Goal: Task Accomplishment & Management: Manage account settings

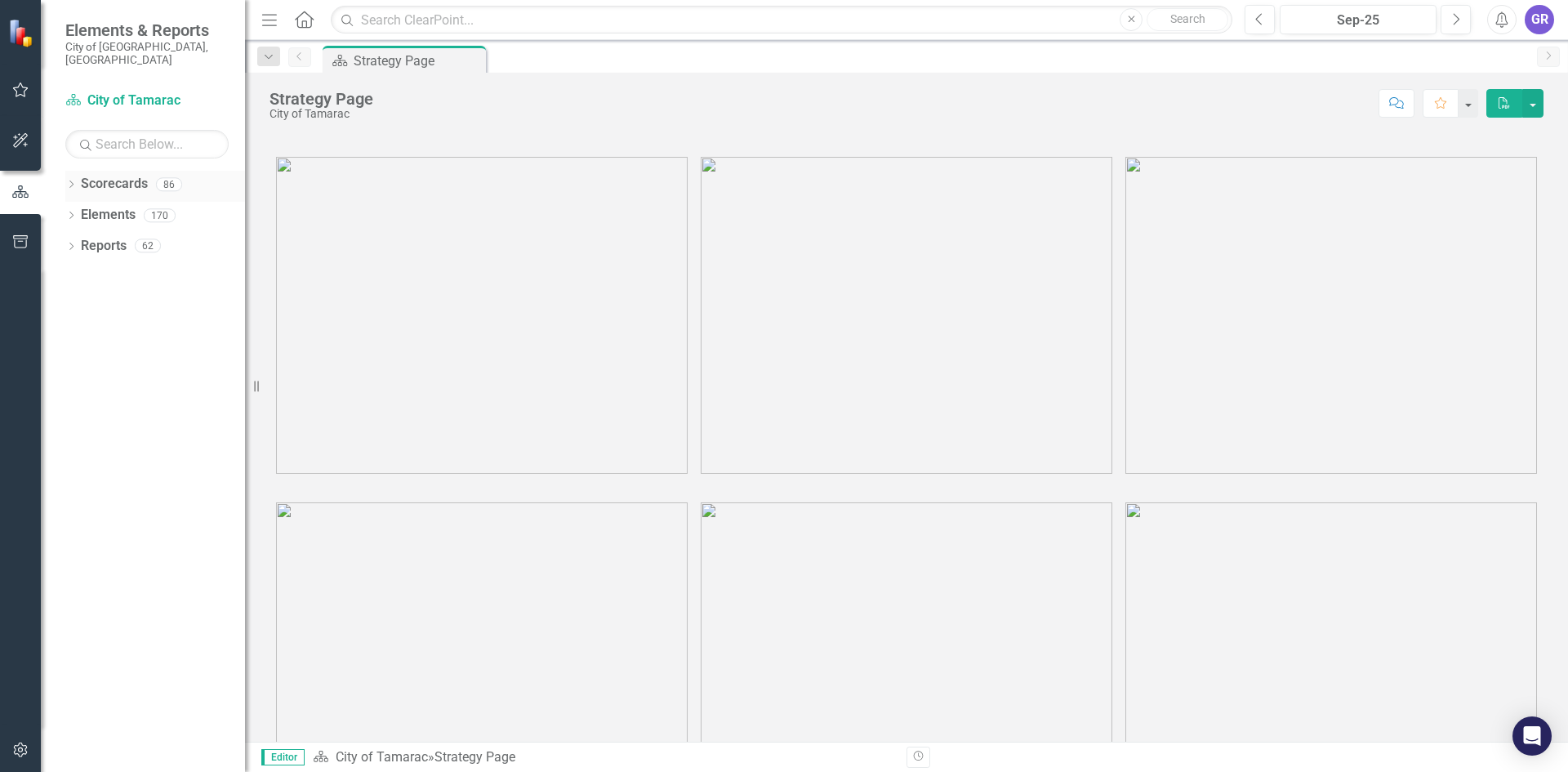
click at [72, 179] on div "Dropdown" at bounding box center [71, 186] width 12 height 14
click at [82, 210] on icon "Dropdown" at bounding box center [80, 215] width 13 height 10
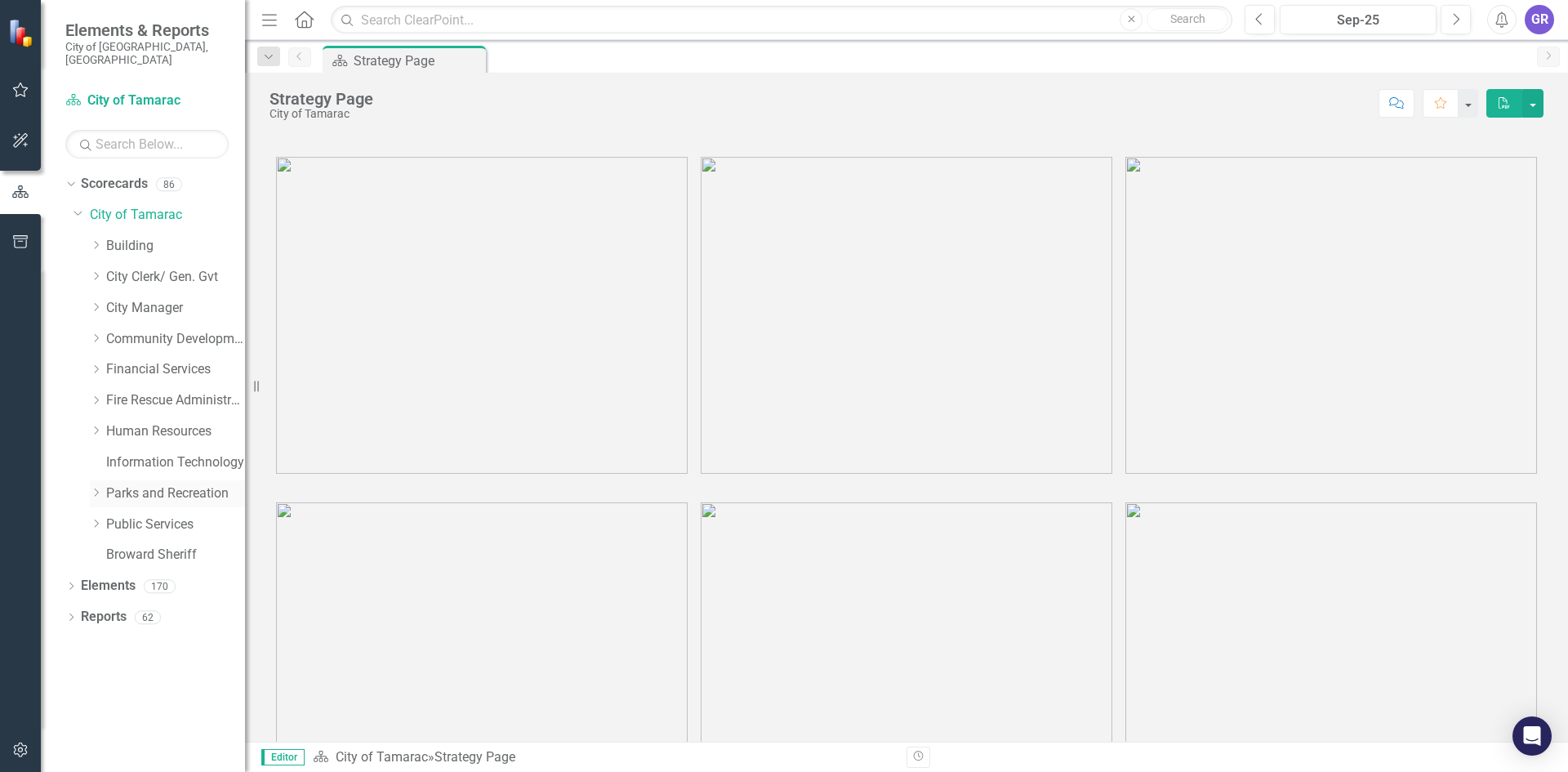
click at [96, 488] on icon "Dropdown" at bounding box center [96, 493] width 13 height 10
click at [162, 484] on link "Parks and Recreation" at bounding box center [176, 494] width 139 height 18
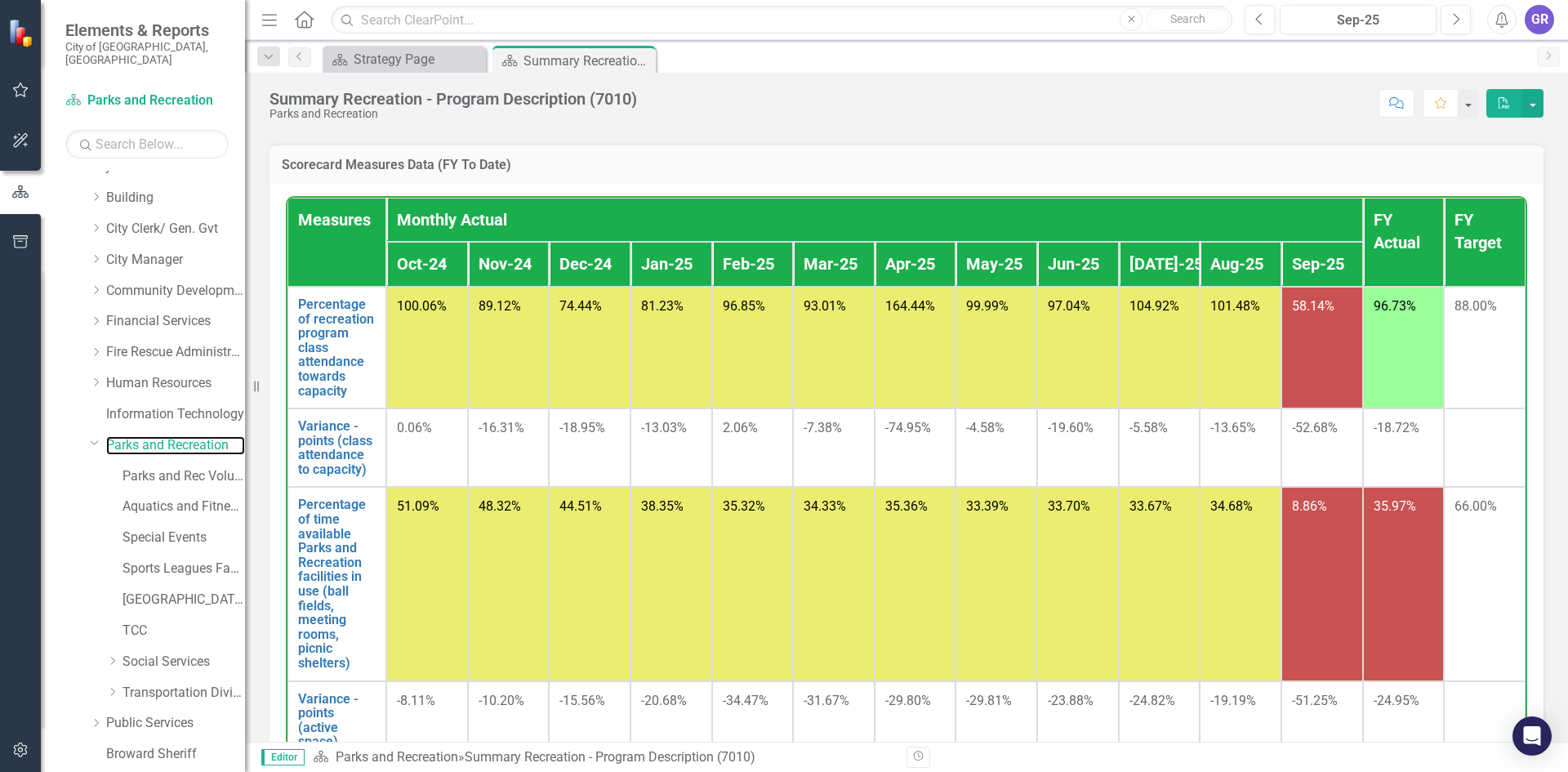
scroll to position [96, 0]
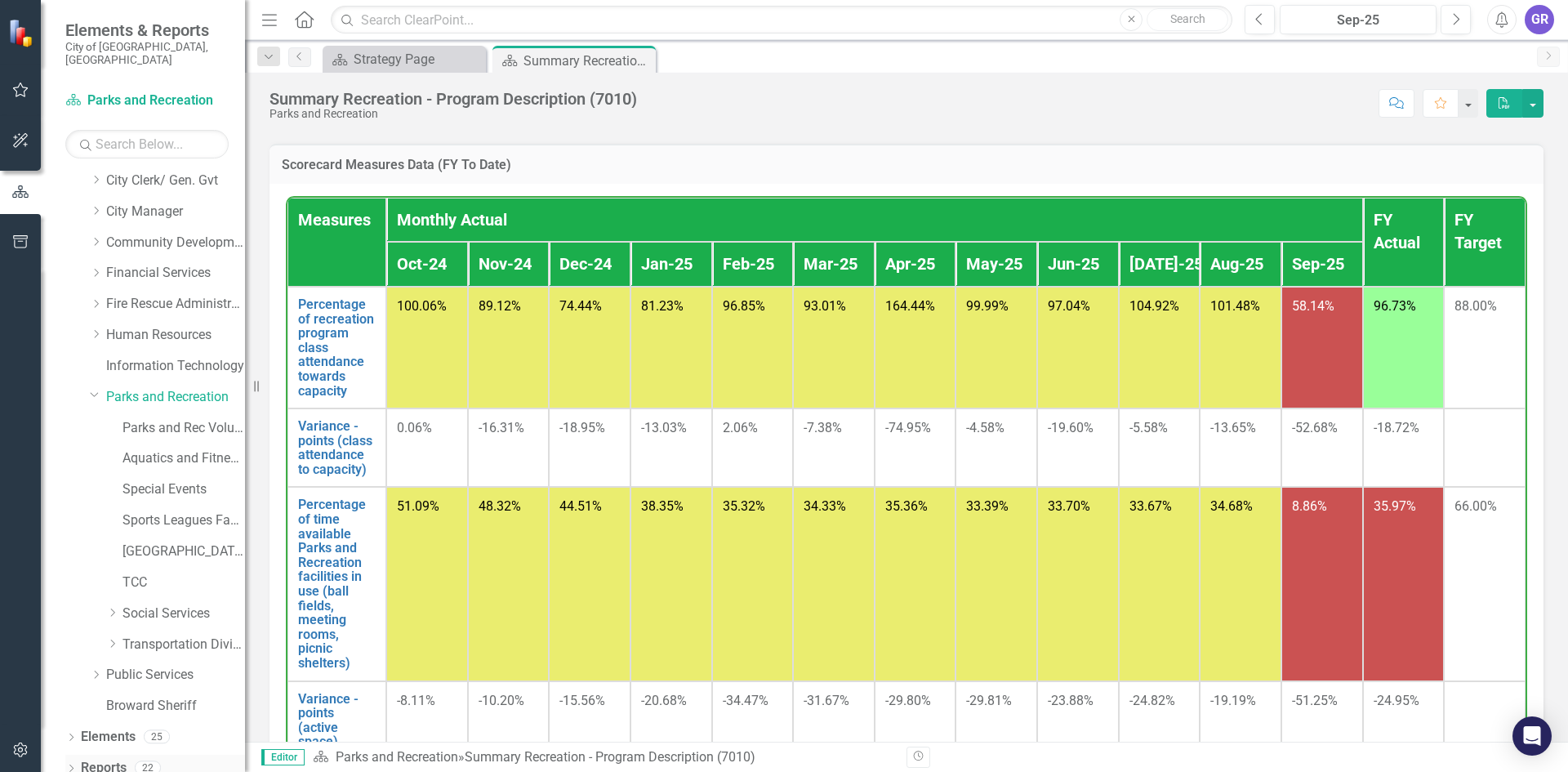
click at [71, 765] on icon "Dropdown" at bounding box center [71, 769] width 12 height 9
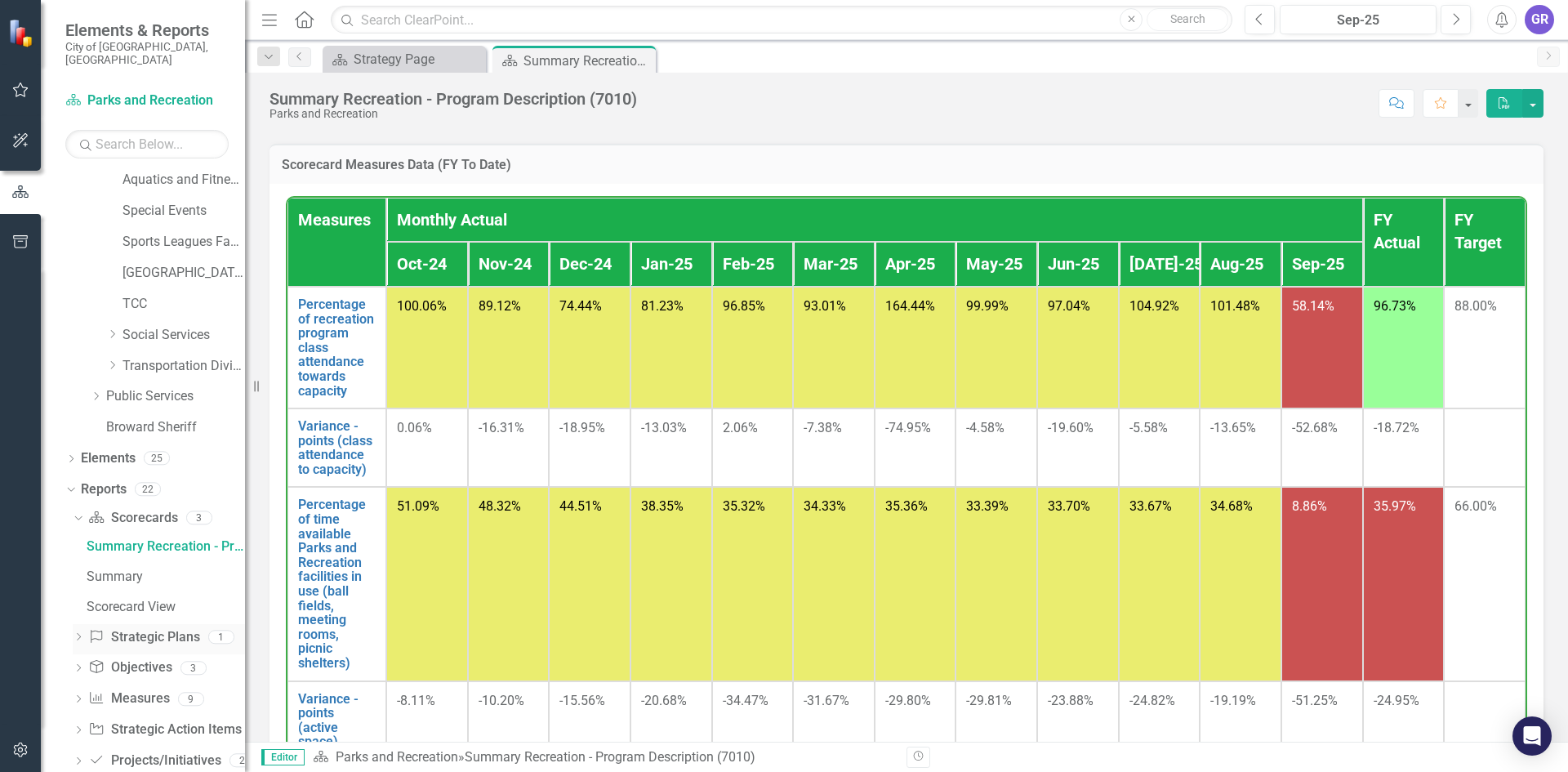
scroll to position [392, 0]
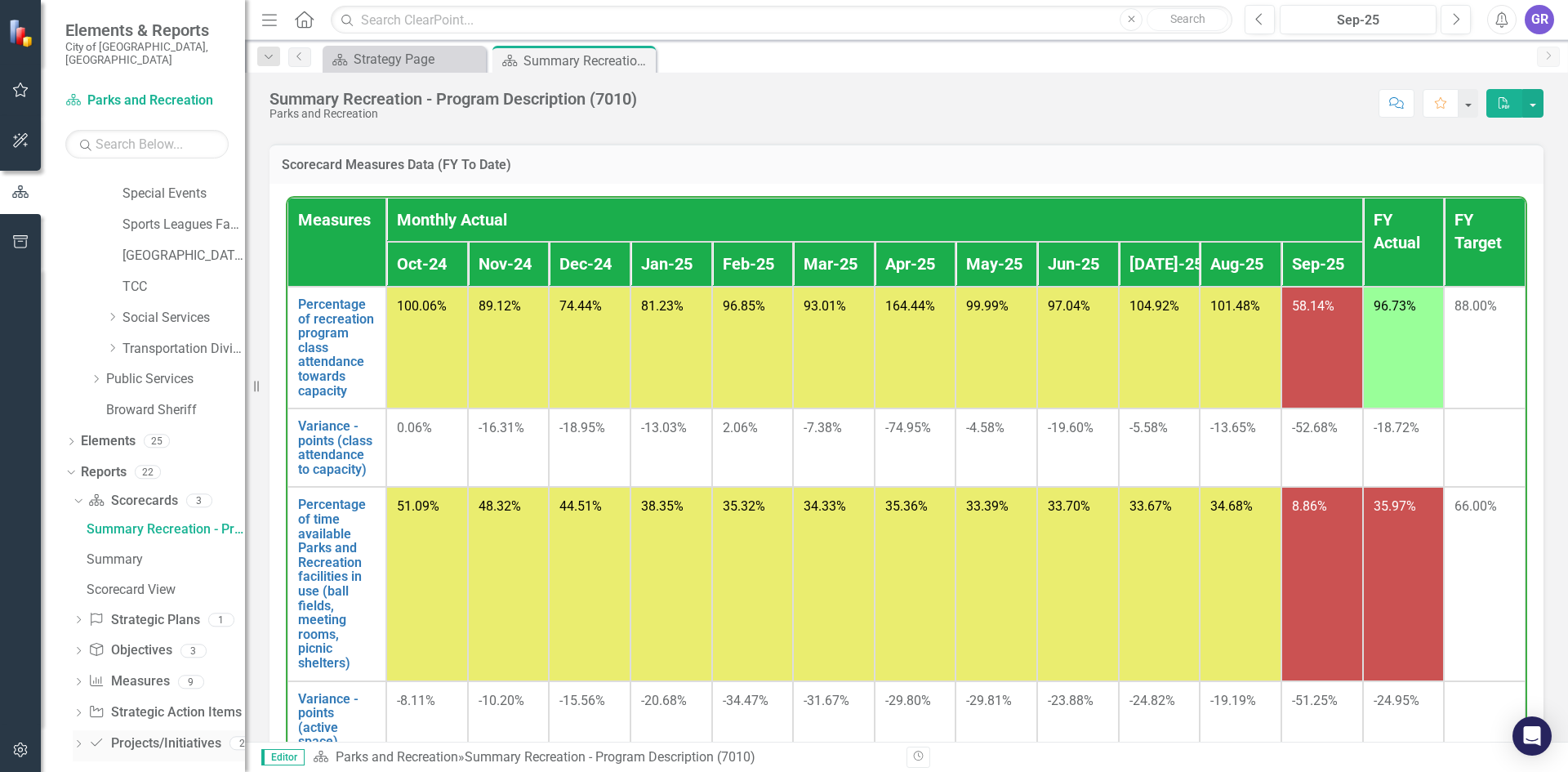
click at [80, 741] on icon "Dropdown" at bounding box center [79, 745] width 12 height 9
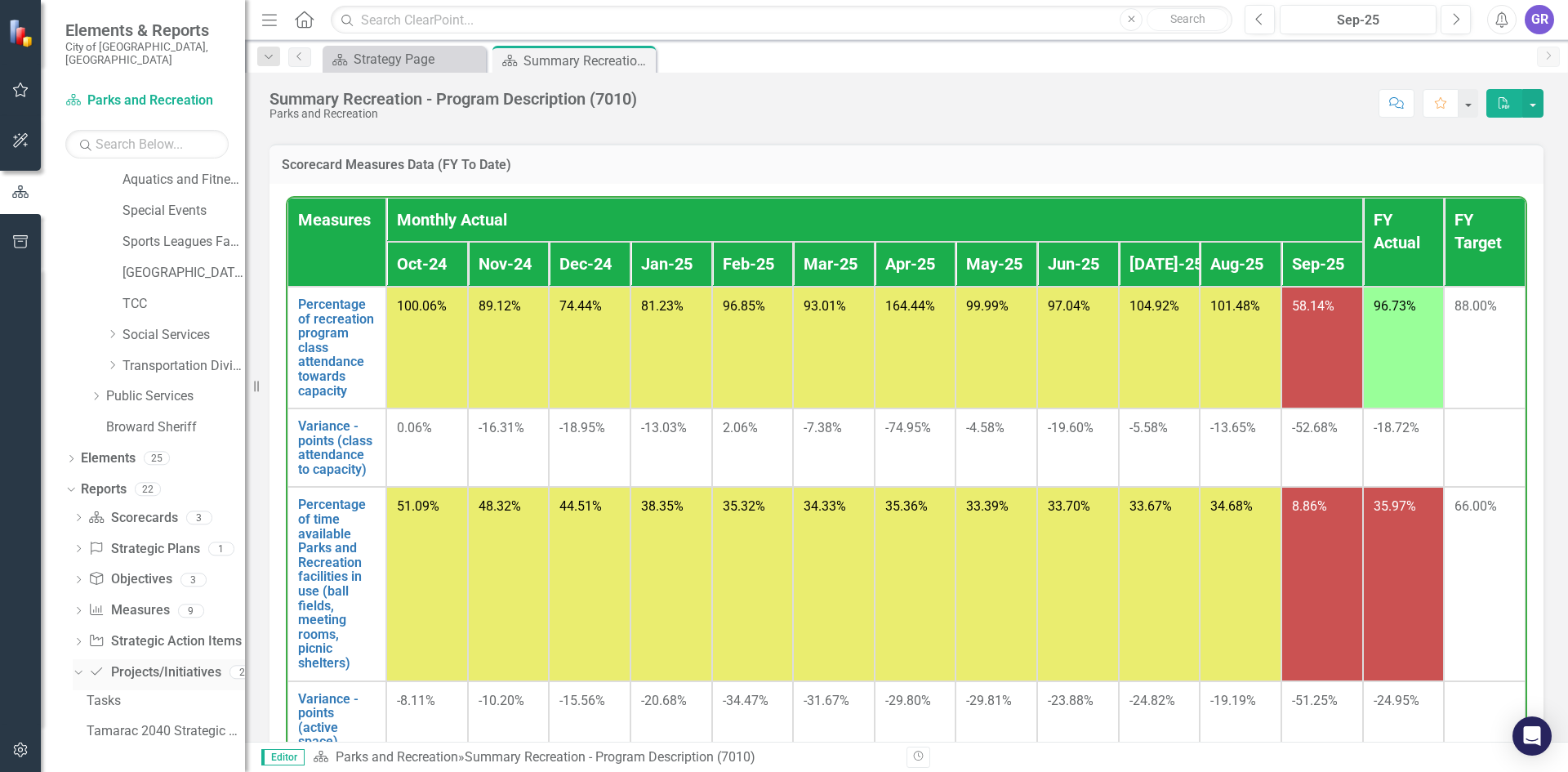
scroll to position [362, 0]
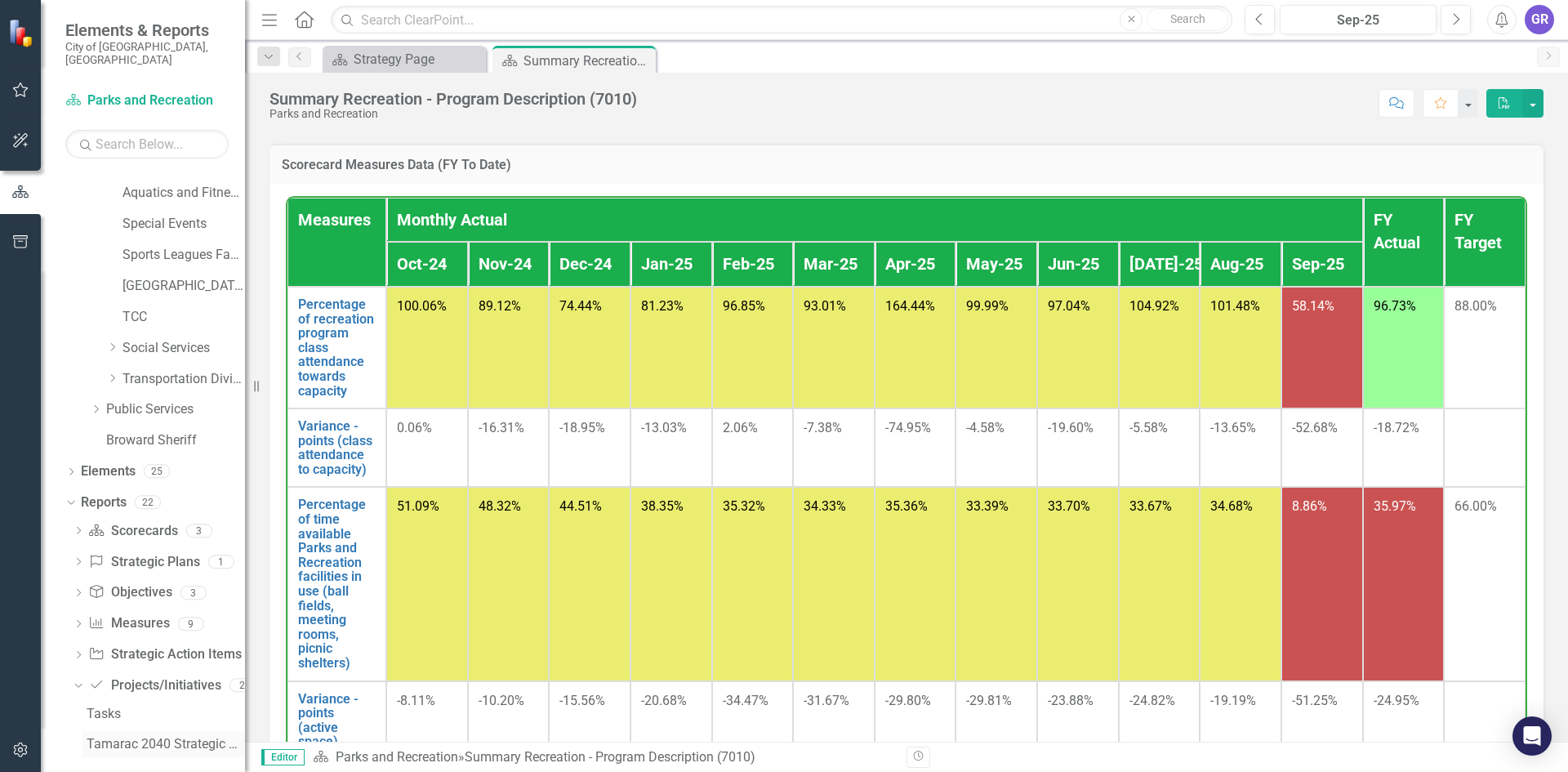
click at [122, 731] on link "Tamarac 2040 Strategic Plan - Departmental Action Plan" at bounding box center [163, 744] width 163 height 26
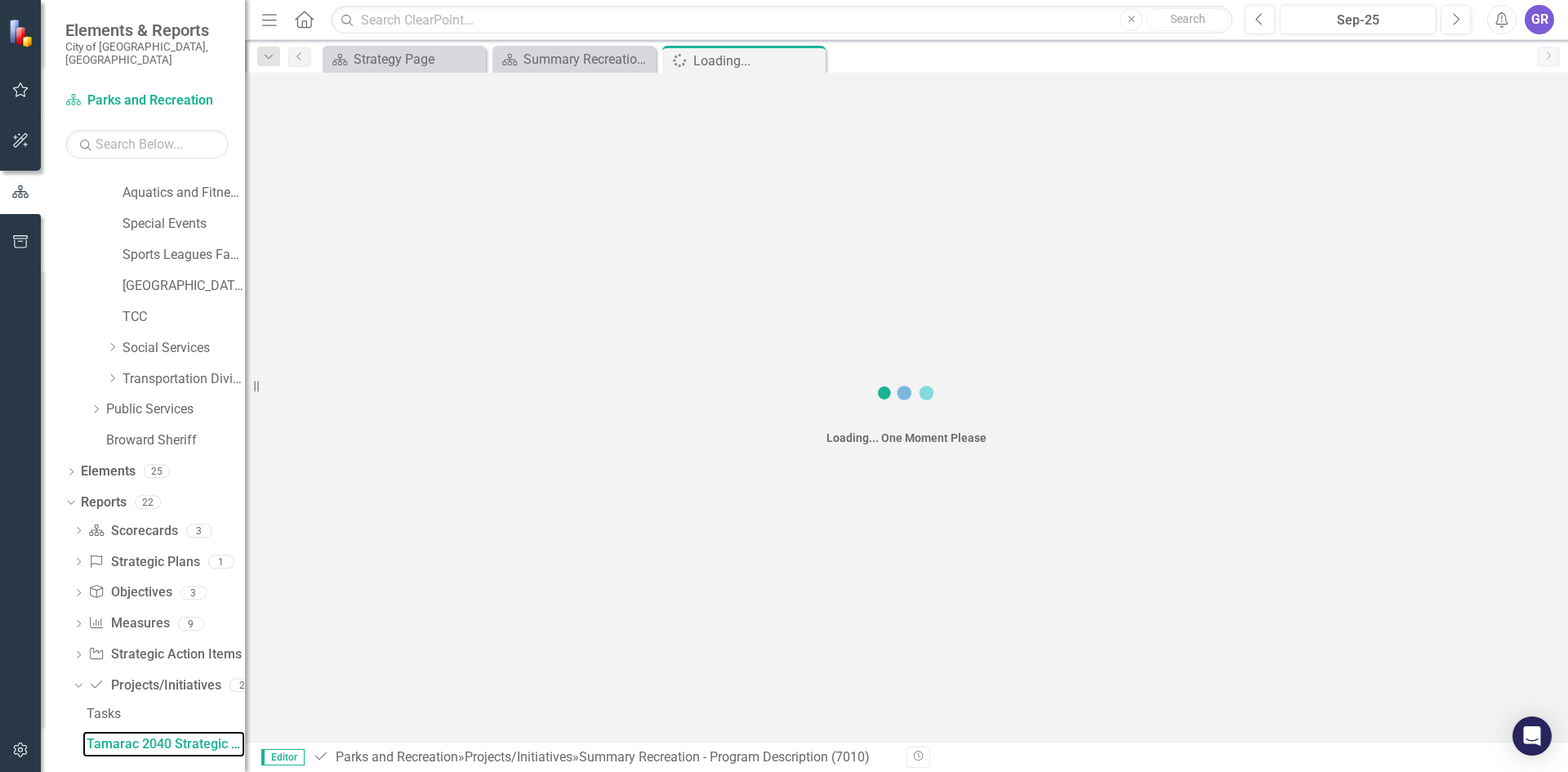
scroll to position [334, 0]
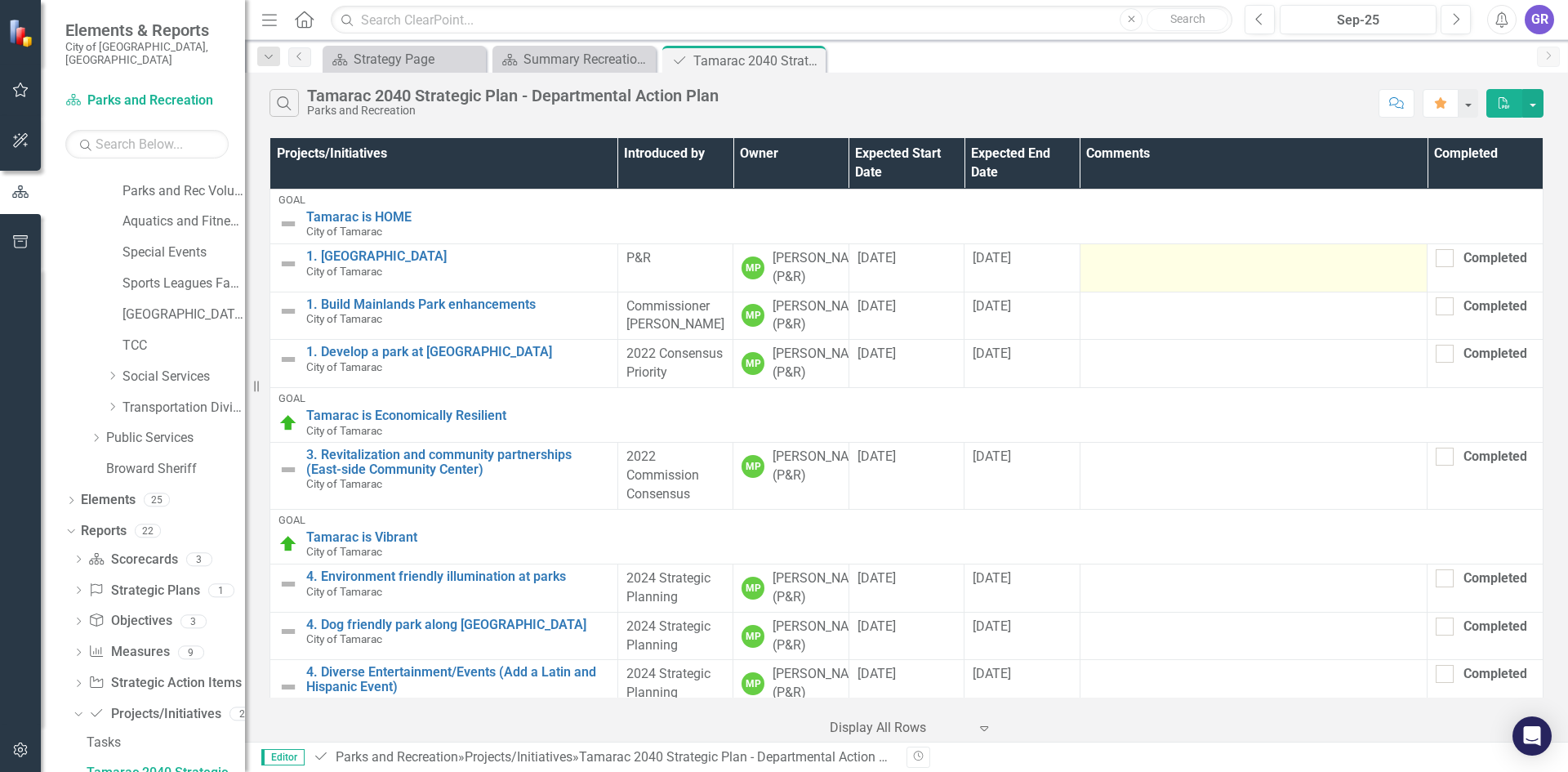
click at [1129, 276] on td at bounding box center [1253, 267] width 348 height 48
click at [1116, 279] on td at bounding box center [1253, 267] width 348 height 48
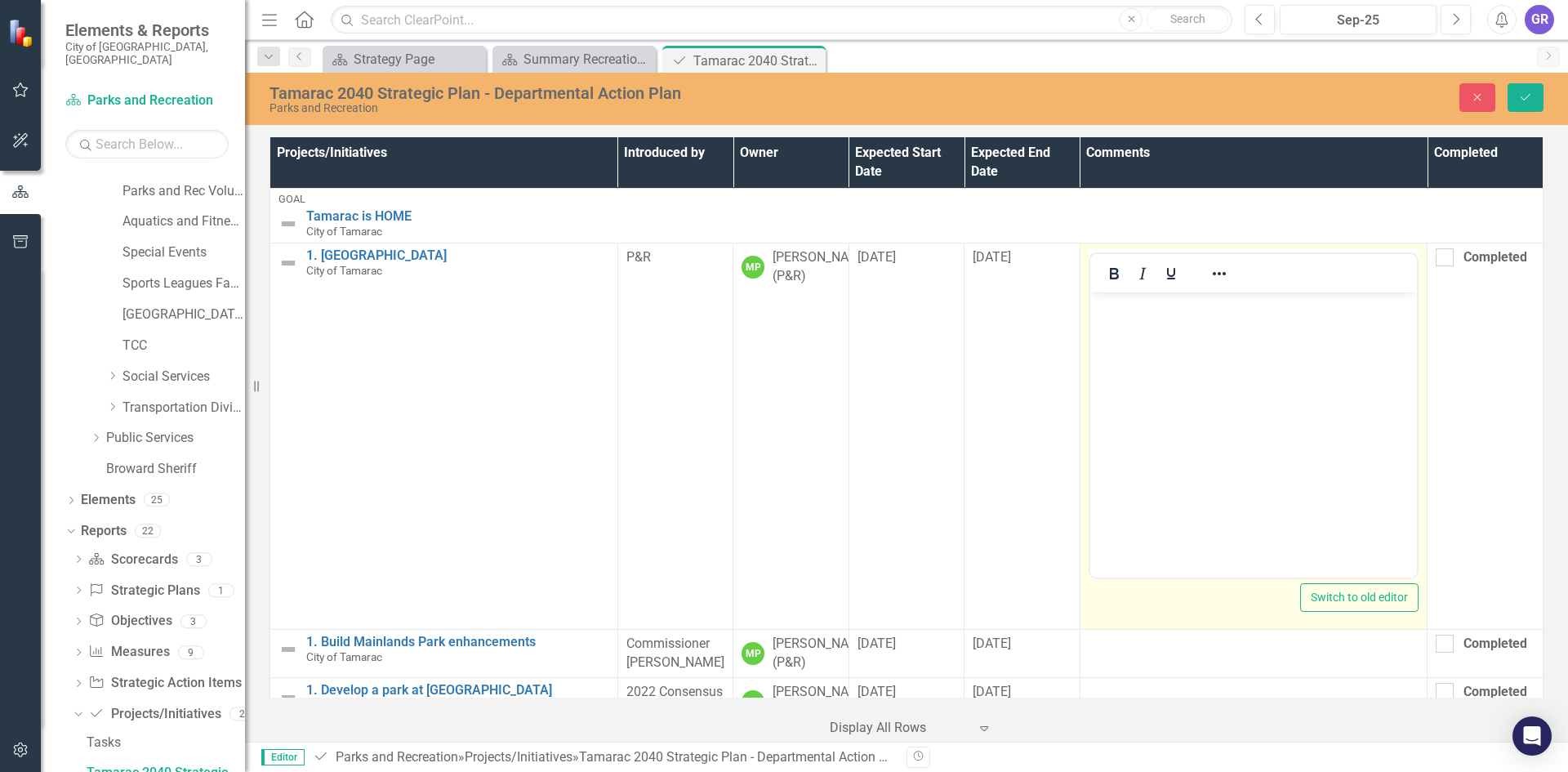
scroll to position [0, 0]
click at [1146, 341] on body "Rich Text Area. Press ALT-0 for help." at bounding box center [1253, 415] width 328 height 245
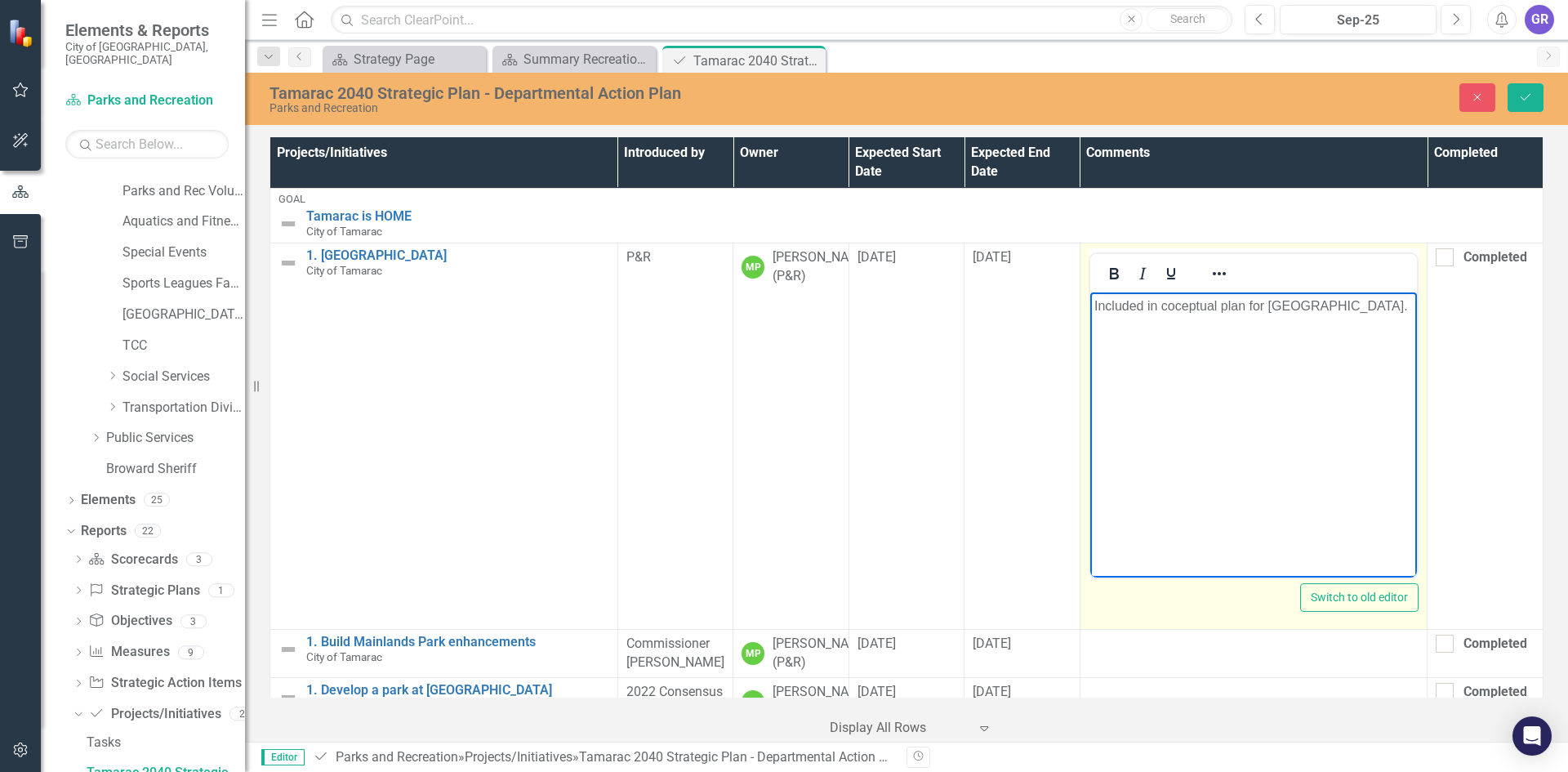
click at [1171, 308] on p "Included in coceptual plan for [GEOGRAPHIC_DATA]." at bounding box center [1253, 306] width 319 height 19
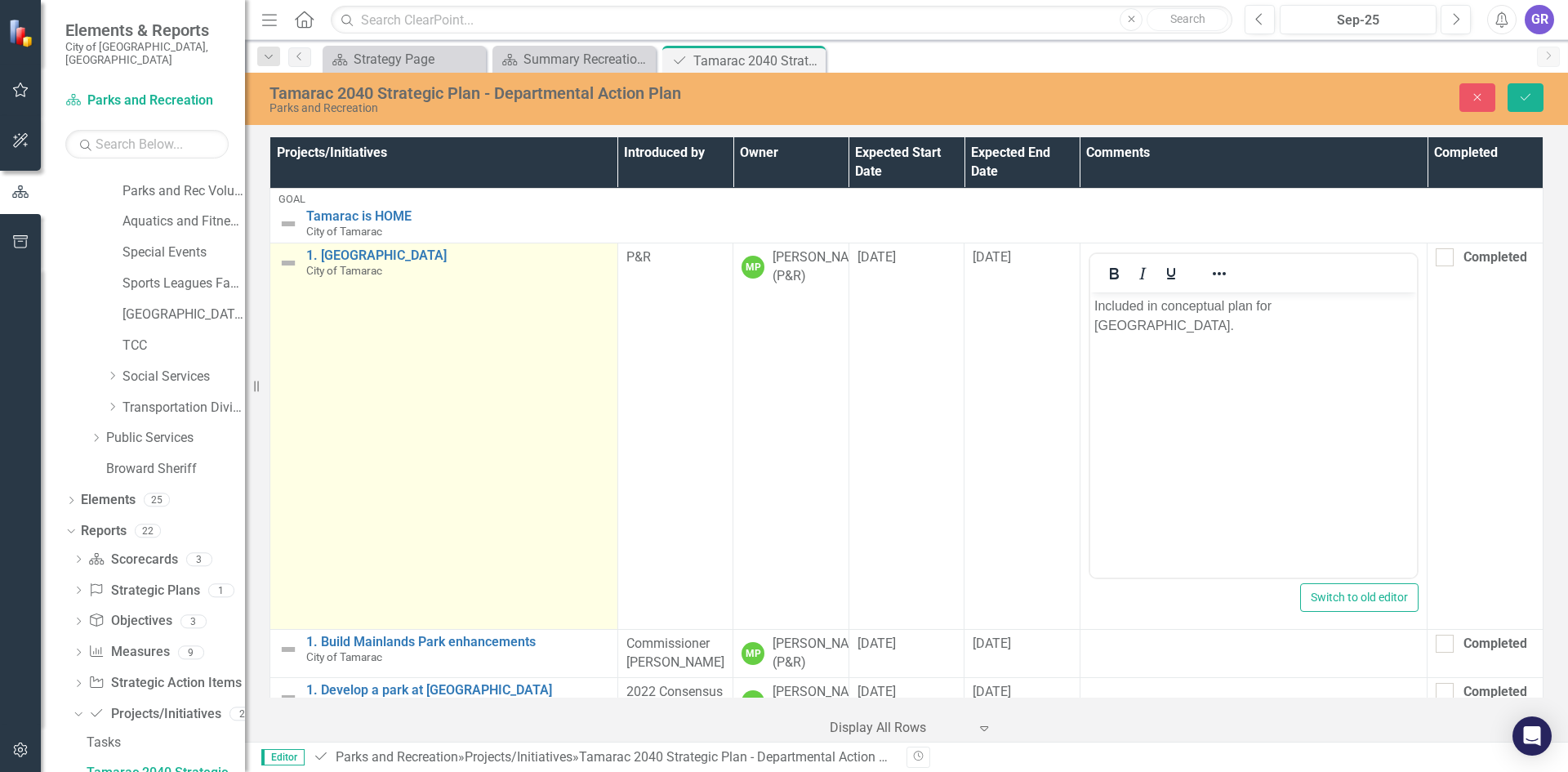
click at [284, 262] on img at bounding box center [287, 262] width 19 height 19
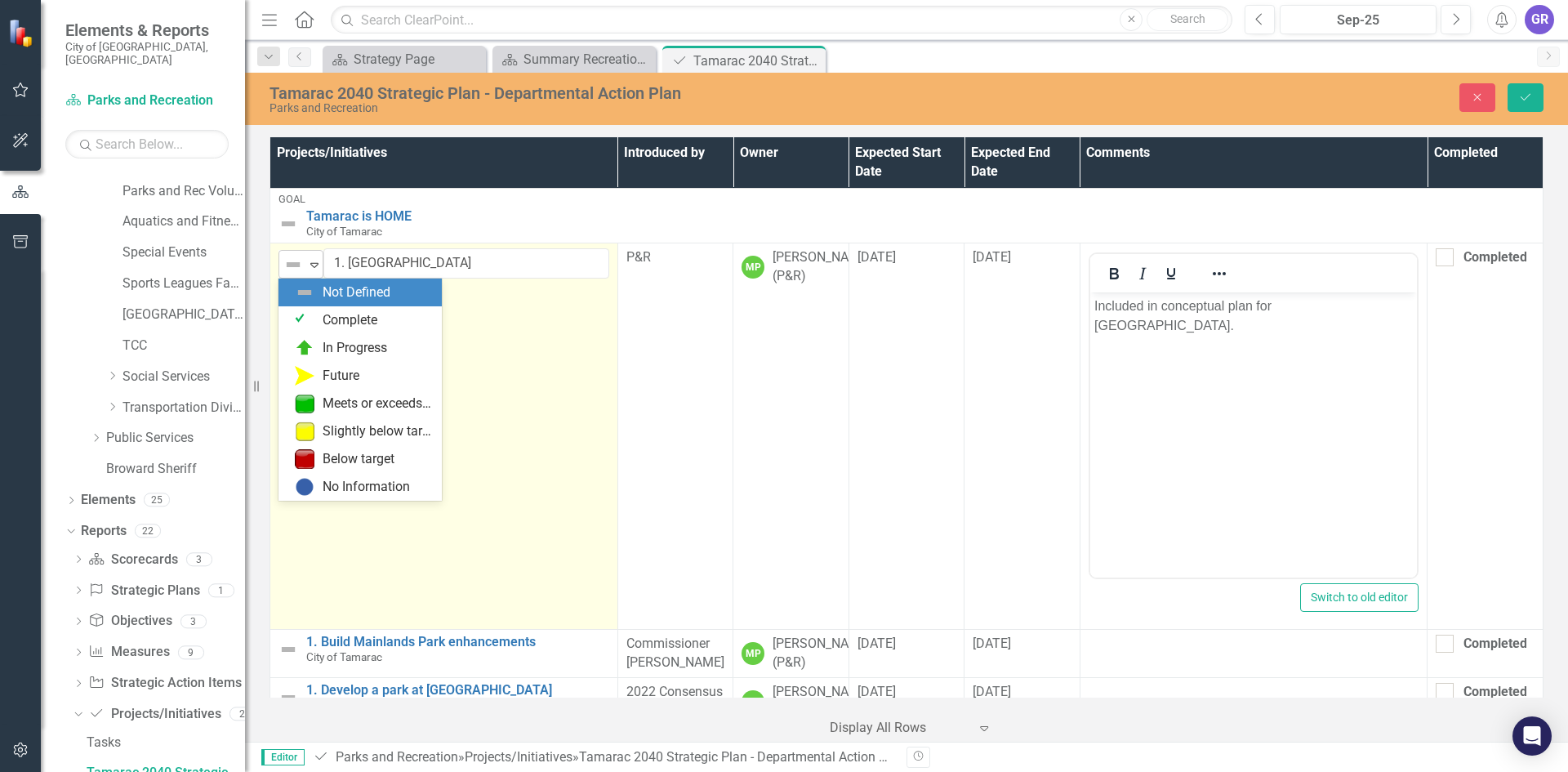
click at [313, 263] on icon at bounding box center [314, 266] width 8 height 5
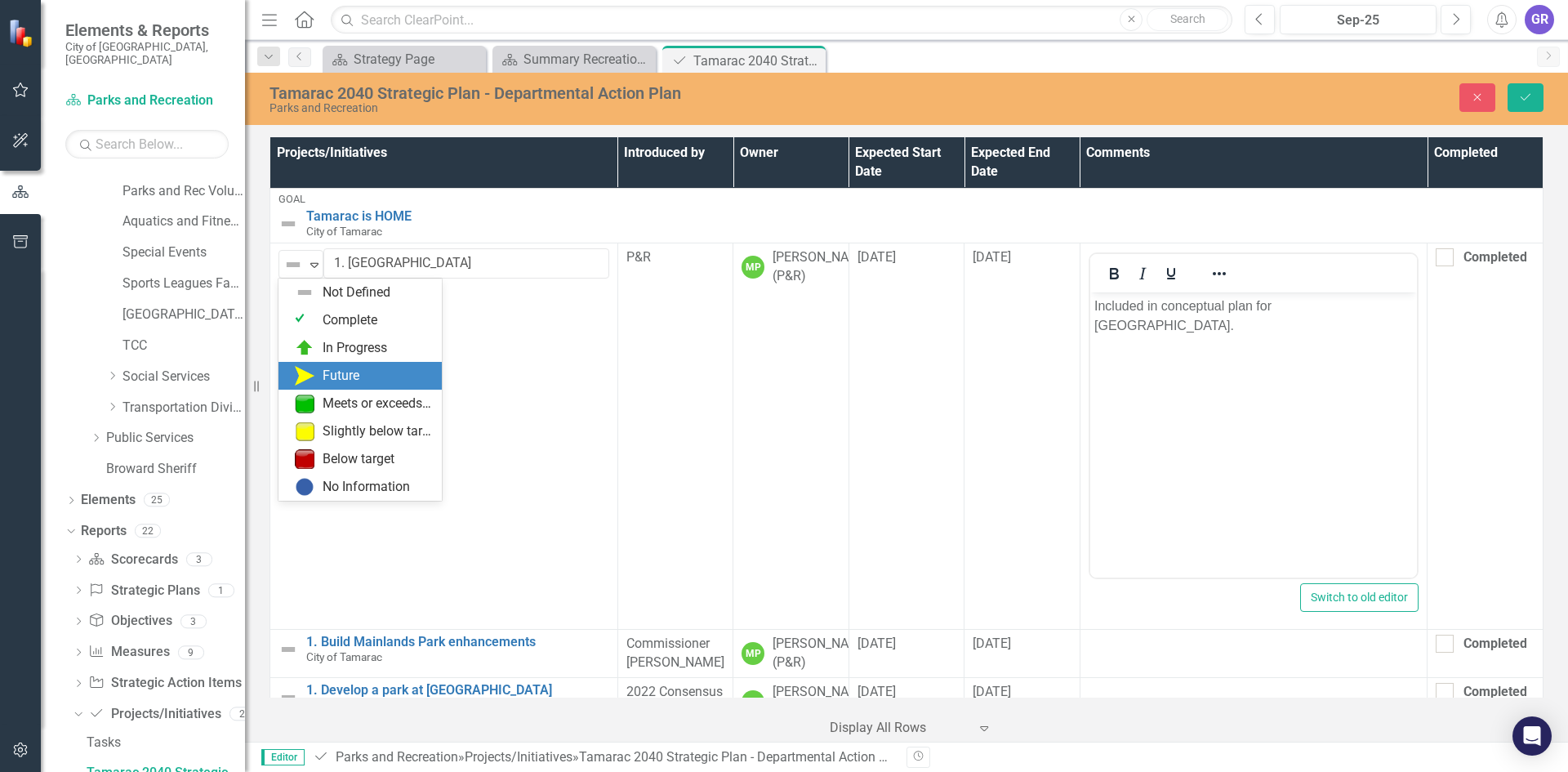
click at [344, 376] on div "Future" at bounding box center [341, 376] width 37 height 18
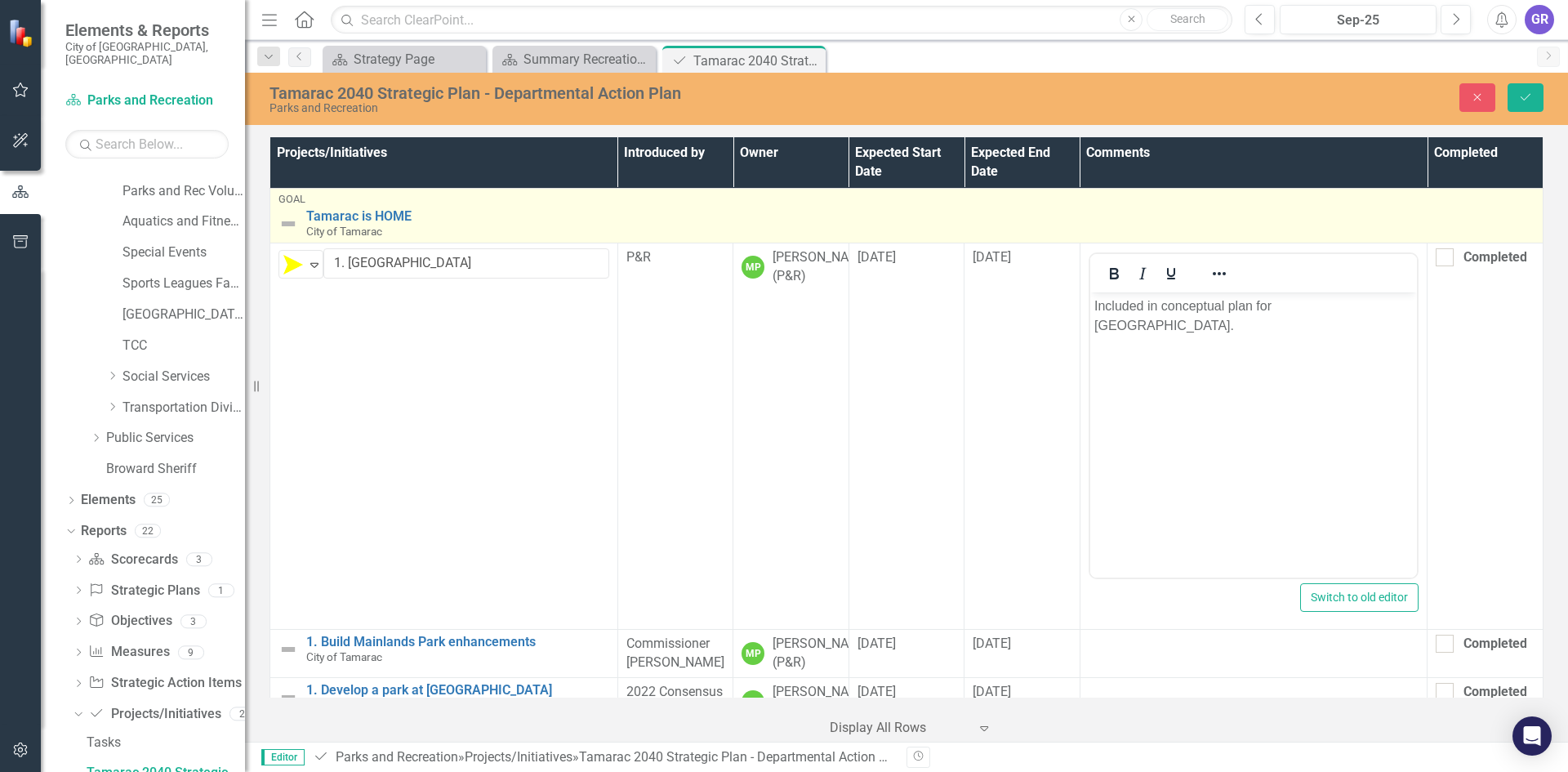
click at [294, 225] on img at bounding box center [287, 223] width 19 height 19
click at [292, 225] on img at bounding box center [287, 223] width 19 height 19
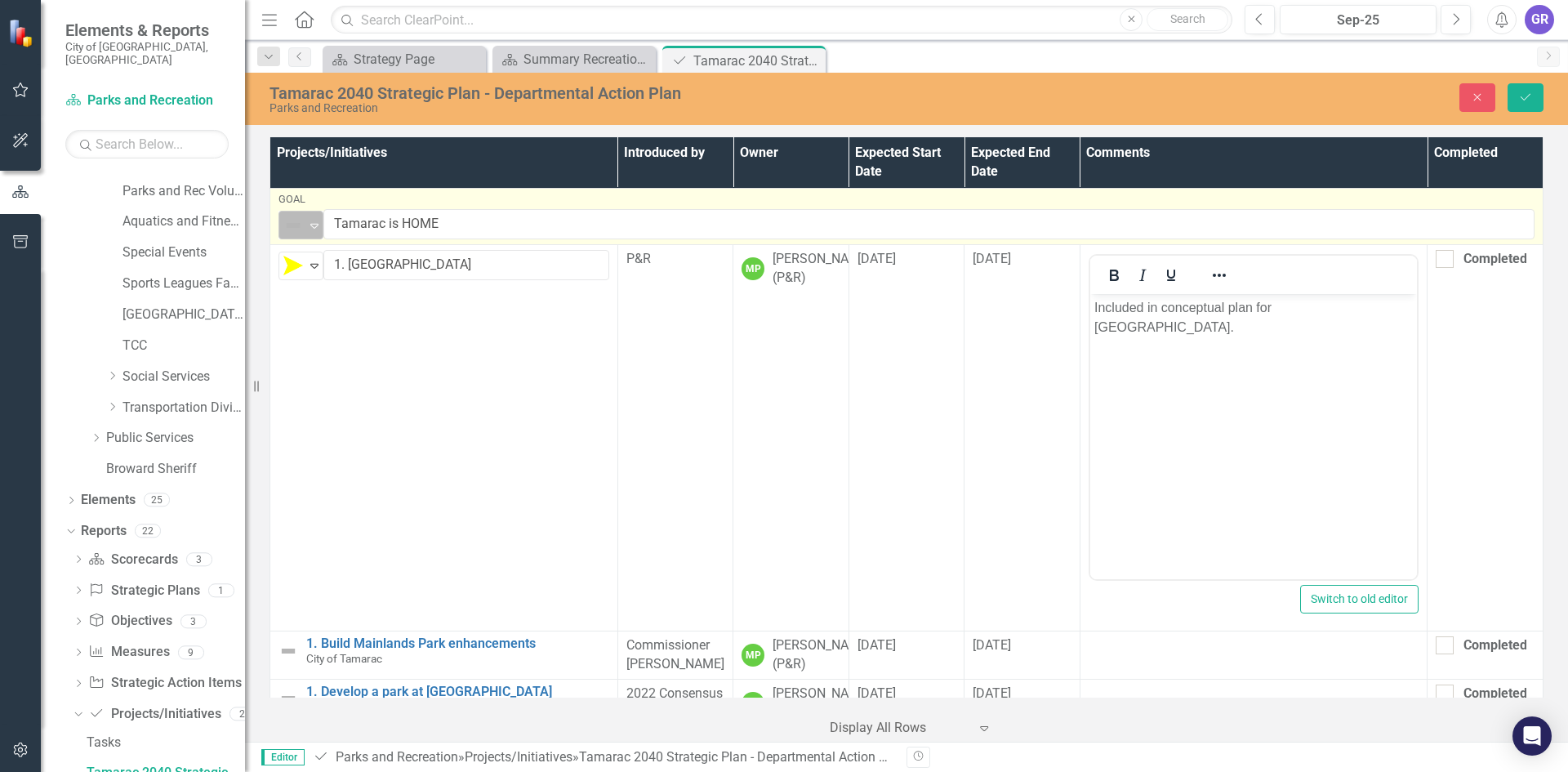
click at [315, 225] on icon "Expand" at bounding box center [313, 225] width 16 height 13
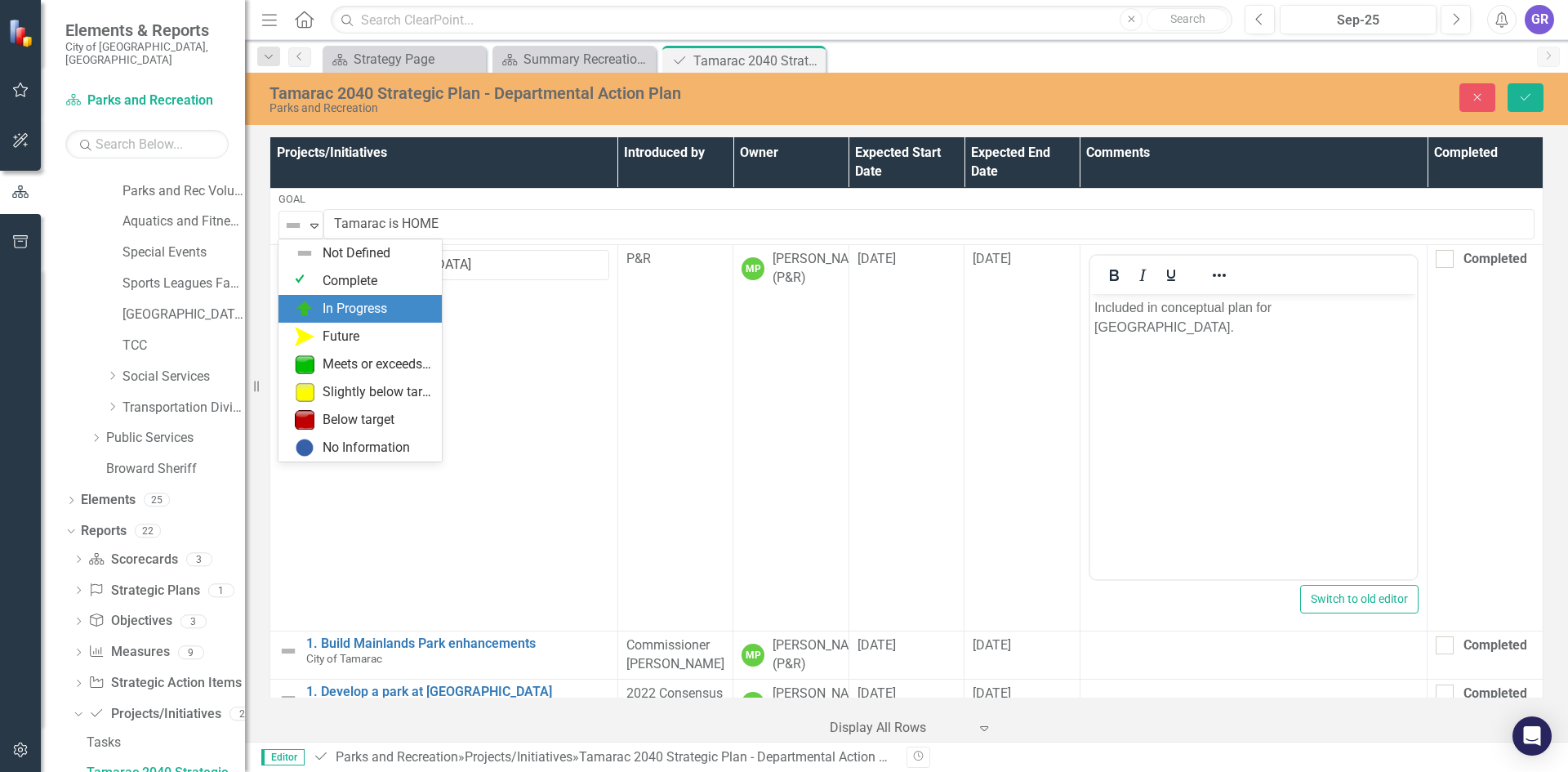
click at [346, 310] on div "In Progress" at bounding box center [354, 309] width 65 height 18
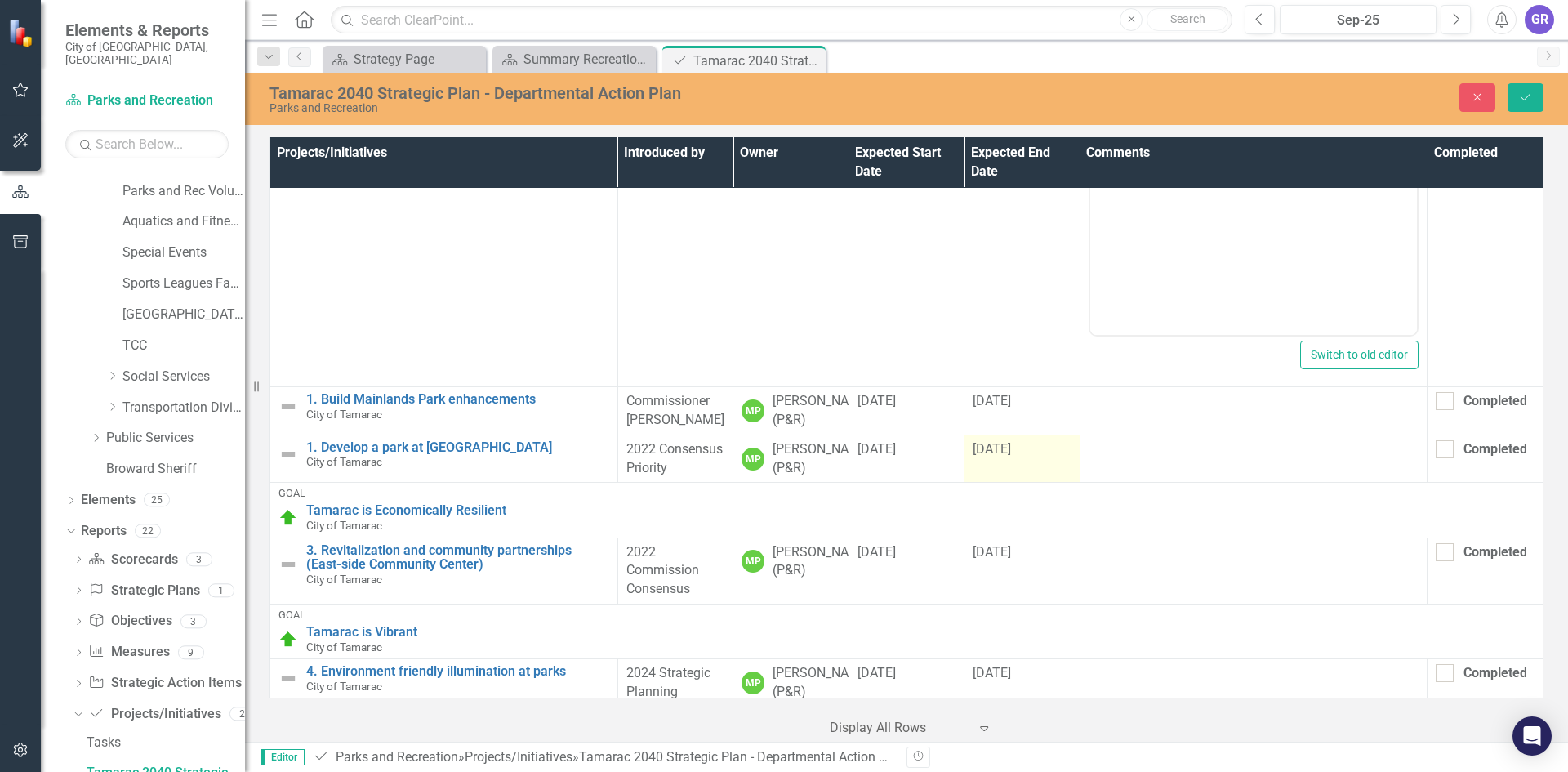
scroll to position [245, 0]
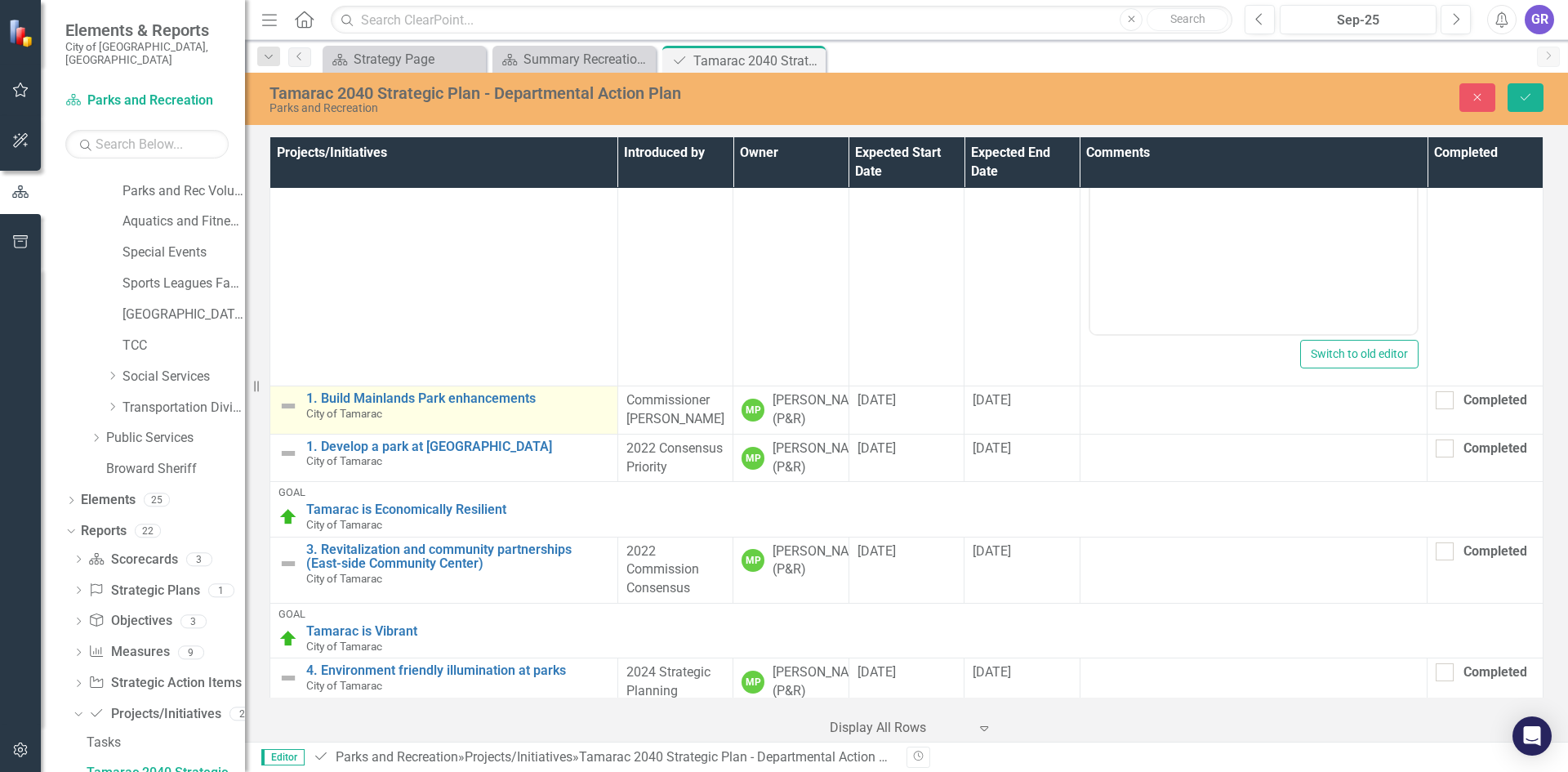
click at [289, 411] on img at bounding box center [287, 406] width 19 height 19
click at [329, 407] on input "1. Build Mainlands Park enhancements" at bounding box center [466, 407] width 286 height 30
click at [315, 412] on icon "Expand" at bounding box center [313, 407] width 16 height 13
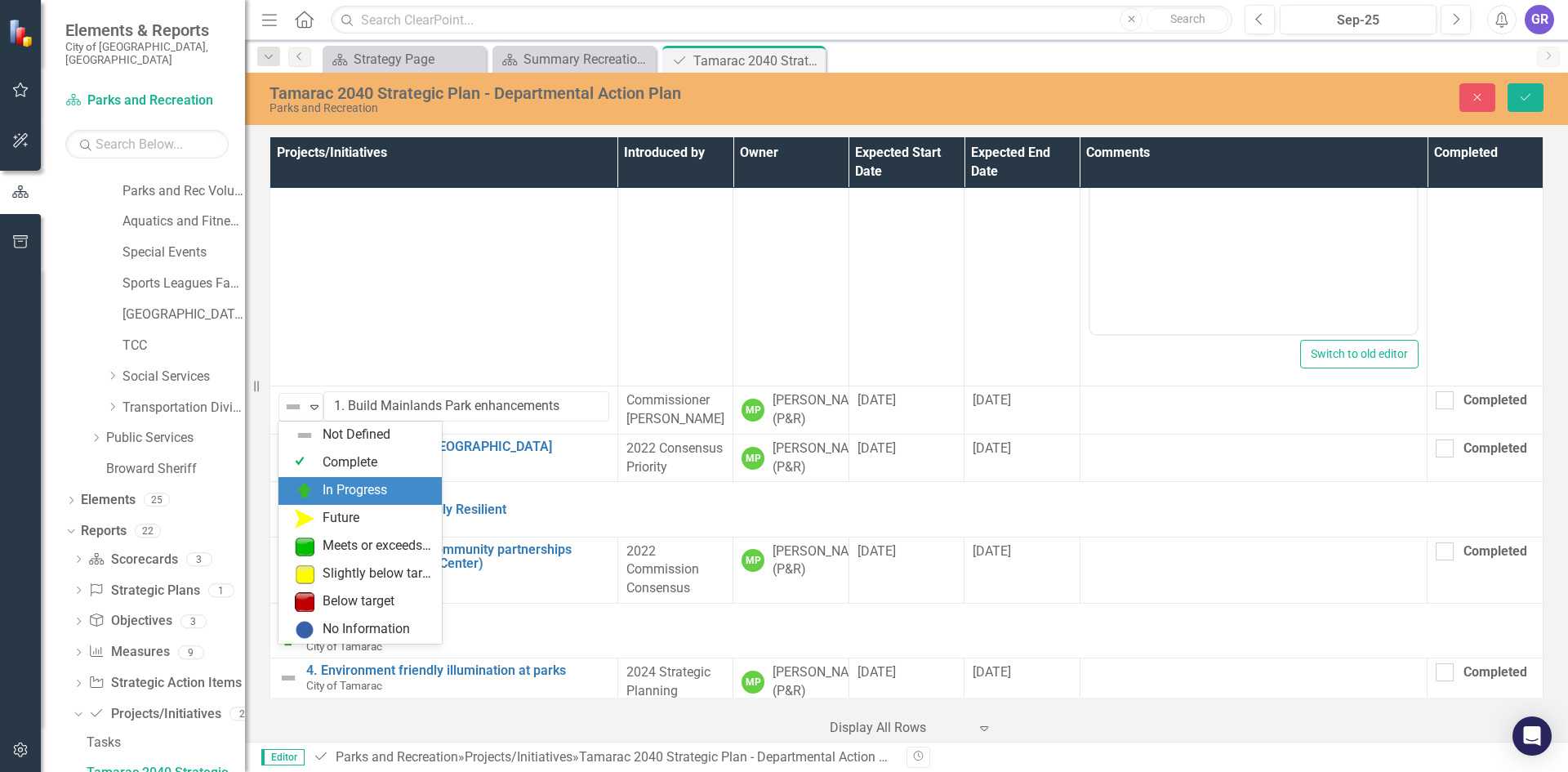
click at [323, 487] on div "In Progress" at bounding box center [354, 490] width 65 height 18
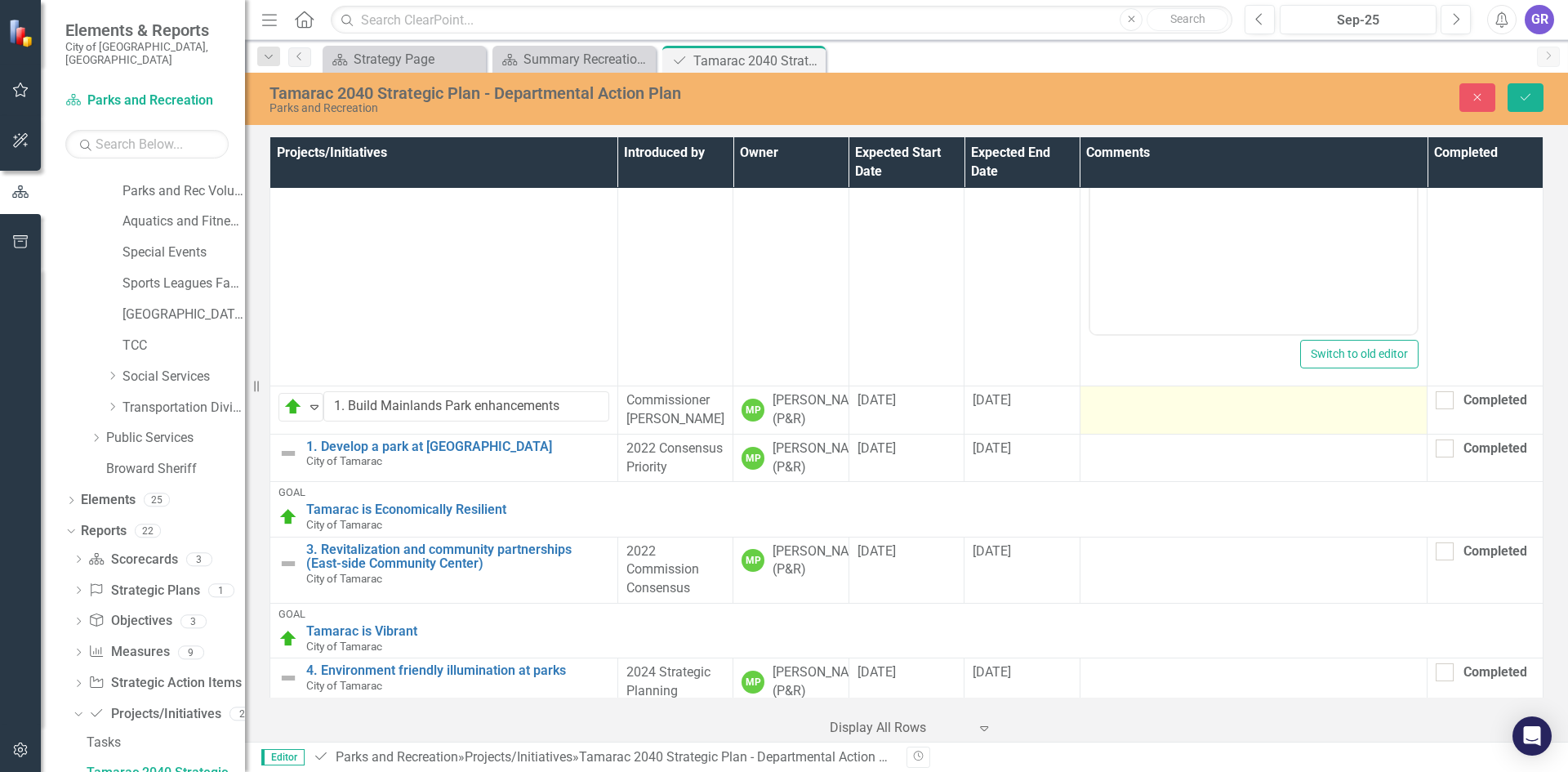
click at [1133, 417] on td at bounding box center [1253, 409] width 348 height 48
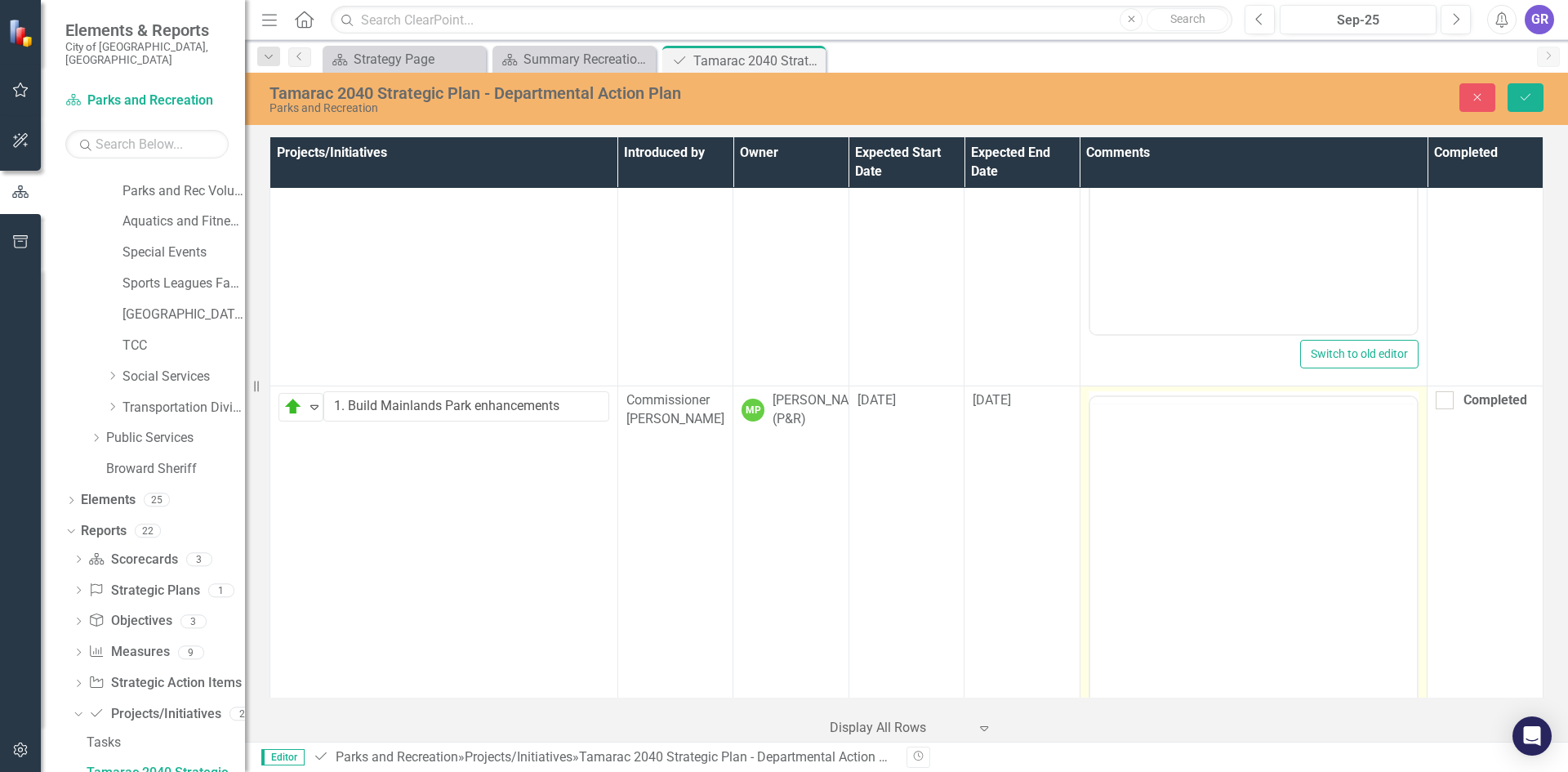
scroll to position [0, 0]
click at [1136, 458] on p "Rich Text Area. Press ALT-0 for help." at bounding box center [1253, 448] width 319 height 19
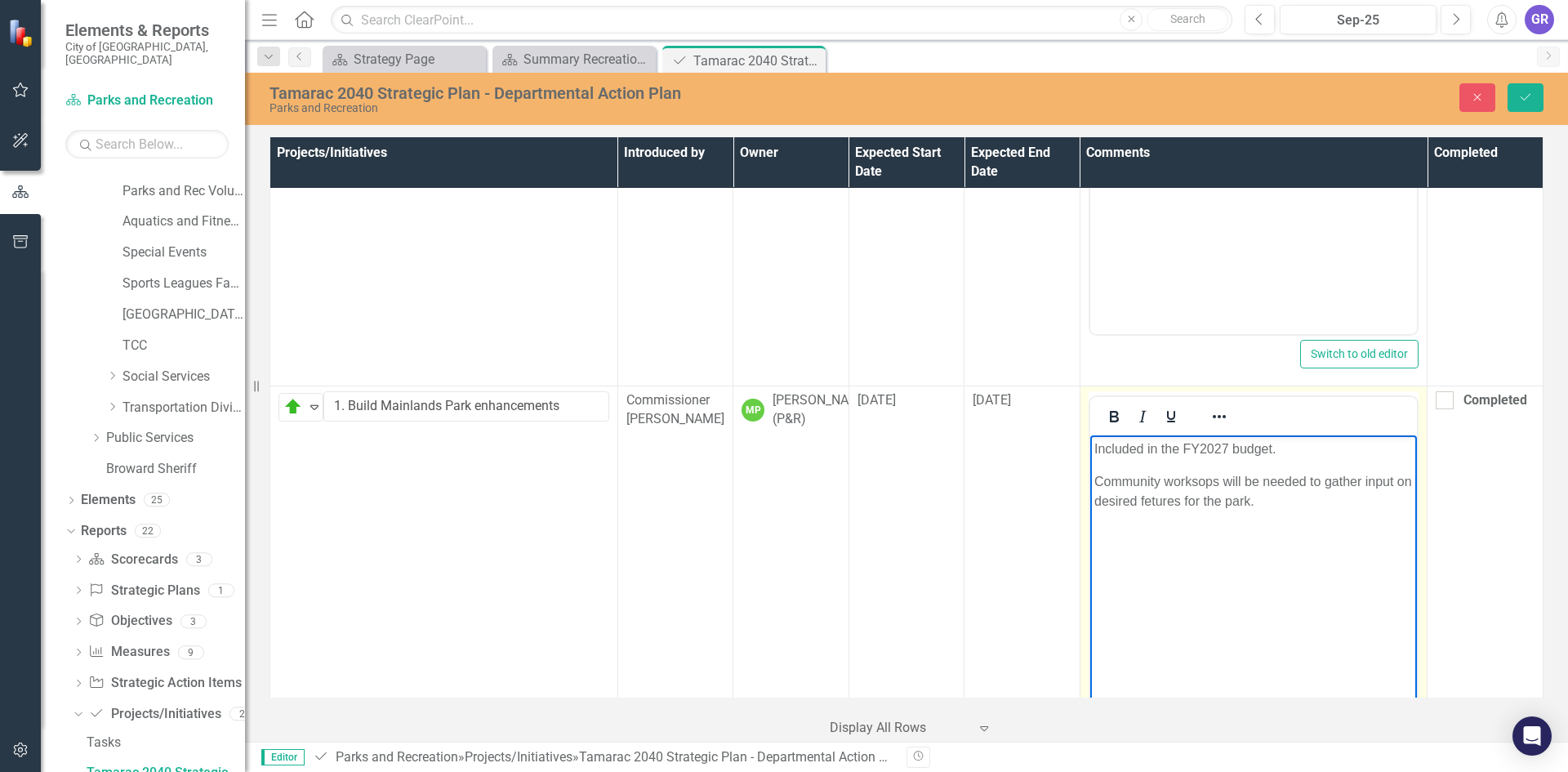
click at [1196, 484] on p "Community worksops will be needed to gather input on desired fetures for the pa…" at bounding box center [1253, 490] width 319 height 39
click at [1167, 503] on p "Community workshops will be needed to gather input on desired fetures for the p…" at bounding box center [1253, 490] width 319 height 39
click at [1279, 503] on p "Community workshops will be needed to gather input on desired features for the …" at bounding box center [1253, 490] width 319 height 39
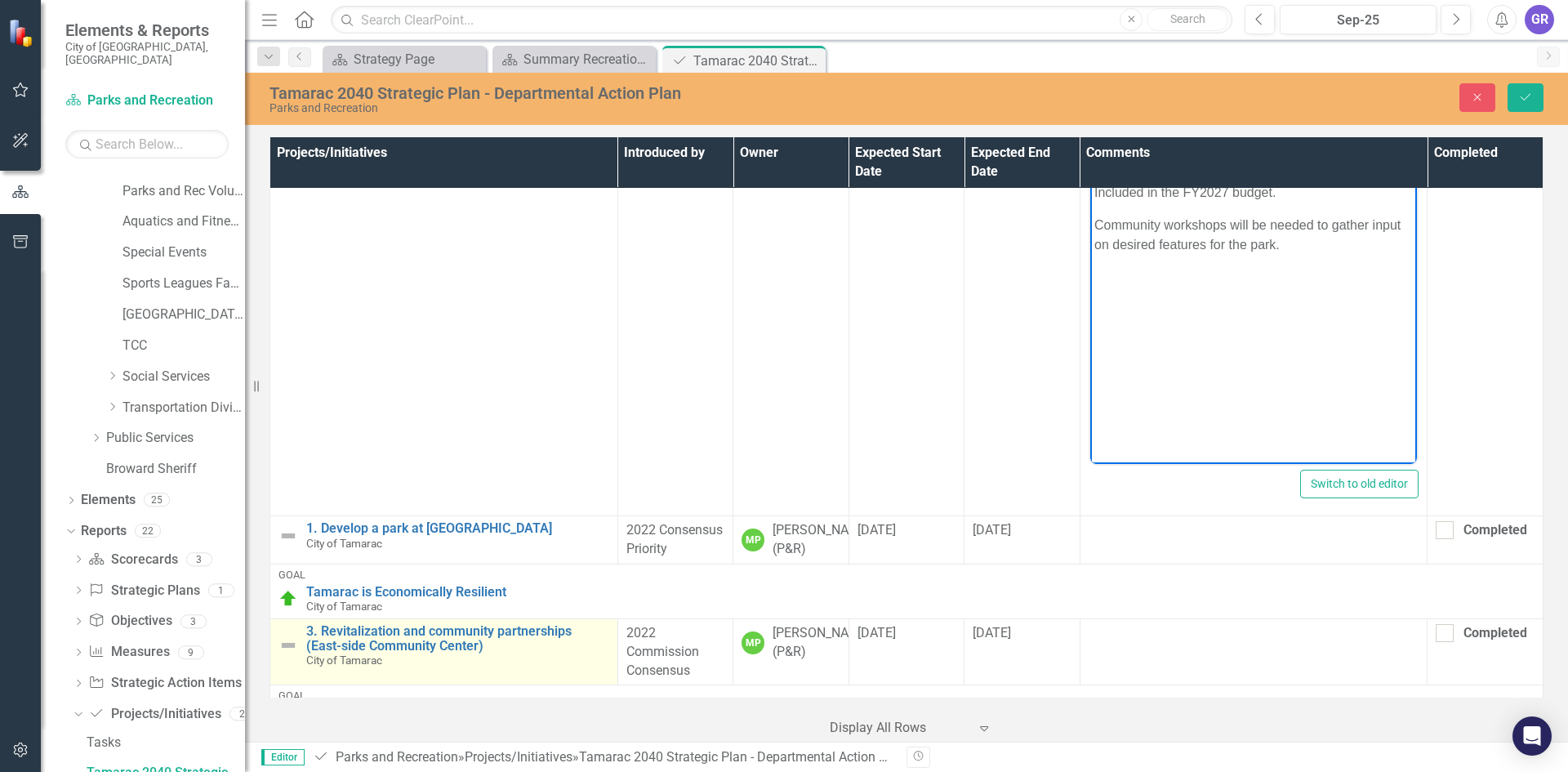
scroll to position [654, 0]
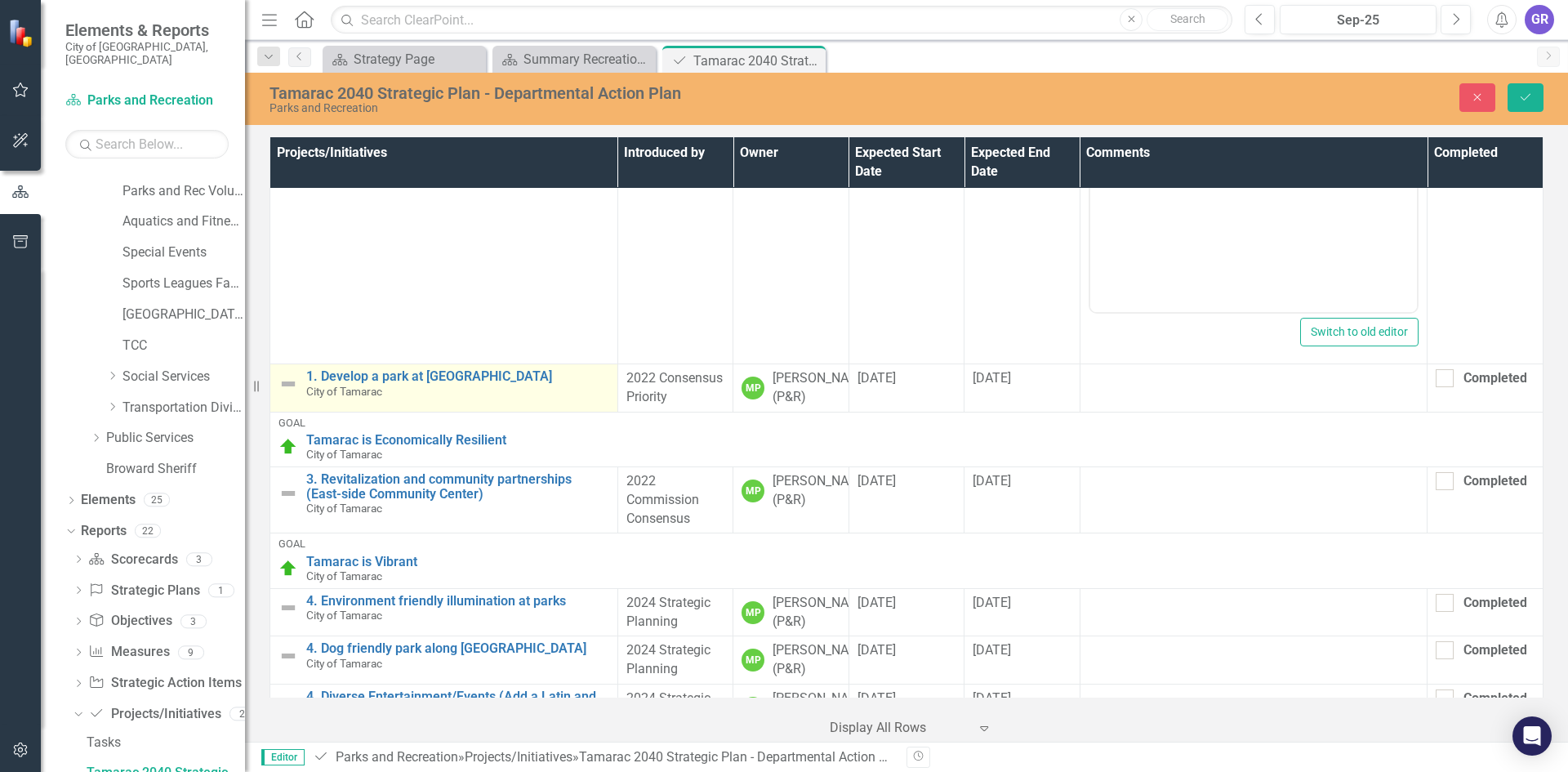
click at [293, 388] on img at bounding box center [287, 383] width 19 height 19
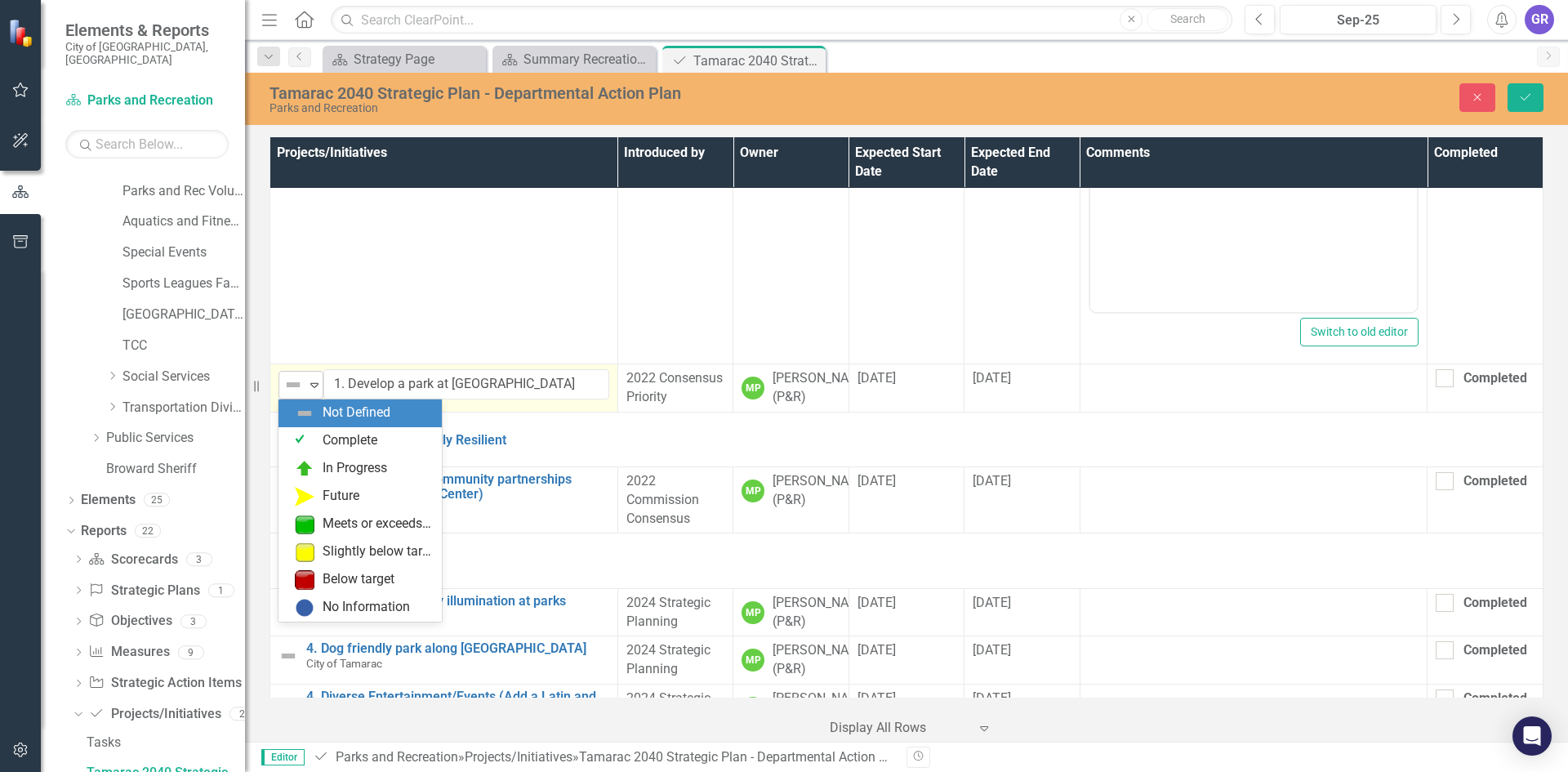
click at [311, 385] on icon at bounding box center [314, 386] width 8 height 5
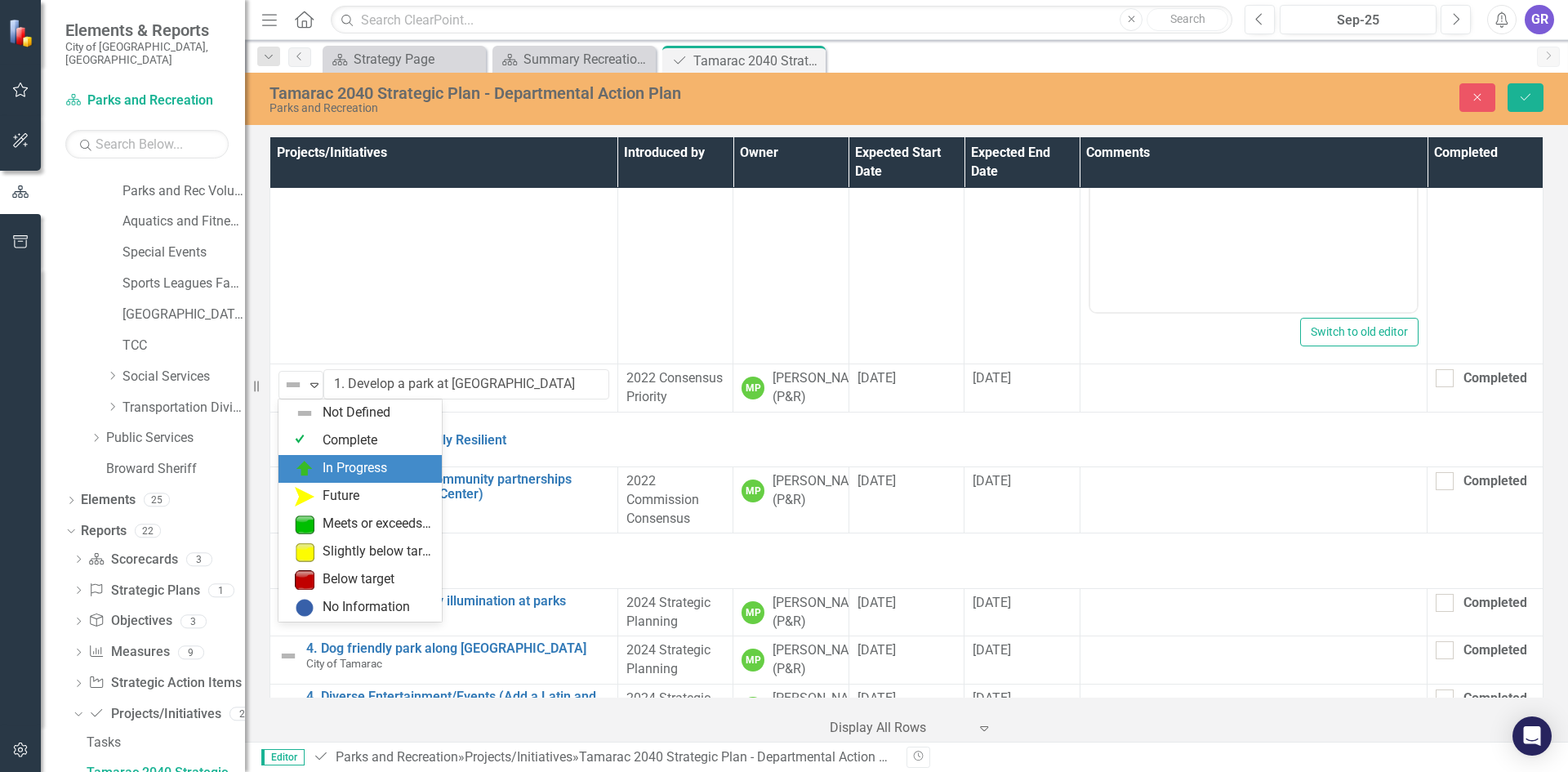
click at [356, 465] on div "In Progress" at bounding box center [354, 469] width 65 height 18
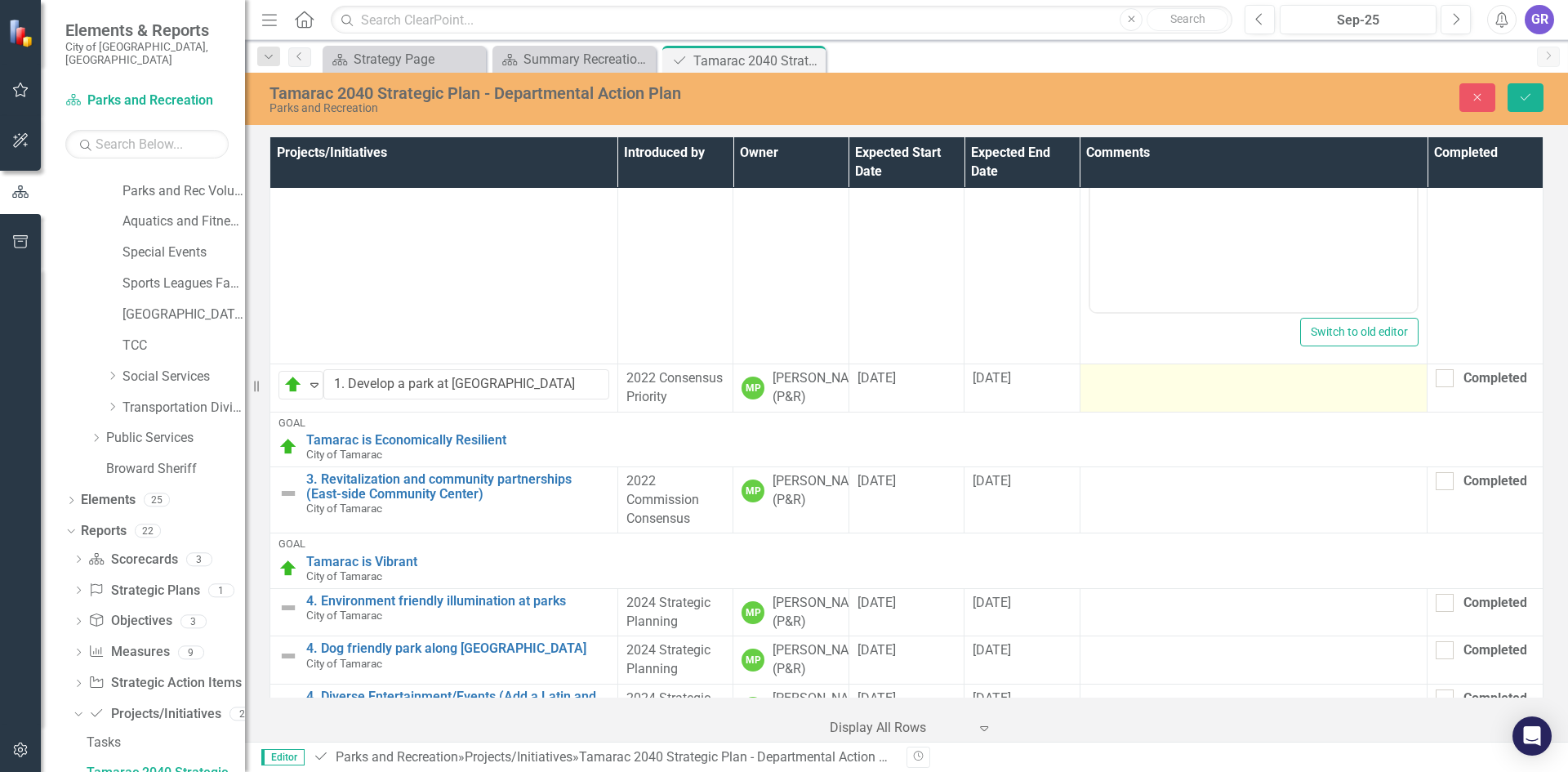
click at [1115, 390] on td at bounding box center [1253, 387] width 348 height 48
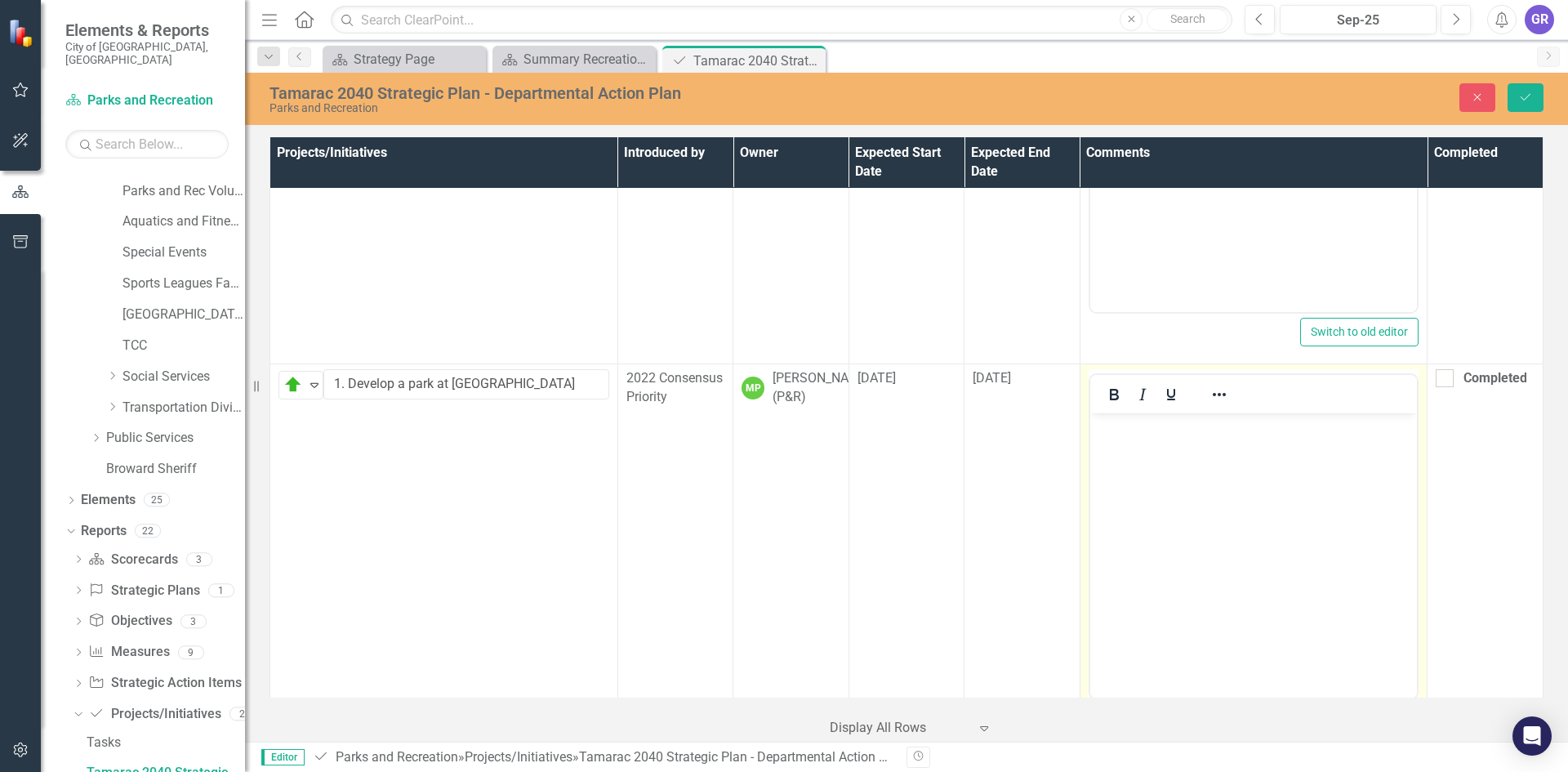
scroll to position [0, 0]
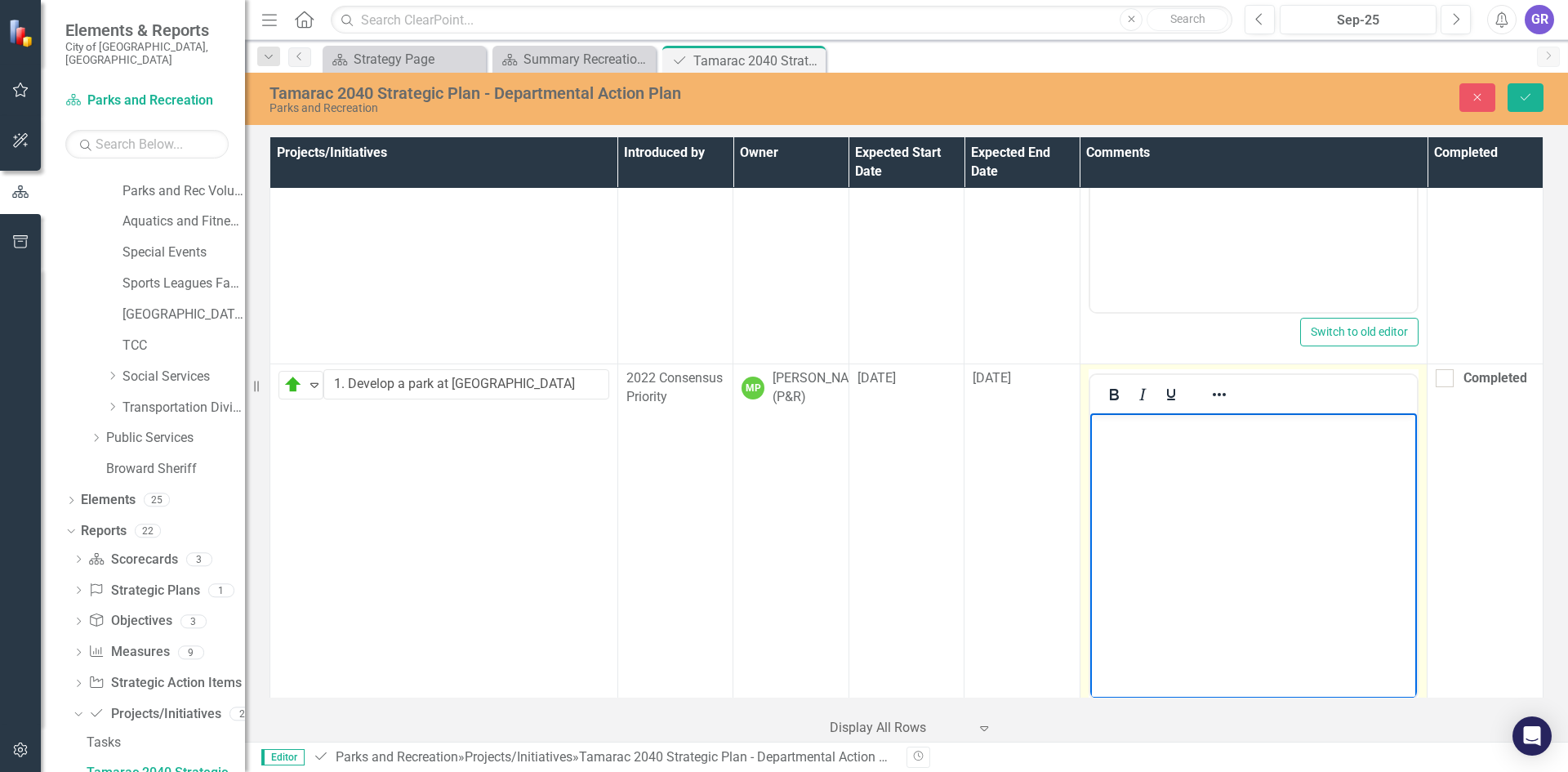
click at [1120, 433] on p "Rich Text Area. Press ALT-0 for help." at bounding box center [1253, 426] width 319 height 19
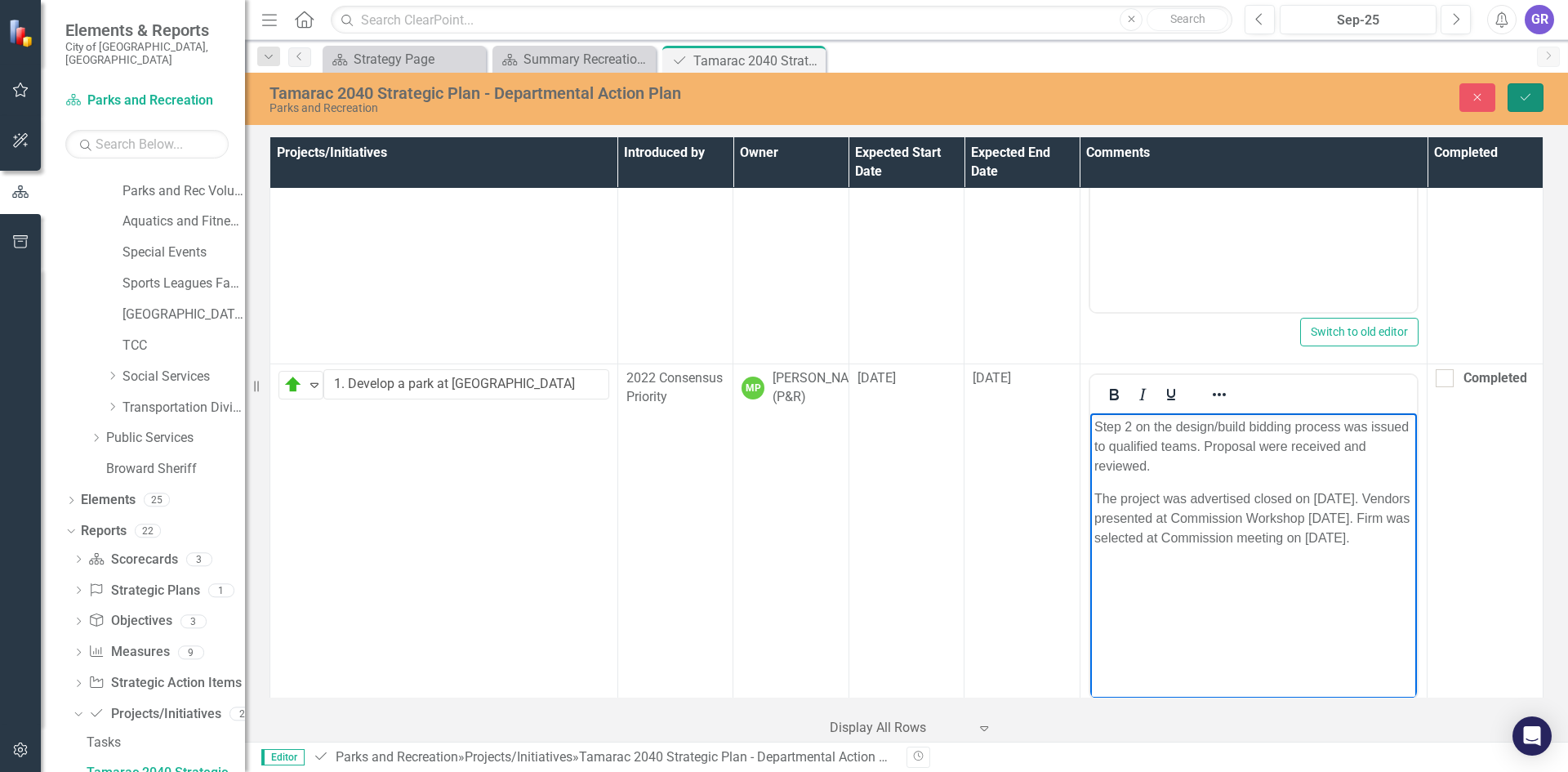
click at [1521, 99] on icon "Save" at bounding box center [1525, 97] width 15 height 12
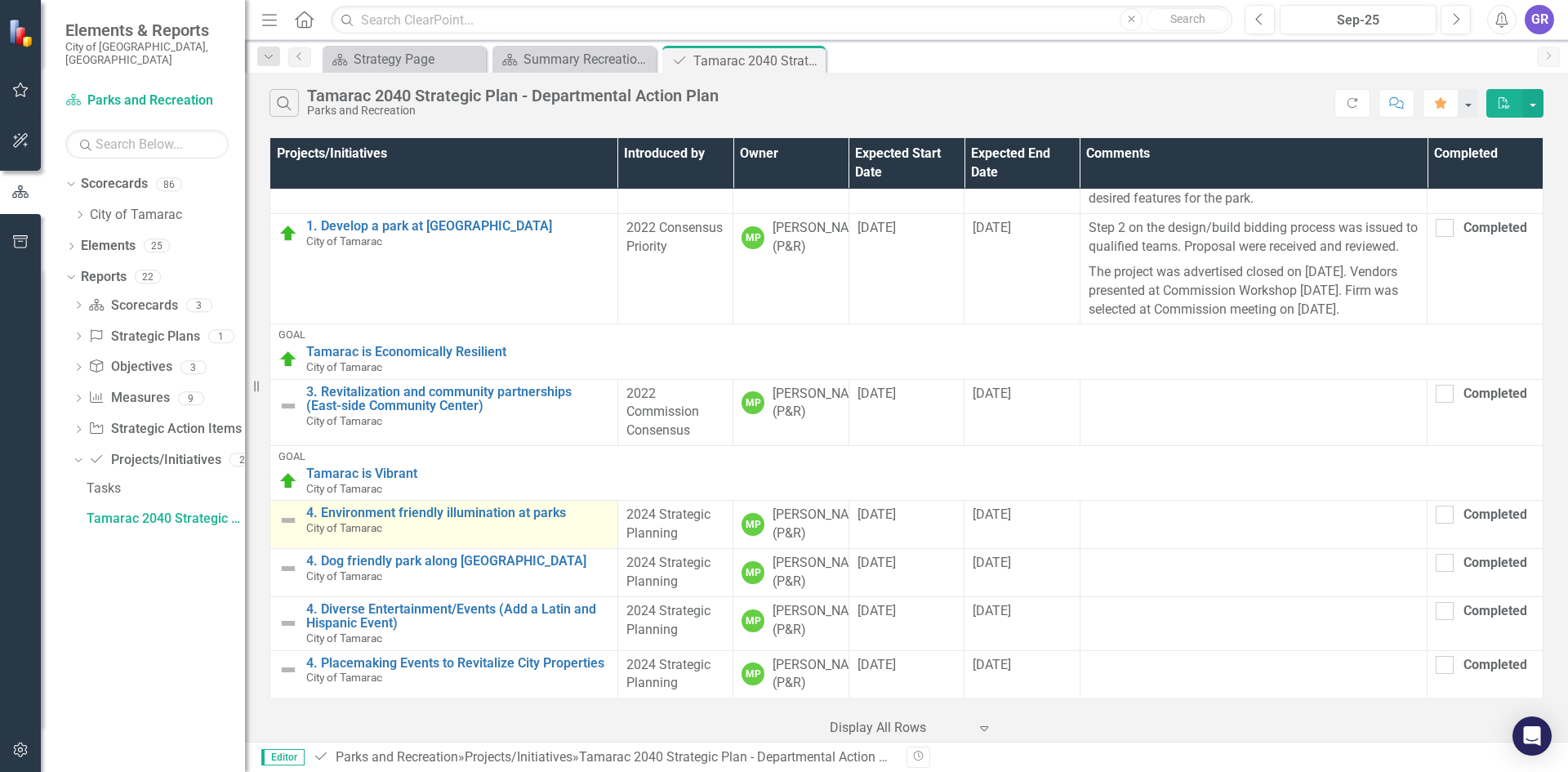
scroll to position [163, 0]
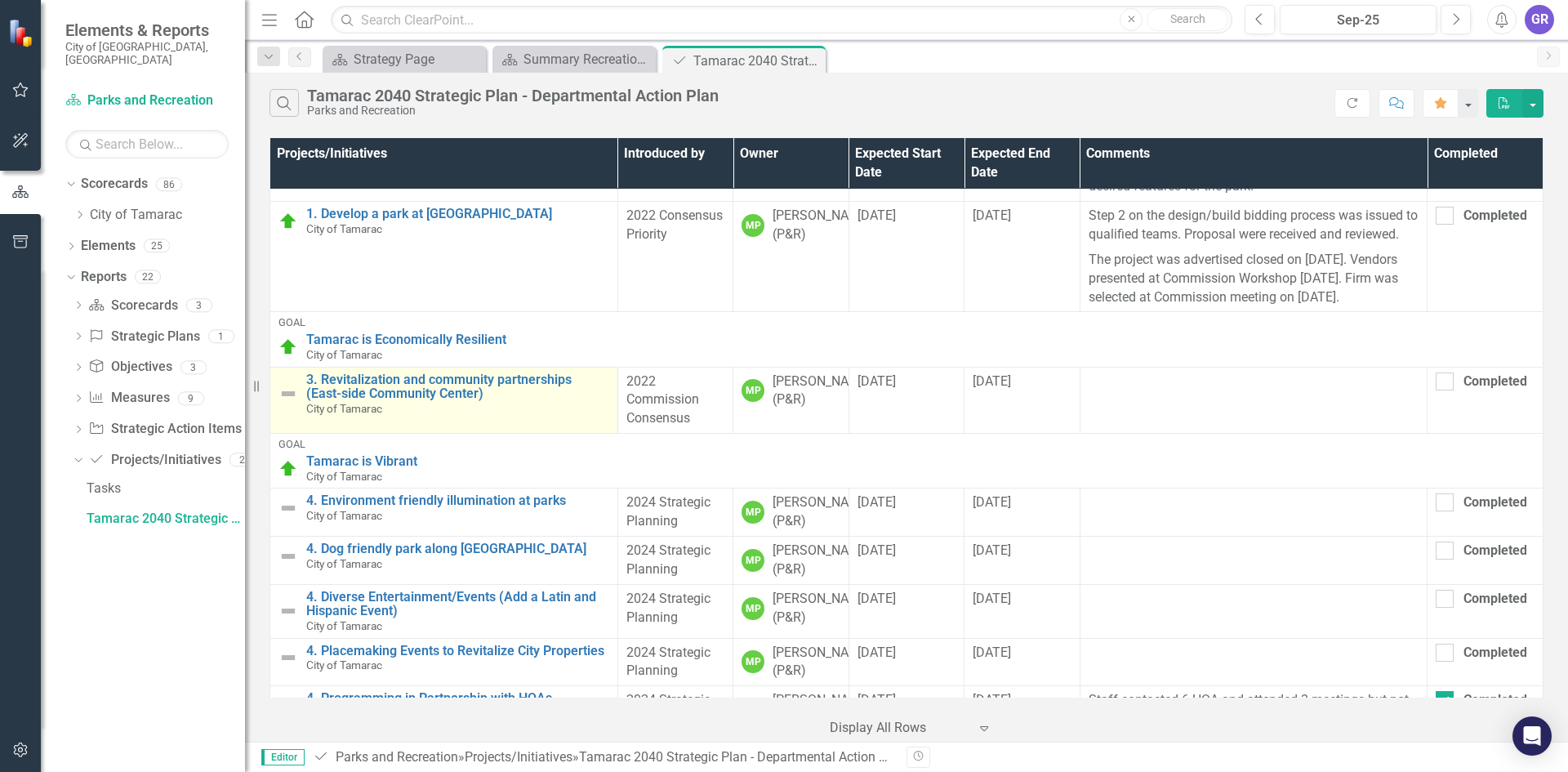
click at [287, 403] on img at bounding box center [287, 393] width 19 height 19
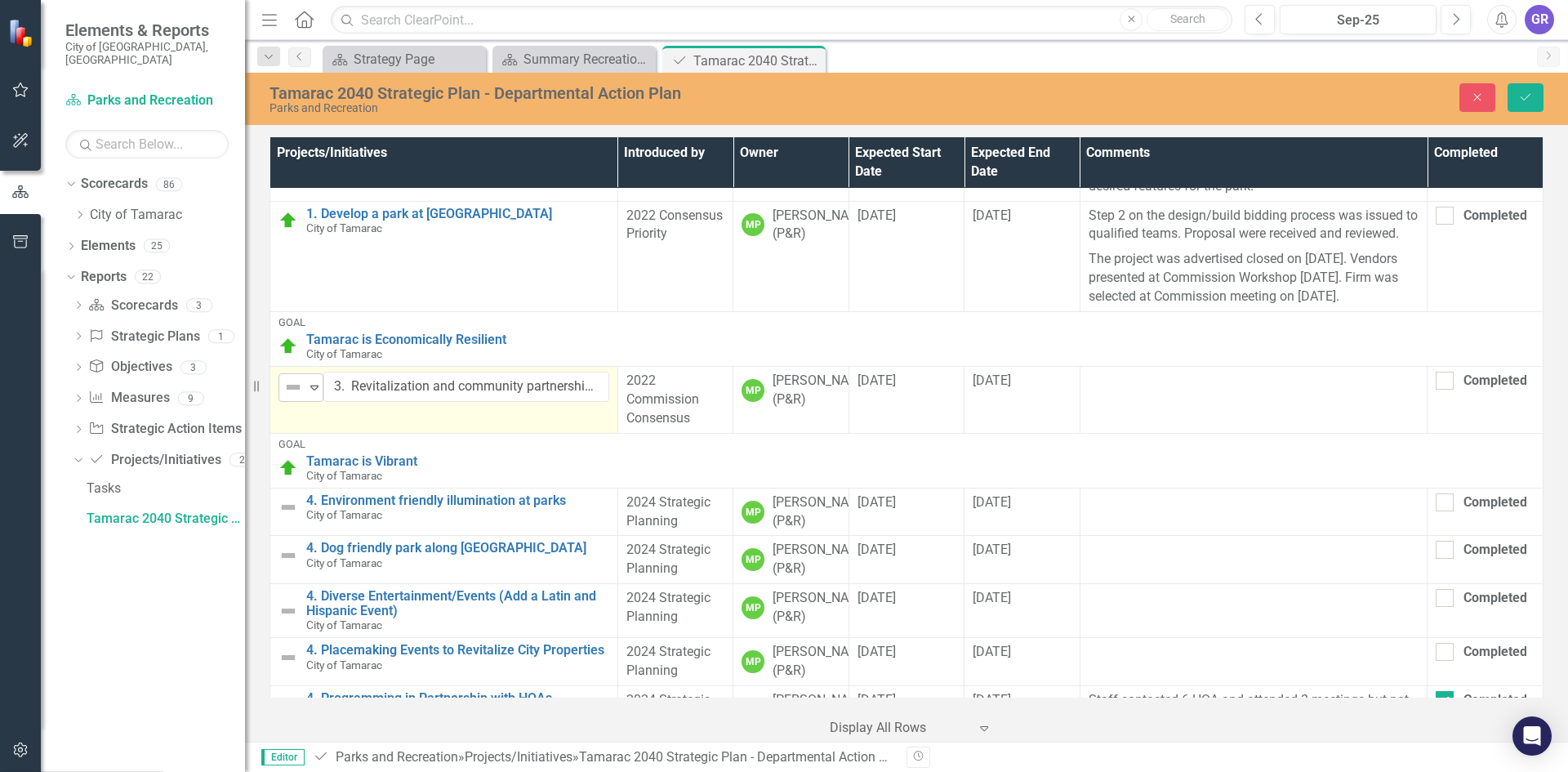
click at [312, 394] on icon "Expand" at bounding box center [313, 387] width 16 height 13
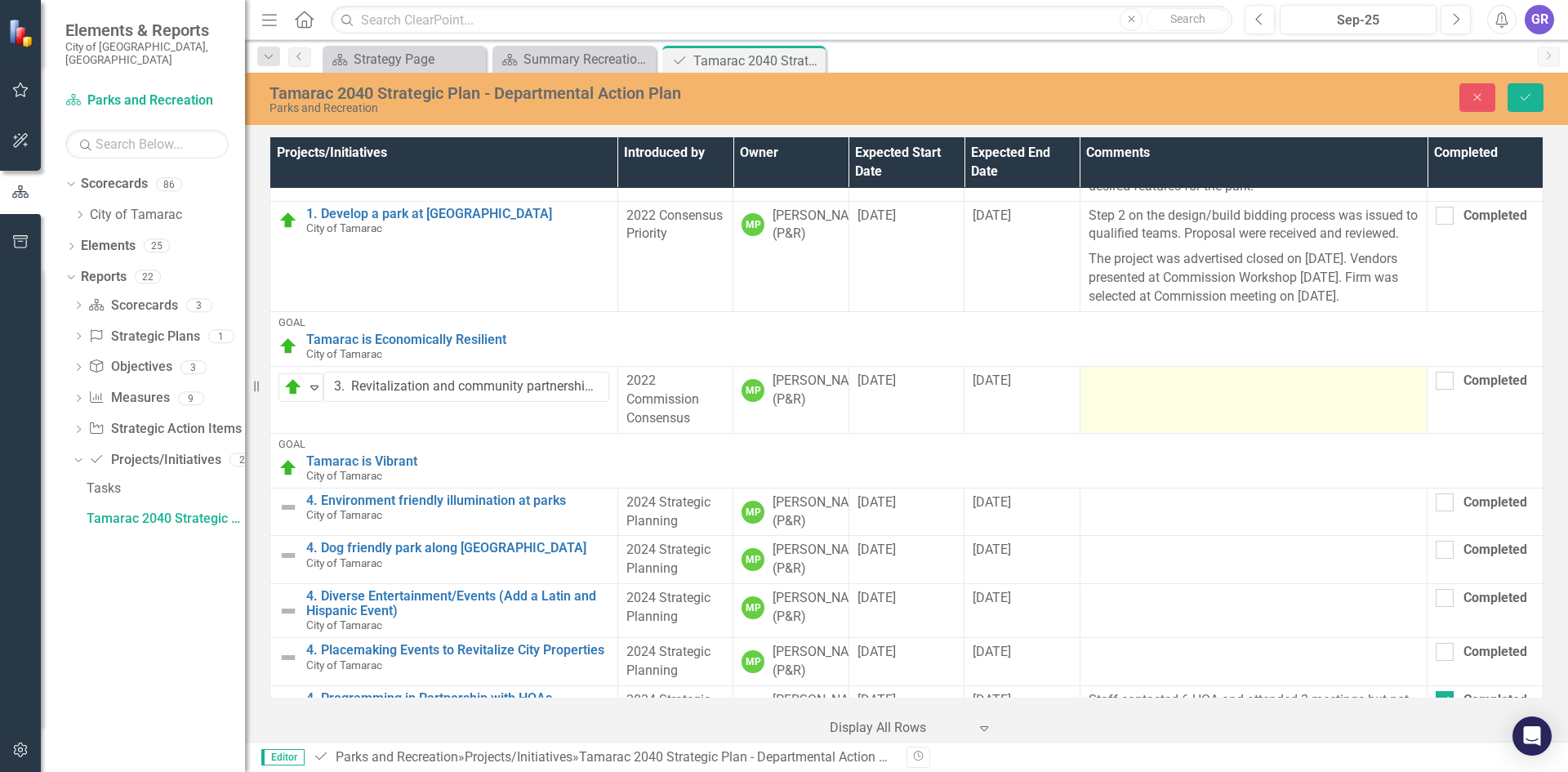
click at [1084, 433] on td at bounding box center [1253, 400] width 348 height 67
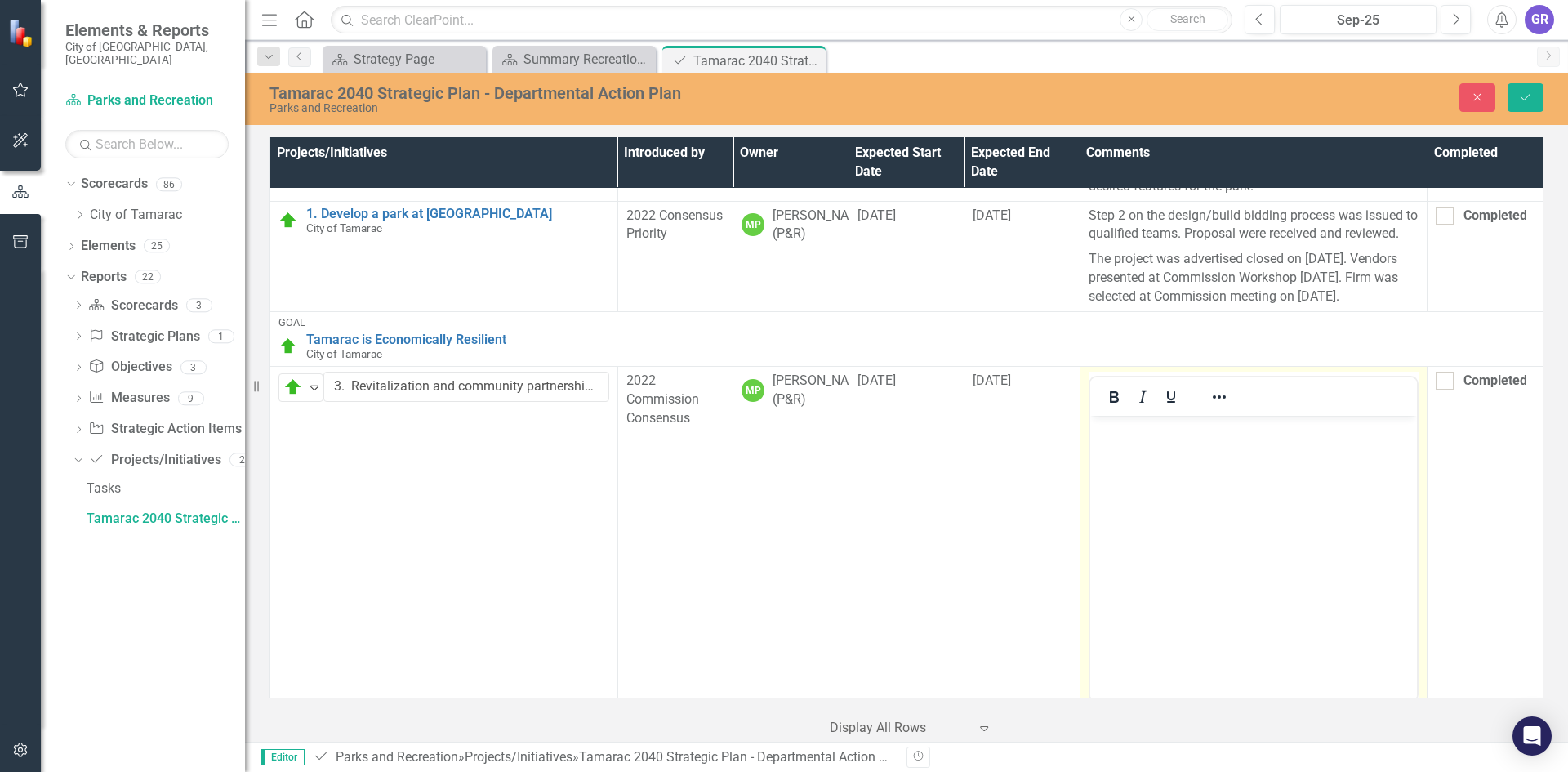
scroll to position [0, 0]
click at [1116, 435] on p "Rich Text Area. Press ALT-0 for help." at bounding box center [1253, 429] width 319 height 19
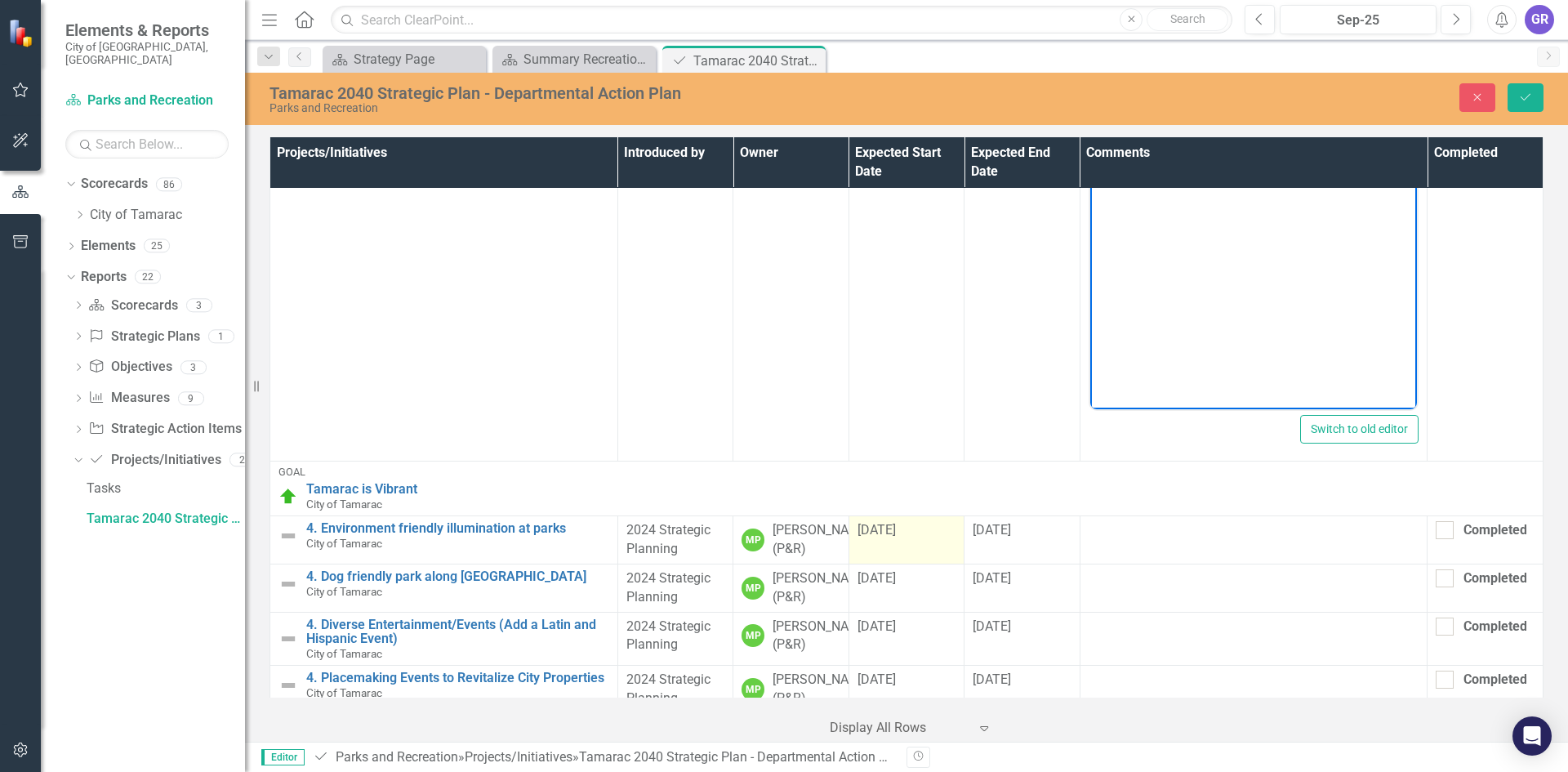
scroll to position [490, 0]
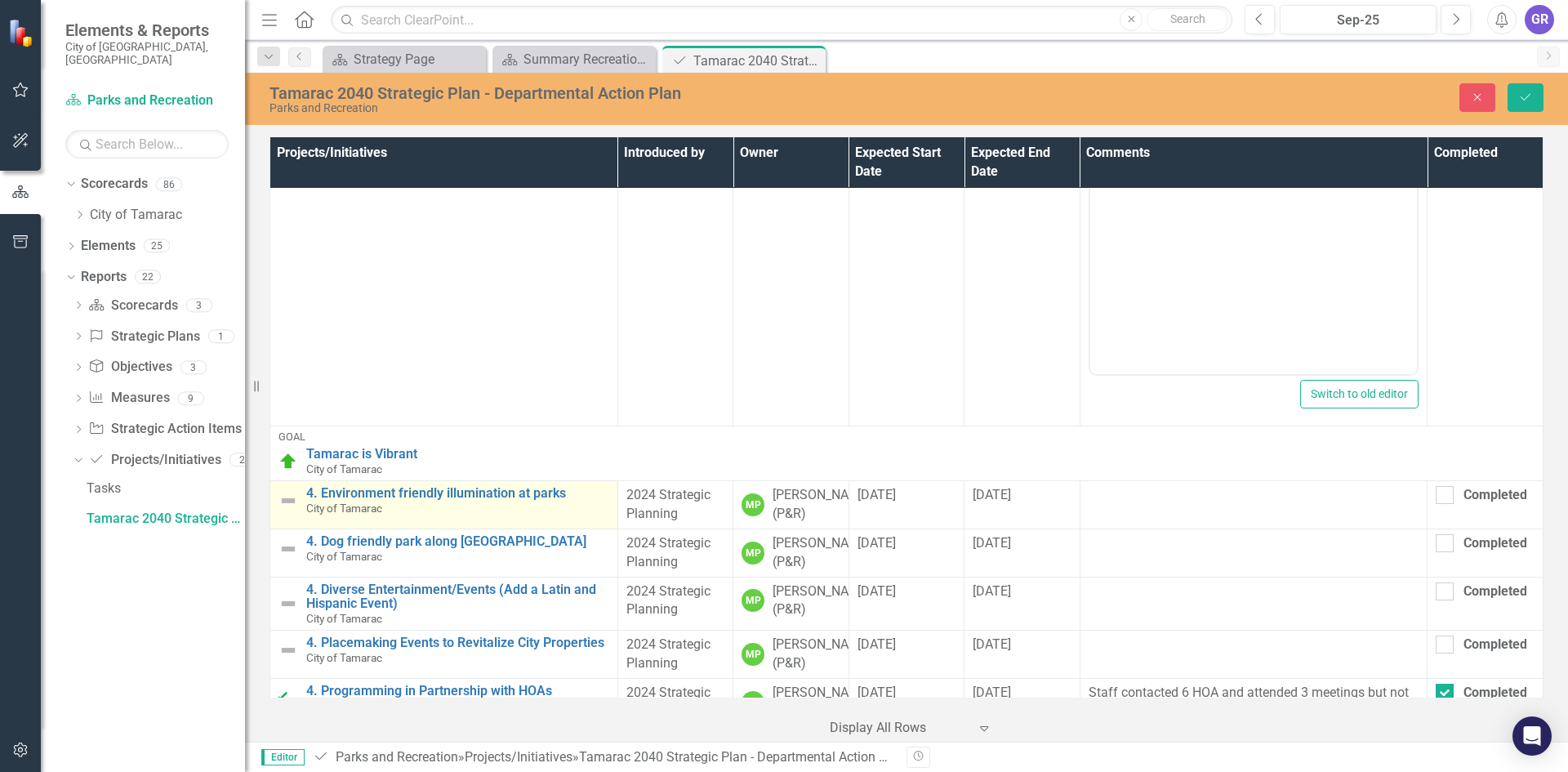
click at [288, 510] on img at bounding box center [287, 500] width 19 height 19
click at [313, 509] on icon "Expand" at bounding box center [313, 502] width 16 height 13
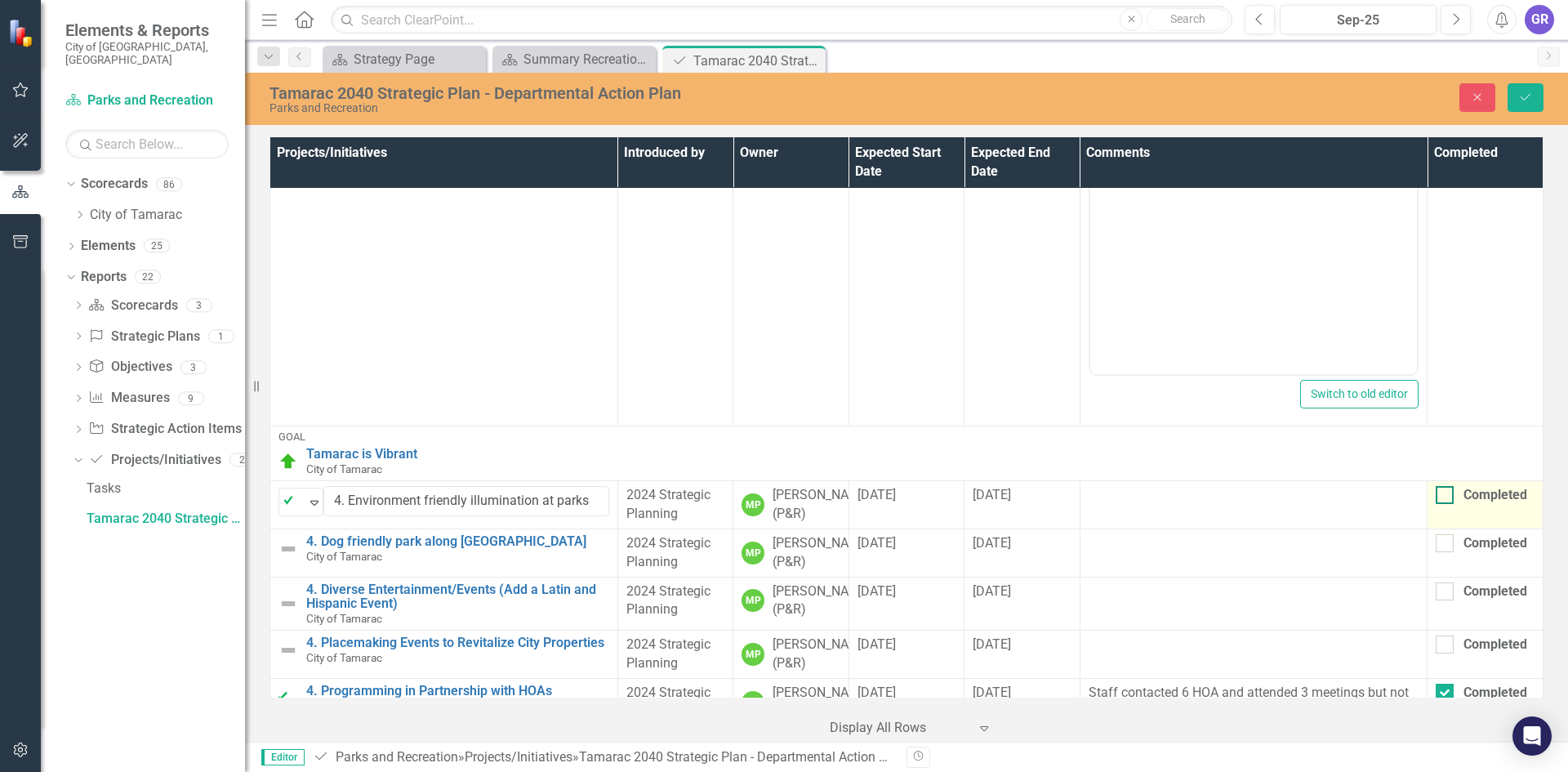
click at [1436, 504] on div at bounding box center [1444, 495] width 18 height 18
click at [1436, 496] on input "Completed" at bounding box center [1441, 491] width 11 height 11
checkbox input "true"
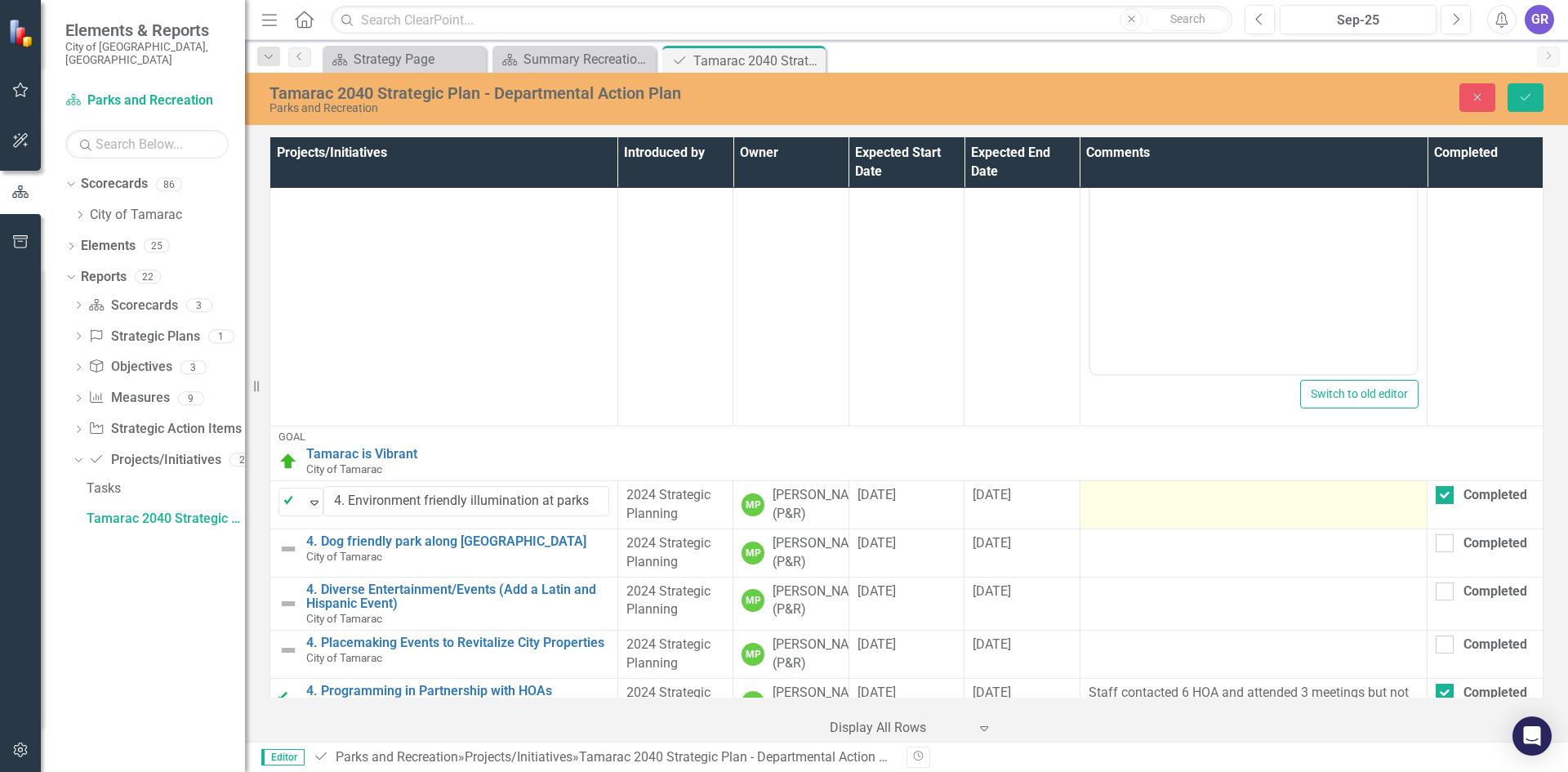
click at [1125, 529] on td at bounding box center [1253, 505] width 348 height 48
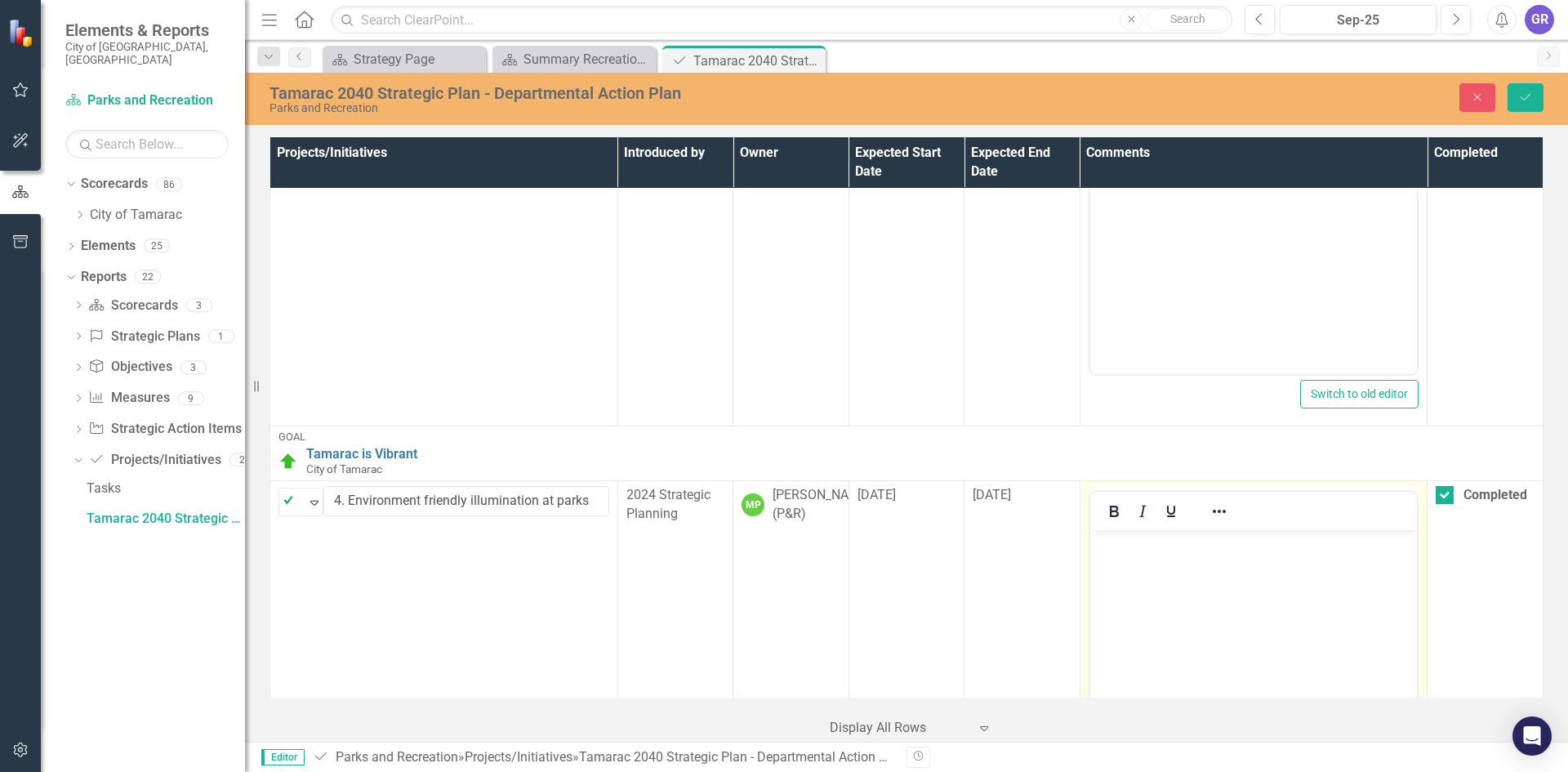
scroll to position [0, 0]
click at [1121, 552] on p "Rich Text Area. Press ALT-0 for help." at bounding box center [1253, 543] width 319 height 19
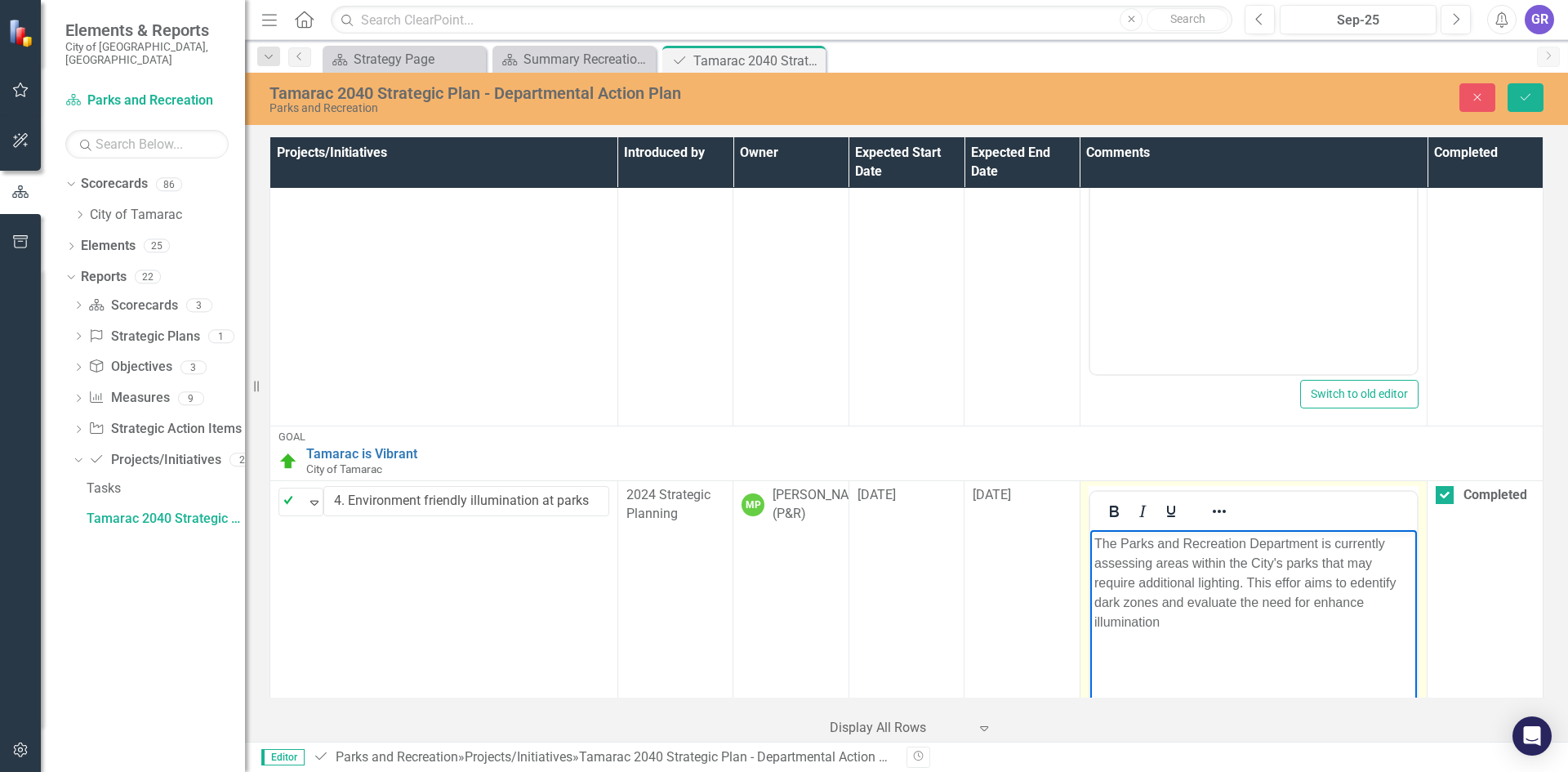
click at [1296, 583] on p "The Parks and Recreation Department is currently assessing areas within the Cit…" at bounding box center [1253, 583] width 319 height 98
click at [1298, 583] on p "The Parks and Recreation Department is currently assessing areas within the Cit…" at bounding box center [1253, 583] width 319 height 98
click at [1360, 586] on p "The Parks and Recreation Department is currently assessing areas within the Cit…" at bounding box center [1253, 583] width 319 height 98
click at [1219, 630] on p "The Parks and Recreation Department is currently assessing areas within the Cit…" at bounding box center [1253, 583] width 319 height 98
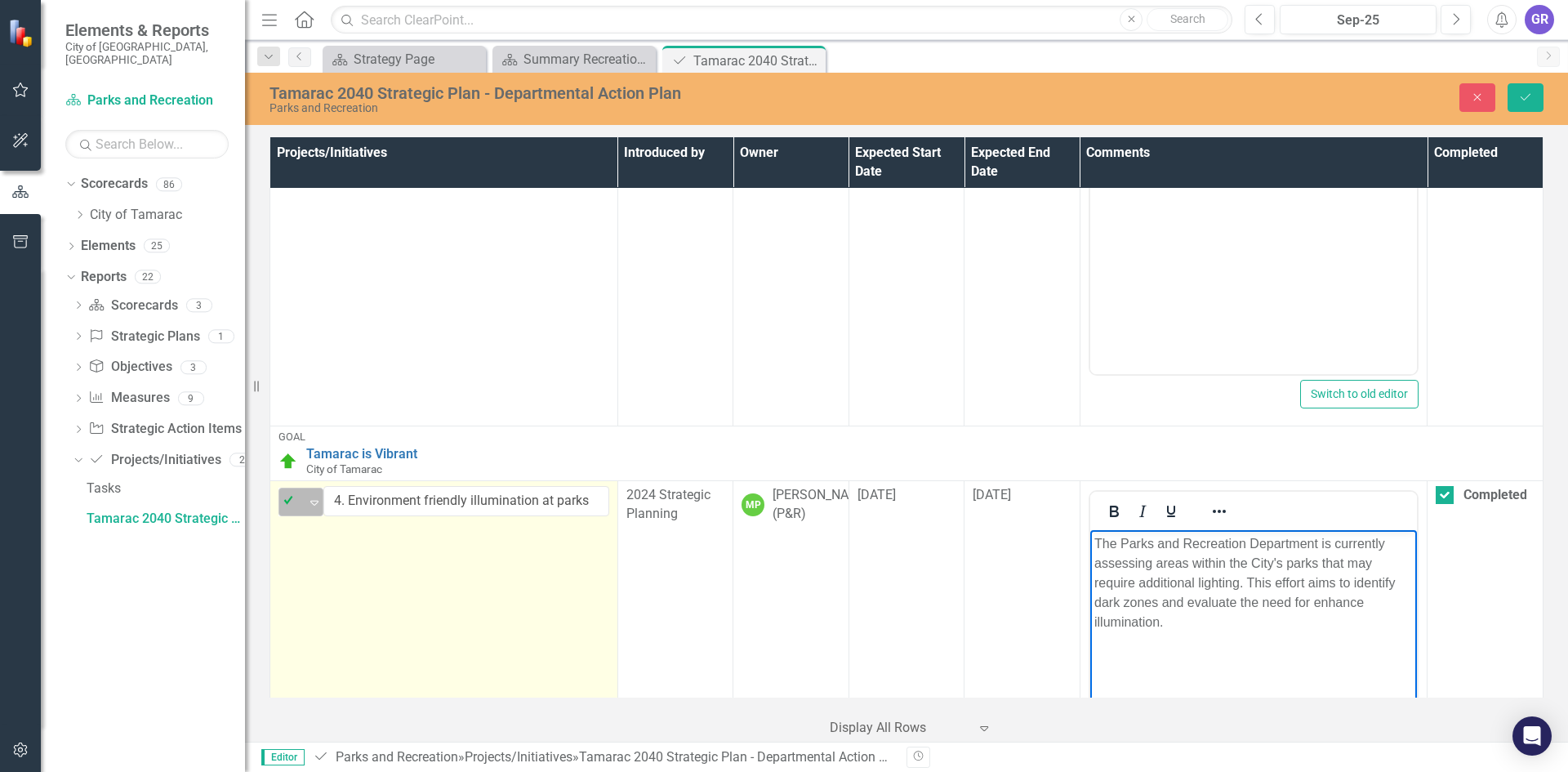
click at [313, 509] on icon "Expand" at bounding box center [313, 502] width 16 height 13
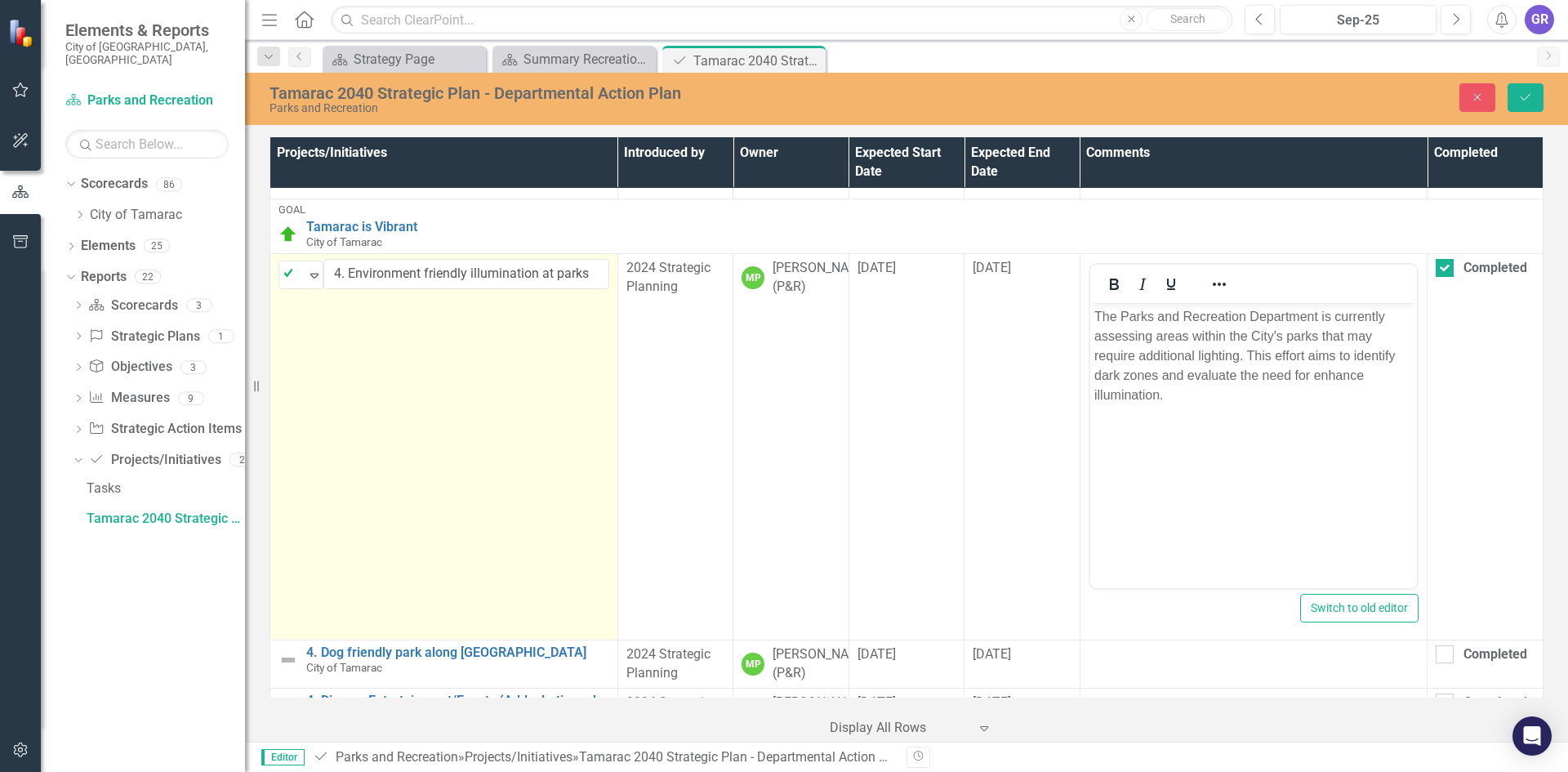
scroll to position [816, 0]
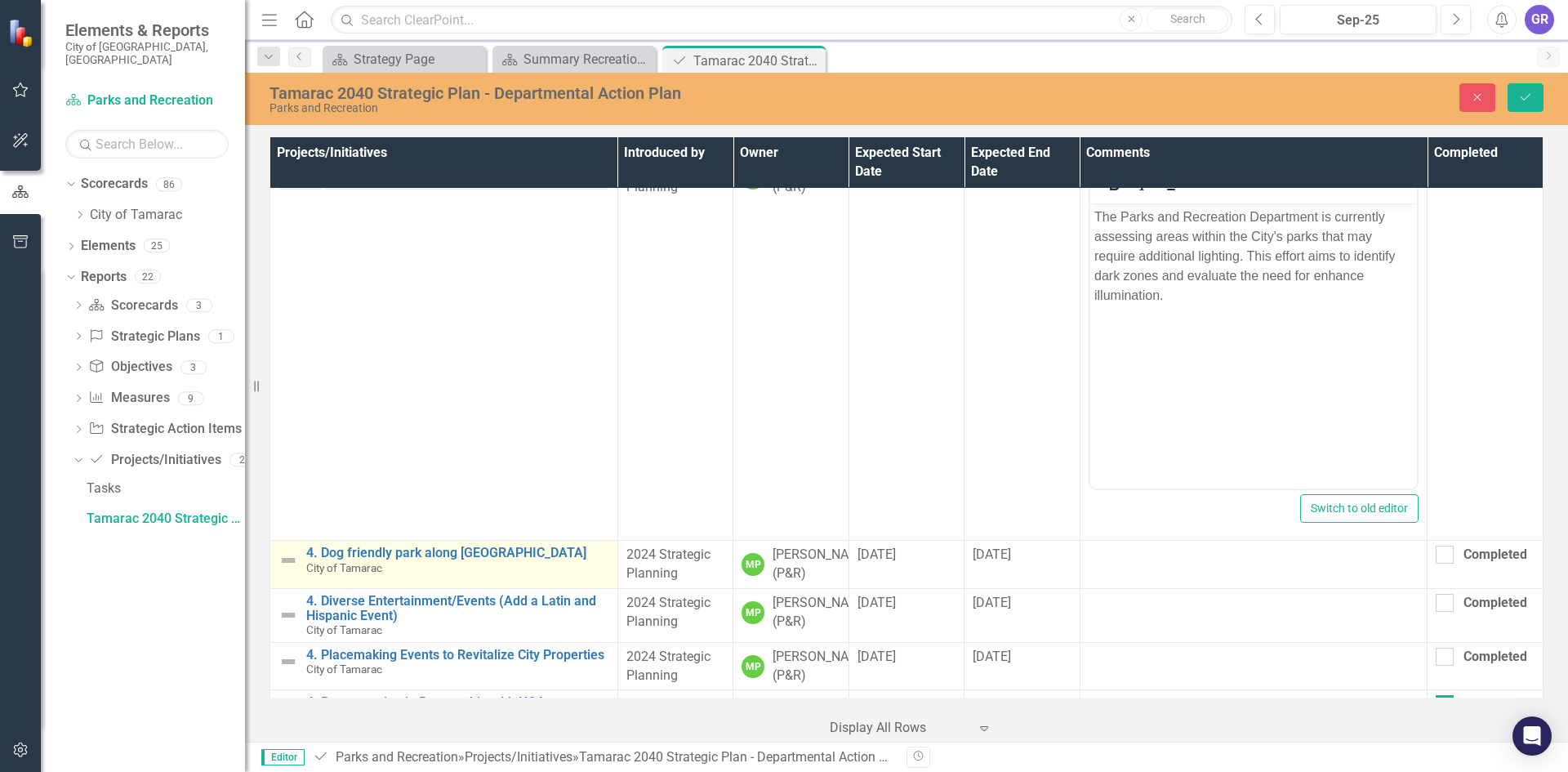
click at [292, 570] on img at bounding box center [287, 560] width 19 height 19
click at [313, 568] on icon "Expand" at bounding box center [313, 562] width 16 height 13
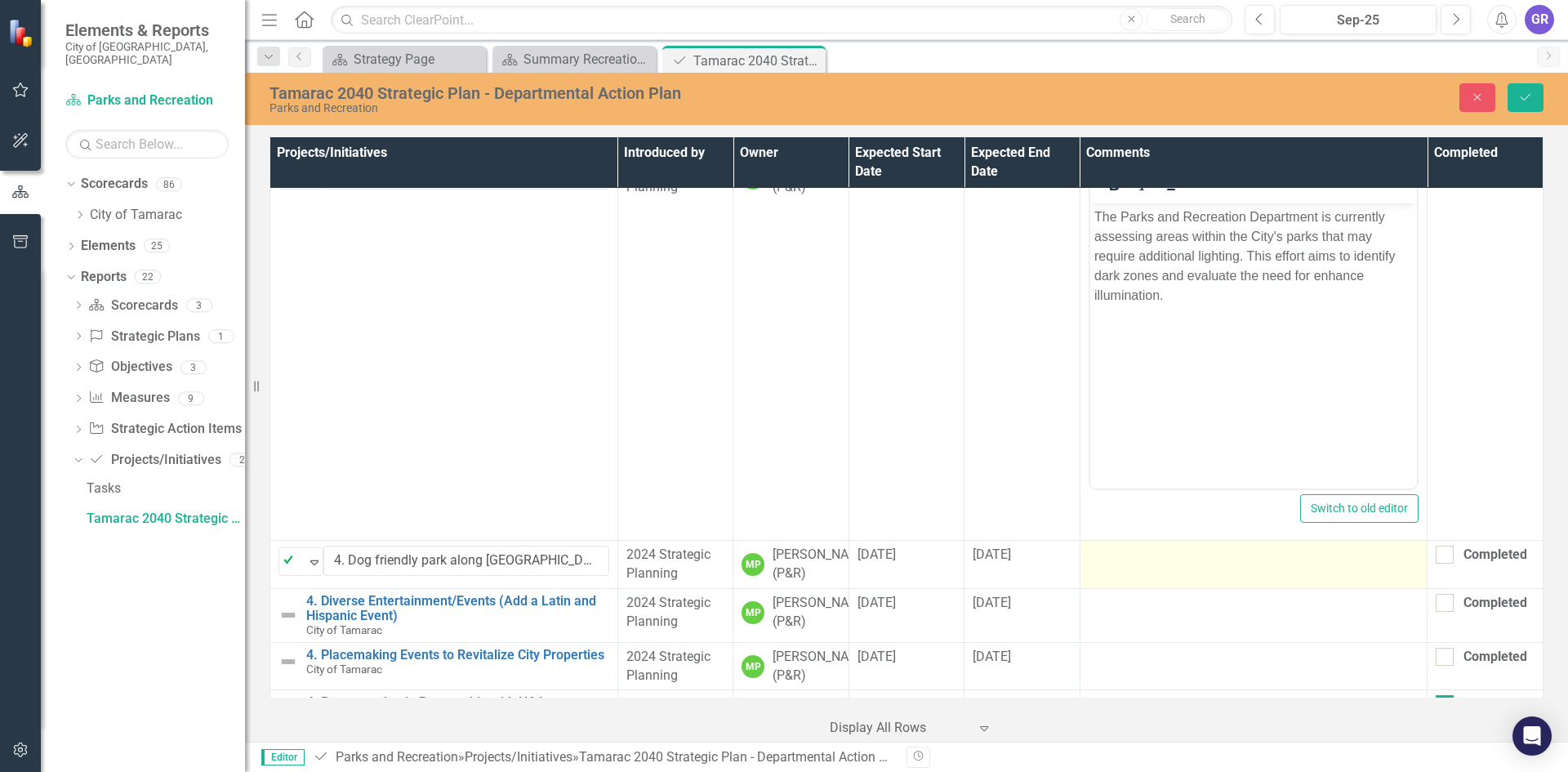
click at [1163, 589] on td at bounding box center [1253, 564] width 348 height 48
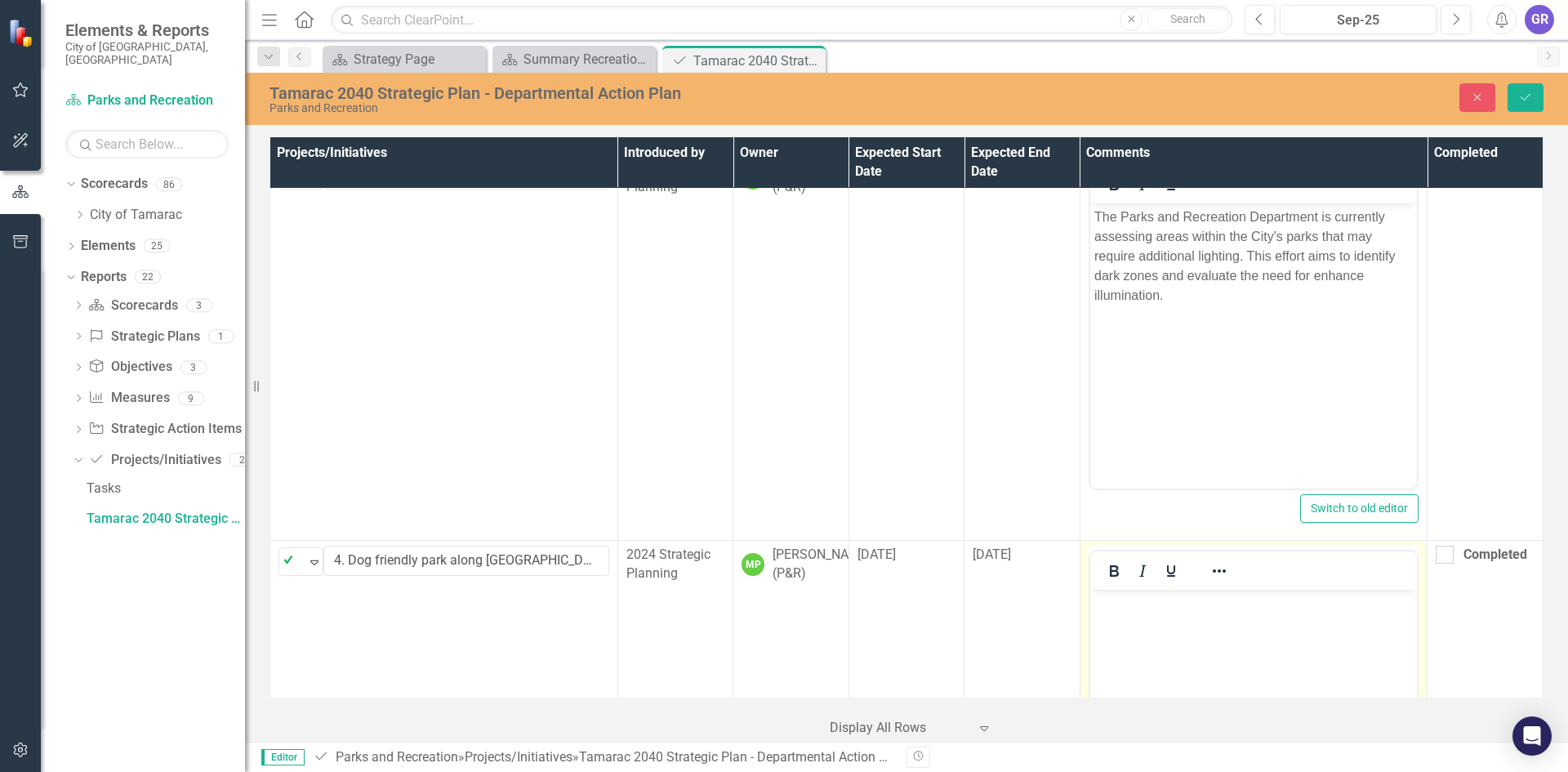
scroll to position [0, 0]
click at [1117, 604] on p "Rich Text Area. Press ALT-0 for help." at bounding box center [1253, 603] width 319 height 19
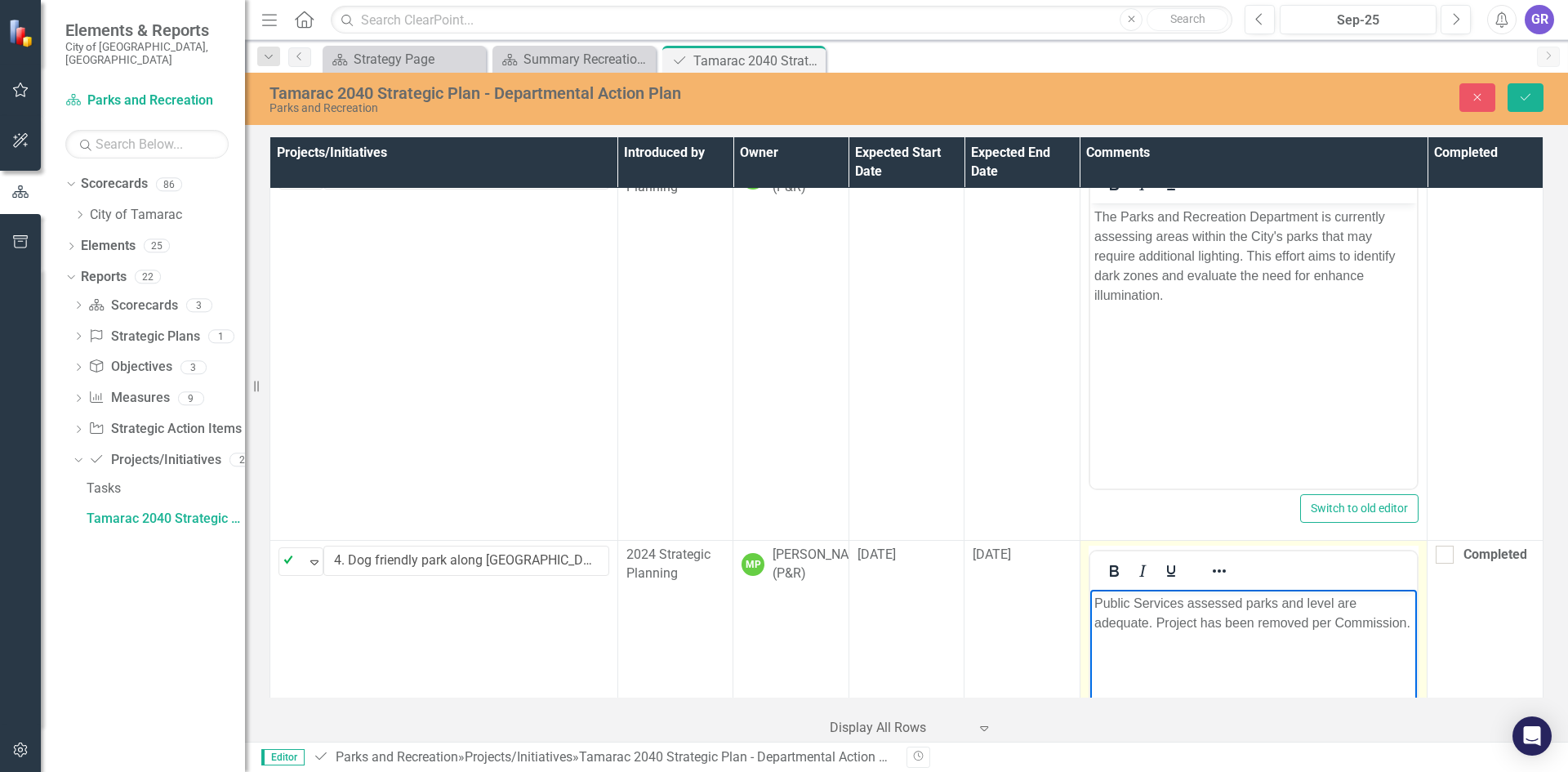
drag, startPoint x: 1149, startPoint y: 624, endPoint x: 1090, endPoint y: 604, distance: 62.3
click at [1090, 604] on body "Public Services assessed parks and level are adequate. Project has been removed…" at bounding box center [1253, 712] width 328 height 245
click at [1147, 624] on p "Public Services assessed parks and level are adequate. Project has been removed…" at bounding box center [1253, 613] width 319 height 39
drag, startPoint x: 1151, startPoint y: 622, endPoint x: 1092, endPoint y: 605, distance: 61.4
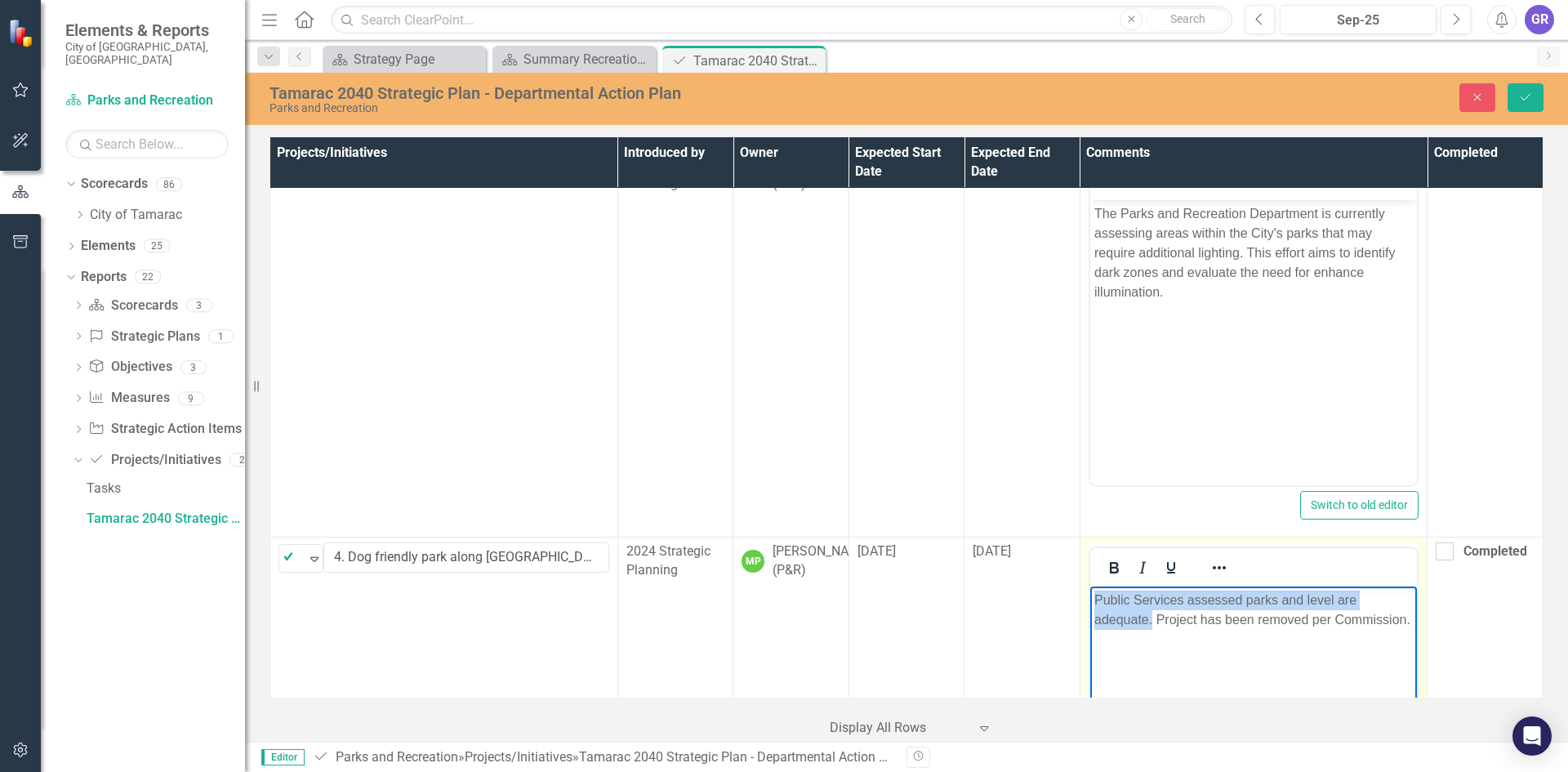
click at [1092, 605] on body "Public Services assessed parks and level are adequate. Project has been removed…" at bounding box center [1253, 709] width 328 height 245
copy p "Public Services assessed parks and level are adequate."
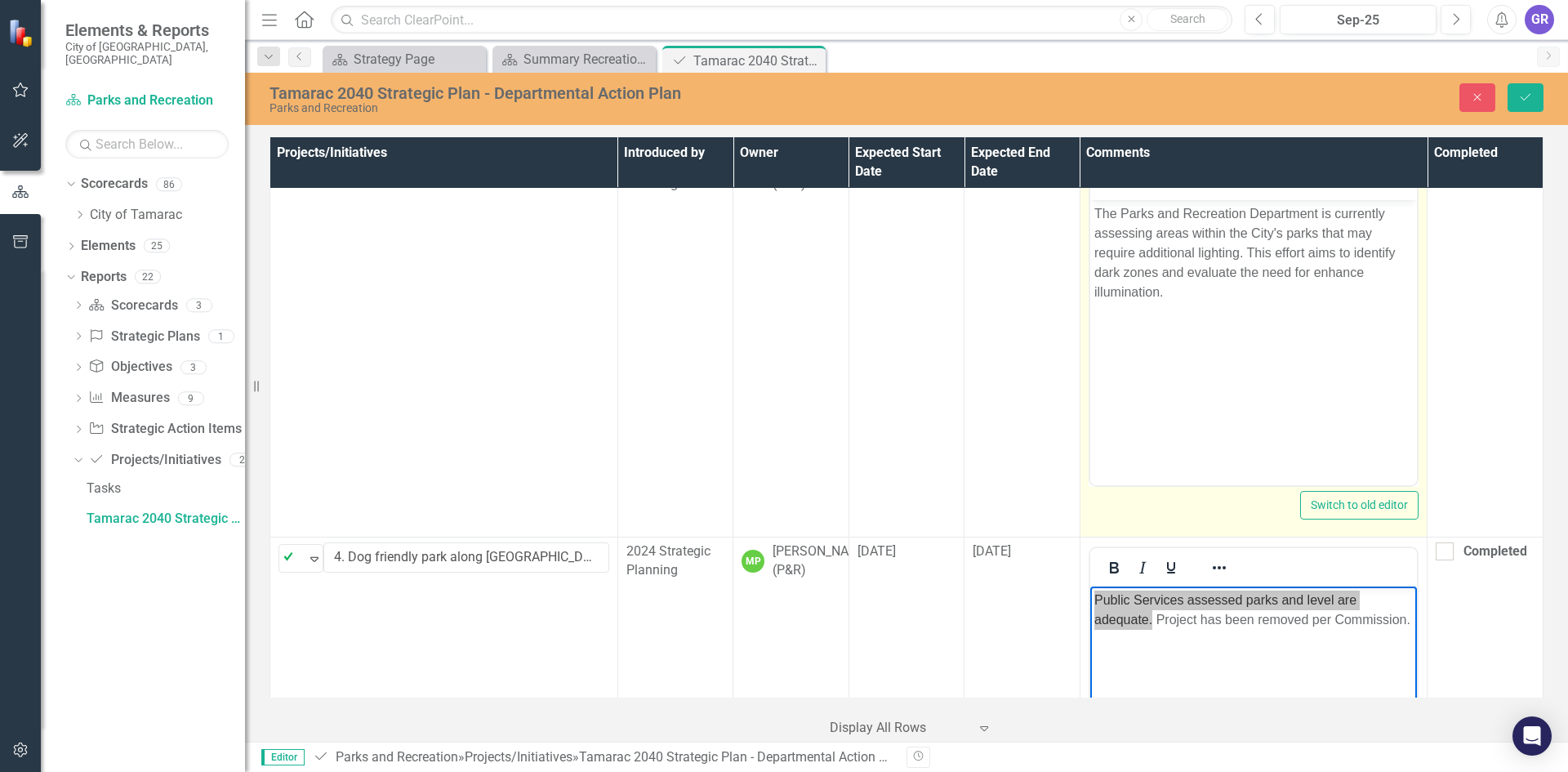
click at [1178, 297] on p "The Parks and Recreation Department is currently assessing areas within the Cit…" at bounding box center [1253, 253] width 319 height 98
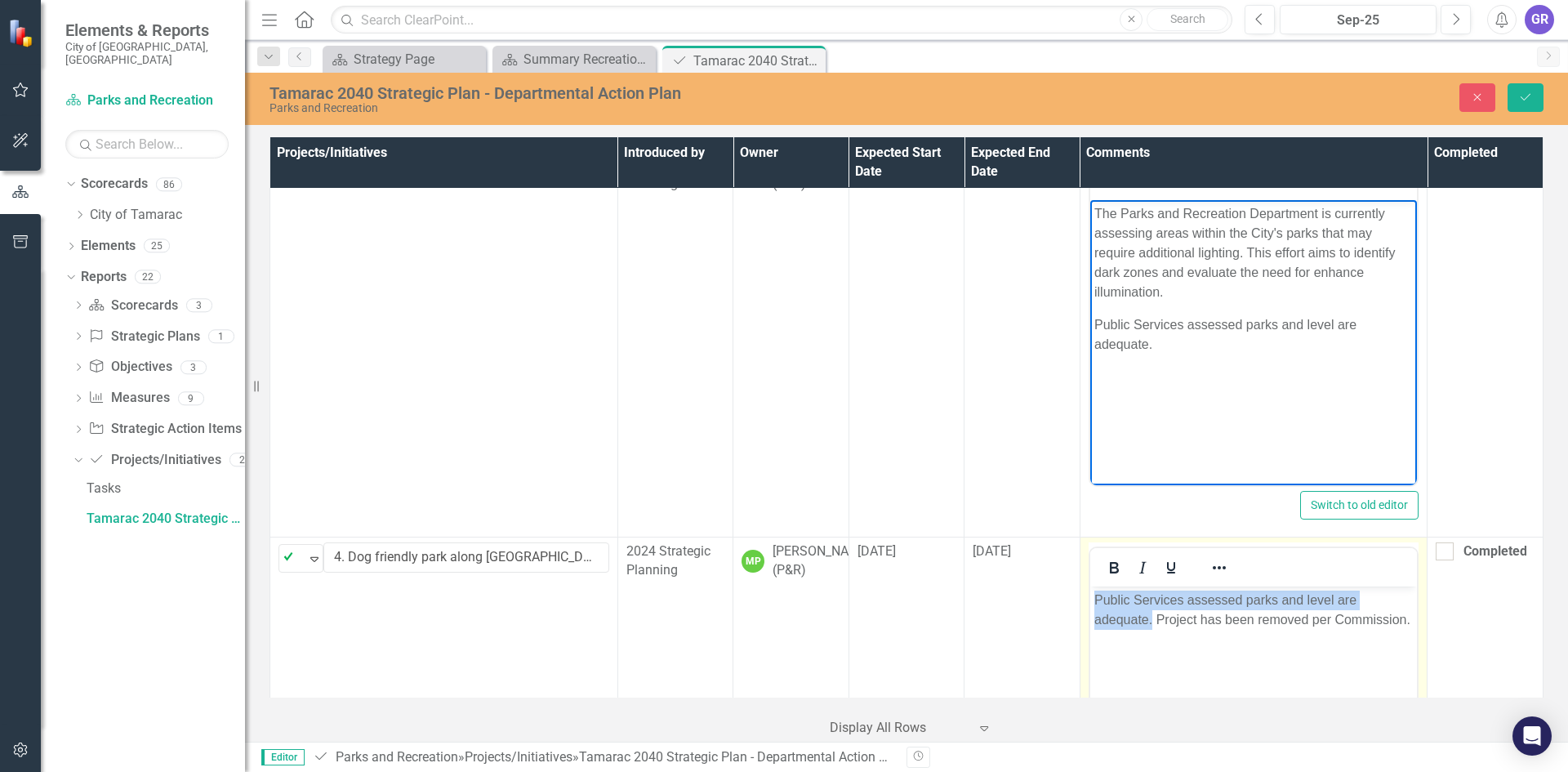
click at [1141, 619] on p "Public Services assessed parks and level are adequate. Project has been removed…" at bounding box center [1253, 609] width 319 height 39
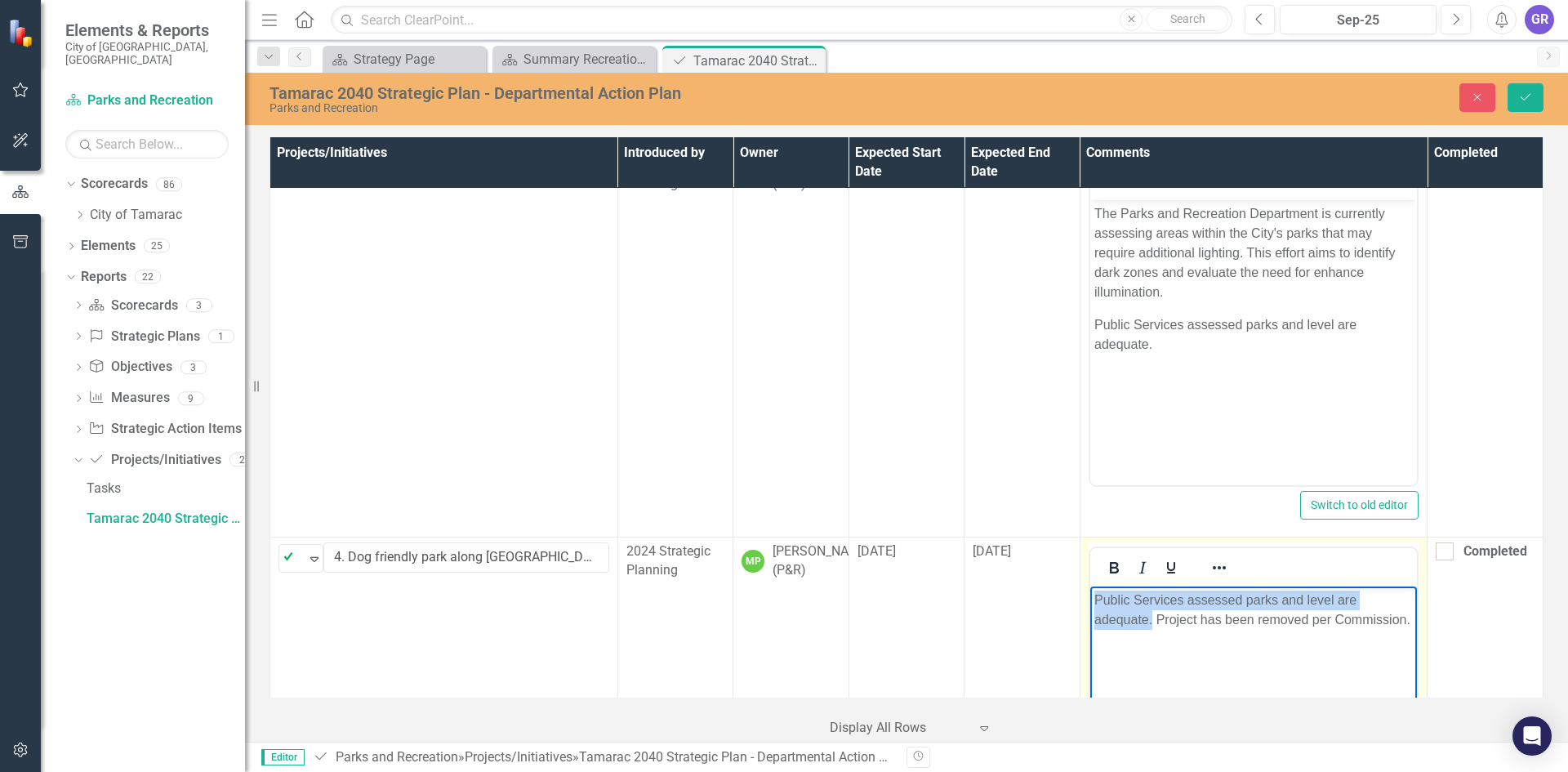
drag, startPoint x: 1151, startPoint y: 620, endPoint x: 2171, endPoint y: 1246, distance: 1196.8
click at [1095, 603] on p "Public Services assessed parks and level are adequate. Project has been removed…" at bounding box center [1253, 609] width 319 height 39
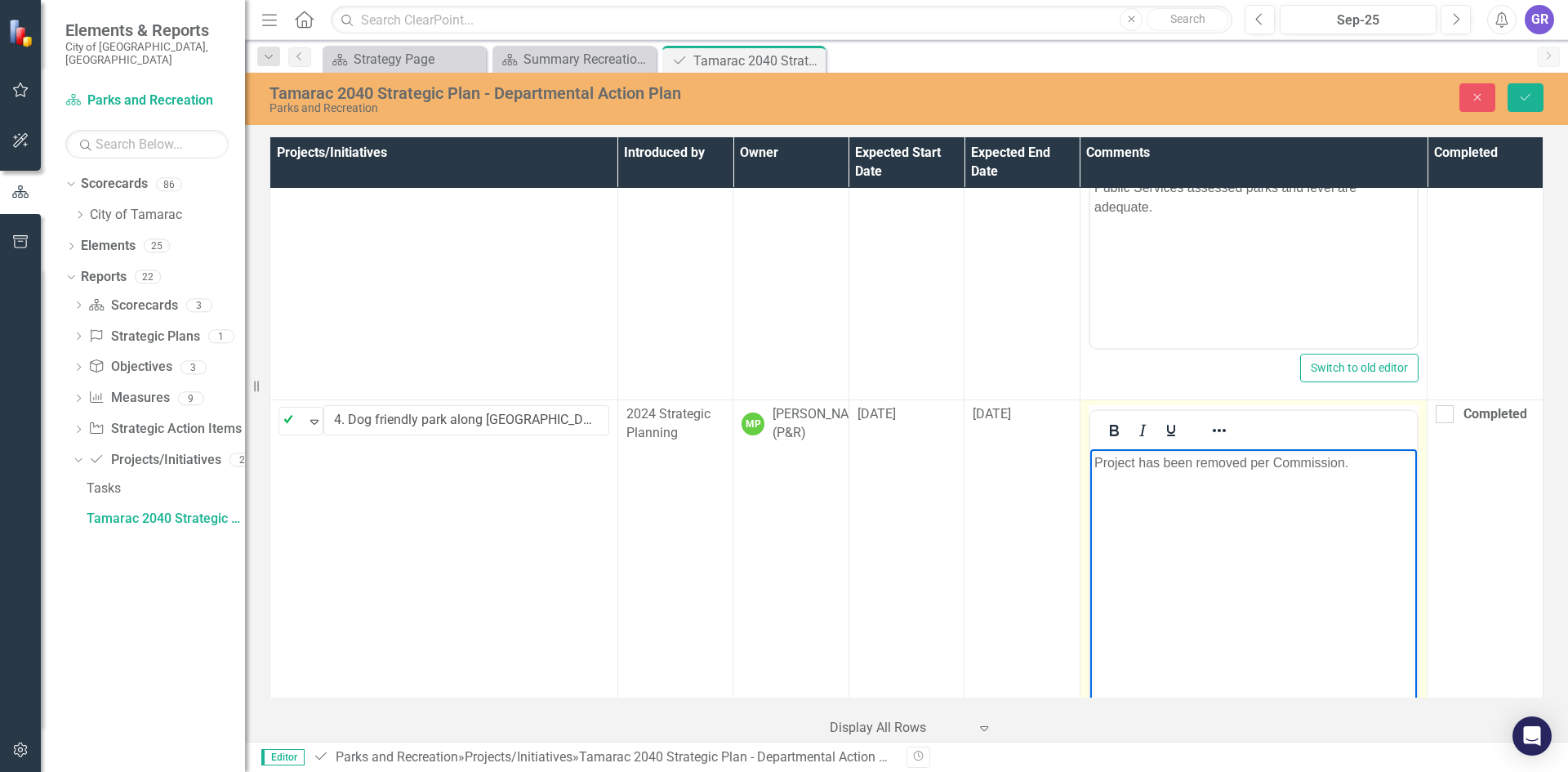
scroll to position [983, 0]
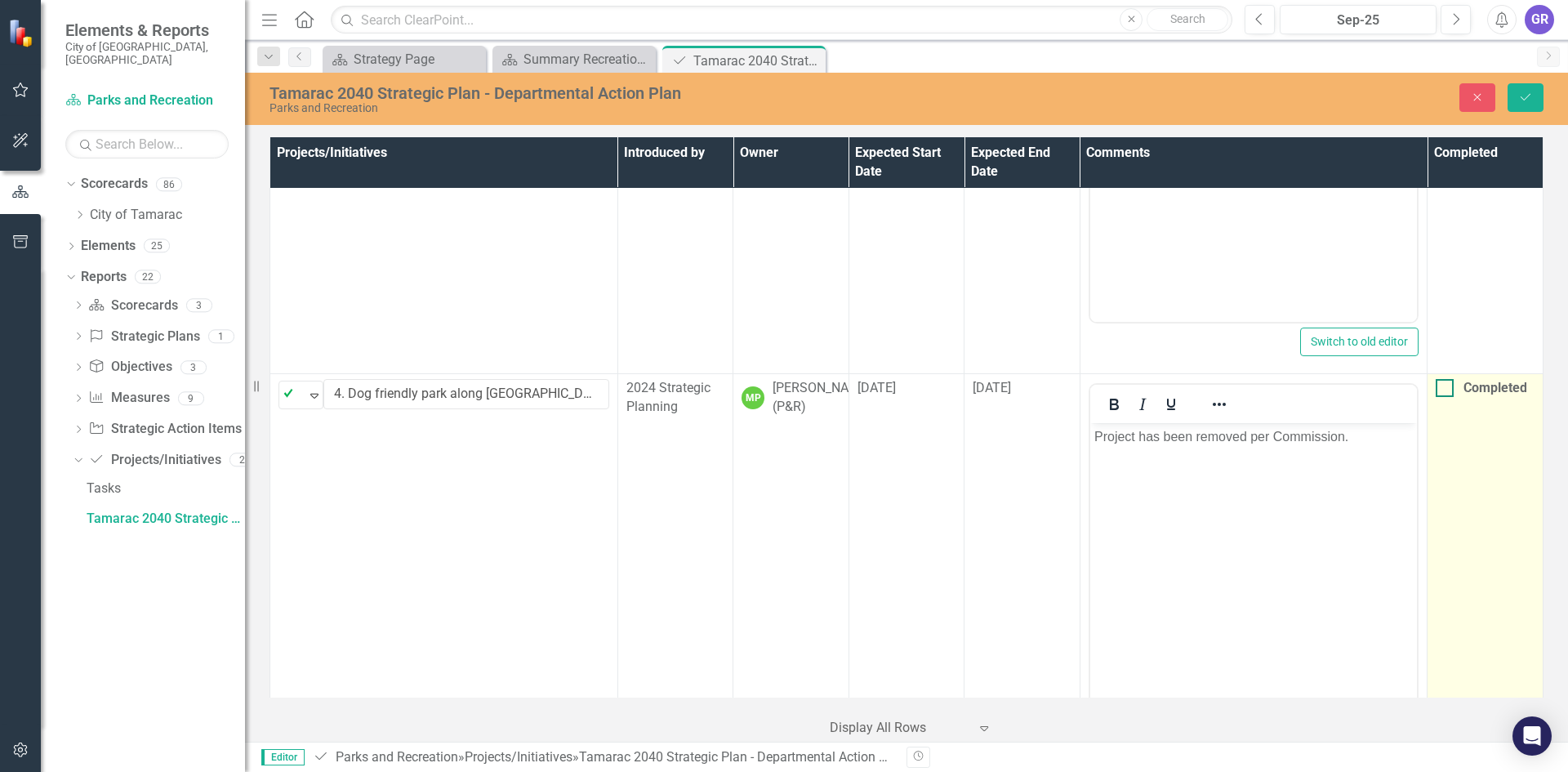
click at [1437, 397] on div at bounding box center [1444, 387] width 18 height 18
click at [1437, 390] on input "Completed" at bounding box center [1441, 384] width 11 height 11
checkbox input "true"
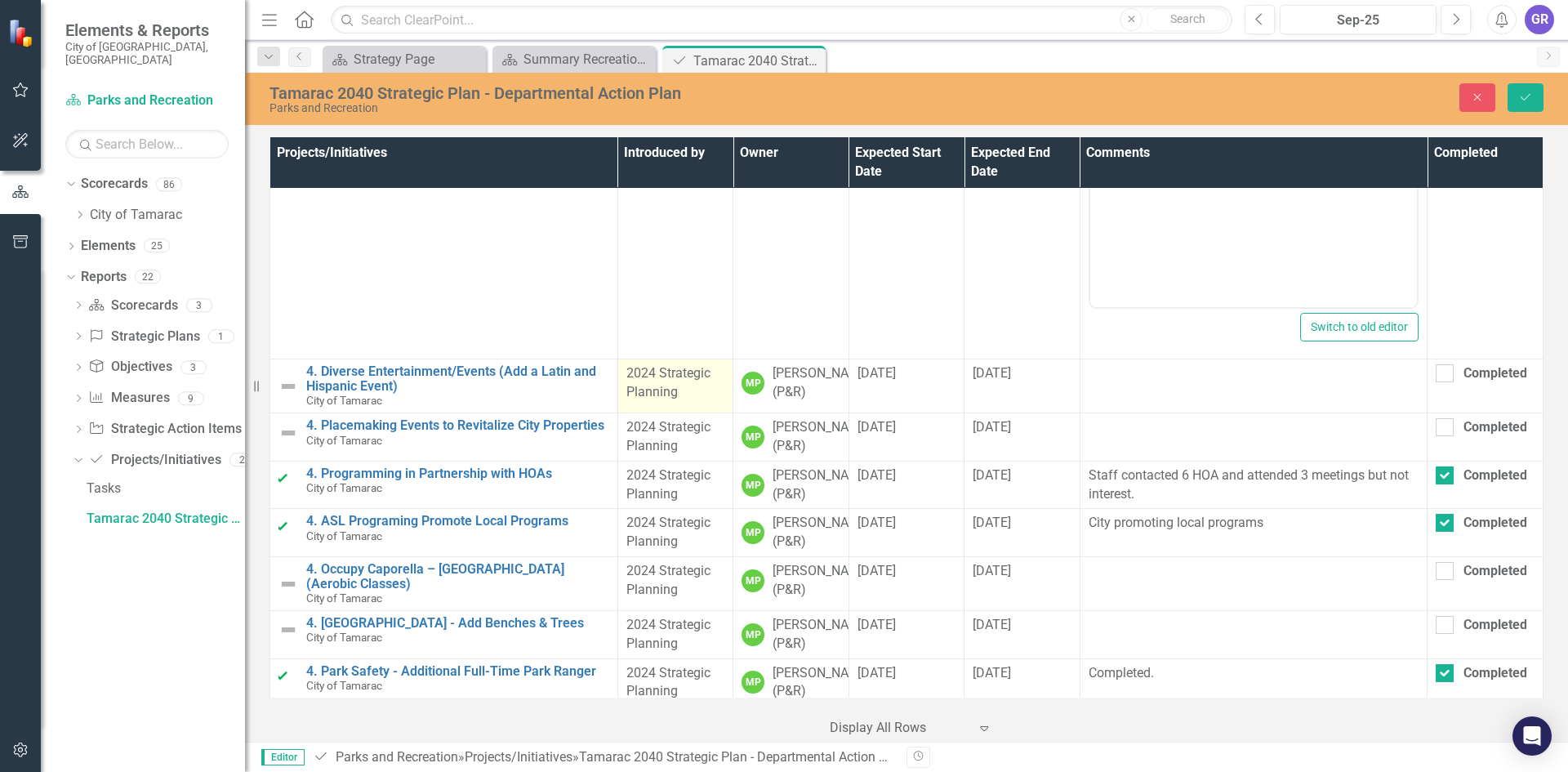
scroll to position [1391, 0]
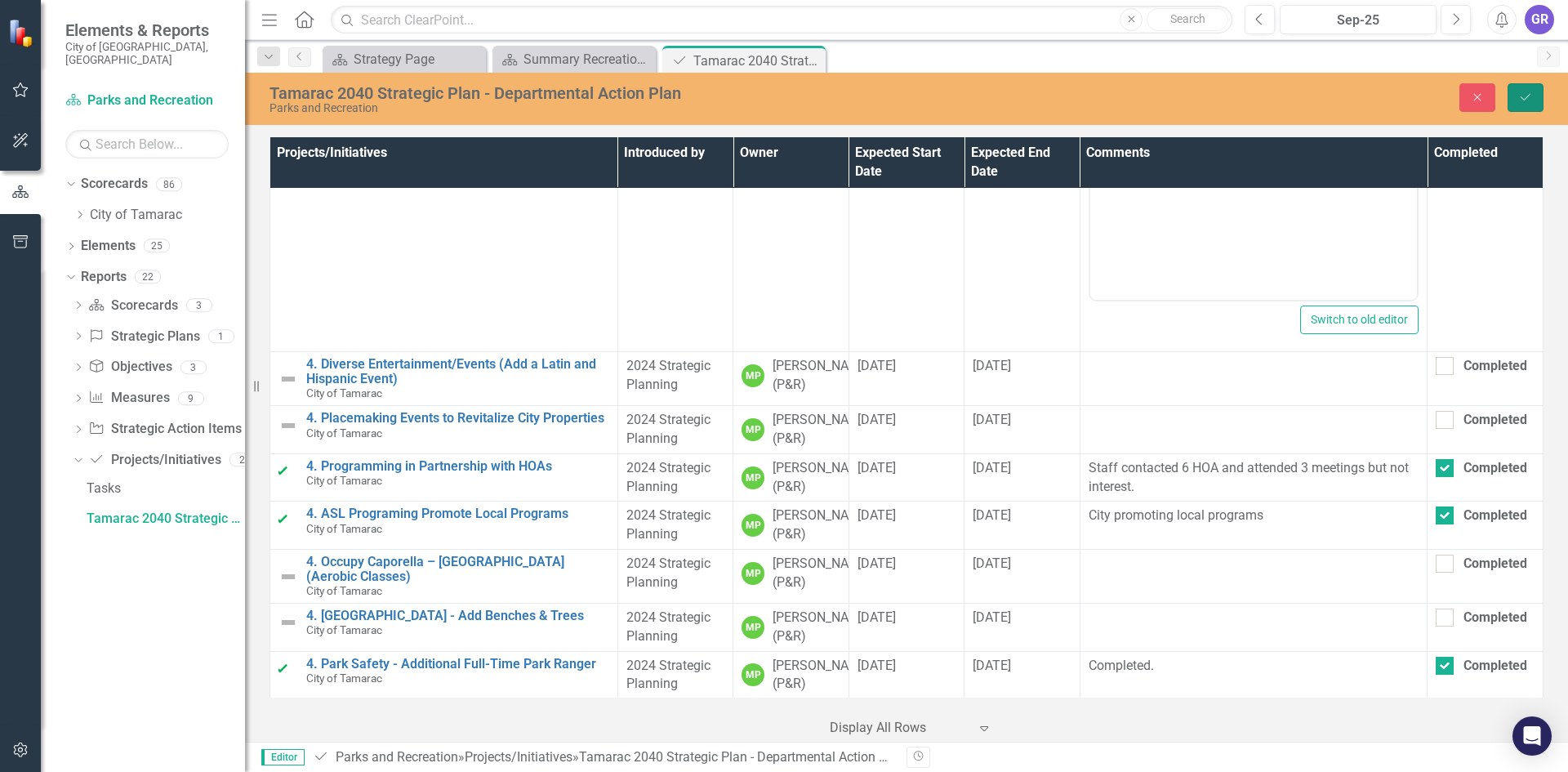
click at [1522, 93] on icon "Save" at bounding box center [1525, 97] width 15 height 12
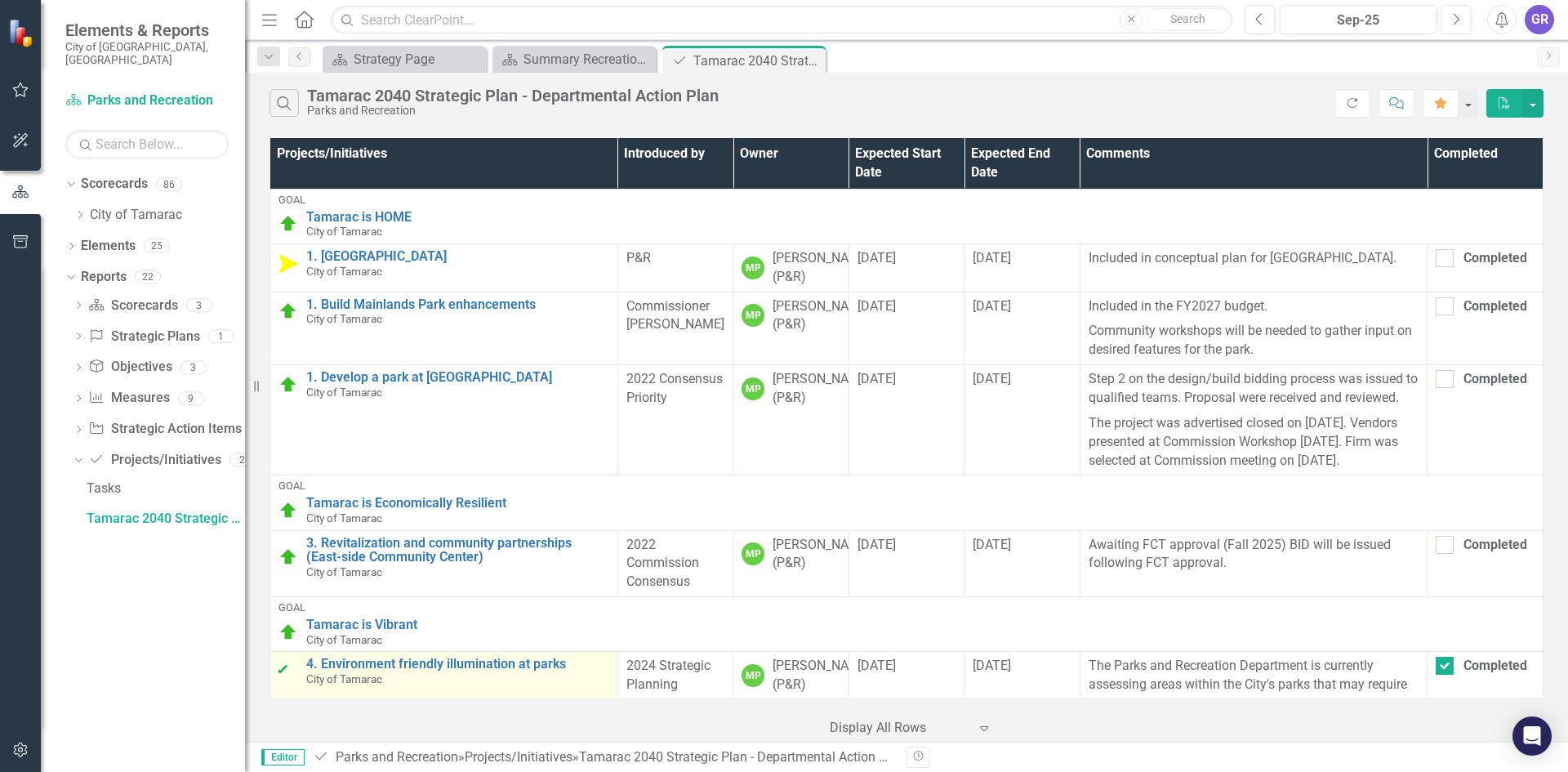
scroll to position [245, 0]
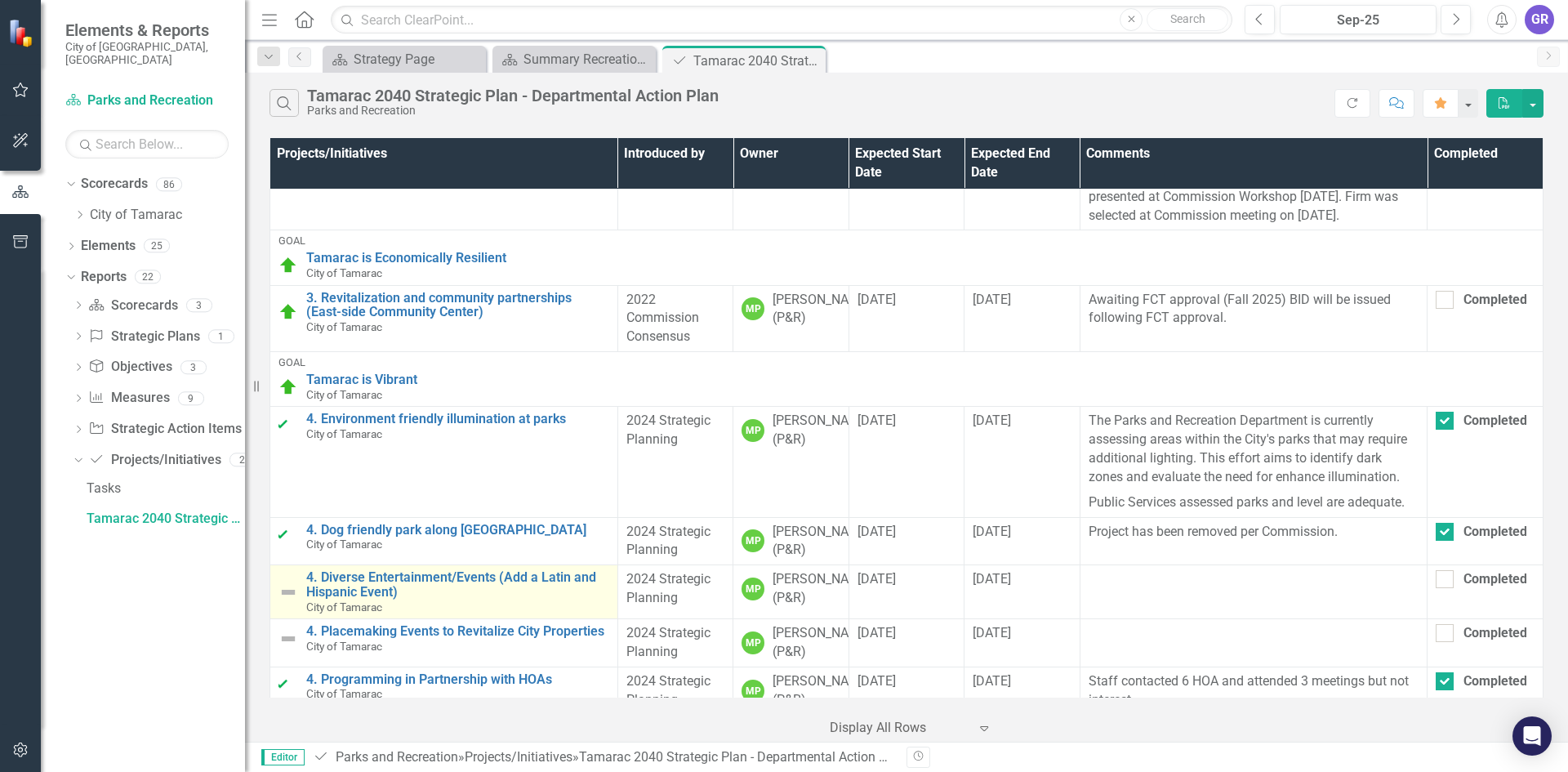
click at [288, 602] on img at bounding box center [287, 592] width 19 height 19
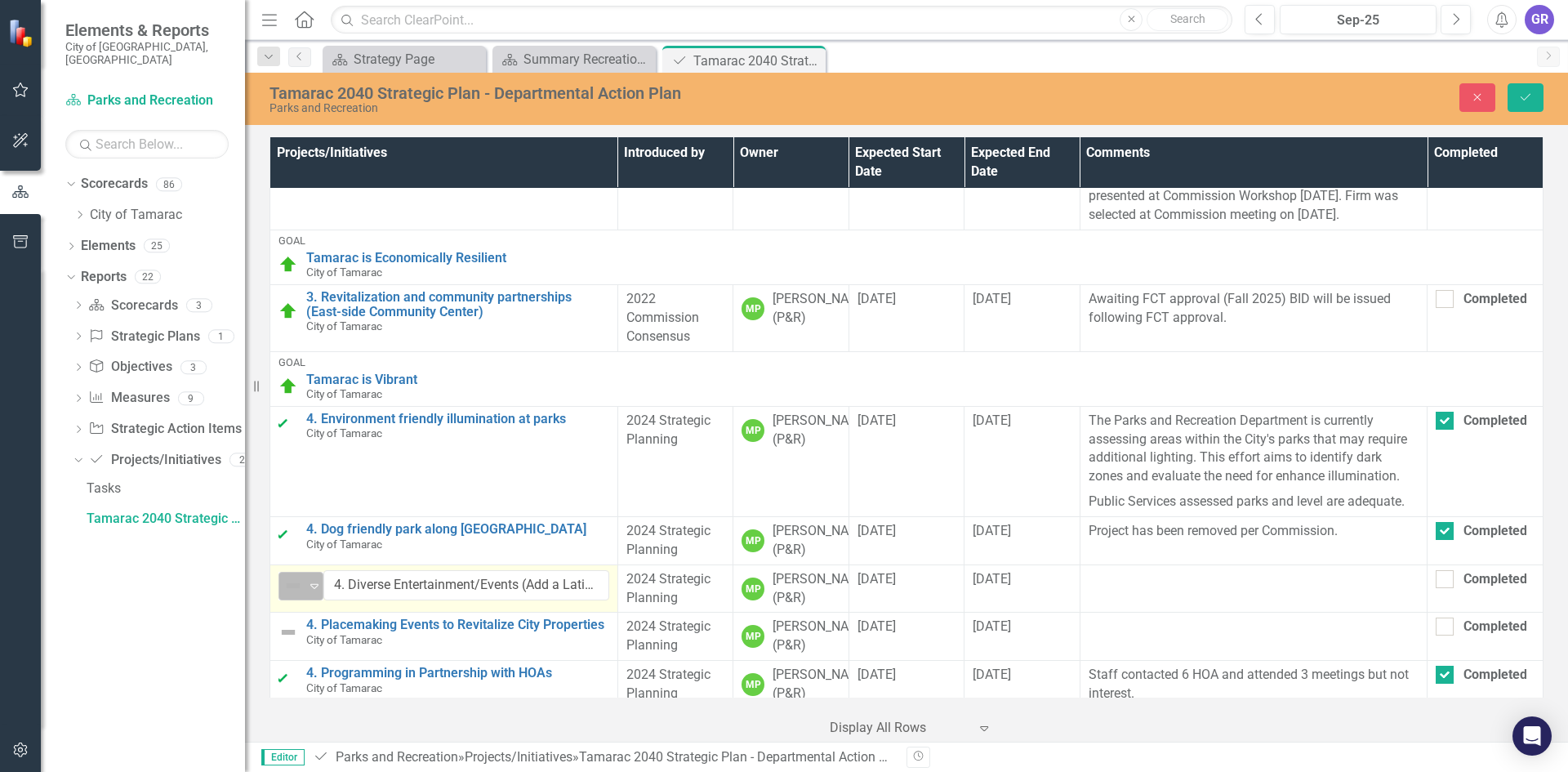
click at [315, 592] on icon "Expand" at bounding box center [313, 586] width 16 height 13
click at [1445, 588] on div "Completed" at bounding box center [1481, 578] width 91 height 18
click at [1445, 581] on input "Completed" at bounding box center [1441, 575] width 11 height 11
checkbox input "true"
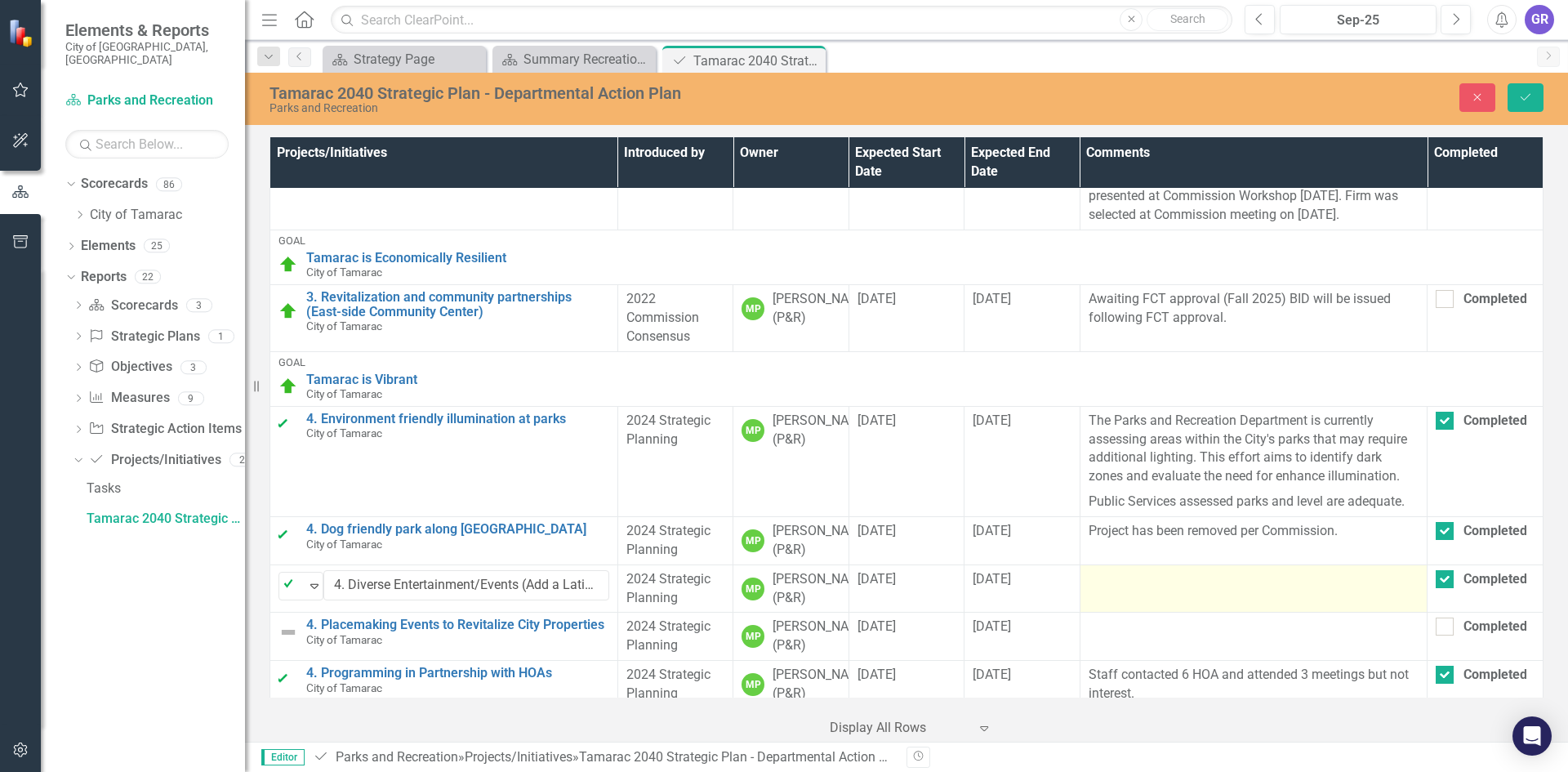
click at [1167, 613] on td at bounding box center [1253, 588] width 348 height 48
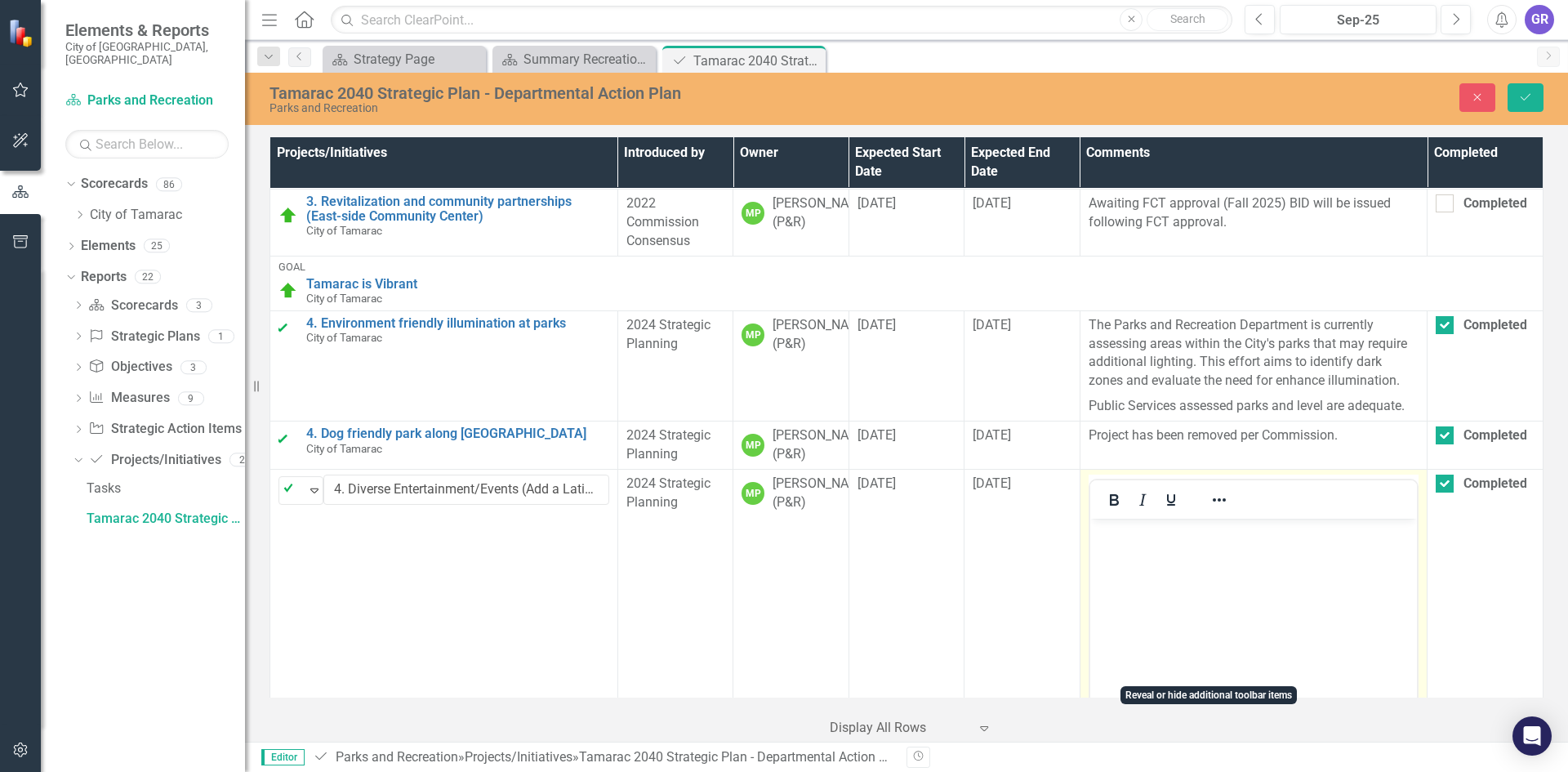
scroll to position [490, 0]
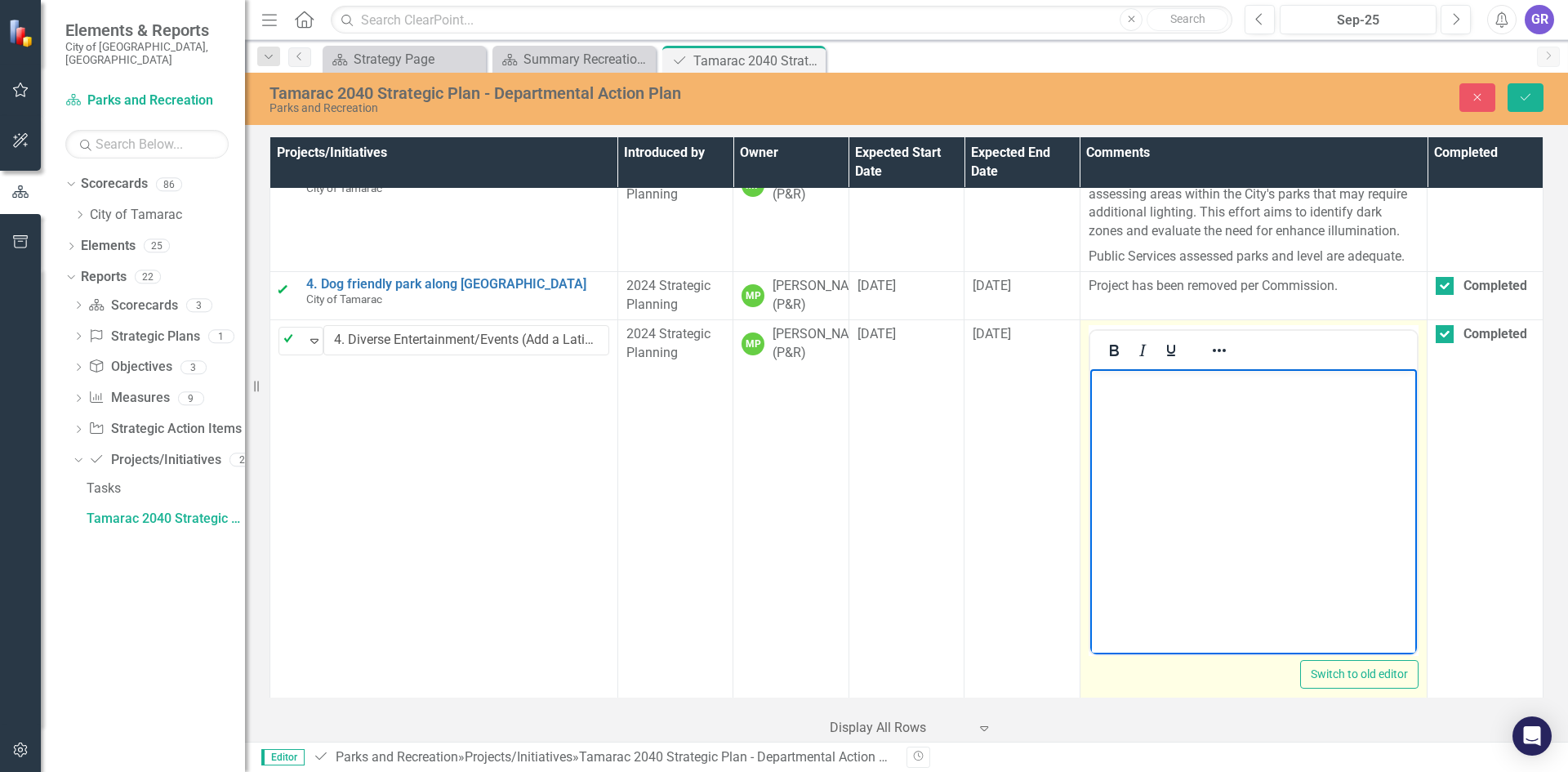
click at [1113, 389] on p "Rich Text Area. Press ALT-0 for help." at bounding box center [1253, 381] width 319 height 19
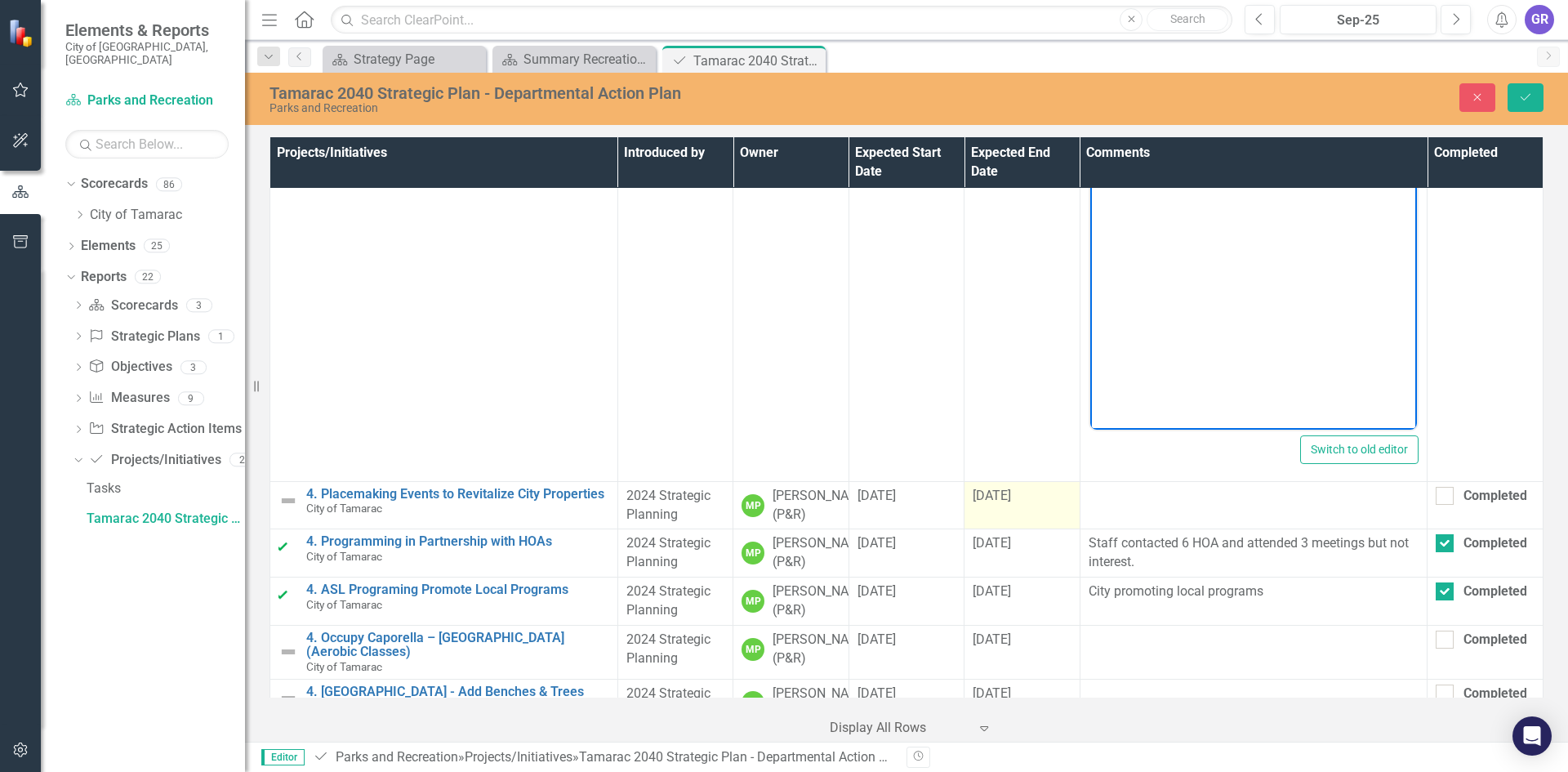
scroll to position [735, 0]
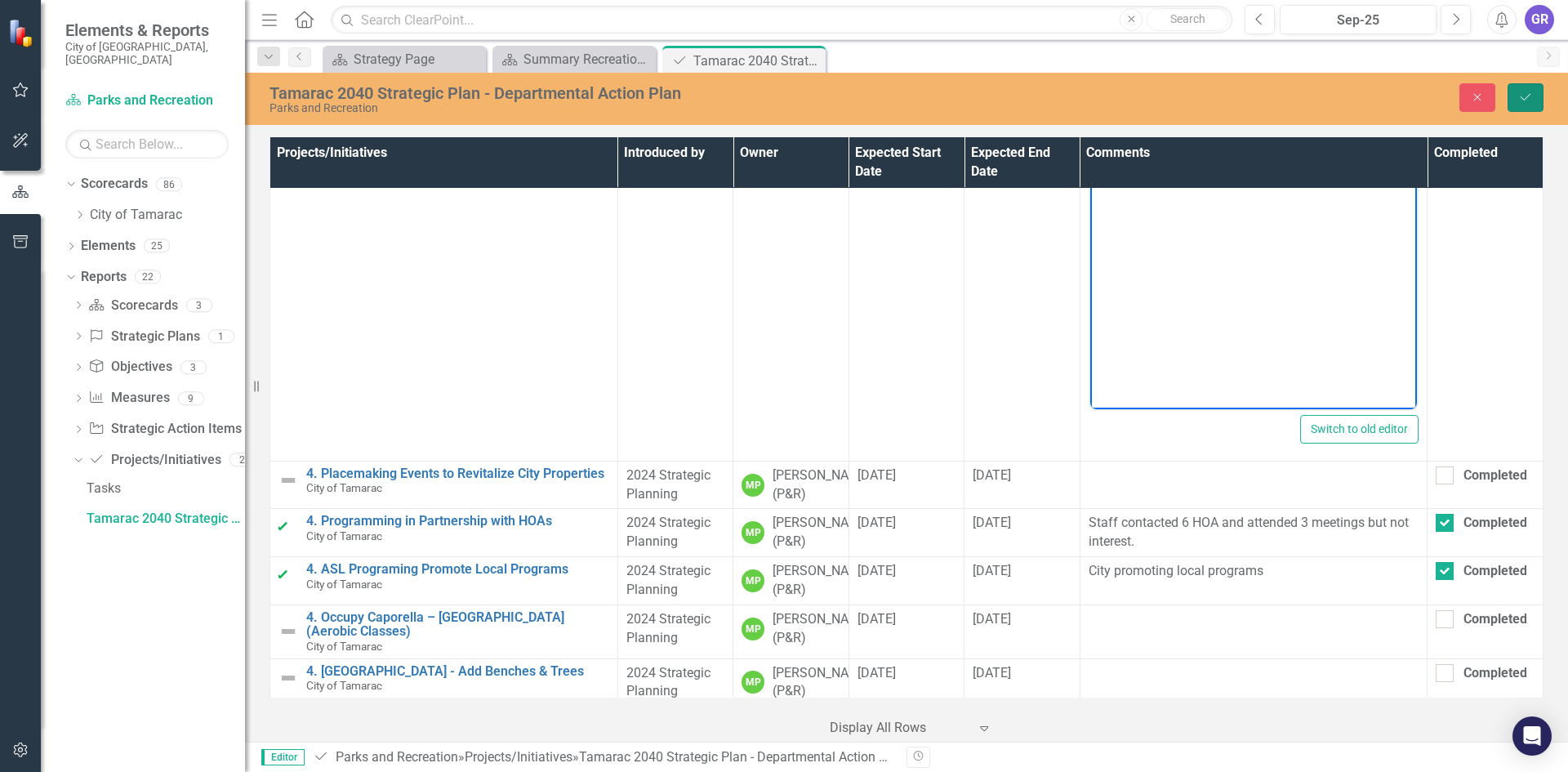
click at [1522, 92] on icon "Save" at bounding box center [1525, 97] width 15 height 12
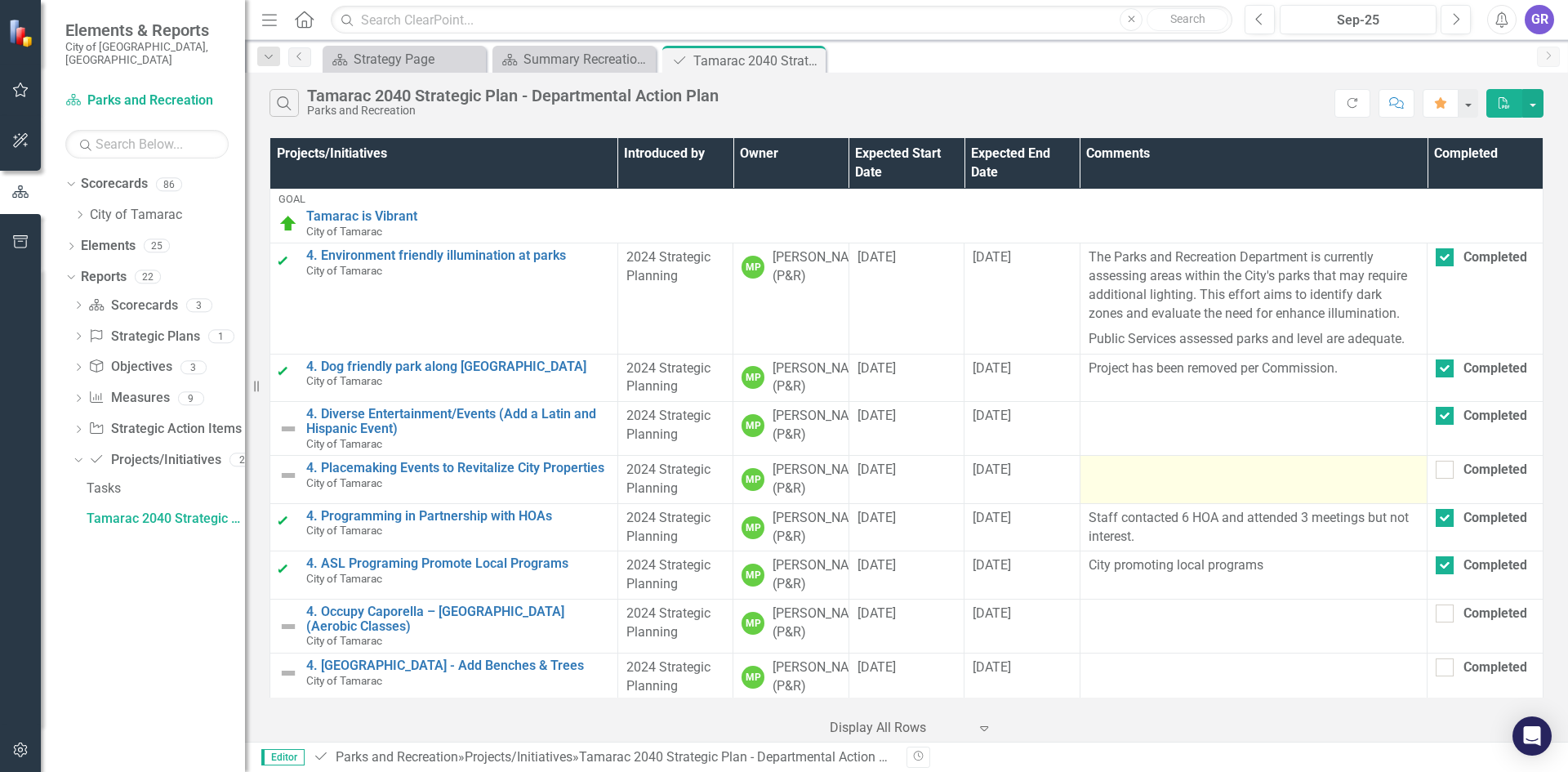
scroll to position [572, 0]
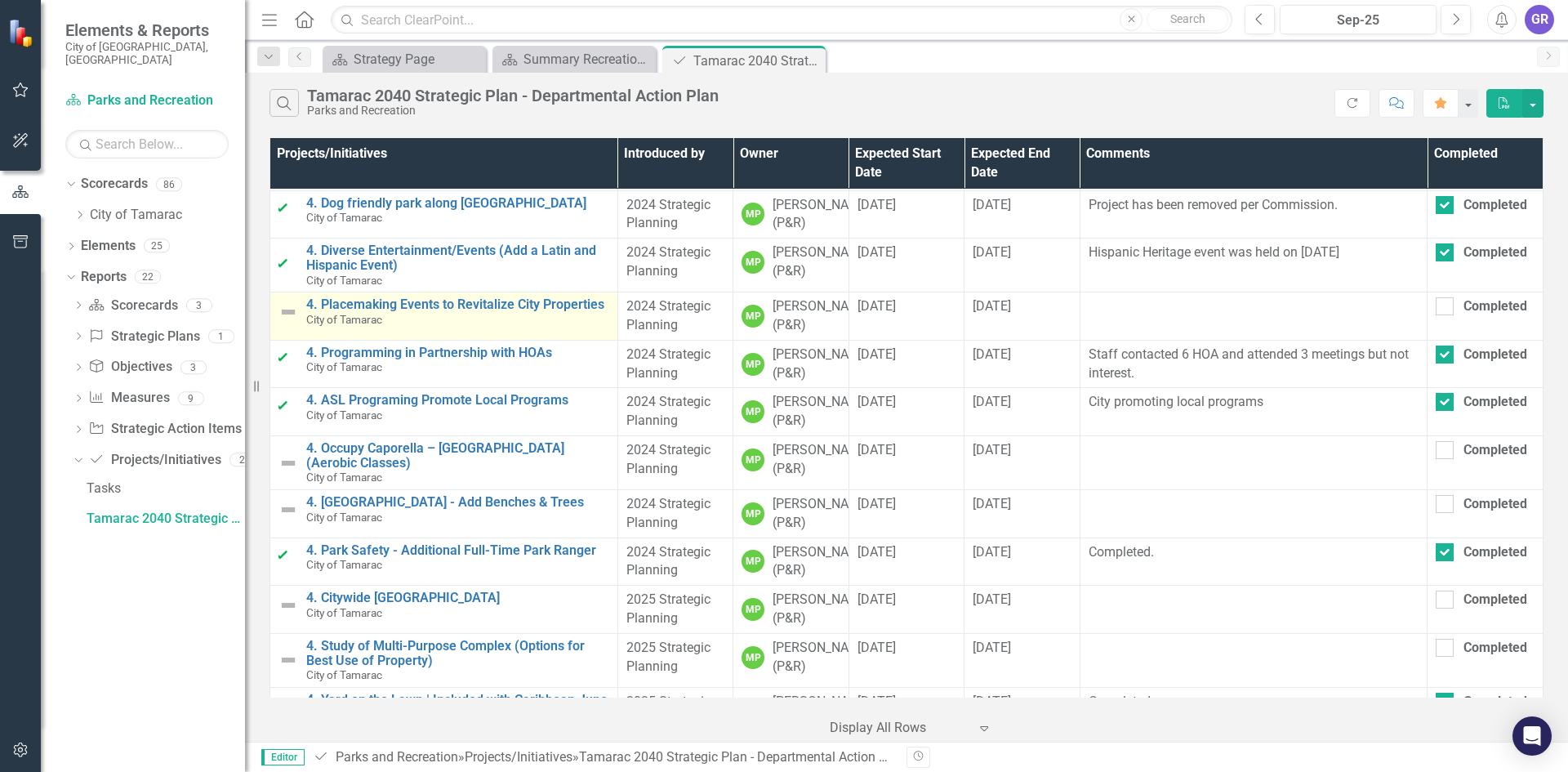
click at [288, 322] on img at bounding box center [287, 312] width 19 height 19
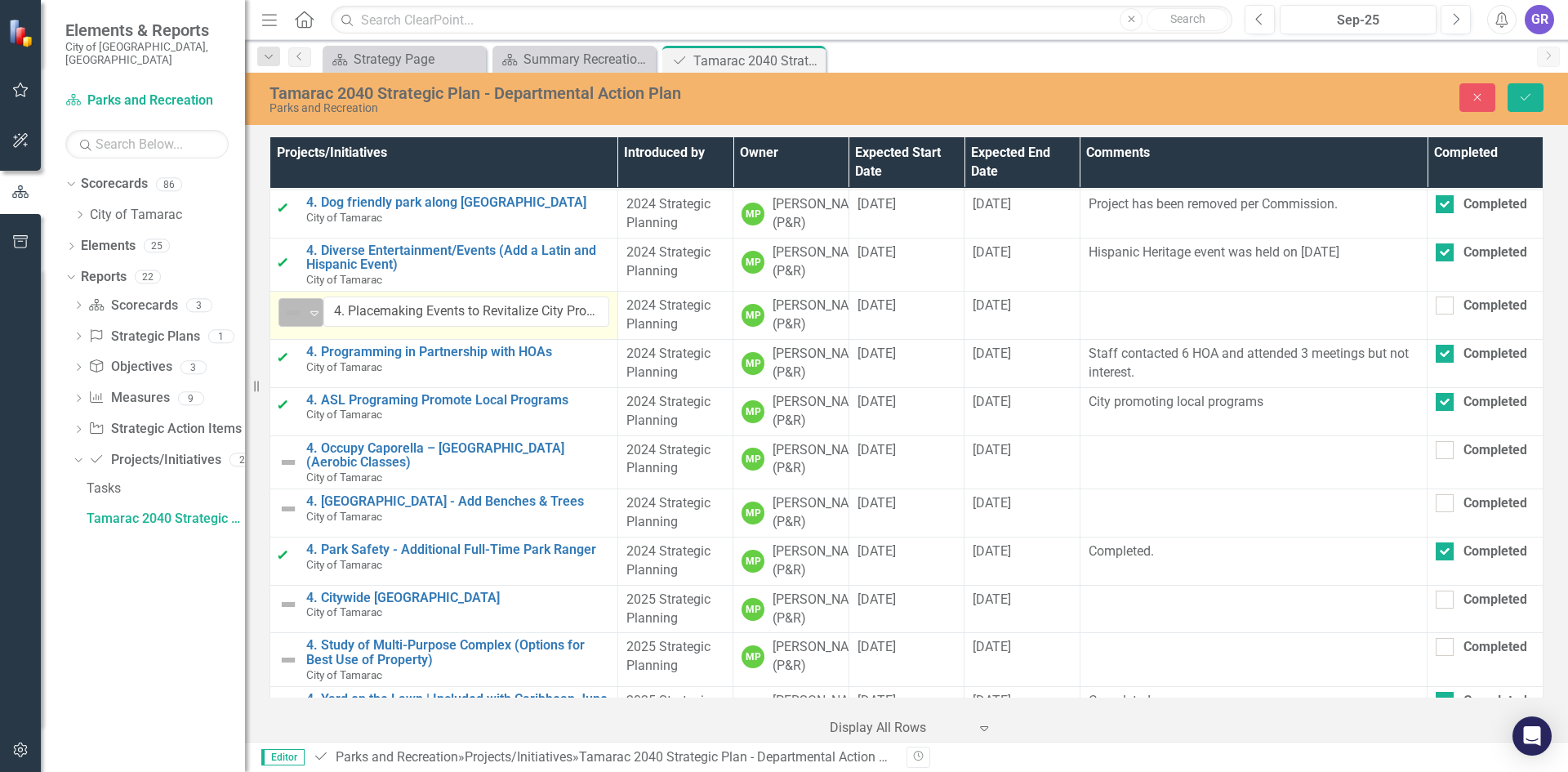
click at [314, 319] on icon "Expand" at bounding box center [313, 313] width 16 height 13
click at [1442, 314] on div at bounding box center [1444, 305] width 18 height 18
click at [1442, 307] on input "Completed" at bounding box center [1441, 302] width 11 height 11
checkbox input "true"
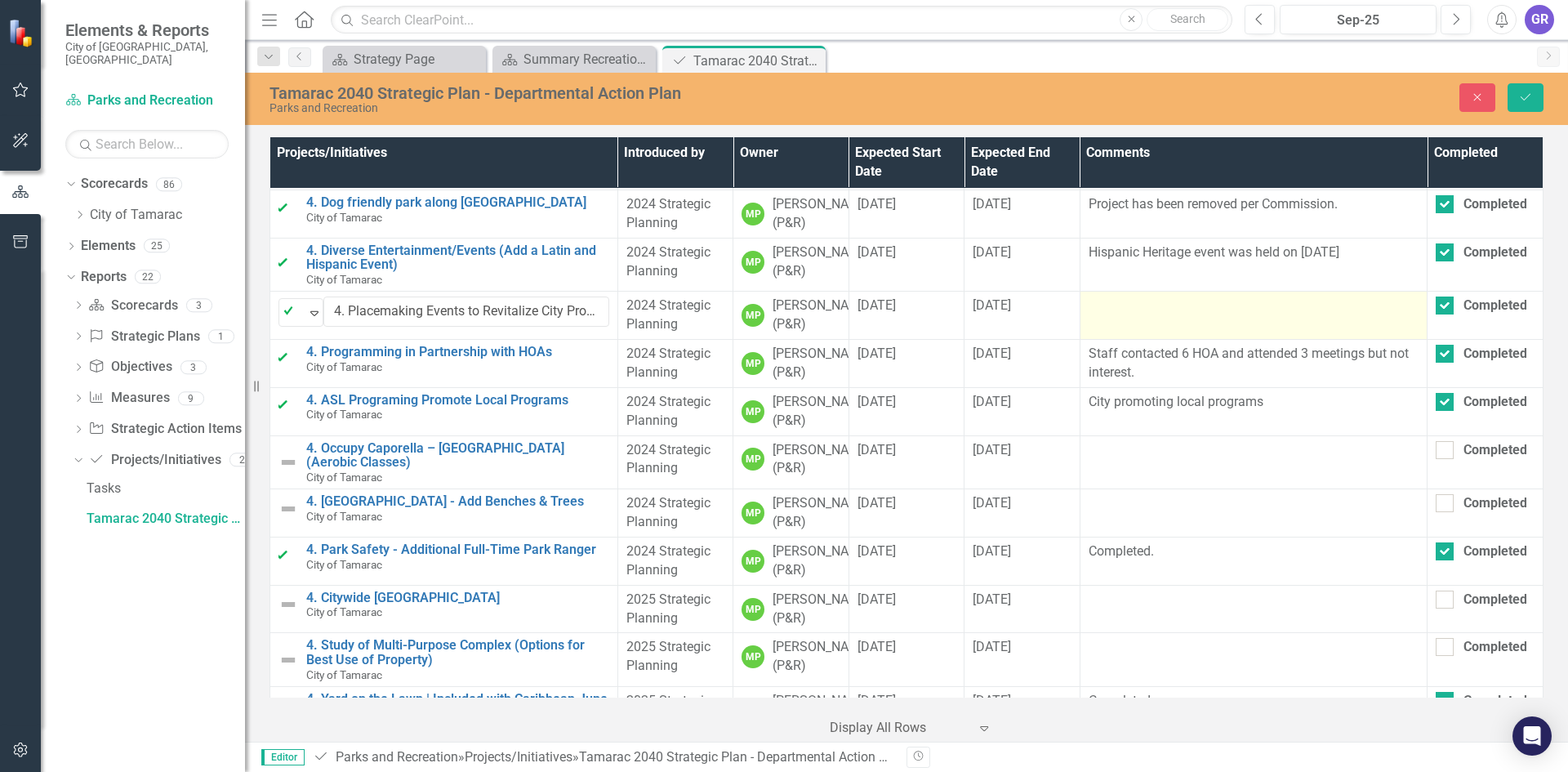
click at [1122, 339] on td at bounding box center [1253, 315] width 348 height 48
click at [1121, 316] on div at bounding box center [1254, 306] width 331 height 19
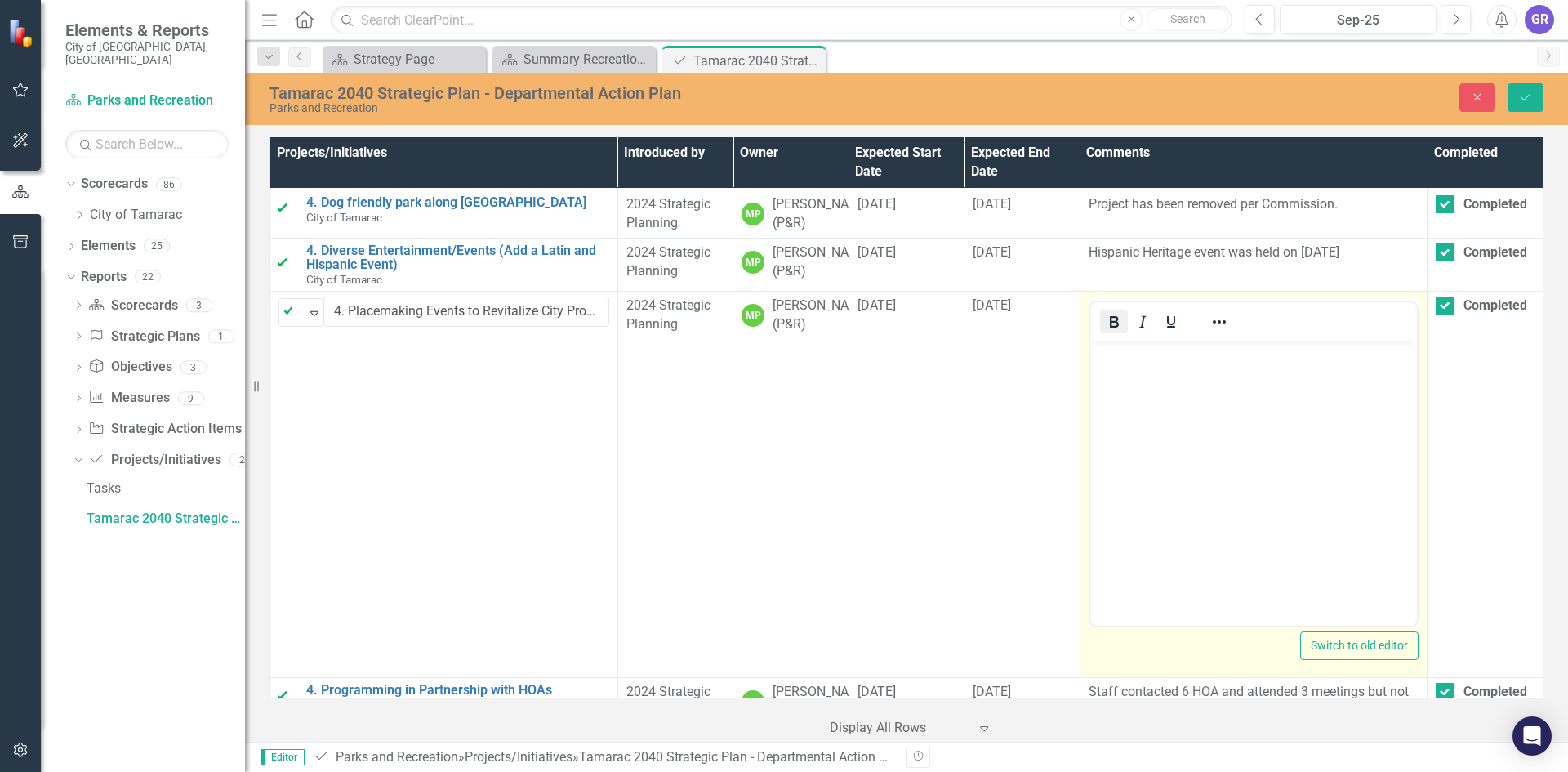
scroll to position [0, 0]
click at [1125, 360] on p "Rich Text Area. Press ALT-0 for help." at bounding box center [1253, 354] width 319 height 19
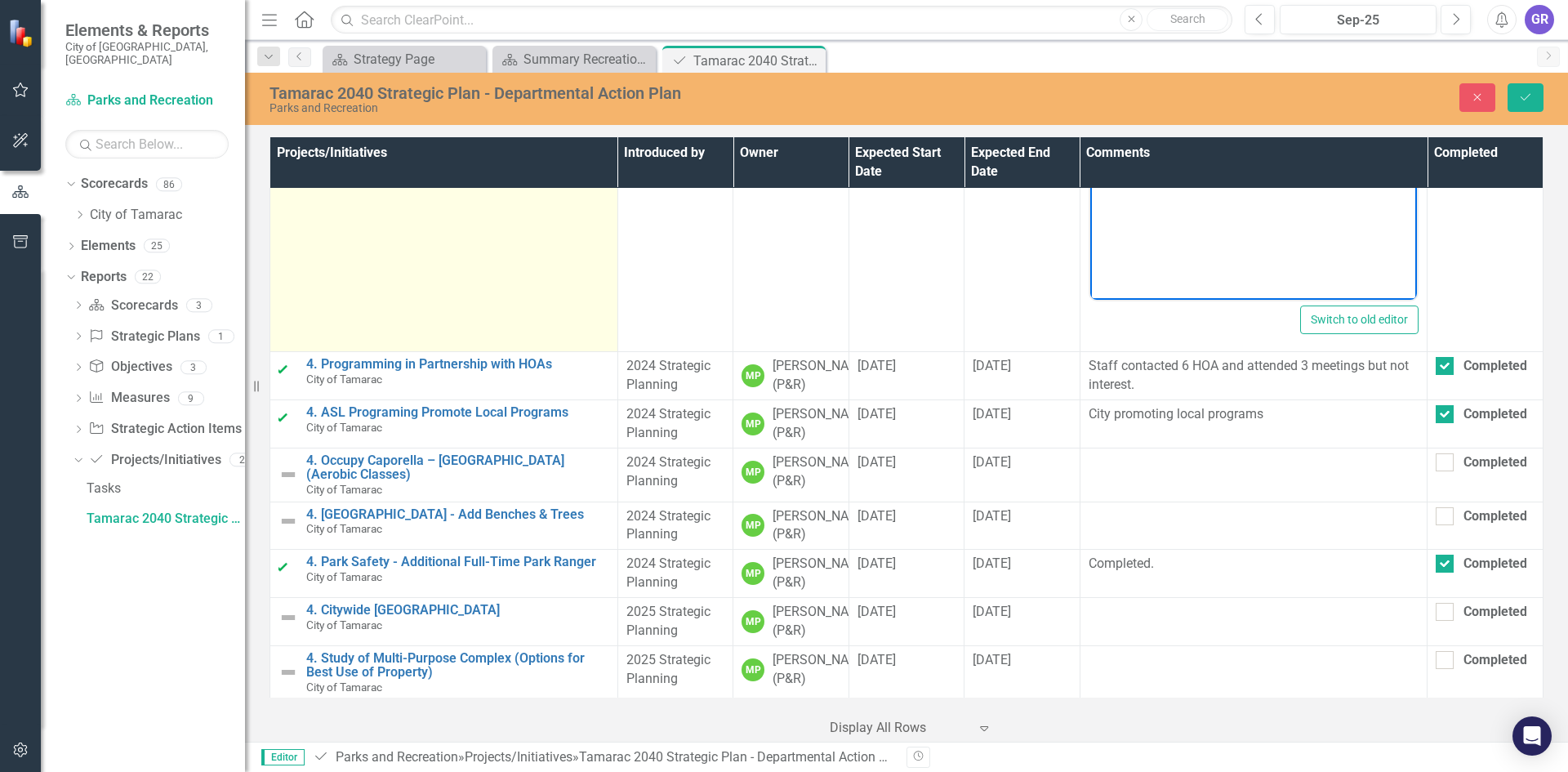
scroll to position [899, 0]
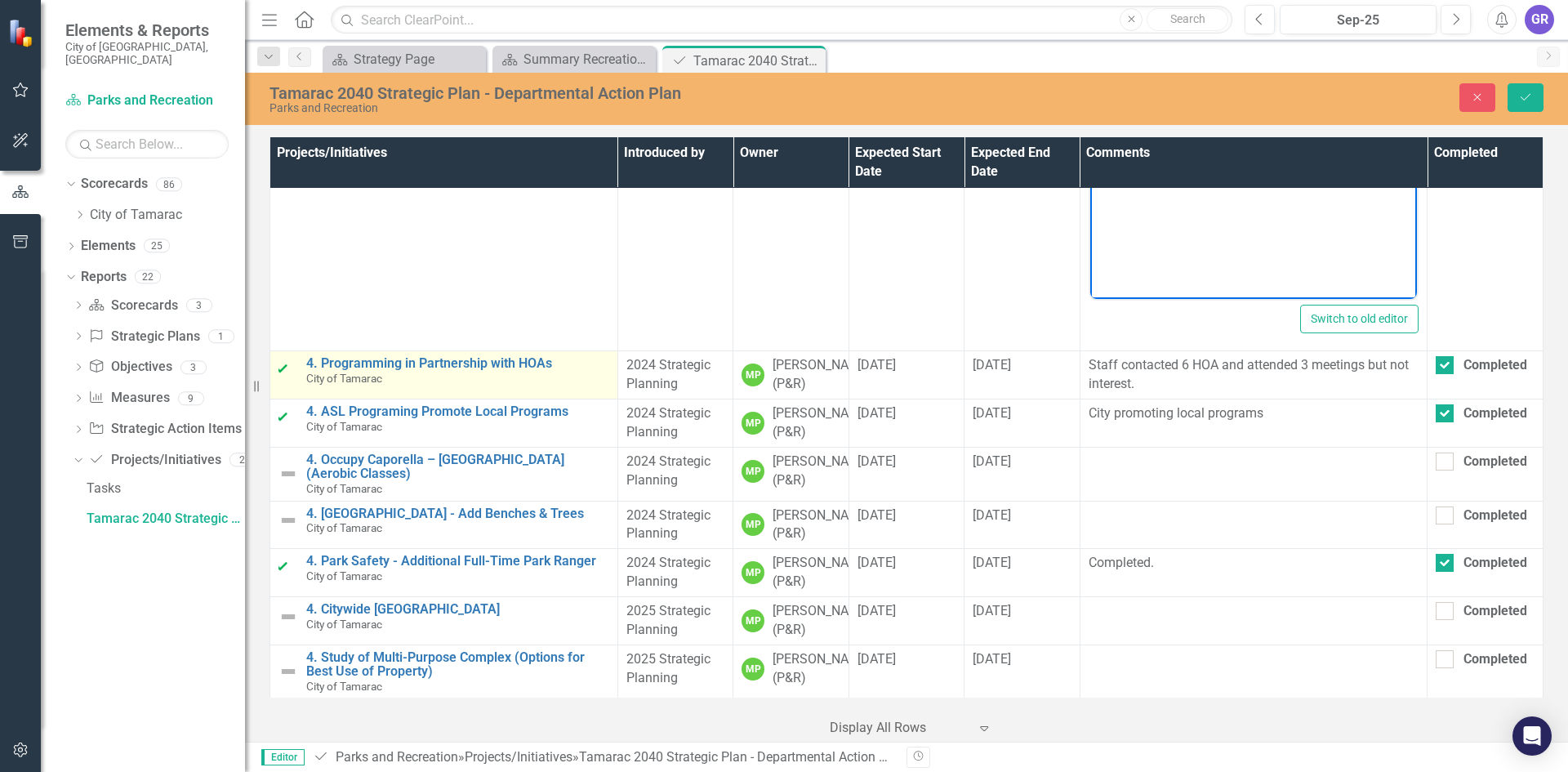
click at [309, 399] on td "4. Programming in Partnership with HOAs City of Tamarac Edit Edit Project/Initi…" at bounding box center [444, 375] width 348 height 48
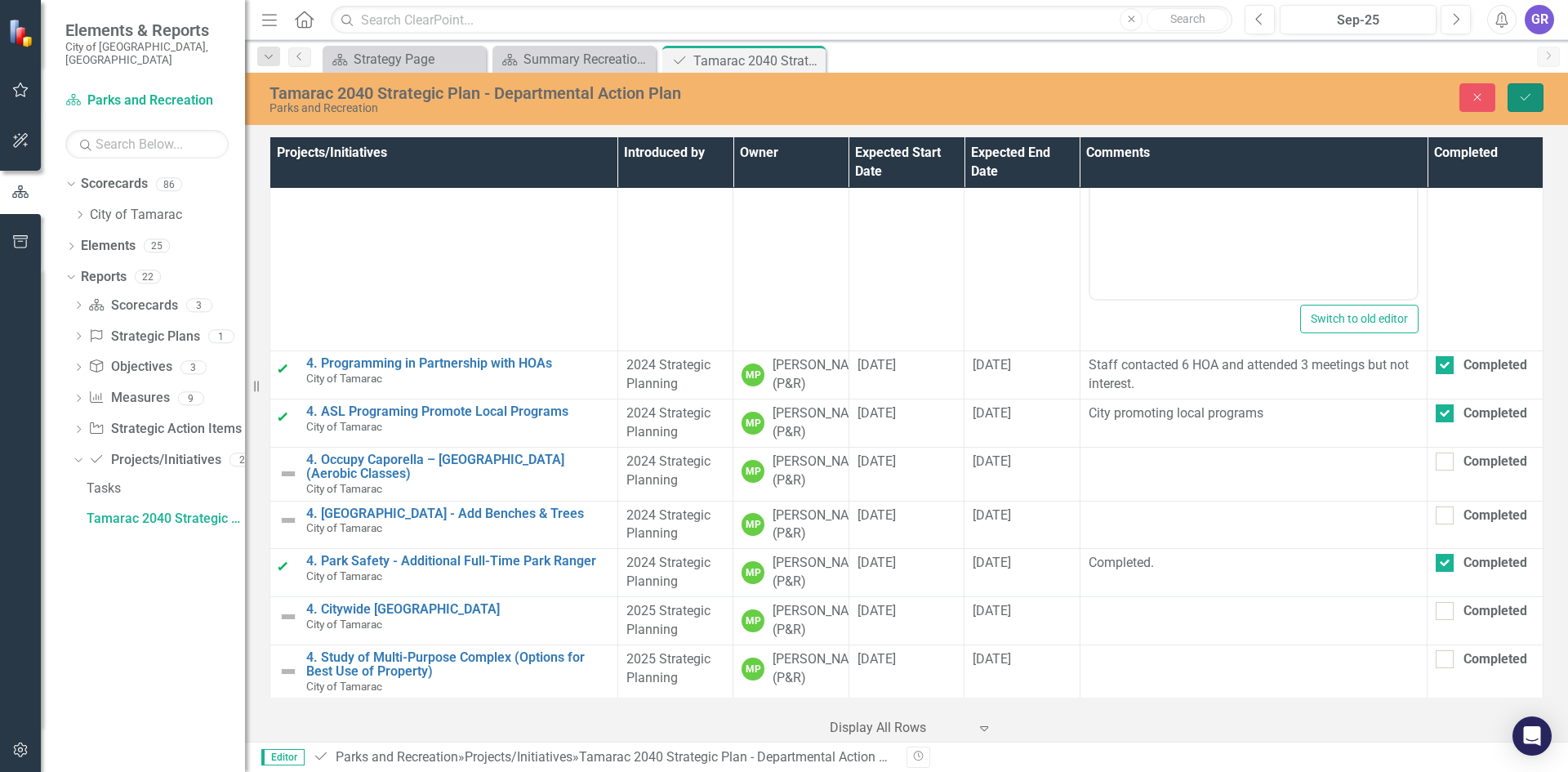
click at [1527, 105] on button "Save" at bounding box center [1525, 97] width 36 height 28
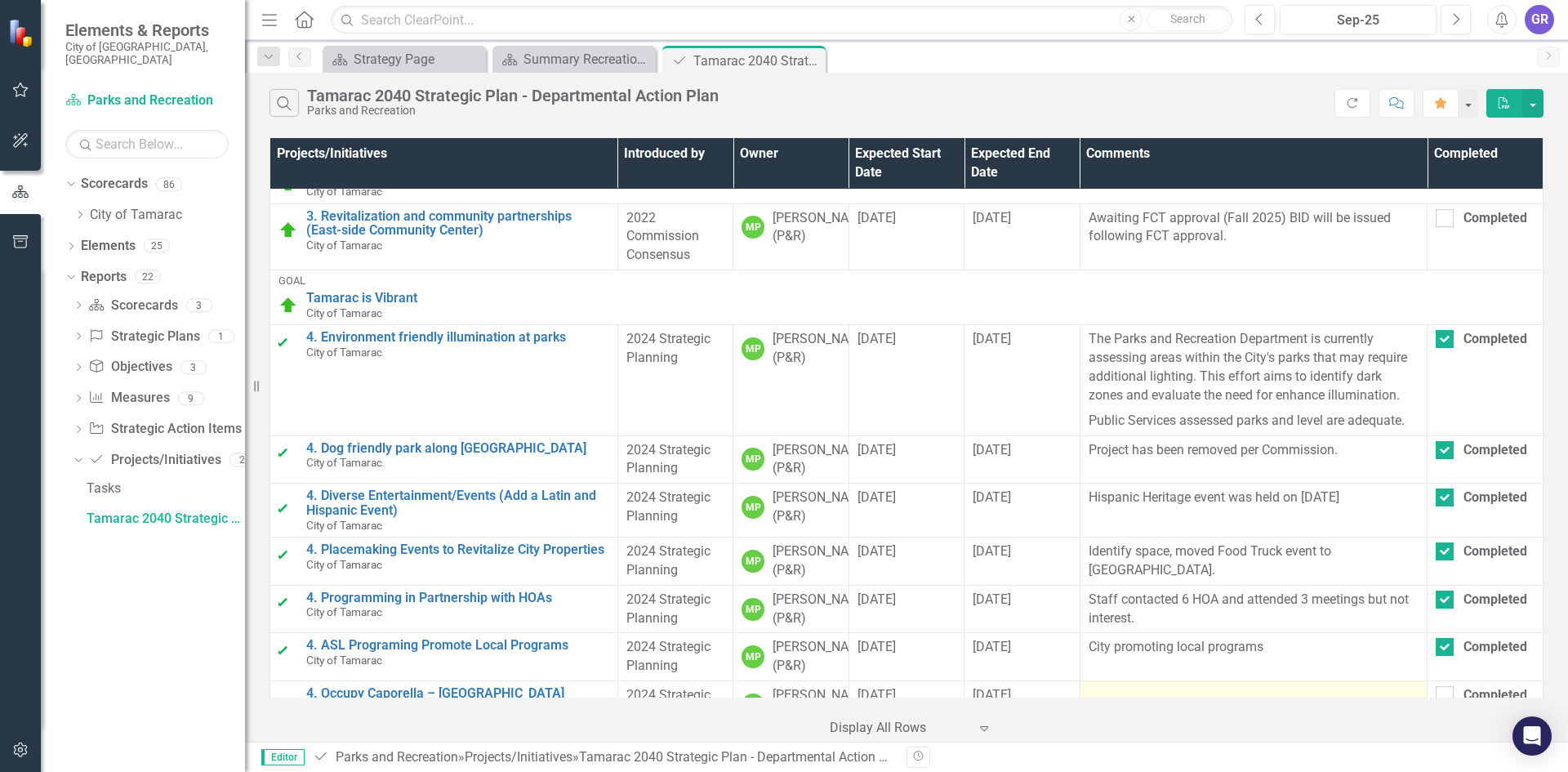
scroll to position [572, 0]
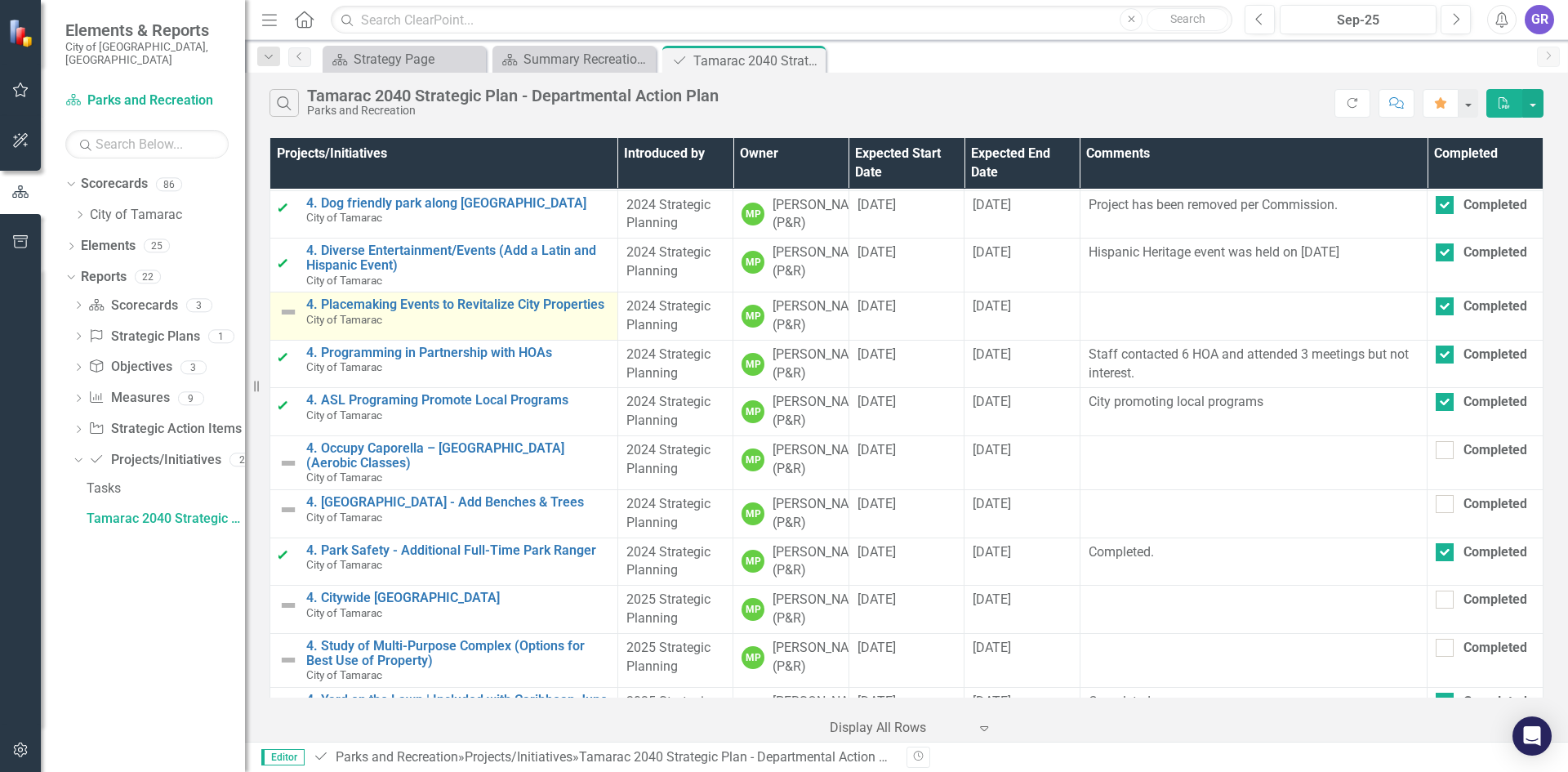
click at [288, 322] on img at bounding box center [287, 312] width 19 height 19
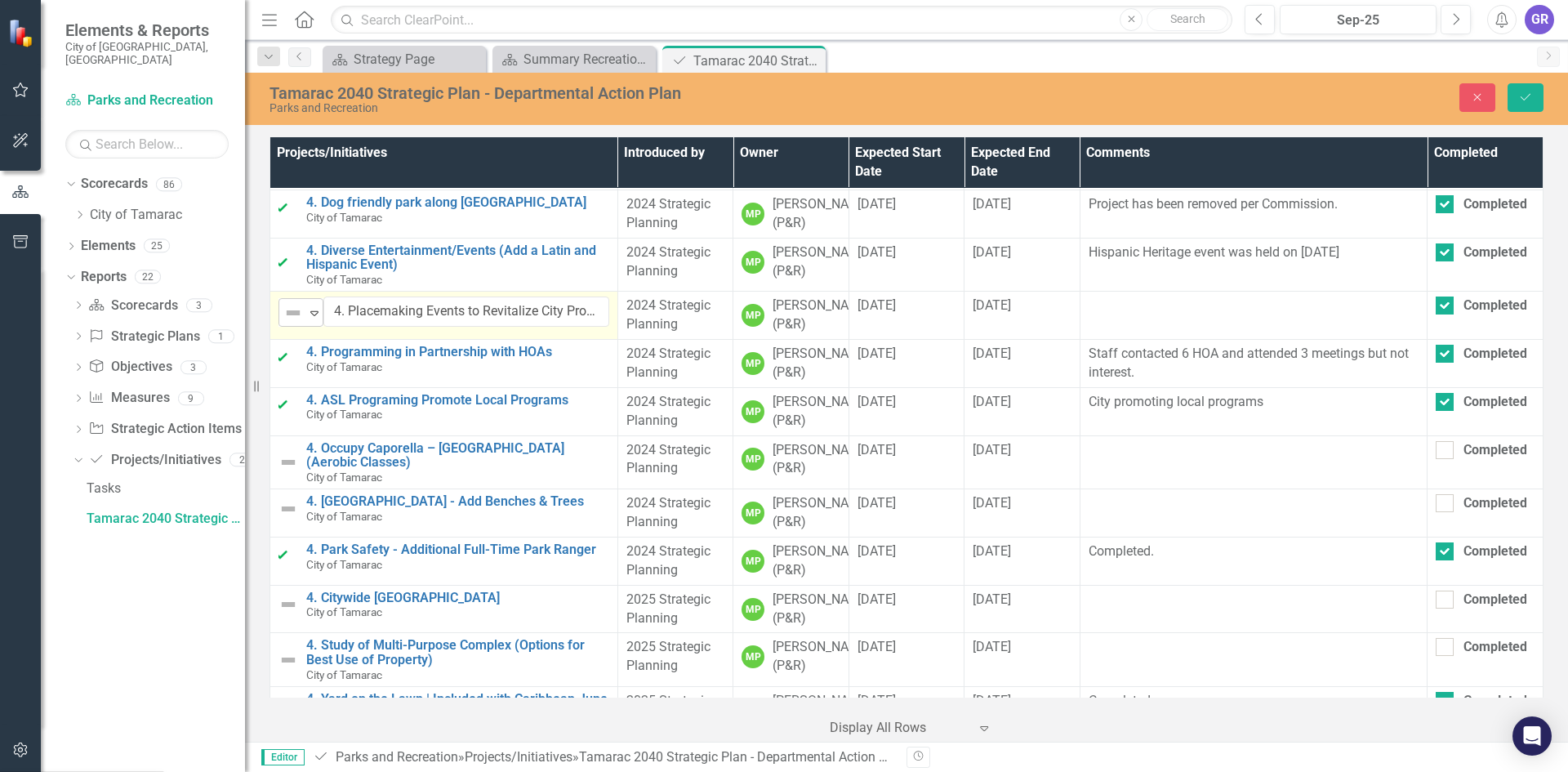
click at [313, 319] on icon "Expand" at bounding box center [313, 313] width 16 height 13
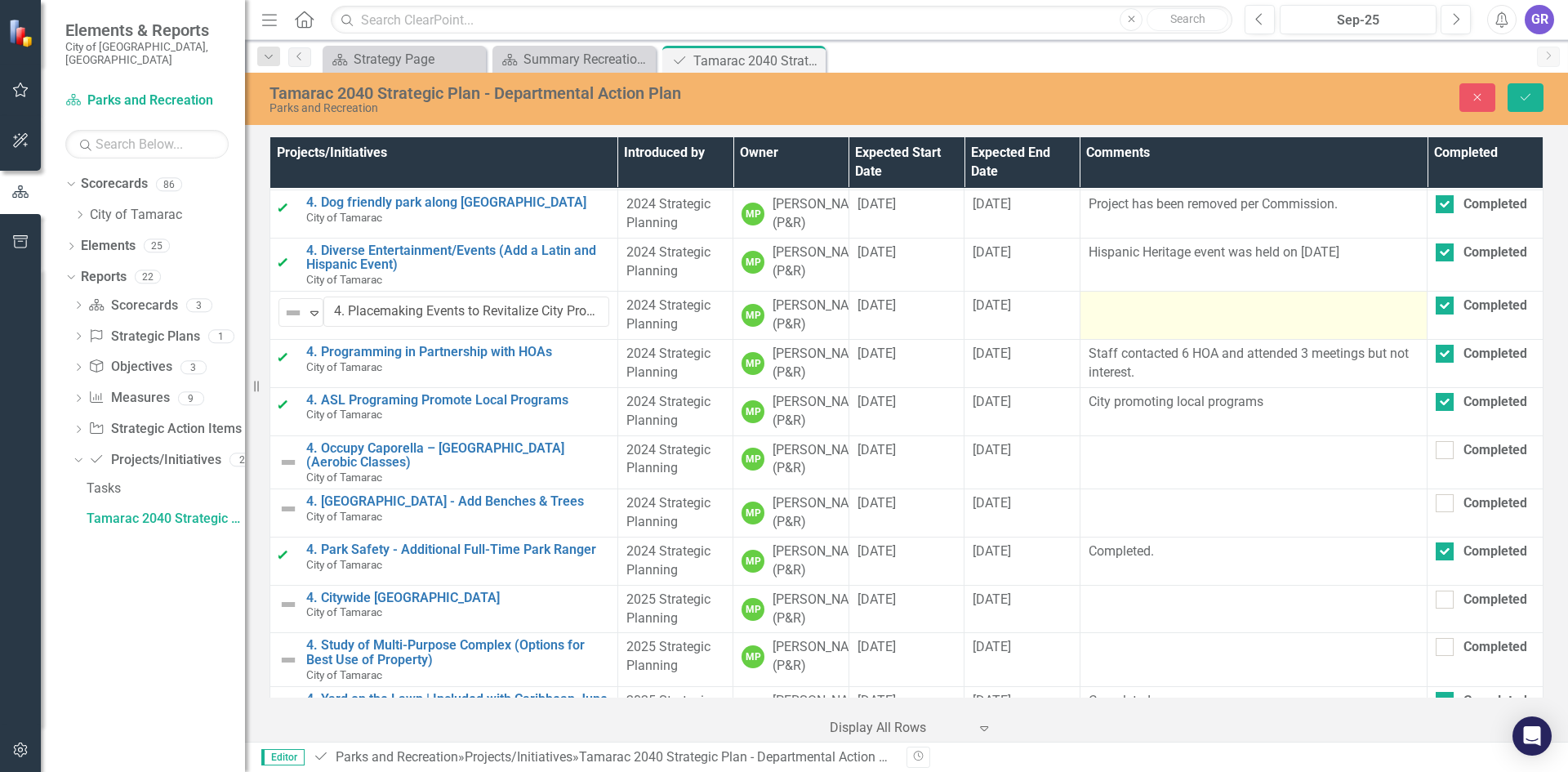
click at [1146, 339] on td at bounding box center [1253, 315] width 348 height 48
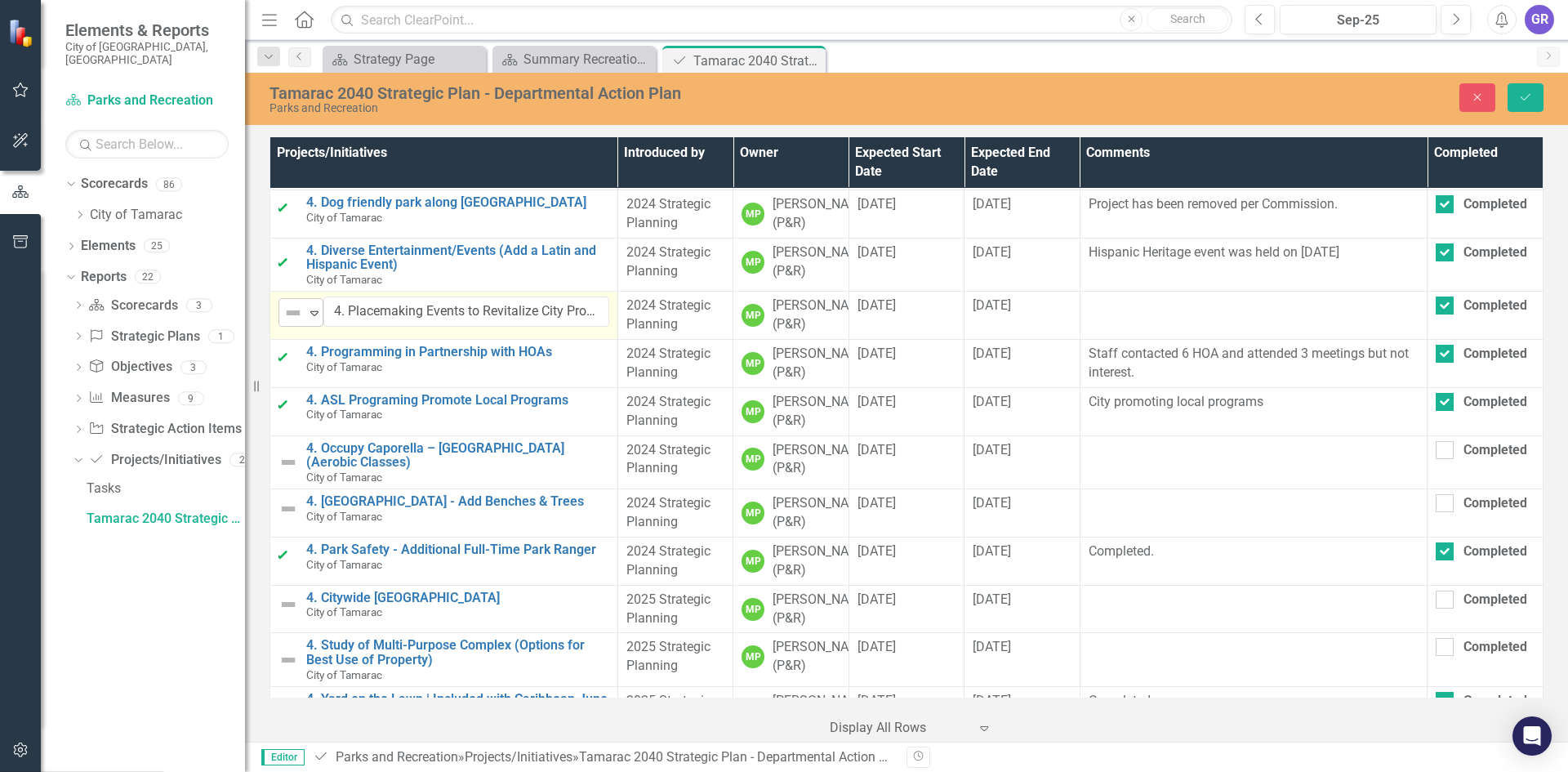
click at [317, 319] on icon "Expand" at bounding box center [313, 313] width 16 height 13
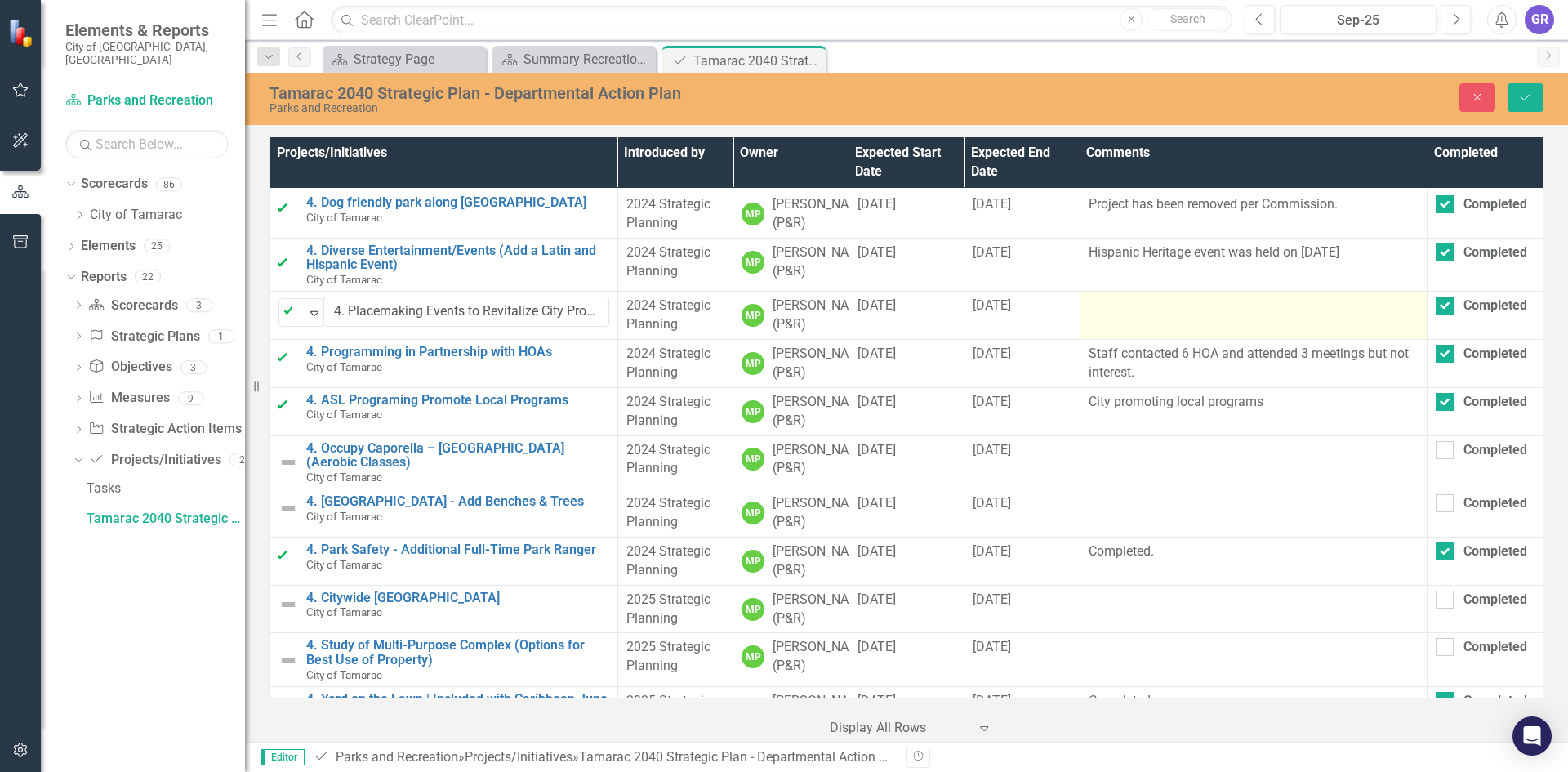
click at [1131, 339] on td at bounding box center [1253, 315] width 348 height 48
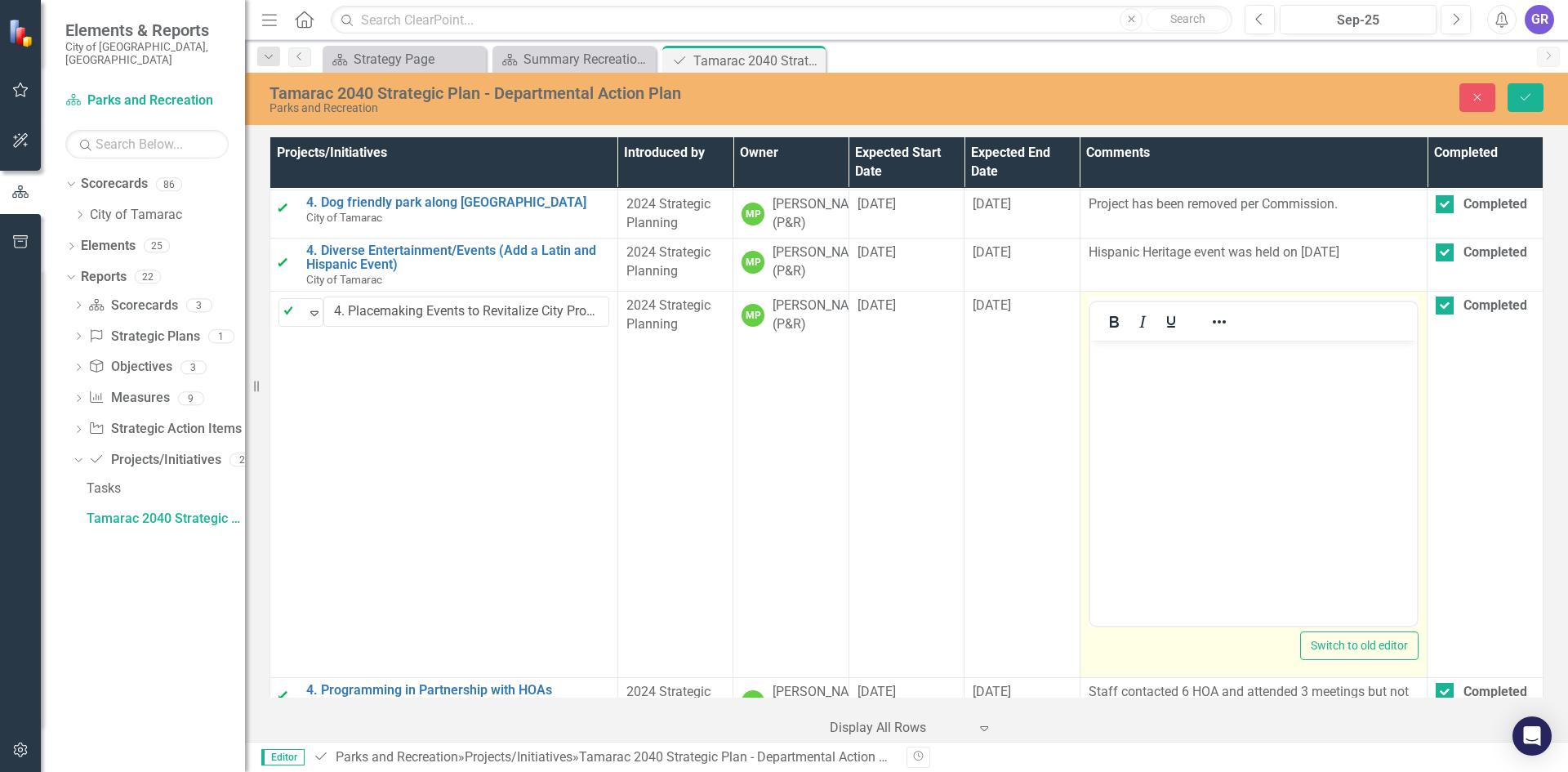
scroll to position [0, 0]
click at [1130, 368] on body "Rich Text Area. Press ALT-0 for help." at bounding box center [1253, 463] width 328 height 245
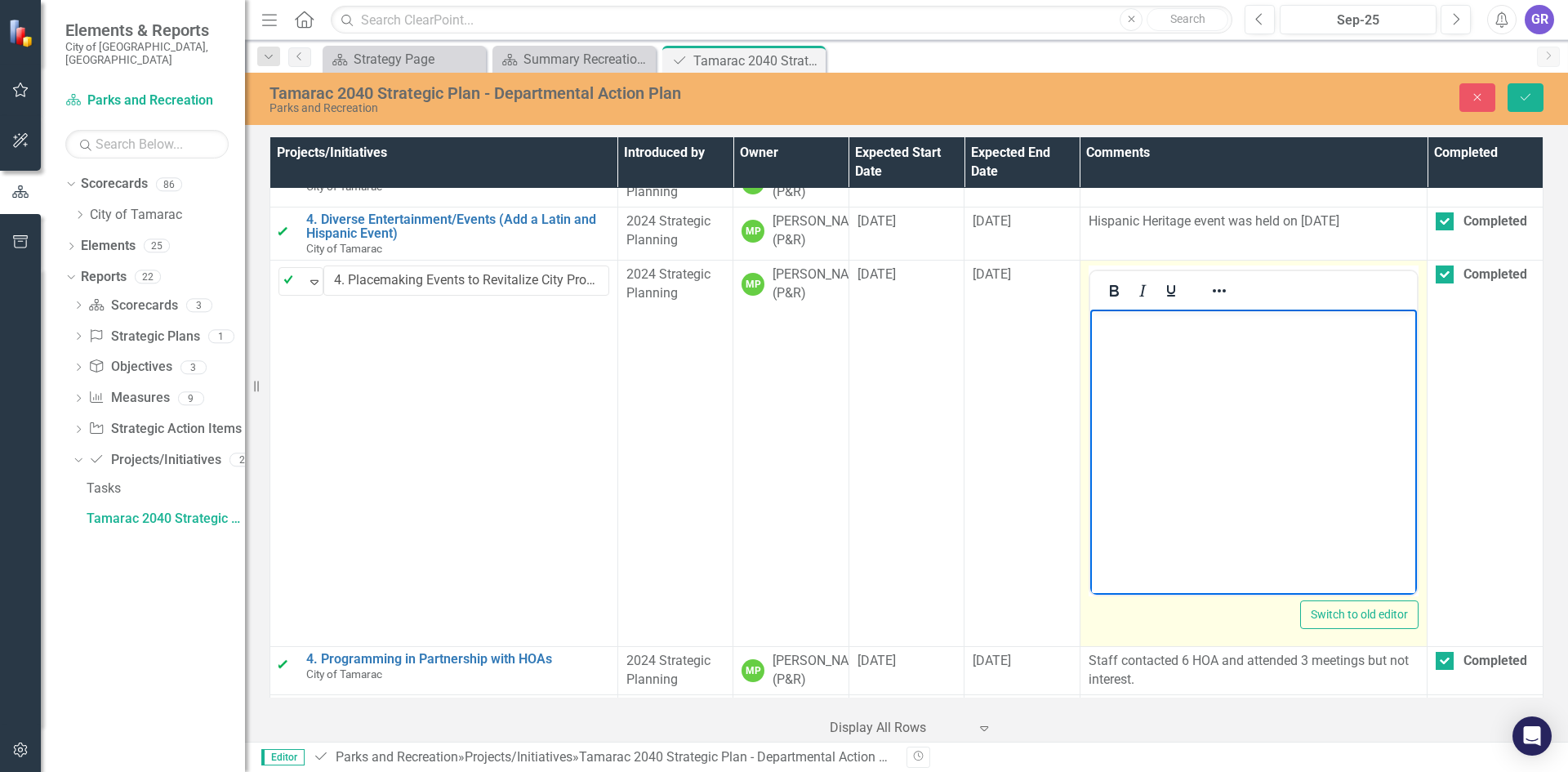
scroll to position [572, 0]
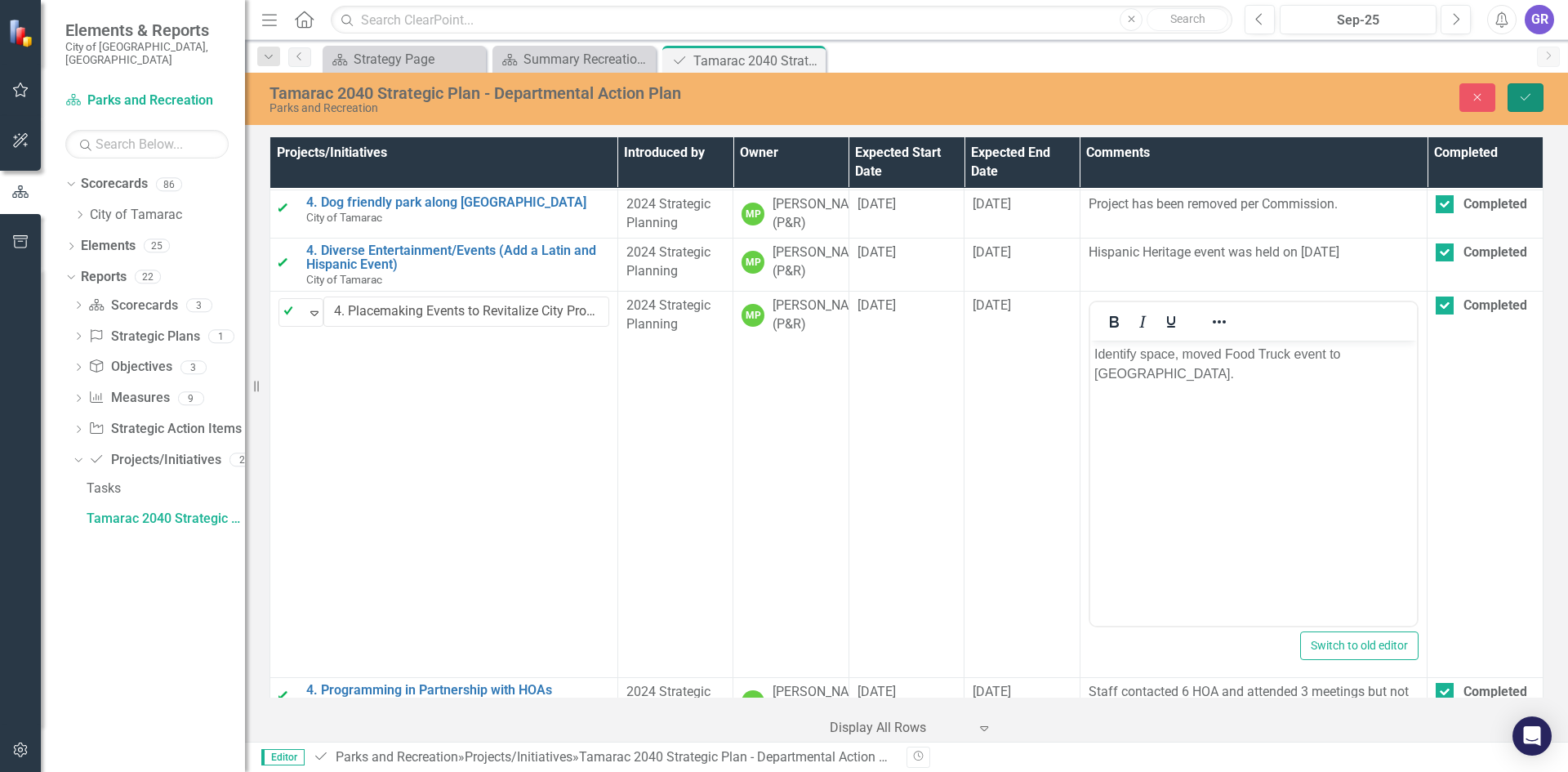
click at [1526, 95] on icon "Save" at bounding box center [1525, 97] width 15 height 12
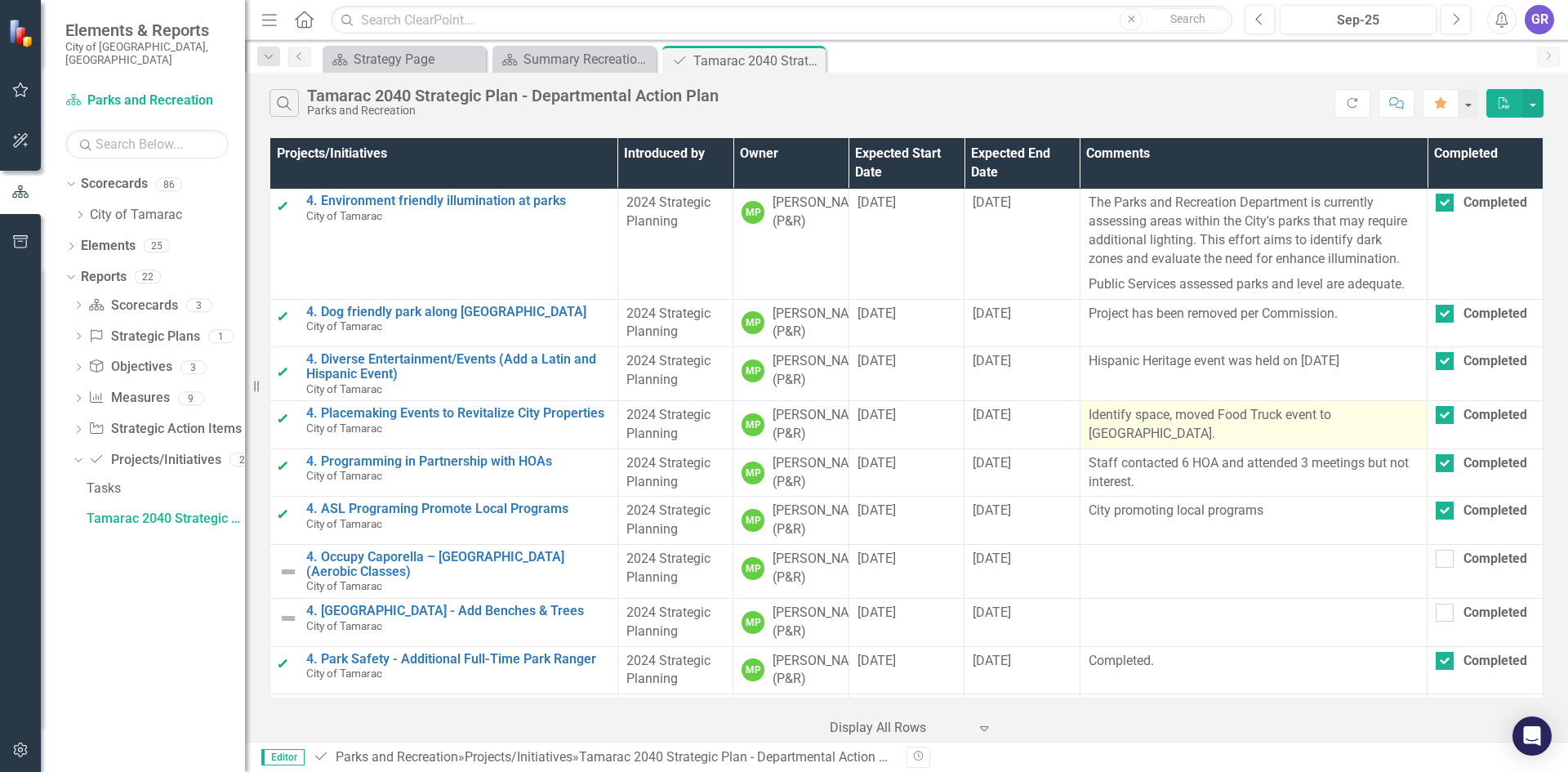
scroll to position [735, 0]
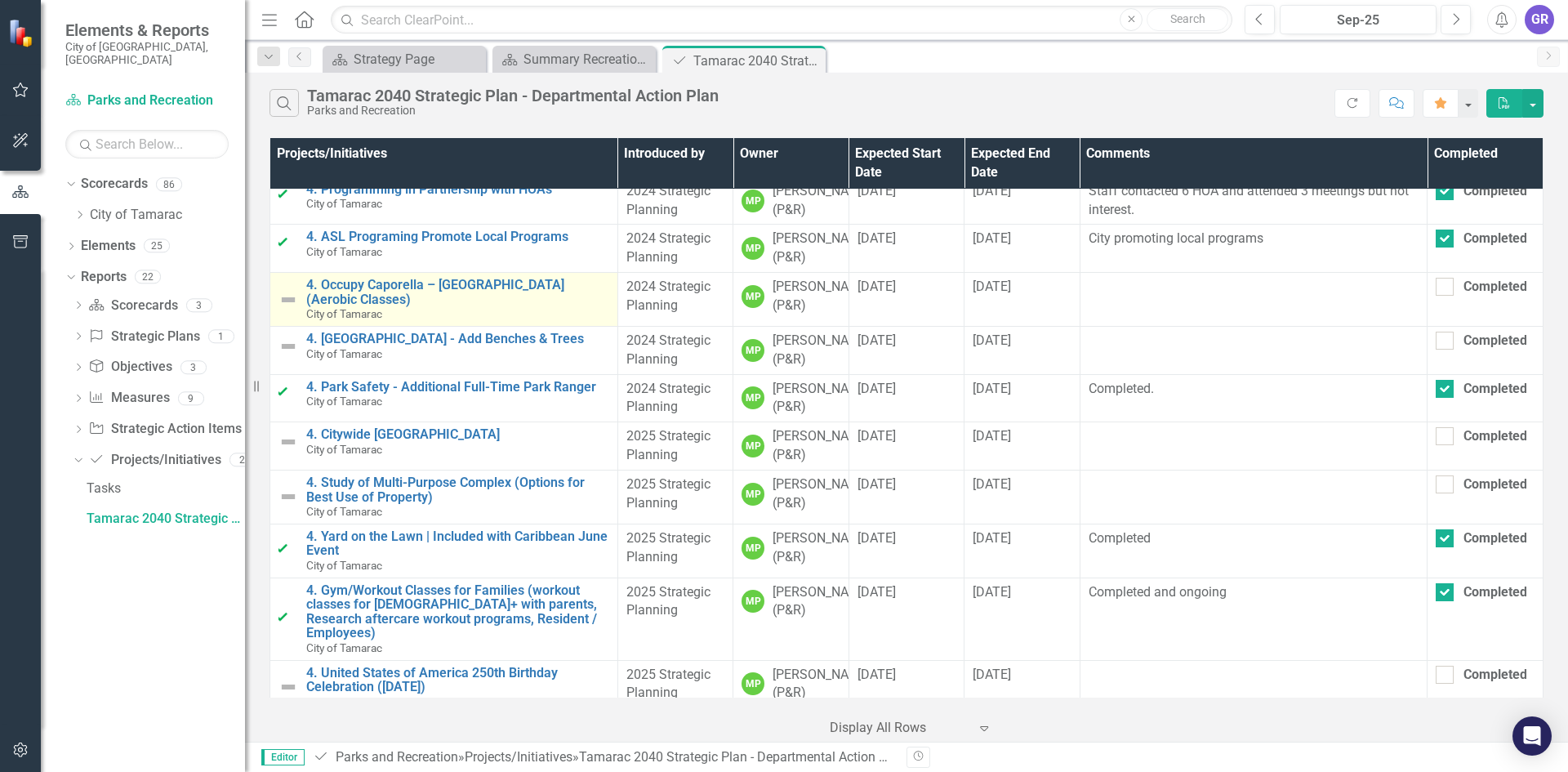
click at [294, 309] on img at bounding box center [287, 299] width 19 height 19
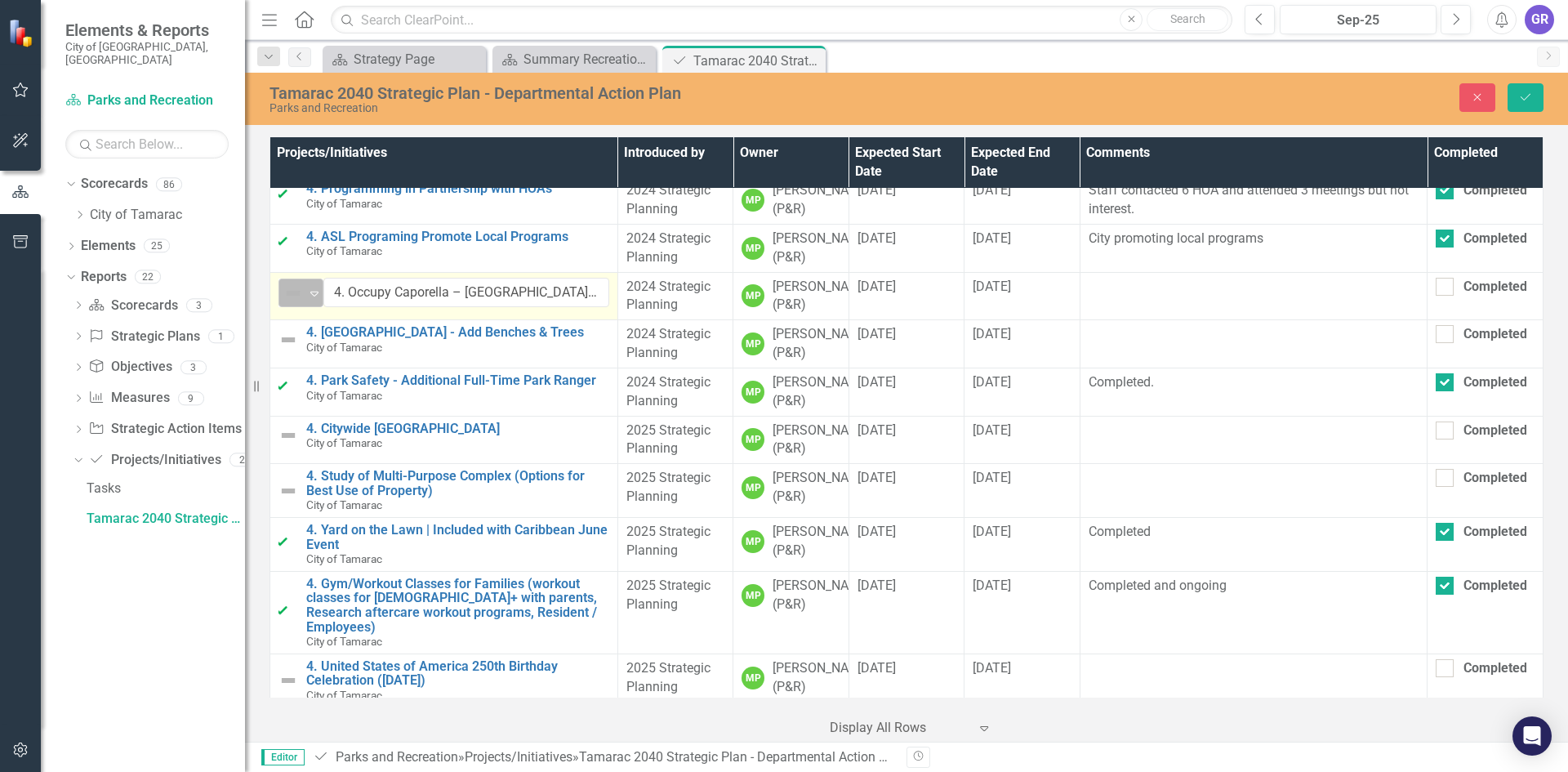
click at [319, 300] on icon "Expand" at bounding box center [313, 293] width 16 height 13
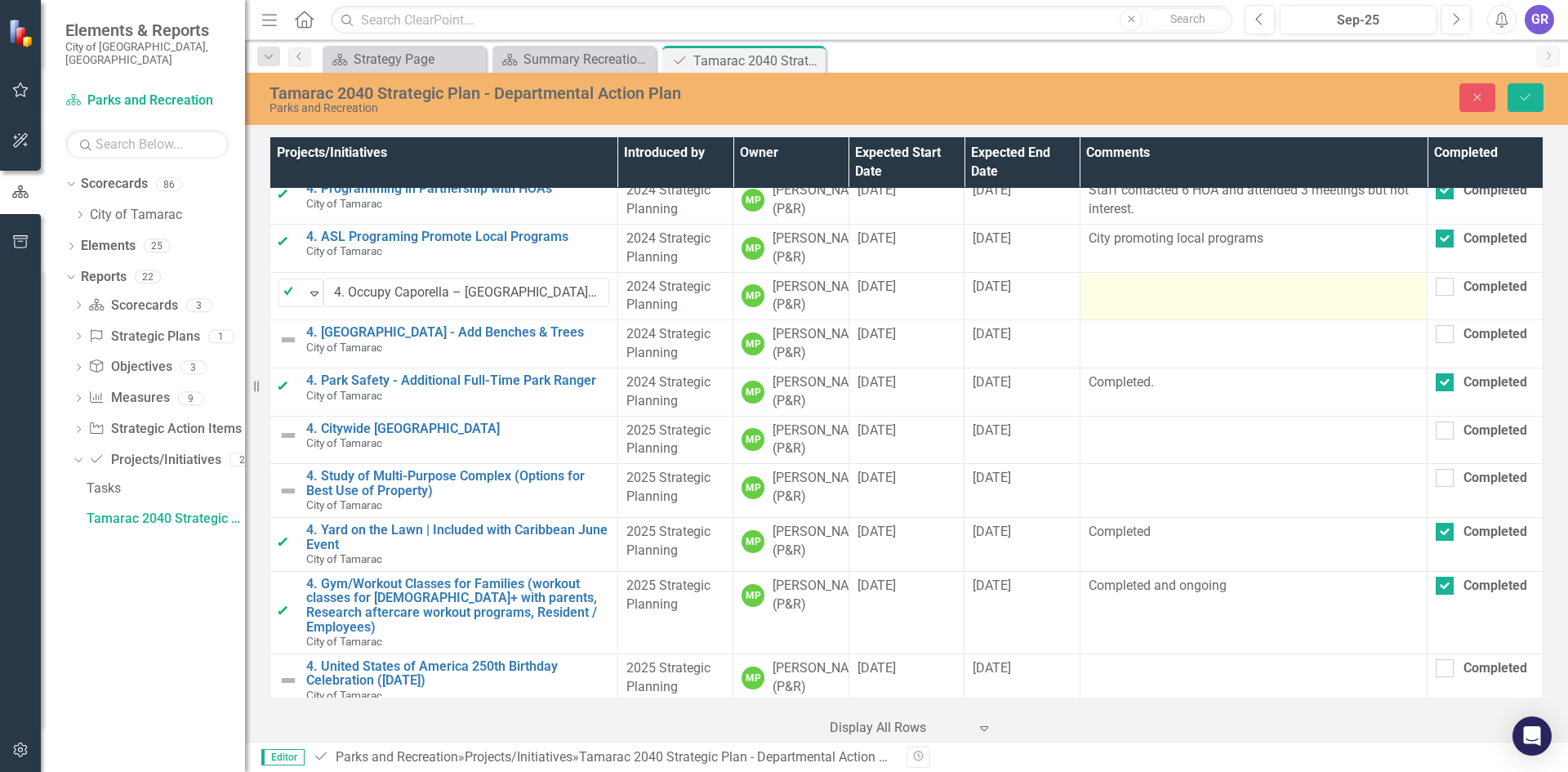
click at [1113, 320] on td at bounding box center [1253, 295] width 348 height 48
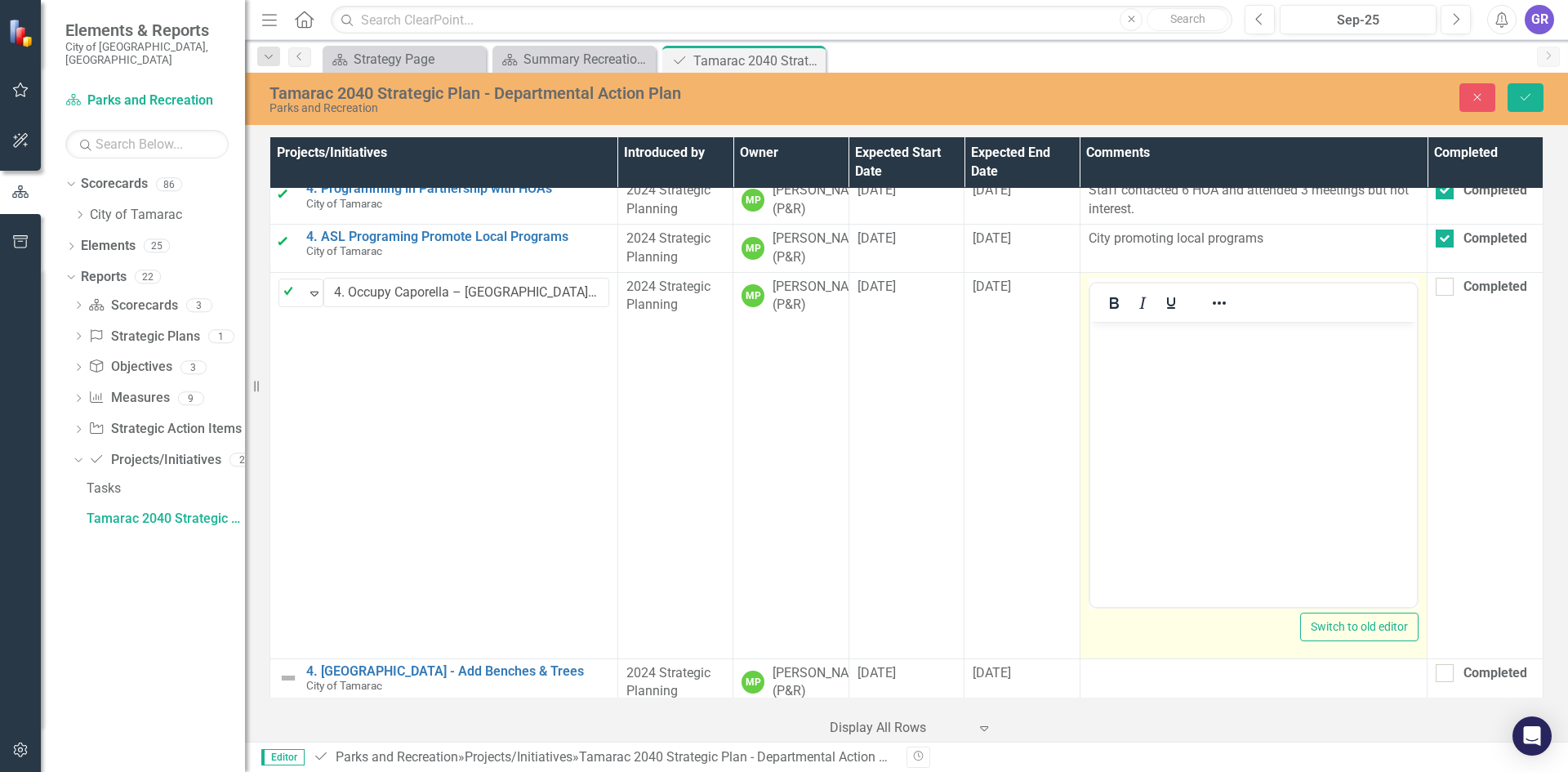
scroll to position [0, 0]
click at [1116, 345] on body "Rich Text Area. Press ALT-0 for help." at bounding box center [1253, 443] width 328 height 245
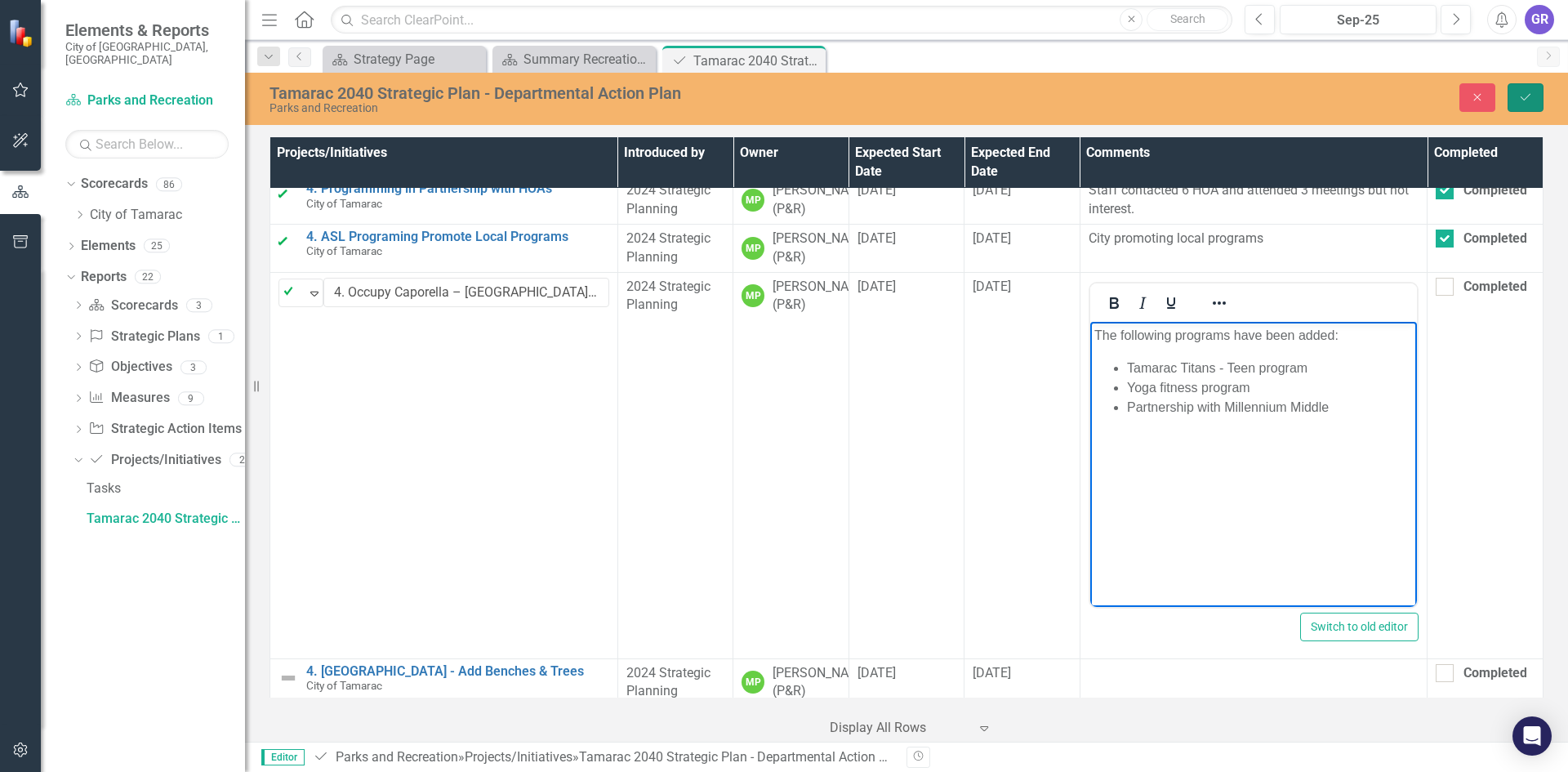
click at [1531, 96] on icon "Save" at bounding box center [1525, 97] width 15 height 12
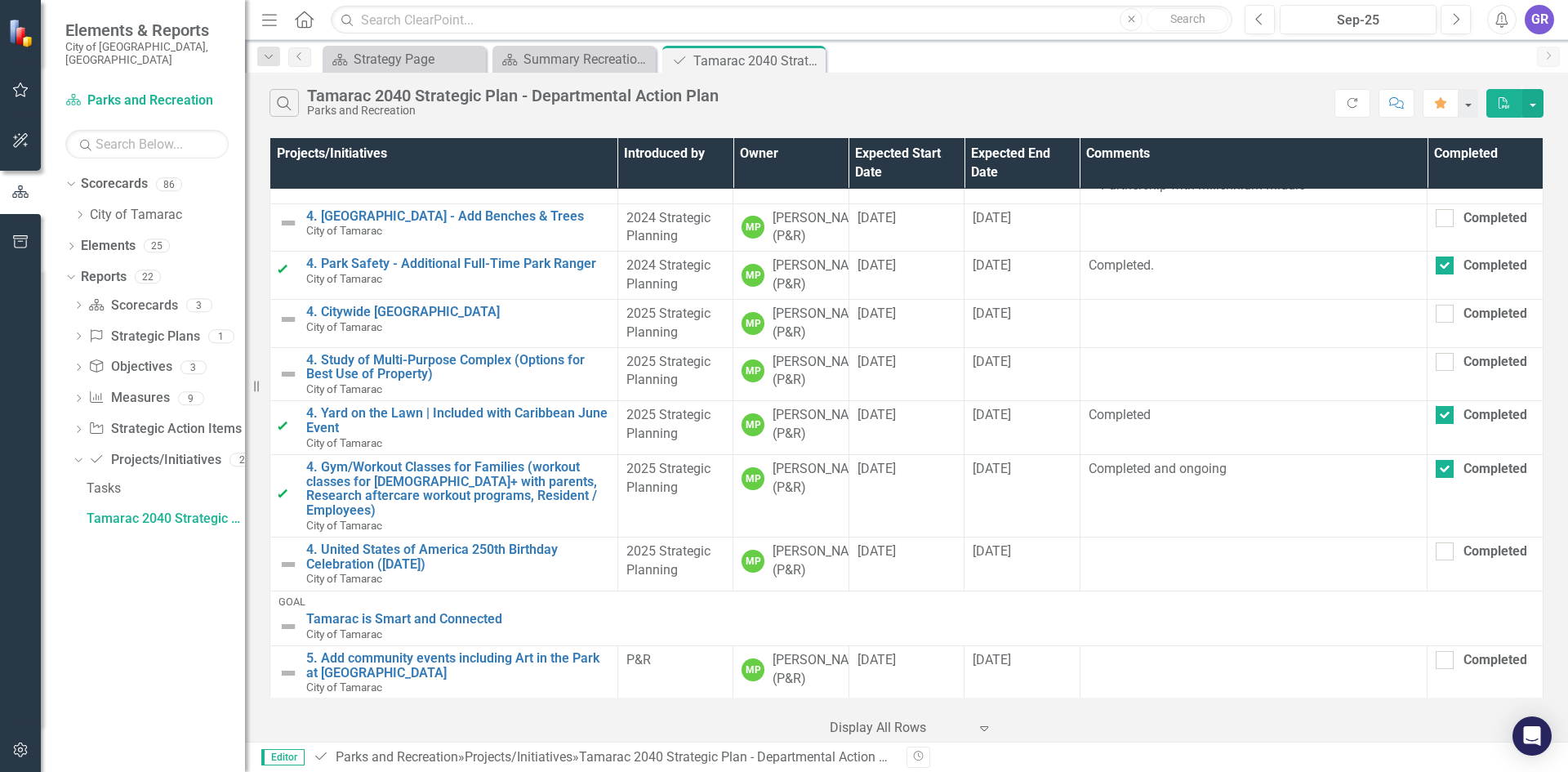
scroll to position [899, 0]
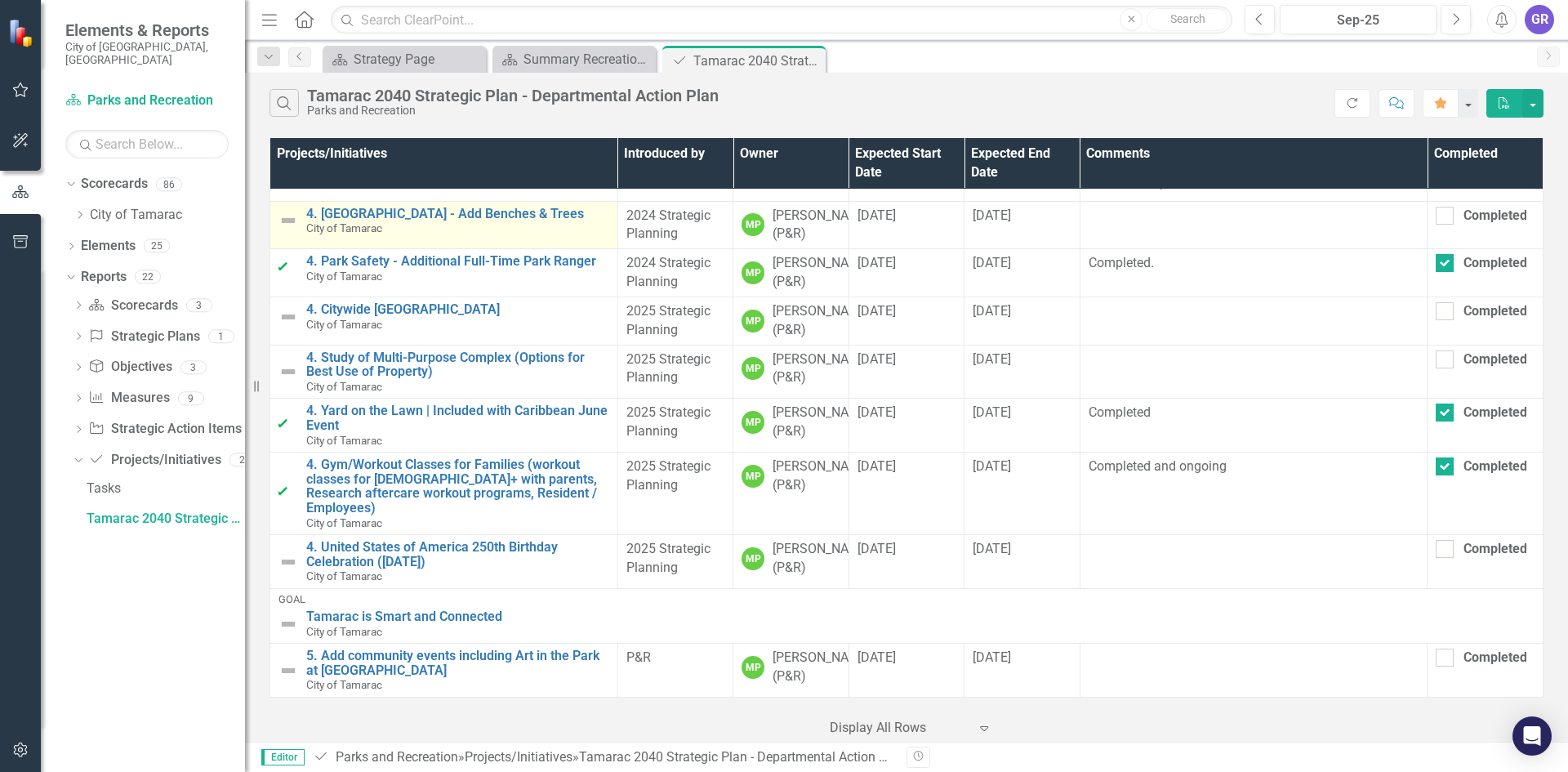
click at [290, 231] on img at bounding box center [287, 220] width 19 height 19
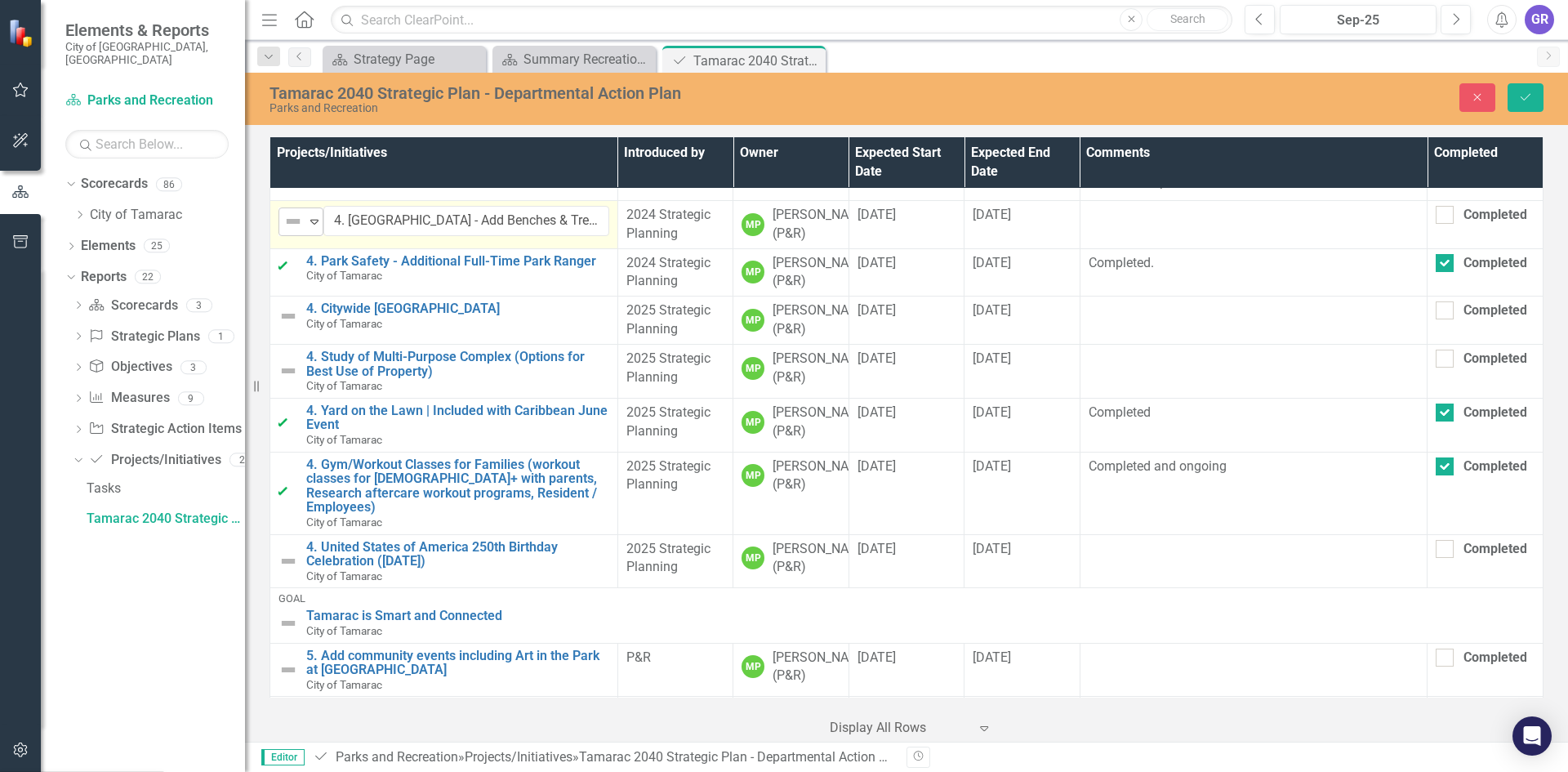
click at [312, 225] on icon at bounding box center [314, 222] width 8 height 5
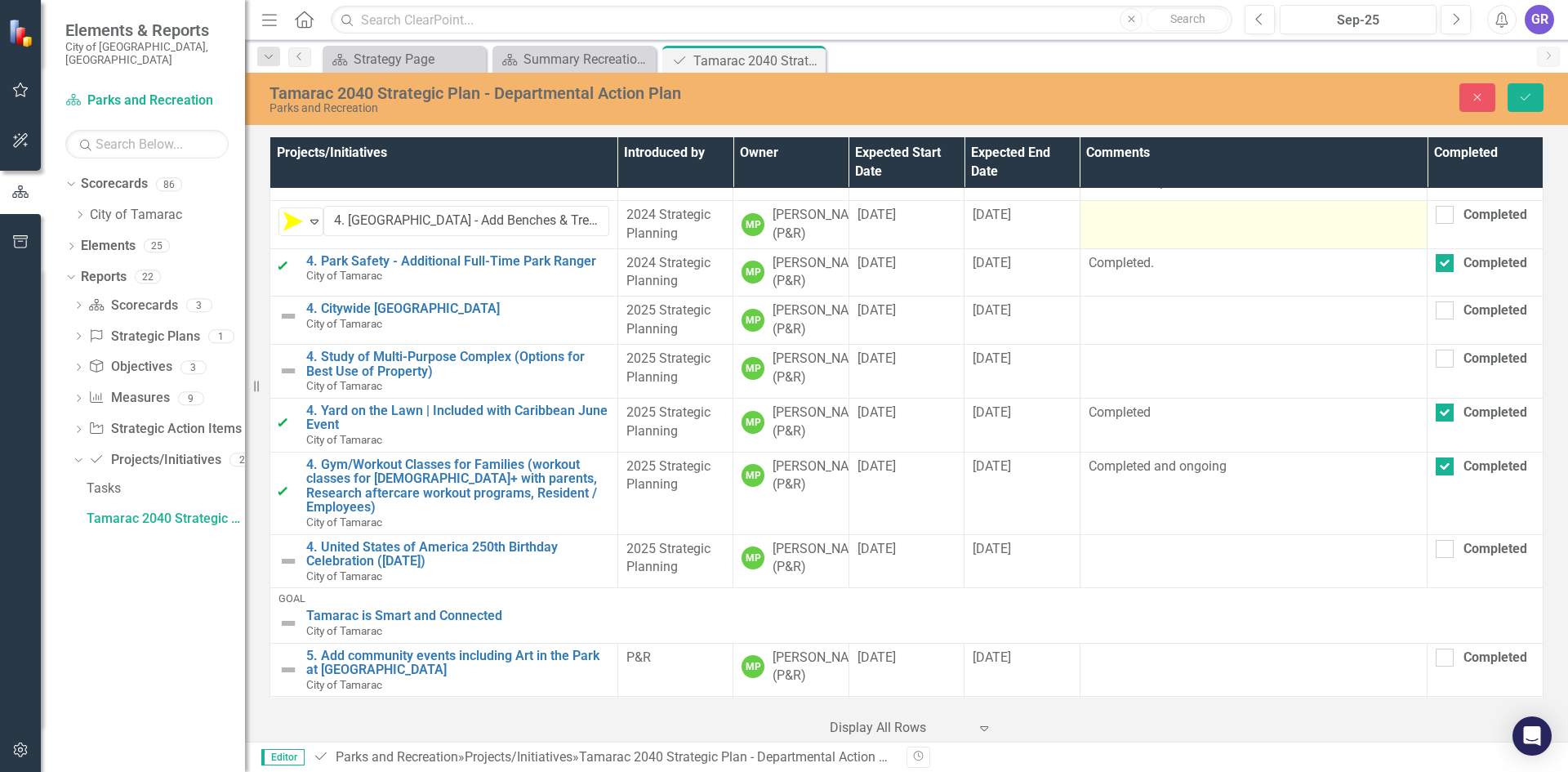
click at [1106, 248] on td at bounding box center [1253, 224] width 348 height 48
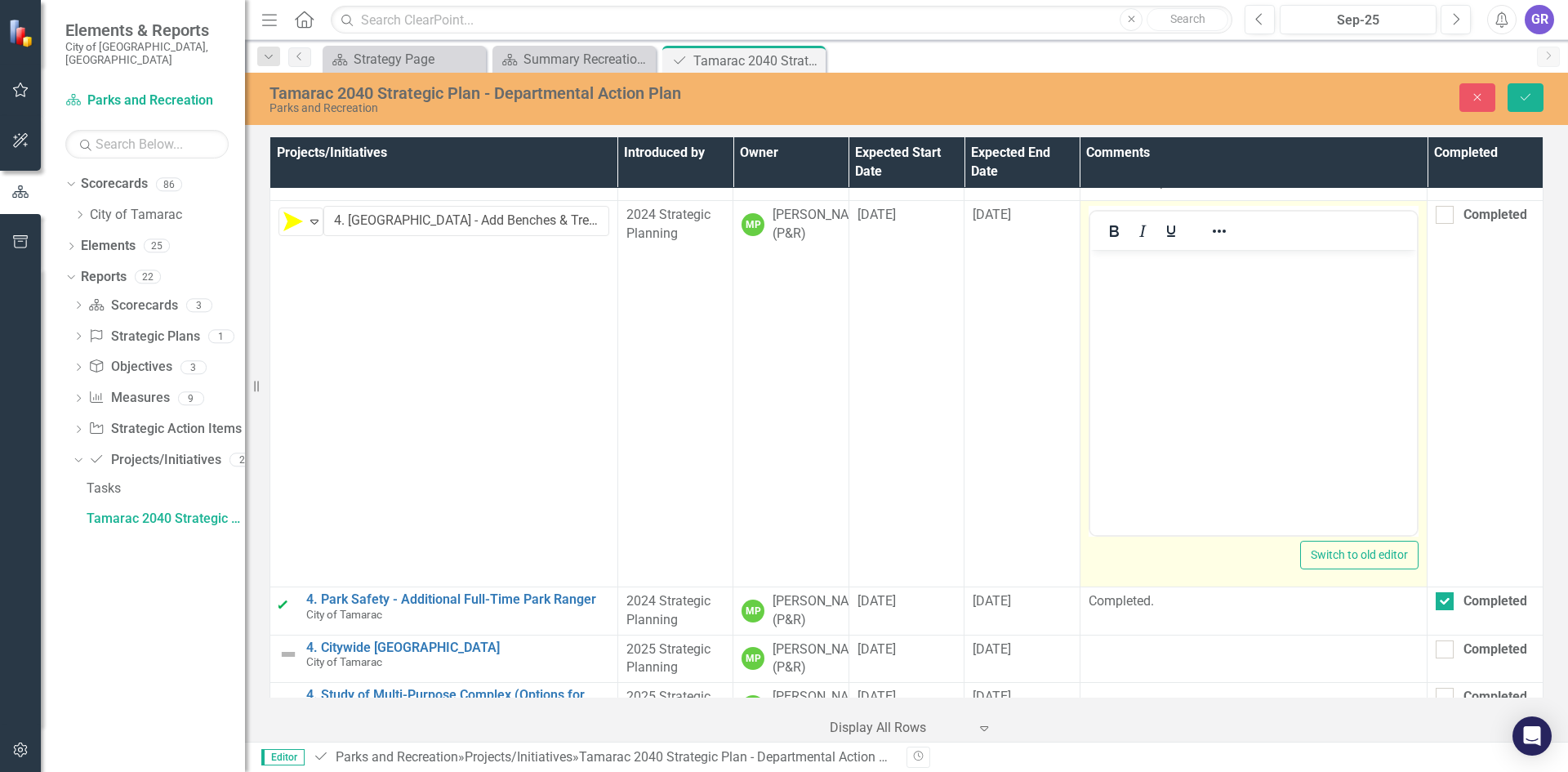
scroll to position [0, 0]
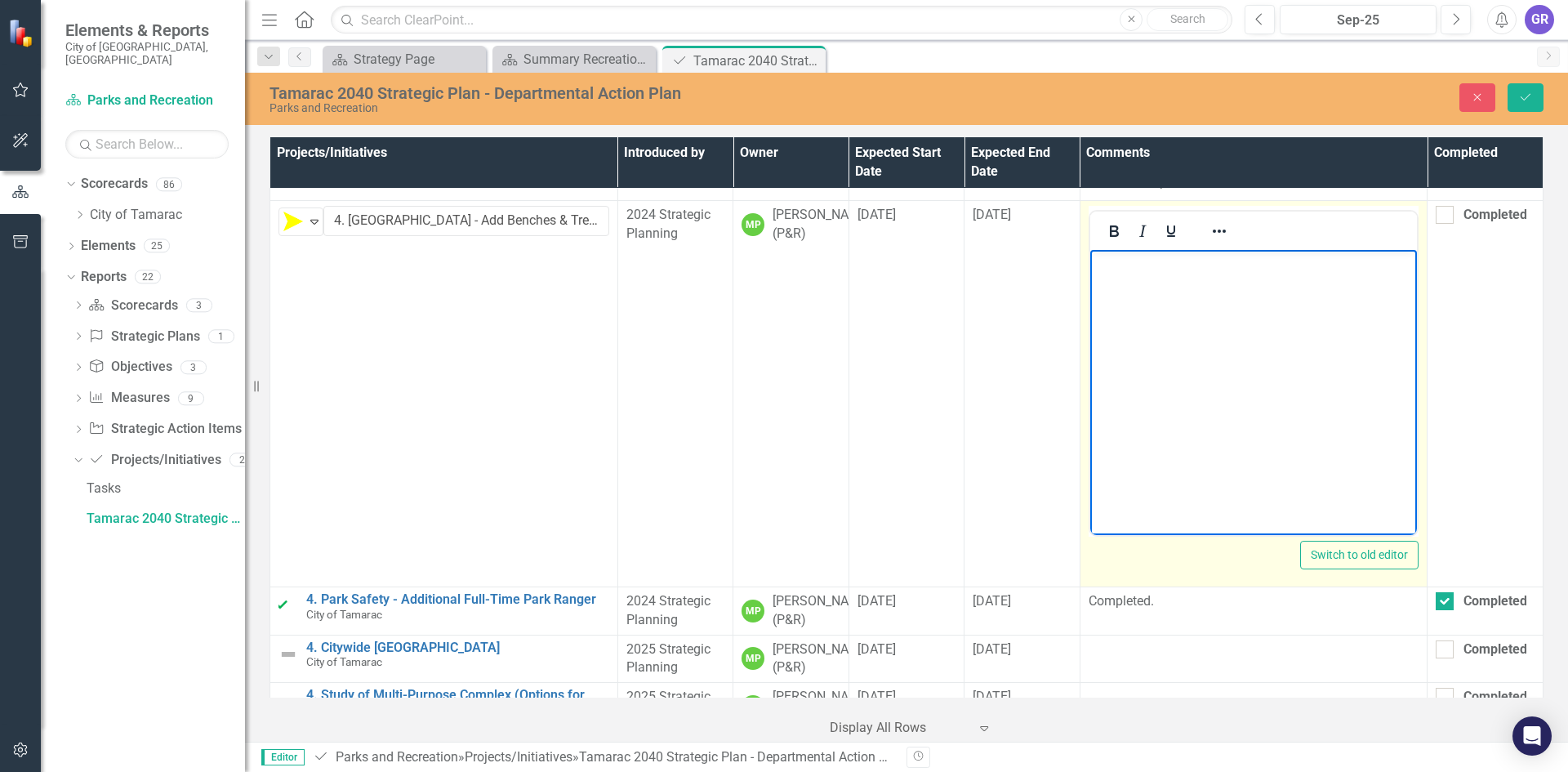
click at [1118, 282] on body "Rich Text Area. Press ALT-0 for help." at bounding box center [1253, 371] width 328 height 245
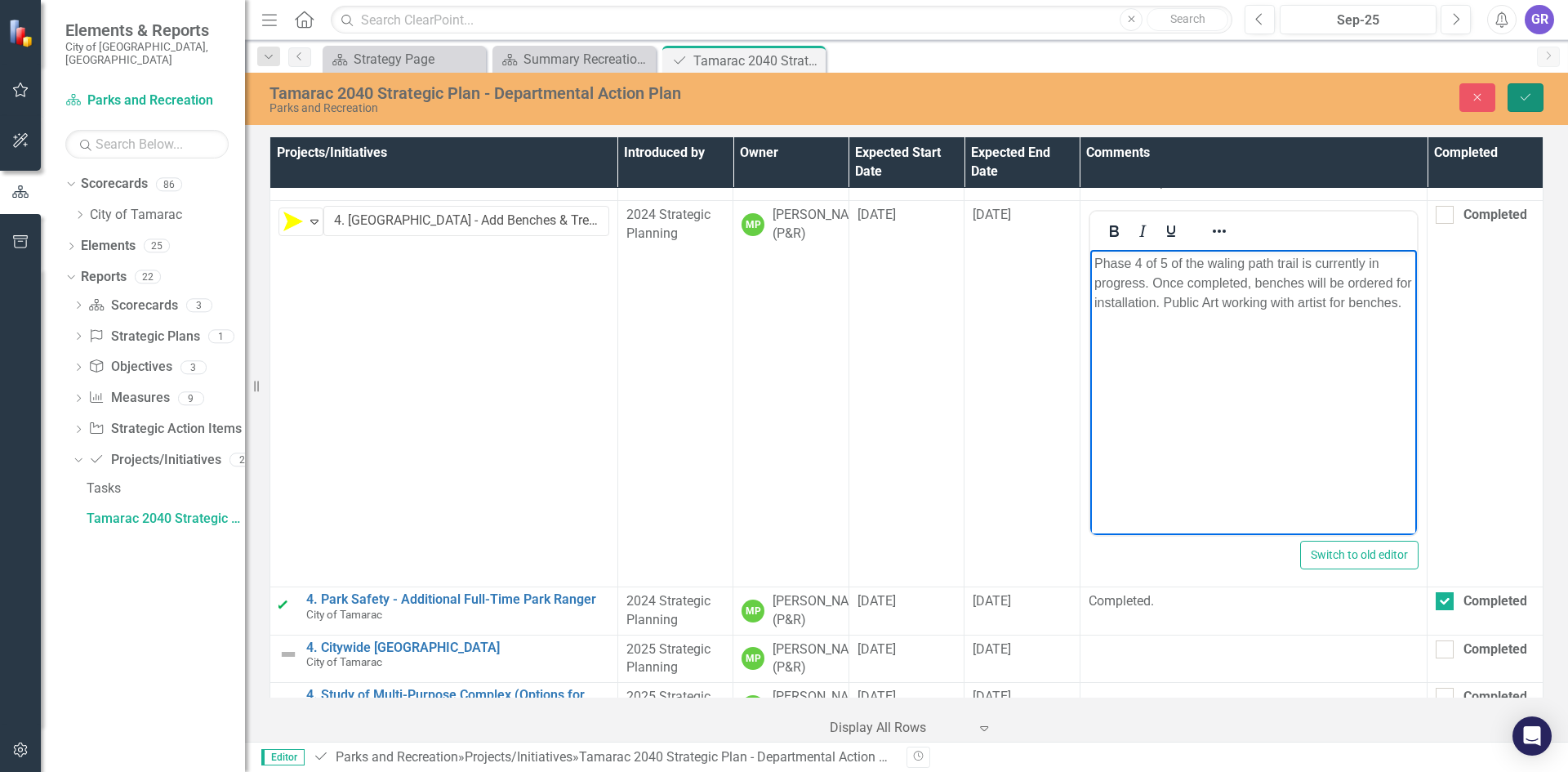
click at [1520, 96] on icon "Save" at bounding box center [1525, 97] width 15 height 12
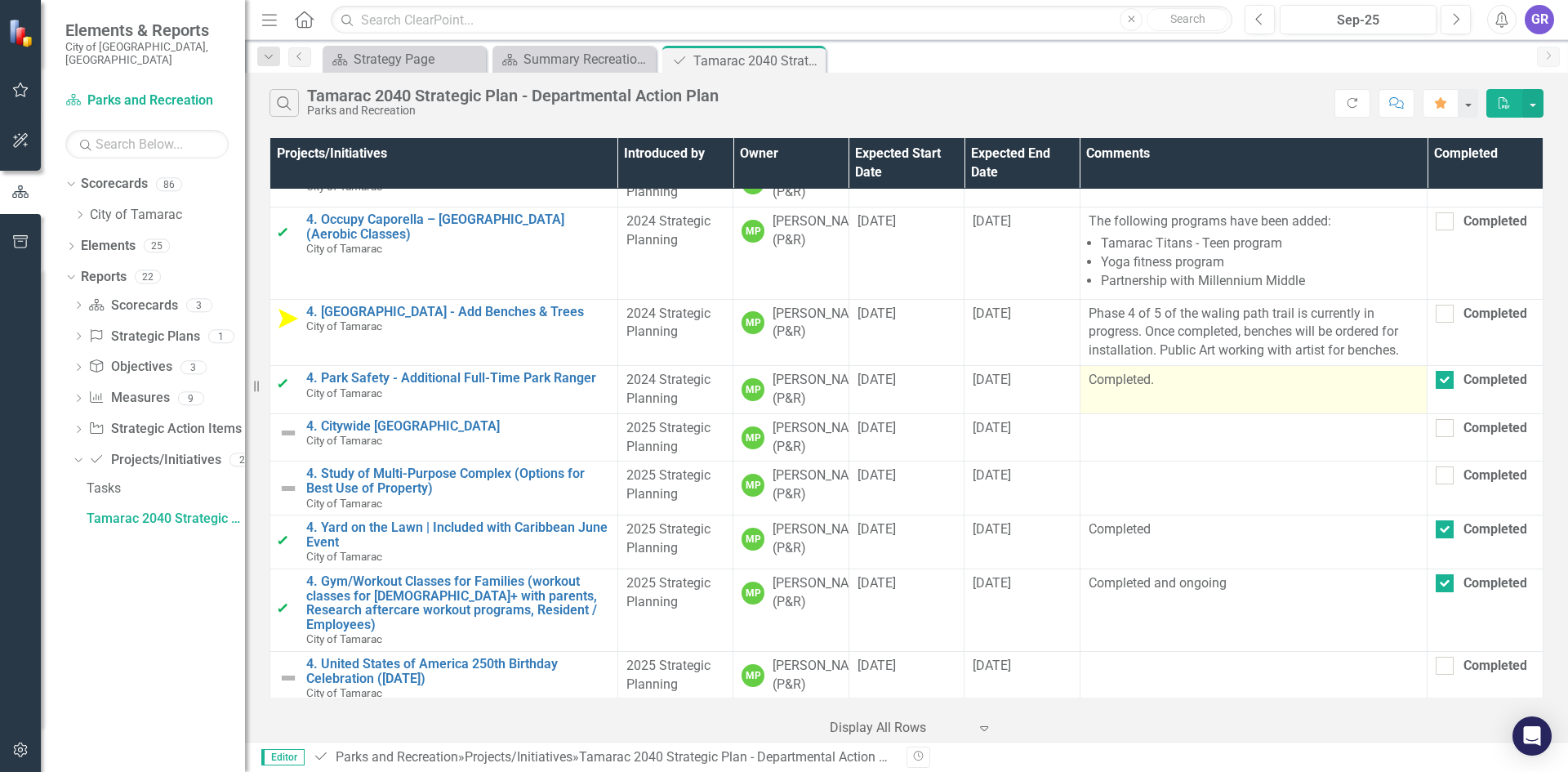
scroll to position [899, 0]
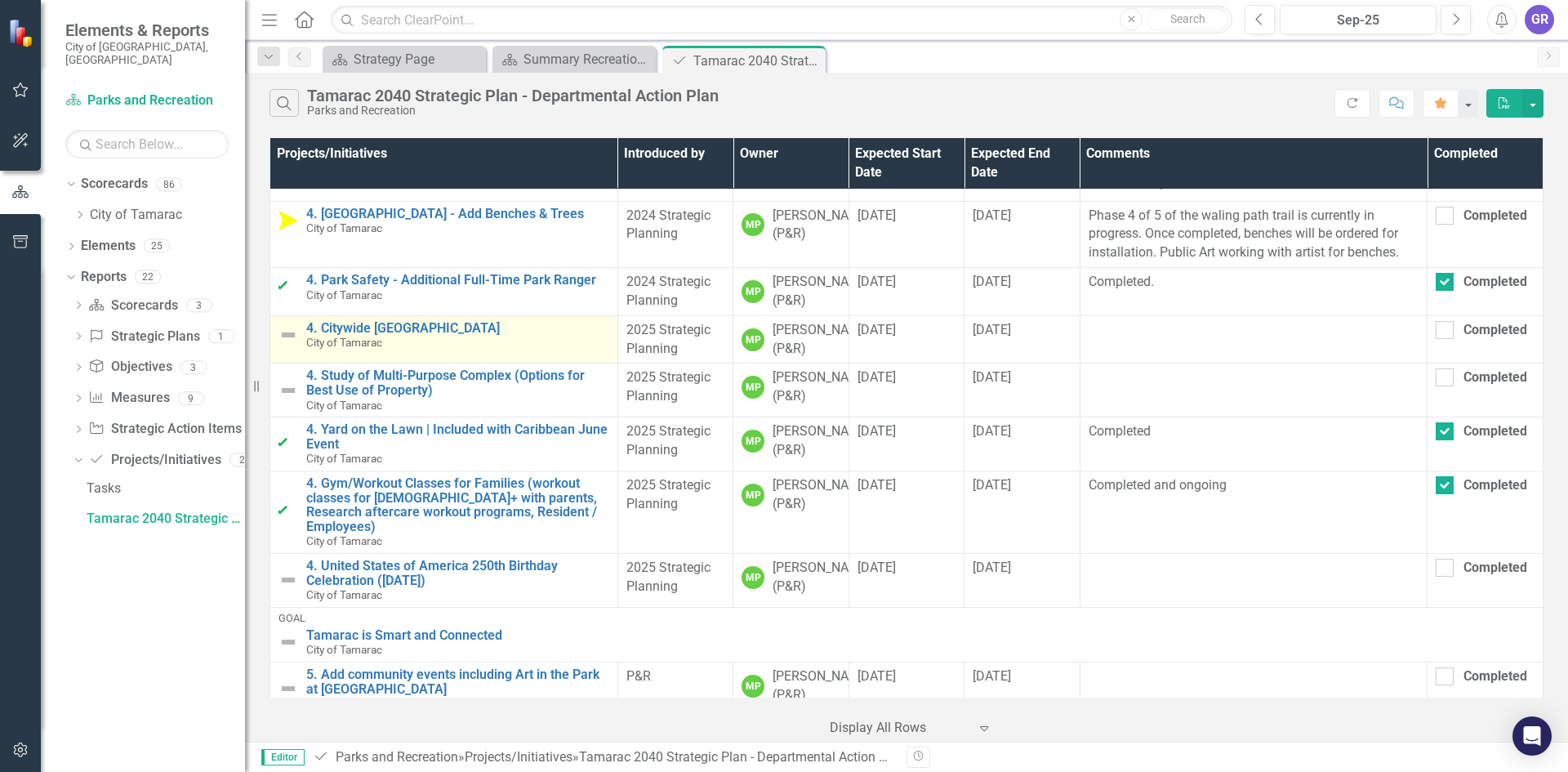
click at [286, 345] on img at bounding box center [287, 334] width 19 height 19
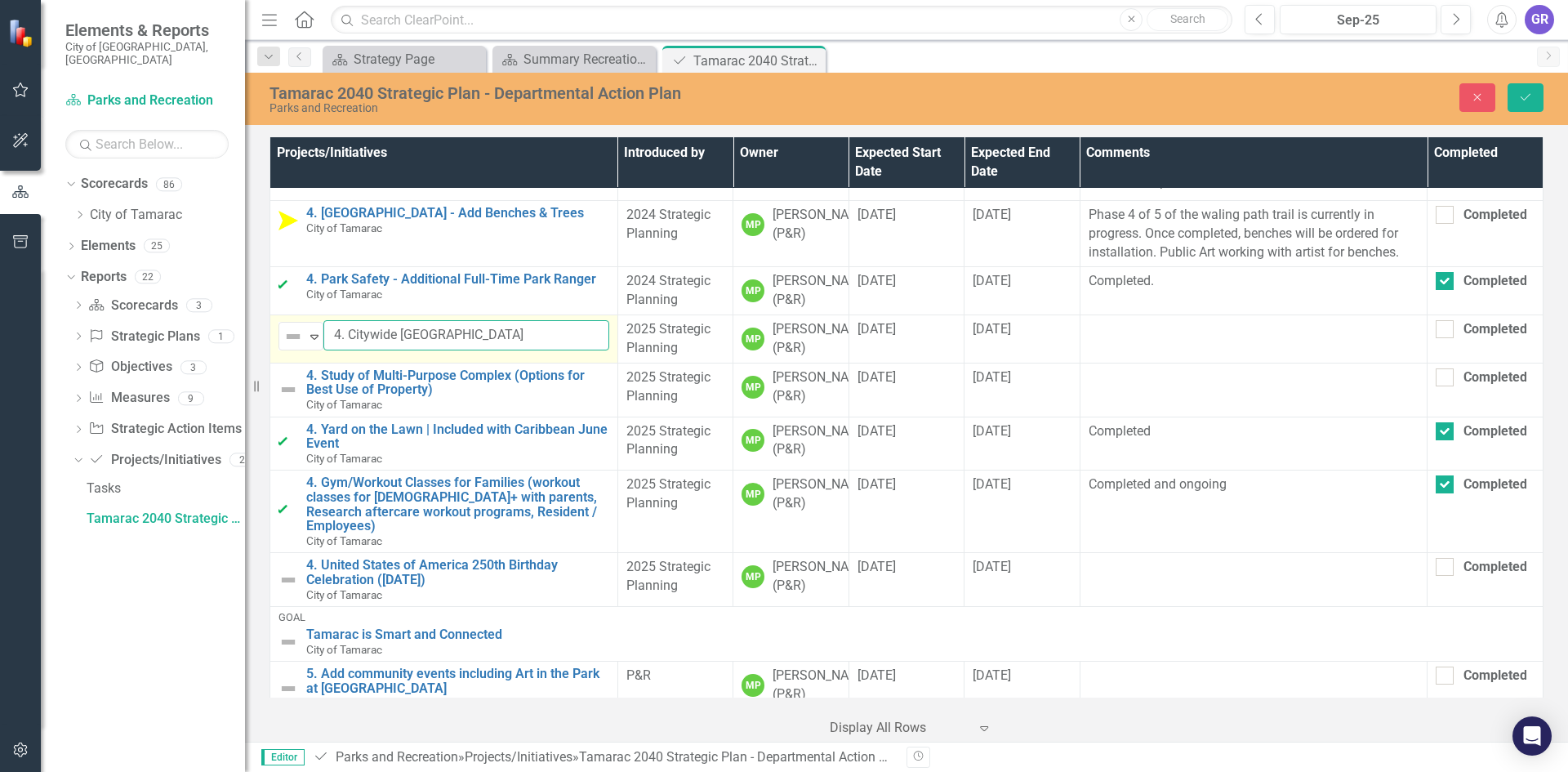
click at [324, 350] on input "4. Citywide [GEOGRAPHIC_DATA]" at bounding box center [466, 335] width 286 height 30
click at [315, 343] on icon "Expand" at bounding box center [313, 337] width 16 height 13
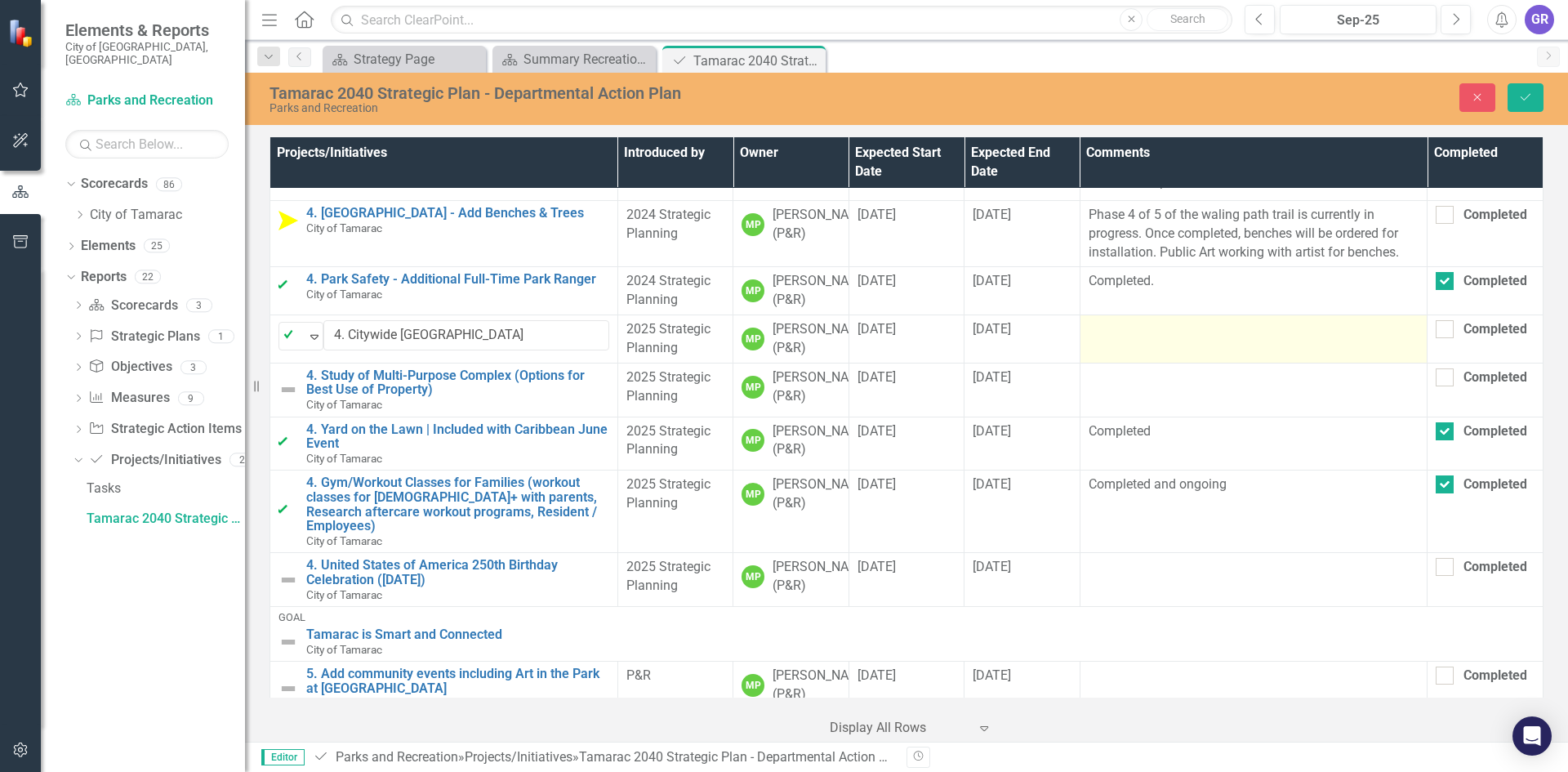
click at [1116, 364] on td at bounding box center [1253, 339] width 348 height 48
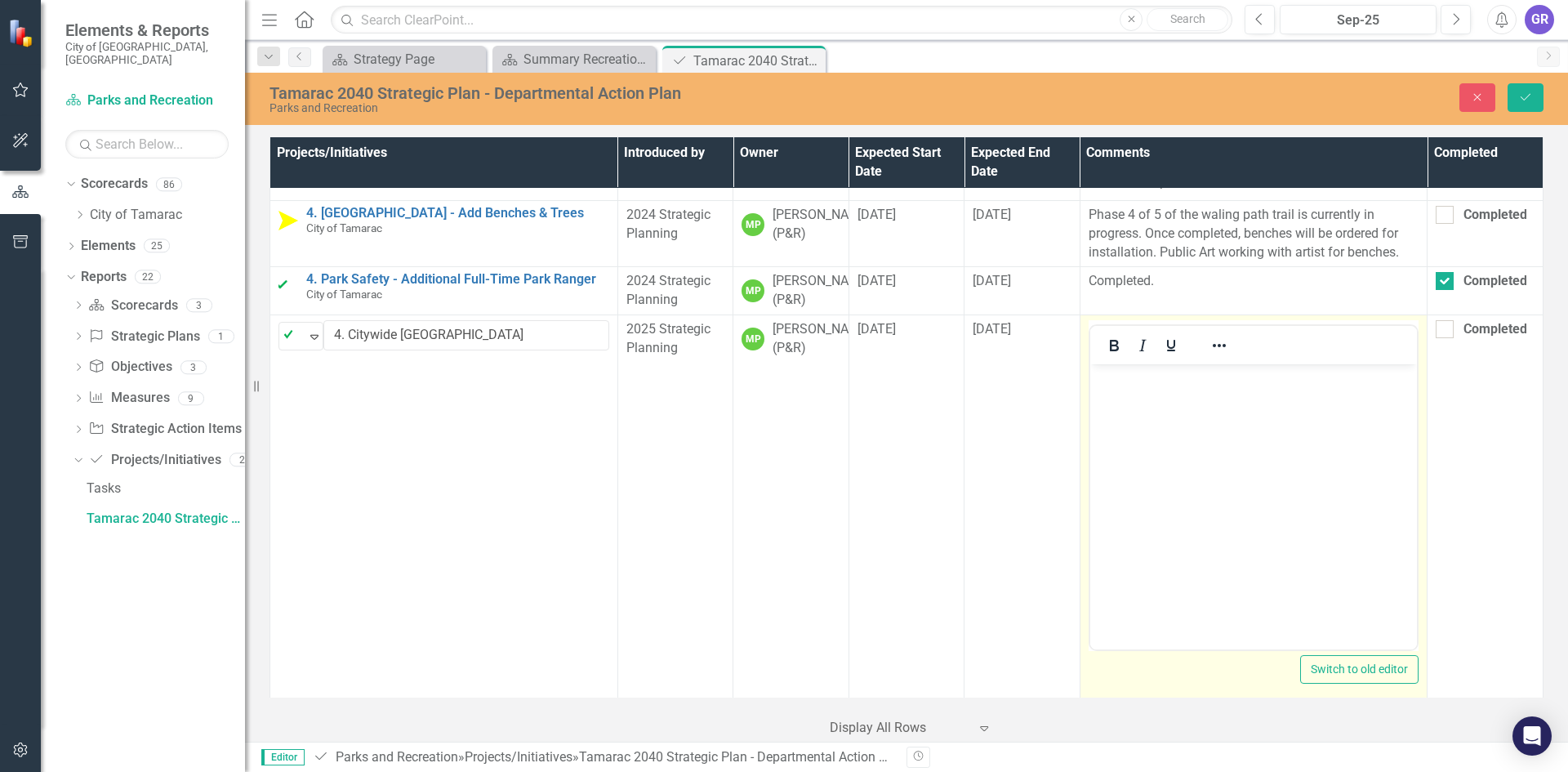
scroll to position [0, 0]
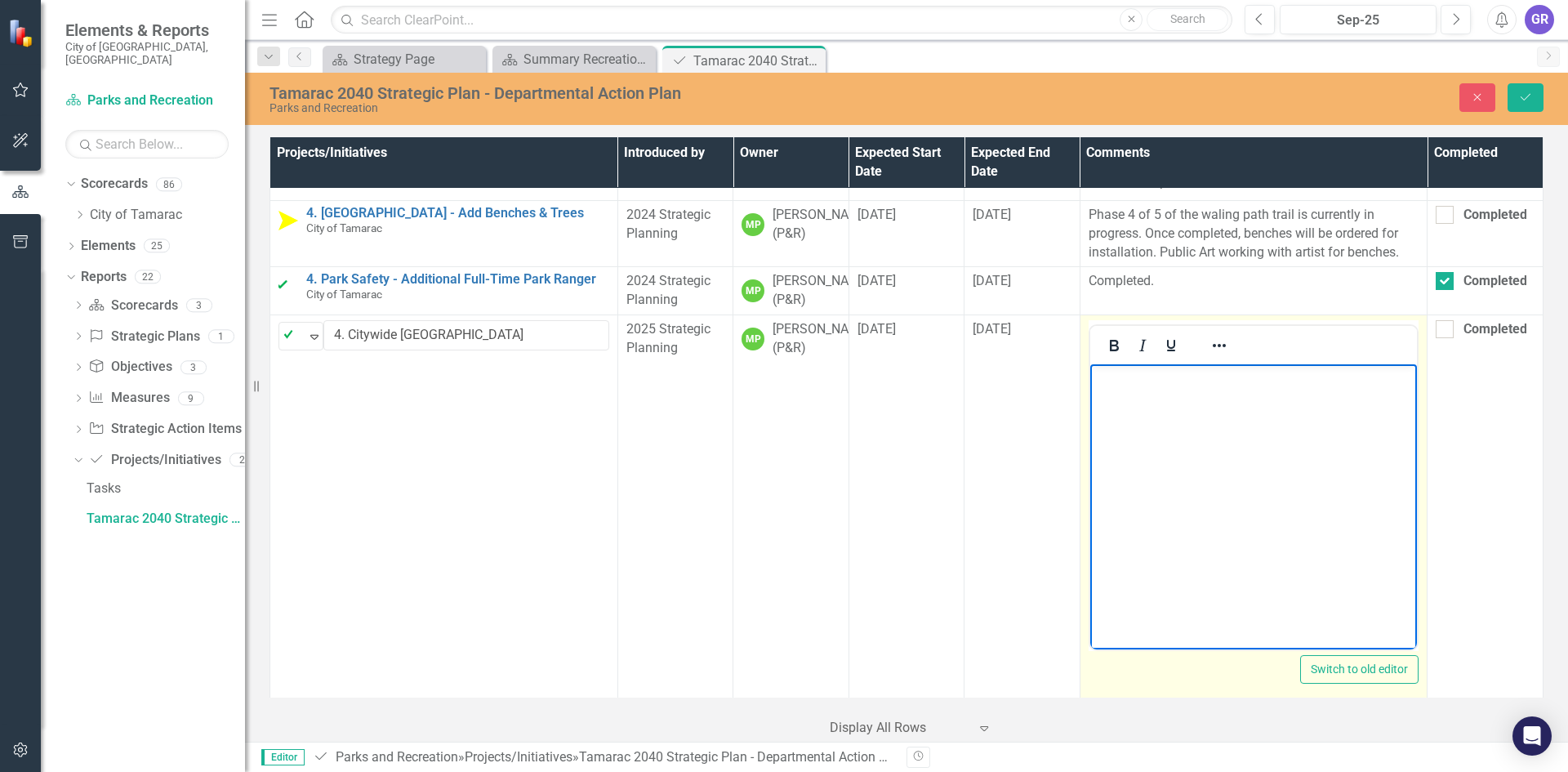
click at [1124, 400] on body "Rich Text Area. Press ALT-0 for help." at bounding box center [1253, 487] width 328 height 245
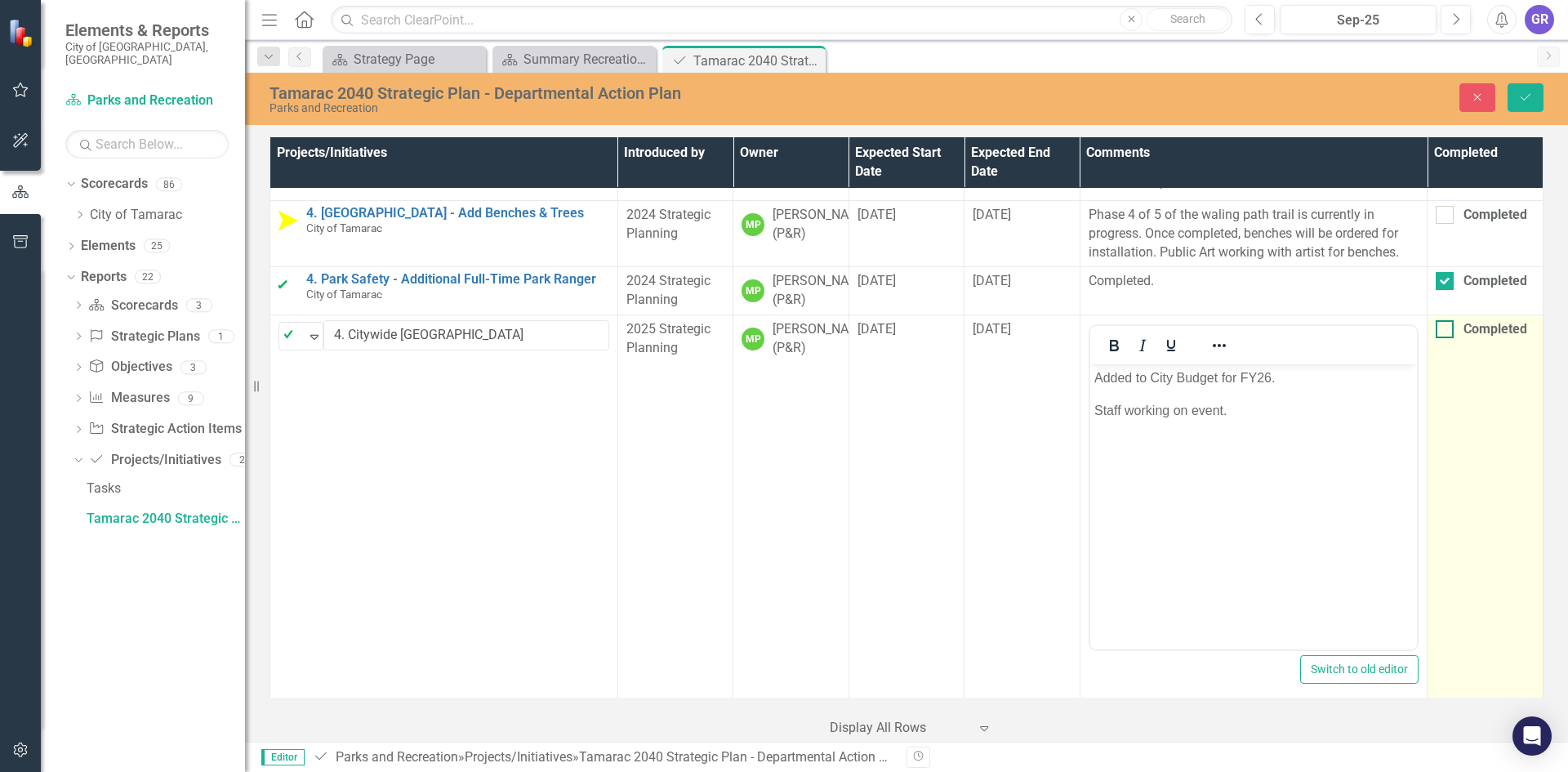
click at [1441, 338] on div at bounding box center [1444, 329] width 18 height 18
click at [1441, 331] on input "Completed" at bounding box center [1441, 325] width 11 height 11
checkbox input "true"
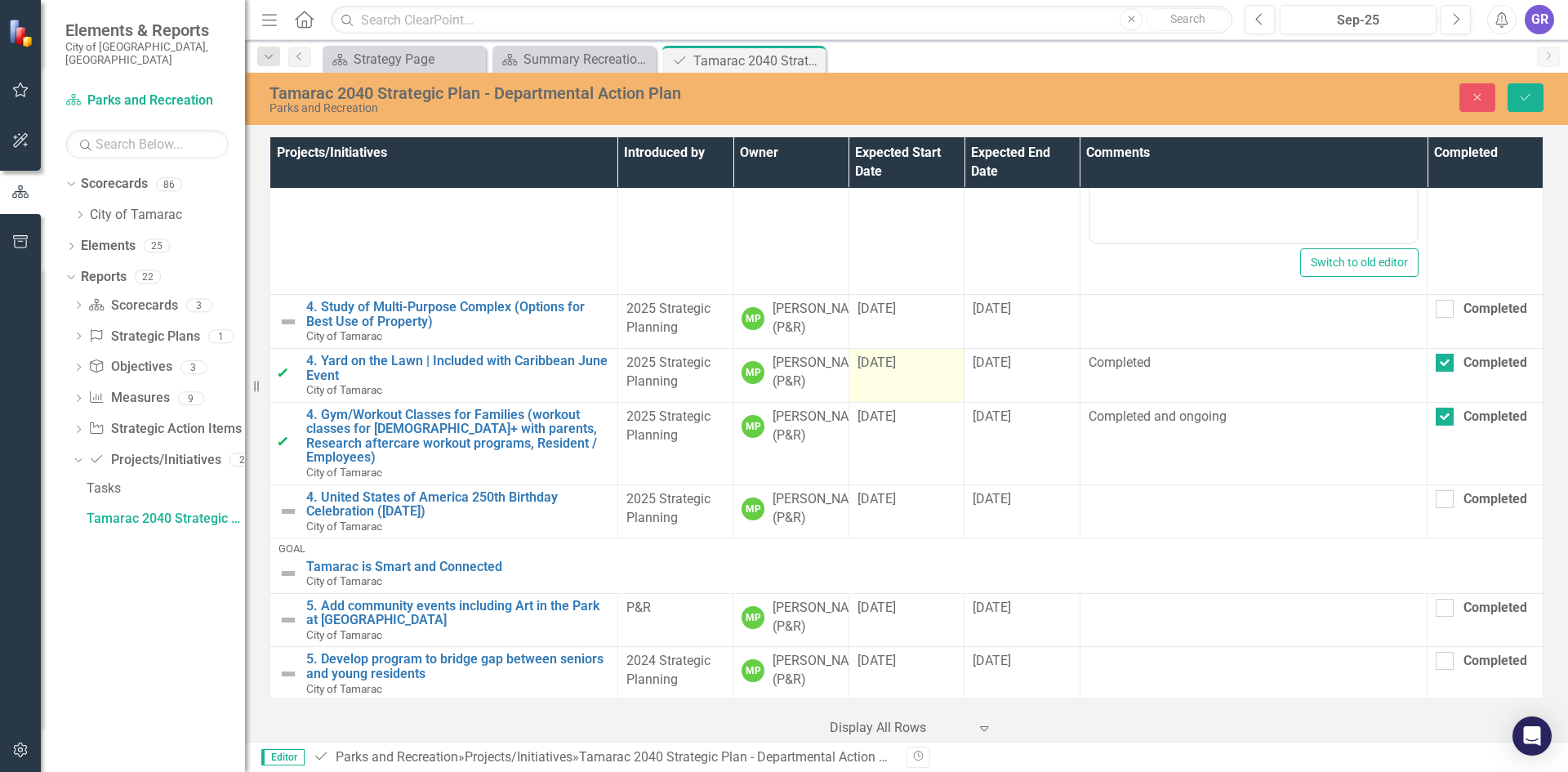
scroll to position [1307, 0]
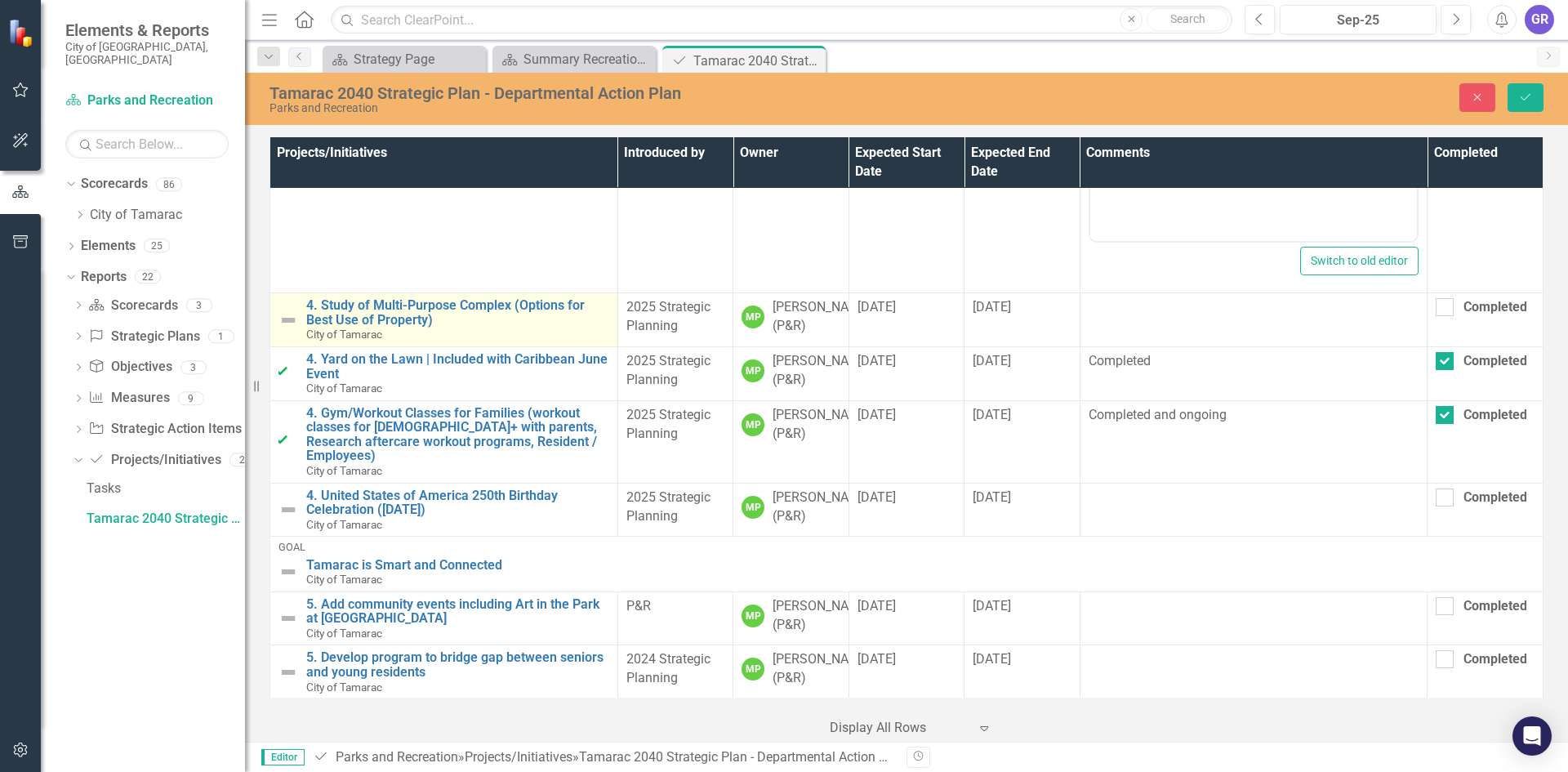
click at [293, 330] on img at bounding box center [287, 319] width 19 height 19
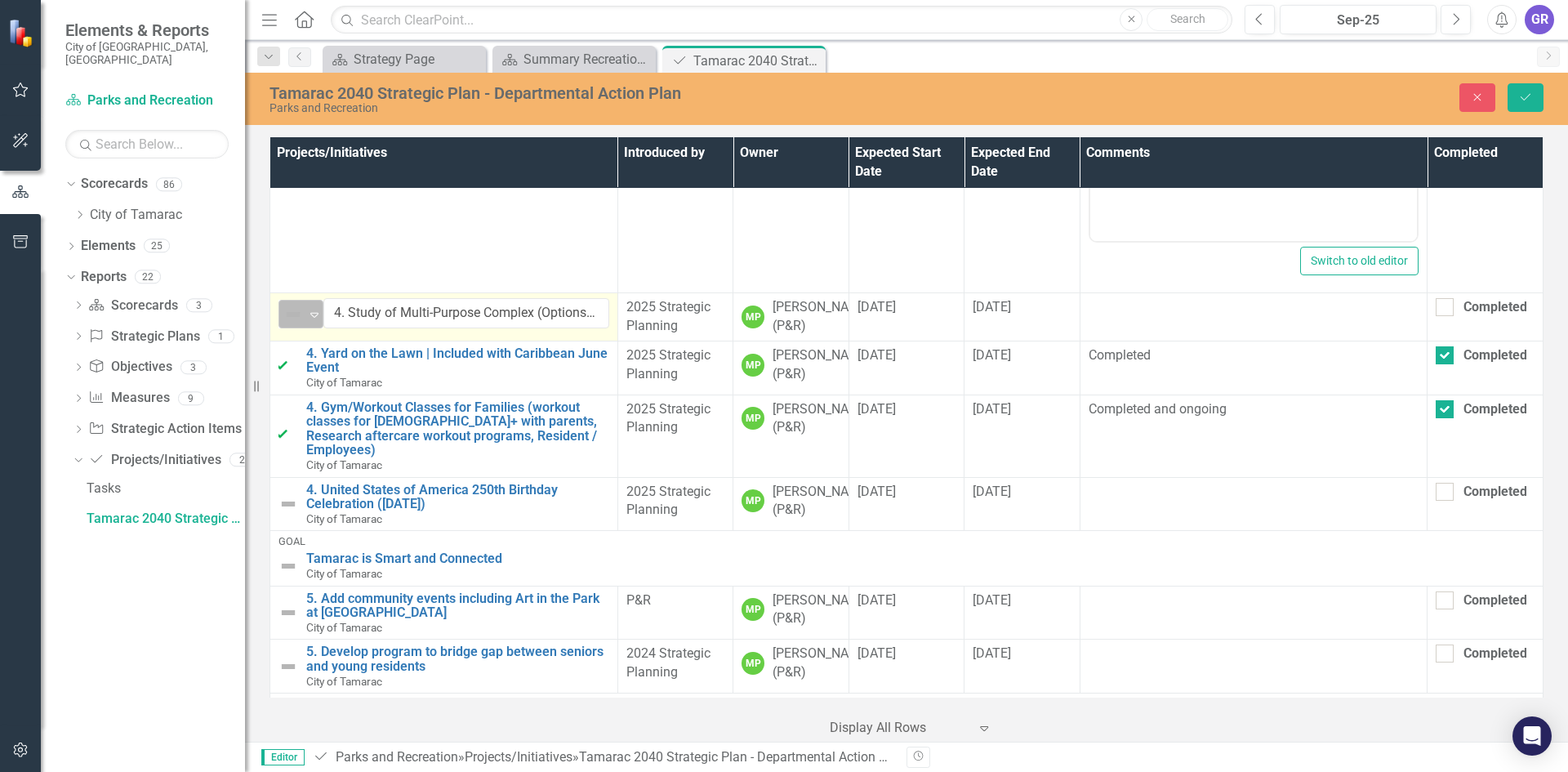
click at [315, 318] on icon at bounding box center [314, 315] width 8 height 5
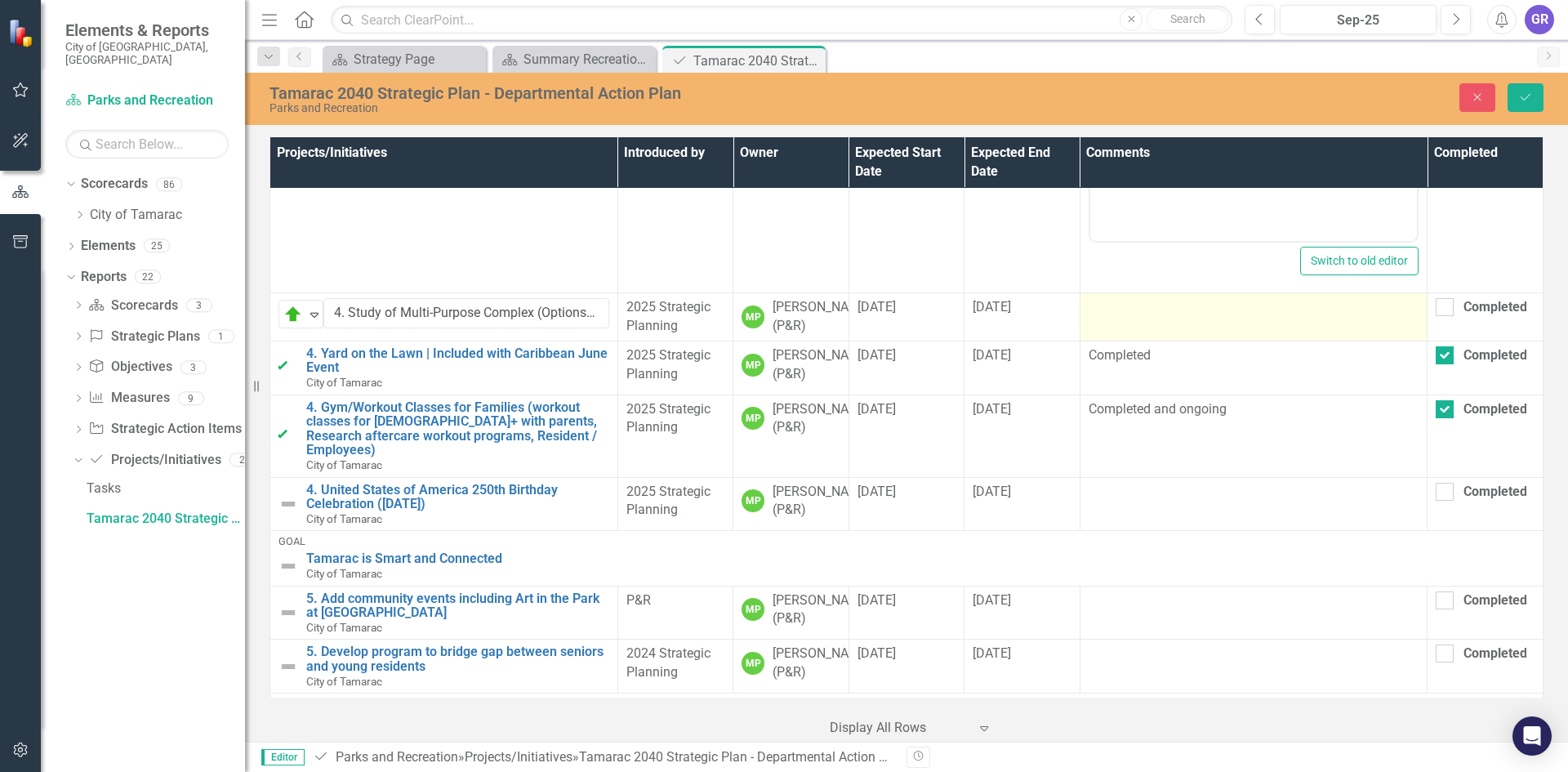
click at [1132, 341] on td at bounding box center [1253, 317] width 348 height 48
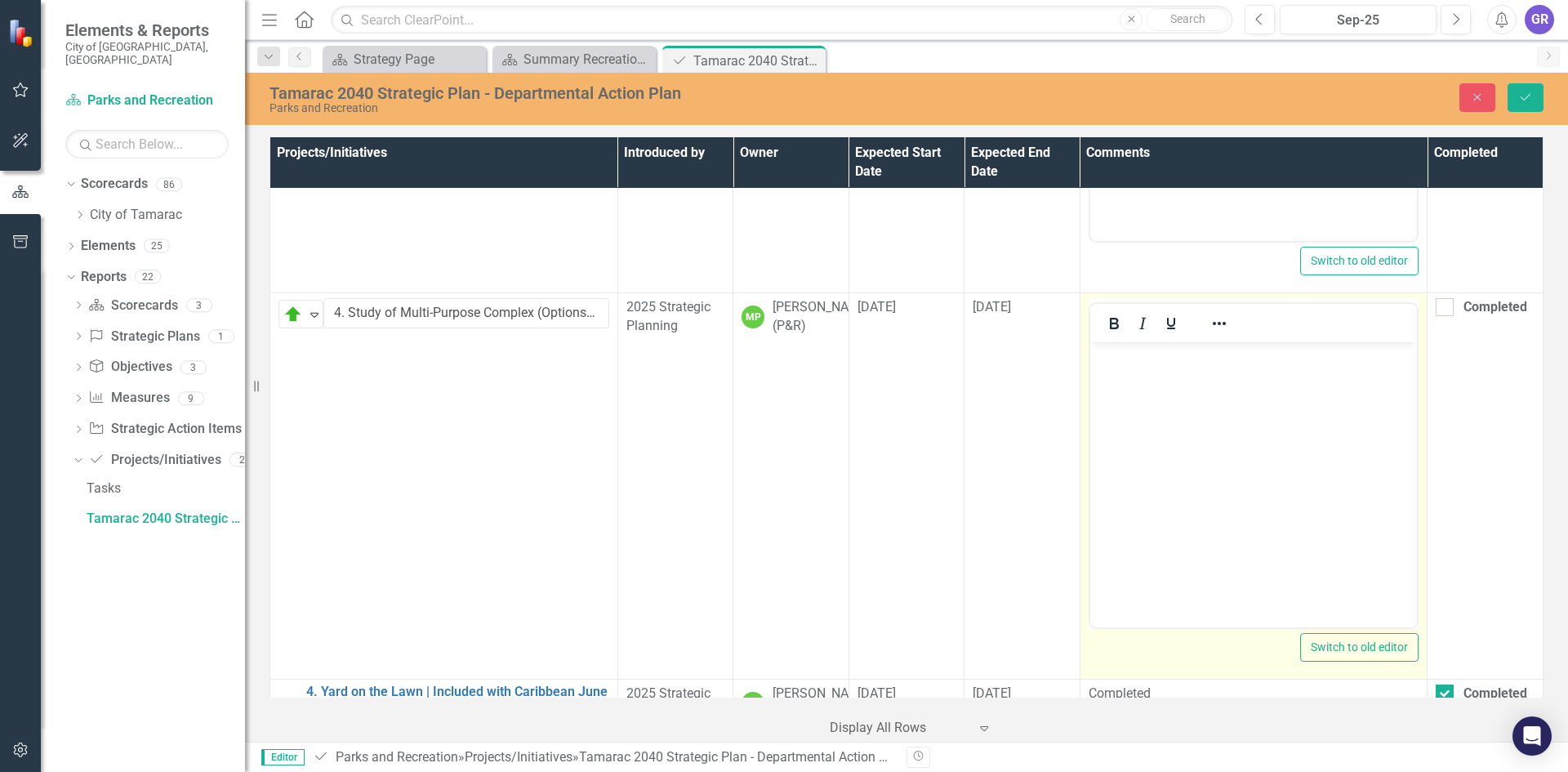
scroll to position [0, 0]
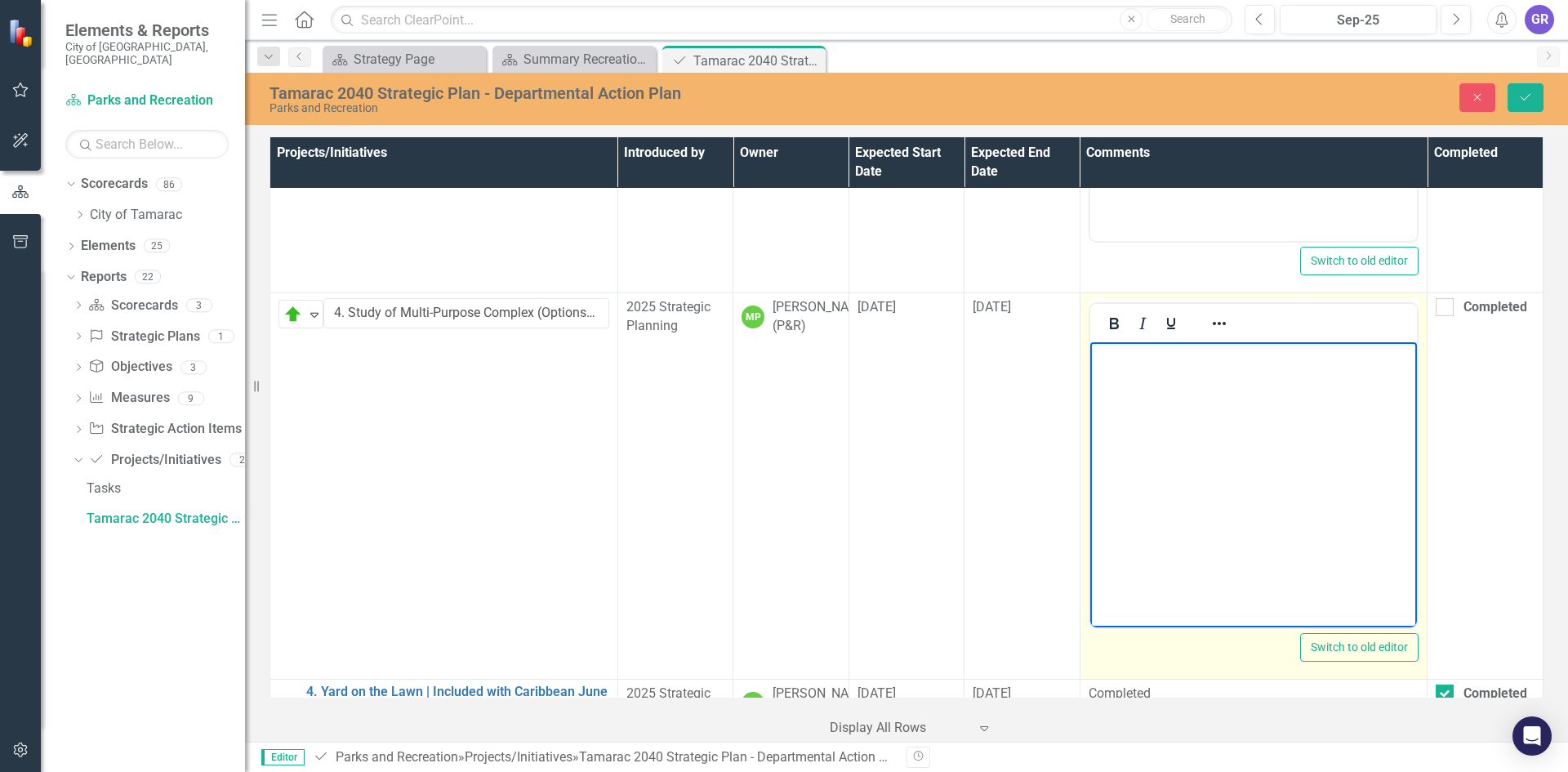
click at [1123, 365] on p "Rich Text Area. Press ALT-0 for help." at bounding box center [1253, 355] width 319 height 19
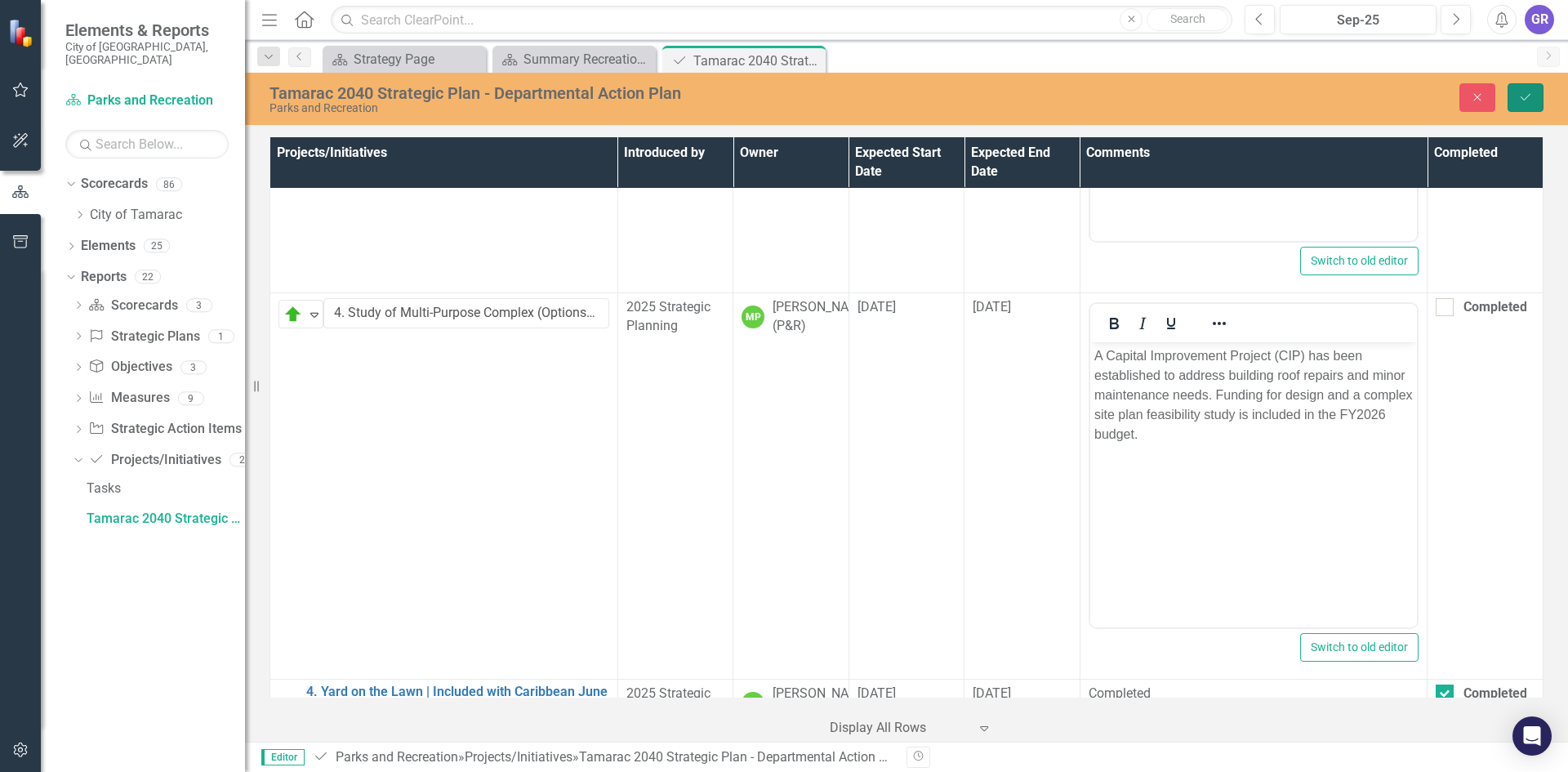
click at [1522, 88] on button "Save" at bounding box center [1525, 97] width 36 height 28
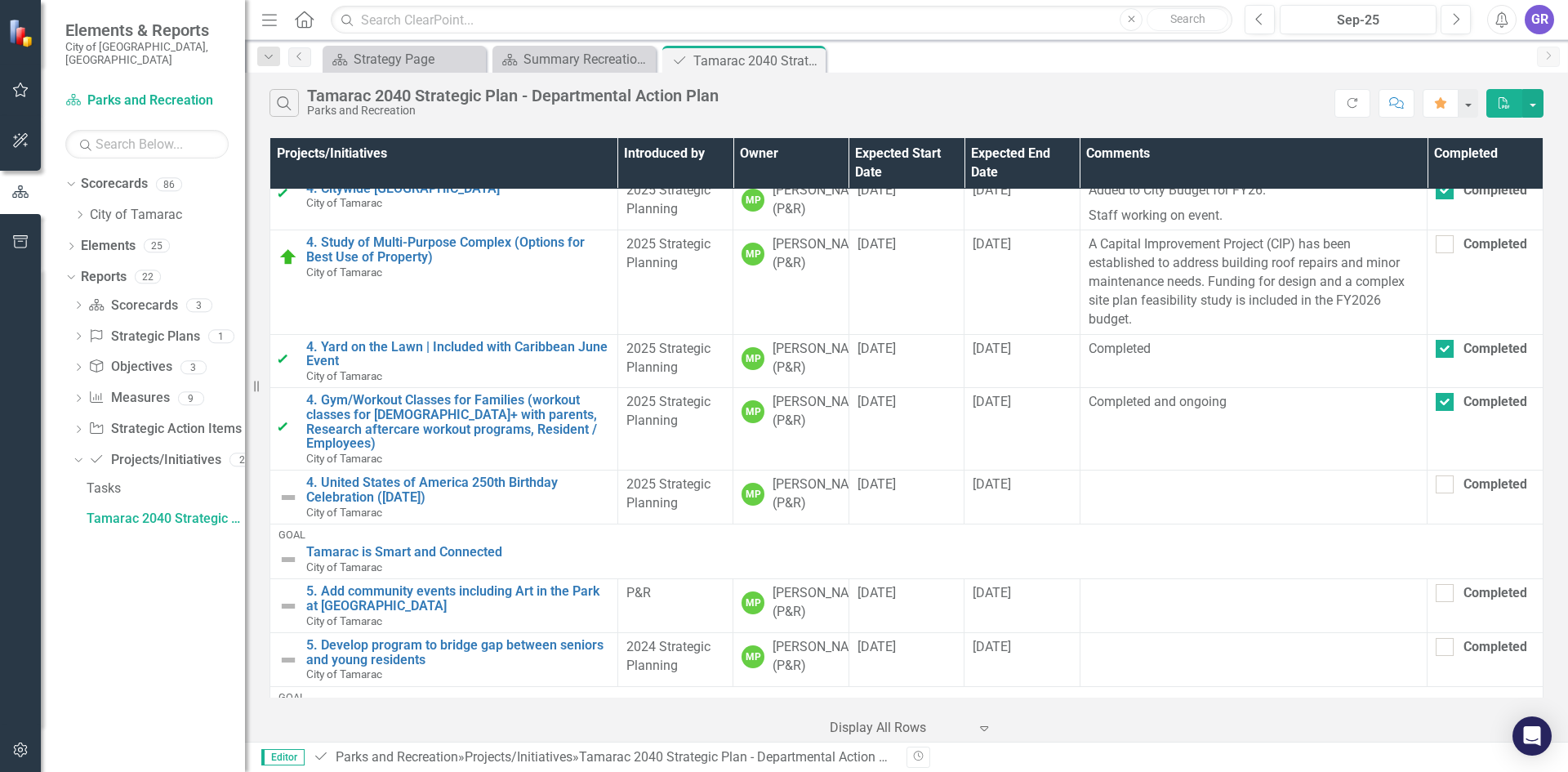
scroll to position [1143, 0]
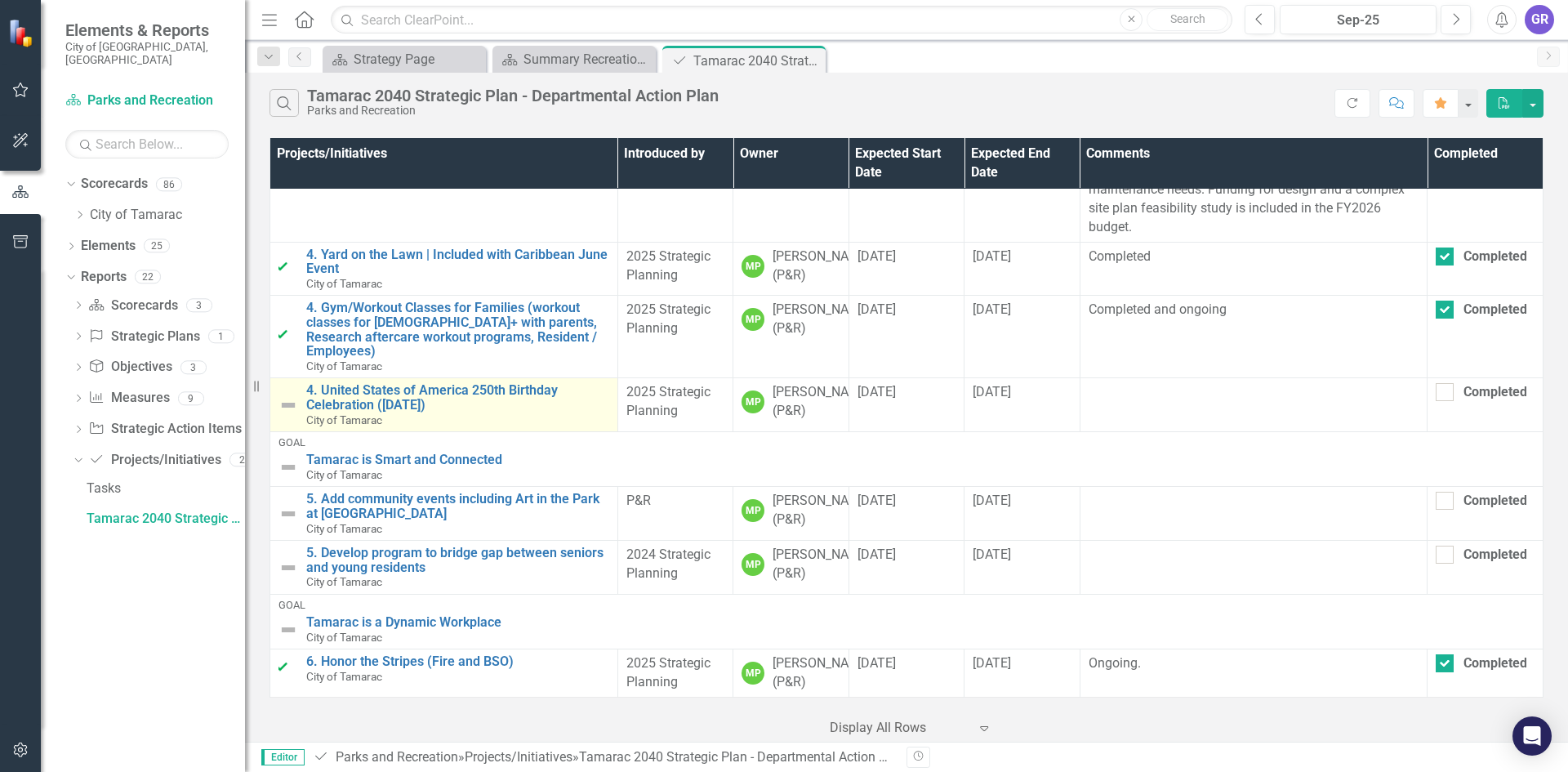
click at [291, 415] on img at bounding box center [287, 405] width 19 height 19
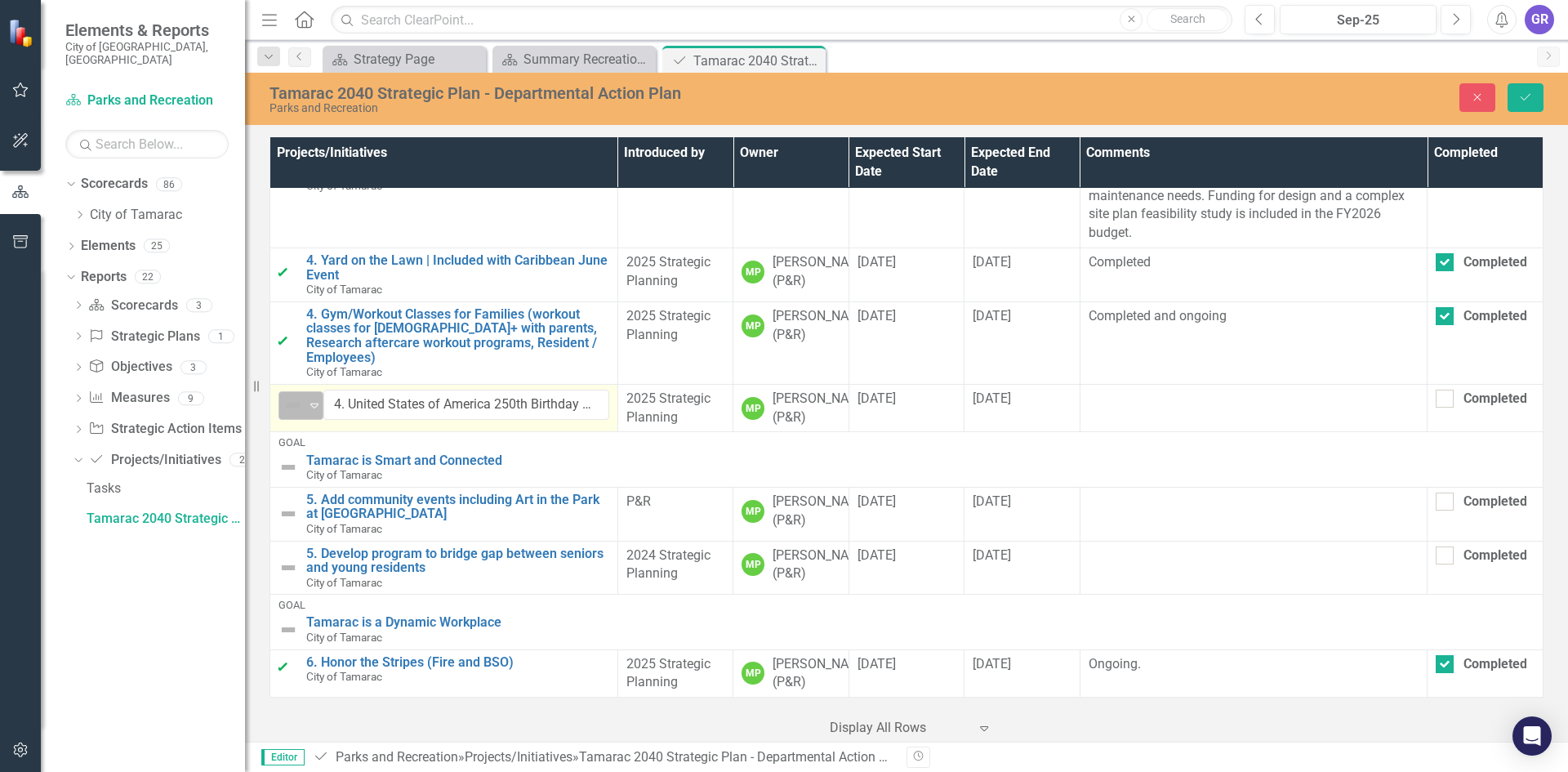
click at [309, 412] on icon "Expand" at bounding box center [313, 405] width 16 height 13
drag, startPoint x: 337, startPoint y: 417, endPoint x: 339, endPoint y: 433, distance: 16.1
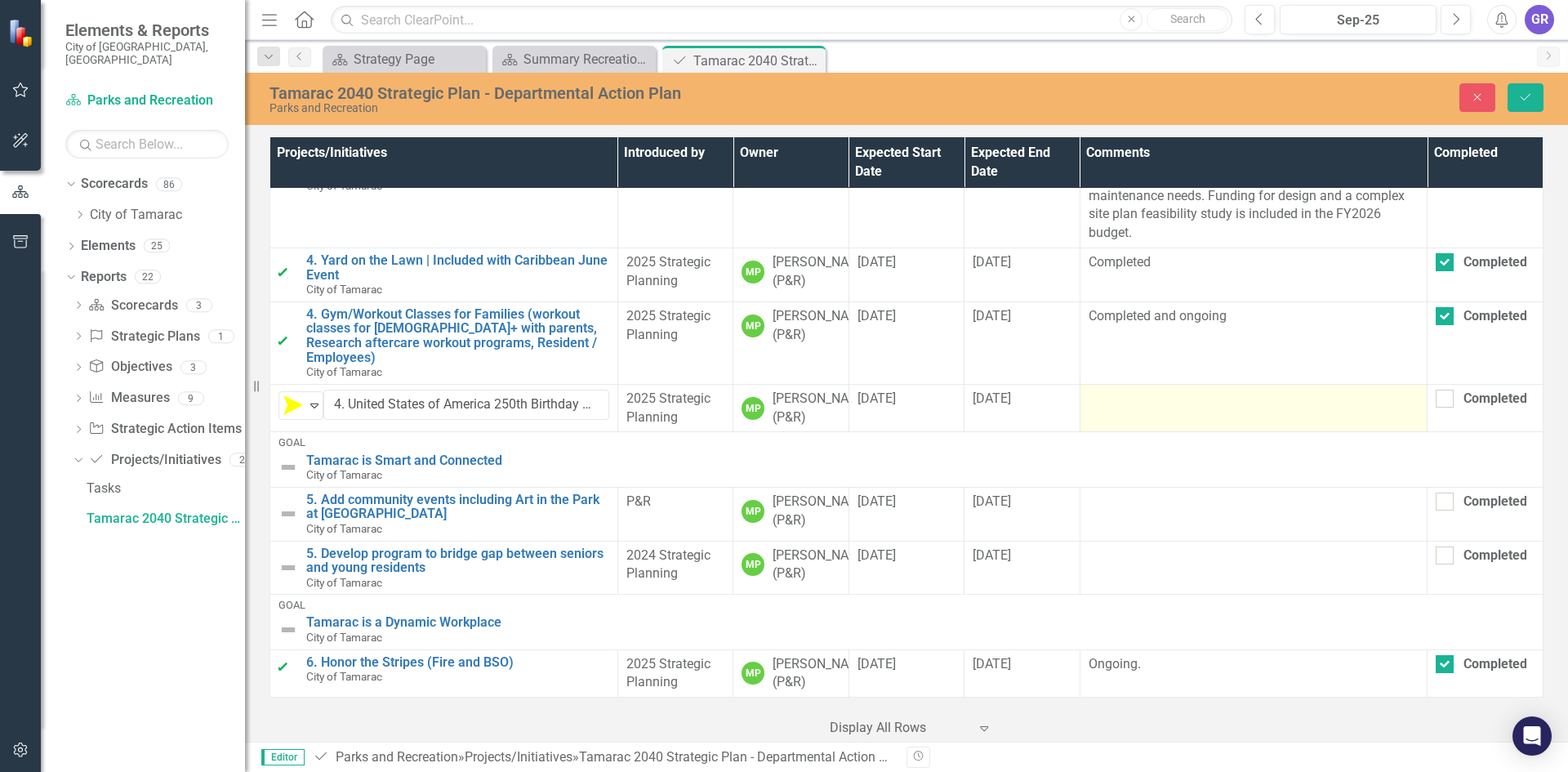
click at [1105, 432] on td at bounding box center [1253, 407] width 348 height 48
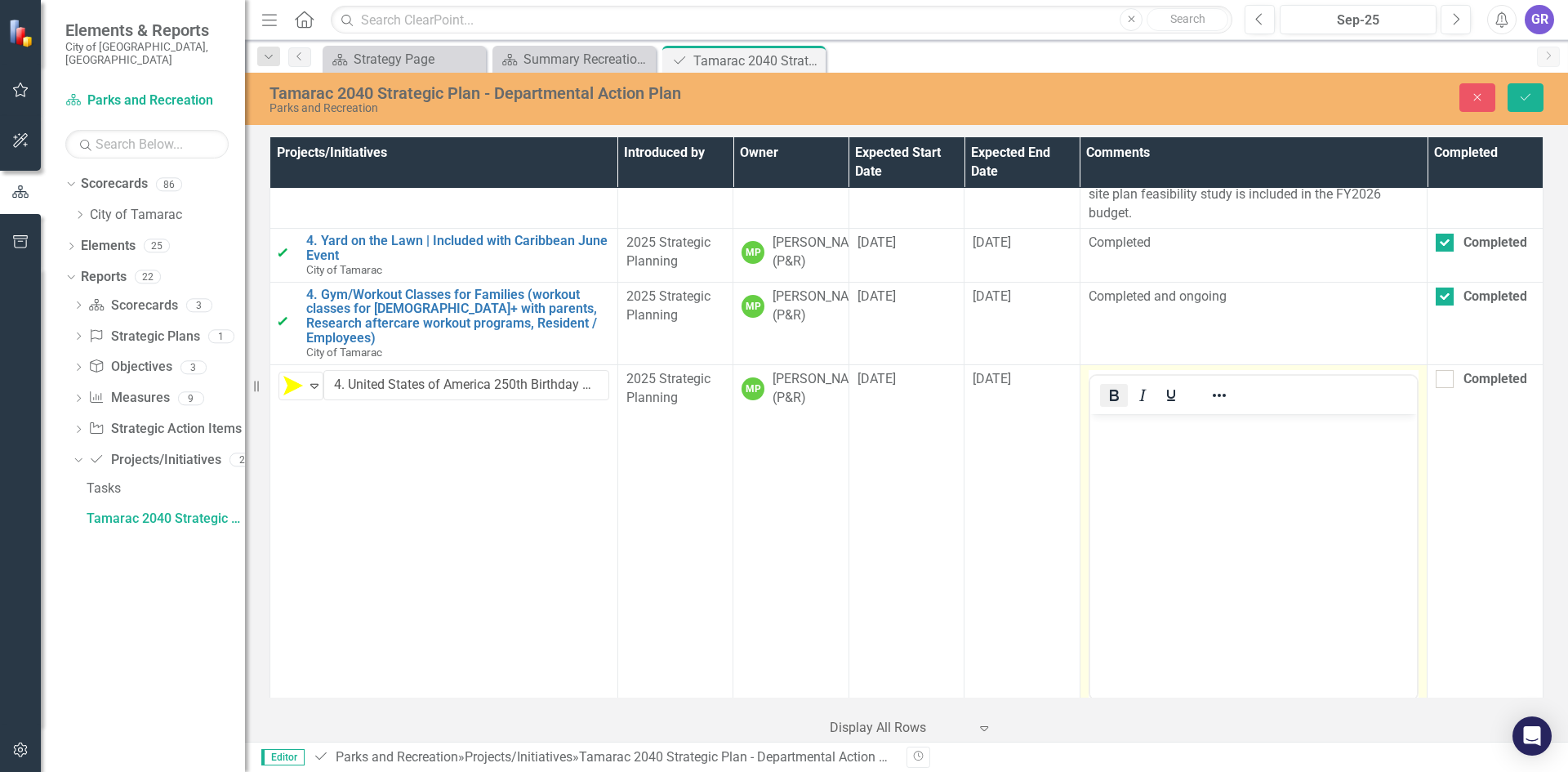
scroll to position [0, 0]
click at [1115, 429] on p "Rich Text Area. Press ALT-0 for help." at bounding box center [1253, 427] width 319 height 19
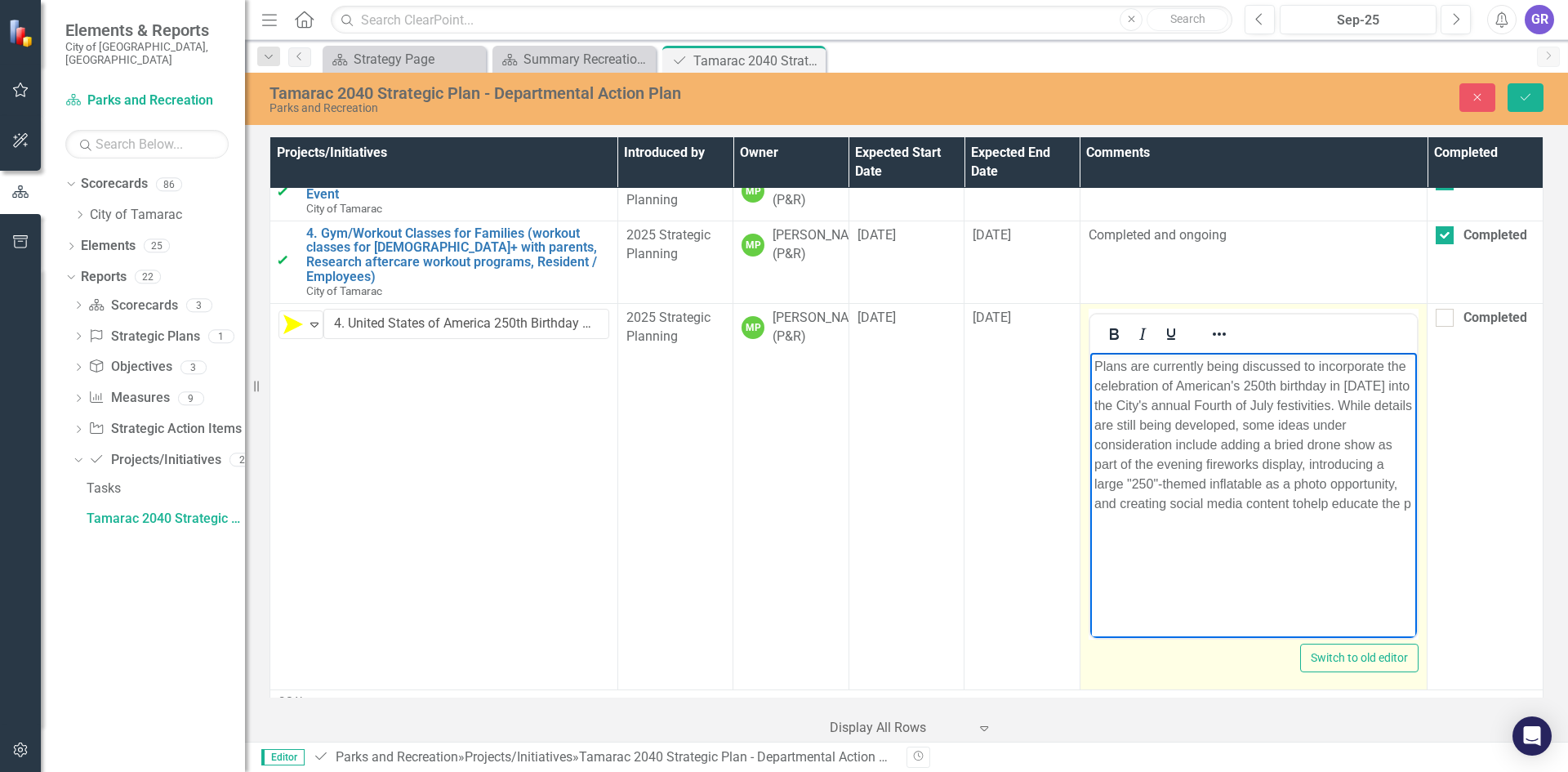
scroll to position [1225, 0]
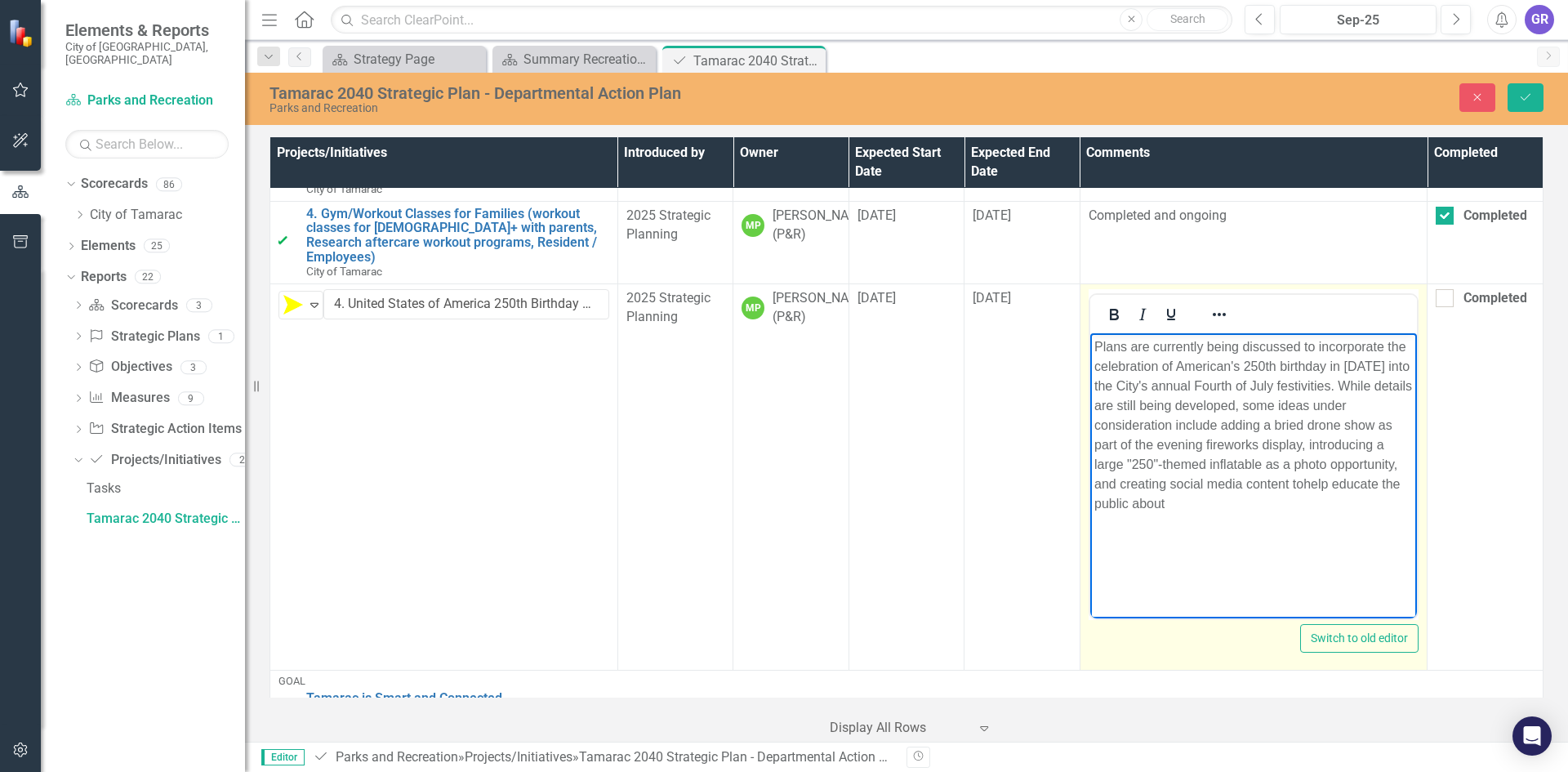
click at [1300, 486] on p "Plans are currently being discussed to incorporate the celebration of American'…" at bounding box center [1253, 424] width 319 height 176
click at [1292, 427] on p "Plans are currently being discussed to incorporate the celebration of American'…" at bounding box center [1253, 424] width 319 height 176
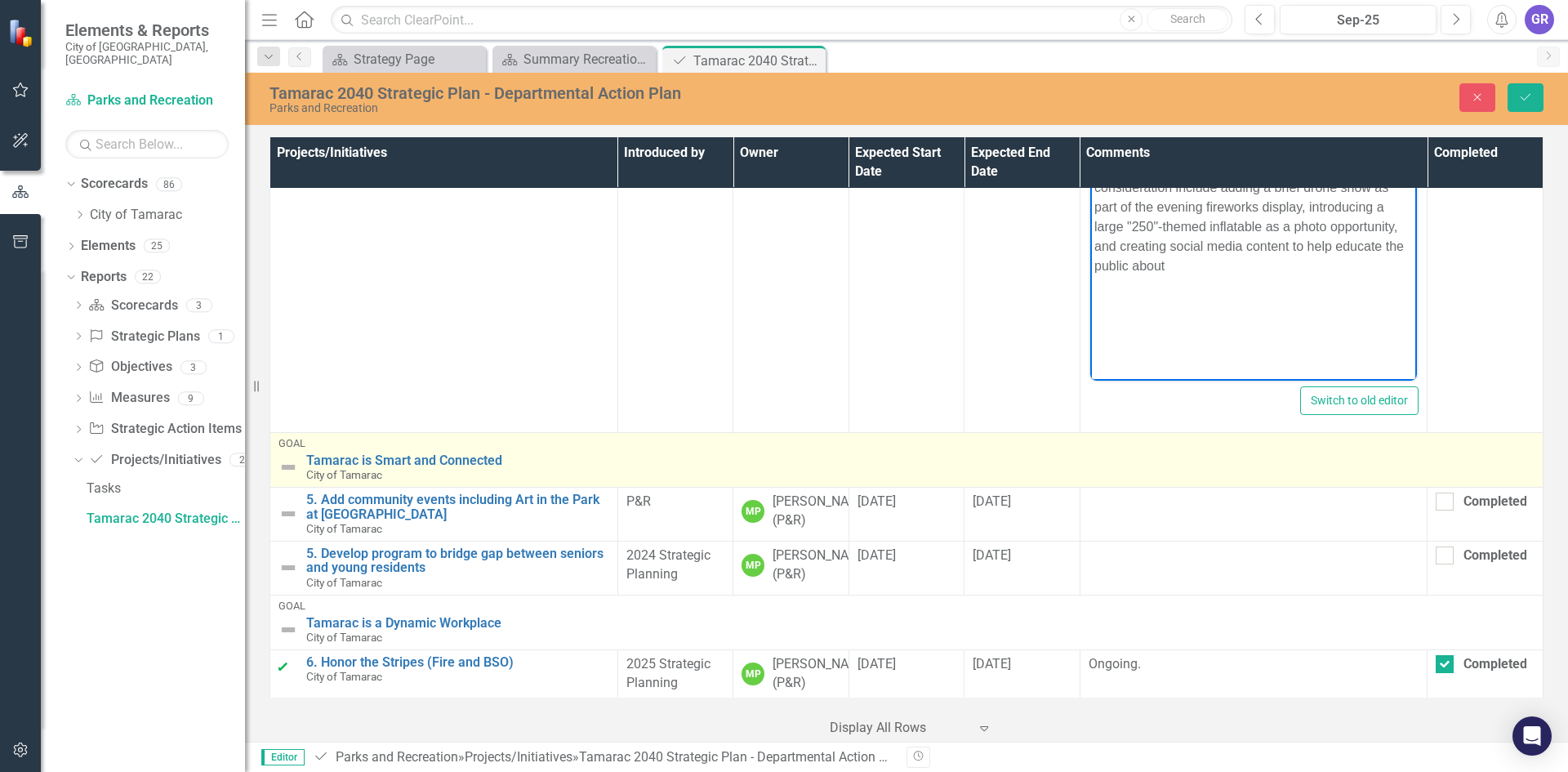
scroll to position [1551, 0]
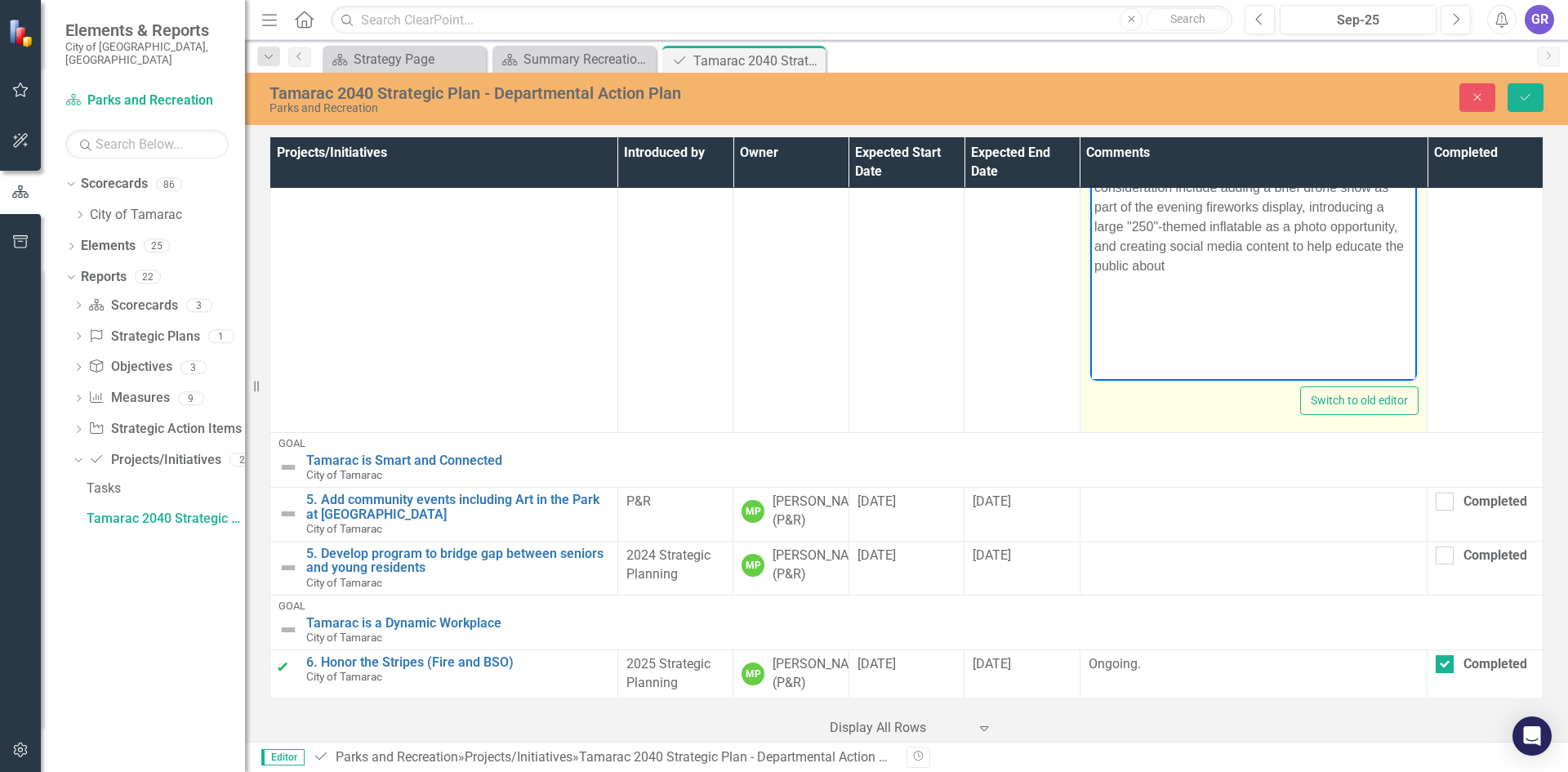
click at [1186, 270] on p "Plans are currently being discussed to incorporate the celebration of American'…" at bounding box center [1253, 187] width 319 height 176
click at [1163, 268] on p "Plans are currently being discussed to incorporate the celebration of American'…" at bounding box center [1253, 187] width 319 height 176
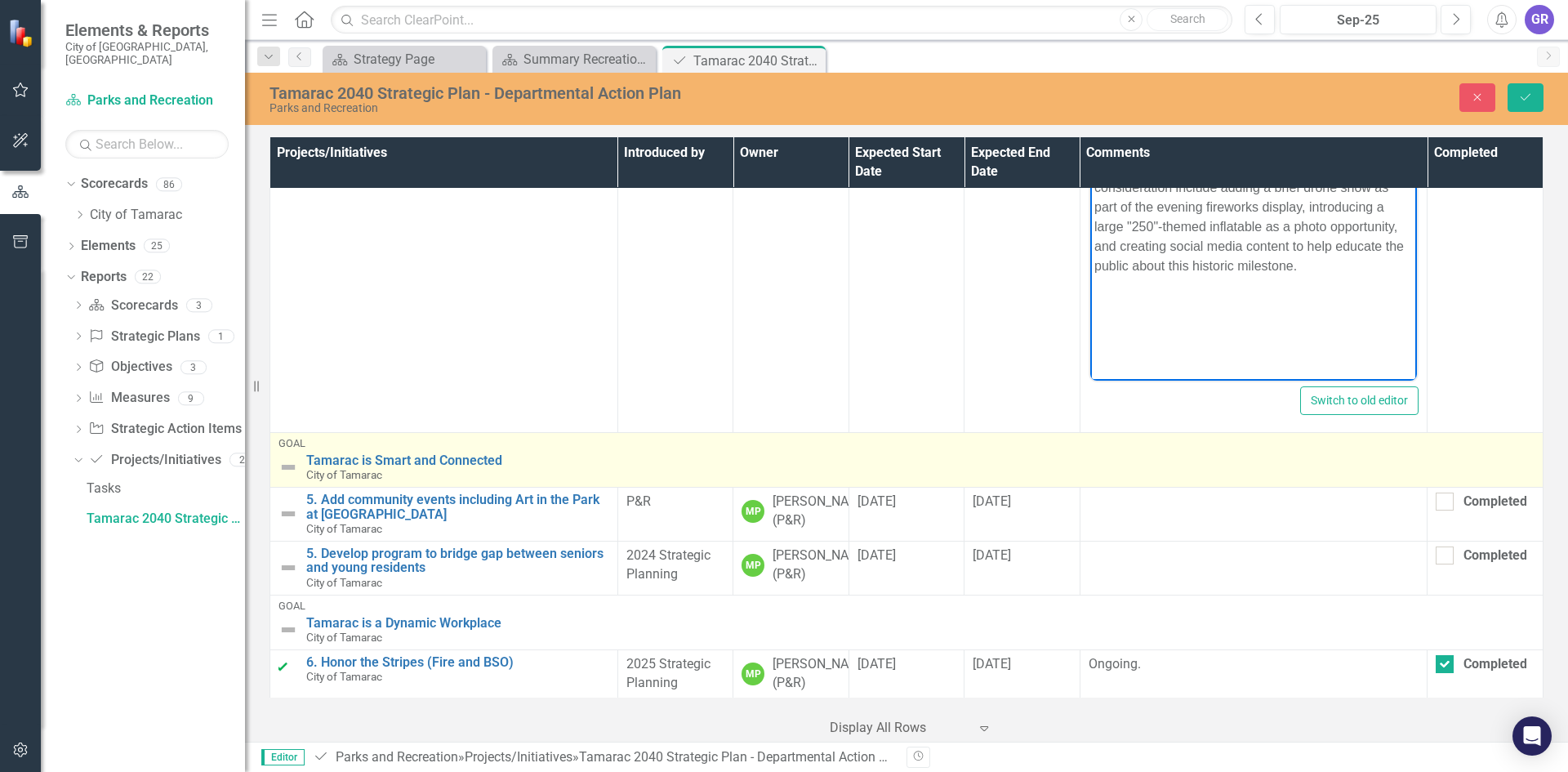
click at [293, 477] on img at bounding box center [287, 467] width 19 height 19
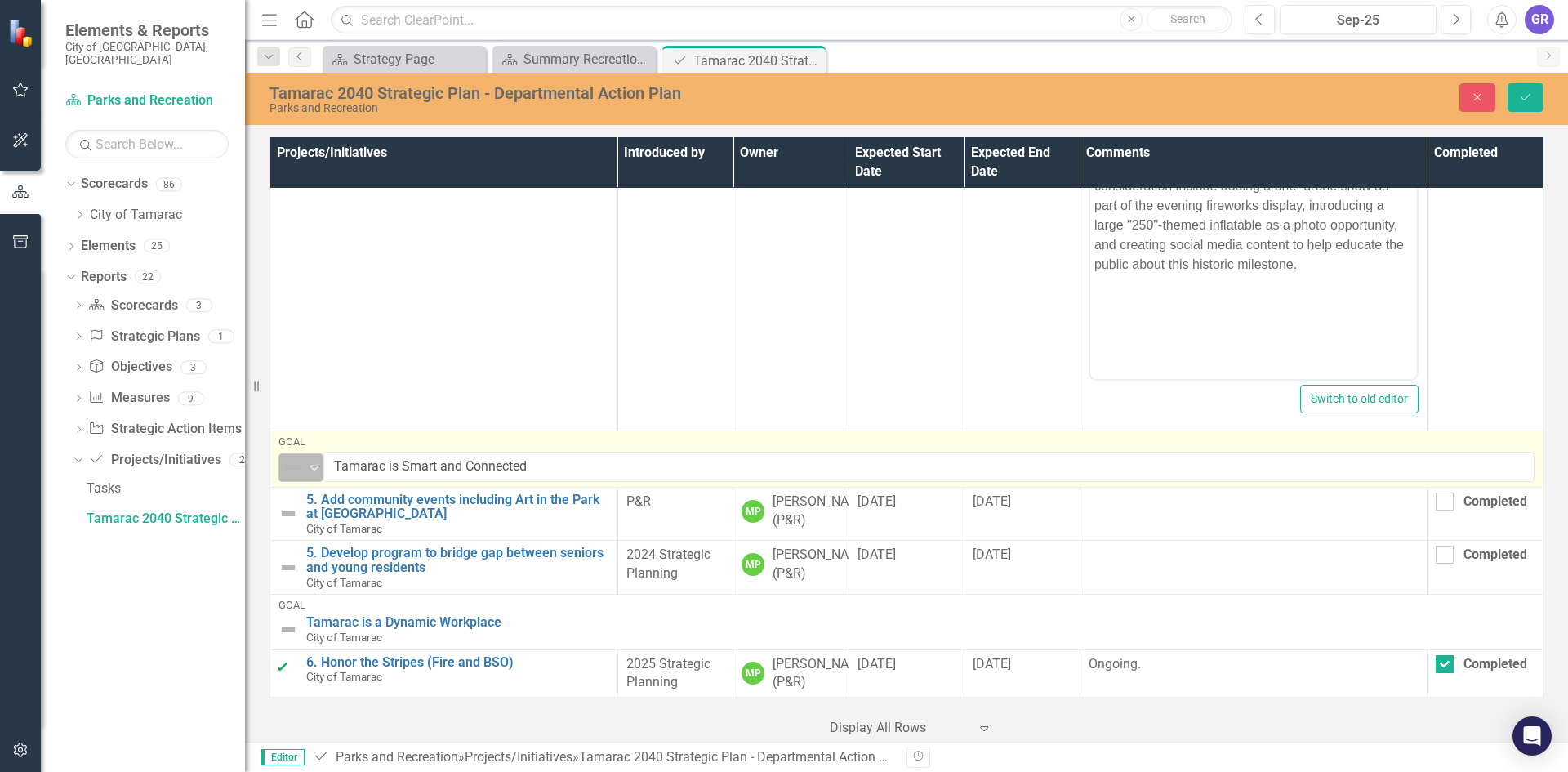
click at [319, 474] on icon "Expand" at bounding box center [313, 468] width 16 height 13
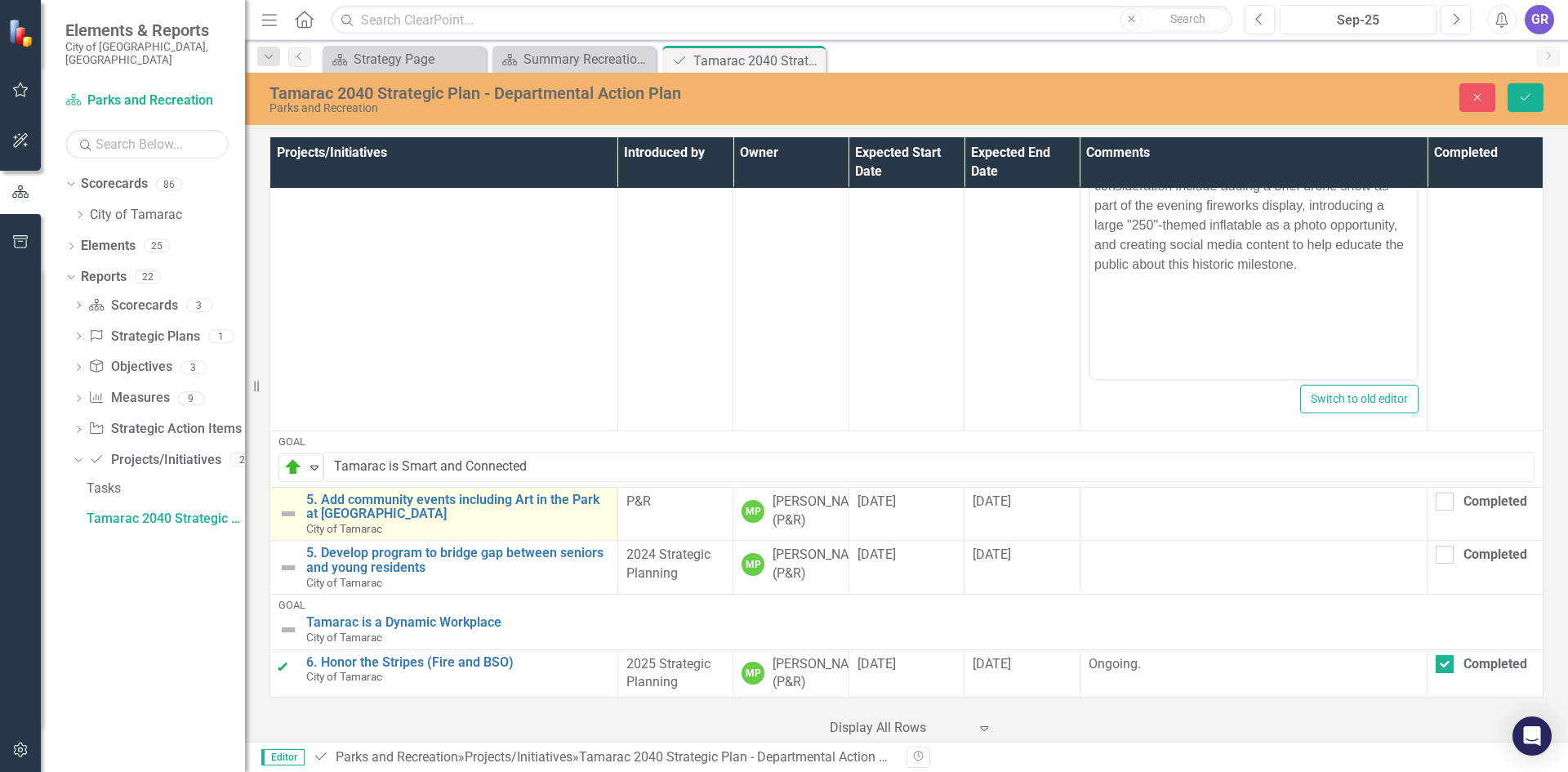
click at [287, 524] on img at bounding box center [287, 513] width 19 height 19
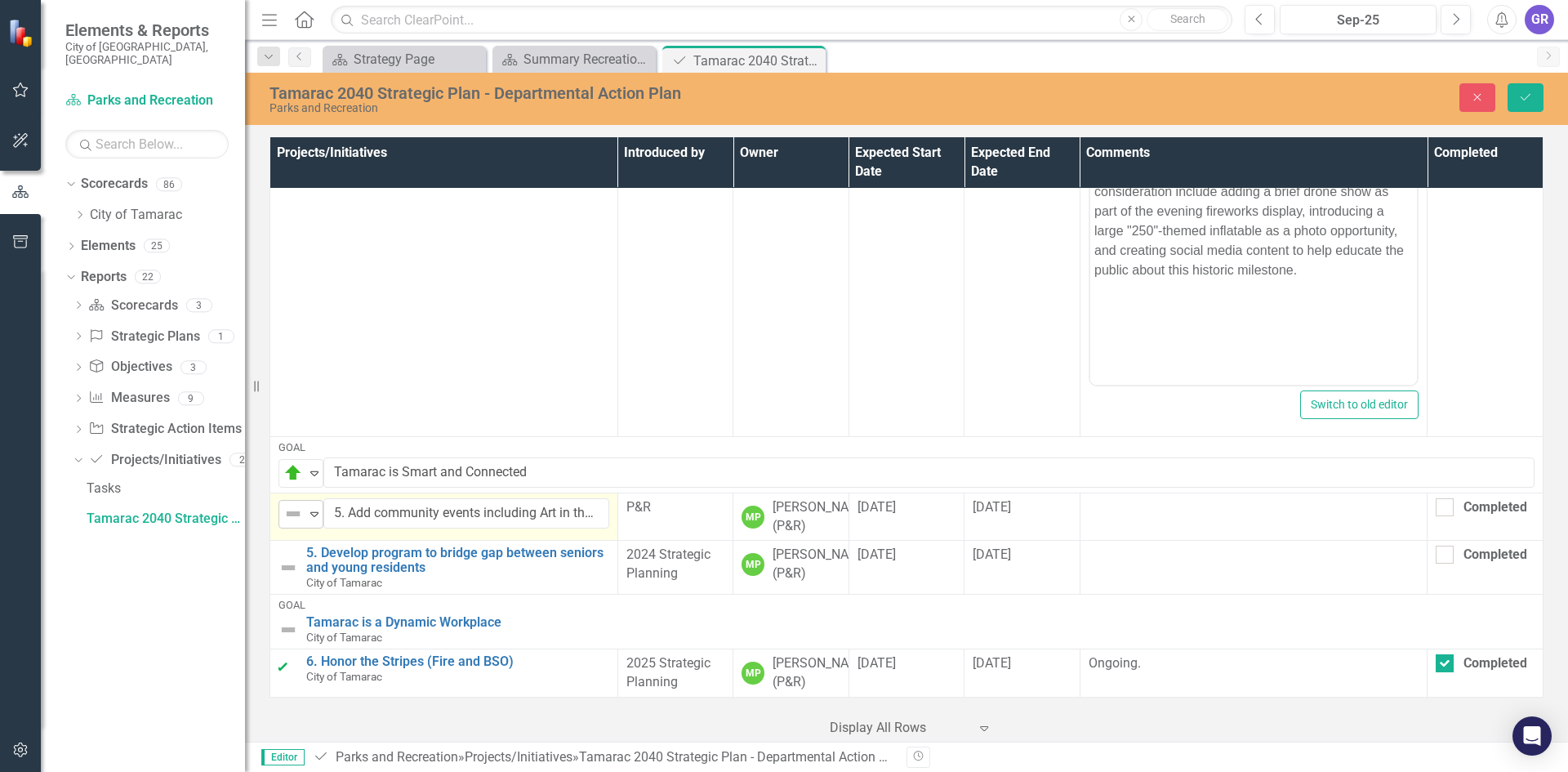
click at [317, 517] on icon at bounding box center [314, 515] width 8 height 5
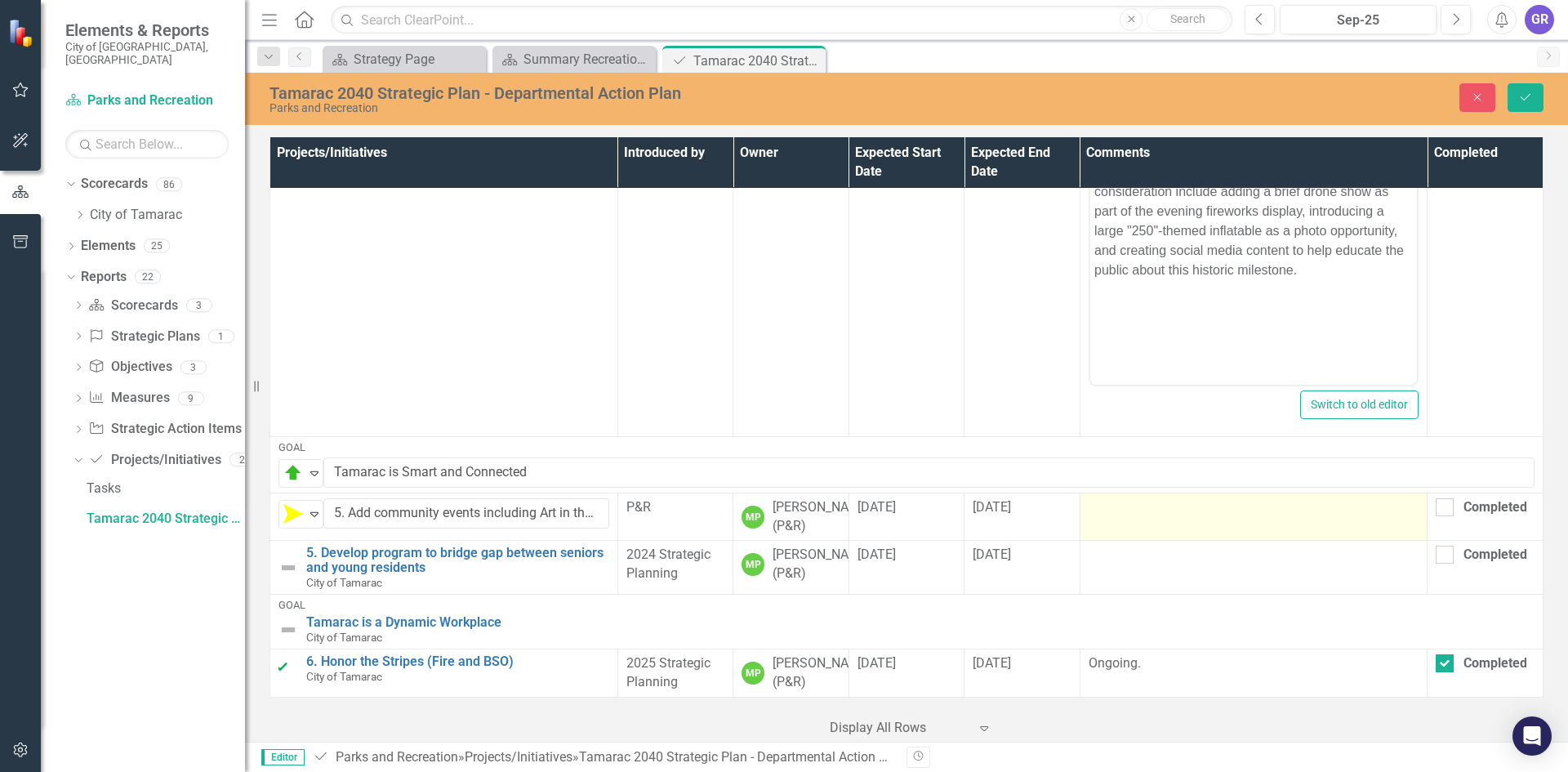
click at [1100, 541] on td at bounding box center [1253, 516] width 348 height 48
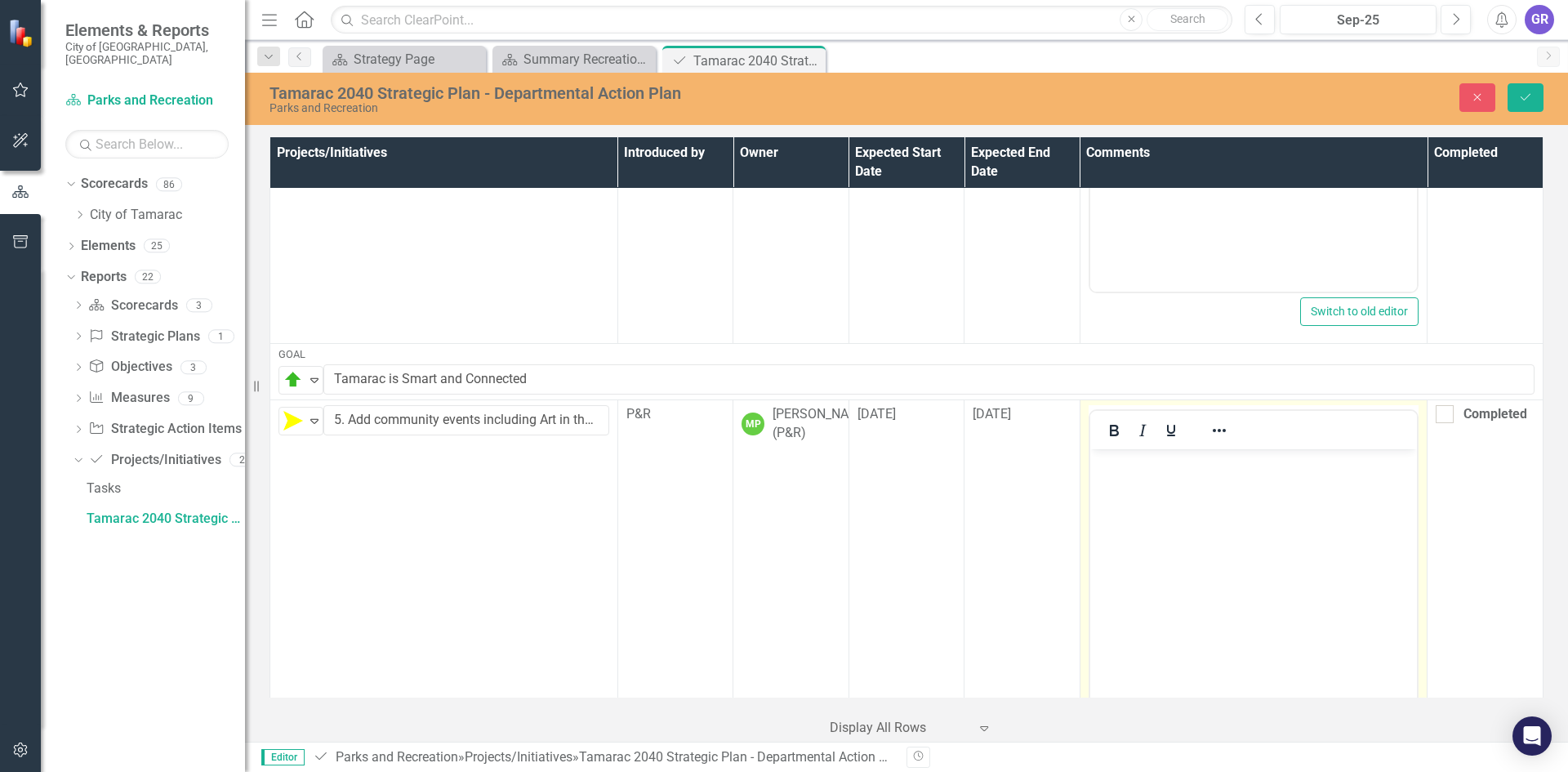
scroll to position [0, 0]
click at [1117, 480] on body "Rich Text Area. Press ALT-0 for help." at bounding box center [1253, 571] width 328 height 245
click at [1526, 94] on icon "Save" at bounding box center [1525, 97] width 15 height 12
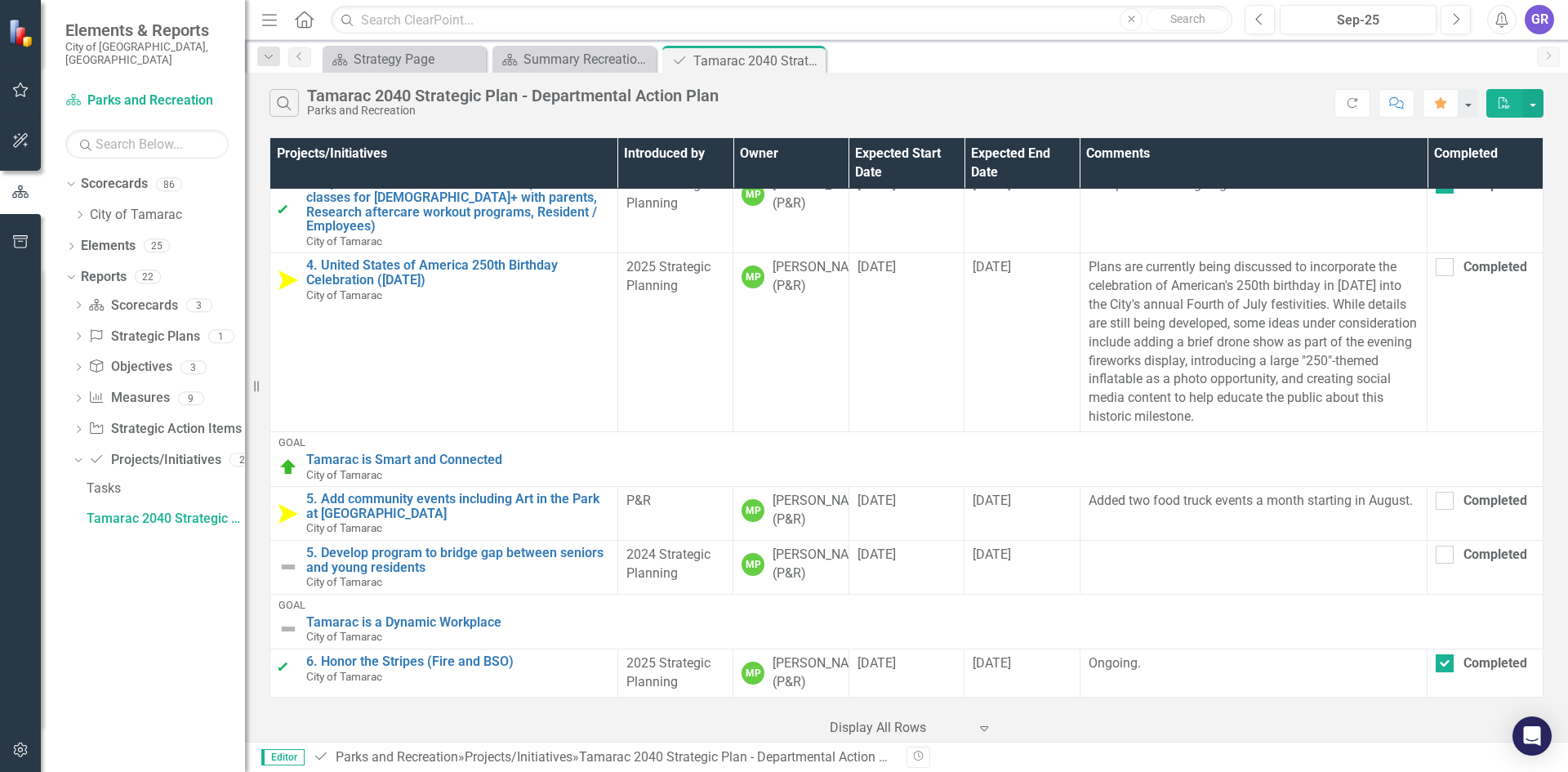
scroll to position [1486, 0]
click at [292, 557] on img at bounding box center [287, 567] width 19 height 19
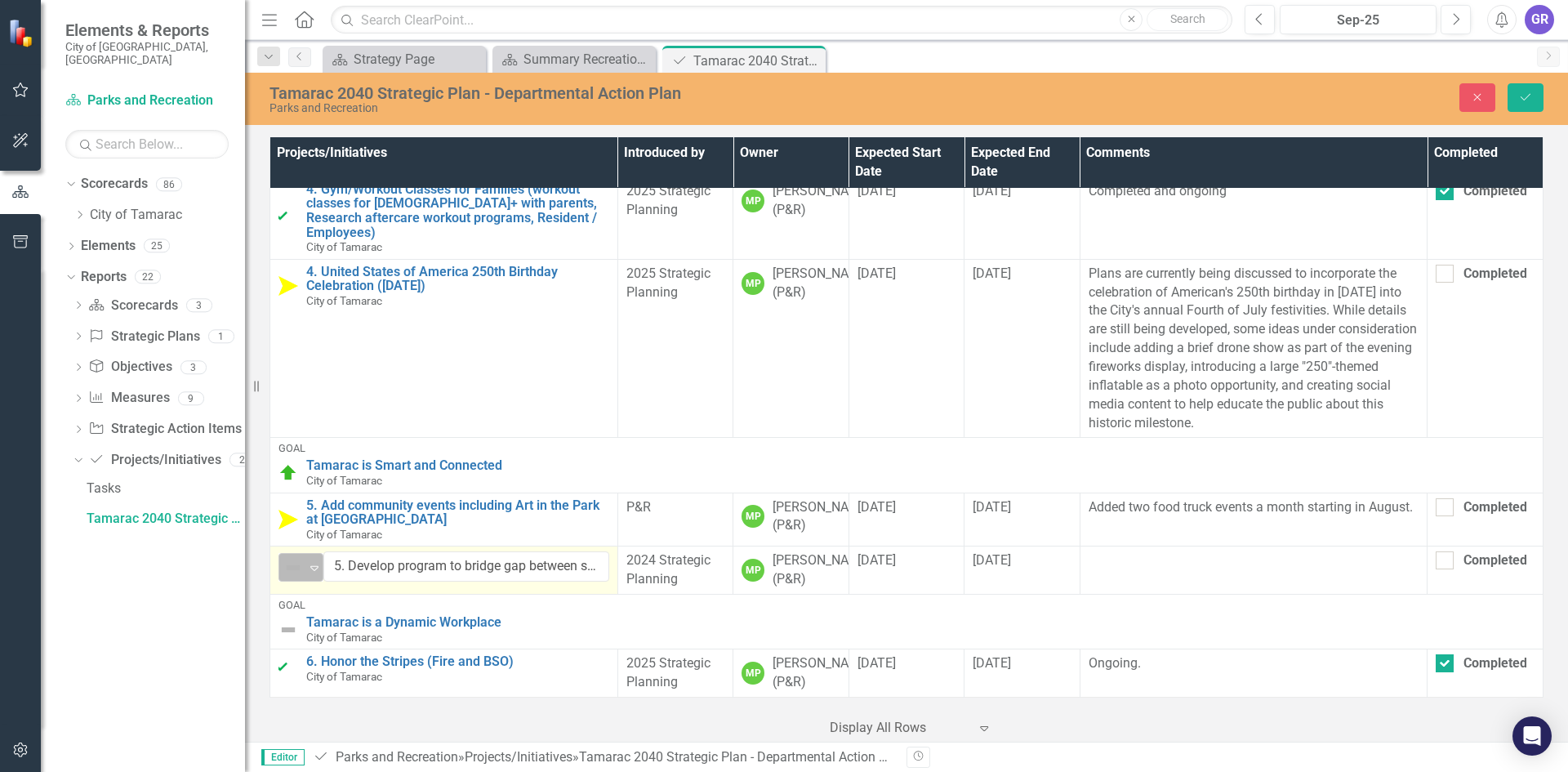
click at [317, 566] on icon at bounding box center [314, 568] width 8 height 5
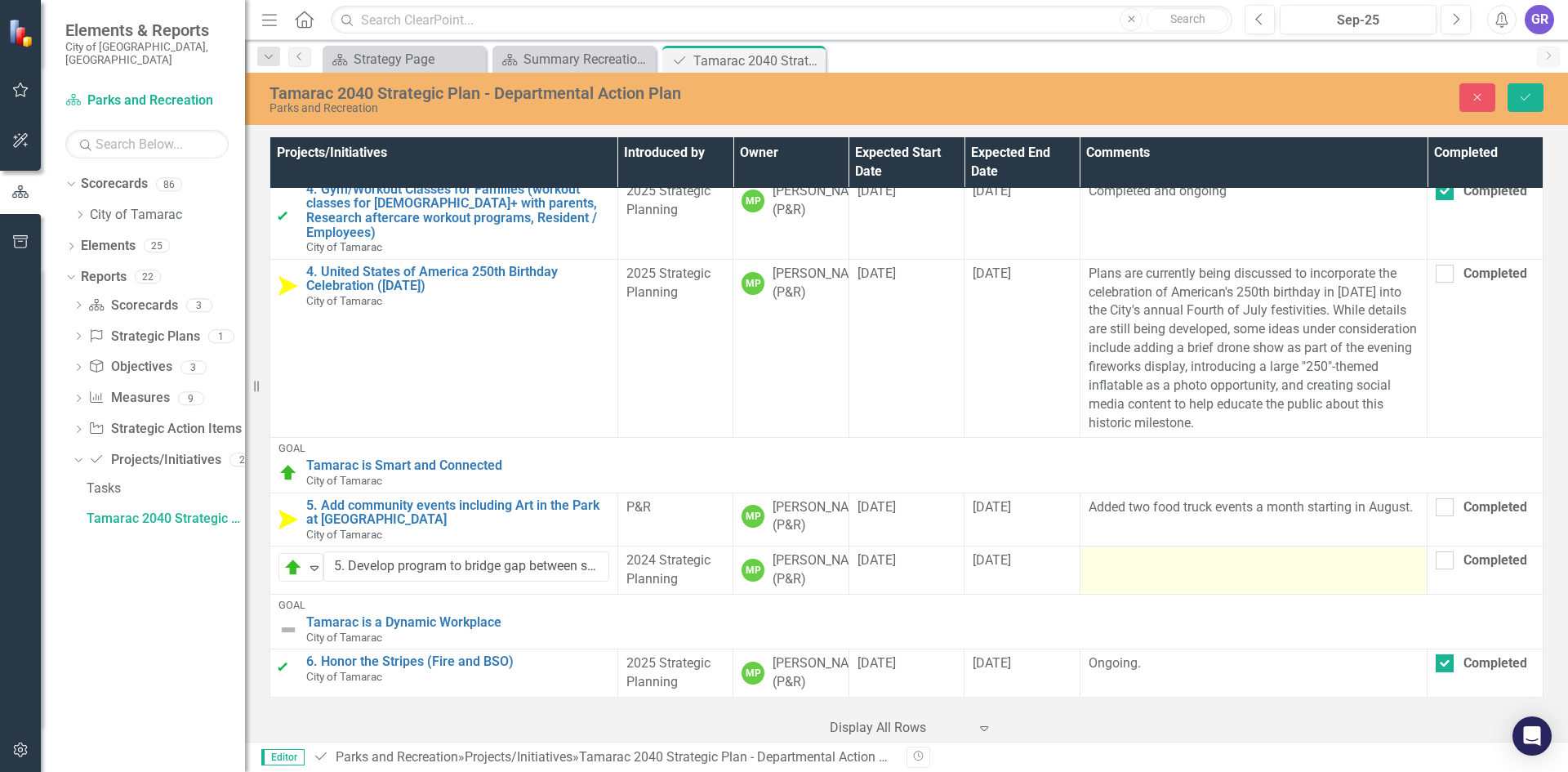
click at [1120, 547] on td at bounding box center [1253, 570] width 348 height 48
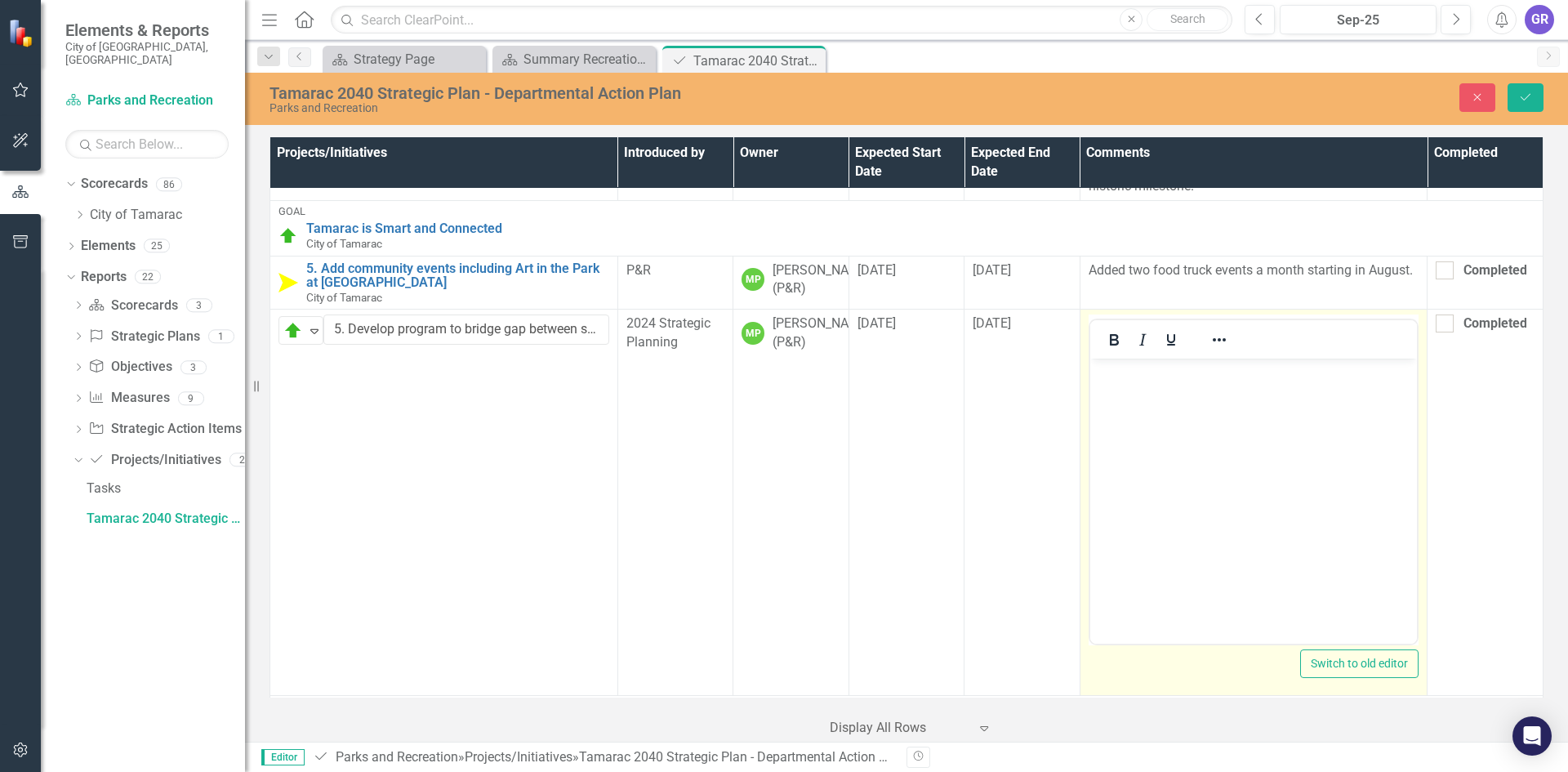
scroll to position [0, 0]
click at [1110, 371] on p "Rich Text Area. Press ALT-0 for help." at bounding box center [1253, 372] width 319 height 19
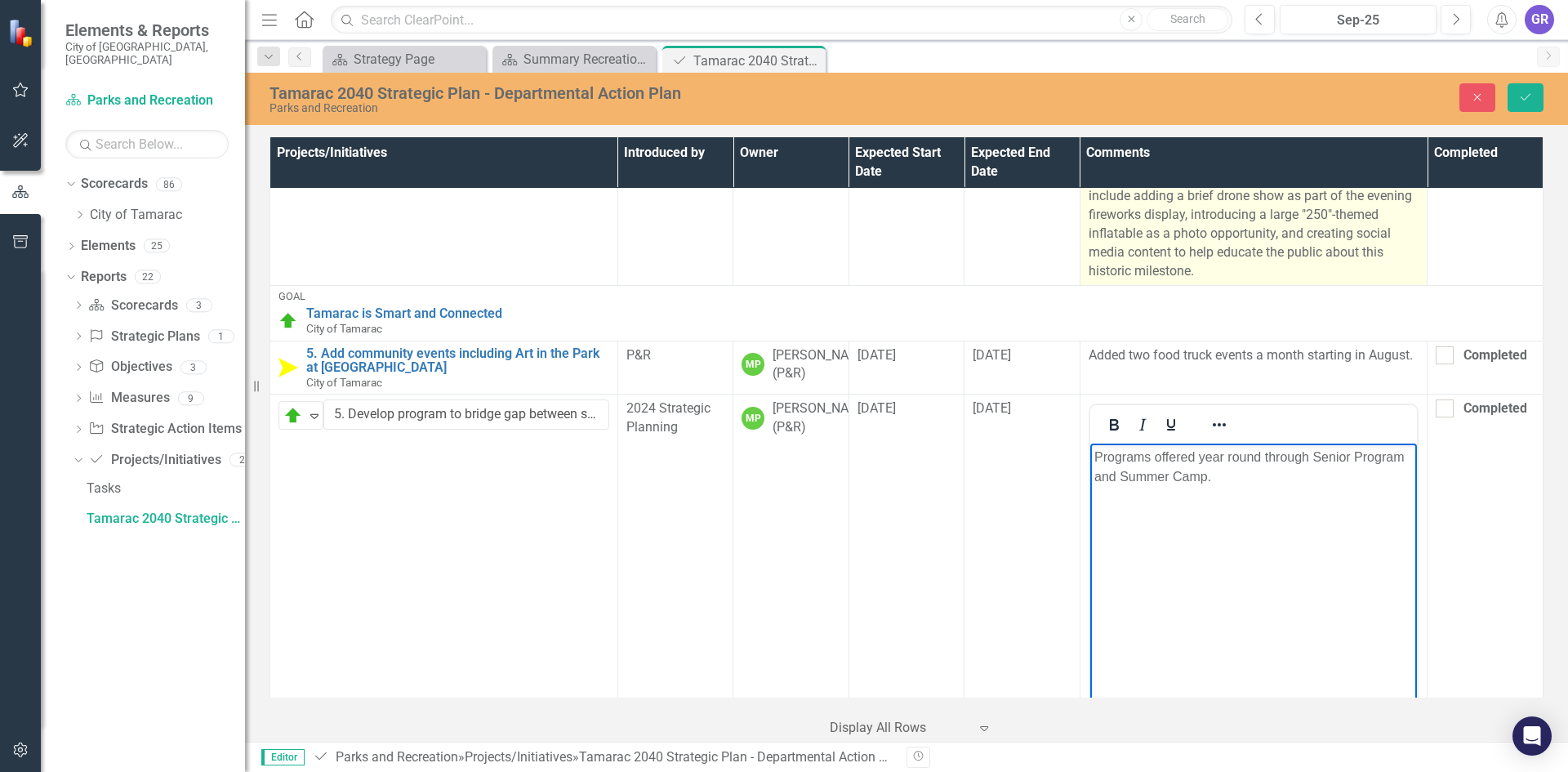
scroll to position [1316, 0]
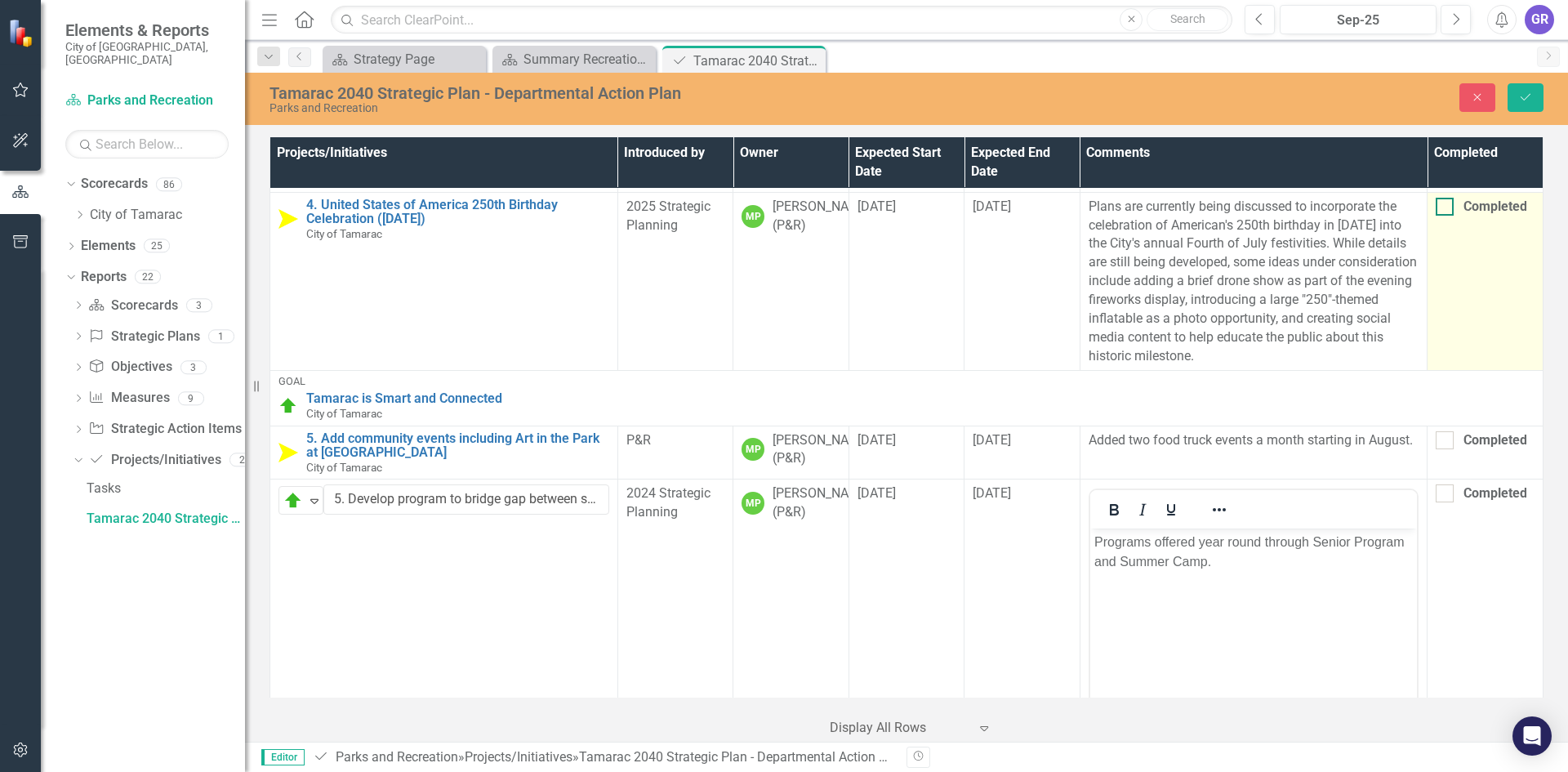
click at [1436, 215] on div at bounding box center [1444, 206] width 18 height 18
click at [1436, 208] on input "Completed" at bounding box center [1441, 203] width 11 height 11
checkbox input "true"
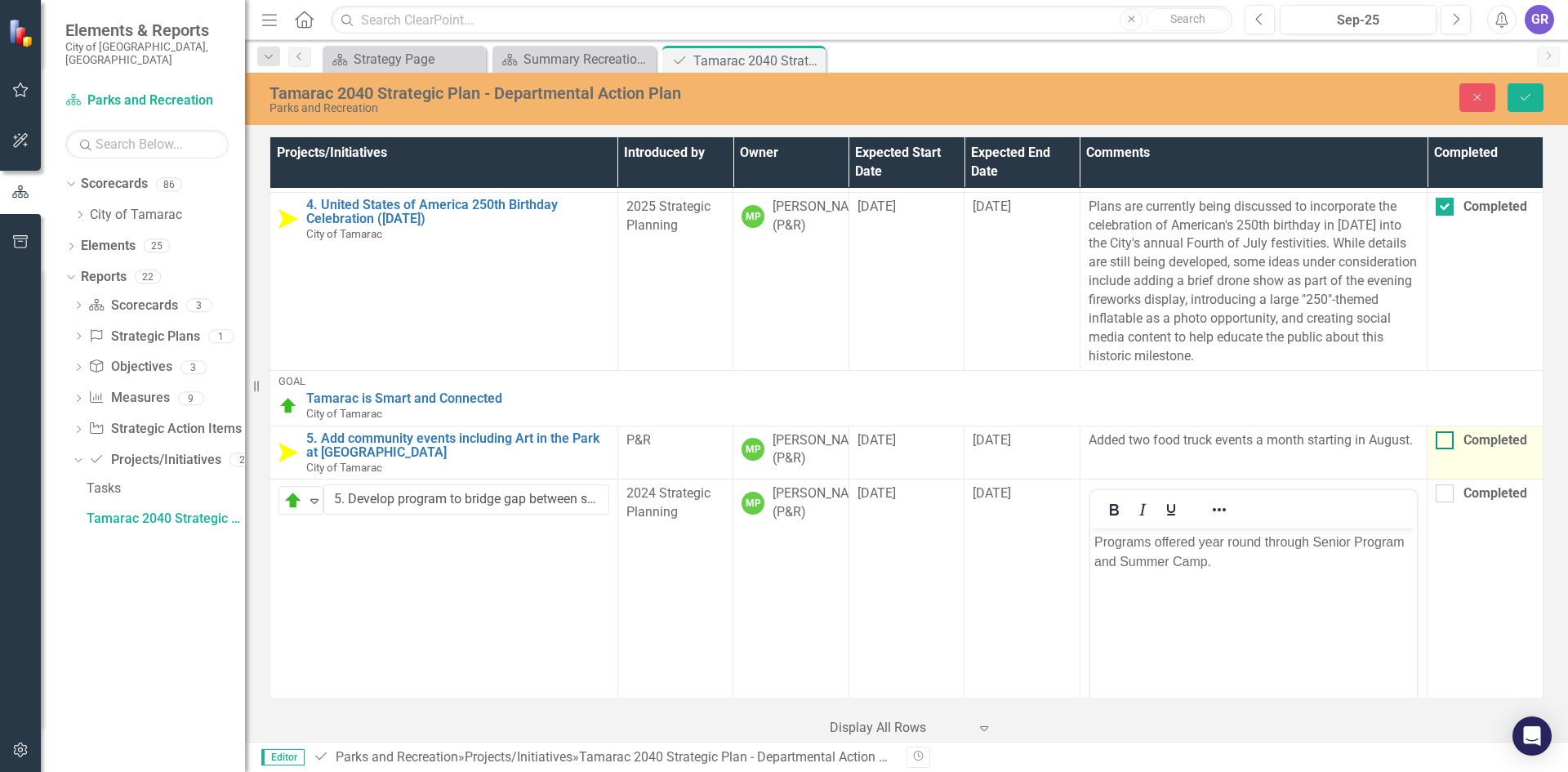
click at [1436, 442] on input "Completed" at bounding box center [1441, 436] width 11 height 11
checkbox input "true"
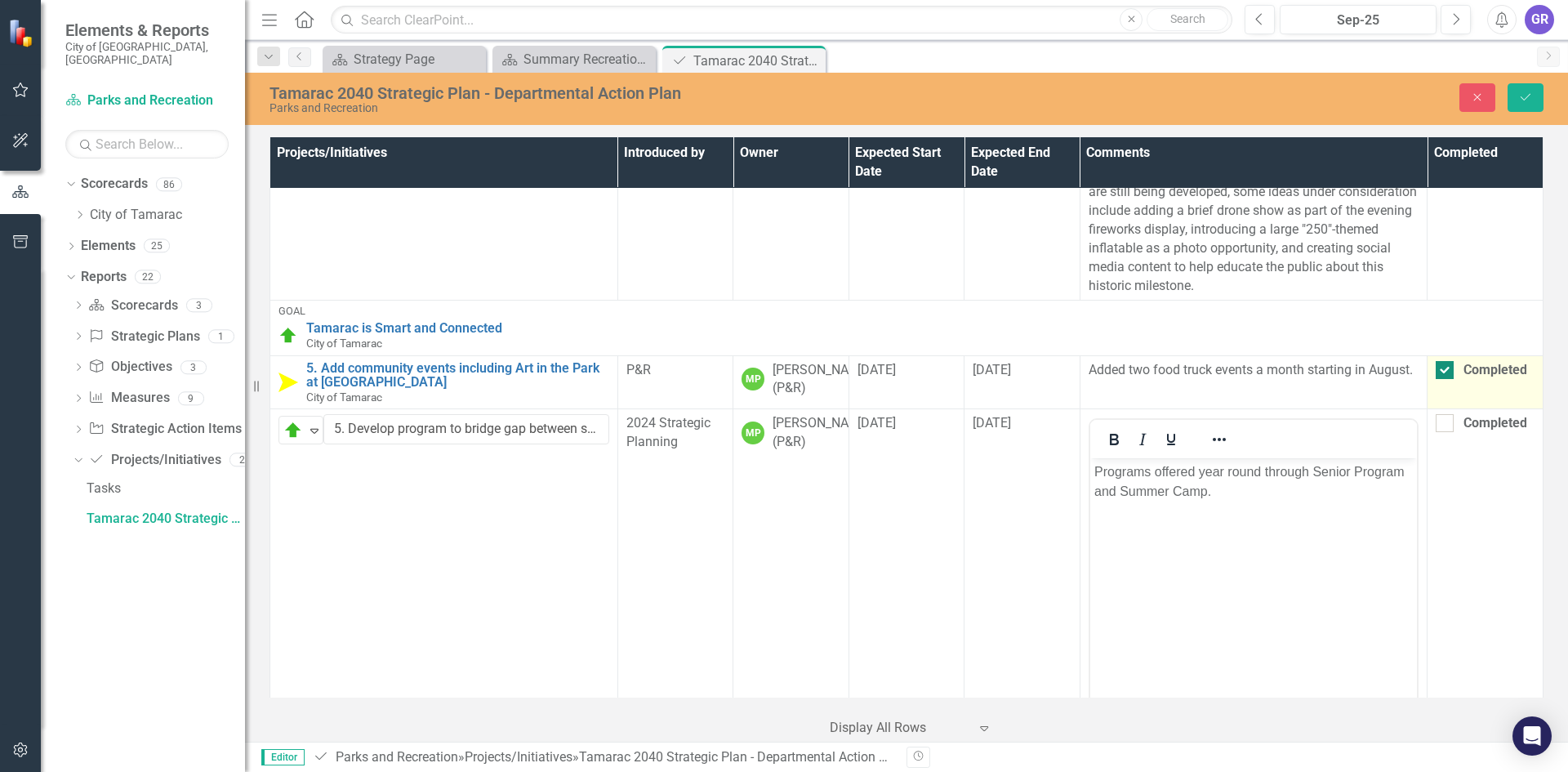
scroll to position [1479, 0]
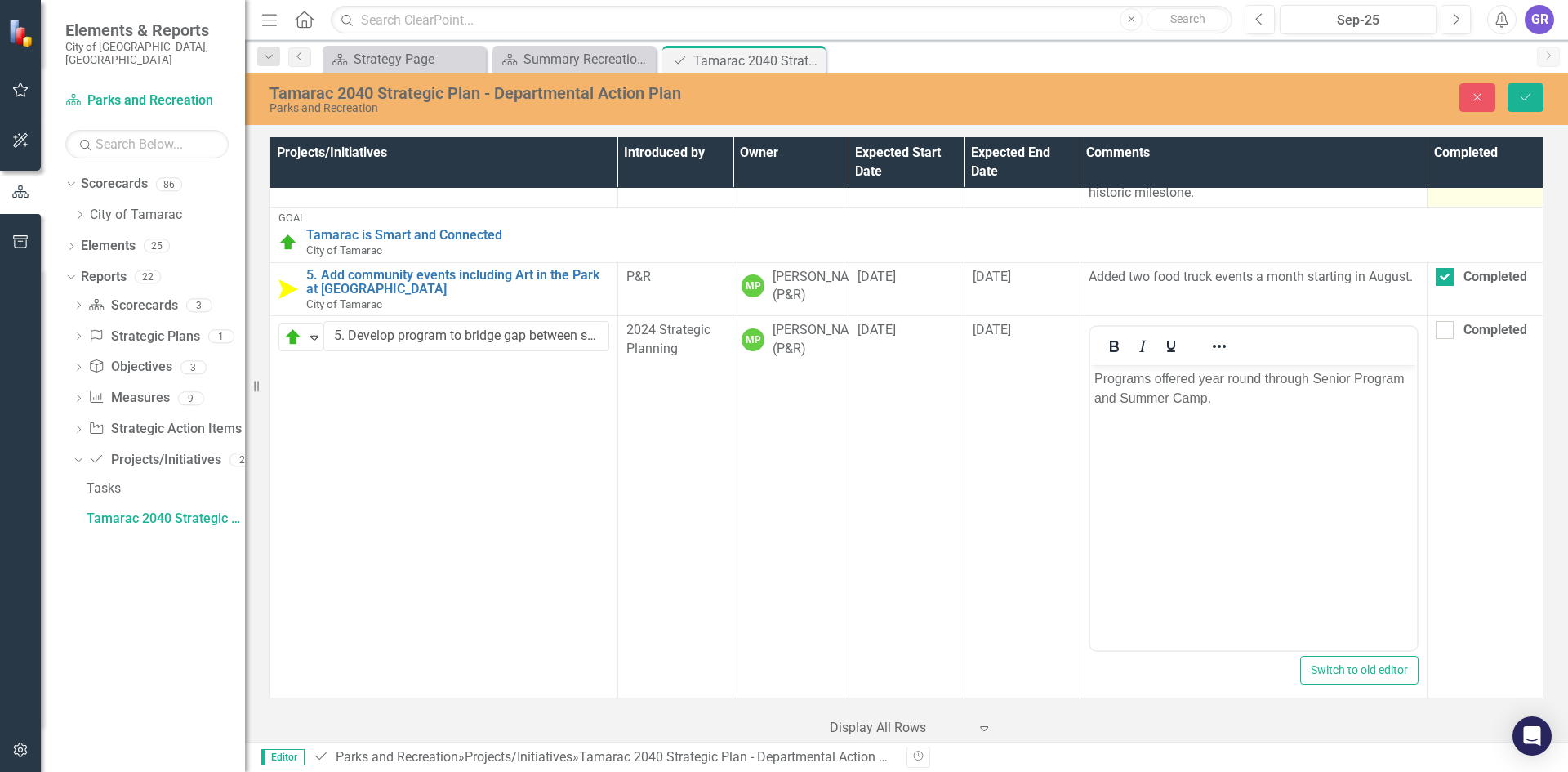
click at [1436, 52] on div at bounding box center [1444, 43] width 18 height 18
click at [1436, 45] on input "Completed" at bounding box center [1441, 39] width 11 height 11
checkbox input "false"
click at [1439, 286] on div at bounding box center [1444, 277] width 18 height 18
click at [1439, 278] on input "Completed" at bounding box center [1441, 273] width 11 height 11
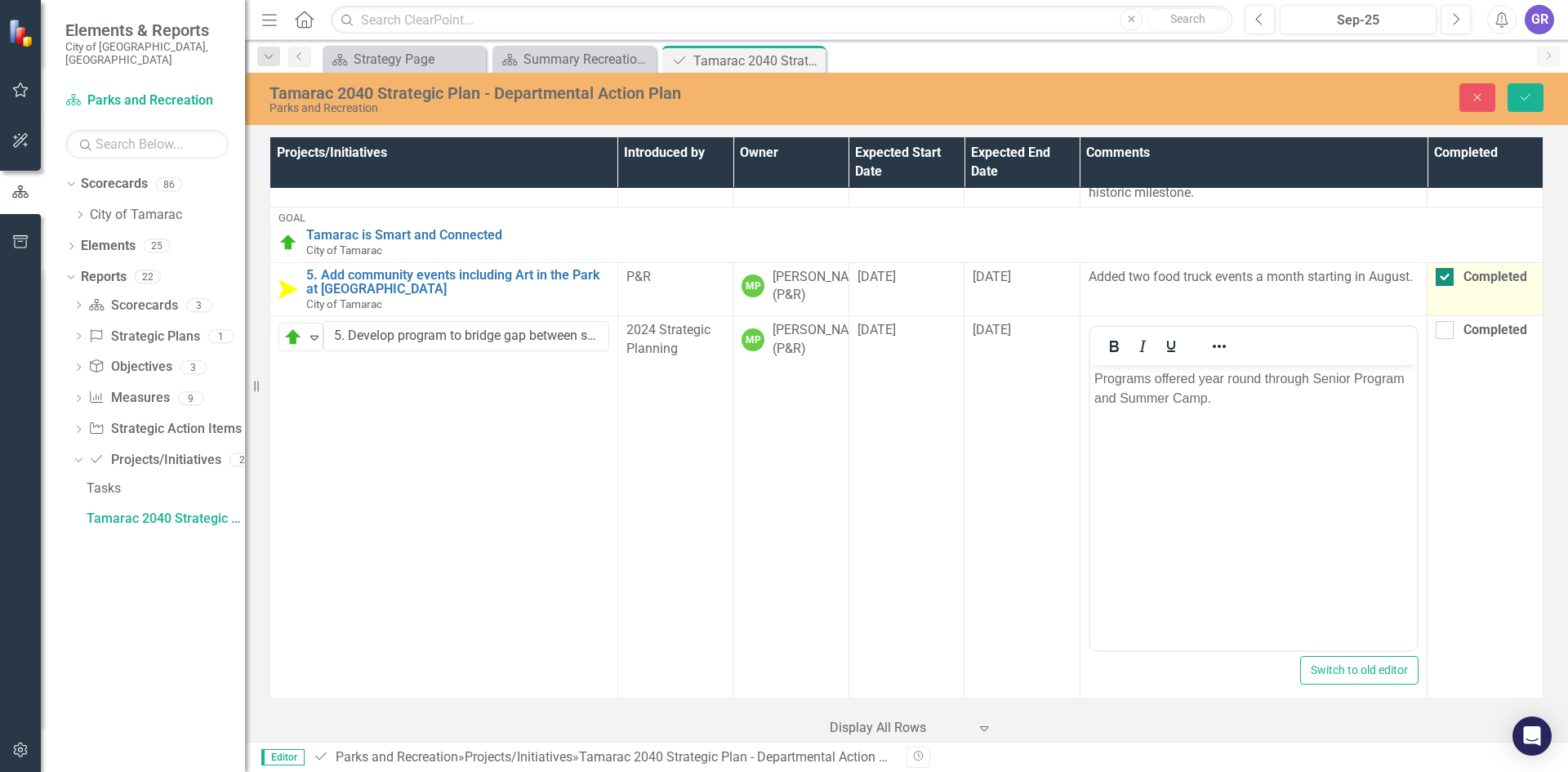
checkbox input "false"
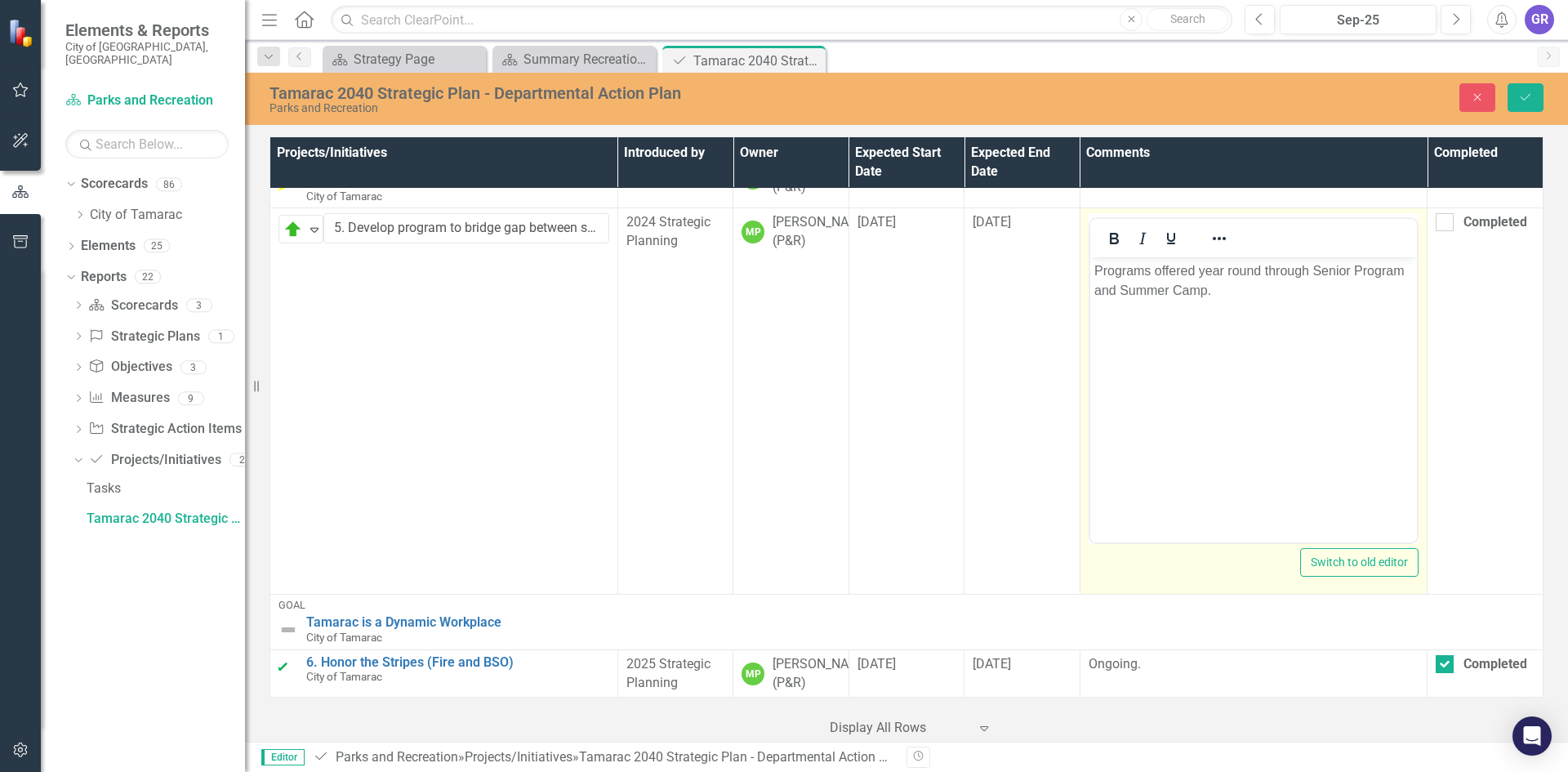
scroll to position [1642, 0]
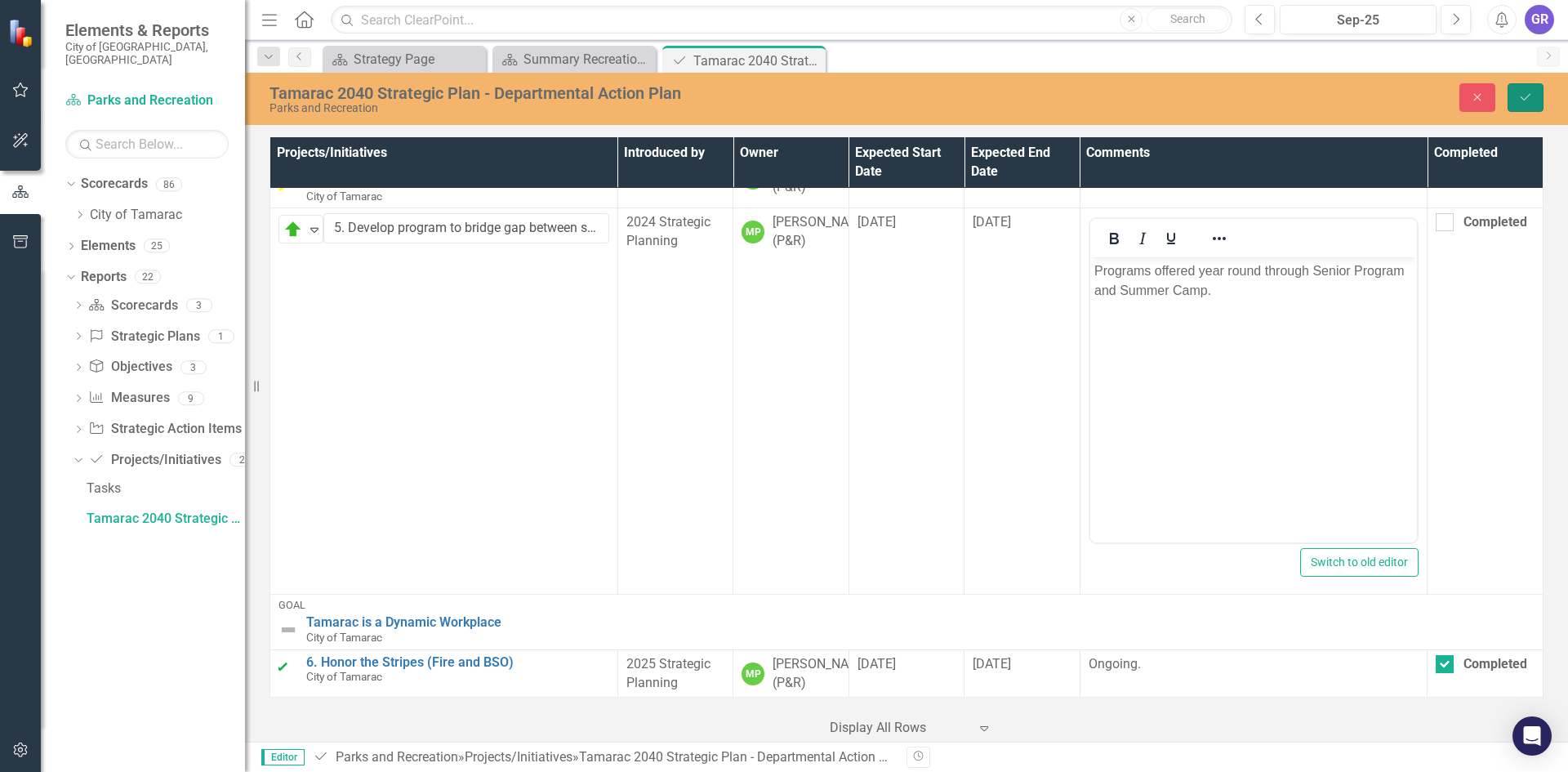
click at [1529, 103] on button "Save" at bounding box center [1525, 97] width 36 height 28
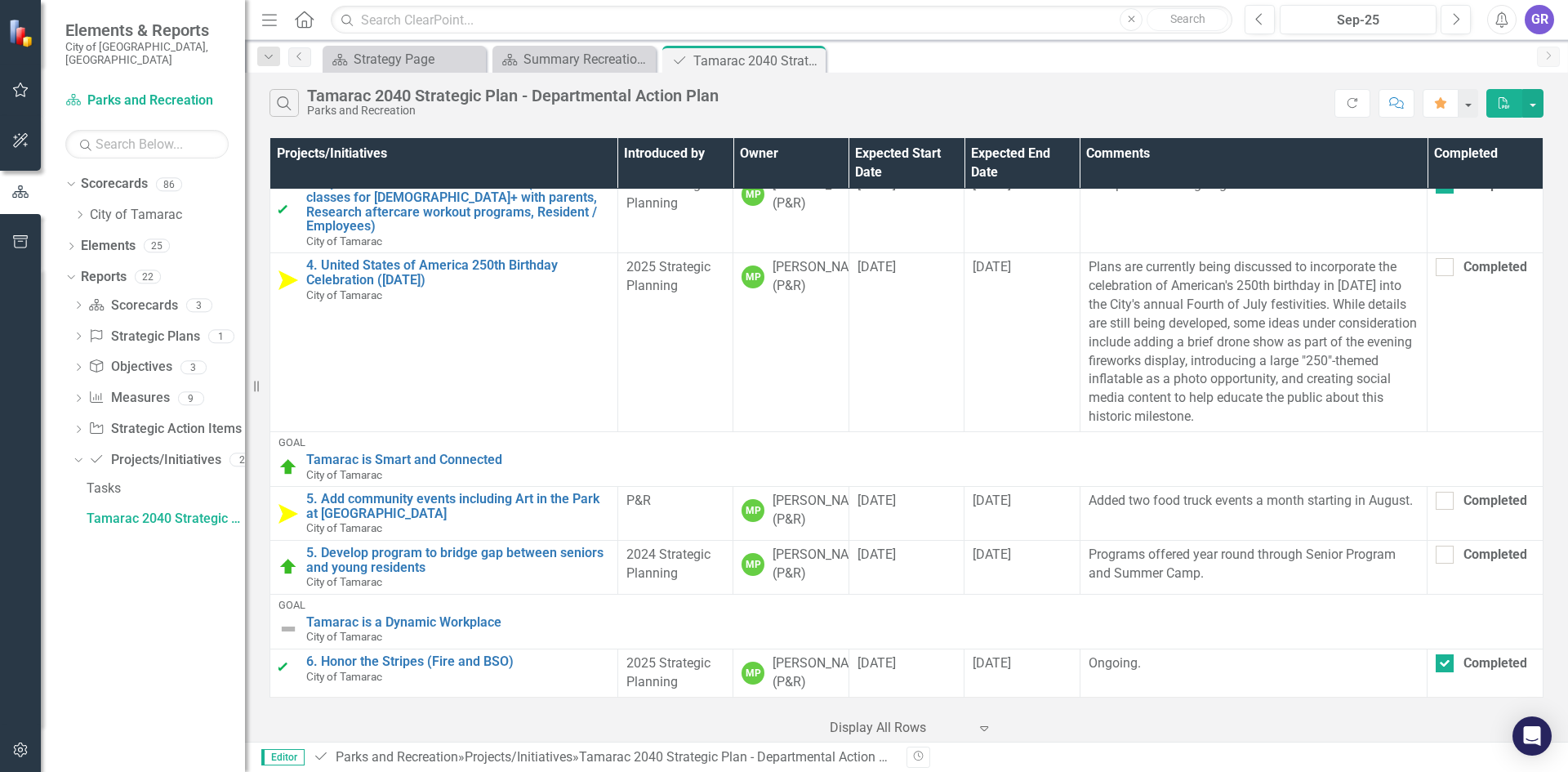
scroll to position [1486, 0]
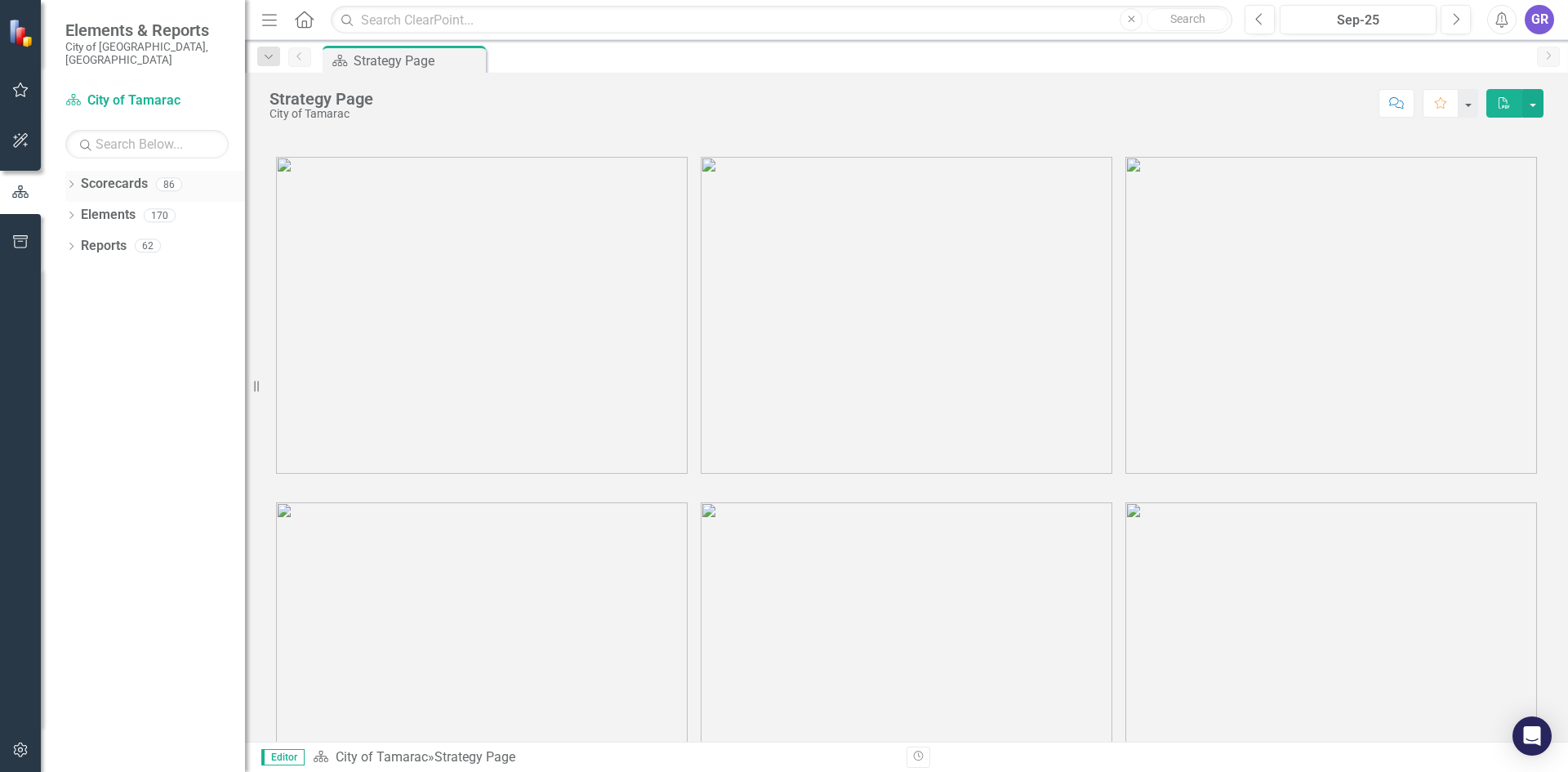
click at [73, 181] on icon "Dropdown" at bounding box center [71, 185] width 12 height 9
click at [77, 210] on icon "Dropdown" at bounding box center [80, 215] width 13 height 10
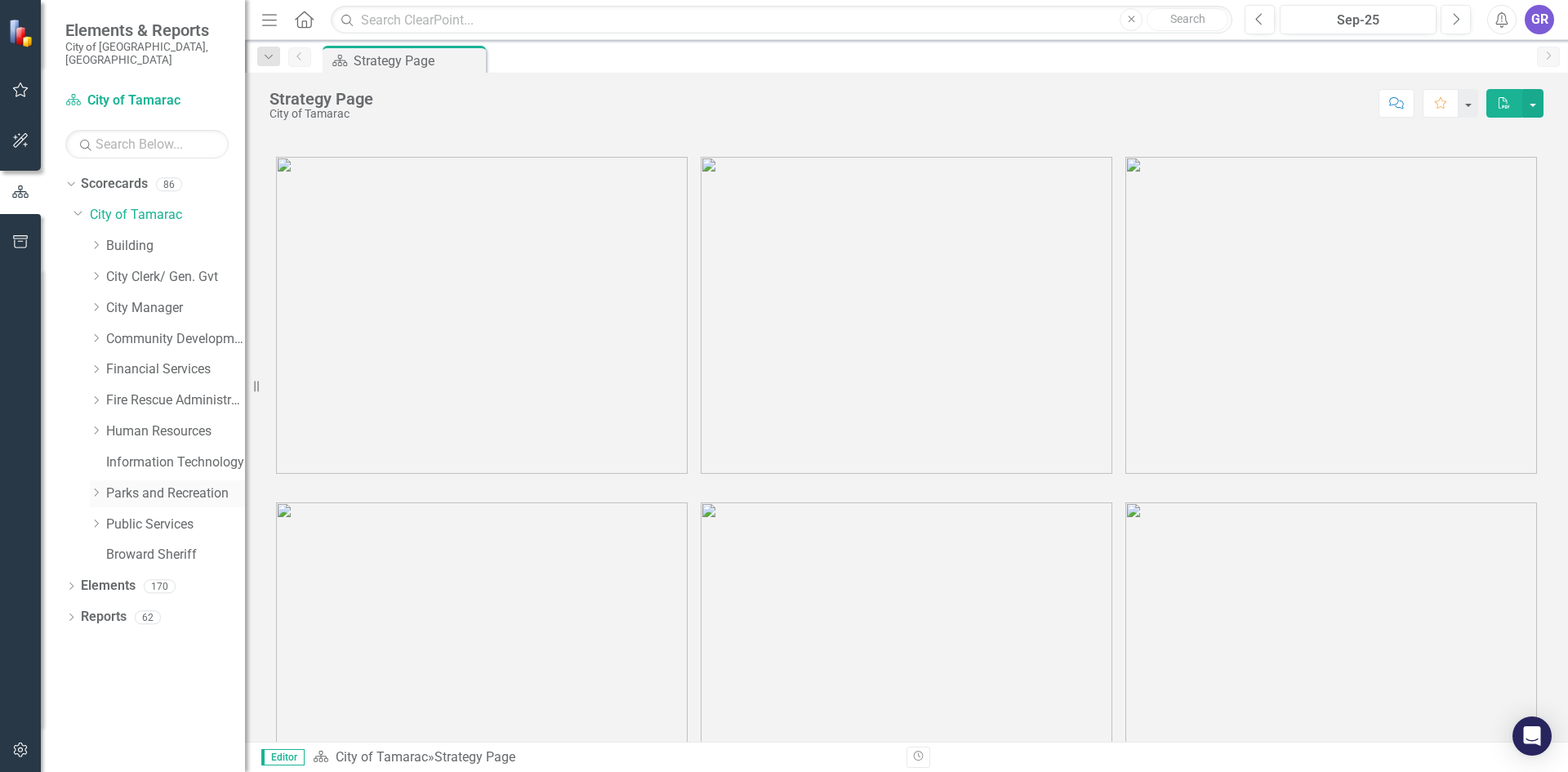
click at [101, 488] on icon "Dropdown" at bounding box center [96, 493] width 13 height 10
click at [158, 701] on link "Social Services" at bounding box center [184, 710] width 122 height 18
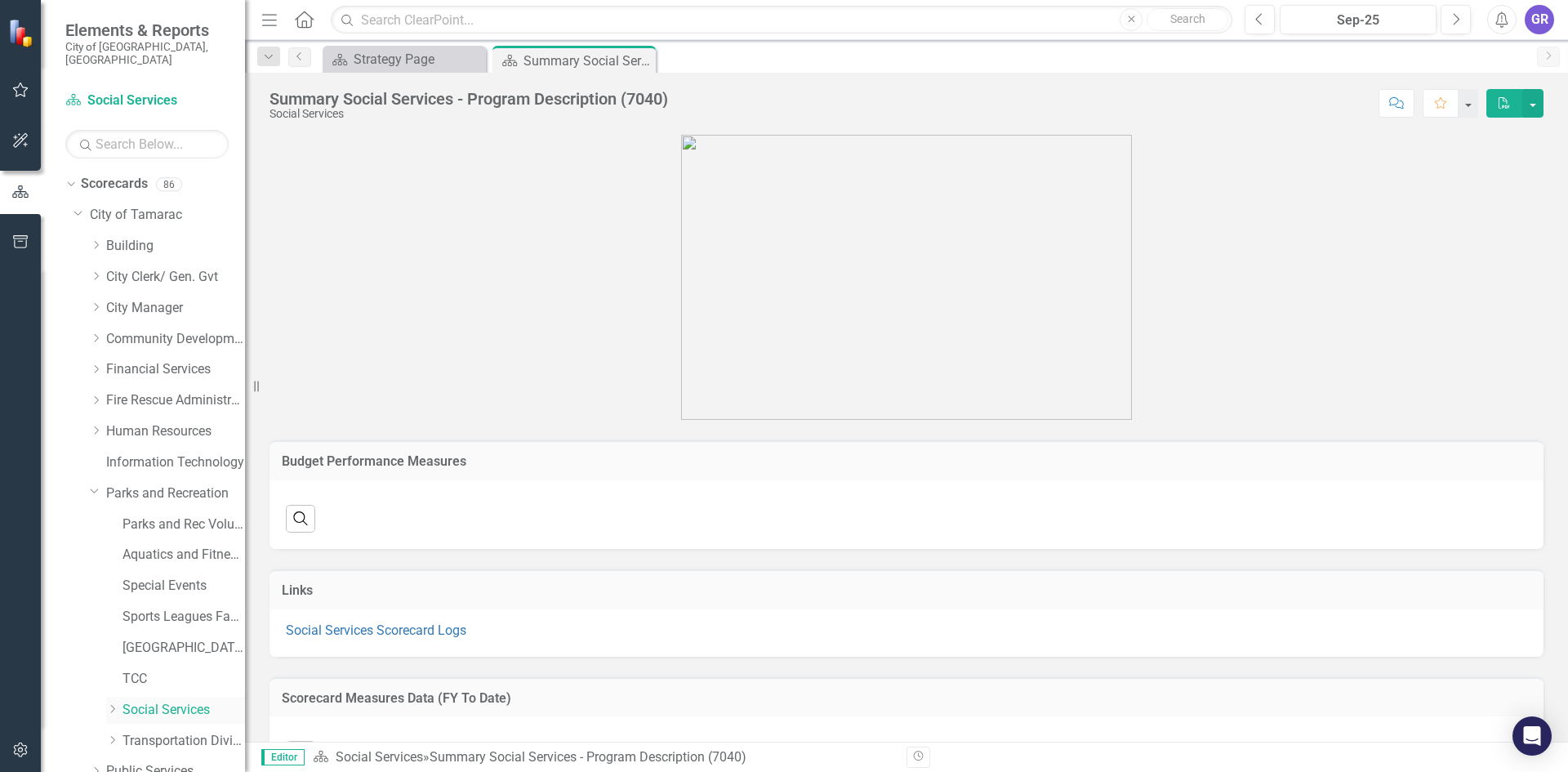
scroll to position [96, 0]
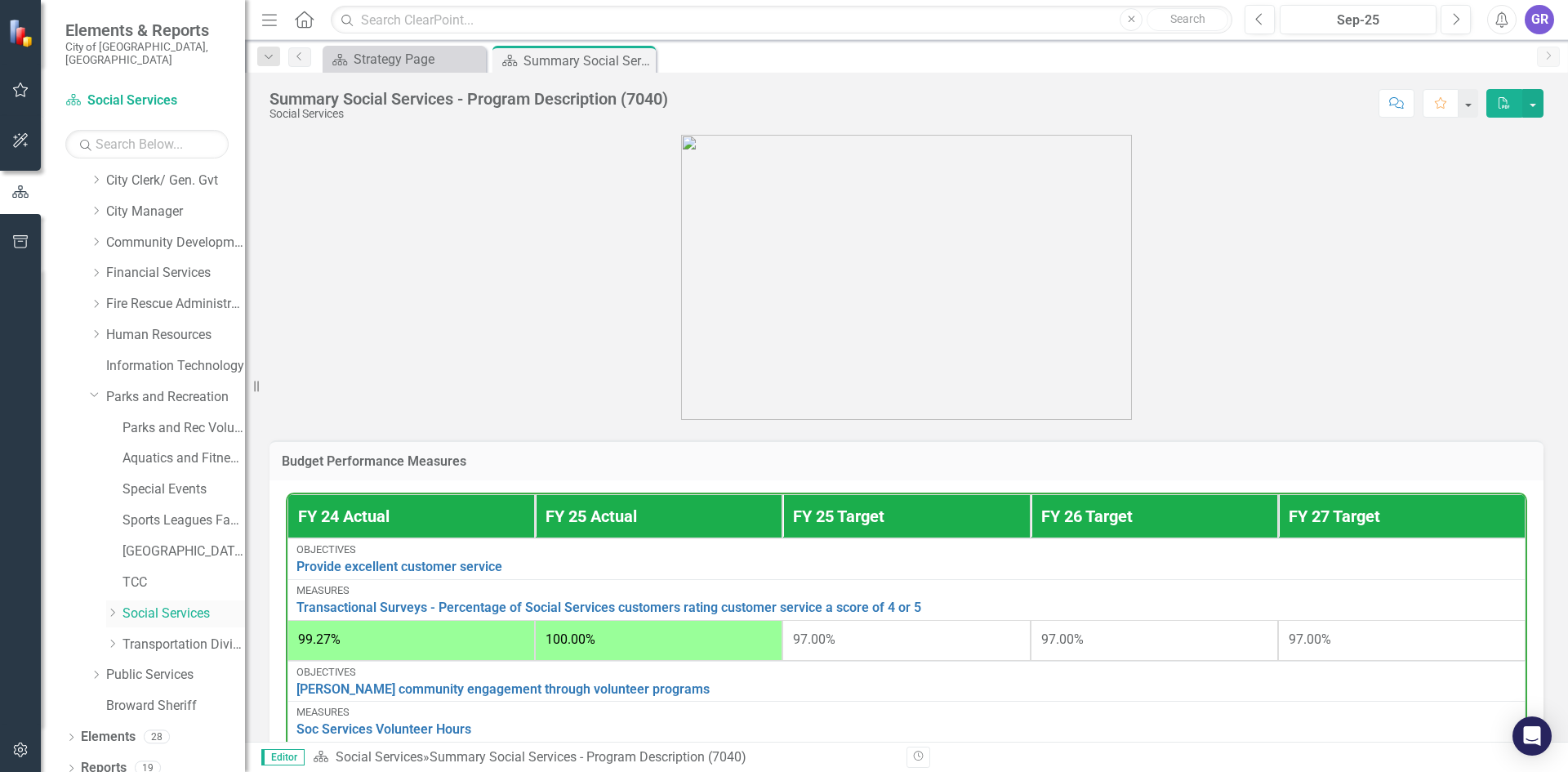
click at [121, 607] on div "Dropdown" at bounding box center [114, 614] width 16 height 14
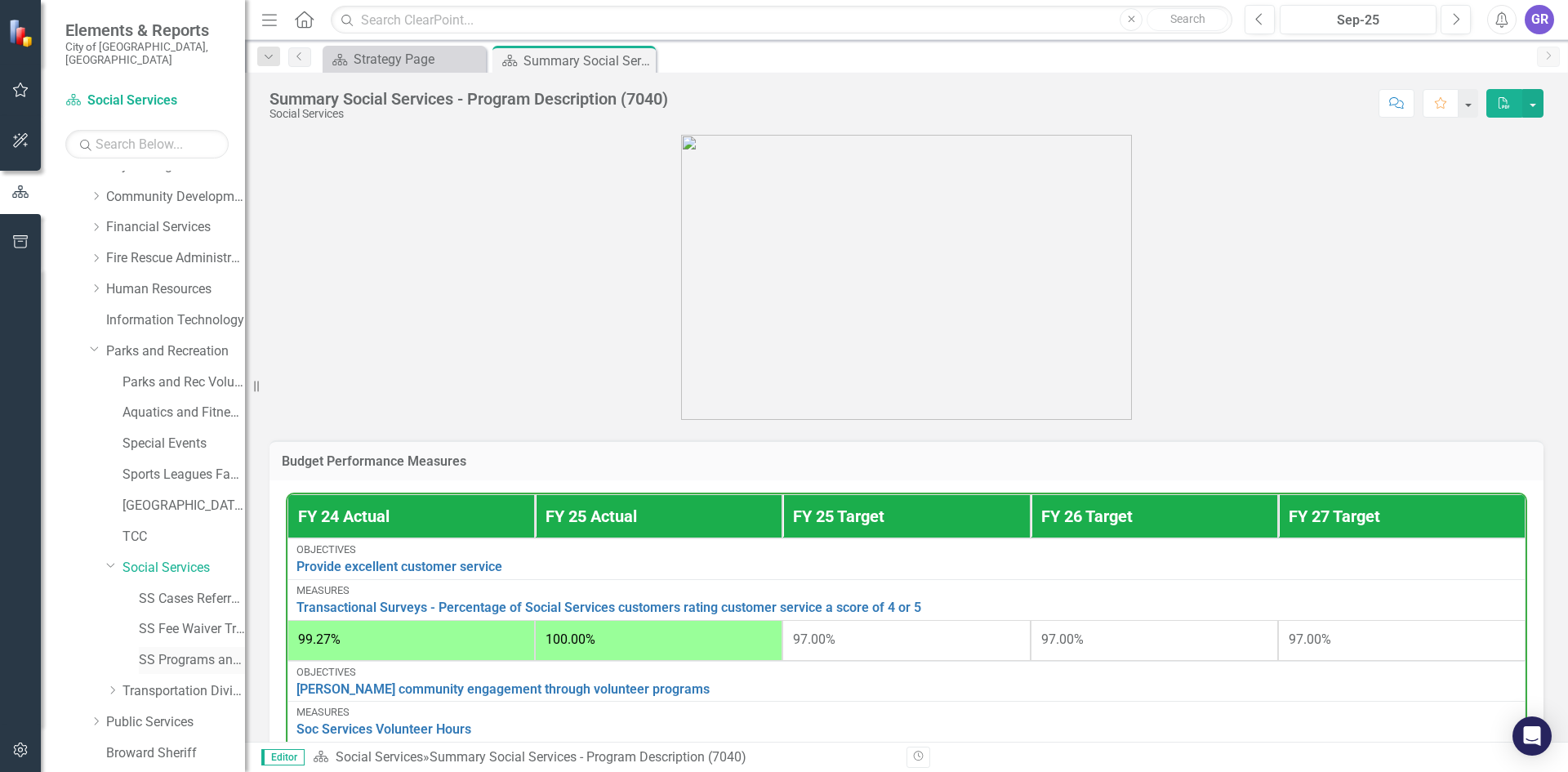
scroll to position [189, 0]
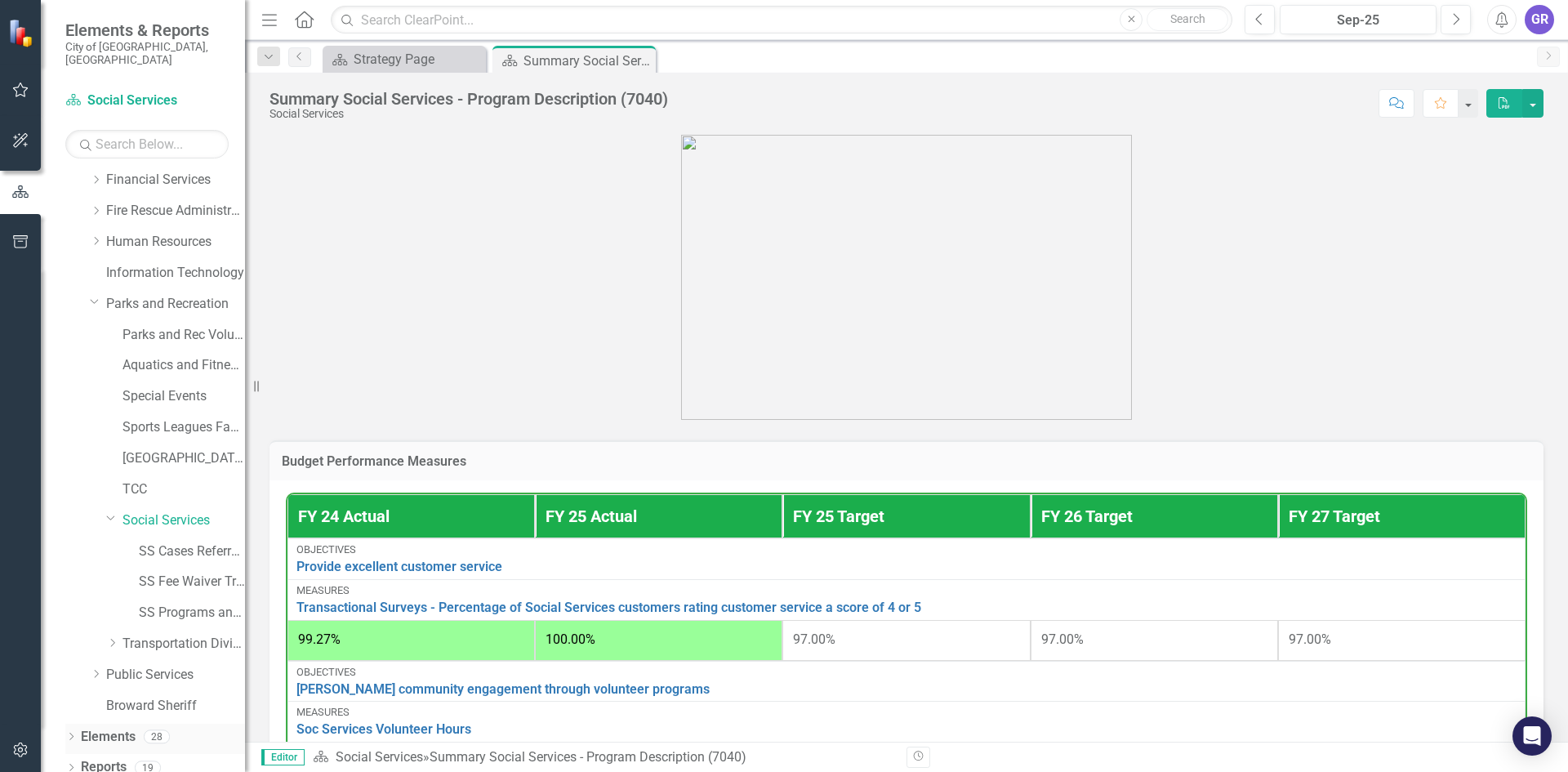
click at [73, 733] on icon "Dropdown" at bounding box center [71, 738] width 12 height 9
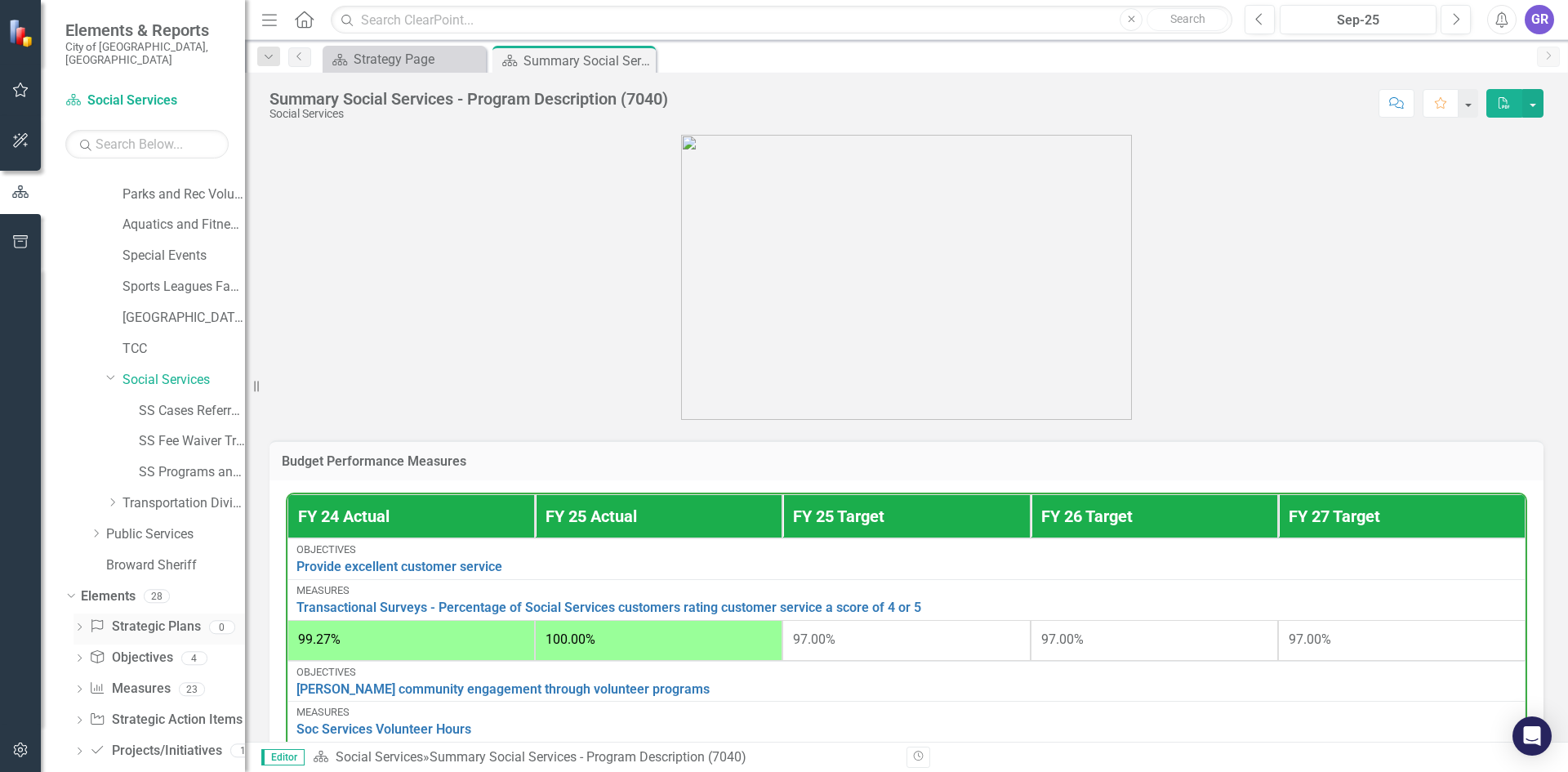
scroll to position [344, 0]
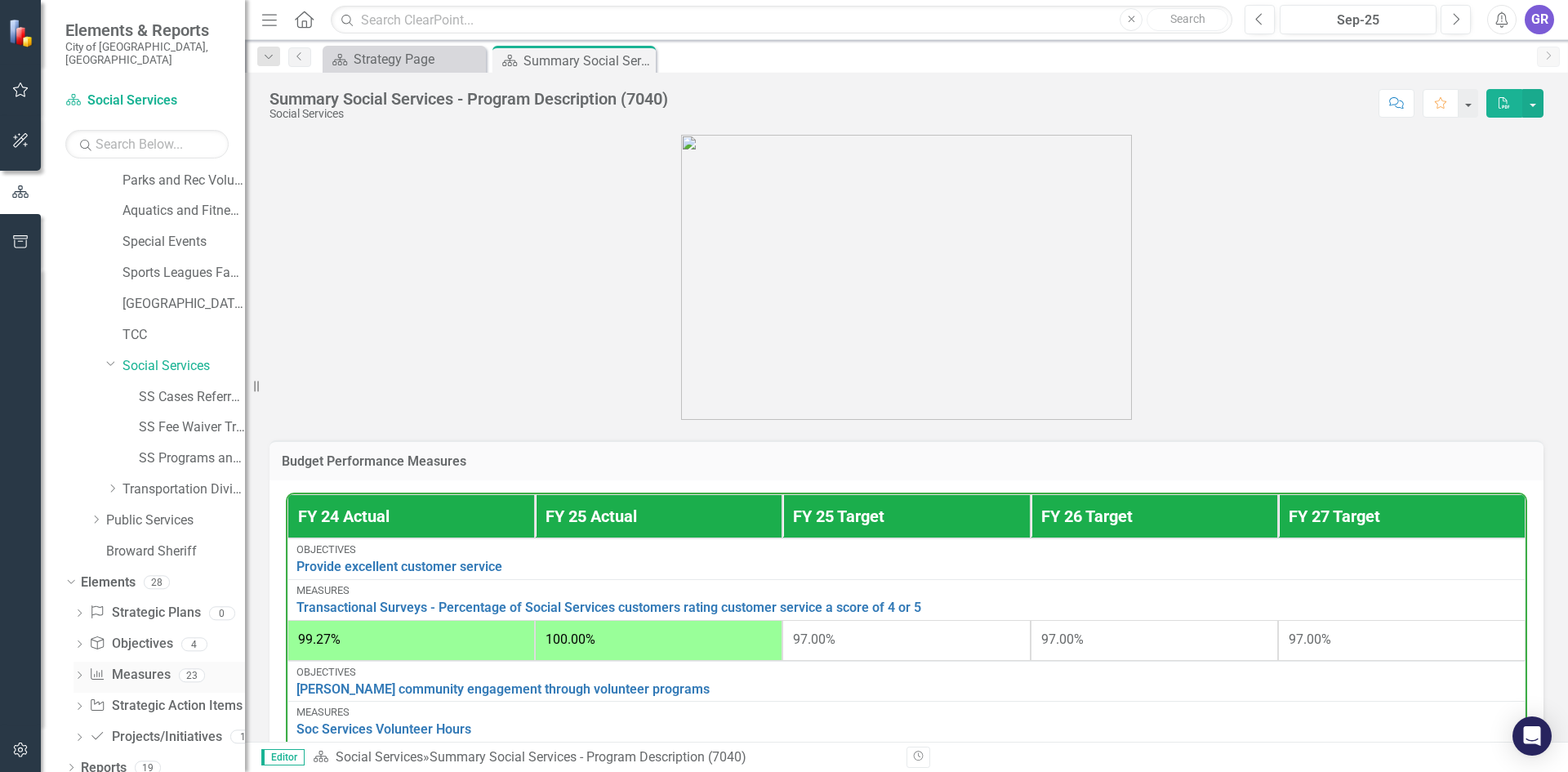
click at [80, 672] on icon "Dropdown" at bounding box center [80, 676] width 12 height 9
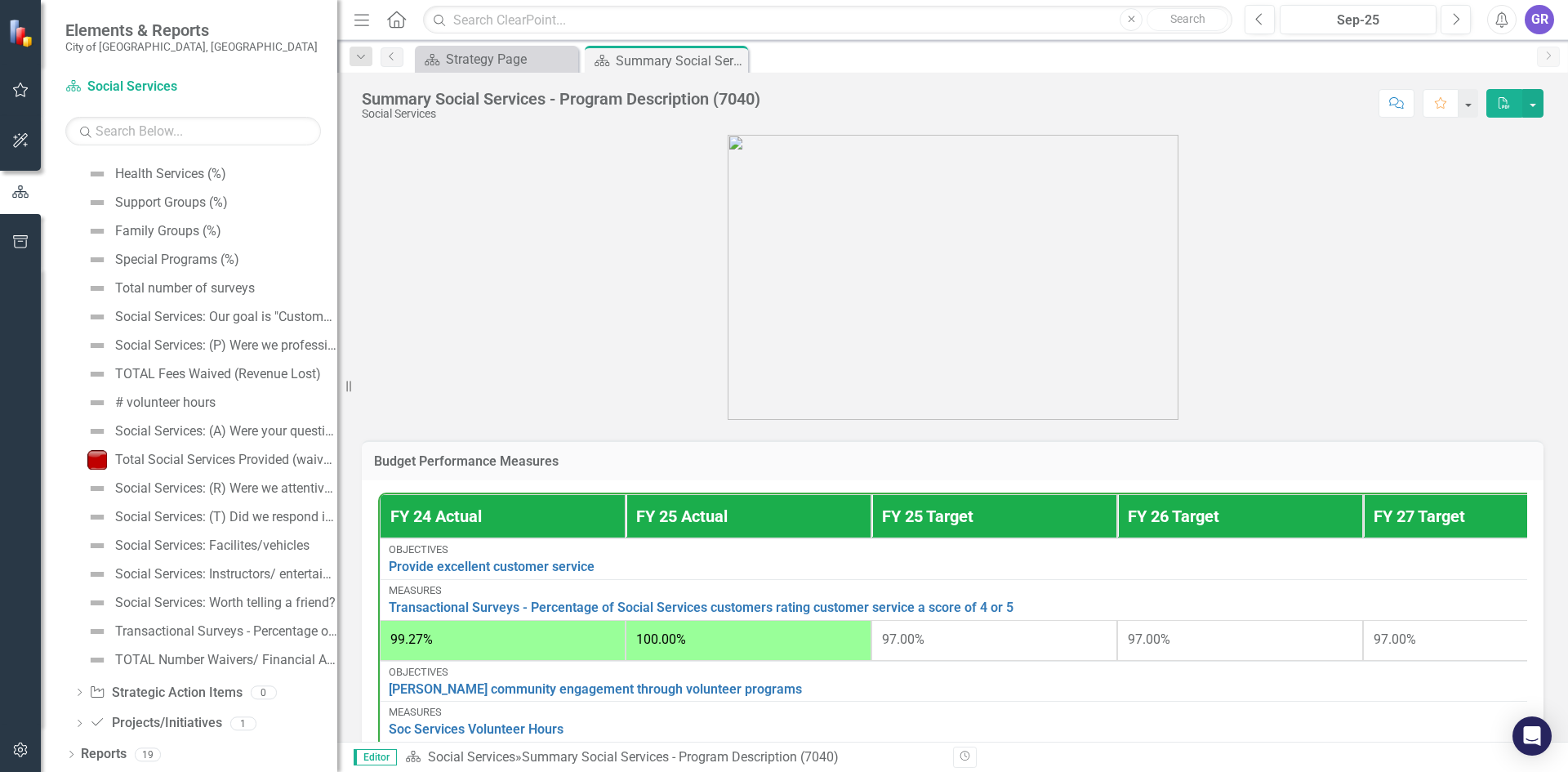
scroll to position [418, 0]
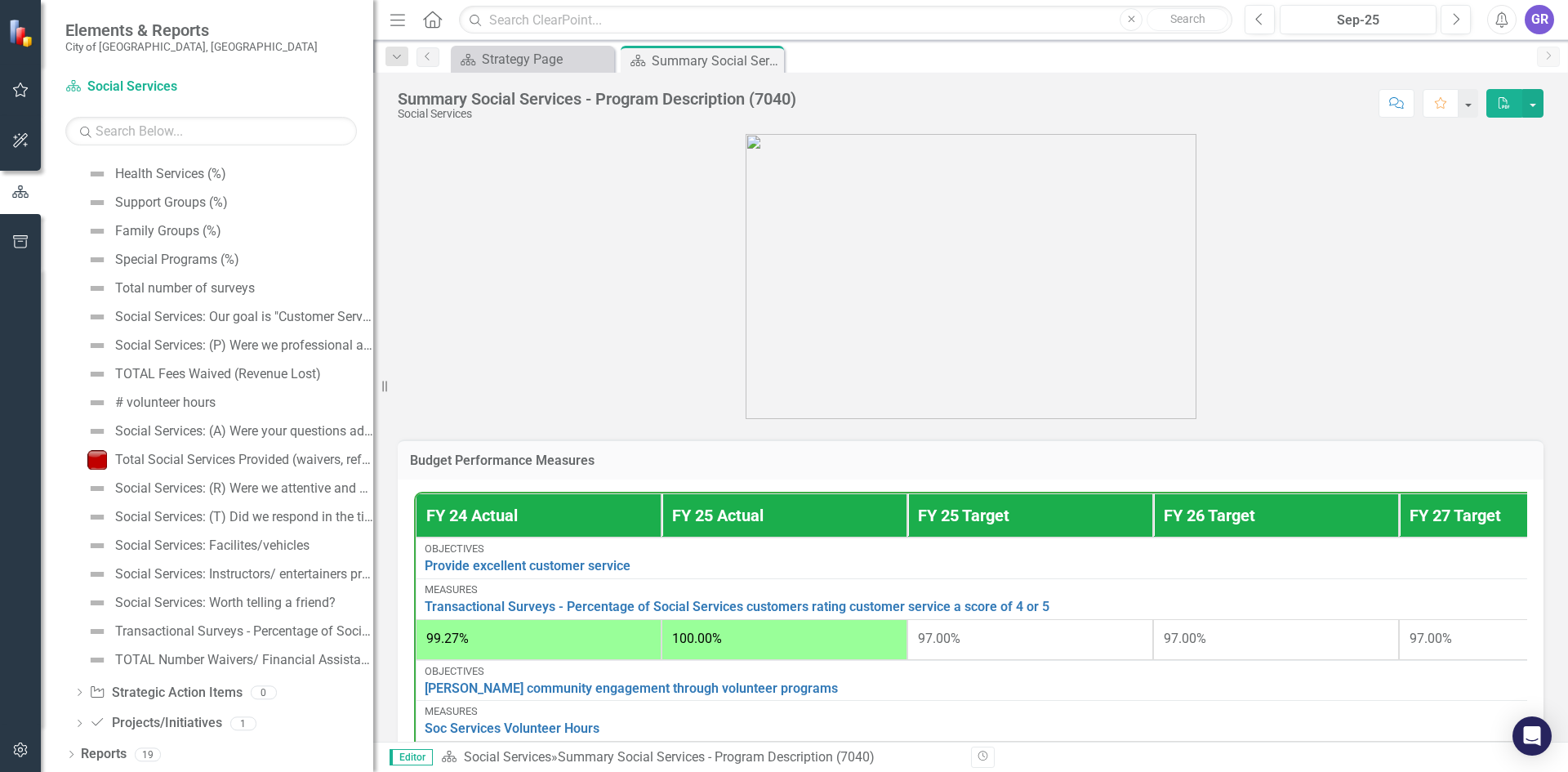
drag, startPoint x: 246, startPoint y: 330, endPoint x: 373, endPoint y: 330, distance: 127.0
click at [373, 330] on div "Resize" at bounding box center [380, 386] width 13 height 772
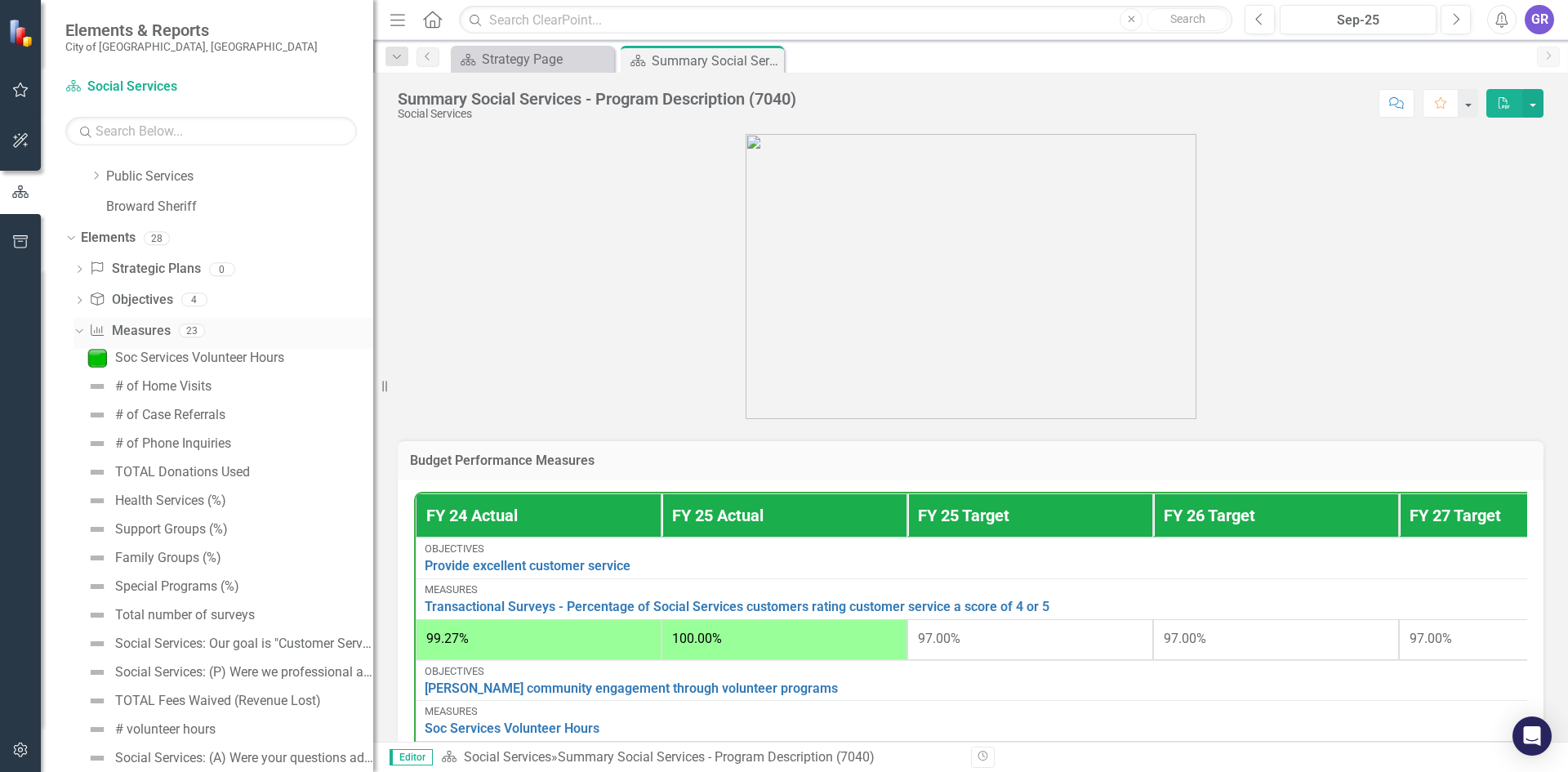
click at [80, 331] on icon "Dropdown" at bounding box center [77, 330] width 9 height 12
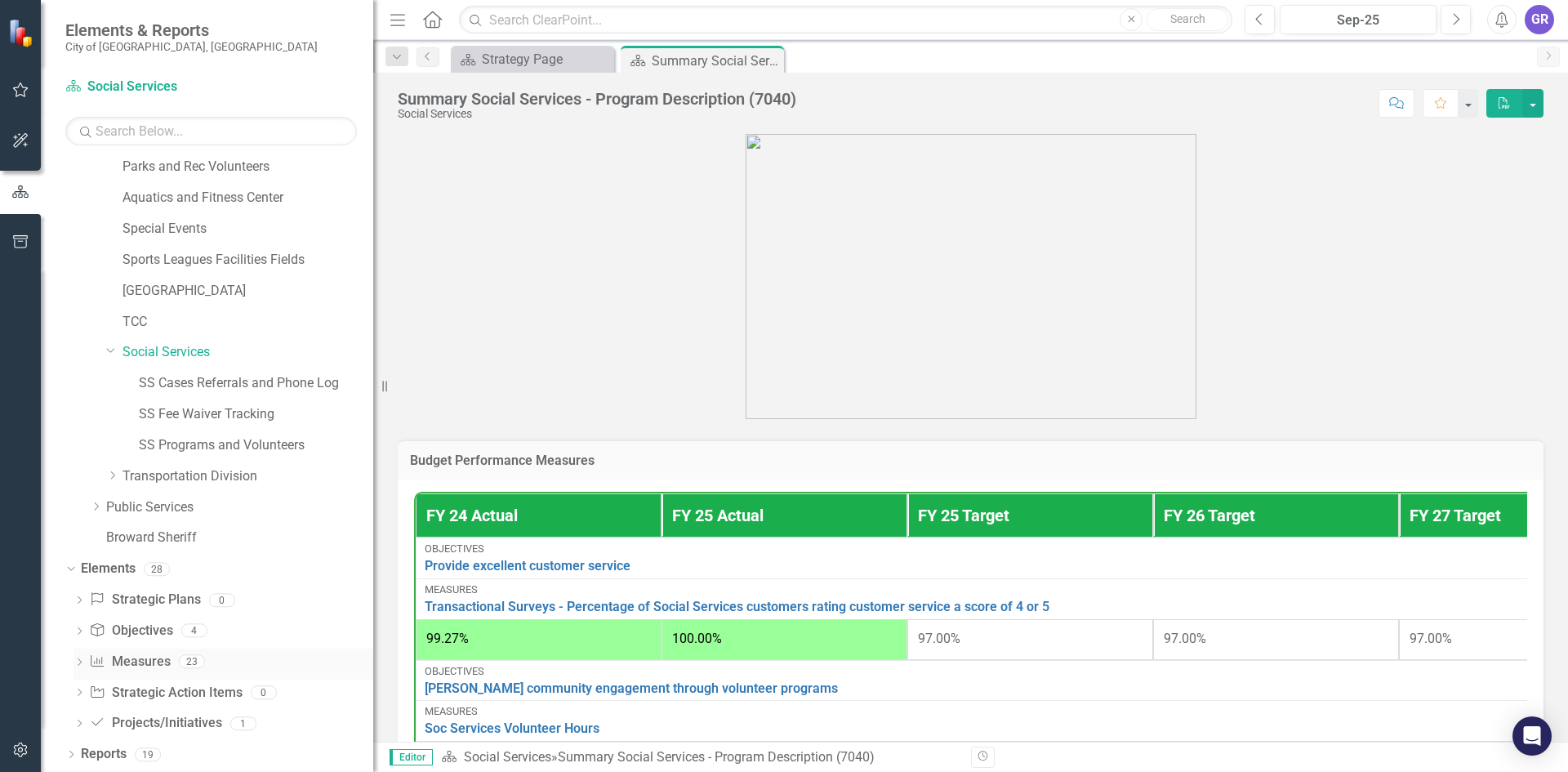
scroll to position [344, 0]
click at [80, 663] on icon "Dropdown" at bounding box center [80, 663] width 12 height 9
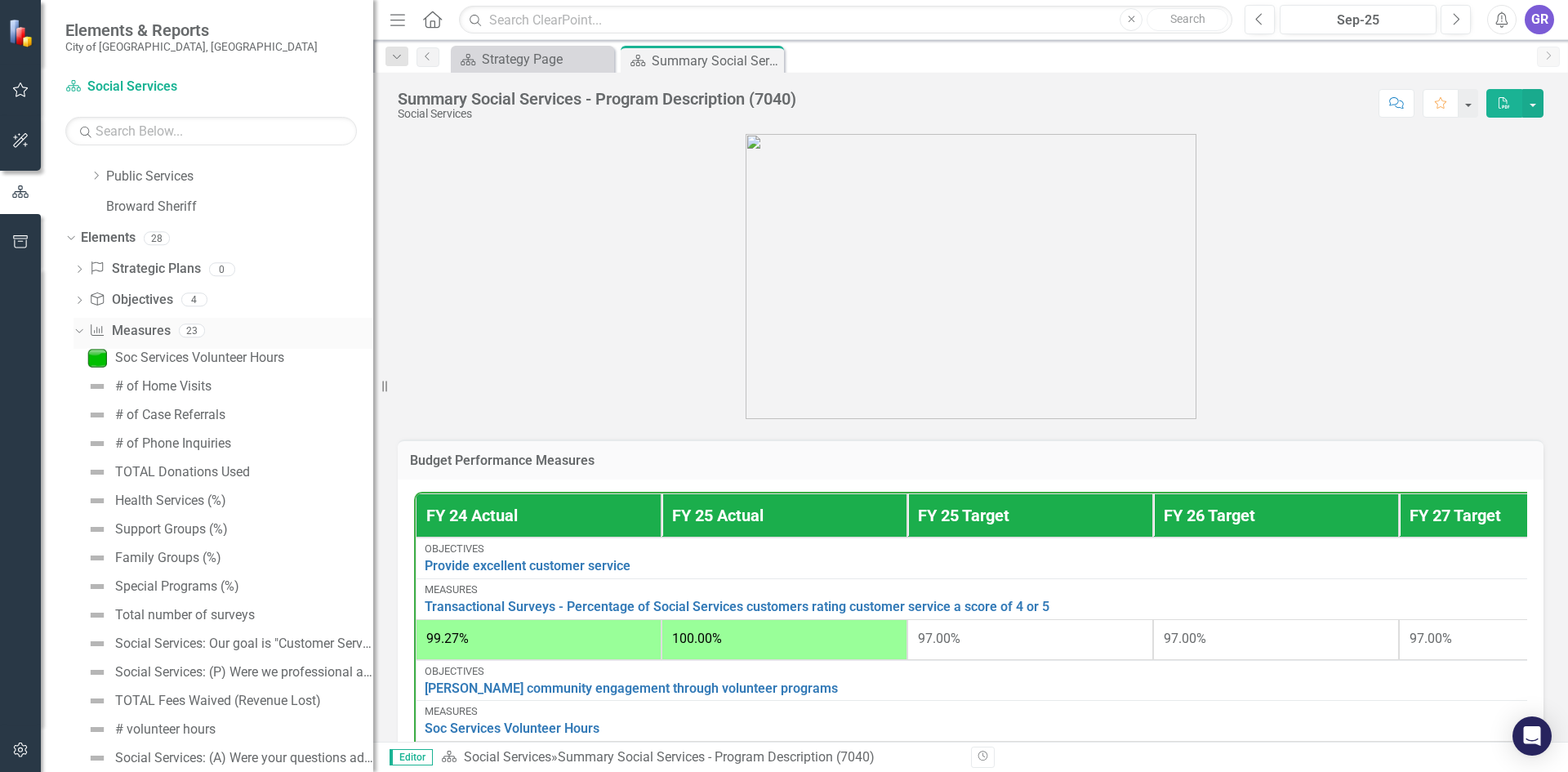
click at [130, 329] on link "Measure Measures" at bounding box center [129, 331] width 80 height 18
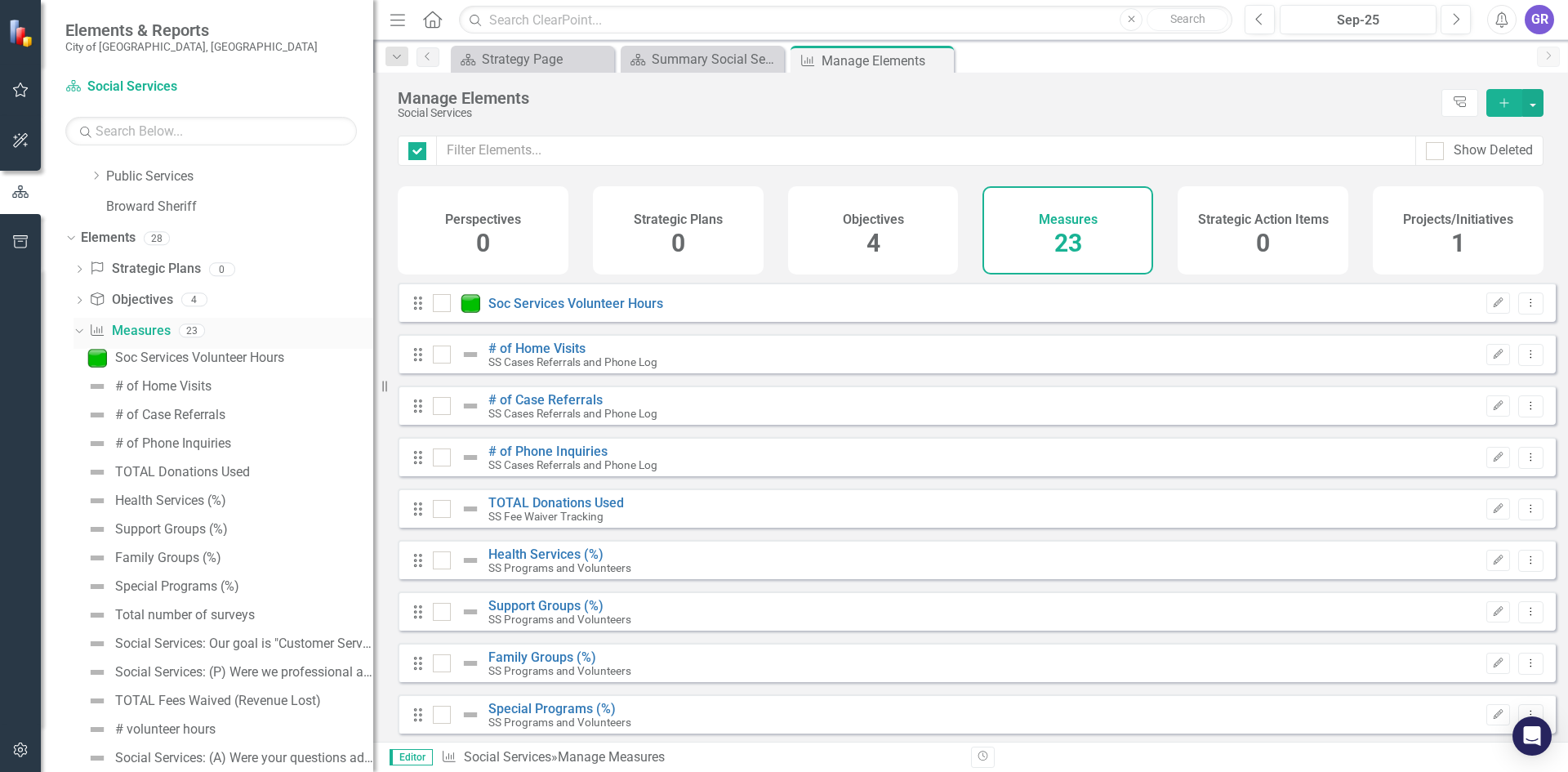
checkbox input "false"
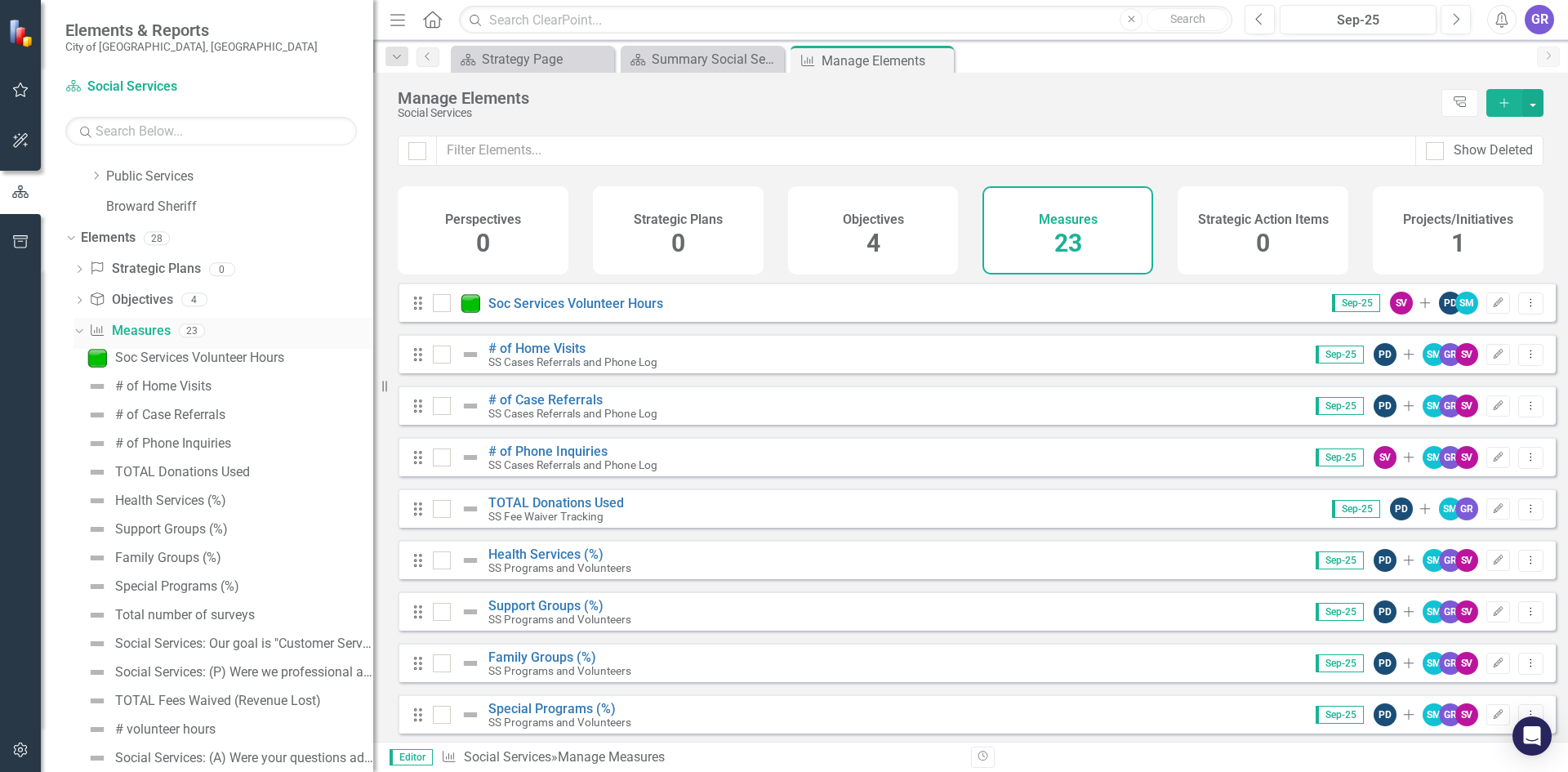
click at [79, 330] on icon "Dropdown" at bounding box center [77, 330] width 9 height 12
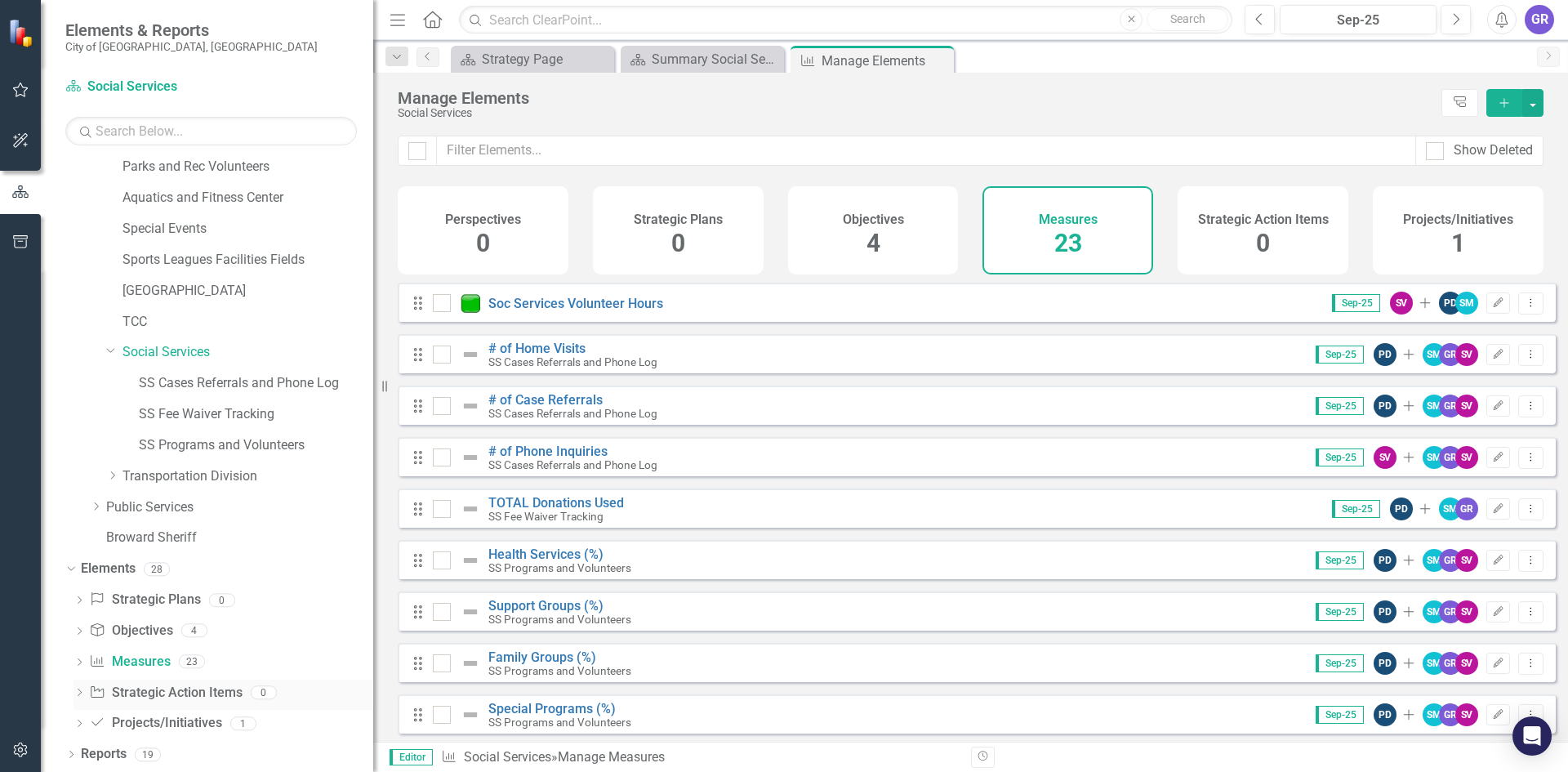
click at [81, 690] on icon "Dropdown" at bounding box center [80, 693] width 12 height 9
click at [84, 691] on div "Dropdown" at bounding box center [80, 694] width 12 height 8
click at [84, 691] on icon "Dropdown" at bounding box center [80, 693] width 12 height 9
click at [162, 624] on link "Objective Objectives" at bounding box center [130, 631] width 83 height 18
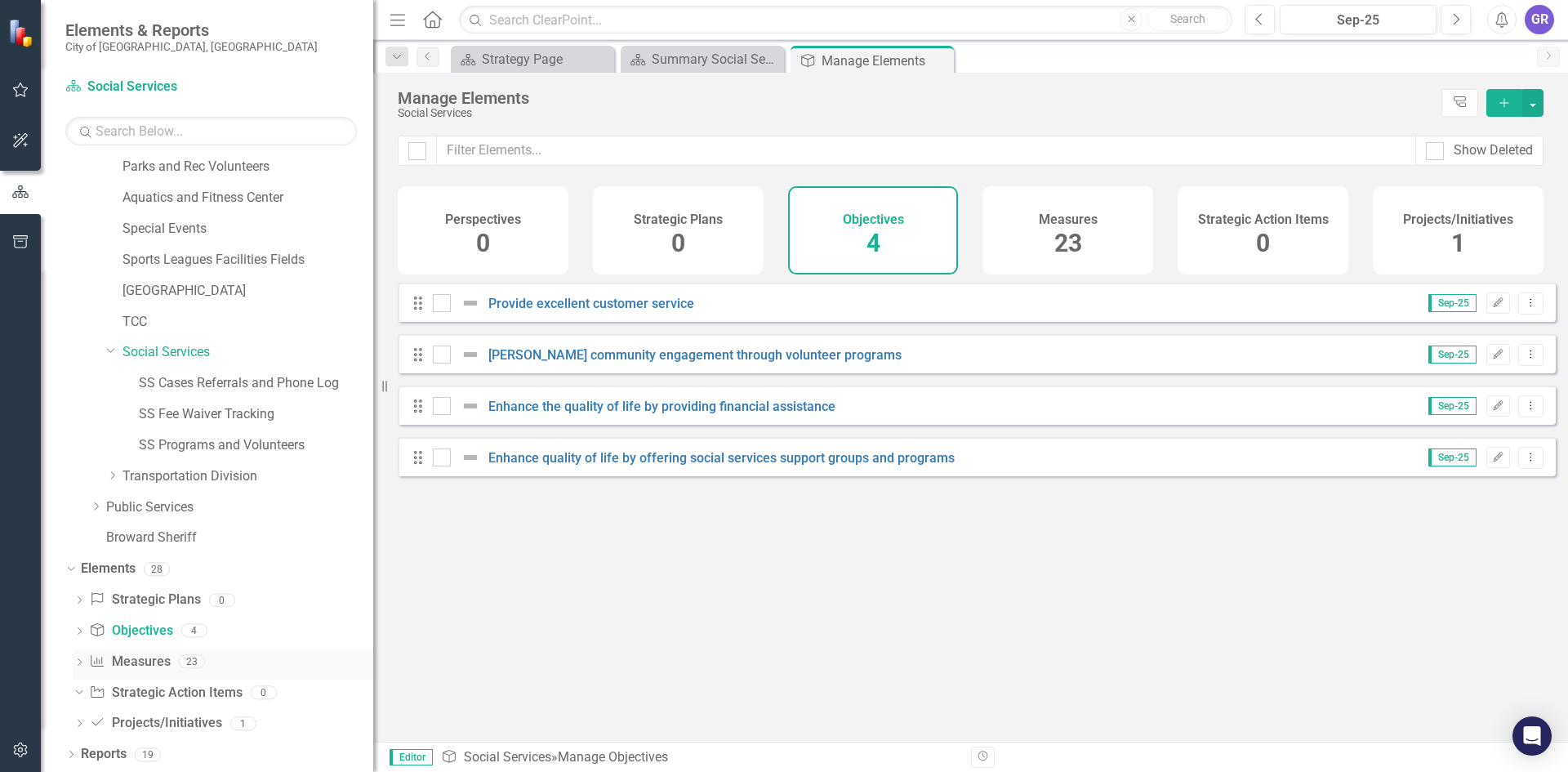
click at [150, 656] on link "Measure Measures" at bounding box center [129, 662] width 80 height 18
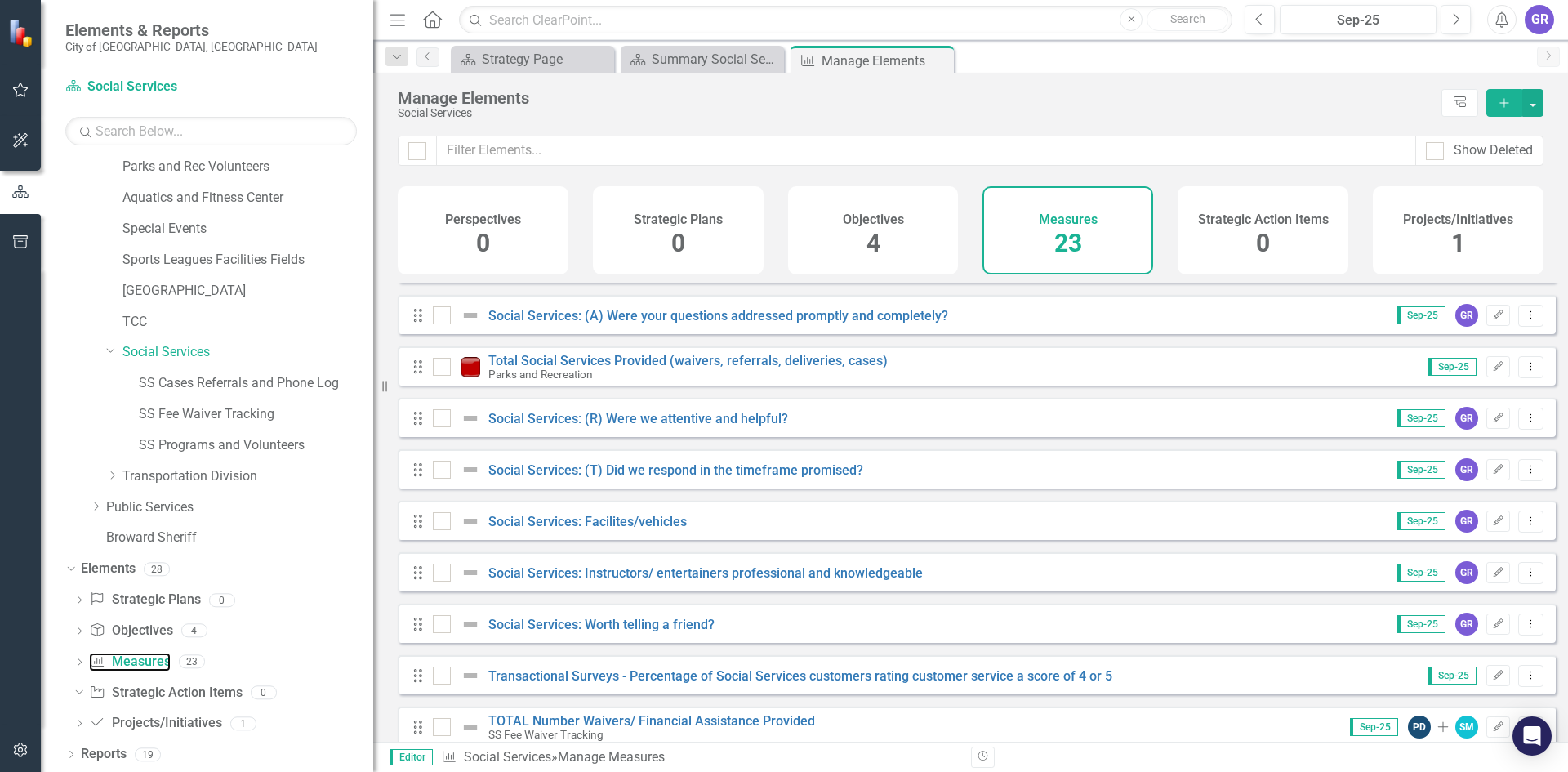
scroll to position [737, 0]
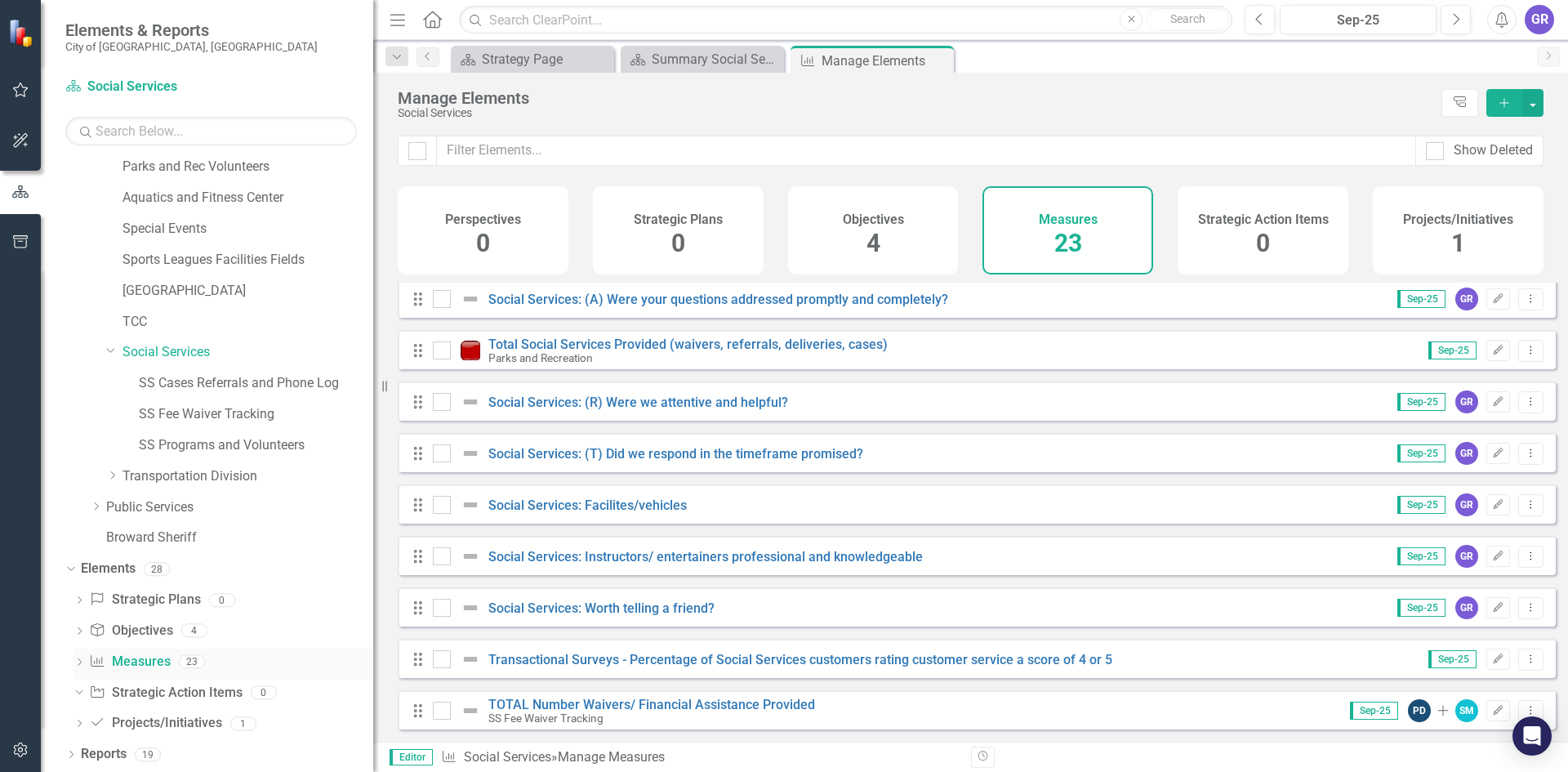
click at [80, 660] on icon "Dropdown" at bounding box center [80, 663] width 12 height 9
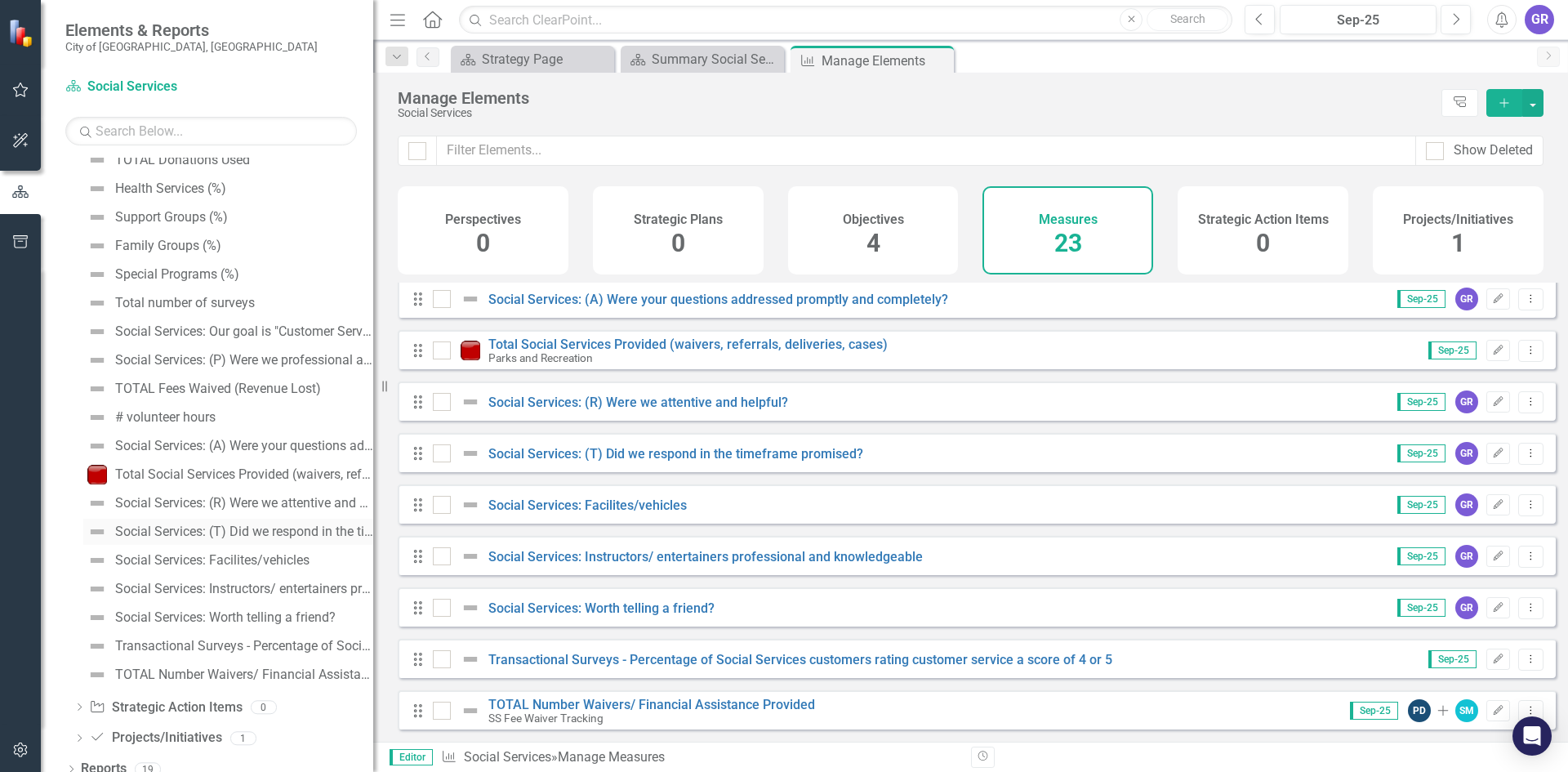
scroll to position [1002, 0]
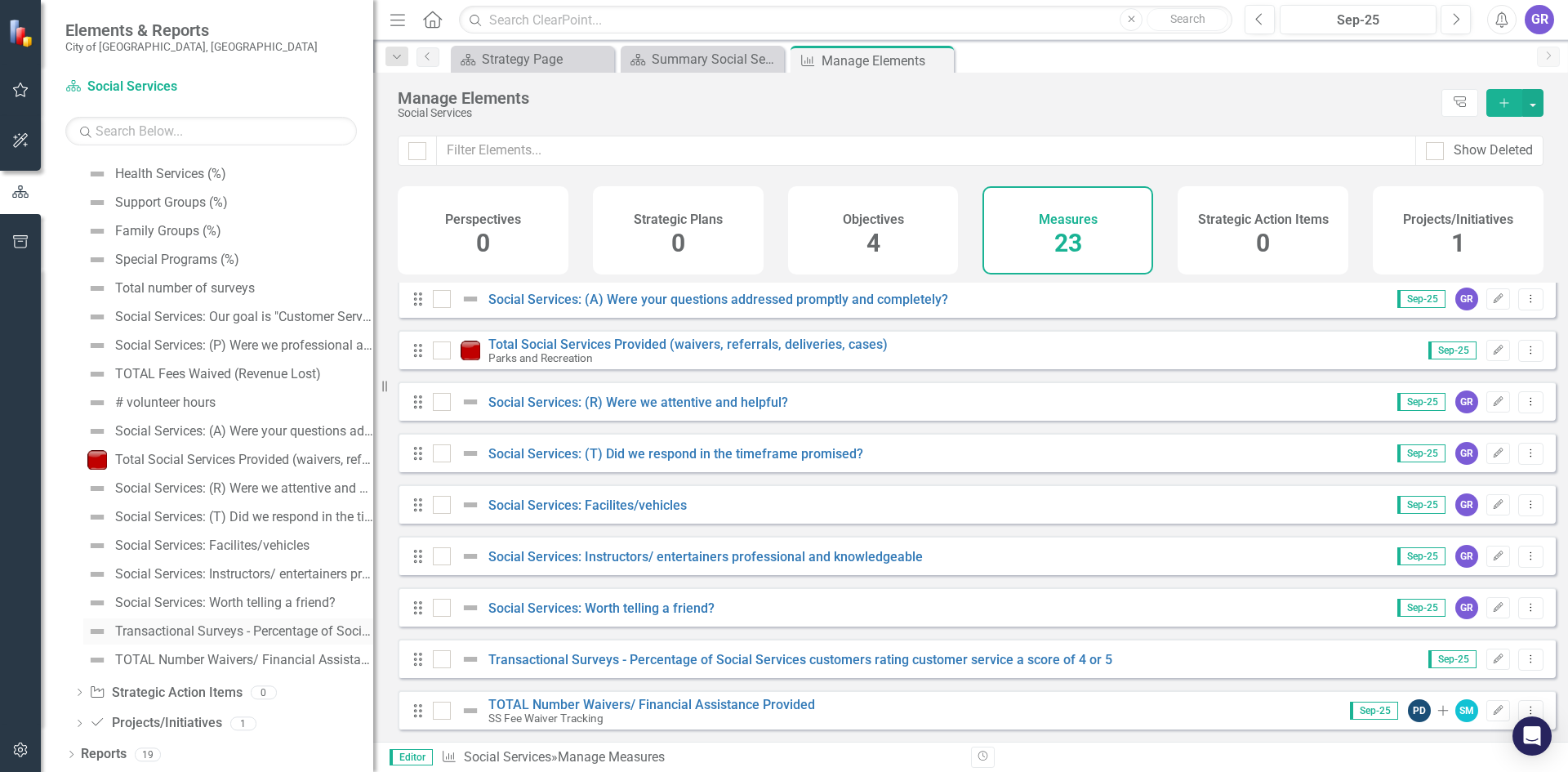
click at [282, 628] on div "Transactional Surveys - Percentage of Social Services customers rating customer…" at bounding box center [244, 631] width 258 height 15
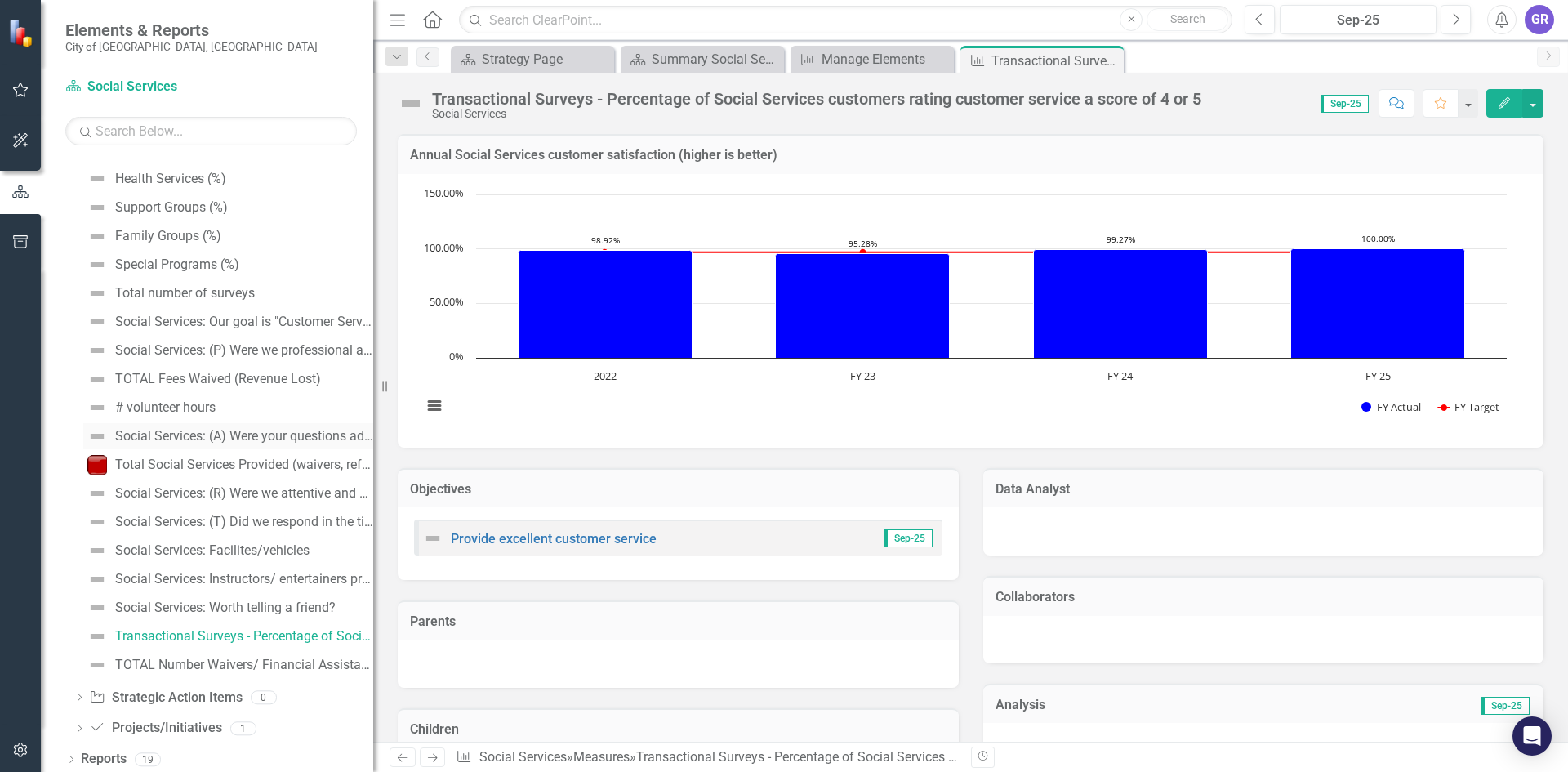
scroll to position [1002, 0]
click at [82, 720] on icon "Dropdown" at bounding box center [80, 724] width 12 height 9
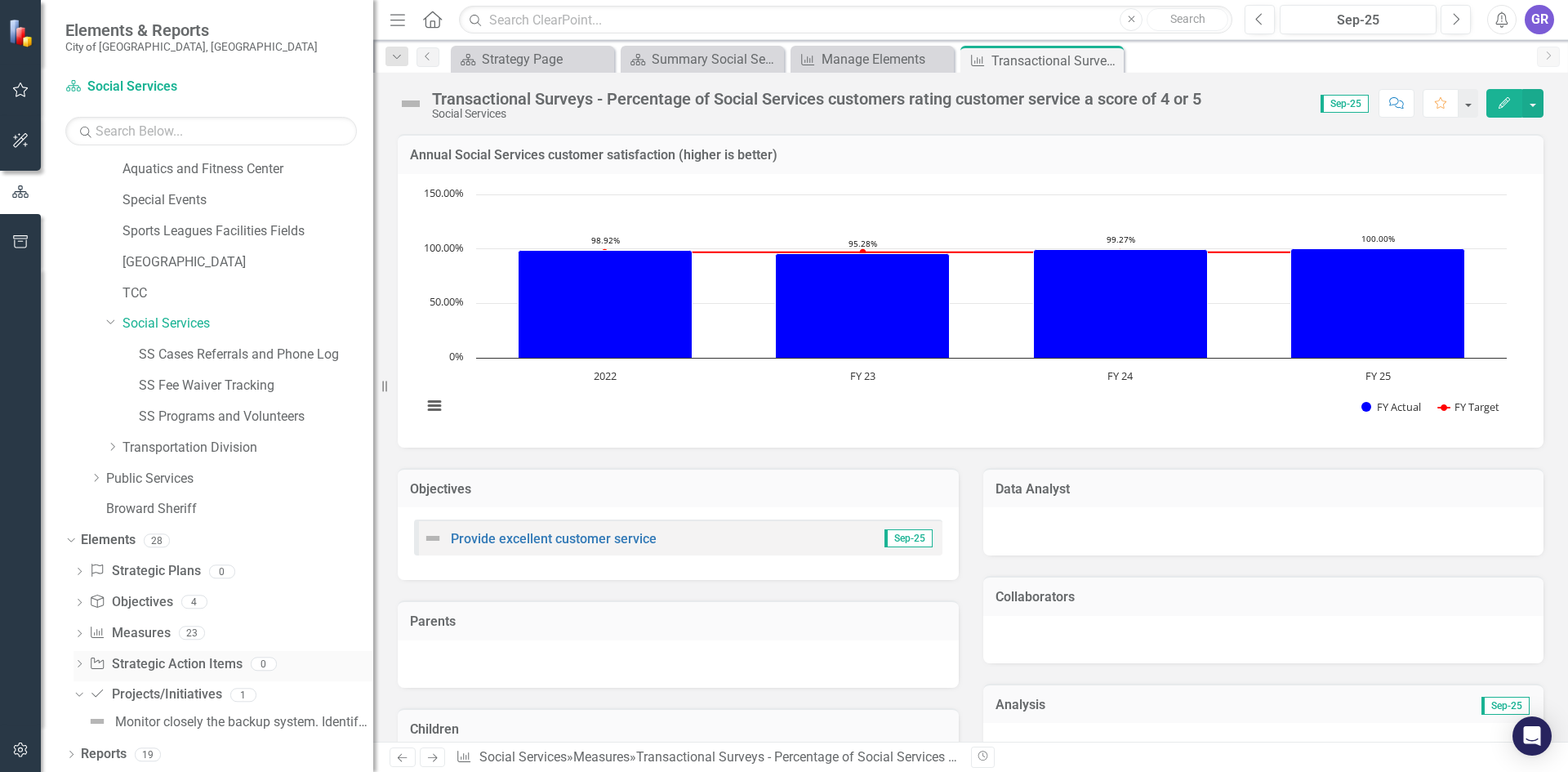
click at [82, 662] on icon "Dropdown" at bounding box center [80, 665] width 12 height 9
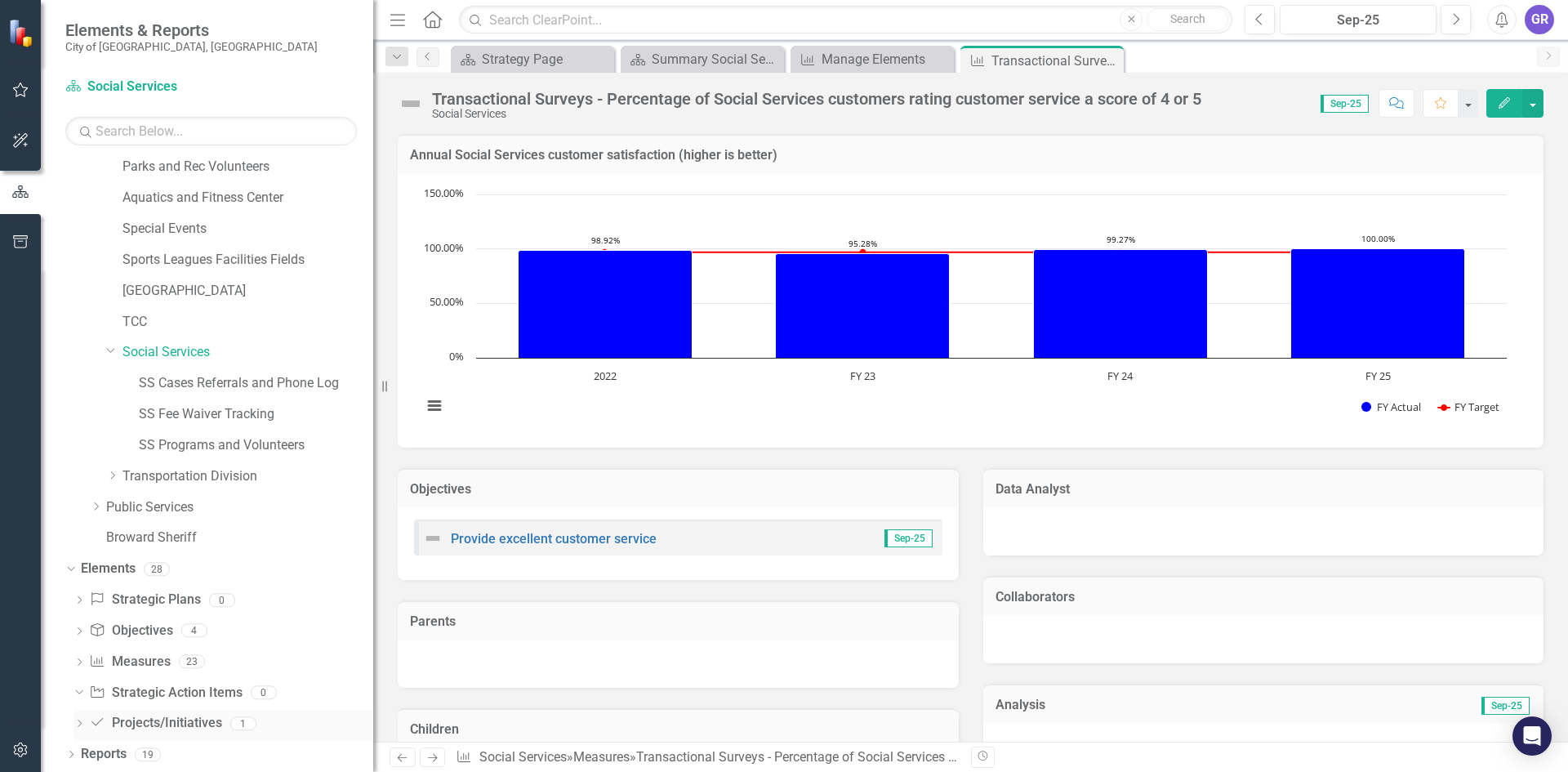
click at [79, 720] on icon at bounding box center [80, 723] width 4 height 8
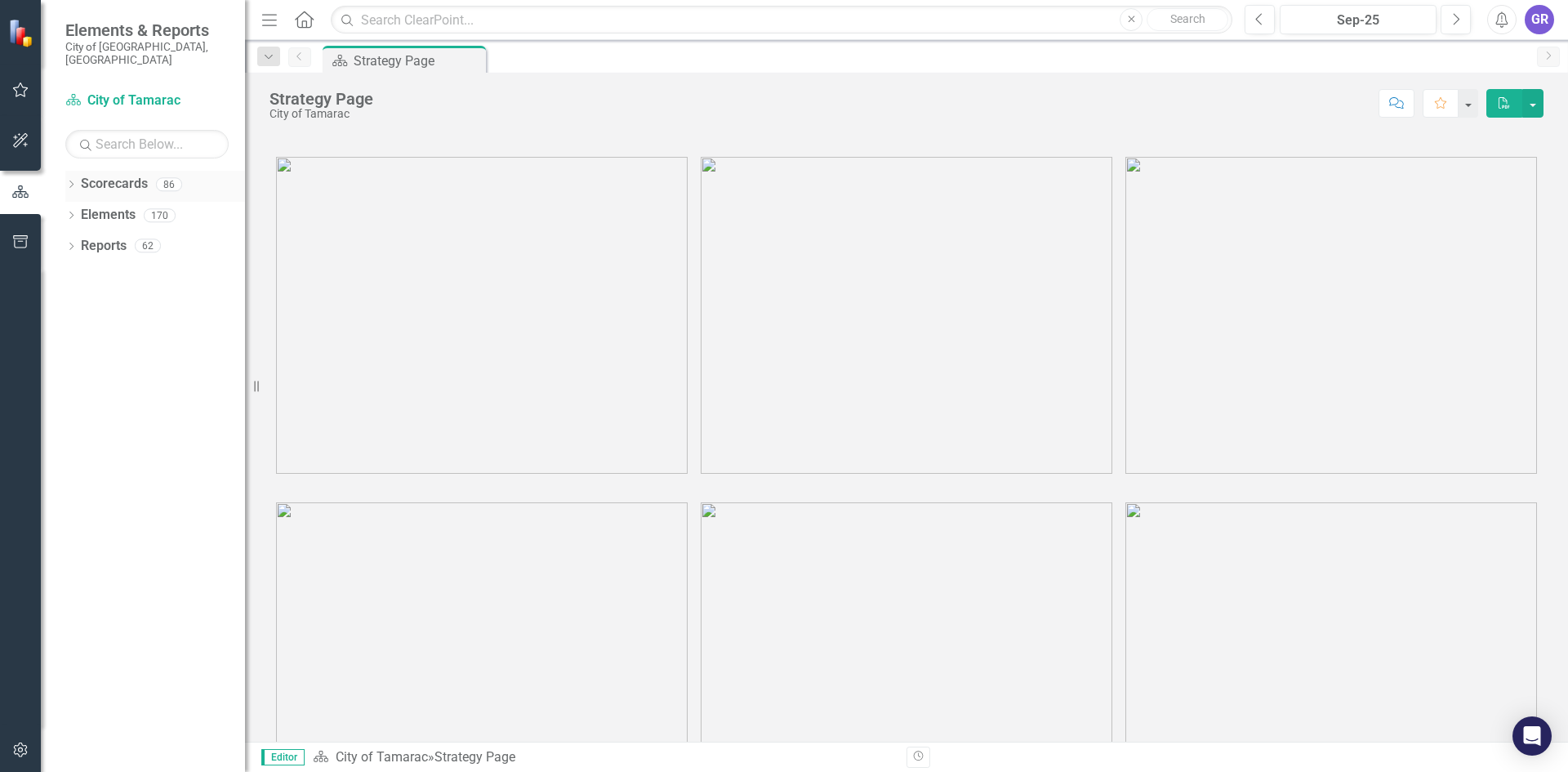
click at [72, 181] on icon "Dropdown" at bounding box center [71, 185] width 12 height 9
click at [81, 210] on icon "Dropdown" at bounding box center [80, 215] width 13 height 10
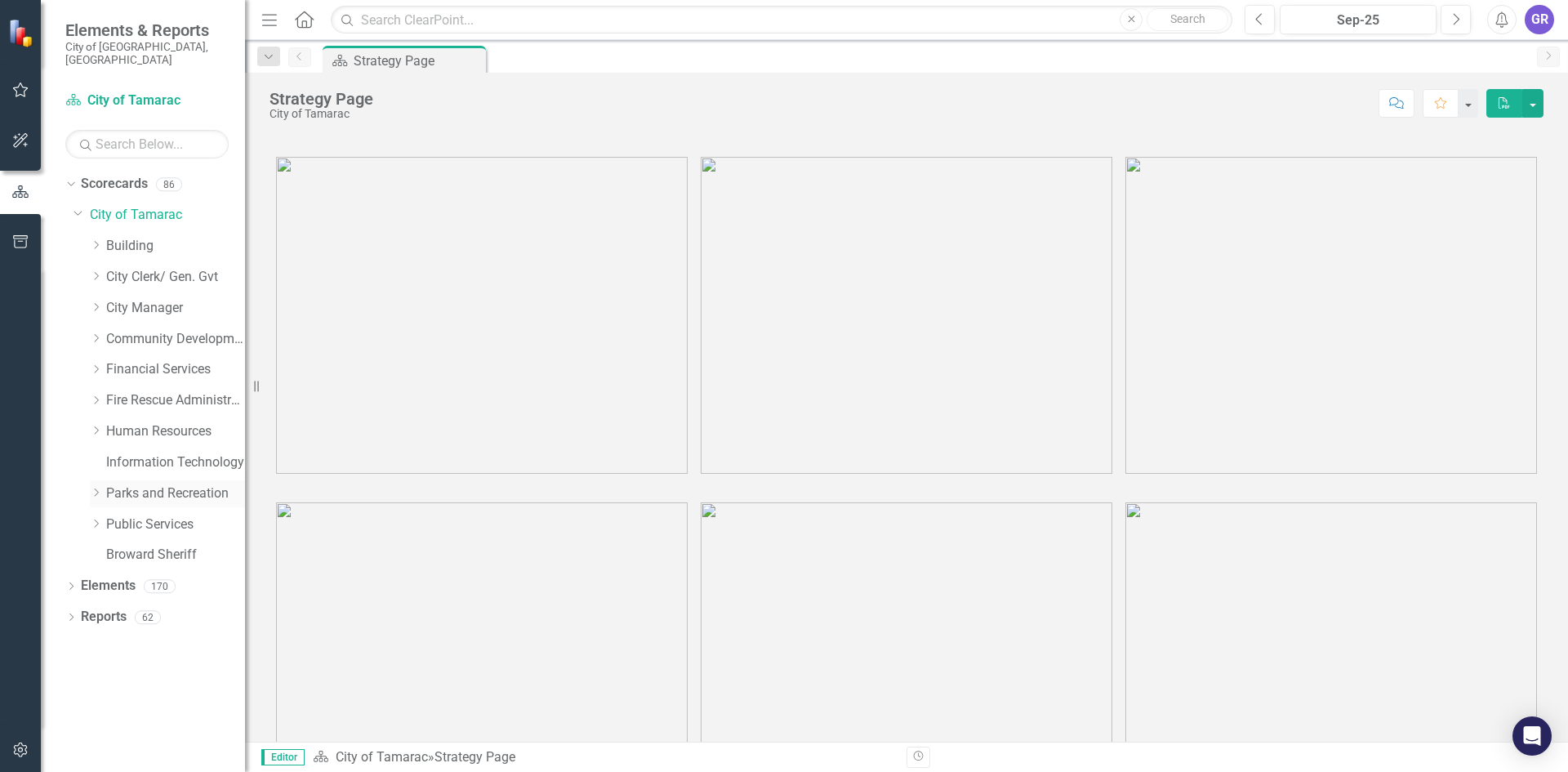
click at [129, 484] on link "Parks and Recreation" at bounding box center [176, 494] width 139 height 18
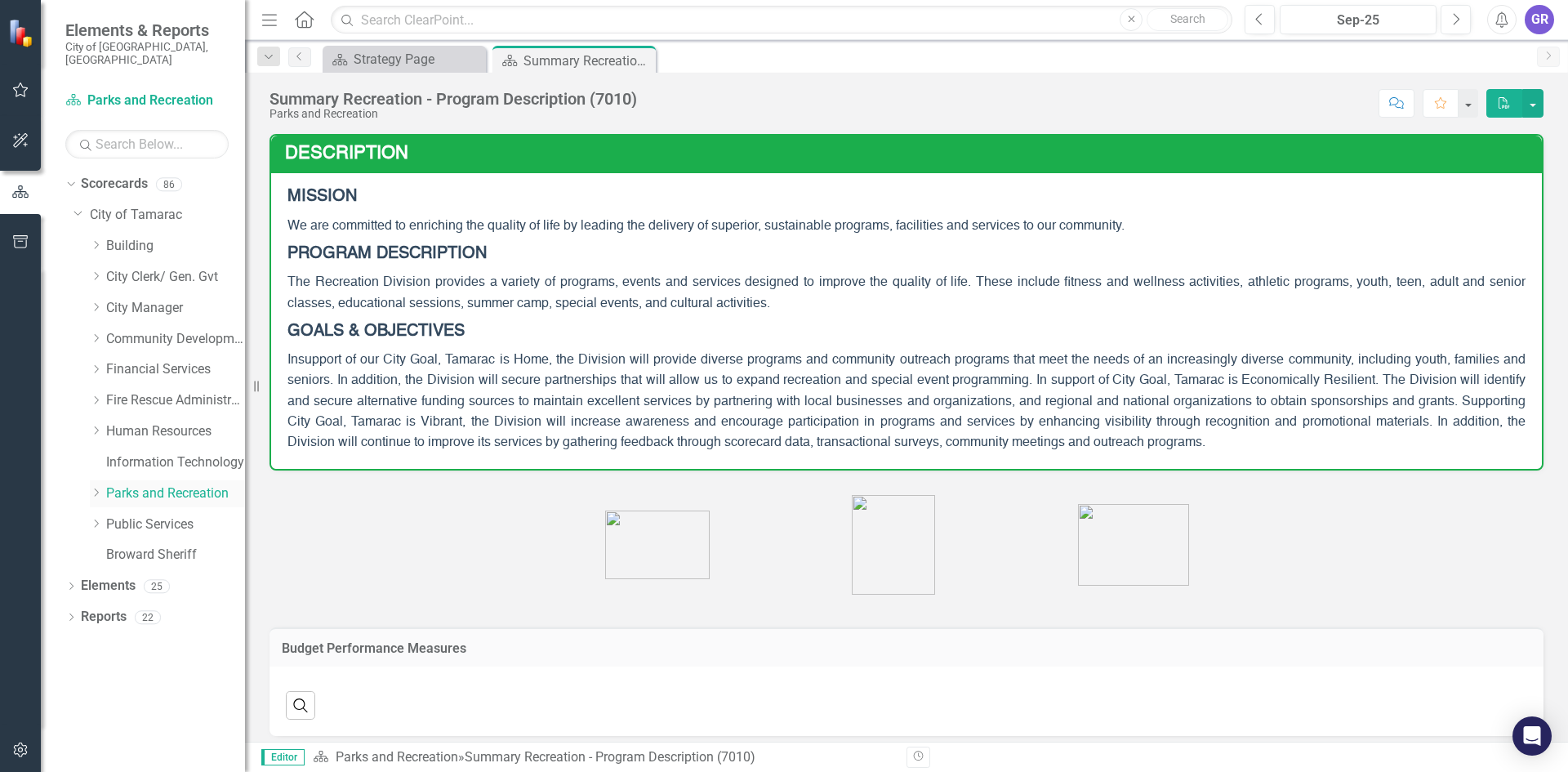
click at [94, 488] on icon "Dropdown" at bounding box center [96, 493] width 13 height 10
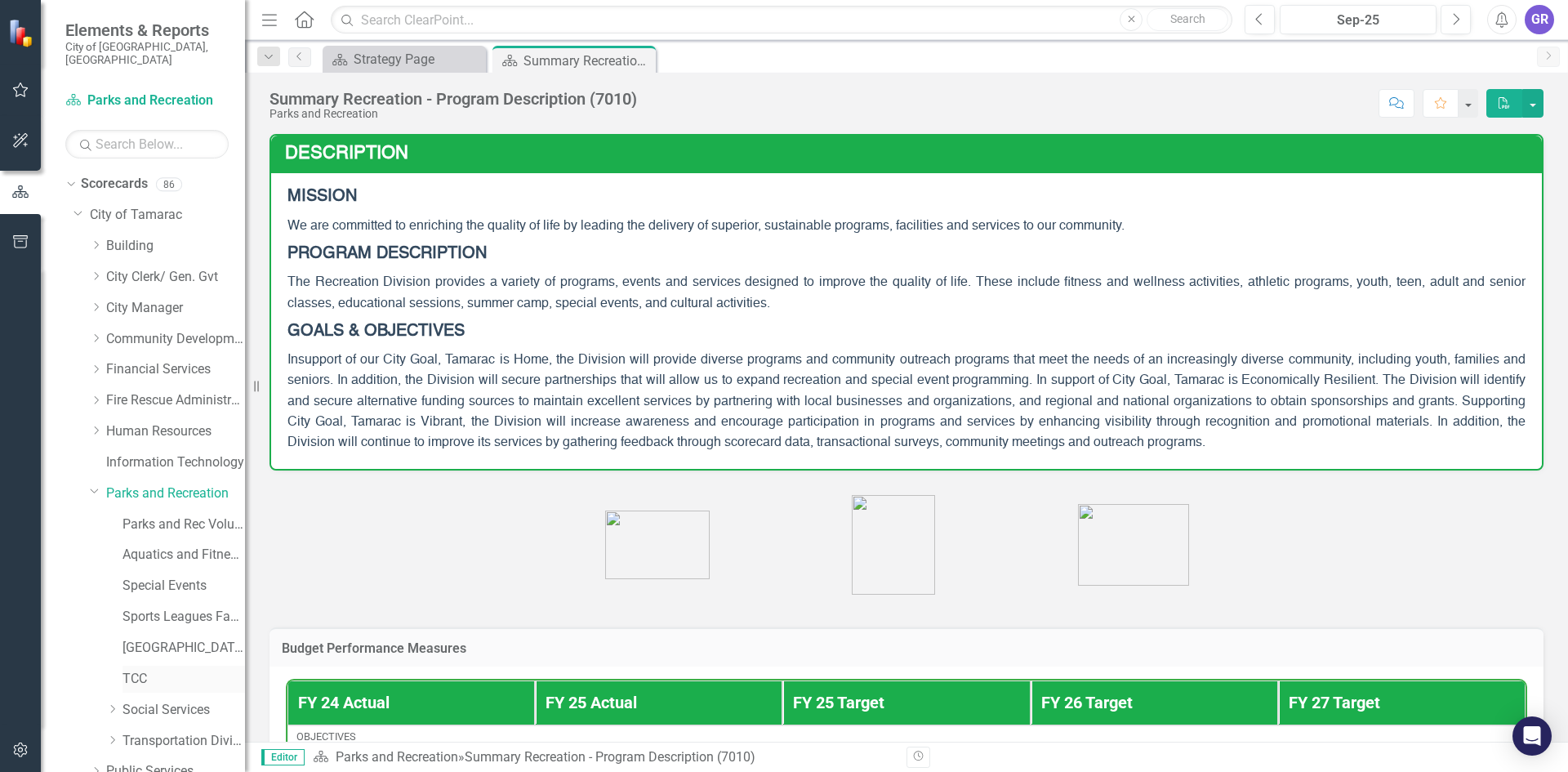
click at [137, 670] on link "TCC" at bounding box center [184, 679] width 122 height 18
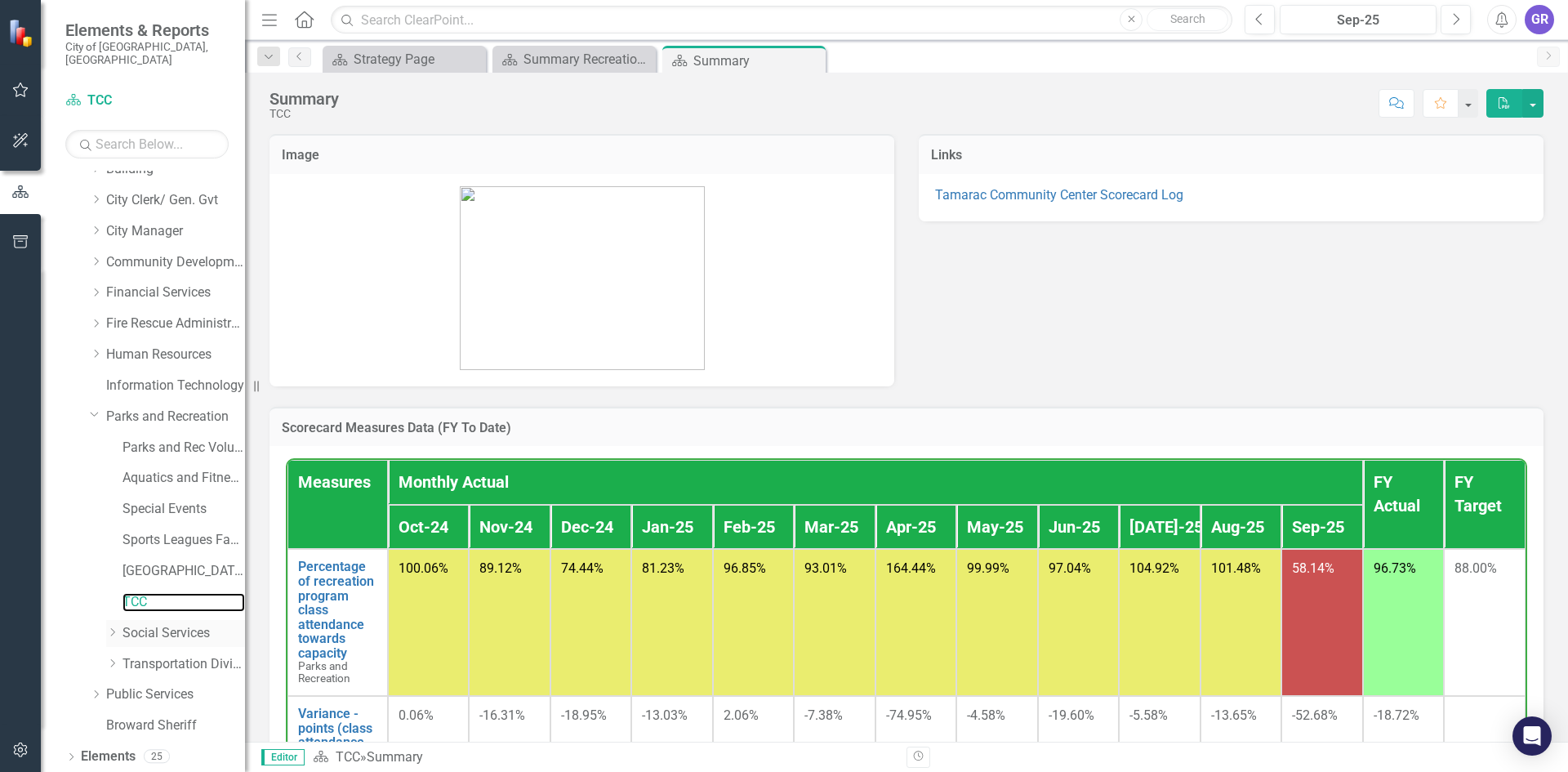
scroll to position [96, 0]
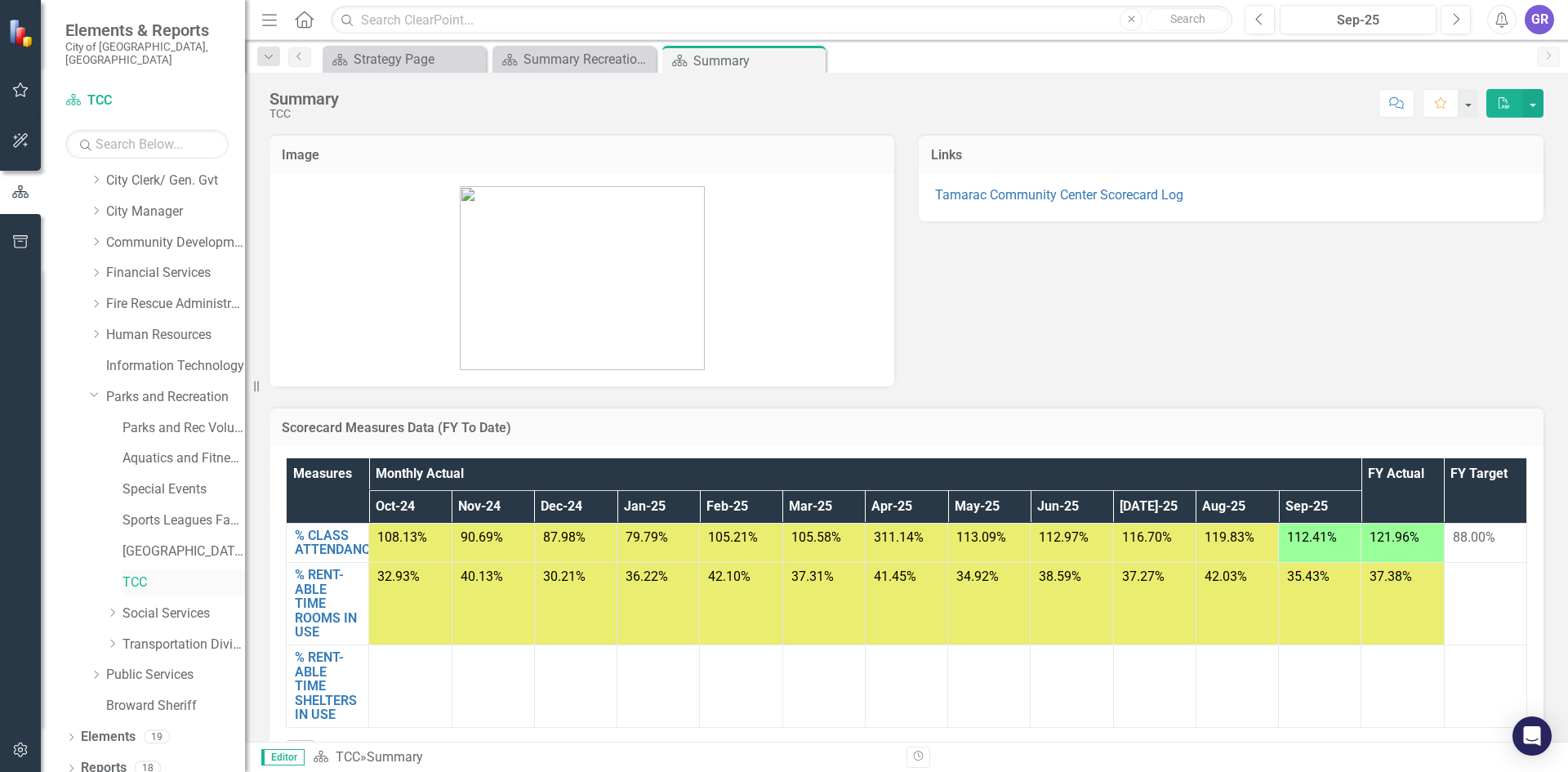
click at [126, 573] on link "TCC" at bounding box center [184, 583] width 122 height 18
click at [73, 765] on icon "Dropdown" at bounding box center [71, 769] width 12 height 9
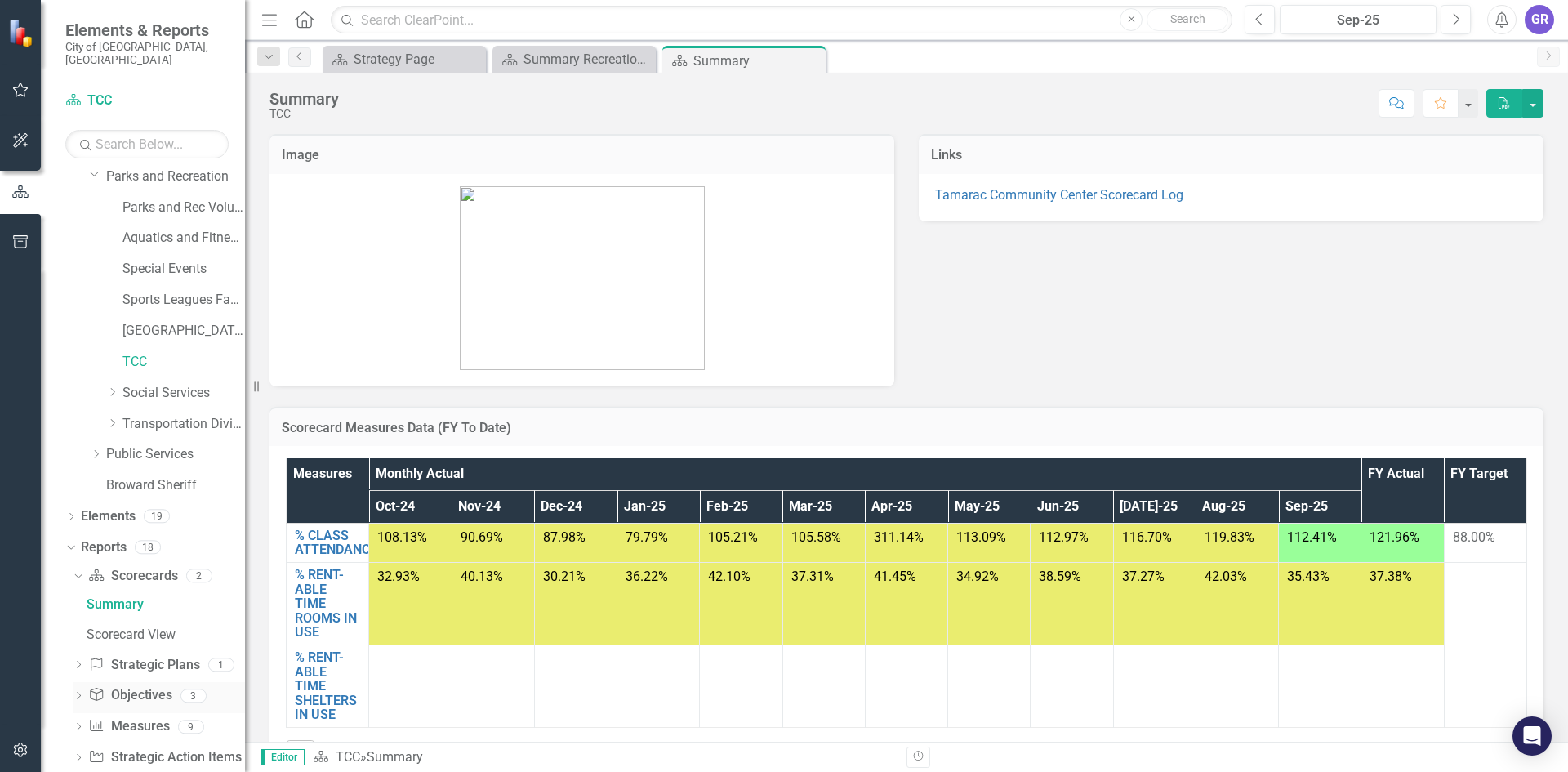
scroll to position [362, 0]
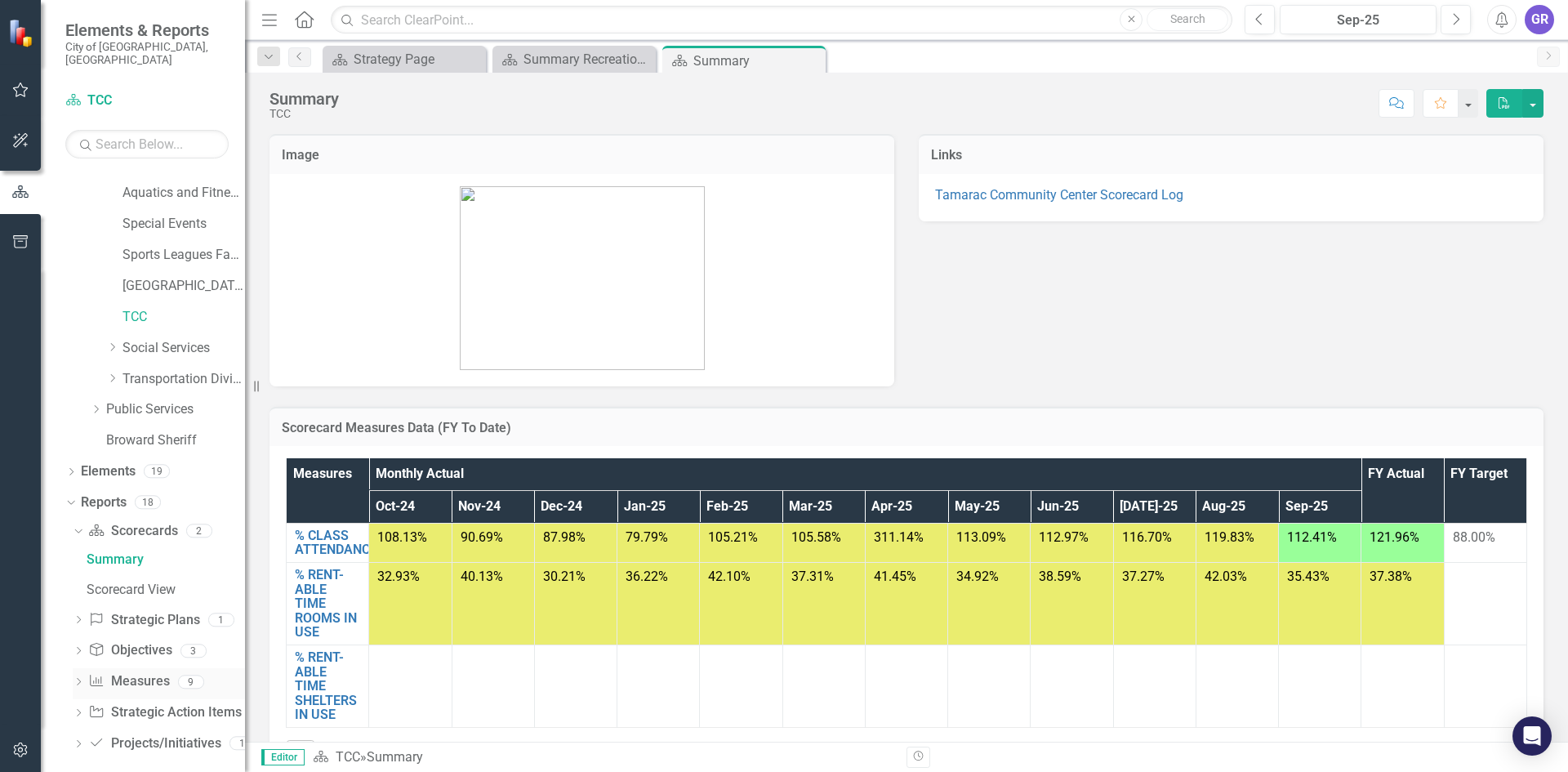
click at [78, 679] on icon "Dropdown" at bounding box center [79, 683] width 12 height 9
click at [170, 705] on div "Survey details - Data Entry View" at bounding box center [165, 712] width 158 height 15
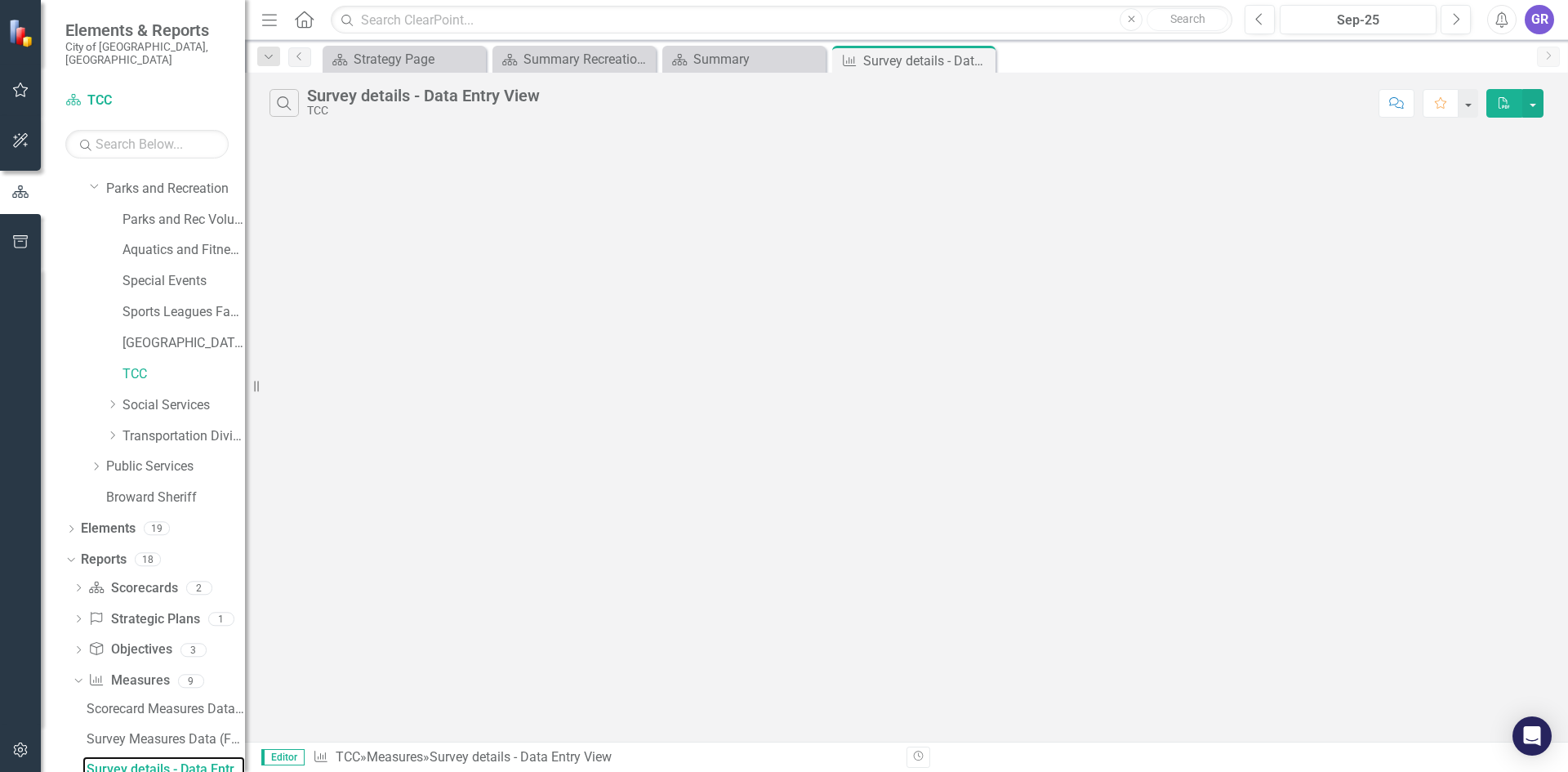
scroll to position [303, 0]
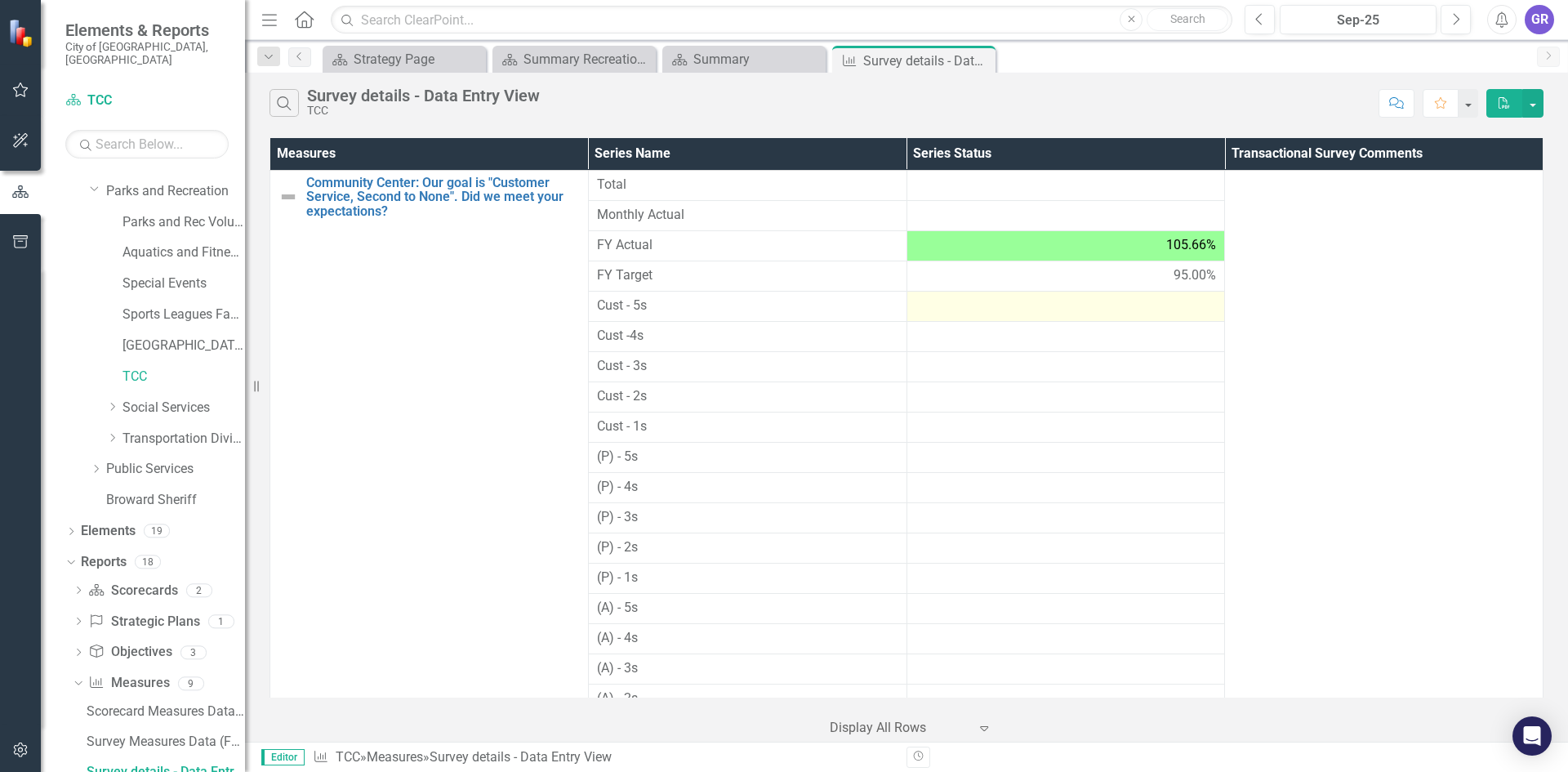
click at [1100, 307] on div at bounding box center [1066, 306] width 302 height 19
click at [1100, 312] on div at bounding box center [1066, 306] width 302 height 19
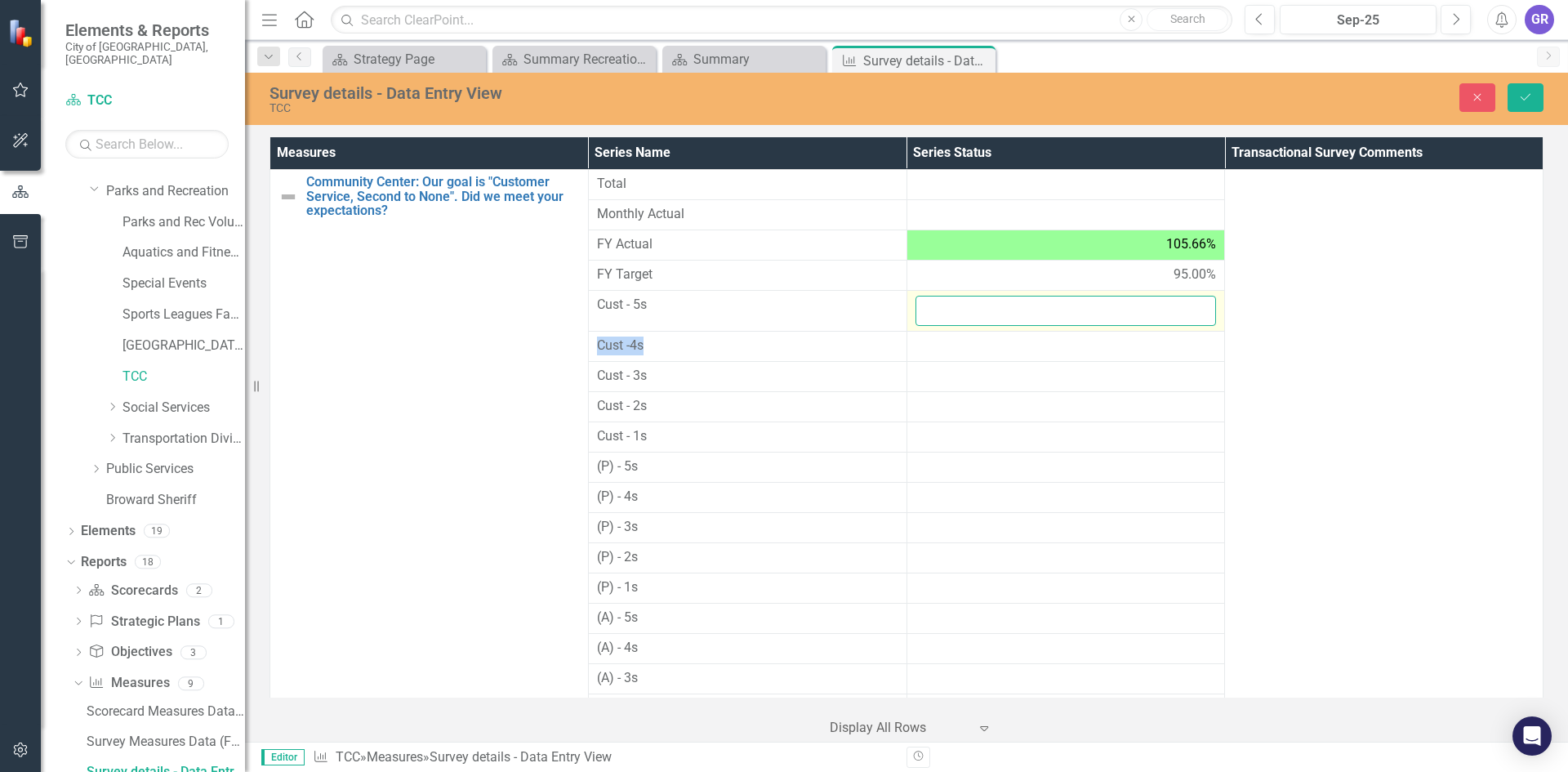
click at [1100, 312] on input "number" at bounding box center [1066, 311] width 302 height 30
type input "39"
click at [967, 348] on div at bounding box center [1066, 345] width 302 height 19
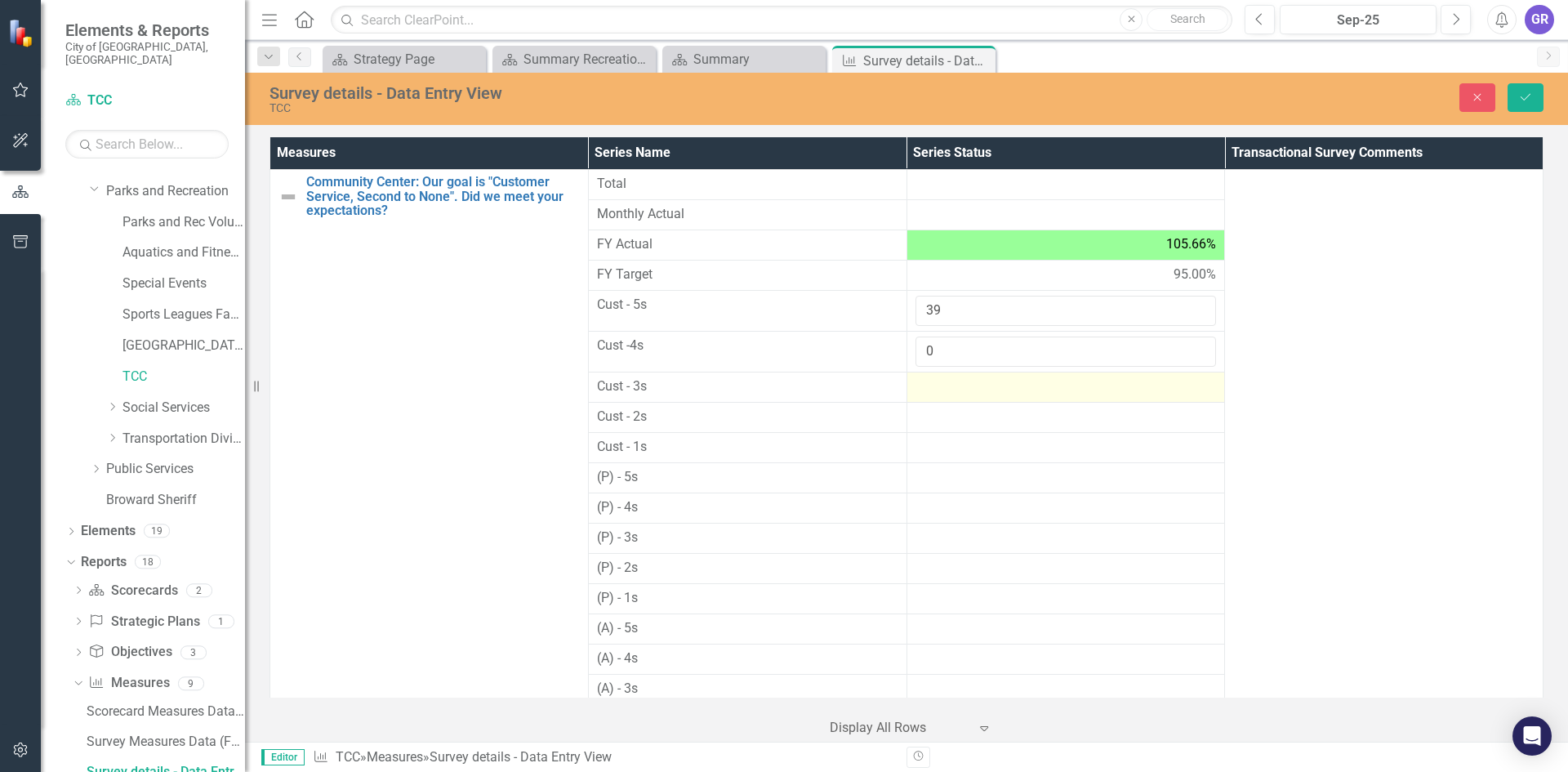
type input "0"
click at [954, 389] on div at bounding box center [1066, 386] width 302 height 19
click at [954, 389] on input "number" at bounding box center [1066, 392] width 302 height 30
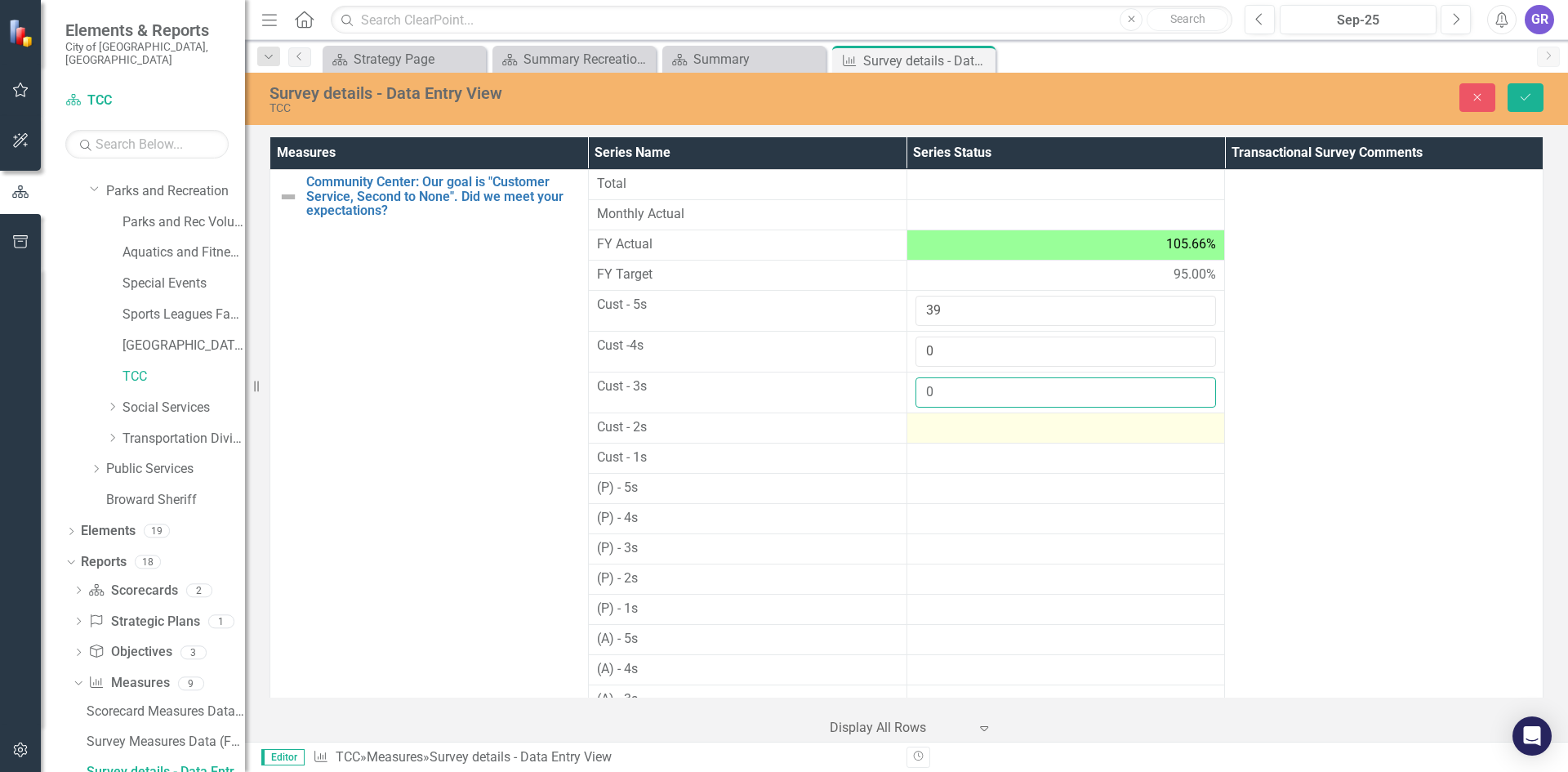
type input "0"
click at [950, 427] on div at bounding box center [1066, 427] width 302 height 19
click at [950, 427] on input "number" at bounding box center [1066, 433] width 302 height 30
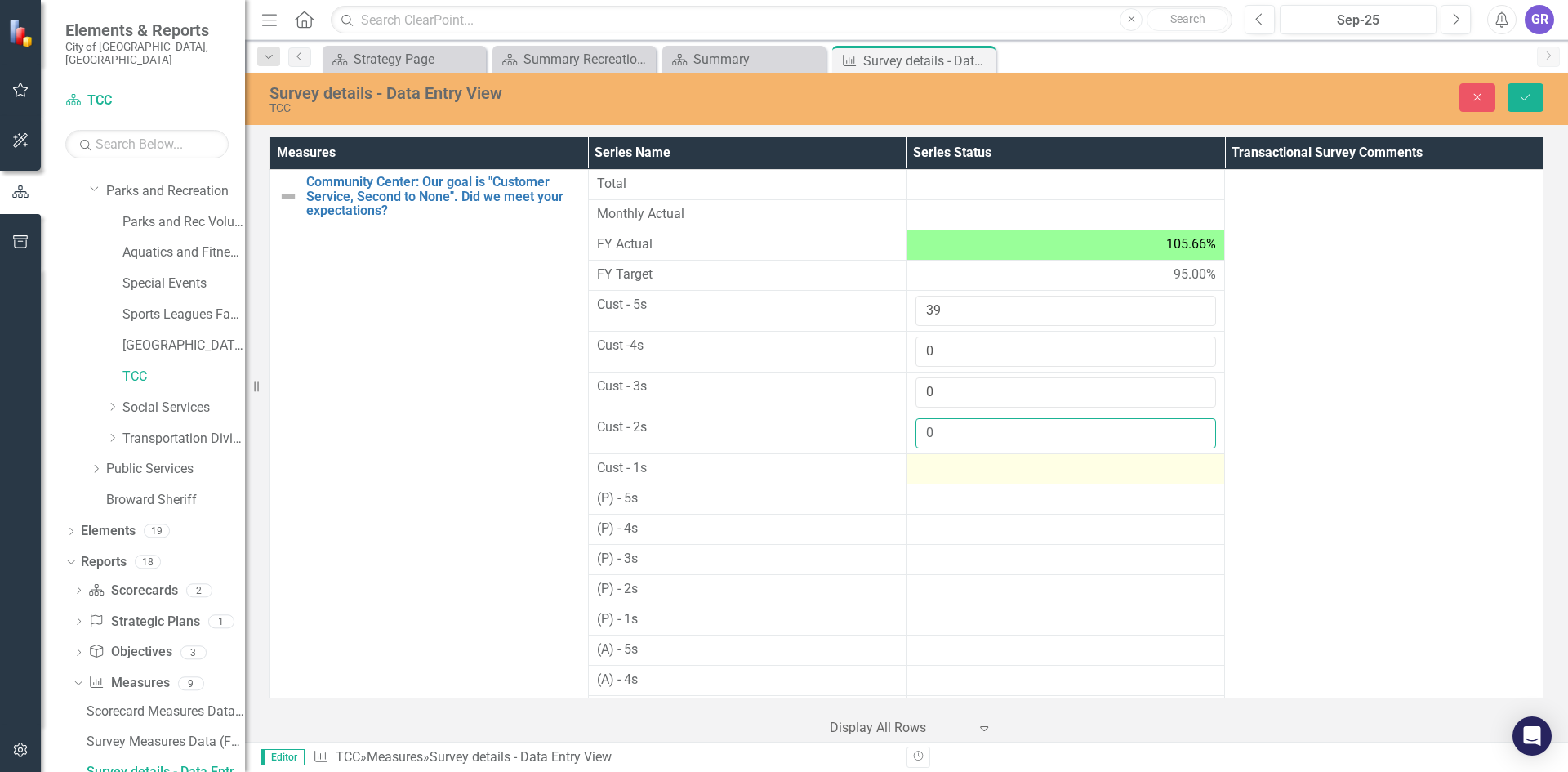
type input "0"
click at [949, 469] on div at bounding box center [1066, 469] width 302 height 19
click at [949, 469] on input "number" at bounding box center [1066, 474] width 302 height 30
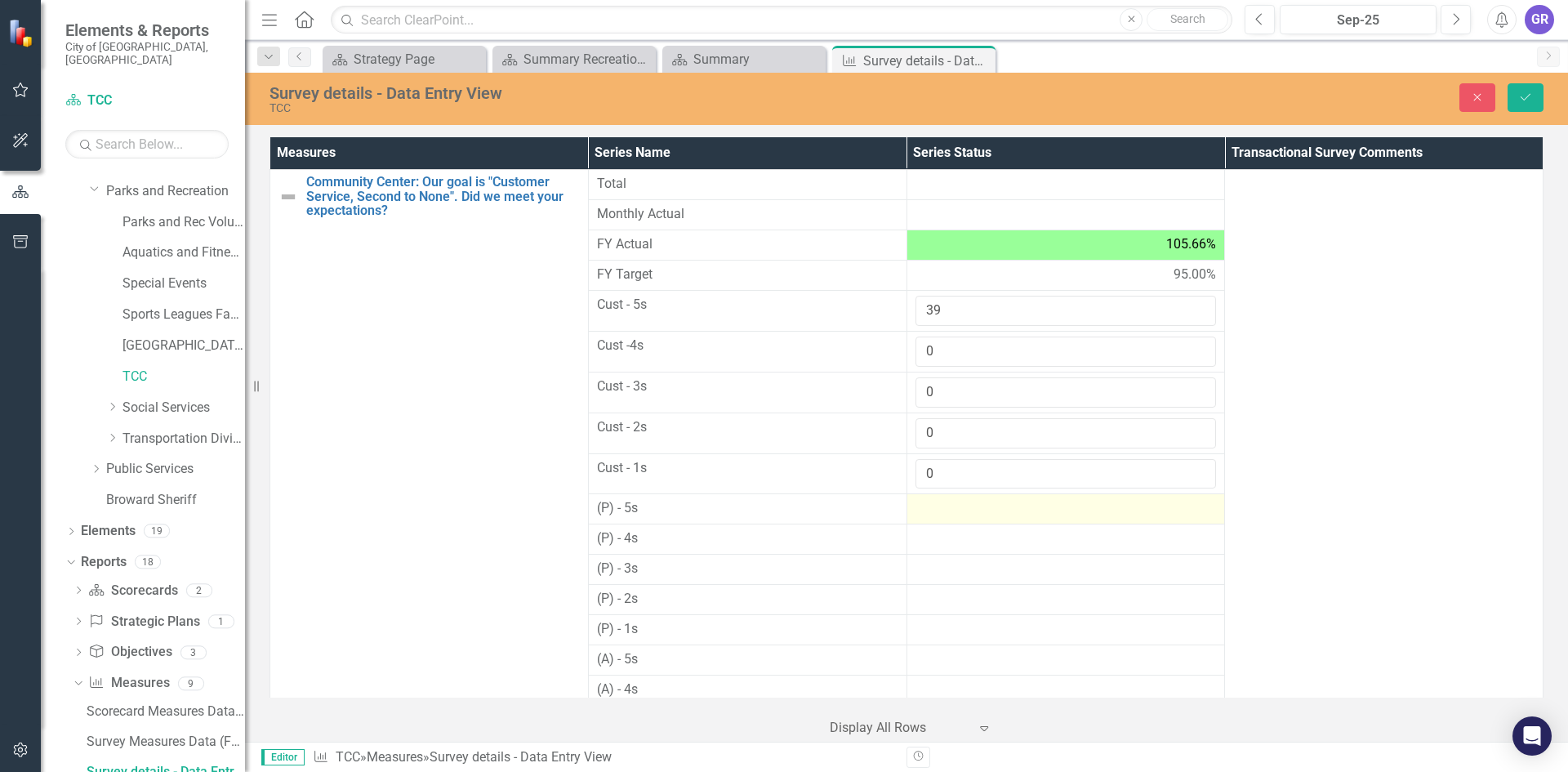
type input "0"
click at [945, 515] on div at bounding box center [1066, 508] width 302 height 19
click at [945, 515] on input "number" at bounding box center [1066, 514] width 302 height 30
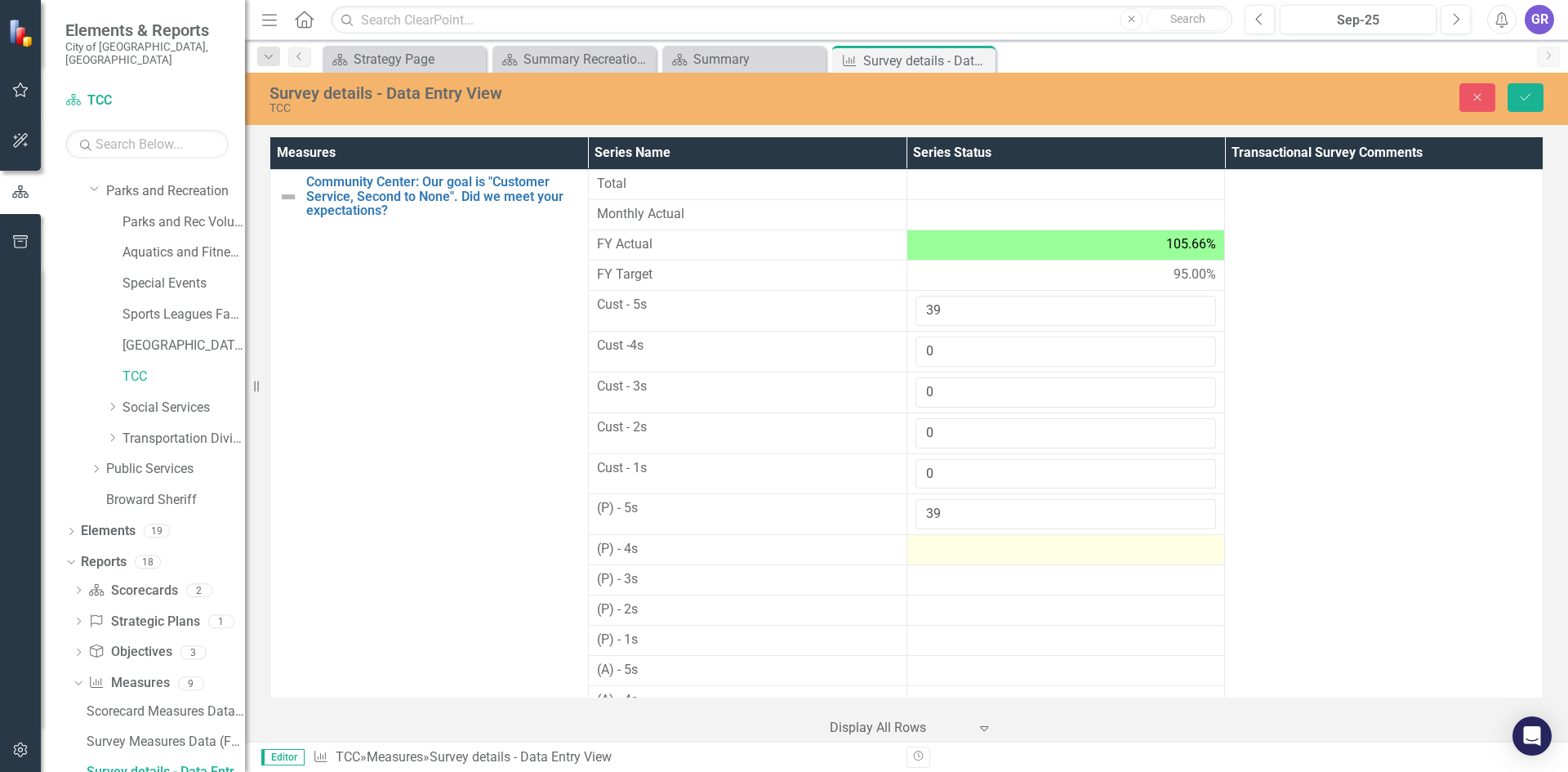
type input "39"
click at [948, 551] on div at bounding box center [1066, 549] width 302 height 19
click at [948, 550] on div at bounding box center [1066, 549] width 302 height 19
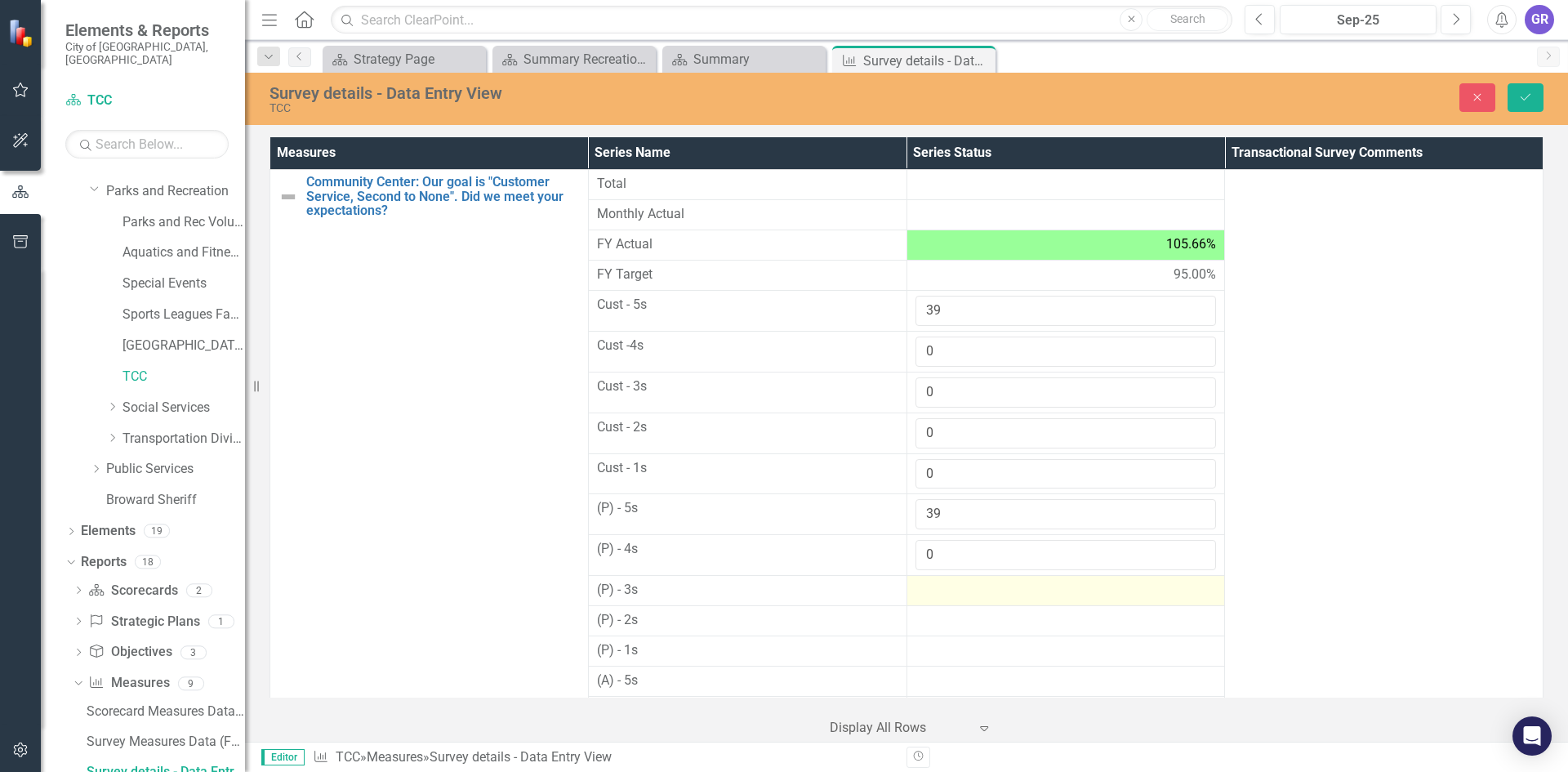
type input "0"
click at [943, 590] on div at bounding box center [1066, 590] width 302 height 19
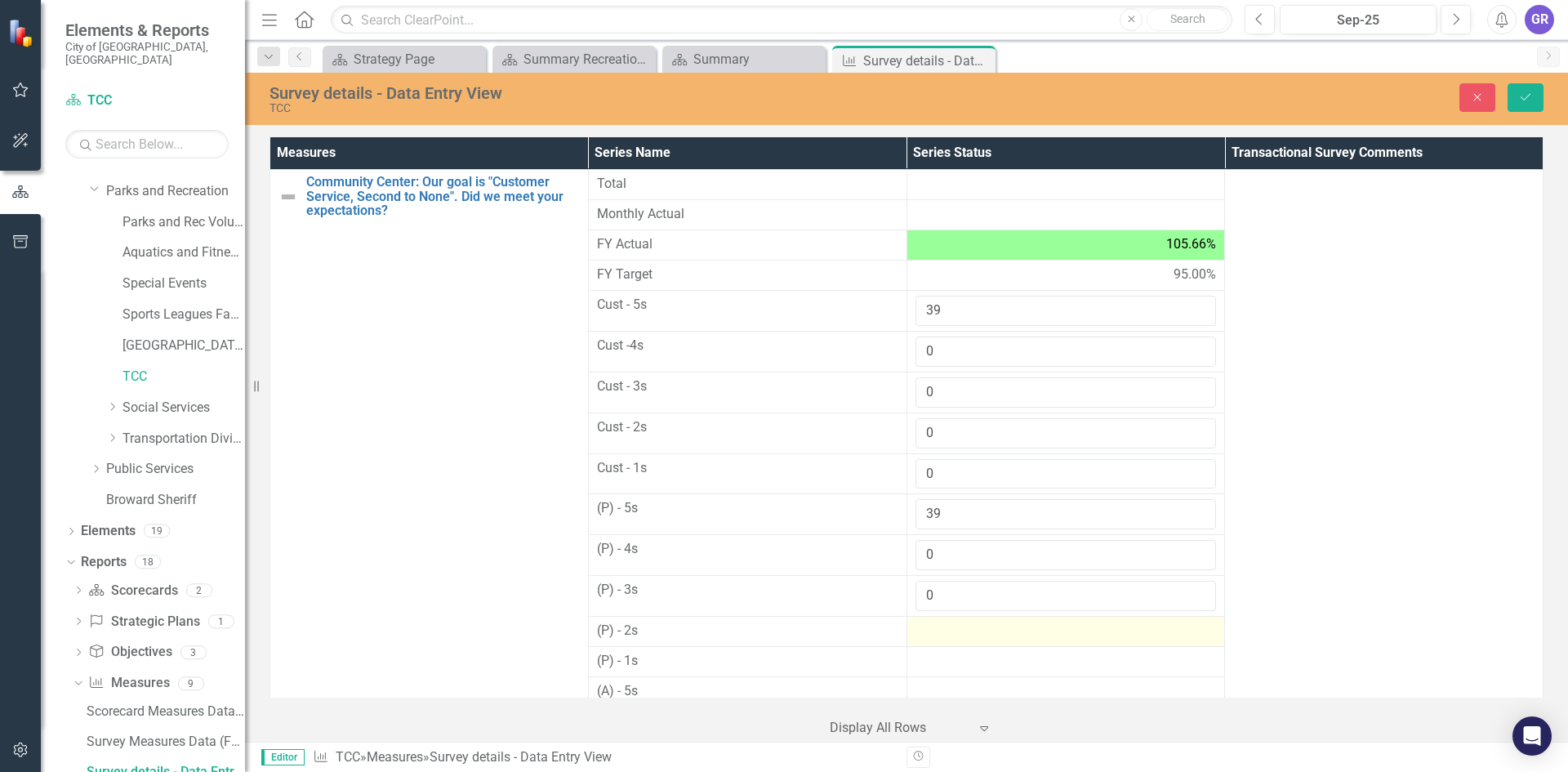
type input "0"
click at [943, 629] on div at bounding box center [1066, 631] width 302 height 19
click at [943, 628] on div at bounding box center [1066, 631] width 302 height 19
click at [943, 628] on input "number" at bounding box center [1066, 637] width 302 height 30
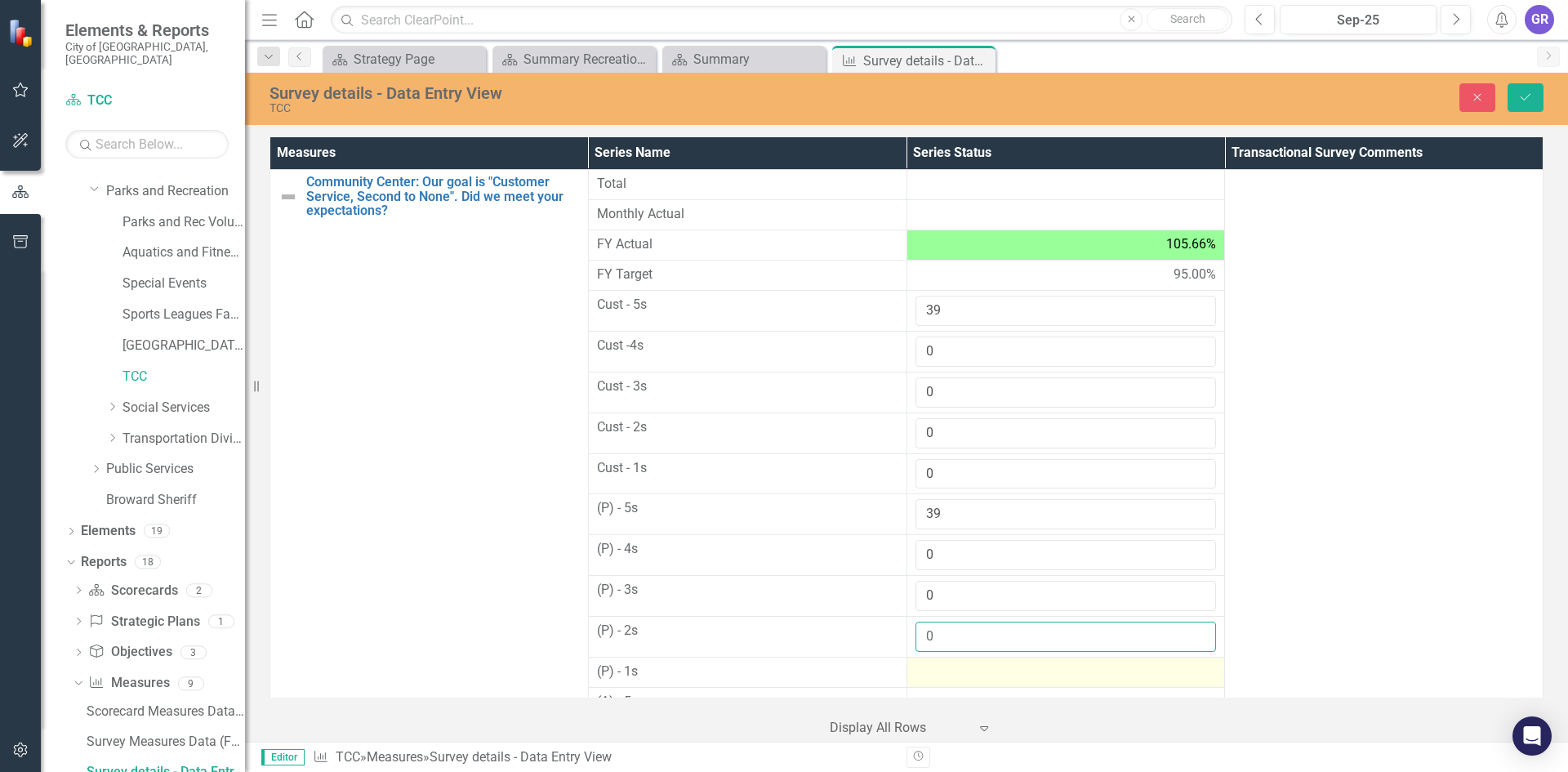
type input "0"
click at [947, 671] on div at bounding box center [1066, 671] width 302 height 19
click at [947, 671] on input "number" at bounding box center [1066, 677] width 302 height 30
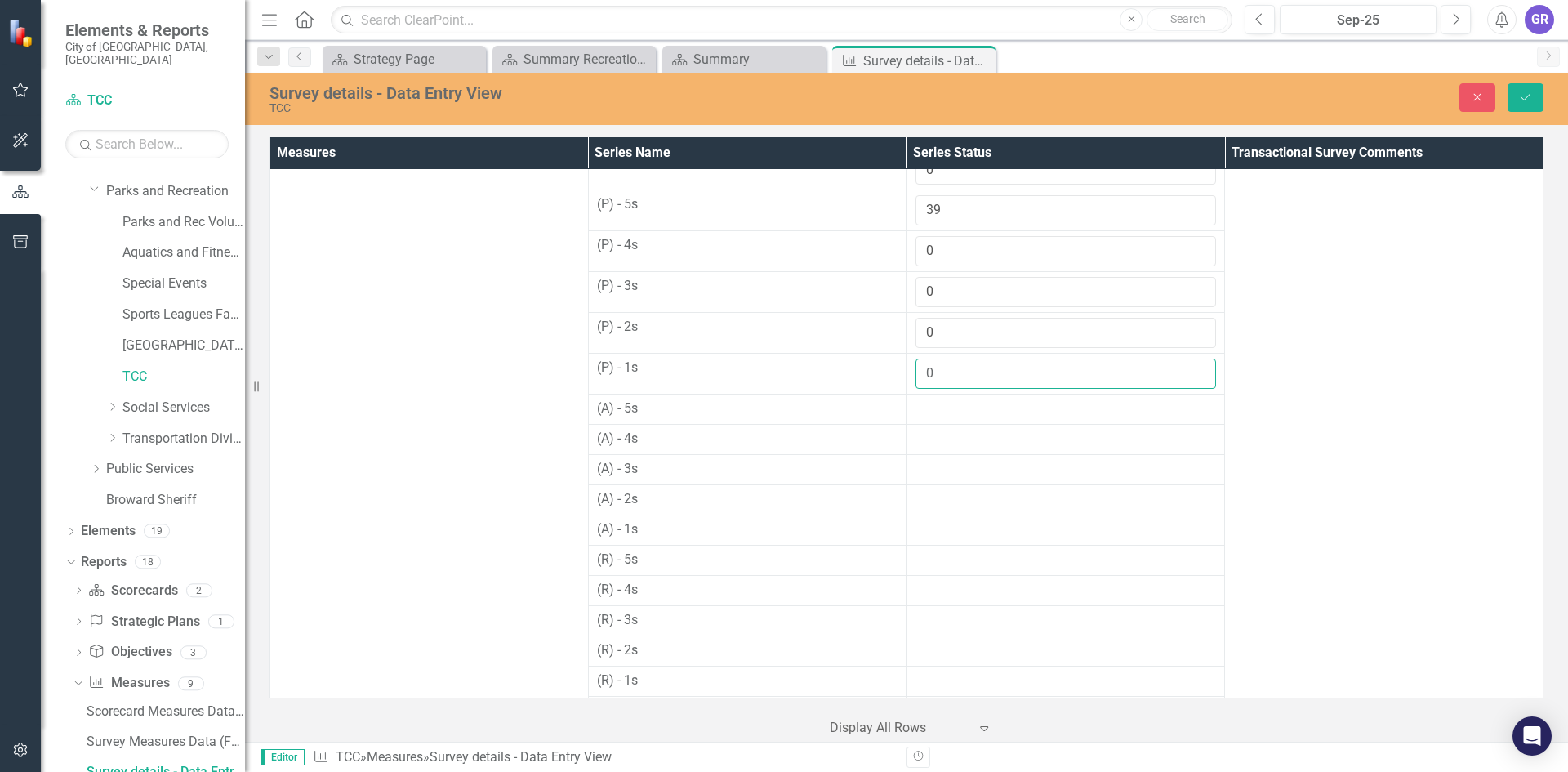
scroll to position [315, 0]
type input "0"
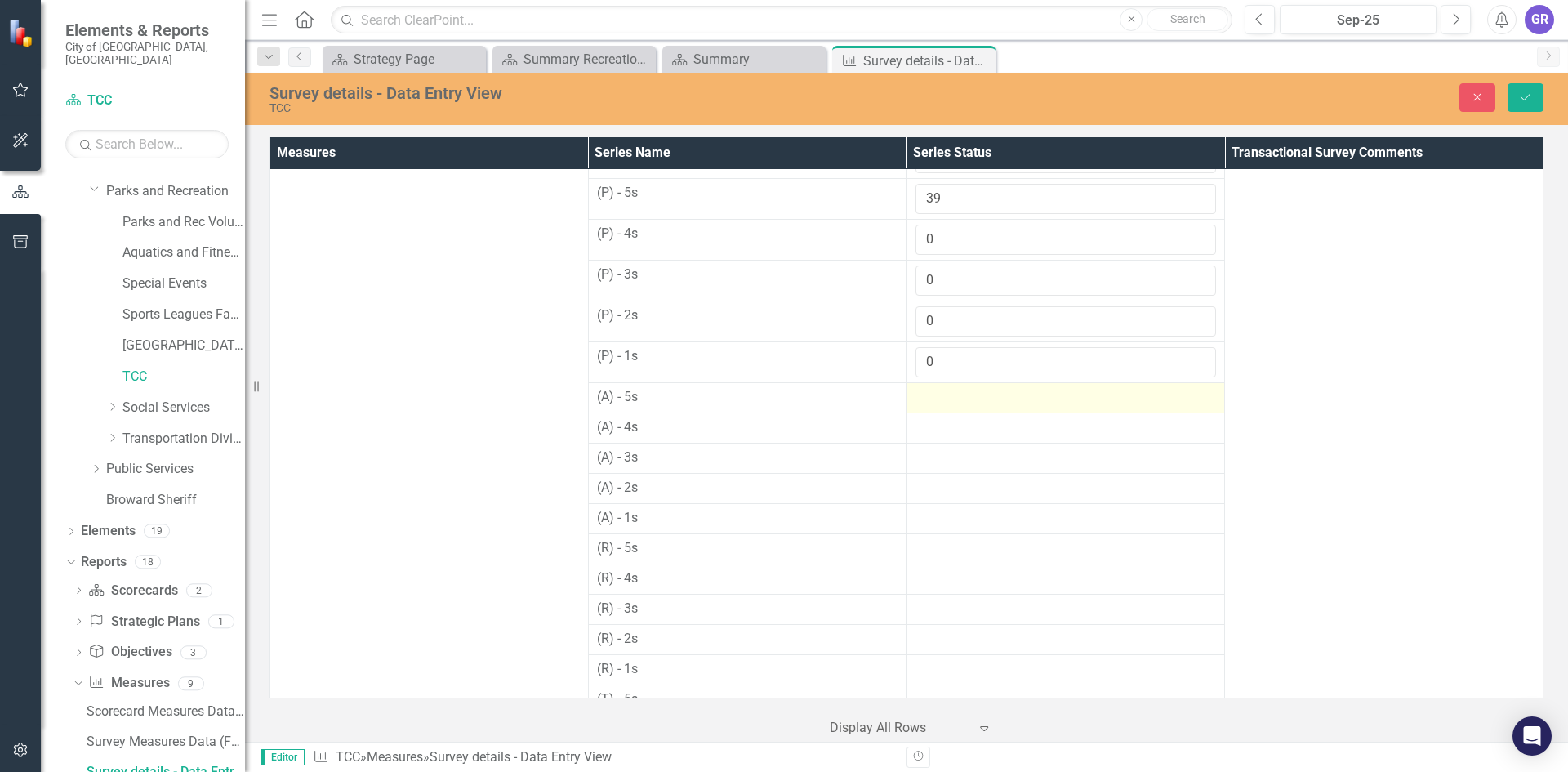
click at [954, 402] on div at bounding box center [1066, 397] width 302 height 19
click at [954, 402] on input "number" at bounding box center [1066, 403] width 302 height 30
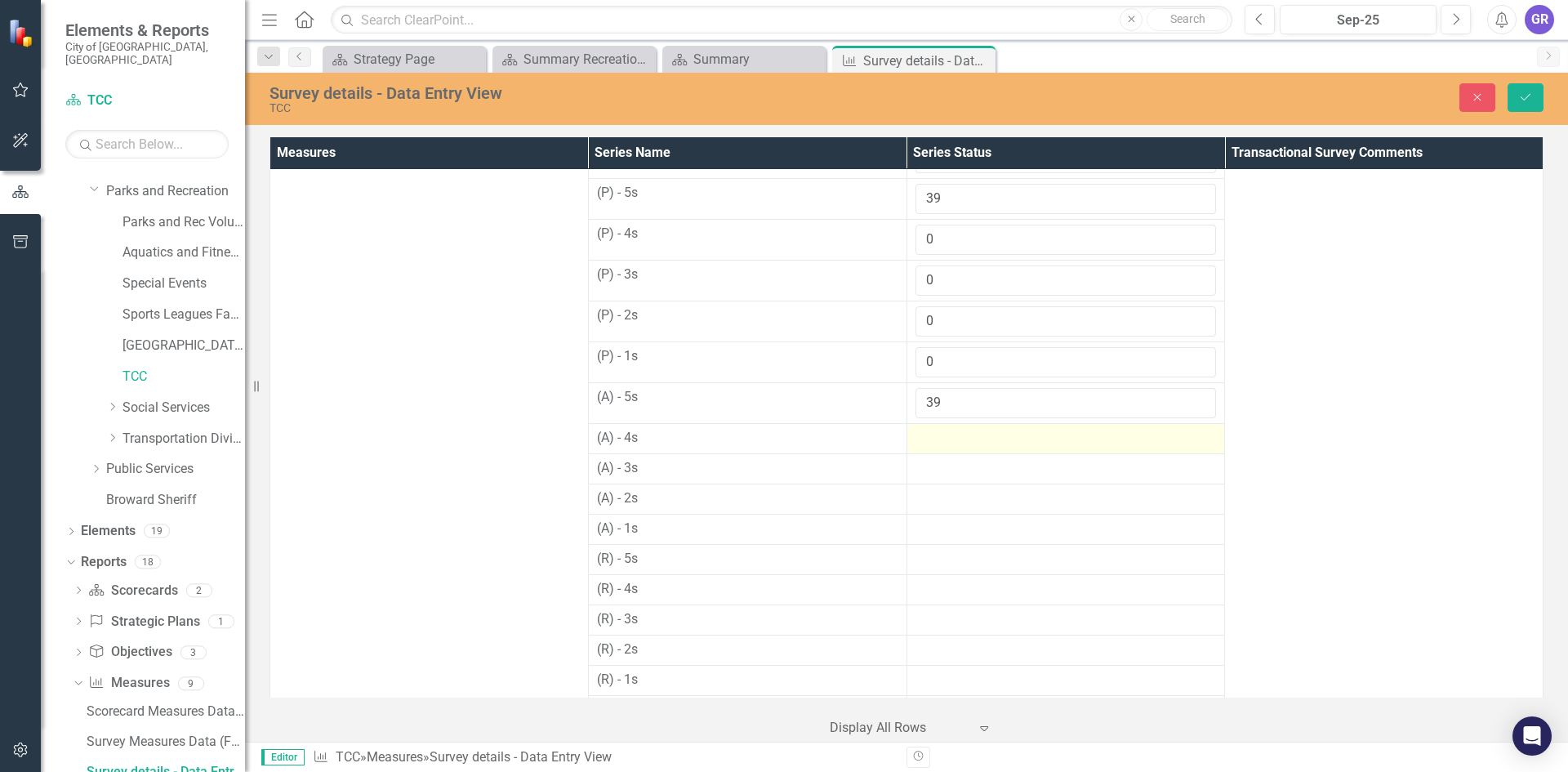
type input "39"
click at [942, 439] on div at bounding box center [1066, 438] width 302 height 19
click at [942, 439] on input "number" at bounding box center [1066, 444] width 302 height 30
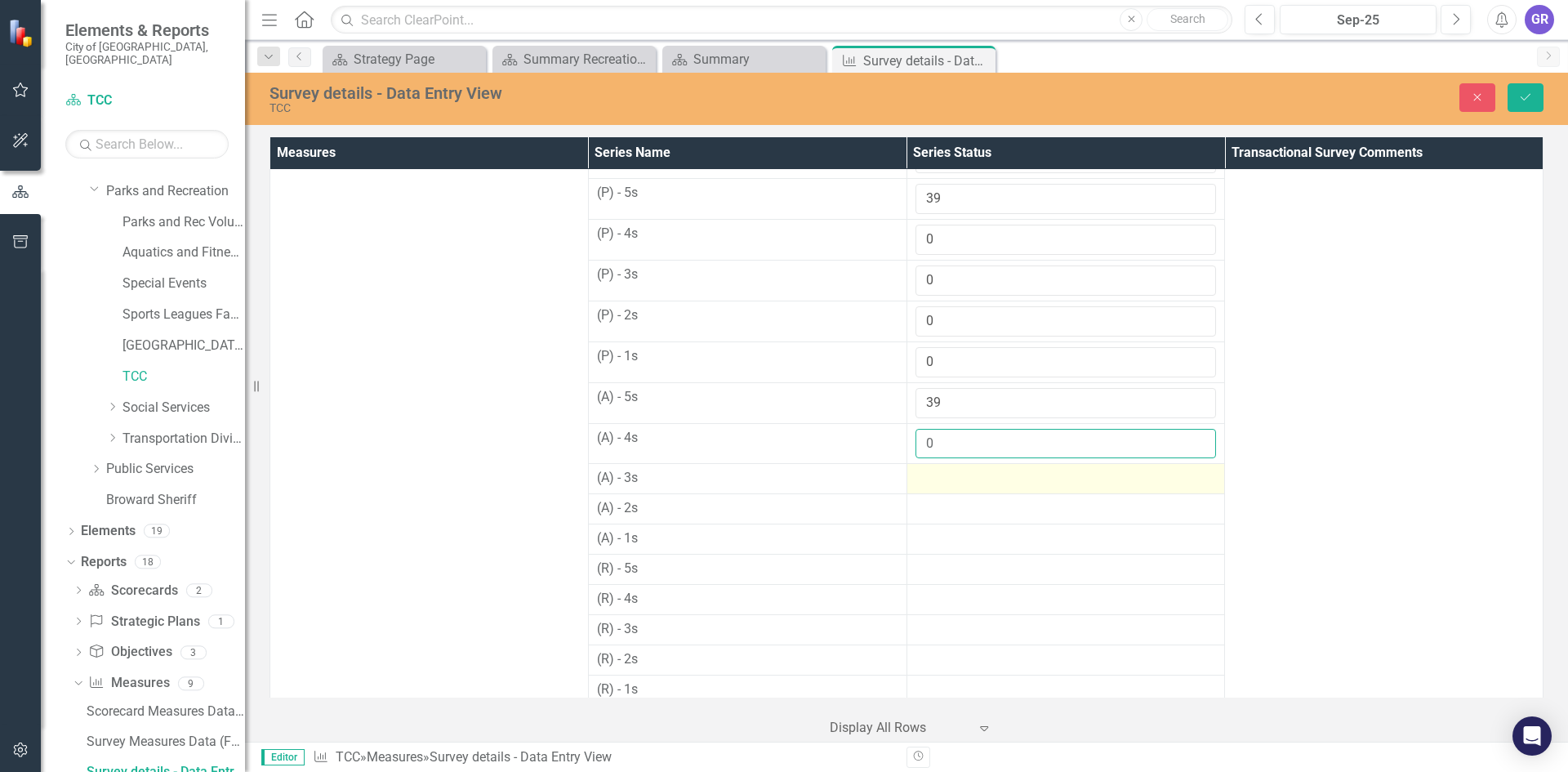
type input "0"
click at [944, 474] on div at bounding box center [1066, 478] width 302 height 19
click at [944, 476] on input "number" at bounding box center [1066, 484] width 302 height 30
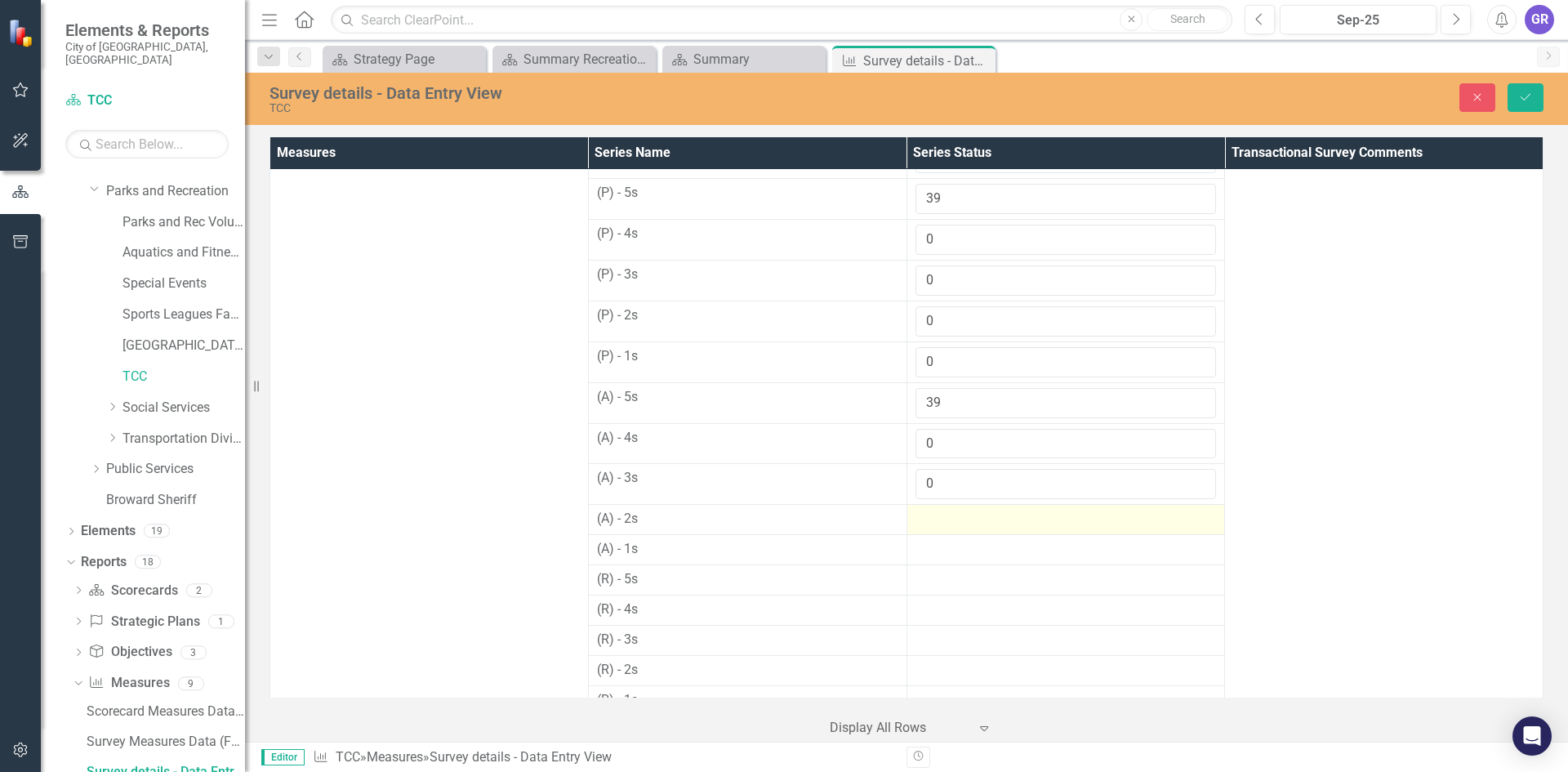
type input "0"
click at [942, 516] on div at bounding box center [1066, 519] width 302 height 19
click at [942, 516] on input "number" at bounding box center [1066, 525] width 302 height 30
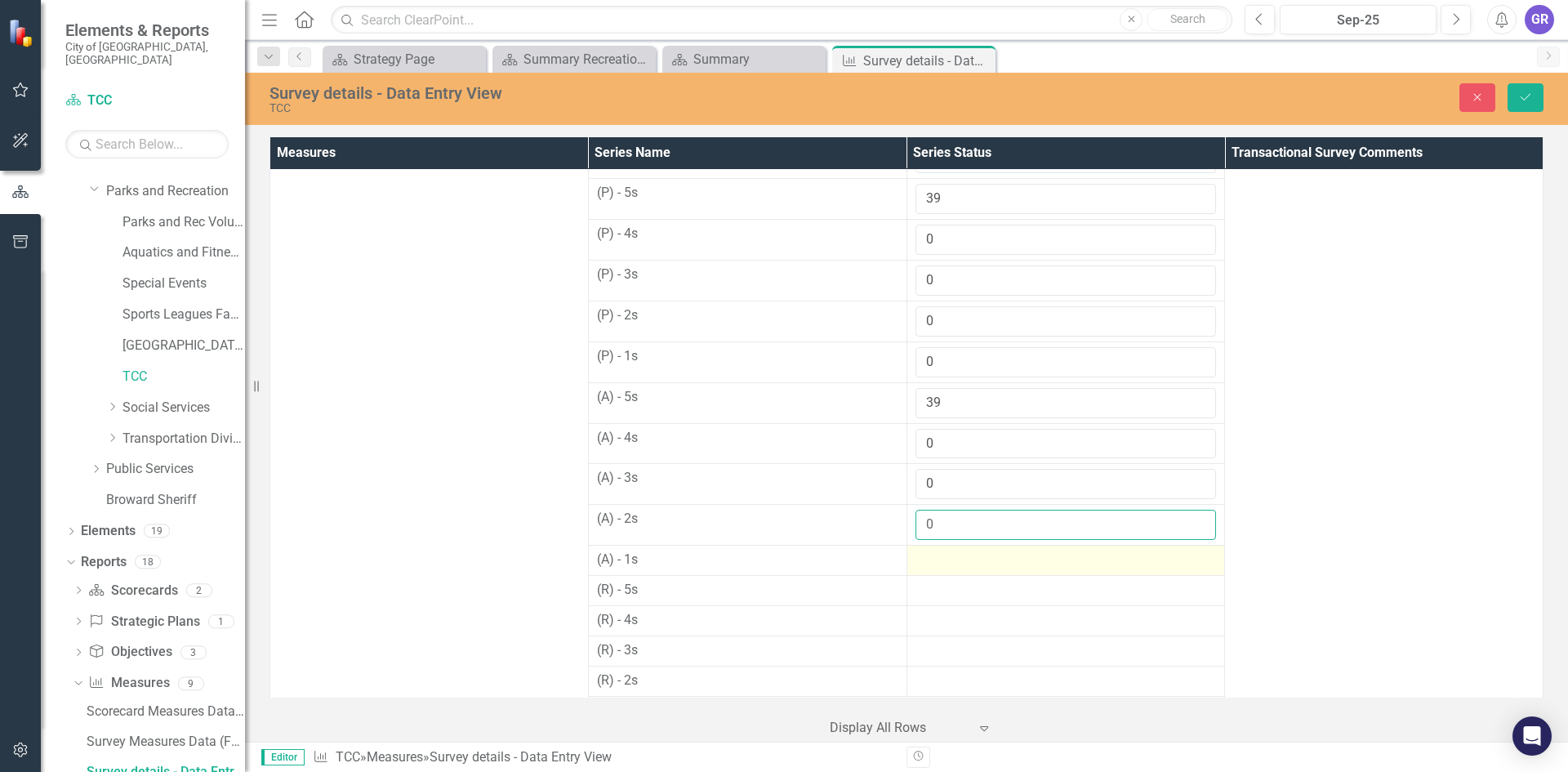
type input "0"
click at [944, 566] on div at bounding box center [1066, 560] width 302 height 19
click at [944, 565] on div at bounding box center [1066, 560] width 302 height 19
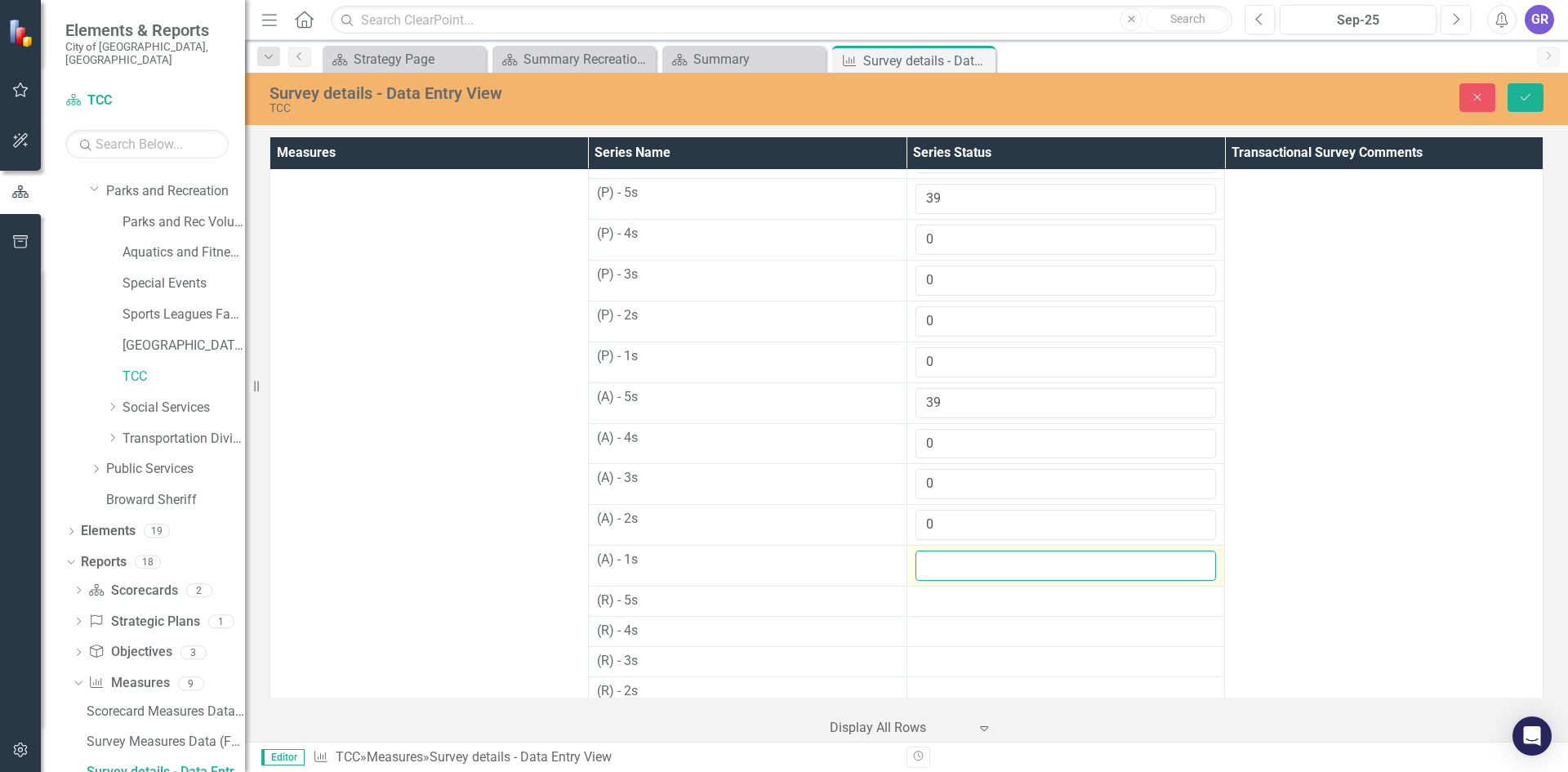
click at [944, 565] on input "number" at bounding box center [1066, 566] width 302 height 30
type input "0"
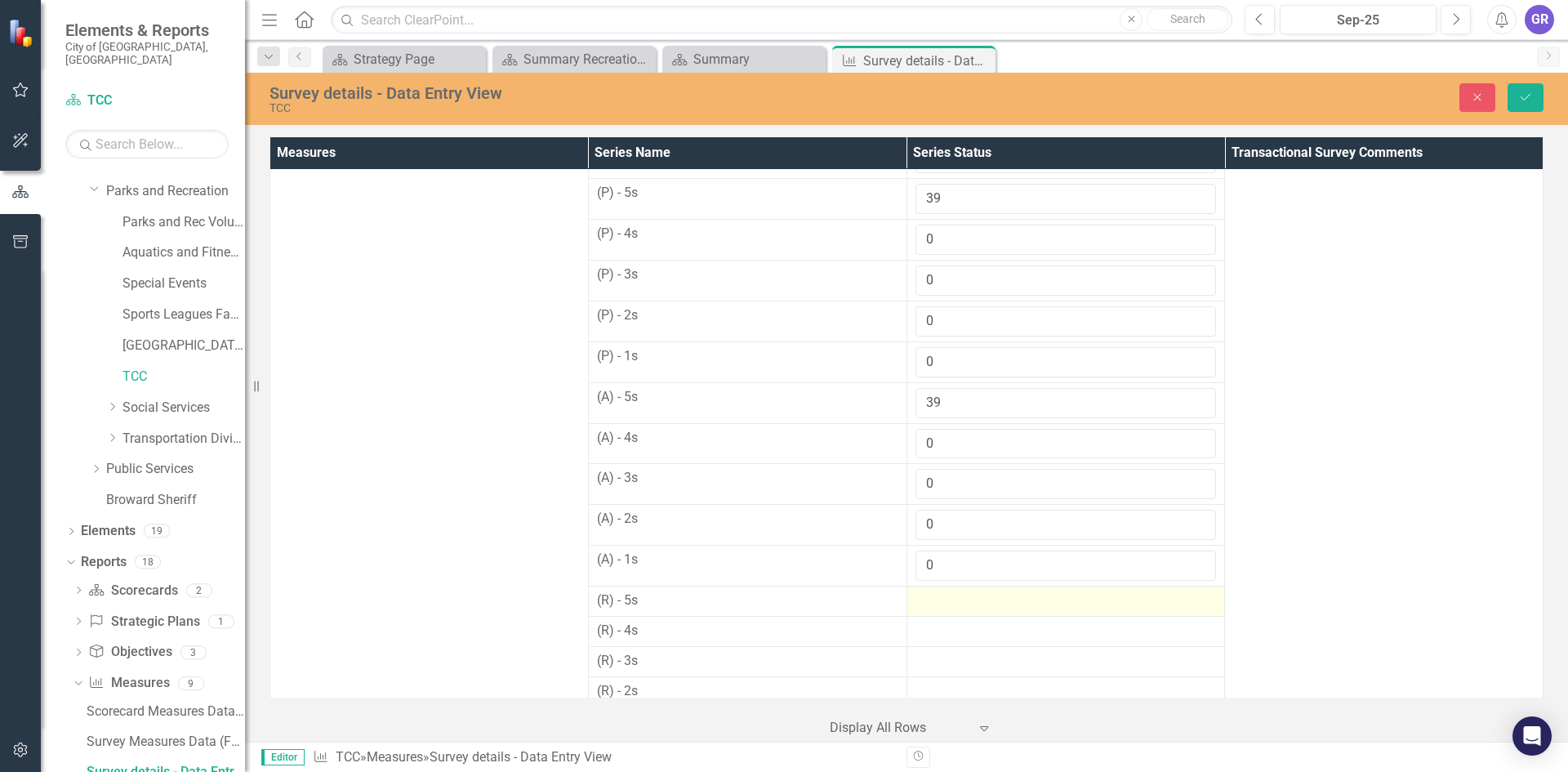
click at [938, 602] on div at bounding box center [1066, 600] width 302 height 19
click at [938, 602] on input "number" at bounding box center [1066, 606] width 302 height 30
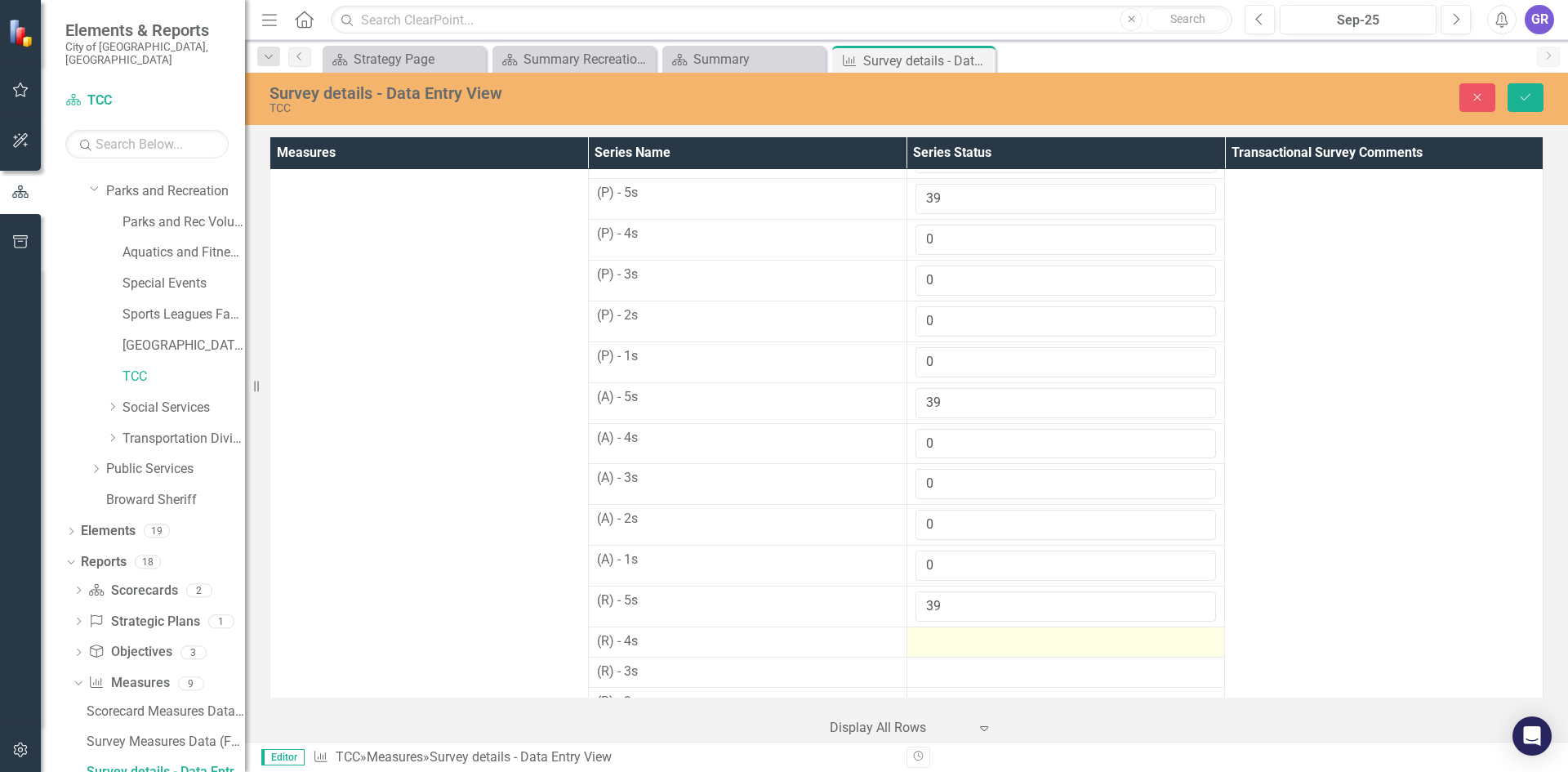
type input "39"
click at [944, 646] on div at bounding box center [1066, 641] width 302 height 19
click at [940, 644] on div at bounding box center [1066, 641] width 302 height 19
click at [940, 656] on input "number" at bounding box center [1066, 647] width 302 height 30
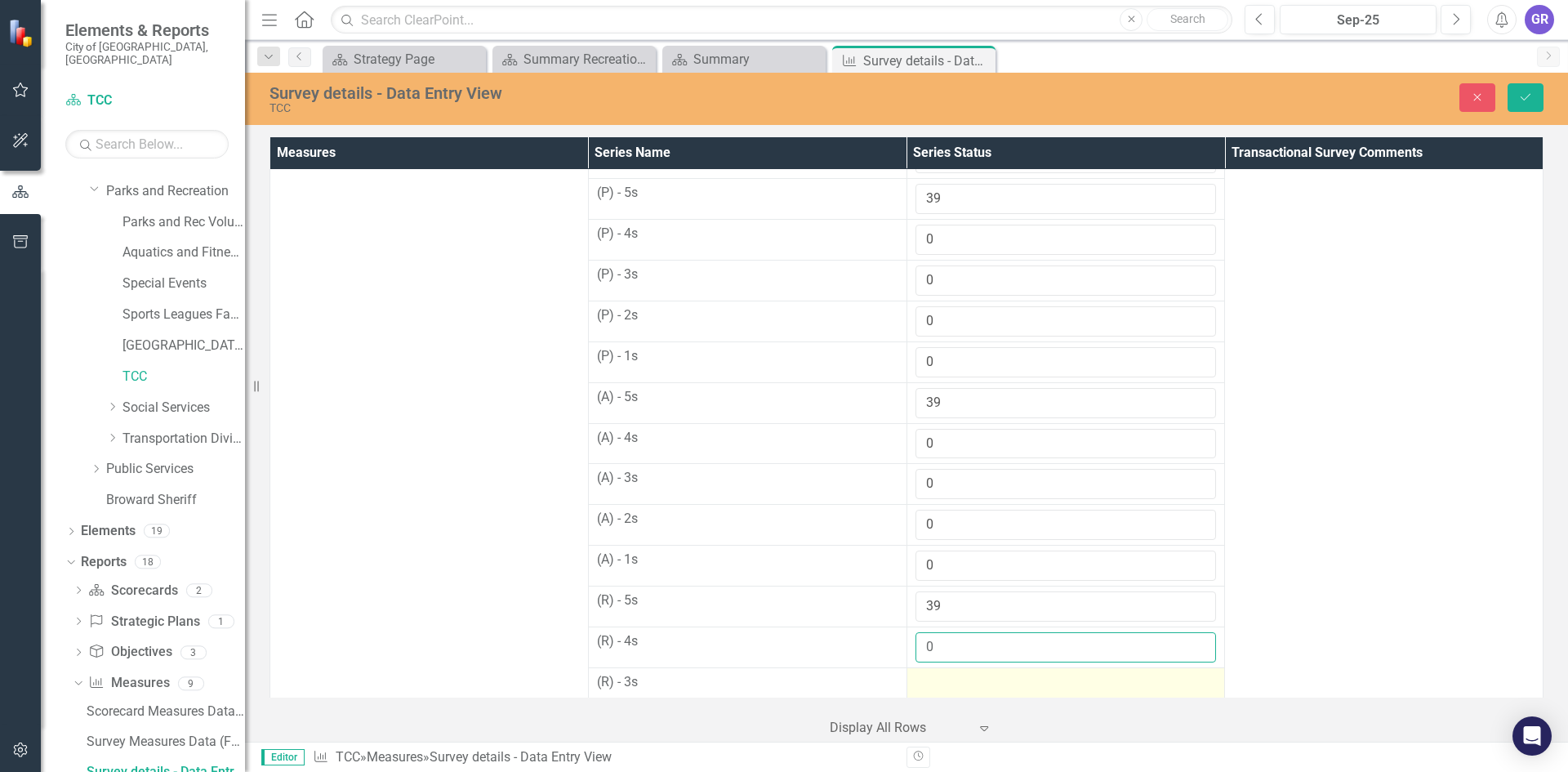
type input "0"
click at [940, 681] on div at bounding box center [1066, 682] width 302 height 19
click at [940, 680] on div at bounding box center [1066, 682] width 302 height 19
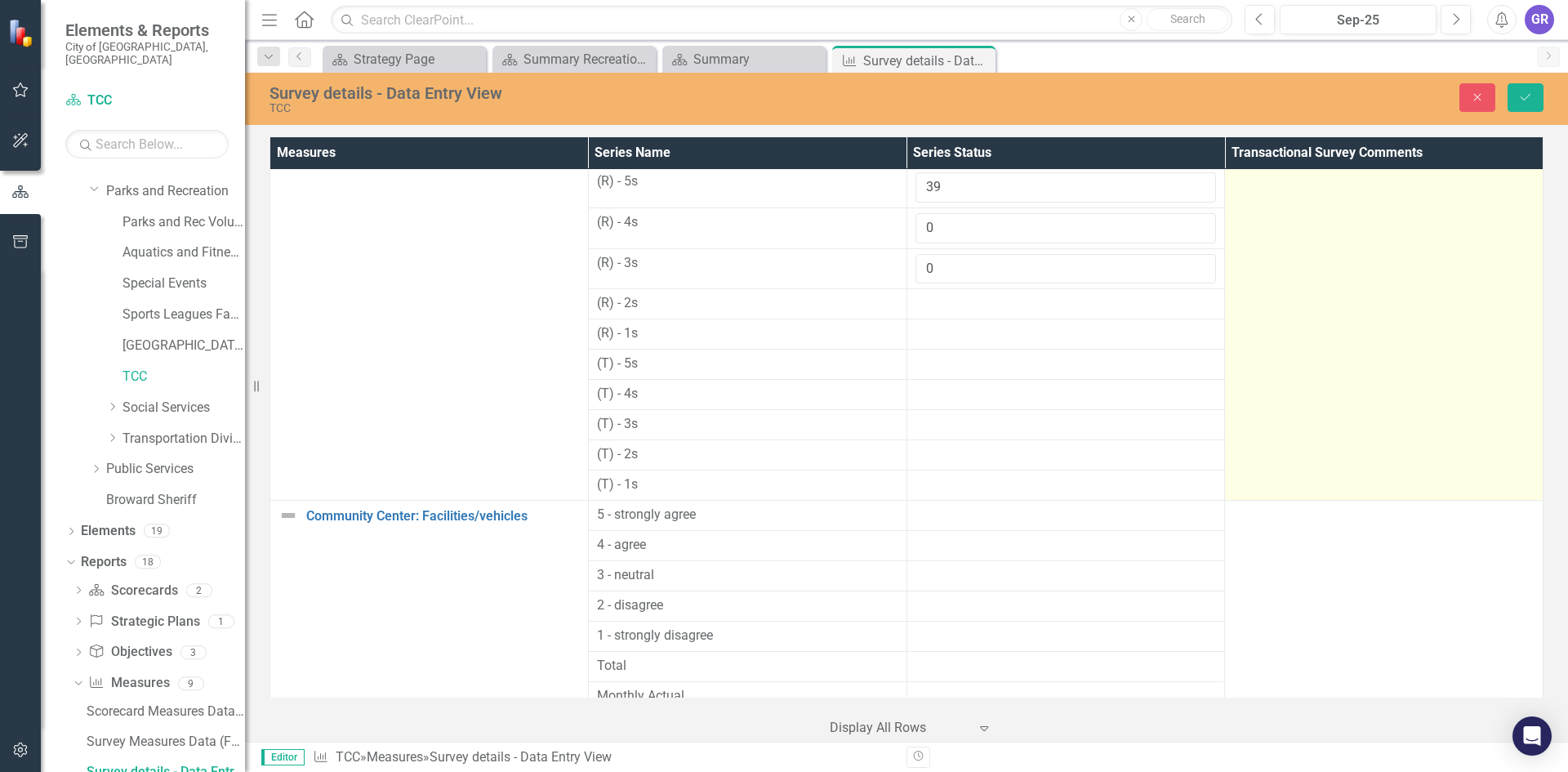
scroll to position [725, 0]
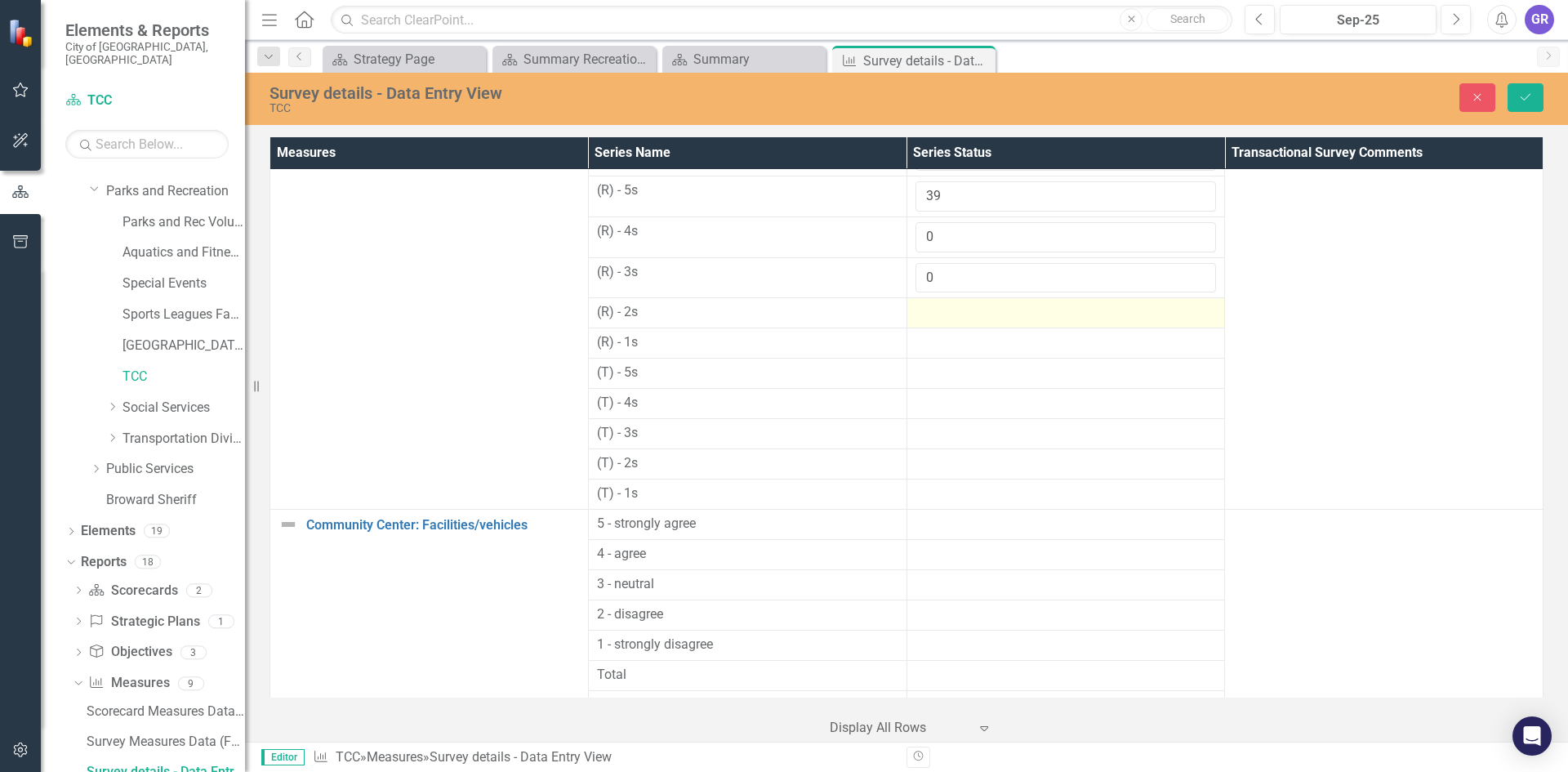
type input "0"
click at [919, 319] on div at bounding box center [1066, 312] width 302 height 19
click at [925, 314] on div at bounding box center [1066, 312] width 302 height 19
click at [926, 314] on div at bounding box center [1066, 312] width 302 height 19
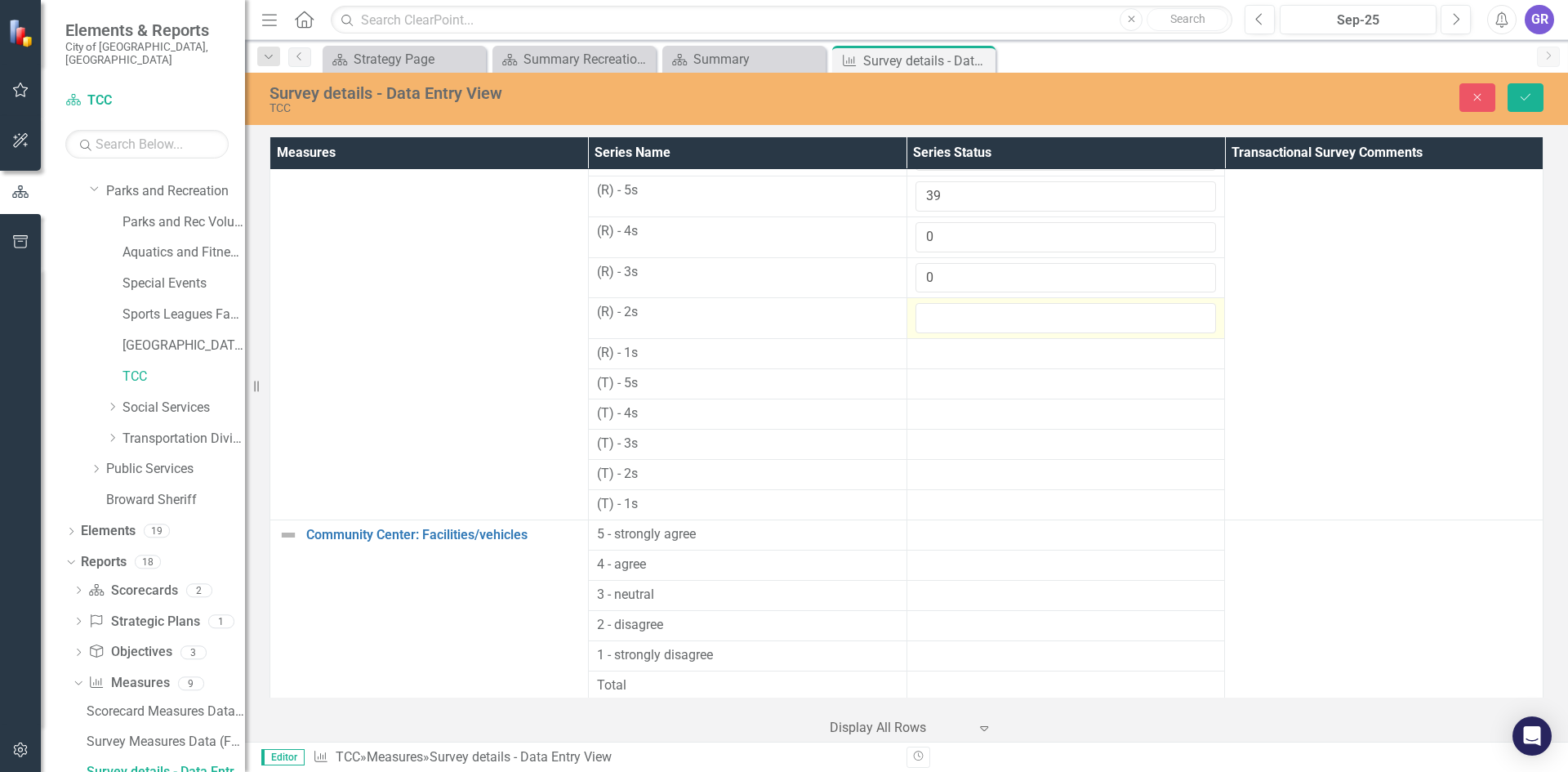
click at [929, 313] on input "number" at bounding box center [1066, 318] width 302 height 30
type input "0"
click at [942, 350] on div at bounding box center [1066, 353] width 302 height 19
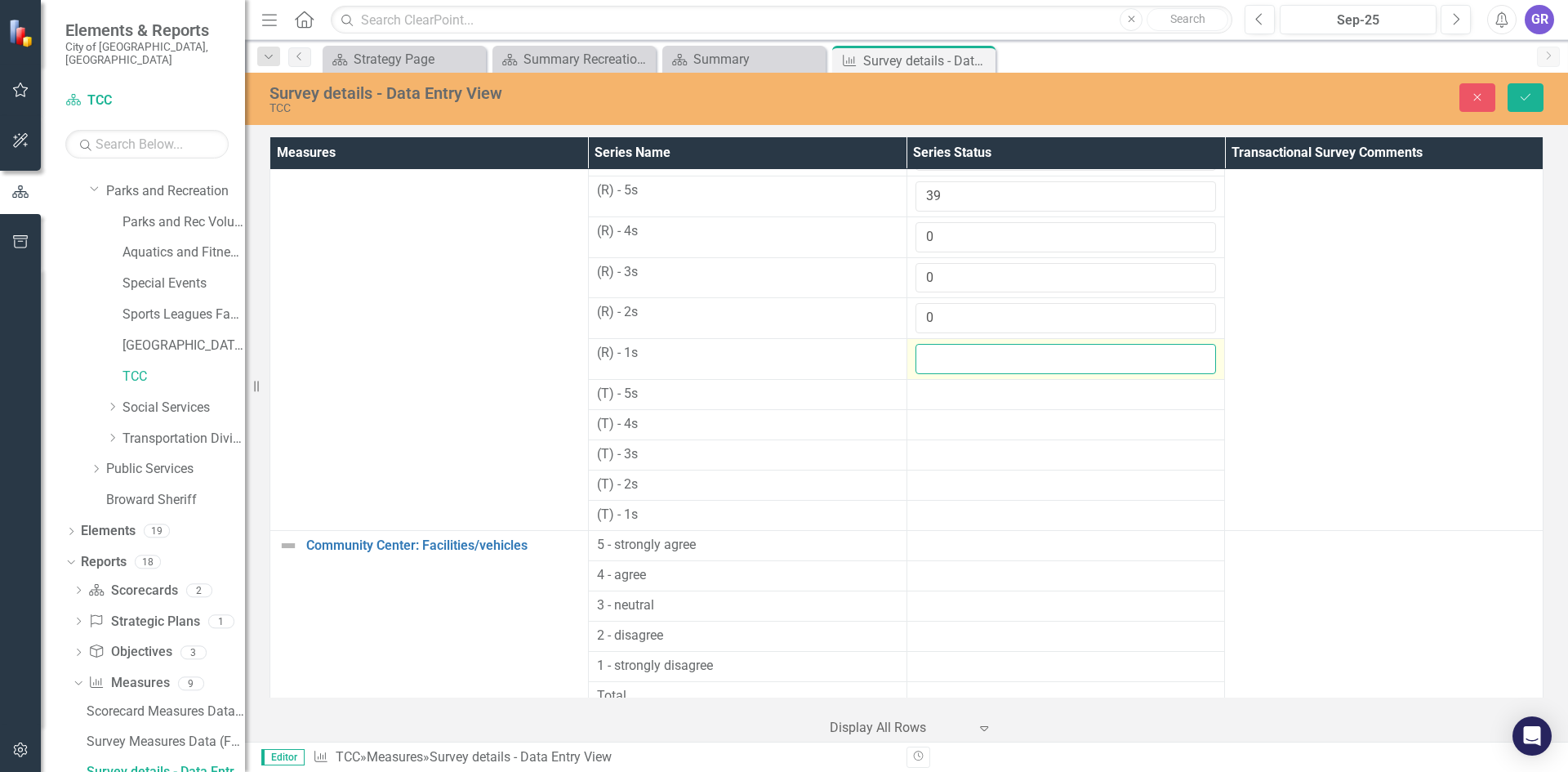
click at [942, 350] on input "number" at bounding box center [1066, 359] width 302 height 30
type input "0"
click at [944, 393] on div at bounding box center [1066, 394] width 302 height 19
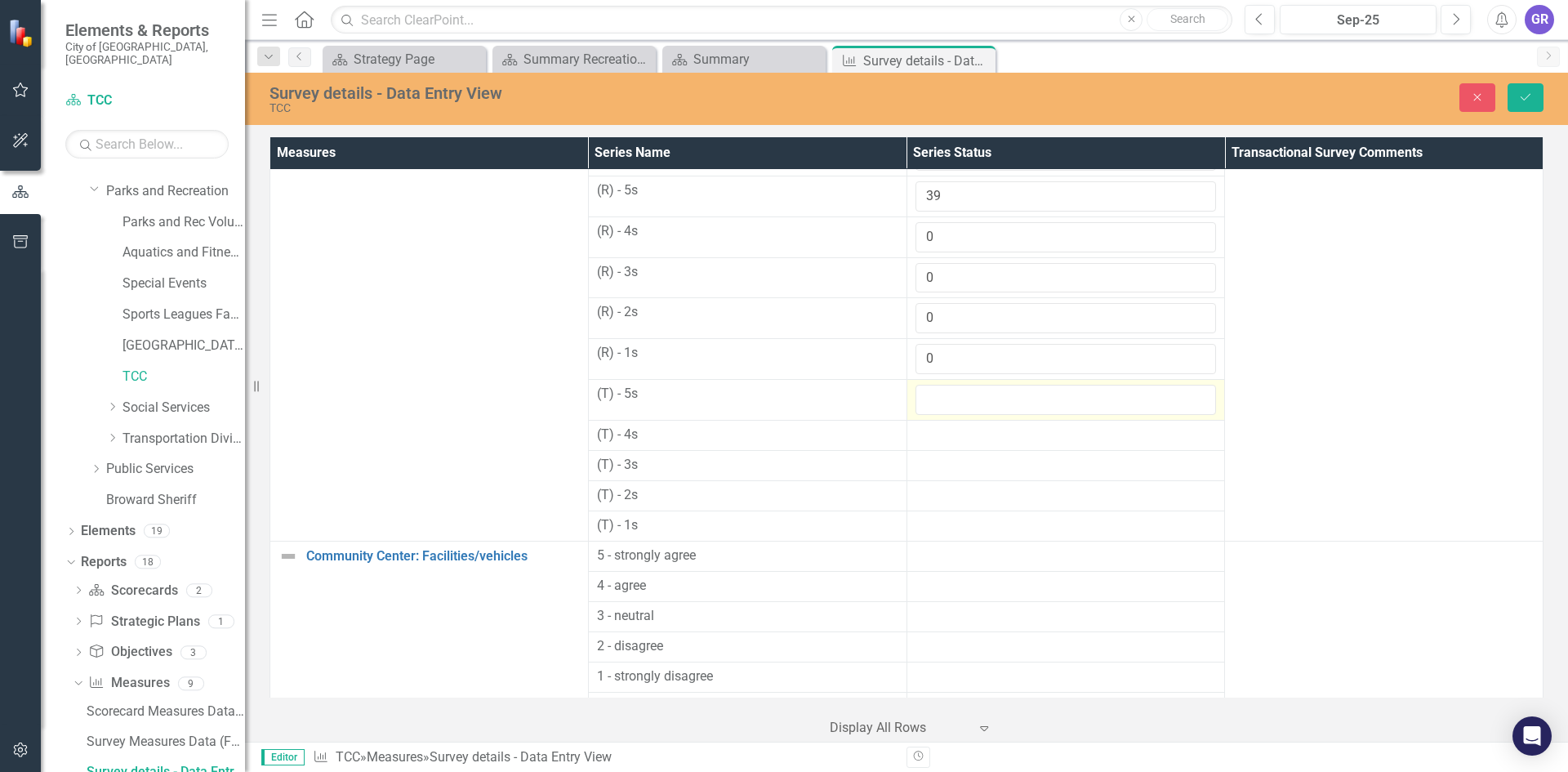
click at [944, 393] on input "number" at bounding box center [1066, 400] width 302 height 30
type input "39"
click at [939, 443] on div at bounding box center [1066, 435] width 302 height 19
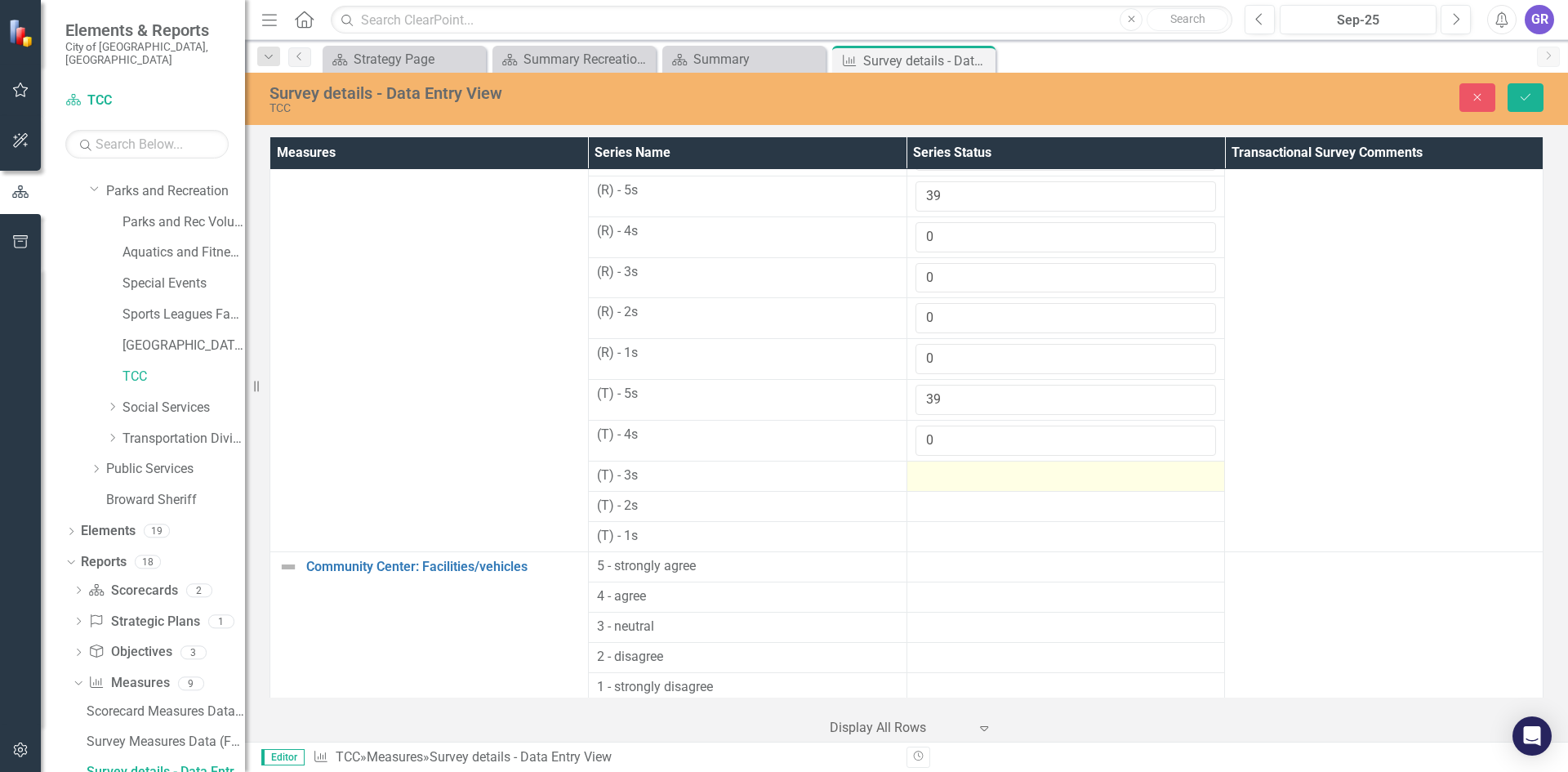
type input "0"
click at [936, 474] on div at bounding box center [1066, 475] width 302 height 19
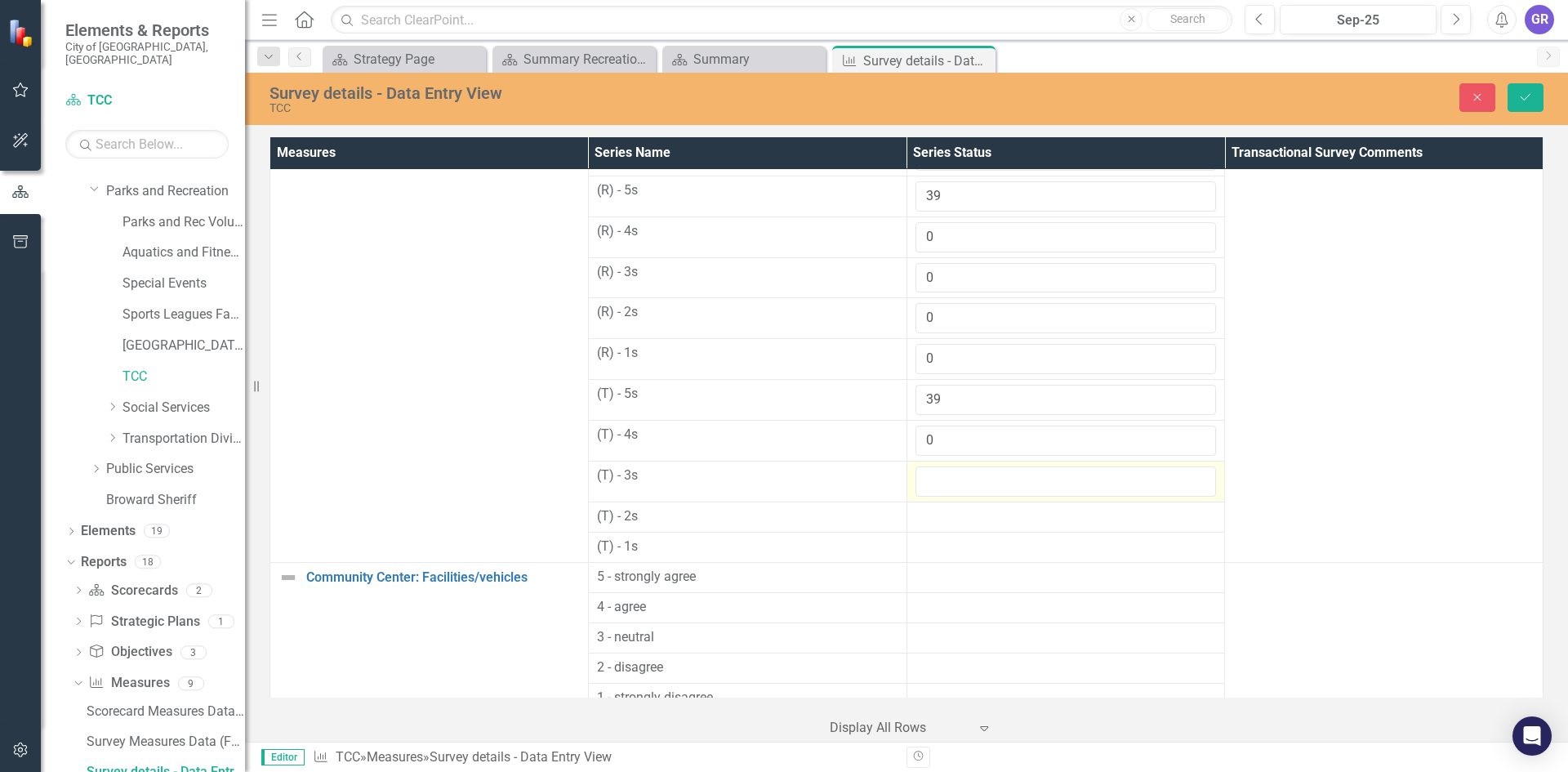
click at [936, 474] on input "number" at bounding box center [1066, 481] width 302 height 30
type input "0"
click at [929, 520] on div at bounding box center [1066, 516] width 302 height 19
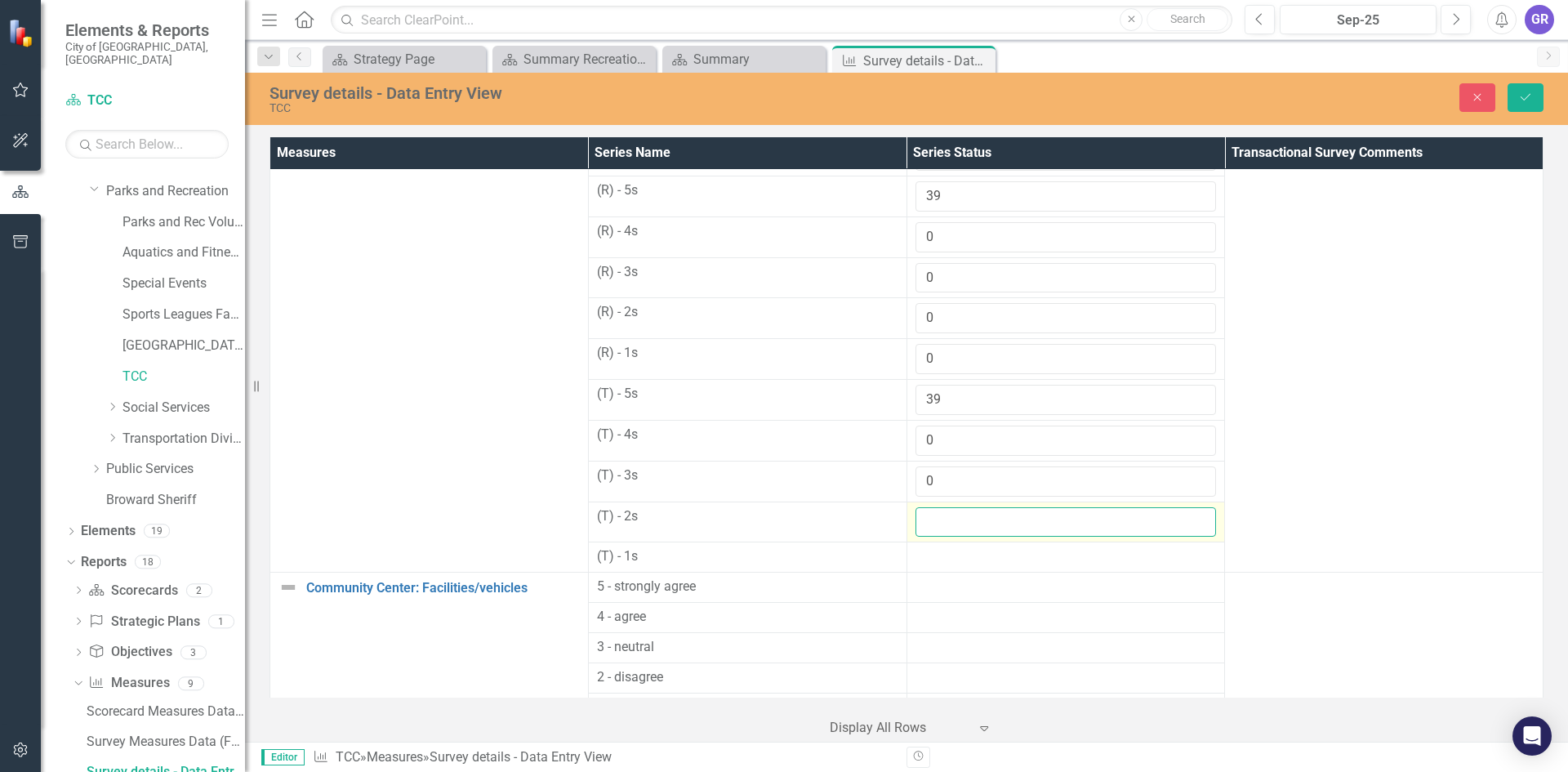
click at [929, 519] on input "number" at bounding box center [1066, 522] width 302 height 30
type input "0"
click at [939, 561] on div at bounding box center [1066, 557] width 302 height 19
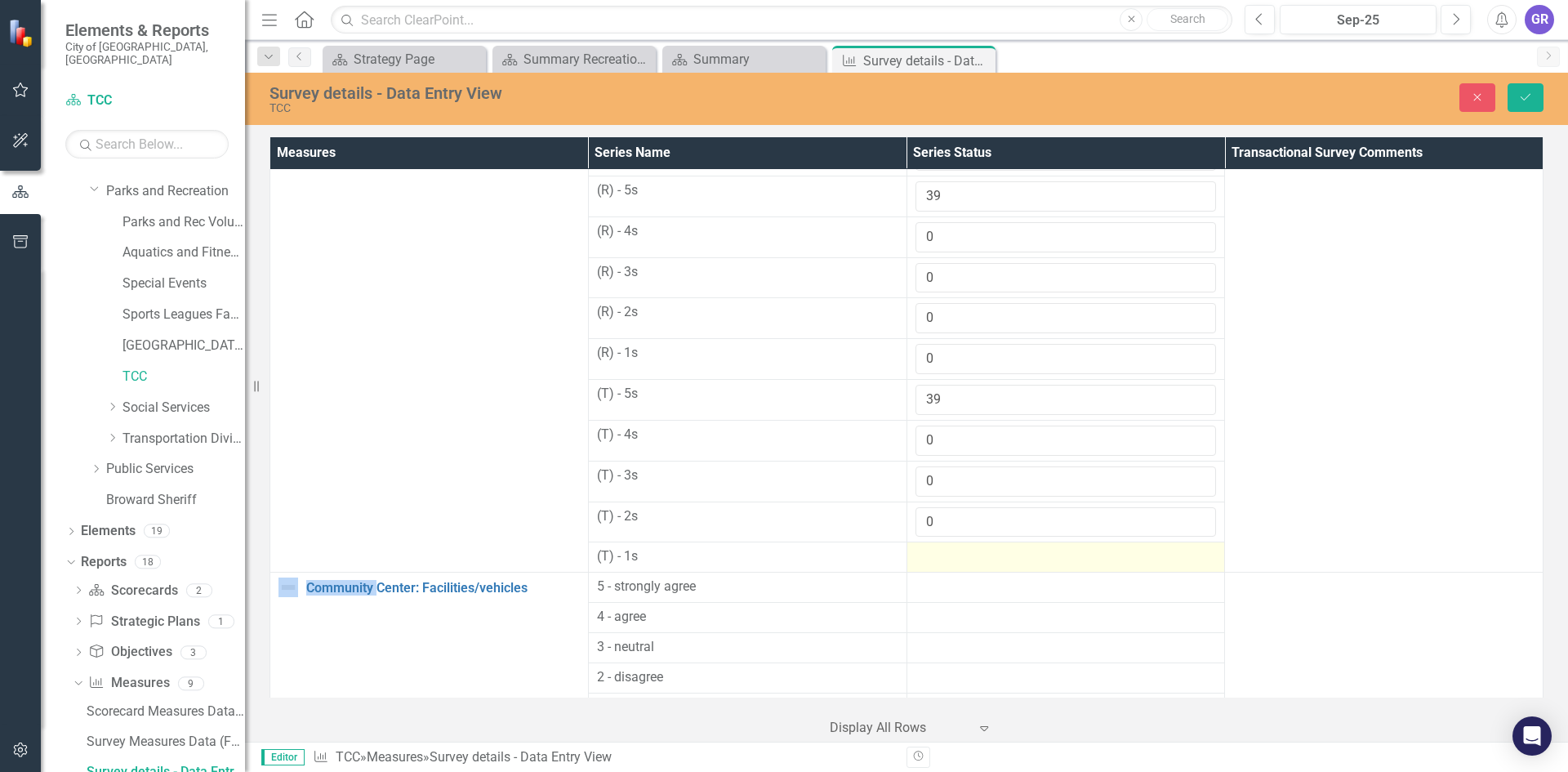
click at [939, 561] on div at bounding box center [1066, 557] width 302 height 19
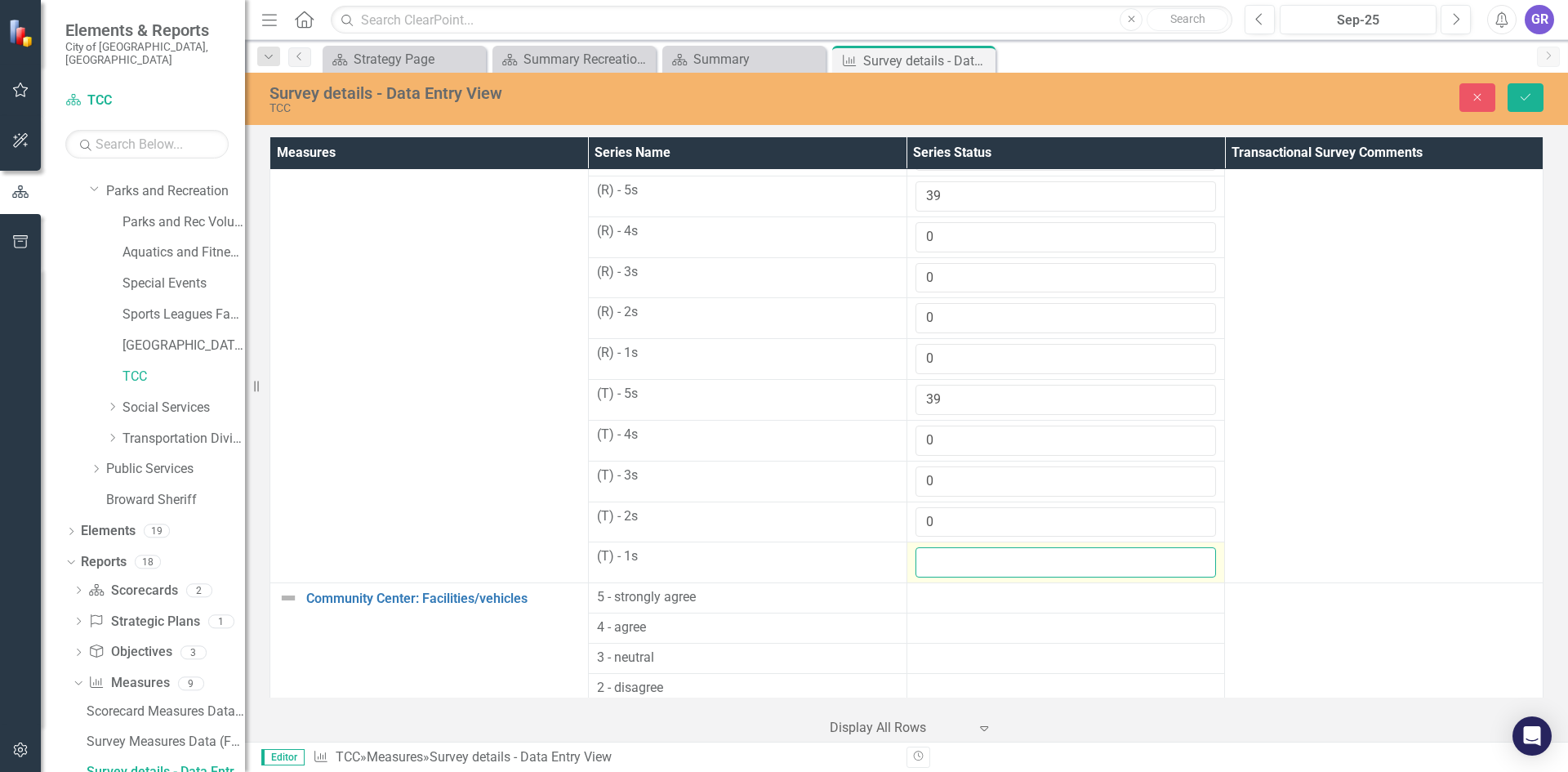
click at [939, 561] on input "number" at bounding box center [1066, 562] width 302 height 30
type input "0"
click at [936, 604] on div at bounding box center [1066, 598] width 302 height 19
click at [936, 604] on input "number" at bounding box center [1066, 604] width 302 height 30
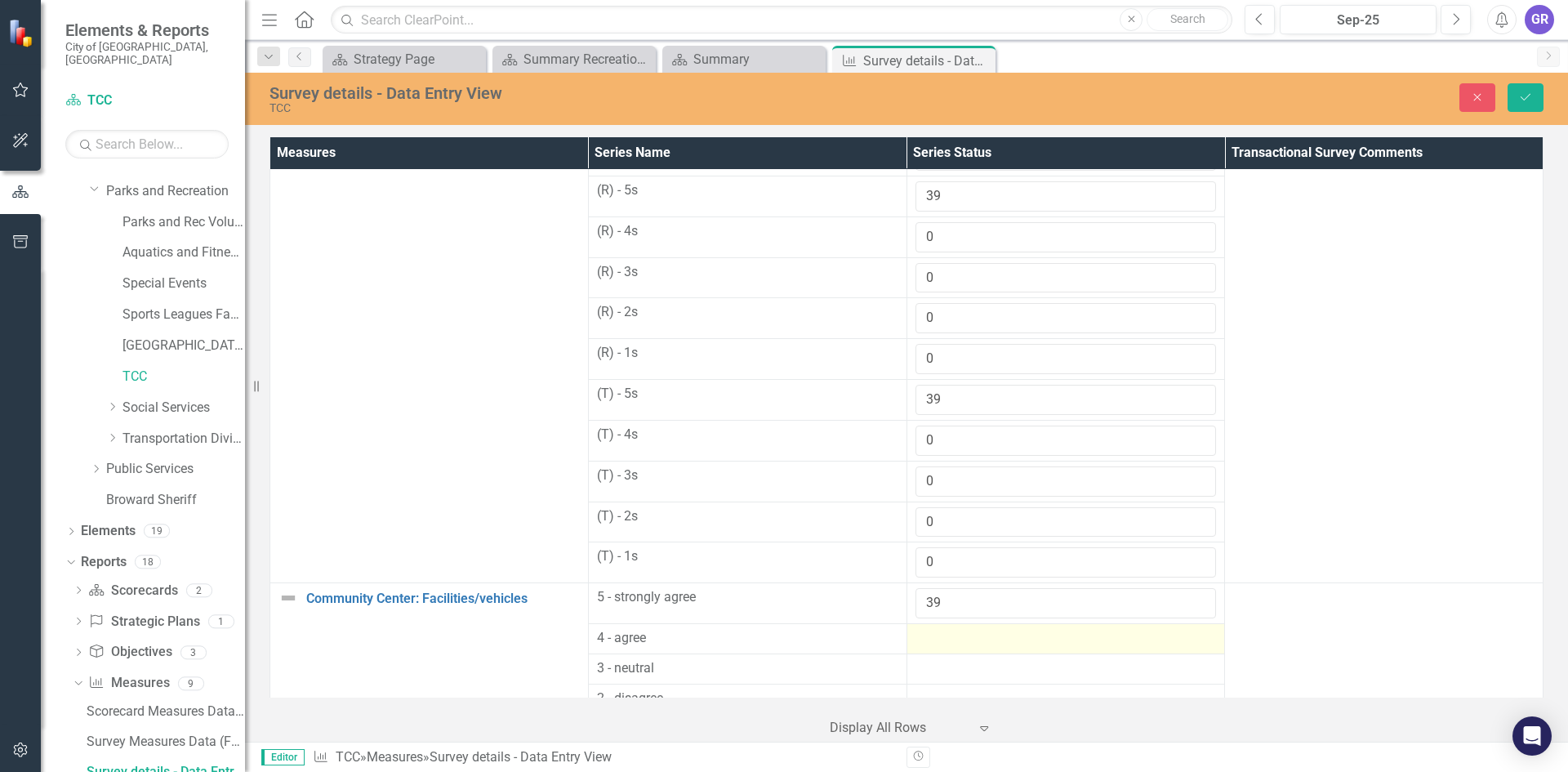
type input "39"
click at [931, 638] on div at bounding box center [1066, 638] width 302 height 19
click at [932, 638] on div at bounding box center [1066, 638] width 302 height 19
click at [932, 638] on input "number" at bounding box center [1066, 644] width 302 height 30
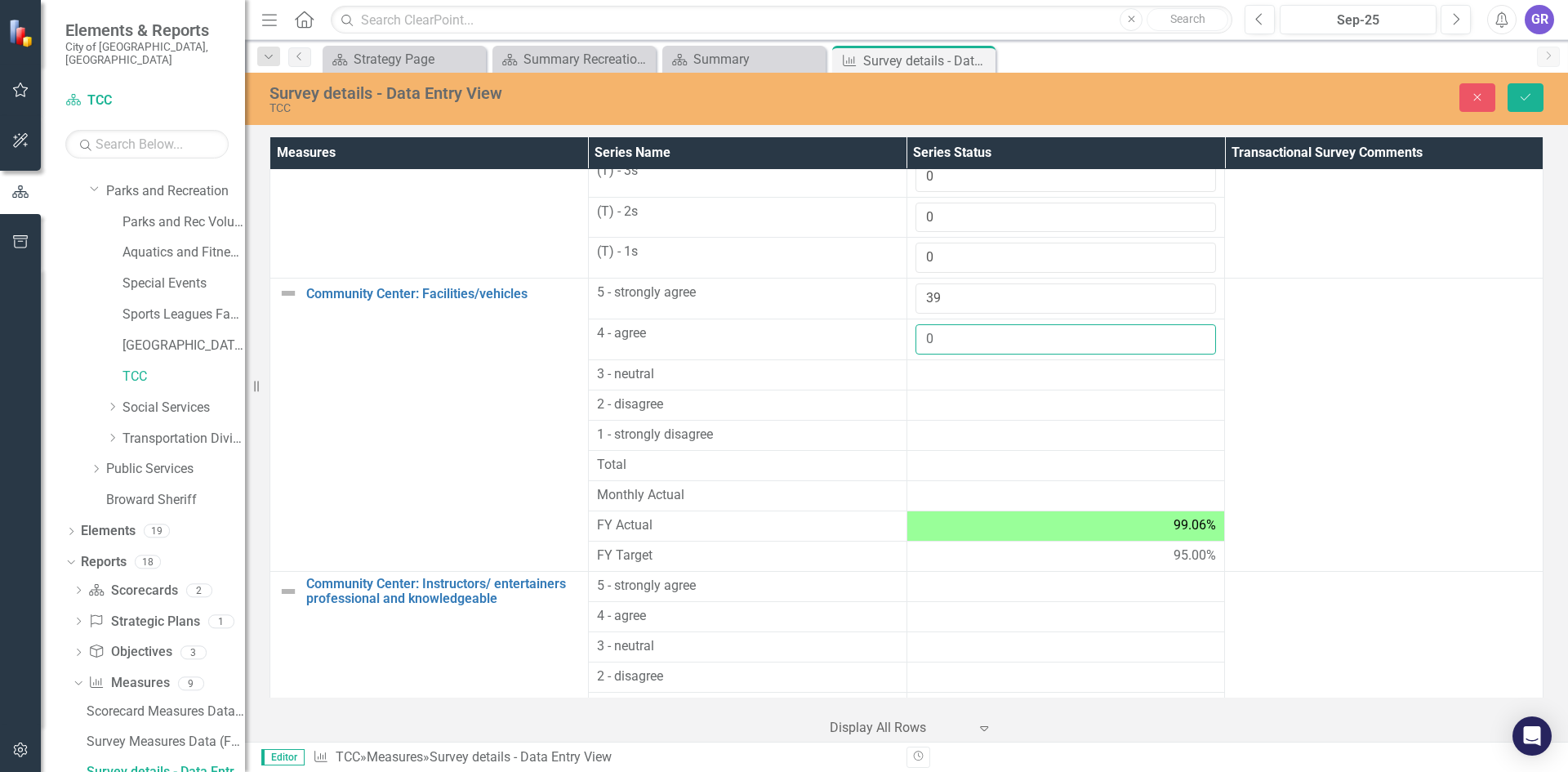
scroll to position [1033, 0]
type input "0"
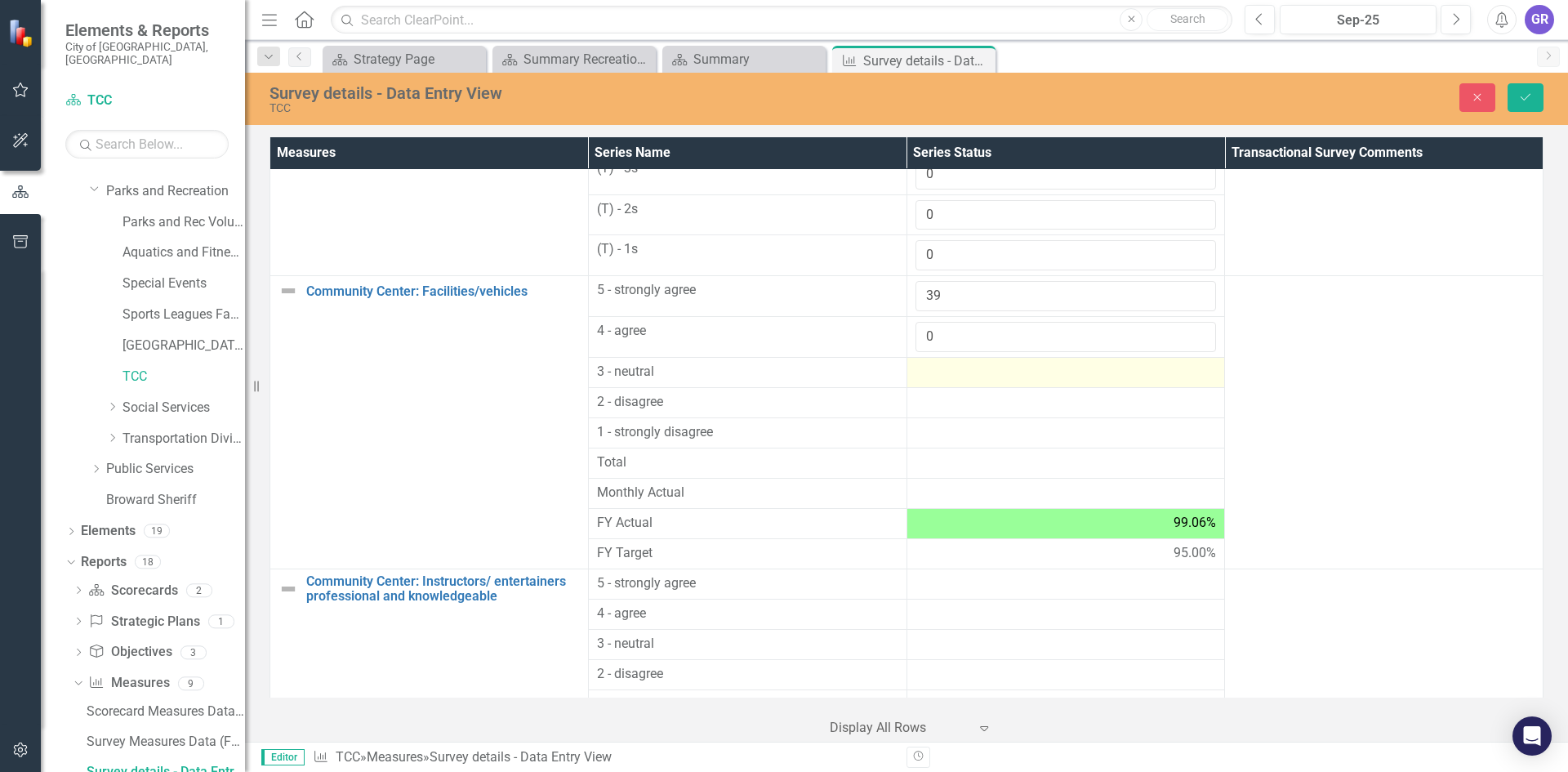
click at [934, 369] on div at bounding box center [1066, 372] width 302 height 19
click at [933, 369] on div at bounding box center [1066, 372] width 302 height 19
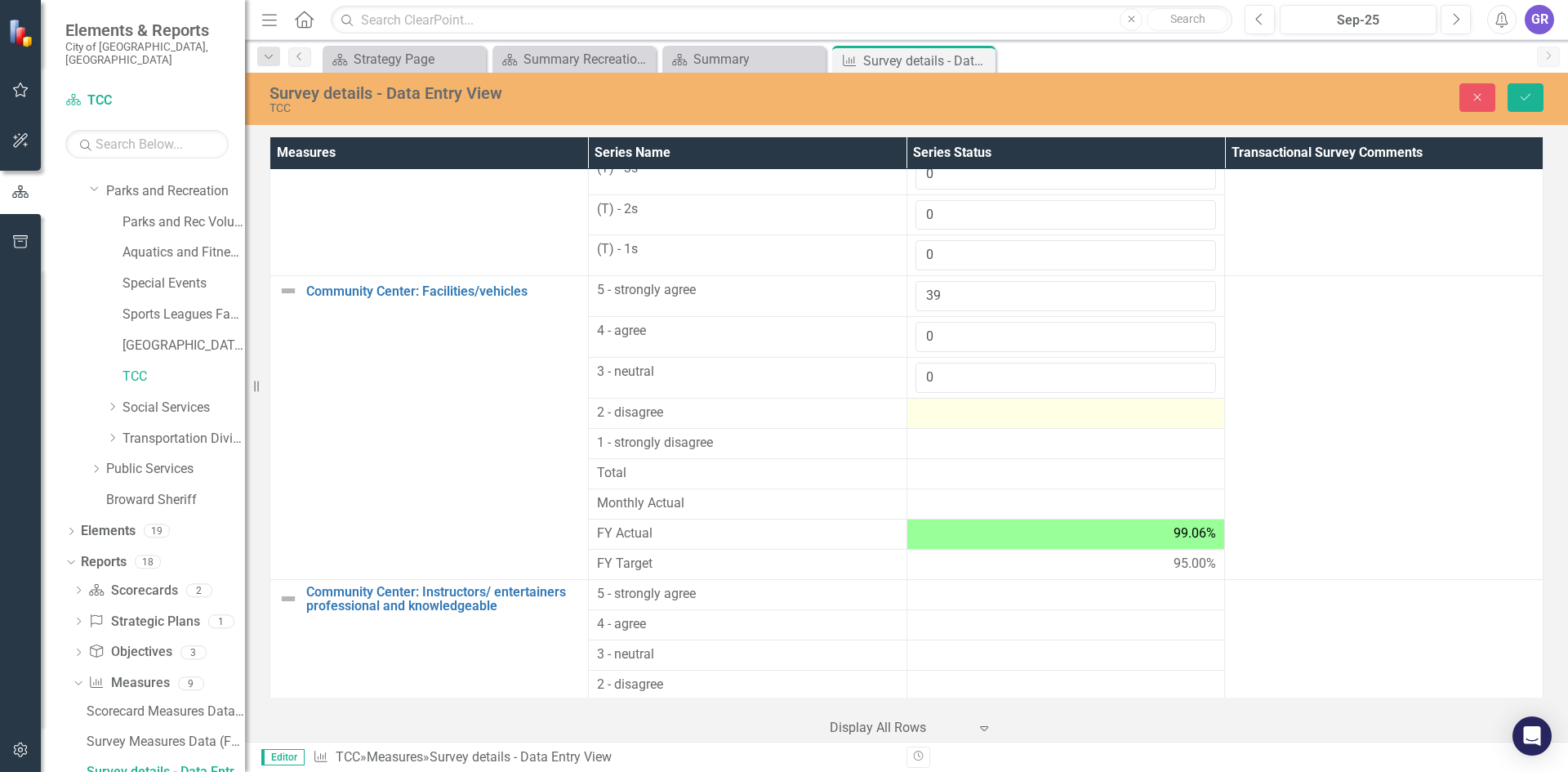
type input "0"
click at [936, 417] on div at bounding box center [1066, 412] width 302 height 19
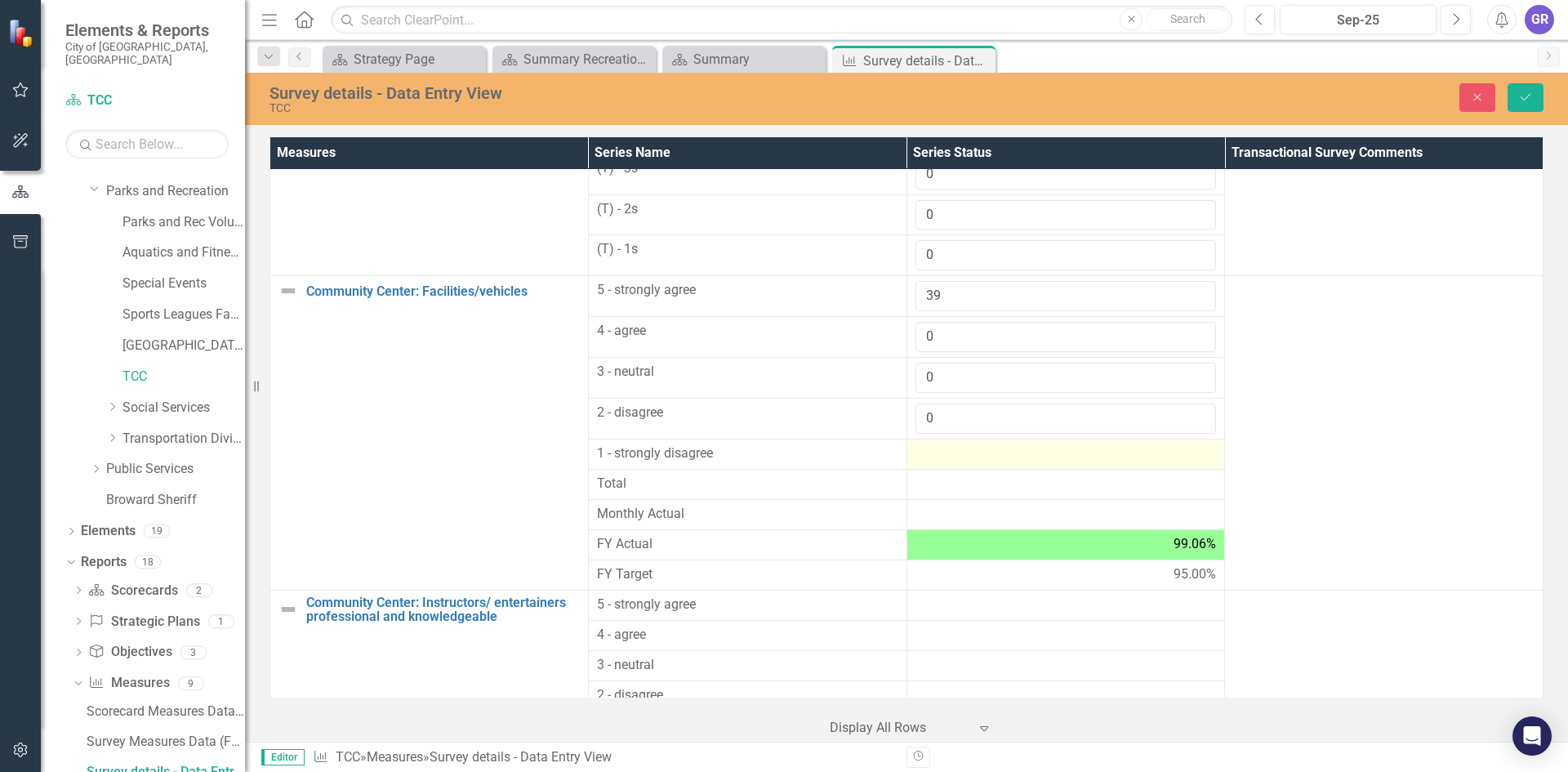
type input "0"
click at [939, 450] on div at bounding box center [1066, 453] width 302 height 19
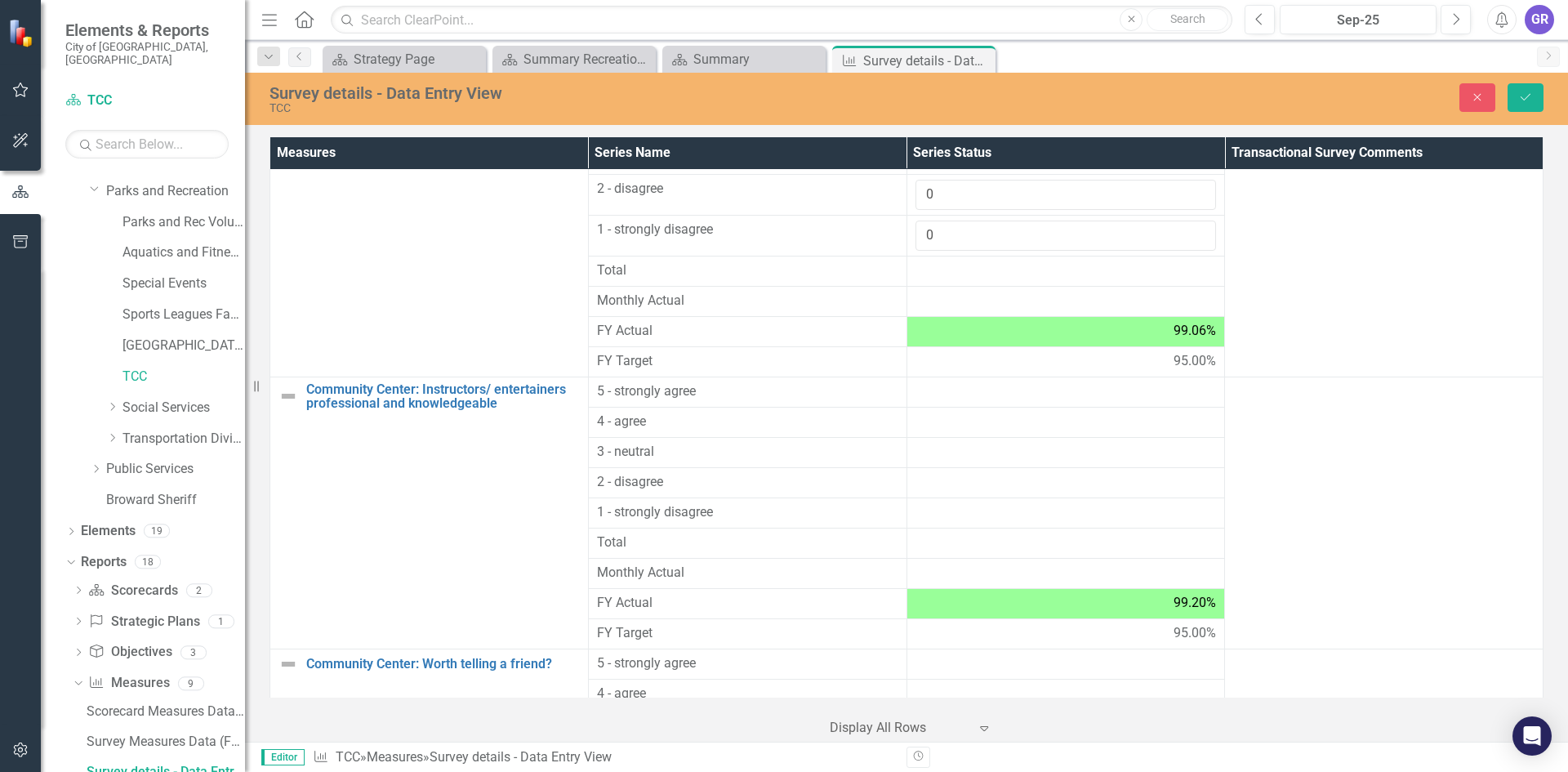
scroll to position [1283, 0]
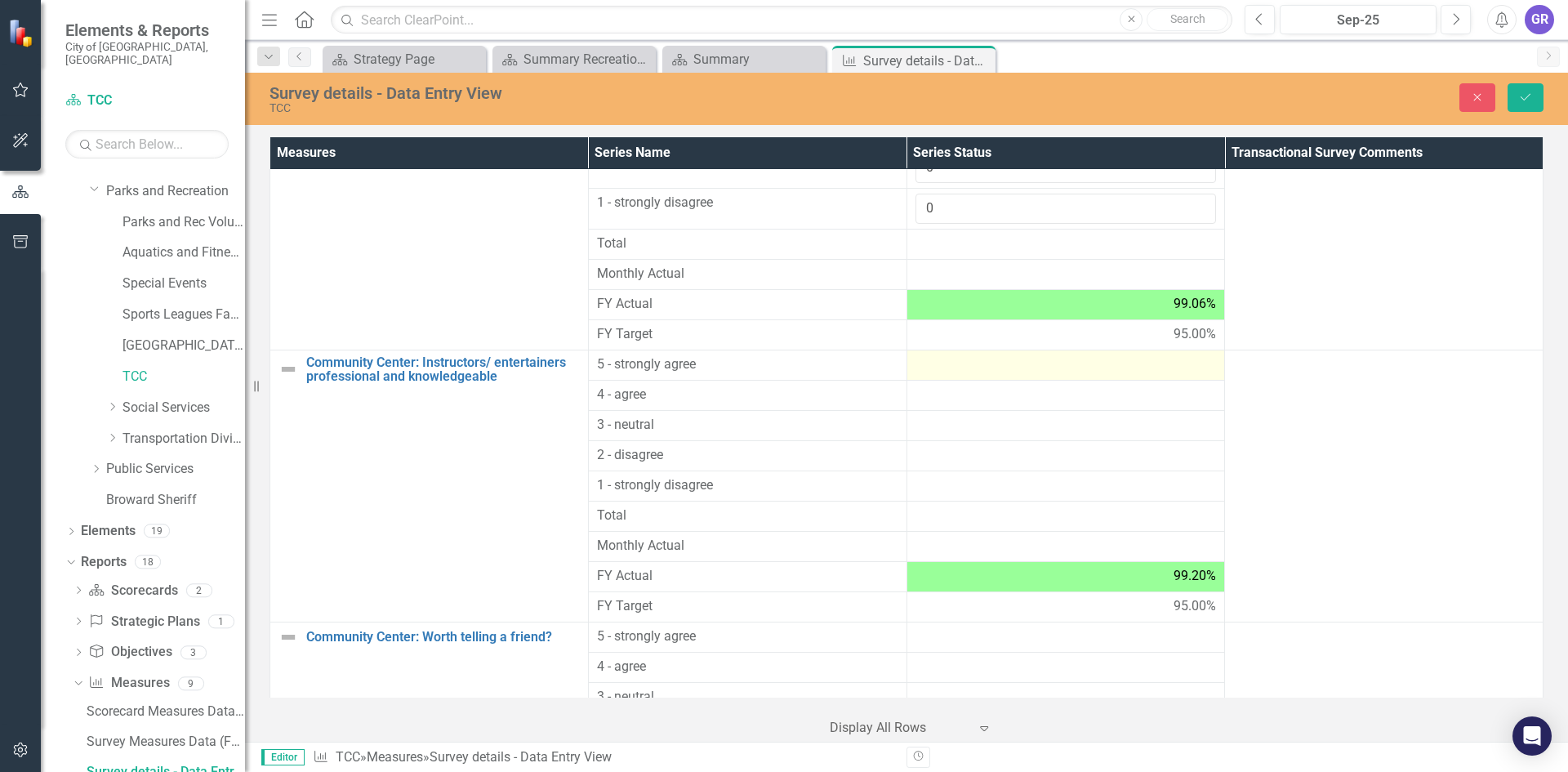
type input "0"
click at [948, 365] on div at bounding box center [1066, 365] width 302 height 19
click at [948, 365] on div at bounding box center [1066, 365] width 302 height 19
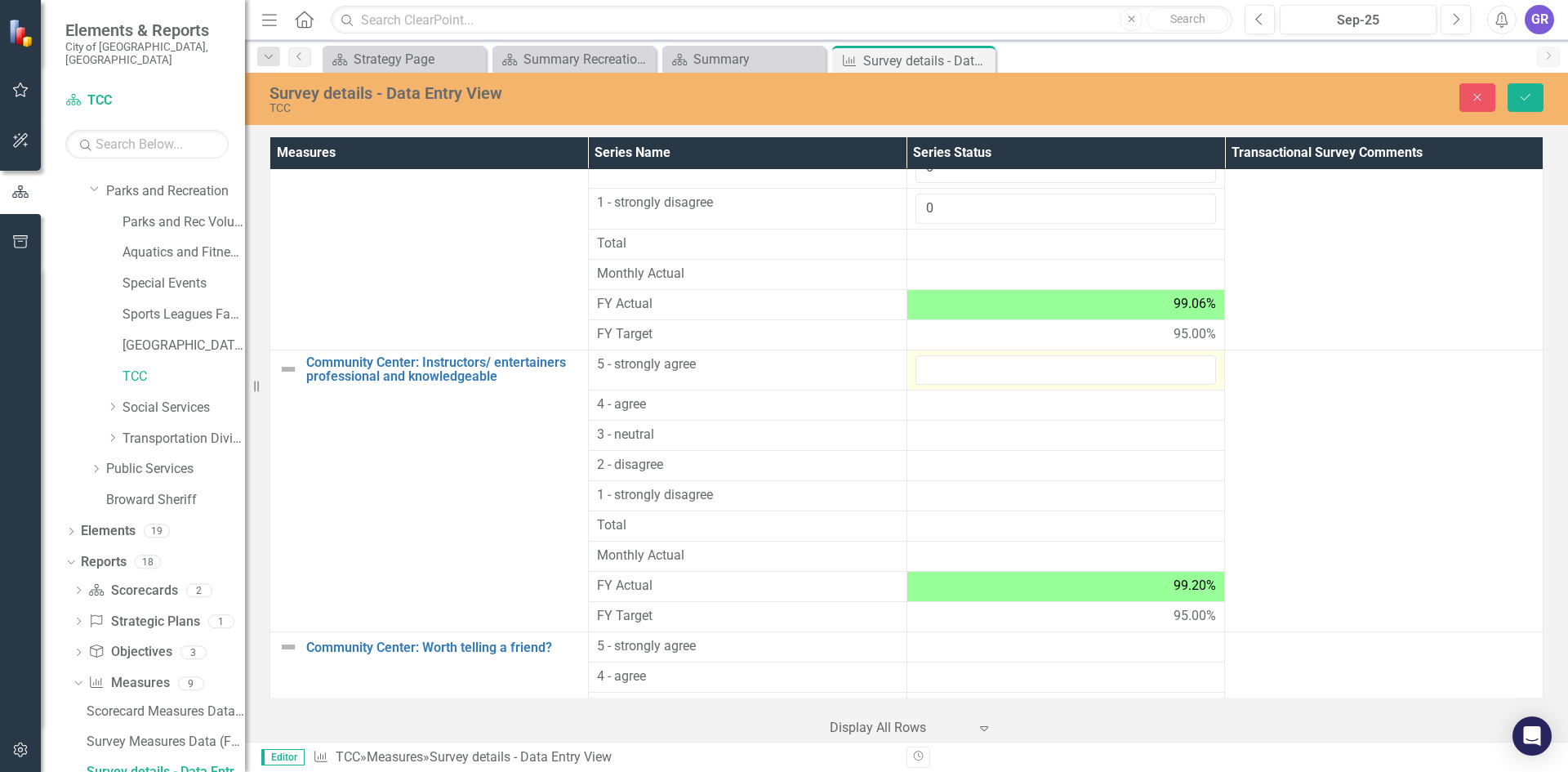
click at [948, 365] on input "number" at bounding box center [1066, 370] width 302 height 30
type input "39"
click at [939, 412] on div at bounding box center [1066, 405] width 302 height 19
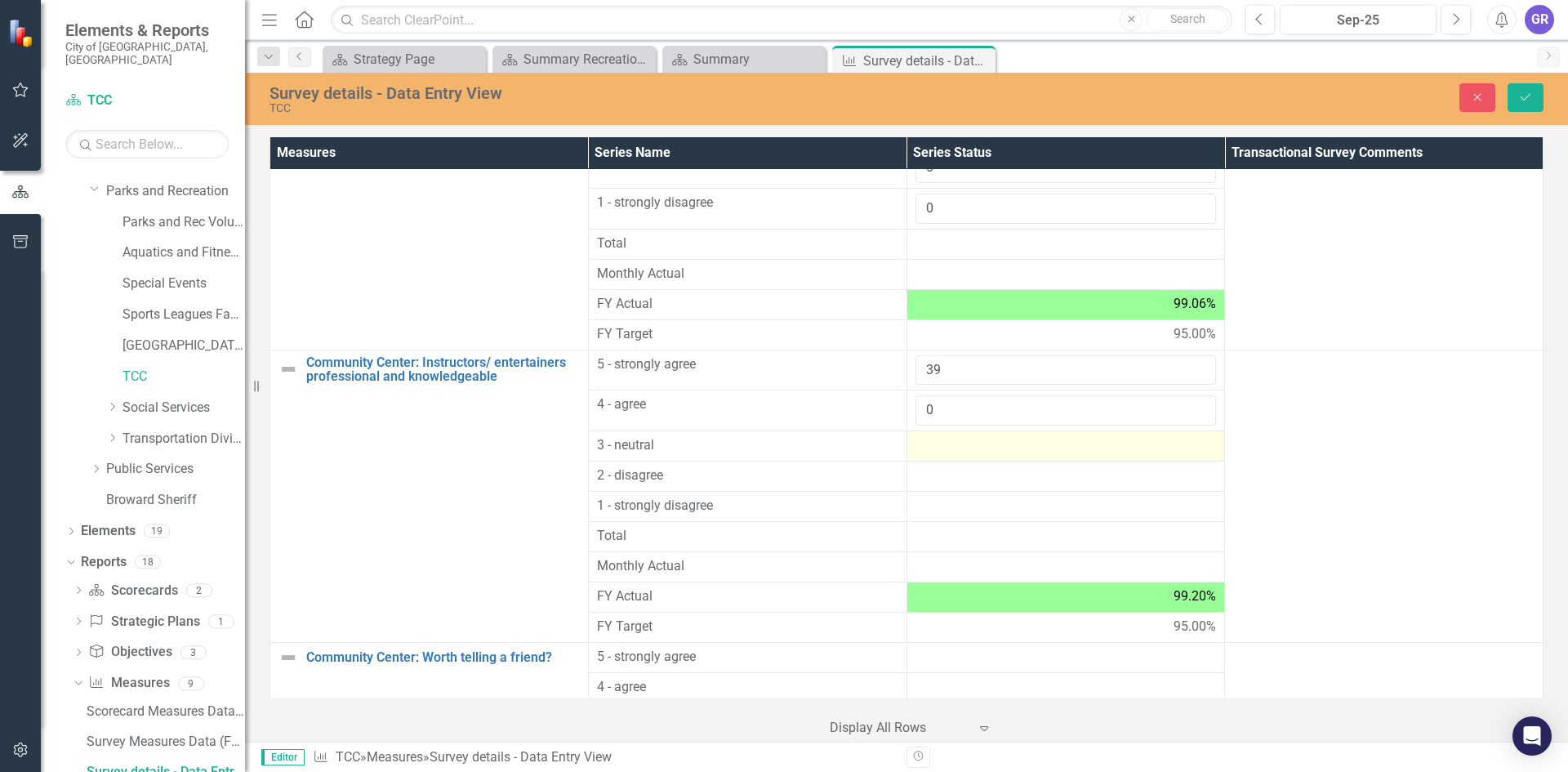
type input "0"
click at [940, 453] on div at bounding box center [1066, 445] width 302 height 19
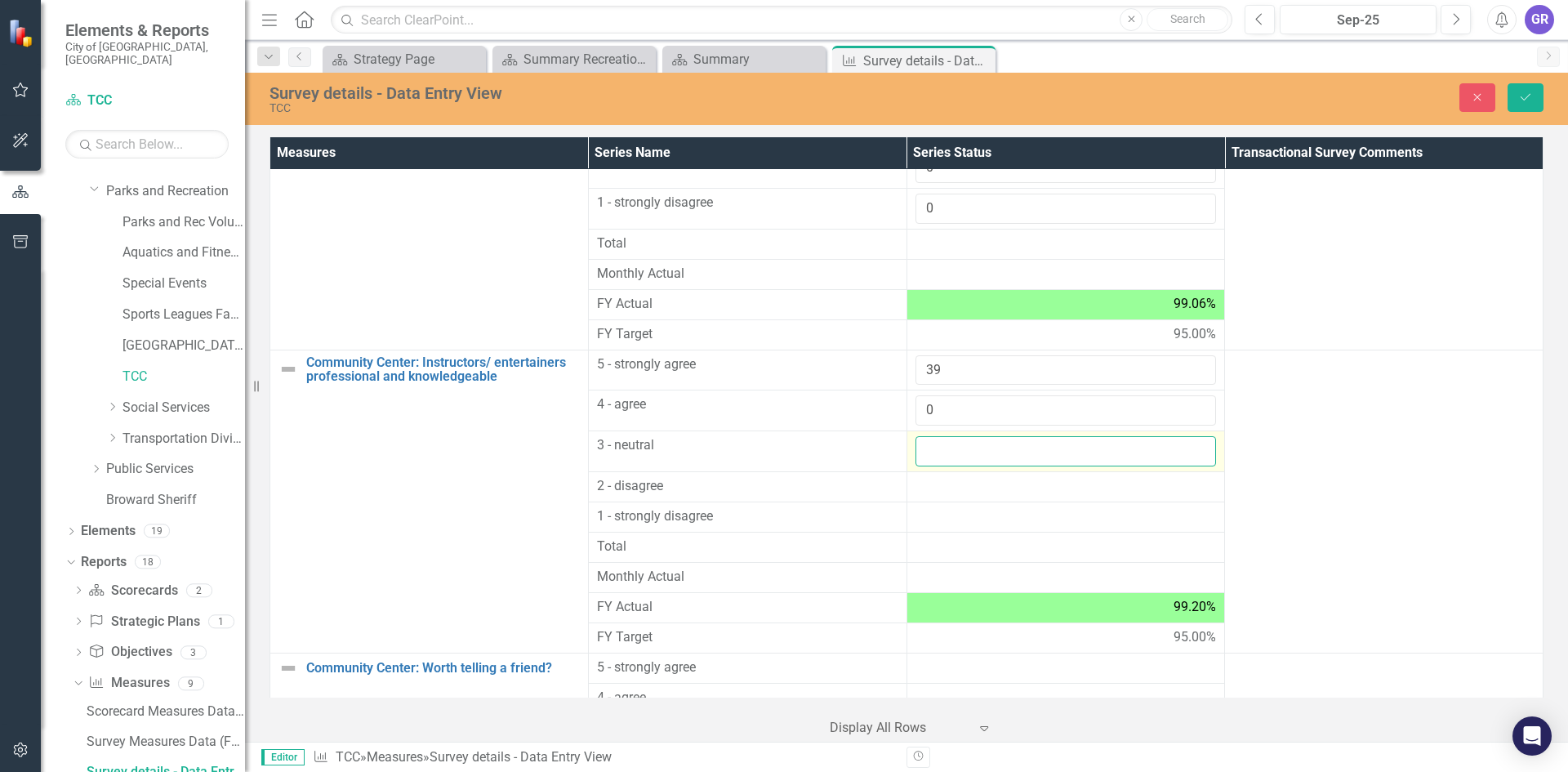
click at [940, 453] on input "number" at bounding box center [1066, 451] width 302 height 30
type input "0"
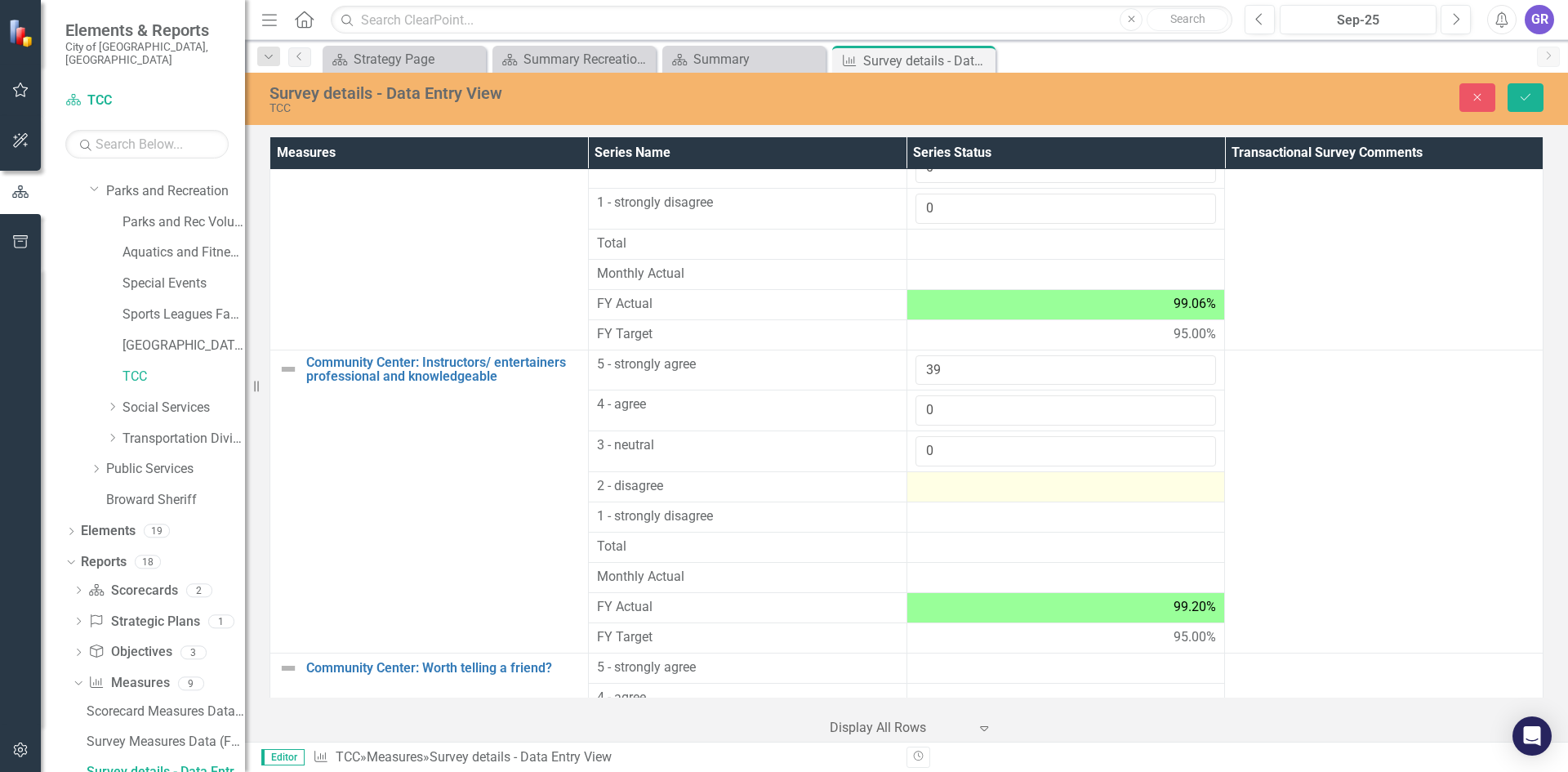
click at [935, 483] on div at bounding box center [1066, 486] width 302 height 19
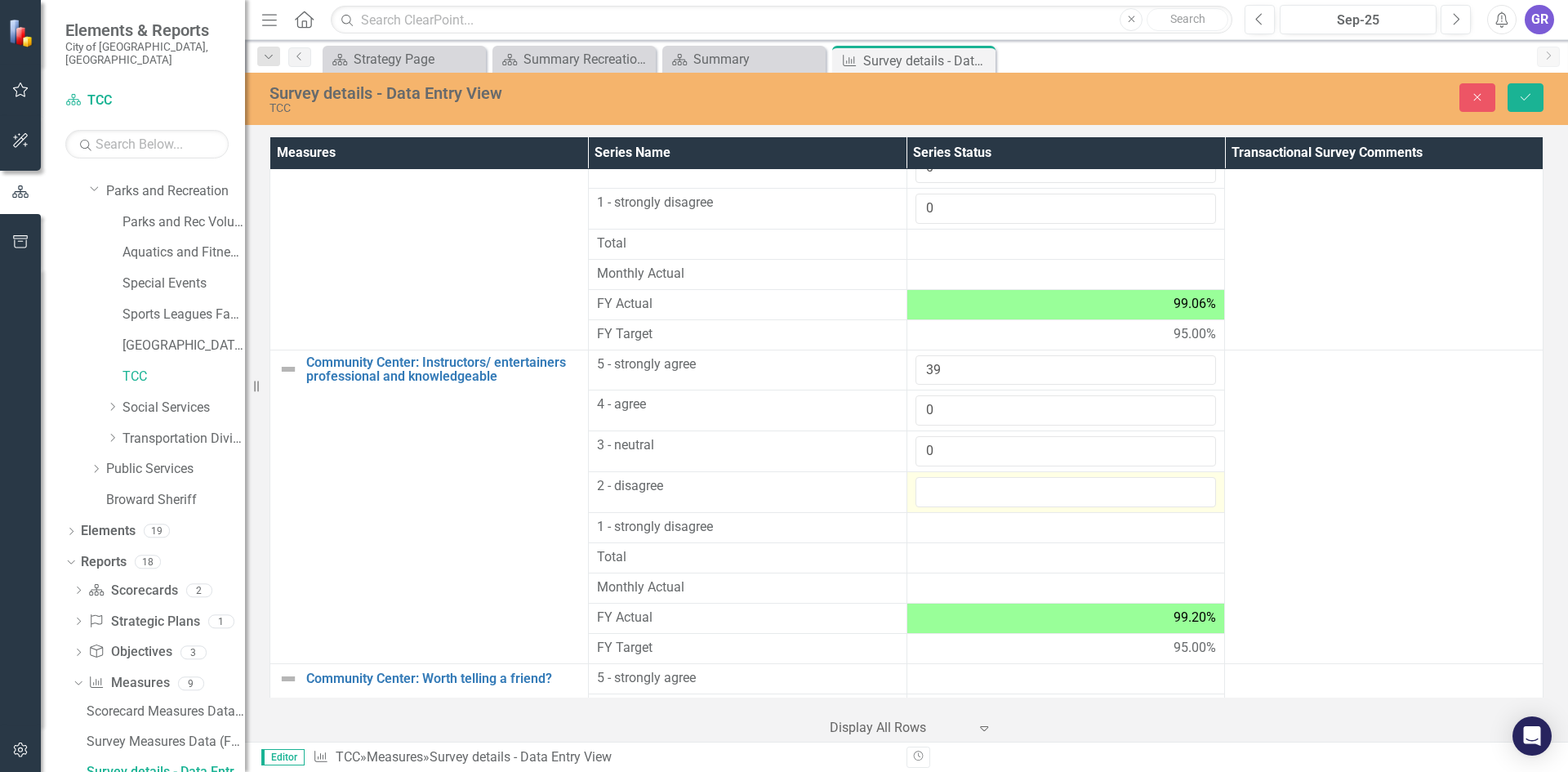
click at [935, 483] on input "number" at bounding box center [1066, 492] width 302 height 30
type input "0"
click at [937, 526] on div at bounding box center [1066, 527] width 302 height 19
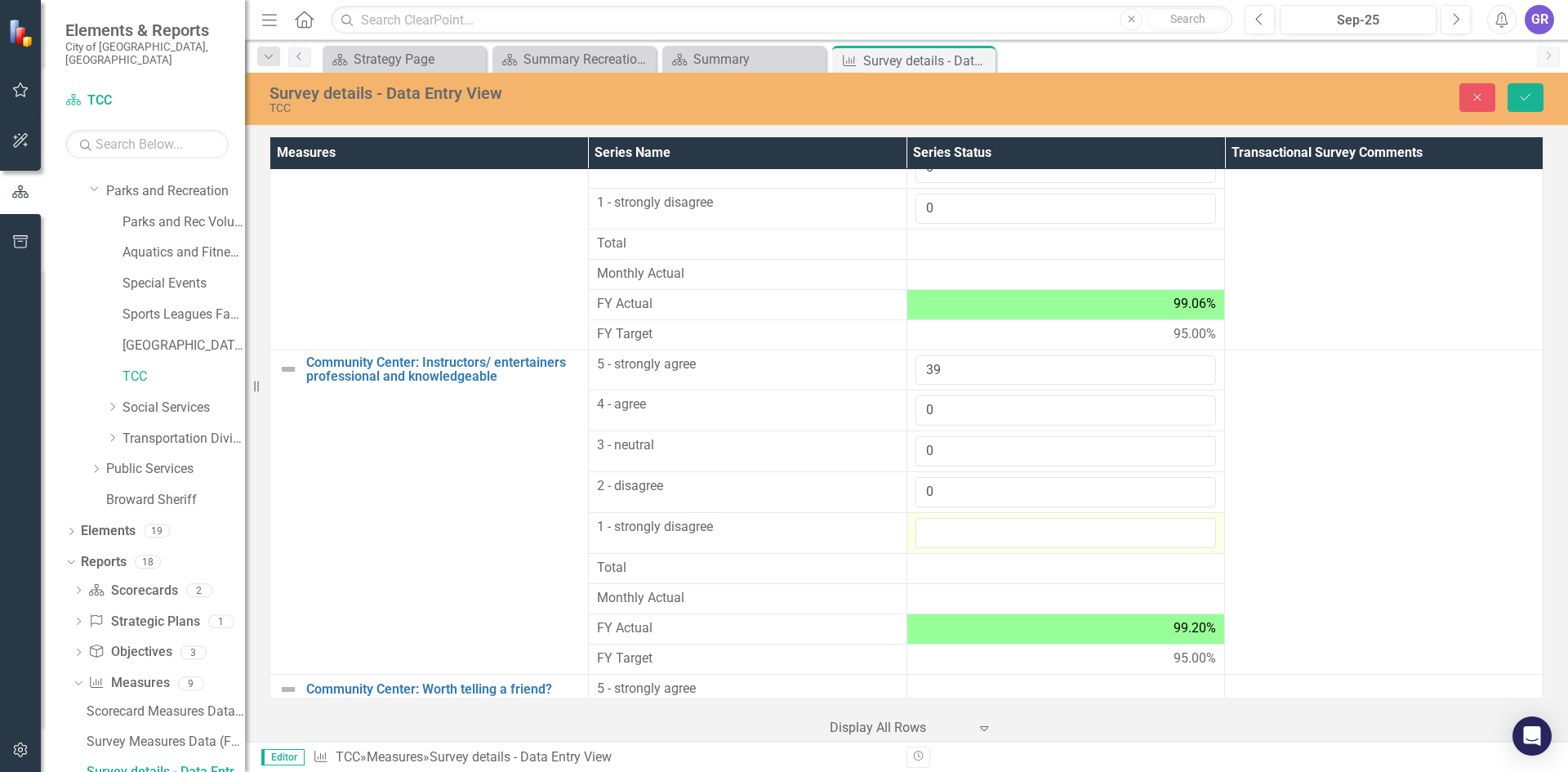
click at [937, 526] on input "number" at bounding box center [1066, 533] width 302 height 30
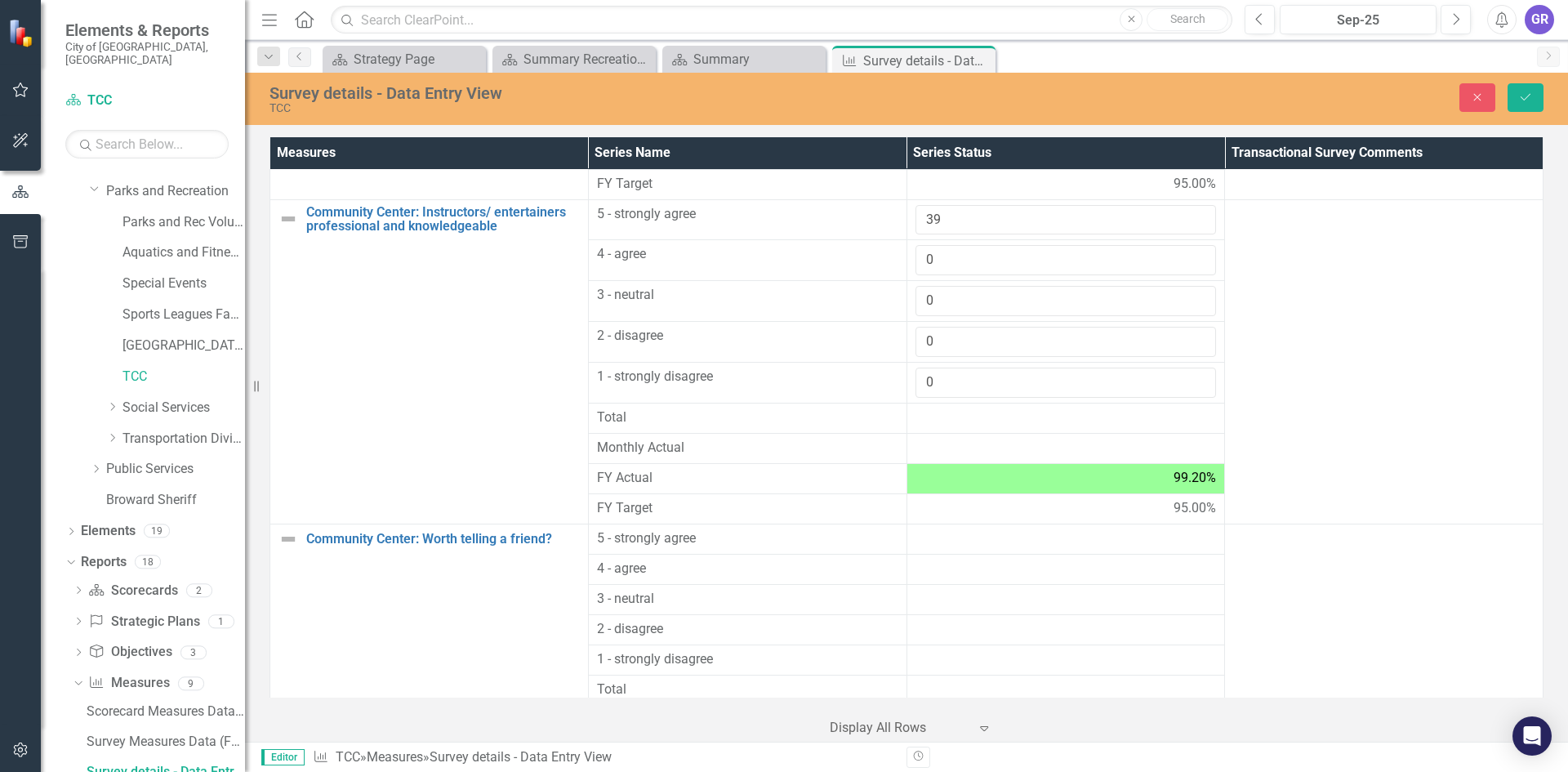
scroll to position [1531, 0]
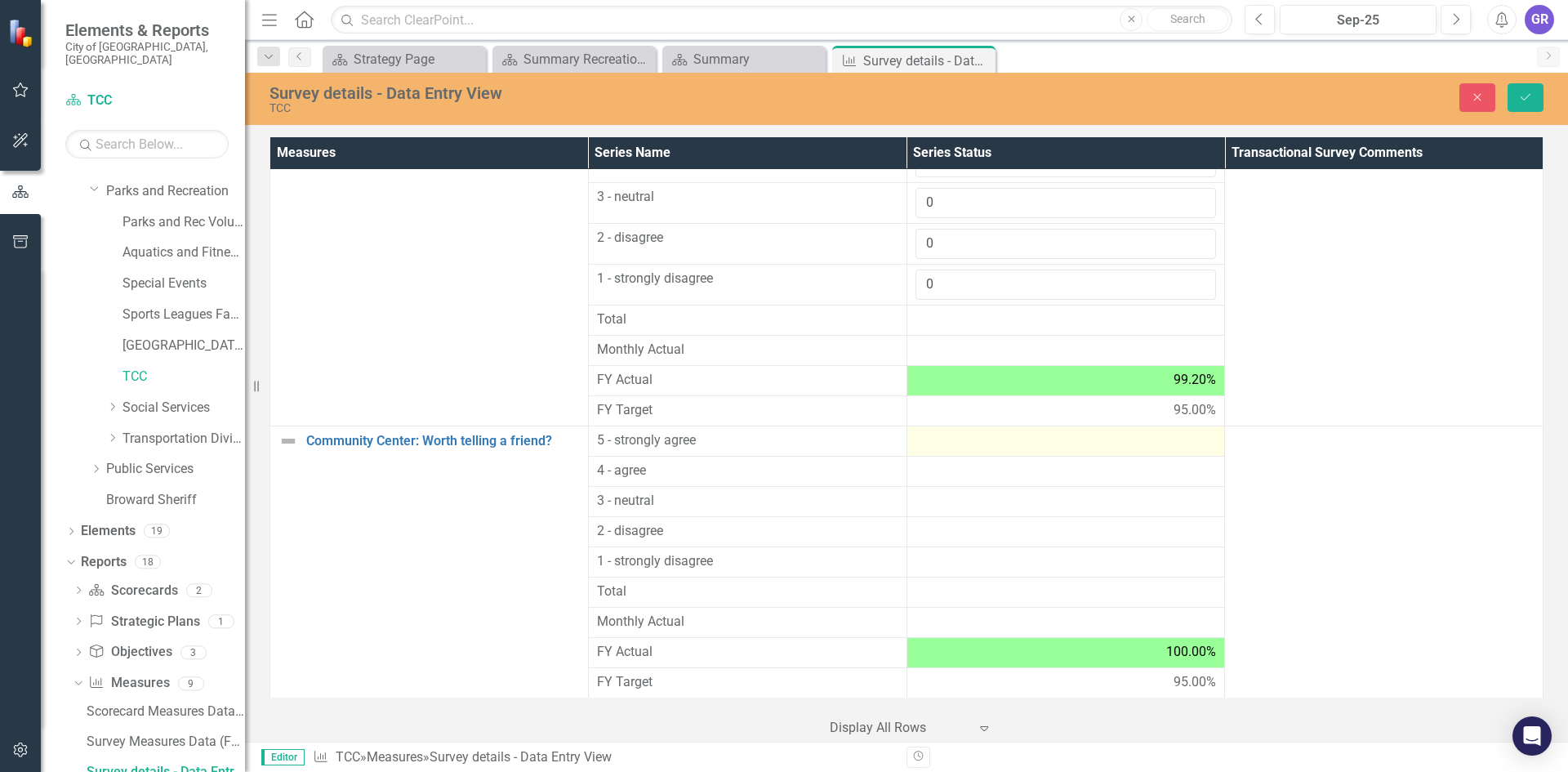
type input "0"
click at [952, 443] on div at bounding box center [1066, 440] width 302 height 19
click at [950, 441] on div at bounding box center [1066, 440] width 302 height 19
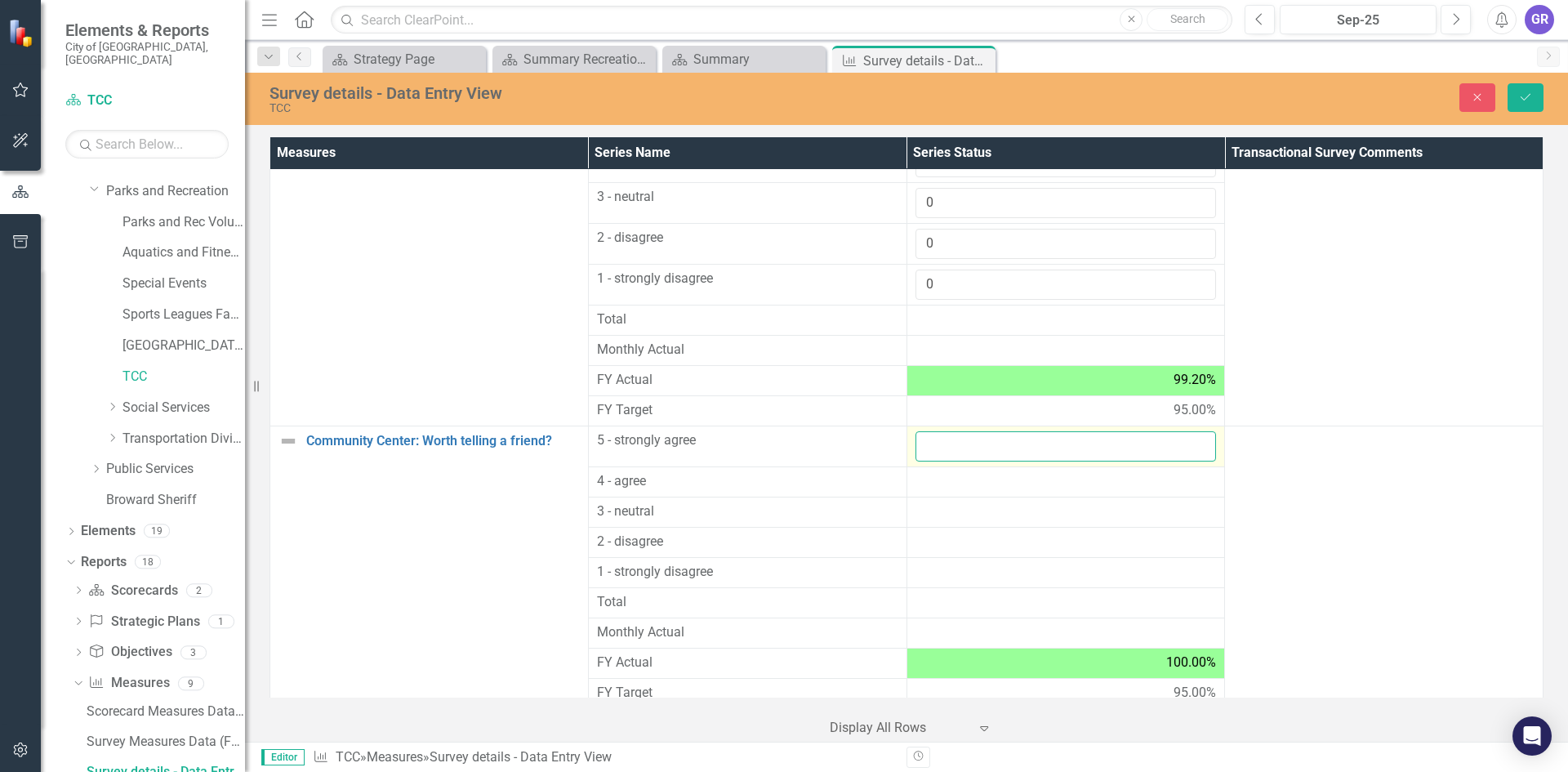
click at [950, 441] on input "number" at bounding box center [1066, 446] width 302 height 30
type input "39"
click at [936, 490] on div at bounding box center [1066, 481] width 302 height 19
click at [936, 489] on div at bounding box center [1066, 481] width 302 height 19
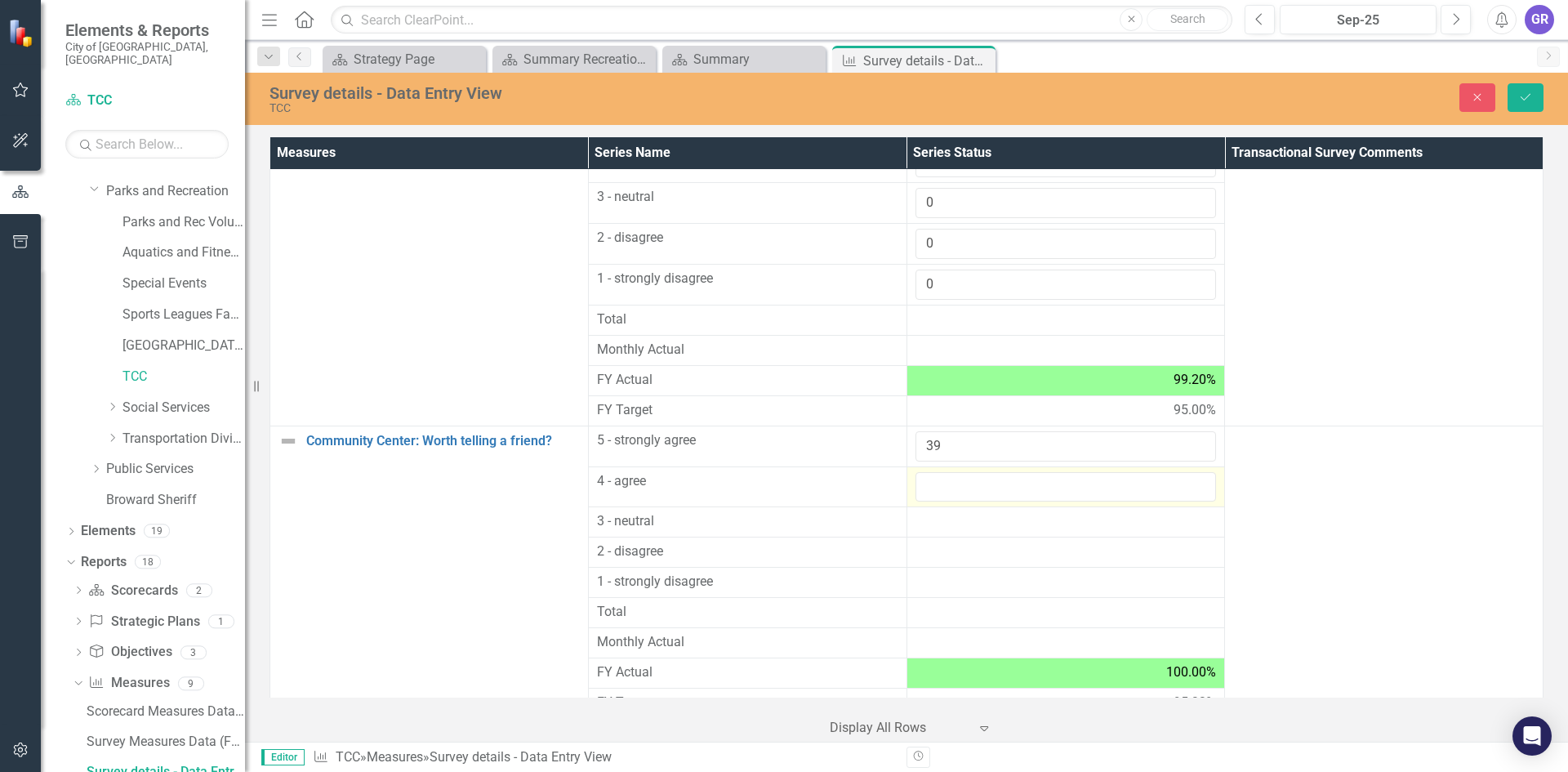
click at [936, 489] on input "number" at bounding box center [1066, 487] width 302 height 30
type input "0"
click at [937, 526] on div at bounding box center [1066, 521] width 302 height 19
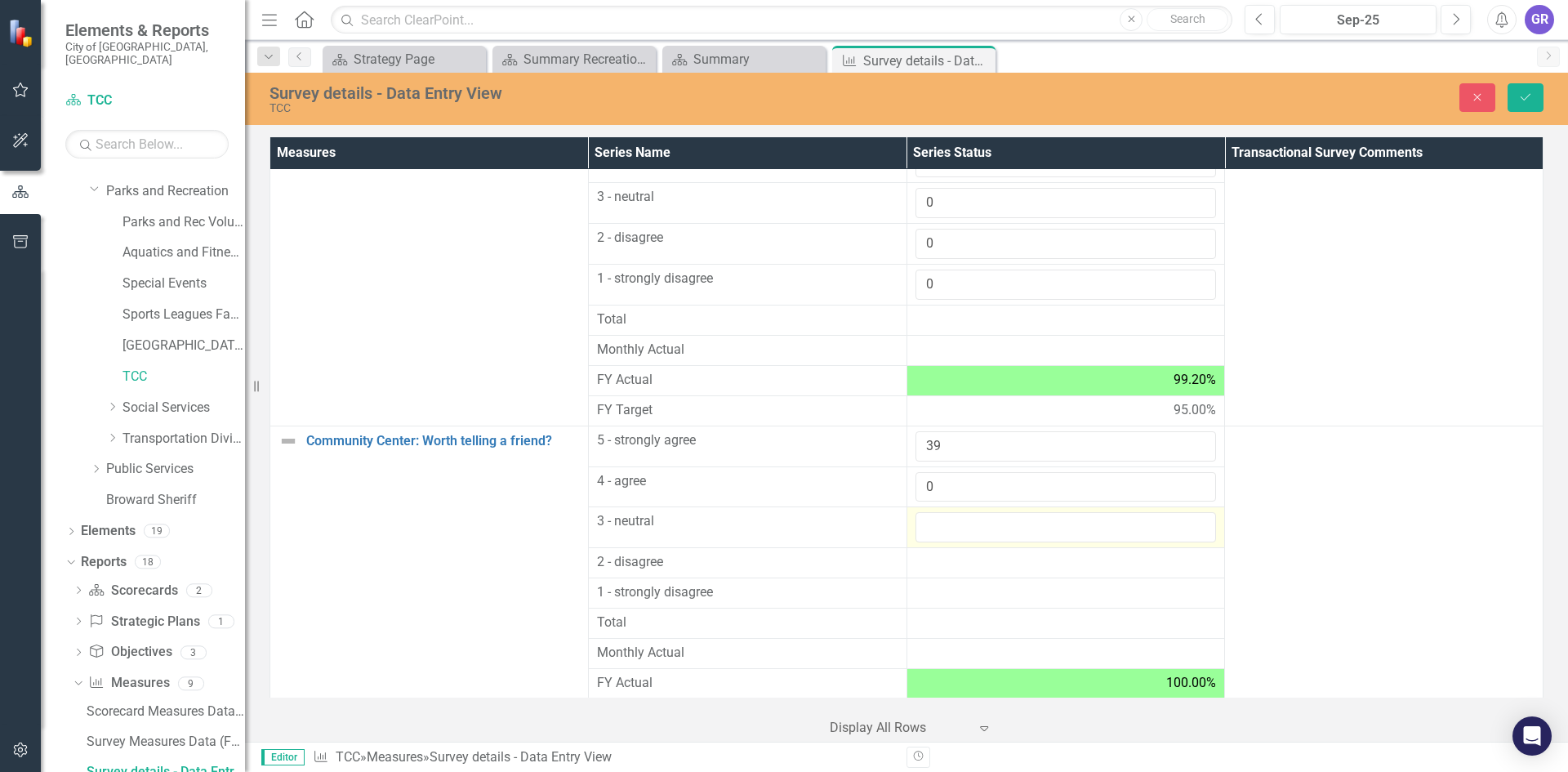
click at [937, 526] on input "number" at bounding box center [1066, 527] width 302 height 30
type input "0"
click at [934, 562] on div at bounding box center [1066, 562] width 302 height 19
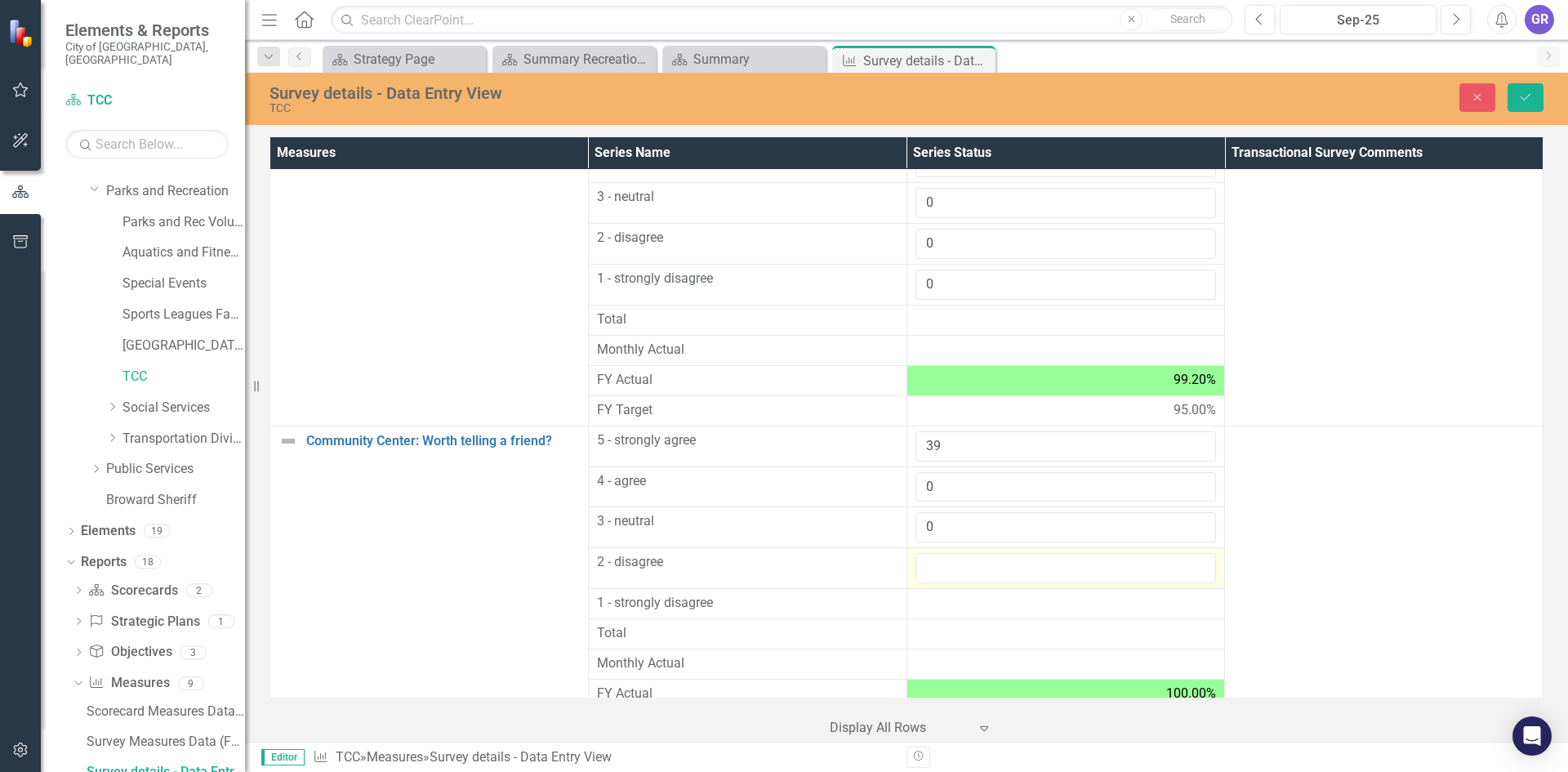
click at [934, 562] on input "number" at bounding box center [1066, 568] width 302 height 30
type input "0"
click at [939, 608] on div at bounding box center [1066, 603] width 302 height 19
click at [939, 608] on input "number" at bounding box center [1066, 609] width 302 height 30
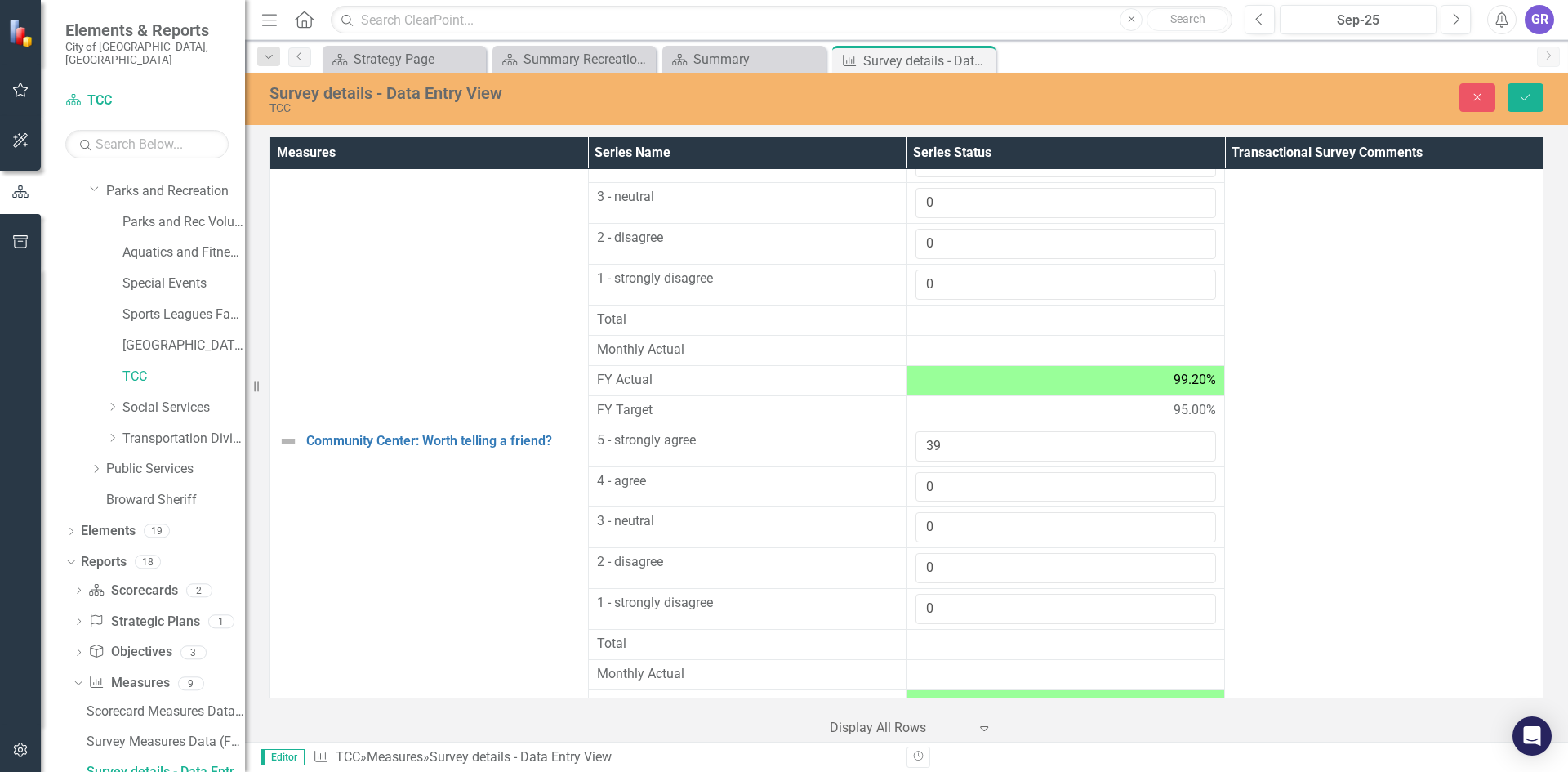
scroll to position [1584, 0]
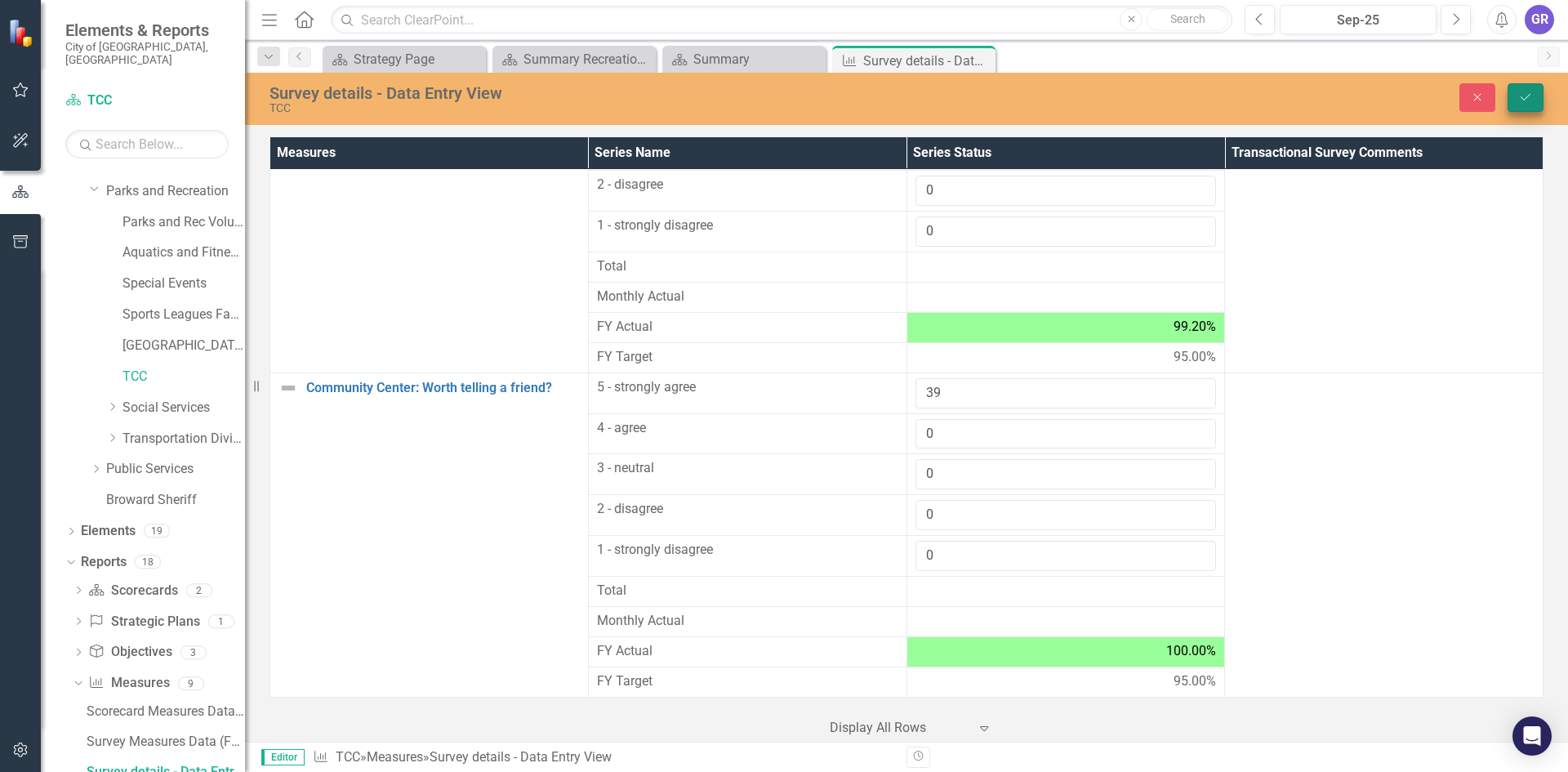
type input "0"
click at [1524, 100] on icon "submit" at bounding box center [1525, 97] width 10 height 7
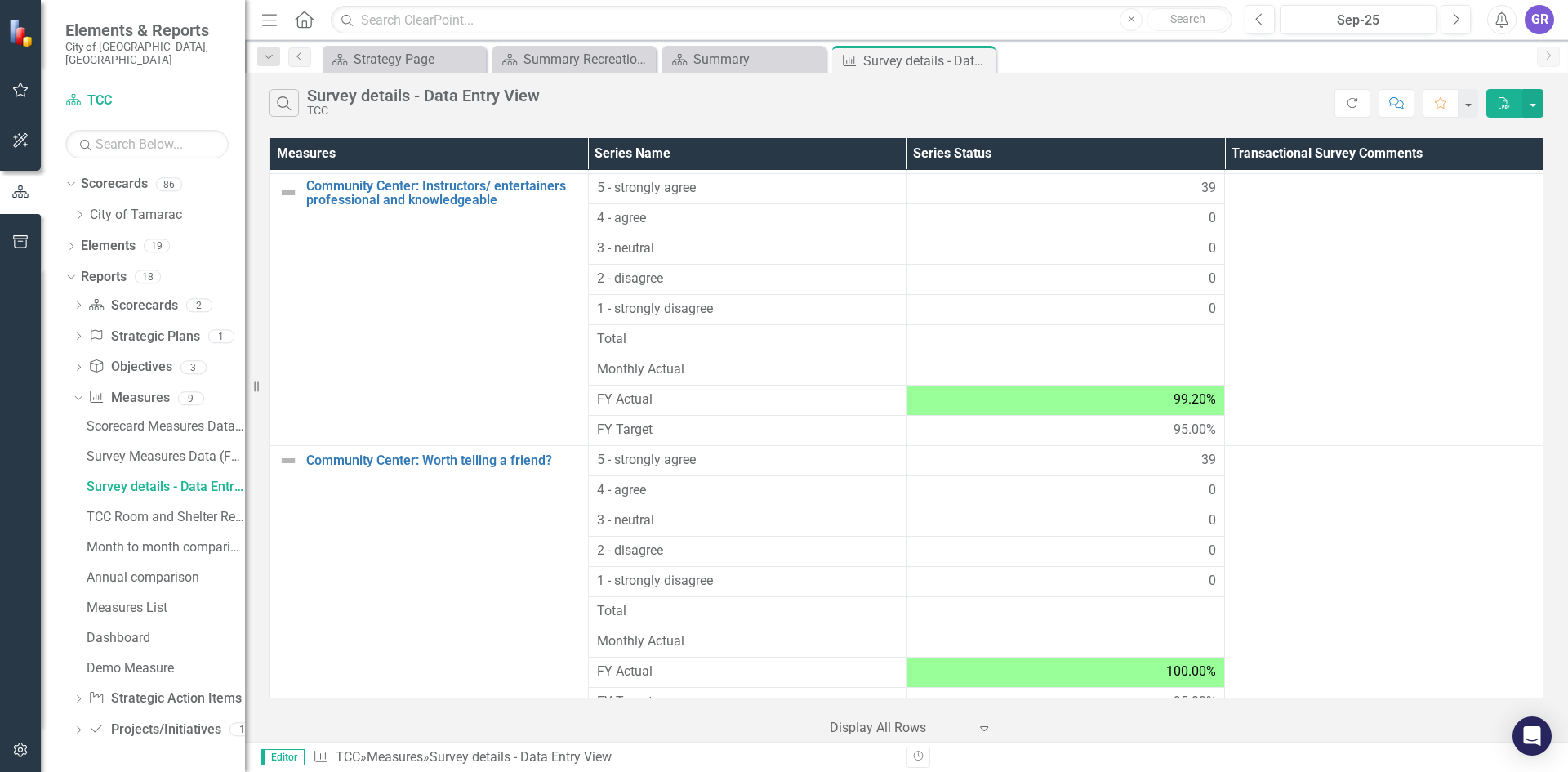
scroll to position [1165, 0]
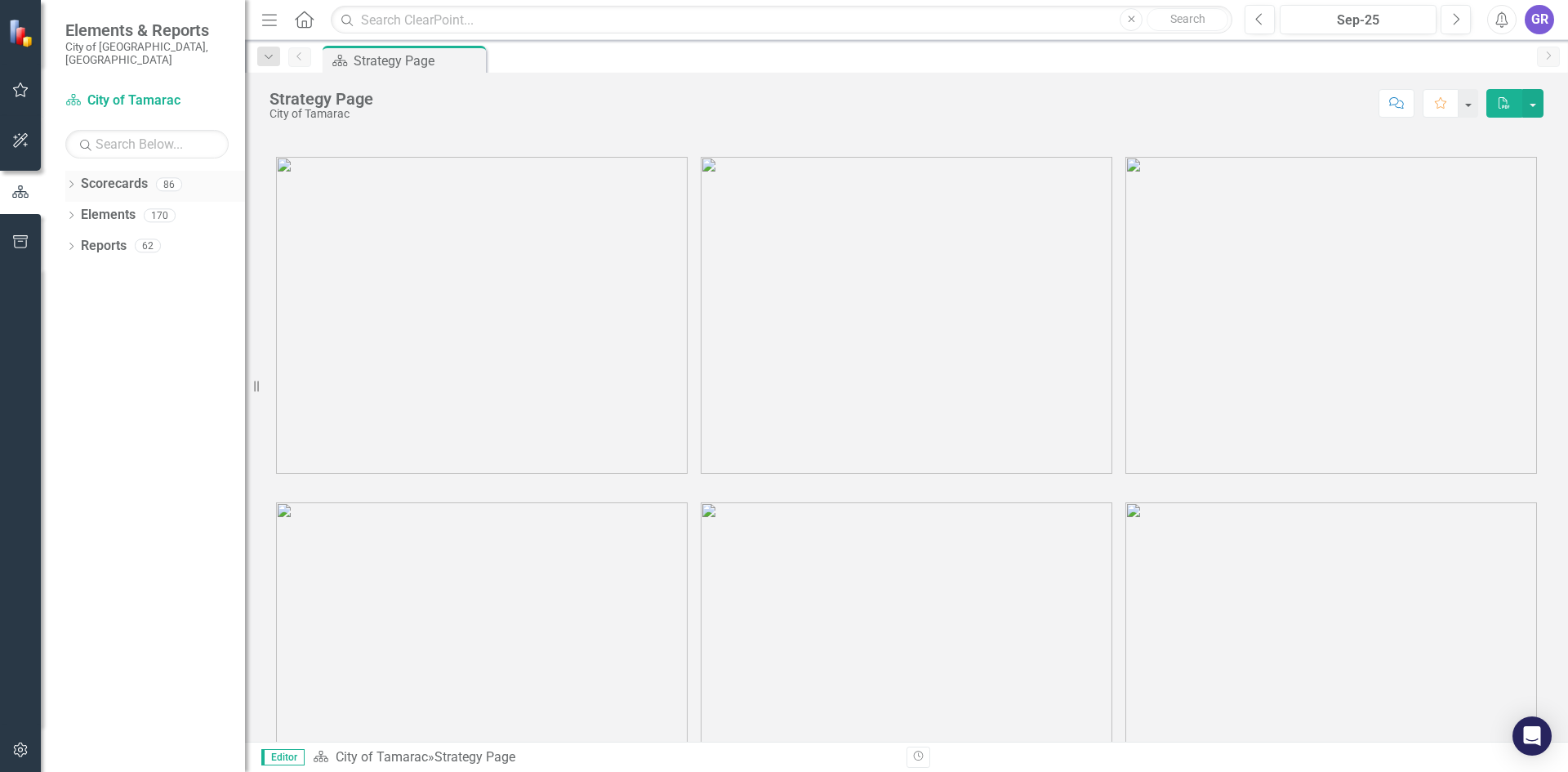
click at [77, 181] on icon "Dropdown" at bounding box center [71, 185] width 12 height 9
click at [79, 210] on icon "Dropdown" at bounding box center [80, 215] width 13 height 10
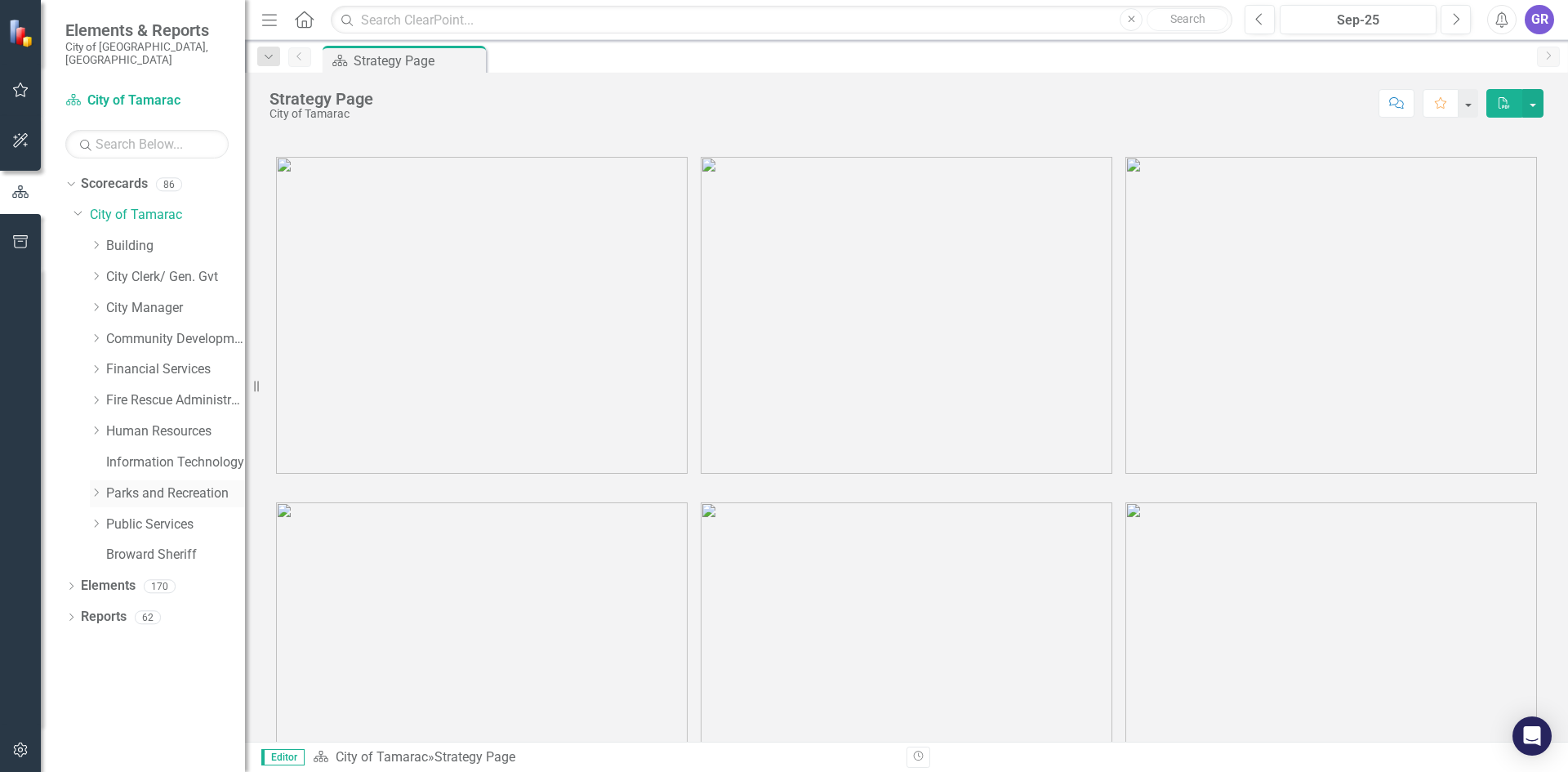
click at [97, 488] on icon "Dropdown" at bounding box center [96, 493] width 13 height 10
click at [146, 639] on link "[GEOGRAPHIC_DATA]" at bounding box center [184, 648] width 122 height 18
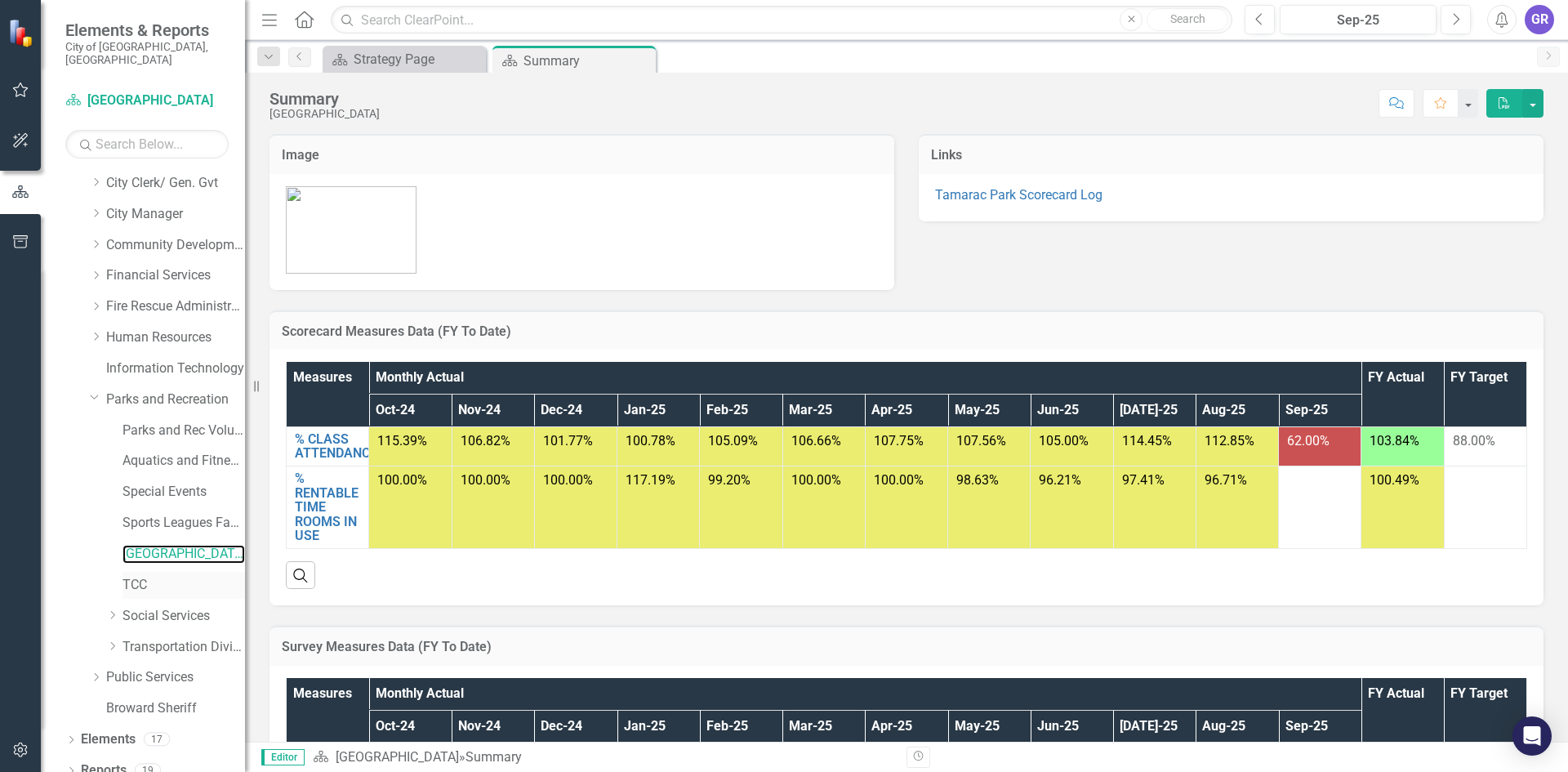
scroll to position [96, 0]
click at [74, 765] on icon "Dropdown" at bounding box center [71, 769] width 12 height 9
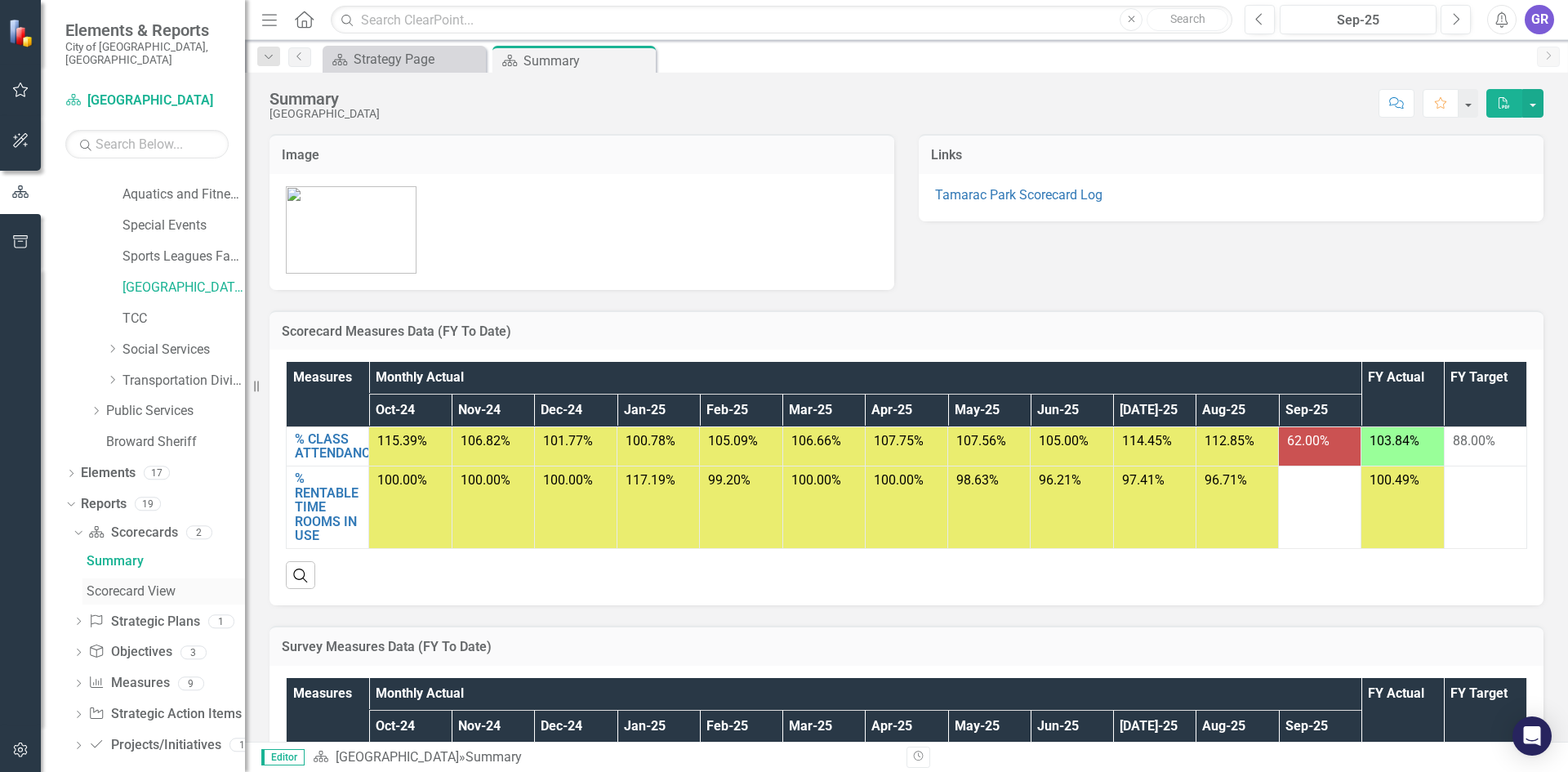
scroll to position [362, 0]
click at [79, 679] on icon "Dropdown" at bounding box center [79, 683] width 12 height 9
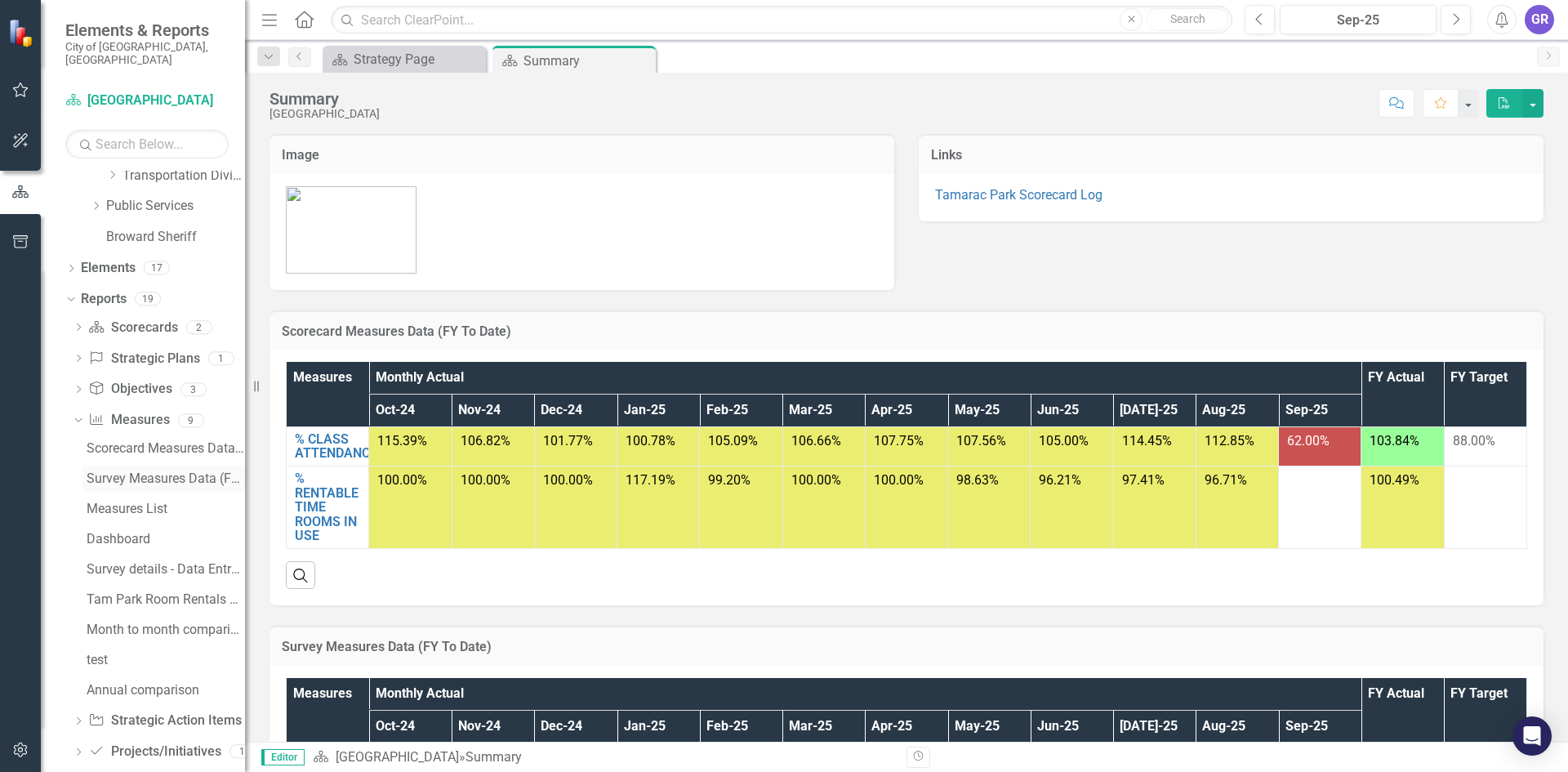
scroll to position [573, 0]
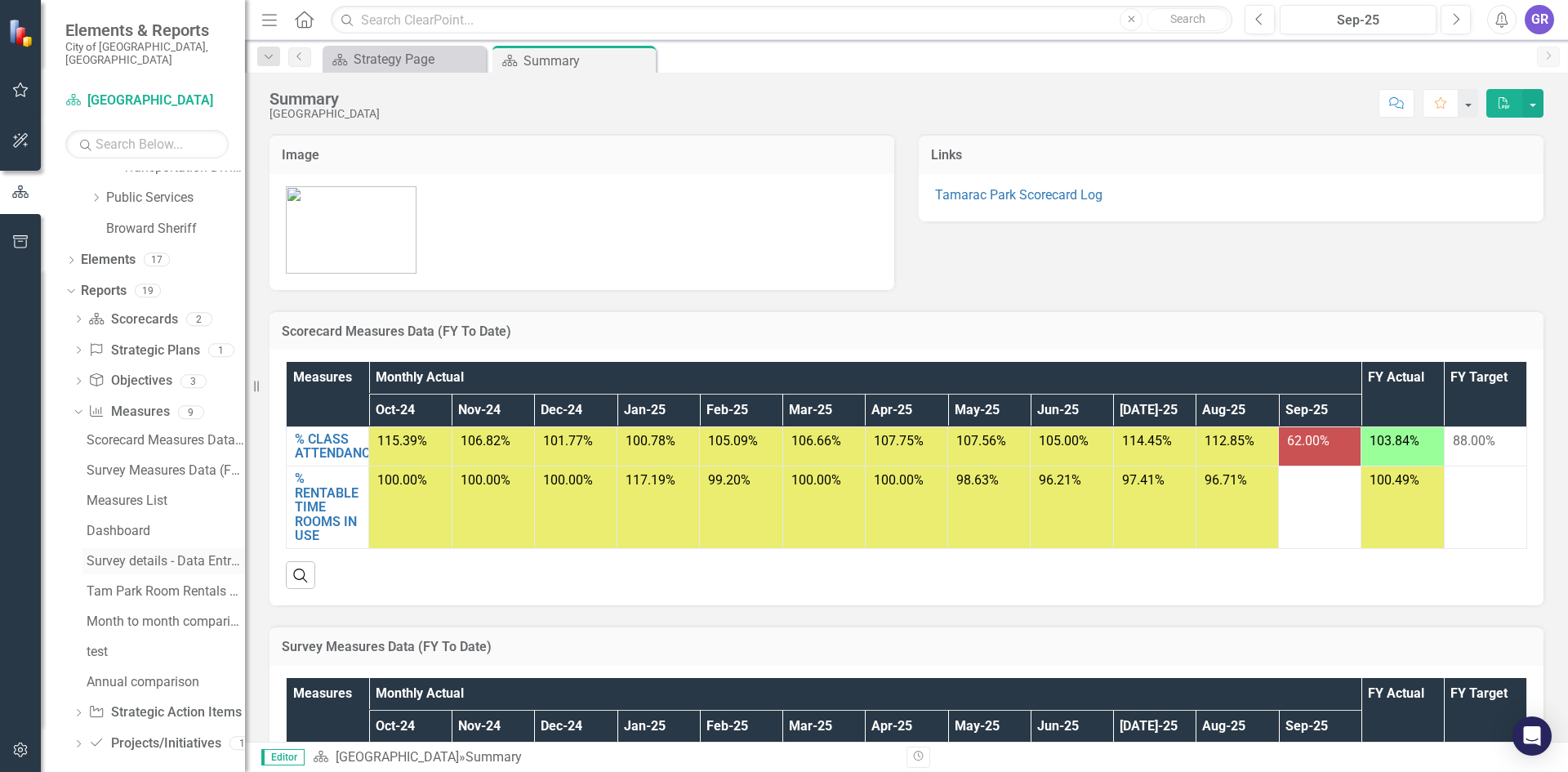
click at [179, 554] on div "Survey details - Data Entry View" at bounding box center [165, 562] width 158 height 15
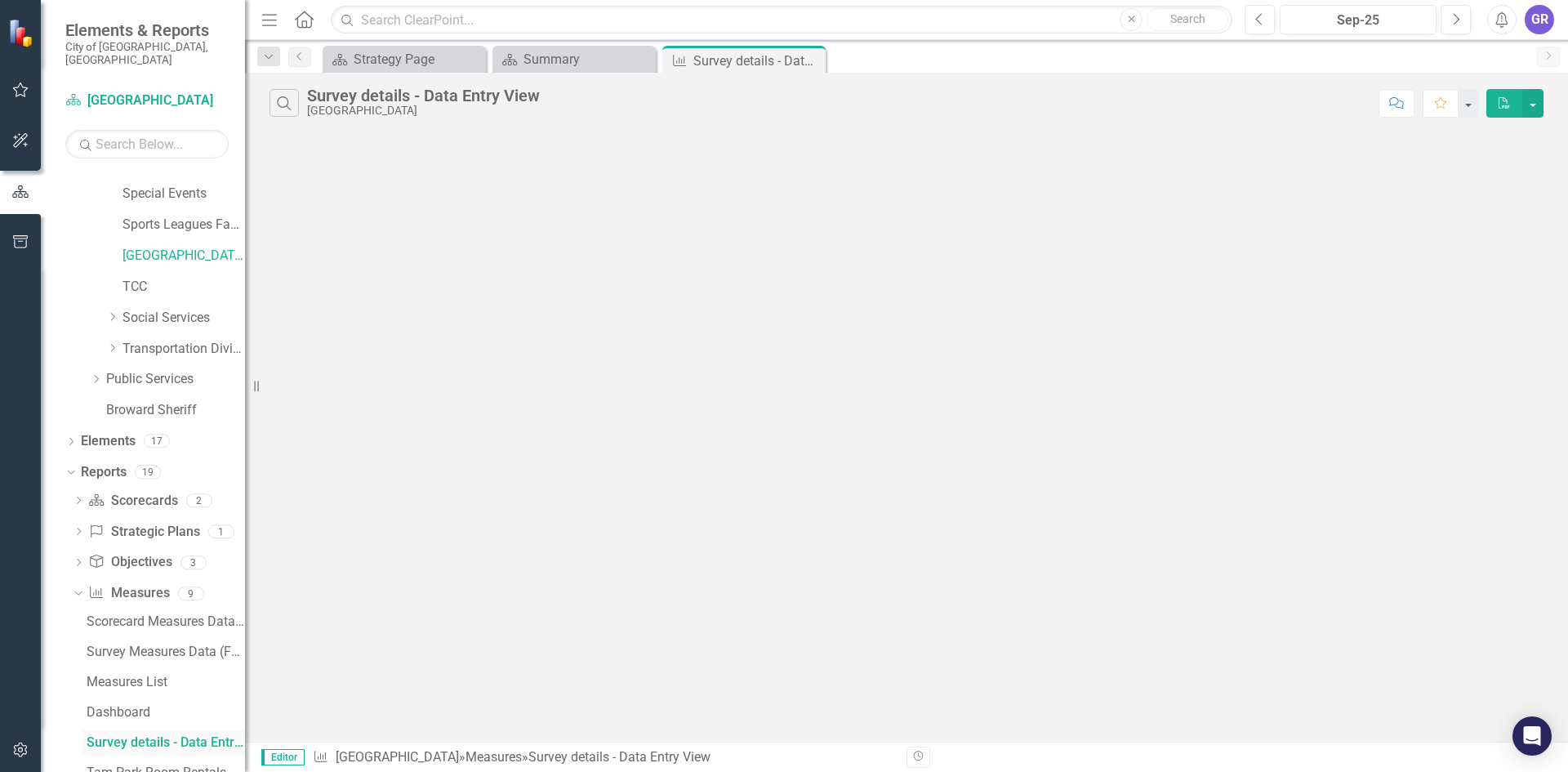
scroll to position [363, 0]
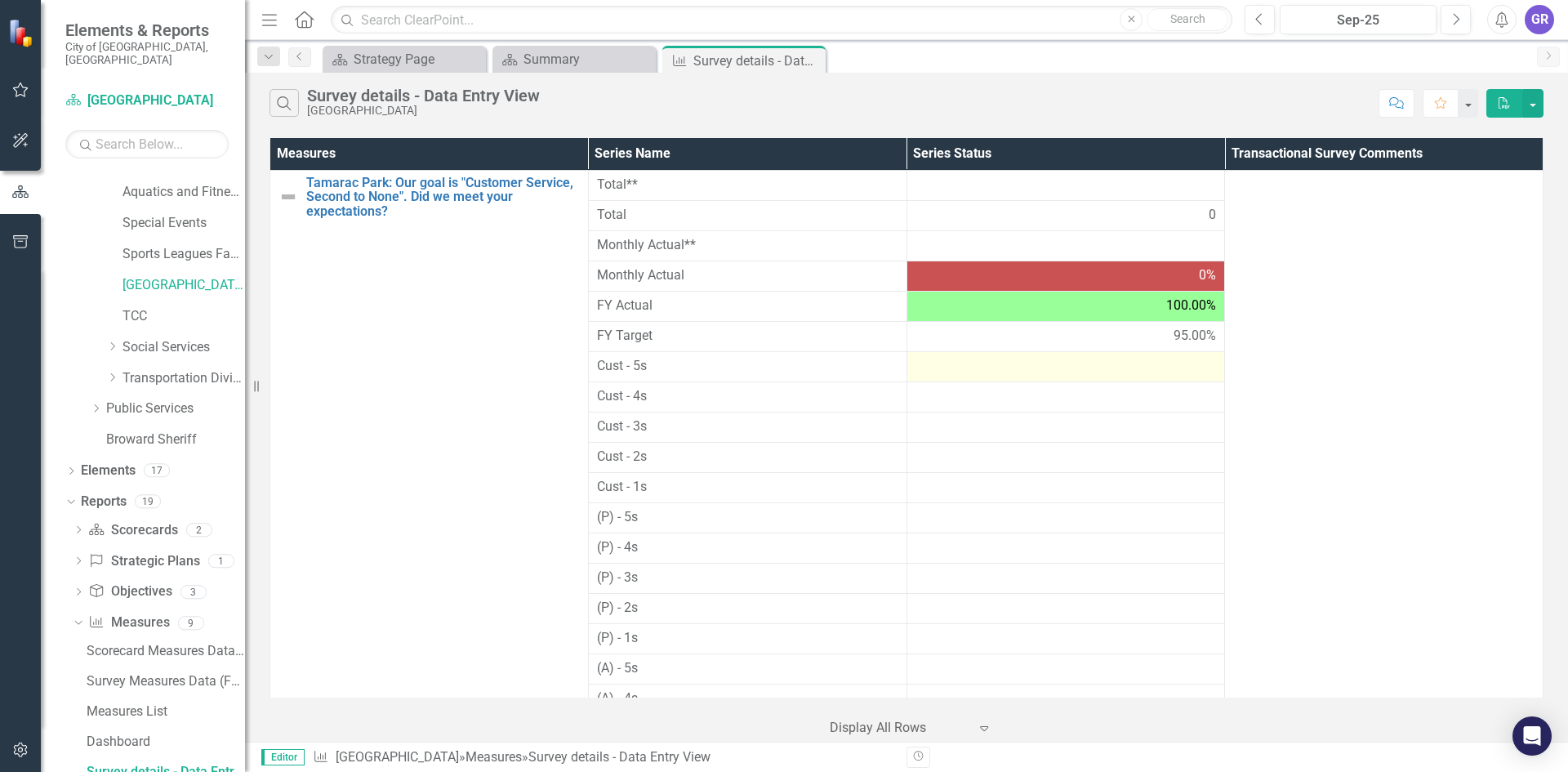
click at [1015, 366] on div at bounding box center [1066, 366] width 302 height 19
click at [1017, 366] on div at bounding box center [1066, 366] width 302 height 19
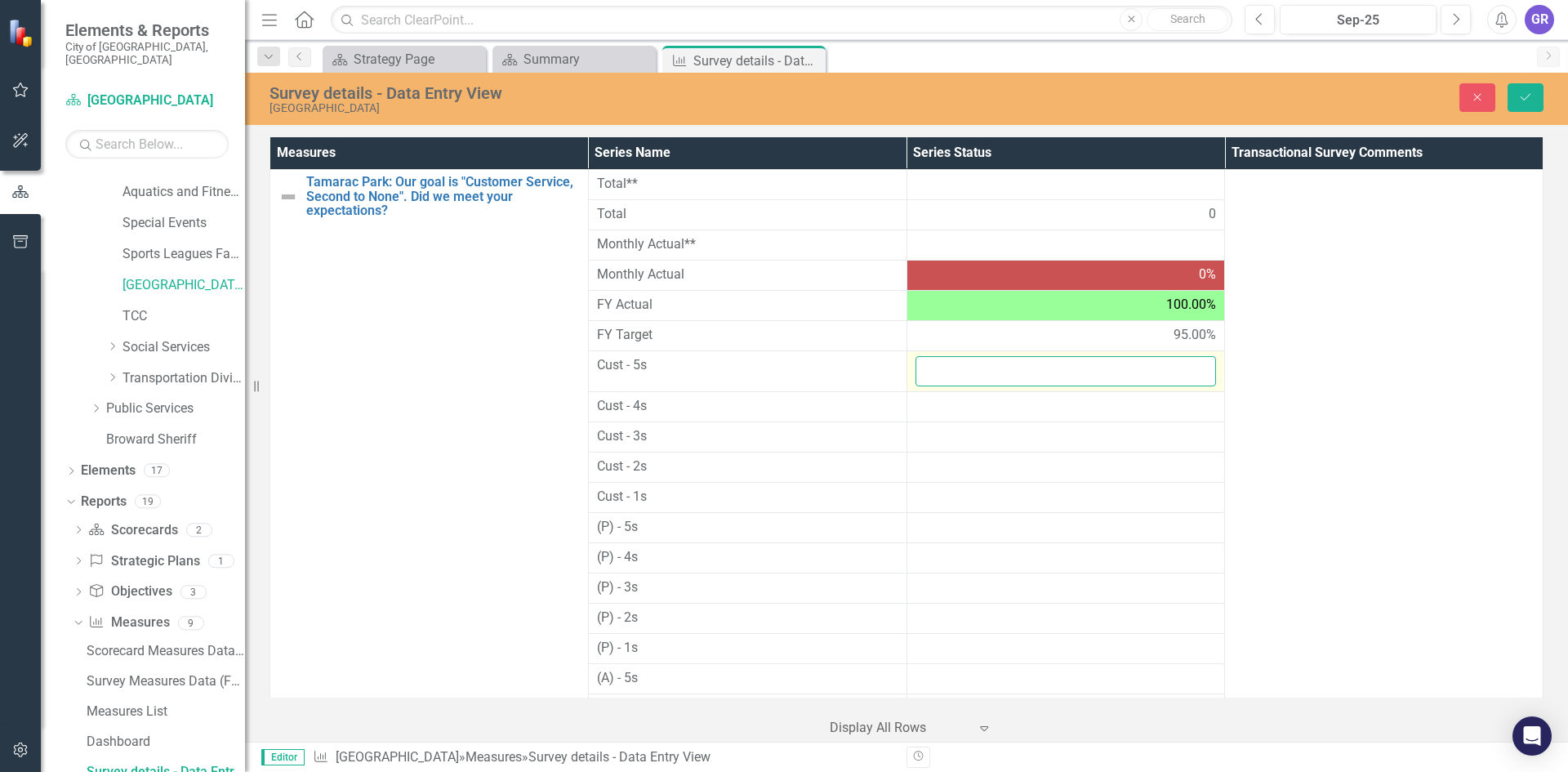
click at [1017, 366] on input "number" at bounding box center [1066, 371] width 302 height 30
type input "42"
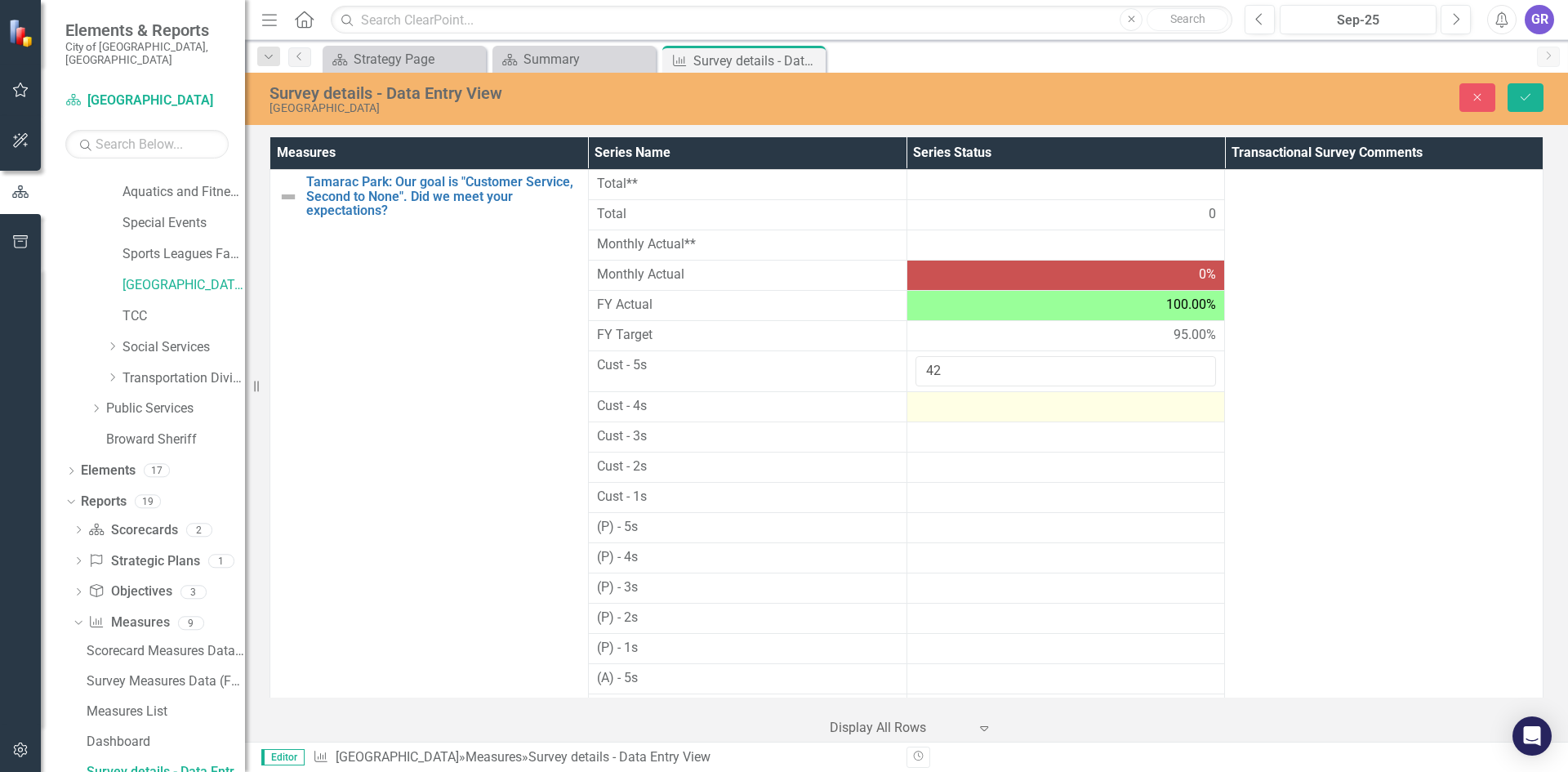
click at [965, 411] on div at bounding box center [1066, 407] width 302 height 19
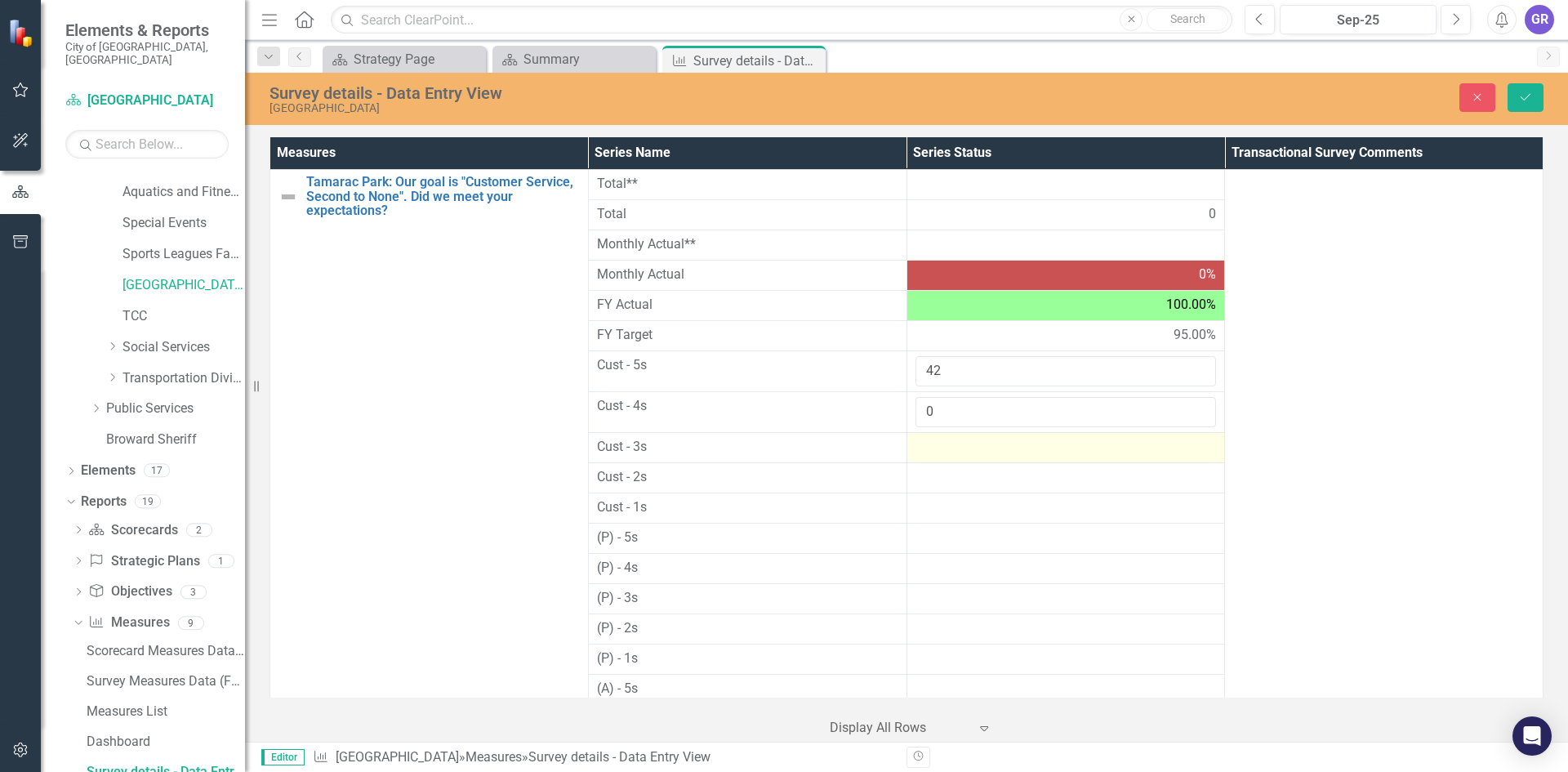
type input "0"
click at [951, 450] on div at bounding box center [1066, 447] width 302 height 19
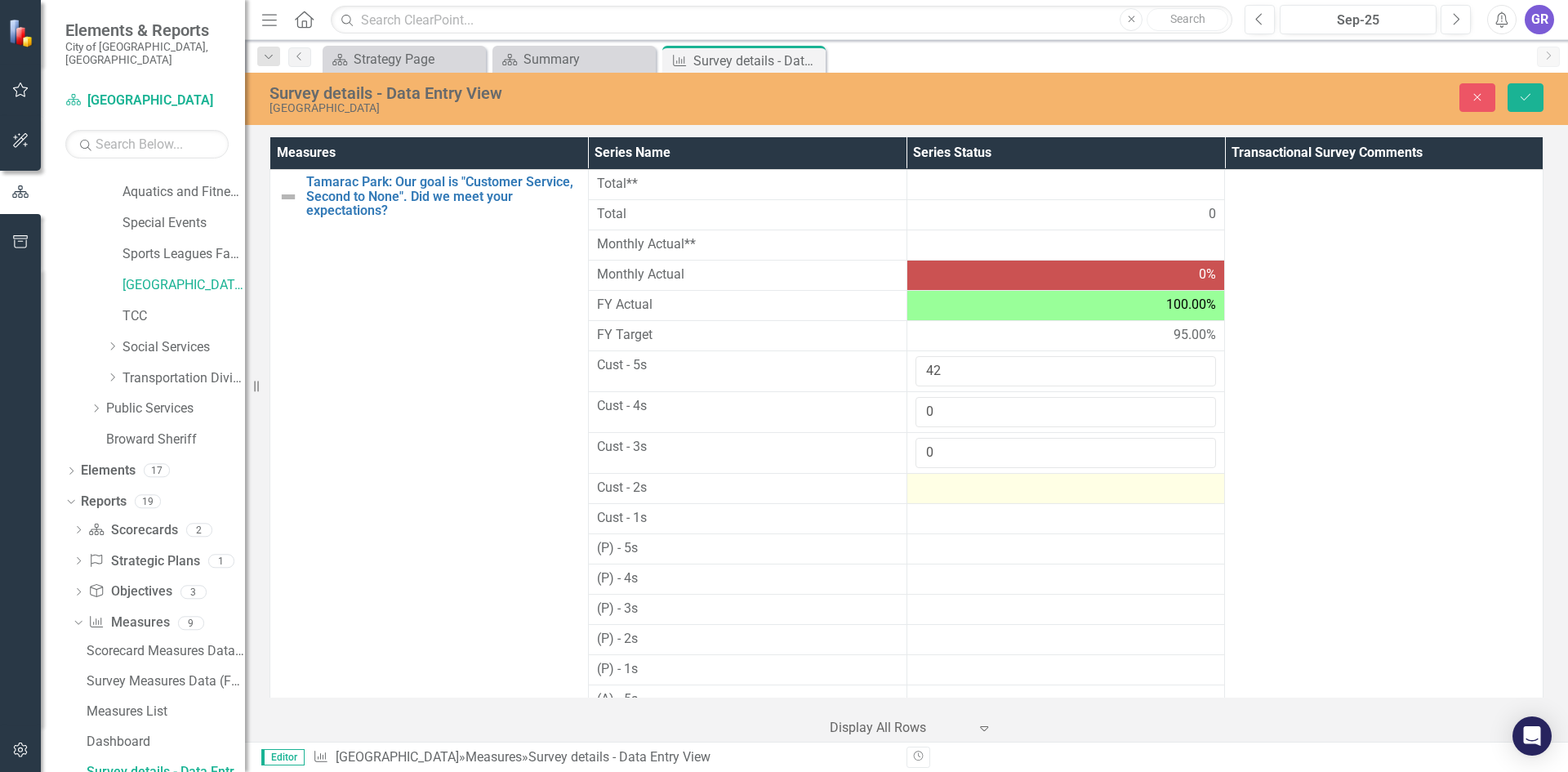
type input "0"
click at [944, 493] on div at bounding box center [1066, 488] width 302 height 19
click at [944, 492] on div at bounding box center [1066, 488] width 302 height 19
click at [944, 492] on input "number" at bounding box center [1066, 494] width 302 height 30
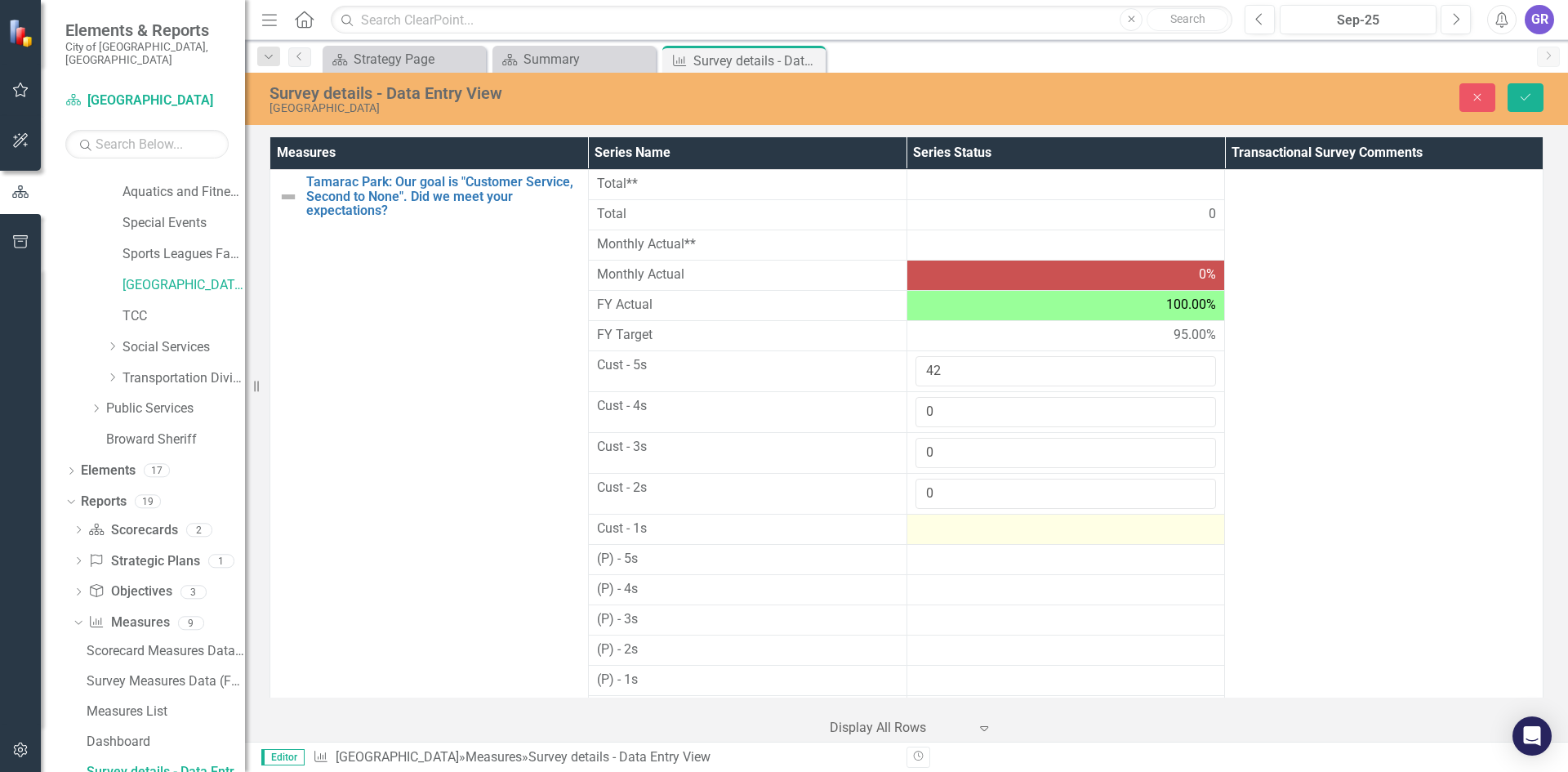
type input "0"
click at [940, 531] on div at bounding box center [1066, 529] width 302 height 19
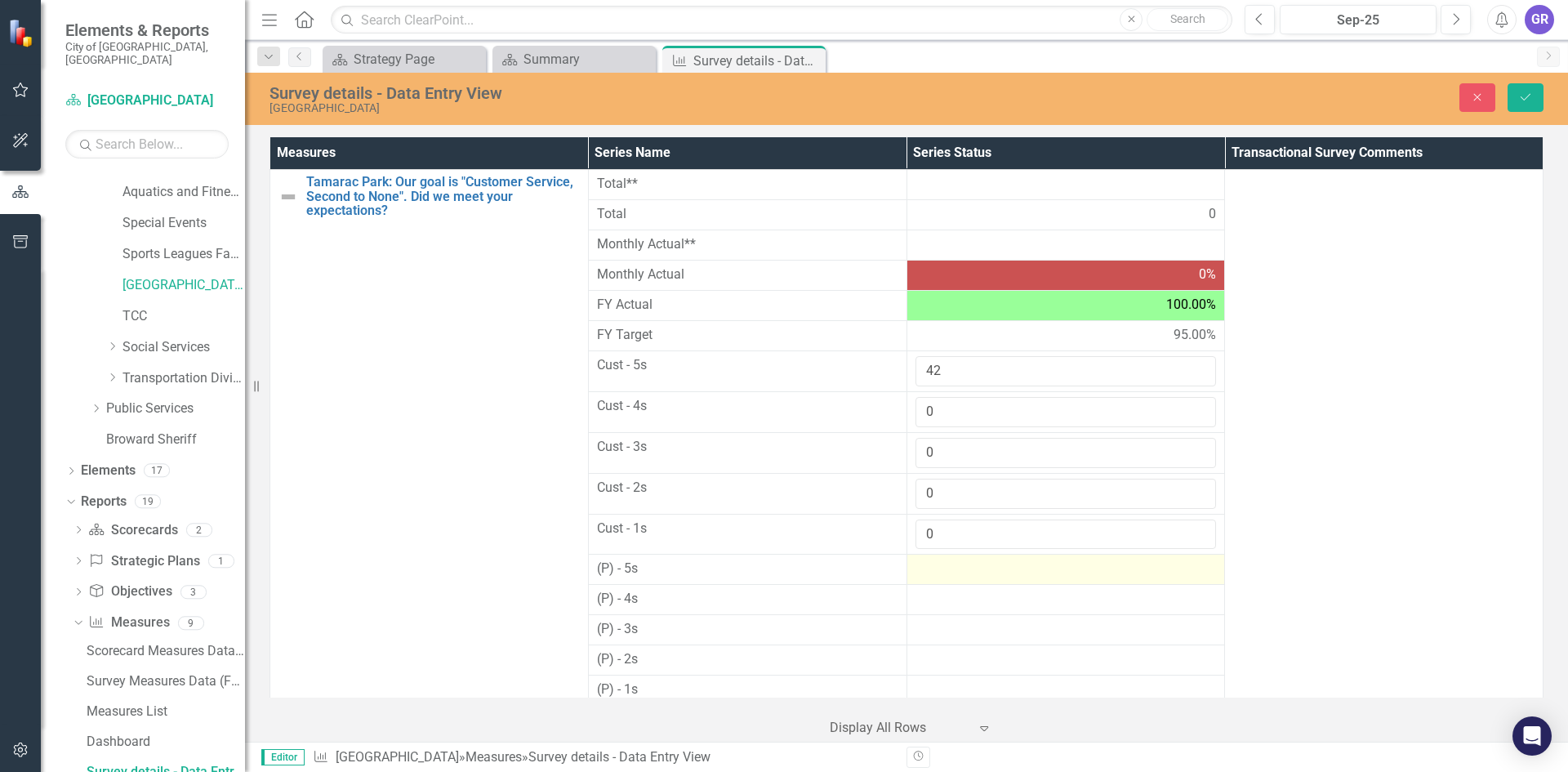
type input "0"
click at [946, 567] on div at bounding box center [1066, 568] width 302 height 19
click at [946, 569] on input "number" at bounding box center [1066, 574] width 302 height 30
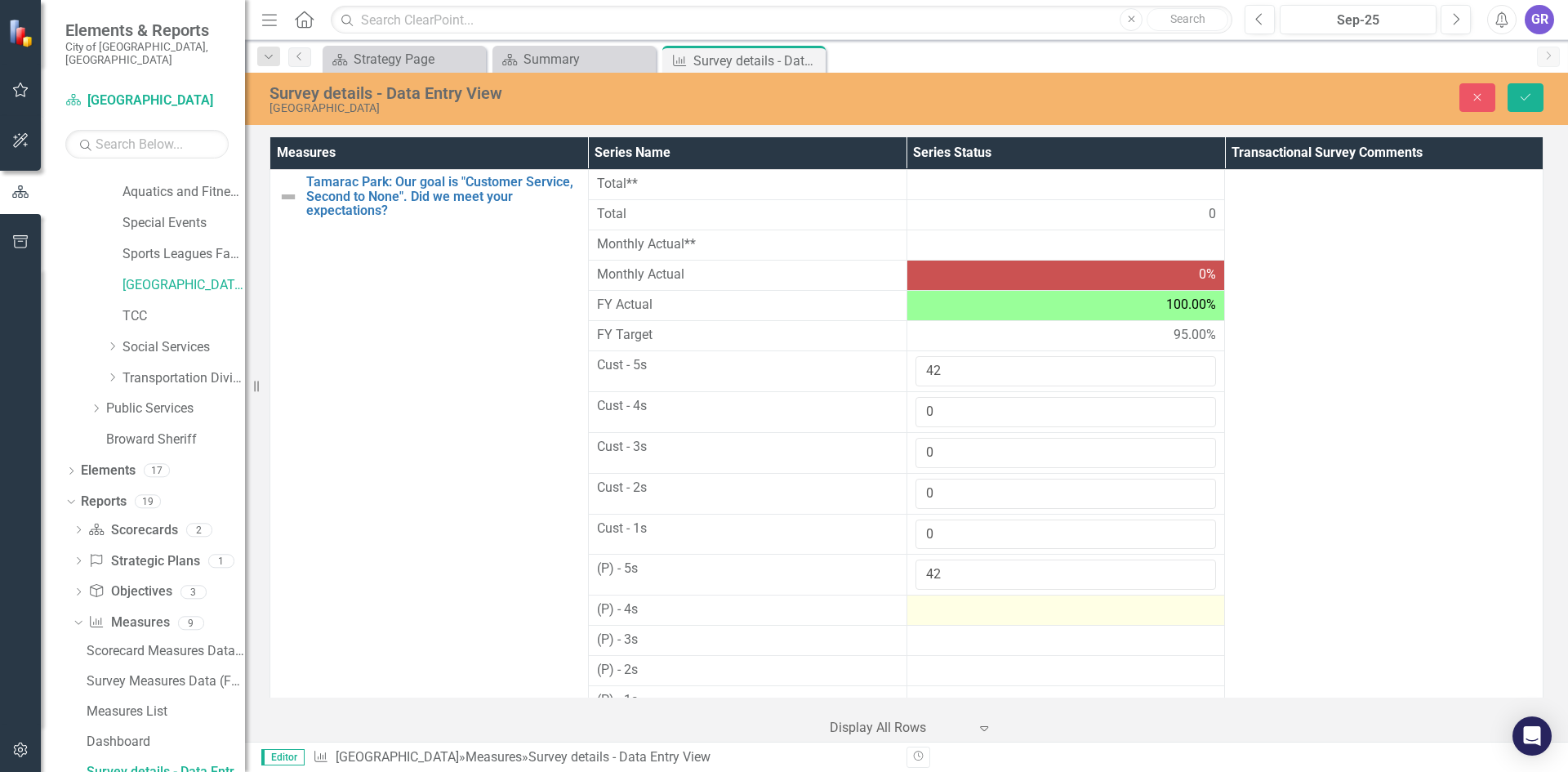
type input "42"
click at [955, 617] on div at bounding box center [1066, 609] width 302 height 19
click at [955, 617] on input "number" at bounding box center [1066, 615] width 302 height 30
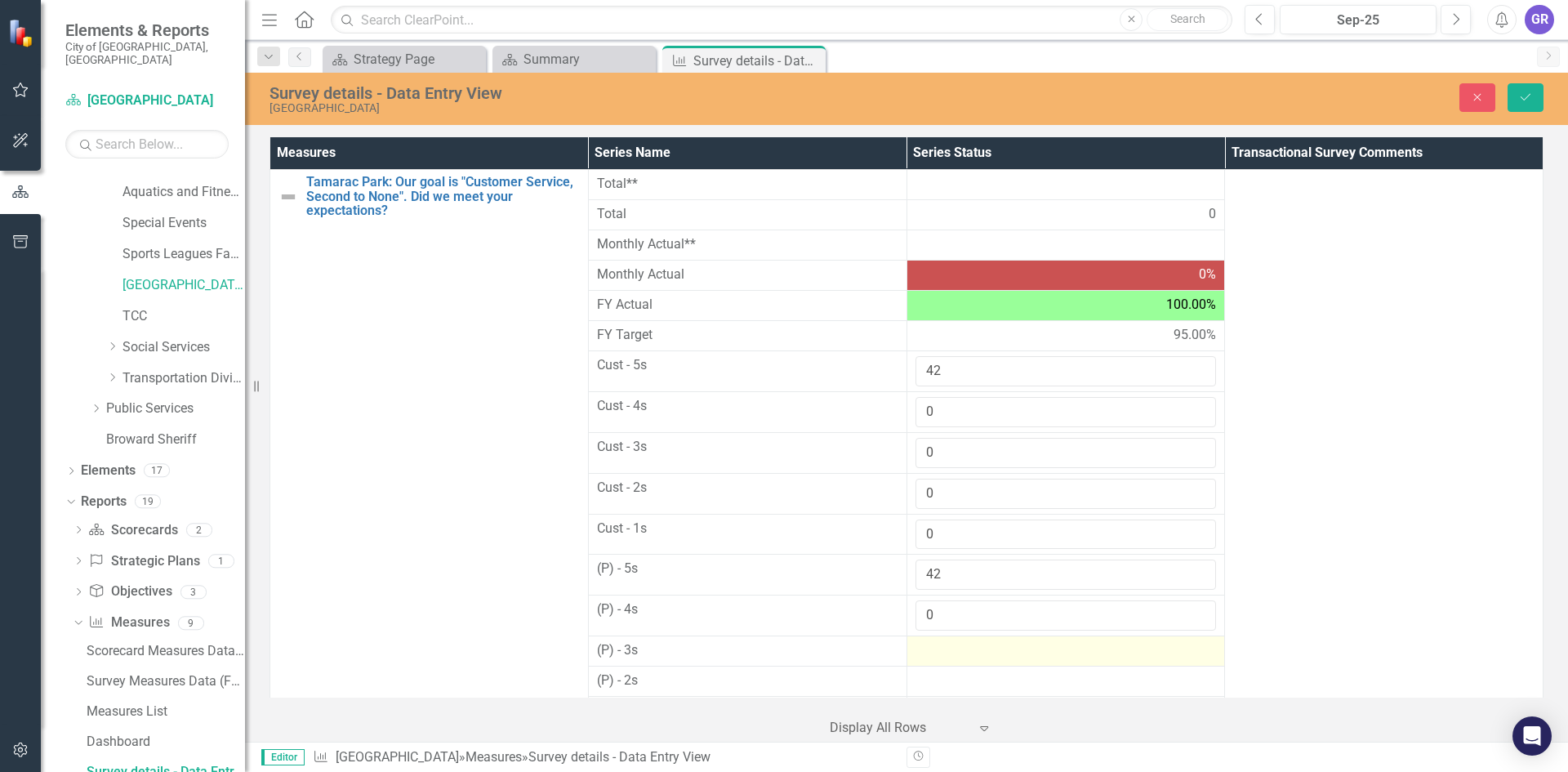
type input "0"
click at [946, 653] on div at bounding box center [1066, 650] width 302 height 19
click at [946, 653] on input "number" at bounding box center [1066, 656] width 302 height 30
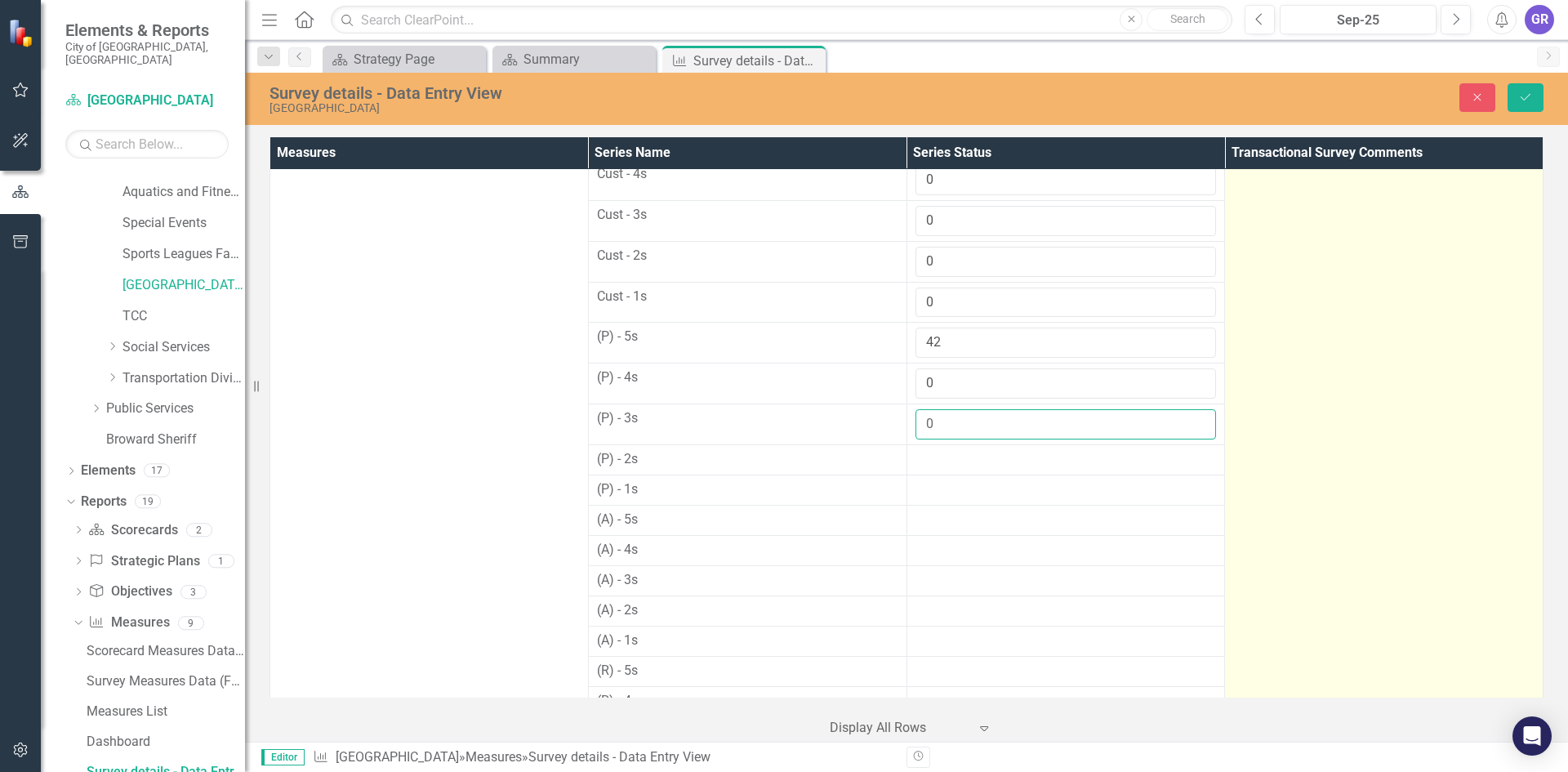
scroll to position [235, 0]
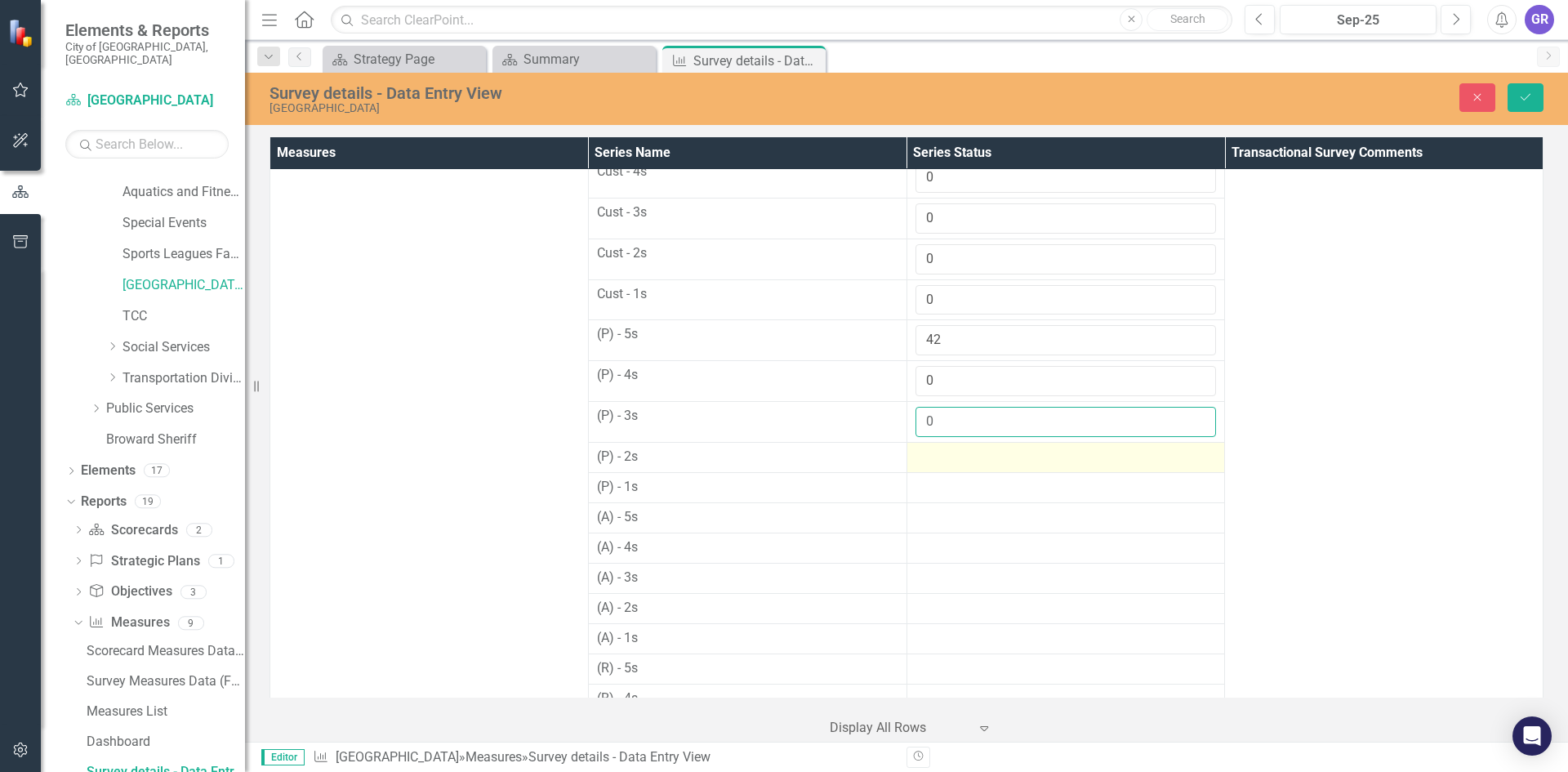
type input "0"
click at [942, 462] on div at bounding box center [1066, 457] width 302 height 19
click at [941, 462] on div at bounding box center [1066, 457] width 302 height 19
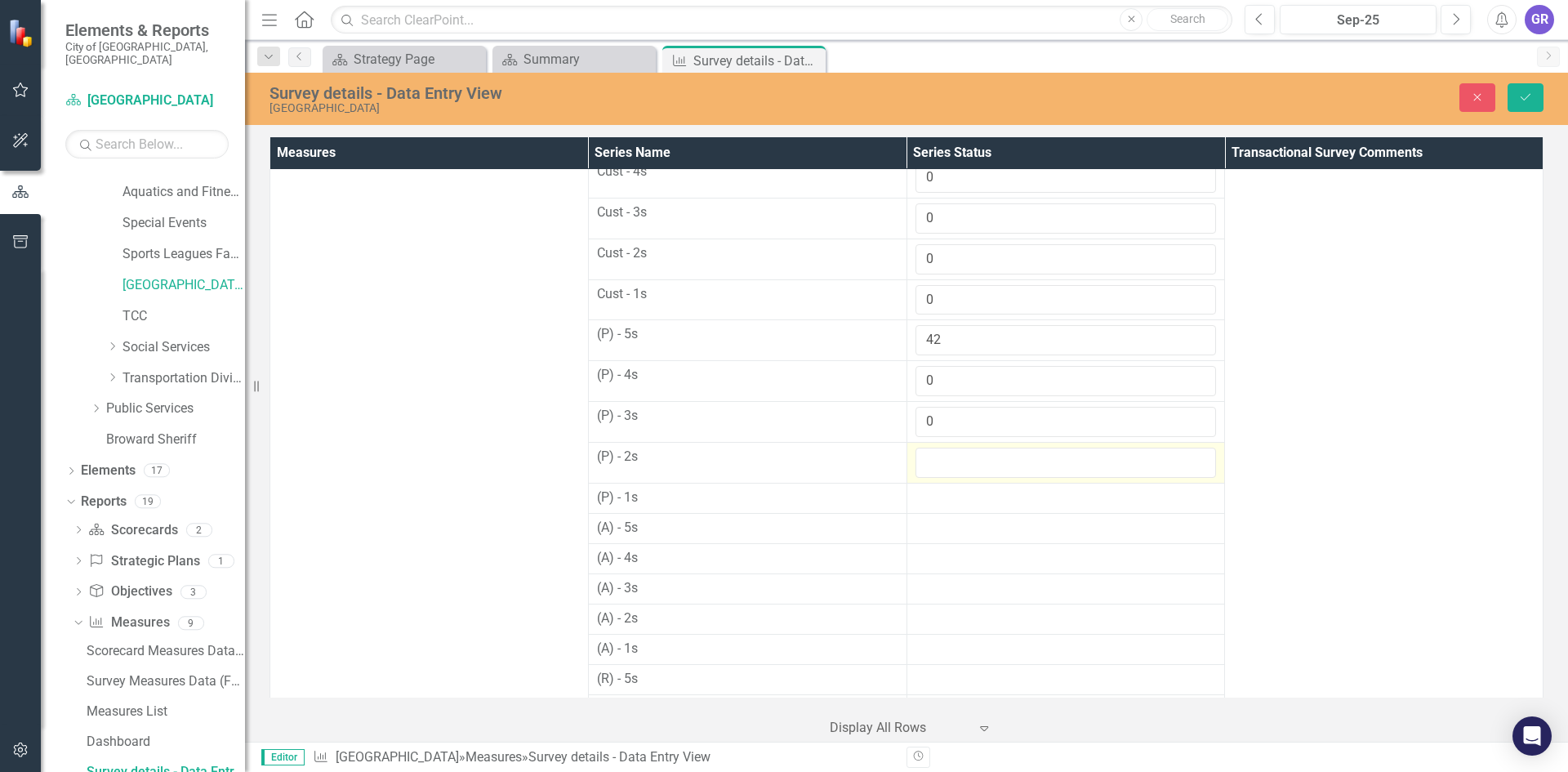
click at [941, 462] on input "number" at bounding box center [1066, 463] width 302 height 30
type input "0"
click at [938, 494] on div at bounding box center [1066, 498] width 302 height 19
click at [938, 495] on input "number" at bounding box center [1066, 504] width 302 height 30
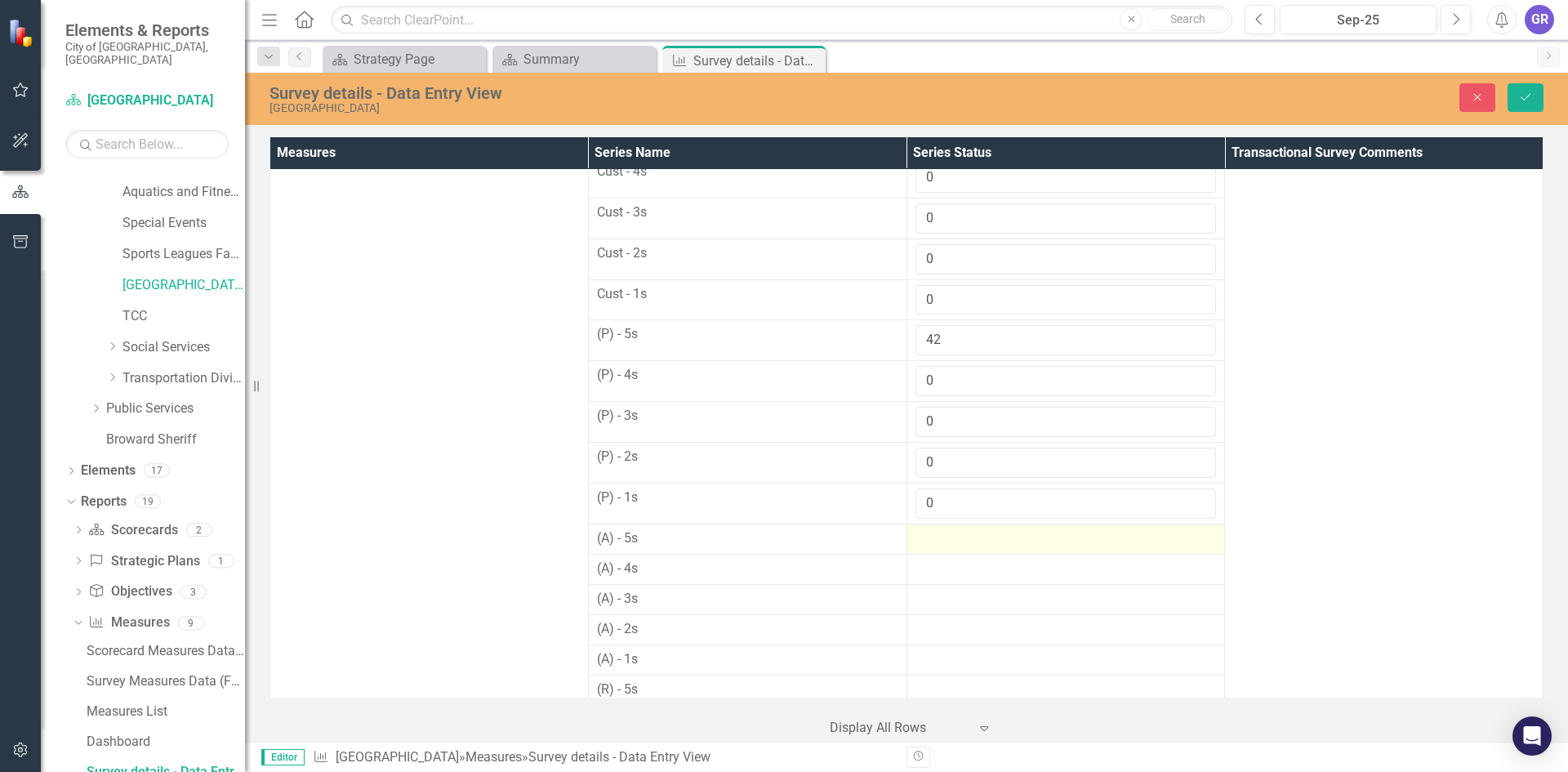
type input "0"
click at [940, 537] on div at bounding box center [1066, 538] width 302 height 19
click at [940, 537] on input "number" at bounding box center [1066, 544] width 302 height 30
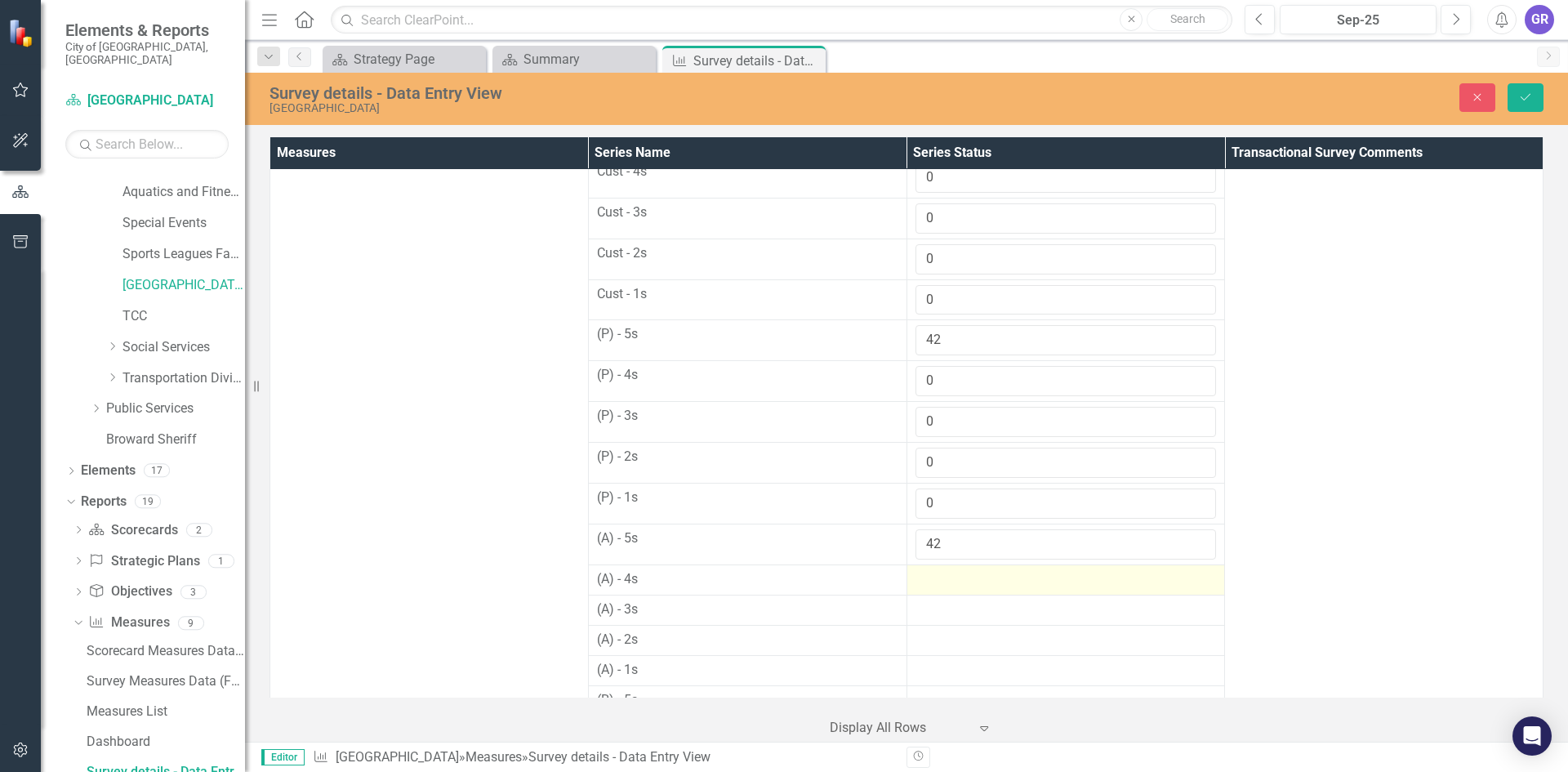
type input "42"
click at [940, 585] on div at bounding box center [1066, 579] width 302 height 19
click at [940, 584] on input "number" at bounding box center [1066, 585] width 302 height 30
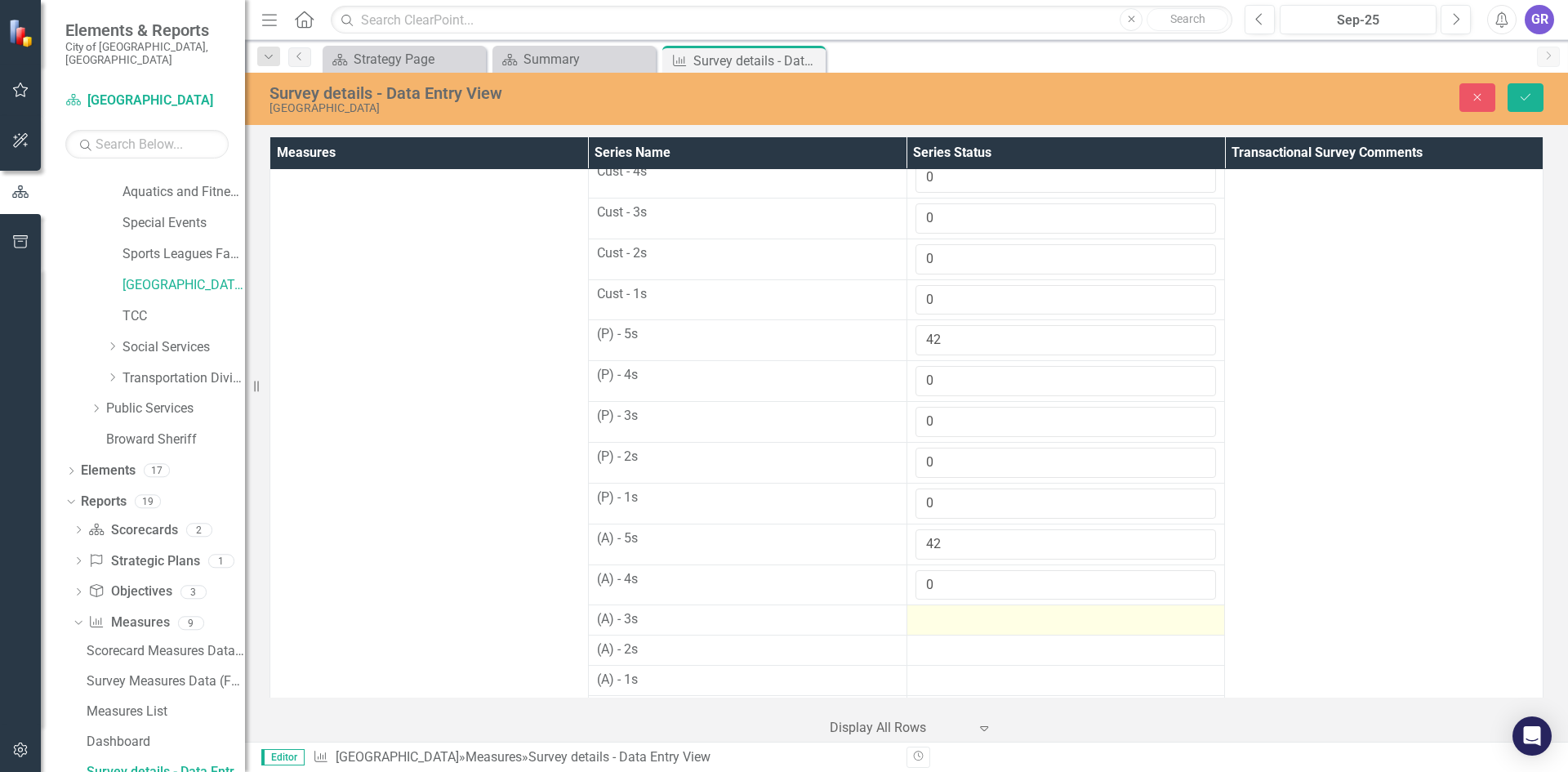
type input "0"
click at [934, 624] on div at bounding box center [1066, 619] width 302 height 19
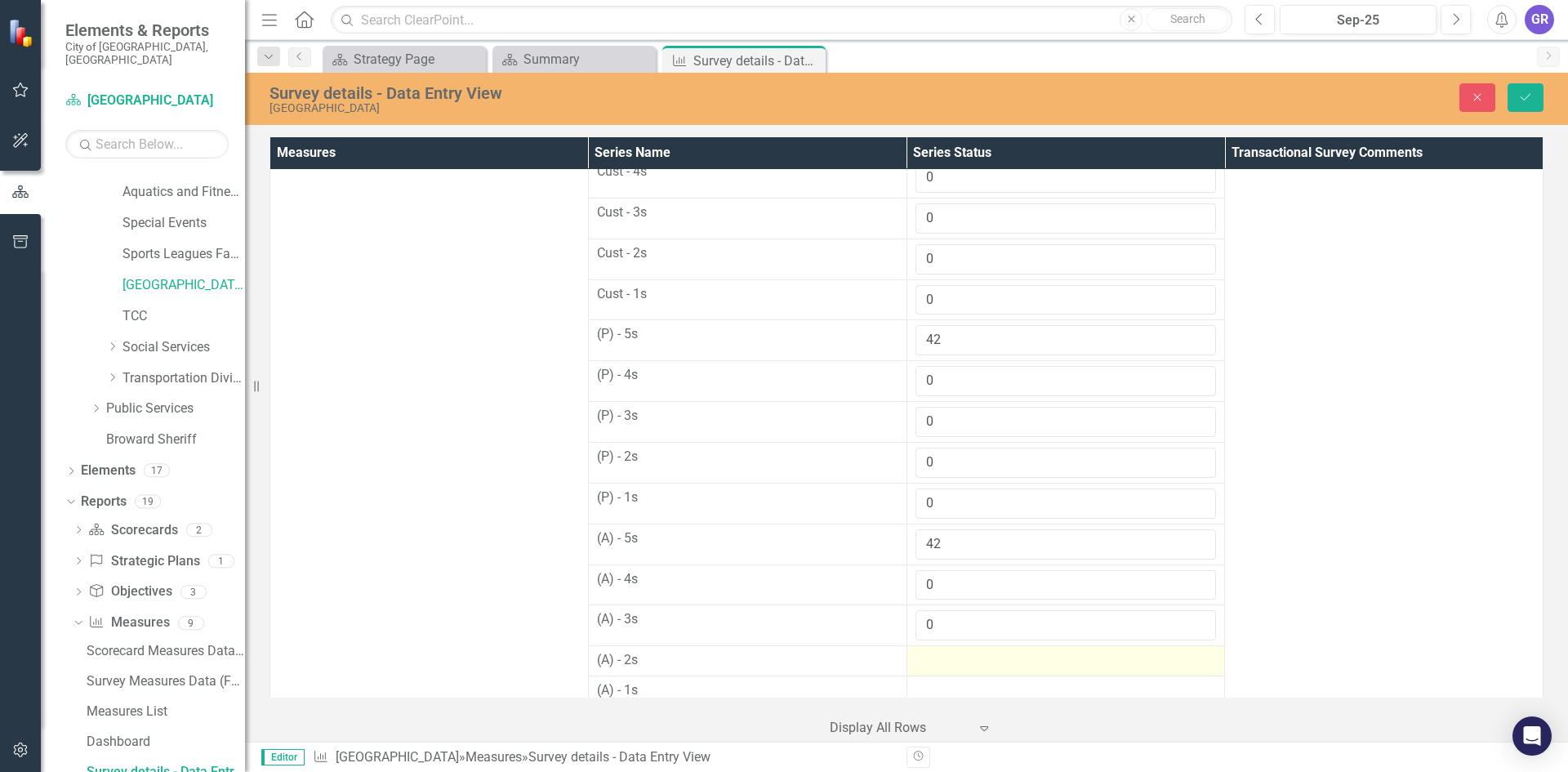
type input "0"
click at [939, 661] on div at bounding box center [1066, 661] width 302 height 19
click at [939, 661] on input "number" at bounding box center [1066, 666] width 302 height 30
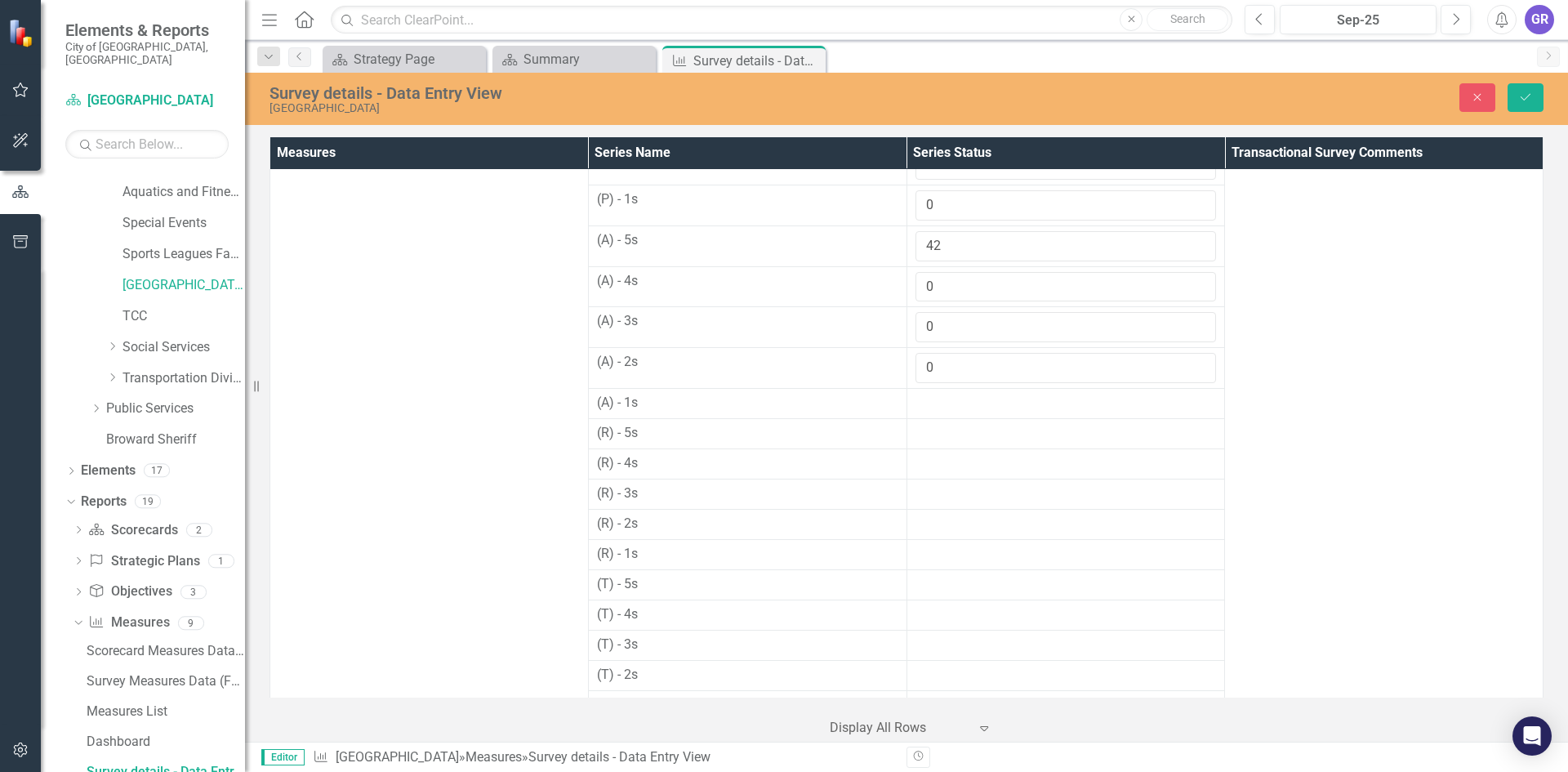
scroll to position [535, 0]
type input "0"
click at [936, 409] on div at bounding box center [1066, 401] width 302 height 19
click at [936, 407] on div at bounding box center [1066, 401] width 302 height 19
click at [936, 407] on input "number" at bounding box center [1066, 407] width 302 height 30
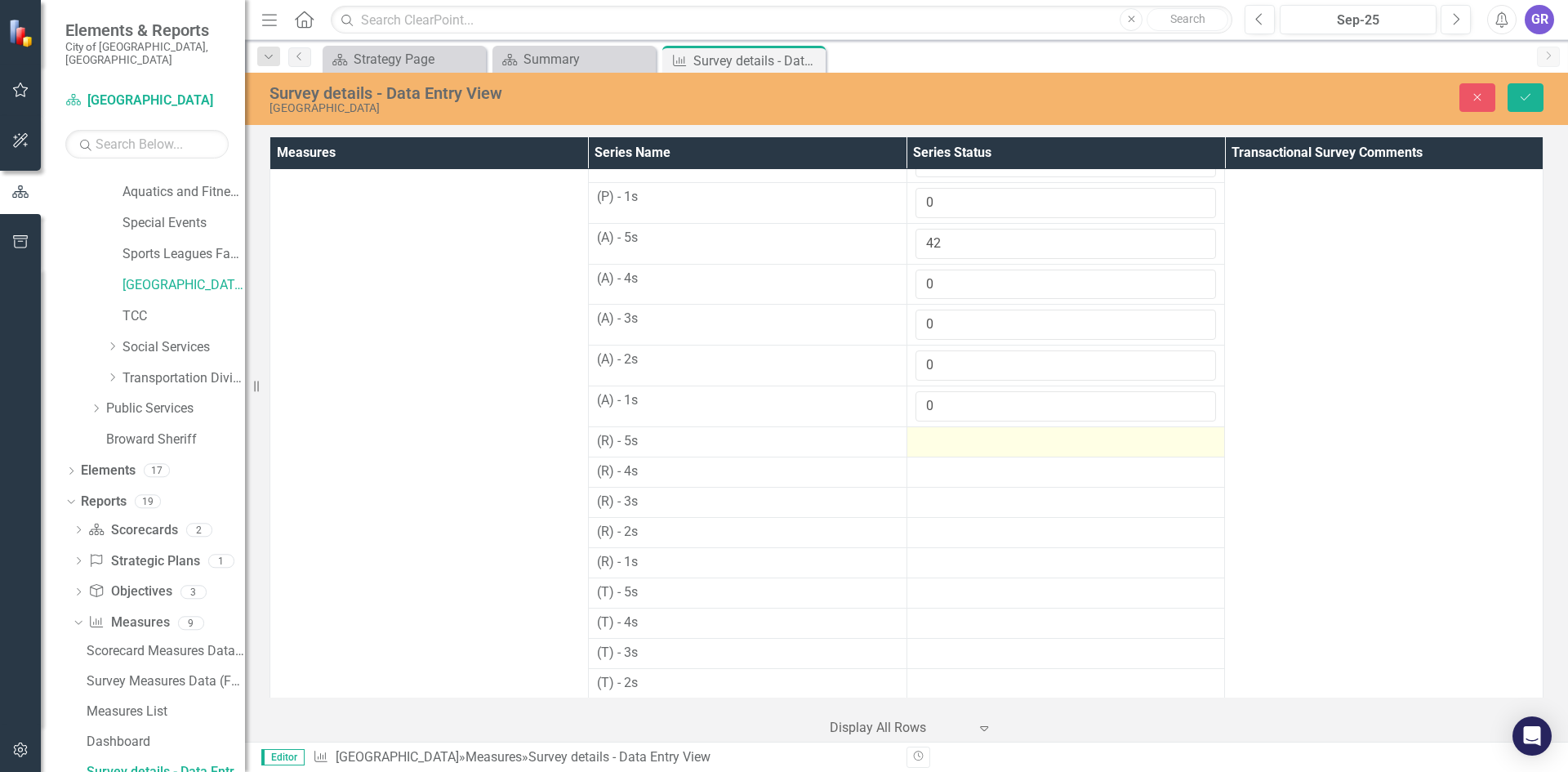
type input "0"
click at [928, 450] on div at bounding box center [1066, 441] width 302 height 19
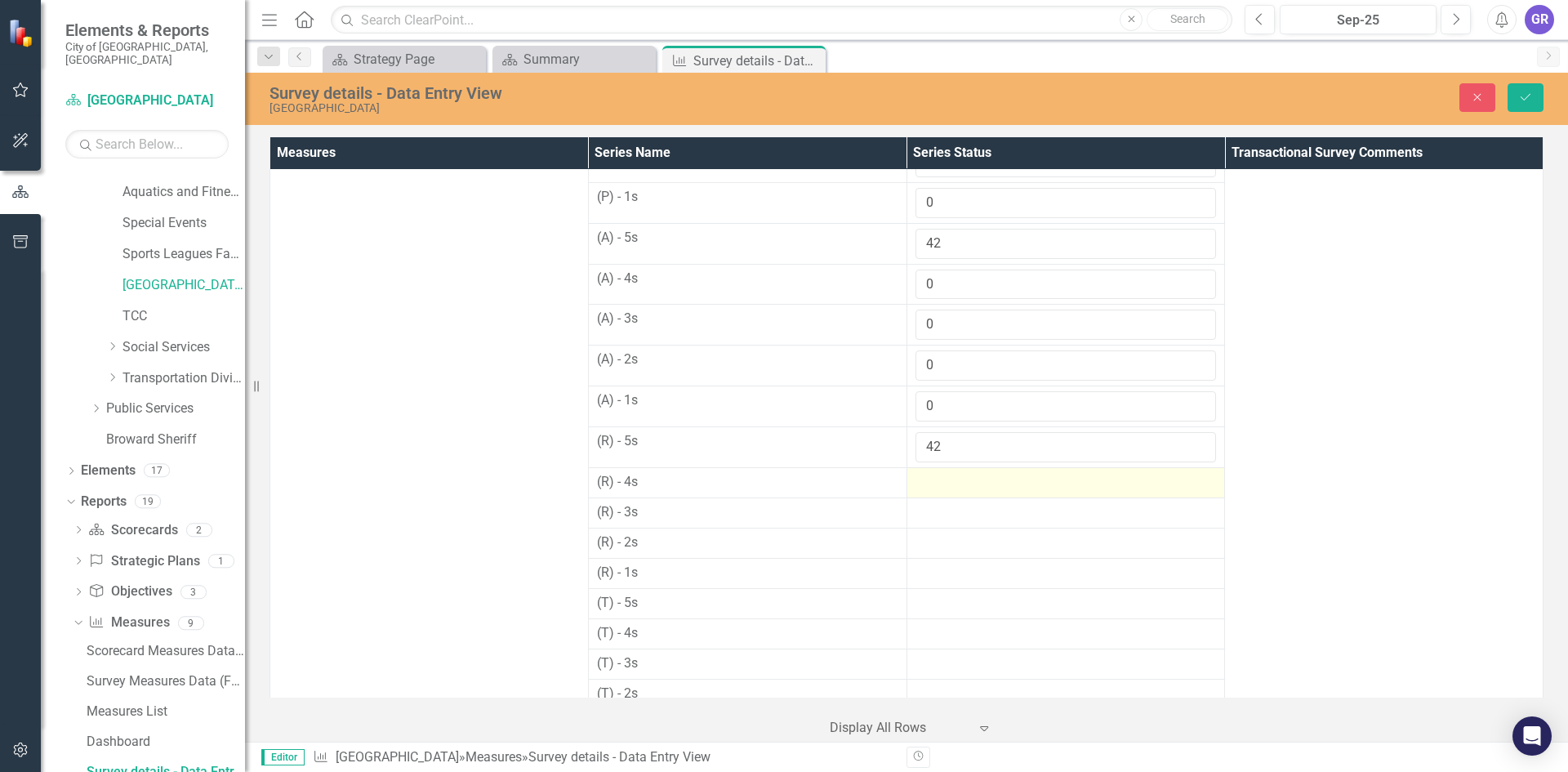
type input "42"
click at [934, 480] on div at bounding box center [1066, 482] width 302 height 19
click at [934, 483] on div at bounding box center [1066, 482] width 302 height 19
click at [937, 484] on input "number" at bounding box center [1066, 488] width 302 height 30
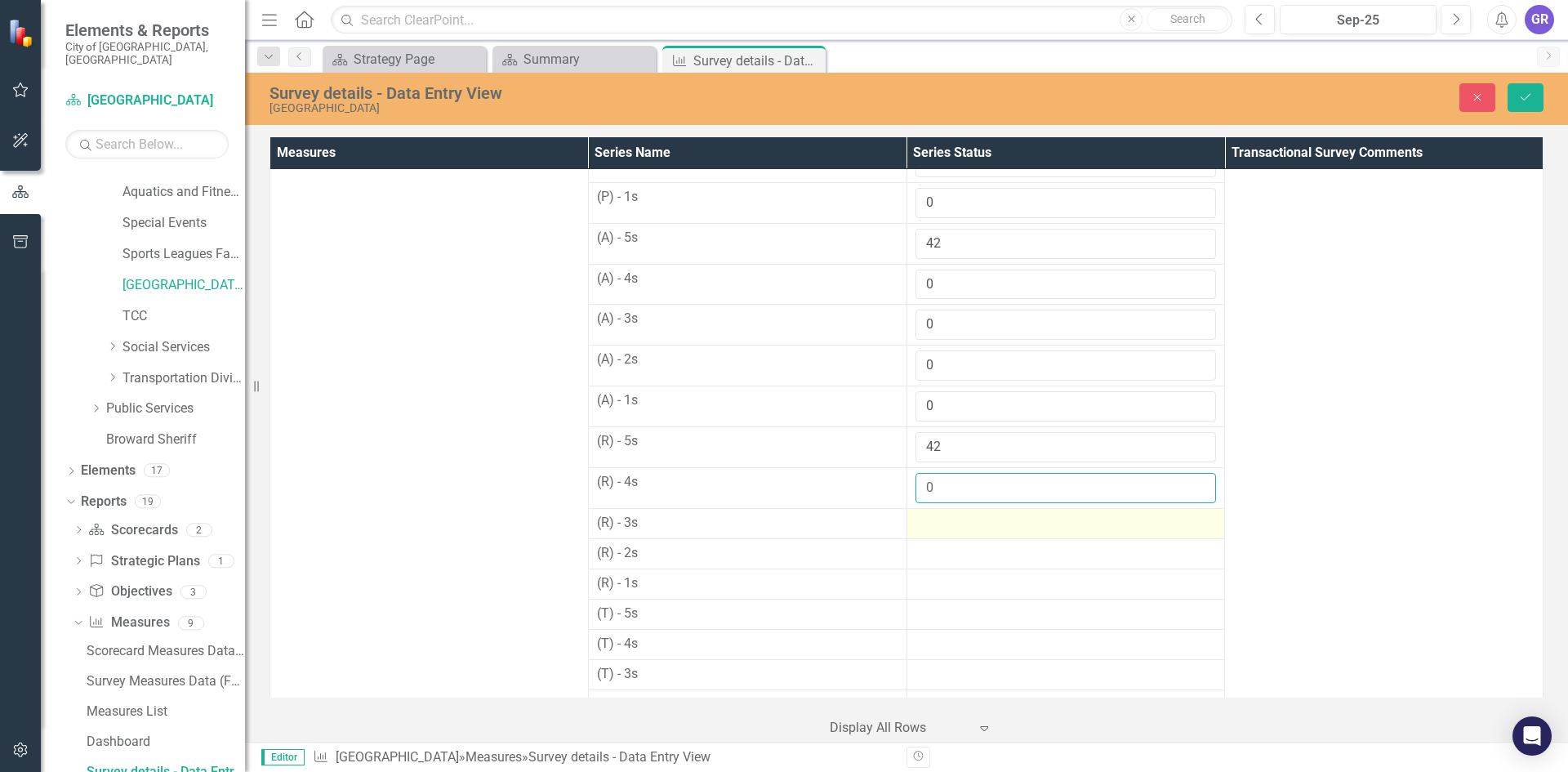
type input "0"
click at [937, 524] on div at bounding box center [1066, 523] width 302 height 19
click at [938, 524] on div at bounding box center [1066, 523] width 302 height 19
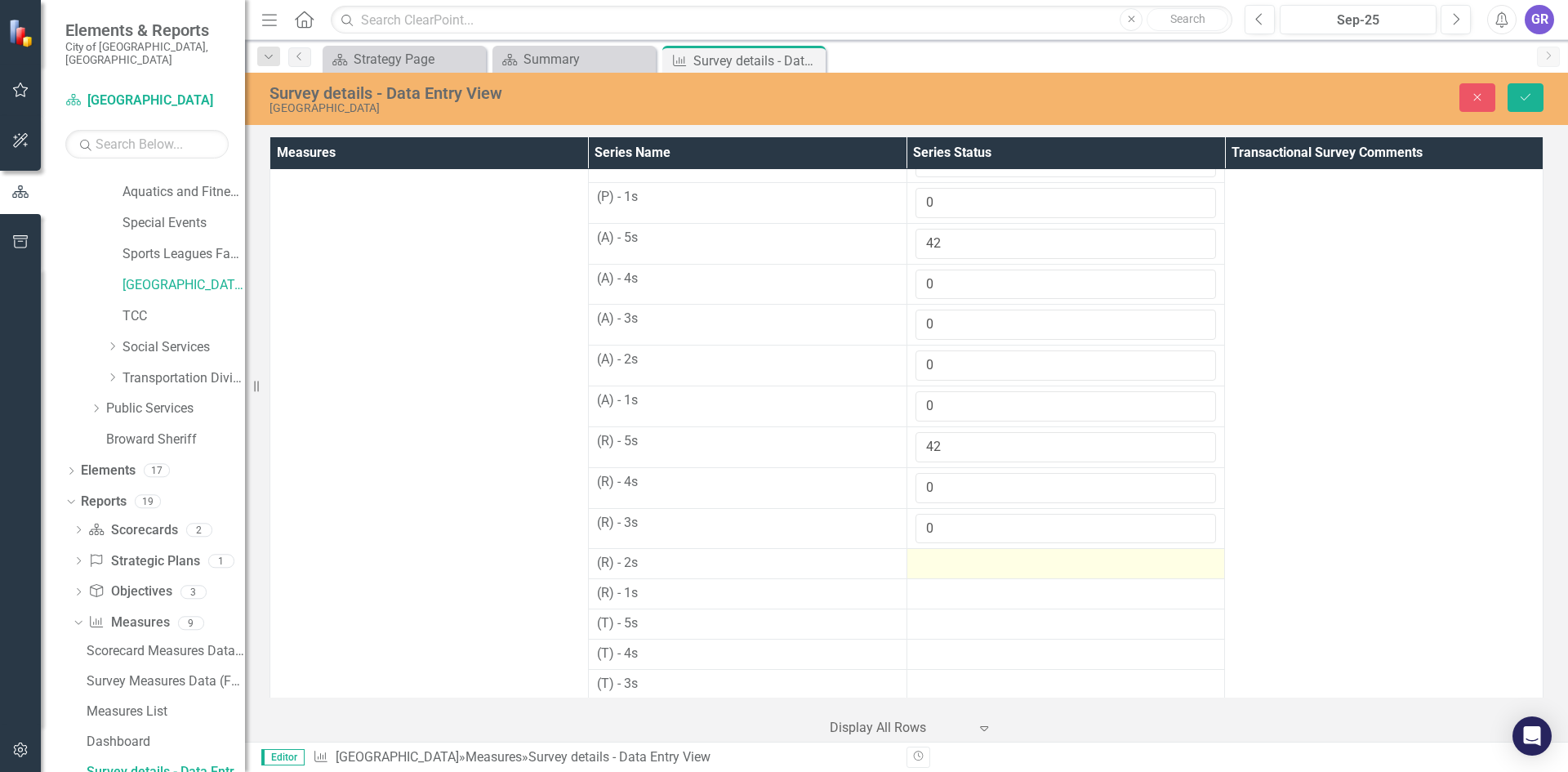
type input "0"
click at [933, 558] on div at bounding box center [1066, 563] width 302 height 19
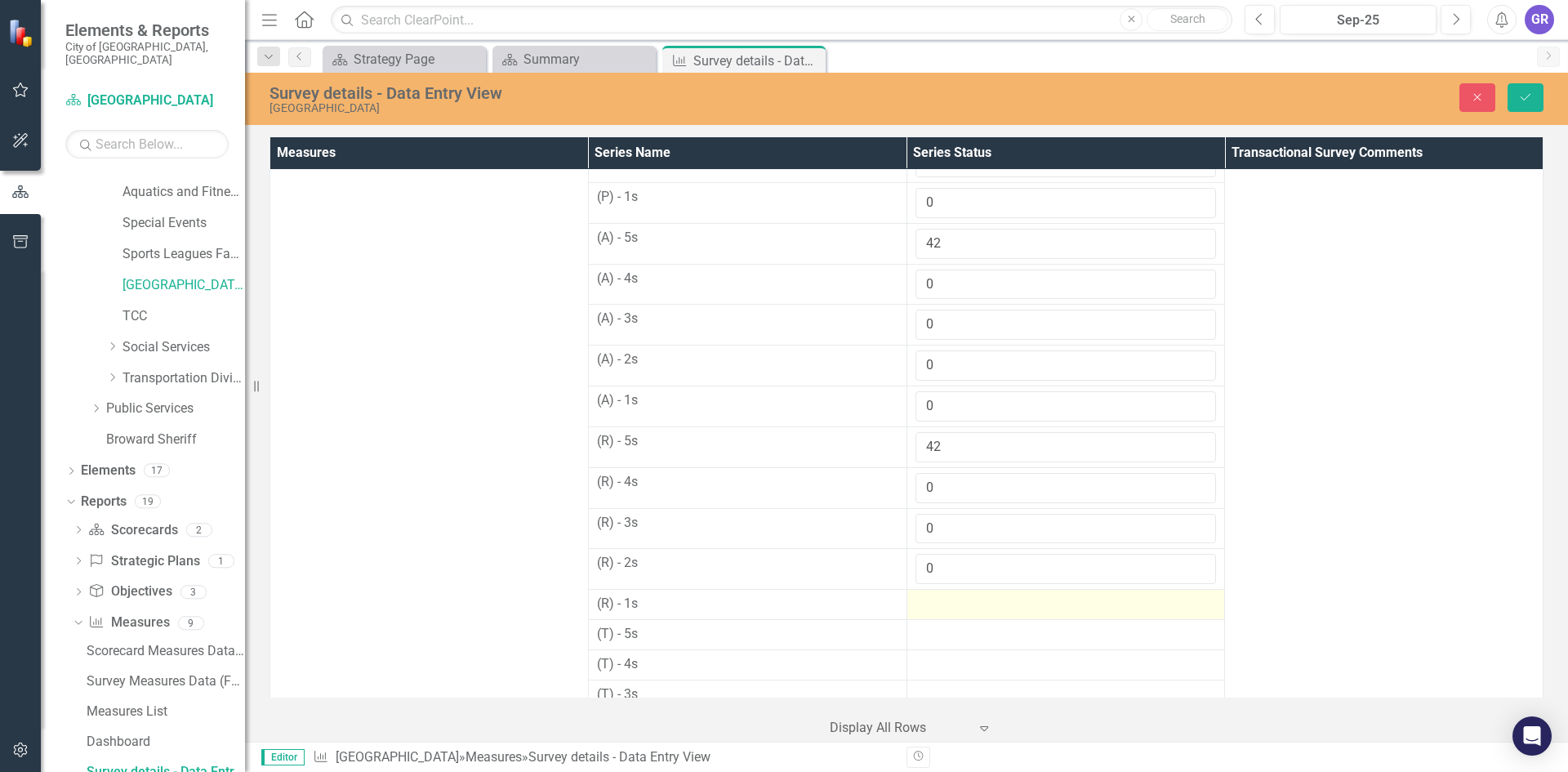
type input "0"
click at [939, 604] on div at bounding box center [1066, 604] width 302 height 19
click at [939, 604] on div at bounding box center [1066, 604] width 302 height 19
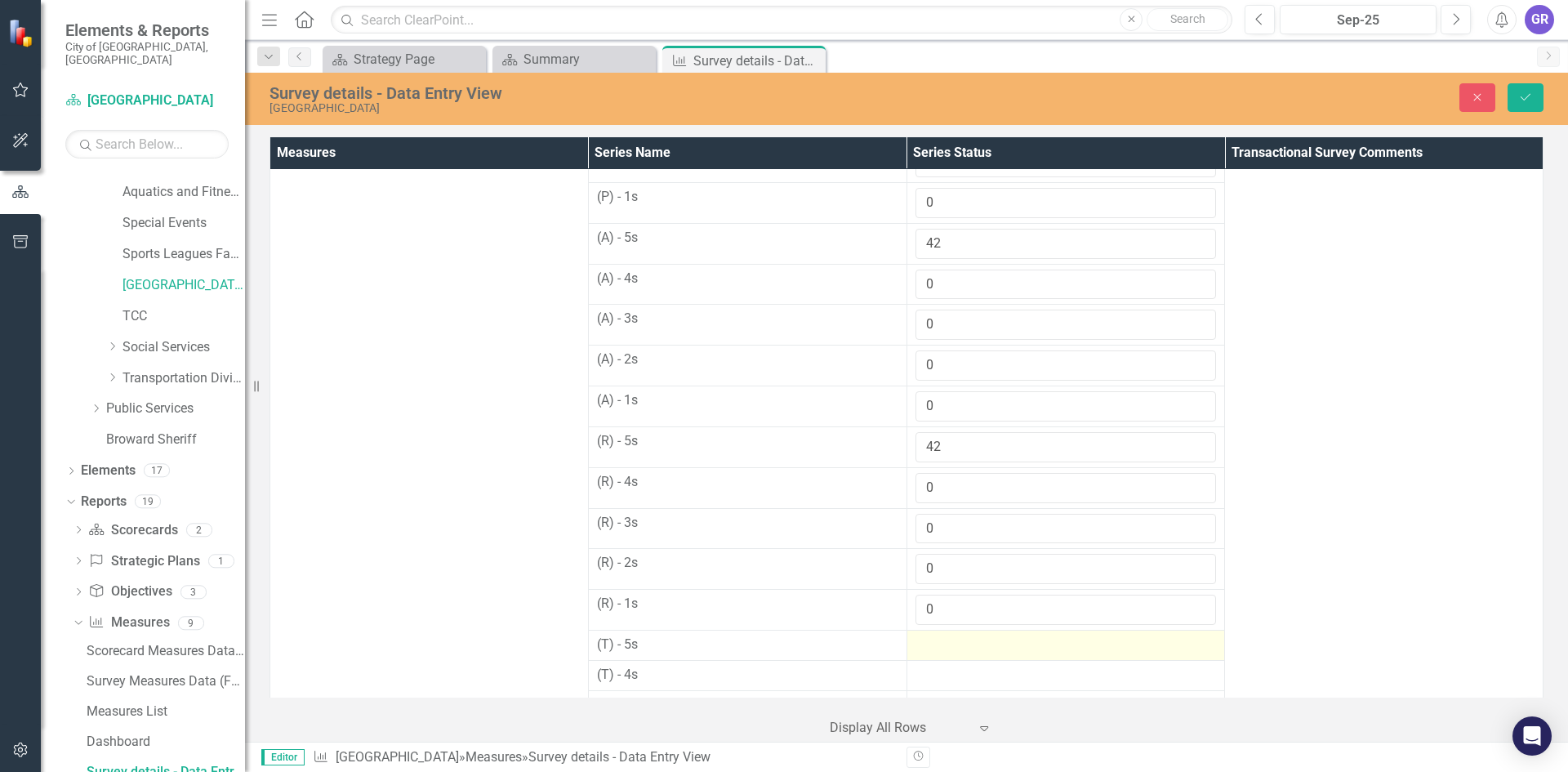
type input "0"
click at [934, 652] on div at bounding box center [1066, 645] width 302 height 19
click at [934, 652] on input "number" at bounding box center [1066, 650] width 302 height 30
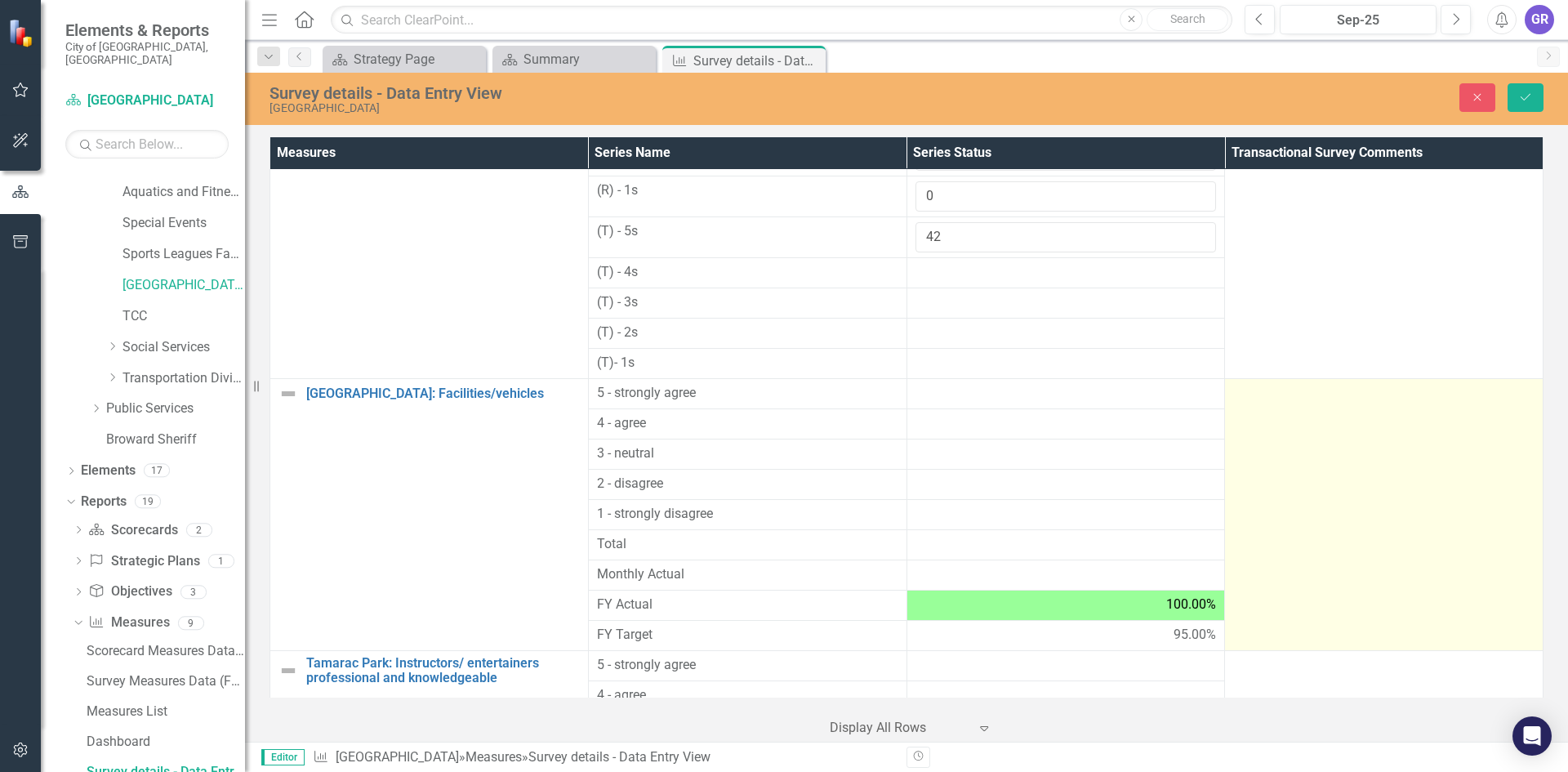
scroll to position [945, 0]
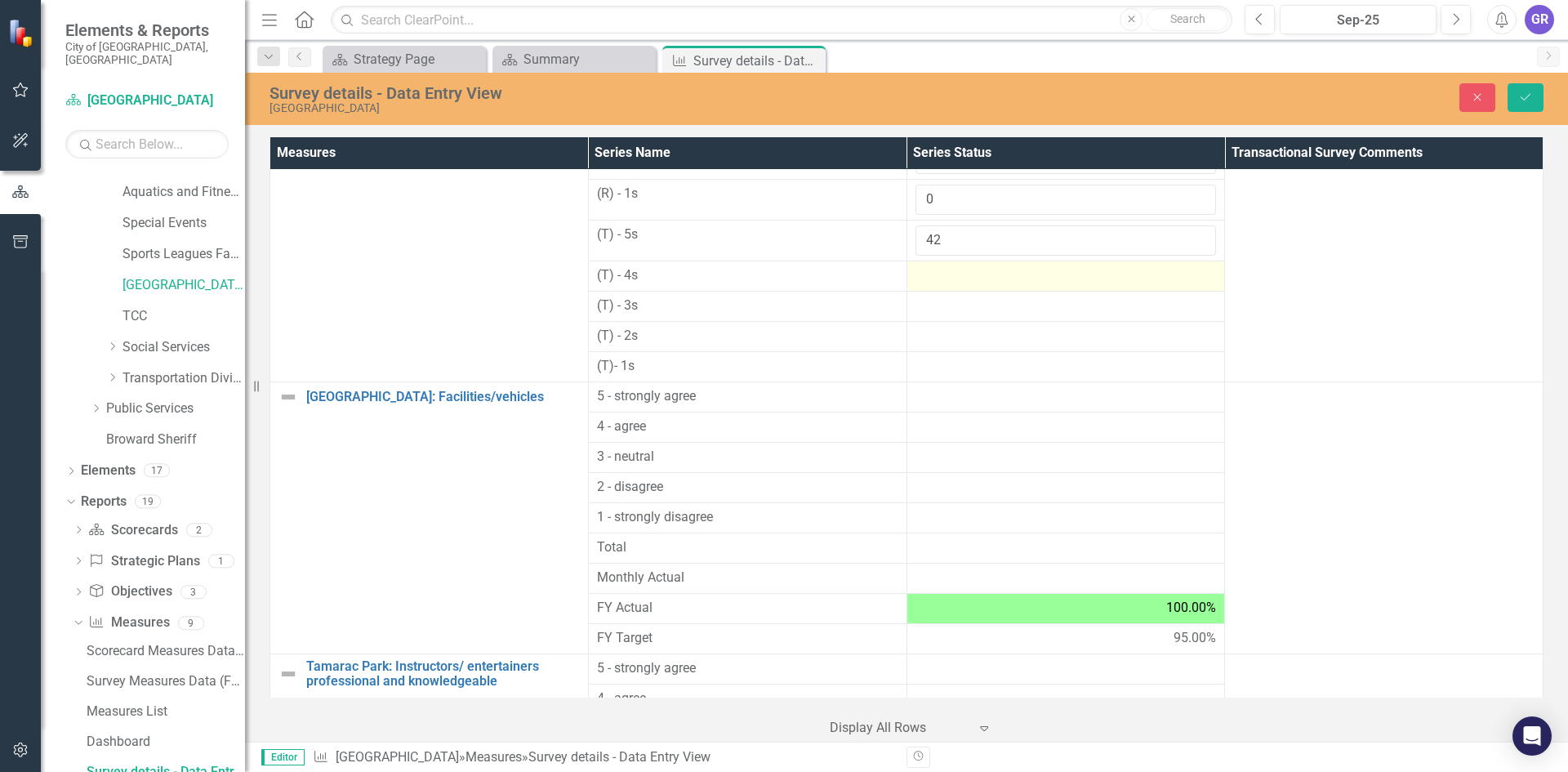
type input "42"
click at [937, 277] on div at bounding box center [1066, 276] width 302 height 19
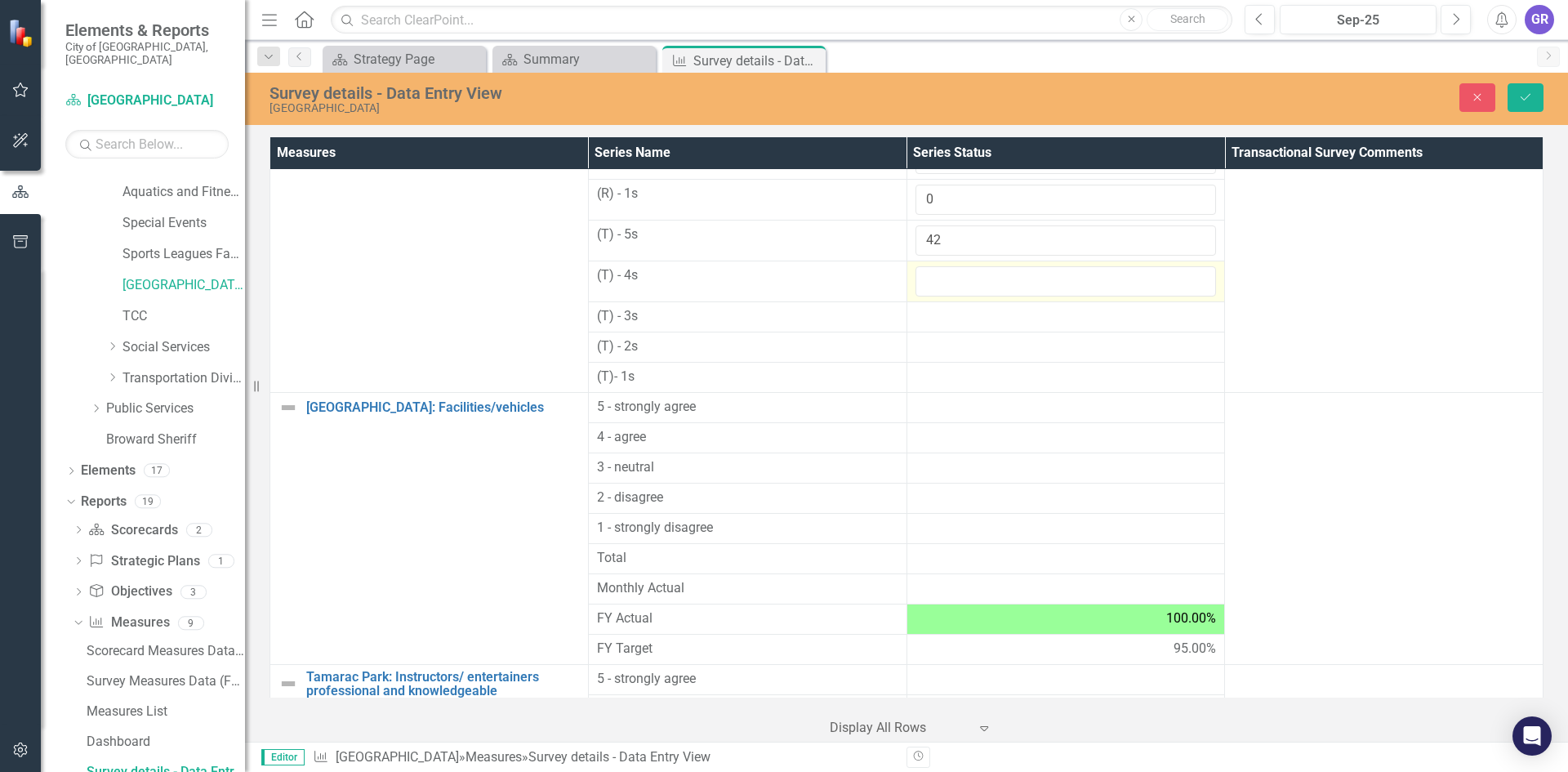
click at [937, 277] on input "number" at bounding box center [1066, 282] width 302 height 30
type input "0"
click at [939, 322] on div at bounding box center [1066, 316] width 302 height 19
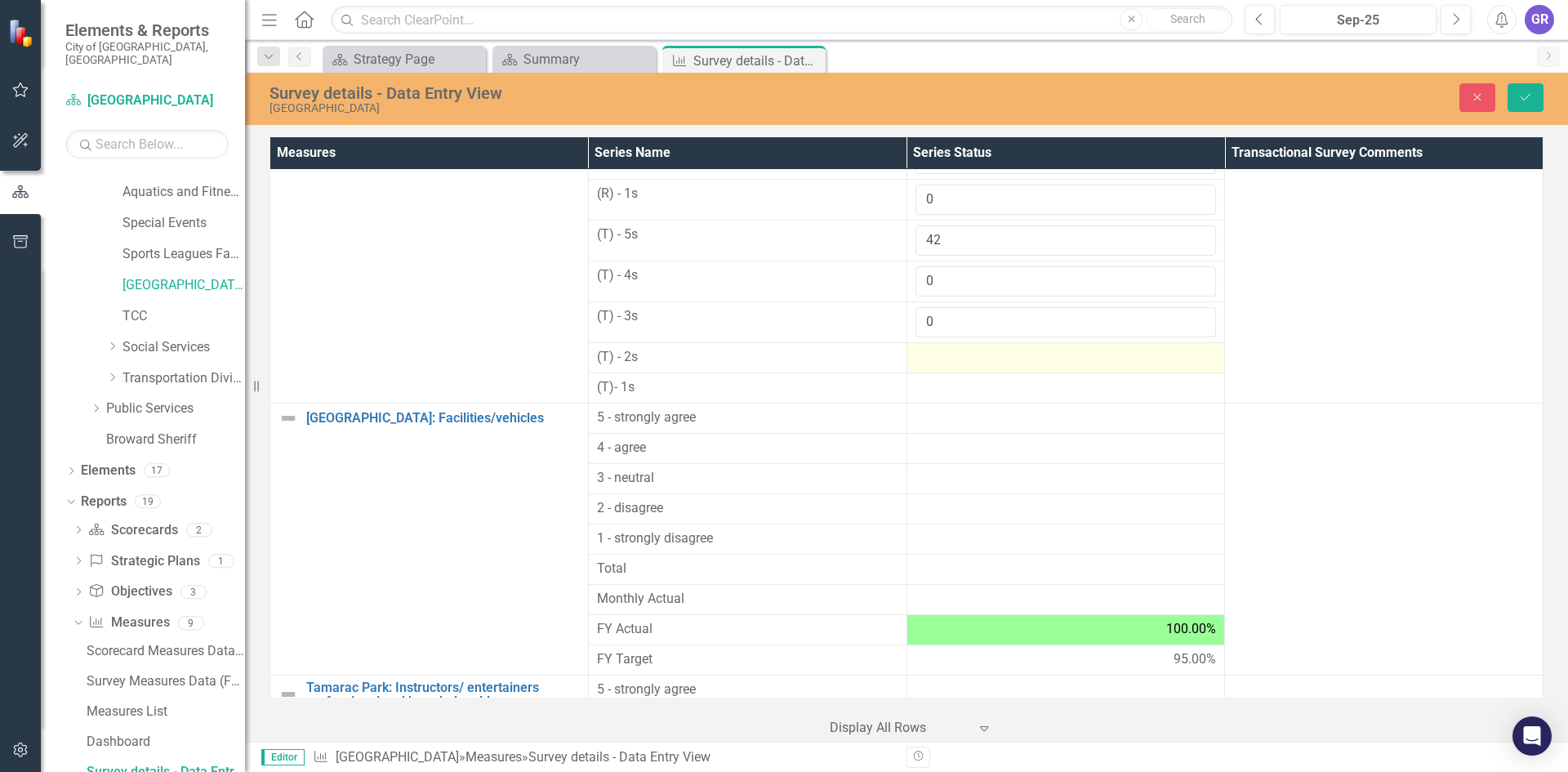
type input "0"
click at [929, 358] on div at bounding box center [1066, 357] width 302 height 19
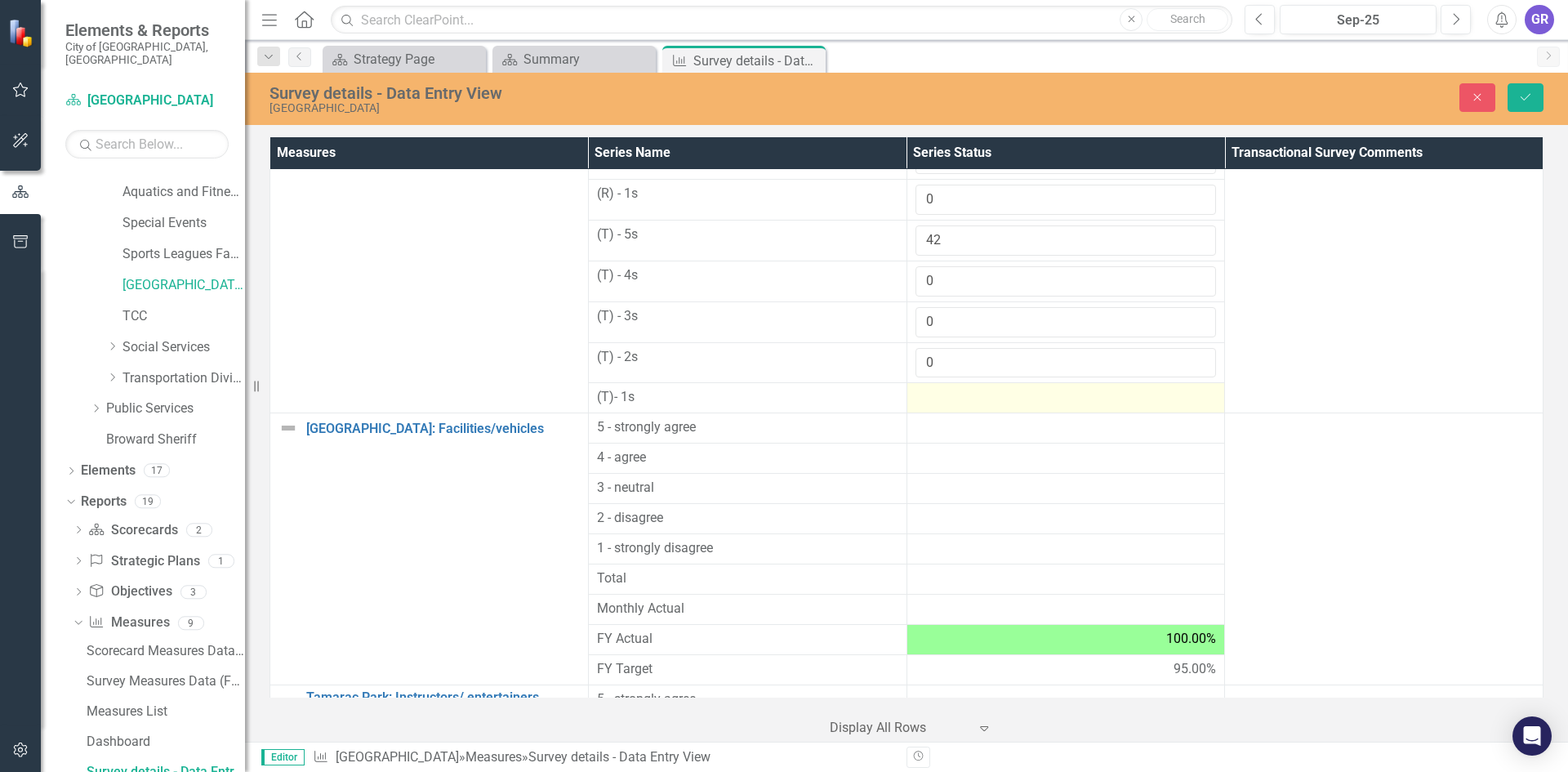
type input "0"
click at [932, 406] on div at bounding box center [1066, 397] width 302 height 19
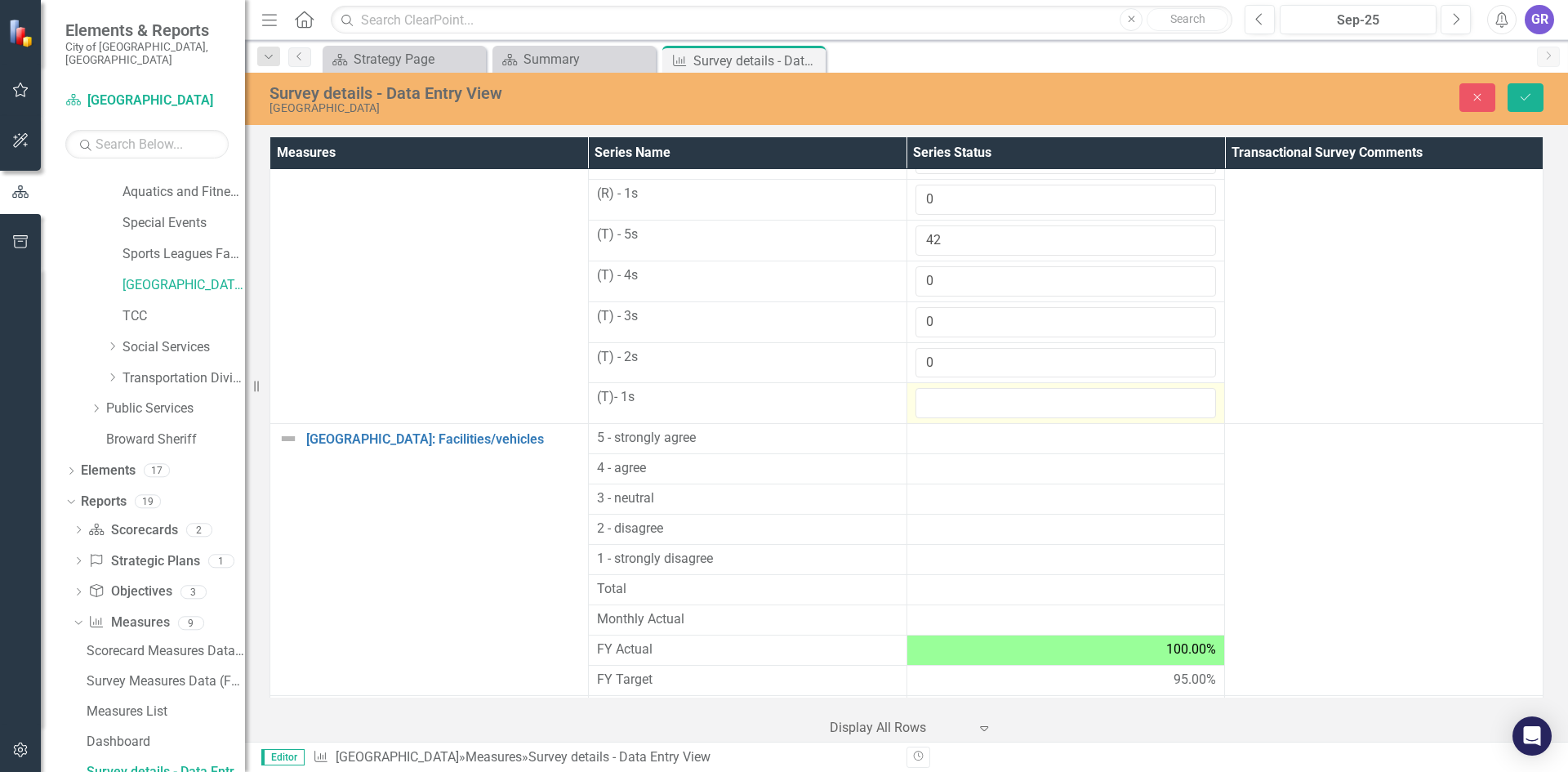
click at [932, 406] on input "number" at bounding box center [1066, 403] width 302 height 30
type input "0"
click at [934, 434] on div at bounding box center [1066, 438] width 302 height 19
click at [934, 435] on div at bounding box center [1066, 438] width 302 height 19
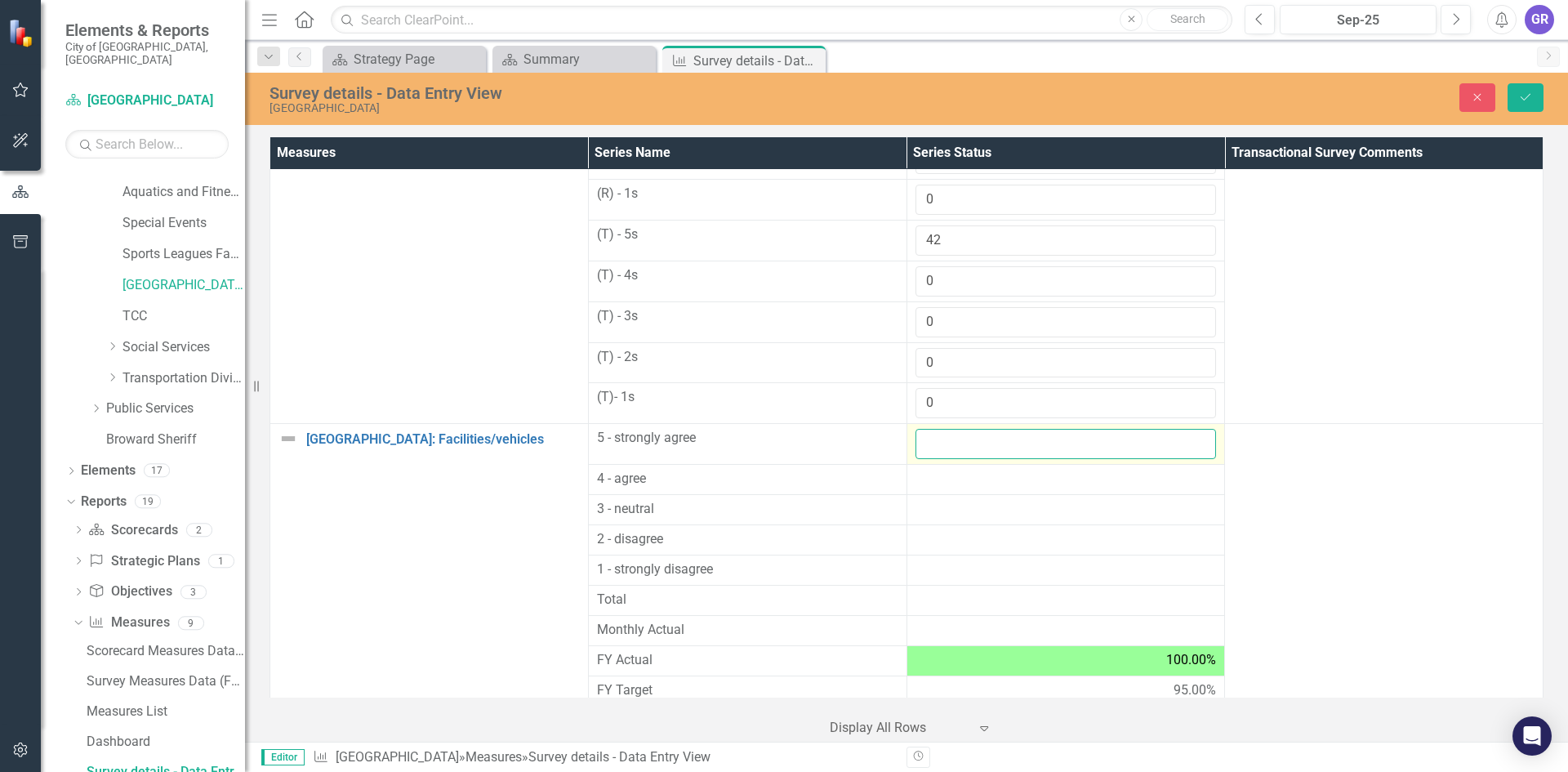
click at [934, 435] on input "number" at bounding box center [1066, 444] width 302 height 30
type input "42"
click at [931, 477] on div at bounding box center [1066, 479] width 302 height 19
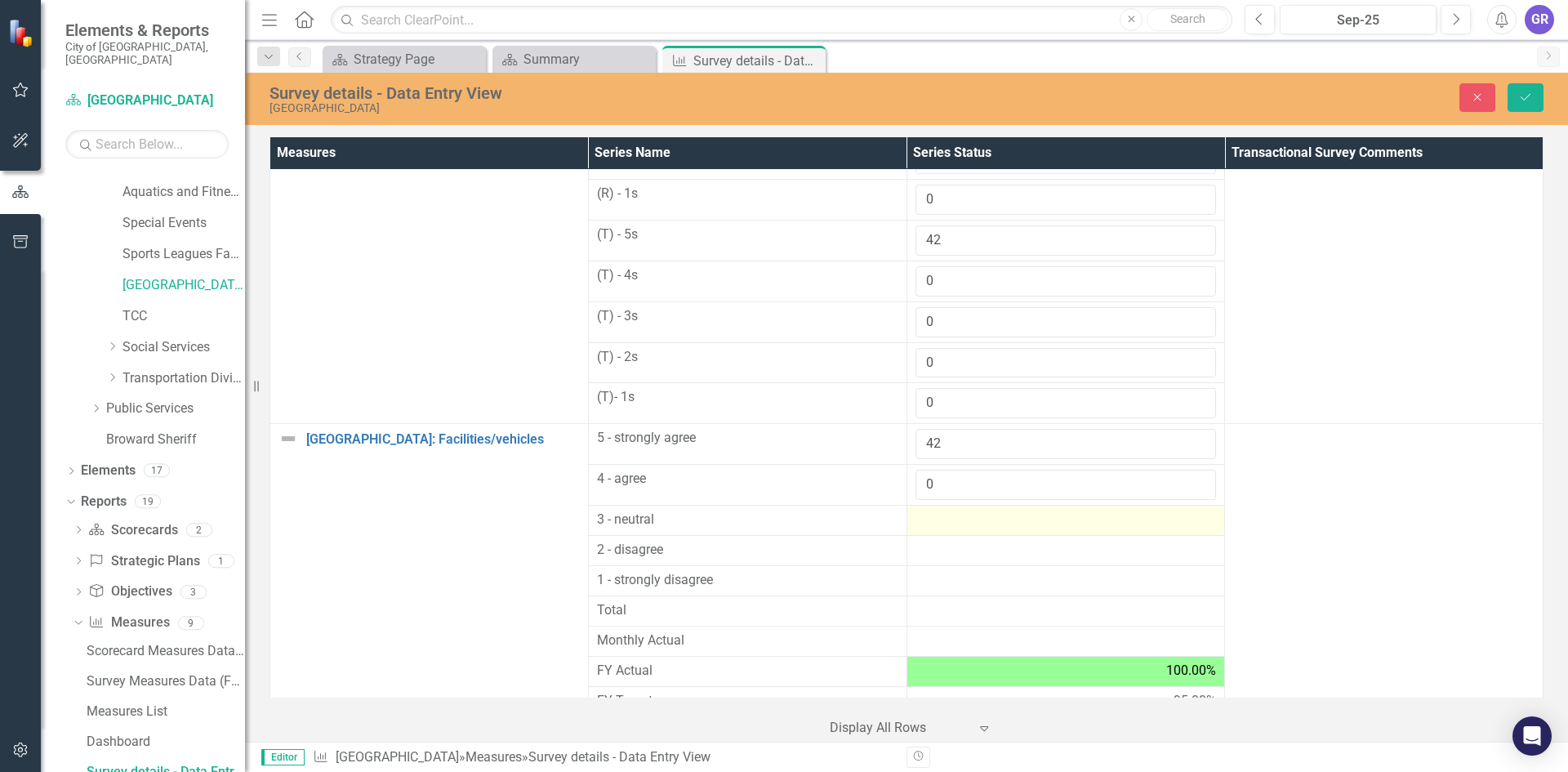
type input "0"
click at [938, 521] on div at bounding box center [1066, 520] width 302 height 19
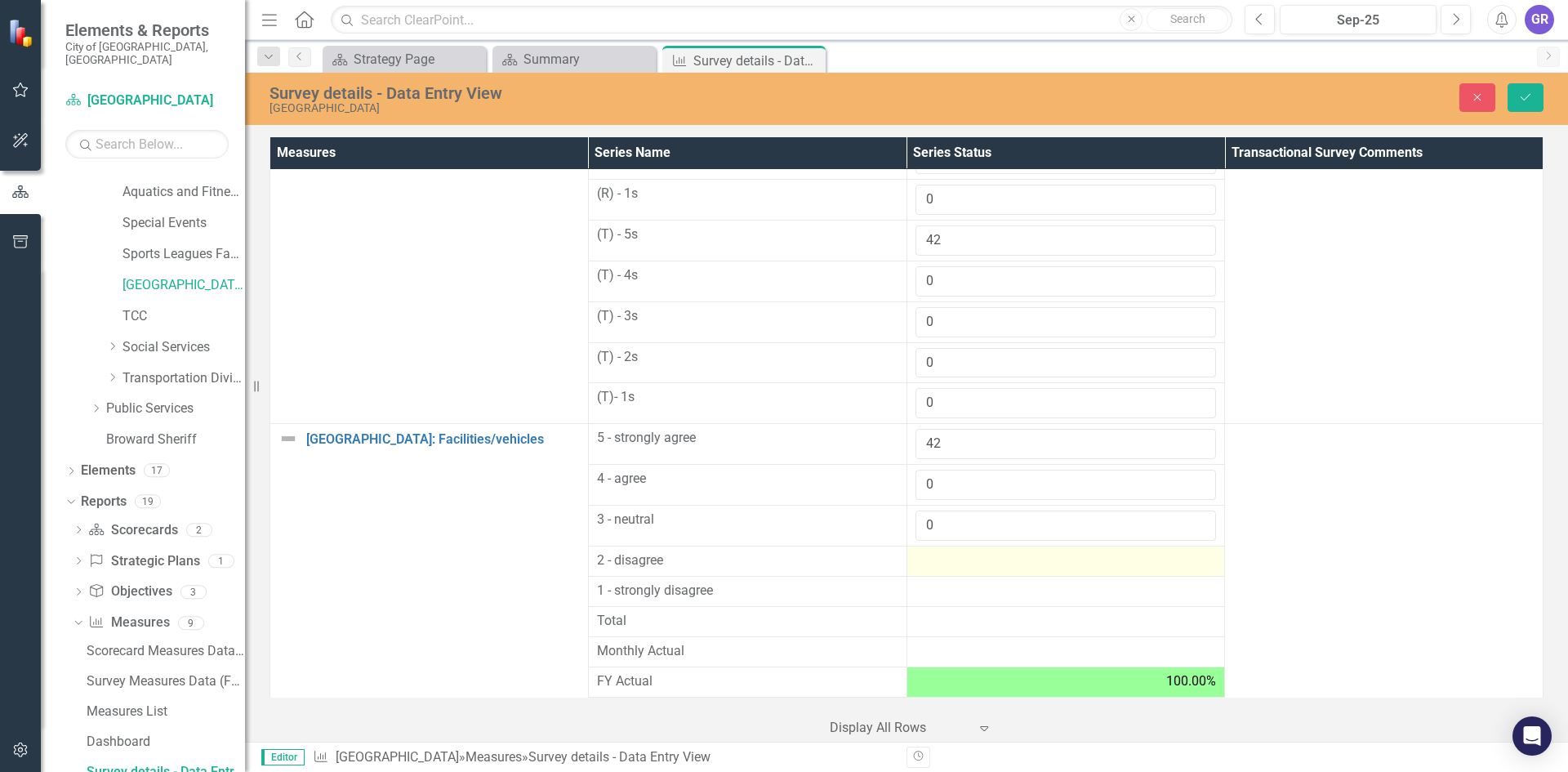
type input "0"
click at [931, 564] on div at bounding box center [1066, 561] width 302 height 19
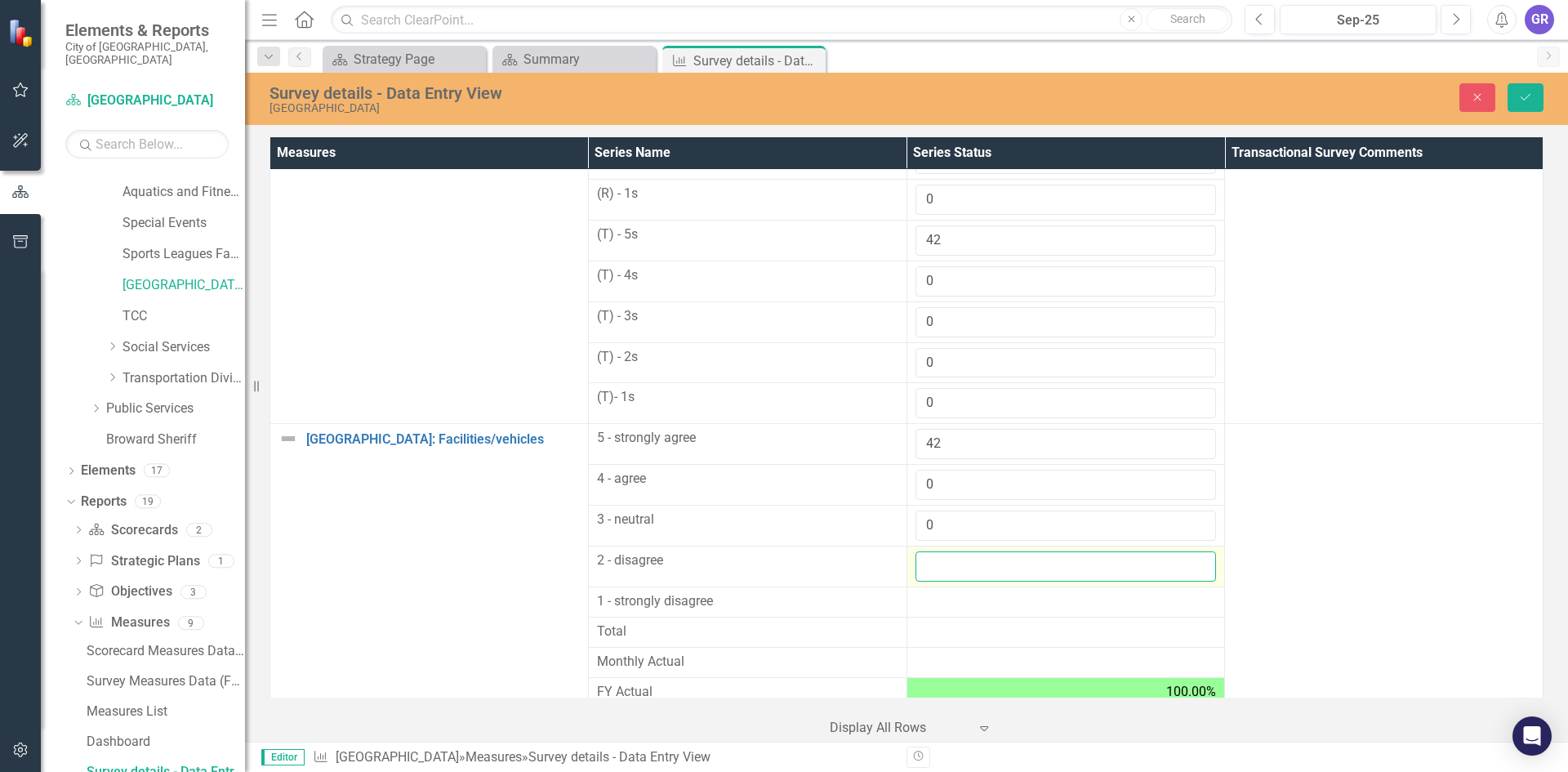
click at [931, 564] on input "number" at bounding box center [1066, 567] width 302 height 30
type input "0"
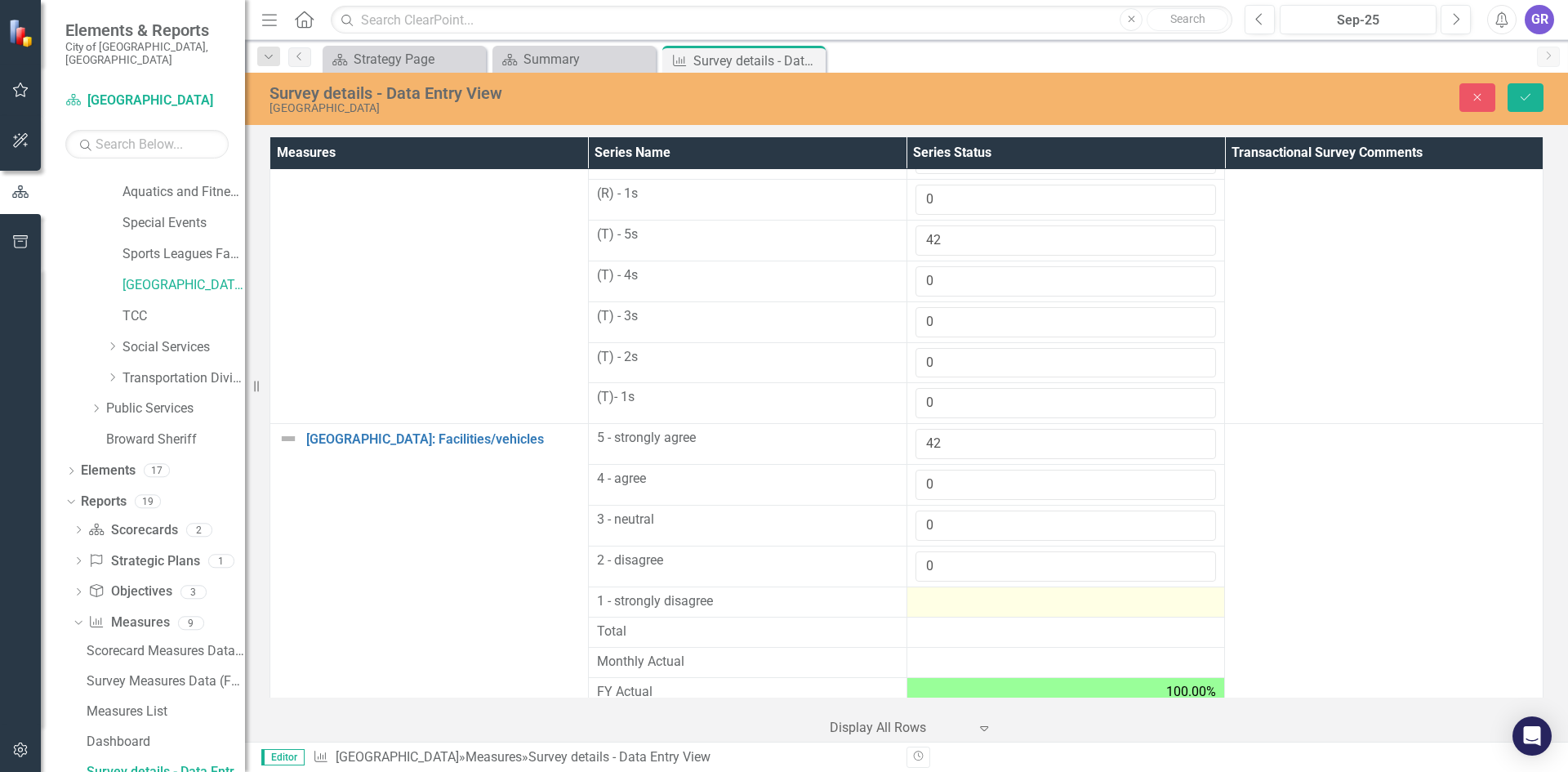
click at [931, 598] on div at bounding box center [1066, 601] width 302 height 19
click at [934, 604] on div at bounding box center [1066, 601] width 302 height 19
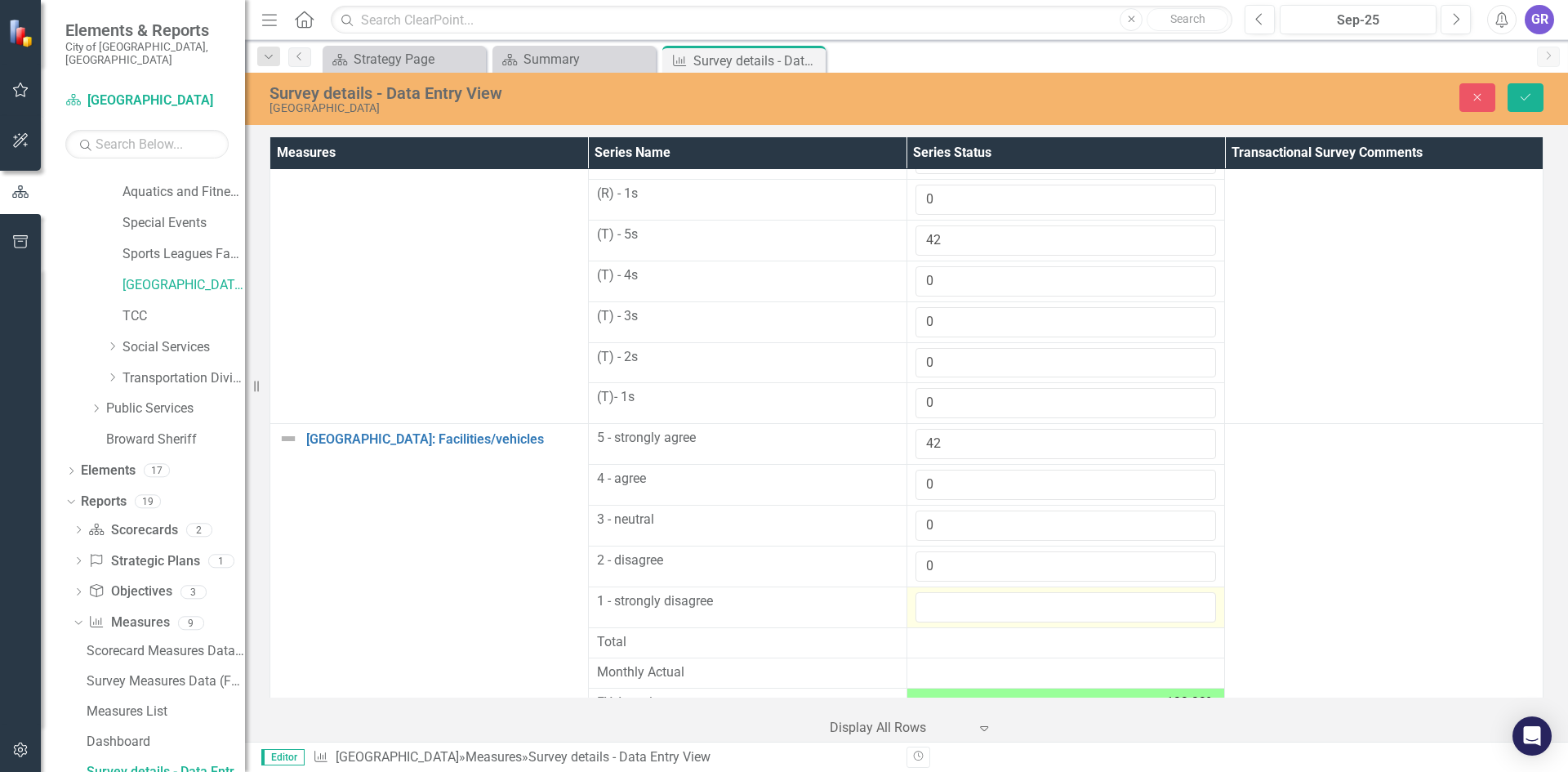
click at [934, 604] on input "number" at bounding box center [1066, 607] width 302 height 30
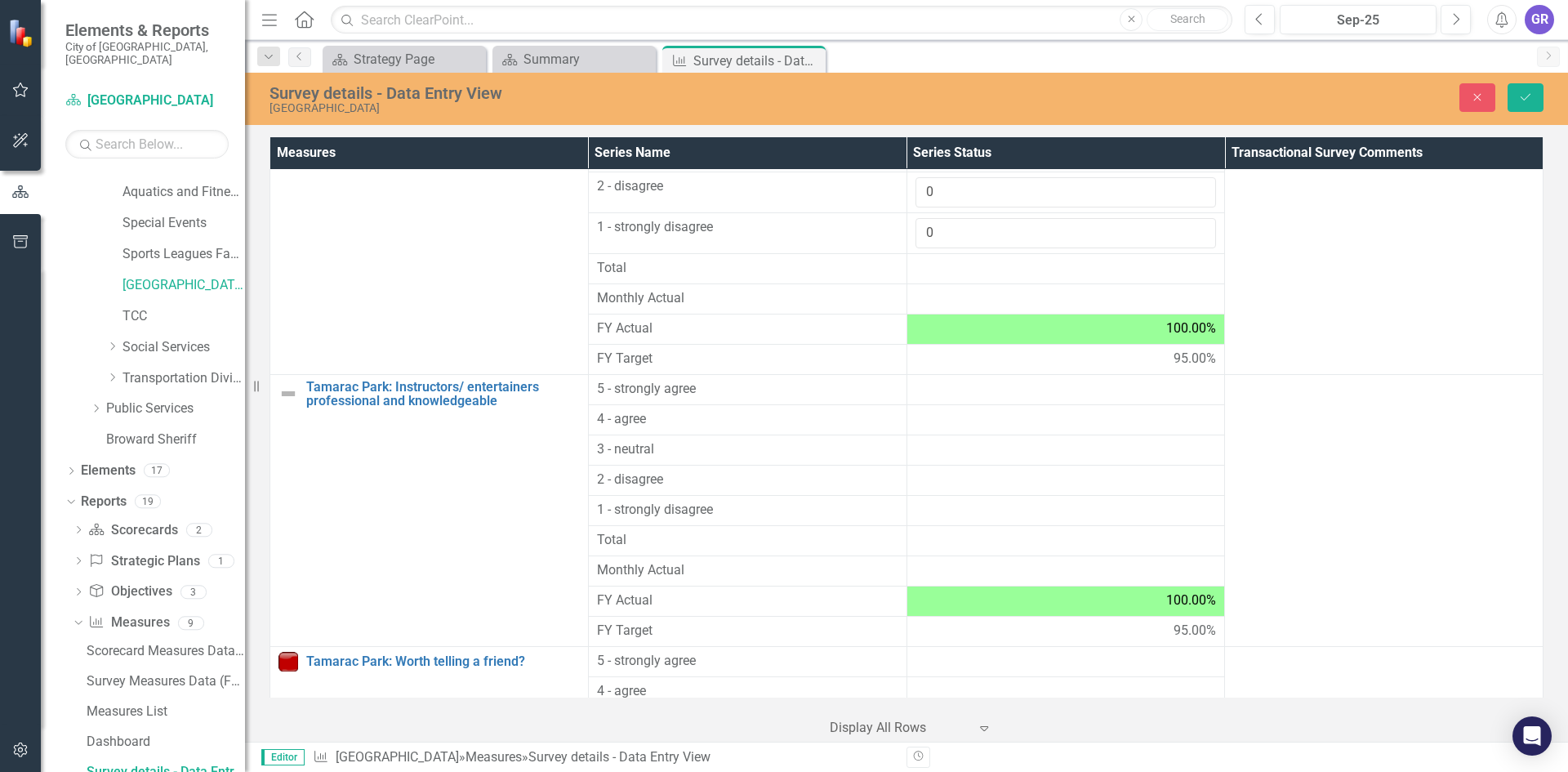
scroll to position [1325, 0]
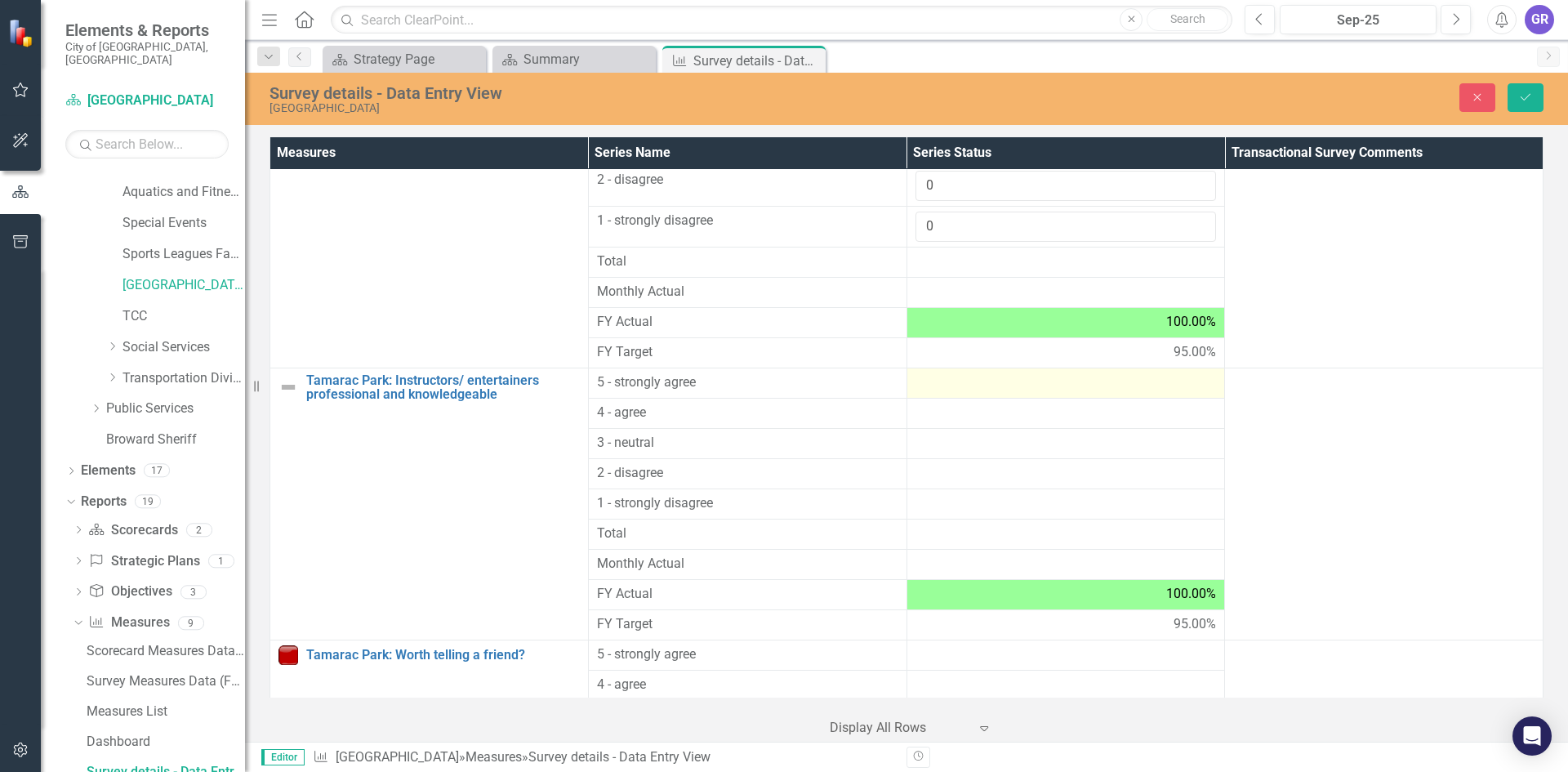
type input "0"
click at [930, 386] on div at bounding box center [1066, 382] width 302 height 19
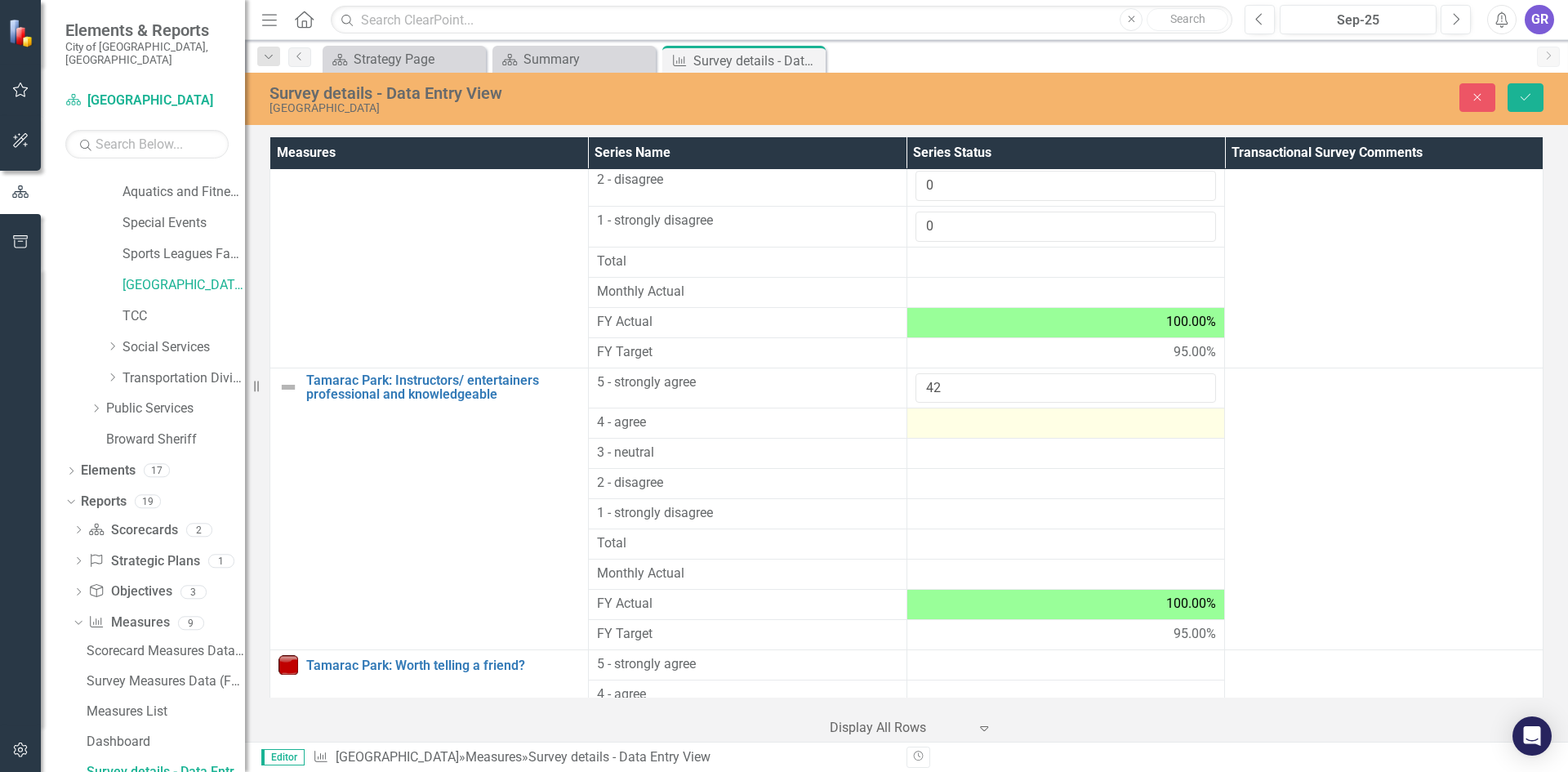
type input "42"
click at [937, 423] on div at bounding box center [1066, 422] width 302 height 19
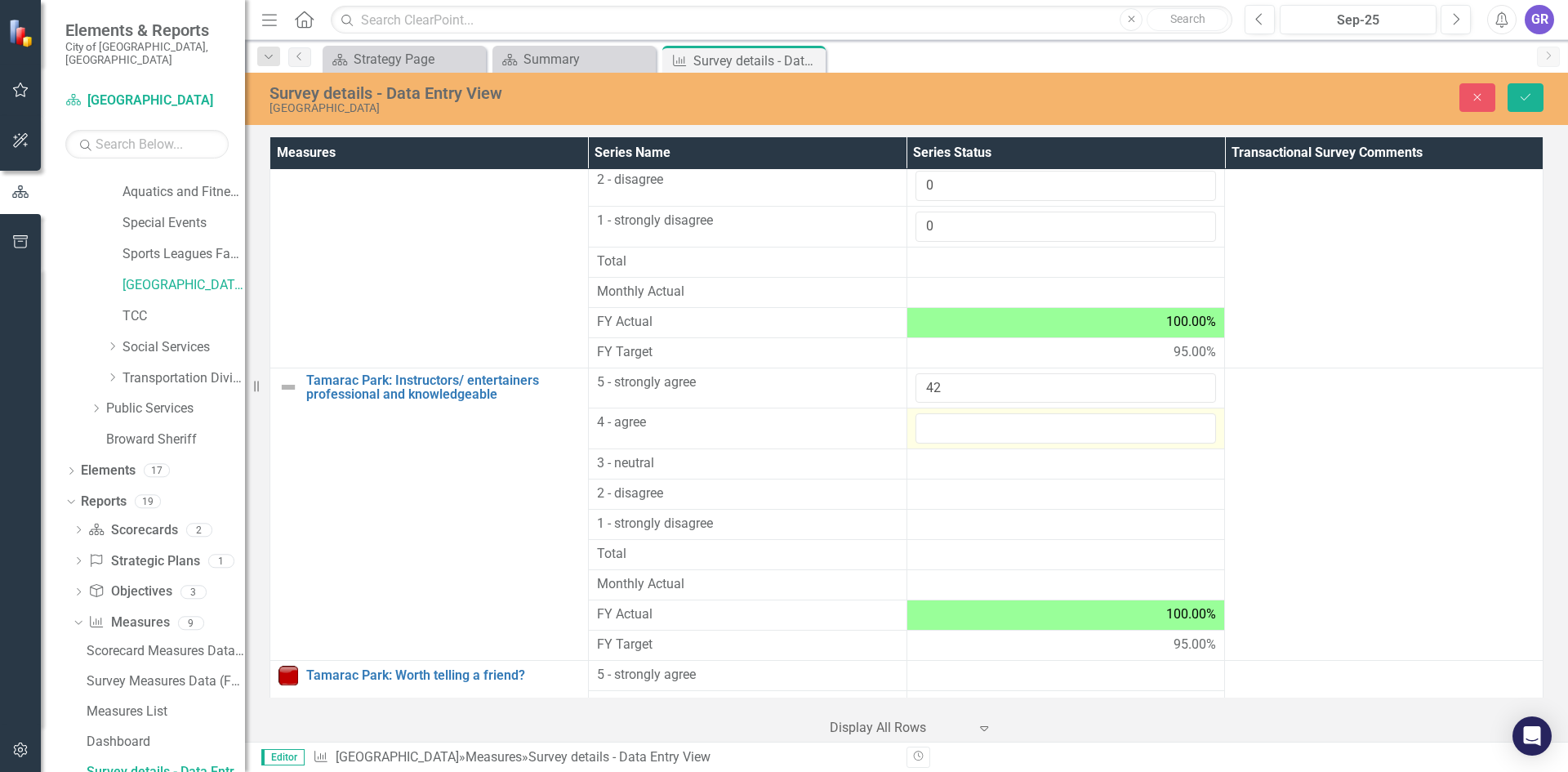
click at [937, 423] on input "number" at bounding box center [1066, 428] width 302 height 30
type input "0"
click at [938, 460] on div at bounding box center [1066, 464] width 302 height 19
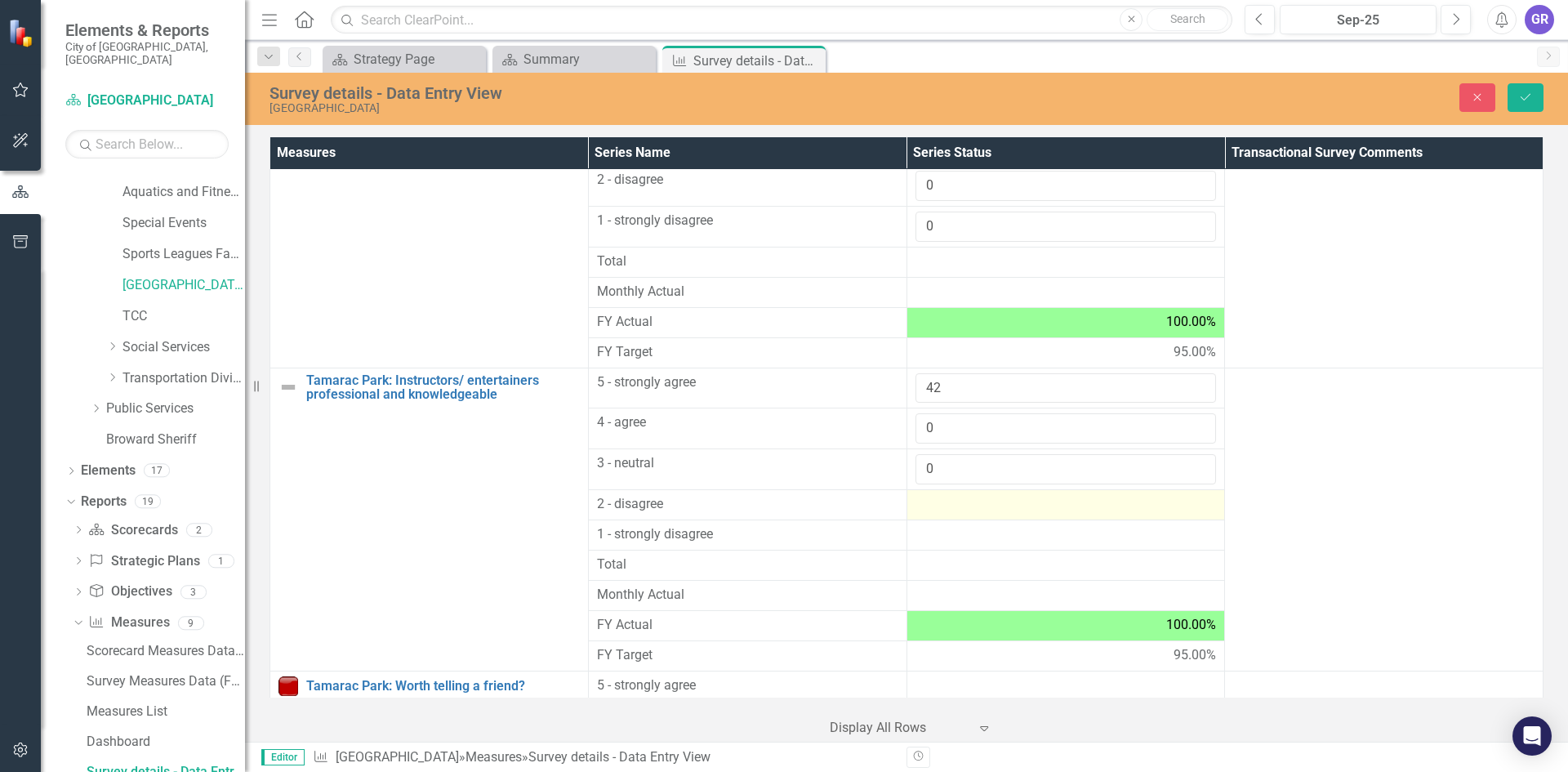
type input "0"
click at [940, 501] on div at bounding box center [1066, 504] width 302 height 19
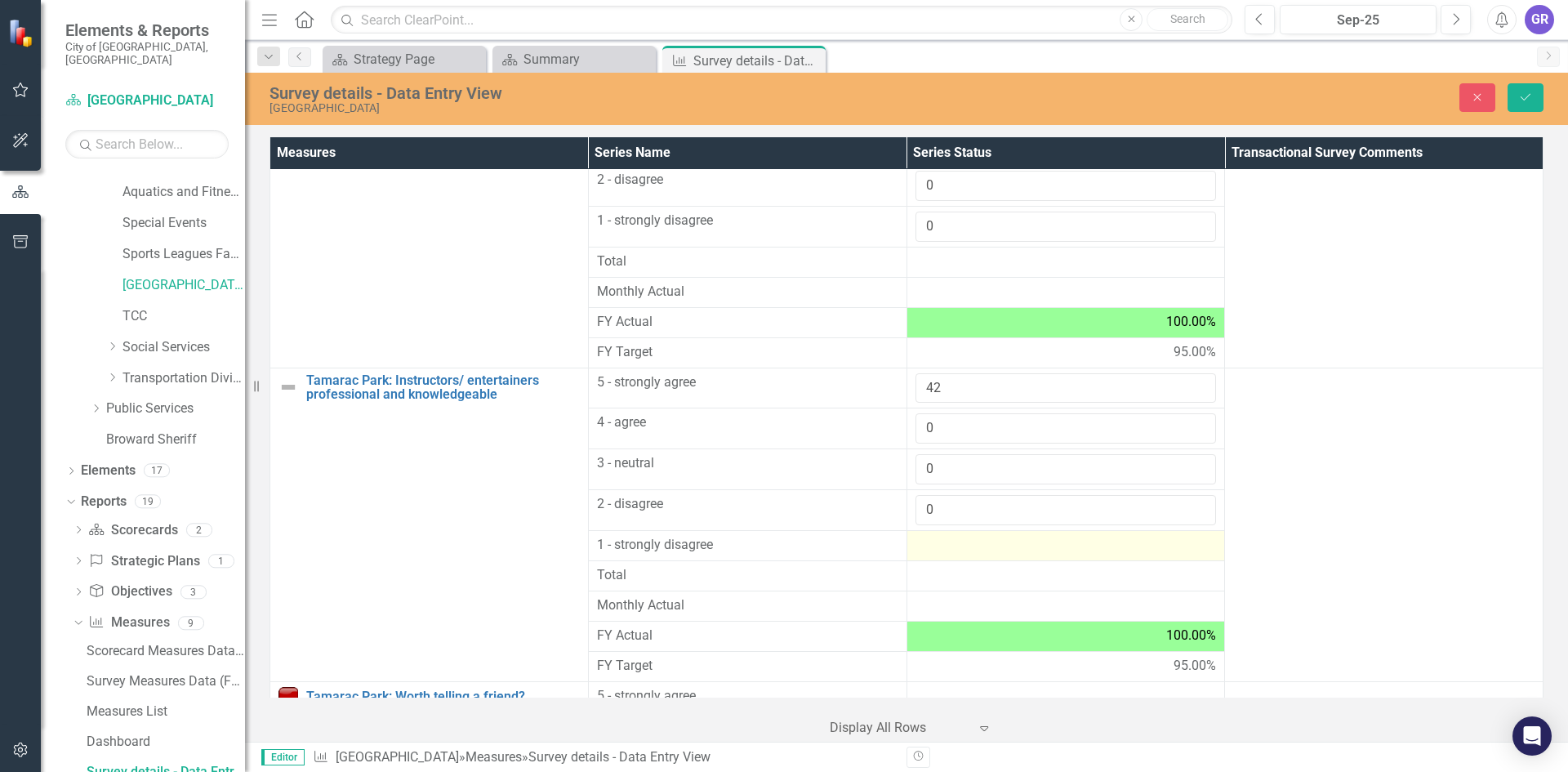
type input "0"
click at [939, 537] on div at bounding box center [1066, 545] width 302 height 19
click at [940, 537] on div at bounding box center [1066, 545] width 302 height 19
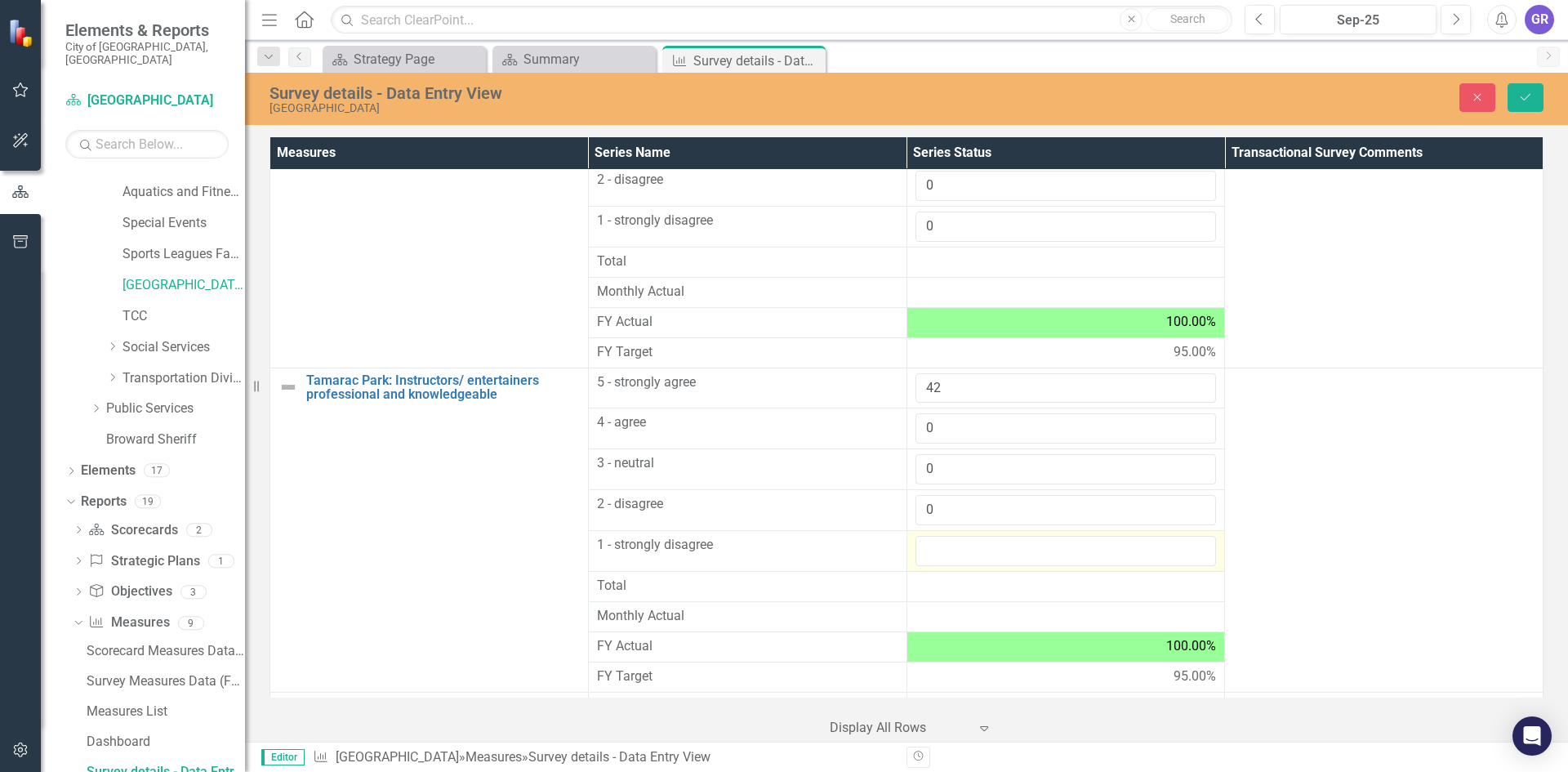
click at [940, 537] on input "number" at bounding box center [1066, 551] width 302 height 30
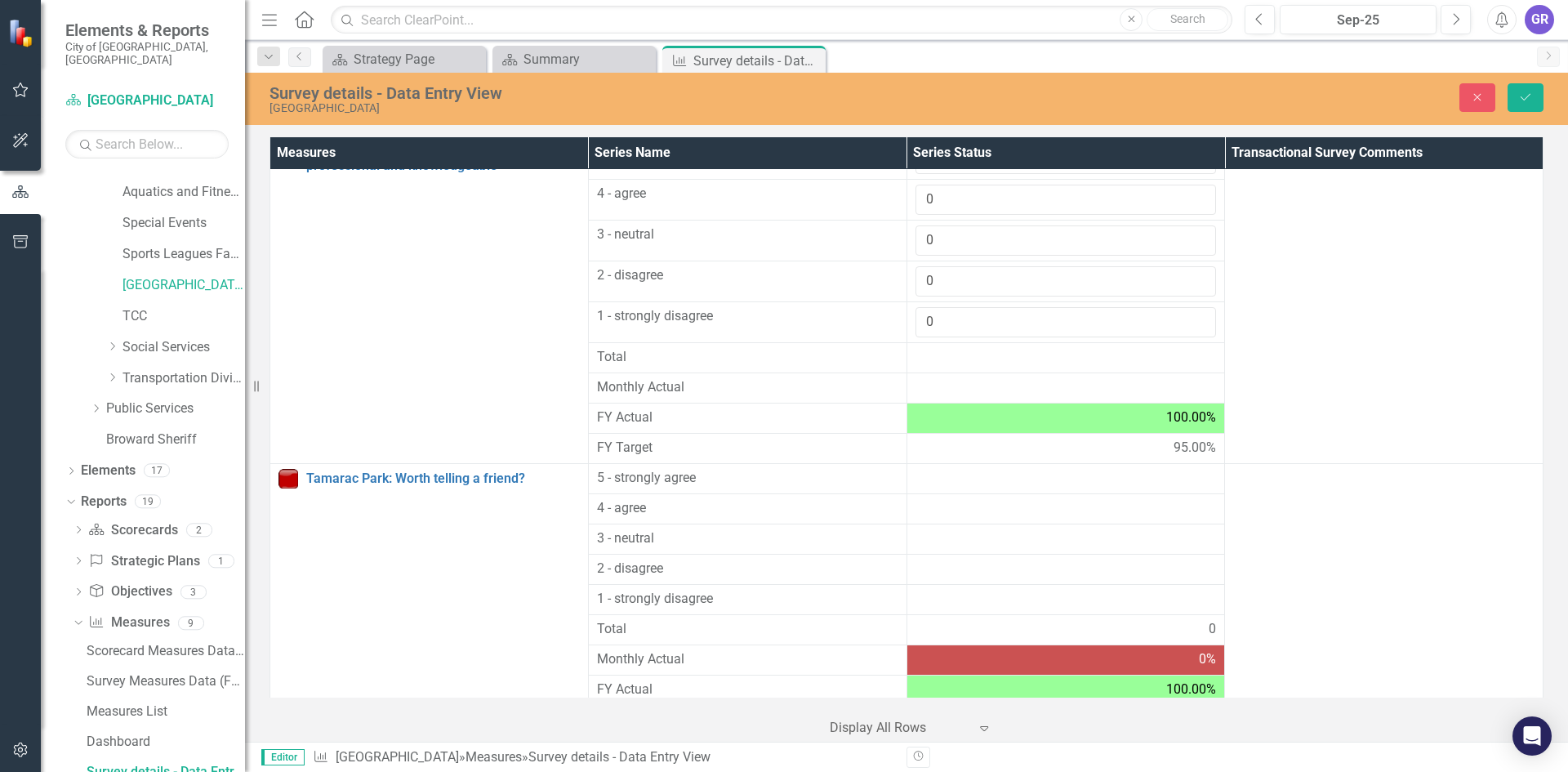
scroll to position [1592, 0]
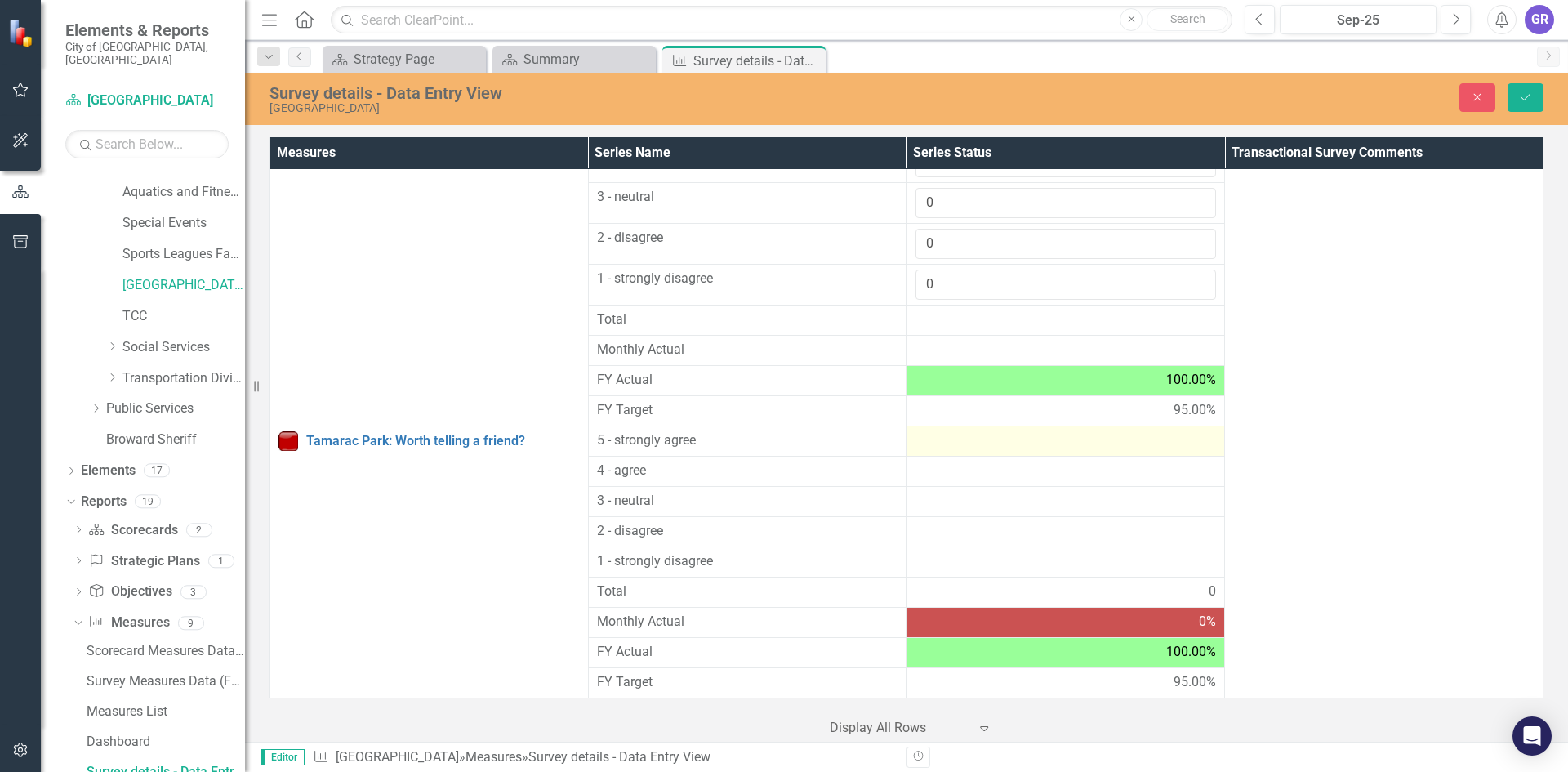
type input "0"
click at [940, 444] on div at bounding box center [1066, 440] width 302 height 19
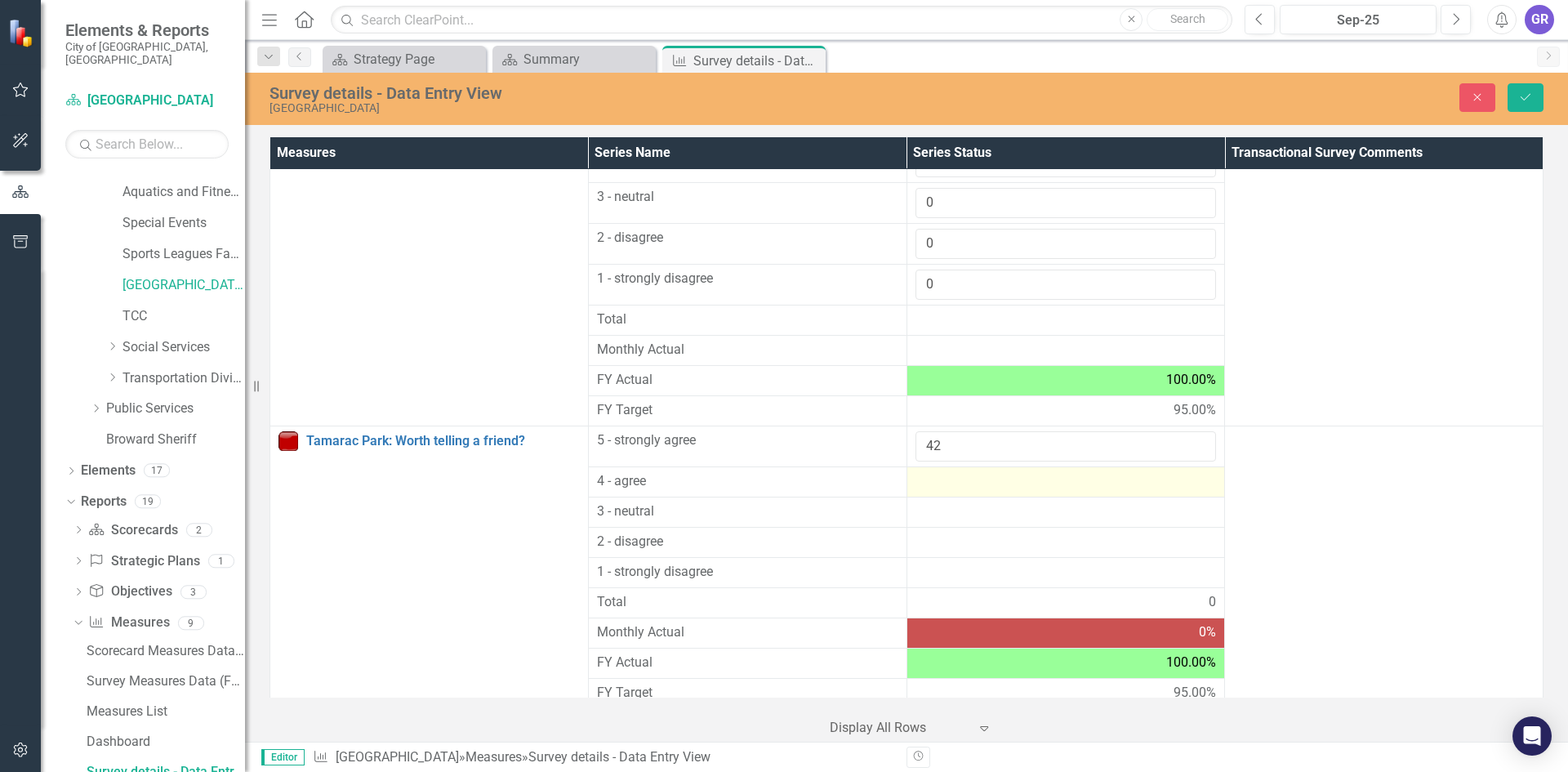
type input "42"
click at [937, 484] on div at bounding box center [1066, 481] width 302 height 19
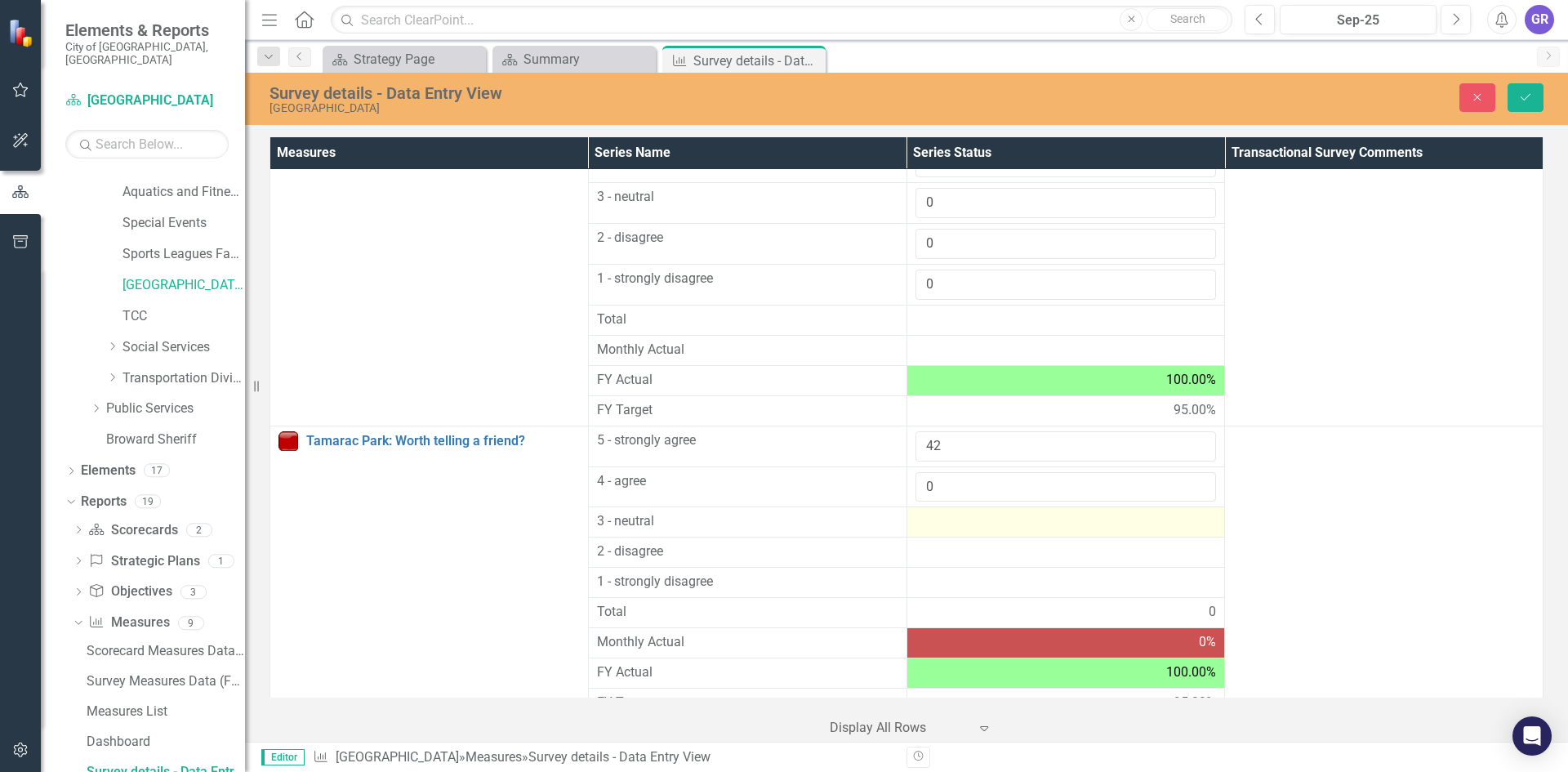
type input "0"
click at [944, 524] on div at bounding box center [1066, 521] width 302 height 19
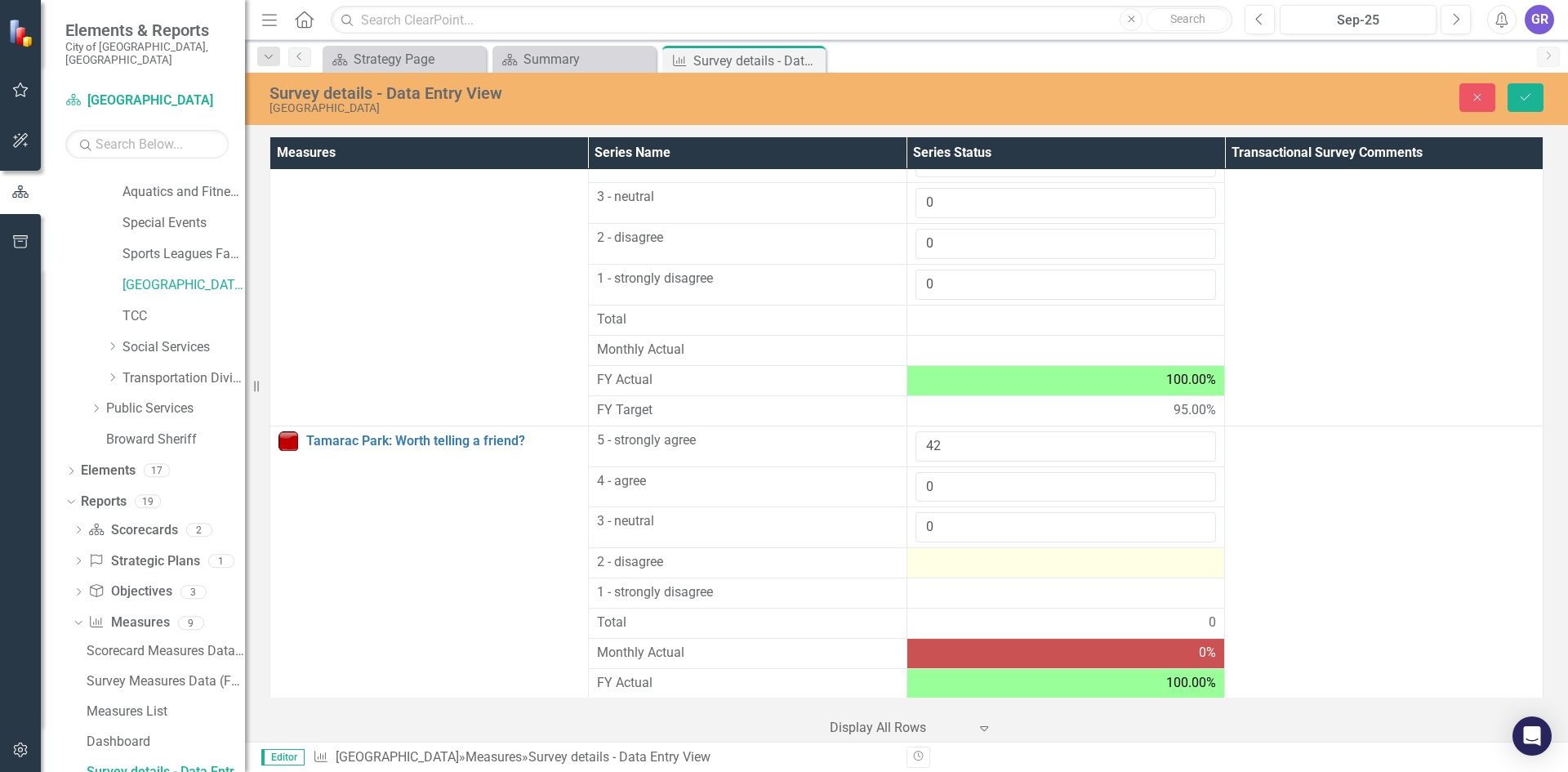
type input "0"
click at [940, 559] on div at bounding box center [1066, 562] width 302 height 19
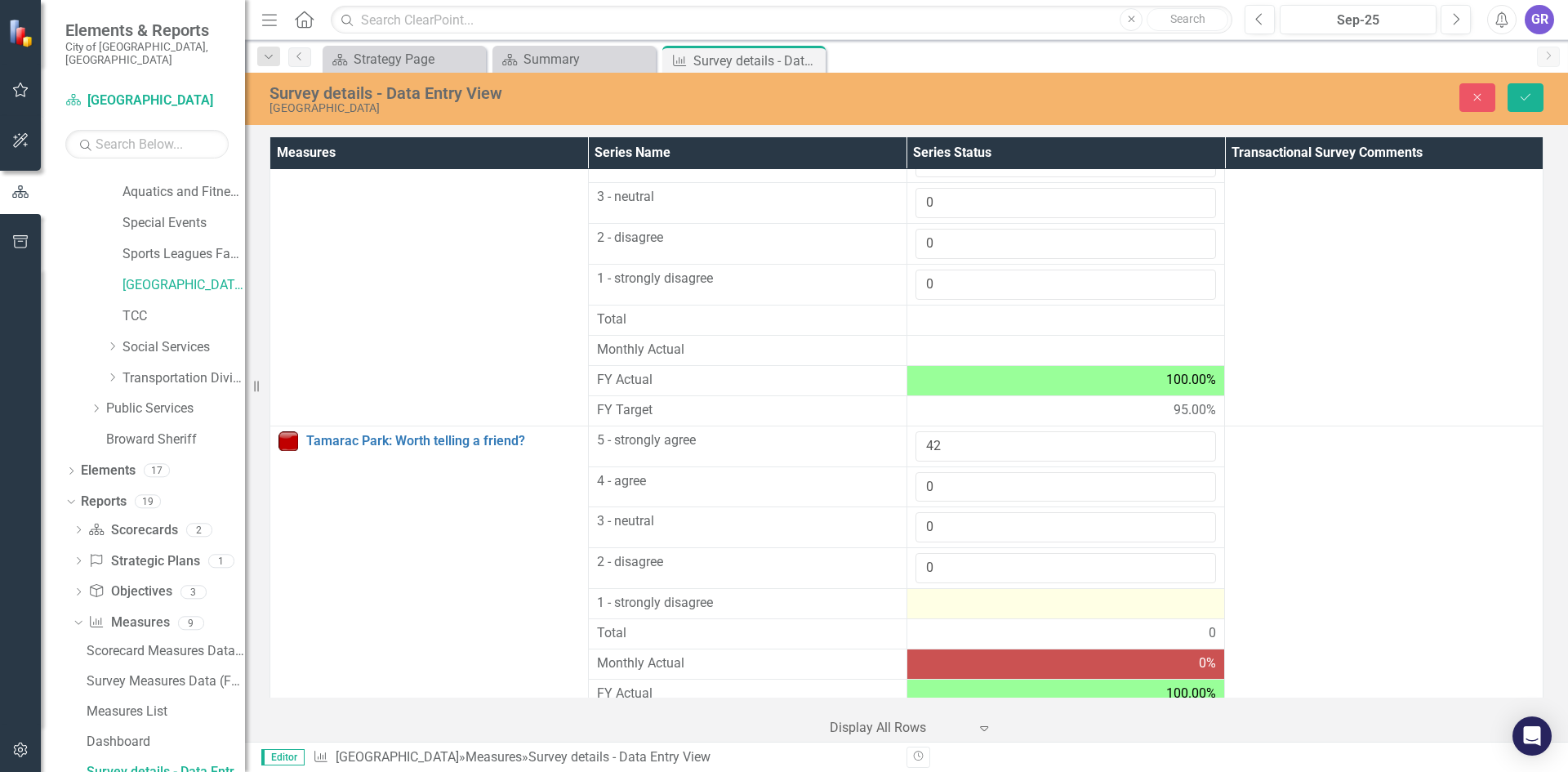
type input "0"
click at [932, 604] on div at bounding box center [1066, 603] width 302 height 19
click at [932, 604] on div at bounding box center [1066, 603] width 302 height 19
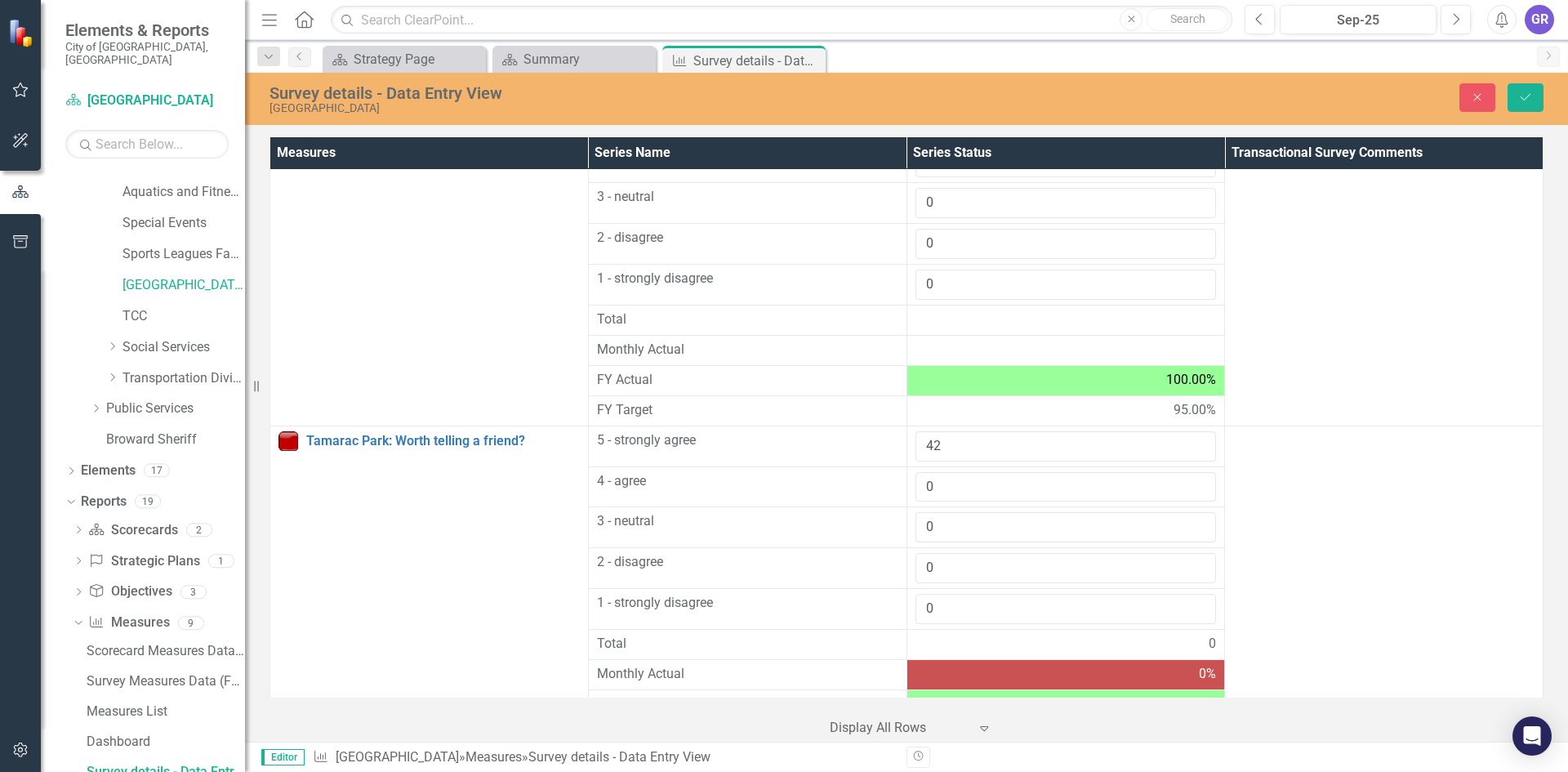
scroll to position [1645, 0]
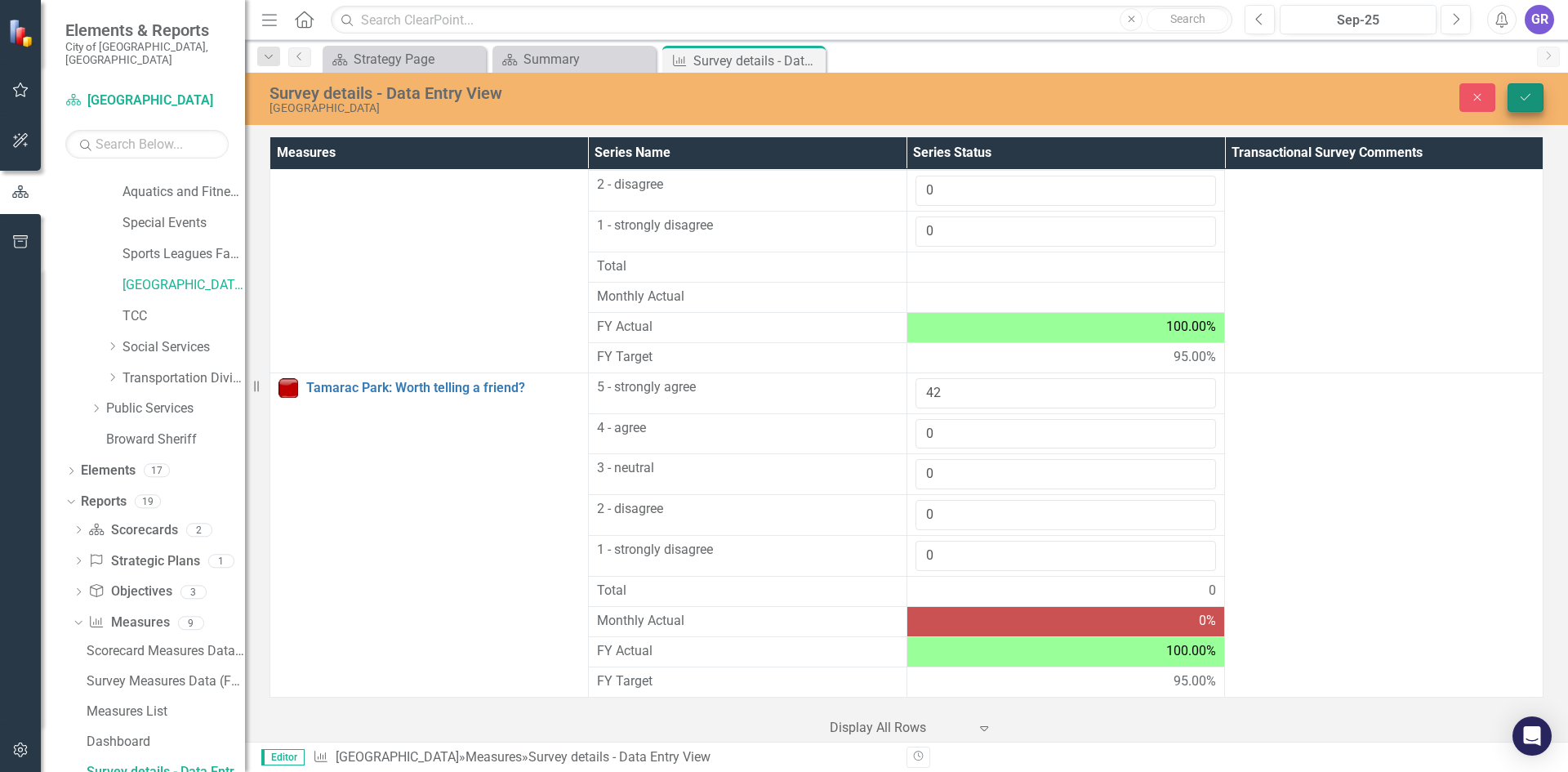
type input "0"
click at [1521, 92] on icon "Save" at bounding box center [1525, 97] width 15 height 12
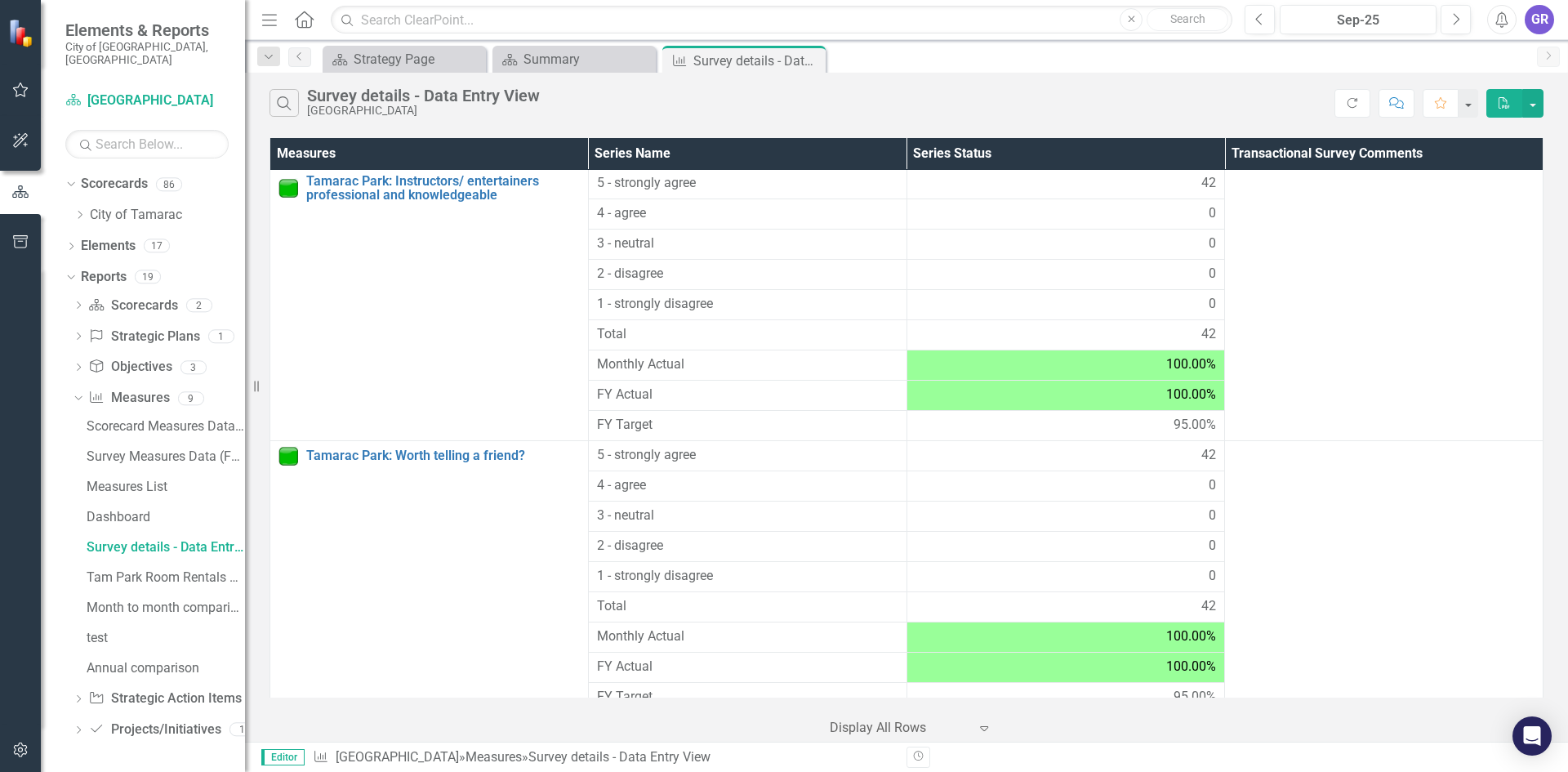
scroll to position [1226, 0]
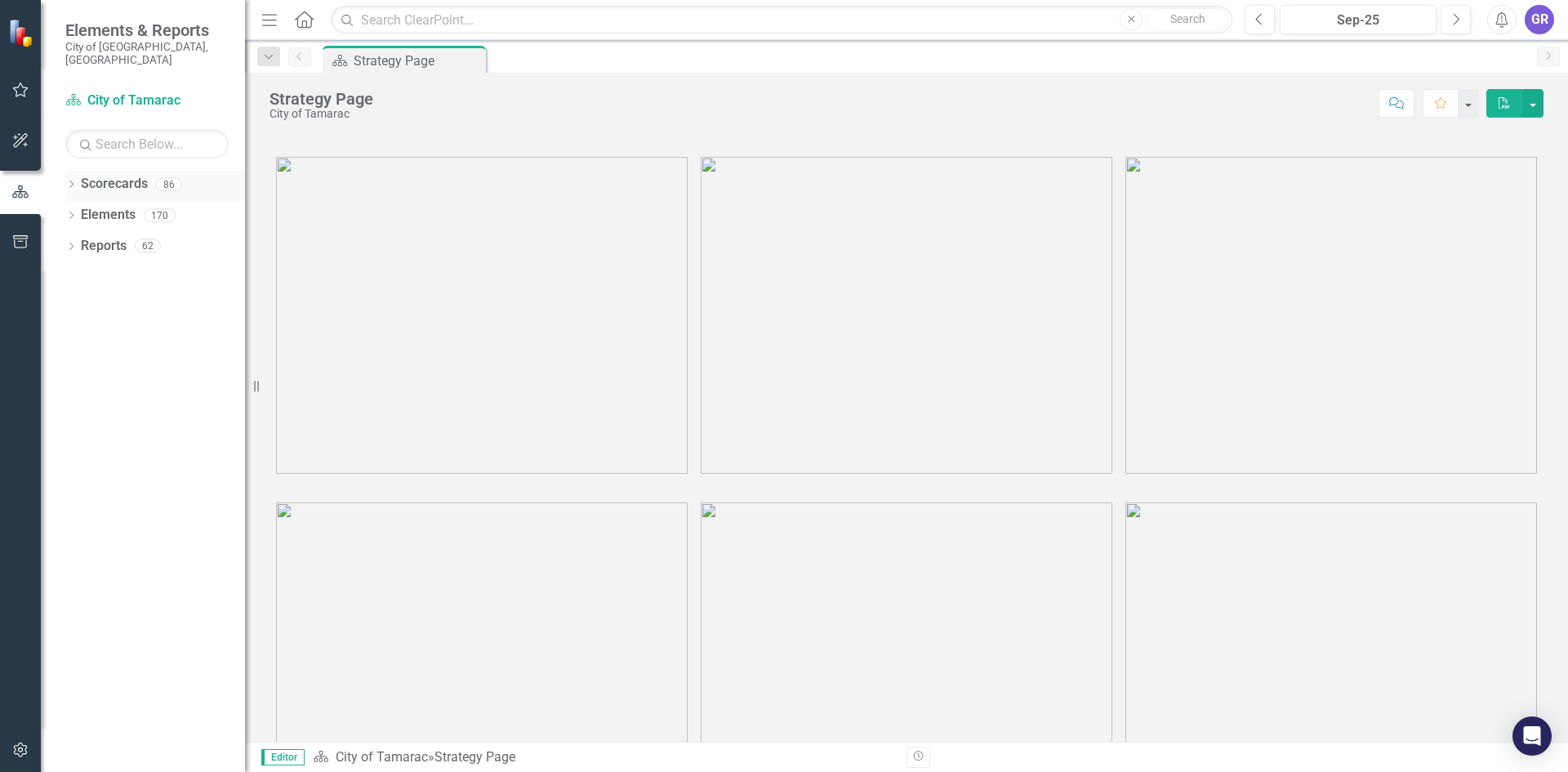
click at [73, 180] on icon at bounding box center [71, 184] width 4 height 8
click at [80, 210] on icon at bounding box center [80, 215] width 4 height 8
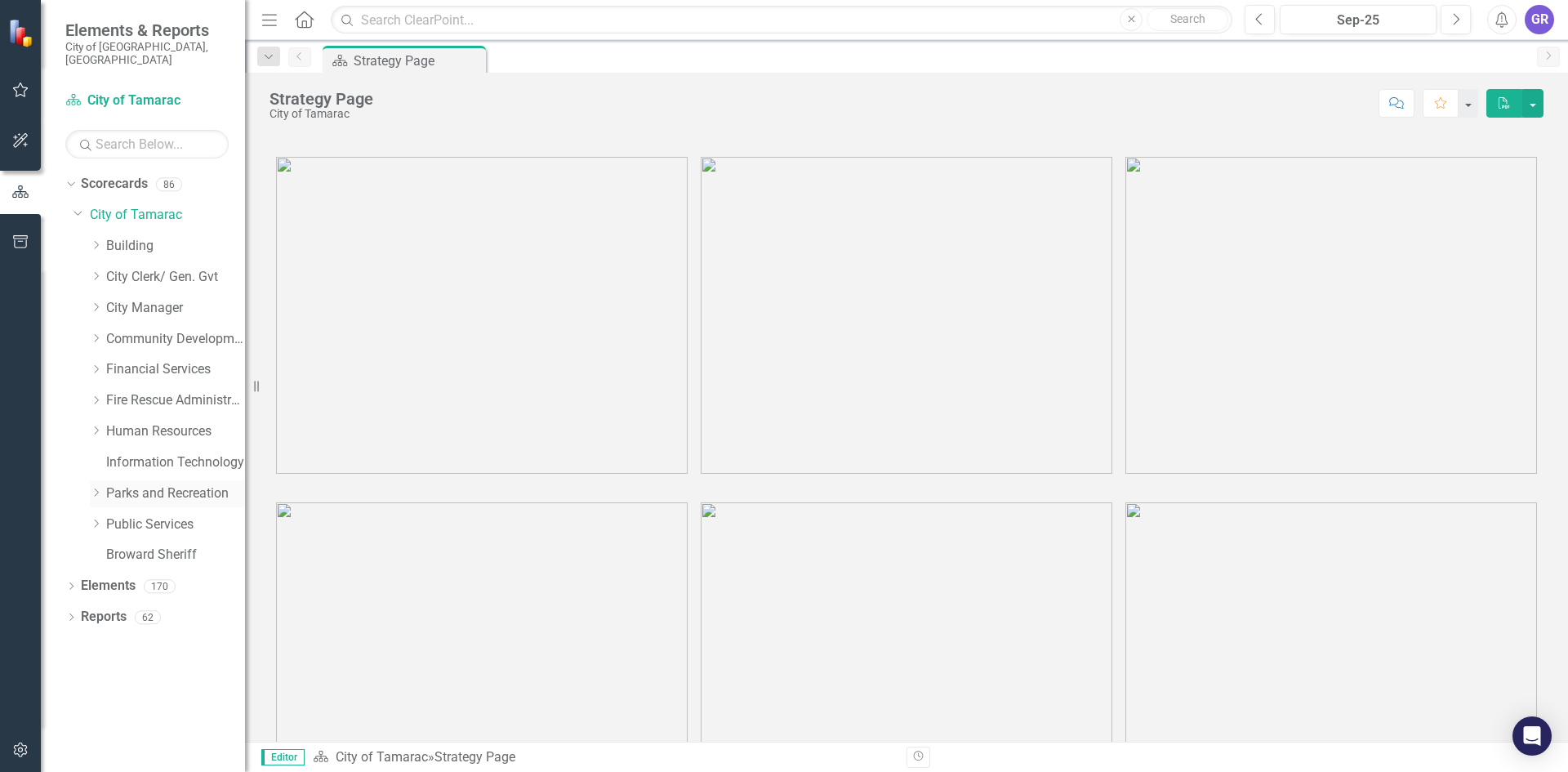
click at [91, 488] on icon "Dropdown" at bounding box center [96, 493] width 13 height 10
click at [186, 546] on link "Aquatics and Fitness Center" at bounding box center [184, 555] width 122 height 18
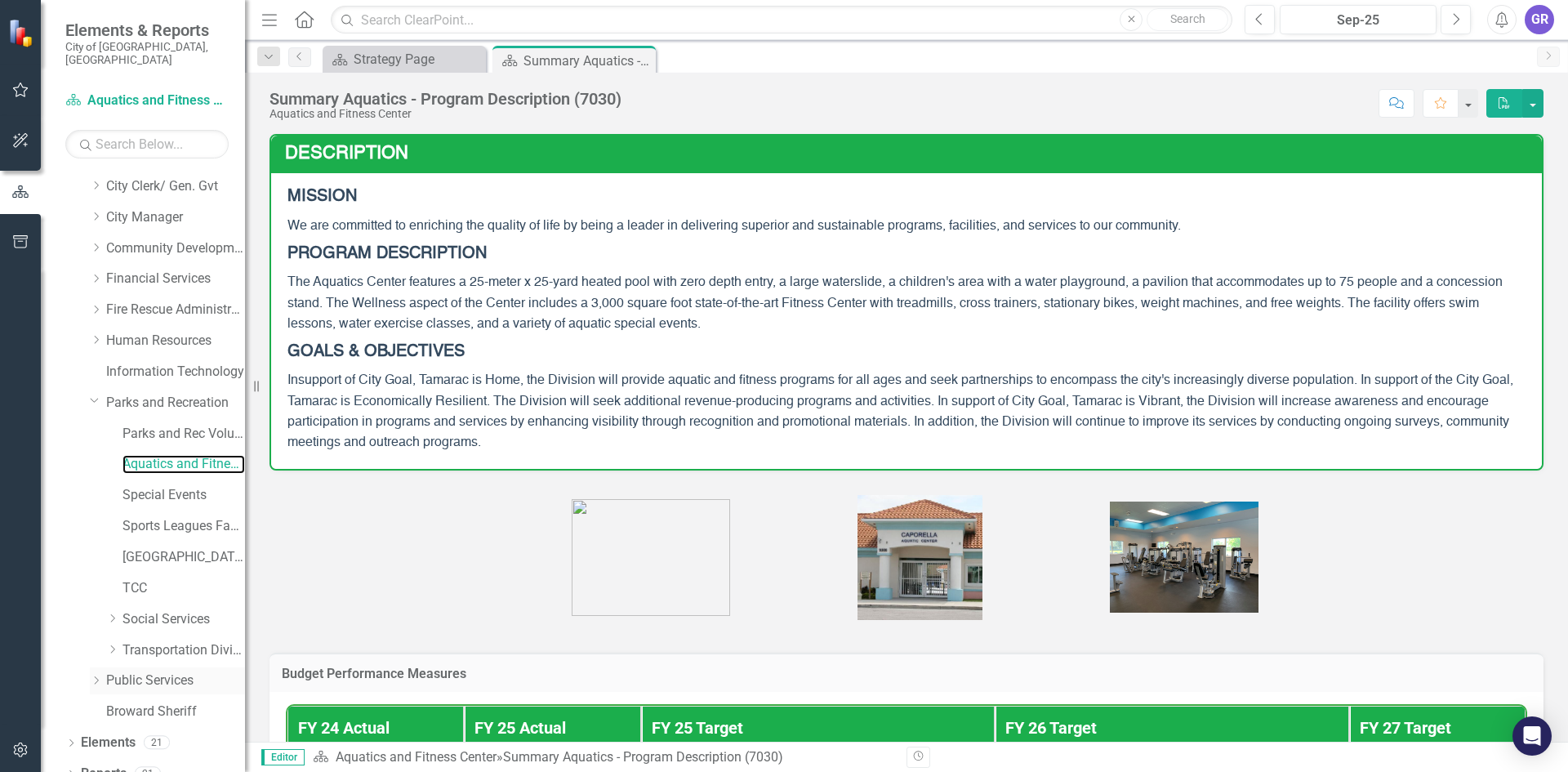
scroll to position [96, 0]
click at [75, 765] on icon "Dropdown" at bounding box center [71, 769] width 12 height 9
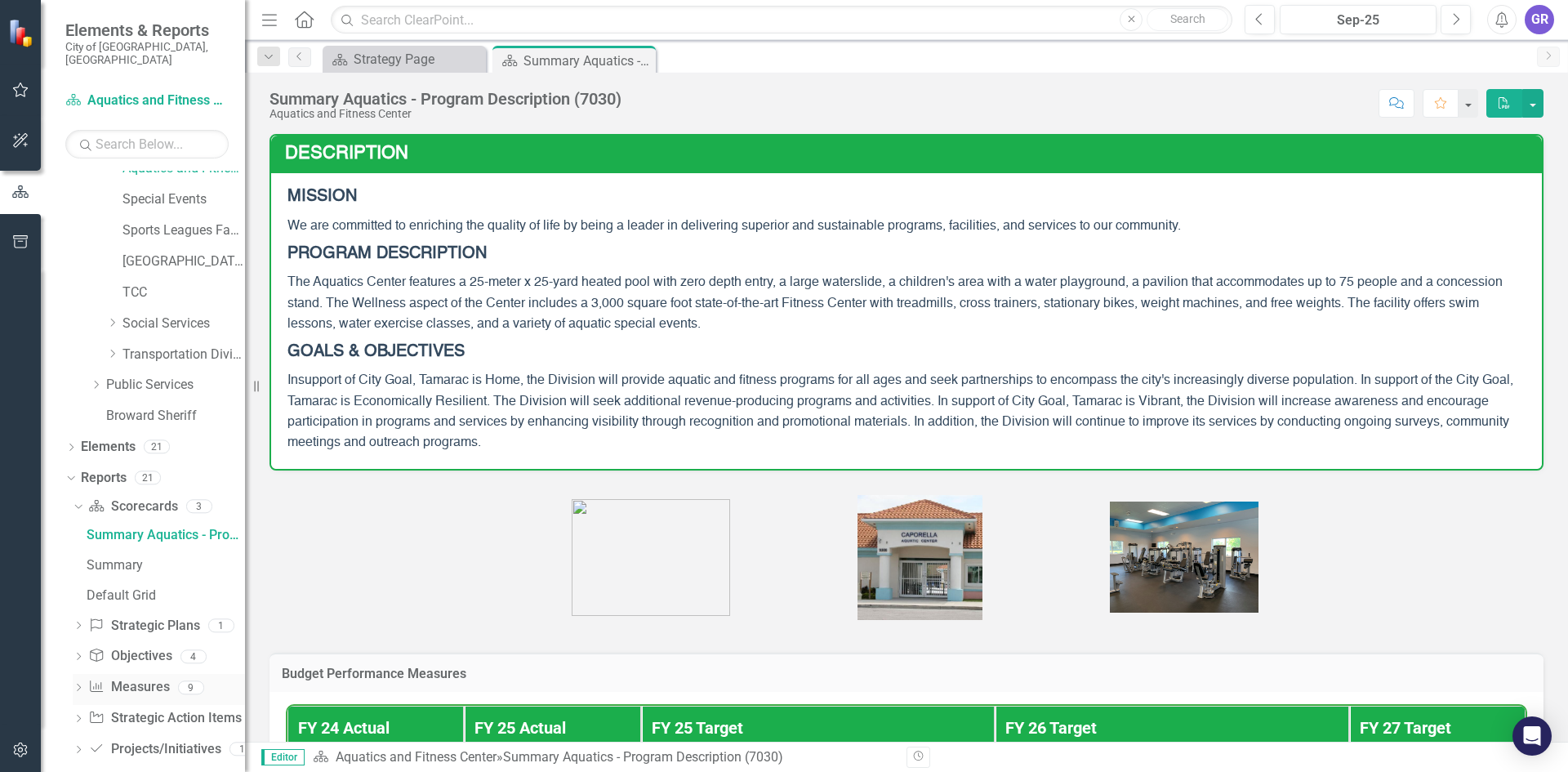
scroll to position [392, 0]
click at [78, 679] on icon "Dropdown" at bounding box center [79, 683] width 12 height 9
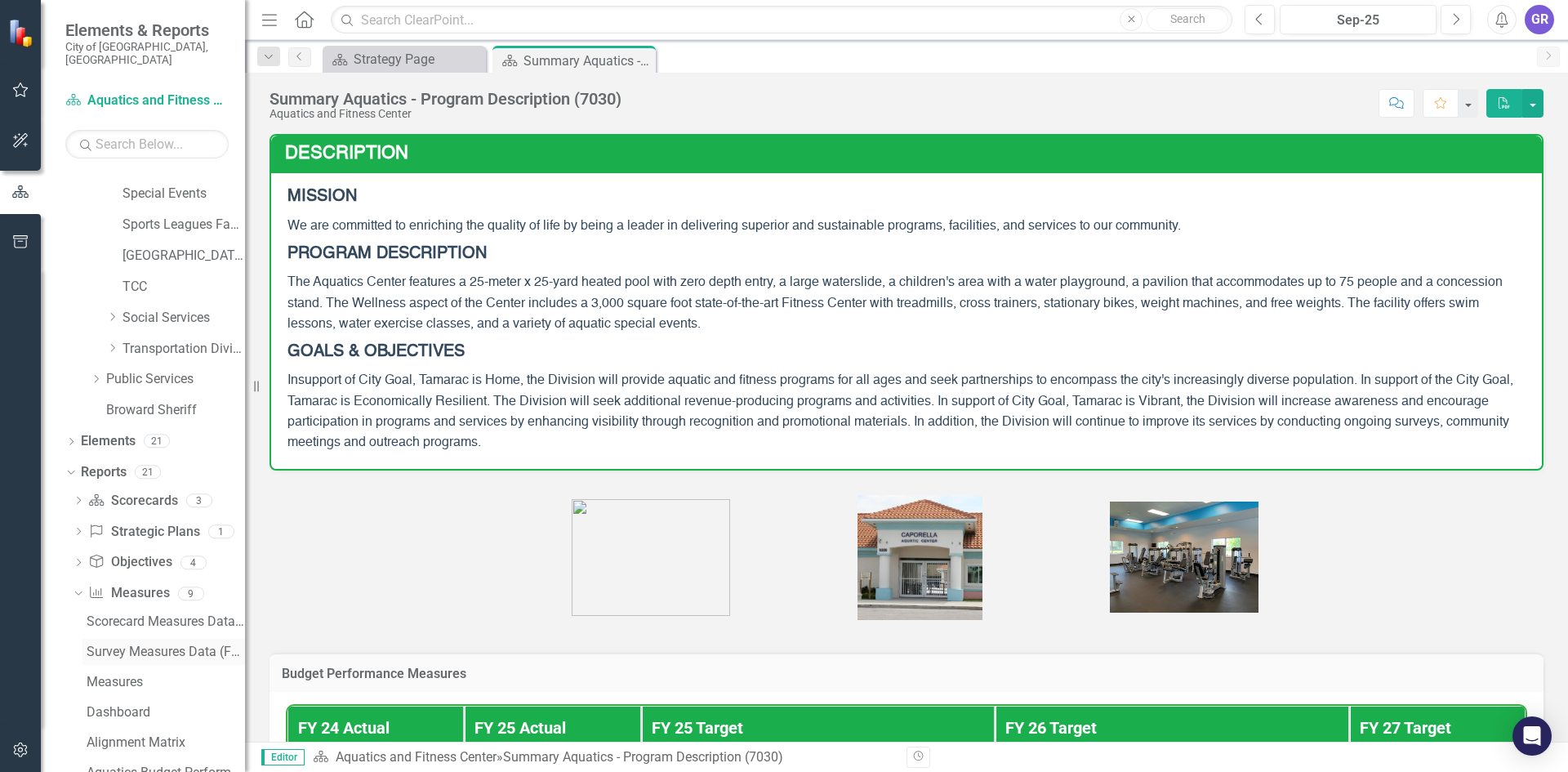
click at [186, 645] on div "Survey Measures Data (FY To Date)" at bounding box center [165, 652] width 158 height 15
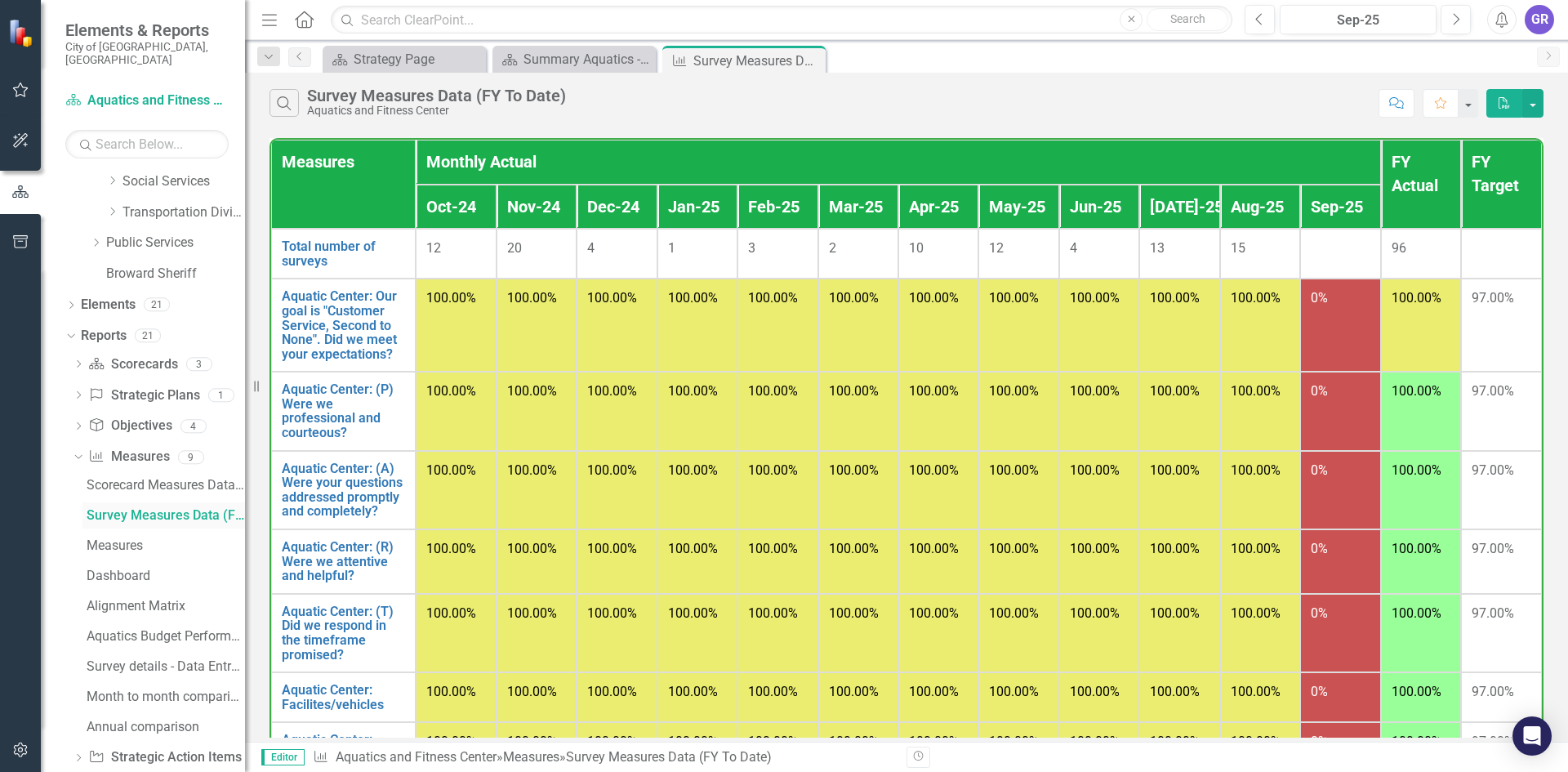
scroll to position [573, 0]
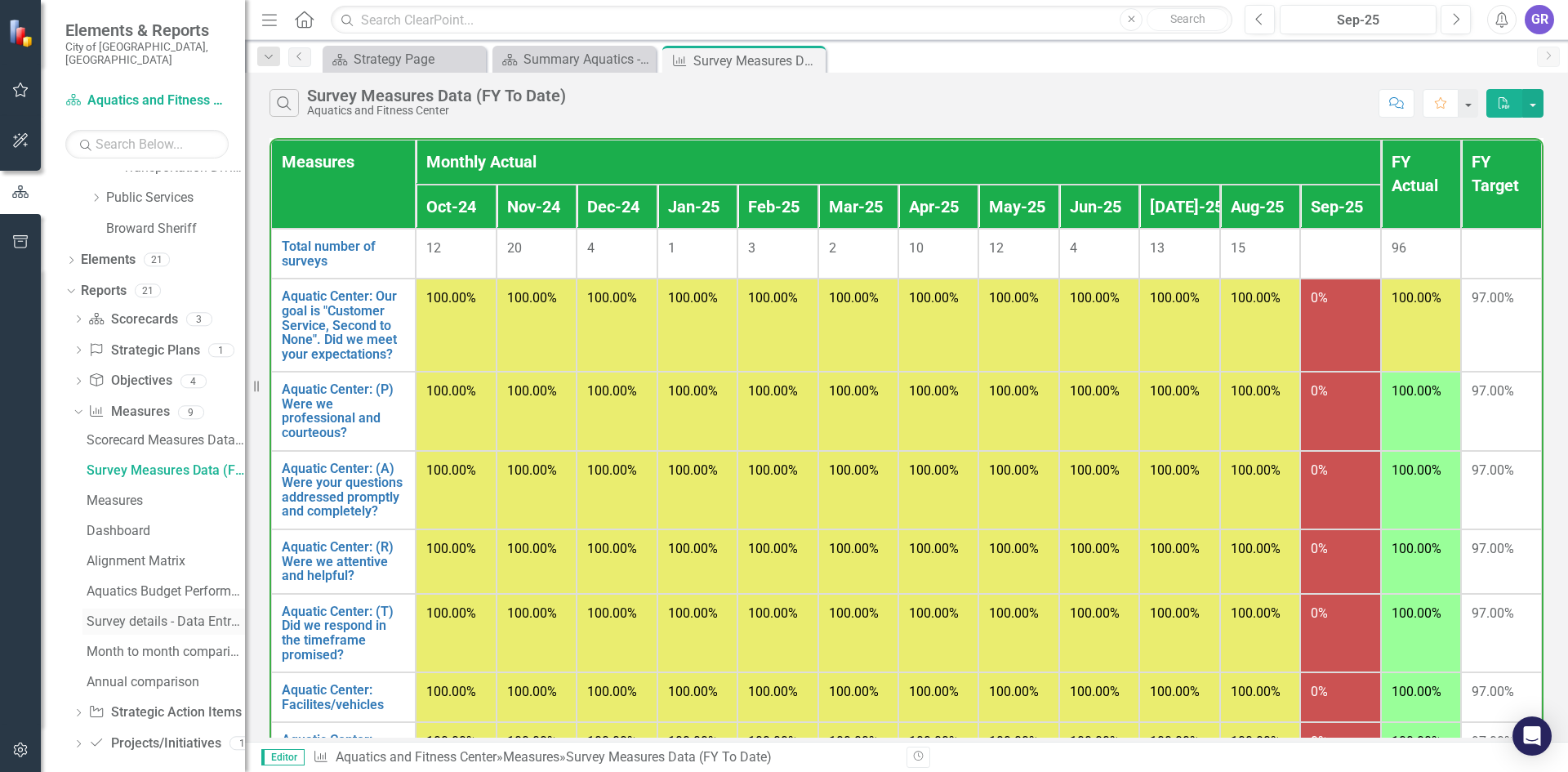
click at [190, 614] on div "Survey details - Data Entry View" at bounding box center [165, 622] width 158 height 15
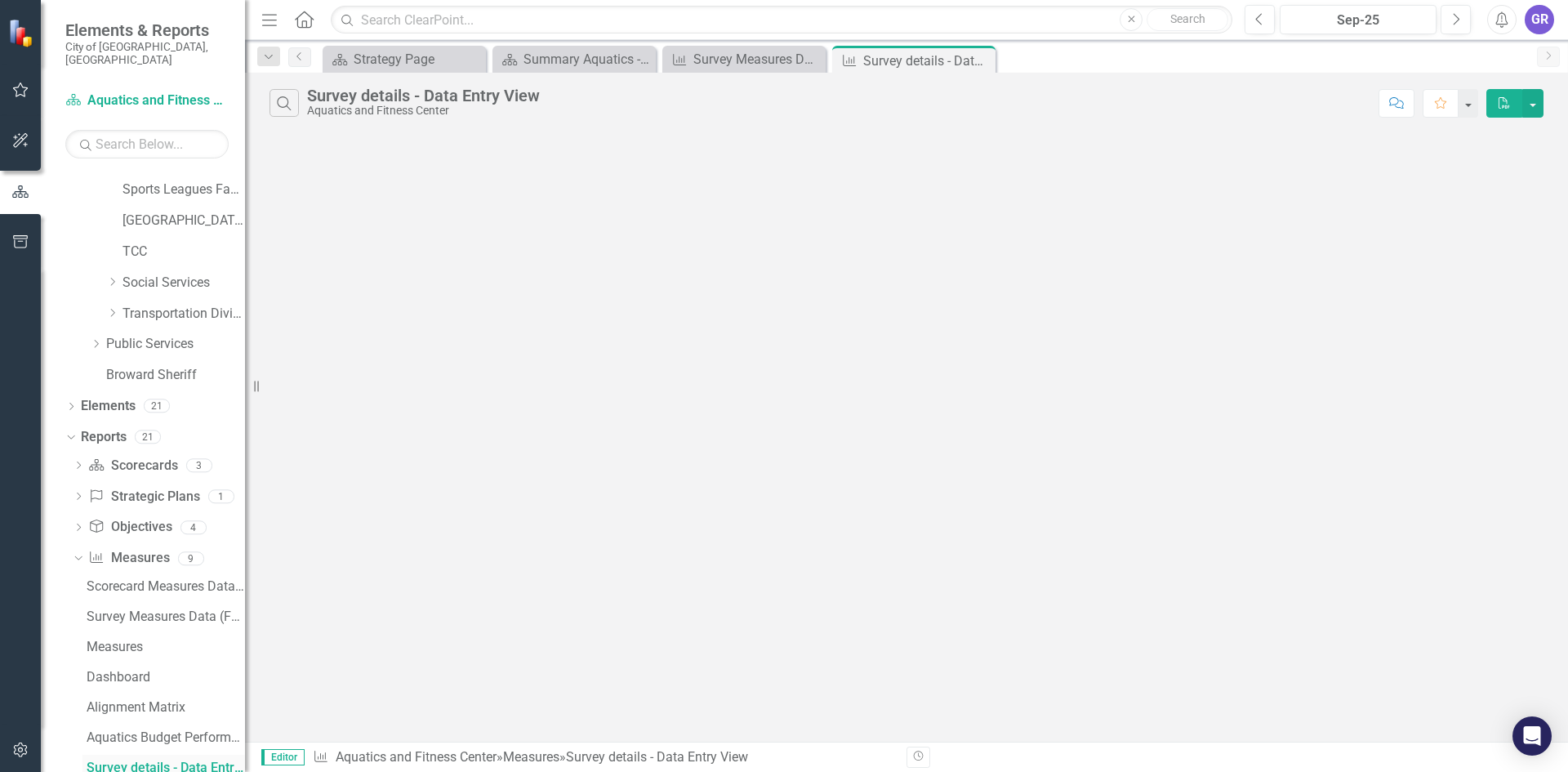
scroll to position [423, 0]
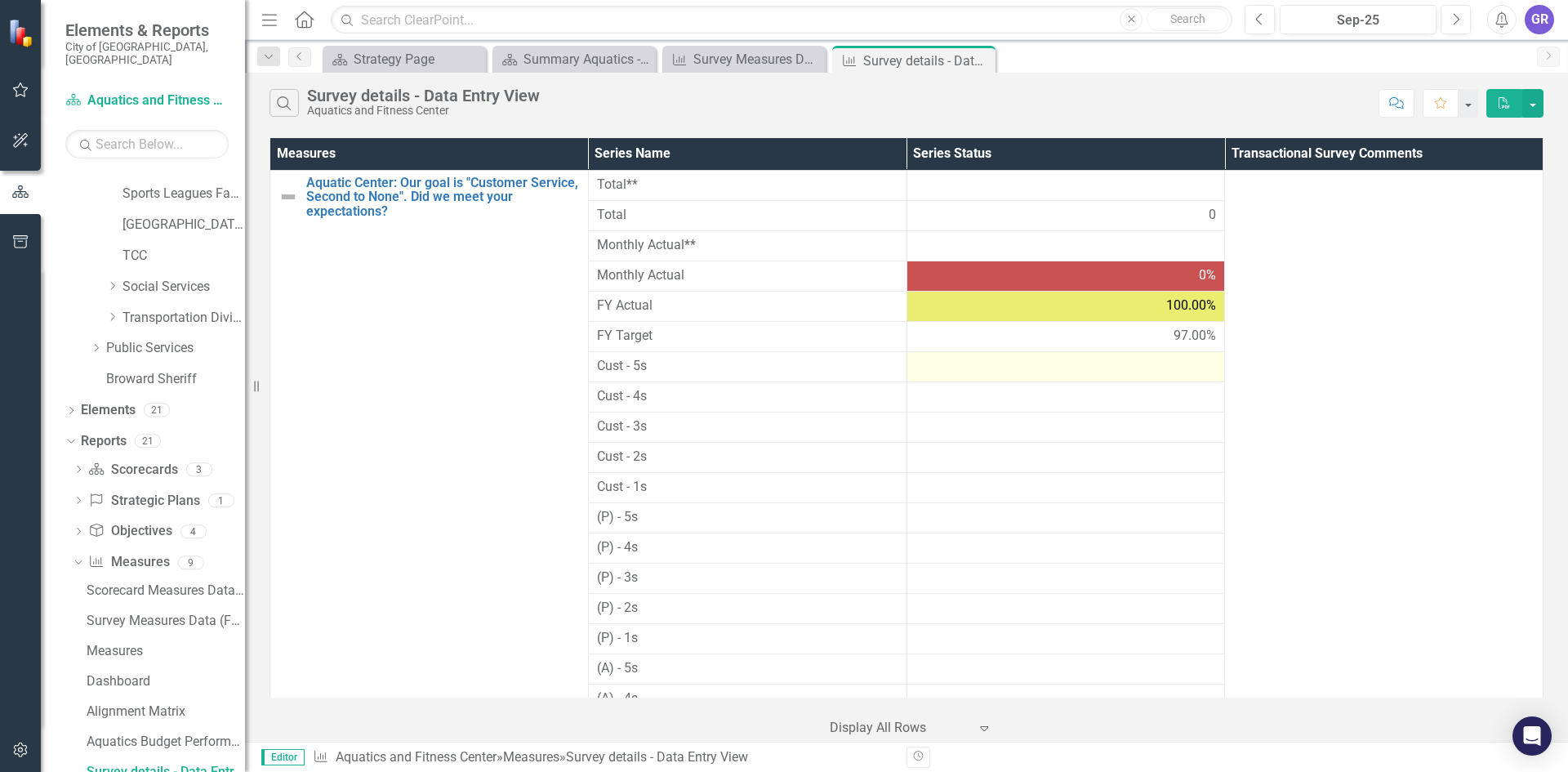
click at [1163, 370] on div at bounding box center [1066, 366] width 302 height 19
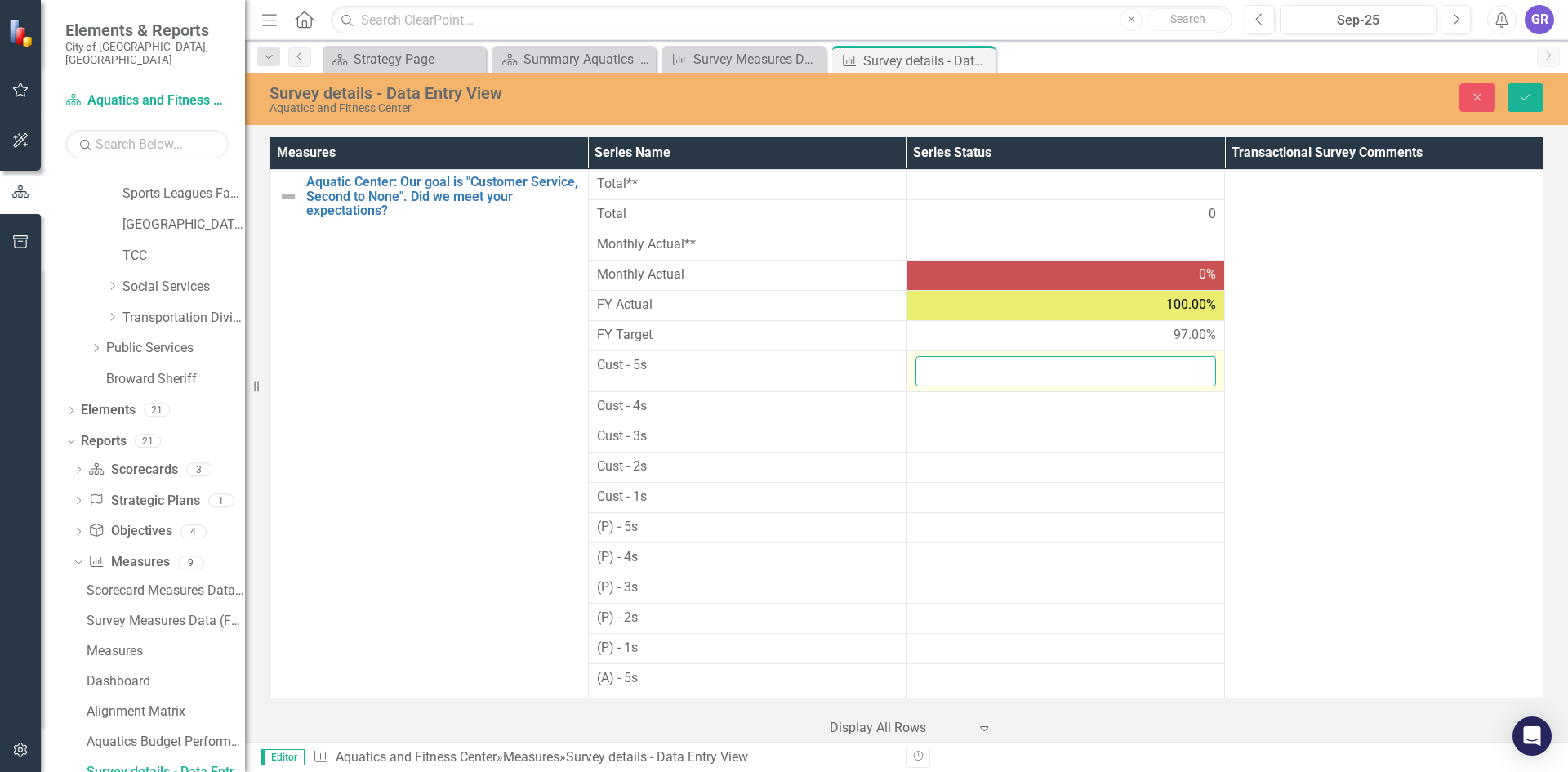
click at [1141, 380] on input "number" at bounding box center [1066, 371] width 302 height 30
type input "5"
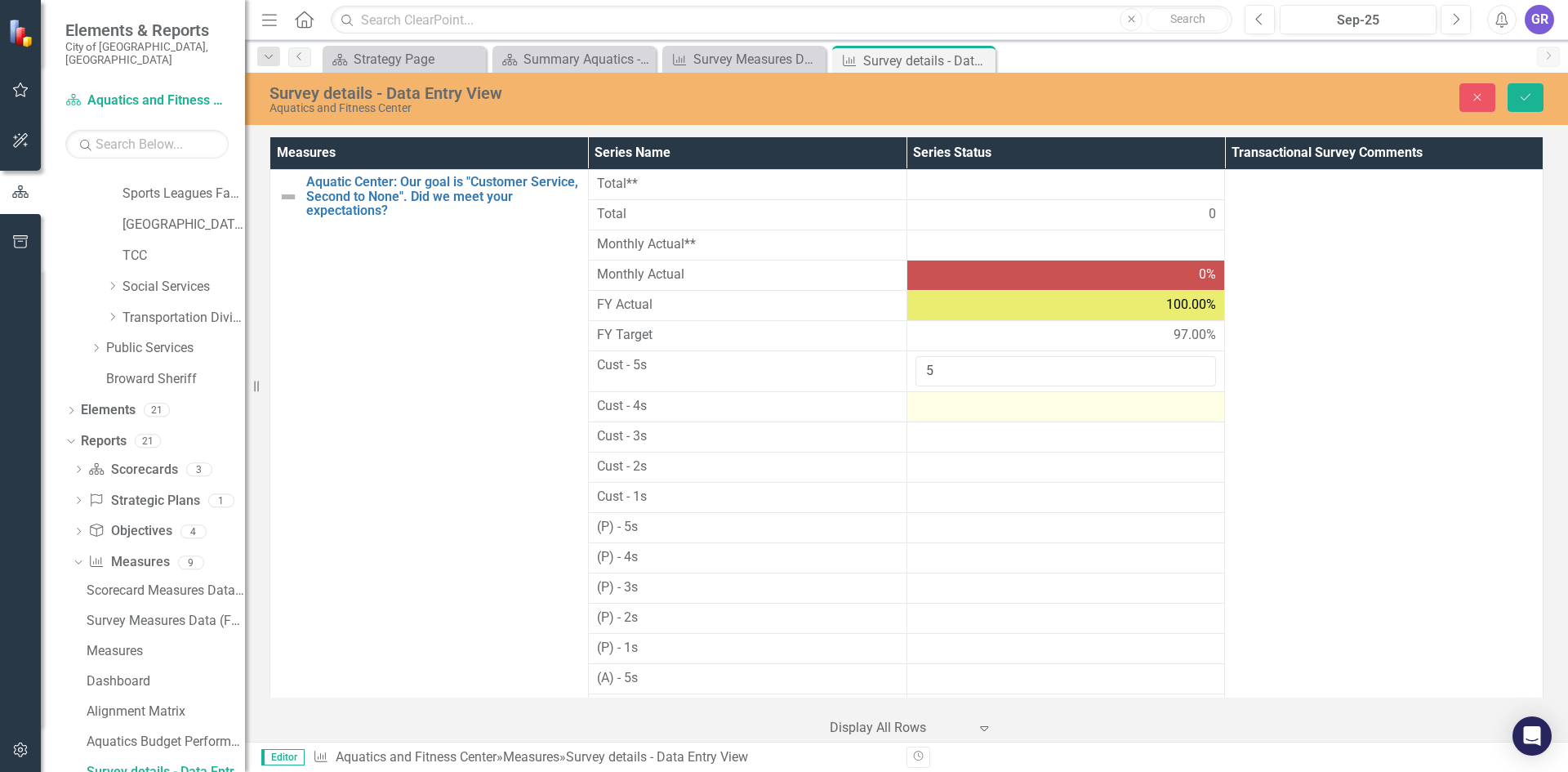
click at [1084, 407] on div at bounding box center [1066, 407] width 302 height 19
click at [1084, 407] on input "number" at bounding box center [1066, 412] width 302 height 30
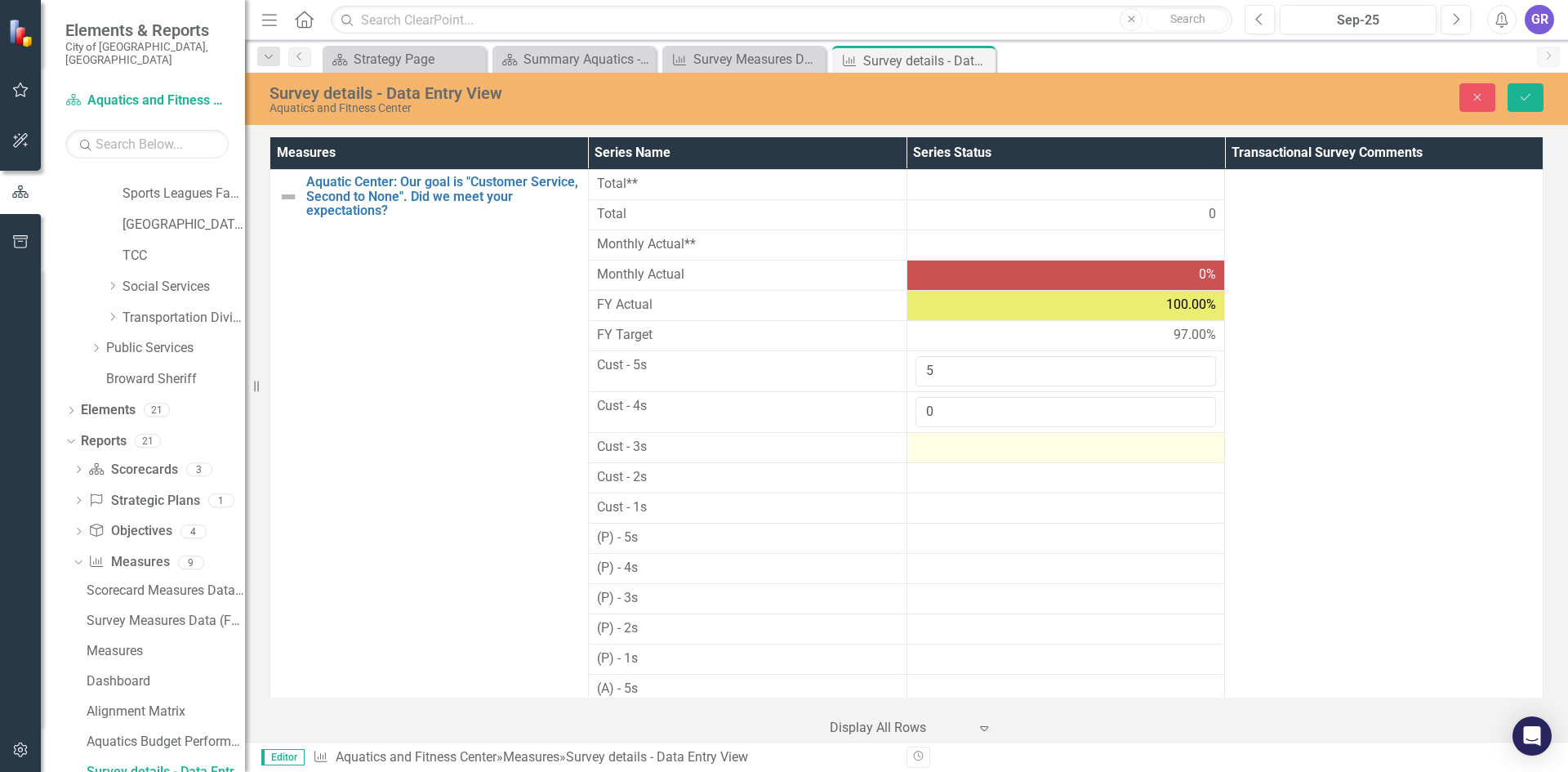
type input "0"
click at [1010, 447] on div at bounding box center [1066, 447] width 302 height 19
click at [1009, 447] on input "number" at bounding box center [1066, 453] width 302 height 30
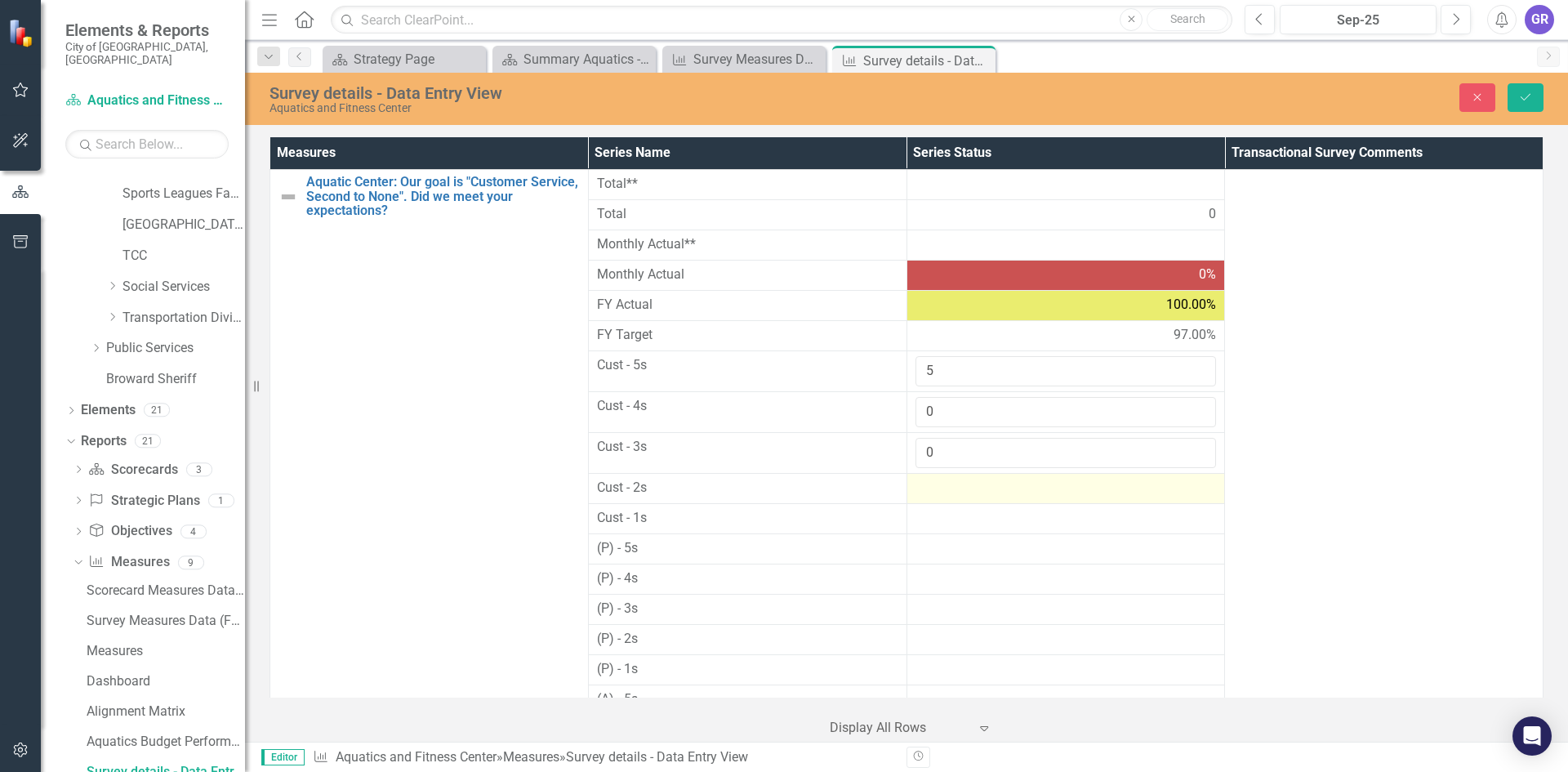
type input "0"
click at [977, 488] on div at bounding box center [1066, 488] width 302 height 19
click at [975, 488] on div at bounding box center [1066, 488] width 302 height 19
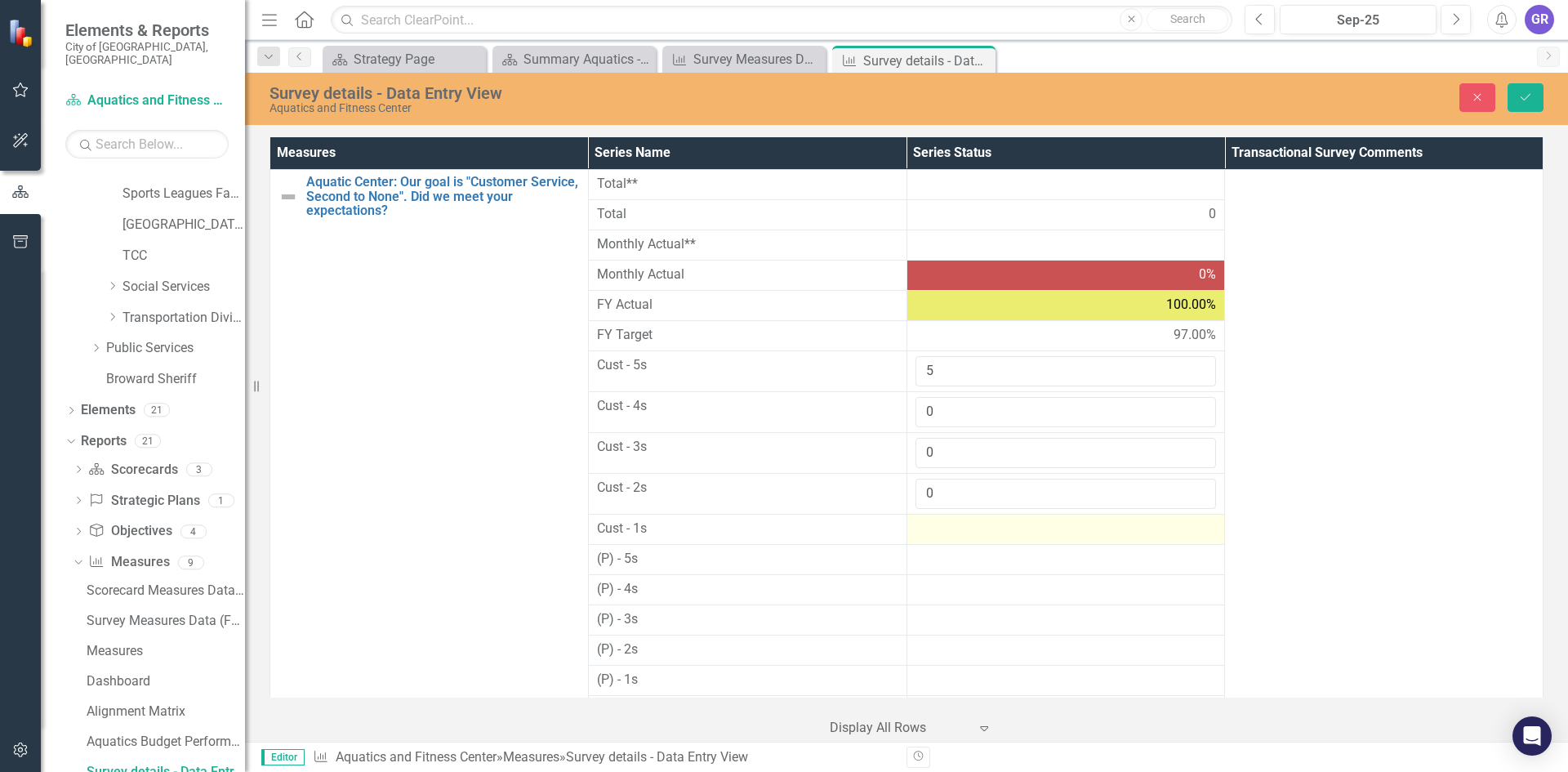
type input "0"
click at [957, 531] on div at bounding box center [1066, 529] width 302 height 19
click at [957, 531] on input "number" at bounding box center [1066, 535] width 302 height 30
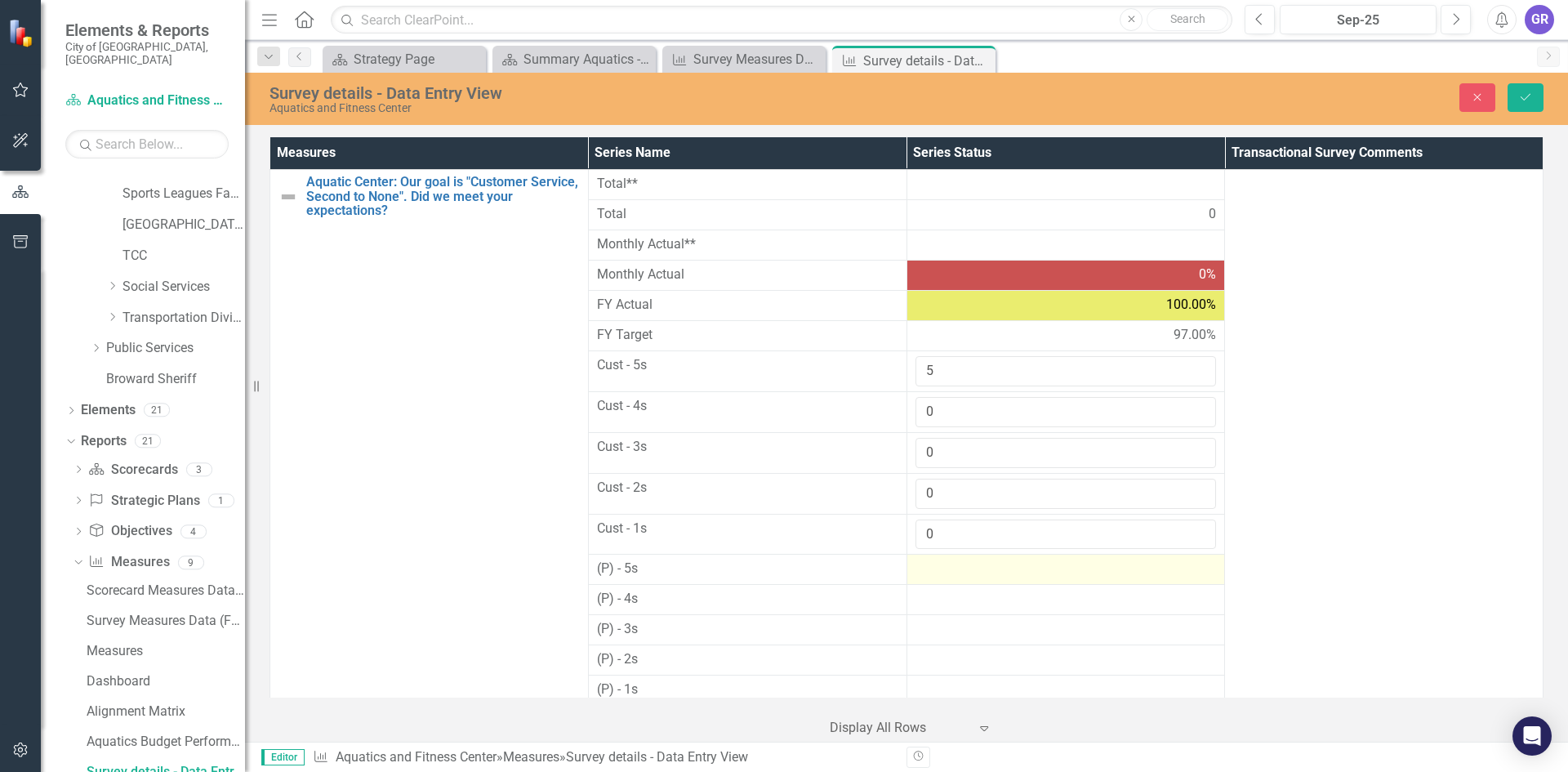
type input "0"
click at [945, 570] on div at bounding box center [1066, 568] width 302 height 19
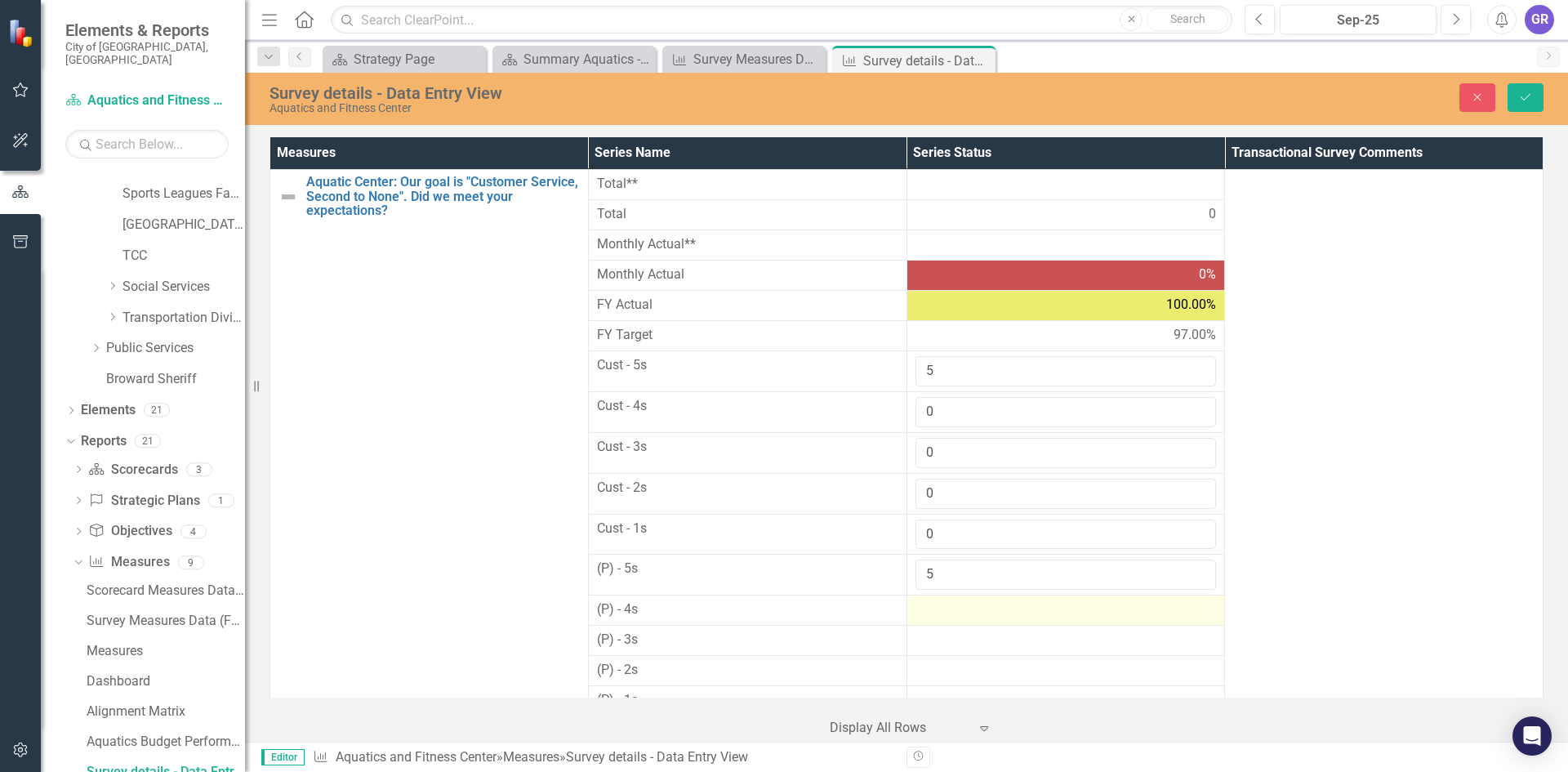
type input "5"
click at [949, 616] on div at bounding box center [1066, 609] width 302 height 19
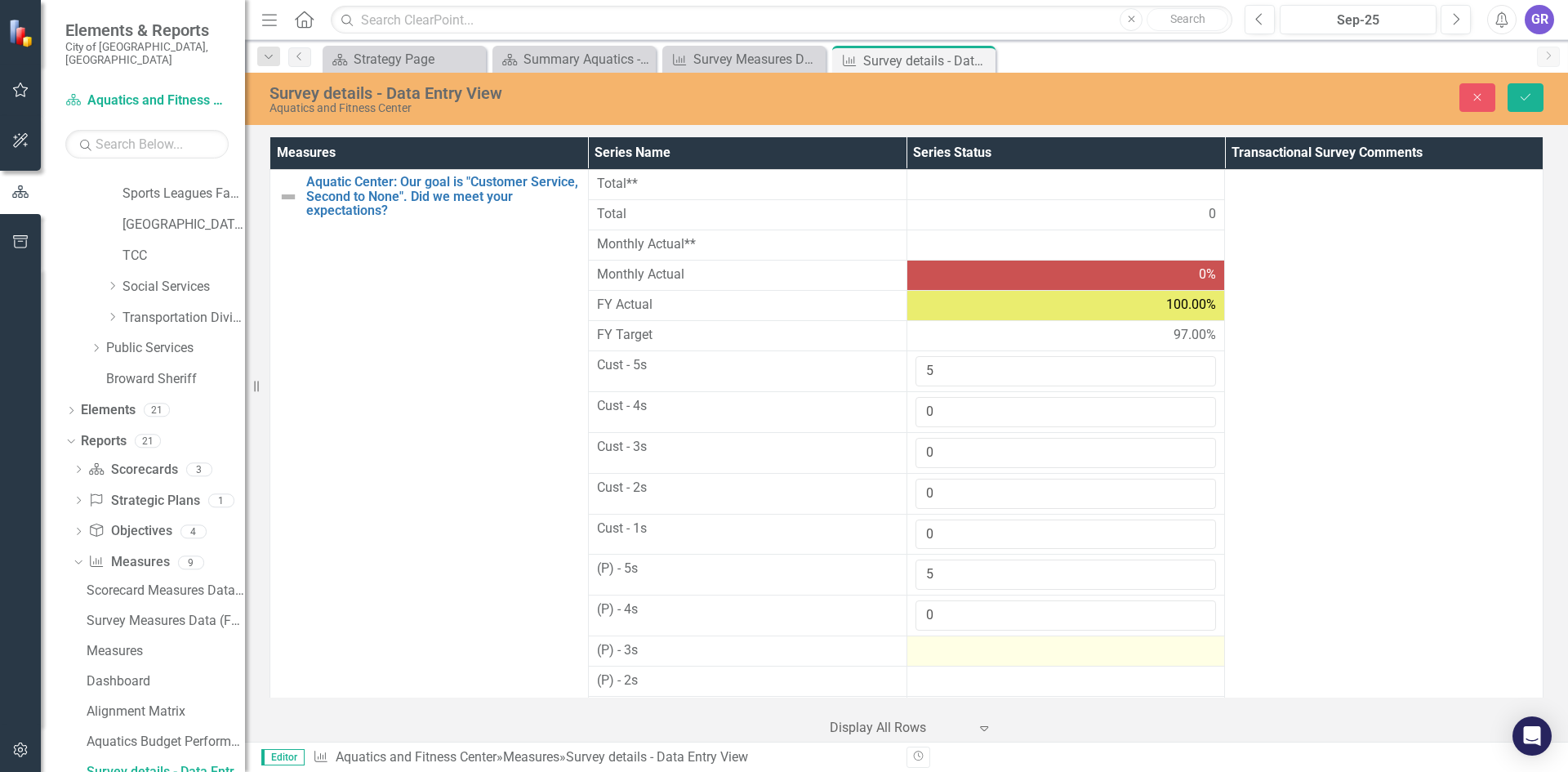
type input "0"
click at [945, 652] on div at bounding box center [1066, 650] width 302 height 19
click at [945, 651] on div at bounding box center [1066, 650] width 302 height 19
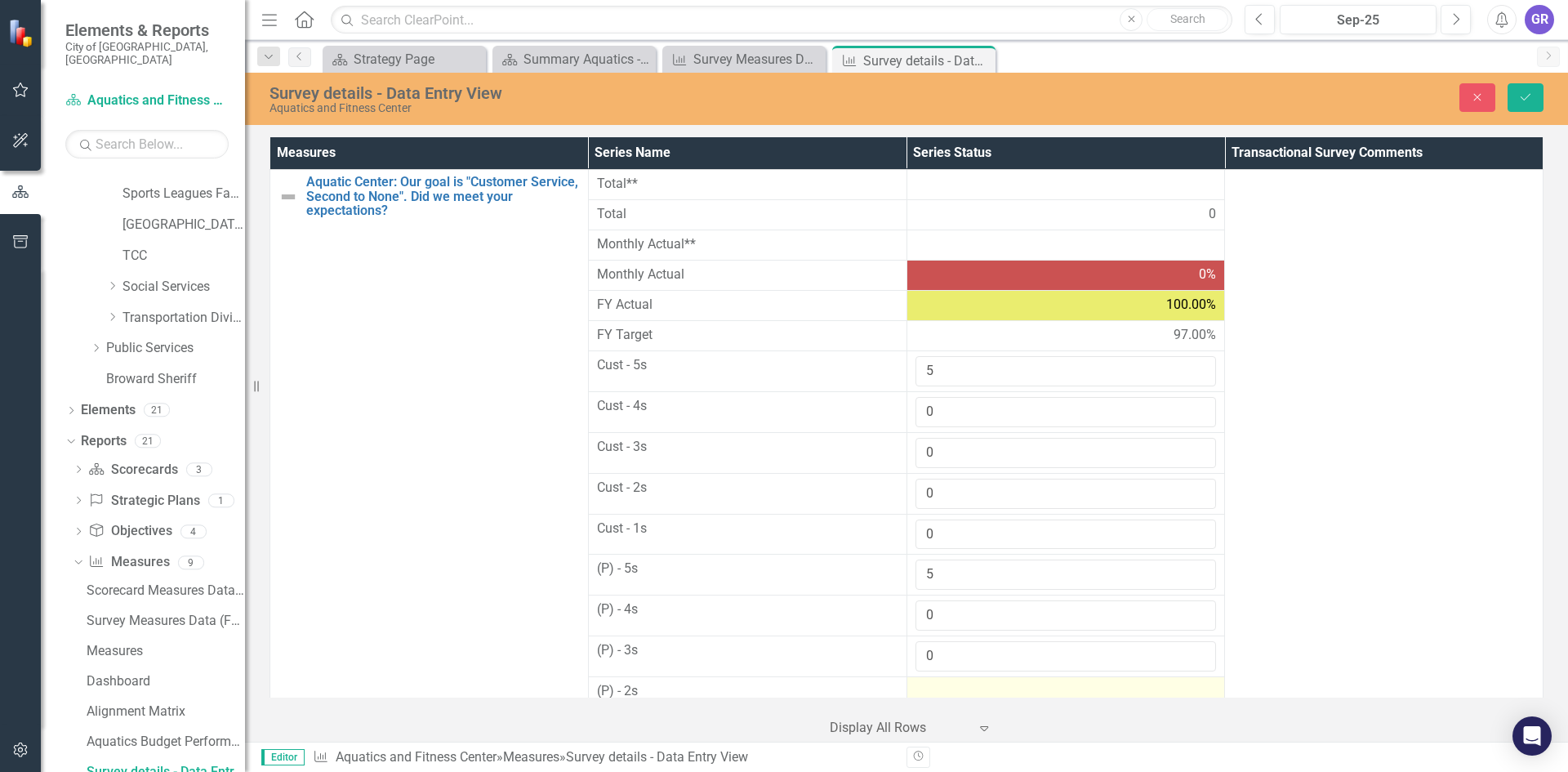
type input "0"
click at [946, 687] on div at bounding box center [1066, 692] width 302 height 19
click at [946, 686] on div at bounding box center [1066, 692] width 302 height 19
click at [946, 686] on input "number" at bounding box center [1066, 697] width 302 height 30
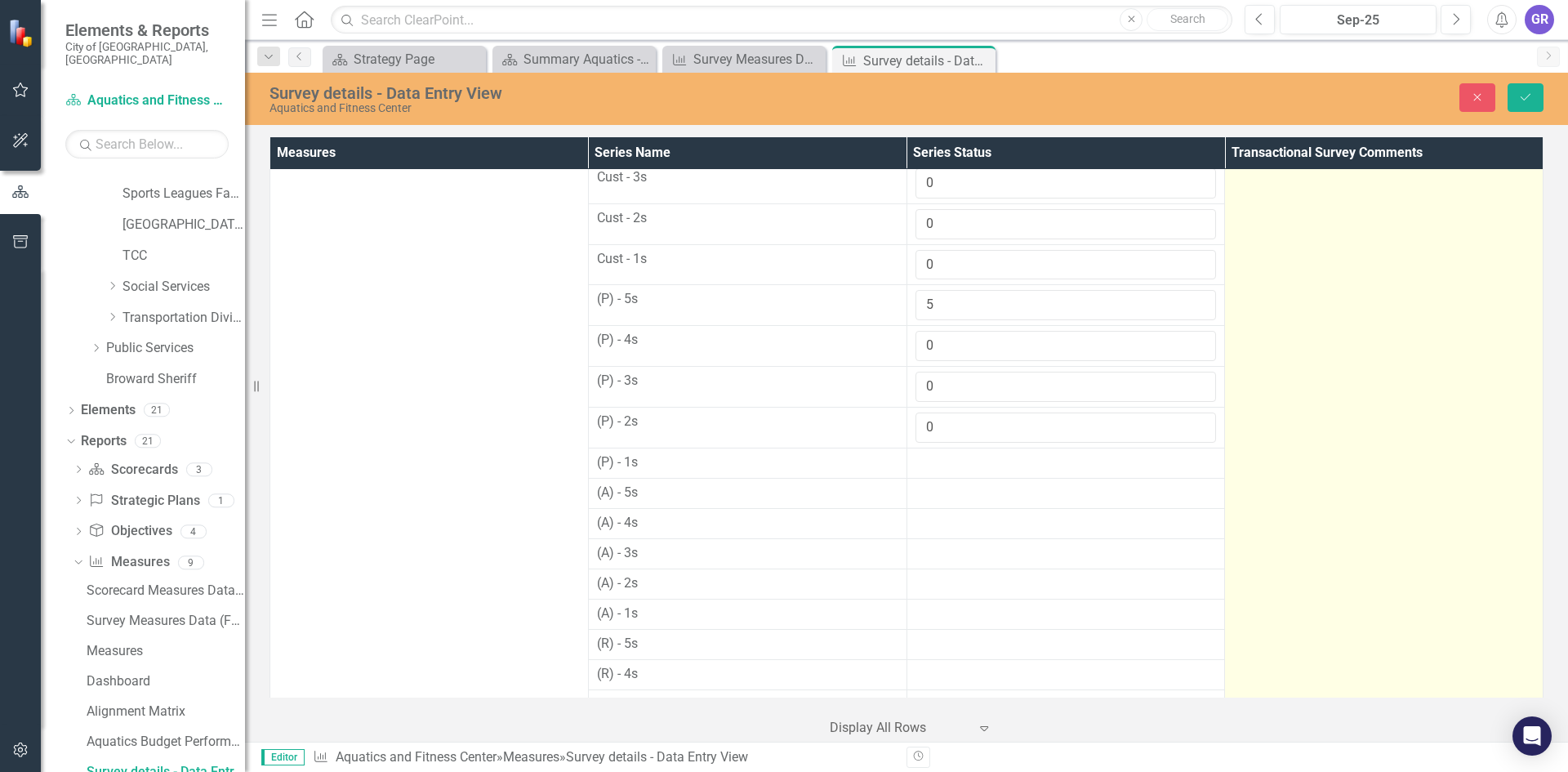
scroll to position [334, 0]
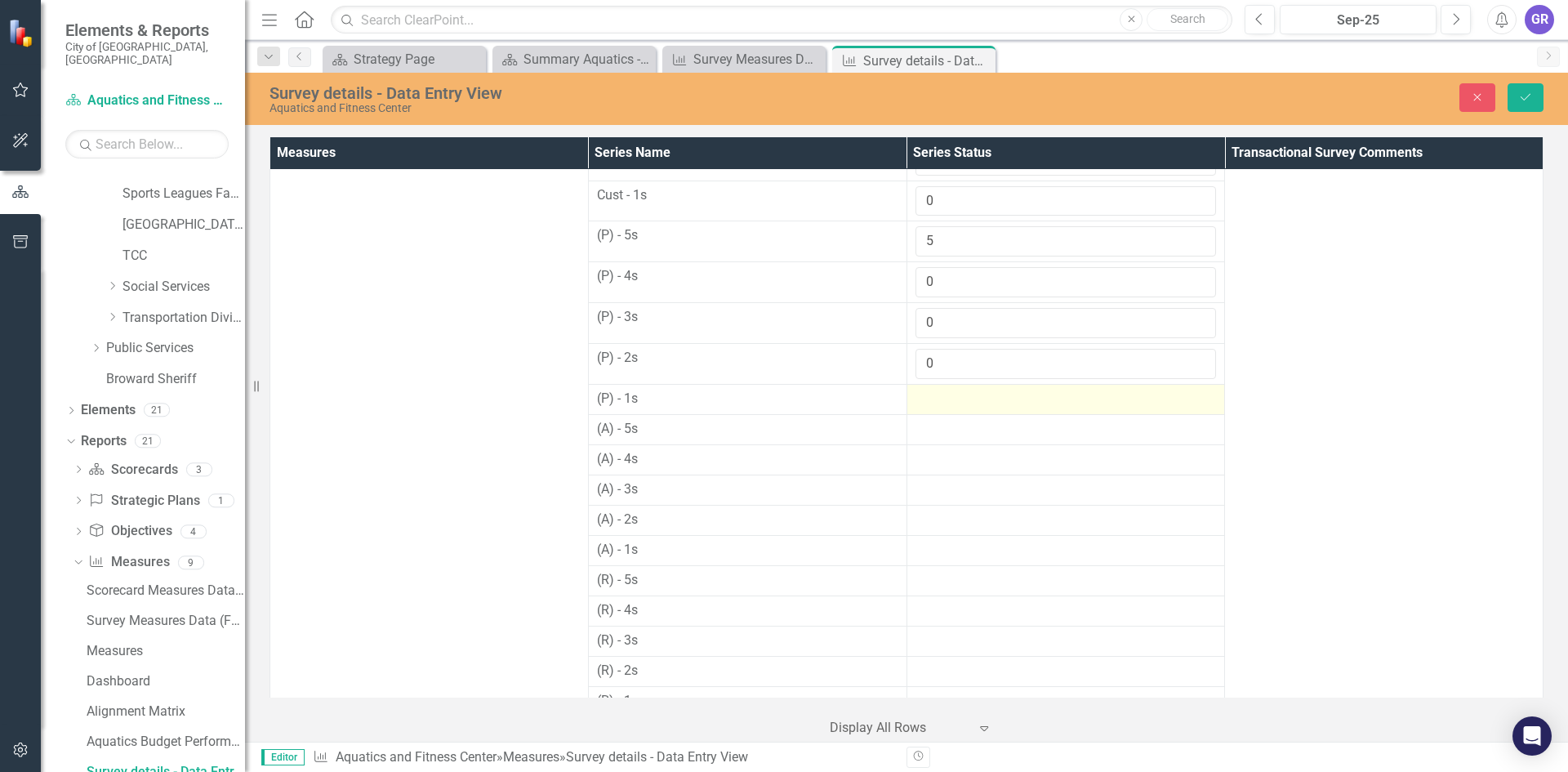
type input "0"
click at [935, 396] on div at bounding box center [1066, 399] width 302 height 19
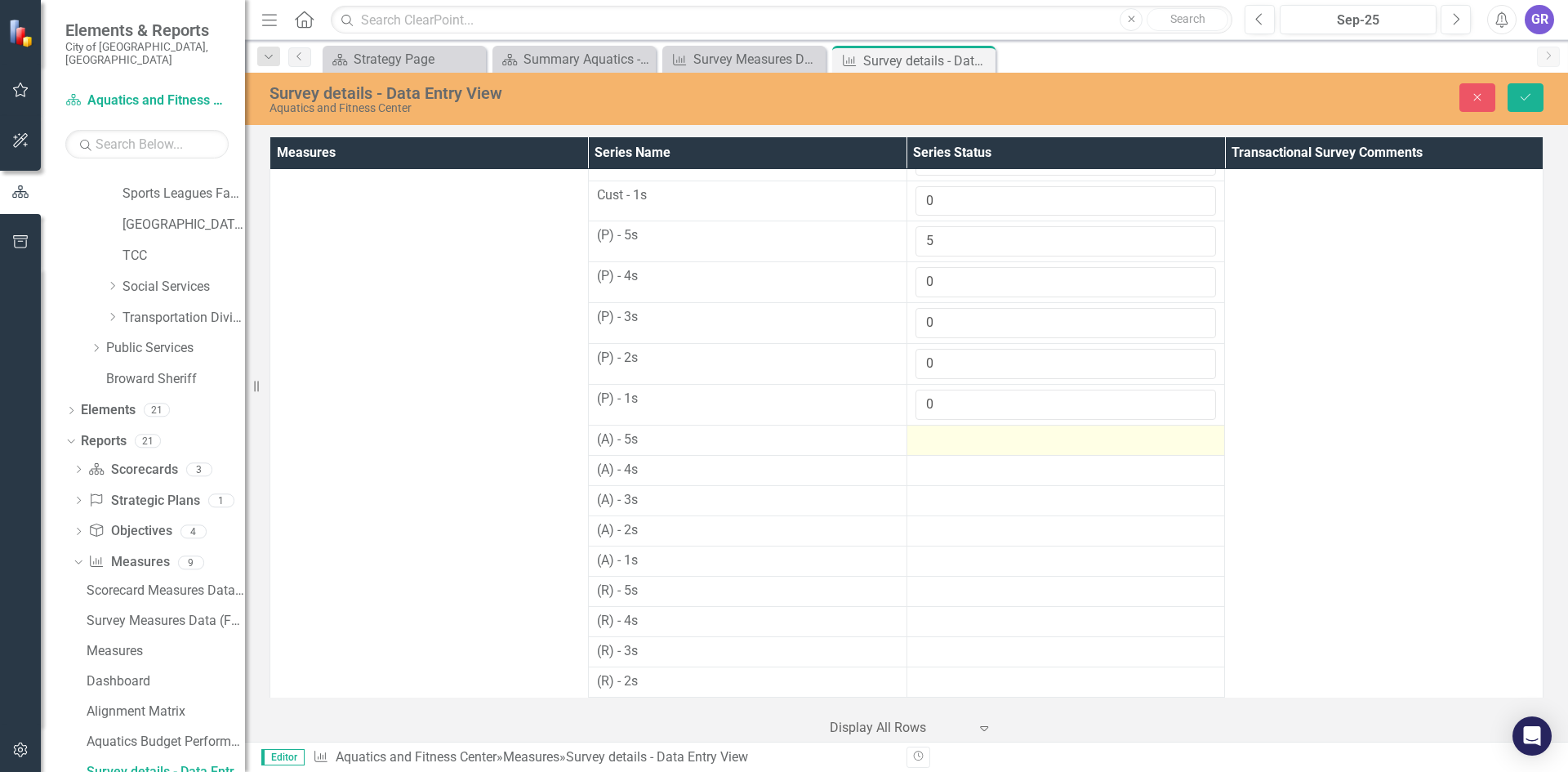
type input "0"
click at [937, 437] on div at bounding box center [1066, 439] width 302 height 19
click at [937, 437] on input "number" at bounding box center [1066, 445] width 302 height 30
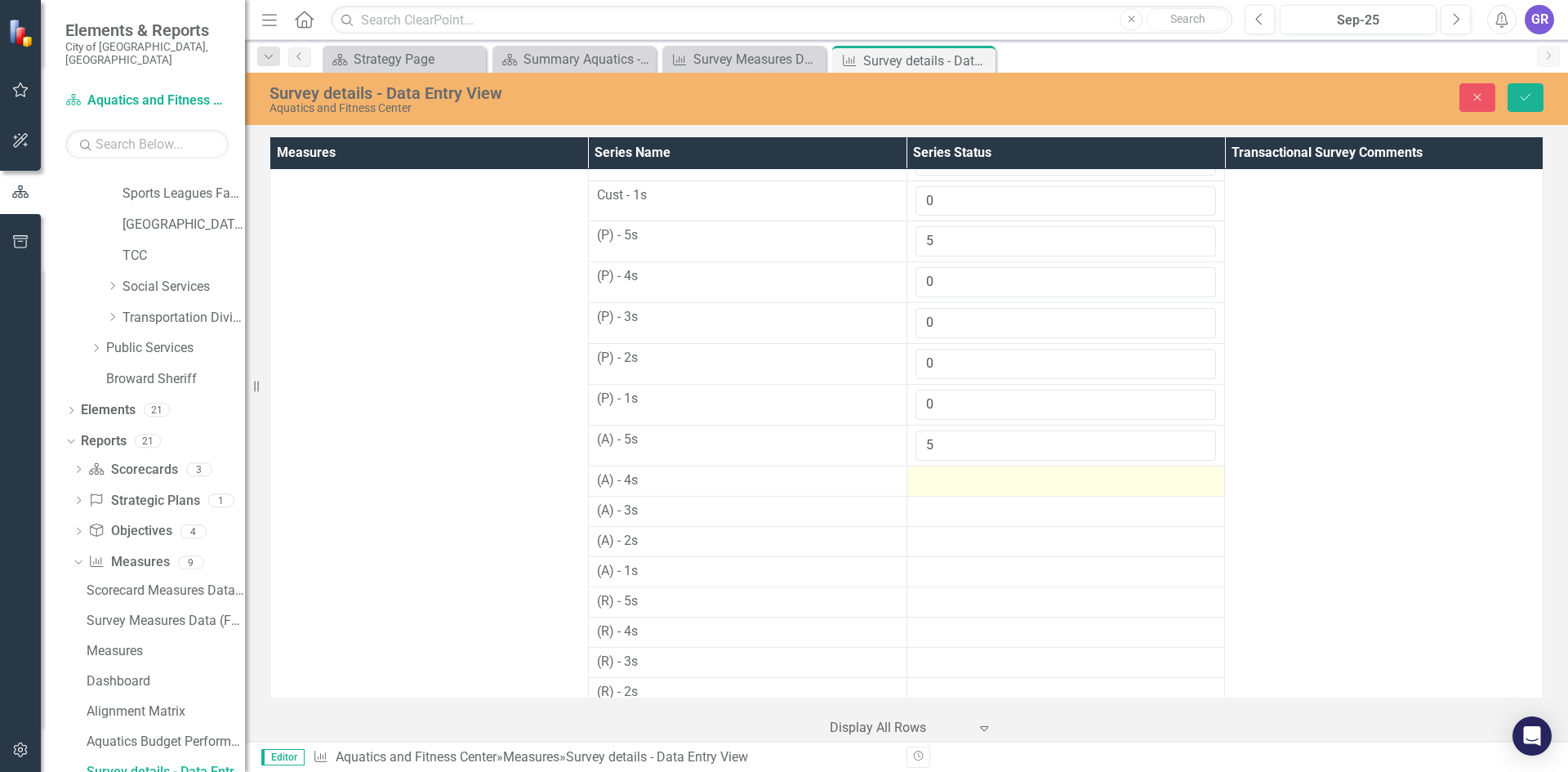
type input "5"
click at [943, 485] on div at bounding box center [1066, 480] width 302 height 19
click at [943, 484] on div at bounding box center [1066, 480] width 302 height 19
click at [942, 484] on input "number" at bounding box center [1066, 486] width 302 height 30
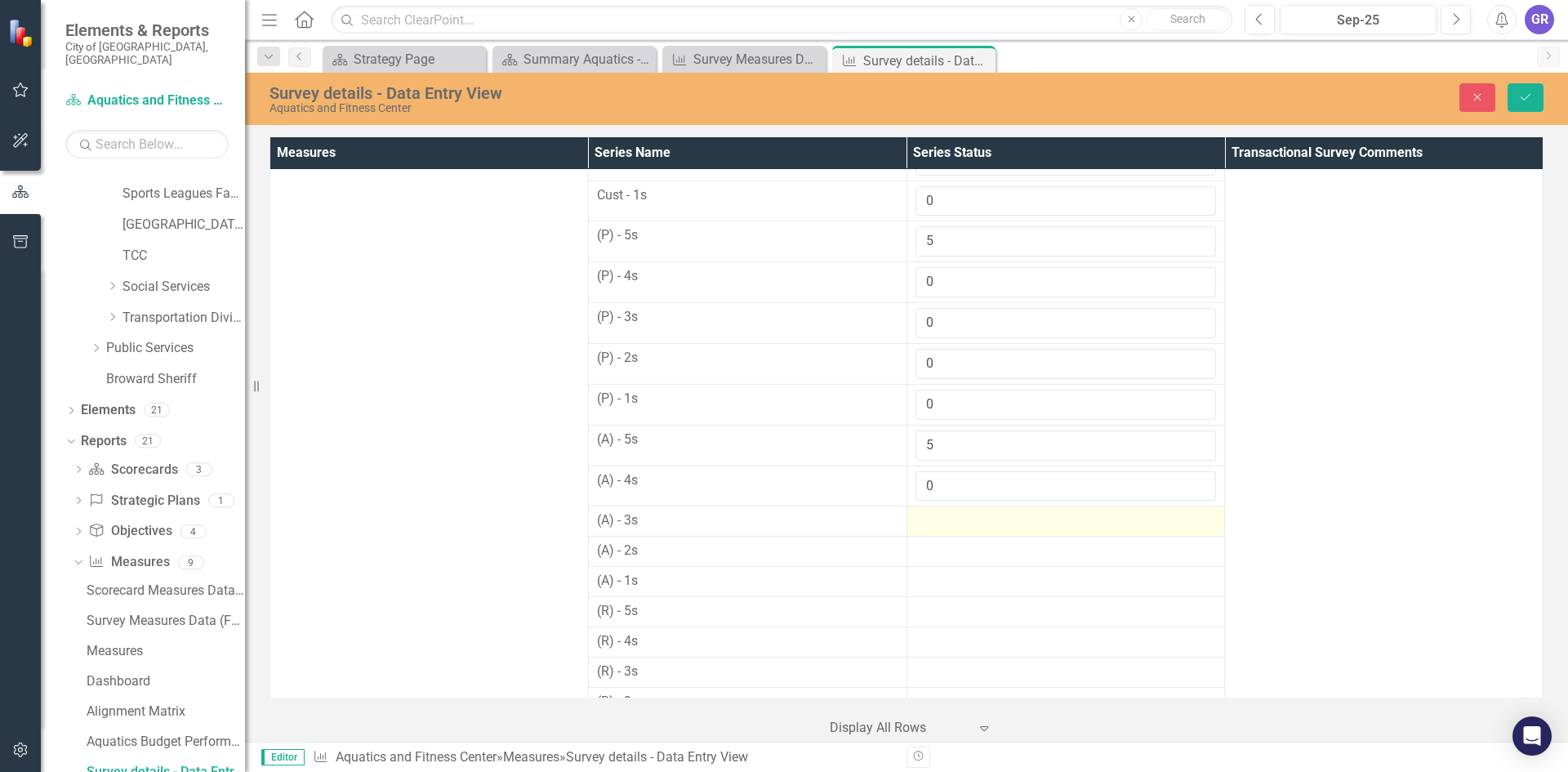
type input "0"
click at [936, 521] on div at bounding box center [1066, 521] width 302 height 19
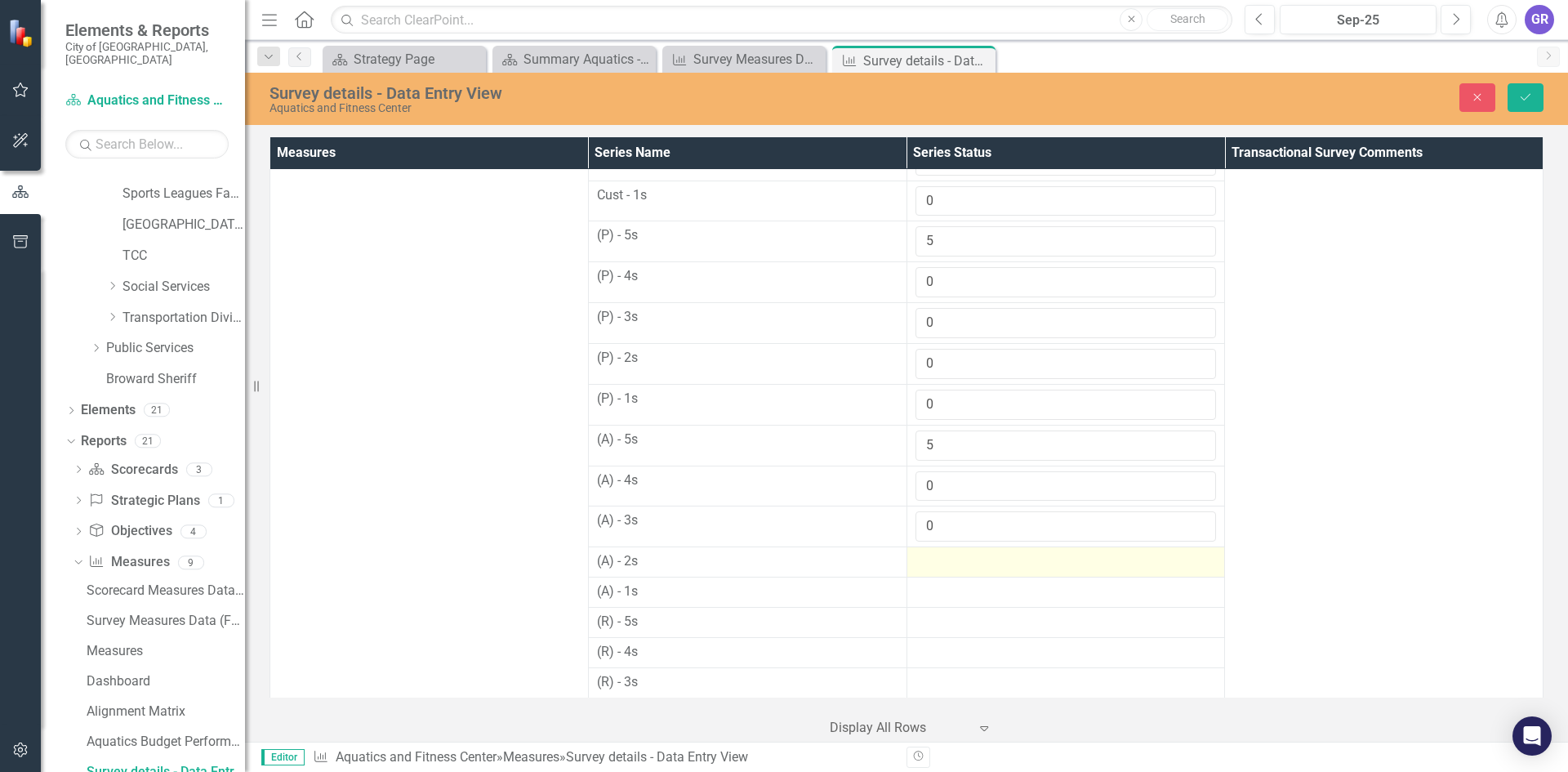
type input "0"
click at [937, 562] on div at bounding box center [1066, 562] width 302 height 19
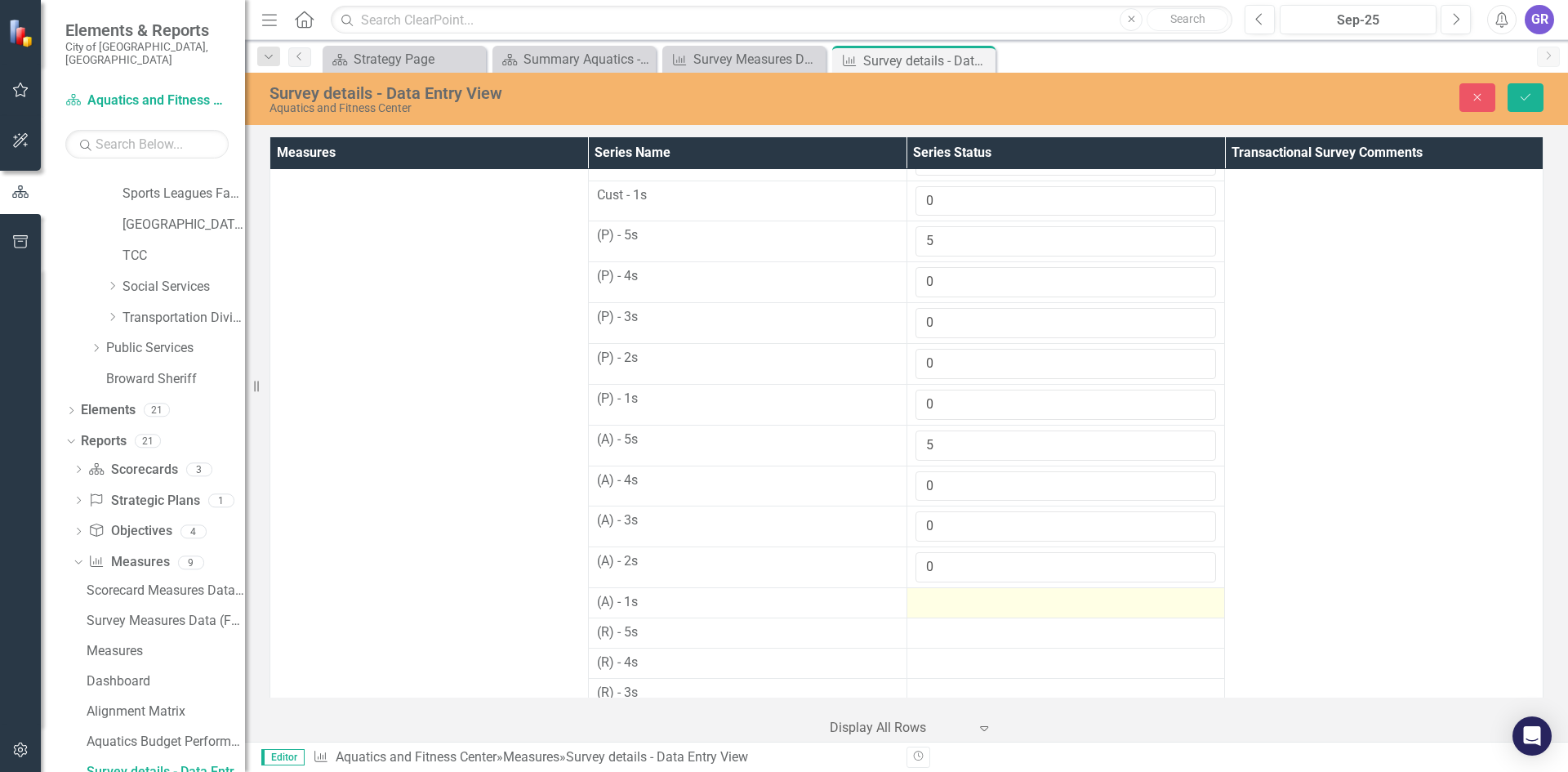
type input "0"
click at [939, 598] on div at bounding box center [1066, 602] width 302 height 19
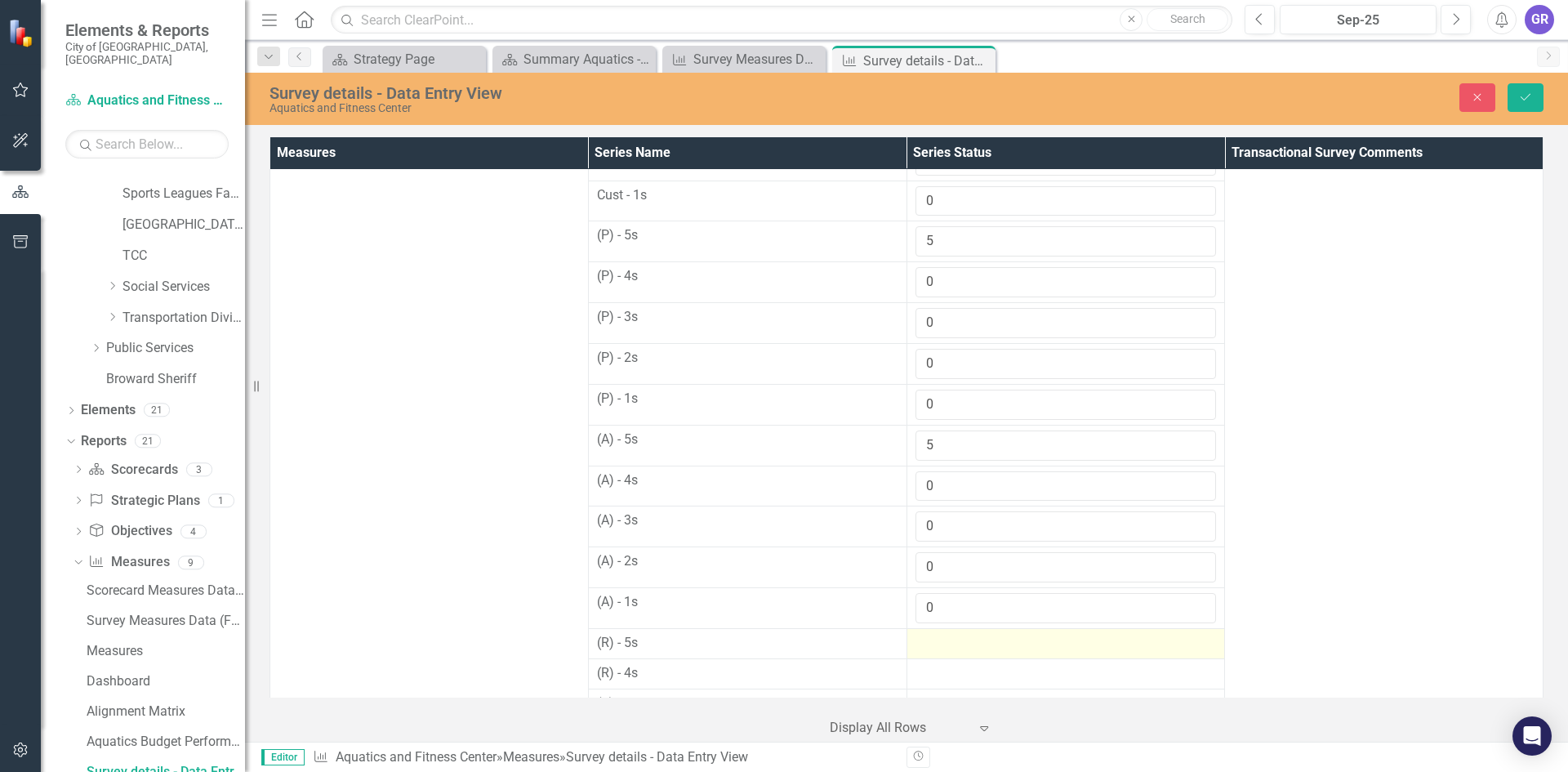
type input "0"
click at [940, 643] on div at bounding box center [1066, 643] width 302 height 19
click at [939, 643] on input "number" at bounding box center [1066, 649] width 302 height 30
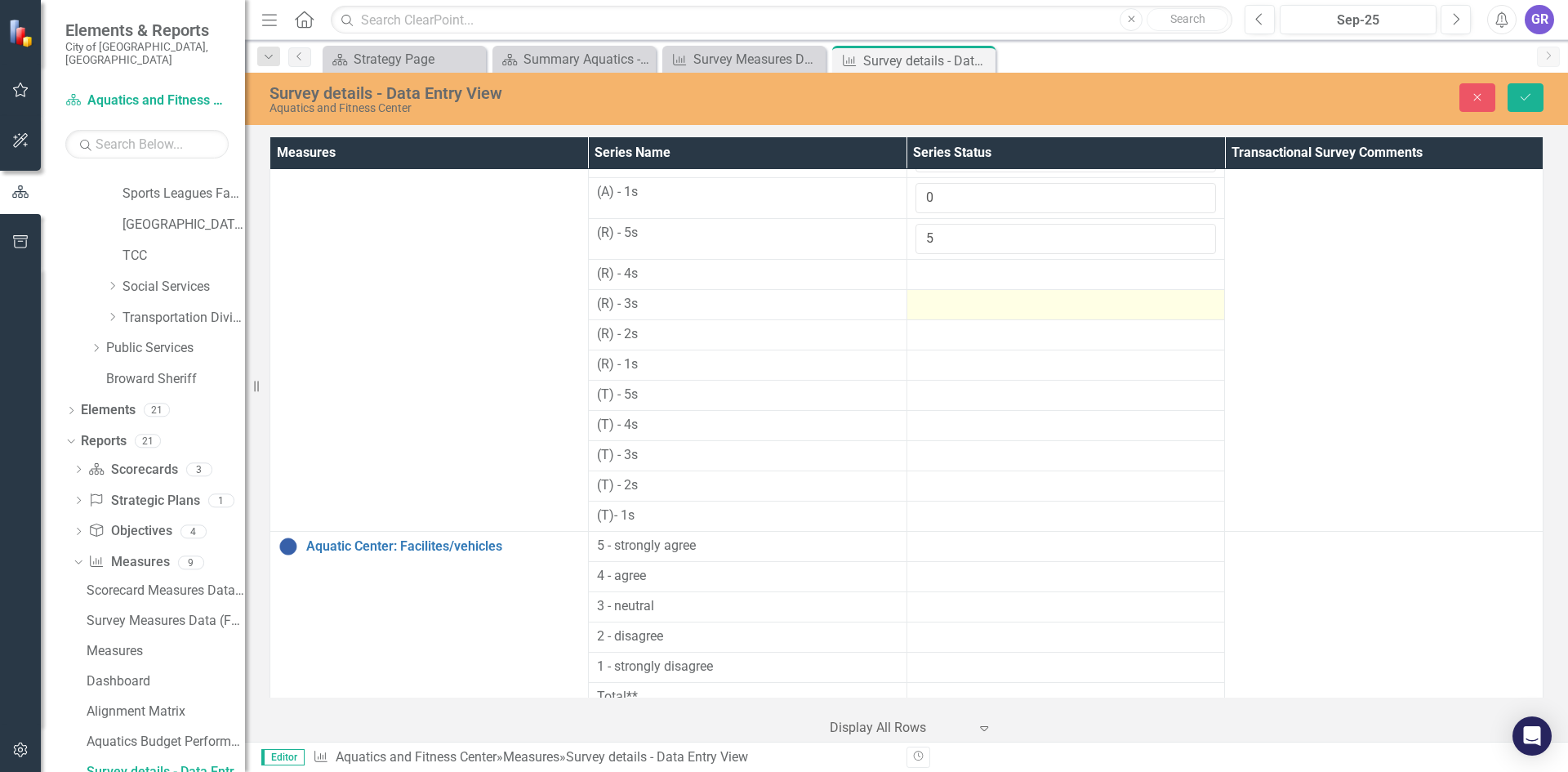
scroll to position [718, 0]
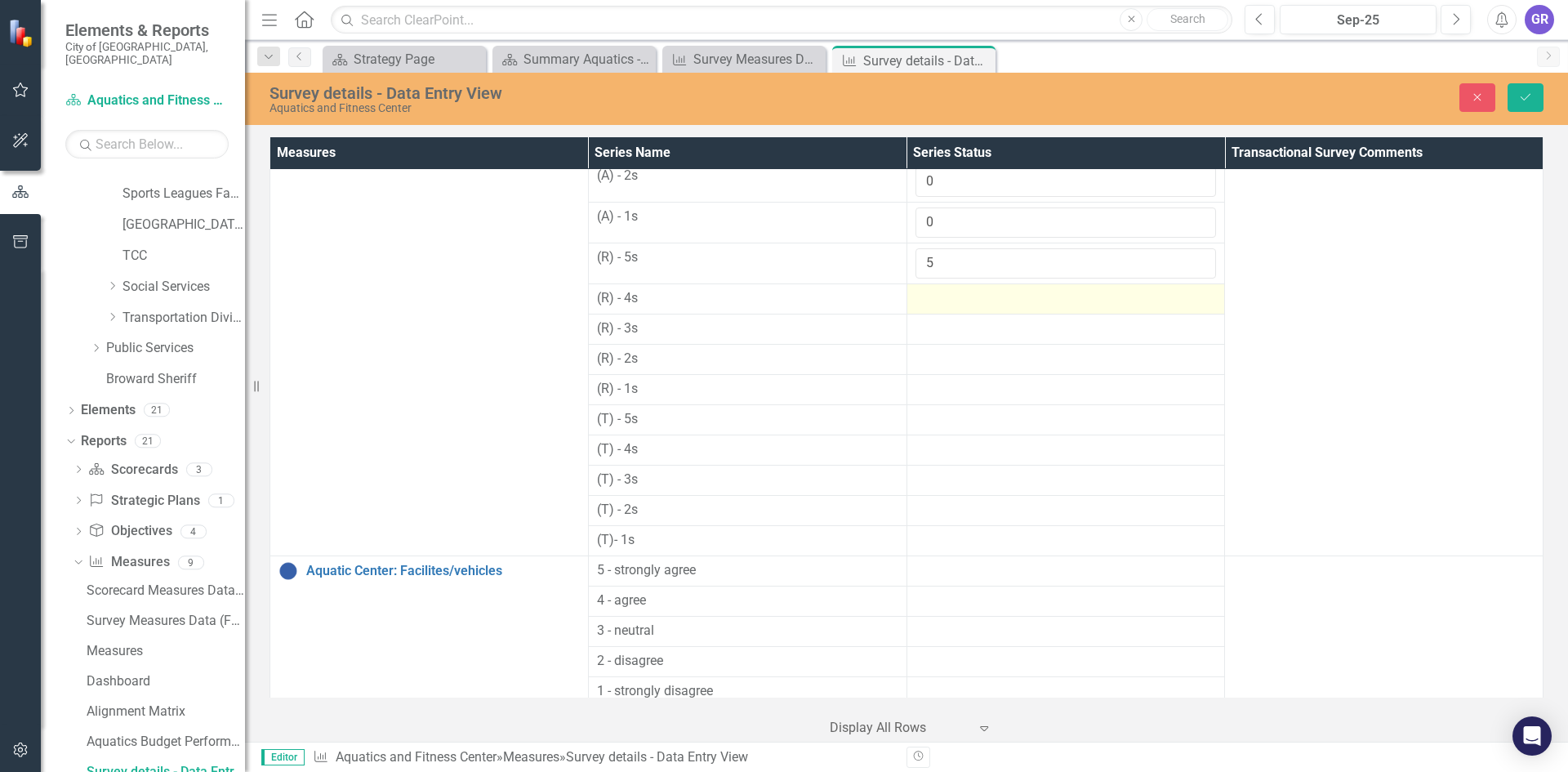
type input "5"
click at [938, 306] on div at bounding box center [1066, 298] width 302 height 19
click at [937, 306] on div at bounding box center [1066, 298] width 302 height 19
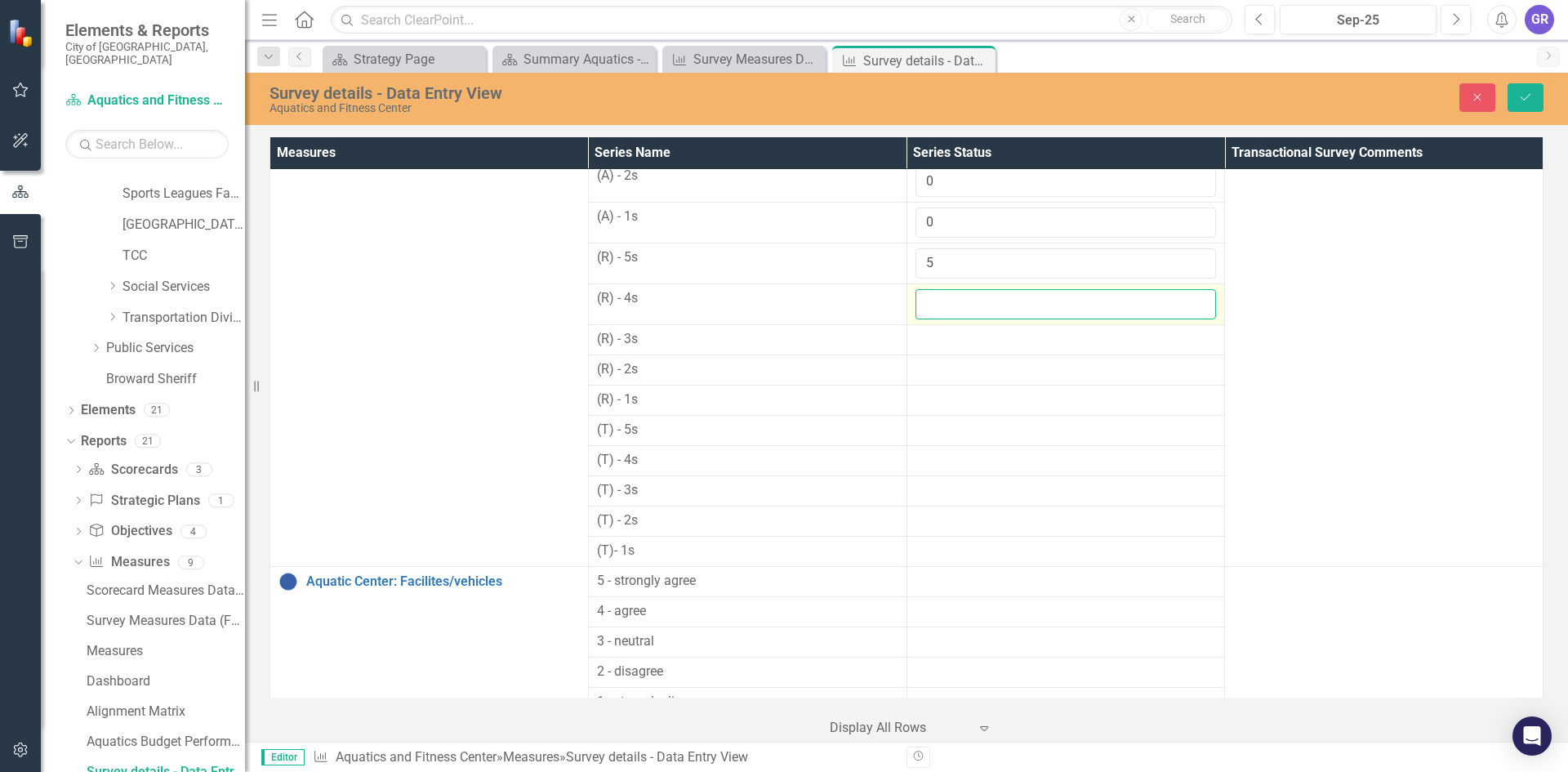
click at [937, 306] on input "number" at bounding box center [1066, 304] width 302 height 30
type input "0"
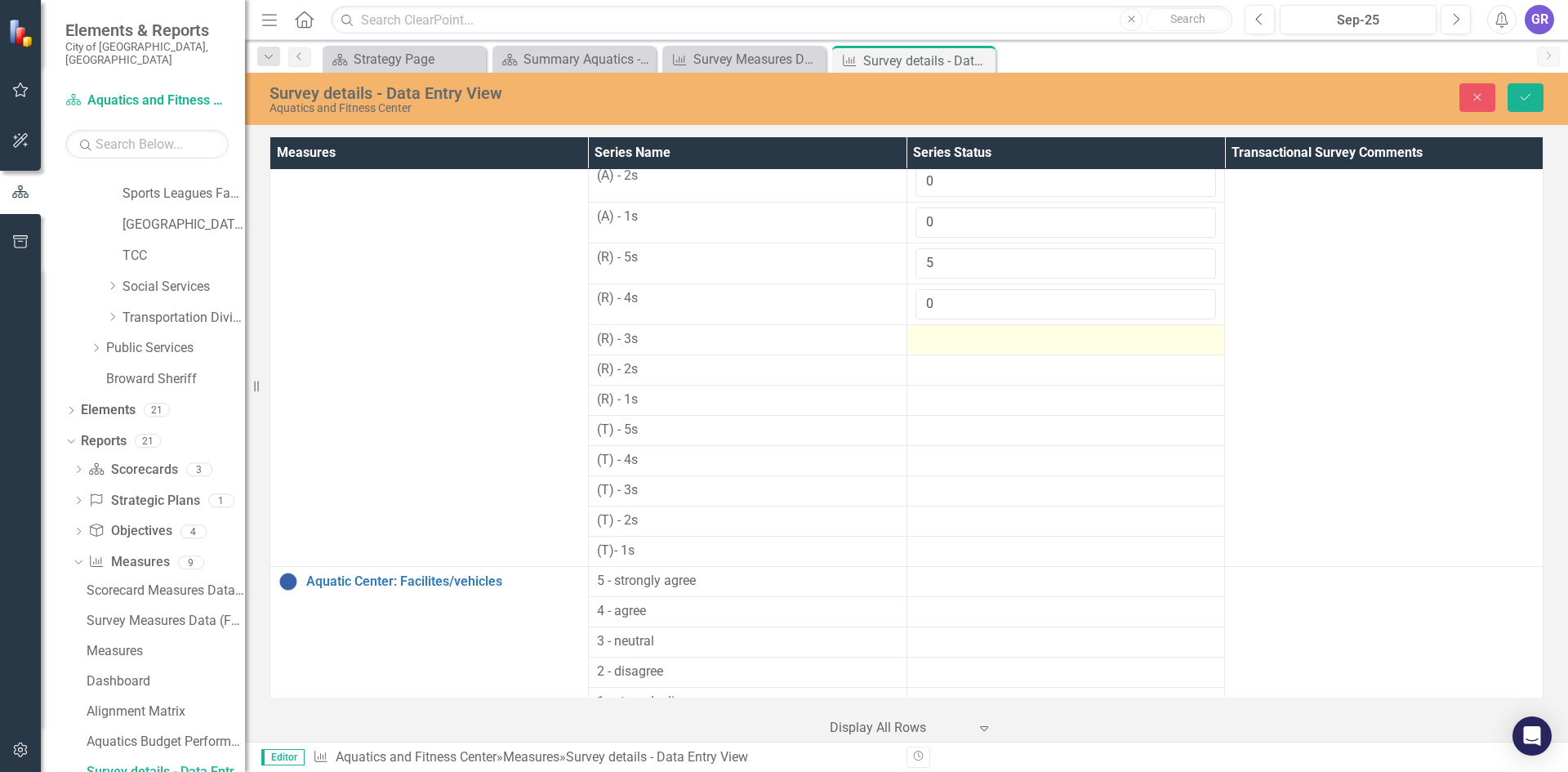
click at [933, 342] on div at bounding box center [1066, 339] width 302 height 19
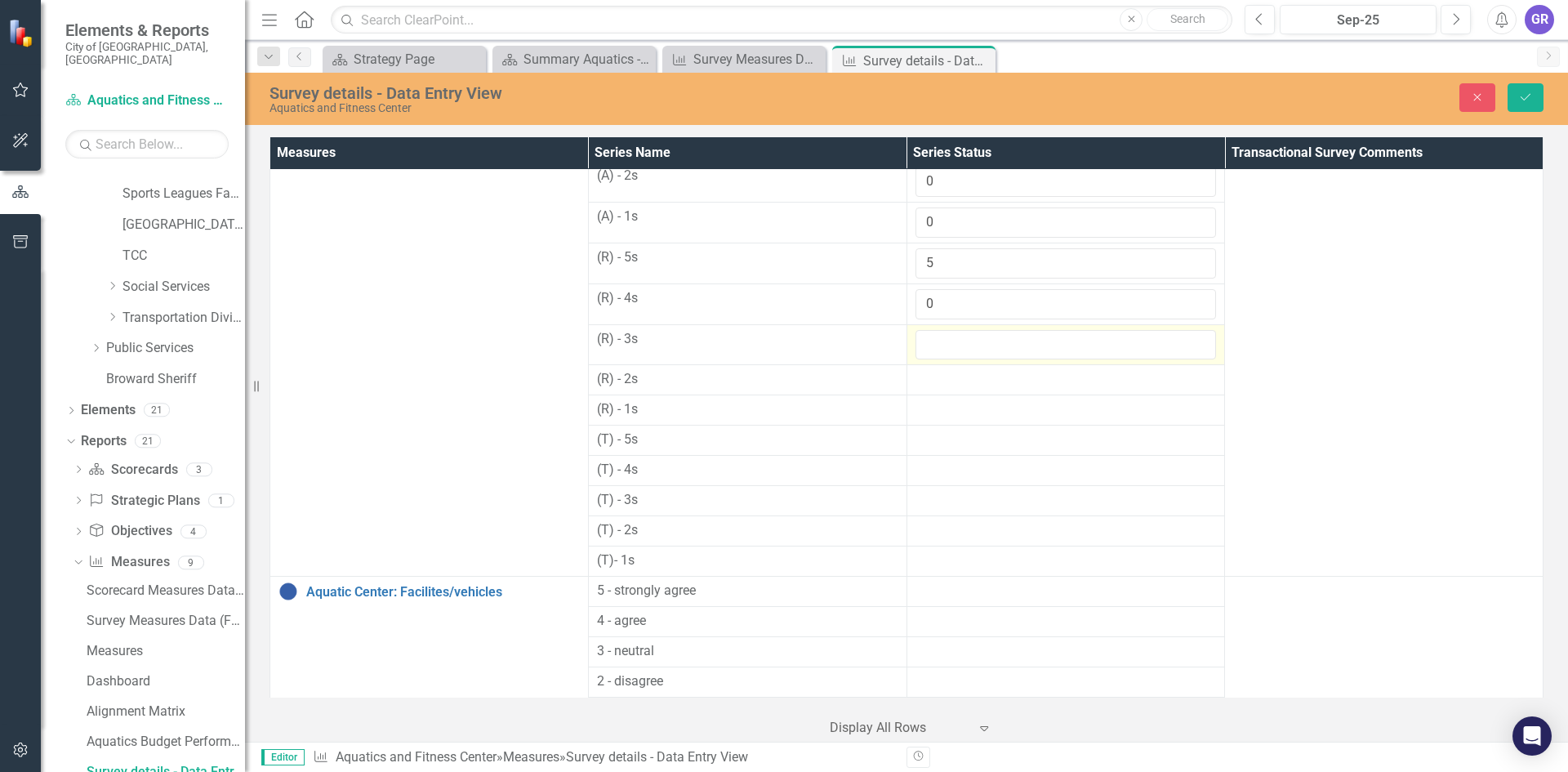
click at [933, 342] on input "number" at bounding box center [1066, 345] width 302 height 30
type input "0"
click at [932, 381] on div at bounding box center [1066, 379] width 302 height 19
click at [932, 381] on input "number" at bounding box center [1066, 385] width 302 height 30
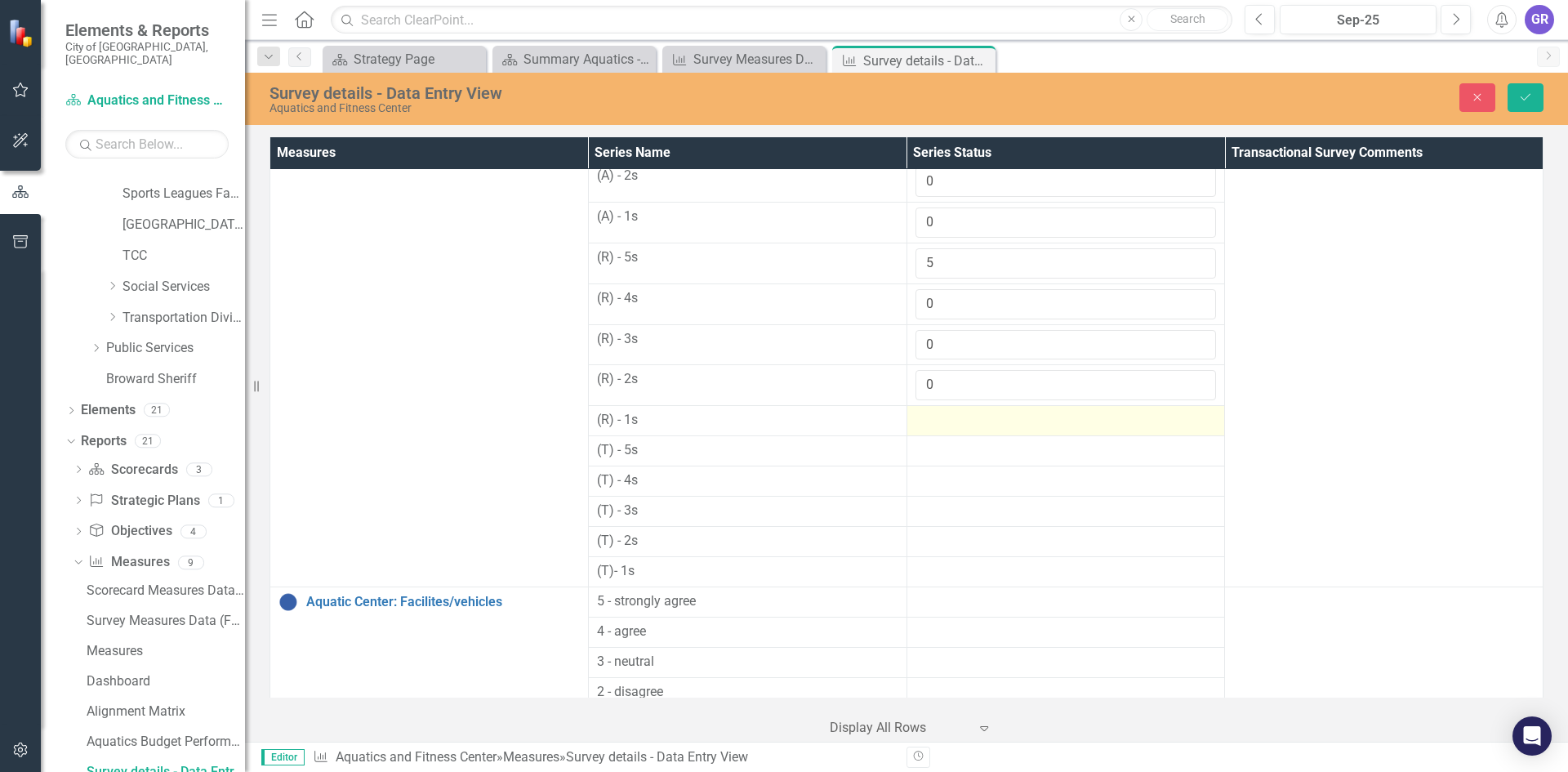
type input "0"
click at [927, 421] on div at bounding box center [1066, 420] width 302 height 19
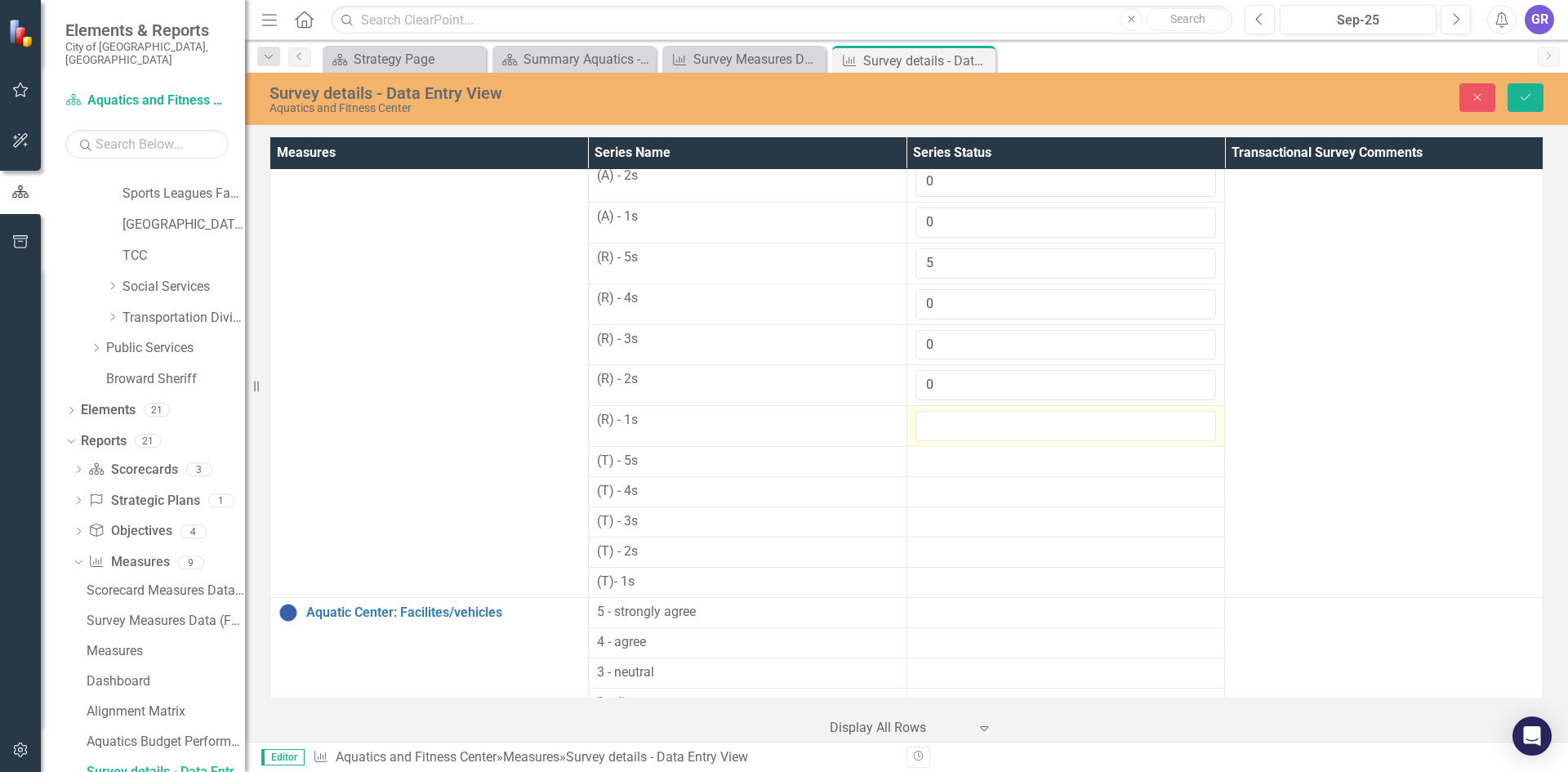
click at [927, 421] on input "number" at bounding box center [1066, 426] width 302 height 30
type input "0"
click at [936, 459] on div at bounding box center [1066, 461] width 302 height 19
click at [935, 461] on div at bounding box center [1066, 461] width 302 height 19
click at [935, 462] on input "number" at bounding box center [1066, 467] width 302 height 30
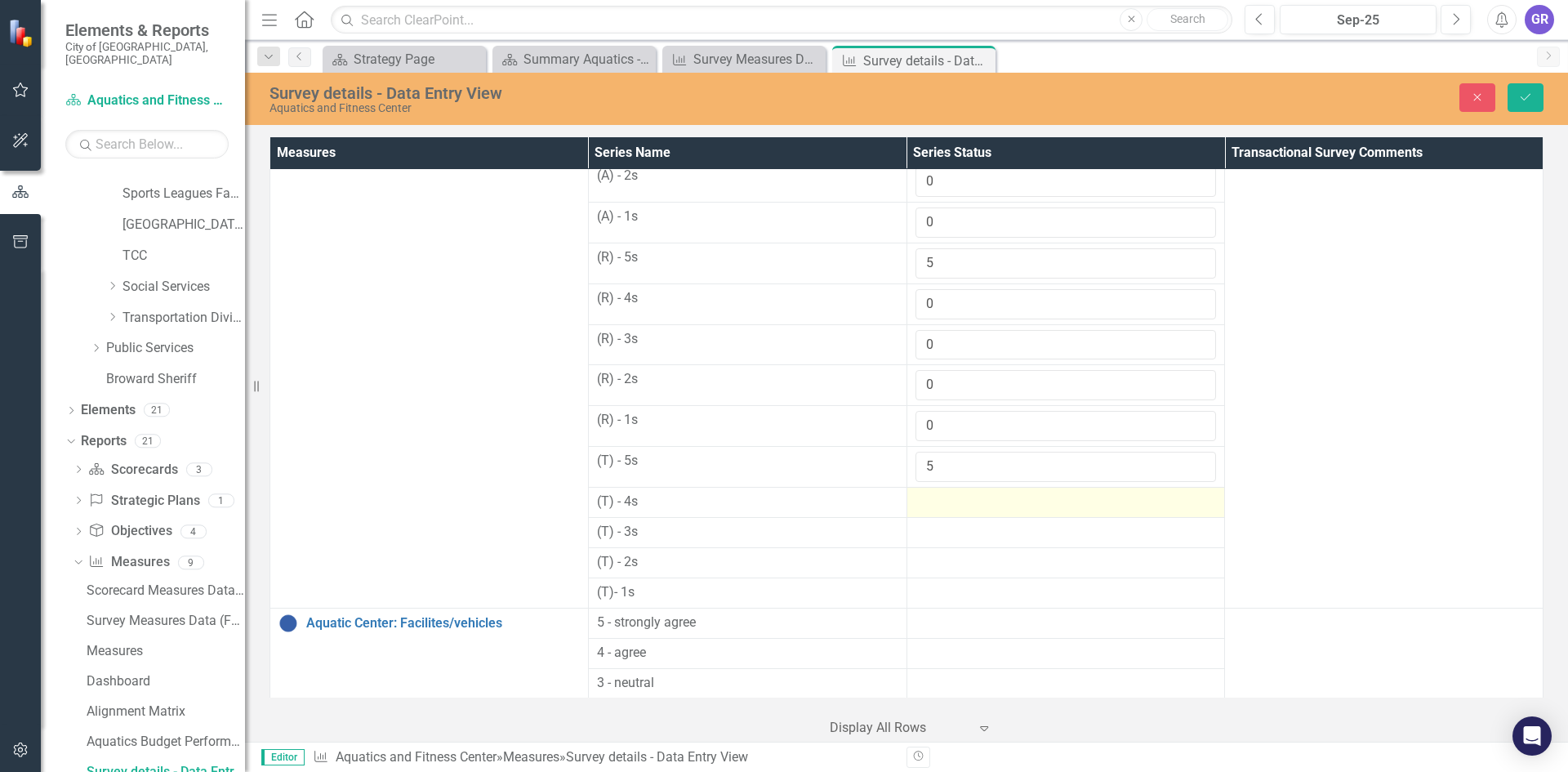
type input "5"
click at [929, 499] on div at bounding box center [1066, 502] width 302 height 19
click at [927, 498] on div at bounding box center [1066, 502] width 302 height 19
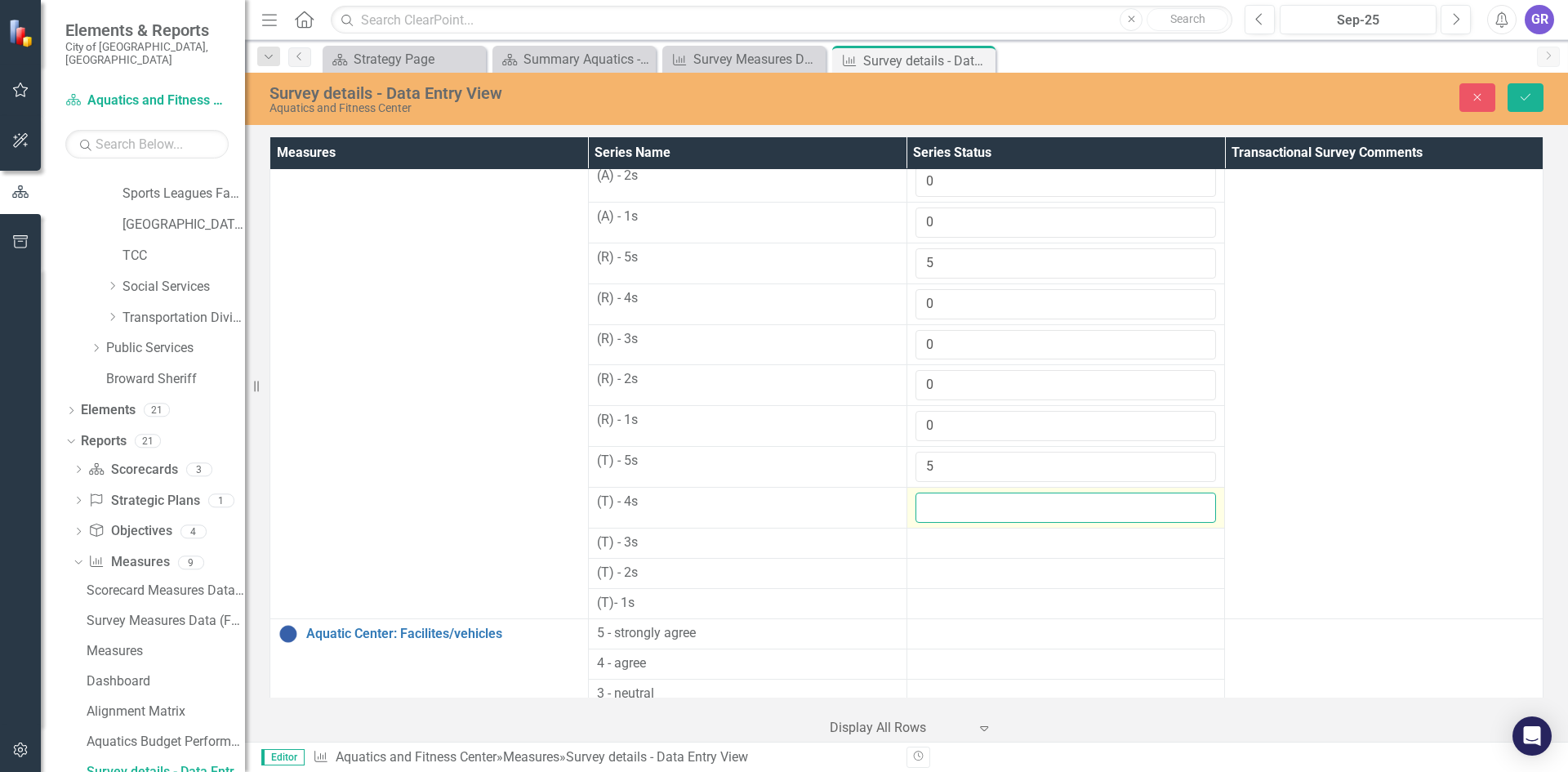
click at [930, 508] on input "number" at bounding box center [1066, 508] width 302 height 30
type input "0"
click at [924, 543] on div at bounding box center [1066, 542] width 302 height 19
click at [924, 543] on div at bounding box center [1066, 542] width 302 height 19
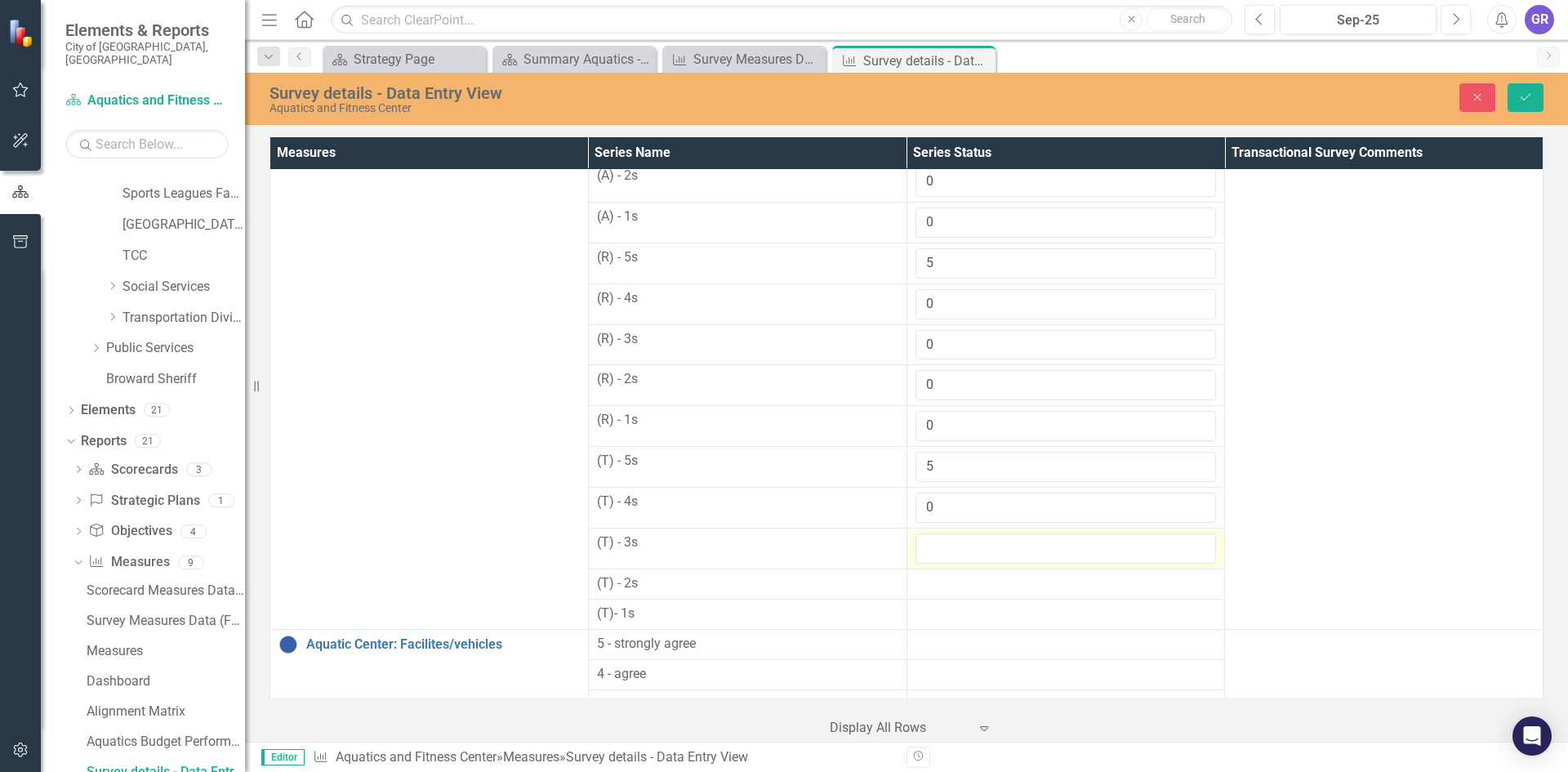
click at [924, 543] on input "number" at bounding box center [1066, 548] width 302 height 30
type input "0"
click at [924, 581] on div at bounding box center [1066, 583] width 302 height 19
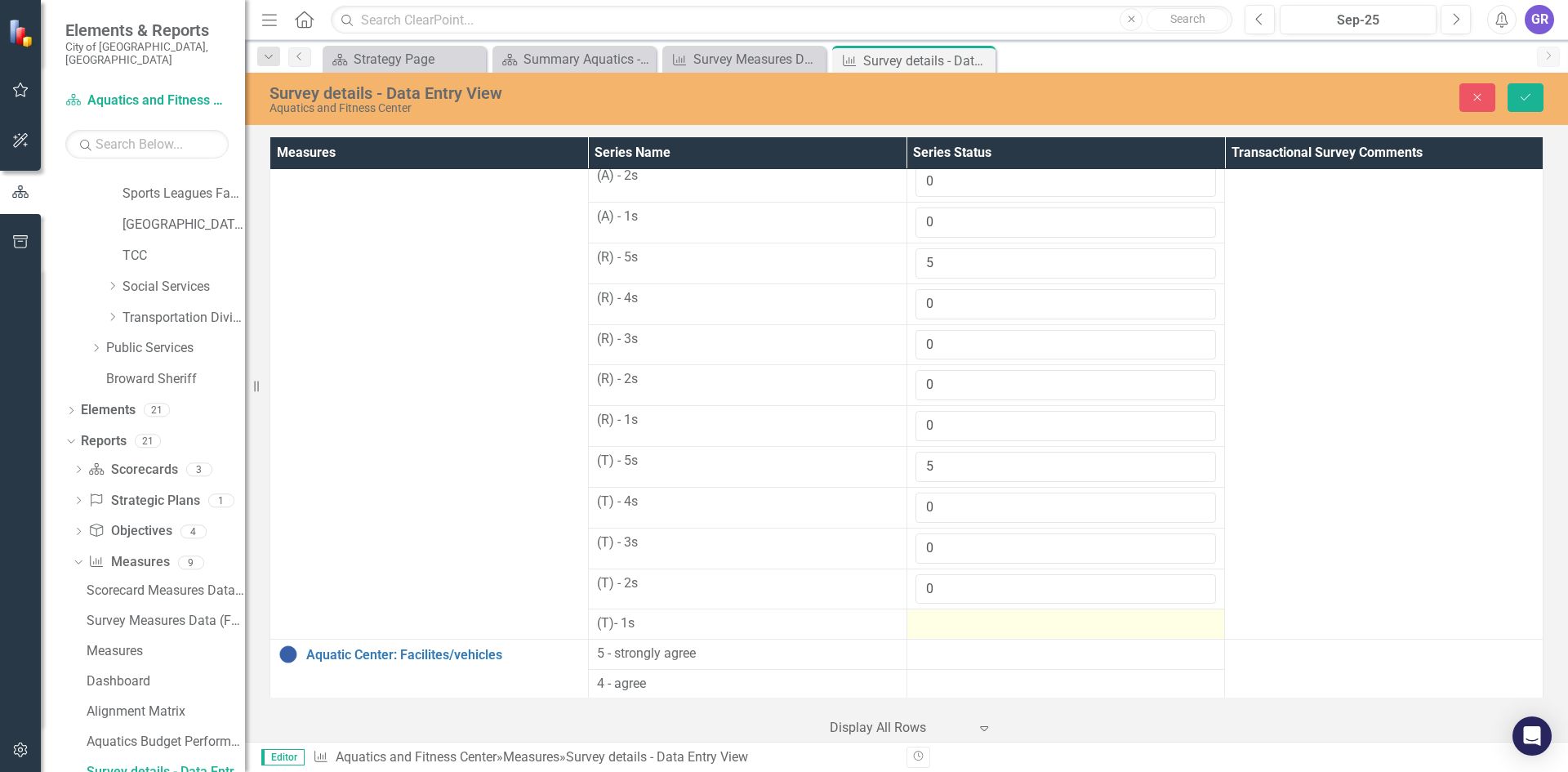
type input "0"
click at [926, 627] on div at bounding box center [1066, 624] width 302 height 19
click at [927, 627] on div at bounding box center [1066, 624] width 302 height 19
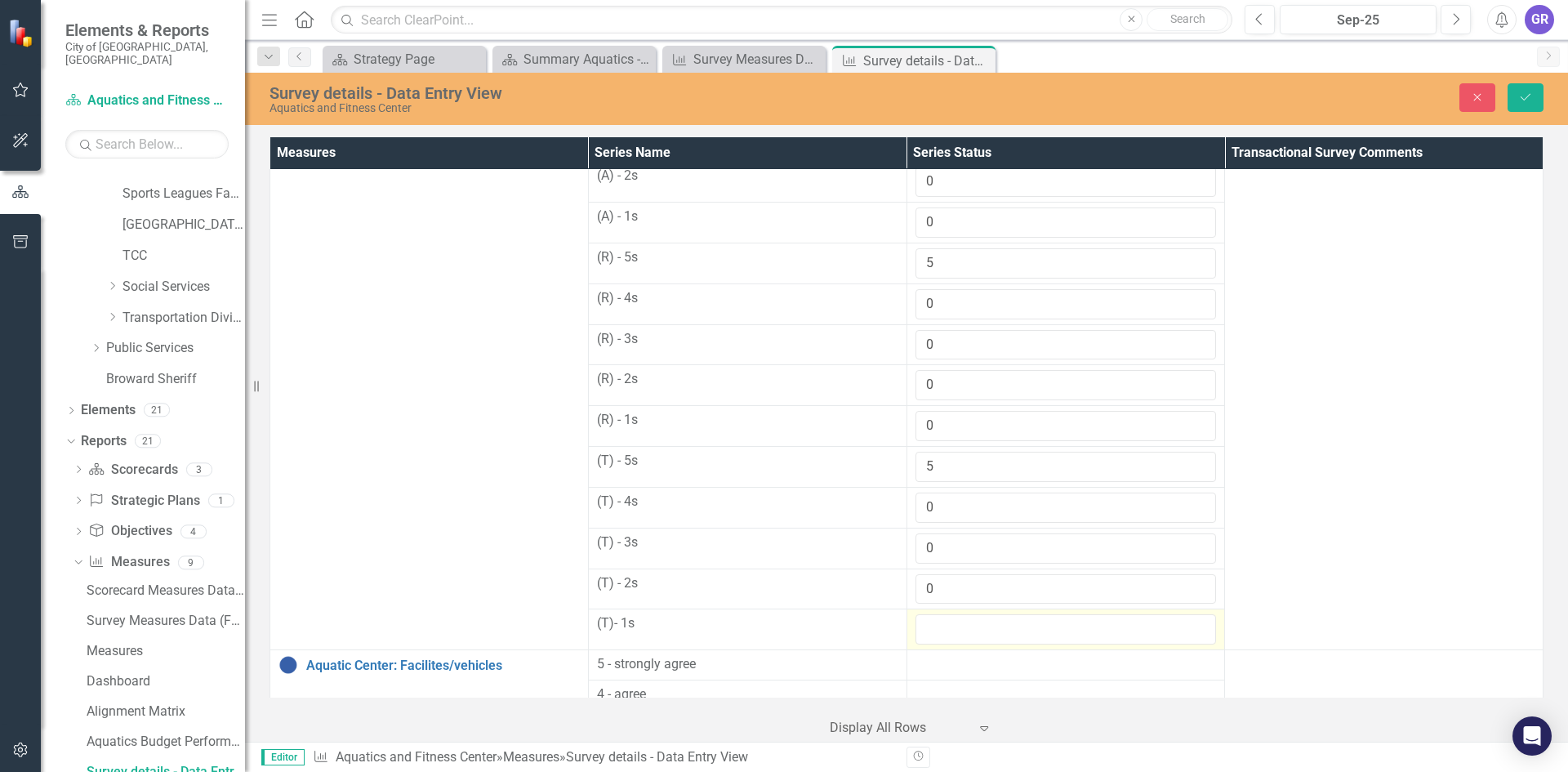
click at [927, 627] on input "number" at bounding box center [1066, 630] width 302 height 30
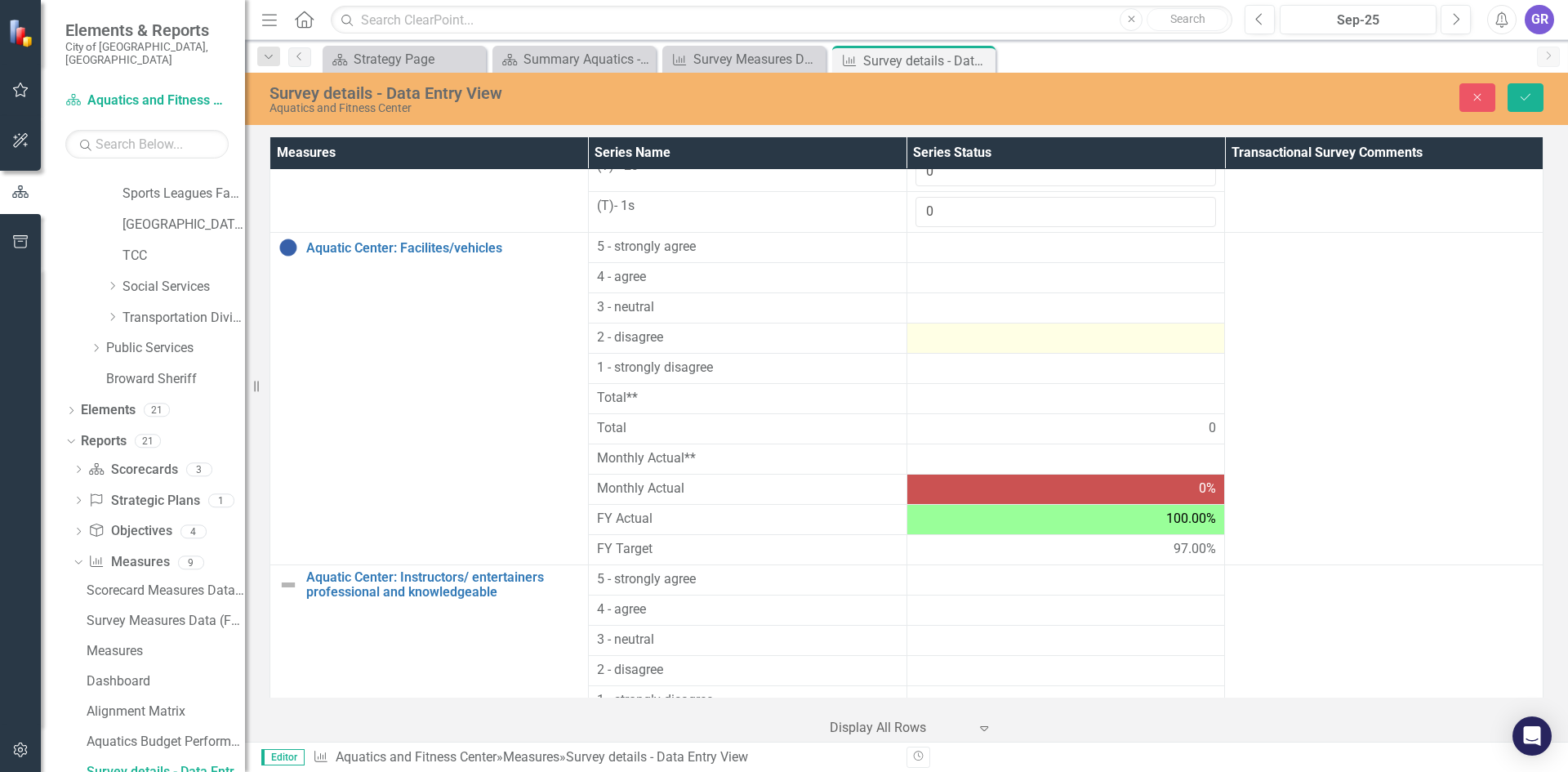
scroll to position [1113, 0]
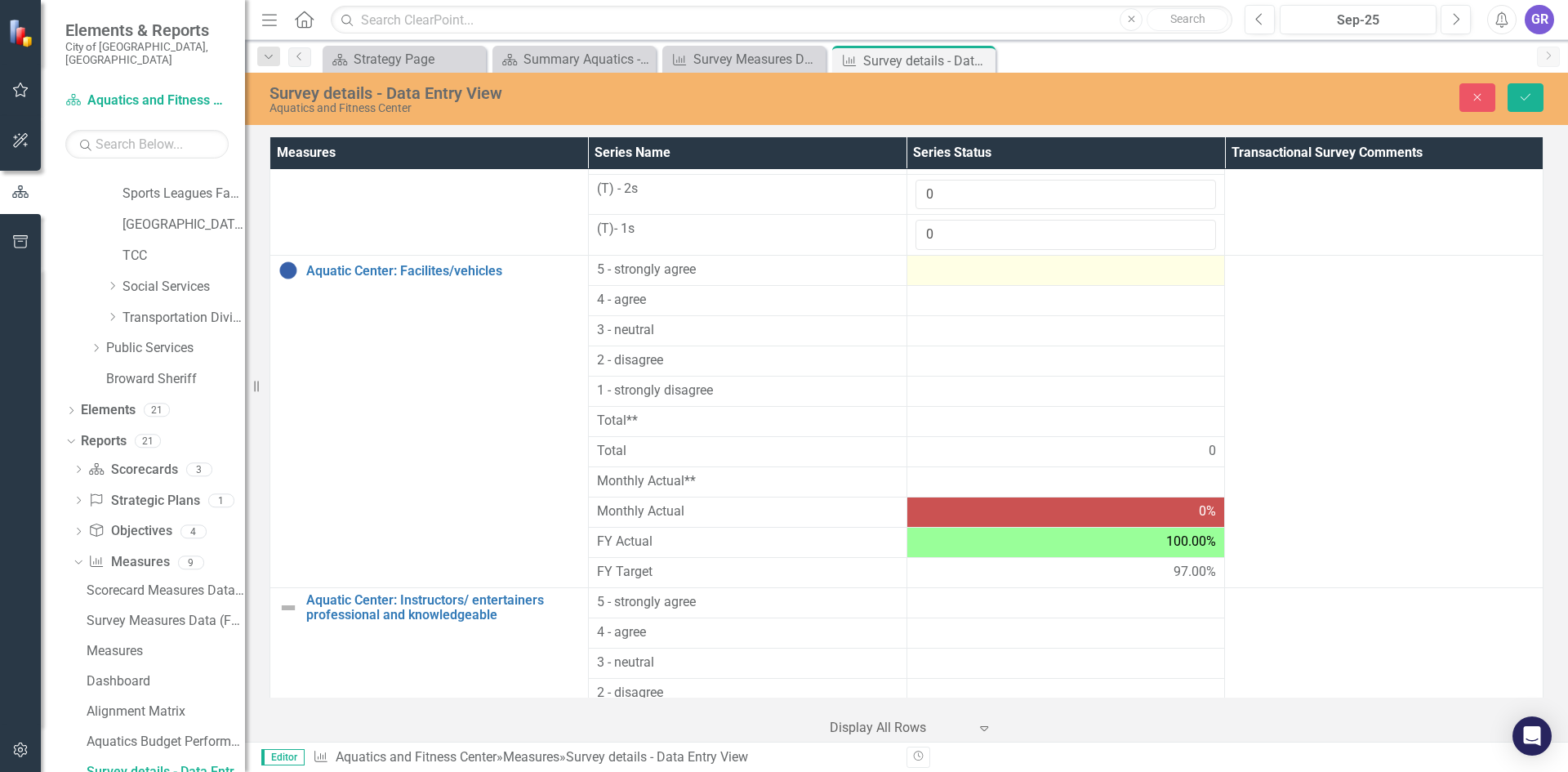
type input "0"
click at [950, 272] on div at bounding box center [1066, 270] width 302 height 19
click at [949, 272] on div at bounding box center [1066, 270] width 302 height 19
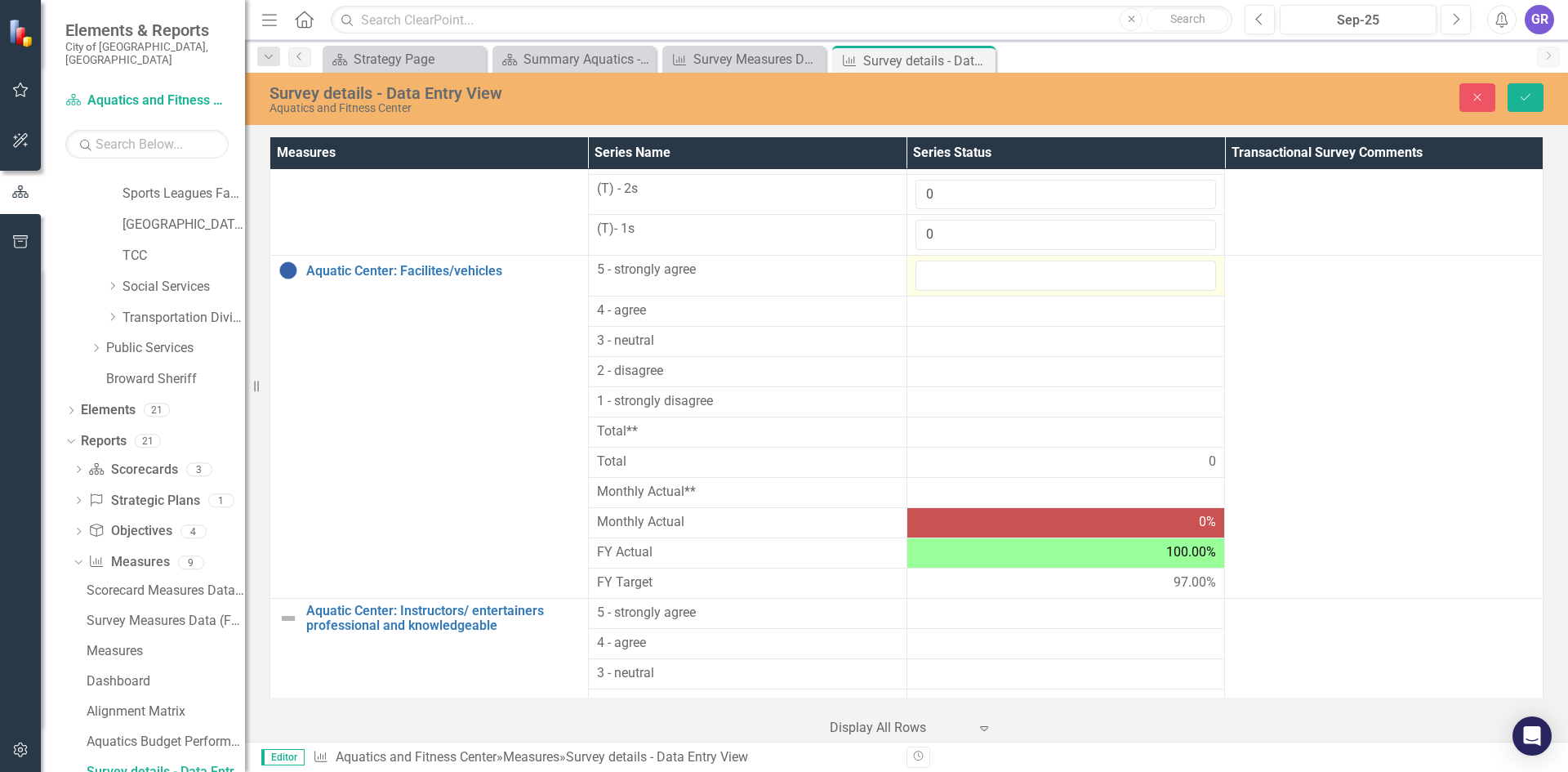
click at [948, 272] on input "number" at bounding box center [1066, 276] width 302 height 30
type input "5"
click at [940, 310] on div at bounding box center [1066, 311] width 302 height 19
click at [939, 310] on div at bounding box center [1066, 311] width 302 height 19
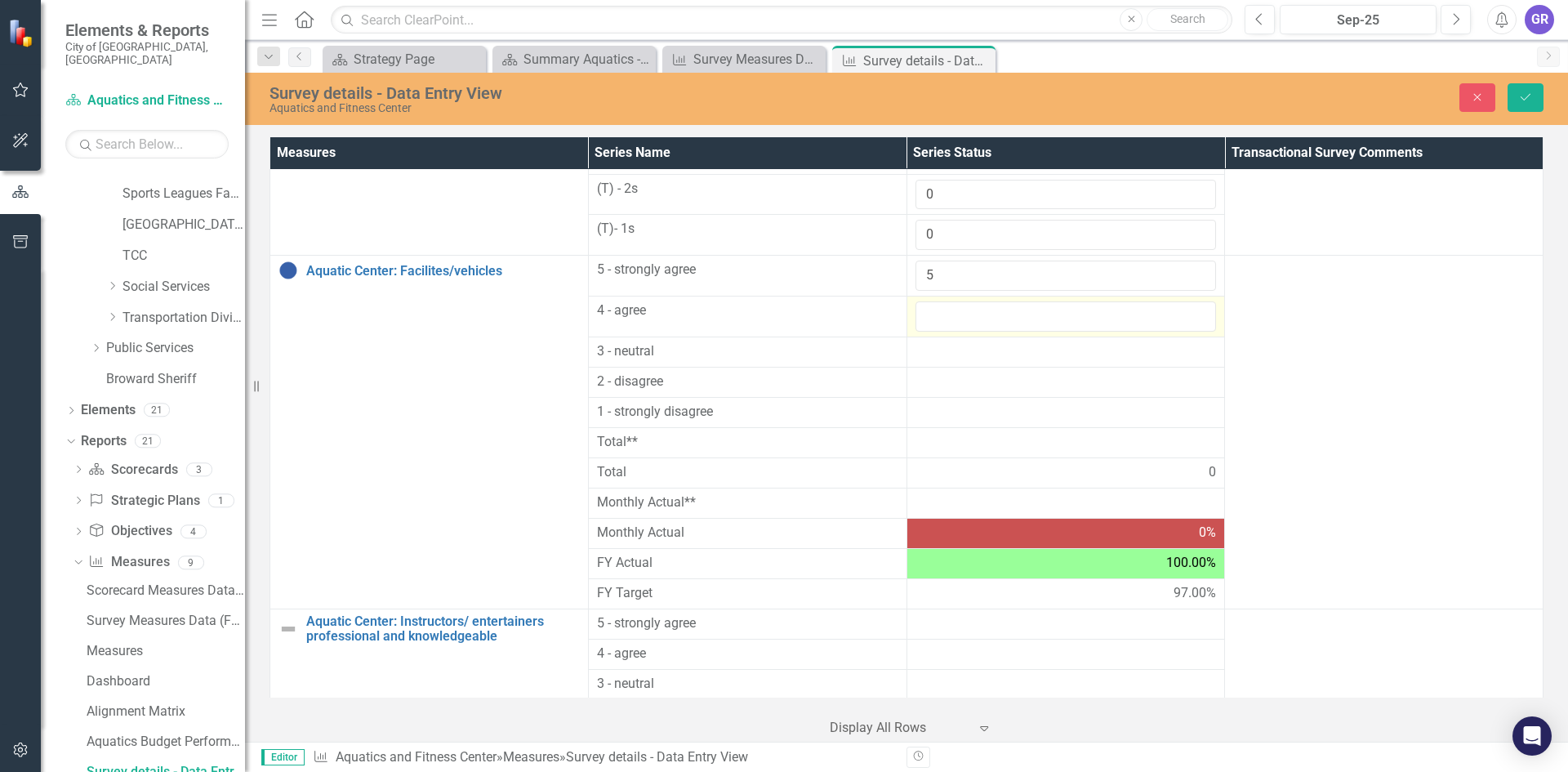
click at [938, 310] on input "number" at bounding box center [1066, 317] width 302 height 30
type input "0"
click at [938, 355] on div at bounding box center [1066, 351] width 302 height 19
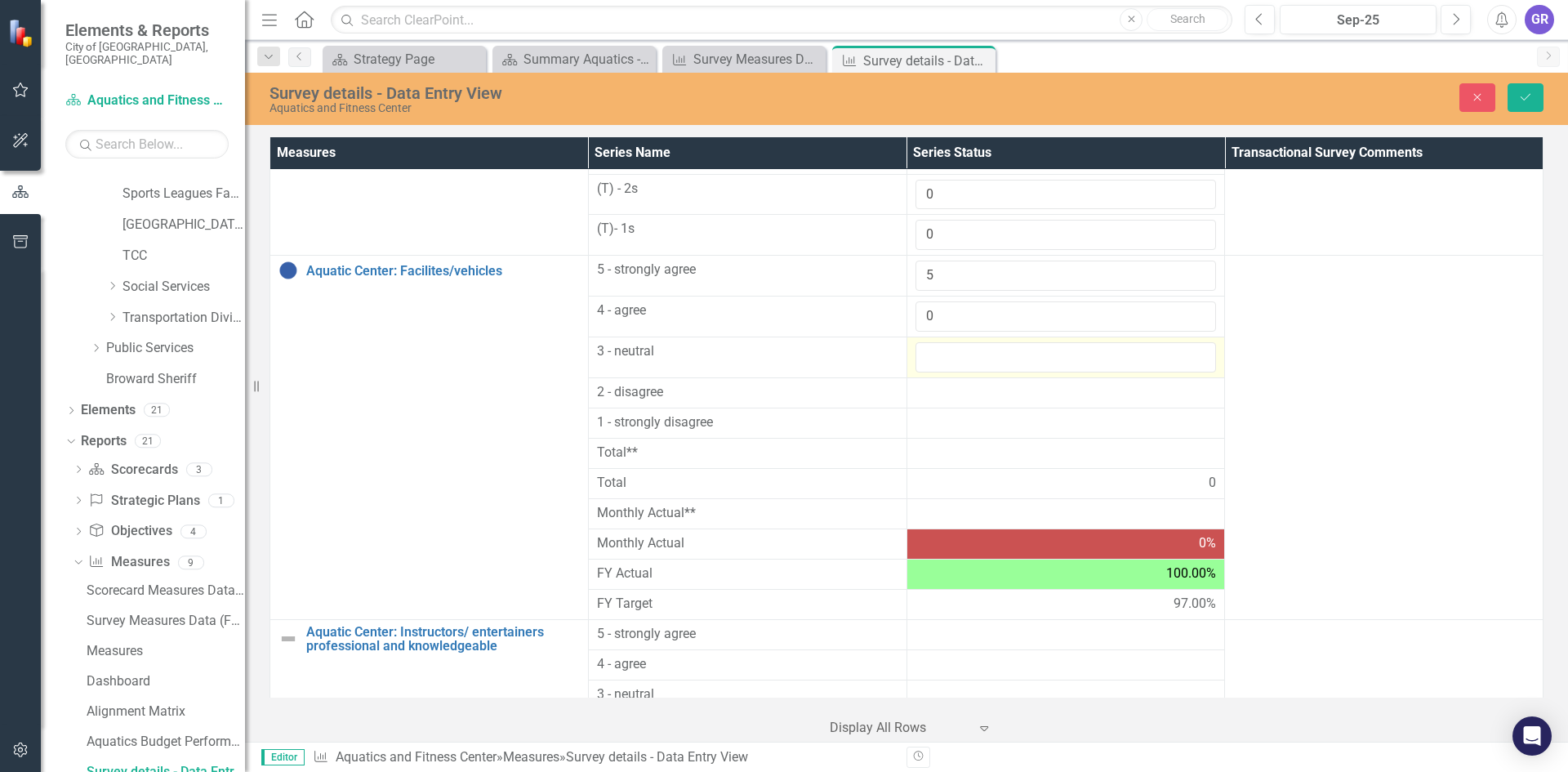
click at [938, 355] on input "number" at bounding box center [1066, 357] width 302 height 30
type input "0"
click at [941, 398] on div at bounding box center [1066, 392] width 302 height 19
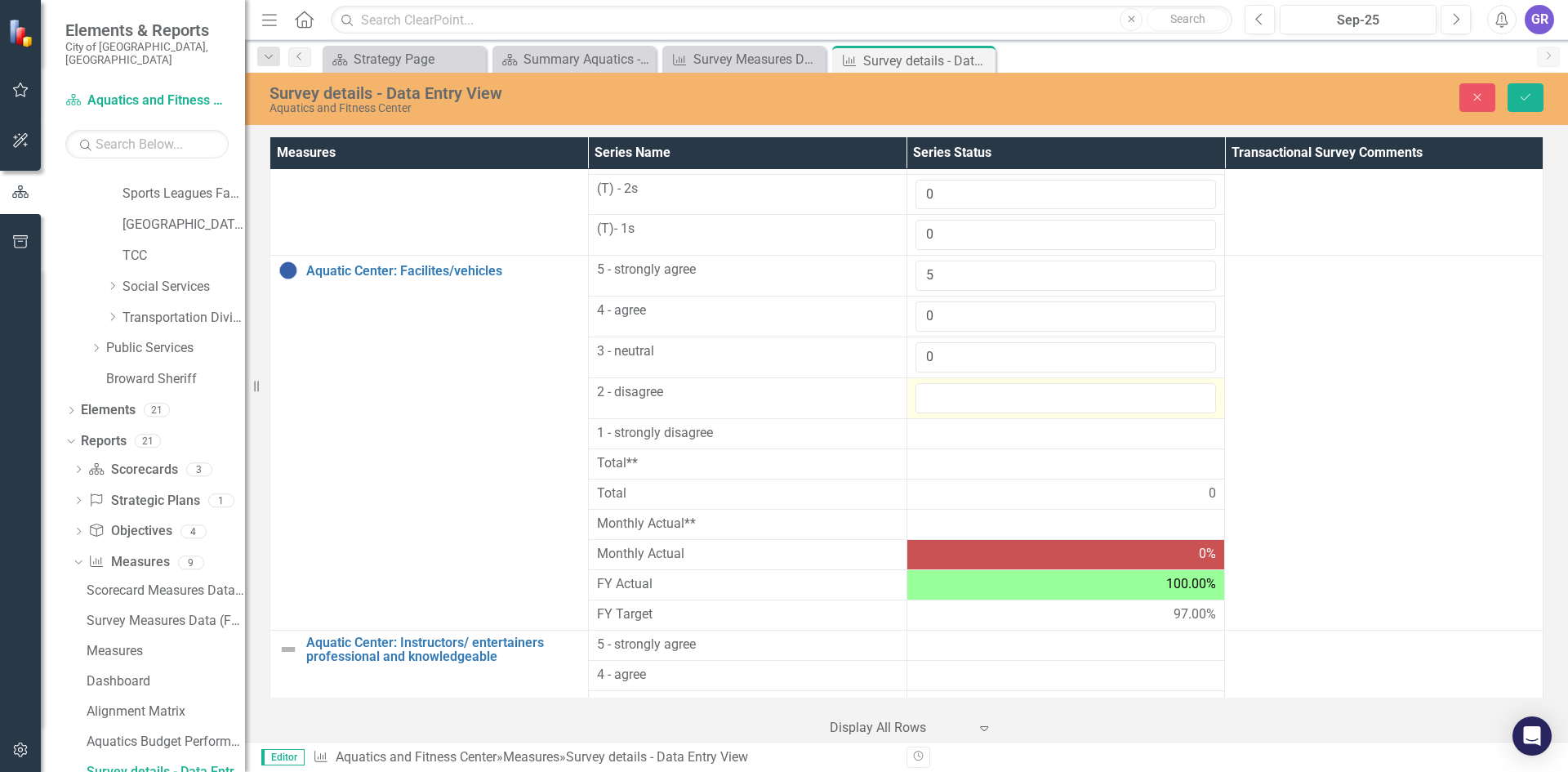
click at [941, 398] on input "number" at bounding box center [1066, 398] width 302 height 30
type input "0"
click at [938, 429] on div at bounding box center [1066, 433] width 302 height 19
click at [937, 429] on div at bounding box center [1066, 433] width 302 height 19
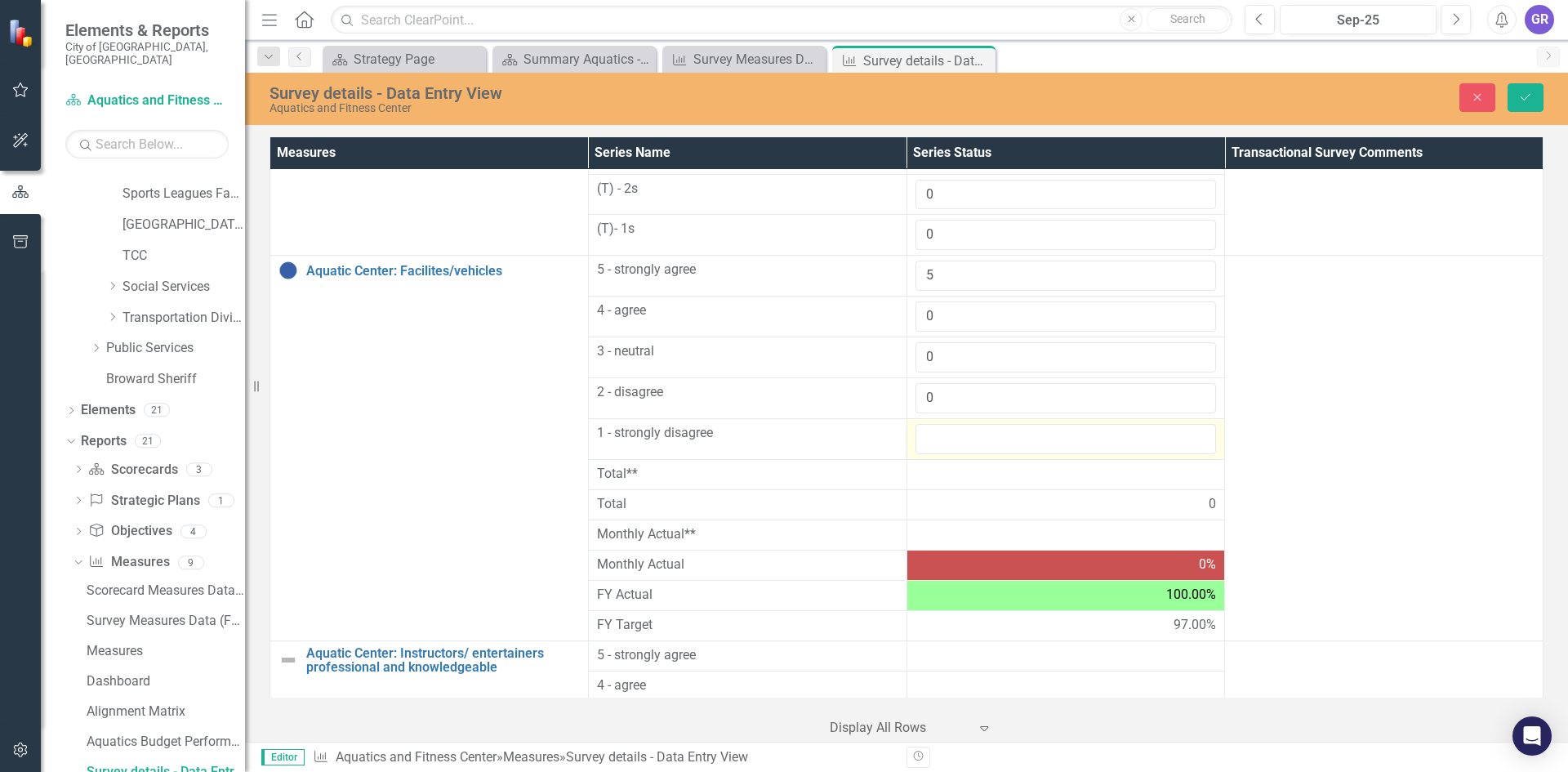
click at [937, 429] on input "number" at bounding box center [1066, 439] width 302 height 30
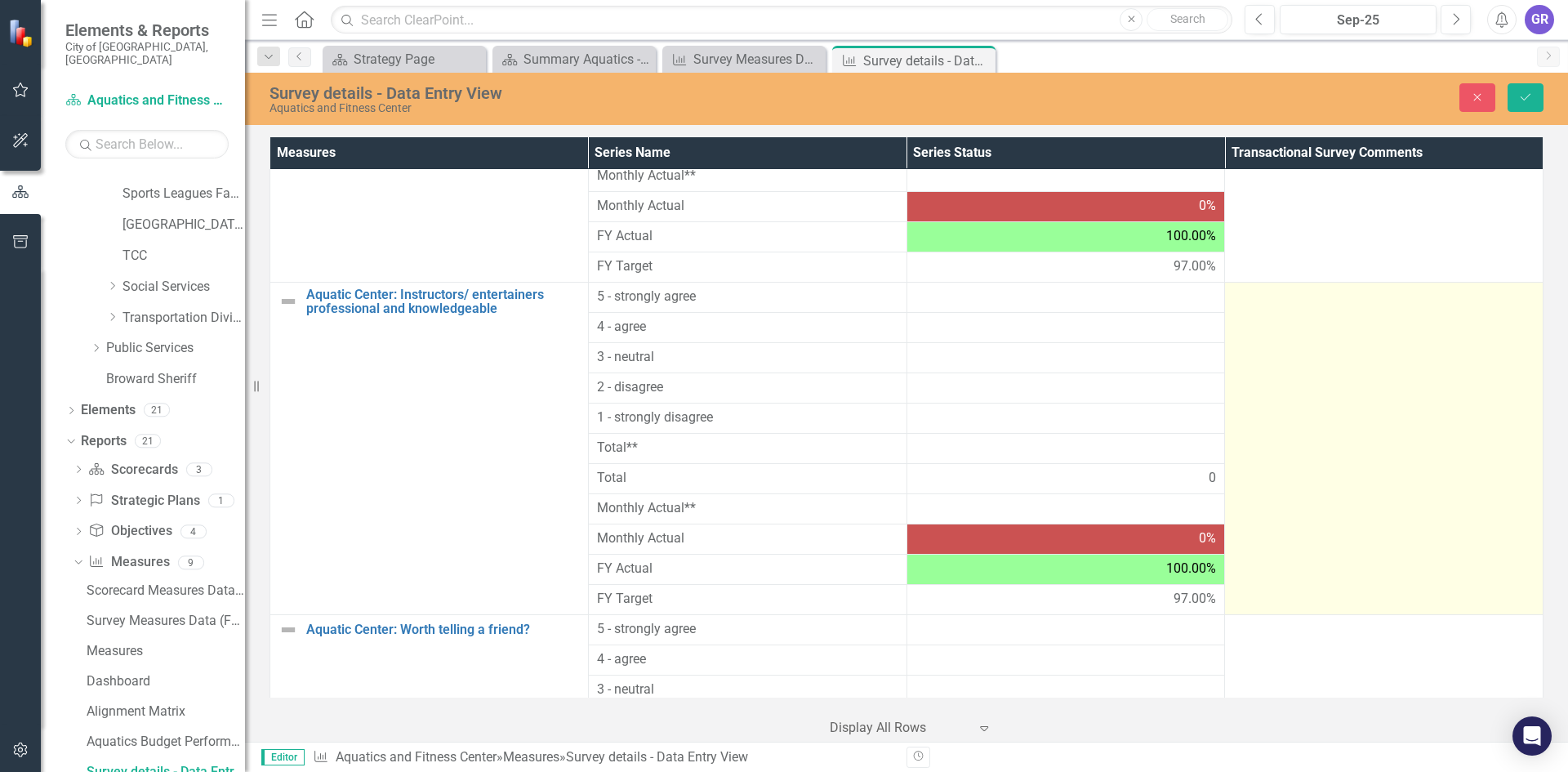
scroll to position [1461, 0]
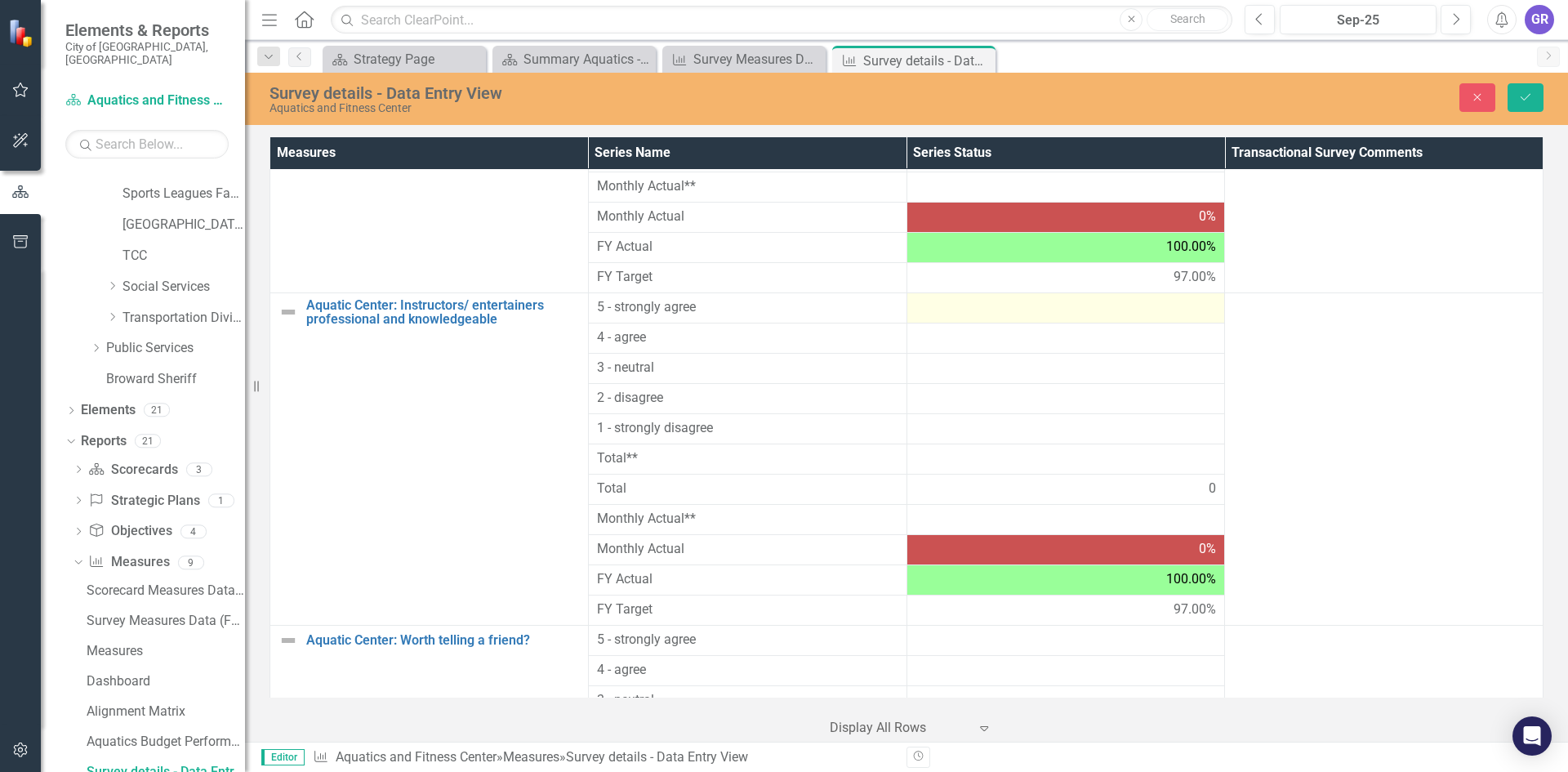
type input "0"
click at [981, 311] on div at bounding box center [1066, 308] width 302 height 19
click at [980, 311] on div at bounding box center [1066, 308] width 302 height 19
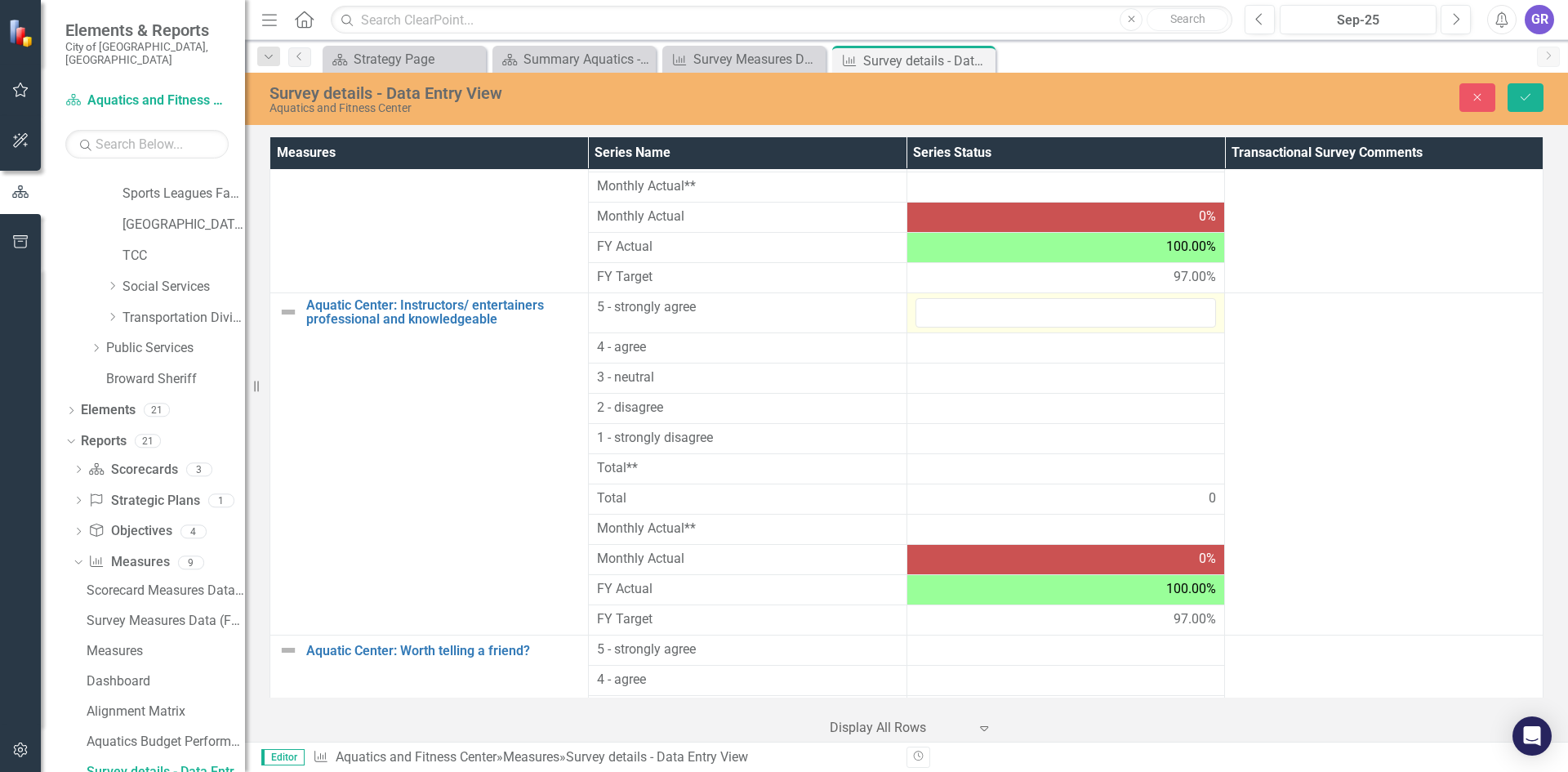
click at [979, 311] on input "number" at bounding box center [1066, 313] width 302 height 30
type input "5"
click at [941, 350] on div at bounding box center [1066, 347] width 302 height 19
click at [940, 350] on div at bounding box center [1066, 347] width 302 height 19
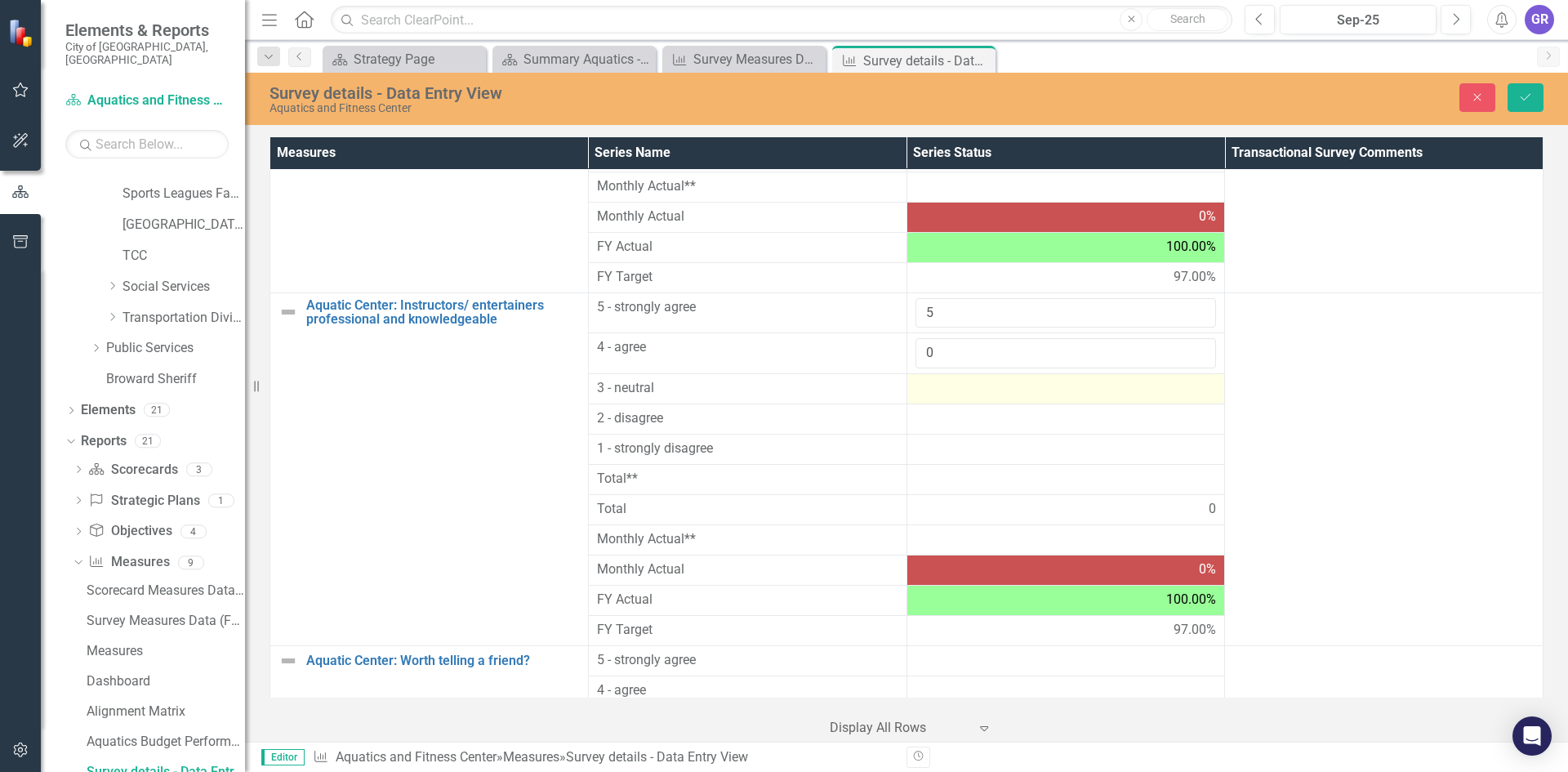
type input "0"
click at [938, 391] on div at bounding box center [1066, 388] width 302 height 19
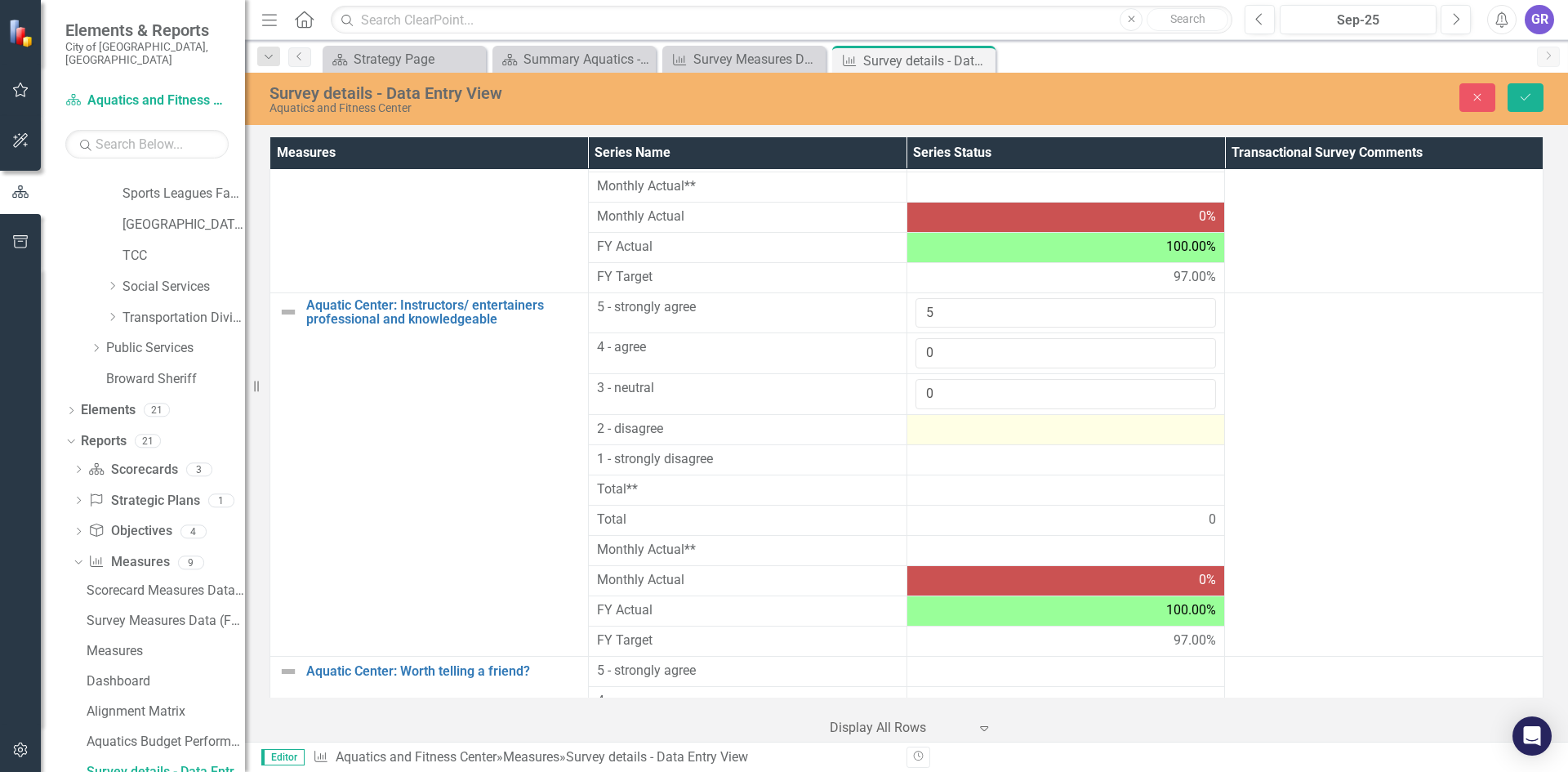
type input "0"
click at [934, 427] on div at bounding box center [1066, 429] width 302 height 19
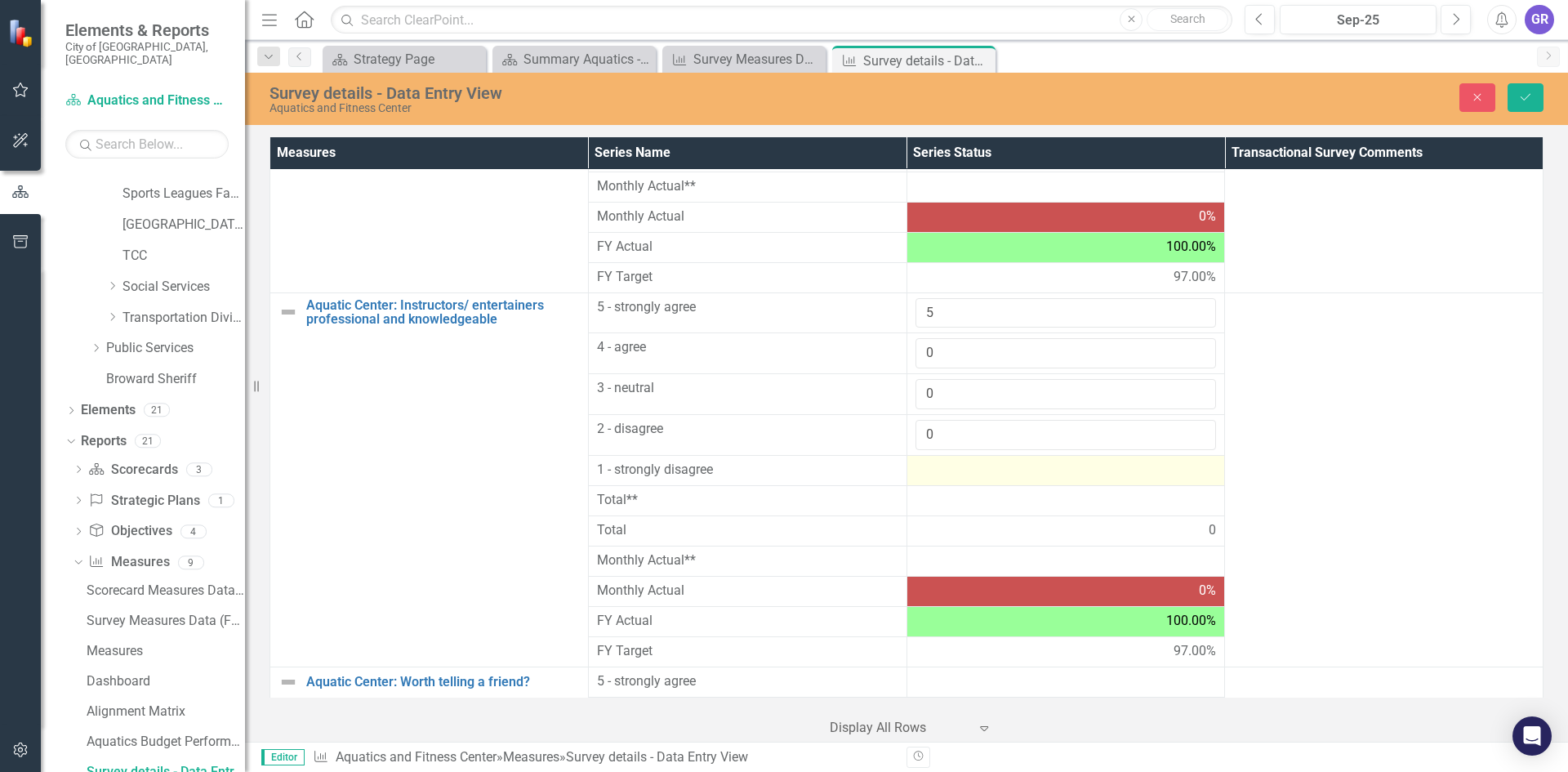
type input "0"
click at [927, 462] on div at bounding box center [1066, 470] width 302 height 19
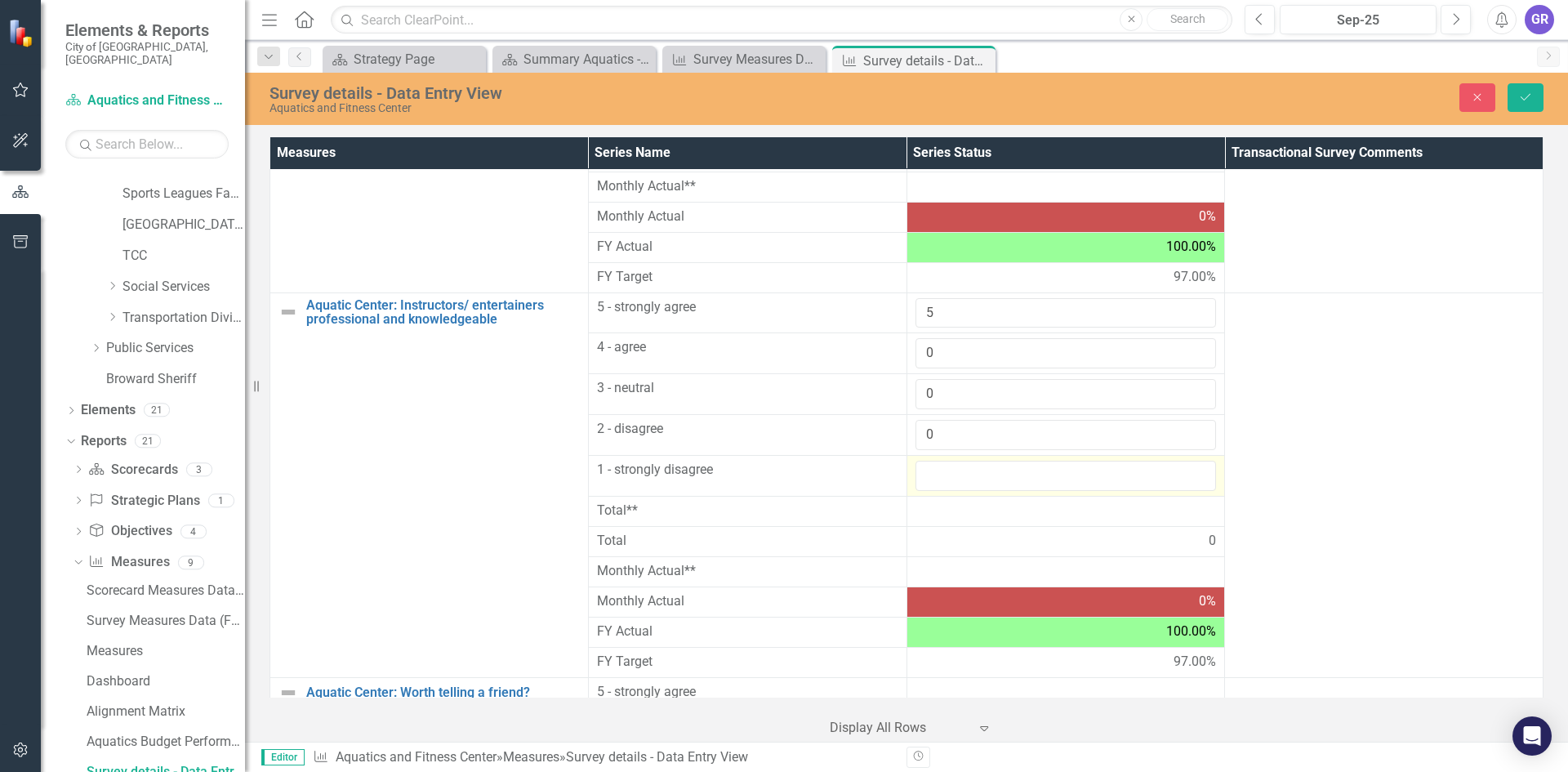
click at [926, 462] on input "number" at bounding box center [1066, 476] width 302 height 30
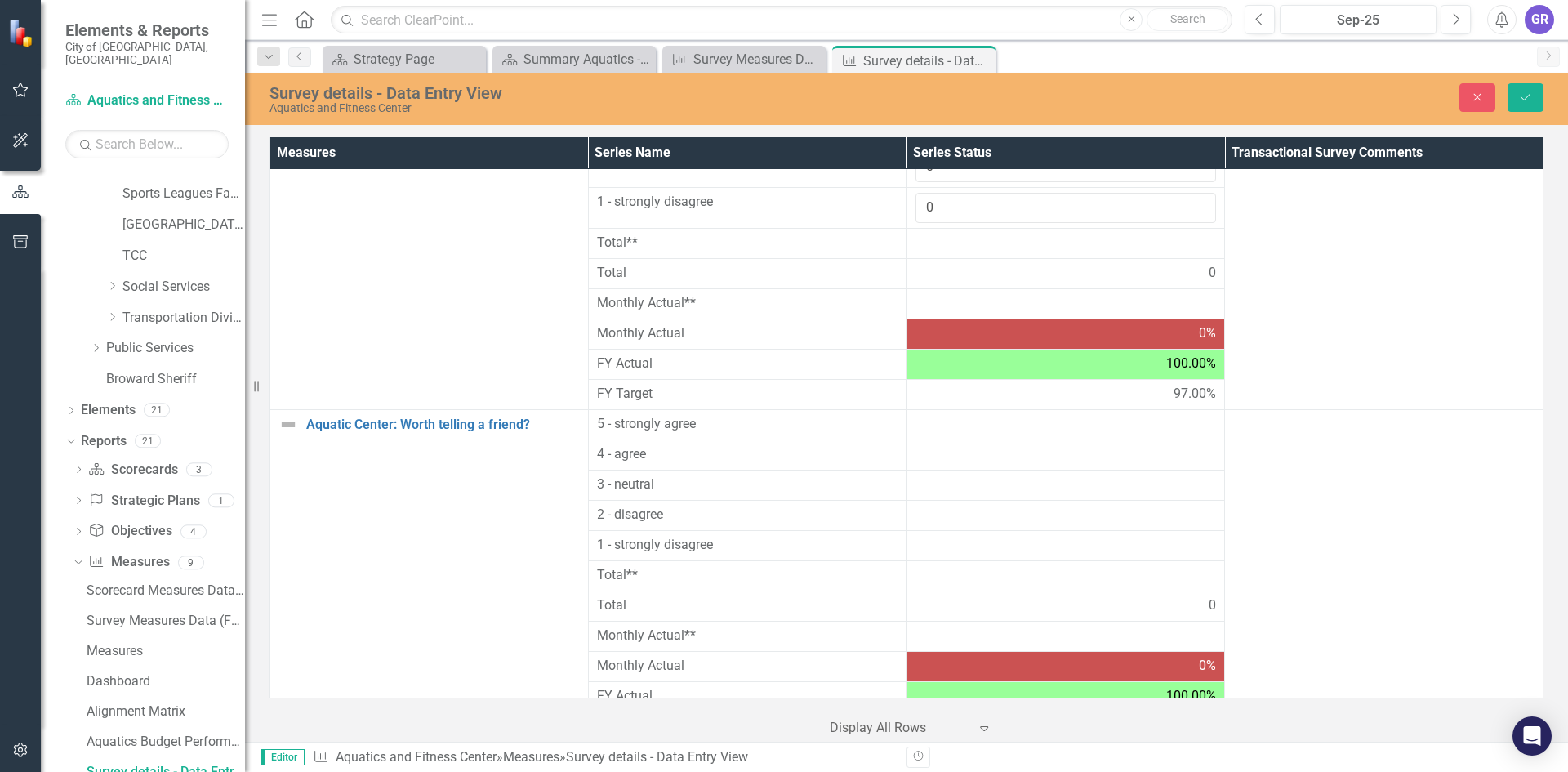
scroll to position [1773, 0]
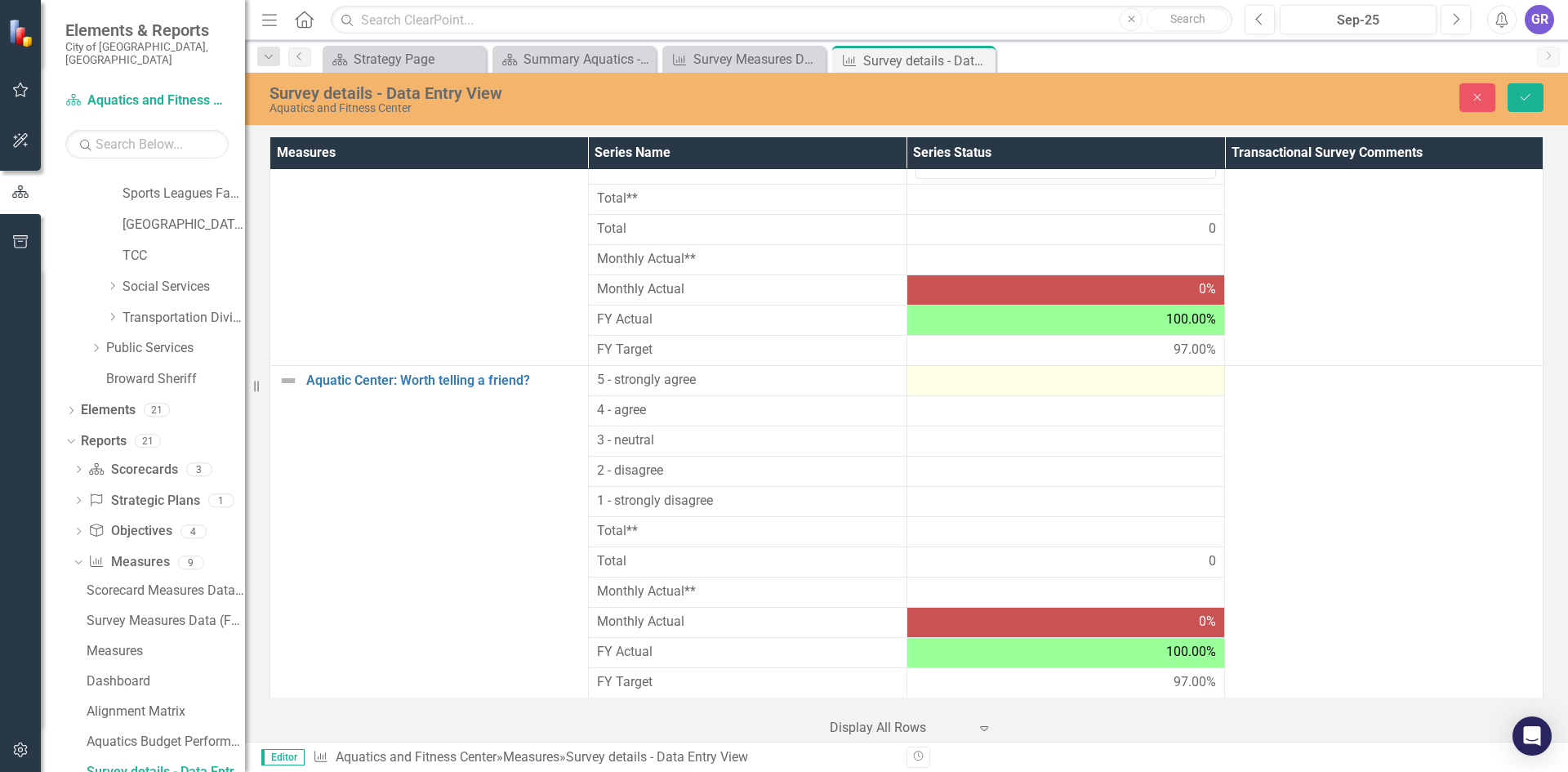
type input "0"
click at [940, 381] on div at bounding box center [1066, 380] width 302 height 19
click at [939, 379] on div at bounding box center [1066, 380] width 302 height 19
click at [938, 379] on div at bounding box center [1066, 380] width 302 height 19
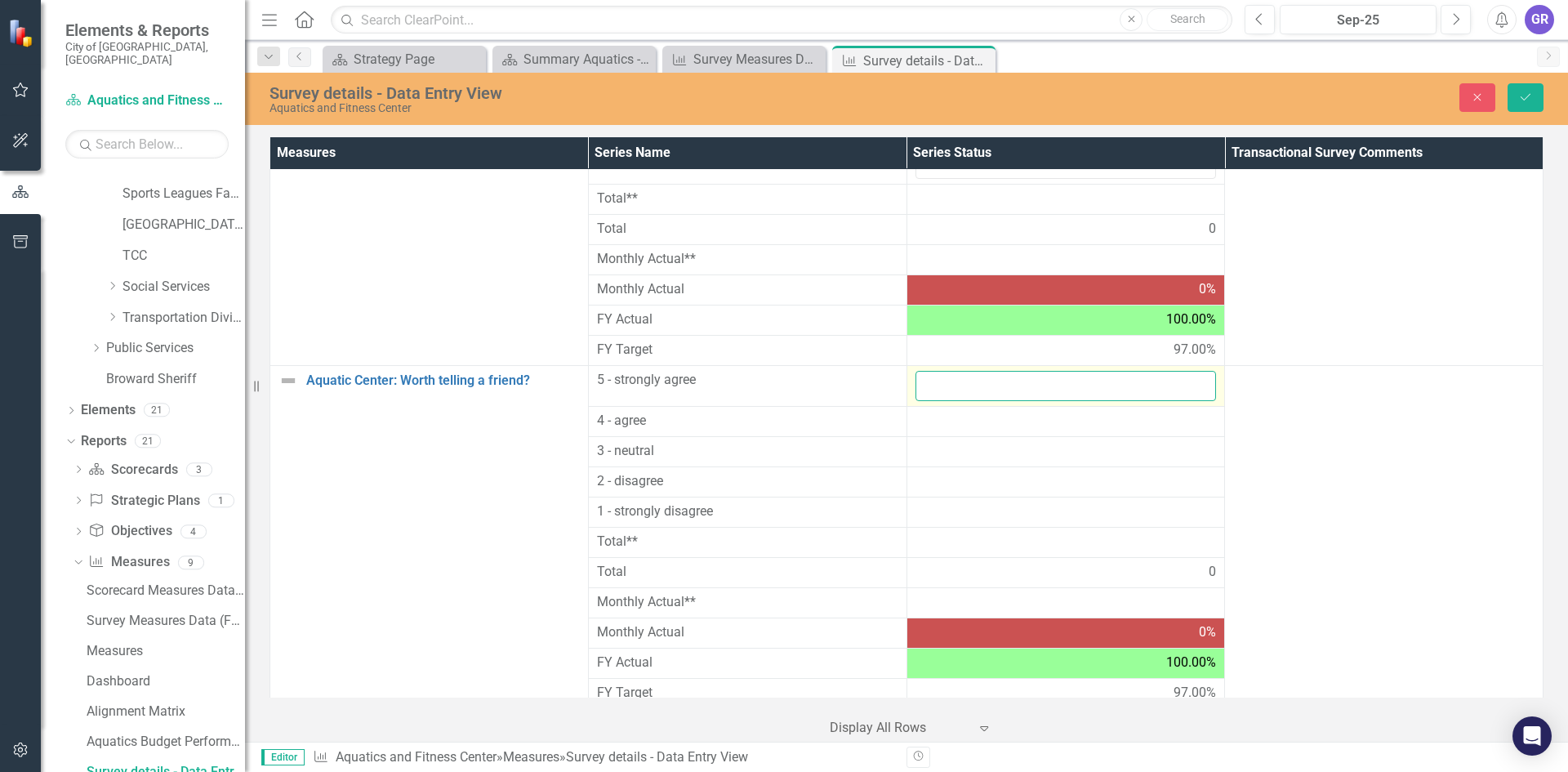
click at [937, 380] on input "number" at bounding box center [1066, 386] width 302 height 30
type input "5"
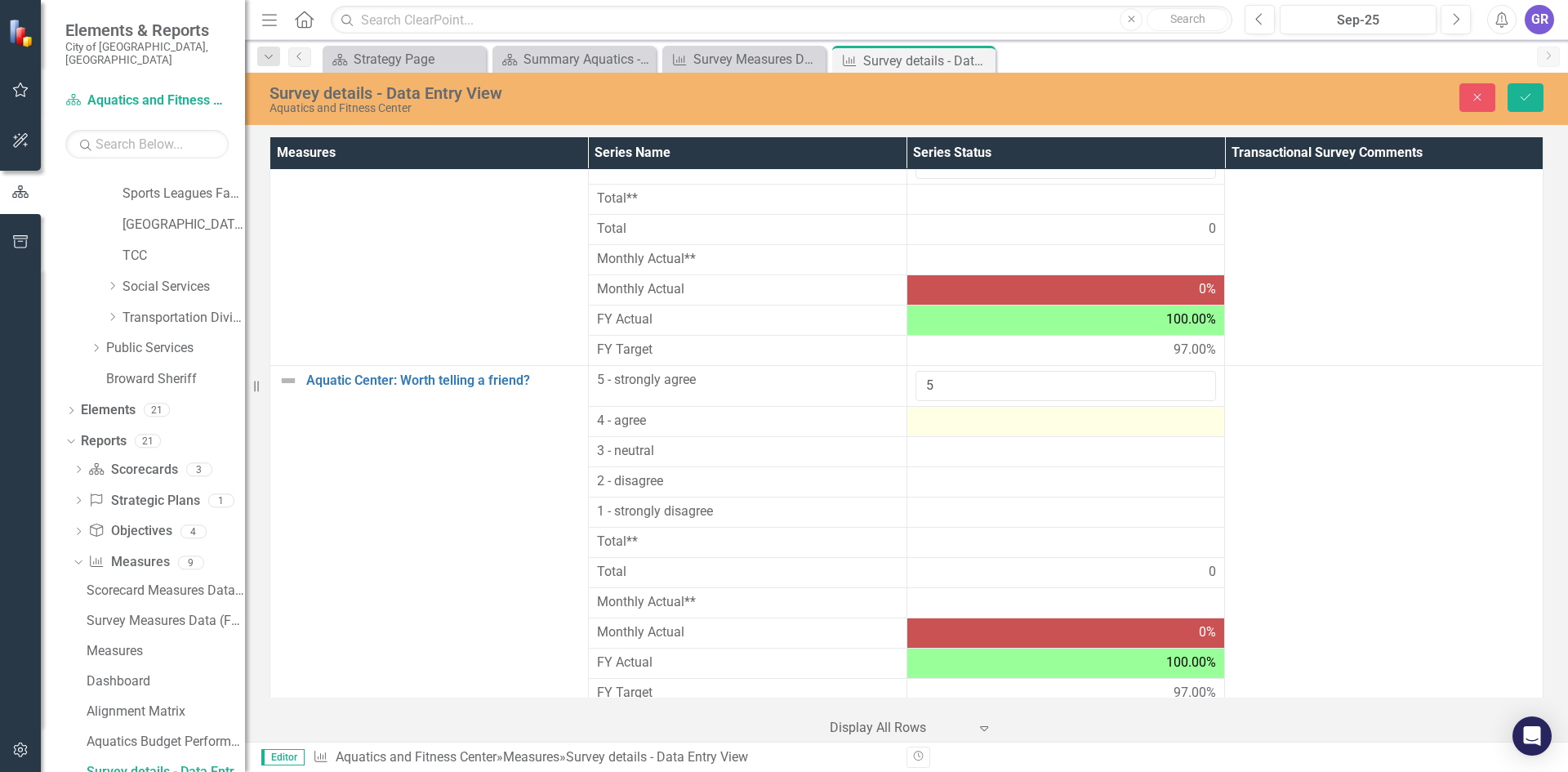
click at [927, 421] on div at bounding box center [1066, 421] width 302 height 19
click at [928, 421] on div at bounding box center [1066, 421] width 302 height 19
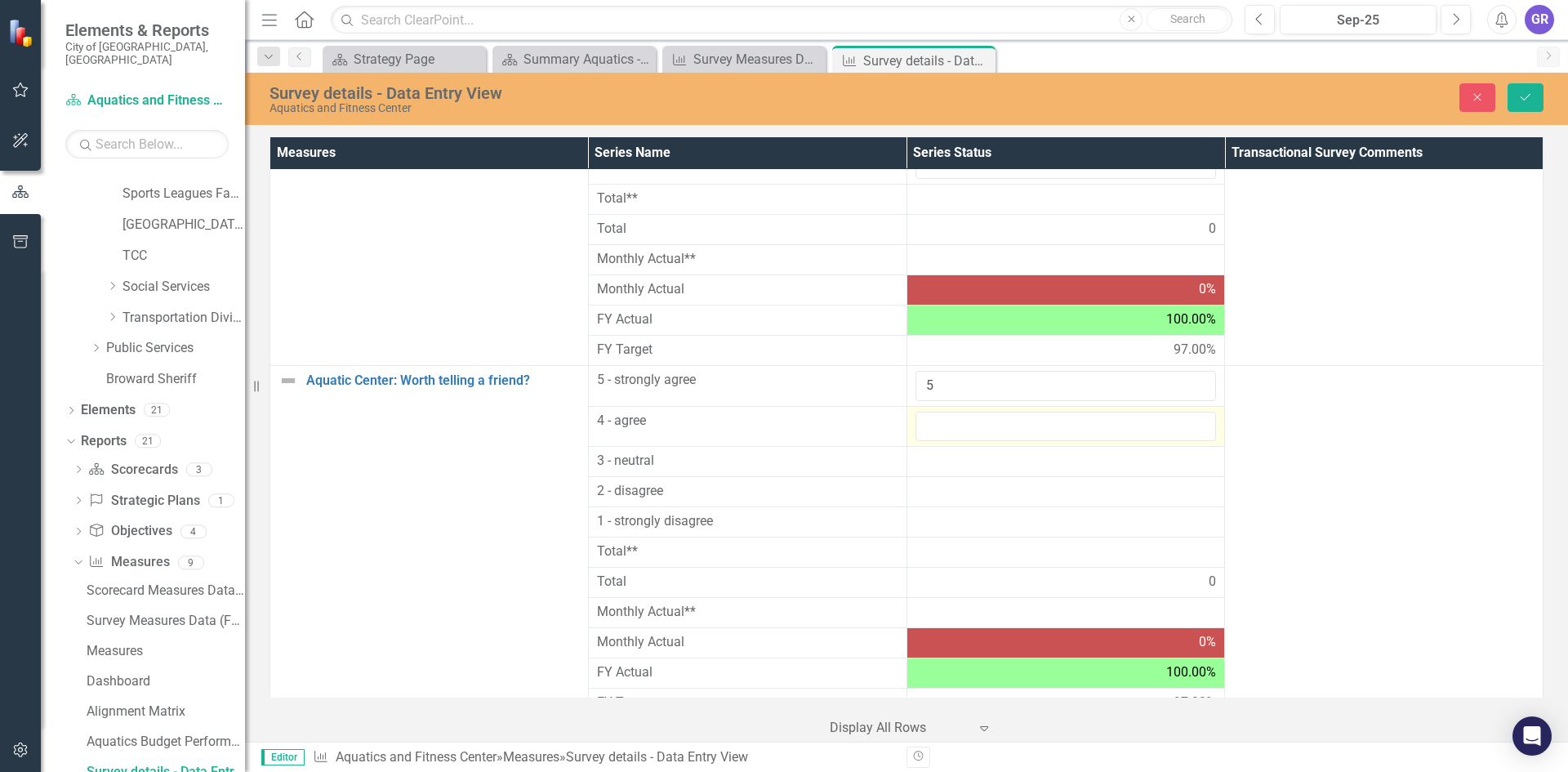
click at [929, 422] on input "number" at bounding box center [1066, 427] width 302 height 30
type input "0"
click at [934, 459] on div at bounding box center [1066, 461] width 302 height 19
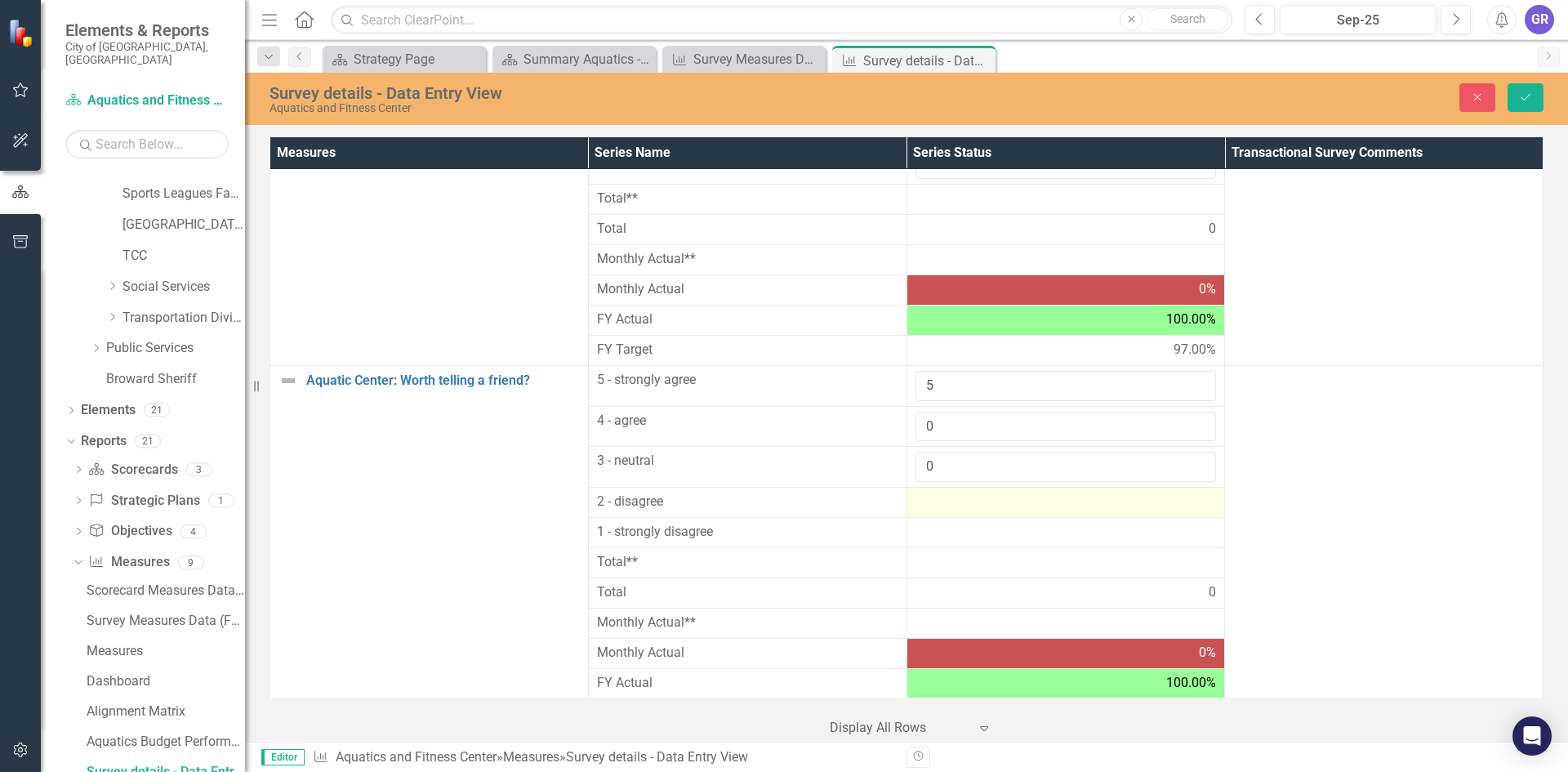
type input "0"
click at [925, 507] on div at bounding box center [1066, 502] width 302 height 19
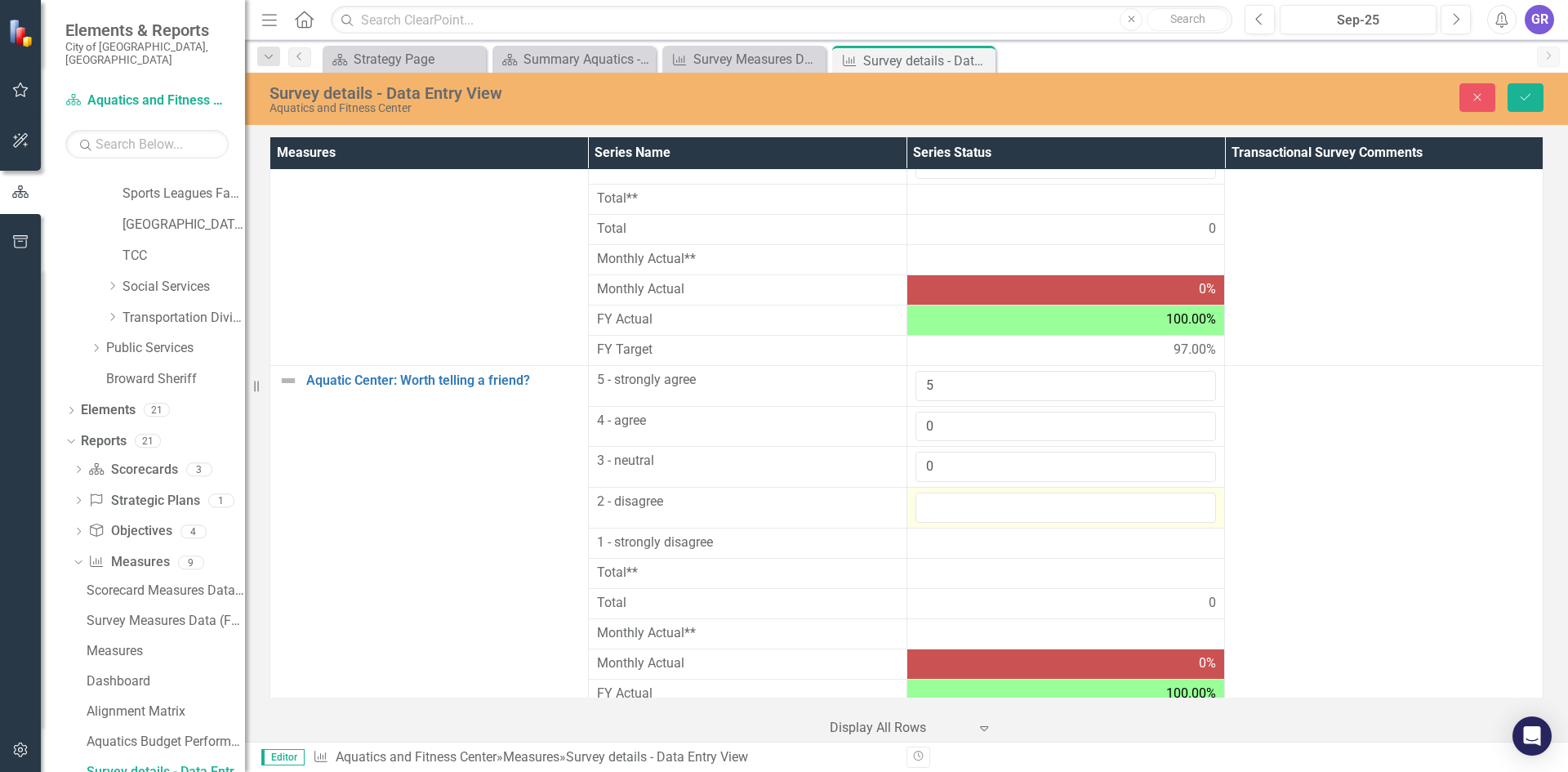
click at [925, 507] on input "number" at bounding box center [1066, 508] width 302 height 30
type input "0"
click at [941, 543] on div at bounding box center [1066, 542] width 302 height 19
click at [941, 542] on div at bounding box center [1066, 542] width 302 height 19
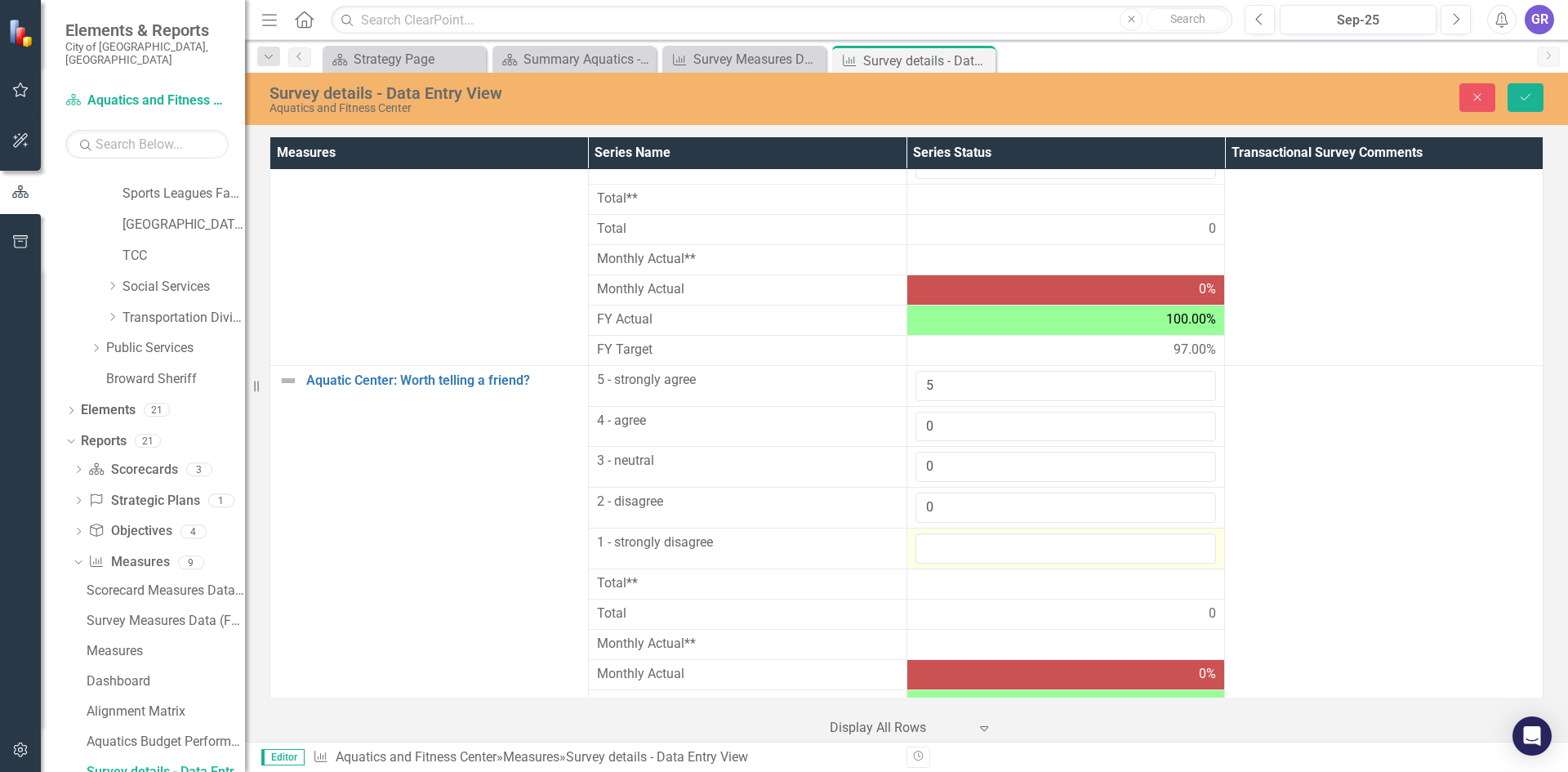
click at [942, 542] on input "number" at bounding box center [1066, 548] width 302 height 30
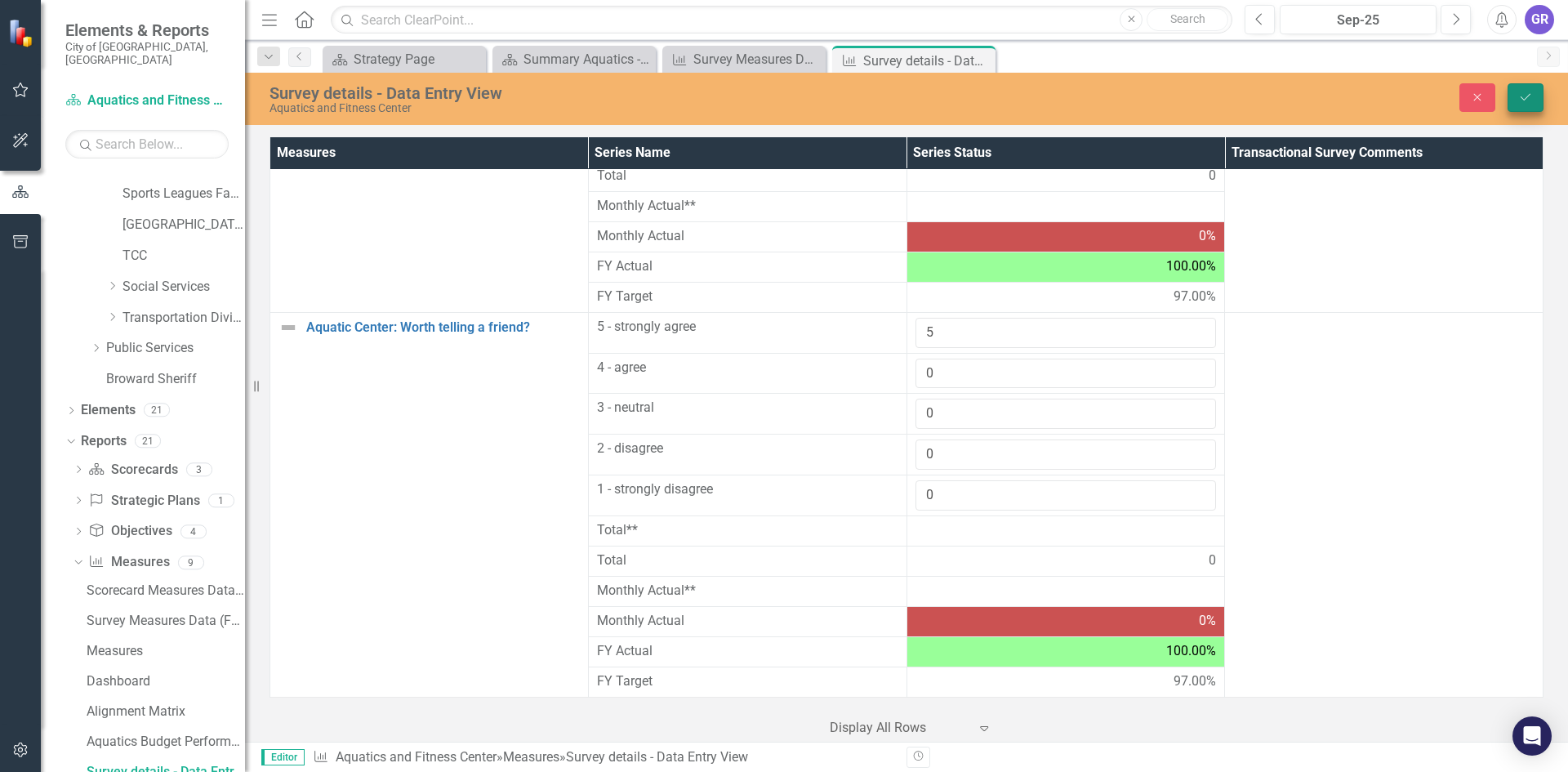
type input "0"
click at [1524, 92] on icon "Save" at bounding box center [1525, 97] width 15 height 12
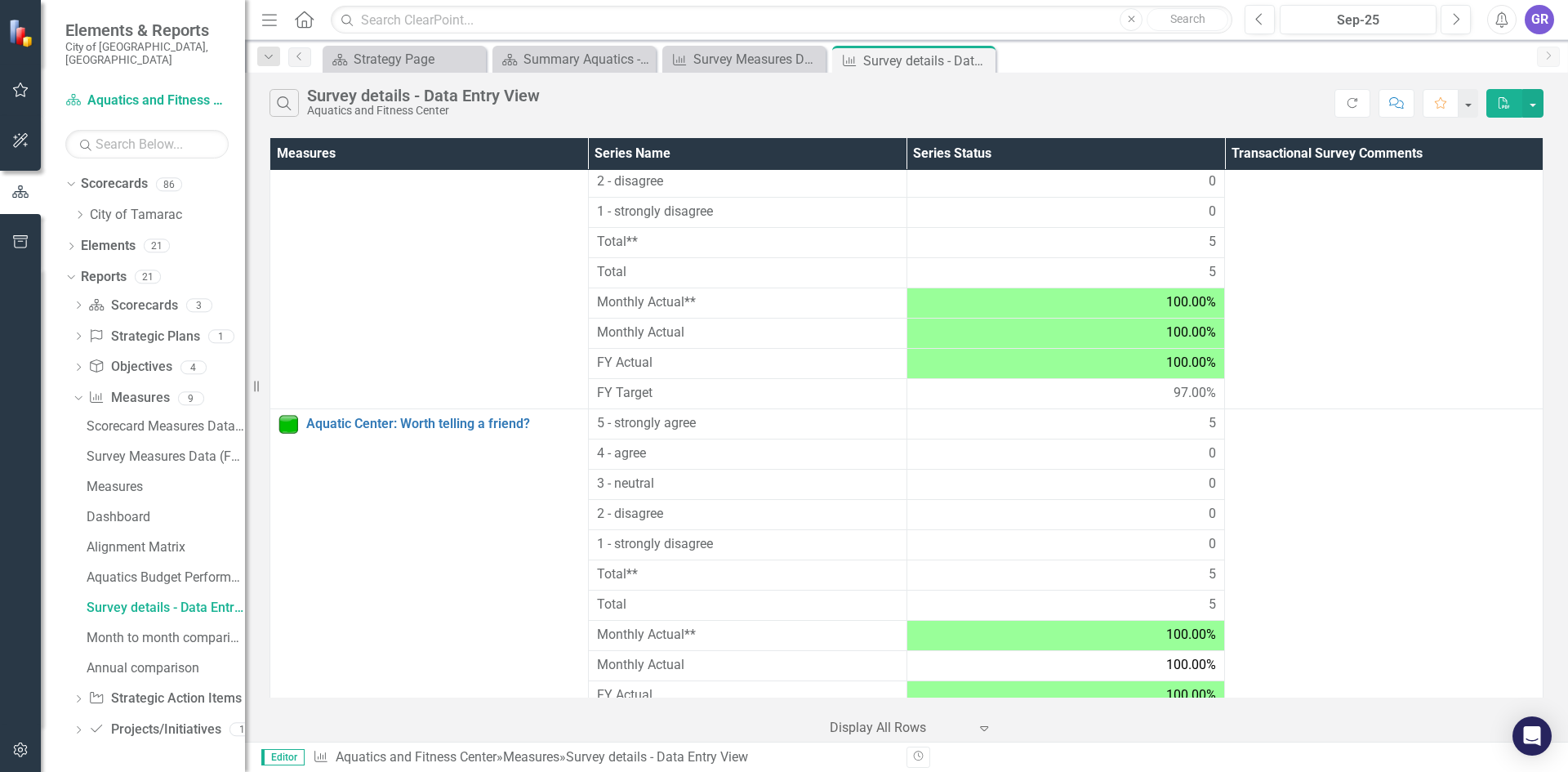
scroll to position [1407, 0]
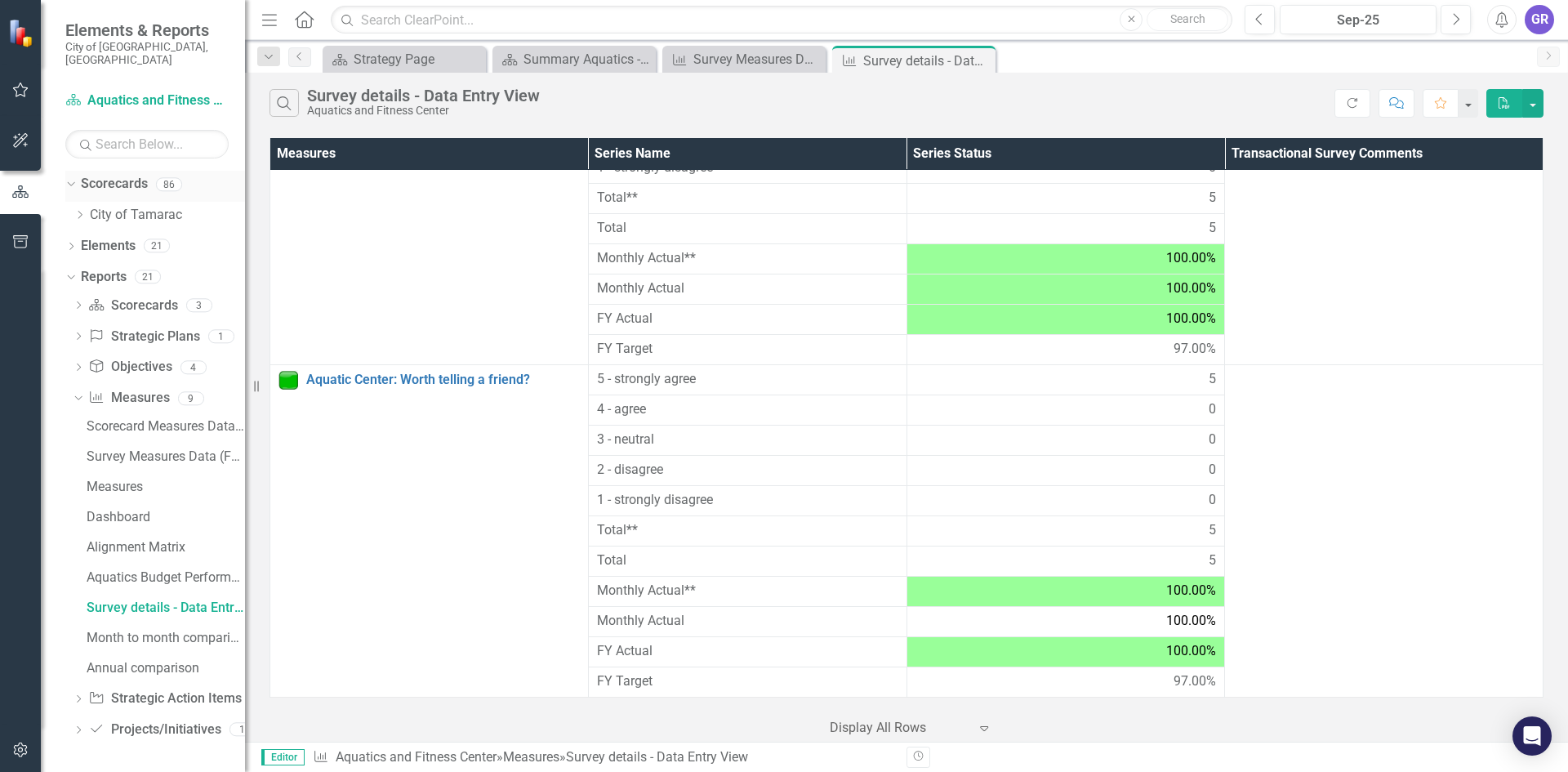
click at [71, 178] on icon "Dropdown" at bounding box center [69, 184] width 9 height 12
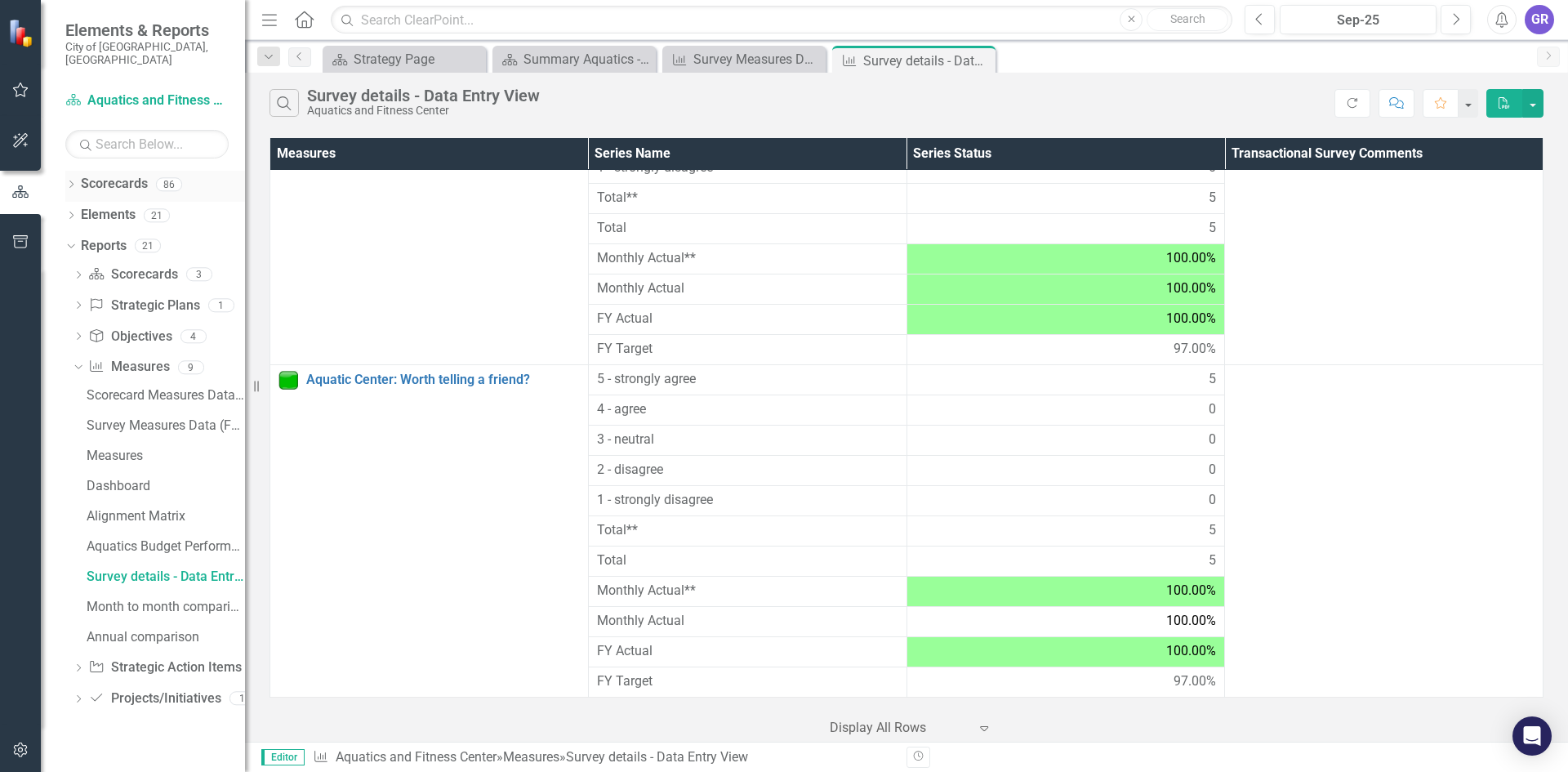
click at [73, 181] on icon "Dropdown" at bounding box center [71, 185] width 12 height 9
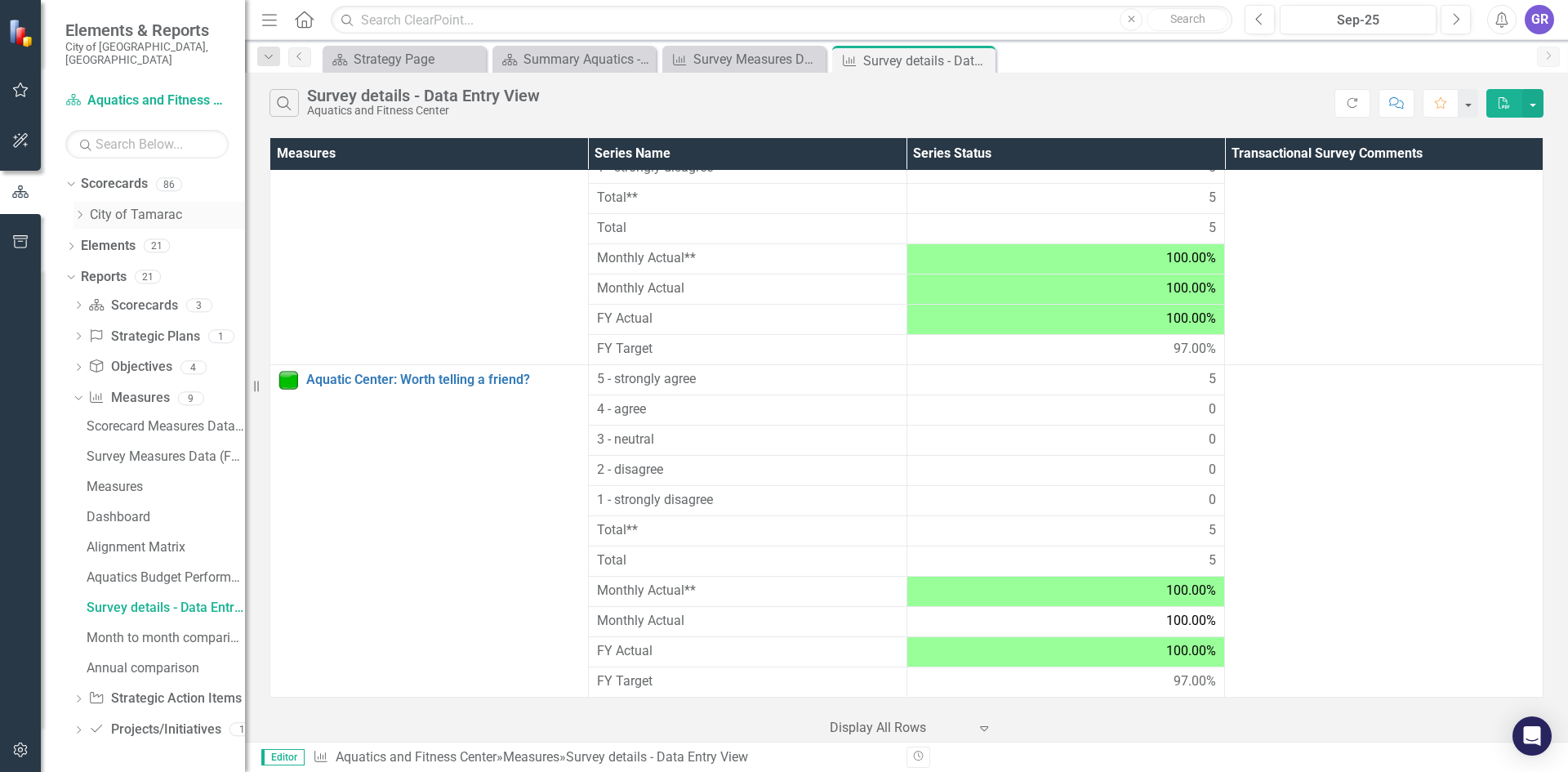
click at [78, 210] on icon "Dropdown" at bounding box center [80, 215] width 13 height 10
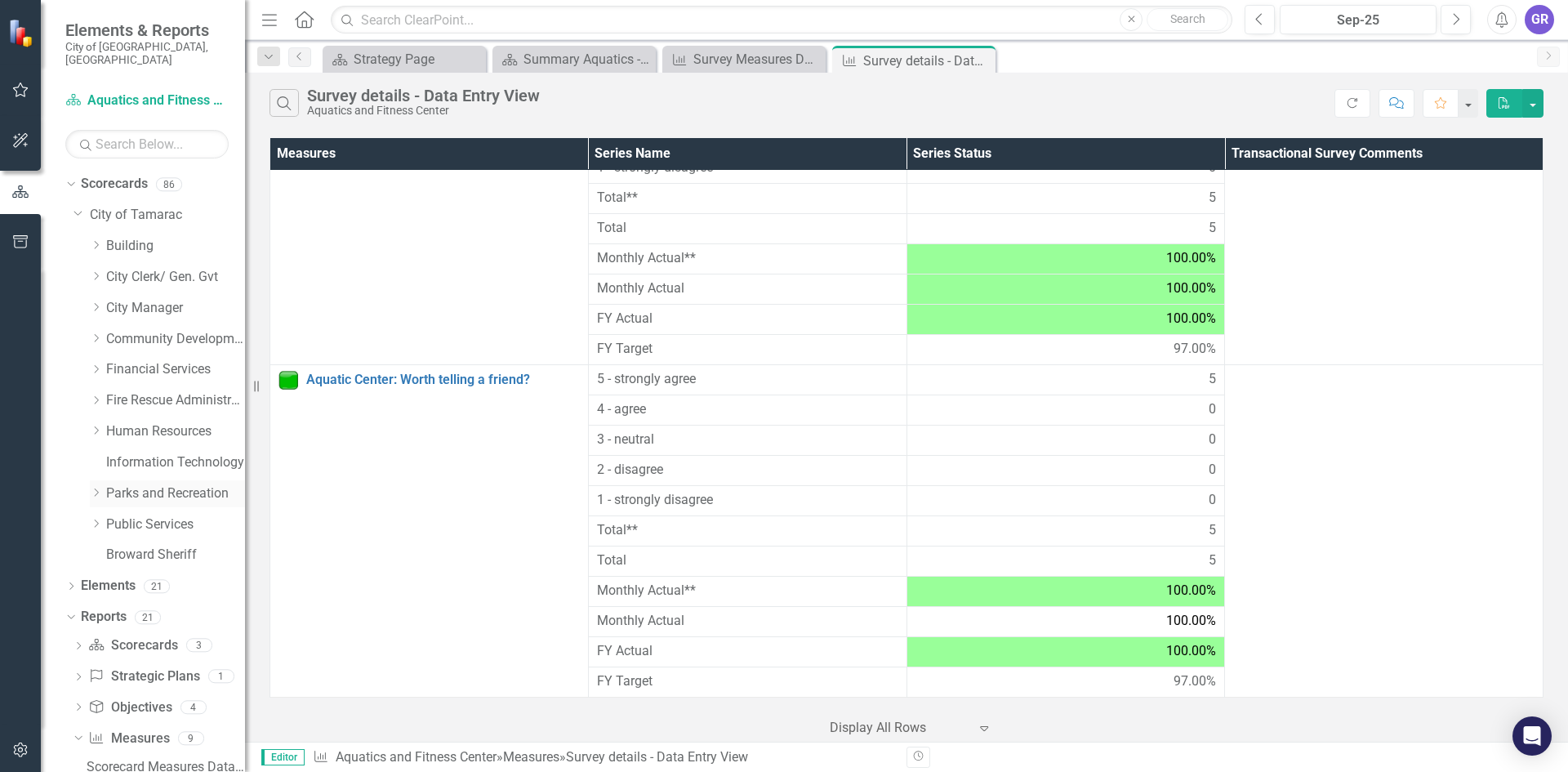
click at [100, 488] on icon "Dropdown" at bounding box center [96, 493] width 13 height 10
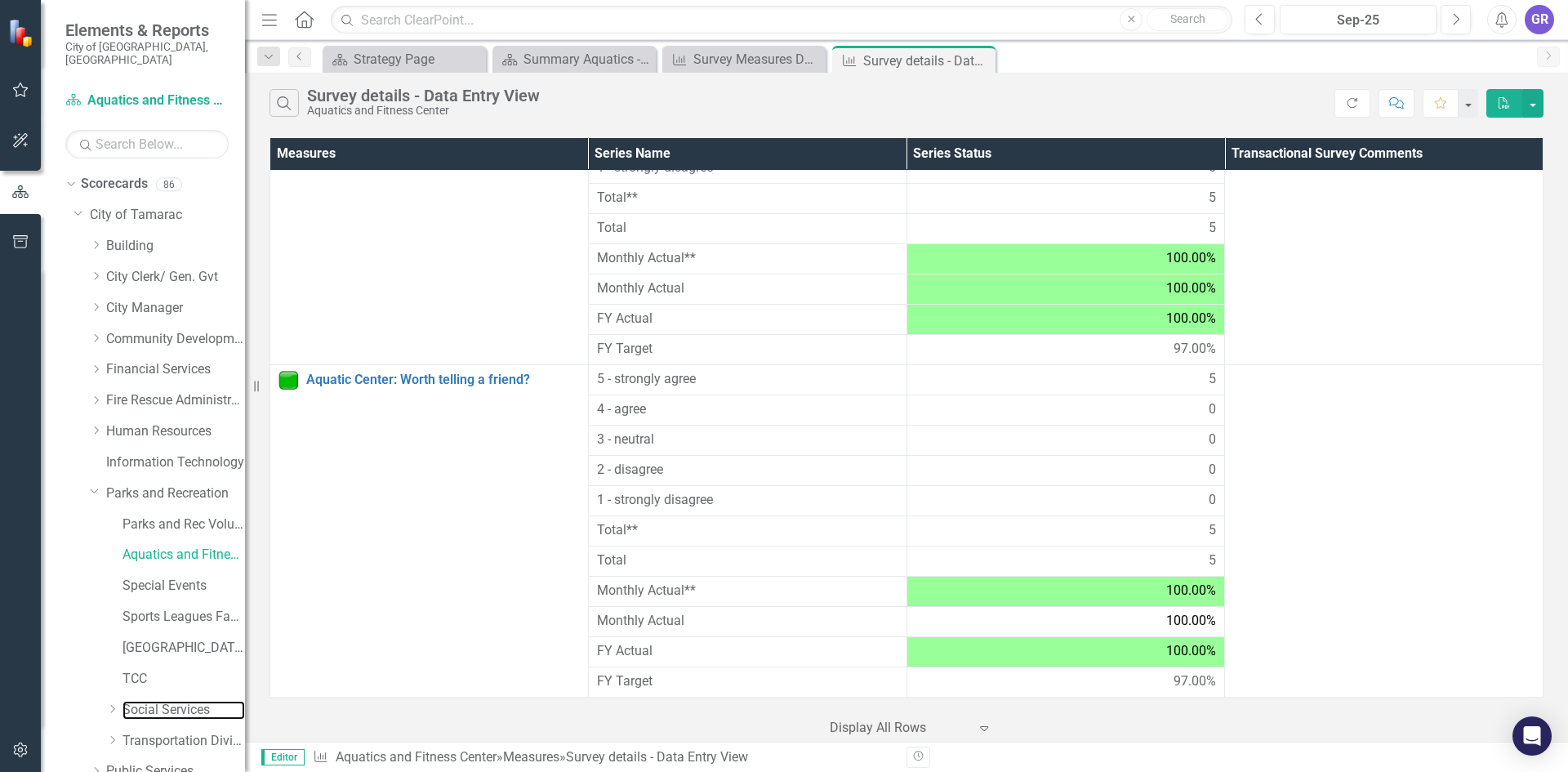
drag, startPoint x: 157, startPoint y: 691, endPoint x: 177, endPoint y: 2, distance: 689.3
click at [156, 701] on link "Social Services" at bounding box center [184, 710] width 122 height 18
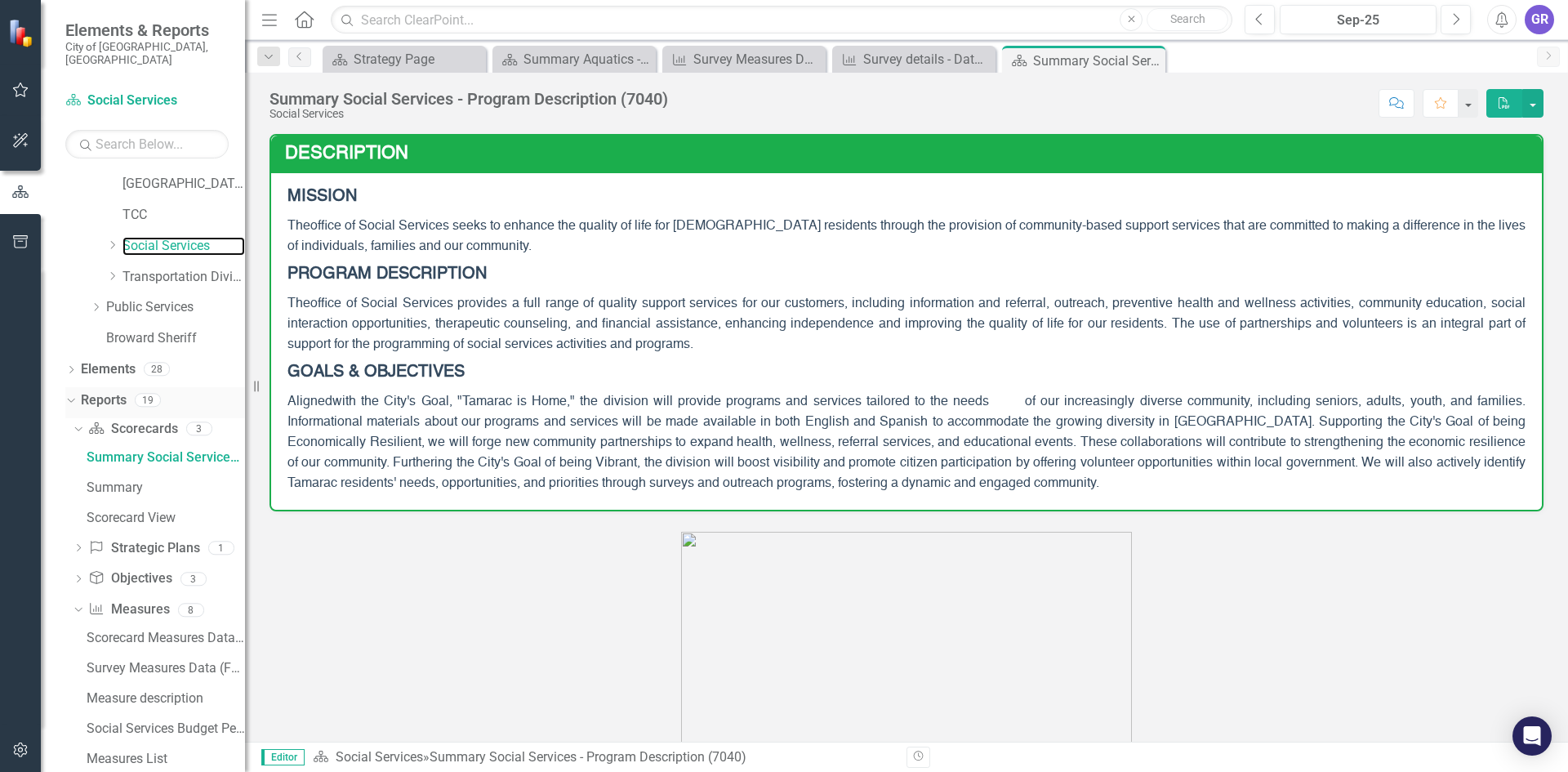
scroll to position [475, 0]
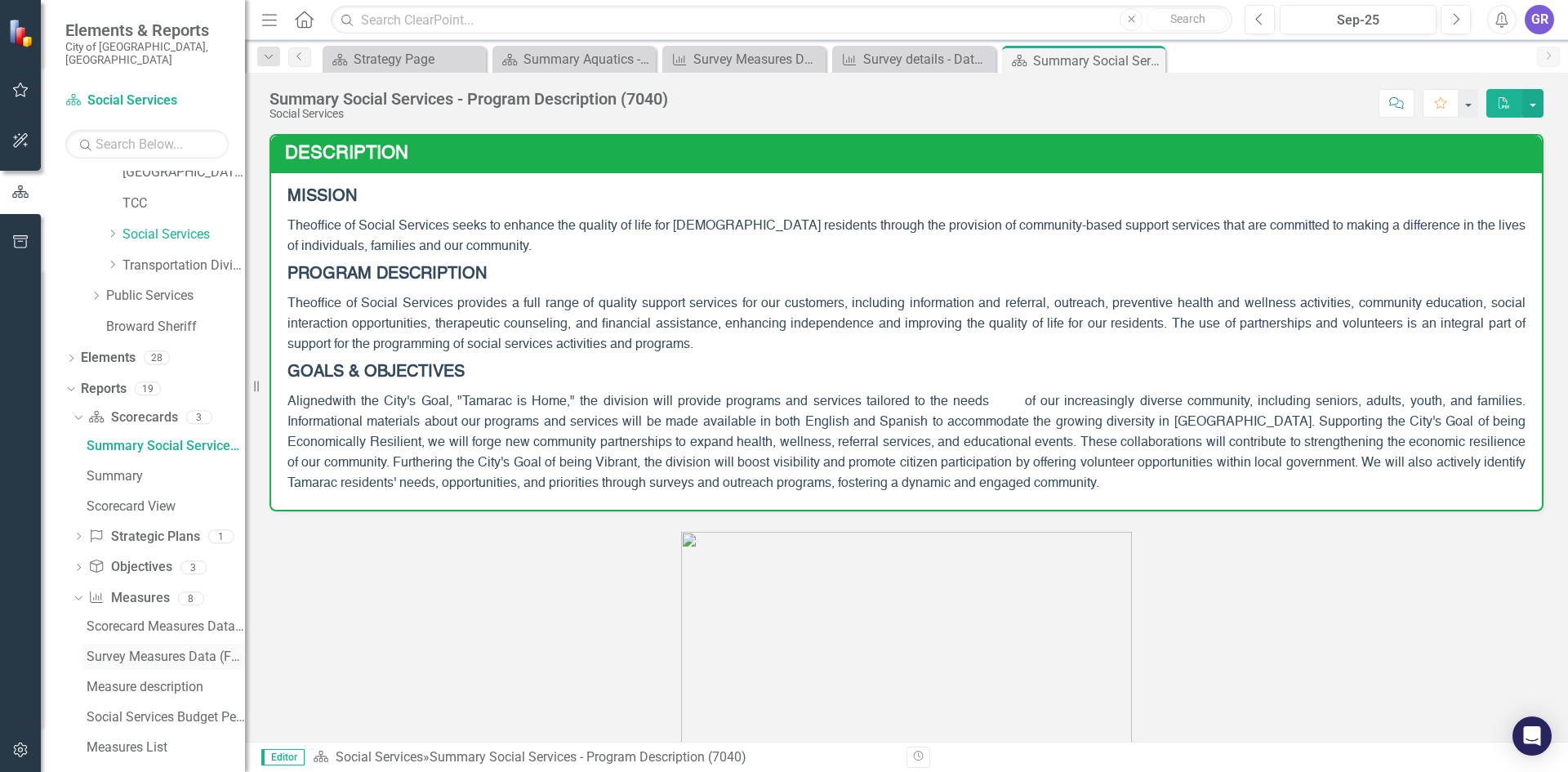
click at [189, 650] on div "Survey Measures Data (FY To Date)" at bounding box center [165, 657] width 158 height 15
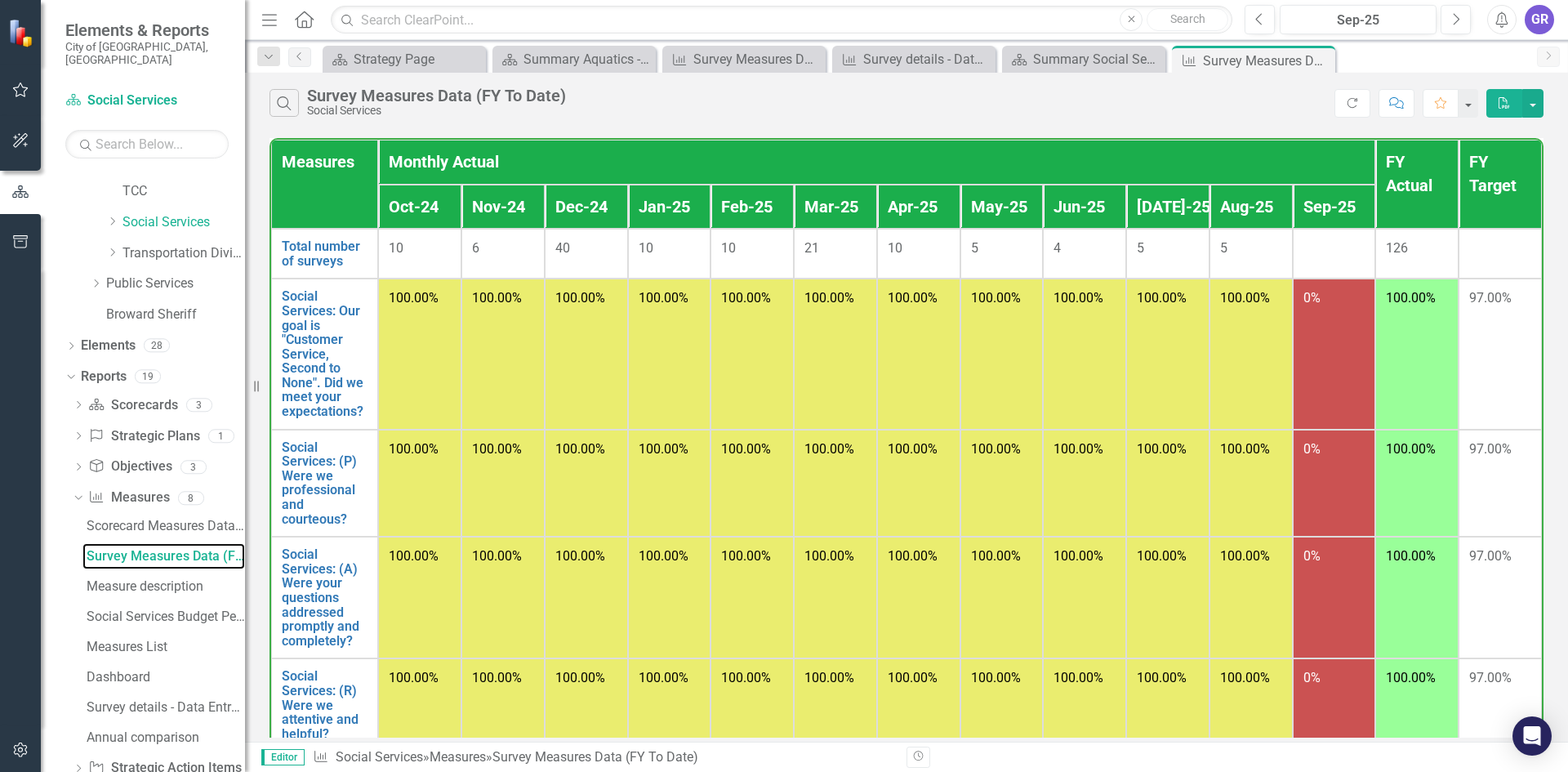
scroll to position [495, 0]
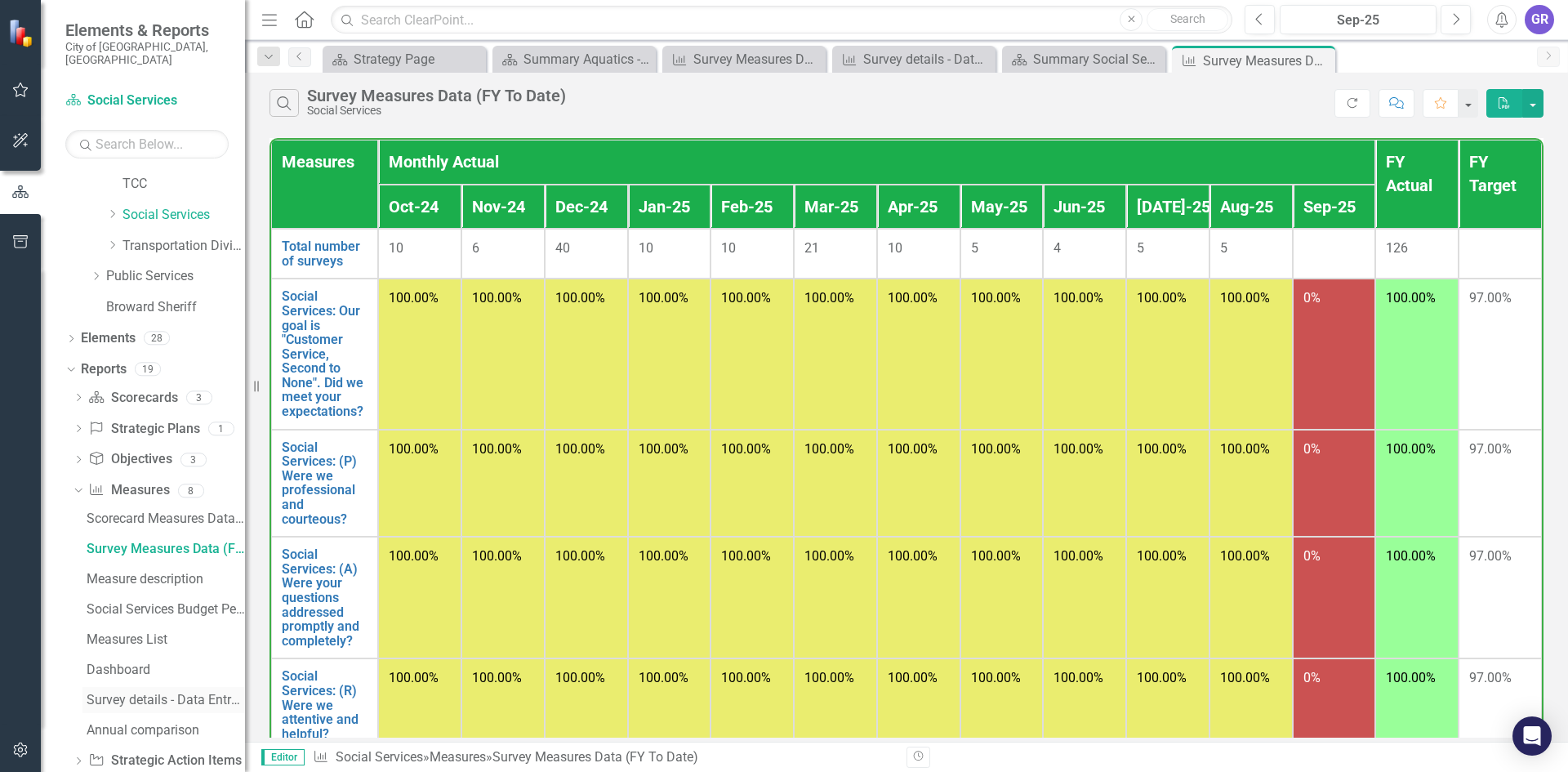
click at [198, 692] on div "Survey details - Data Entry View" at bounding box center [165, 700] width 158 height 15
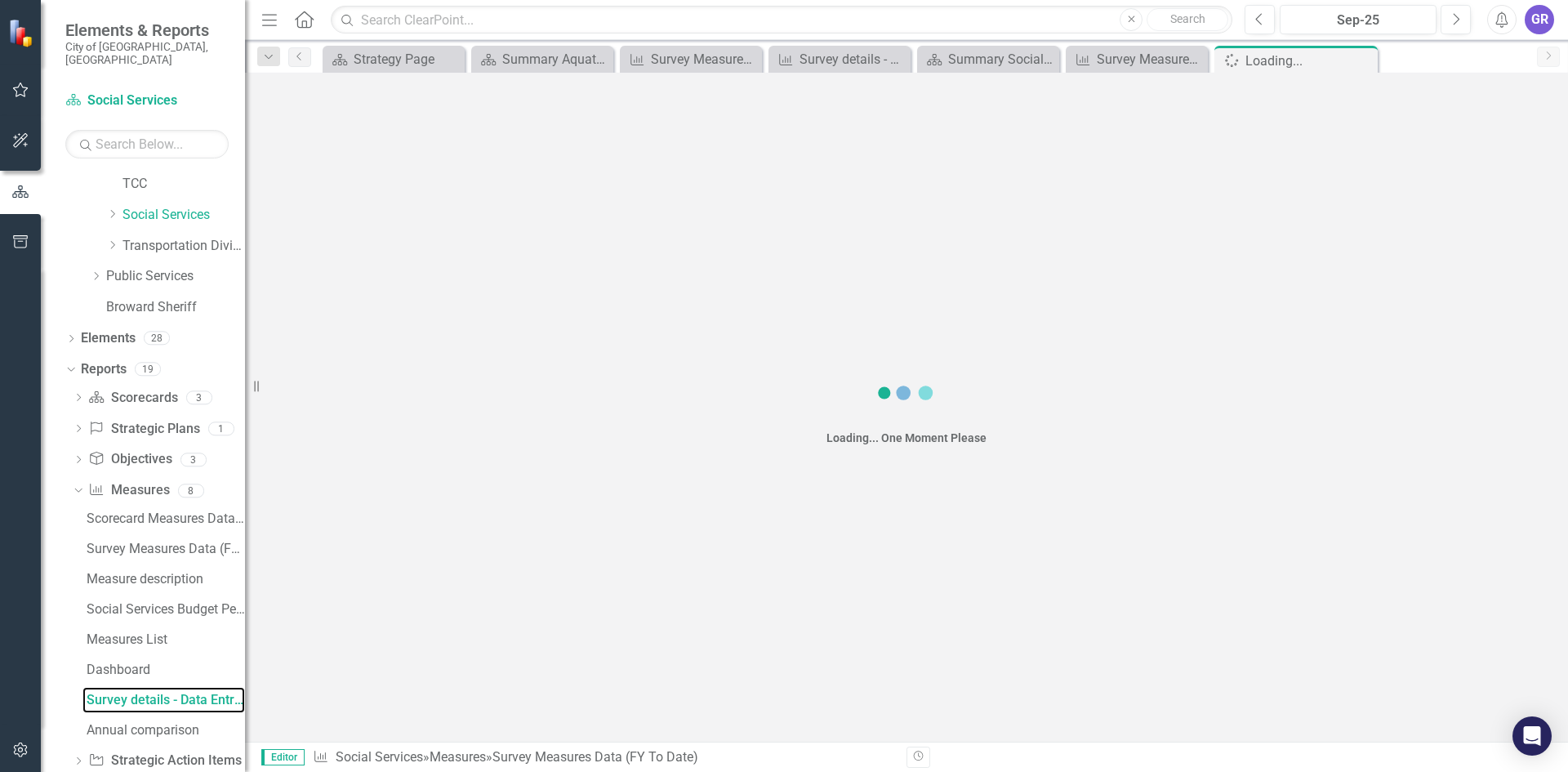
scroll to position [423, 0]
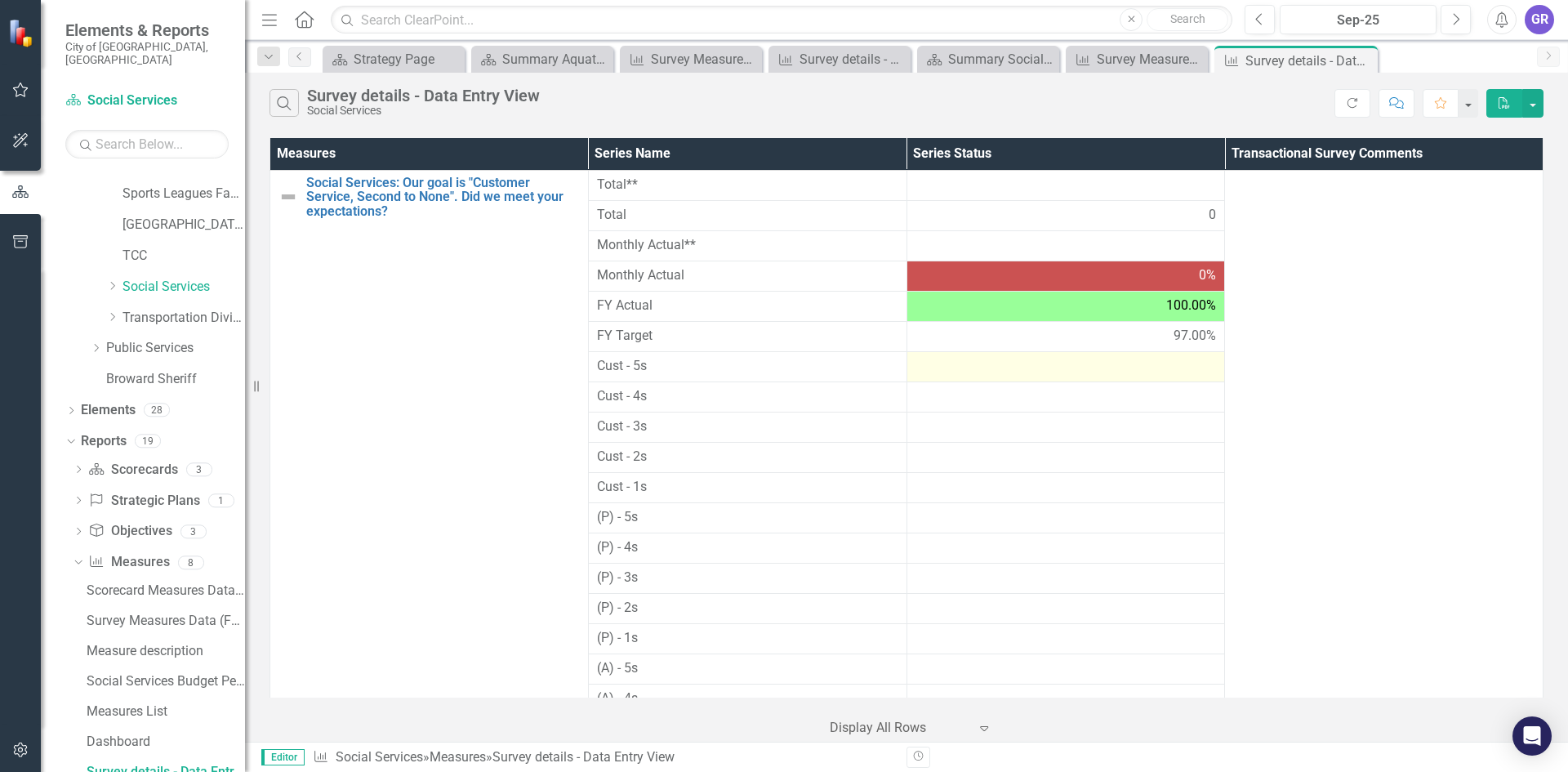
click at [1086, 375] on div at bounding box center [1066, 366] width 302 height 19
click at [1084, 374] on div at bounding box center [1066, 366] width 302 height 19
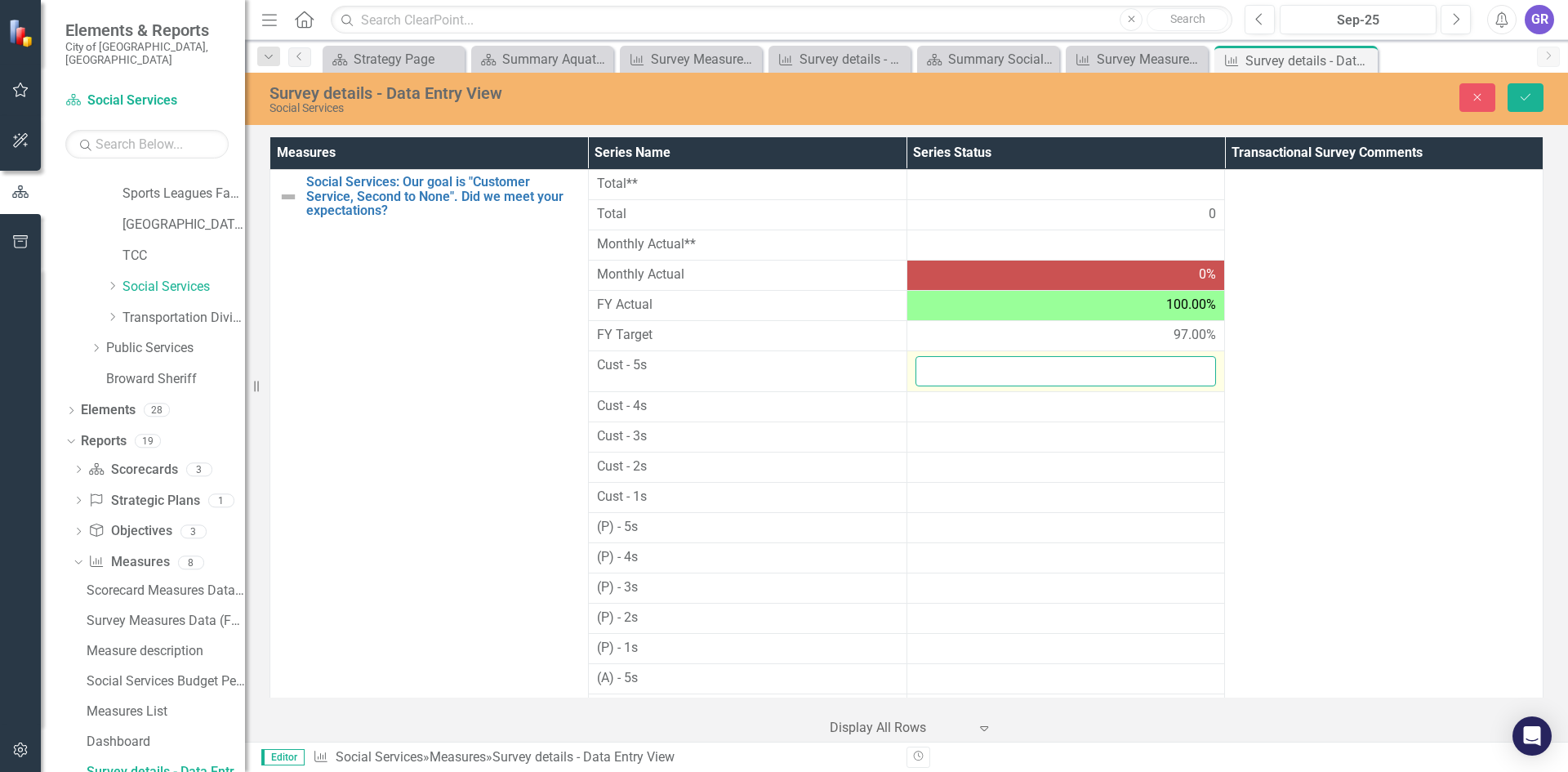
click at [1084, 376] on input "number" at bounding box center [1066, 371] width 302 height 30
type input "17"
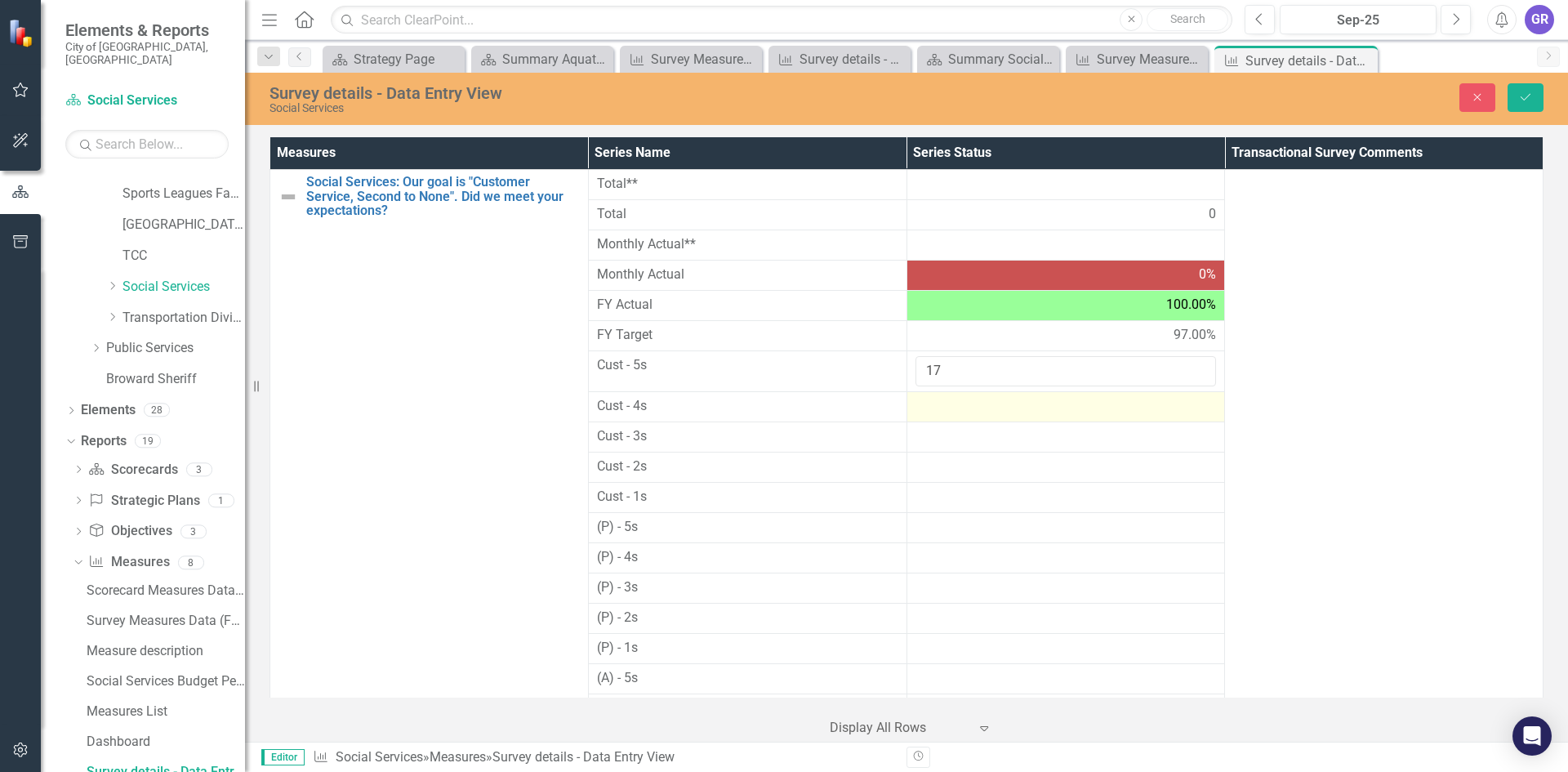
click at [998, 401] on div at bounding box center [1066, 407] width 302 height 19
click at [990, 407] on div at bounding box center [1066, 407] width 302 height 19
click at [988, 406] on div at bounding box center [1066, 407] width 302 height 19
click at [985, 410] on div at bounding box center [1066, 407] width 302 height 19
click at [945, 406] on div at bounding box center [1066, 407] width 302 height 19
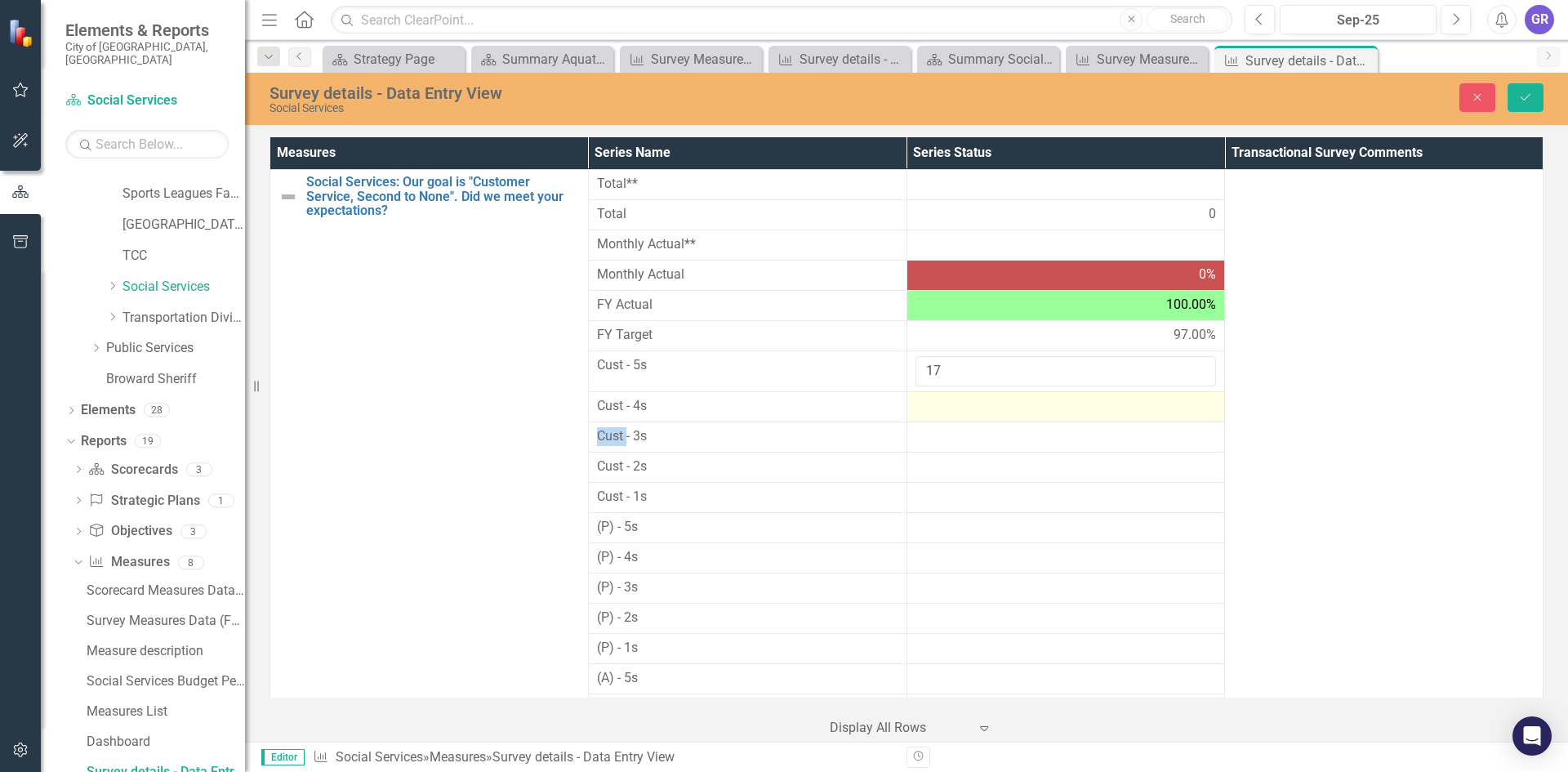
click at [945, 406] on div at bounding box center [1066, 407] width 302 height 19
click at [944, 418] on input "number" at bounding box center [1066, 412] width 302 height 30
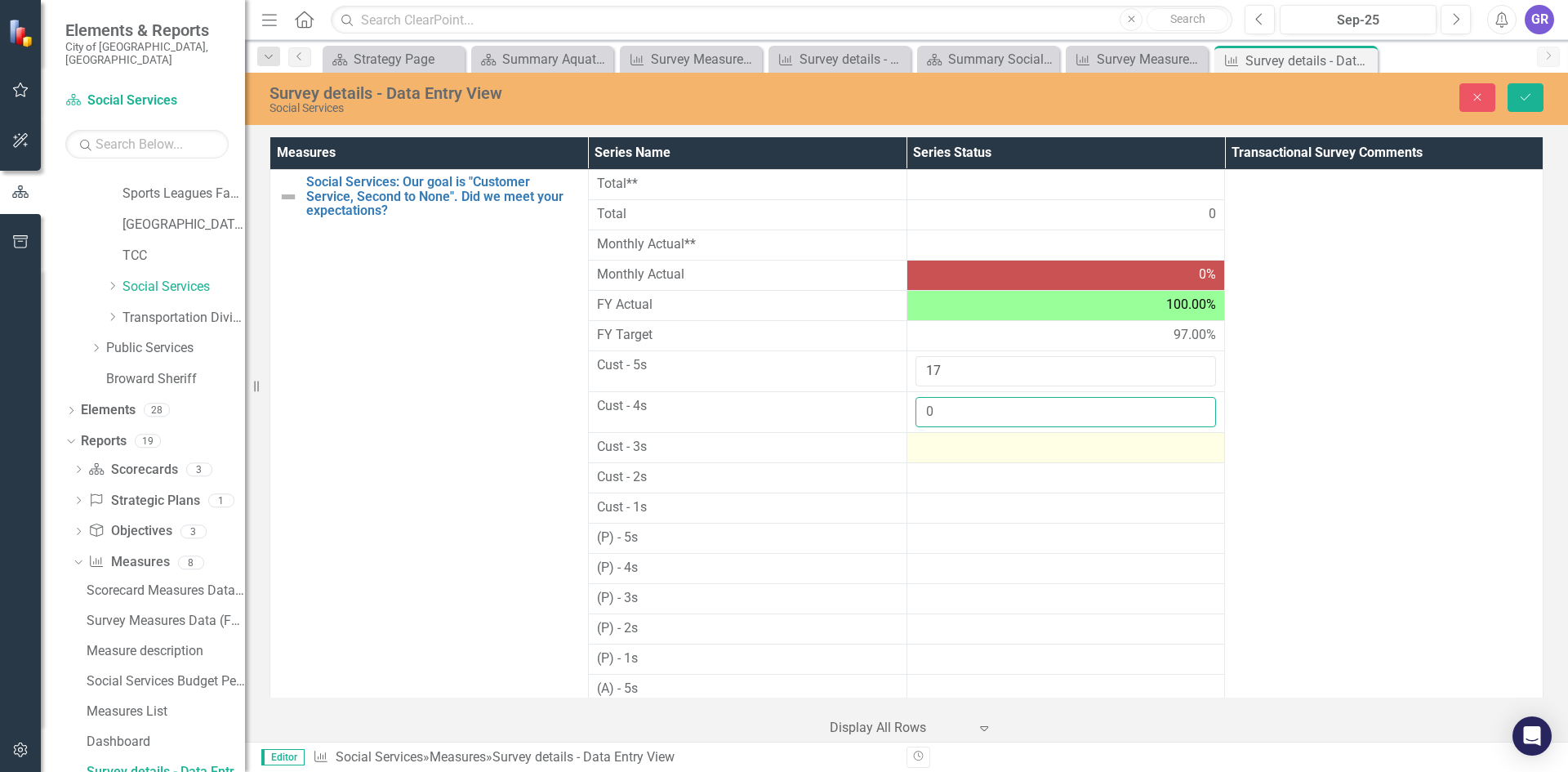
type input "0"
click at [941, 454] on div at bounding box center [1066, 447] width 302 height 19
click at [941, 454] on input "number" at bounding box center [1066, 453] width 302 height 30
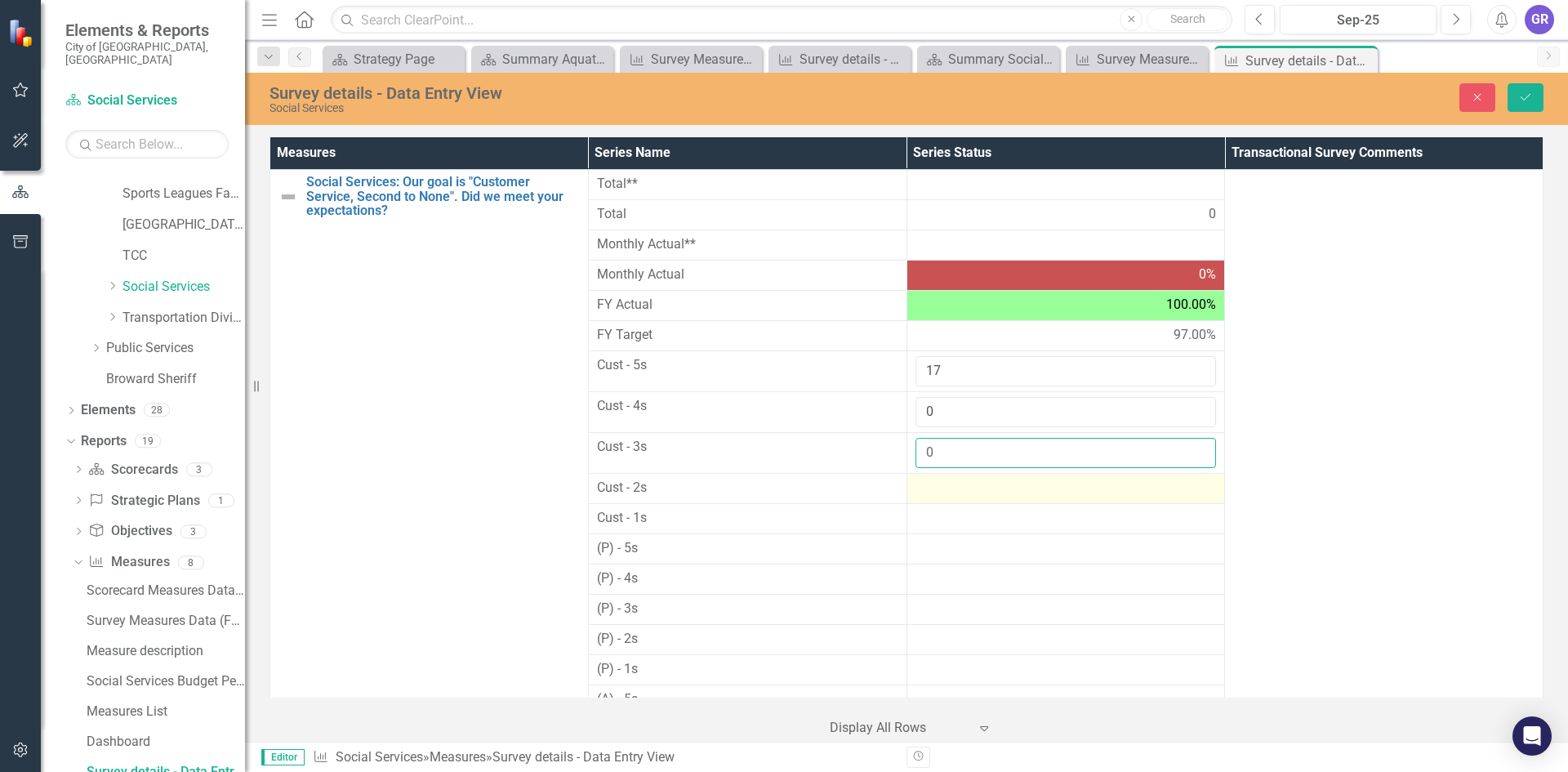
type input "0"
click at [941, 487] on div at bounding box center [1066, 488] width 302 height 19
click at [941, 487] on input "number" at bounding box center [1066, 494] width 302 height 30
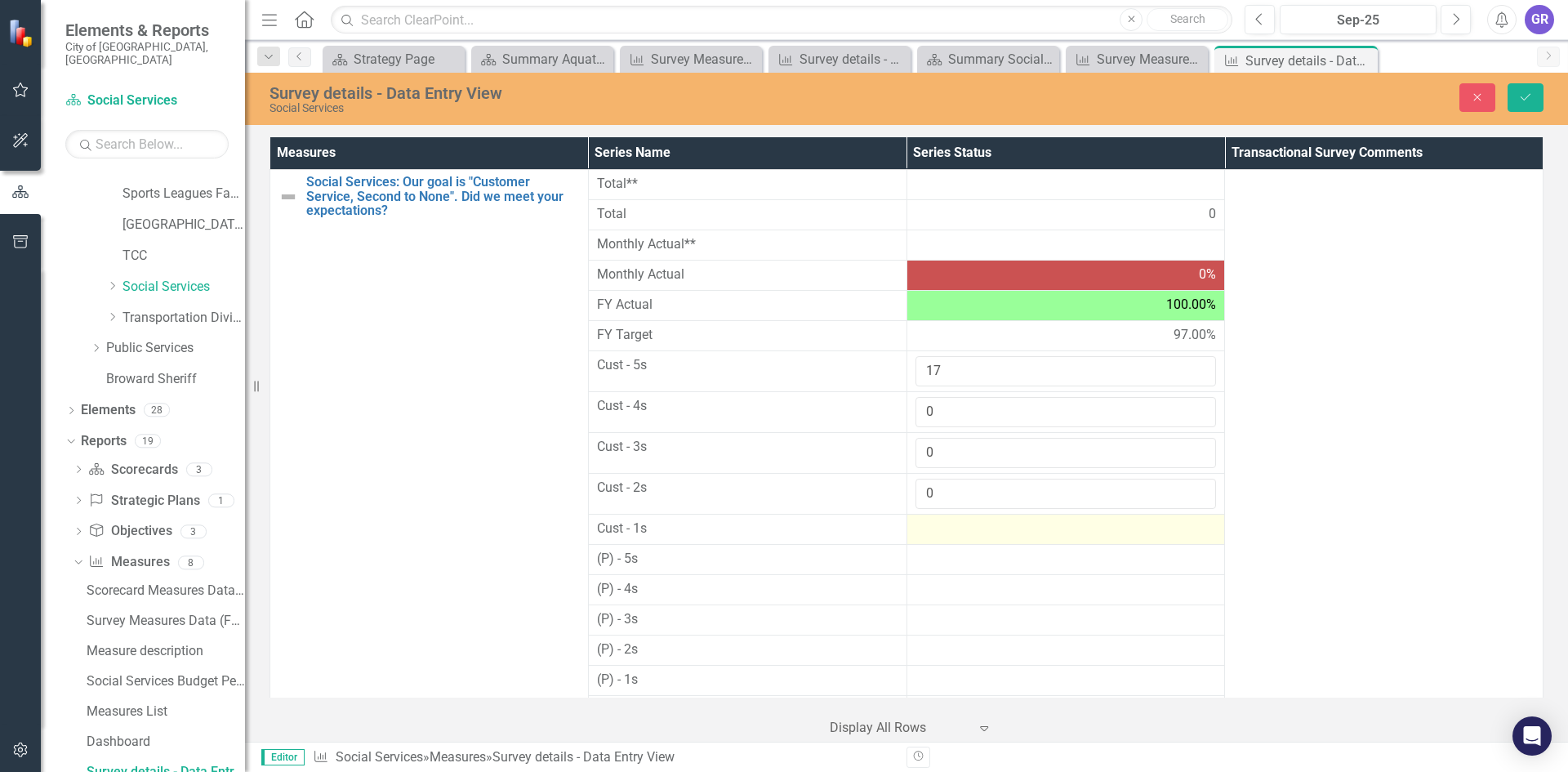
type input "0"
click at [939, 530] on div at bounding box center [1066, 529] width 302 height 19
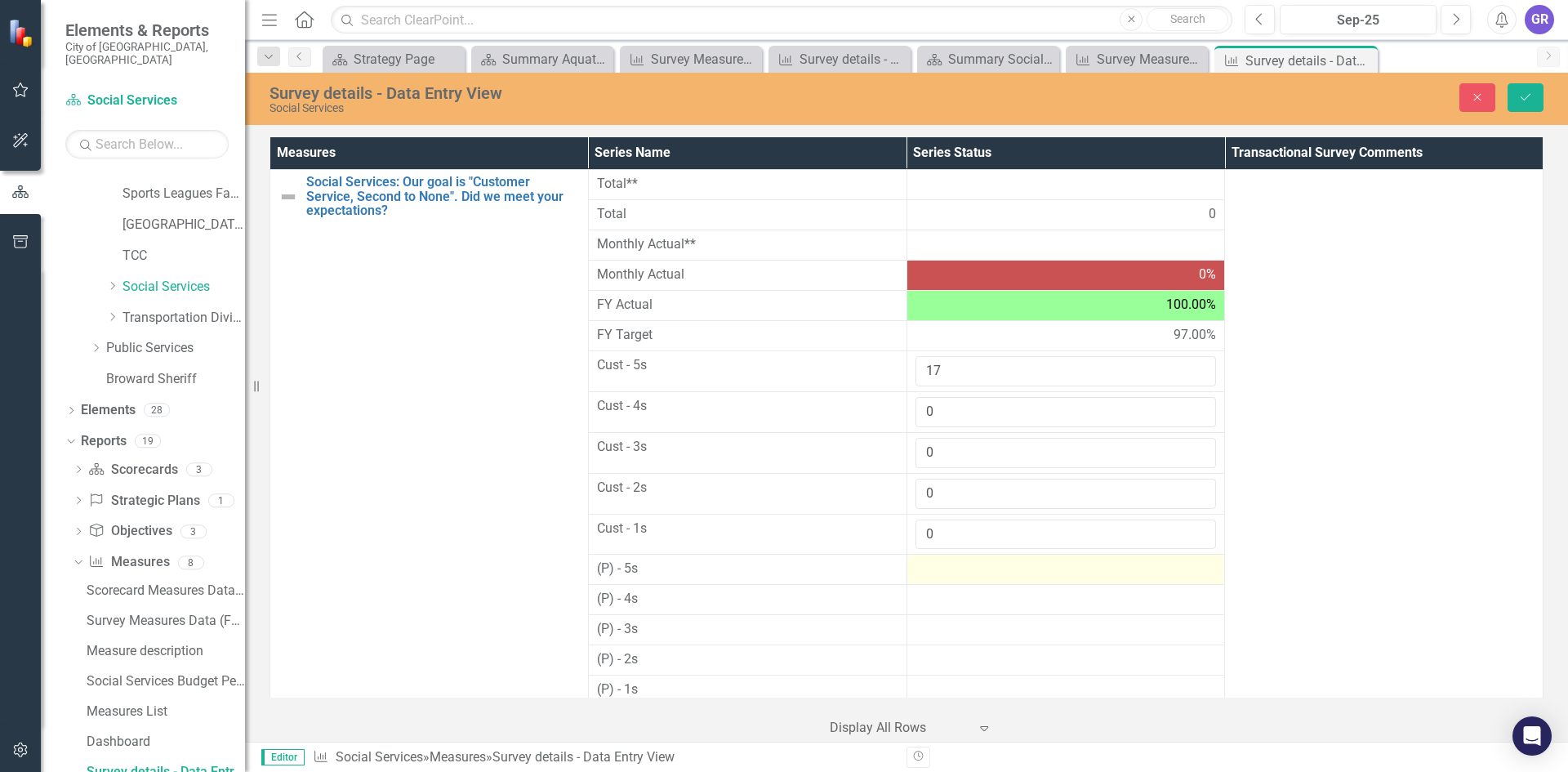
type input "0"
click at [939, 573] on div at bounding box center [1066, 568] width 302 height 19
click at [939, 573] on input "number" at bounding box center [1066, 574] width 302 height 30
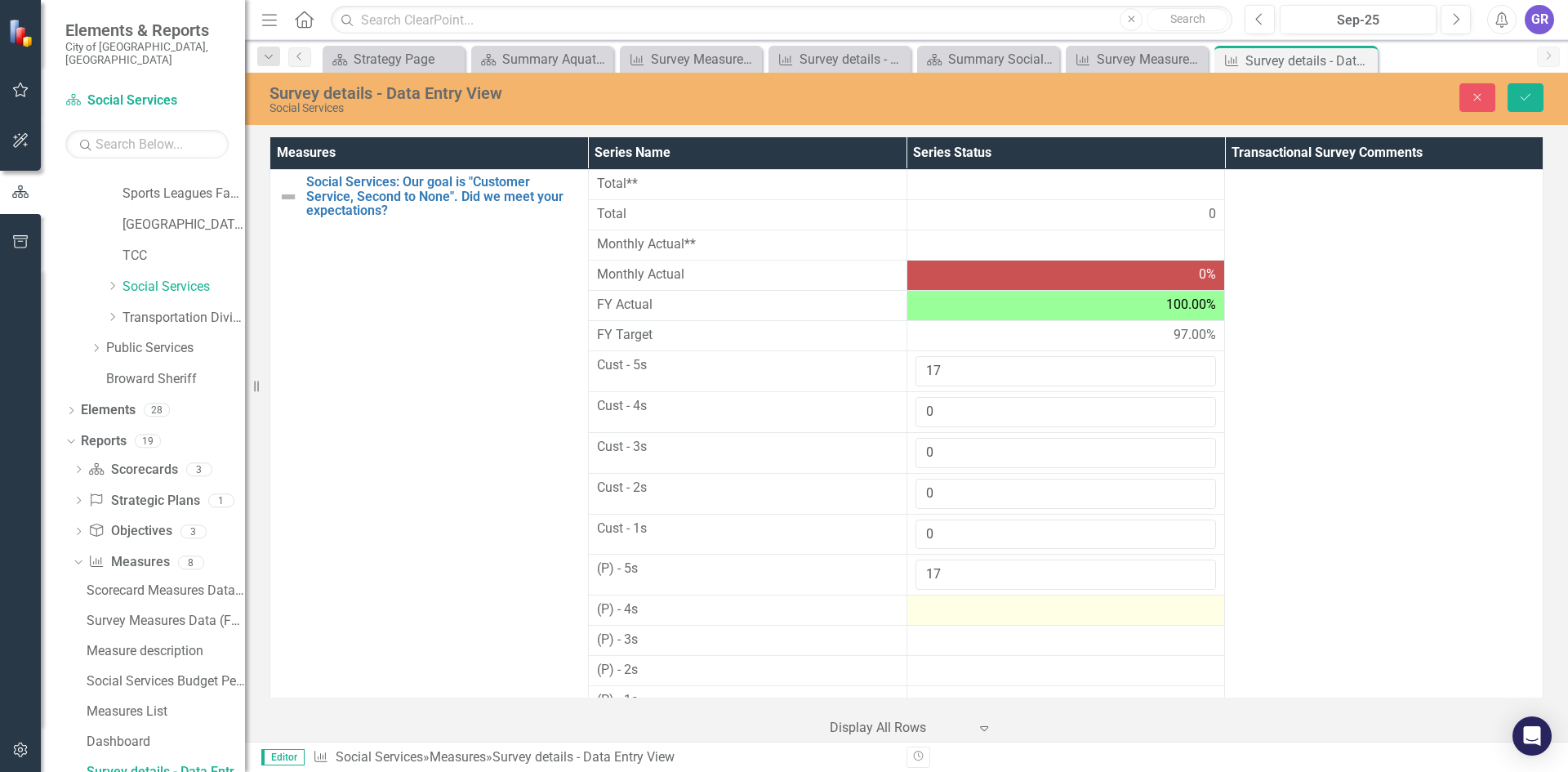
type input "17"
click at [932, 616] on div at bounding box center [1066, 609] width 302 height 19
click at [932, 616] on input "number" at bounding box center [1066, 615] width 302 height 30
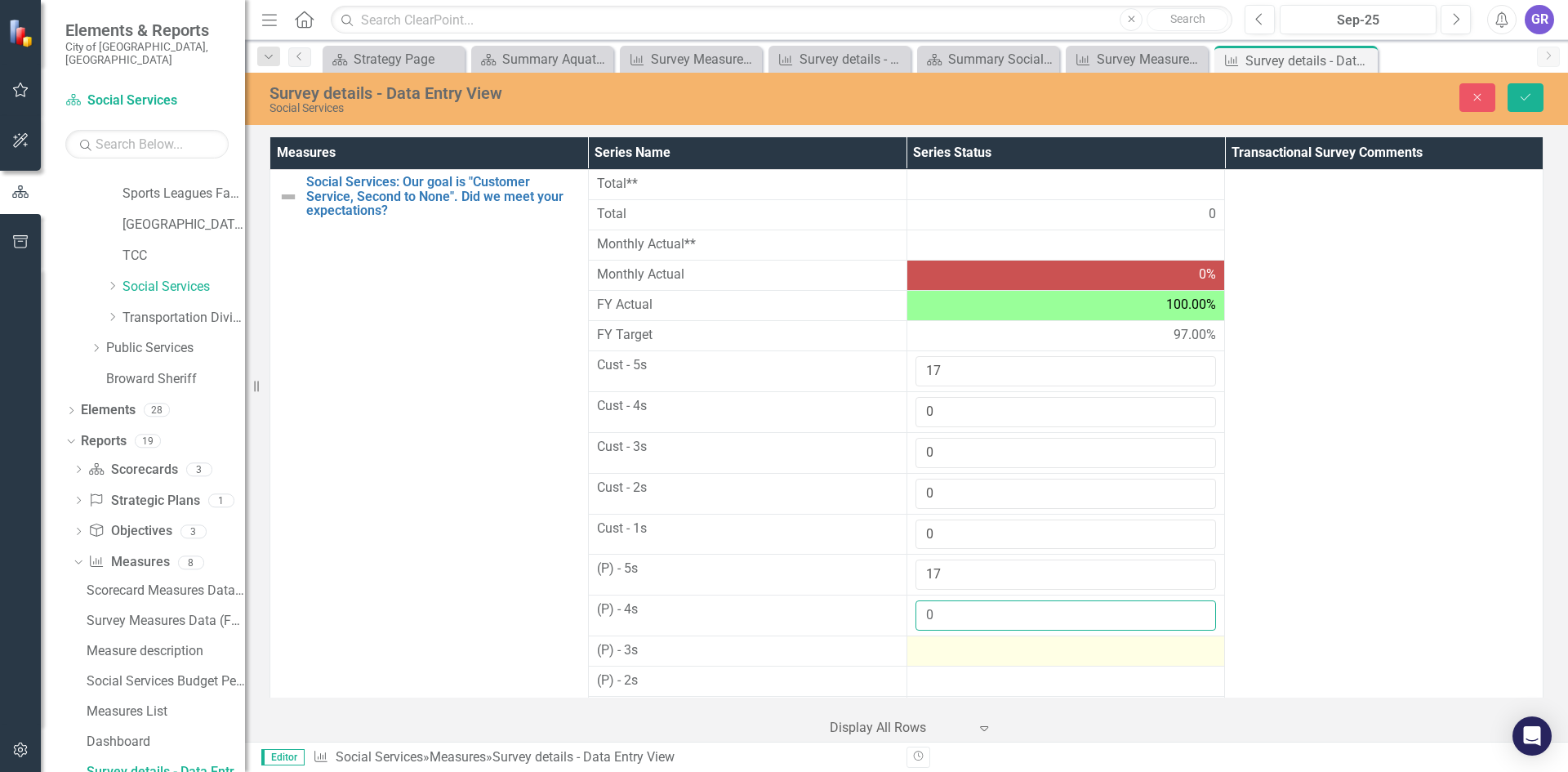
type input "0"
click at [939, 654] on div at bounding box center [1066, 650] width 302 height 19
click at [939, 654] on div at bounding box center [1066, 650] width 302 height 19
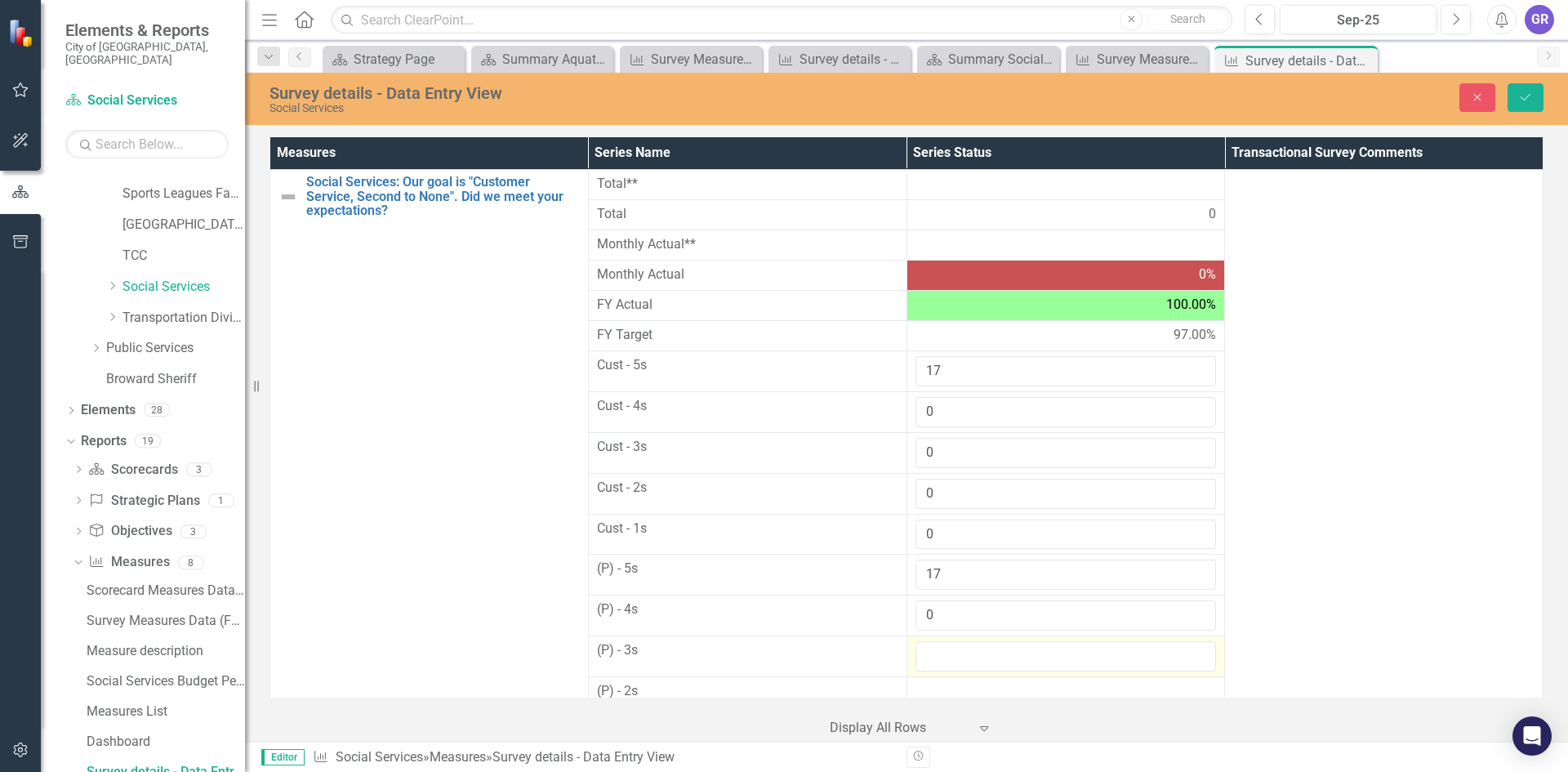
click at [939, 654] on input "number" at bounding box center [1066, 656] width 302 height 30
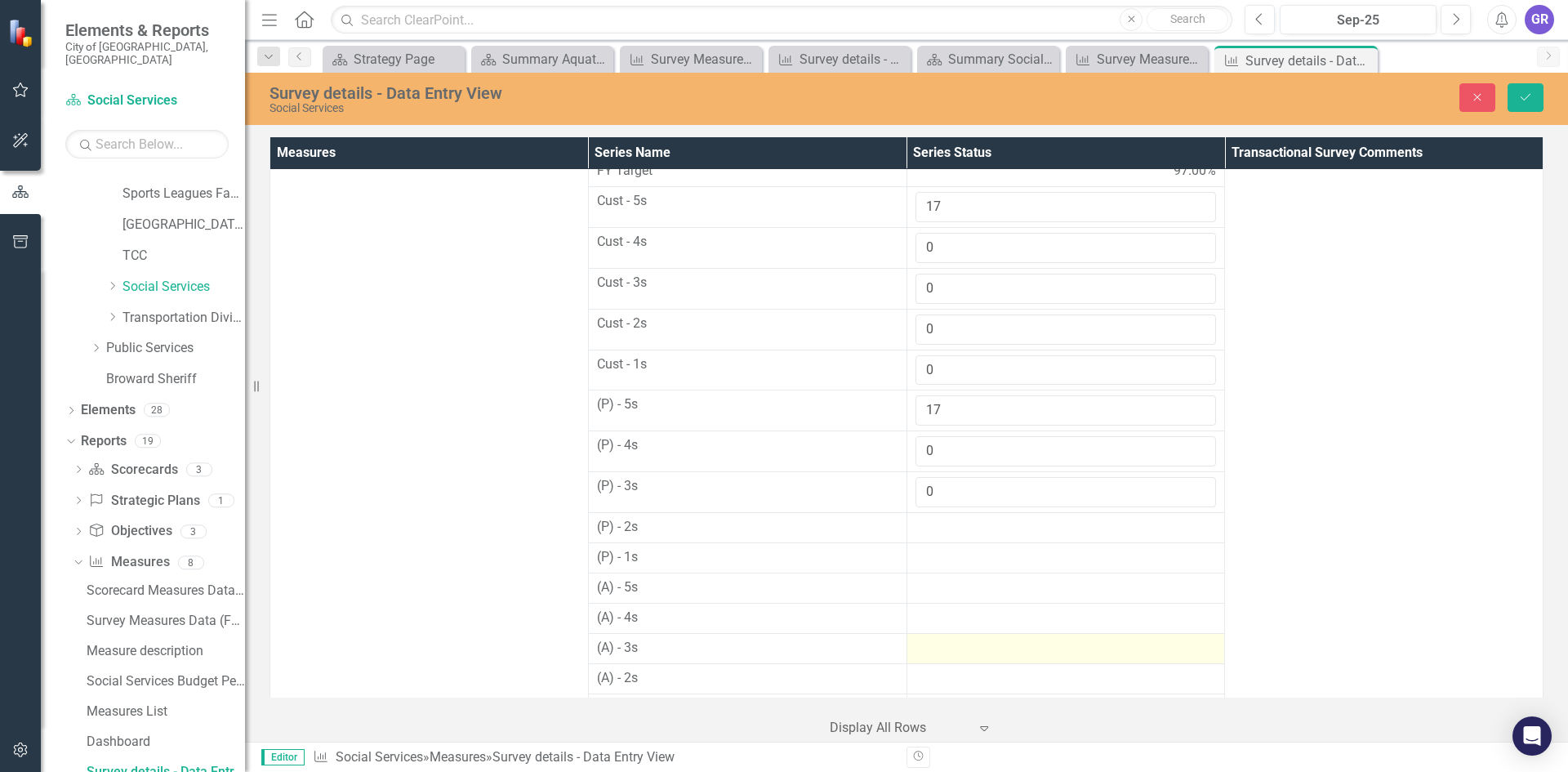
scroll to position [245, 0]
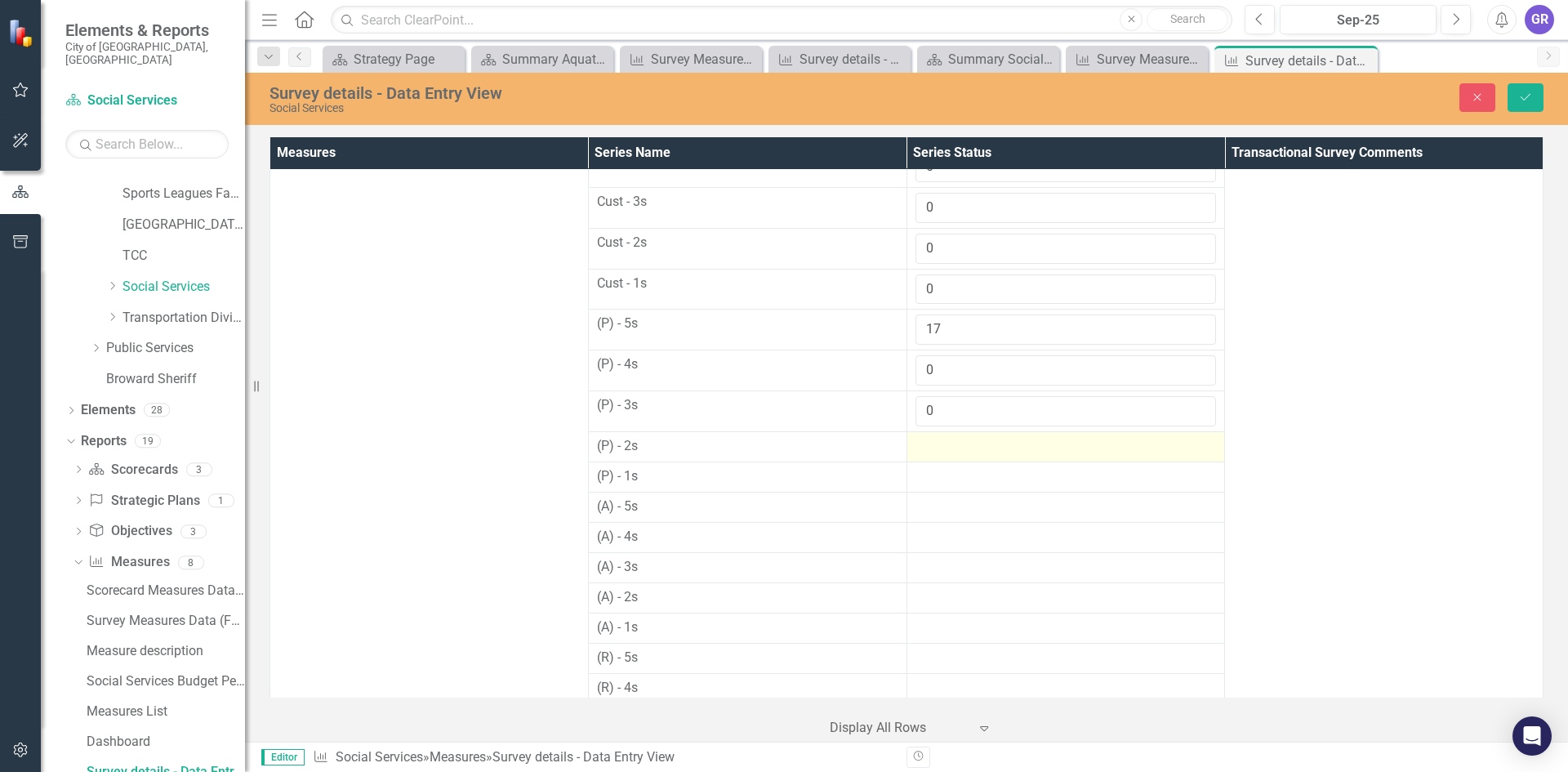
type input "0"
click at [928, 447] on div at bounding box center [1066, 446] width 302 height 19
click at [934, 453] on input "number" at bounding box center [1066, 452] width 302 height 30
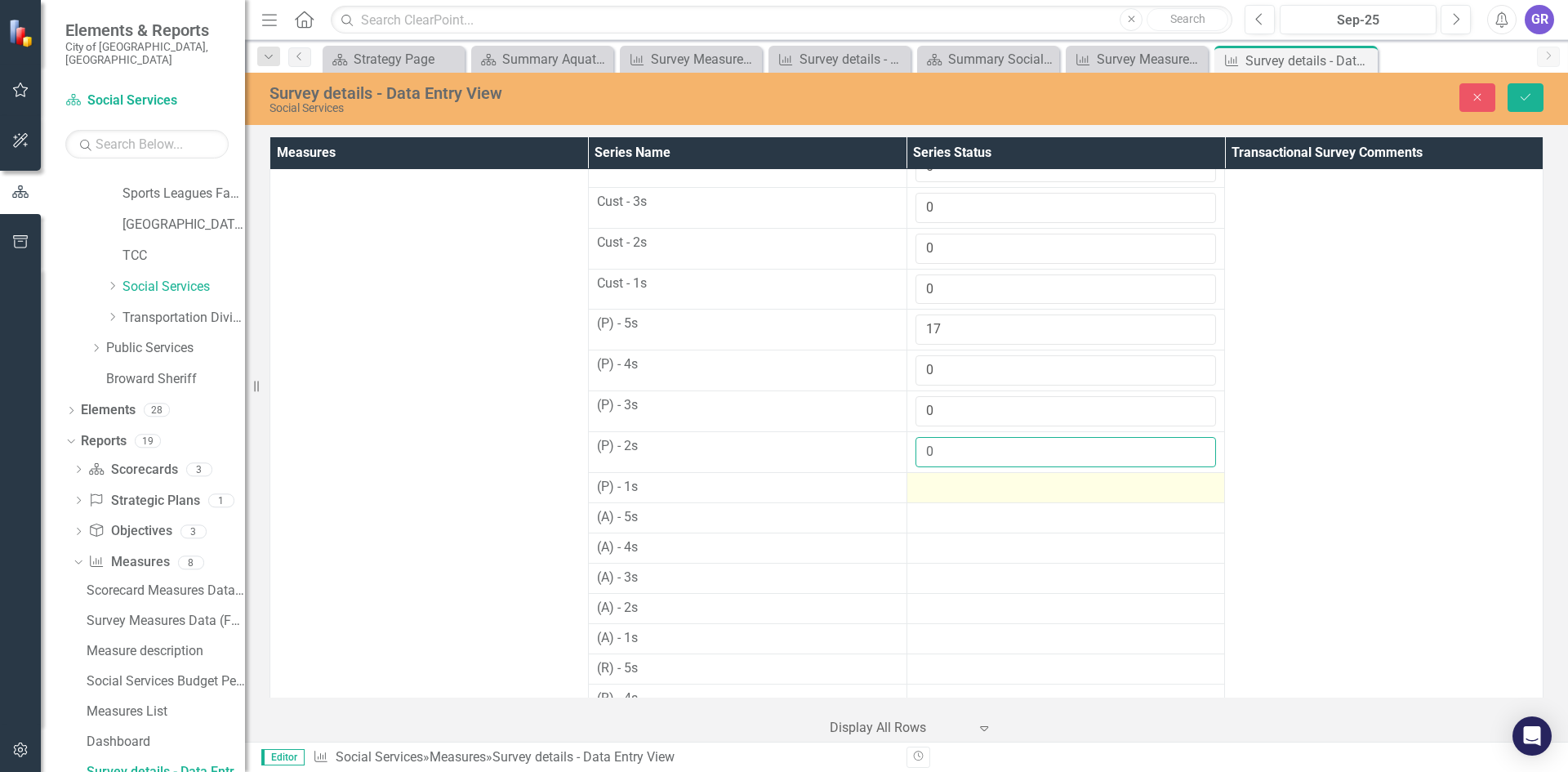
type input "0"
click at [938, 488] on div at bounding box center [1066, 487] width 302 height 19
click at [936, 487] on div at bounding box center [1066, 487] width 302 height 19
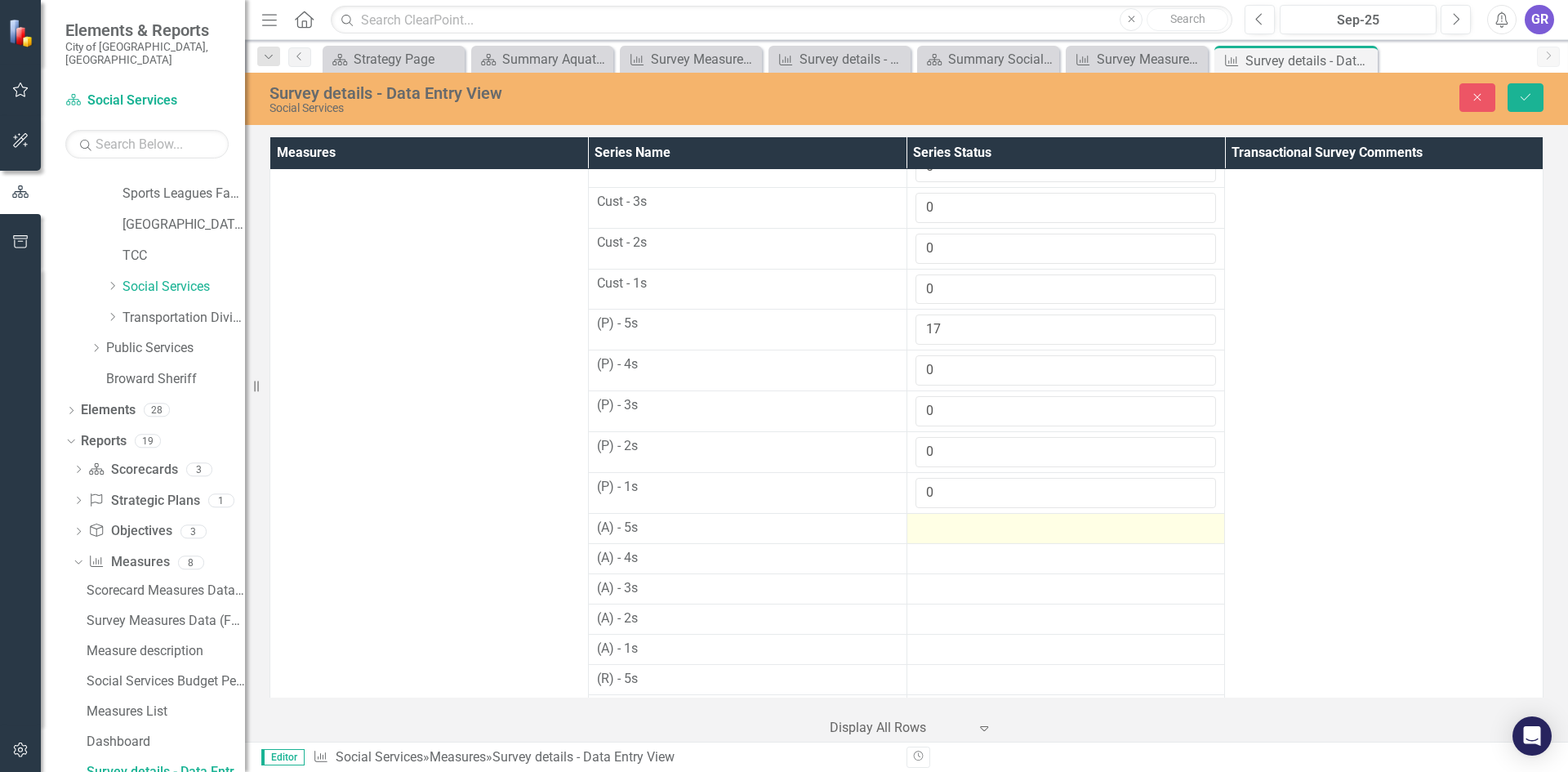
type input "0"
click at [939, 531] on div at bounding box center [1066, 528] width 302 height 19
click at [938, 530] on div at bounding box center [1066, 528] width 302 height 19
click at [938, 530] on input "number" at bounding box center [1066, 534] width 302 height 30
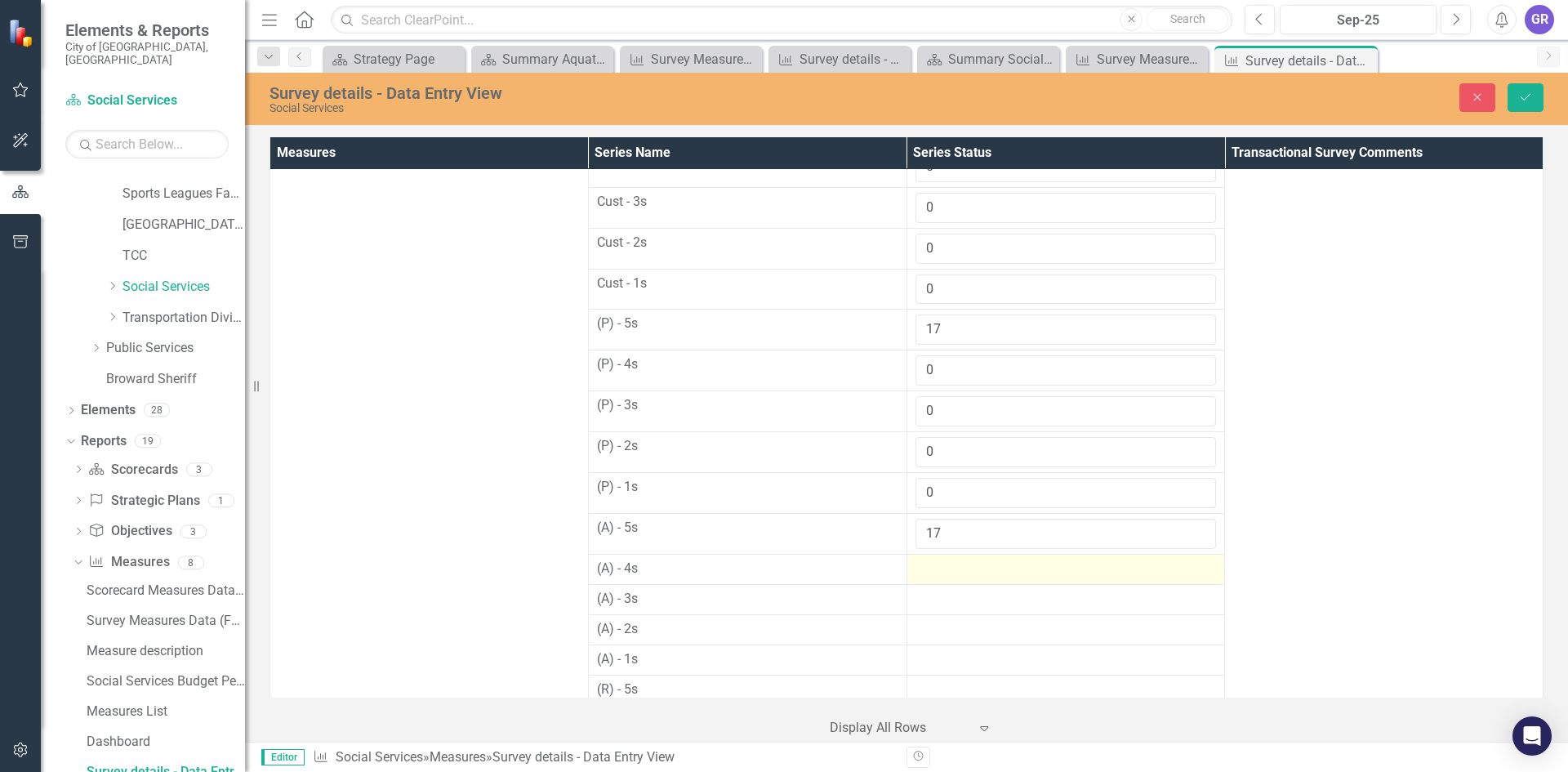
type input "17"
click at [950, 573] on div at bounding box center [1066, 568] width 302 height 19
click at [950, 572] on div at bounding box center [1066, 568] width 302 height 19
click at [950, 571] on input "number" at bounding box center [1066, 574] width 302 height 30
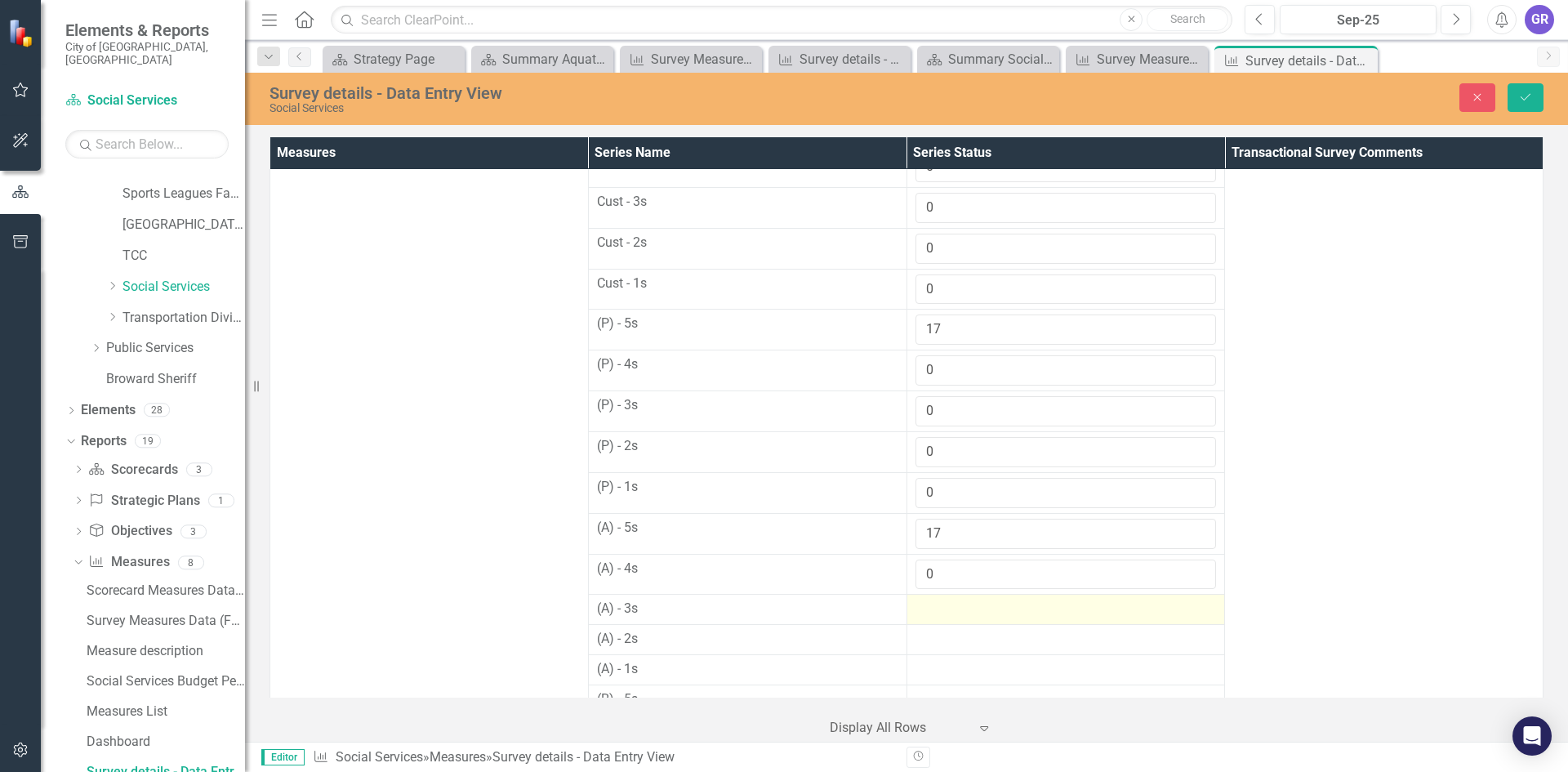
type input "0"
click at [955, 613] on div at bounding box center [1066, 609] width 302 height 19
click at [954, 613] on div at bounding box center [1066, 609] width 302 height 19
click at [954, 613] on input "number" at bounding box center [1066, 614] width 302 height 30
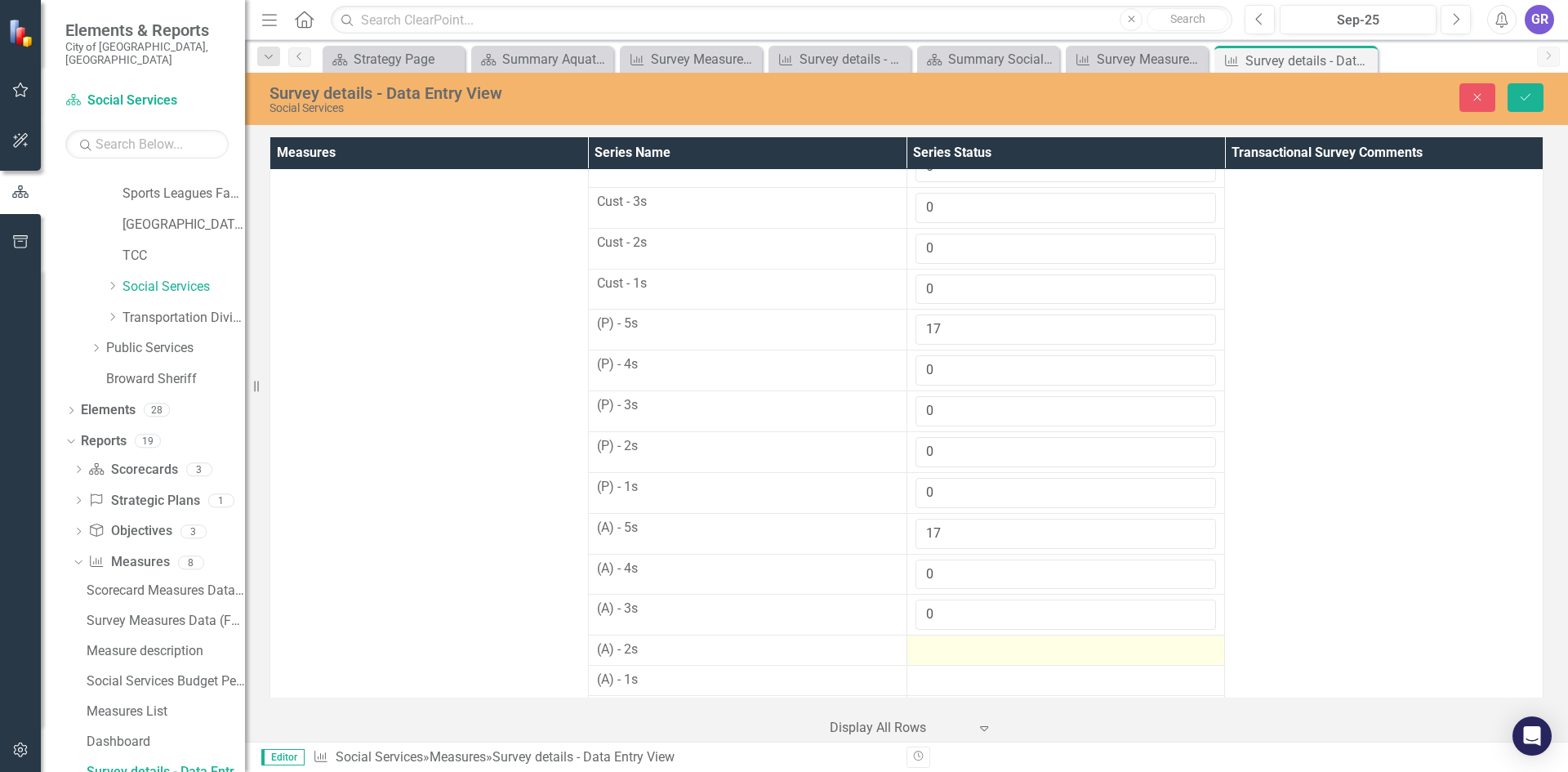
type input "0"
click at [950, 650] on div at bounding box center [1066, 650] width 302 height 19
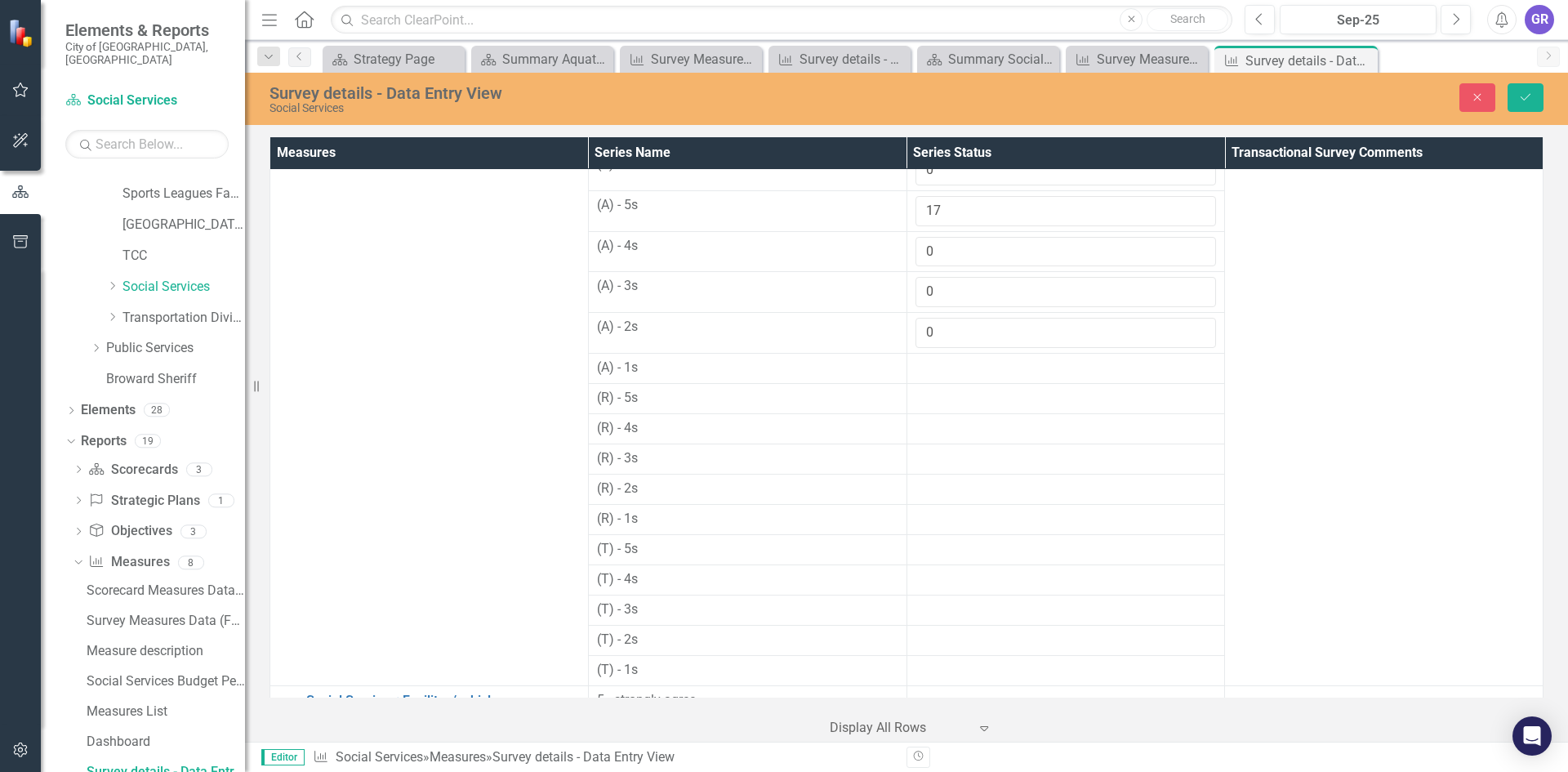
scroll to position [622, 0]
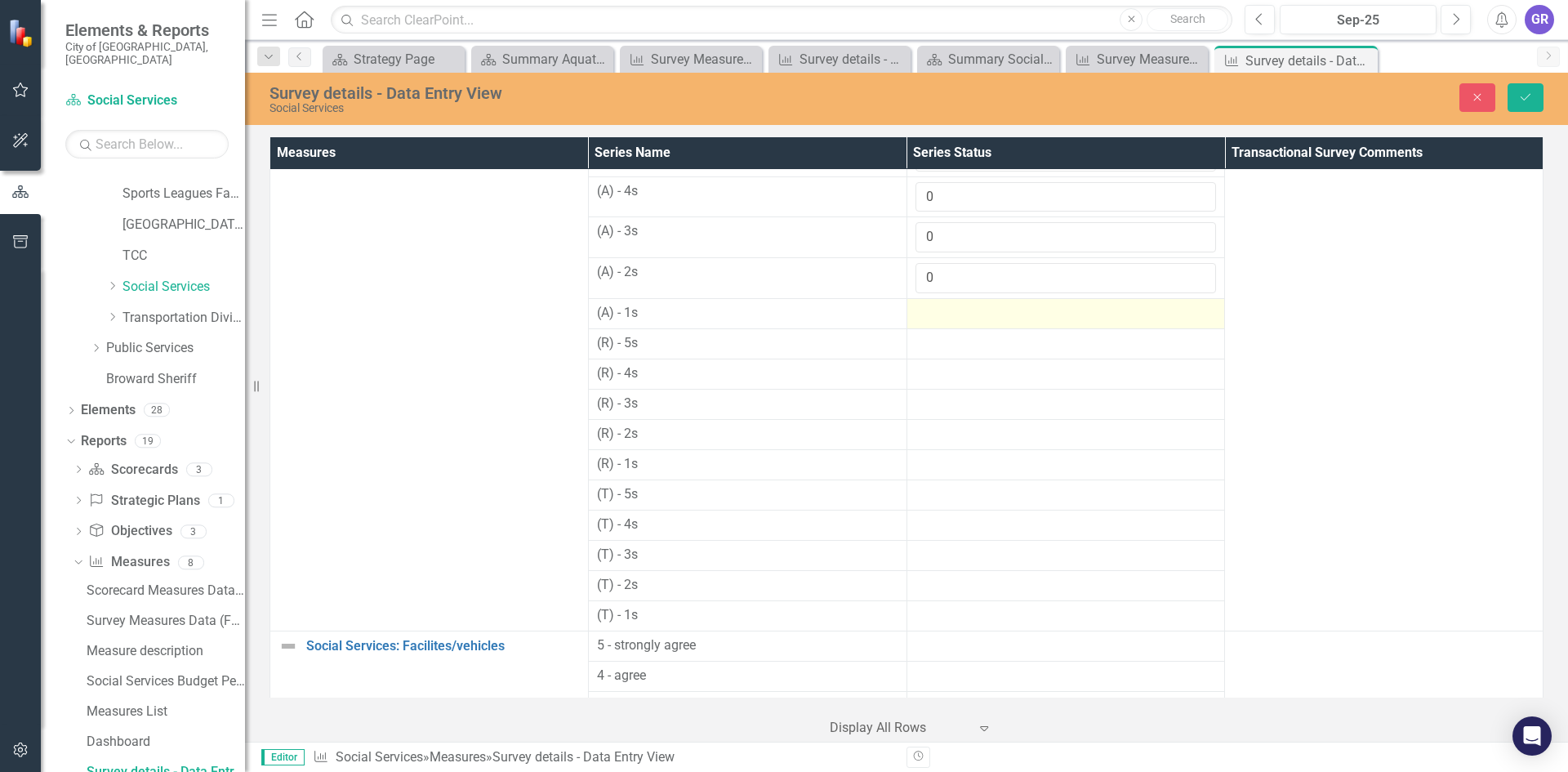
type input "0"
click at [947, 313] on div at bounding box center [1066, 313] width 302 height 19
click at [947, 315] on div at bounding box center [1066, 313] width 302 height 19
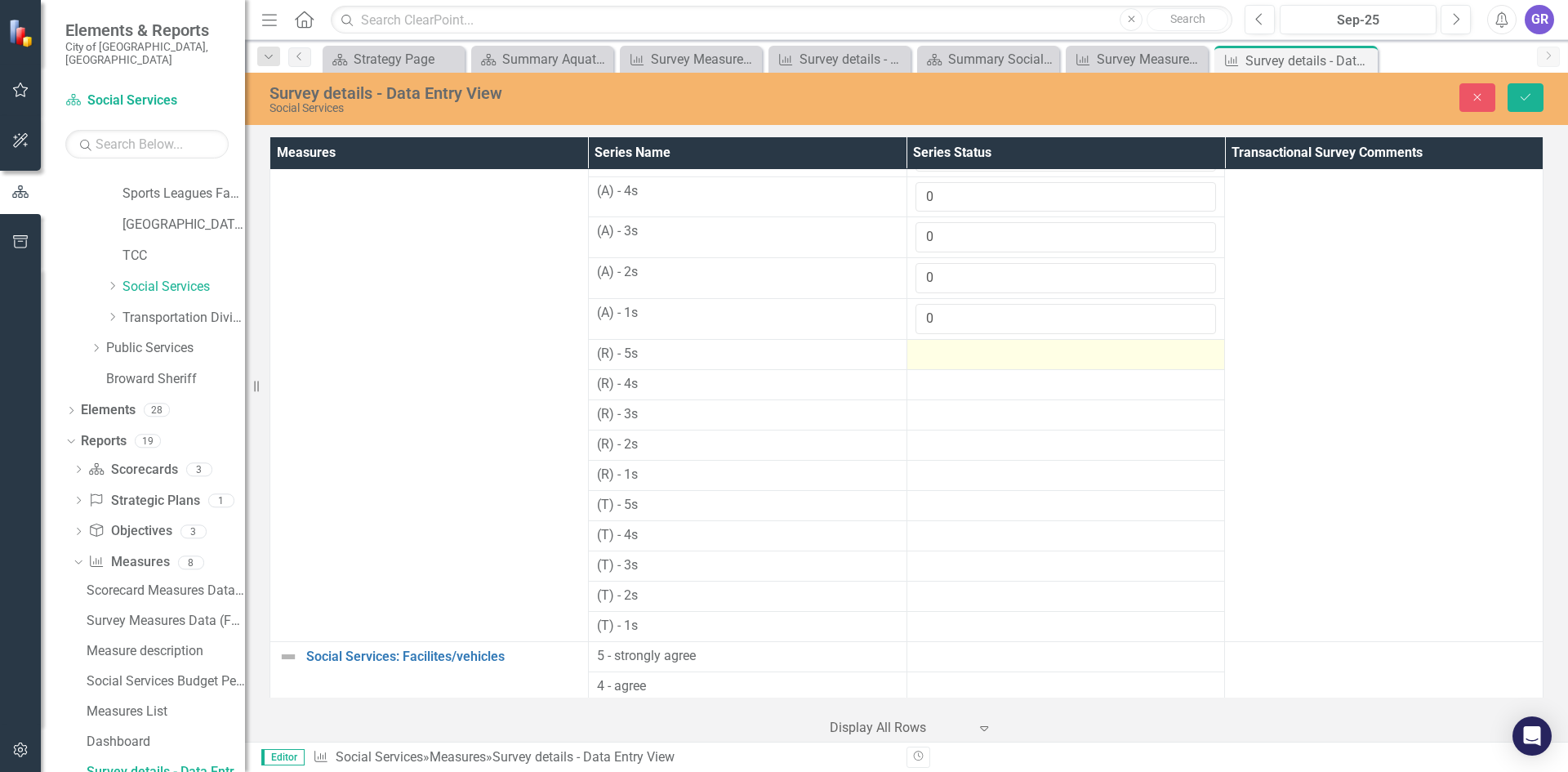
type input "0"
click at [924, 361] on div at bounding box center [1066, 354] width 302 height 19
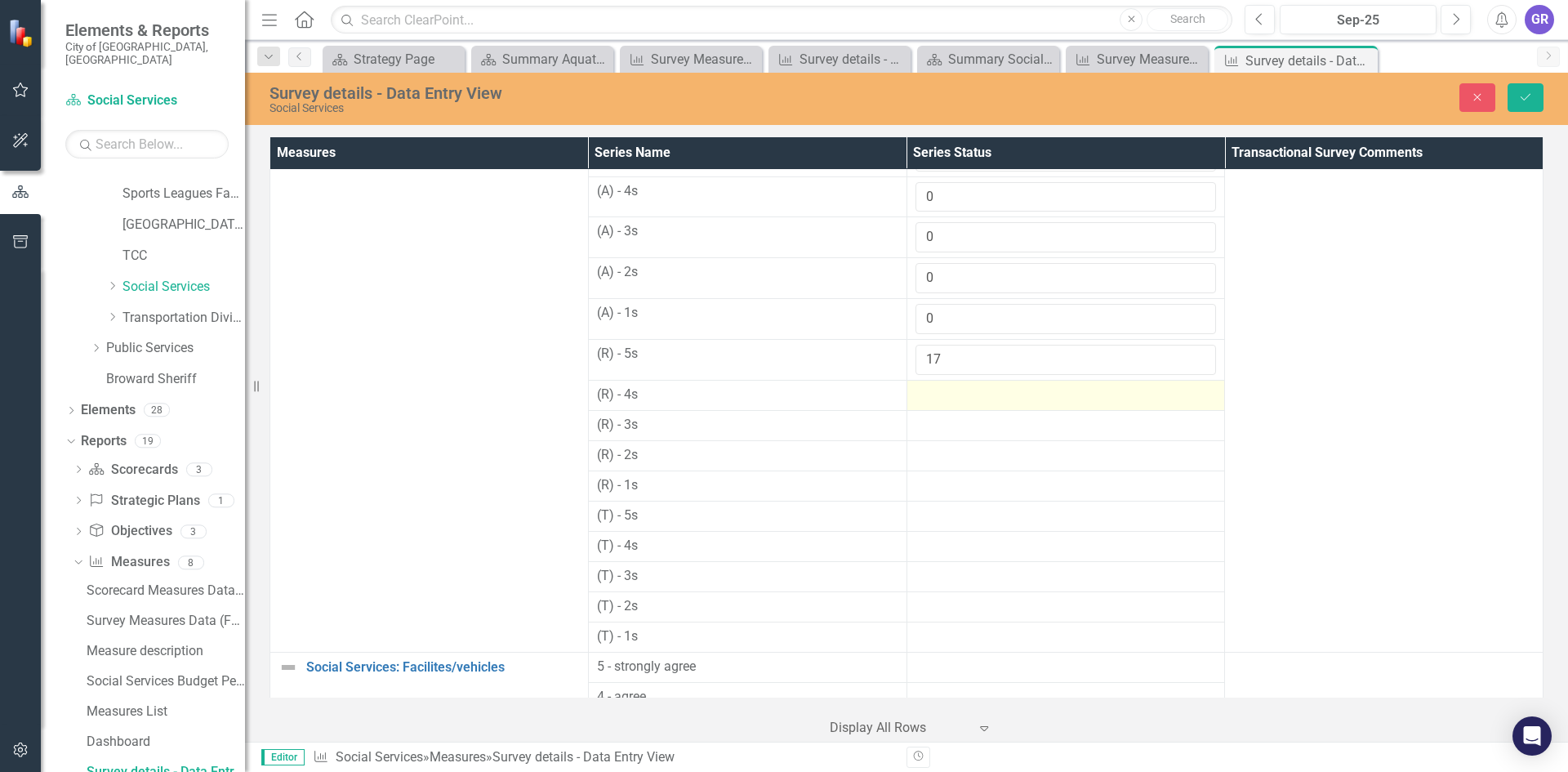
type input "17"
click at [928, 397] on div at bounding box center [1066, 395] width 302 height 19
click at [929, 397] on div at bounding box center [1066, 395] width 302 height 19
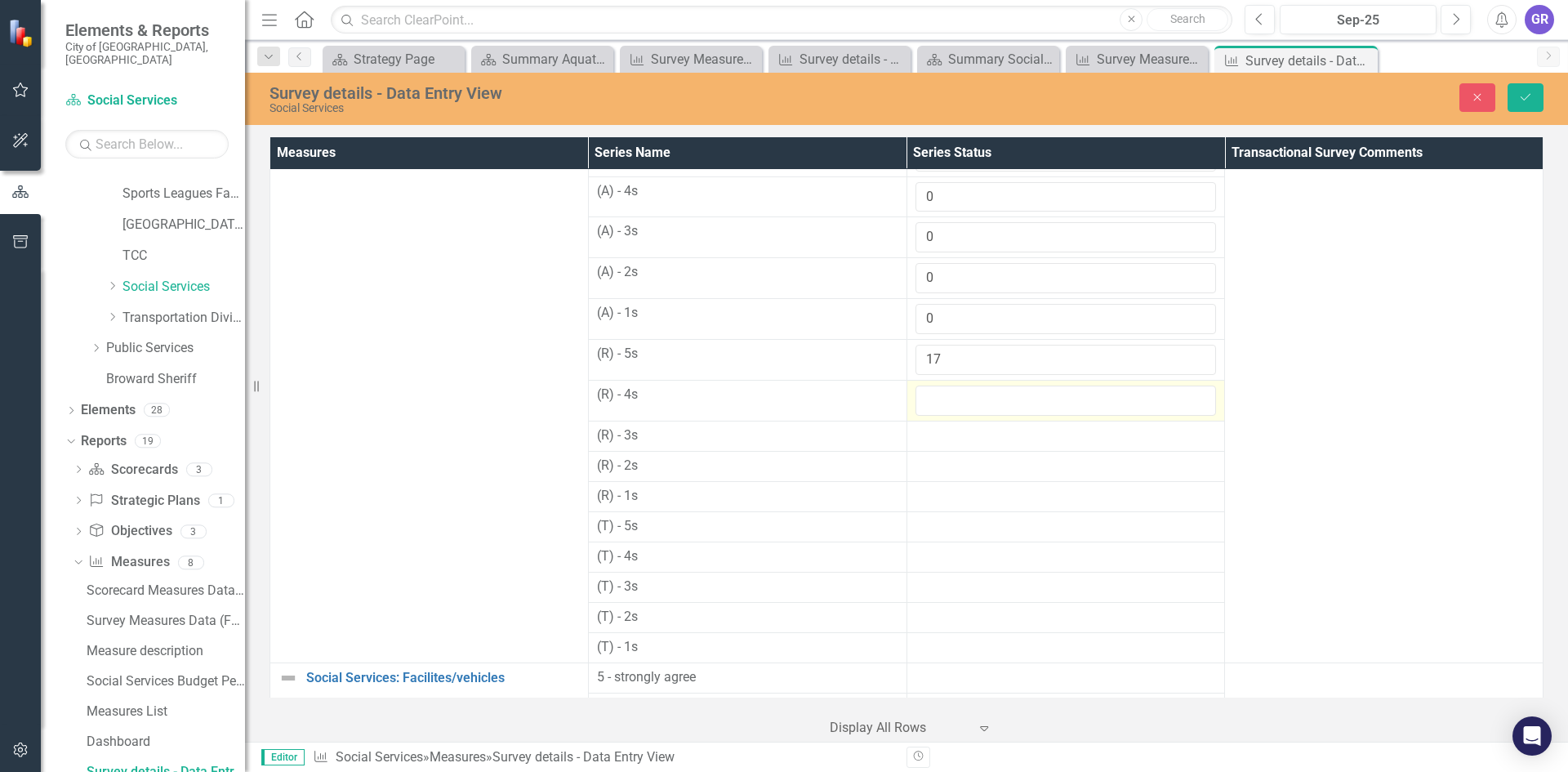
click at [929, 397] on input "number" at bounding box center [1066, 401] width 302 height 30
type input "0"
click at [934, 436] on div at bounding box center [1066, 436] width 302 height 19
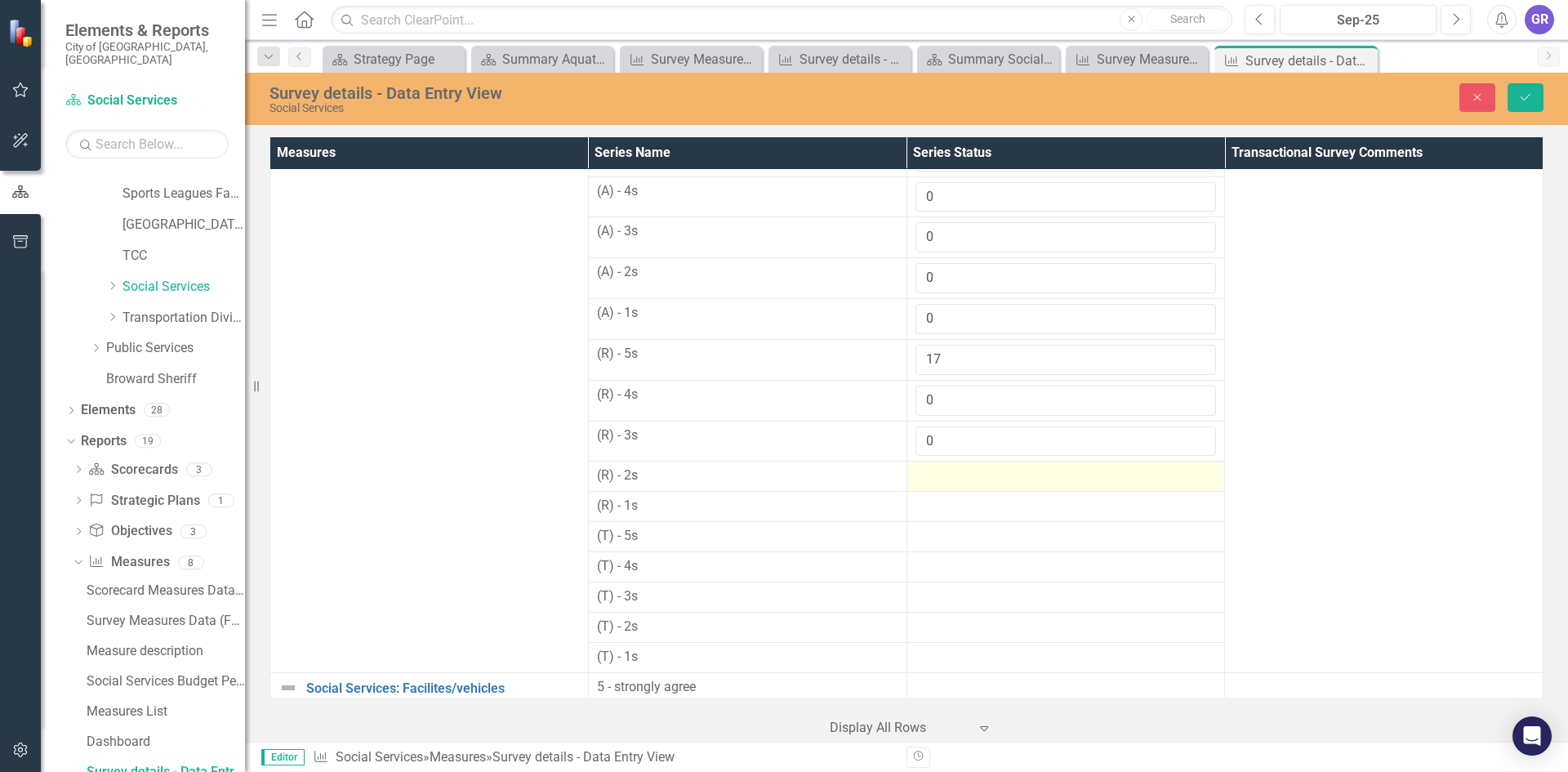
type input "0"
click at [929, 474] on div at bounding box center [1066, 475] width 302 height 19
click at [930, 474] on div at bounding box center [1066, 475] width 302 height 19
click at [930, 474] on input "number" at bounding box center [1066, 481] width 302 height 30
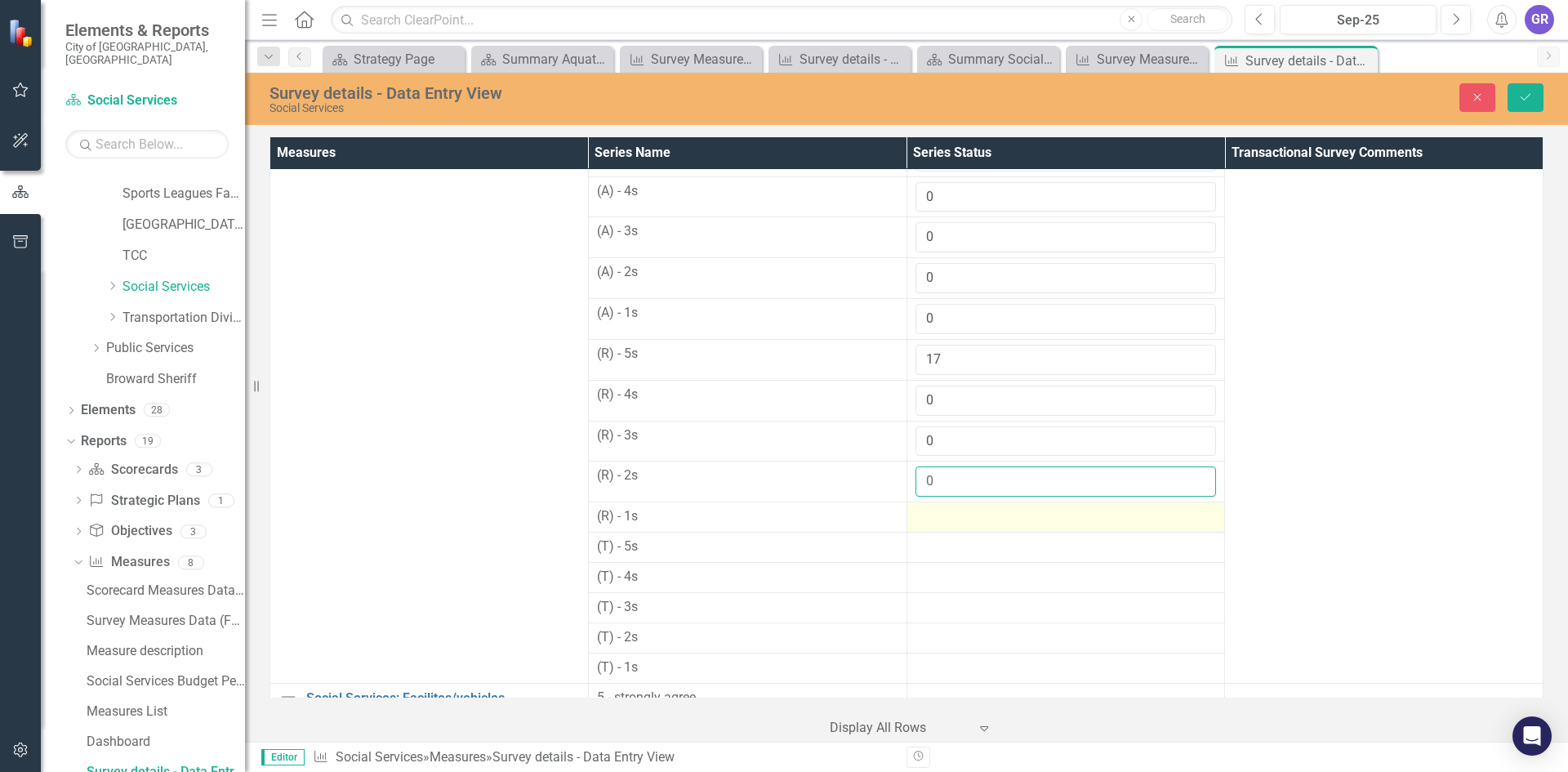
type input "0"
click at [934, 521] on div at bounding box center [1066, 516] width 302 height 19
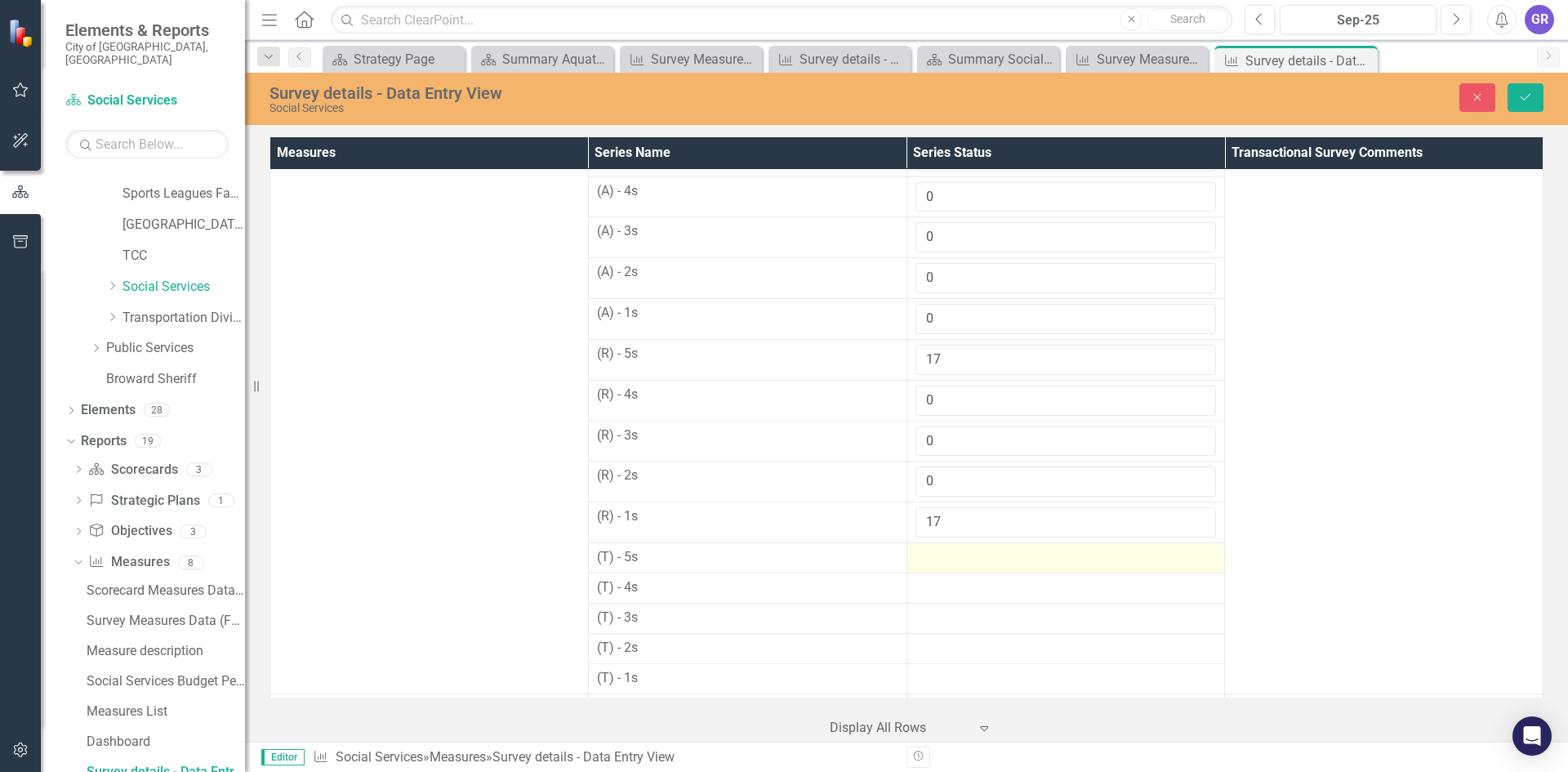
type input "17"
click at [944, 560] on div at bounding box center [1066, 557] width 302 height 19
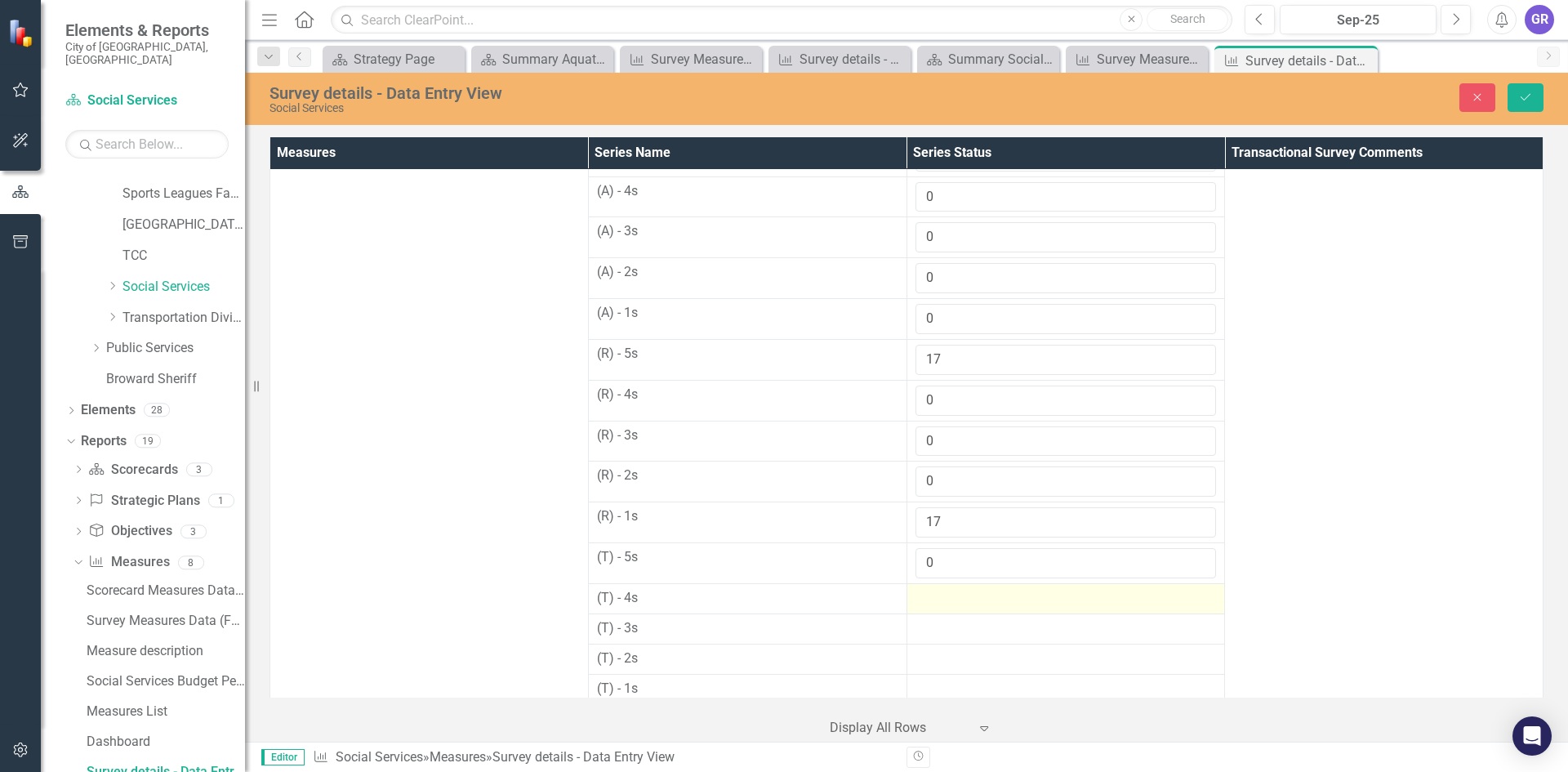
type input "0"
click at [940, 598] on div at bounding box center [1066, 598] width 302 height 19
click at [940, 598] on input "number" at bounding box center [1066, 604] width 302 height 30
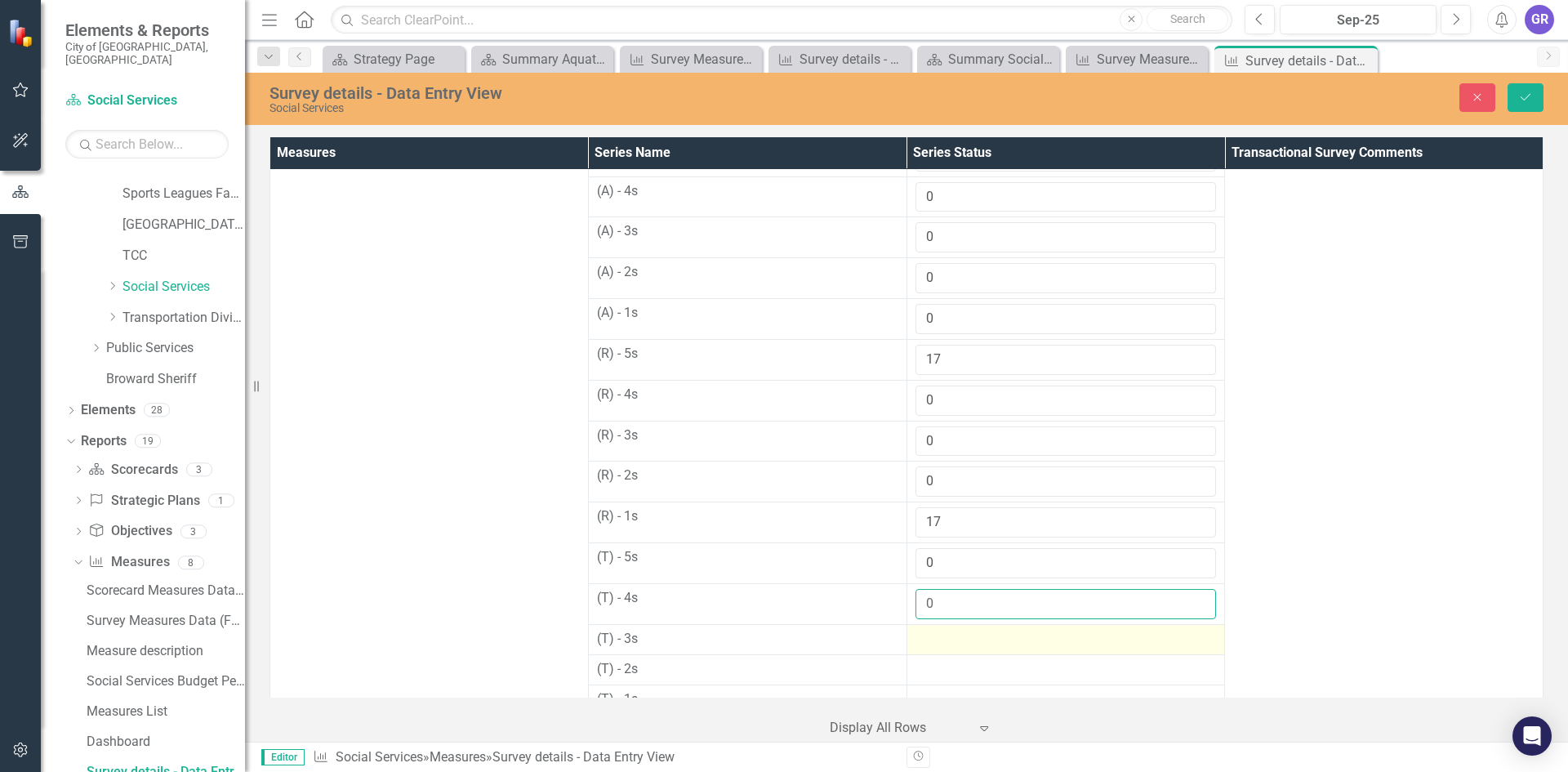
type input "0"
click at [946, 641] on div at bounding box center [1066, 639] width 302 height 19
click at [947, 641] on div at bounding box center [1066, 639] width 302 height 19
click at [947, 641] on input "number" at bounding box center [1066, 645] width 302 height 30
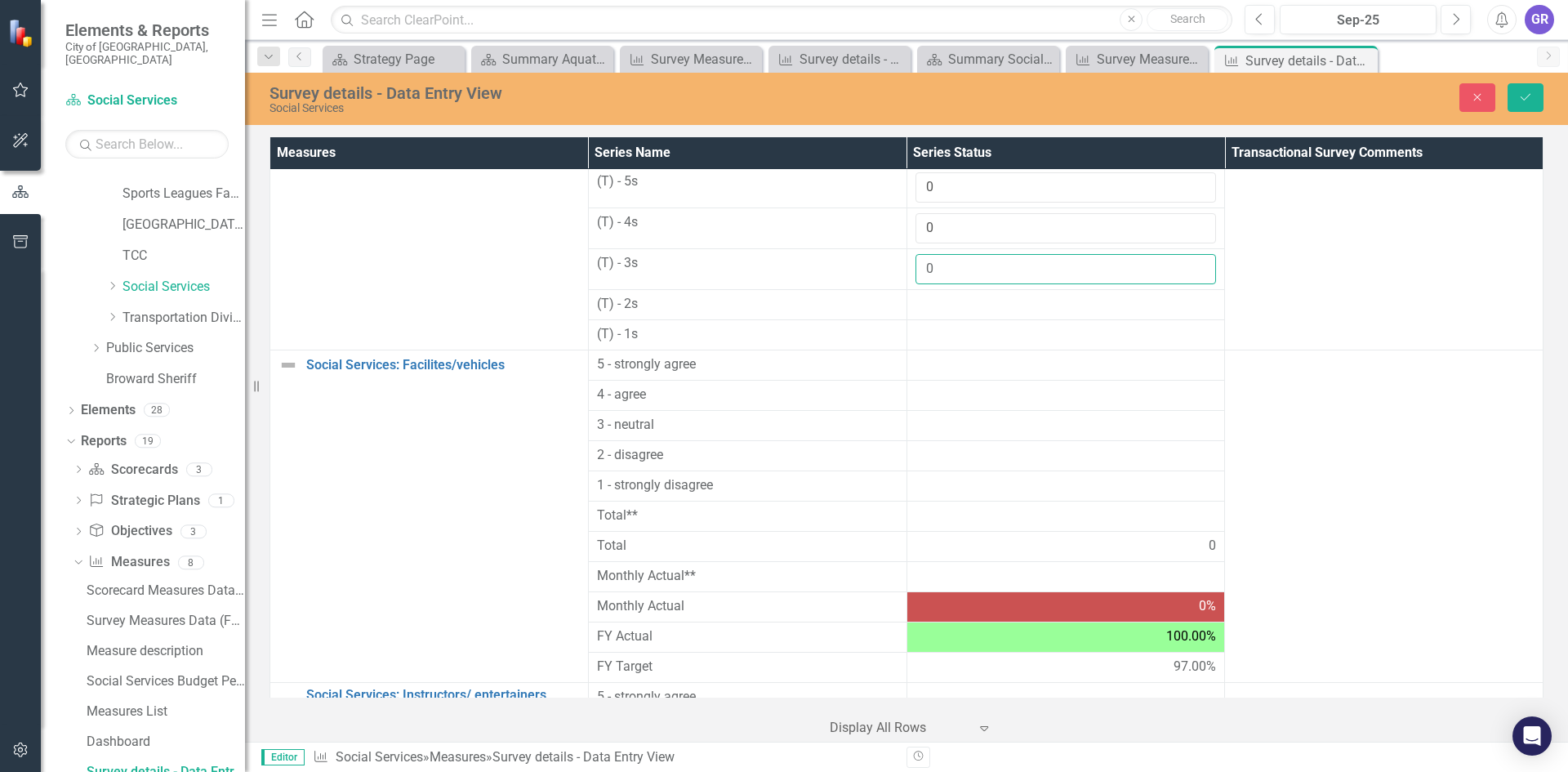
scroll to position [1016, 0]
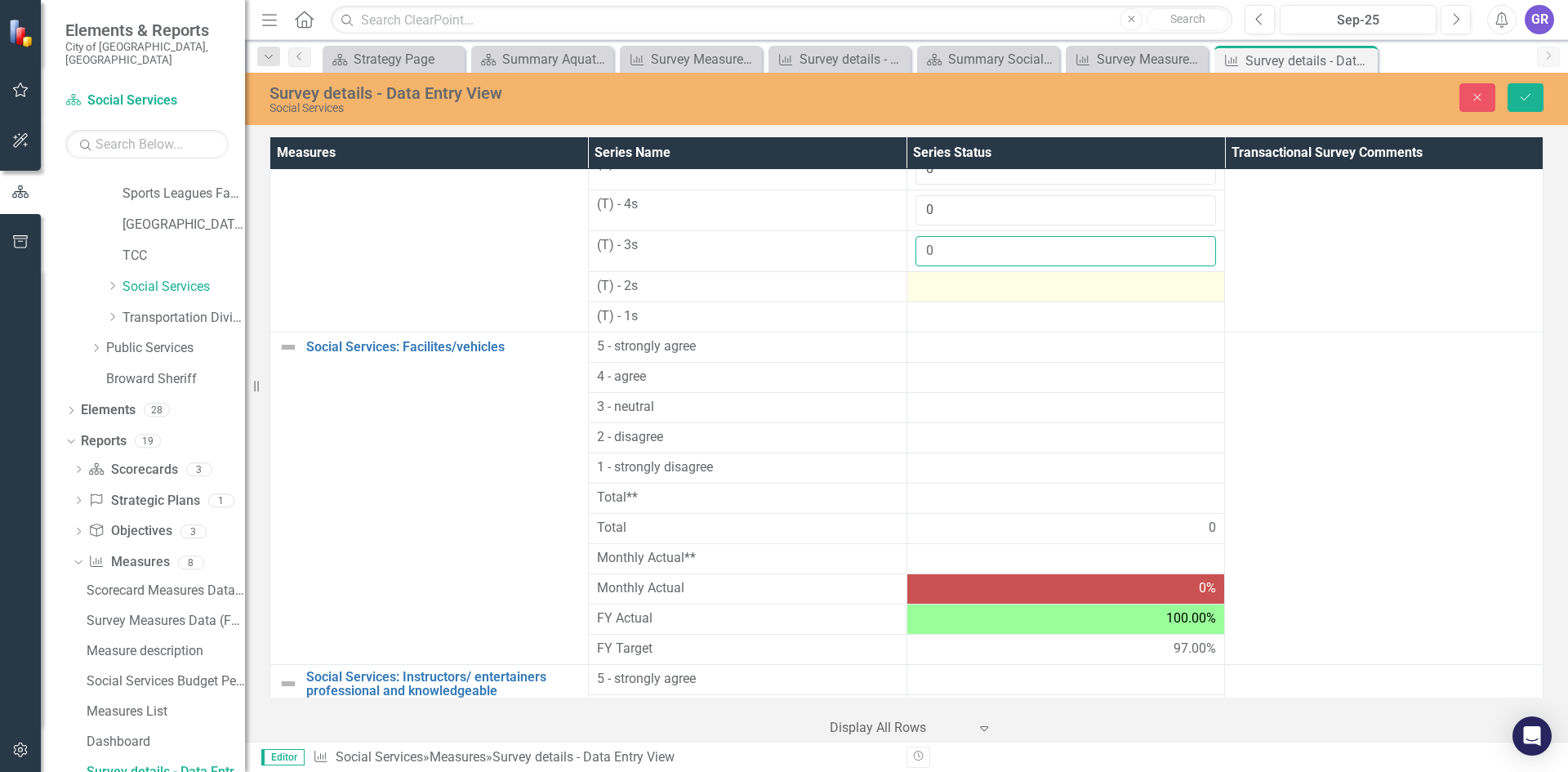
type input "0"
click at [933, 290] on div at bounding box center [1066, 286] width 302 height 19
click at [931, 289] on div at bounding box center [1066, 286] width 302 height 19
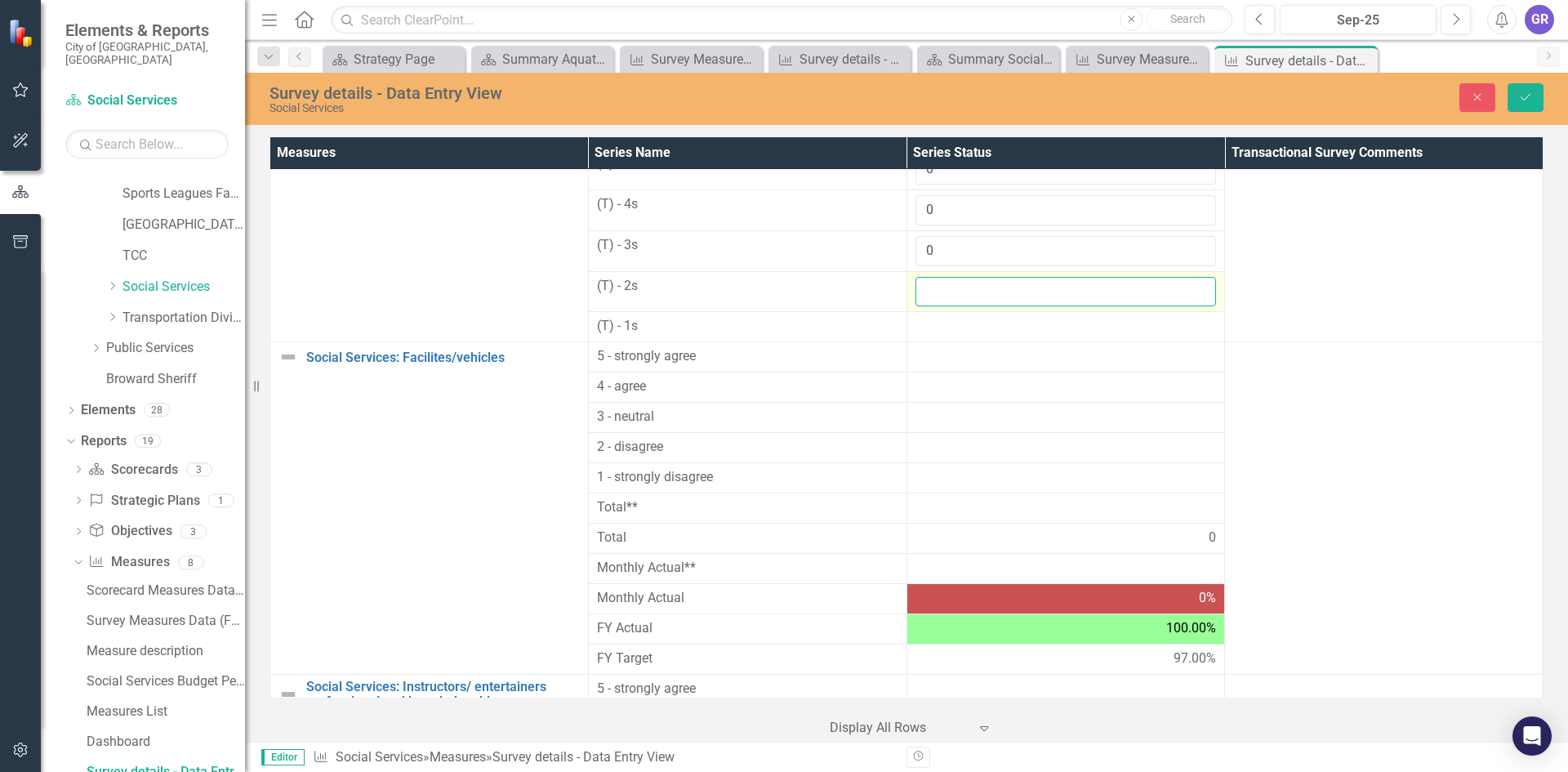
click at [931, 289] on input "number" at bounding box center [1066, 292] width 302 height 30
type input "0"
click at [929, 322] on div at bounding box center [1066, 326] width 302 height 19
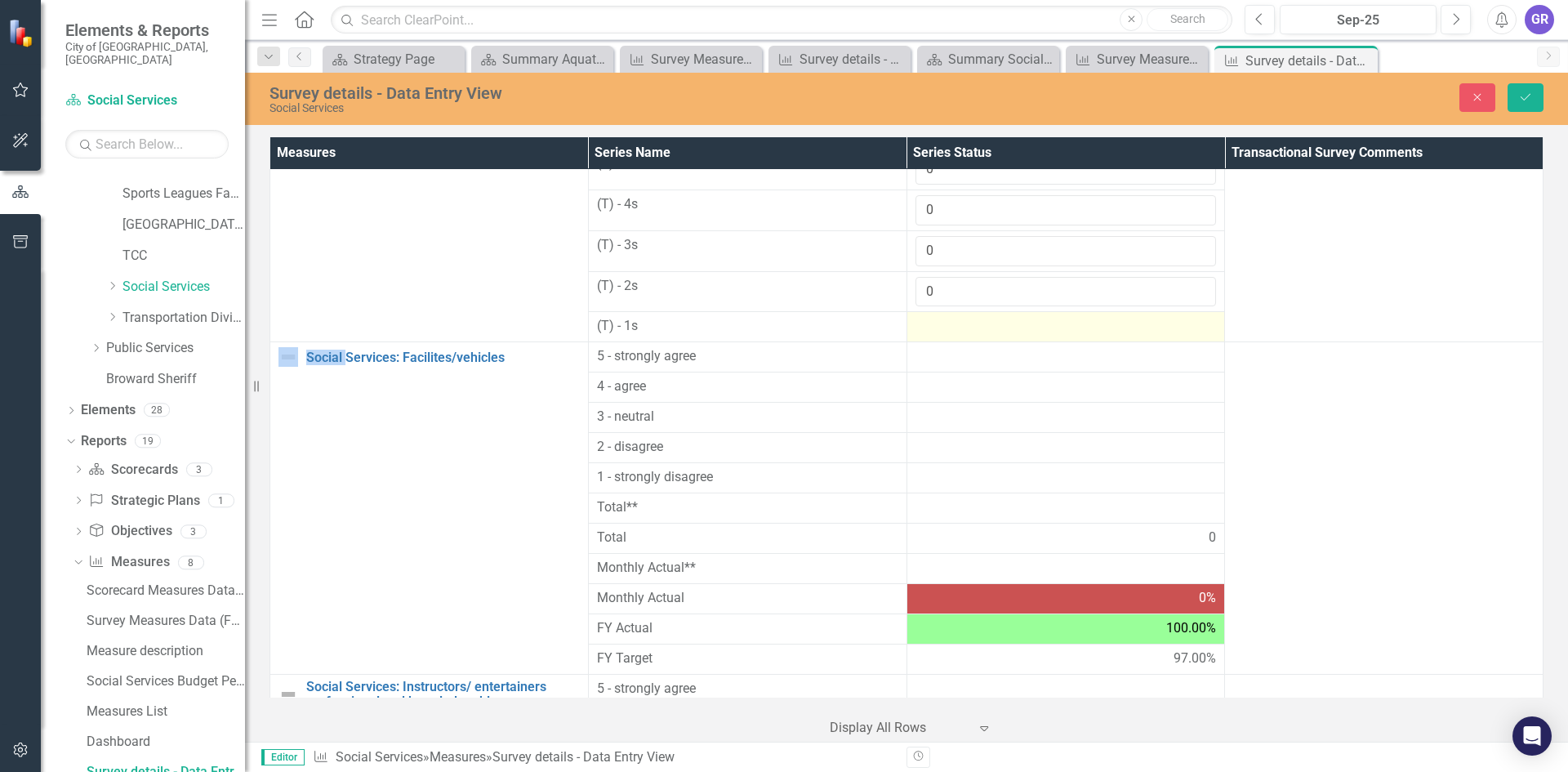
click at [929, 324] on div at bounding box center [1066, 326] width 302 height 19
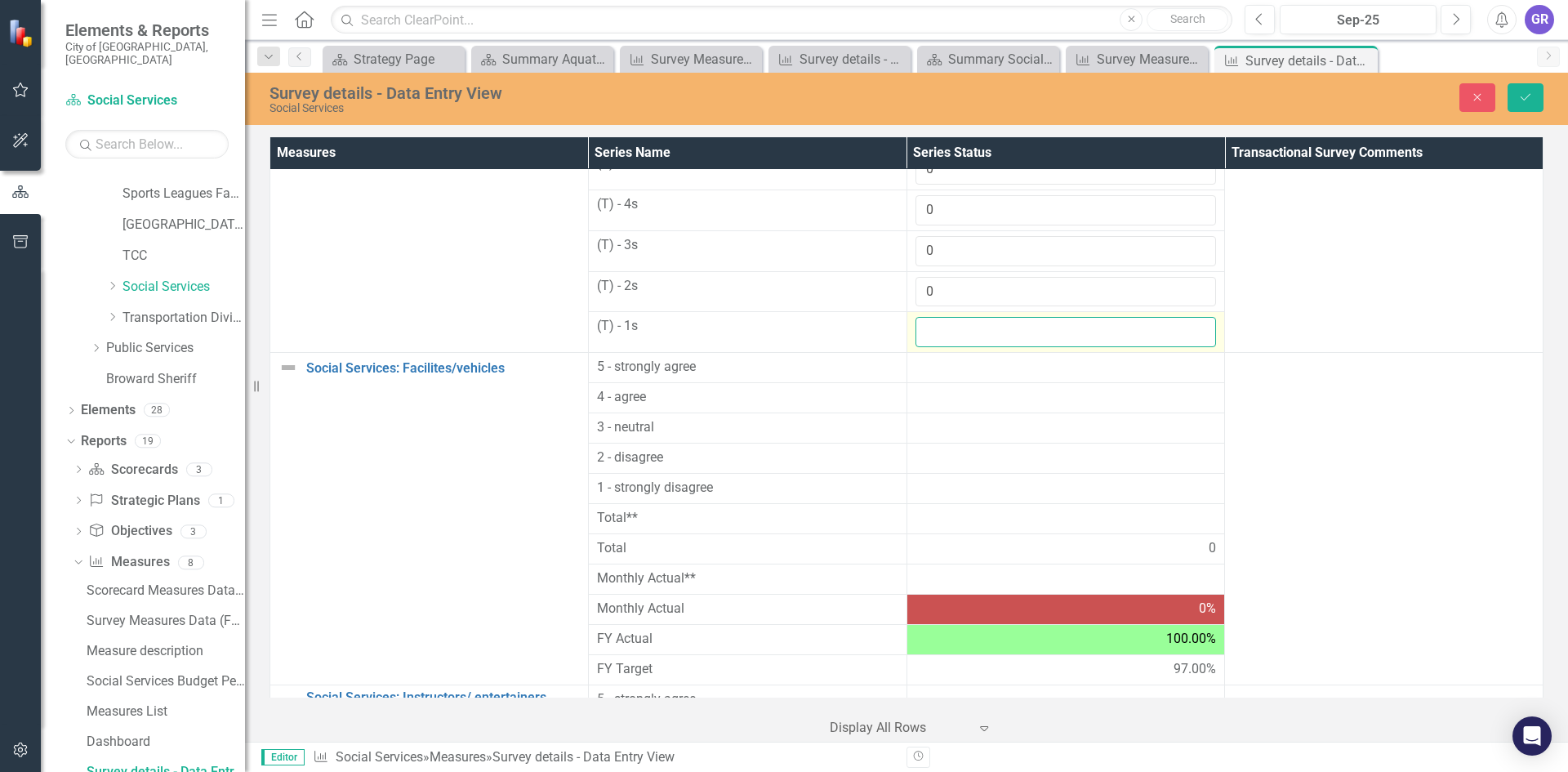
click at [929, 324] on input "number" at bounding box center [1066, 332] width 302 height 30
type input "0"
click at [931, 374] on div at bounding box center [1066, 367] width 302 height 19
click at [930, 374] on div at bounding box center [1066, 367] width 302 height 19
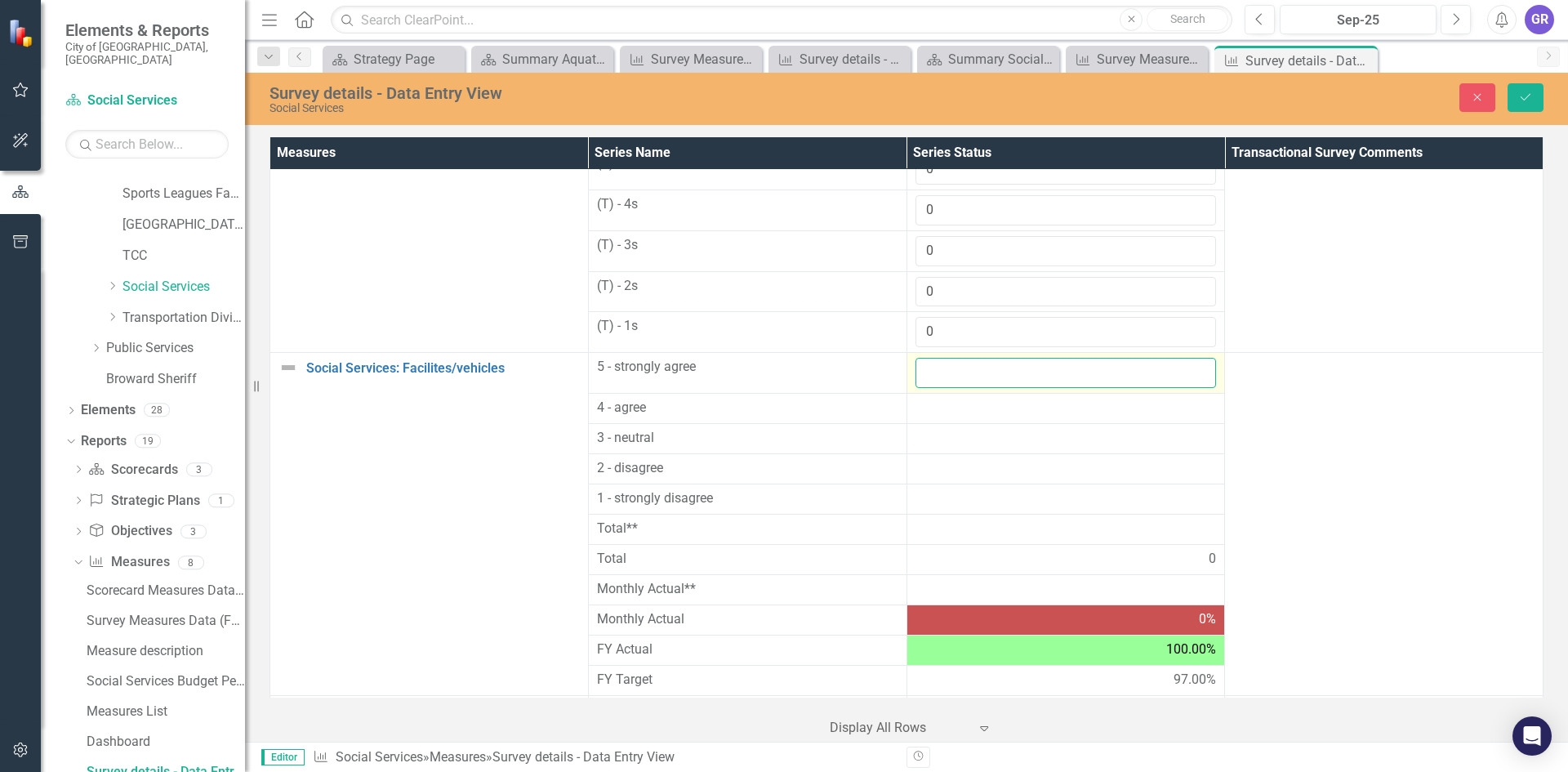
click at [930, 374] on input "number" at bounding box center [1066, 373] width 302 height 30
type input "17"
click at [942, 416] on div at bounding box center [1066, 407] width 302 height 19
click at [941, 415] on div at bounding box center [1066, 407] width 302 height 19
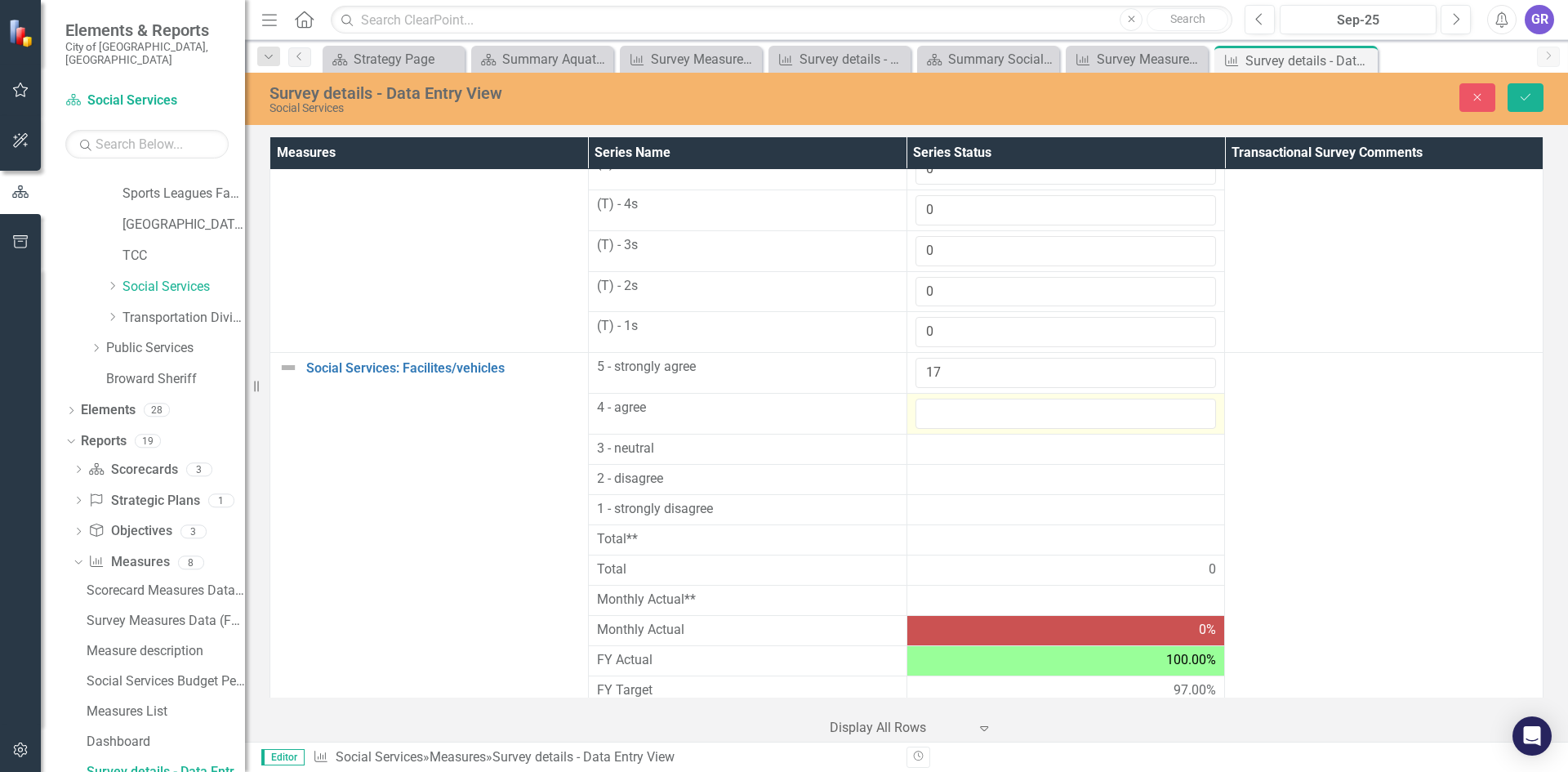
click at [940, 413] on input "number" at bounding box center [1066, 413] width 302 height 30
type input "0"
click at [940, 449] on div at bounding box center [1066, 448] width 302 height 19
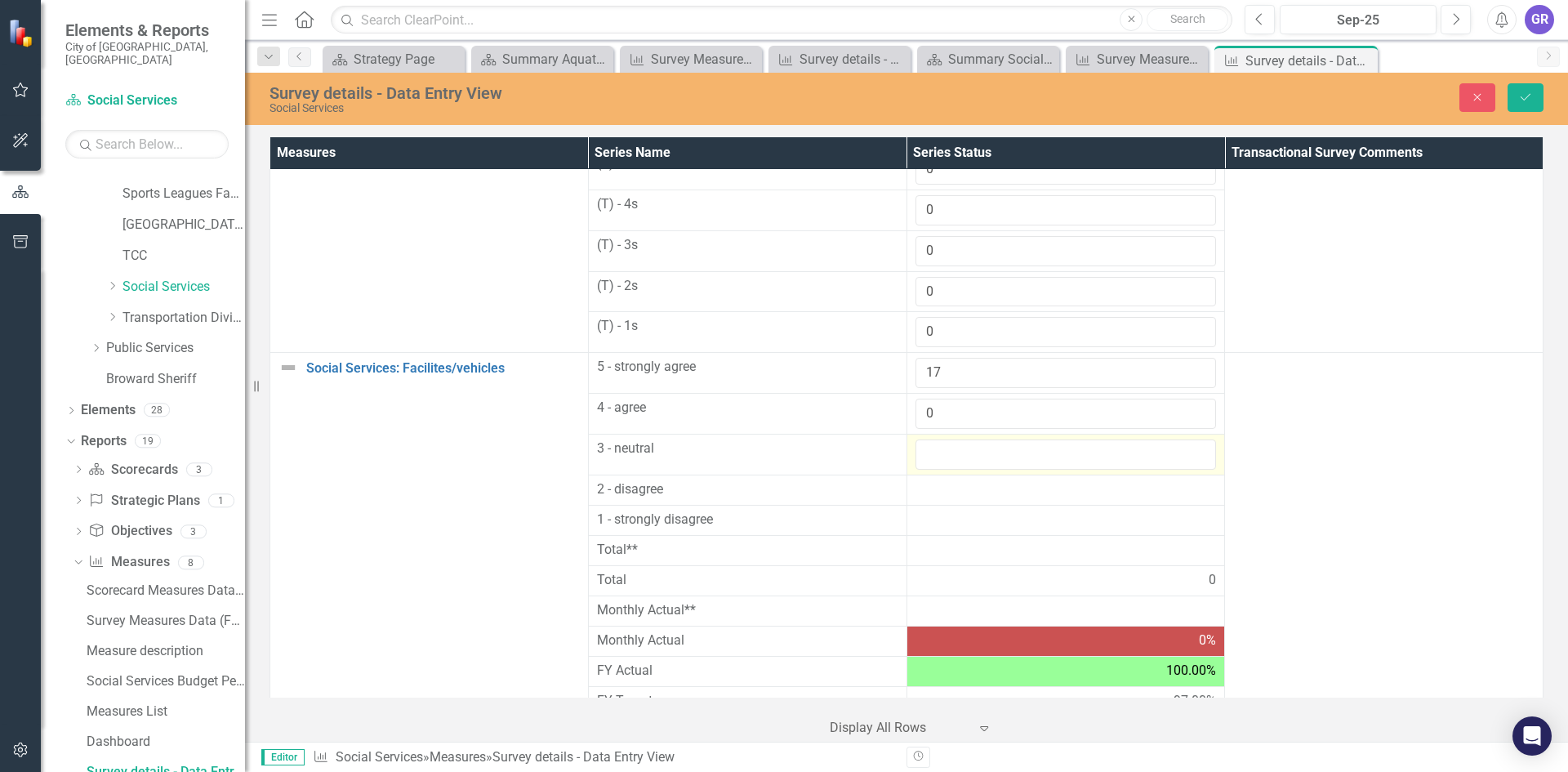
click at [940, 449] on input "number" at bounding box center [1066, 454] width 302 height 30
type input "0"
click at [948, 485] on div at bounding box center [1066, 490] width 302 height 19
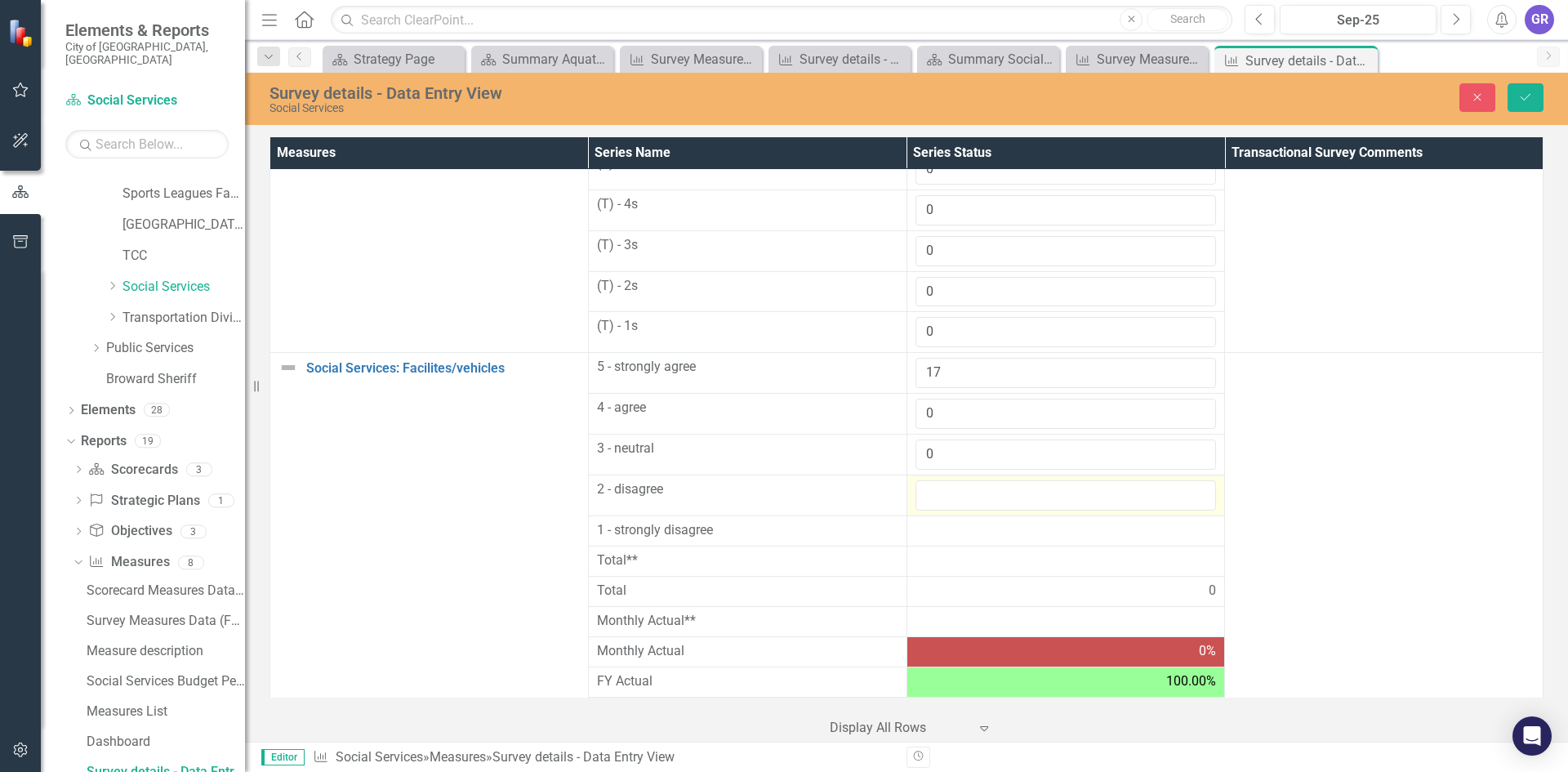
click at [948, 485] on input "number" at bounding box center [1066, 495] width 302 height 30
type input "0"
click at [934, 529] on div at bounding box center [1066, 531] width 302 height 19
click at [934, 528] on div at bounding box center [1066, 531] width 302 height 19
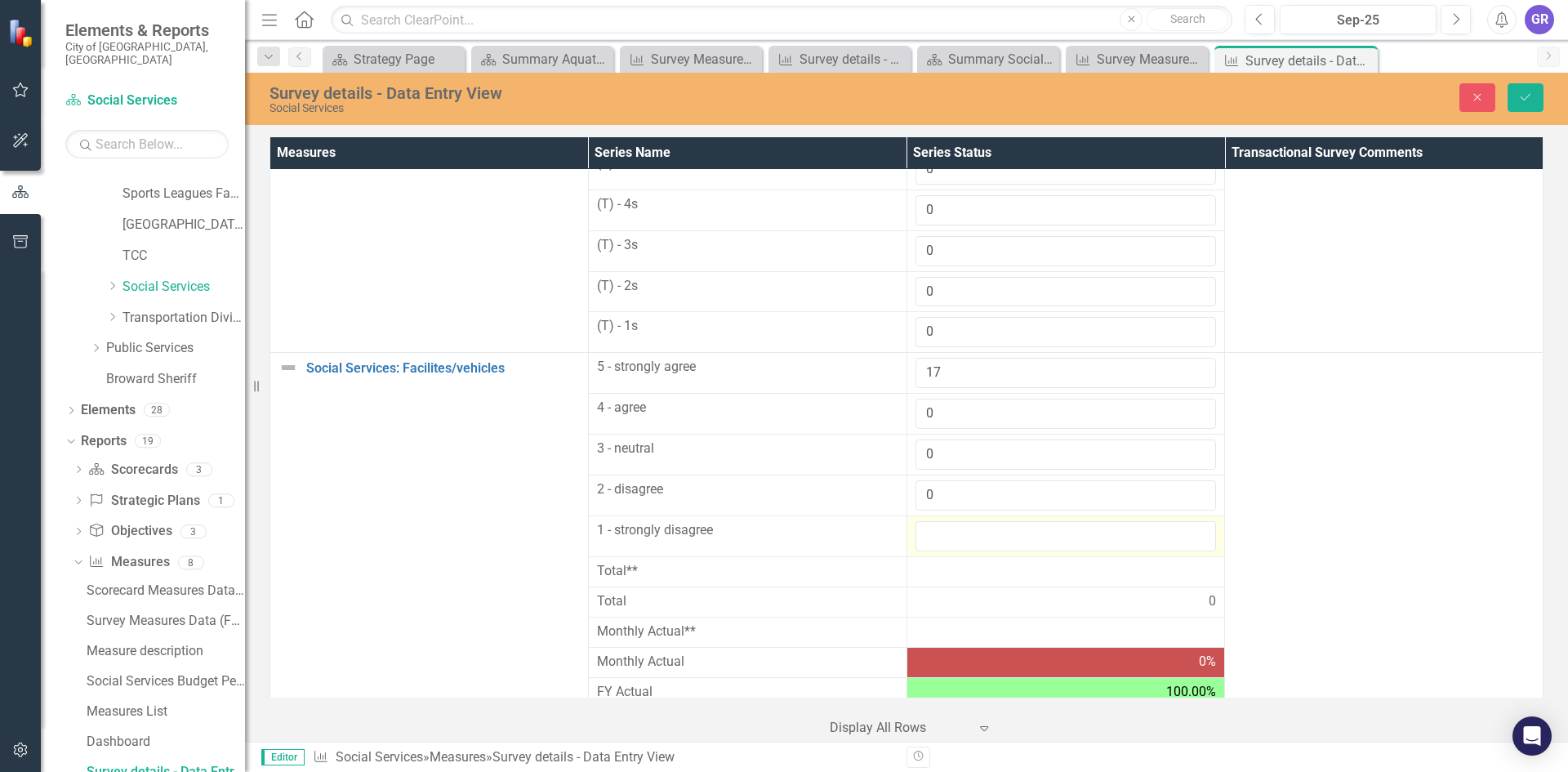
click at [934, 528] on input "number" at bounding box center [1066, 536] width 302 height 30
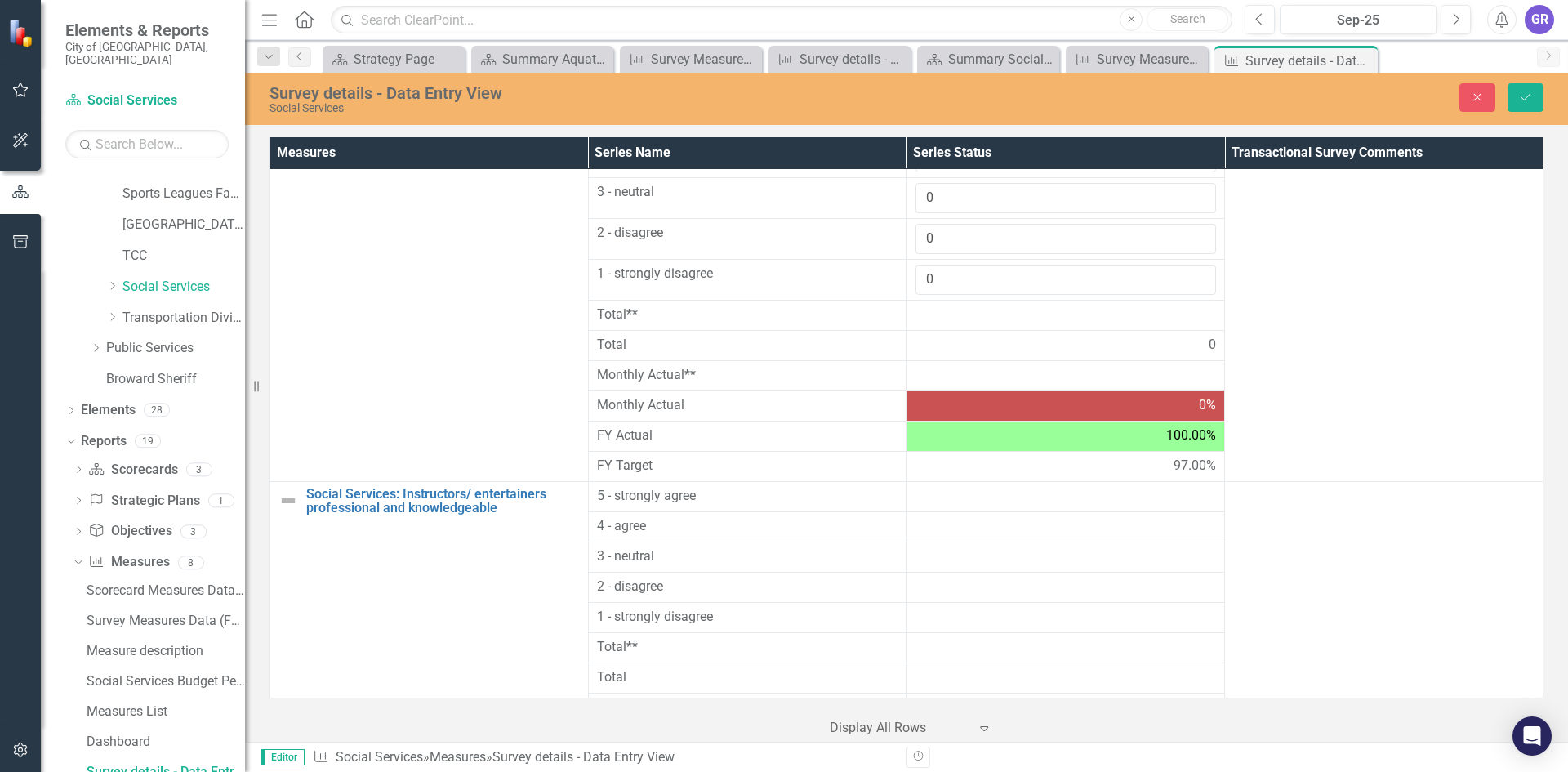
scroll to position [1298, 0]
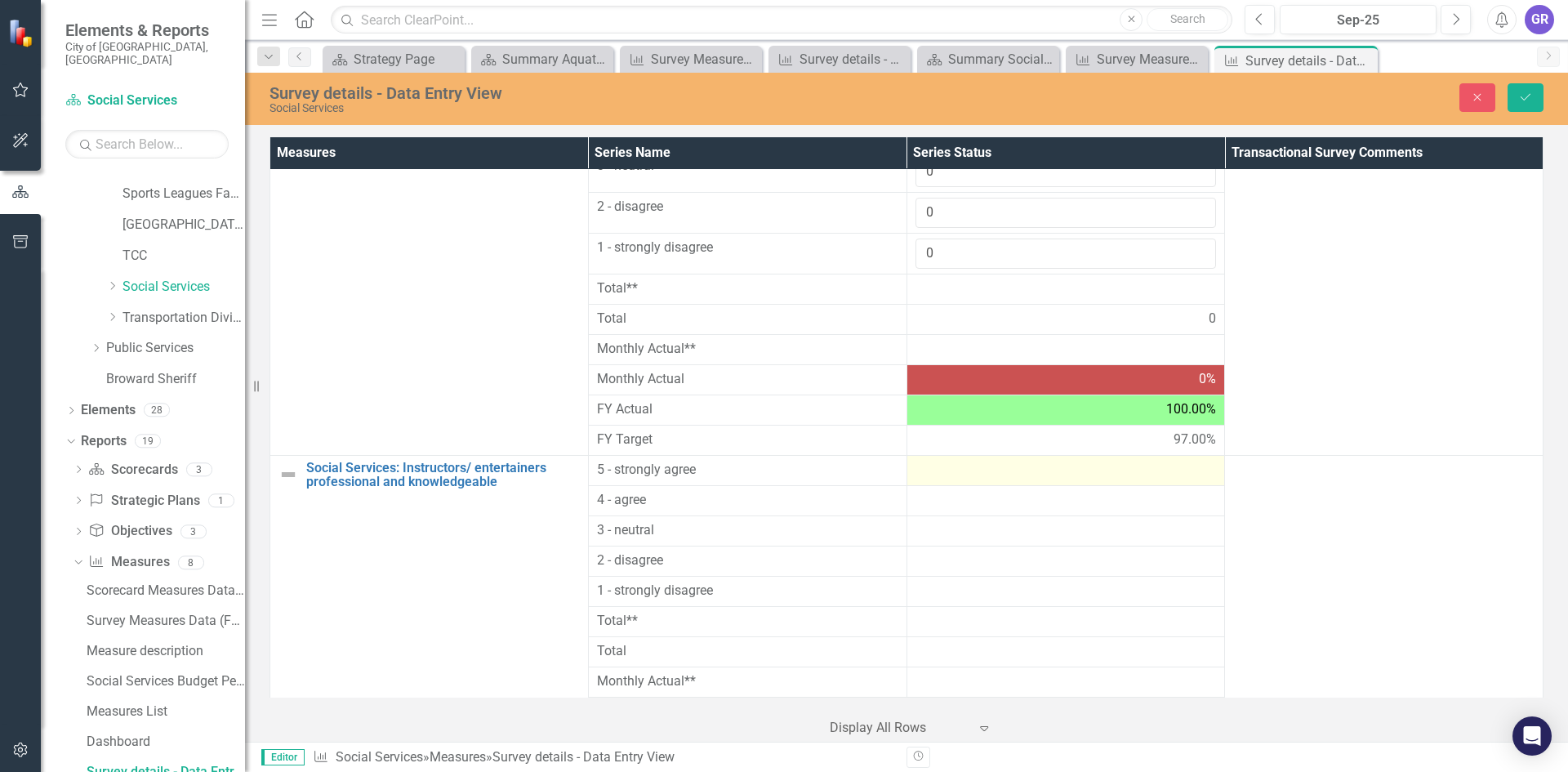
type input "0"
click at [988, 475] on div at bounding box center [1066, 470] width 302 height 19
click at [986, 474] on div at bounding box center [1066, 470] width 302 height 19
click at [986, 474] on input "number" at bounding box center [1066, 476] width 302 height 30
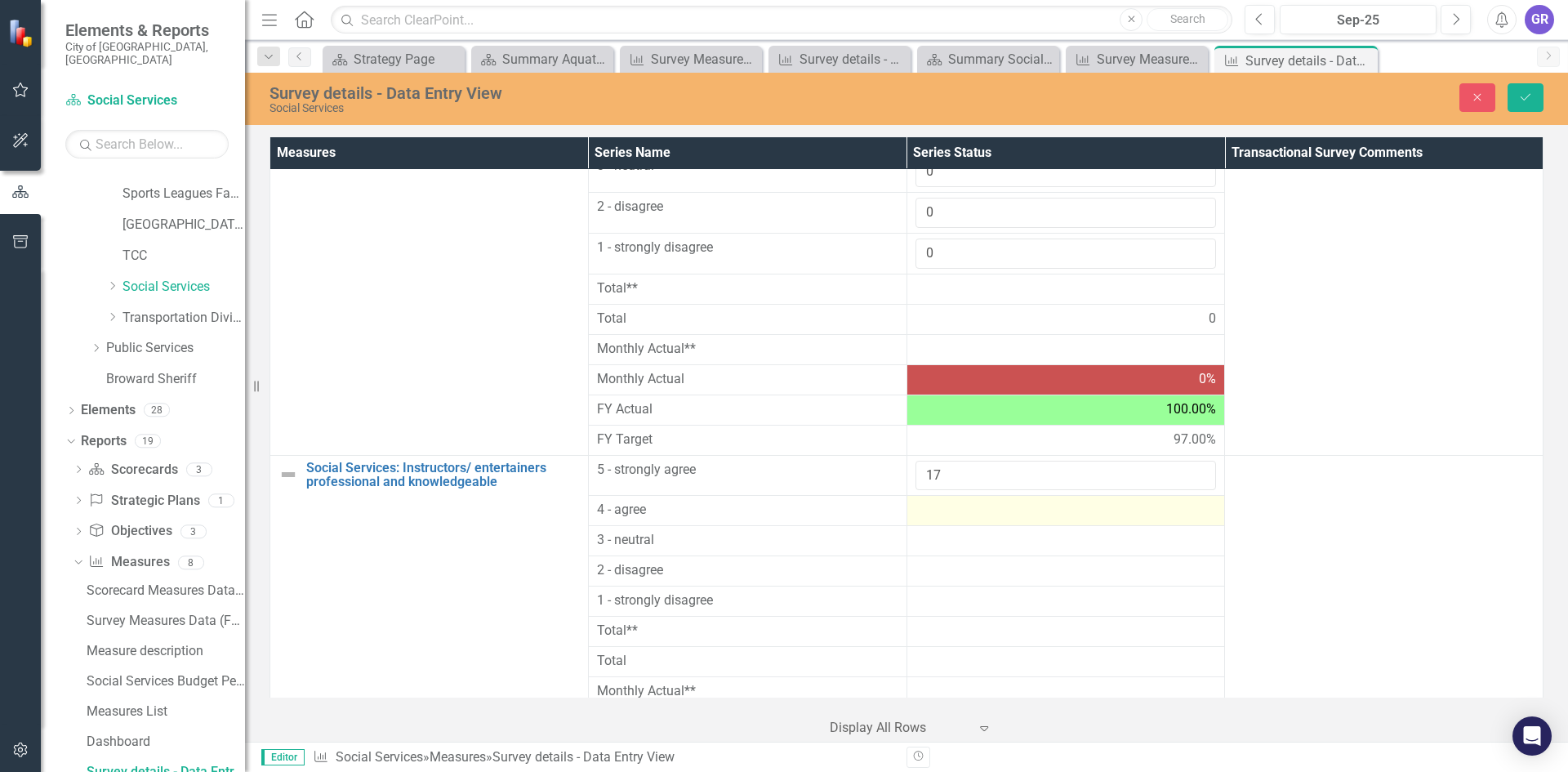
type input "17"
click at [943, 515] on div at bounding box center [1066, 510] width 302 height 19
click at [942, 512] on div at bounding box center [1066, 510] width 302 height 19
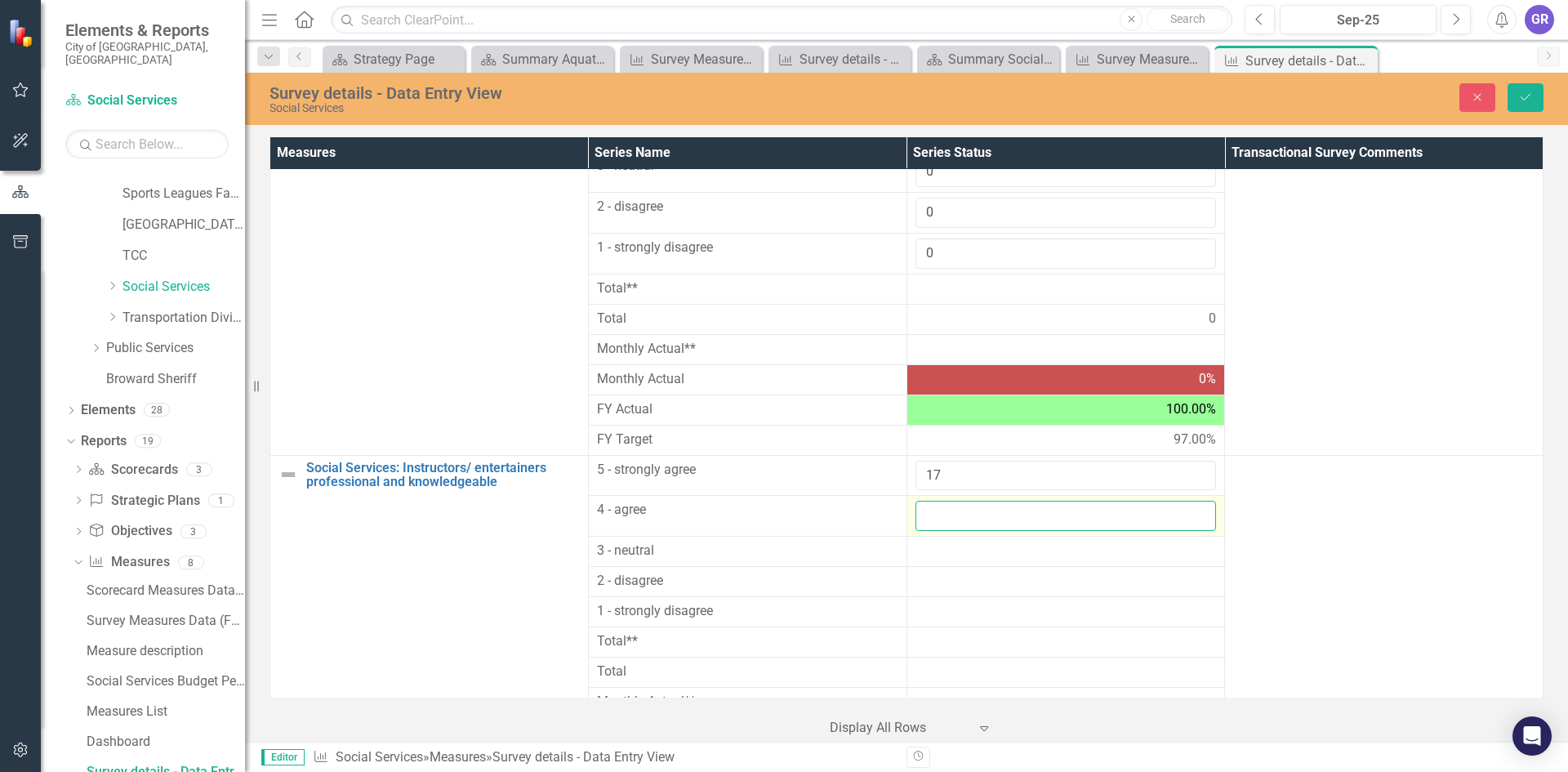
click at [942, 512] on input "number" at bounding box center [1066, 516] width 302 height 30
type input "0"
click at [941, 554] on div at bounding box center [1066, 551] width 302 height 19
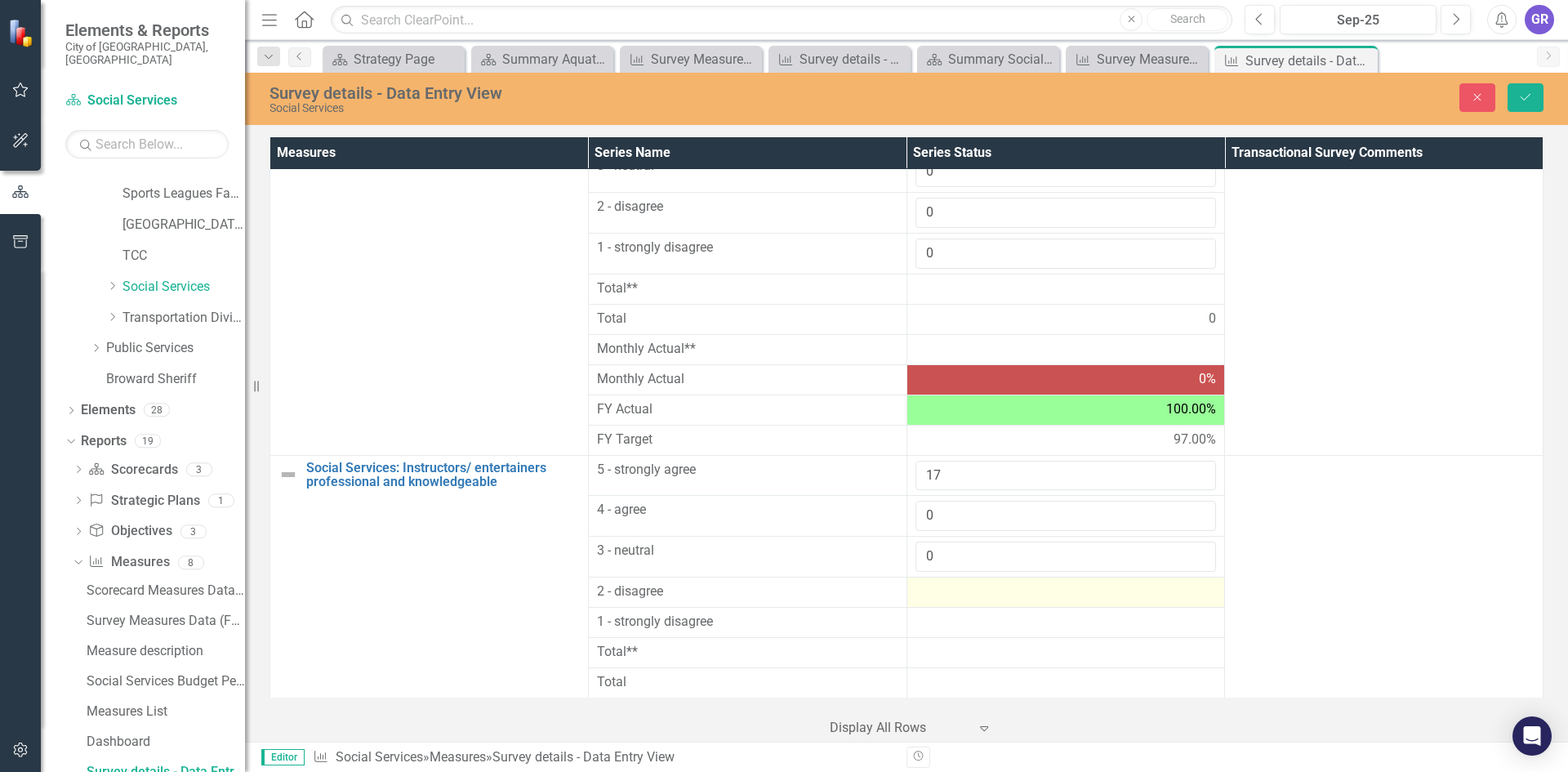
type input "0"
click at [940, 593] on div at bounding box center [1066, 592] width 302 height 19
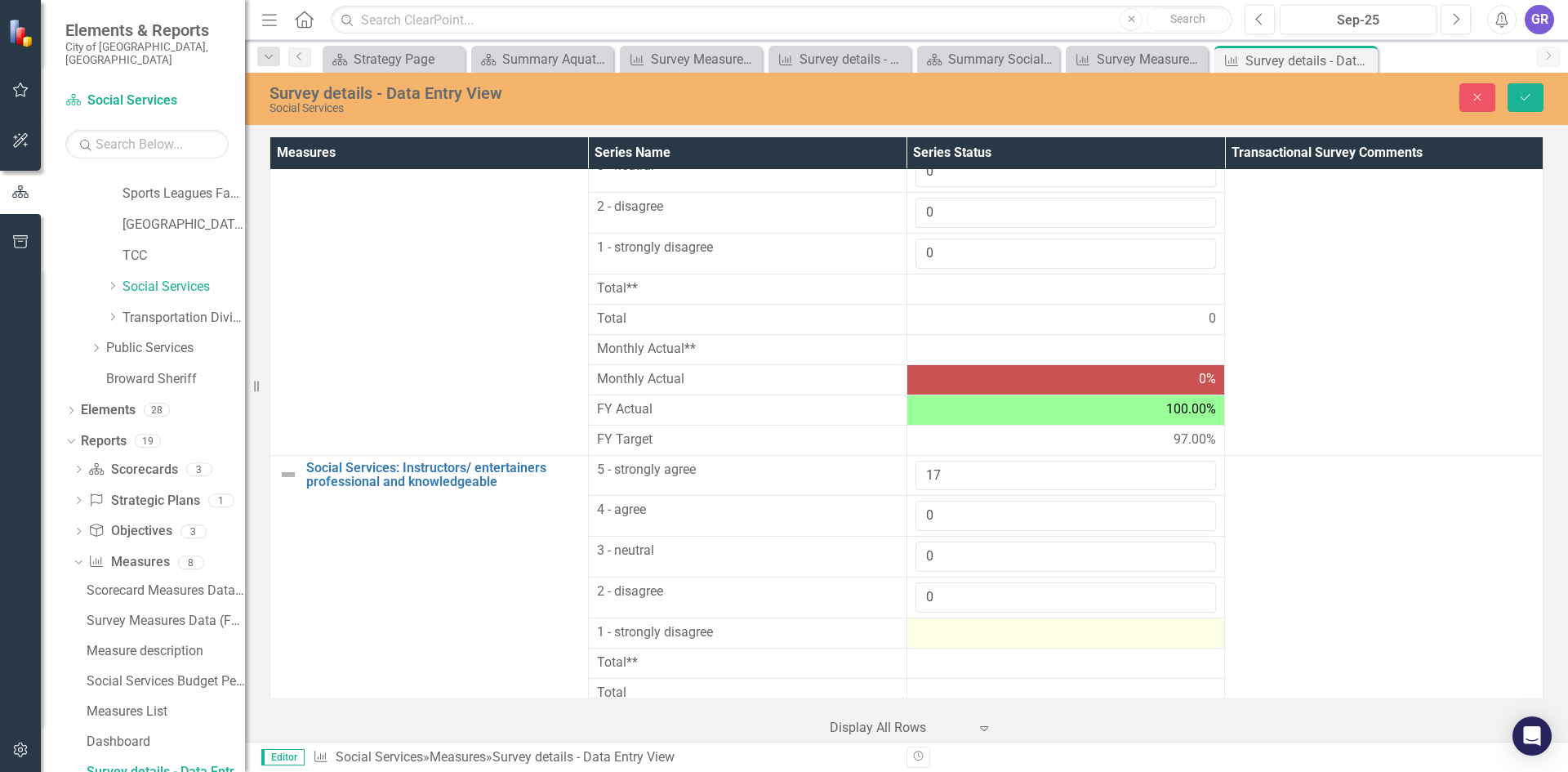
type input "0"
click at [938, 630] on div at bounding box center [1066, 632] width 302 height 19
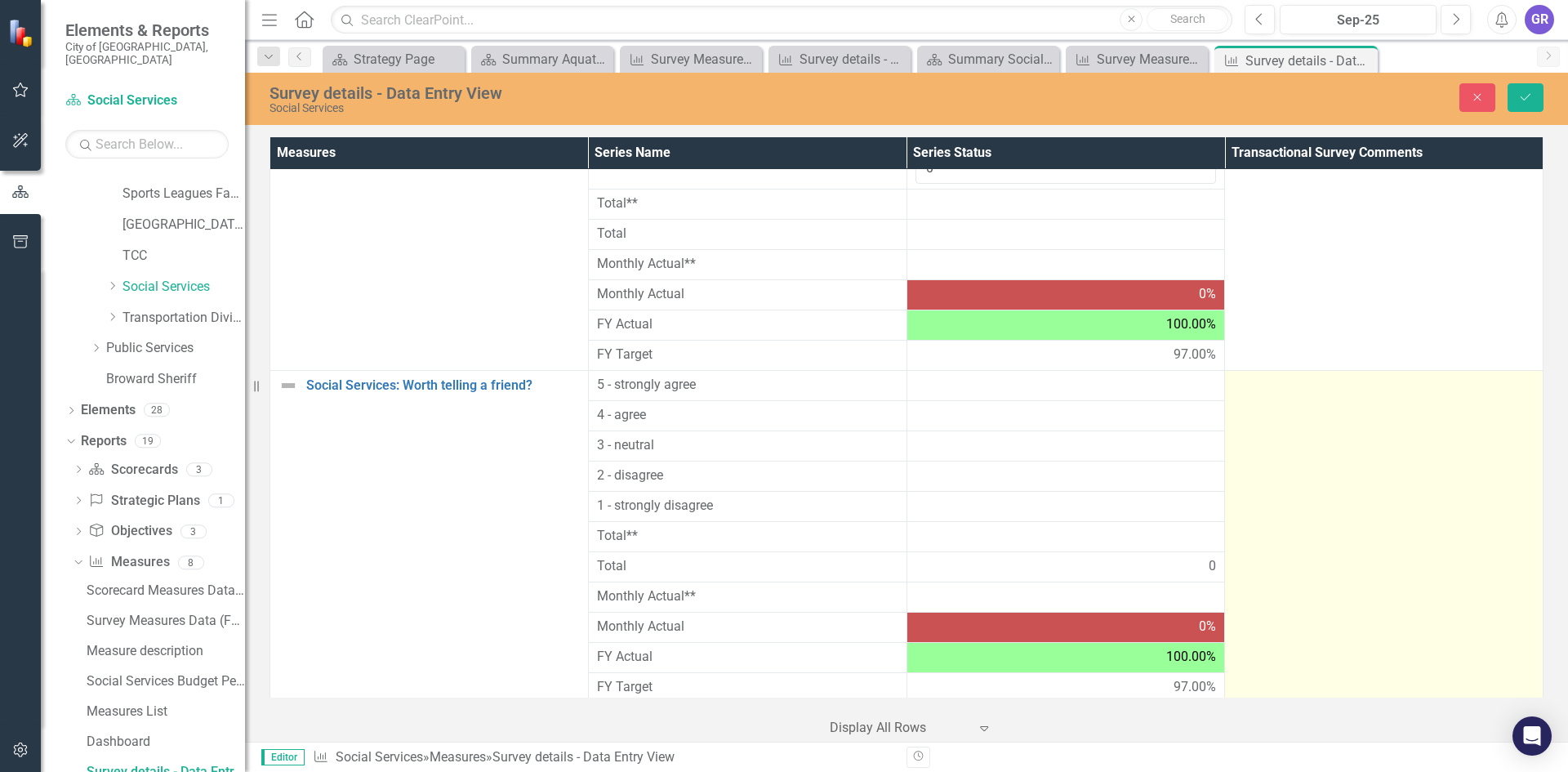
scroll to position [1773, 0]
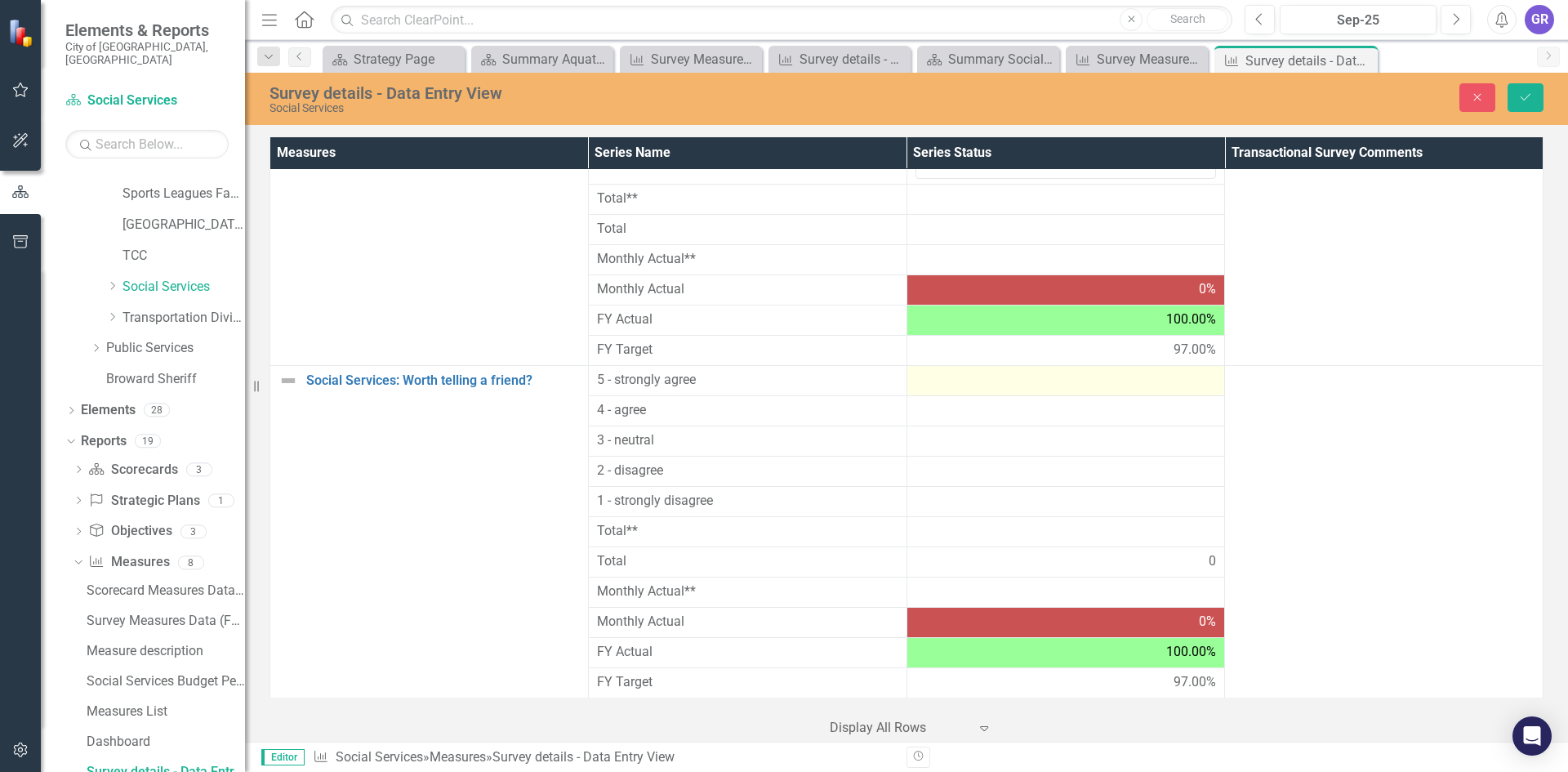
type input "0"
click at [915, 377] on div at bounding box center [1066, 380] width 302 height 19
click at [916, 378] on div at bounding box center [1066, 380] width 302 height 19
click at [919, 380] on div at bounding box center [1066, 380] width 302 height 19
click at [929, 382] on div at bounding box center [1066, 380] width 302 height 19
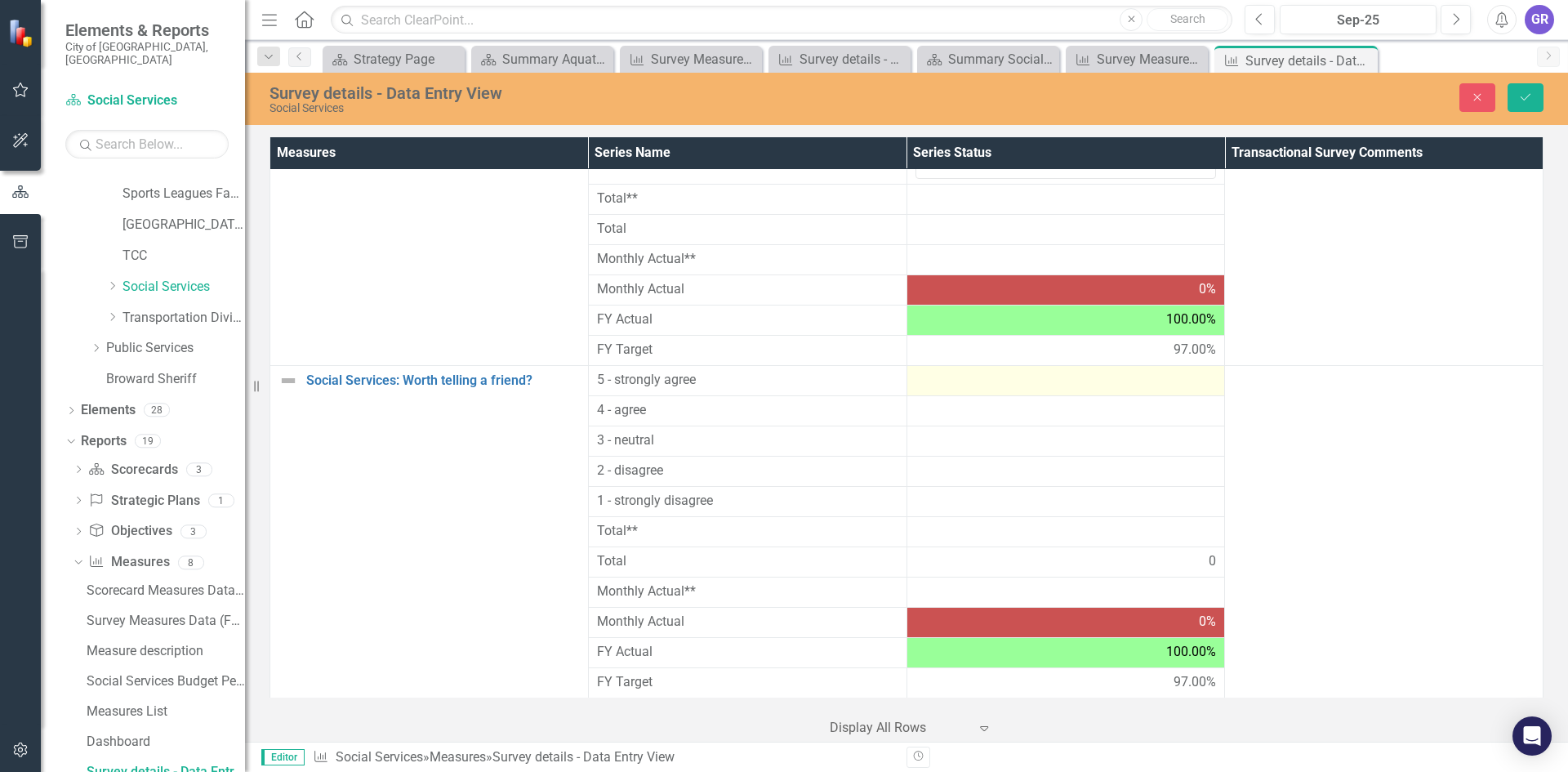
click at [933, 382] on div at bounding box center [1066, 380] width 302 height 19
click at [934, 382] on div at bounding box center [1066, 380] width 302 height 19
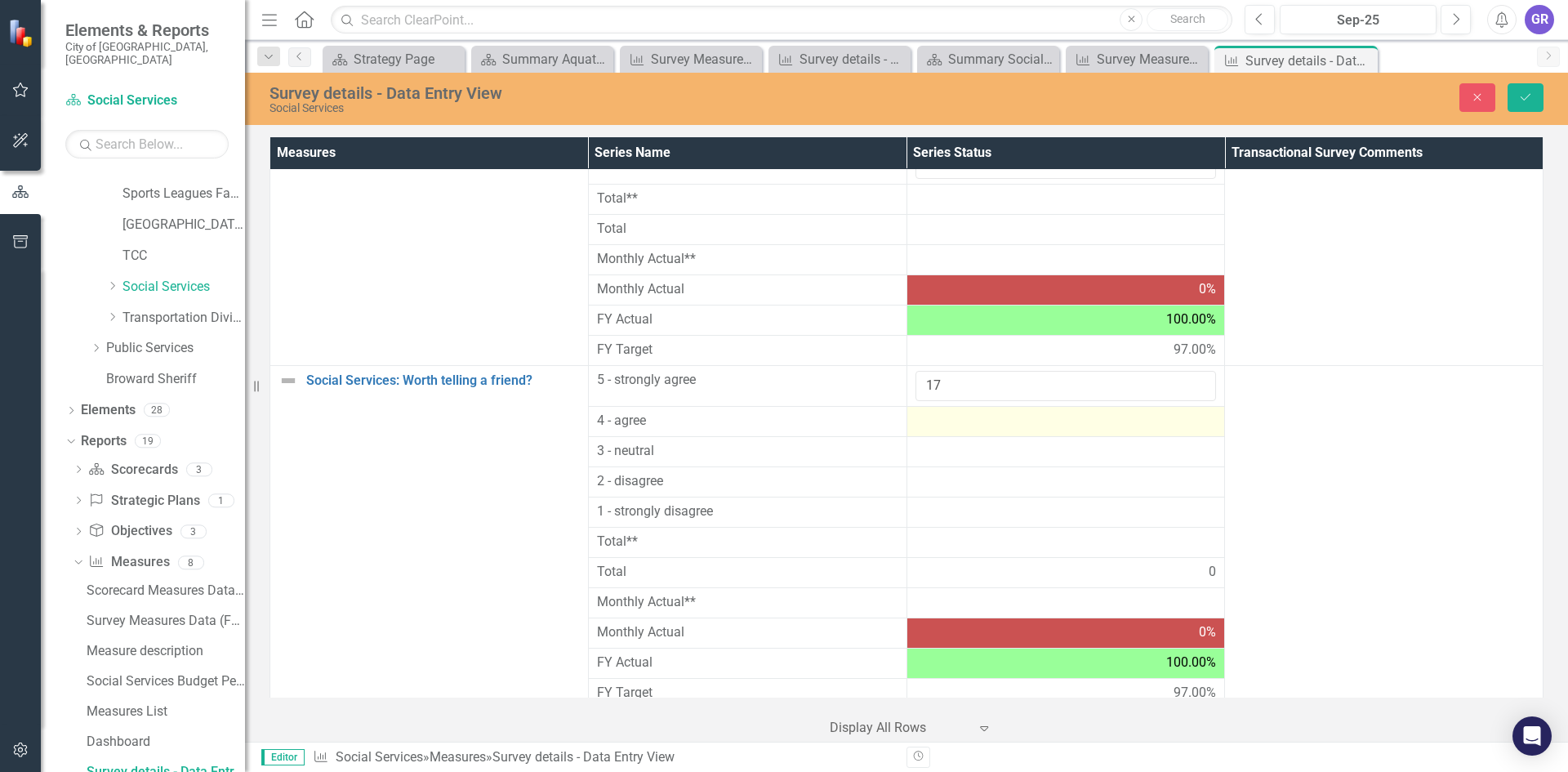
type input "17"
click at [929, 425] on div at bounding box center [1066, 421] width 302 height 19
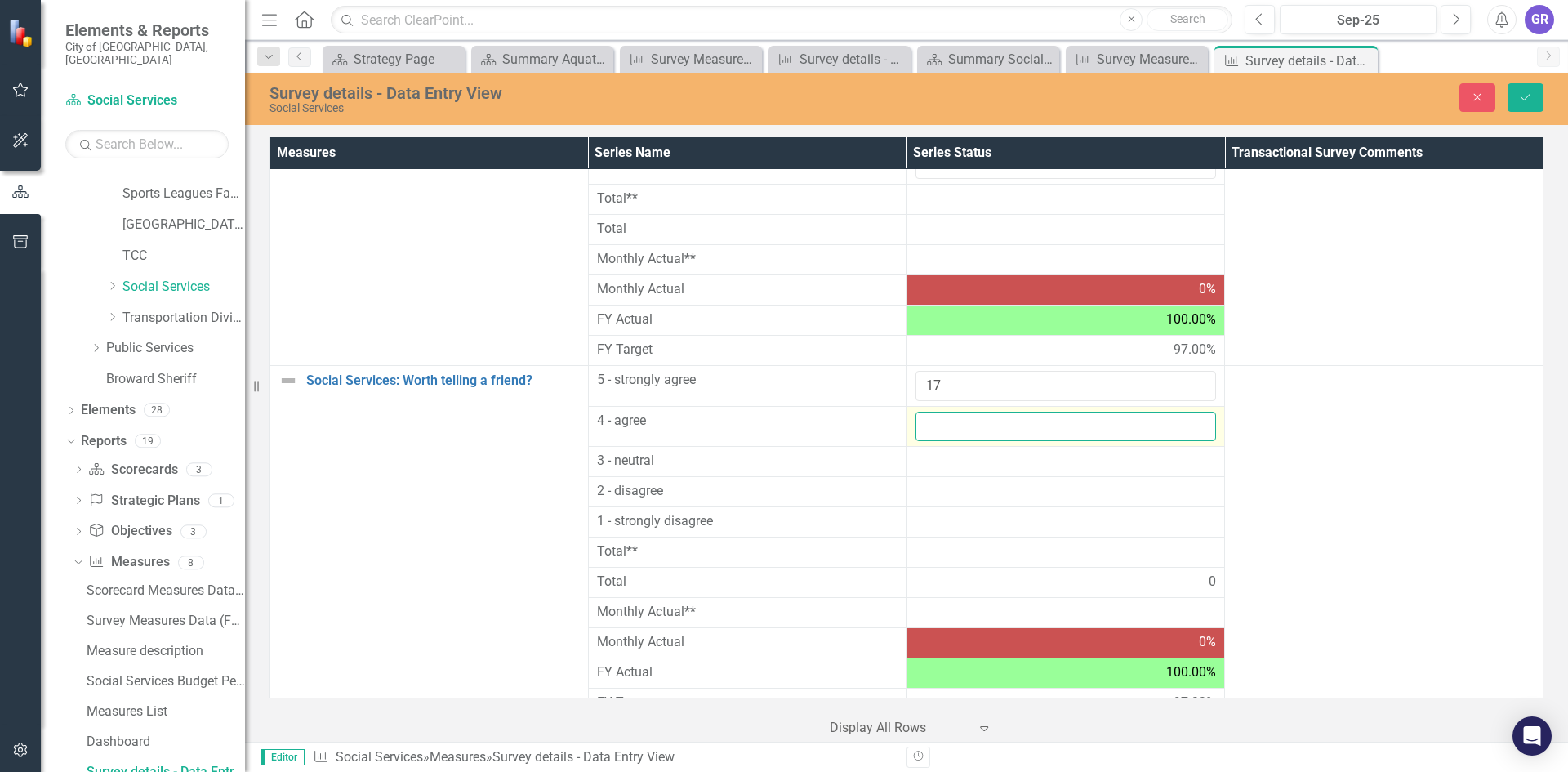
click at [929, 425] on input "number" at bounding box center [1066, 427] width 302 height 30
type input "0"
click at [939, 463] on div at bounding box center [1066, 461] width 302 height 19
click at [939, 462] on div at bounding box center [1066, 461] width 302 height 19
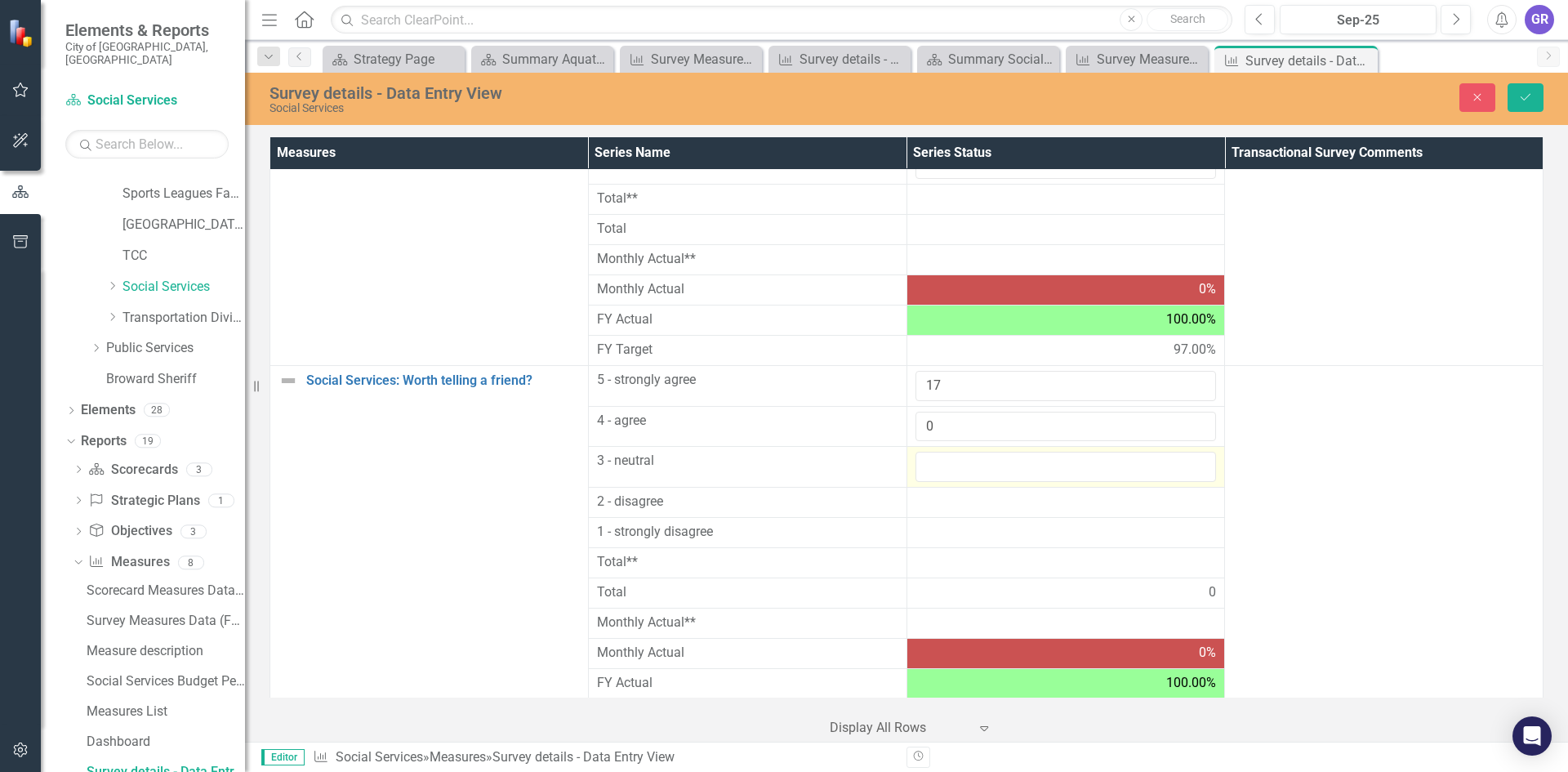
click at [939, 462] on input "number" at bounding box center [1066, 467] width 302 height 30
type input "0"
click at [936, 500] on div at bounding box center [1066, 502] width 302 height 19
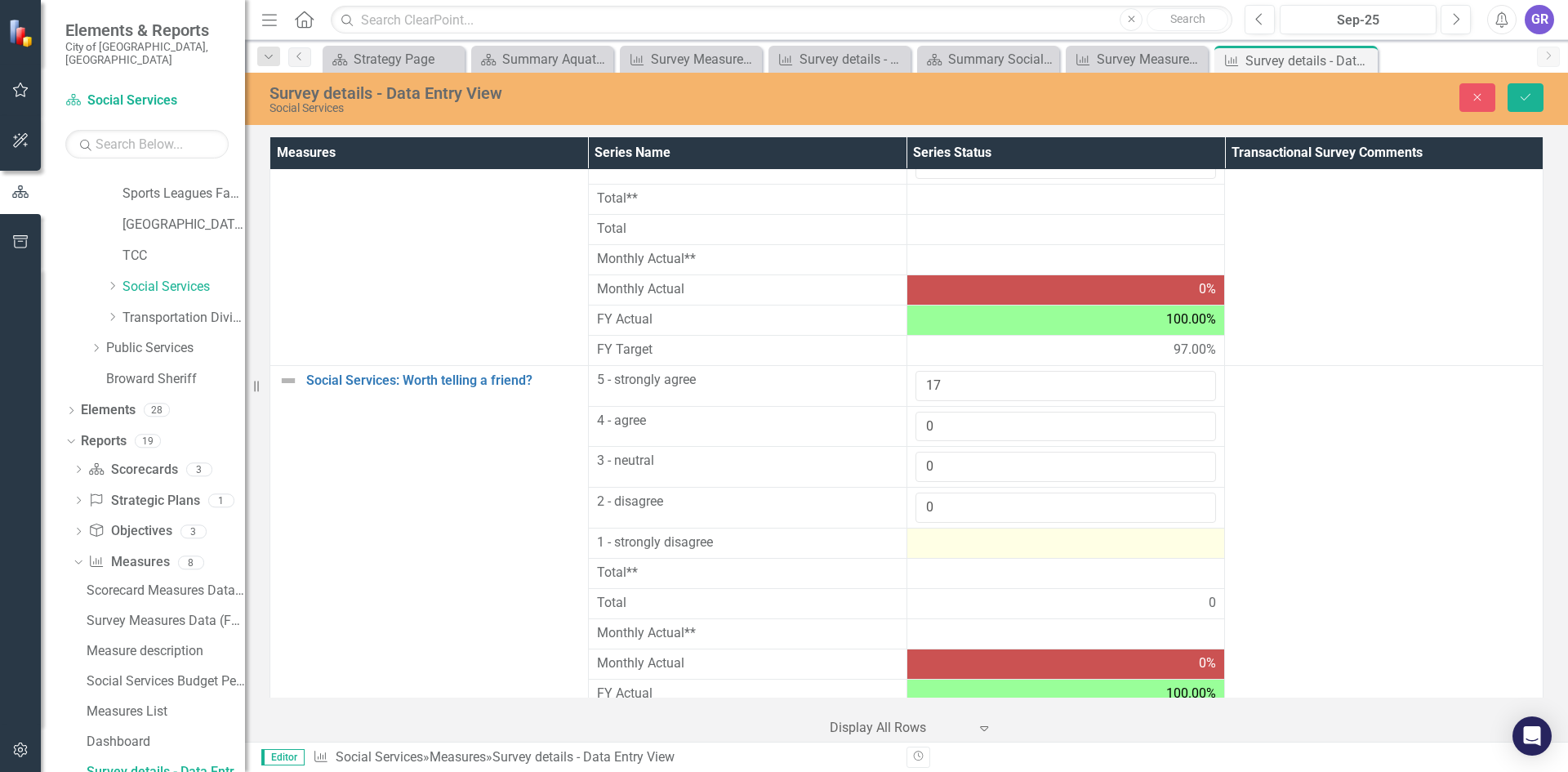
type input "0"
click at [940, 543] on div at bounding box center [1066, 542] width 302 height 19
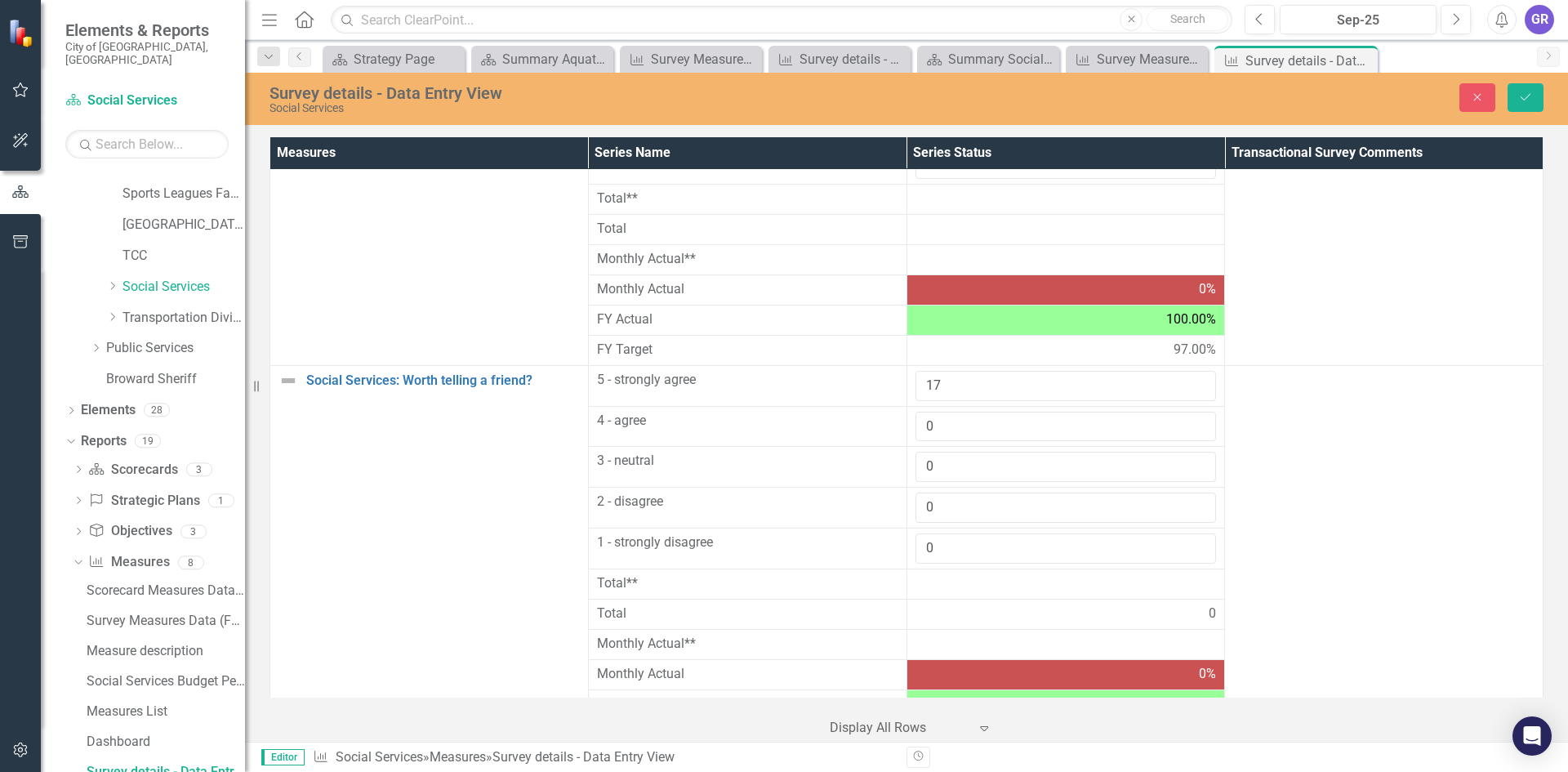
scroll to position [1826, 0]
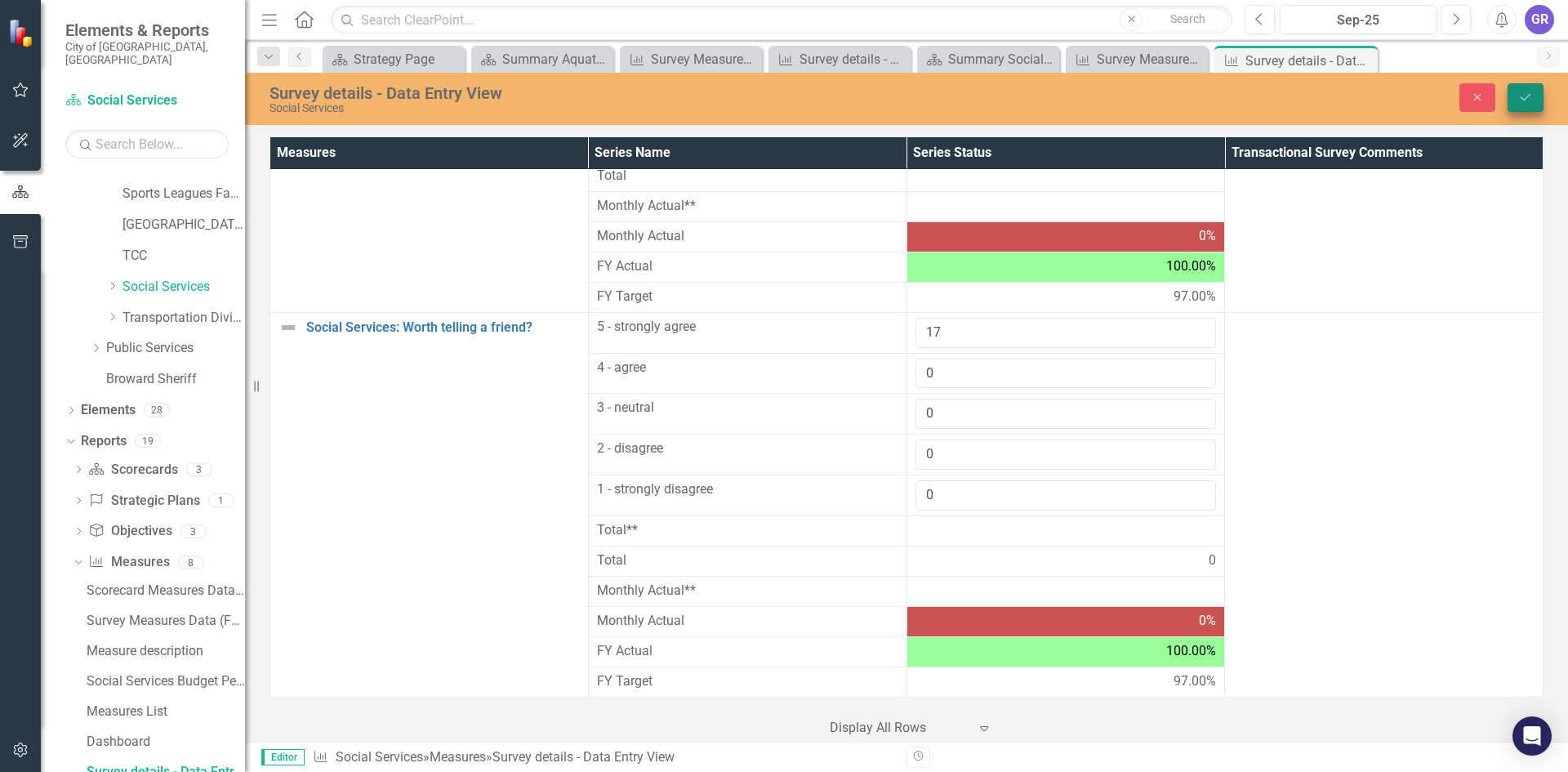
type input "0"
click at [1529, 100] on icon "Save" at bounding box center [1525, 97] width 15 height 12
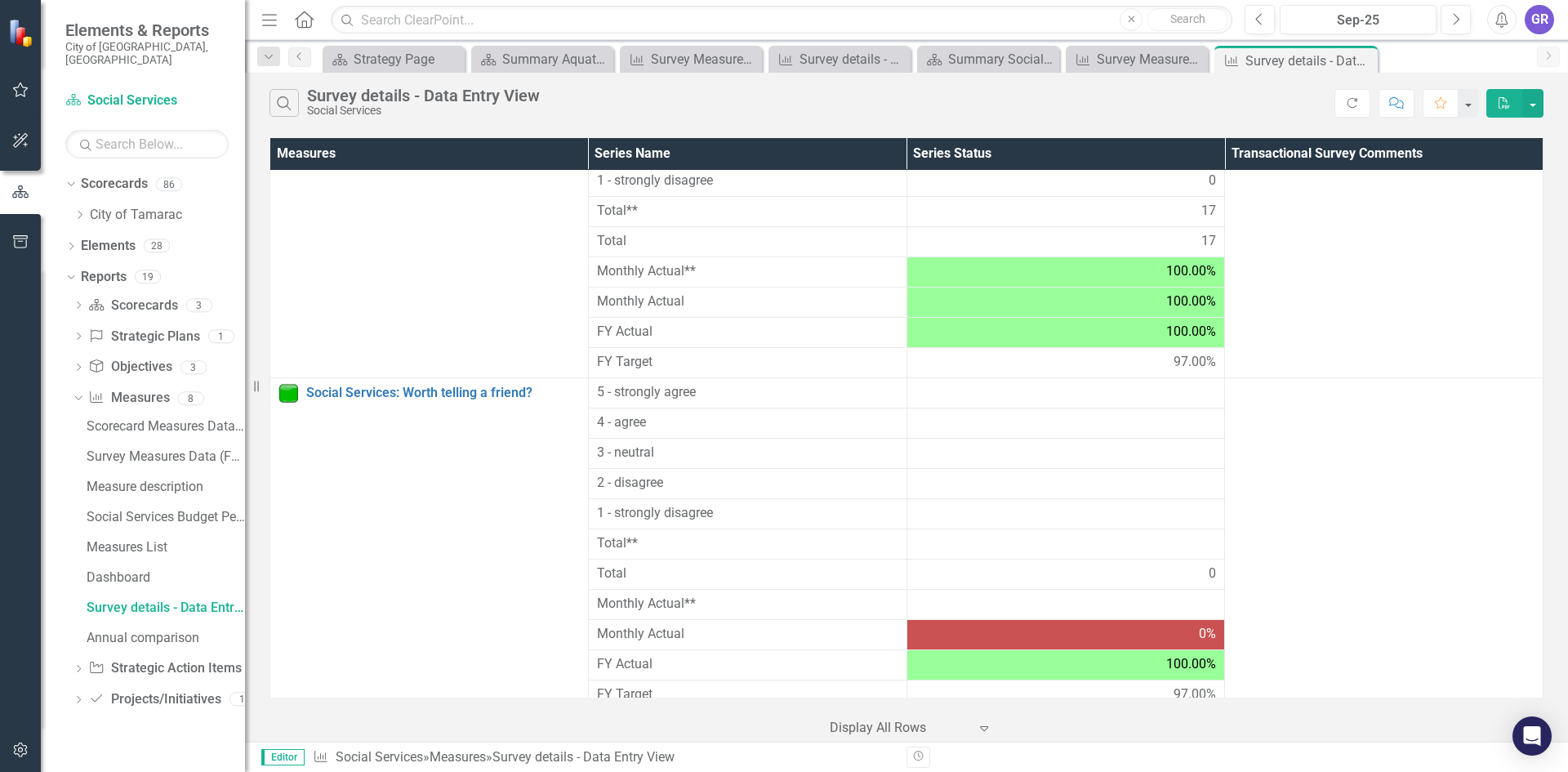
scroll to position [1407, 0]
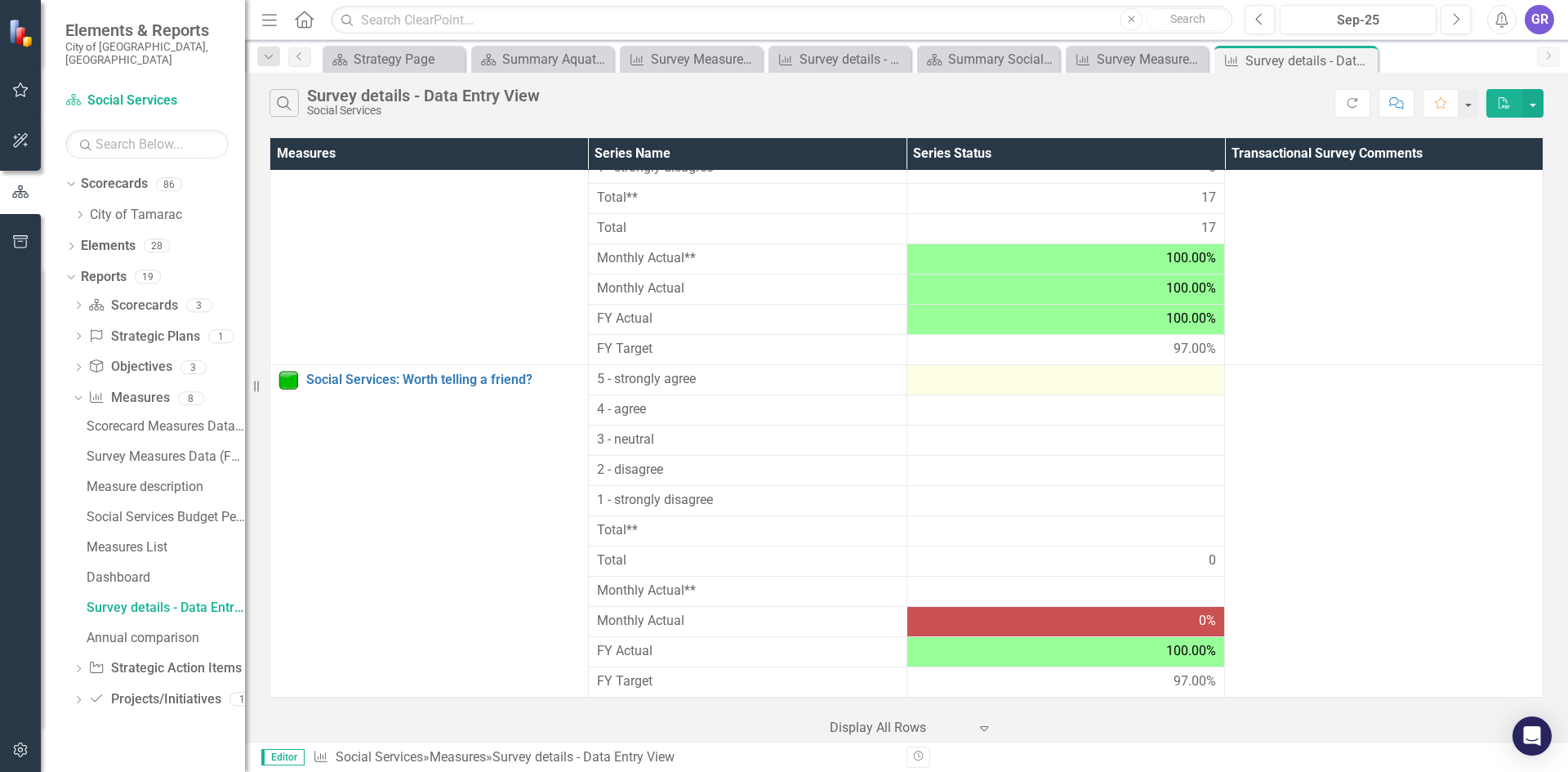
click at [1140, 387] on div at bounding box center [1066, 379] width 302 height 19
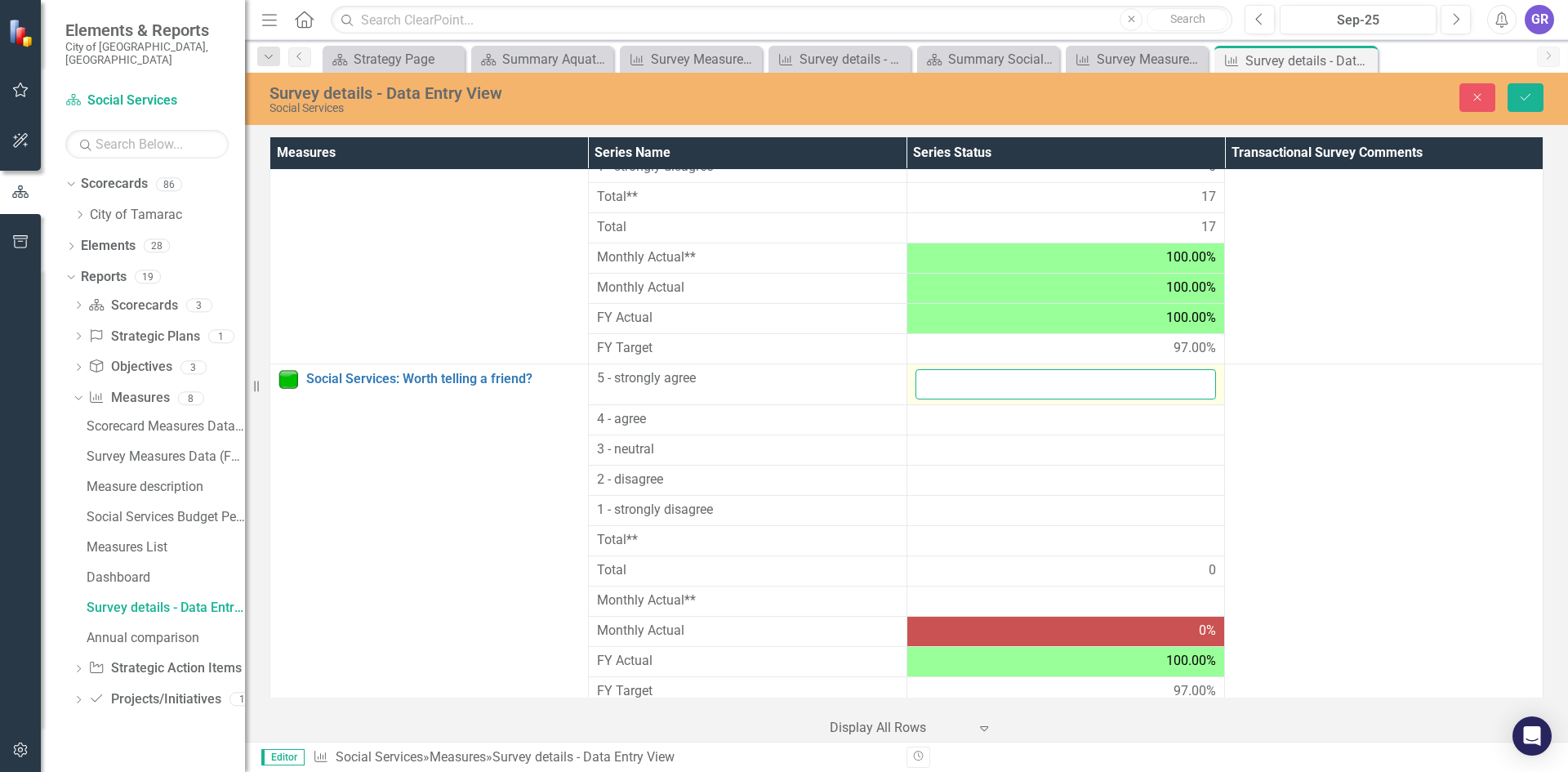
click at [1140, 387] on input "number" at bounding box center [1066, 384] width 302 height 30
type input "17"
click at [1047, 426] on div at bounding box center [1066, 419] width 302 height 19
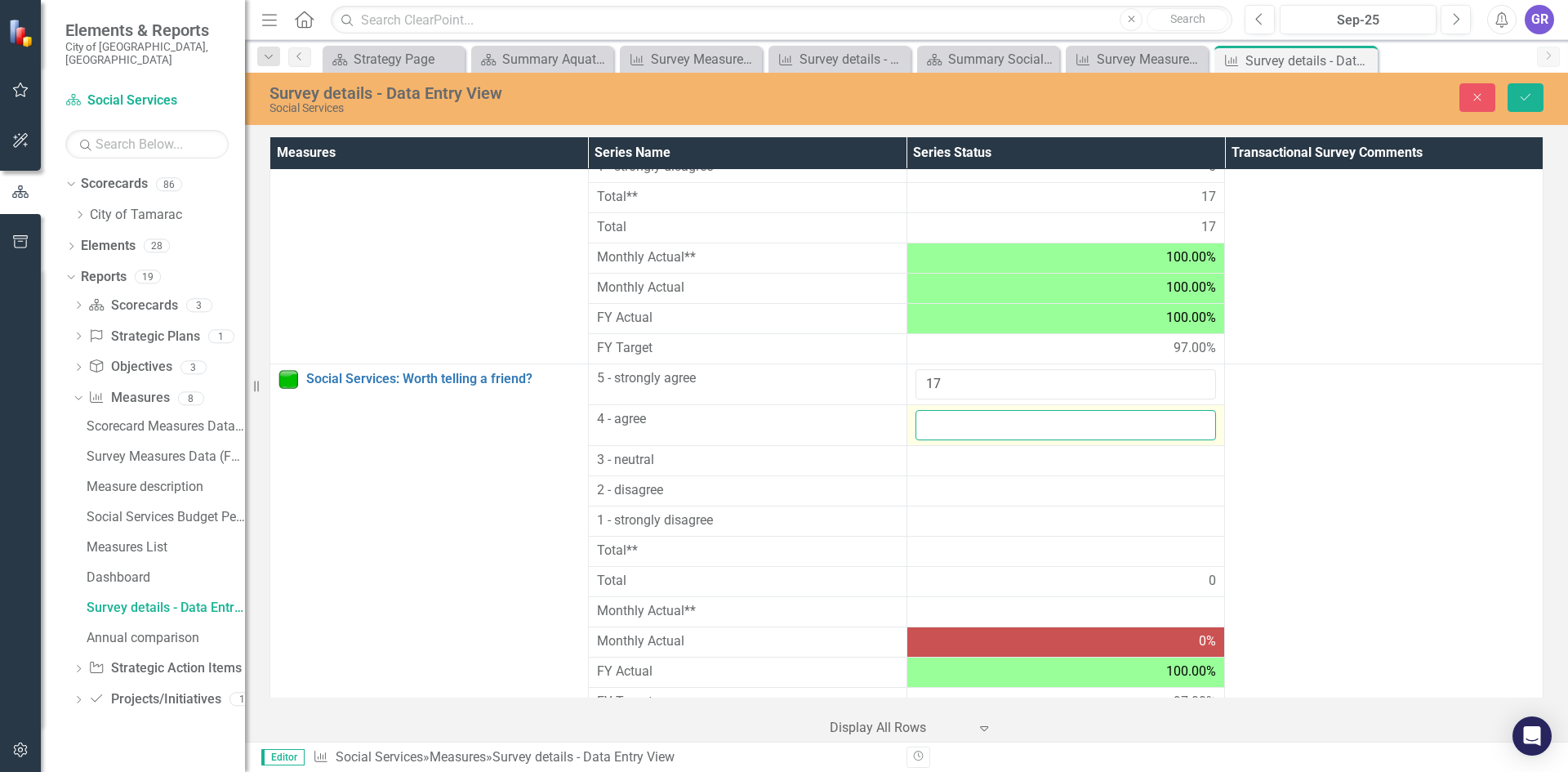
click at [1047, 426] on input "number" at bounding box center [1066, 425] width 302 height 30
type input "0"
click at [1008, 467] on div at bounding box center [1066, 460] width 302 height 19
click at [1007, 467] on div at bounding box center [1066, 460] width 302 height 19
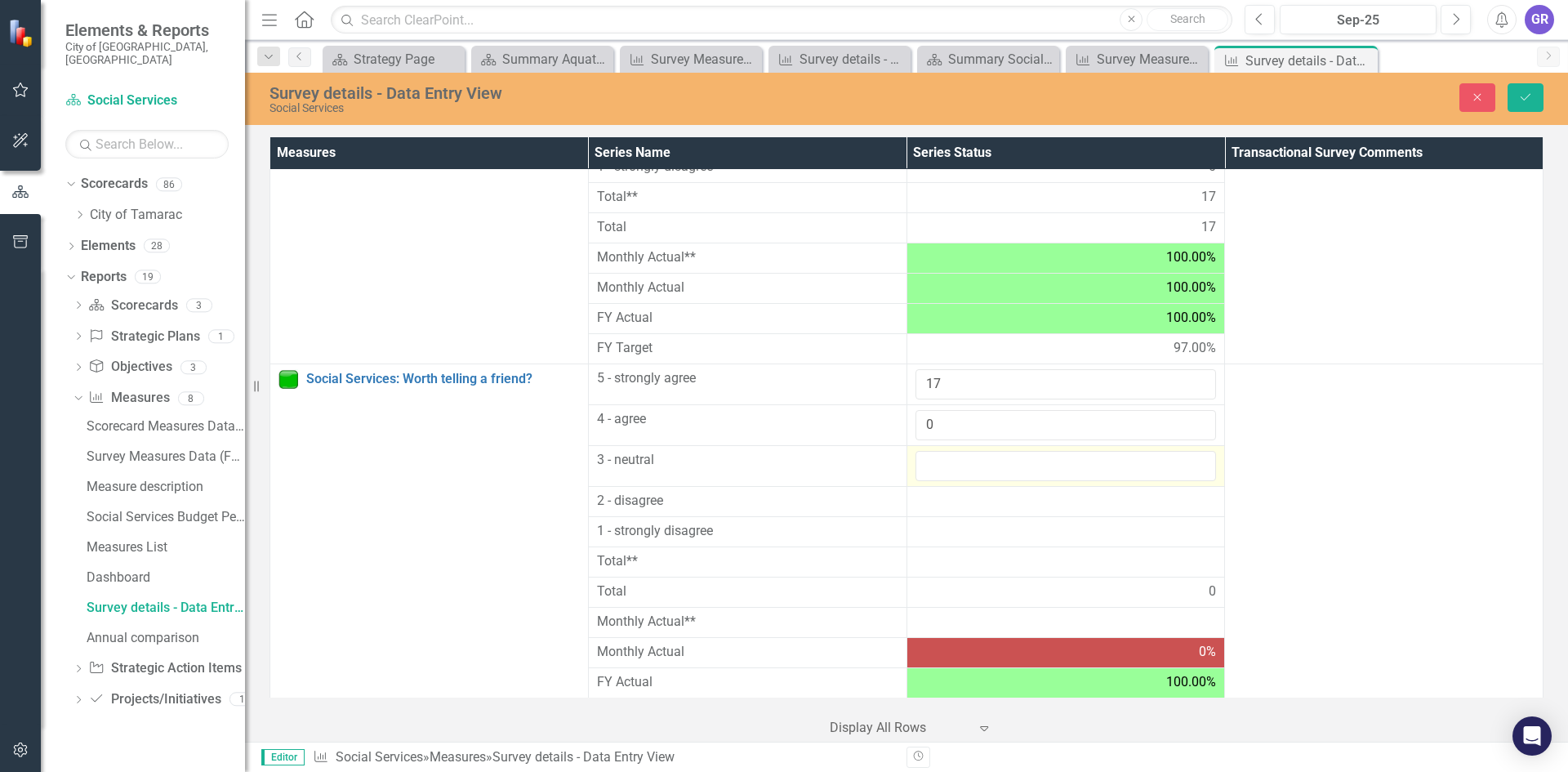
click at [1007, 467] on input "number" at bounding box center [1066, 466] width 302 height 30
type input "0"
click at [984, 508] on div at bounding box center [1066, 501] width 302 height 19
click at [984, 507] on div at bounding box center [1066, 501] width 302 height 19
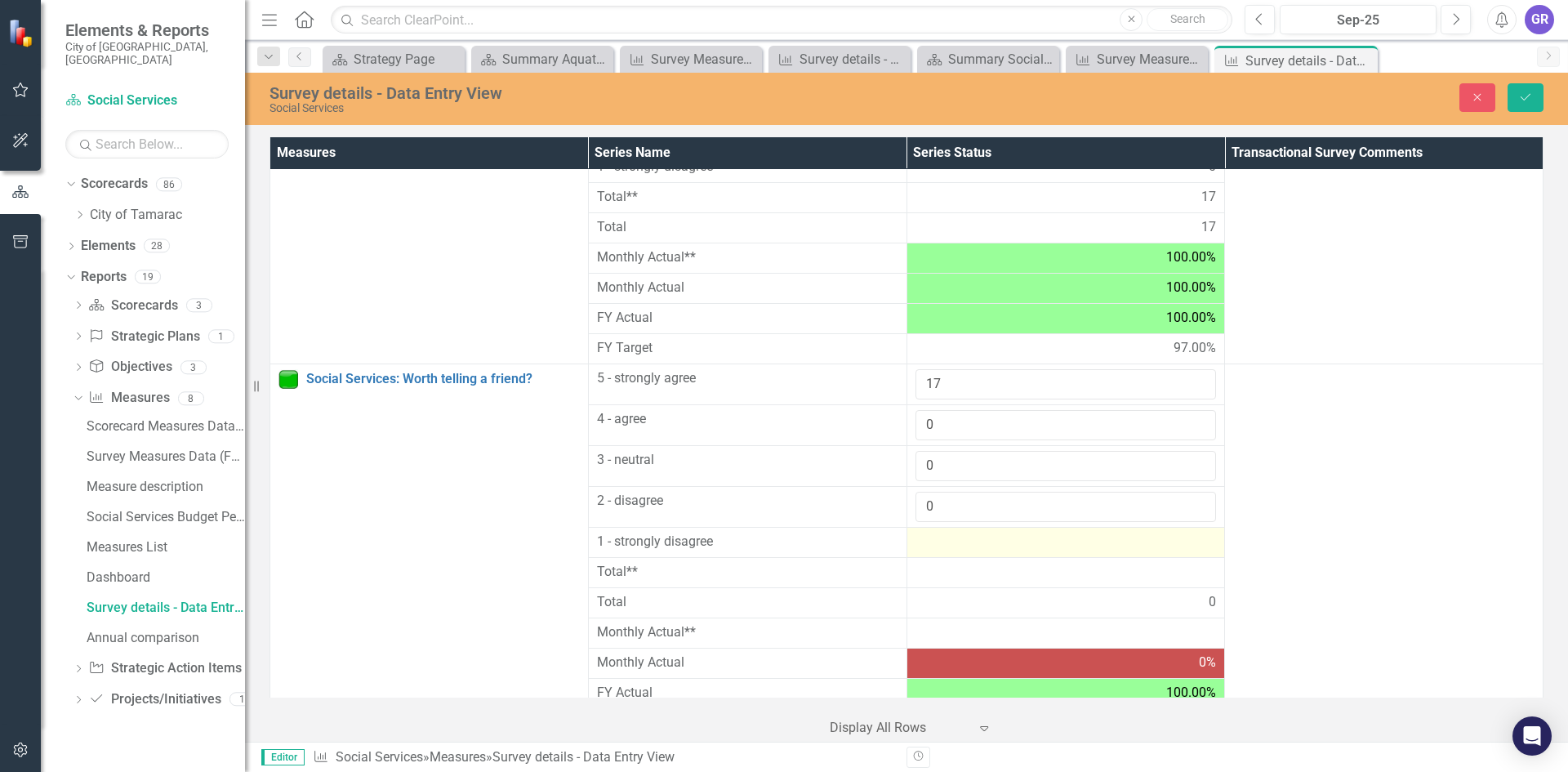
type input "0"
click at [970, 543] on div at bounding box center [1066, 541] width 302 height 19
click at [970, 542] on div at bounding box center [1066, 541] width 302 height 19
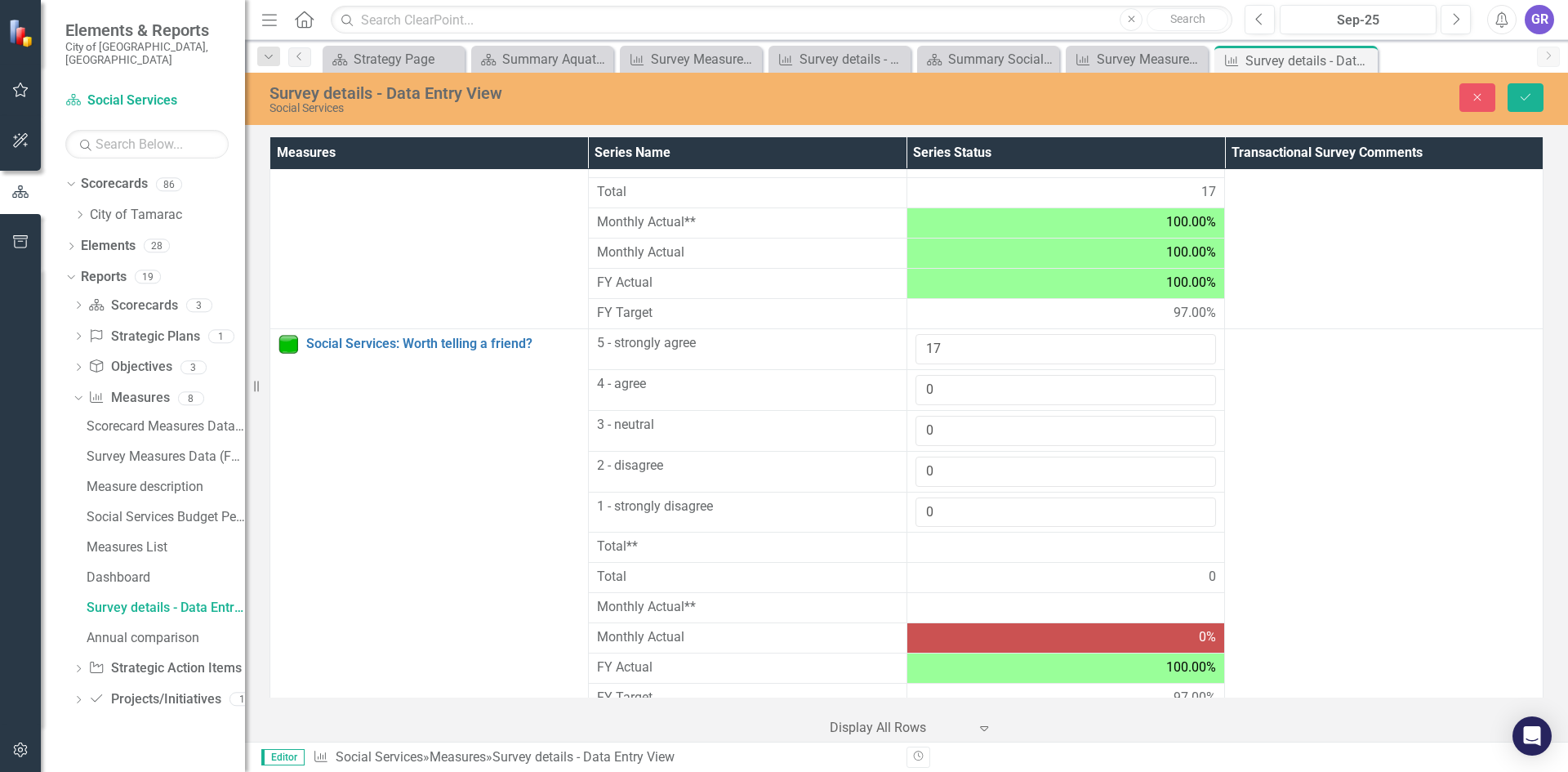
scroll to position [1459, 0]
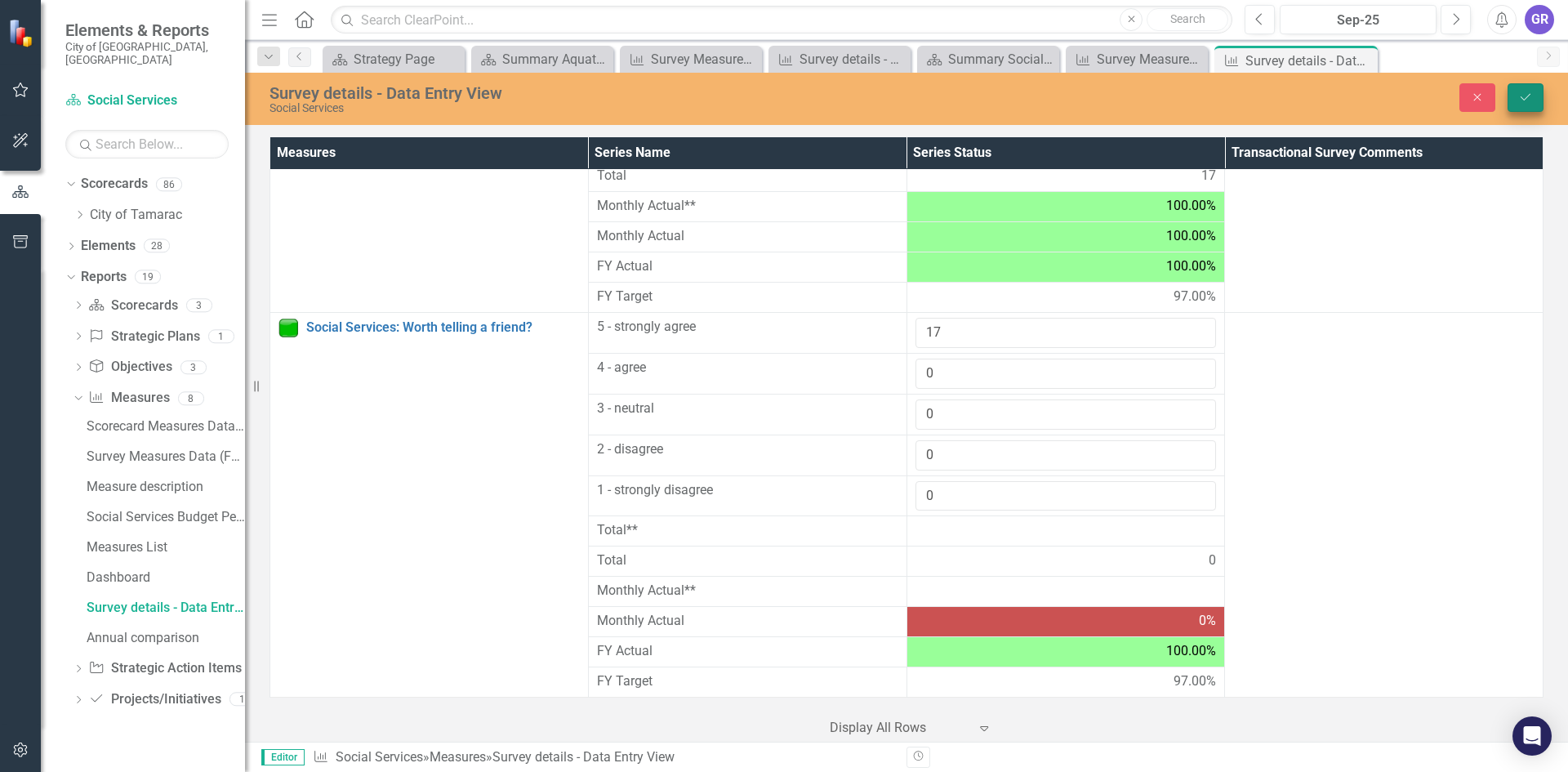
type input "0"
click at [1530, 90] on button "Save" at bounding box center [1525, 97] width 36 height 28
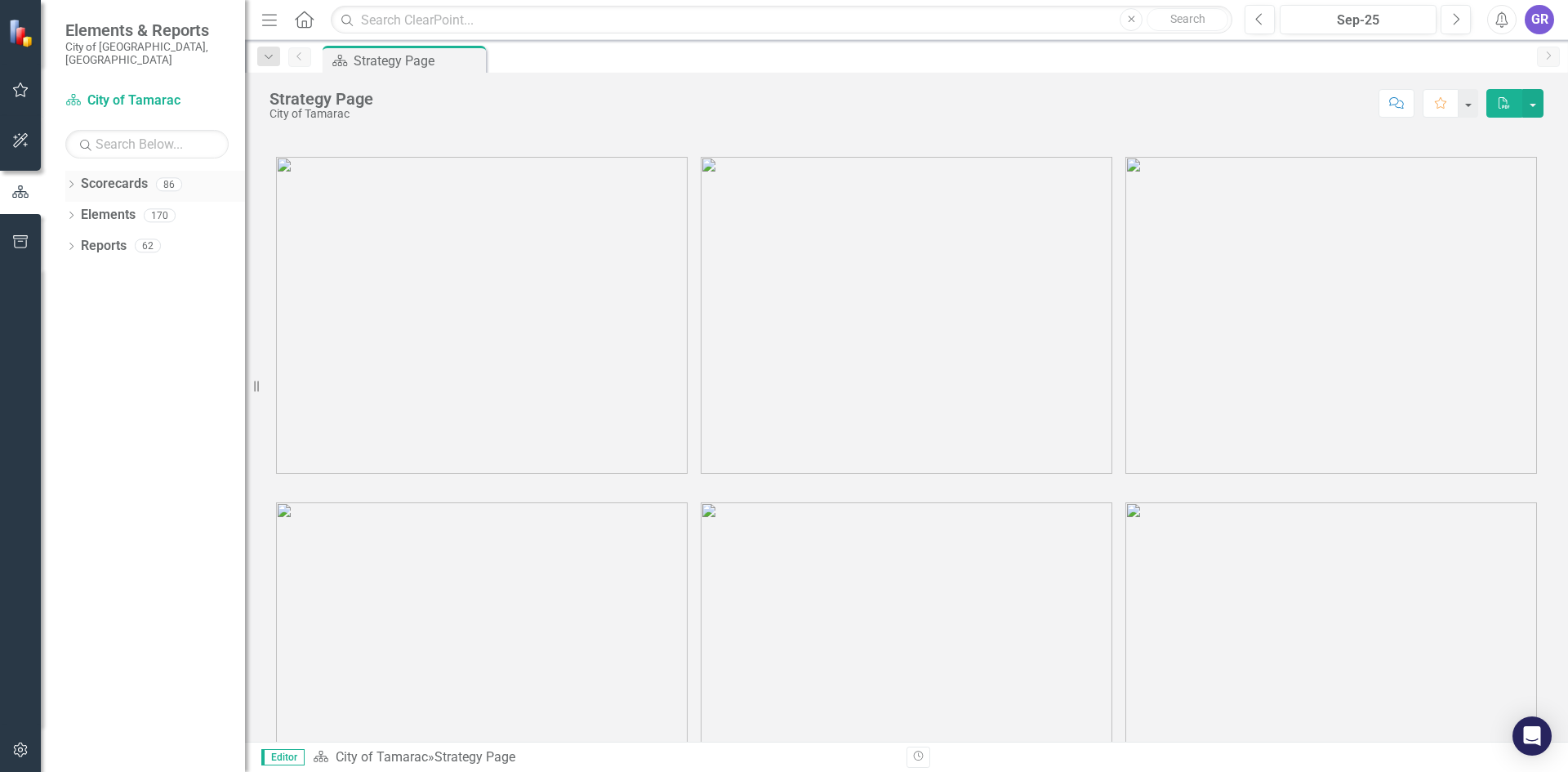
click at [71, 181] on icon "Dropdown" at bounding box center [71, 185] width 12 height 9
click at [79, 210] on icon "Dropdown" at bounding box center [80, 215] width 13 height 10
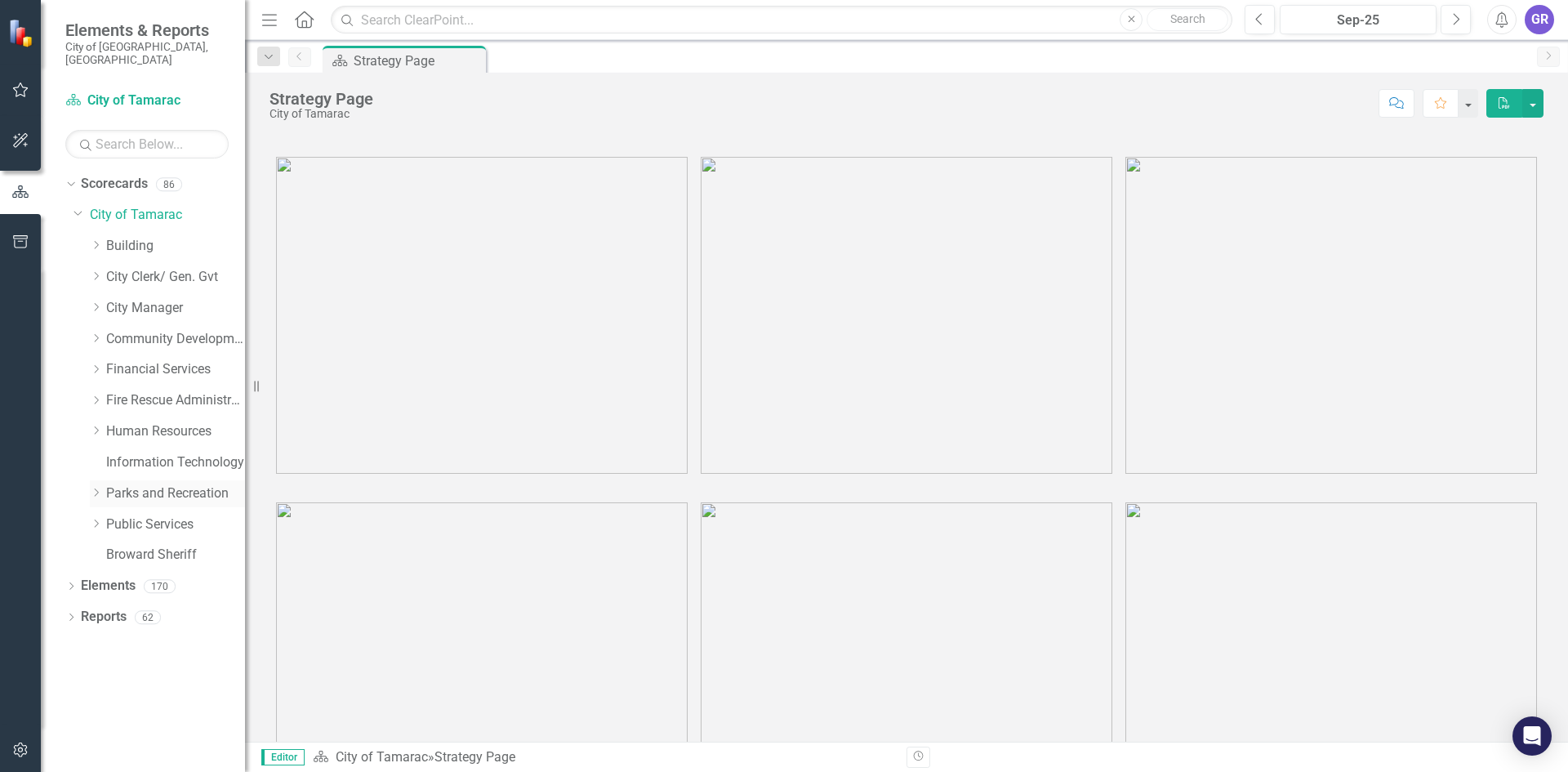
click at [96, 488] on icon "Dropdown" at bounding box center [96, 493] width 13 height 10
click at [173, 732] on link "Transportation Division" at bounding box center [184, 741] width 122 height 18
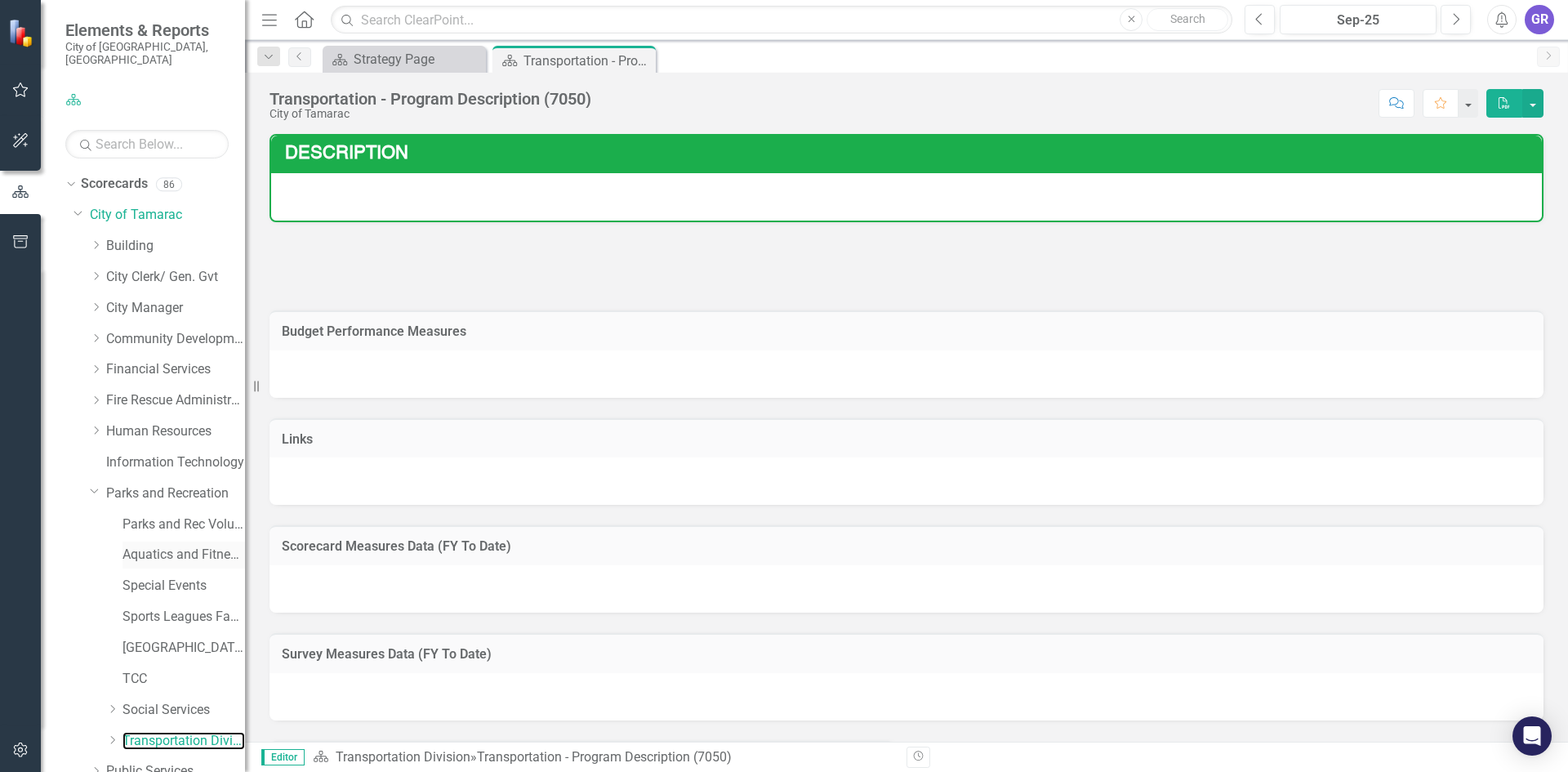
scroll to position [96, 0]
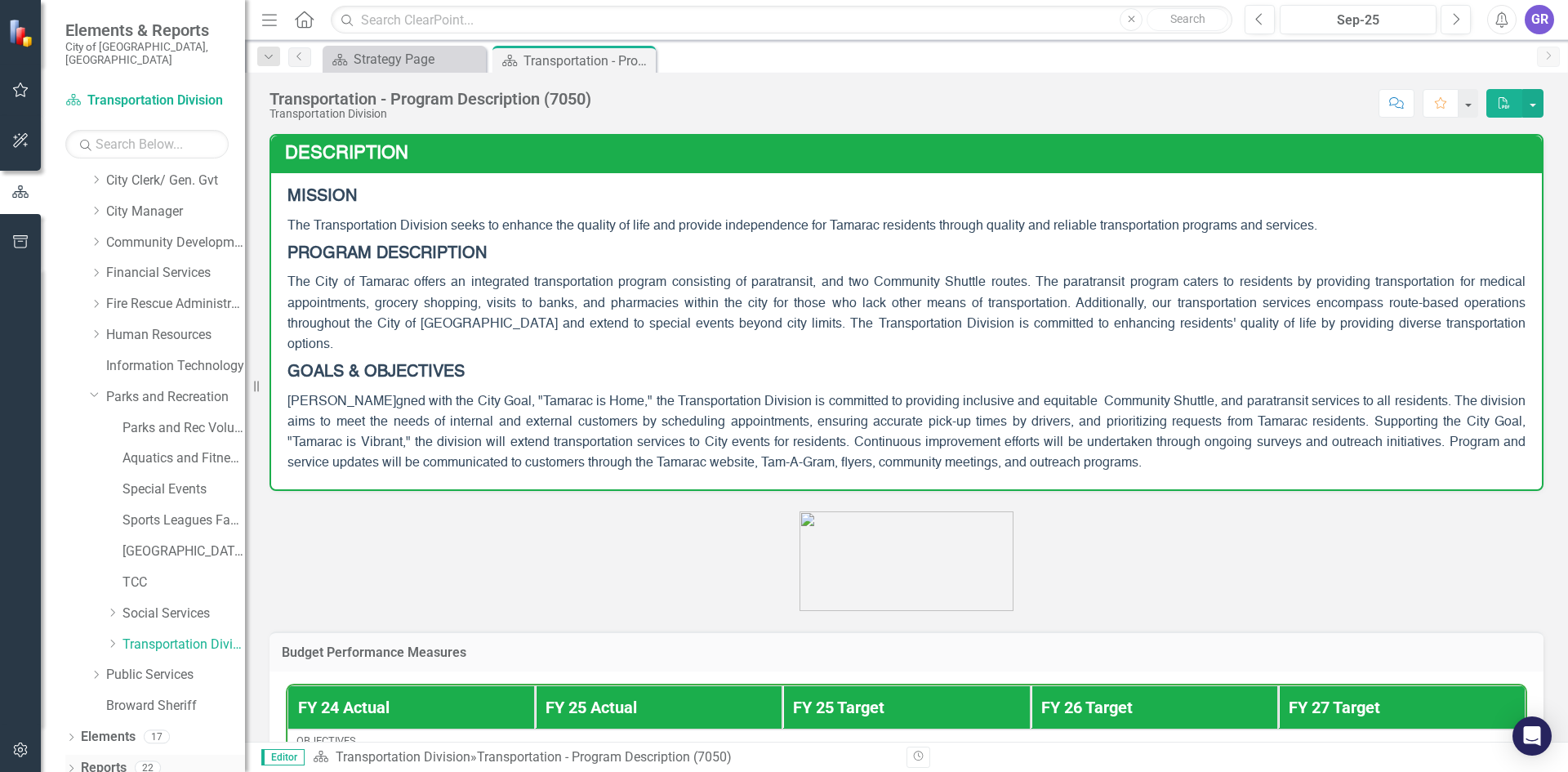
click at [73, 765] on icon "Dropdown" at bounding box center [71, 769] width 12 height 9
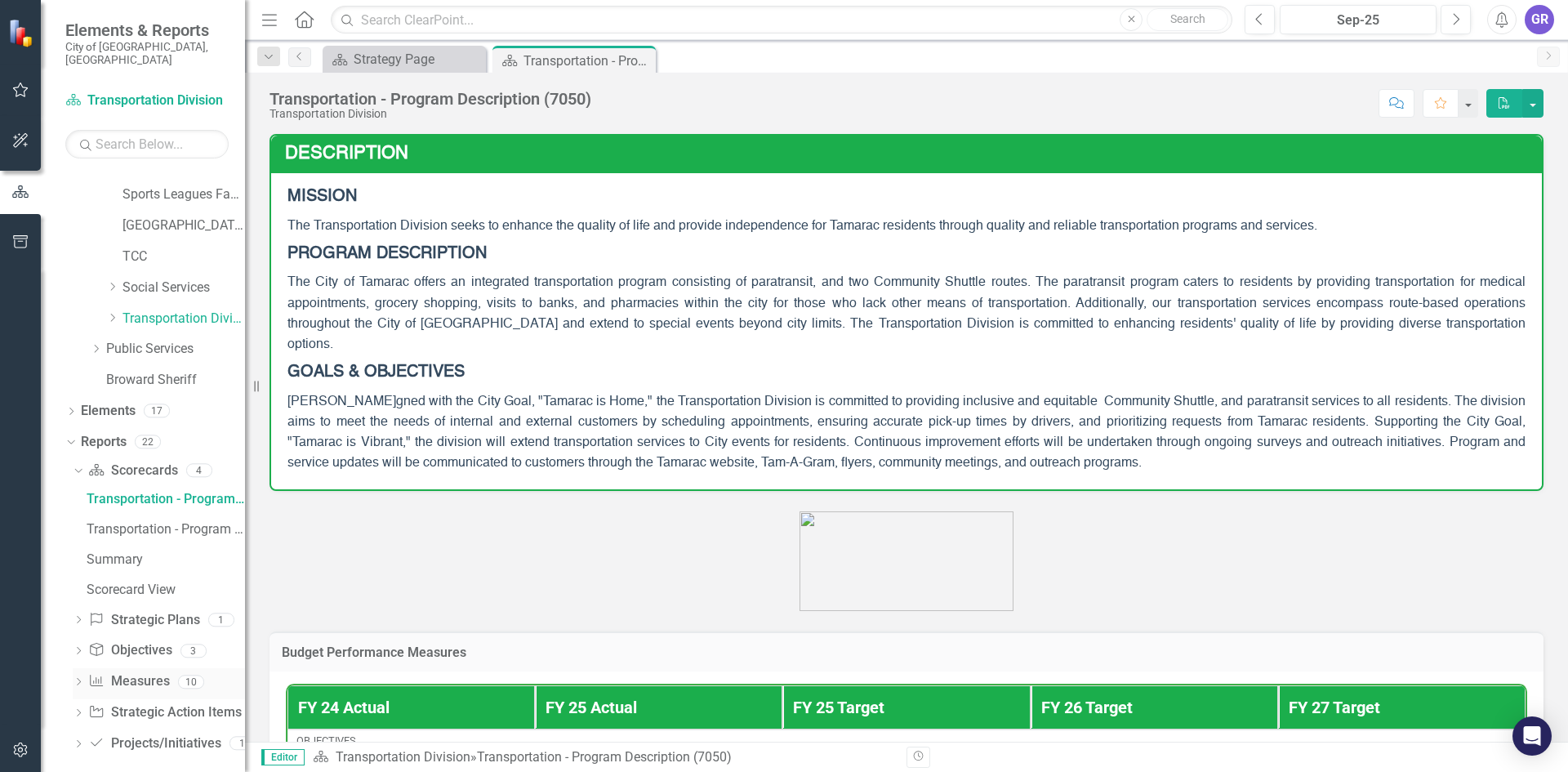
click at [80, 679] on icon "Dropdown" at bounding box center [79, 683] width 12 height 9
click at [197, 614] on div "Survey Measures Data (FY To Date)" at bounding box center [165, 622] width 158 height 15
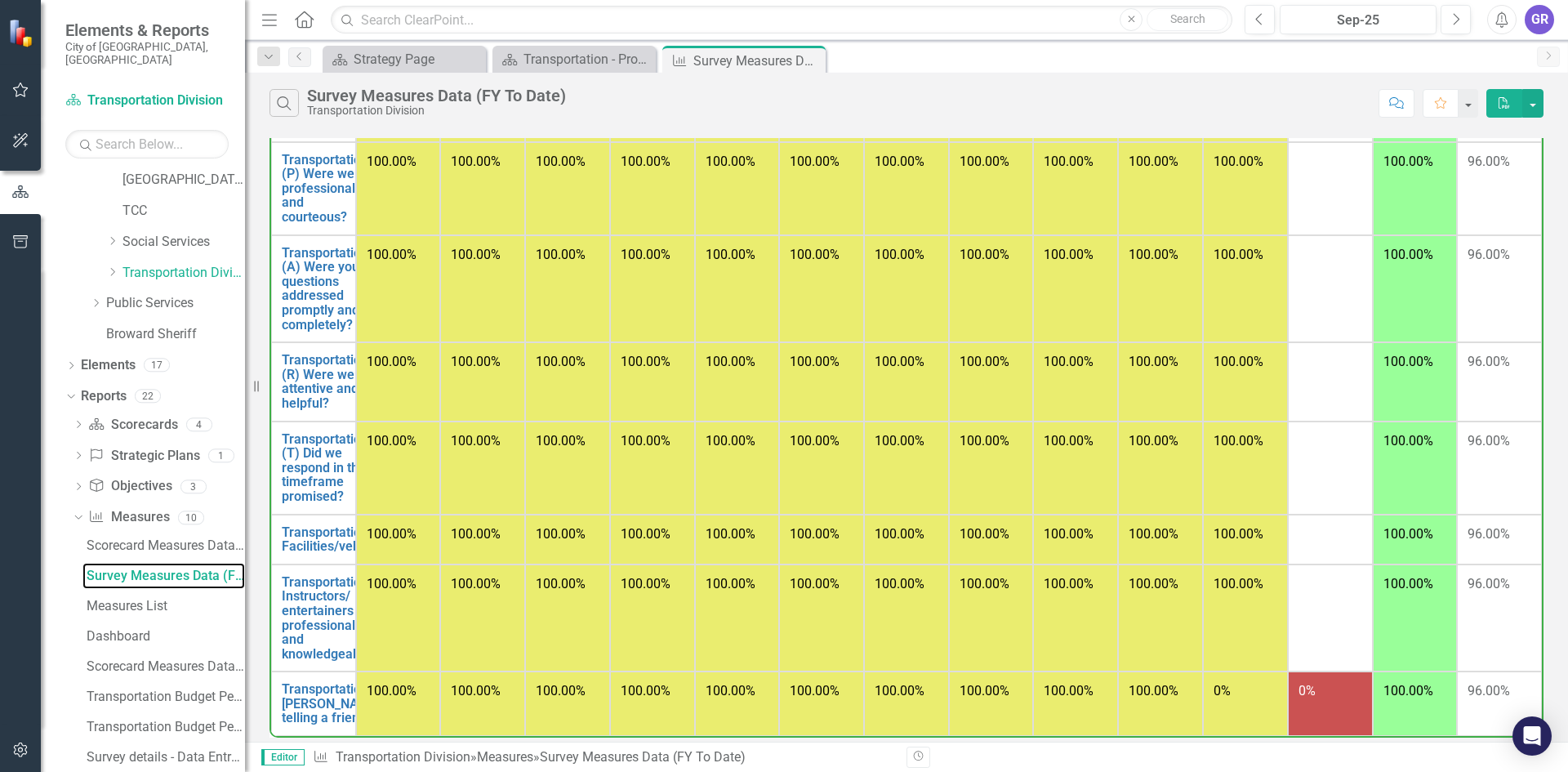
scroll to position [517, 0]
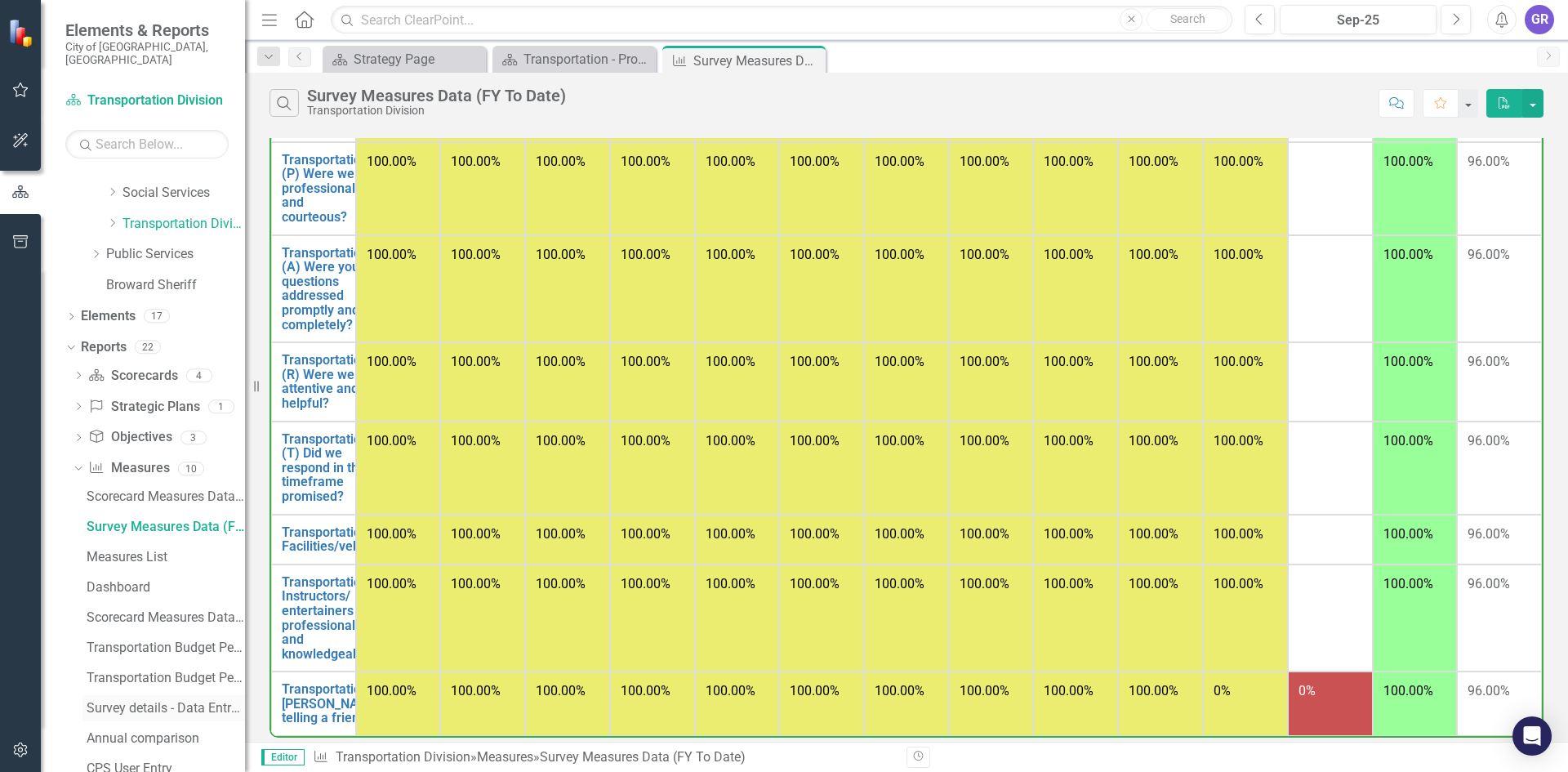
click at [197, 701] on div "Survey details - Data Entry View" at bounding box center [165, 708] width 158 height 15
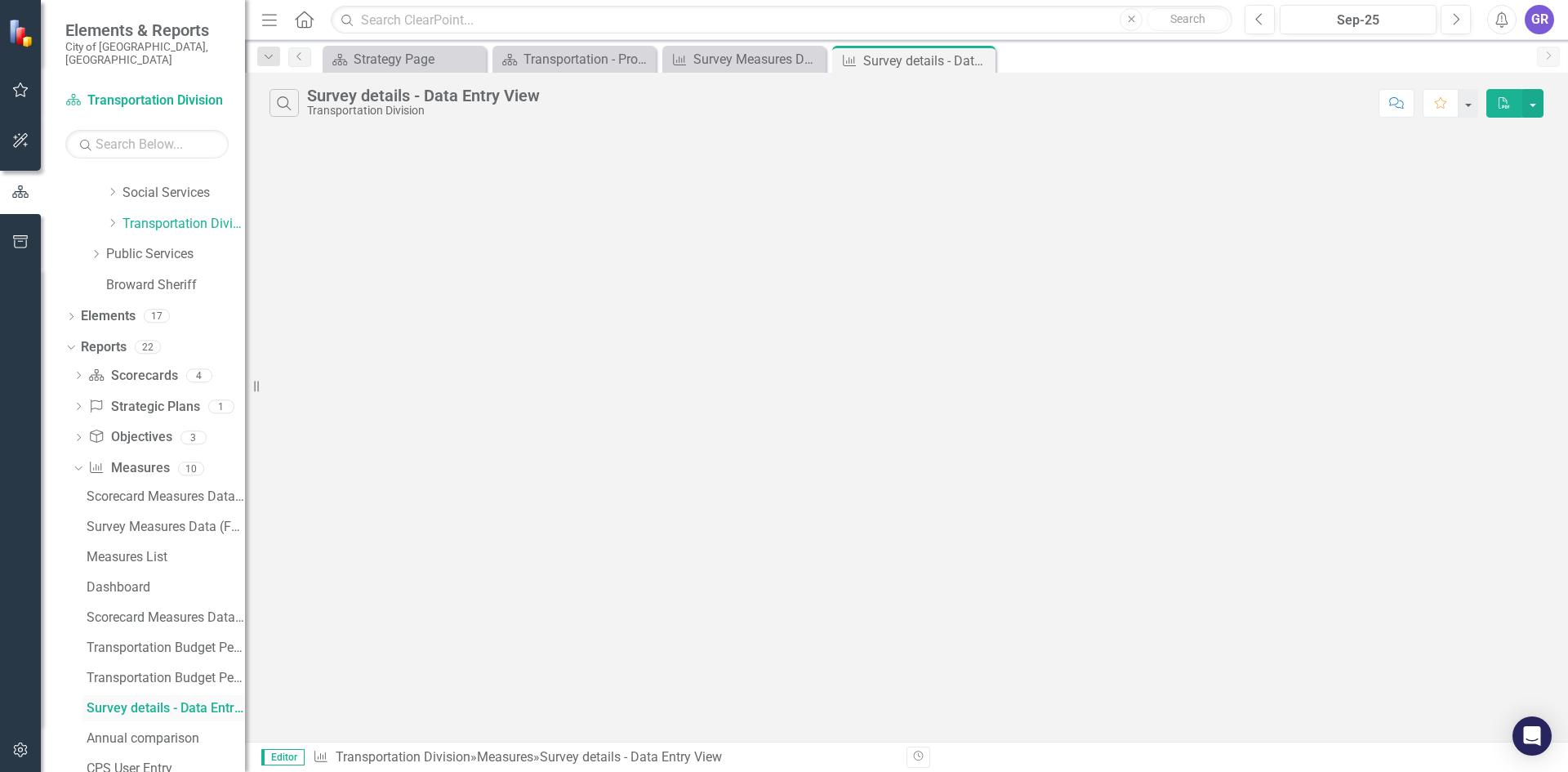
scroll to position [453, 0]
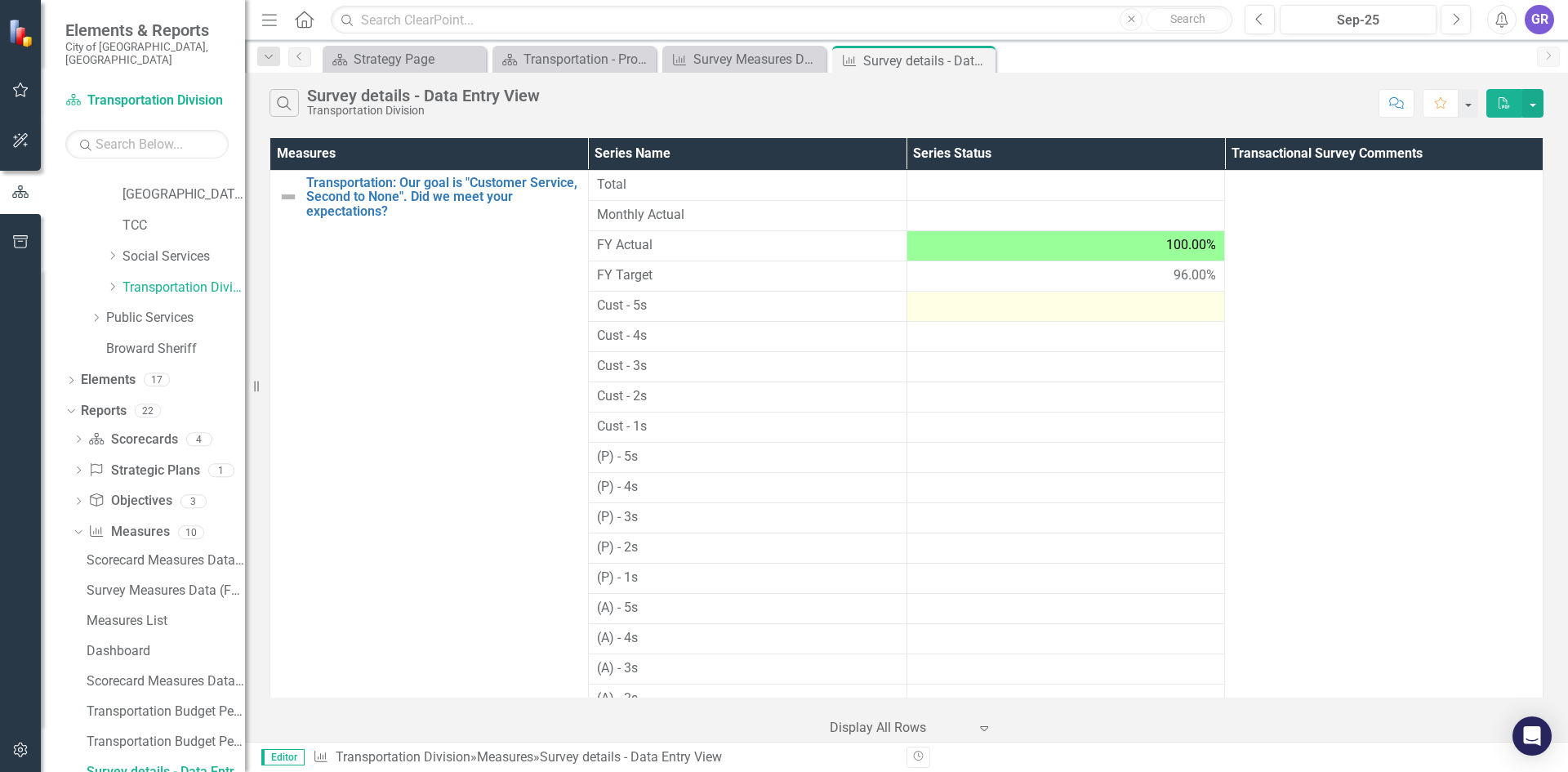
click at [1069, 308] on div at bounding box center [1066, 306] width 302 height 19
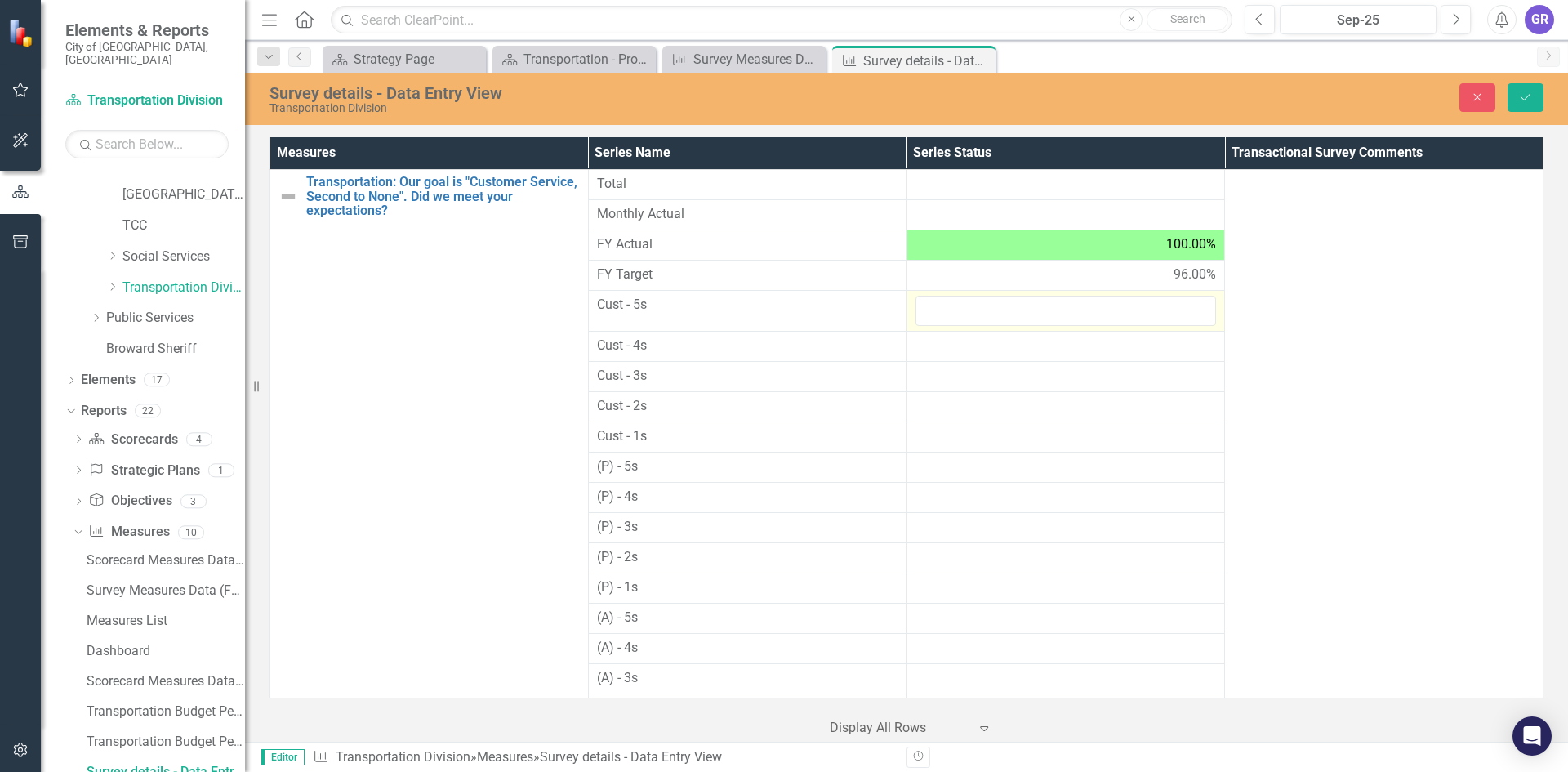
click at [1069, 308] on input "number" at bounding box center [1066, 311] width 302 height 30
click at [1045, 311] on input "number" at bounding box center [1066, 311] width 302 height 30
click at [1025, 353] on div at bounding box center [1066, 345] width 302 height 19
click at [1022, 313] on input "number" at bounding box center [1066, 311] width 302 height 30
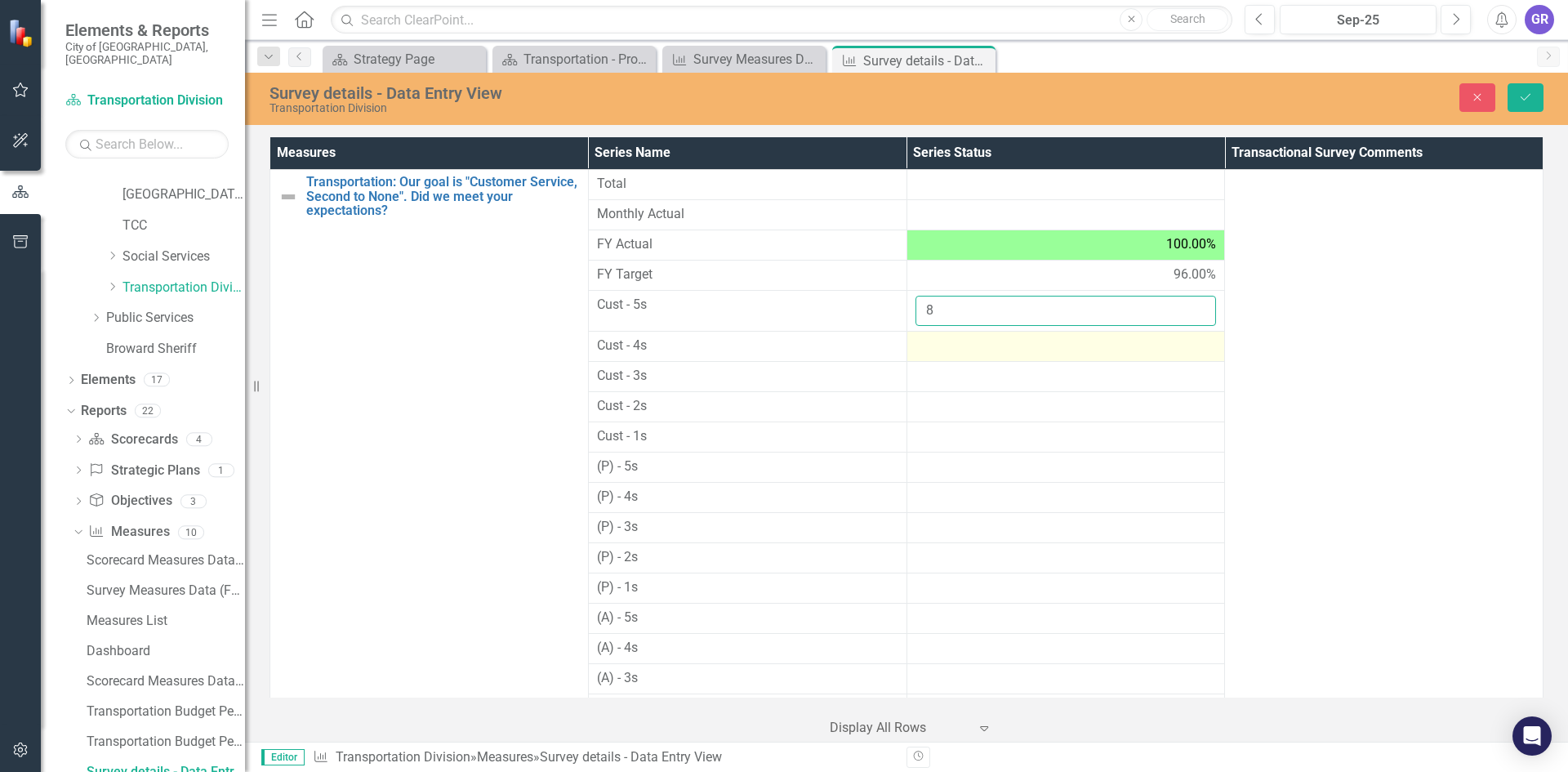
type input "8"
click at [981, 352] on div at bounding box center [1066, 345] width 302 height 19
click at [980, 351] on div at bounding box center [1066, 345] width 302 height 19
click at [980, 351] on input "number" at bounding box center [1066, 351] width 302 height 30
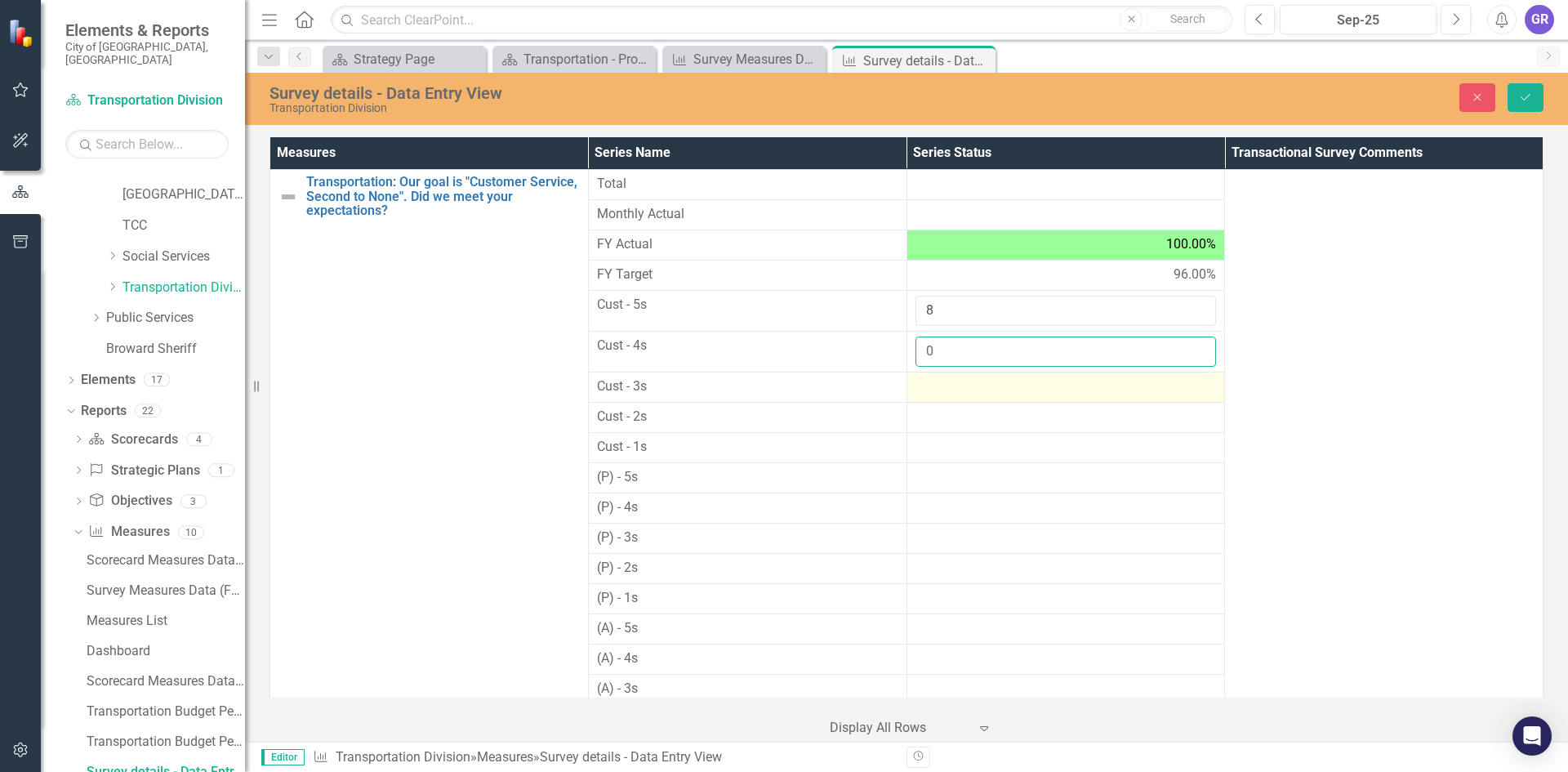
type input "0"
click at [960, 386] on div at bounding box center [1066, 386] width 302 height 19
click at [960, 386] on input "number" at bounding box center [1066, 392] width 302 height 30
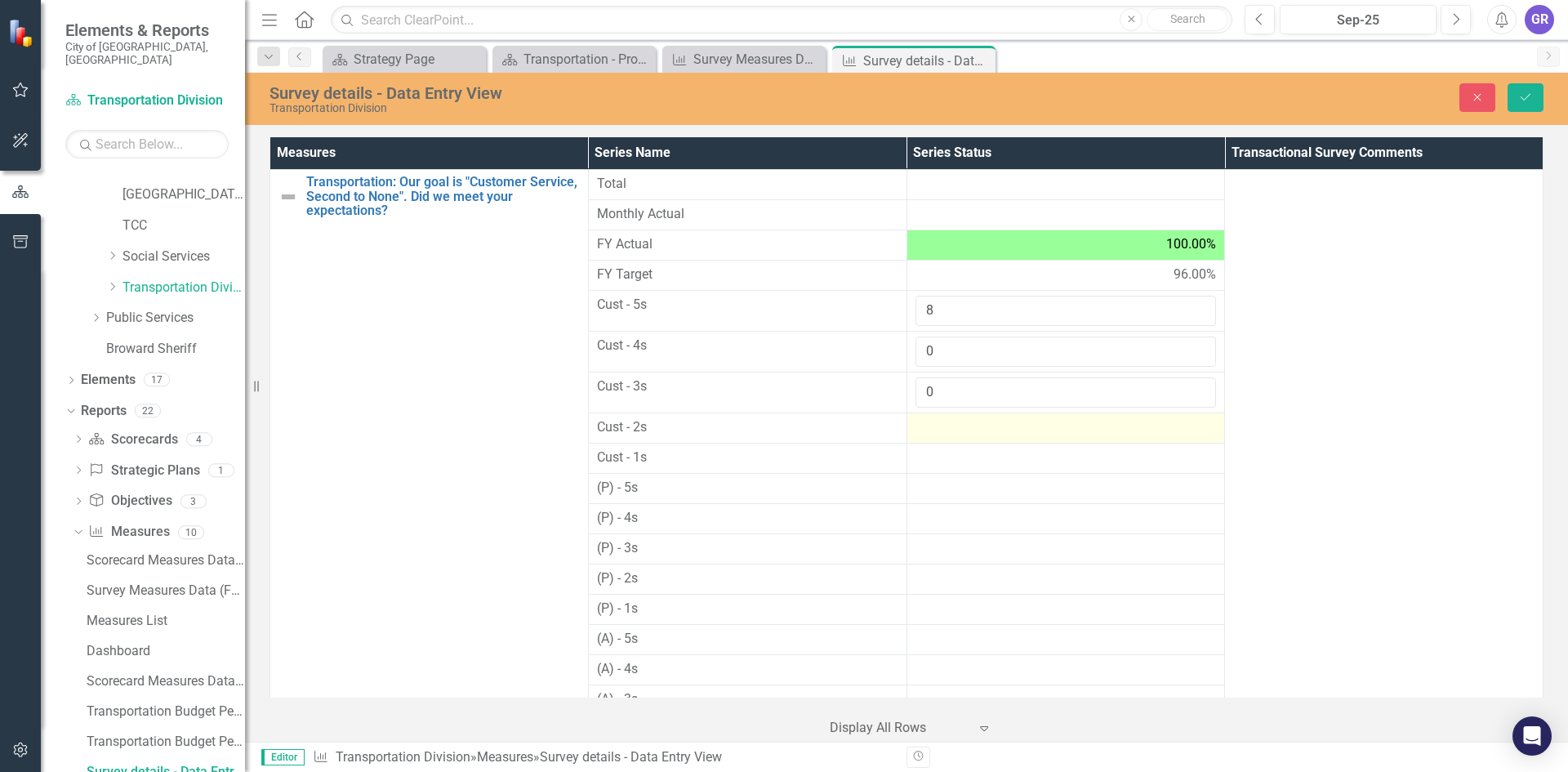
type input "0"
click at [961, 432] on div at bounding box center [1066, 427] width 302 height 19
click at [961, 432] on input "number" at bounding box center [1066, 433] width 302 height 30
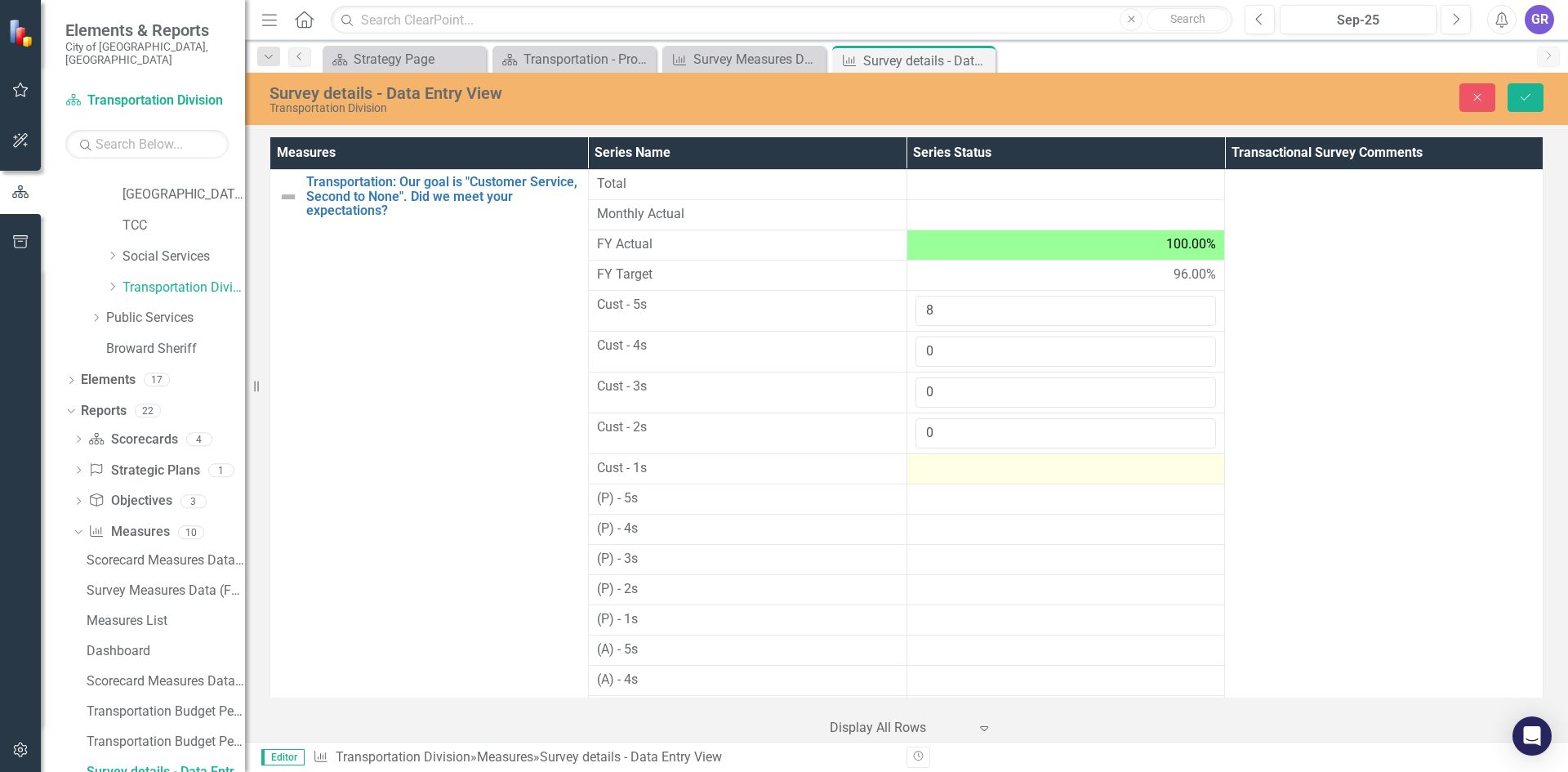
type input "0"
click at [953, 467] on div at bounding box center [1066, 469] width 302 height 19
click at [953, 467] on input "number" at bounding box center [1066, 474] width 302 height 30
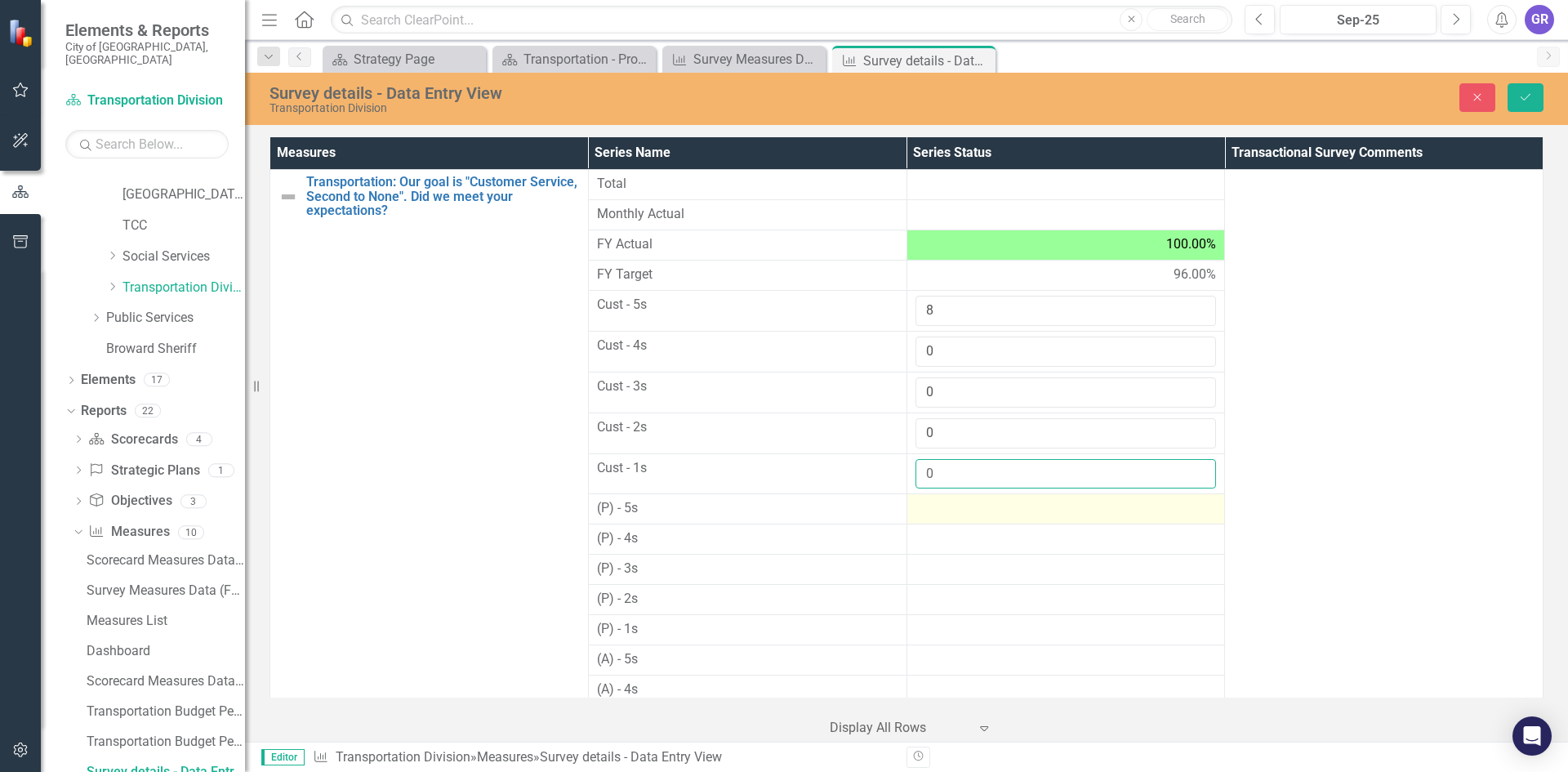
type input "0"
click at [950, 509] on div at bounding box center [1066, 508] width 302 height 19
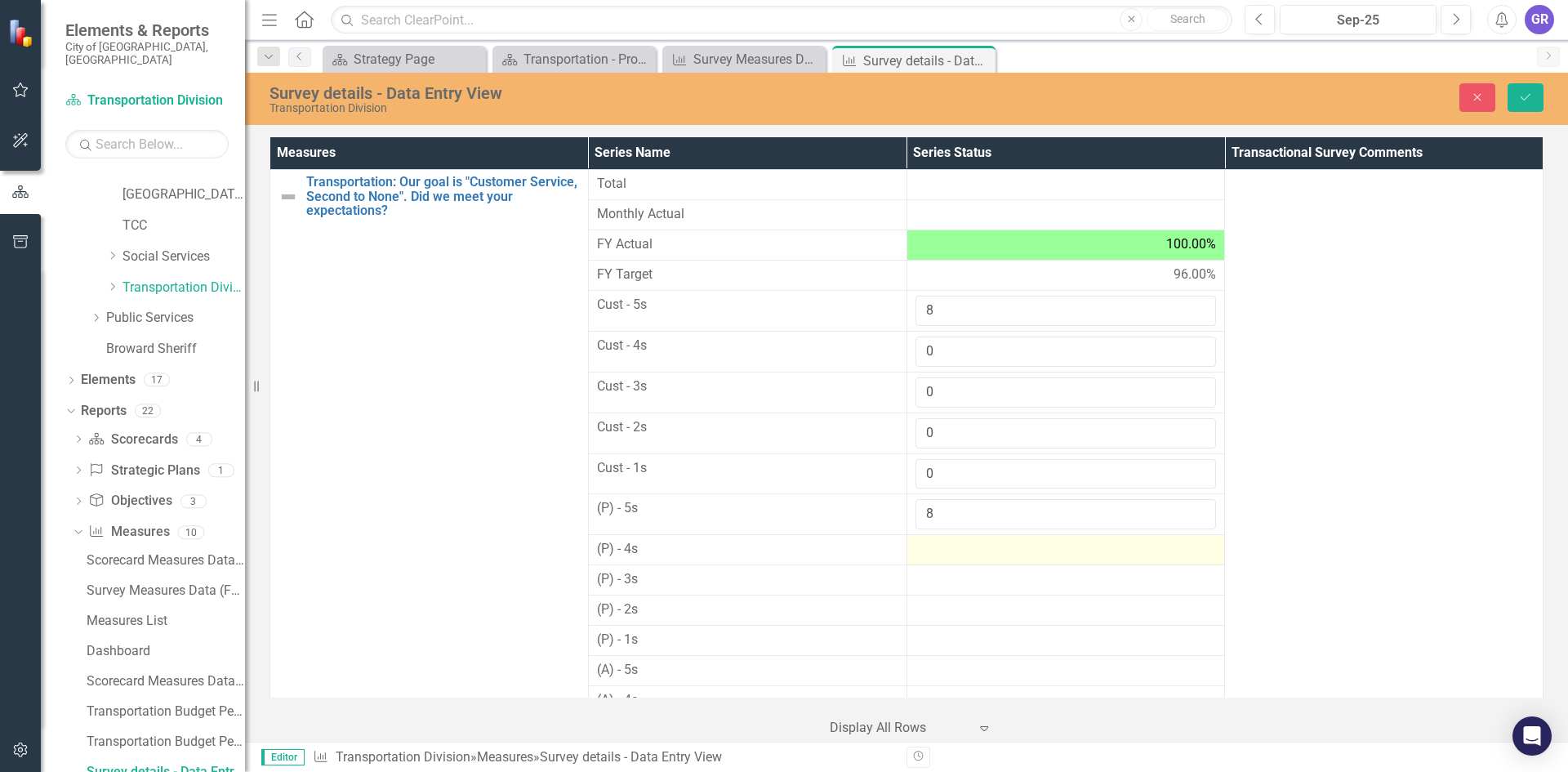
type input "8"
click at [938, 552] on div at bounding box center [1066, 549] width 302 height 19
click at [938, 552] on div at bounding box center [1066, 549] width 302 height 19
click at [938, 552] on input "number" at bounding box center [1066, 555] width 302 height 30
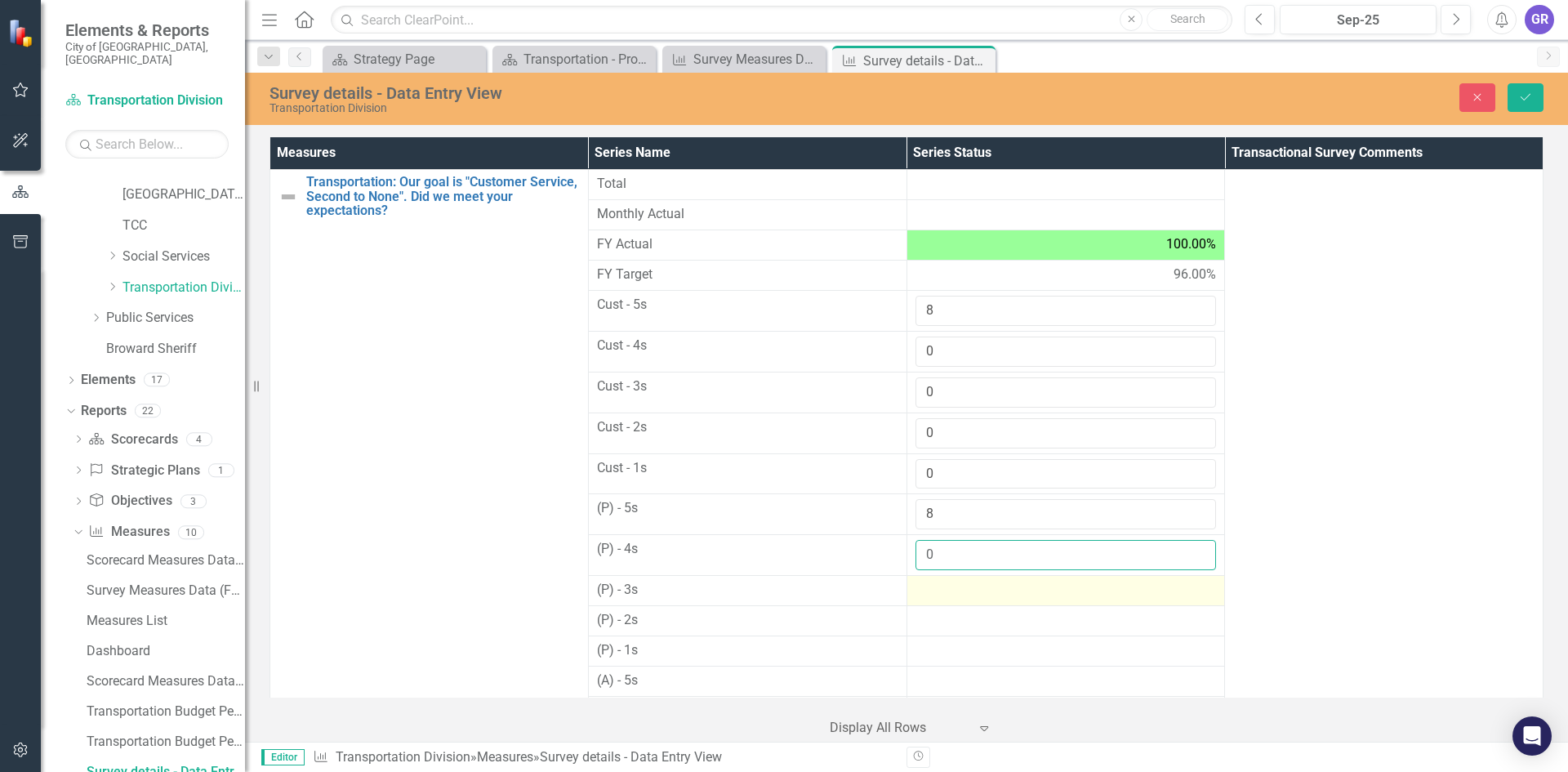
type input "0"
click at [938, 590] on div at bounding box center [1066, 590] width 302 height 19
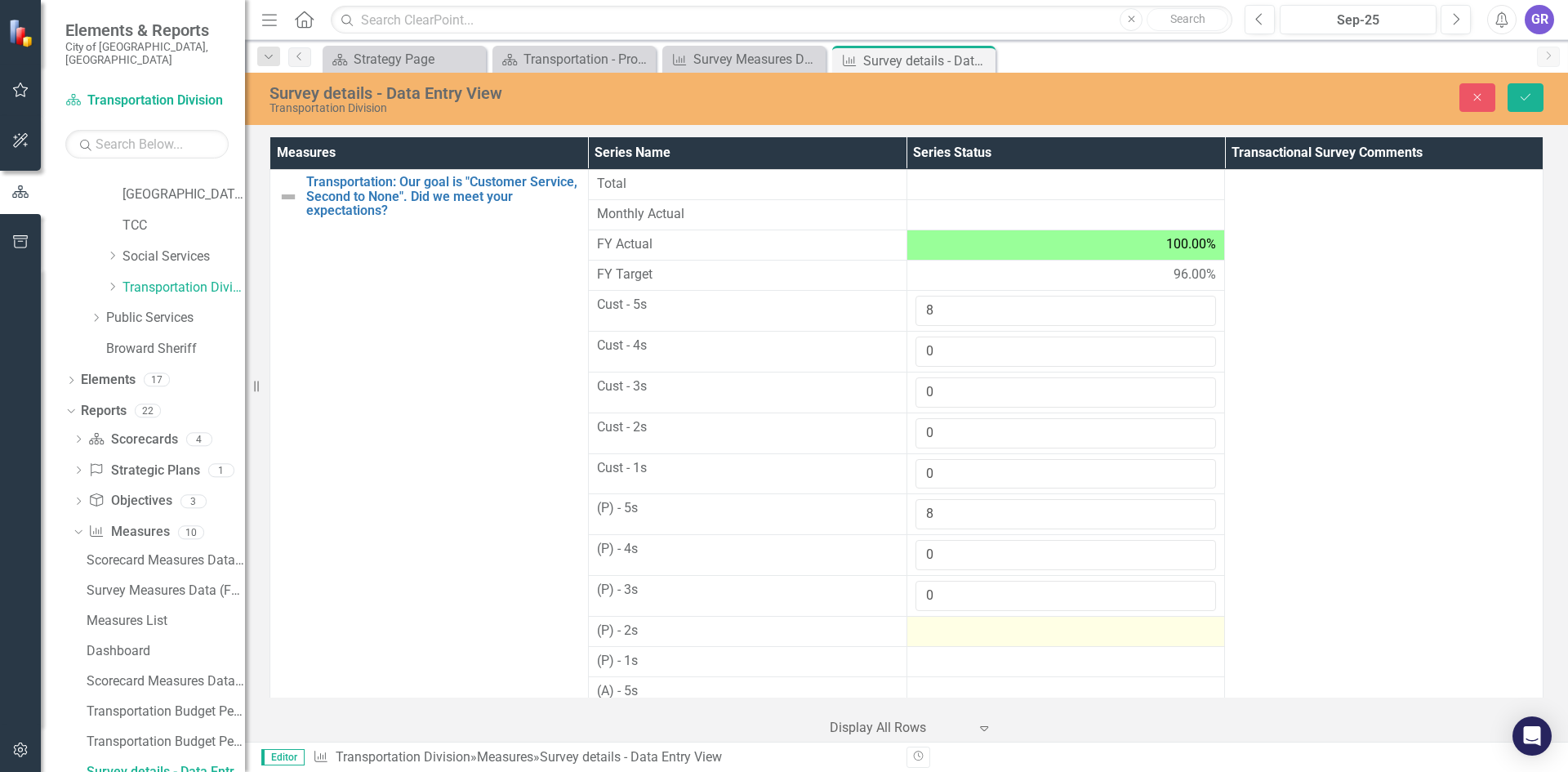
type input "0"
click at [953, 630] on div at bounding box center [1066, 631] width 302 height 19
click at [953, 630] on div at bounding box center [1066, 631] width 302 height 19
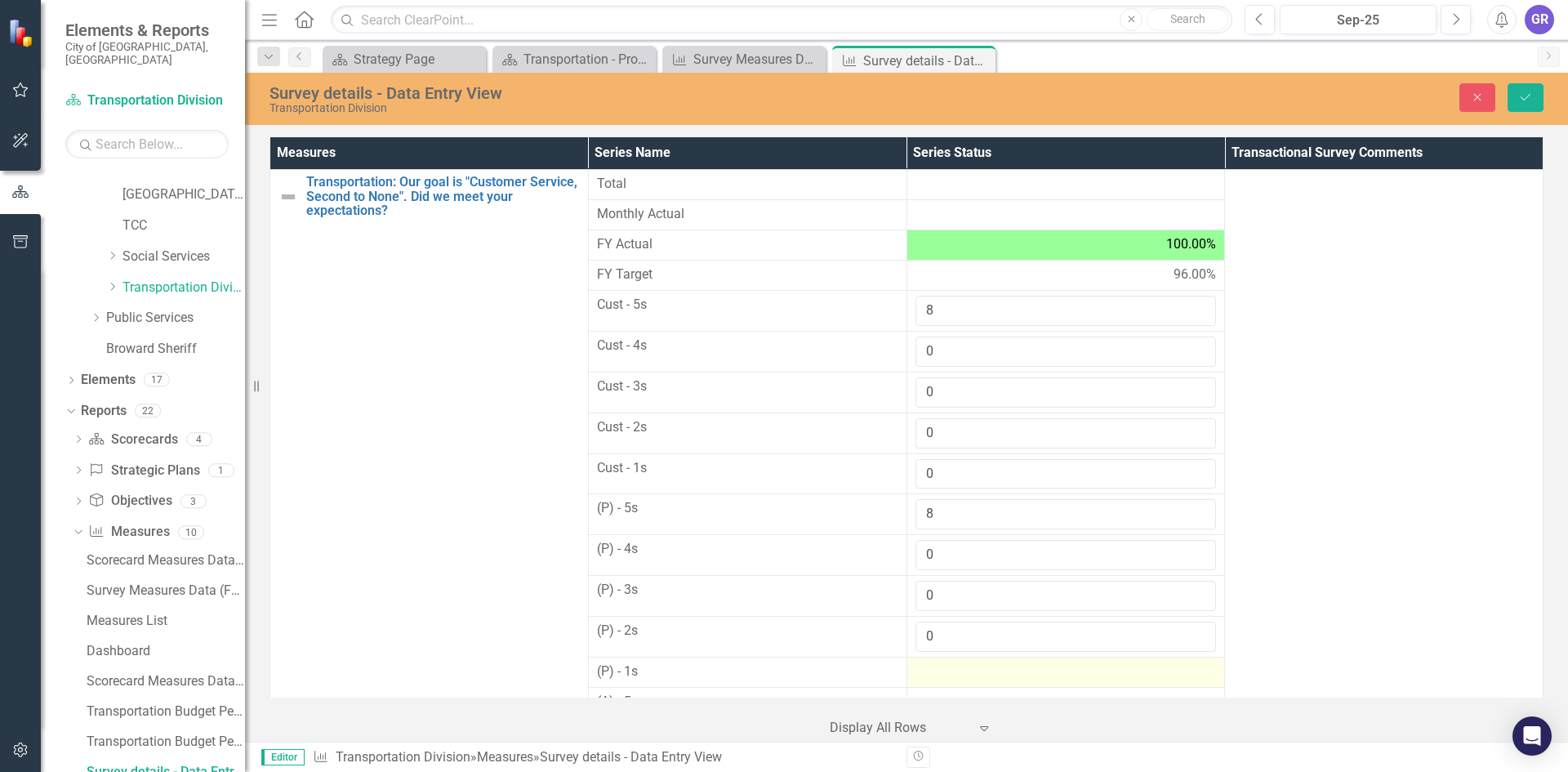
type input "0"
click at [947, 673] on div at bounding box center [1066, 671] width 302 height 19
click at [947, 672] on div at bounding box center [1066, 671] width 302 height 19
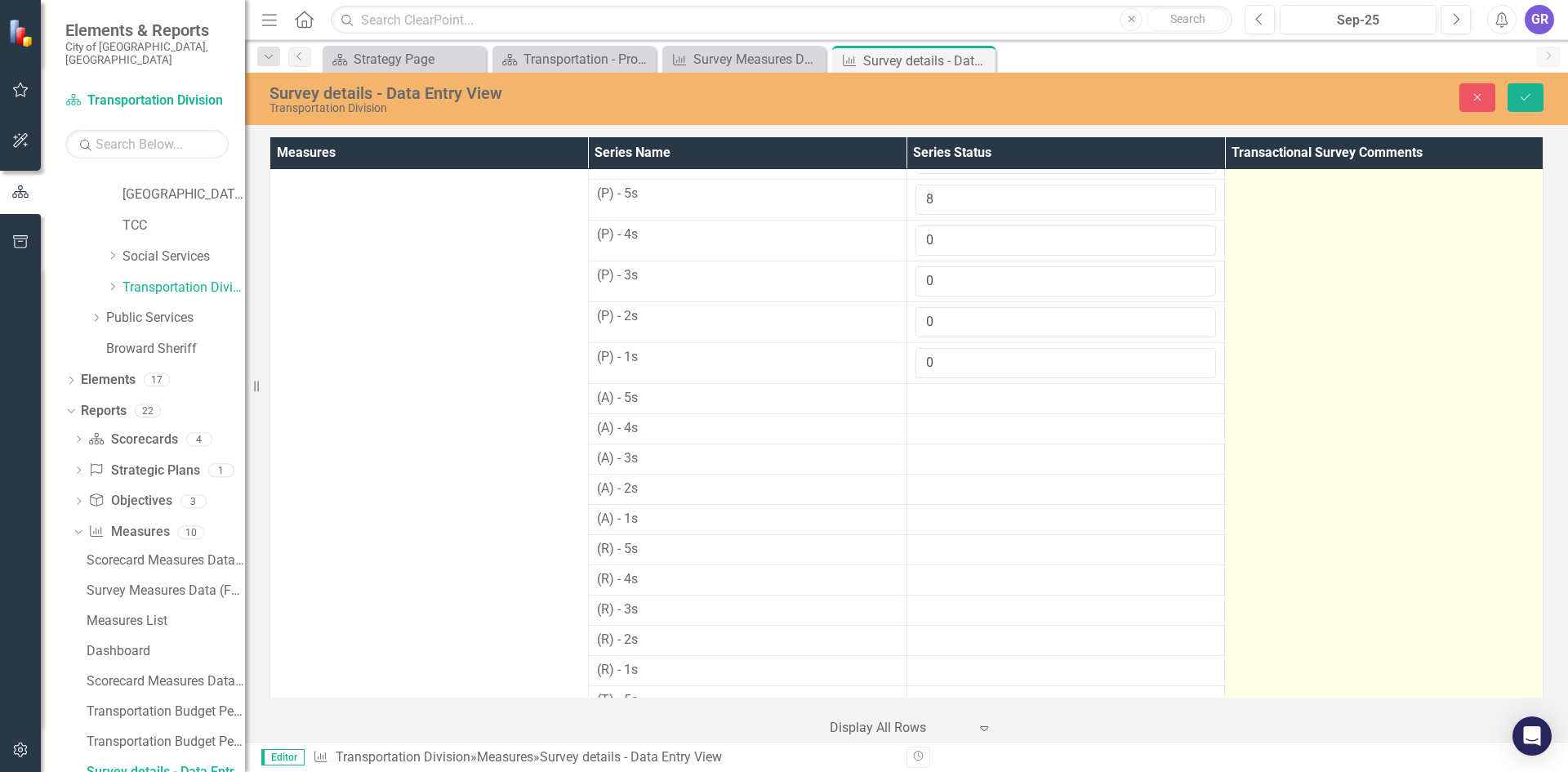
scroll to position [315, 0]
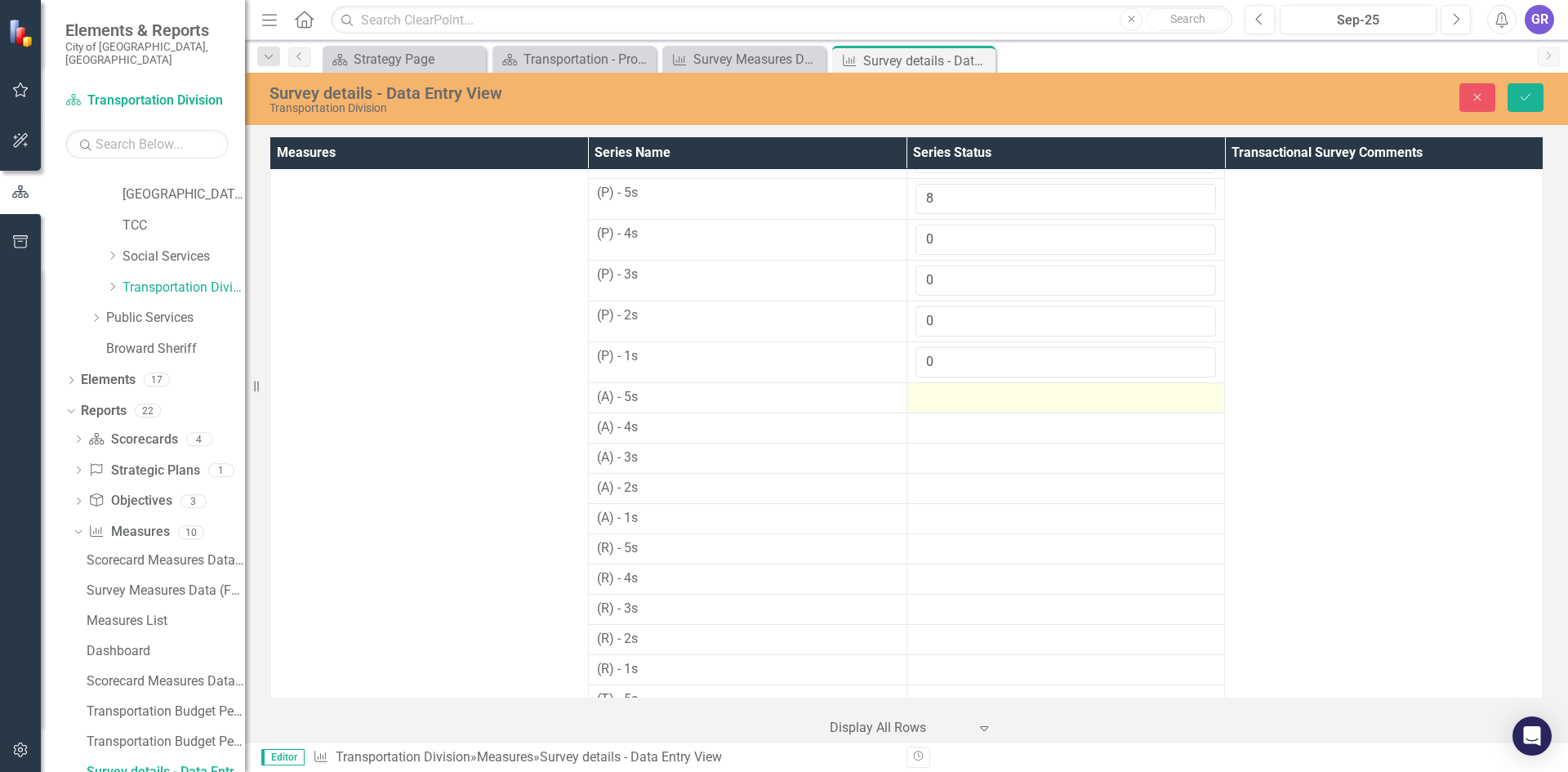
type input "0"
click at [941, 407] on div at bounding box center [1066, 397] width 302 height 19
click at [941, 404] on input "number" at bounding box center [1066, 403] width 302 height 30
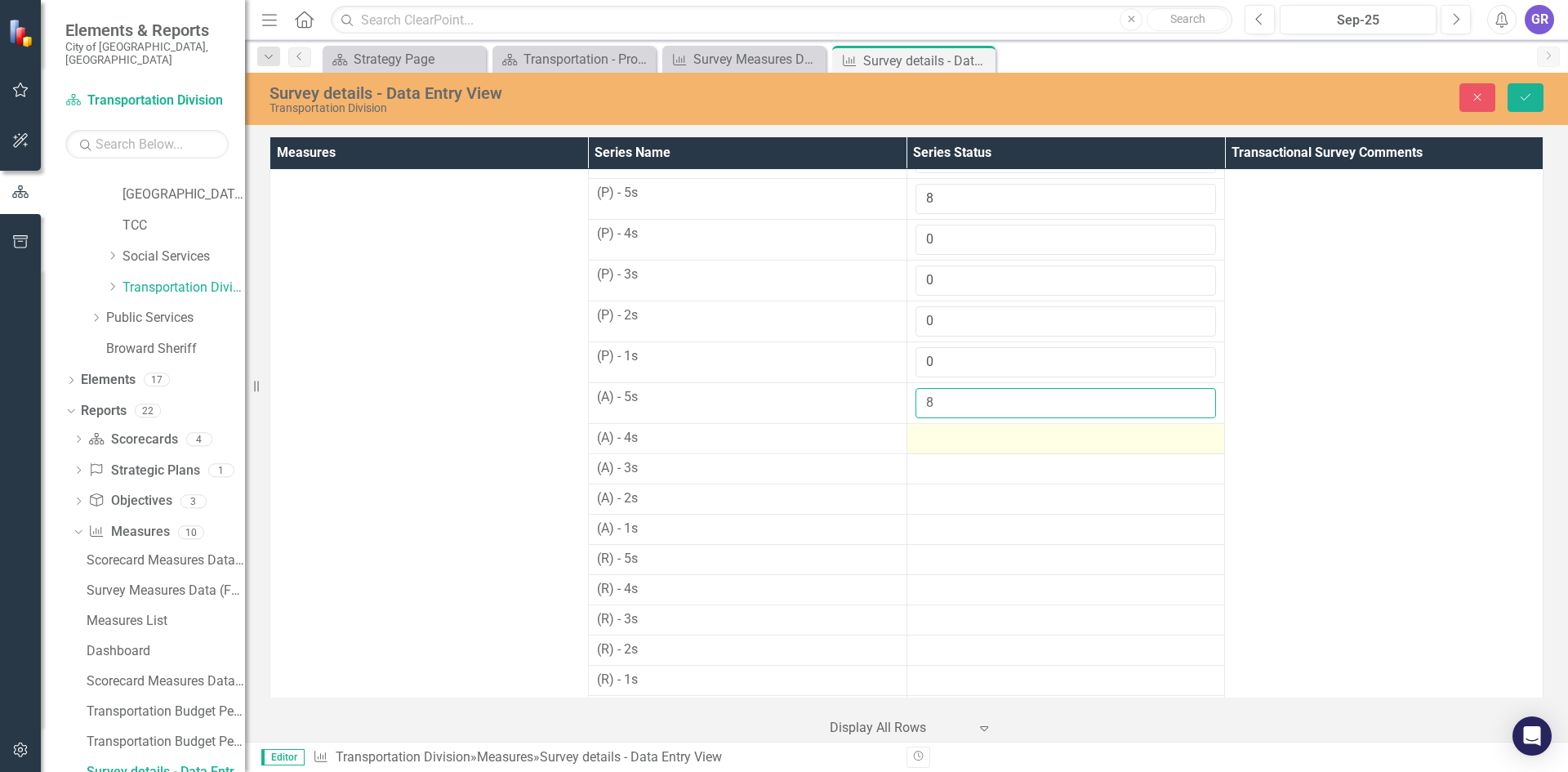
type input "8"
click at [938, 442] on div at bounding box center [1066, 438] width 302 height 19
click at [938, 441] on input "number" at bounding box center [1066, 444] width 302 height 30
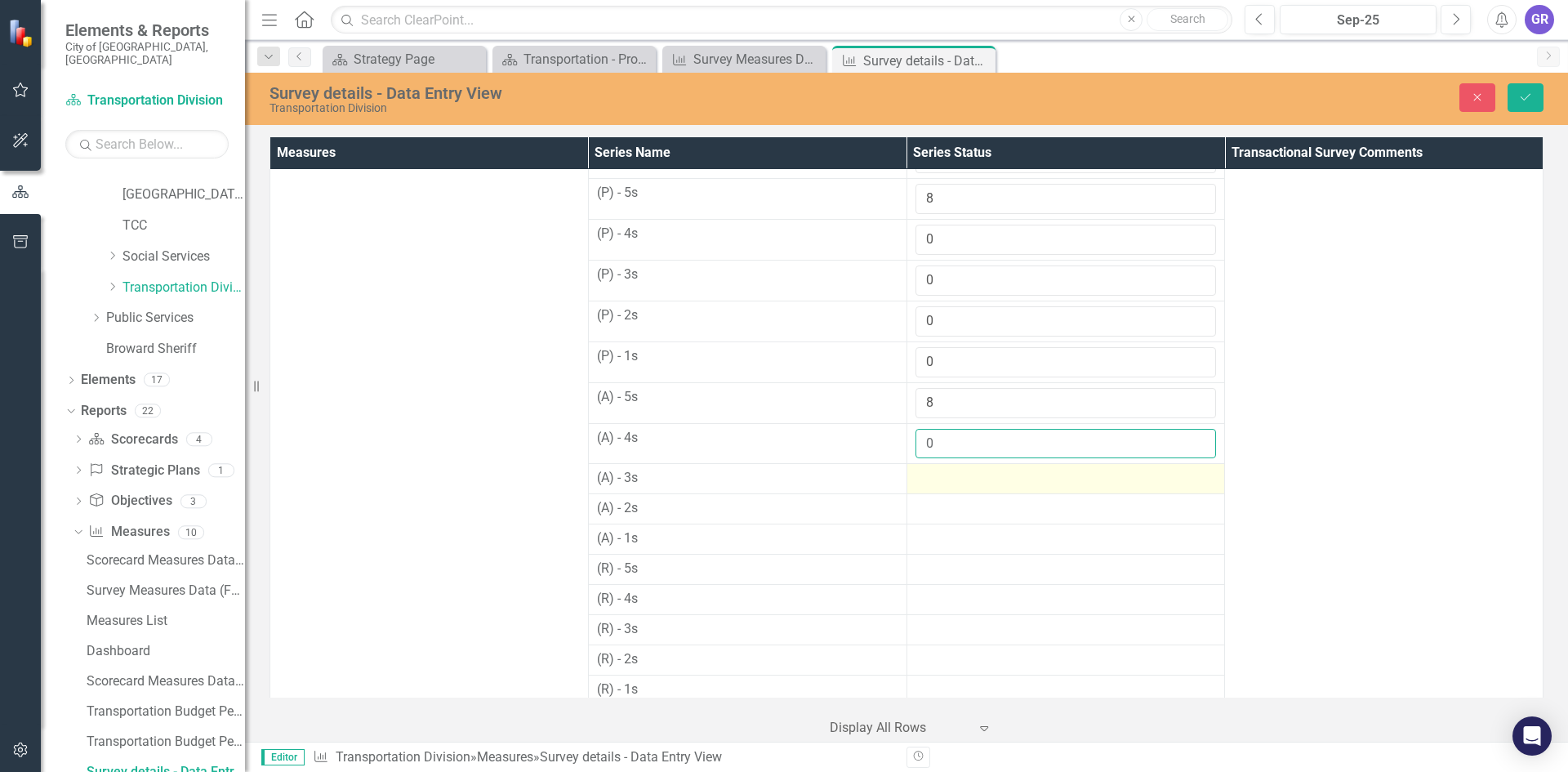
type input "0"
click at [934, 476] on div at bounding box center [1066, 478] width 302 height 19
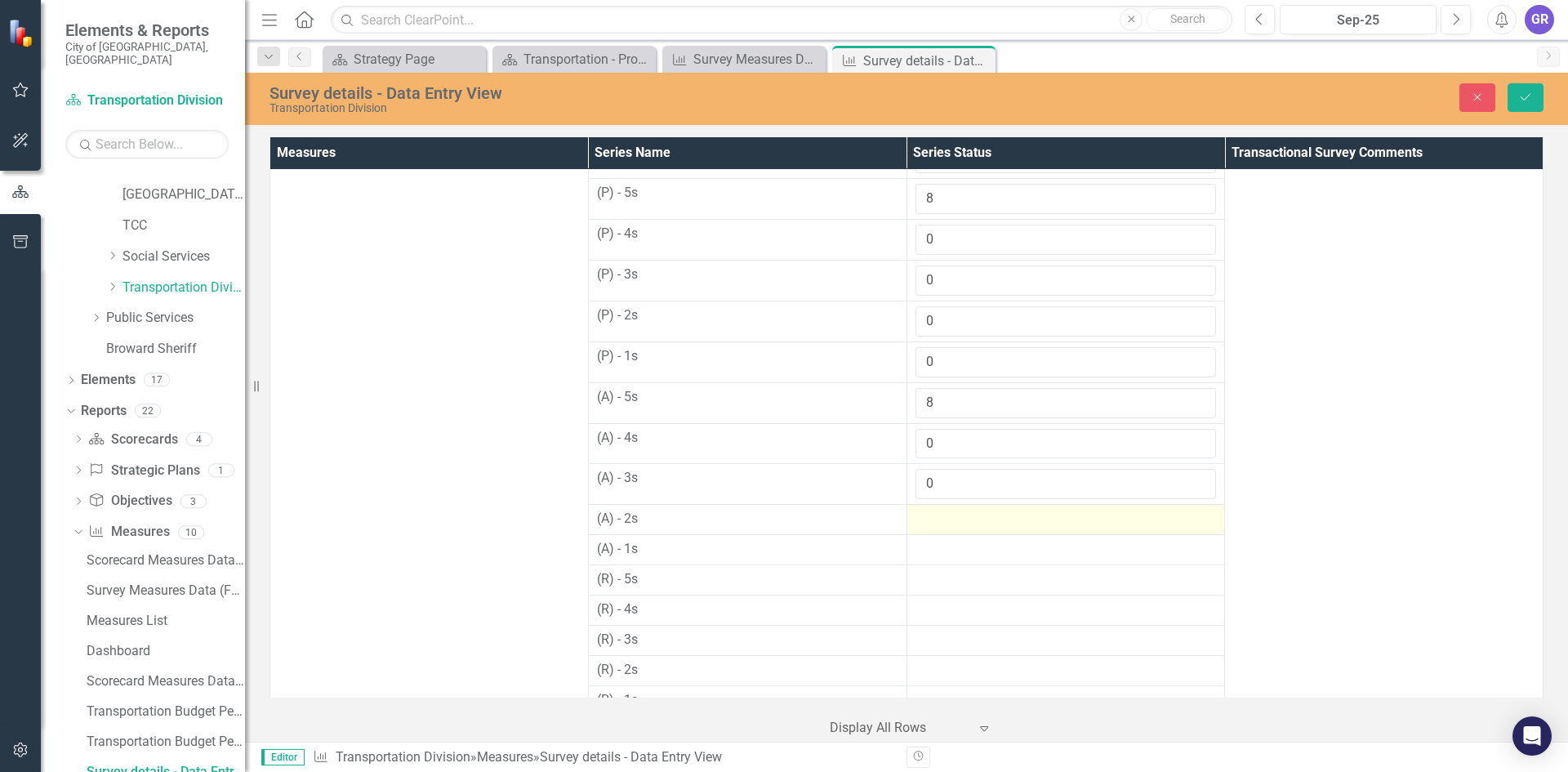
type input "0"
click at [938, 523] on div at bounding box center [1066, 519] width 302 height 19
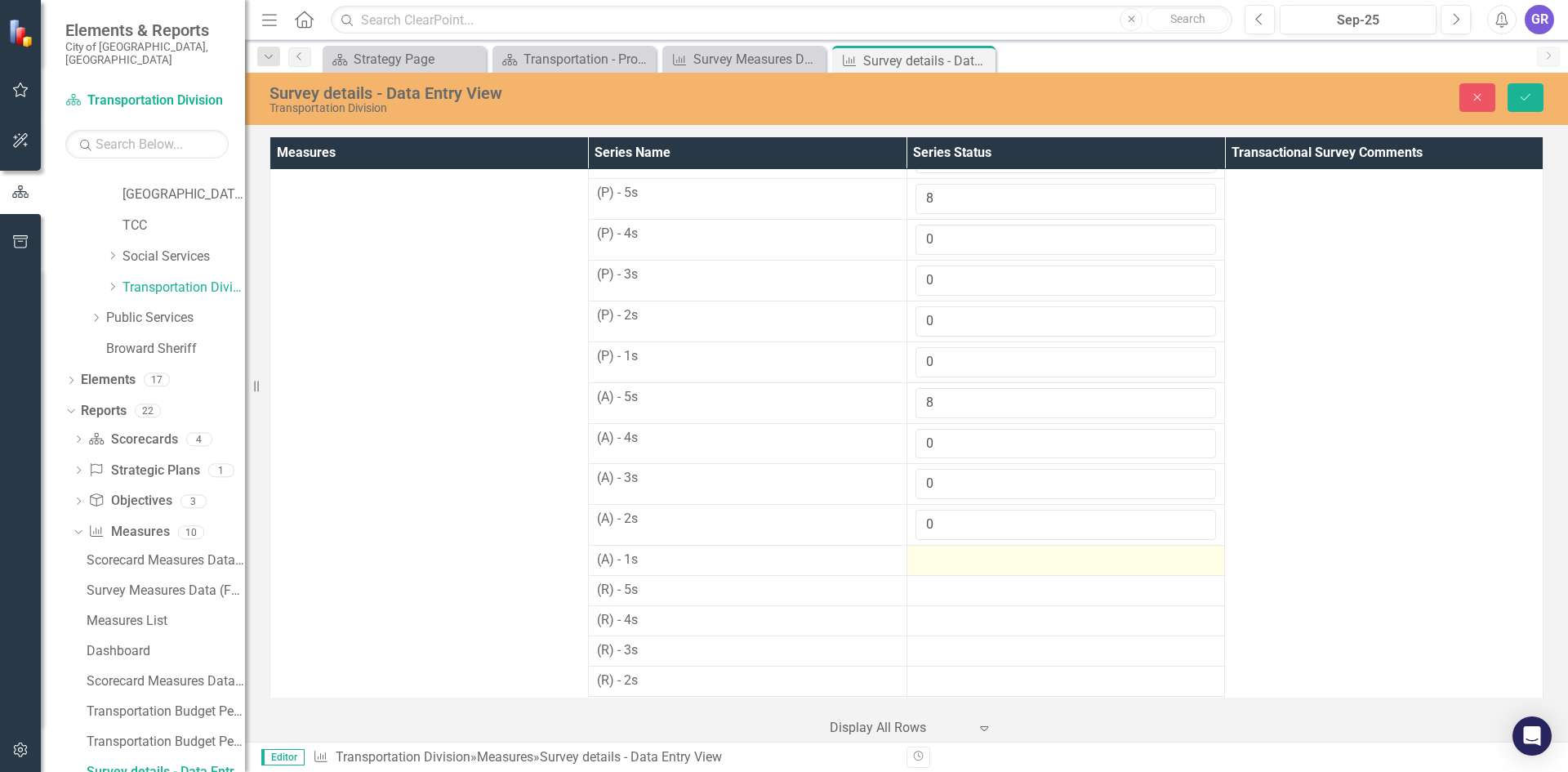
type input "0"
click at [939, 557] on div at bounding box center [1066, 560] width 302 height 19
click at [939, 557] on input "number" at bounding box center [1066, 566] width 302 height 30
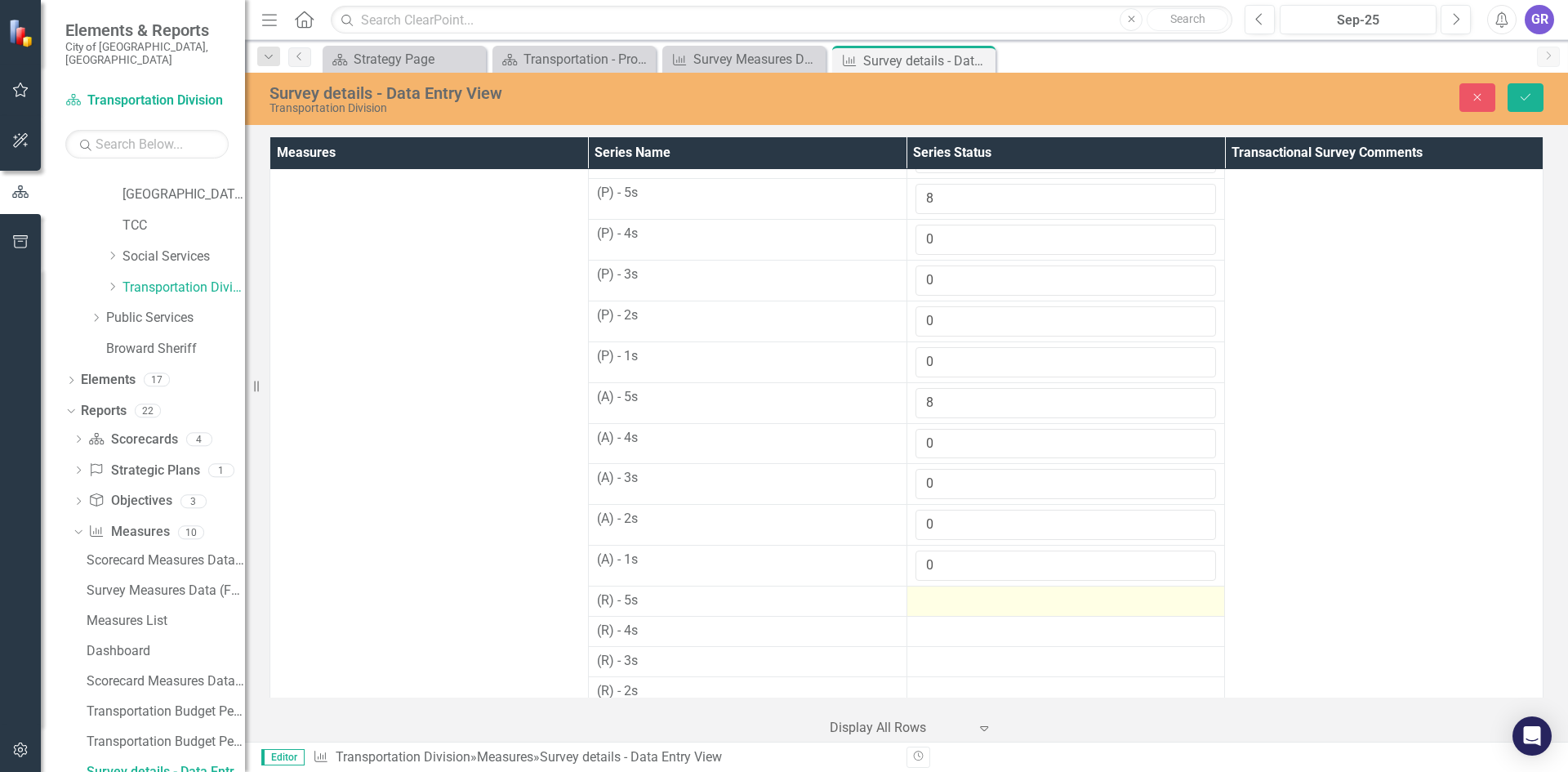
type input "0"
click at [934, 600] on div at bounding box center [1066, 600] width 302 height 19
click at [934, 600] on input "number" at bounding box center [1066, 606] width 302 height 30
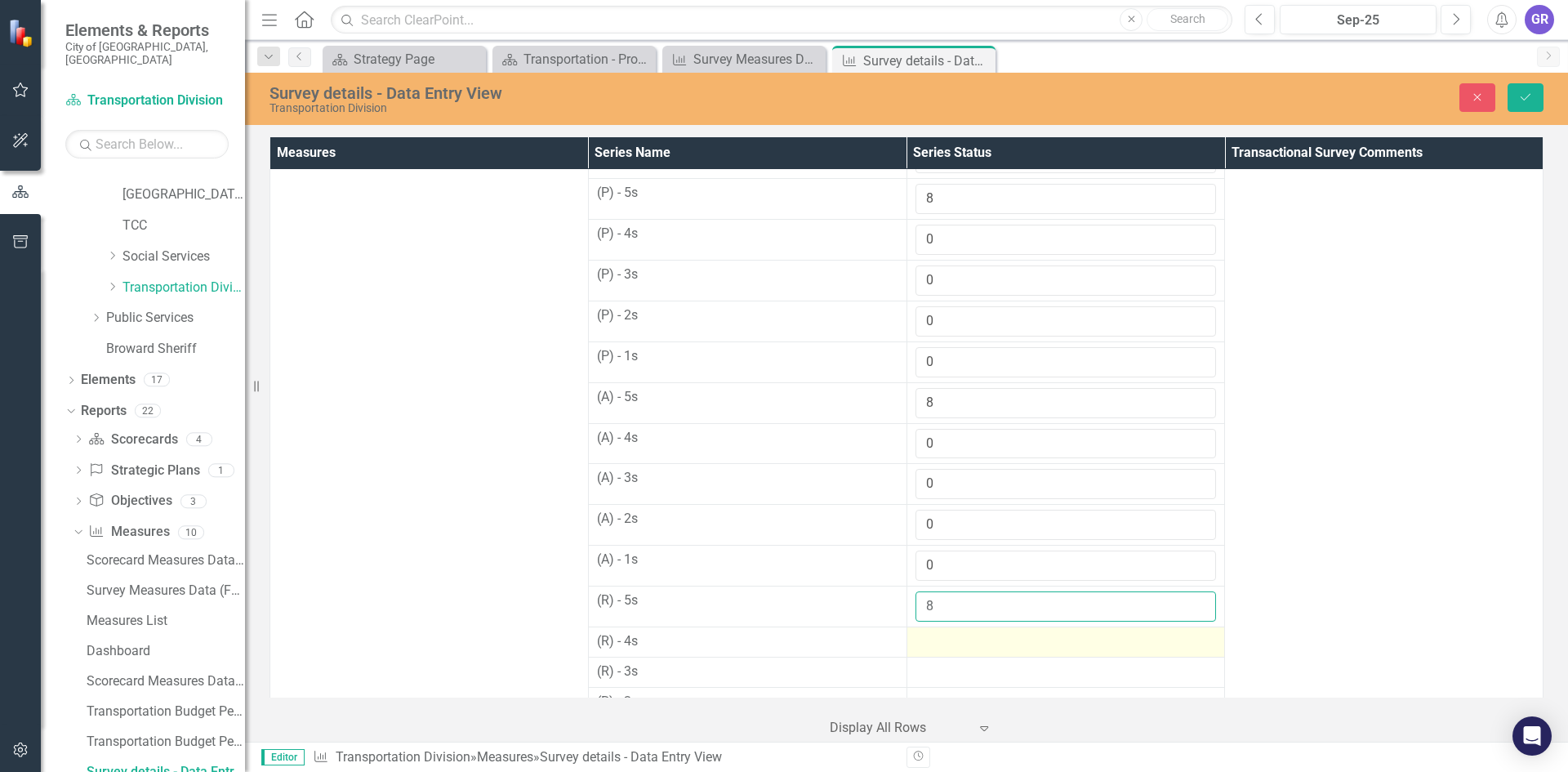
type input "8"
click at [944, 642] on div at bounding box center [1066, 641] width 302 height 19
click at [944, 642] on input "number" at bounding box center [1066, 647] width 302 height 30
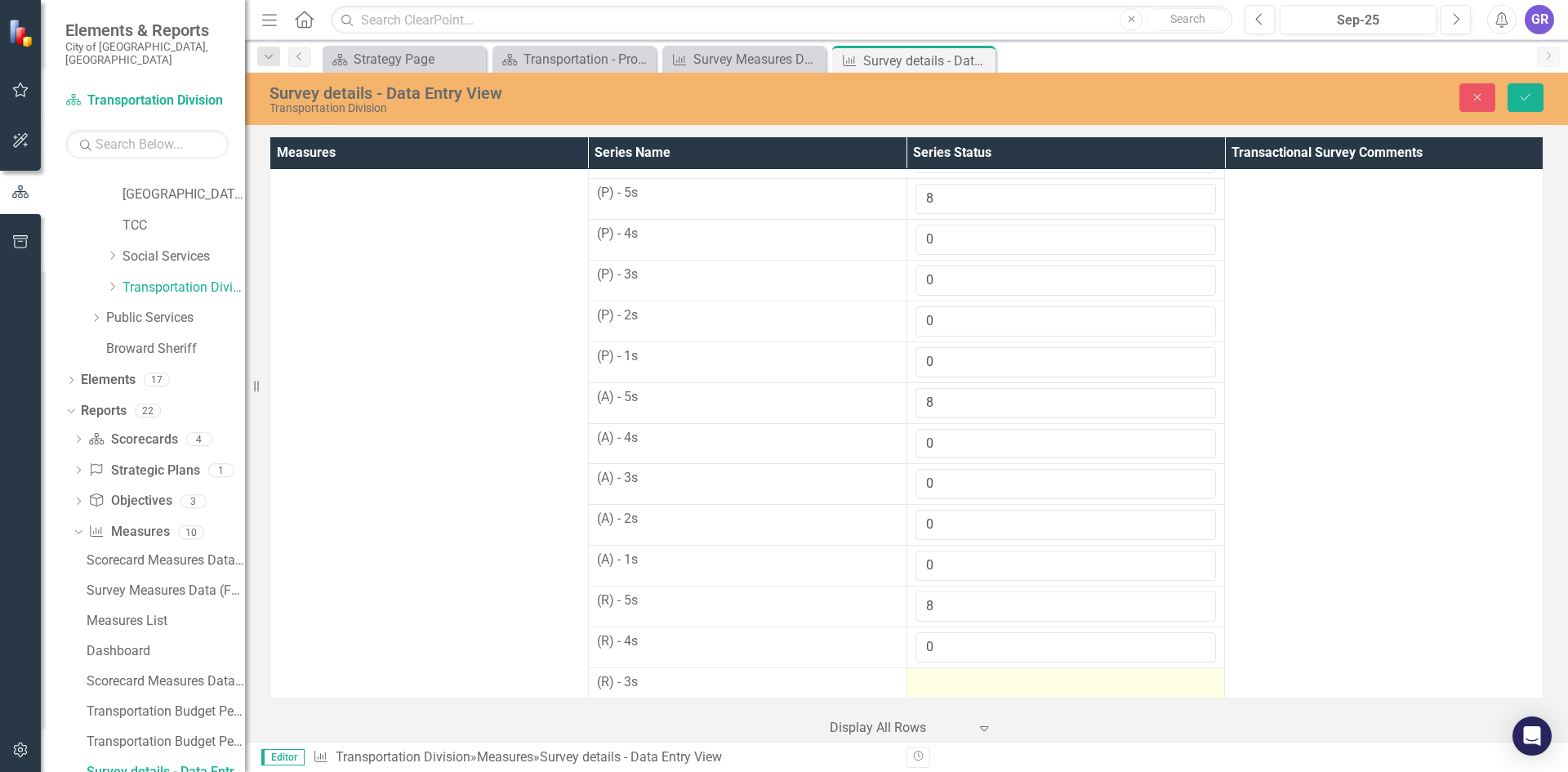
type input "0"
click at [940, 681] on div at bounding box center [1066, 682] width 302 height 19
click at [940, 681] on input "0" at bounding box center [1066, 688] width 302 height 30
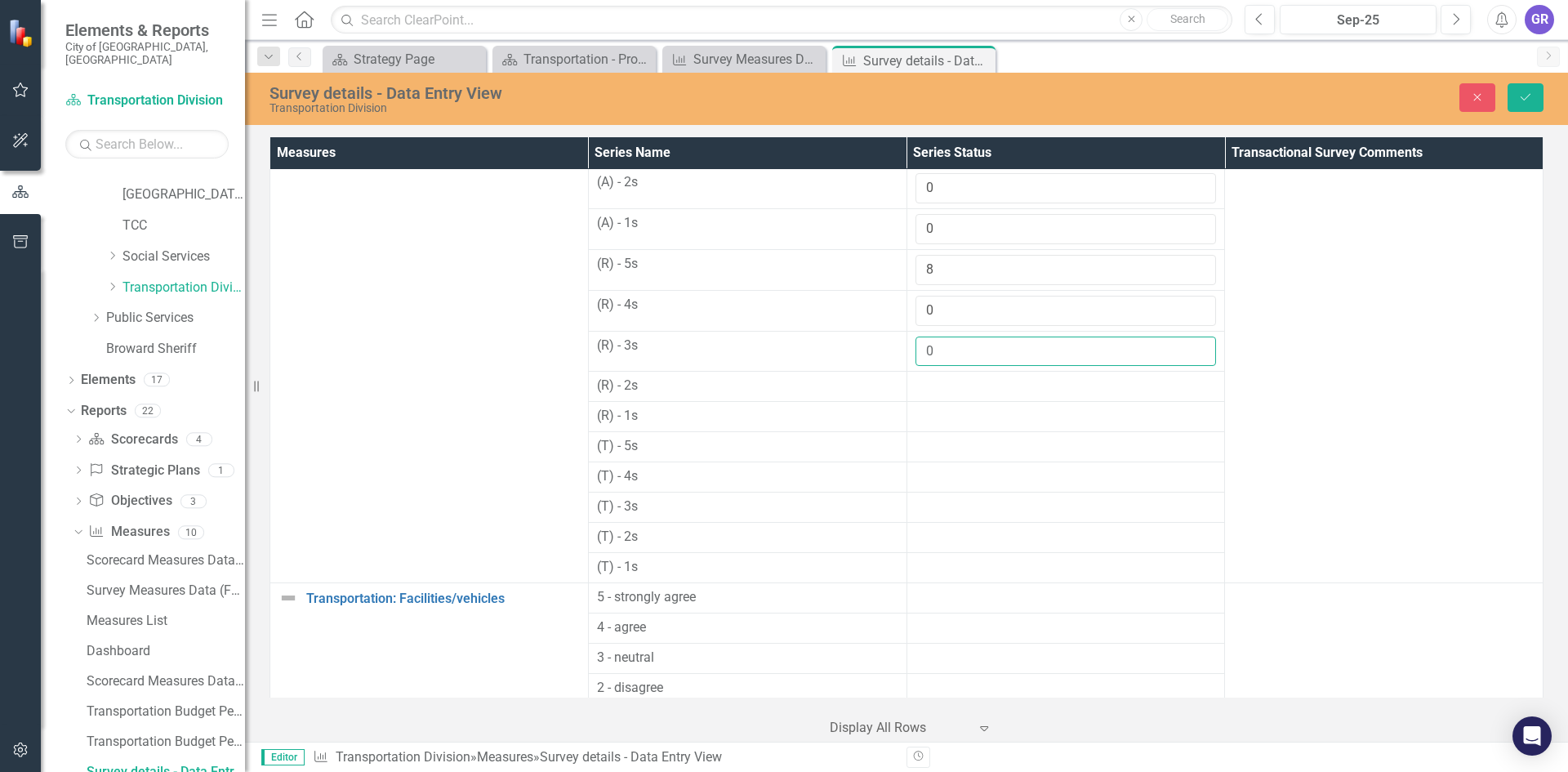
scroll to position [712, 0]
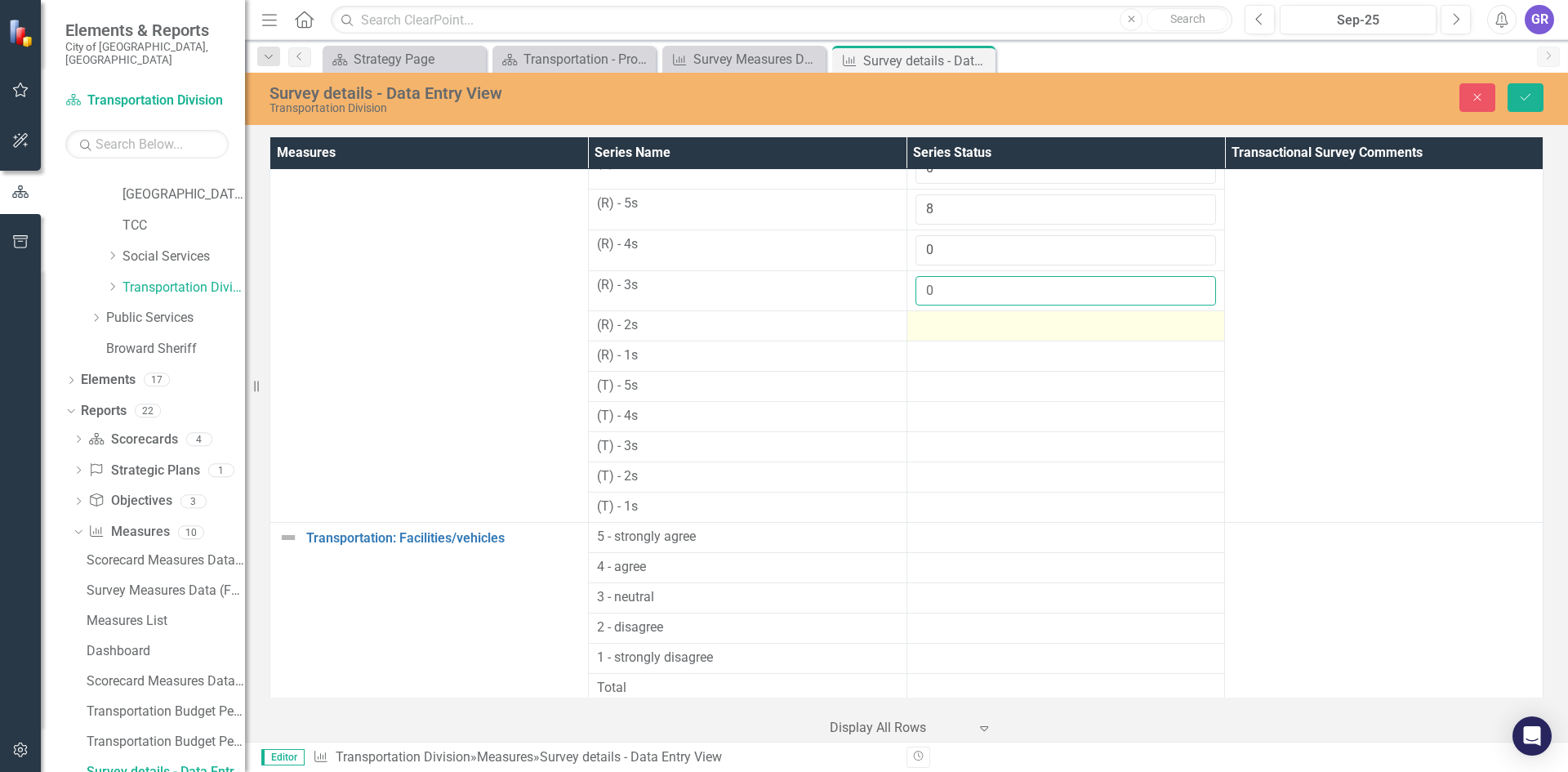
type input "0"
click at [927, 321] on div at bounding box center [1066, 325] width 302 height 19
click at [926, 322] on div at bounding box center [1066, 325] width 302 height 19
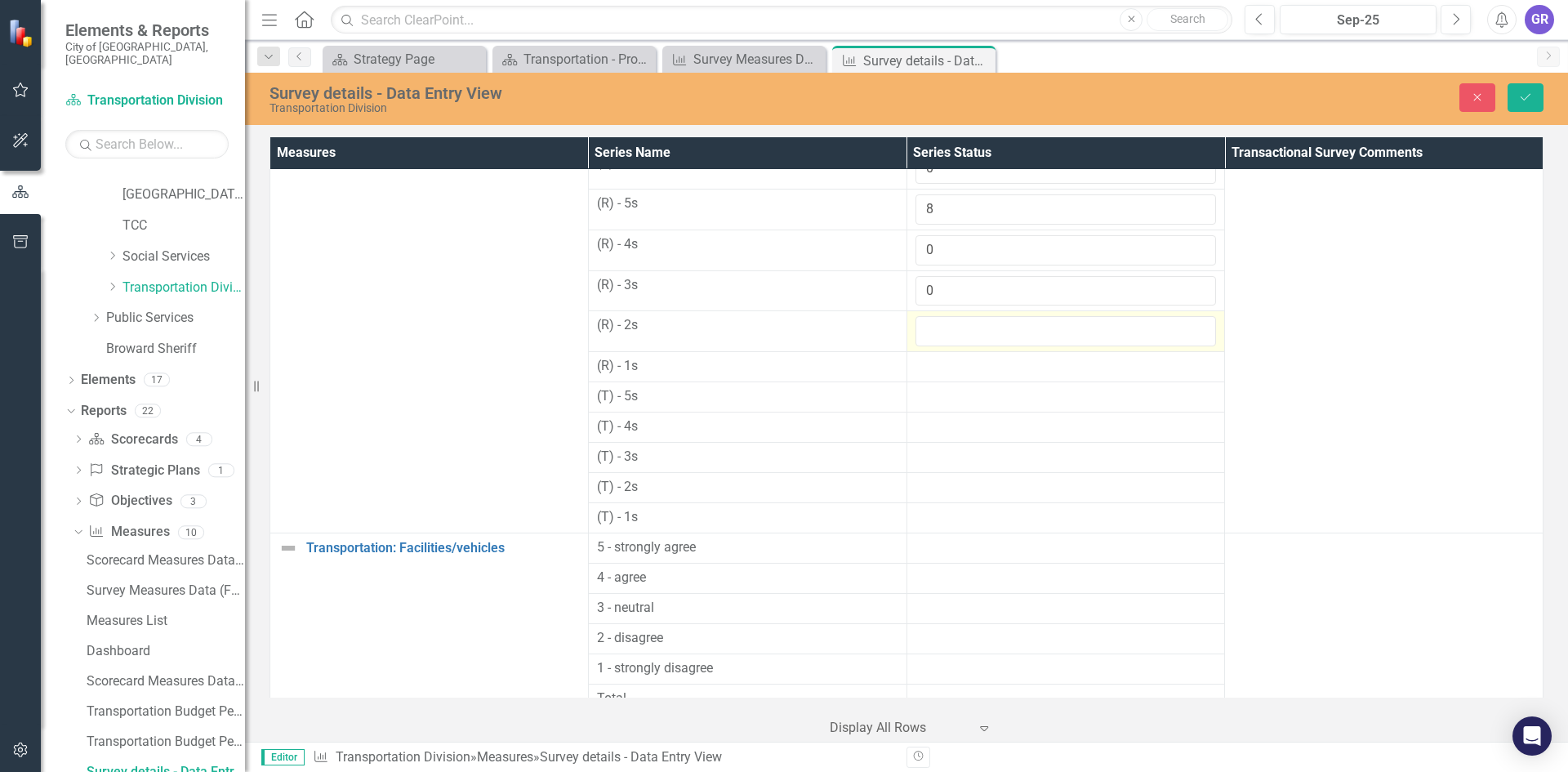
click at [926, 325] on input "number" at bounding box center [1066, 331] width 302 height 30
type input "0"
click at [936, 364] on div at bounding box center [1066, 366] width 302 height 19
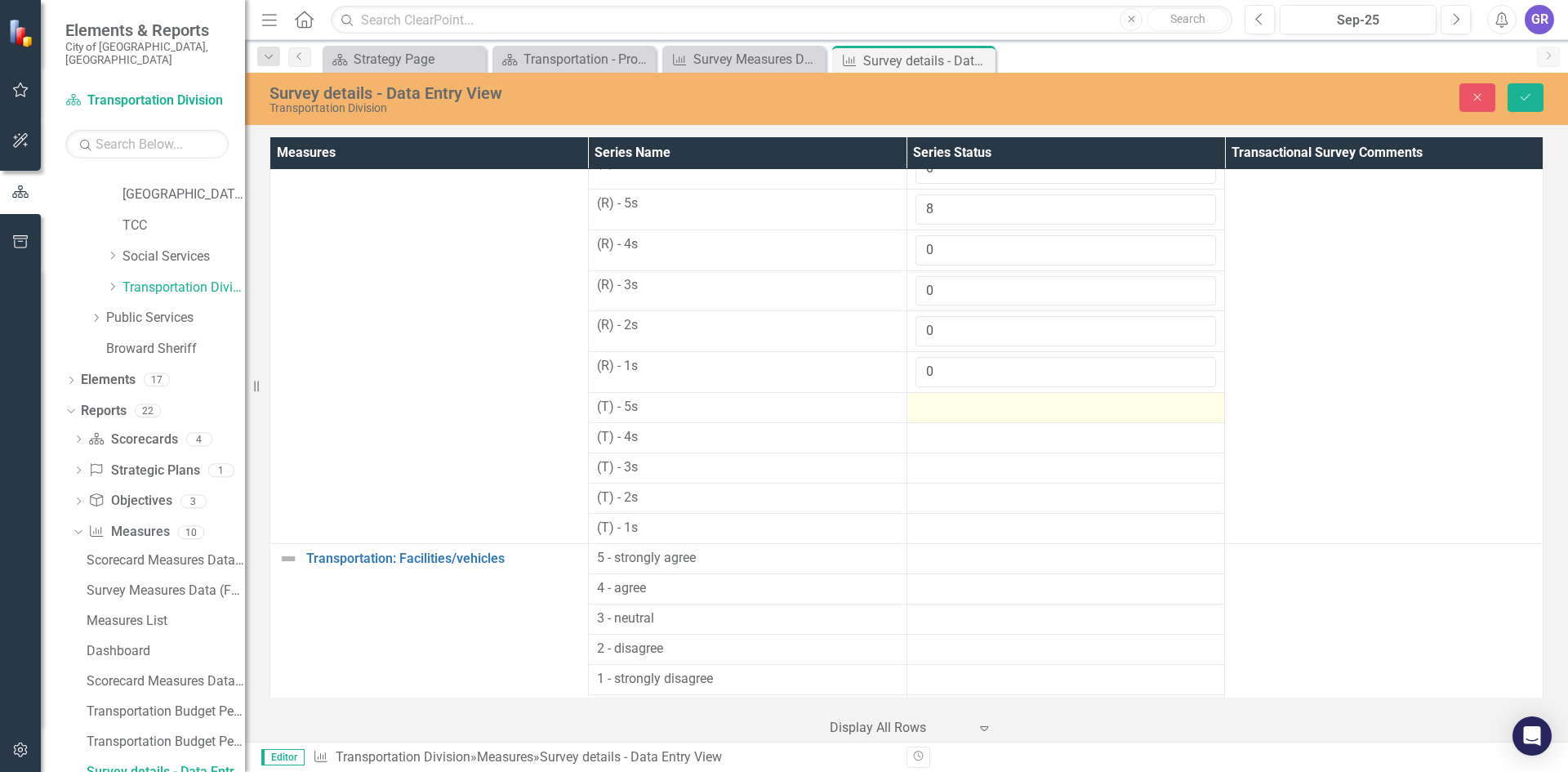
type input "0"
click at [934, 406] on div at bounding box center [1066, 407] width 302 height 19
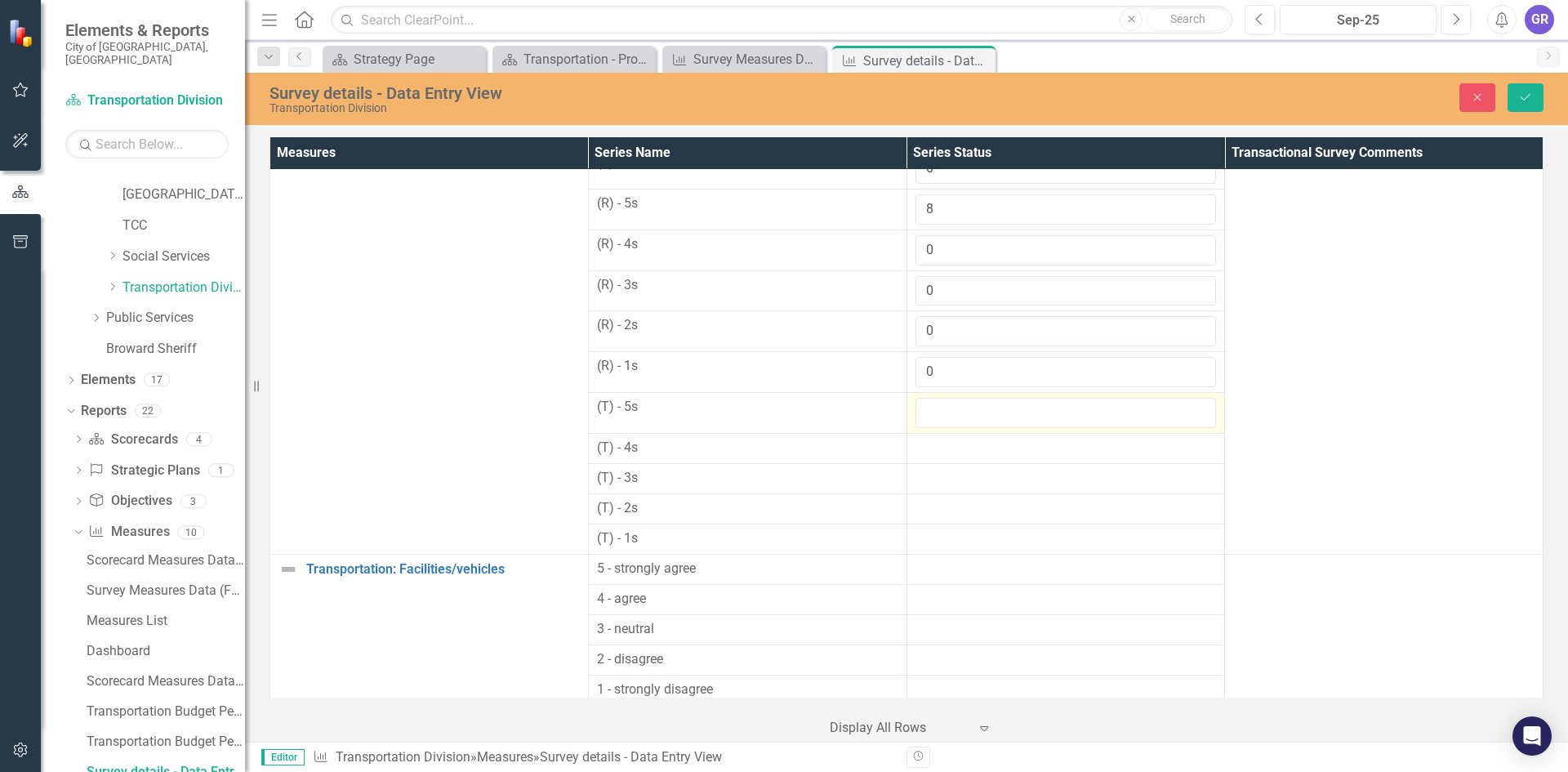
click at [934, 406] on input "number" at bounding box center [1066, 413] width 302 height 30
type input "8"
click at [938, 448] on div at bounding box center [1066, 448] width 302 height 19
click at [938, 448] on input "number" at bounding box center [1066, 453] width 302 height 30
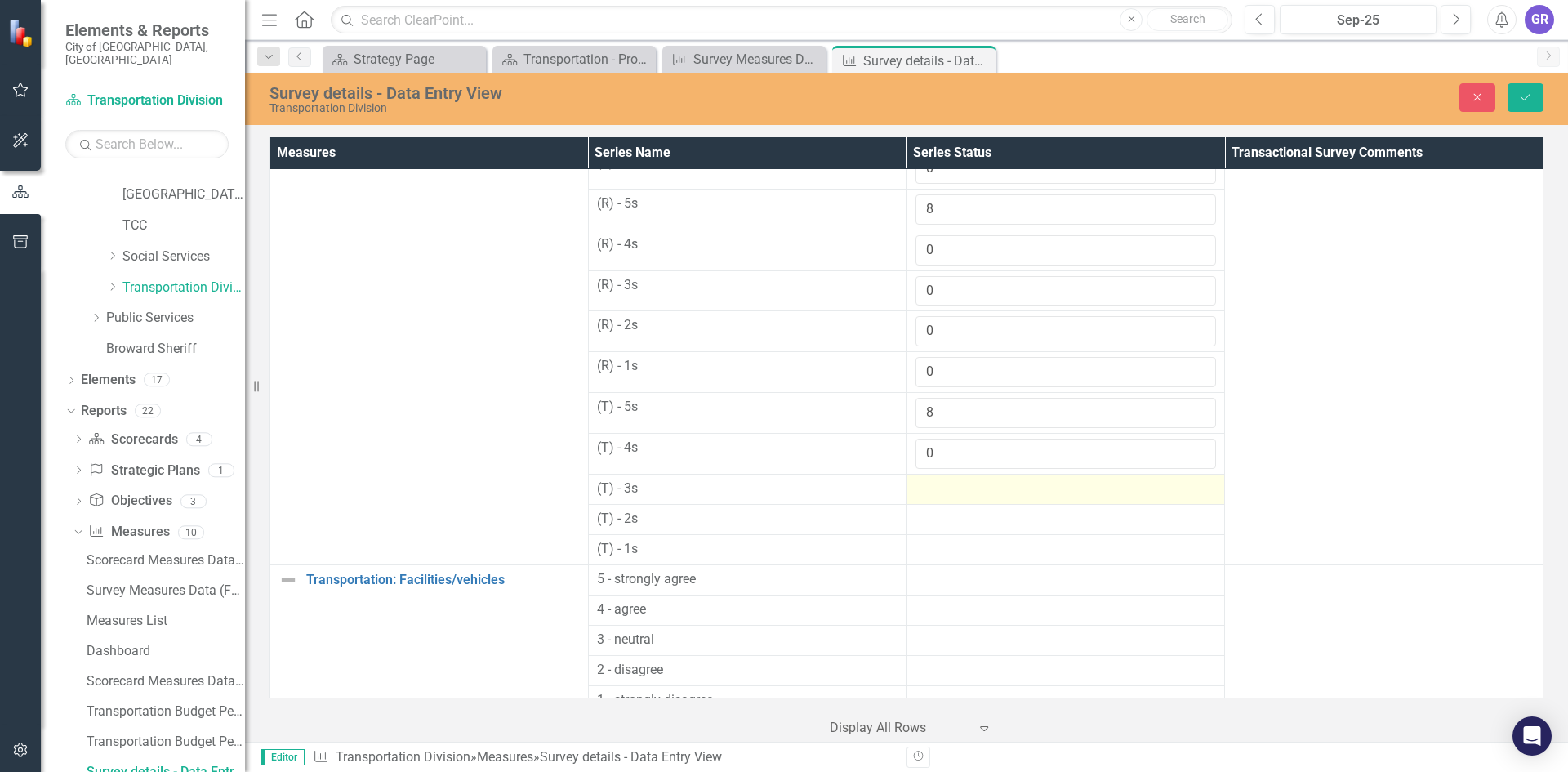
type input "0"
click at [932, 489] on div at bounding box center [1066, 489] width 302 height 19
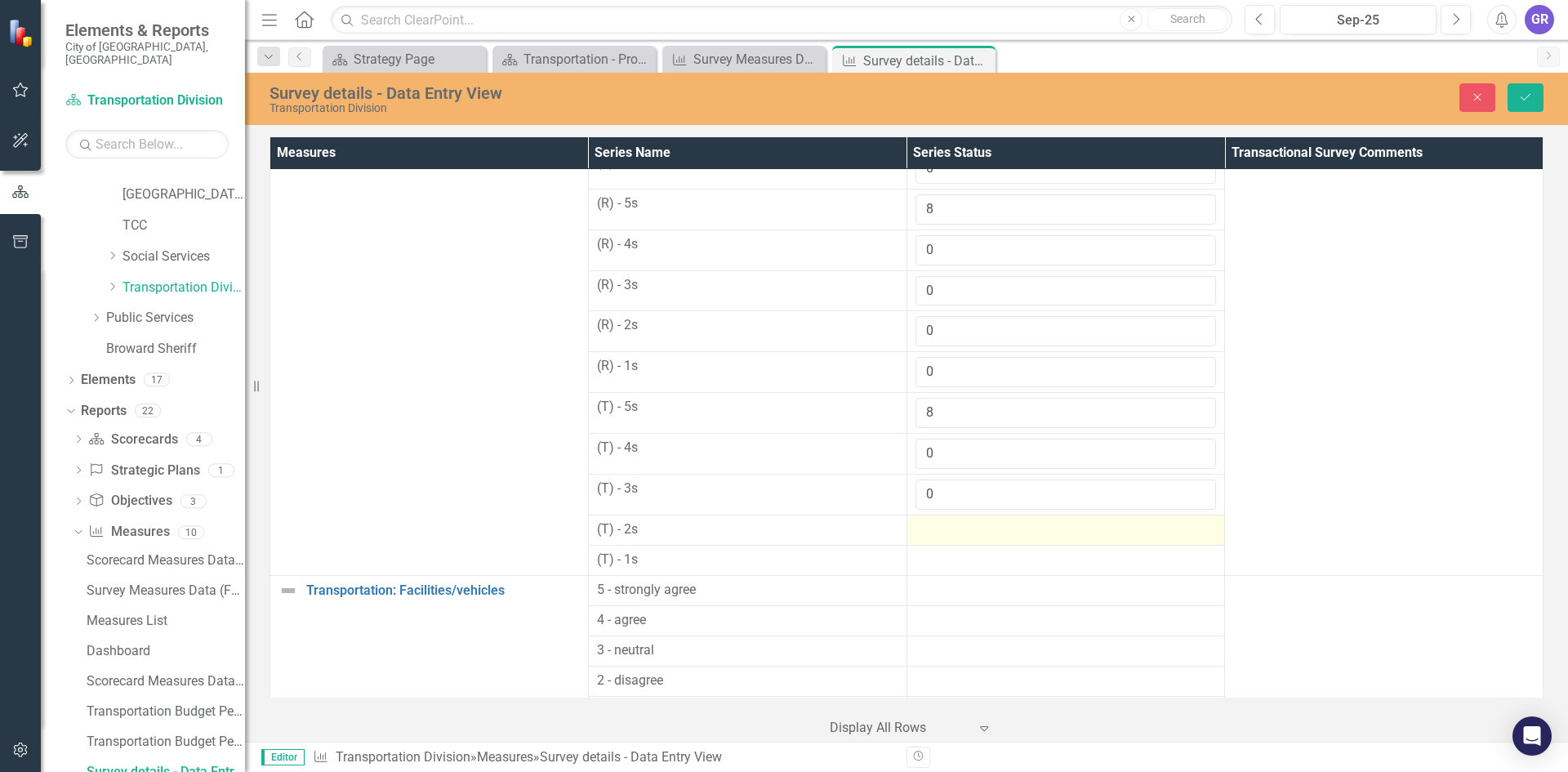
type input "0"
click at [933, 522] on div at bounding box center [1066, 530] width 302 height 19
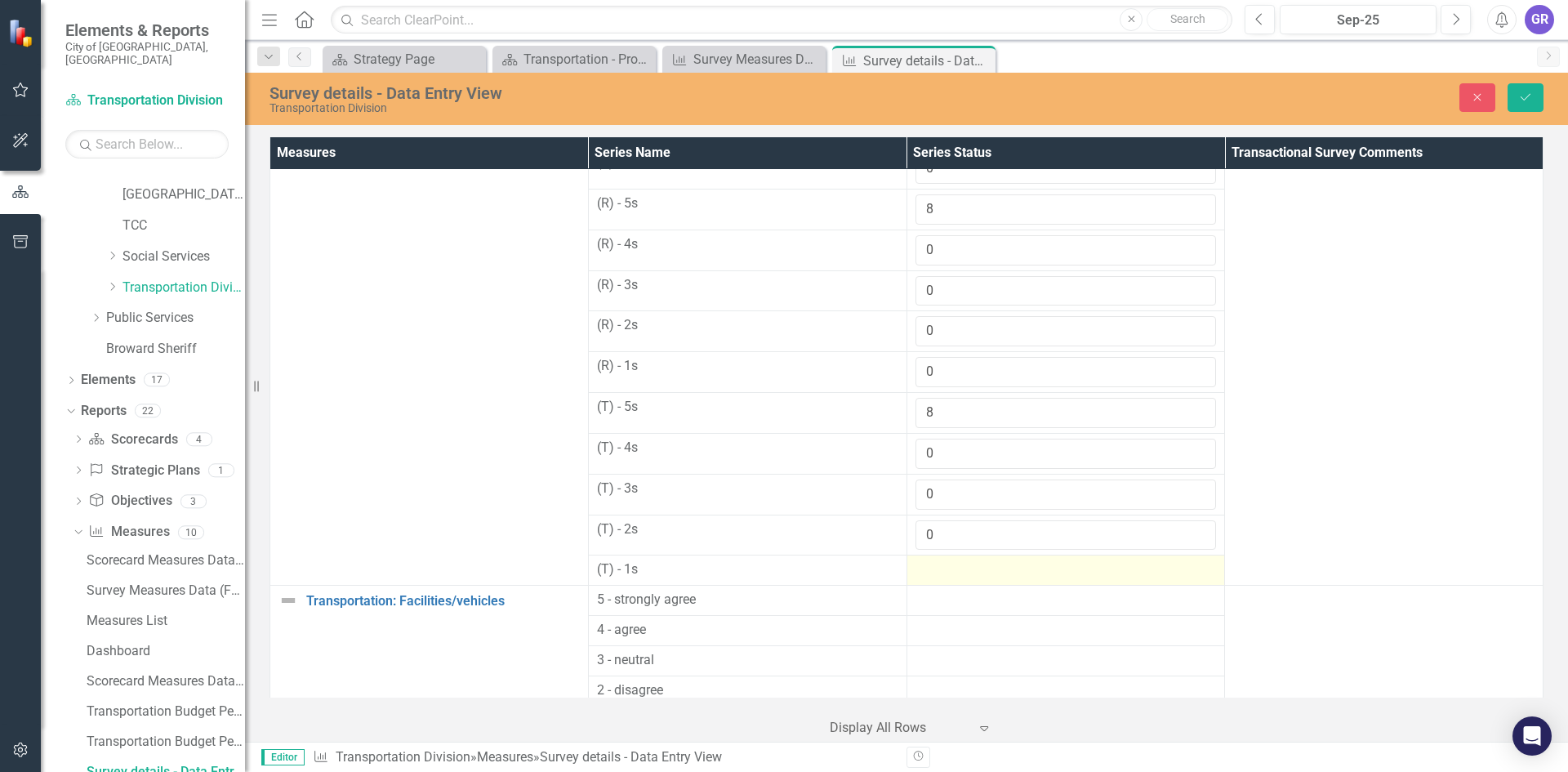
type input "0"
click at [935, 570] on div at bounding box center [1066, 569] width 302 height 19
click at [935, 569] on div at bounding box center [1066, 569] width 302 height 19
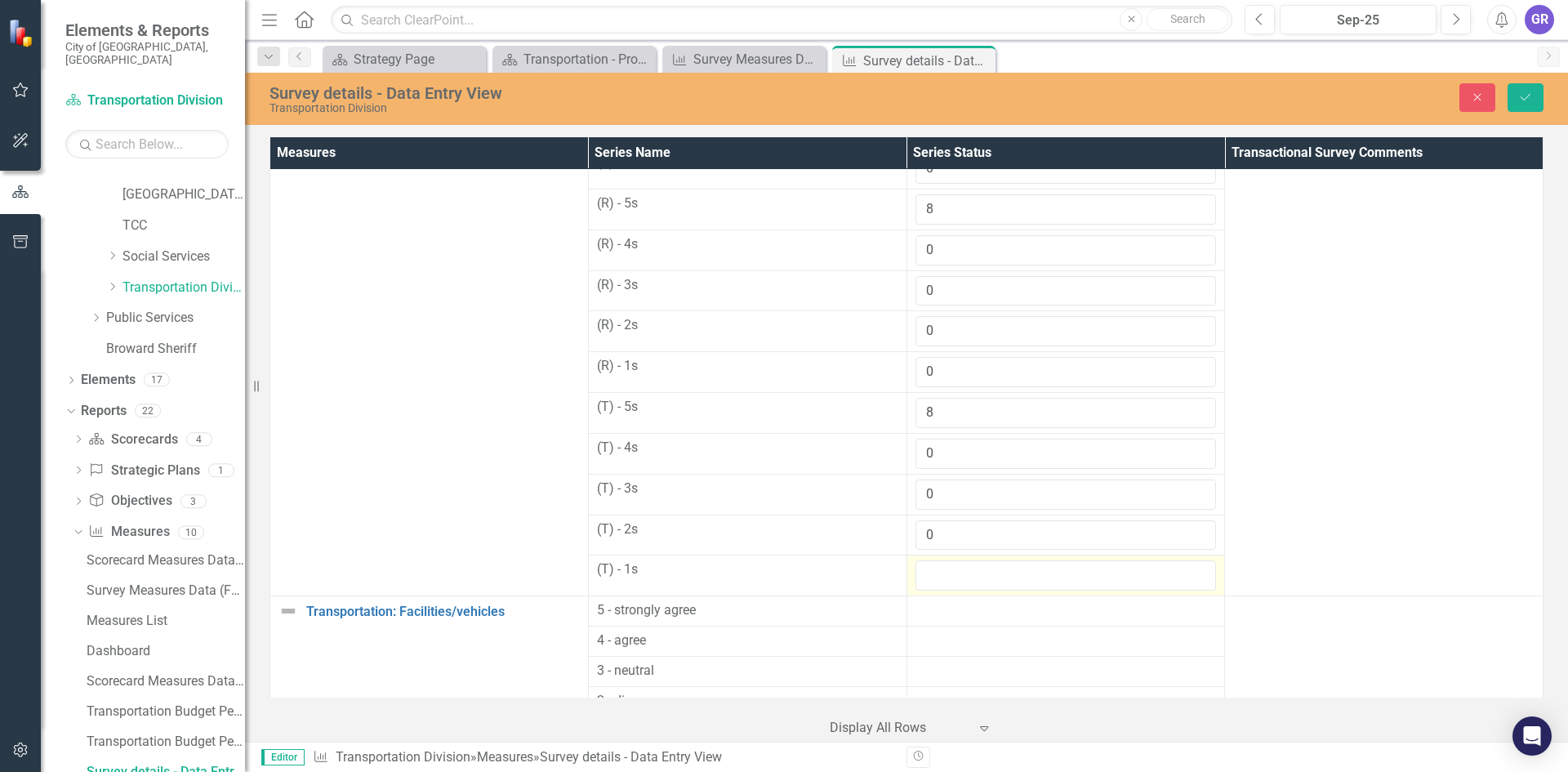
click at [935, 569] on input "number" at bounding box center [1066, 575] width 302 height 30
type input "0"
click at [946, 619] on div at bounding box center [1066, 610] width 302 height 19
click at [946, 619] on input "number" at bounding box center [1066, 616] width 302 height 30
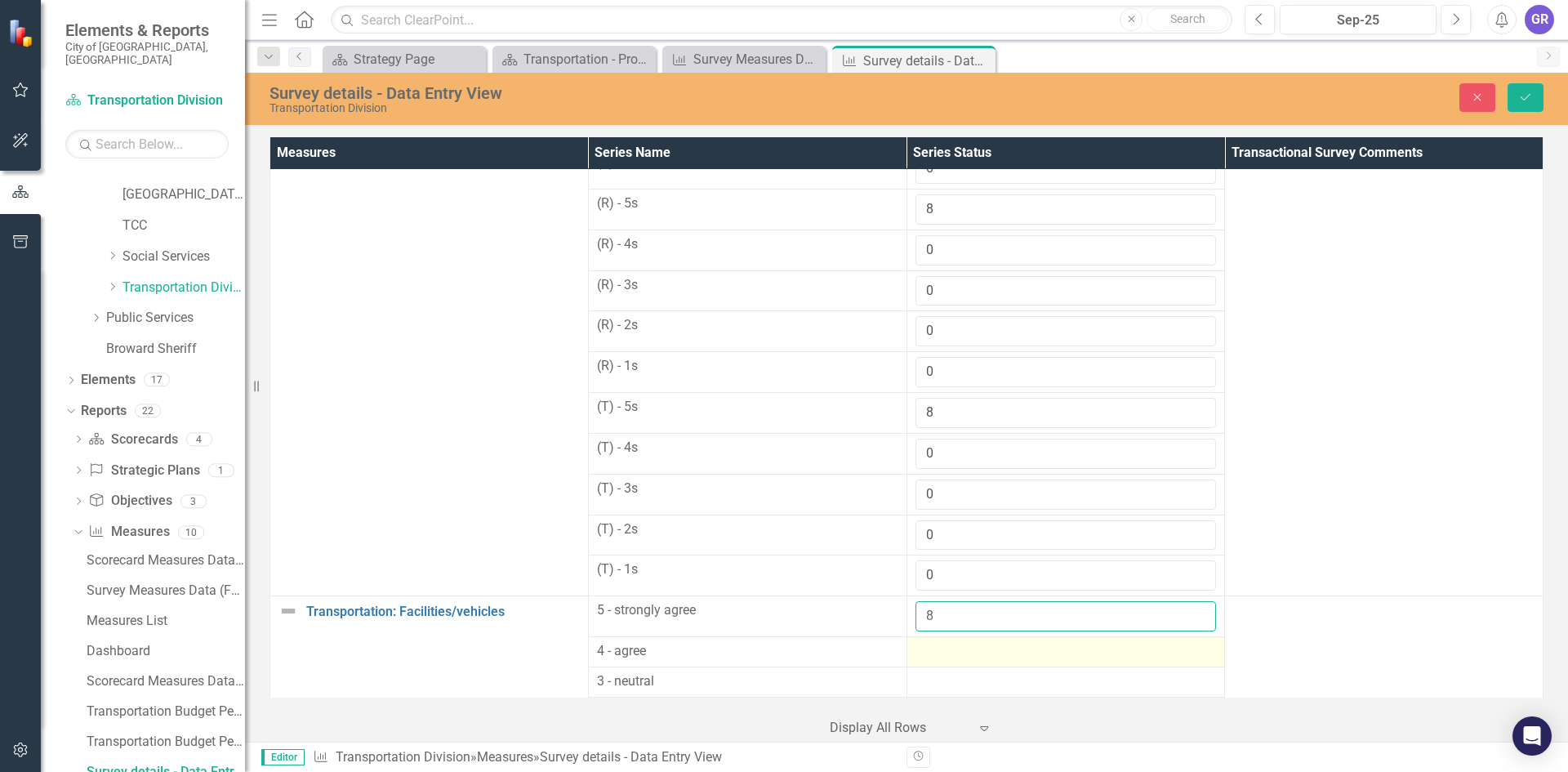
type input "8"
click at [950, 659] on div at bounding box center [1066, 651] width 302 height 19
click at [950, 659] on input "number" at bounding box center [1066, 657] width 302 height 30
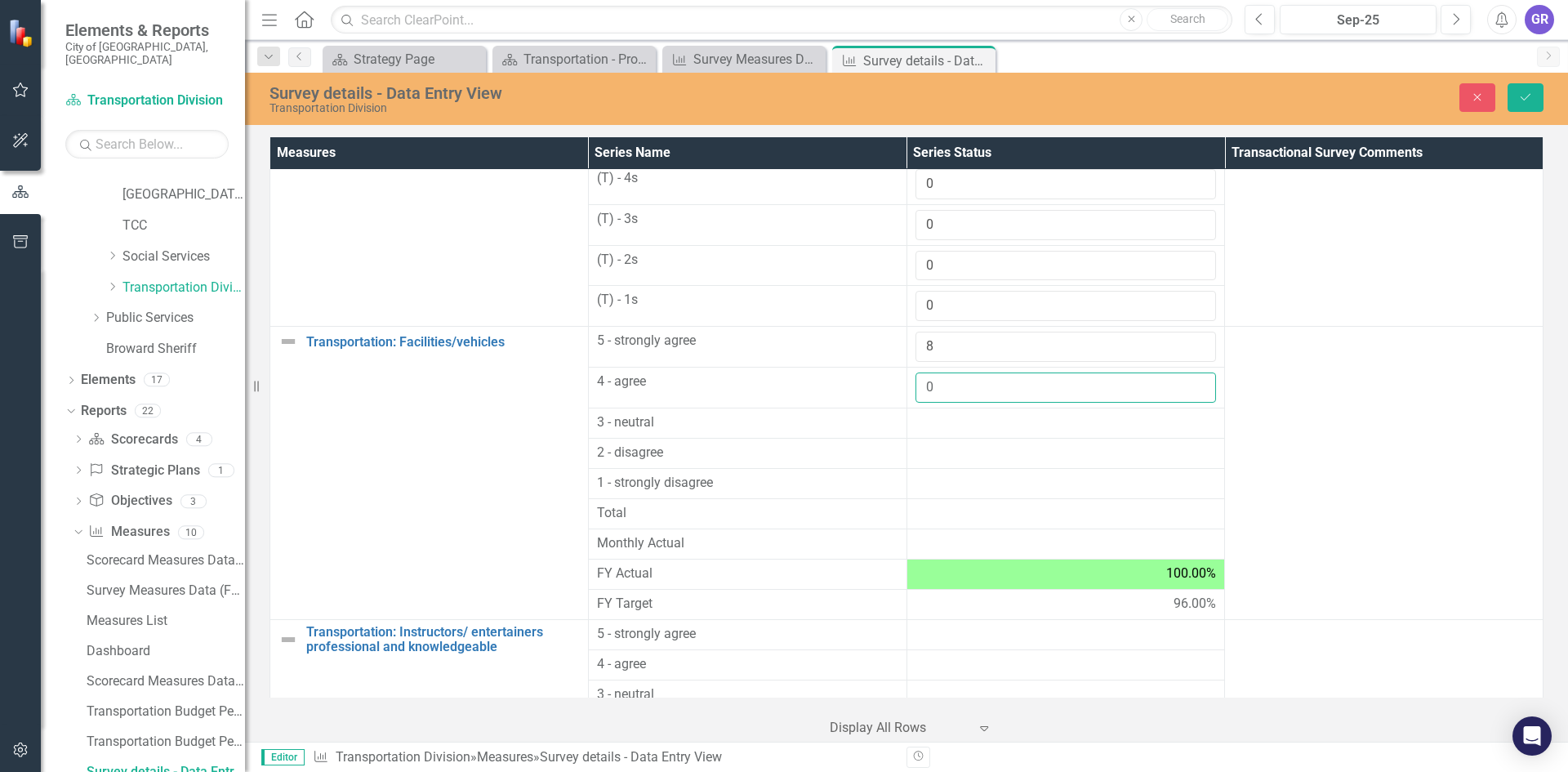
scroll to position [1122, 0]
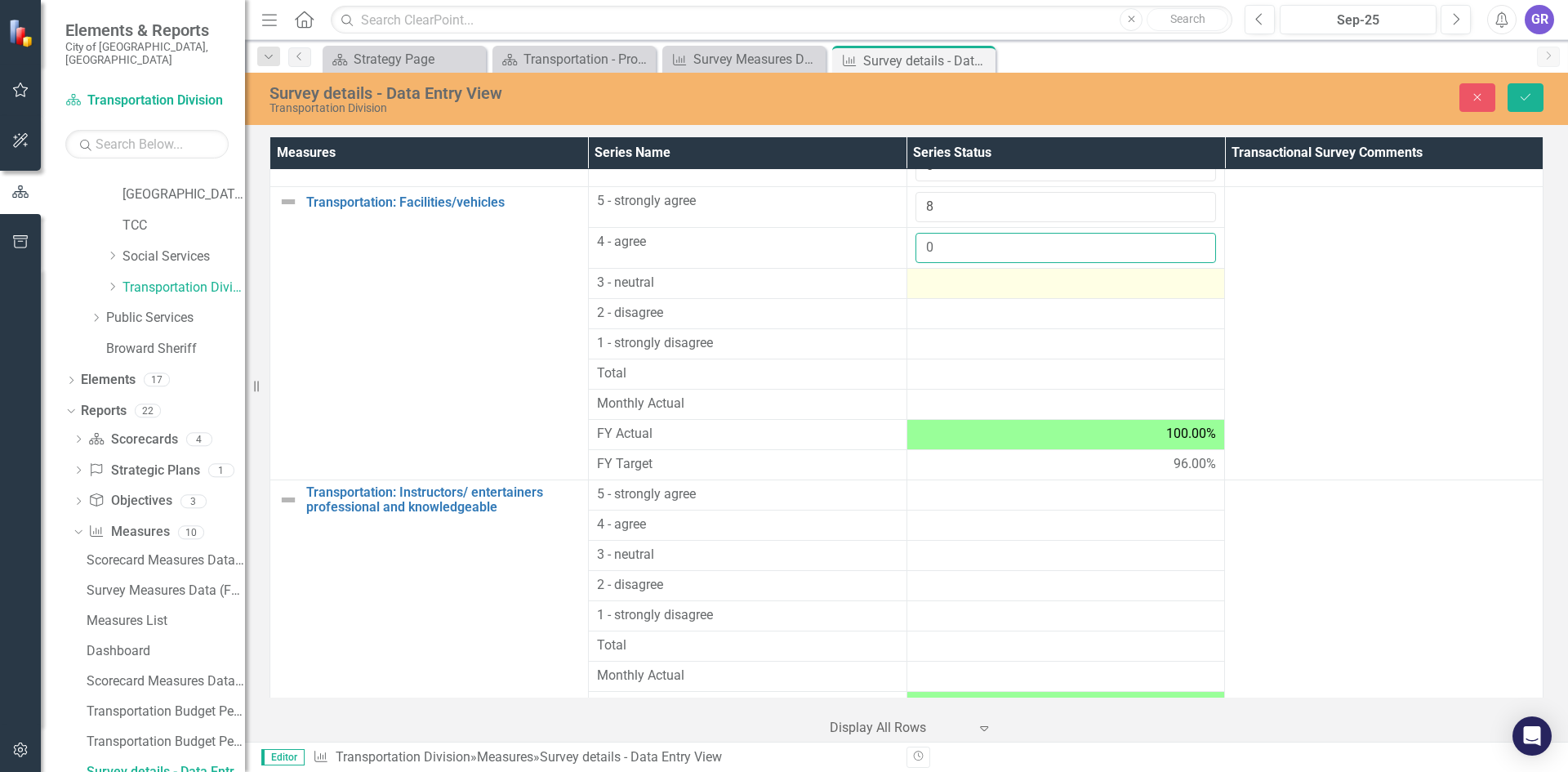
type input "0"
click at [940, 284] on div at bounding box center [1066, 282] width 302 height 19
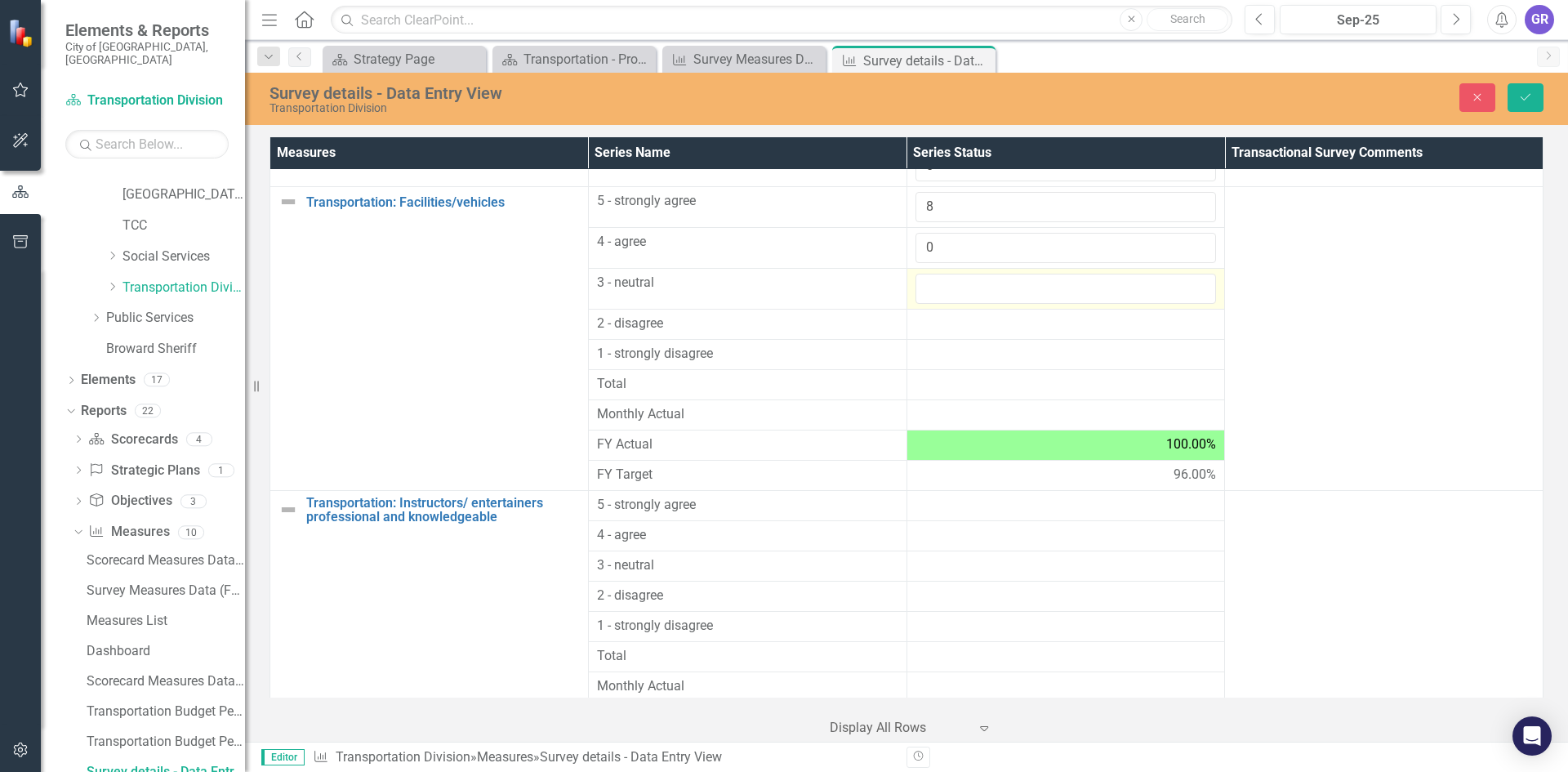
click at [940, 284] on input "number" at bounding box center [1066, 288] width 302 height 30
type input "0"
click at [939, 325] on div at bounding box center [1066, 324] width 302 height 19
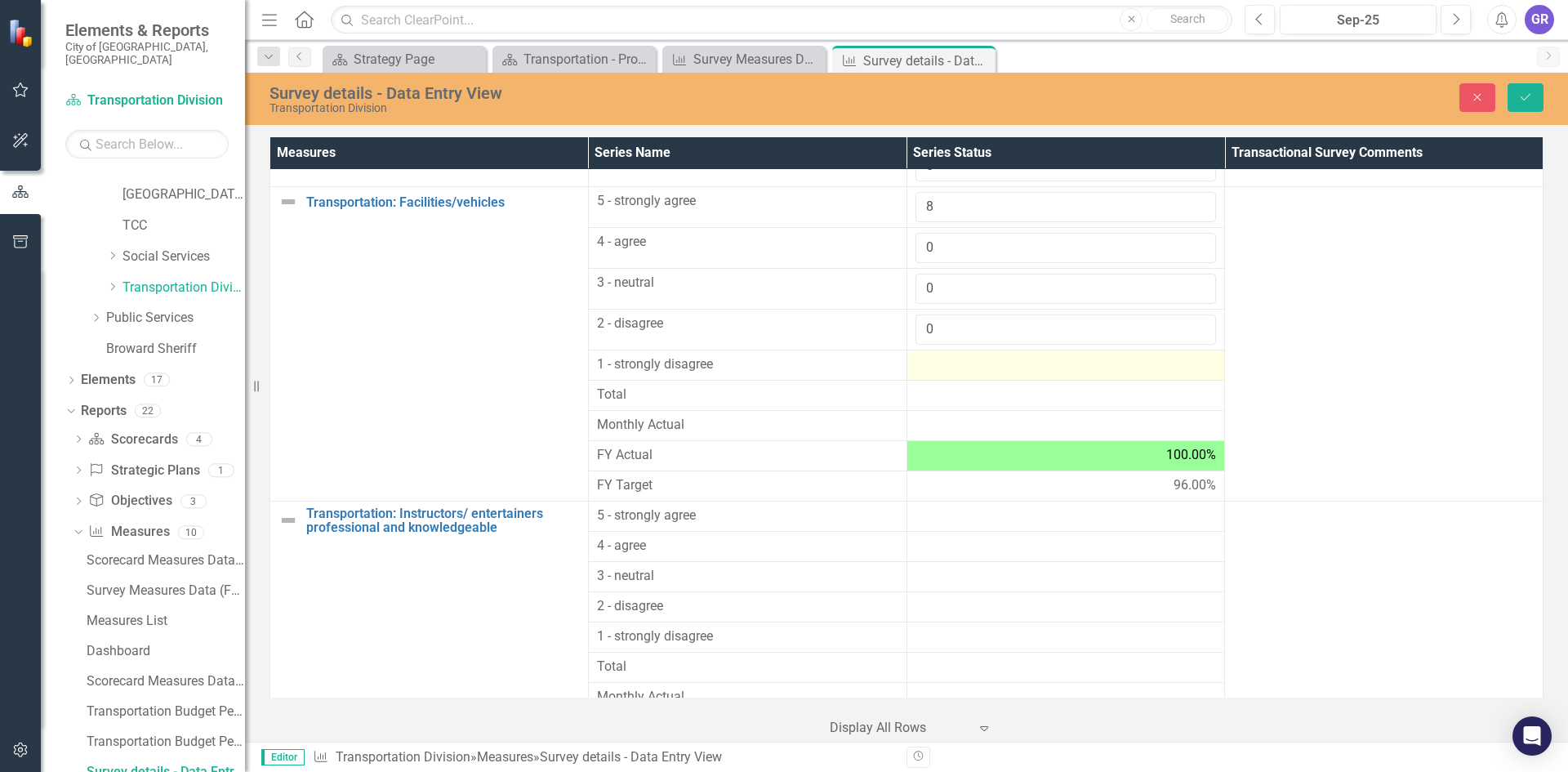
type input "0"
click at [946, 364] on div at bounding box center [1066, 365] width 302 height 19
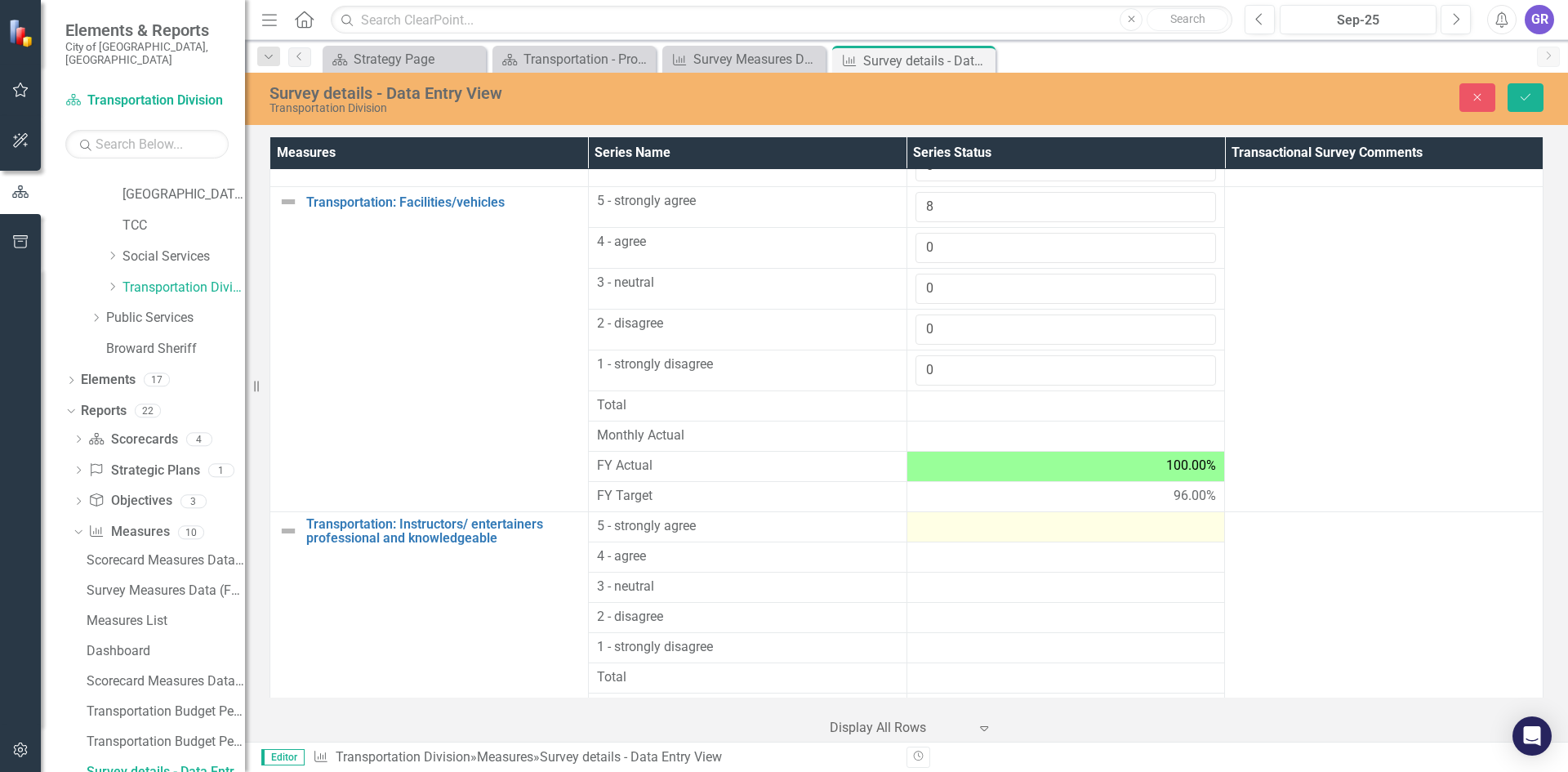
type input "0"
click at [947, 531] on div at bounding box center [1066, 526] width 302 height 19
click at [947, 531] on input "number" at bounding box center [1066, 532] width 302 height 30
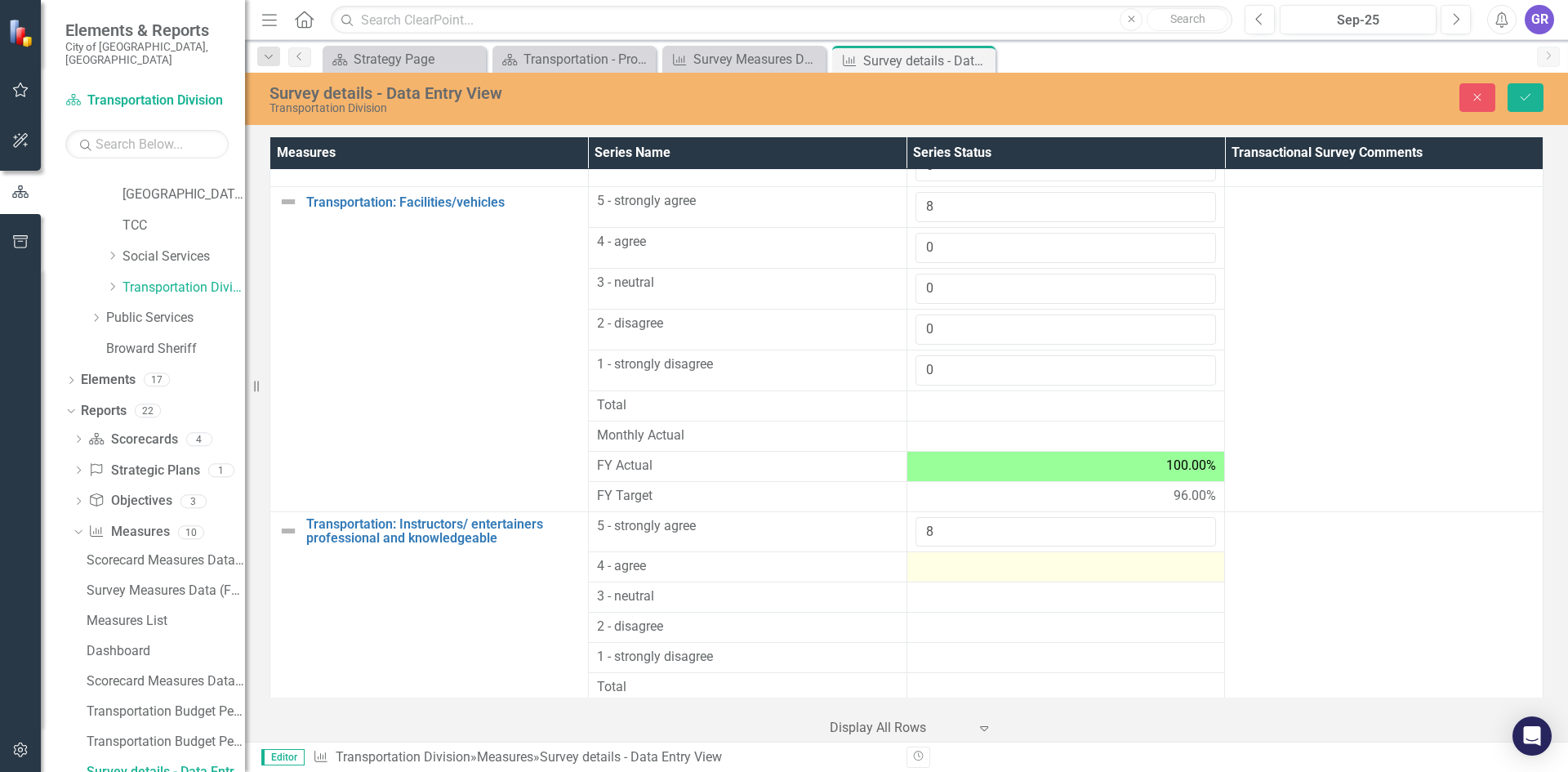
type input "8"
click at [941, 571] on div at bounding box center [1066, 567] width 302 height 19
click at [940, 570] on div at bounding box center [1066, 567] width 302 height 19
click at [940, 570] on input "number" at bounding box center [1066, 573] width 302 height 30
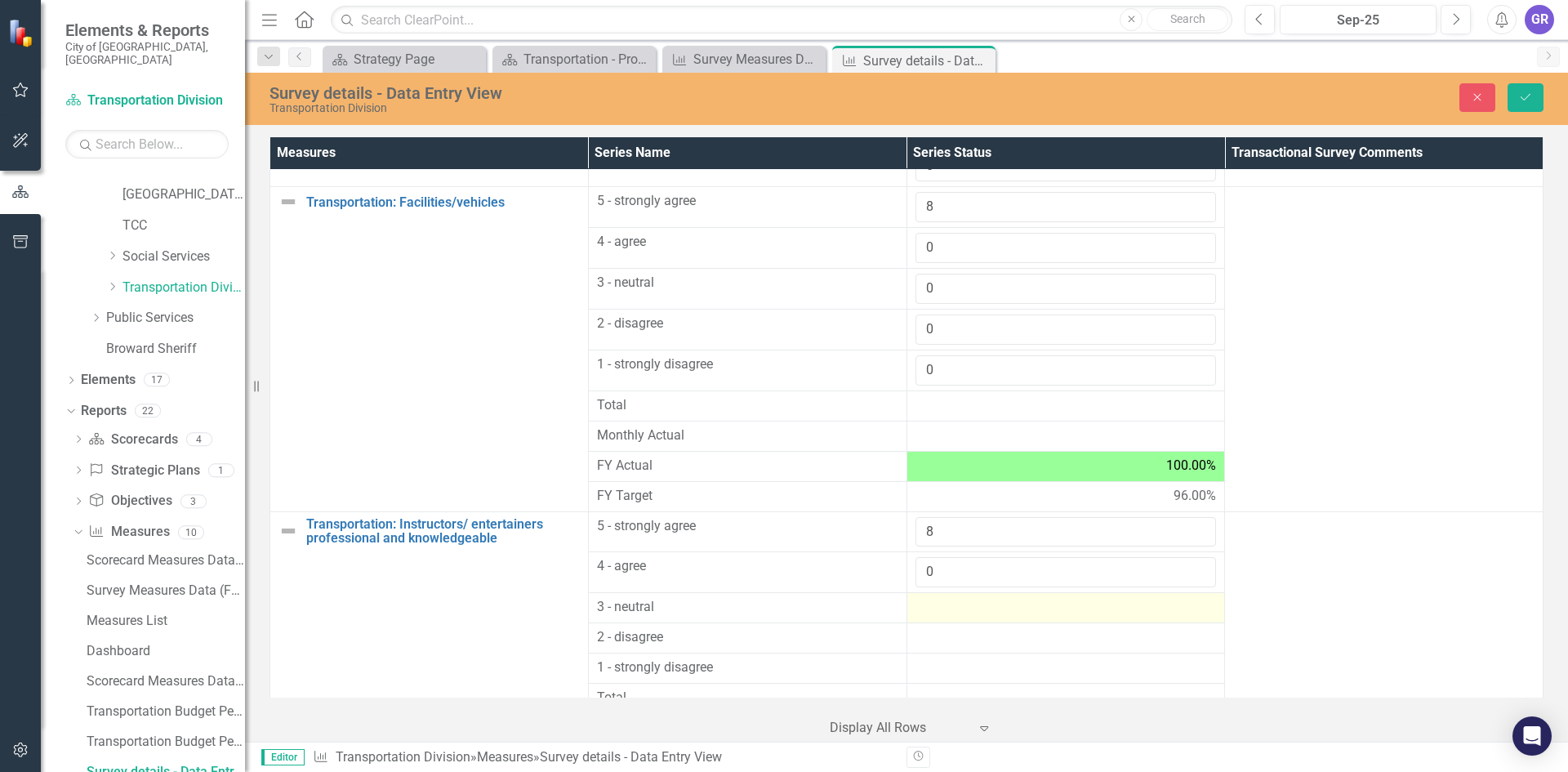
type input "0"
click at [936, 609] on div at bounding box center [1066, 607] width 302 height 19
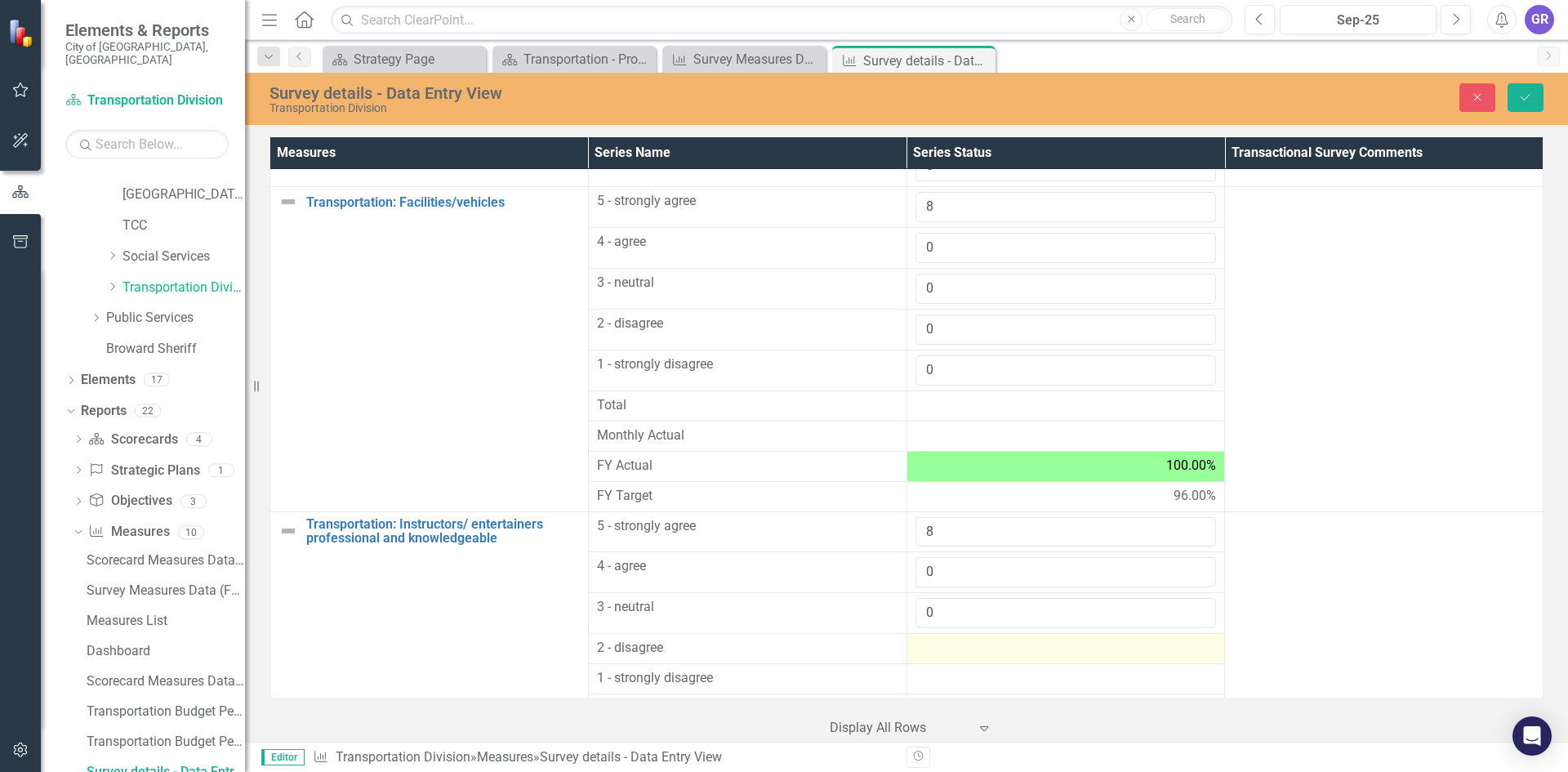
type input "0"
click at [938, 652] on div at bounding box center [1066, 648] width 302 height 19
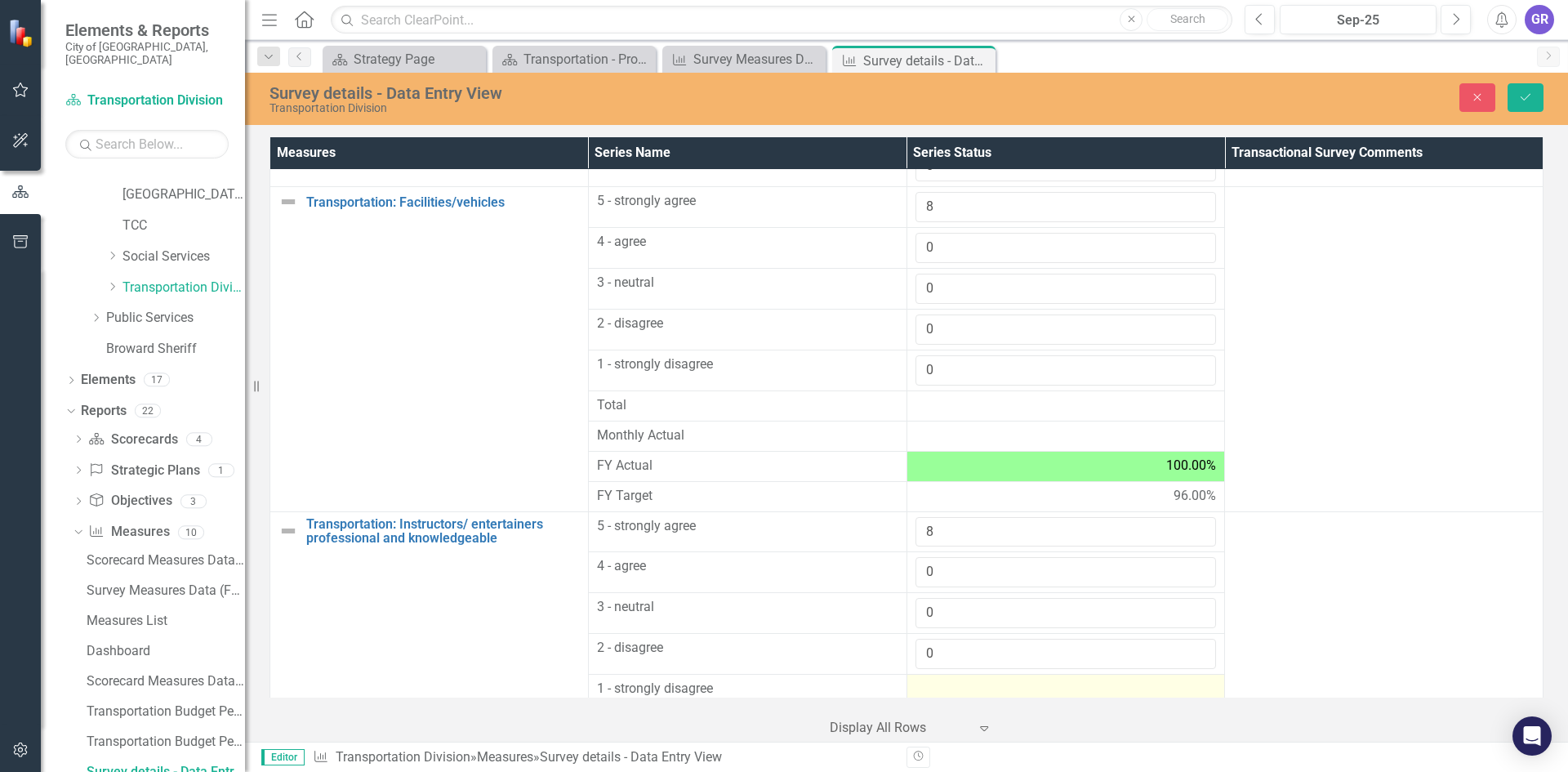
type input "0"
click at [941, 687] on div at bounding box center [1066, 689] width 302 height 19
click at [941, 687] on input "number" at bounding box center [1066, 695] width 302 height 30
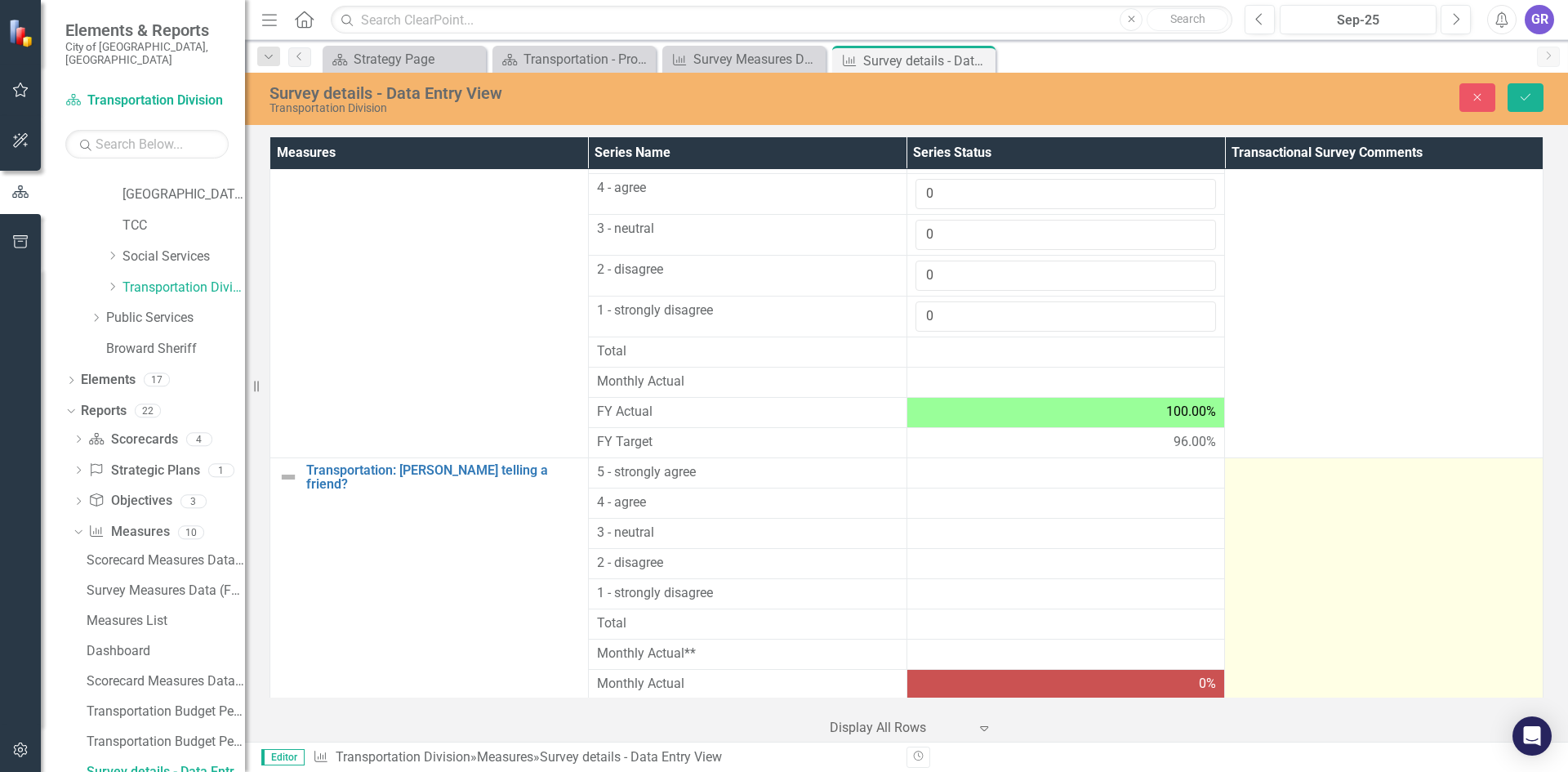
scroll to position [1503, 0]
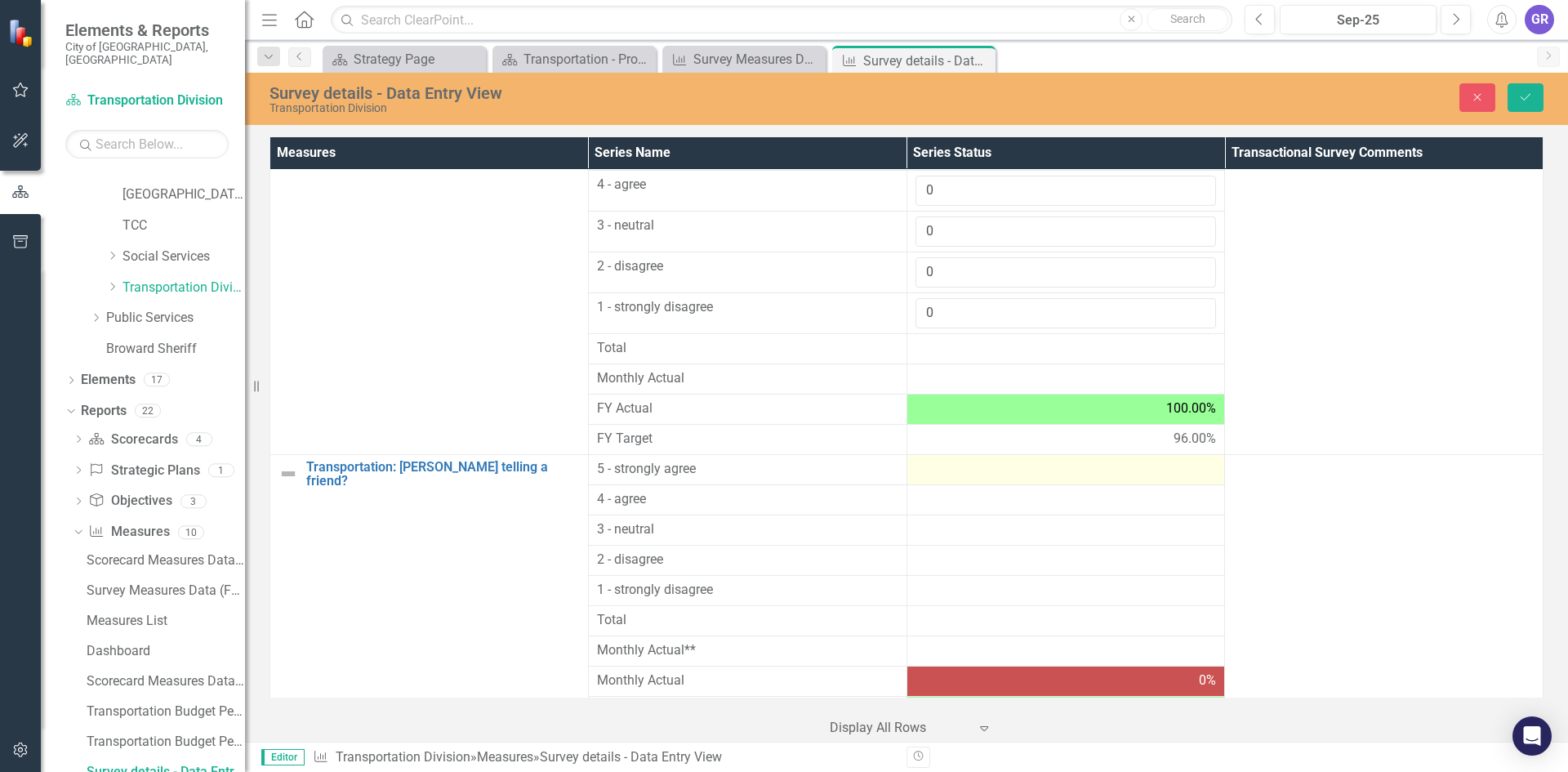
type input "0"
click at [952, 471] on div at bounding box center [1066, 469] width 302 height 19
click at [950, 470] on div at bounding box center [1066, 469] width 302 height 19
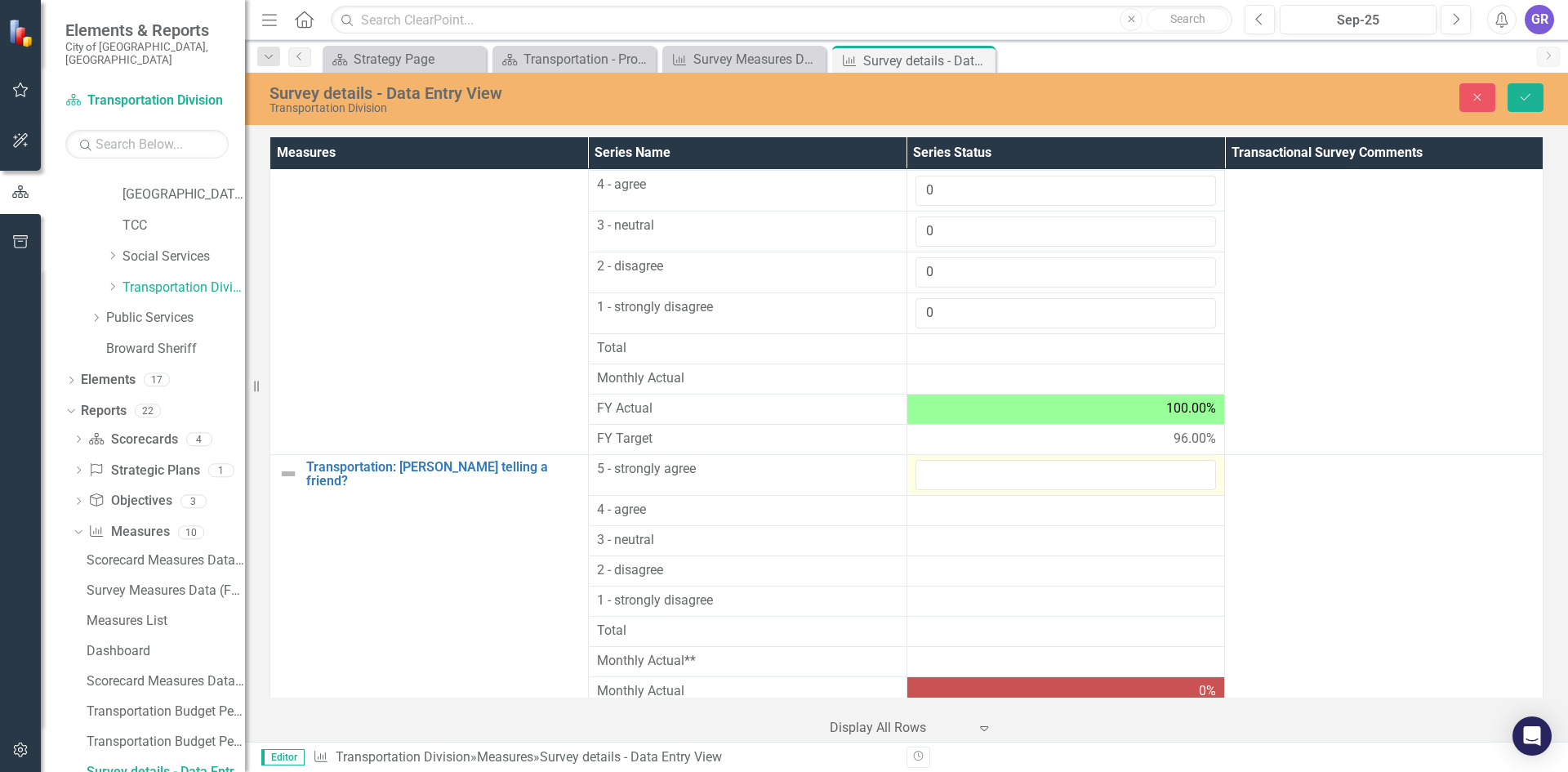
click at [950, 470] on input "number" at bounding box center [1066, 475] width 302 height 30
type input "8"
click at [963, 512] on div at bounding box center [1066, 510] width 302 height 19
click at [963, 512] on input "number" at bounding box center [1066, 516] width 302 height 30
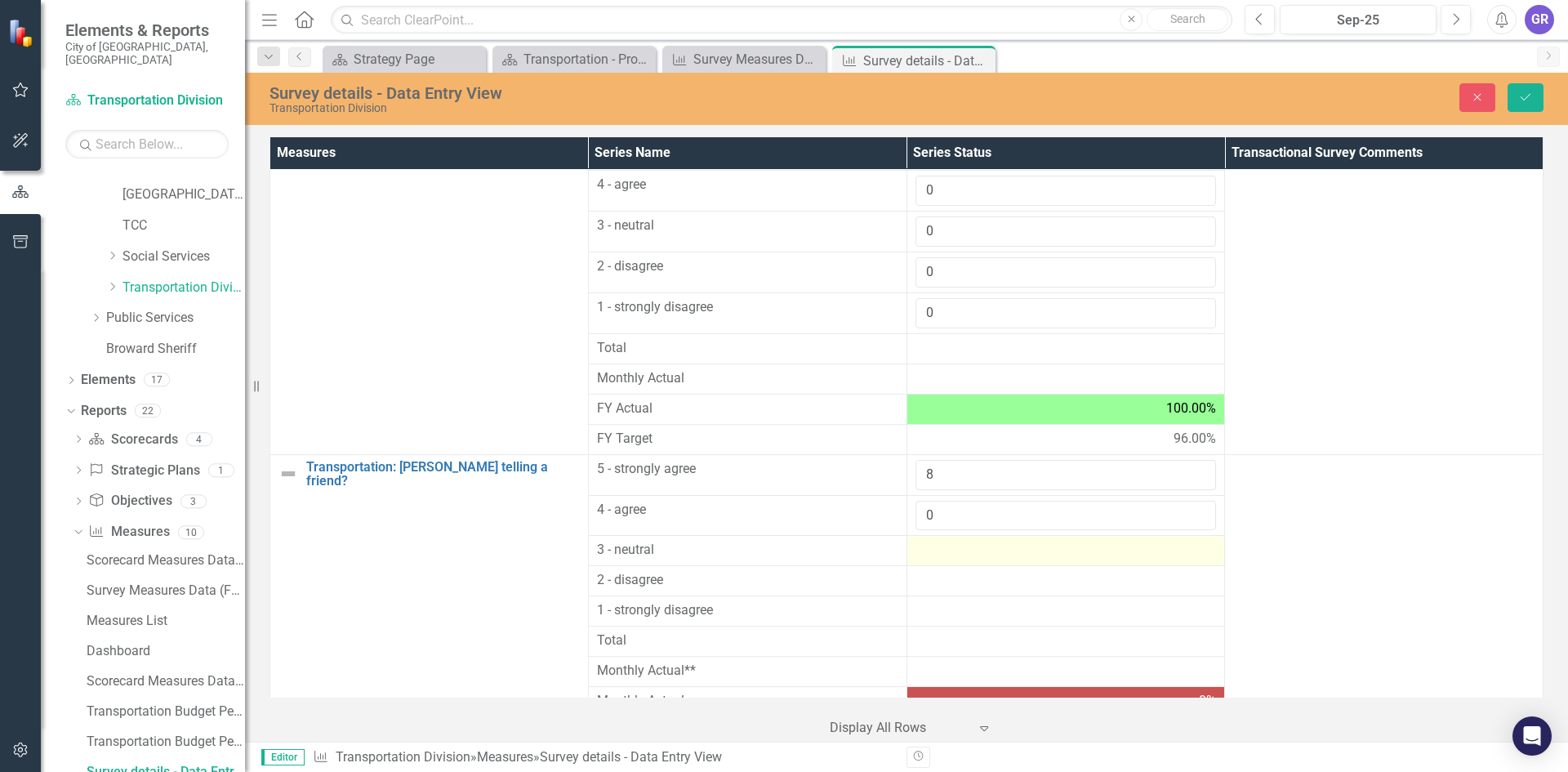
type input "0"
click at [947, 549] on div at bounding box center [1066, 550] width 302 height 19
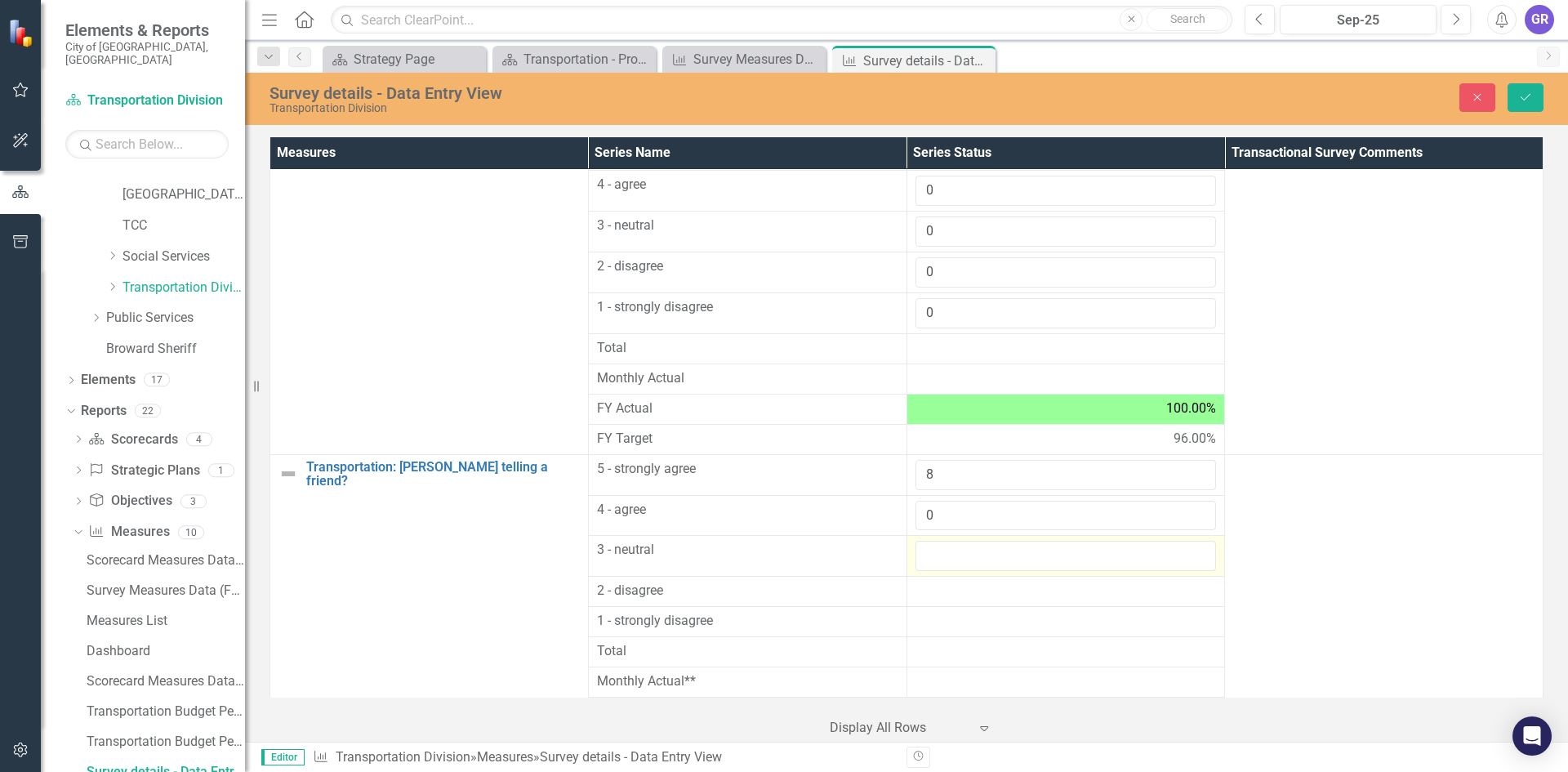
click at [947, 550] on input "number" at bounding box center [1066, 556] width 302 height 30
type input "0"
click at [938, 588] on div at bounding box center [1066, 591] width 302 height 19
click at [939, 588] on div at bounding box center [1066, 591] width 302 height 19
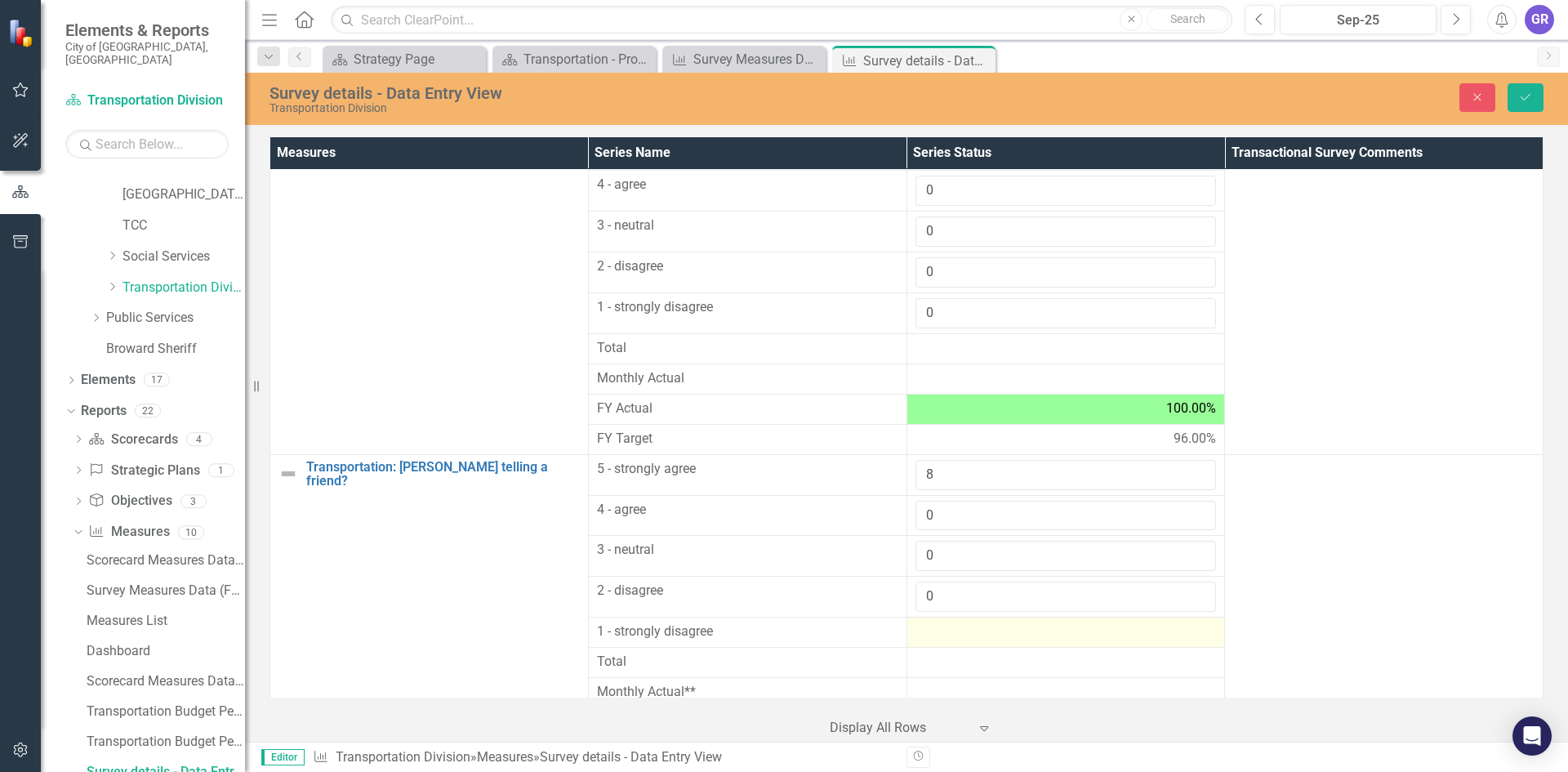
type input "0"
click at [934, 641] on div at bounding box center [1066, 631] width 302 height 19
click at [934, 640] on div at bounding box center [1066, 631] width 302 height 19
click at [934, 640] on input "number" at bounding box center [1066, 637] width 302 height 30
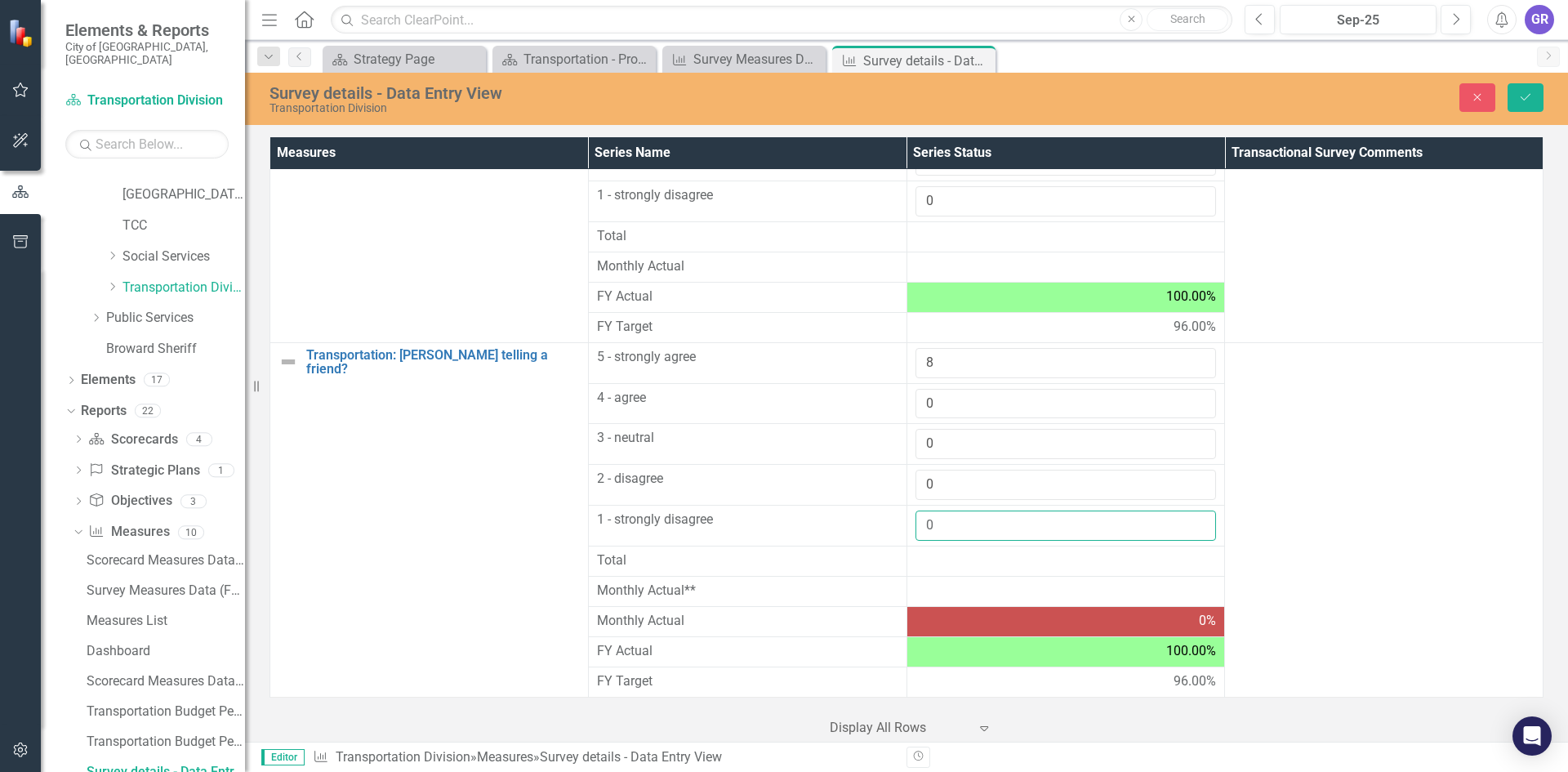
type input "0"
click at [1531, 82] on div "Survey details - Data Entry View Transportation Division Close Save" at bounding box center [906, 97] width 1322 height 34
click at [1531, 90] on button "Save" at bounding box center [1525, 97] width 36 height 28
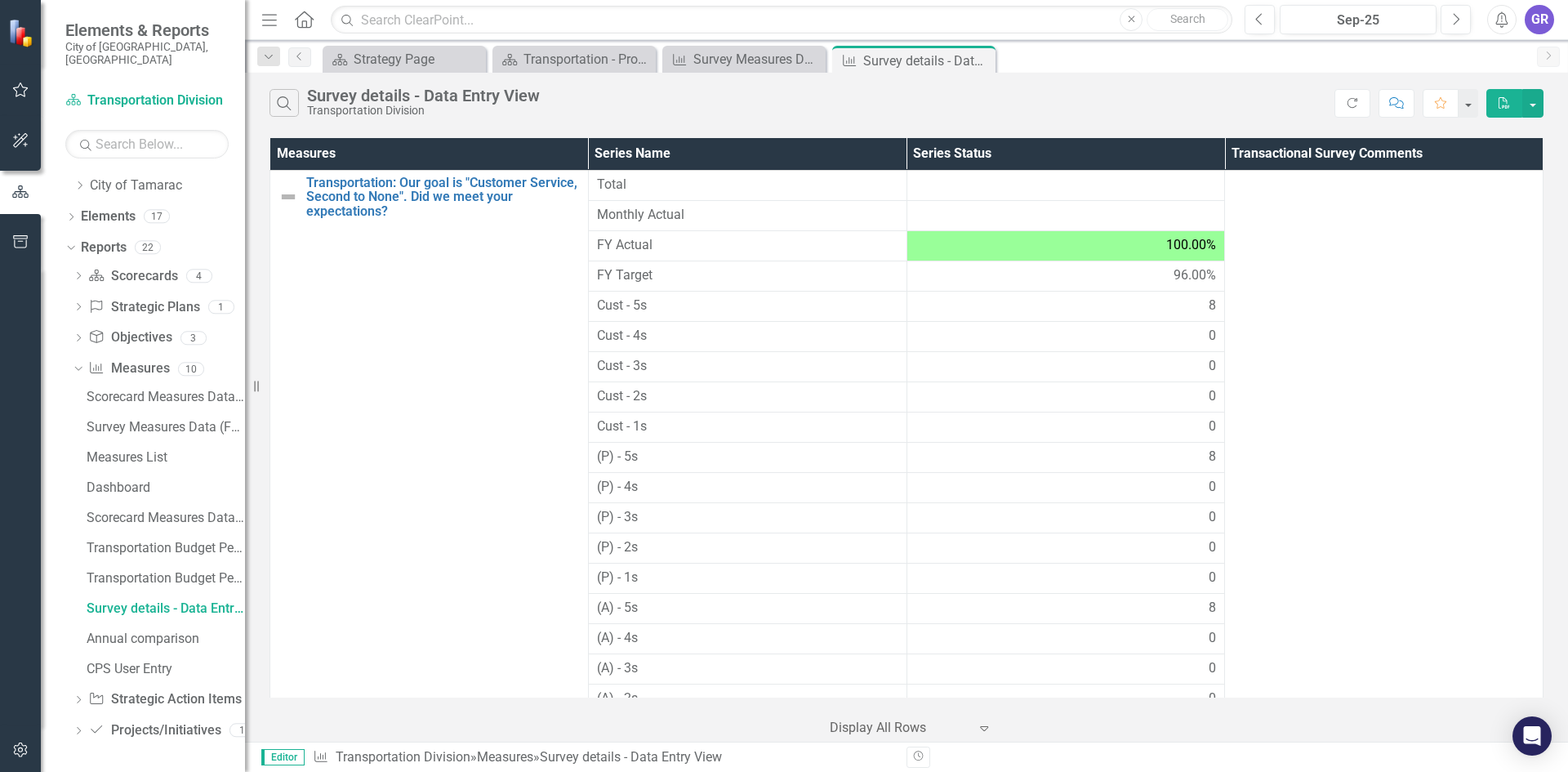
scroll to position [16, 0]
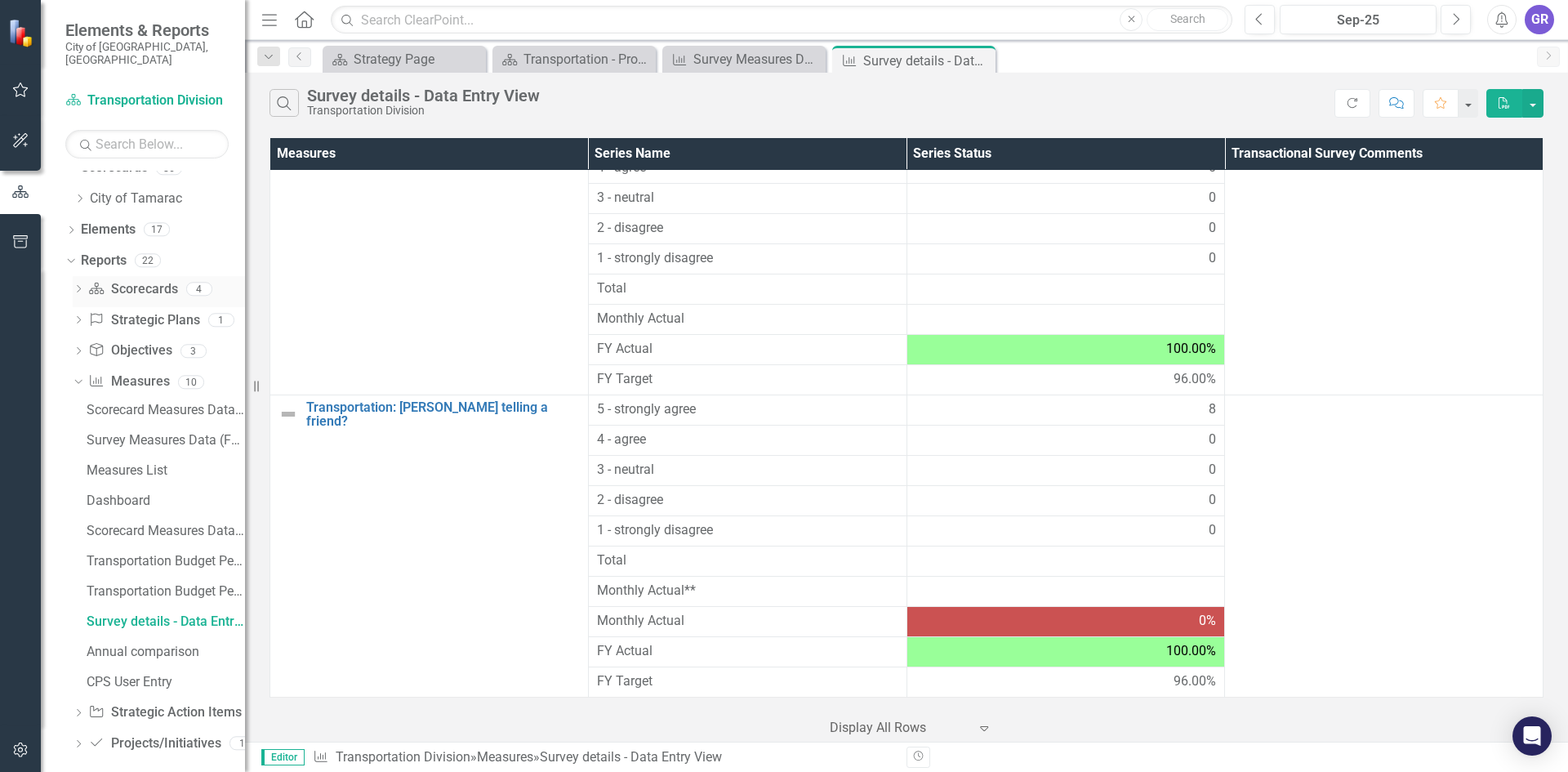
click at [129, 281] on link "Scorecard Scorecards" at bounding box center [132, 289] width 89 height 18
click at [83, 194] on icon "Dropdown" at bounding box center [80, 199] width 13 height 10
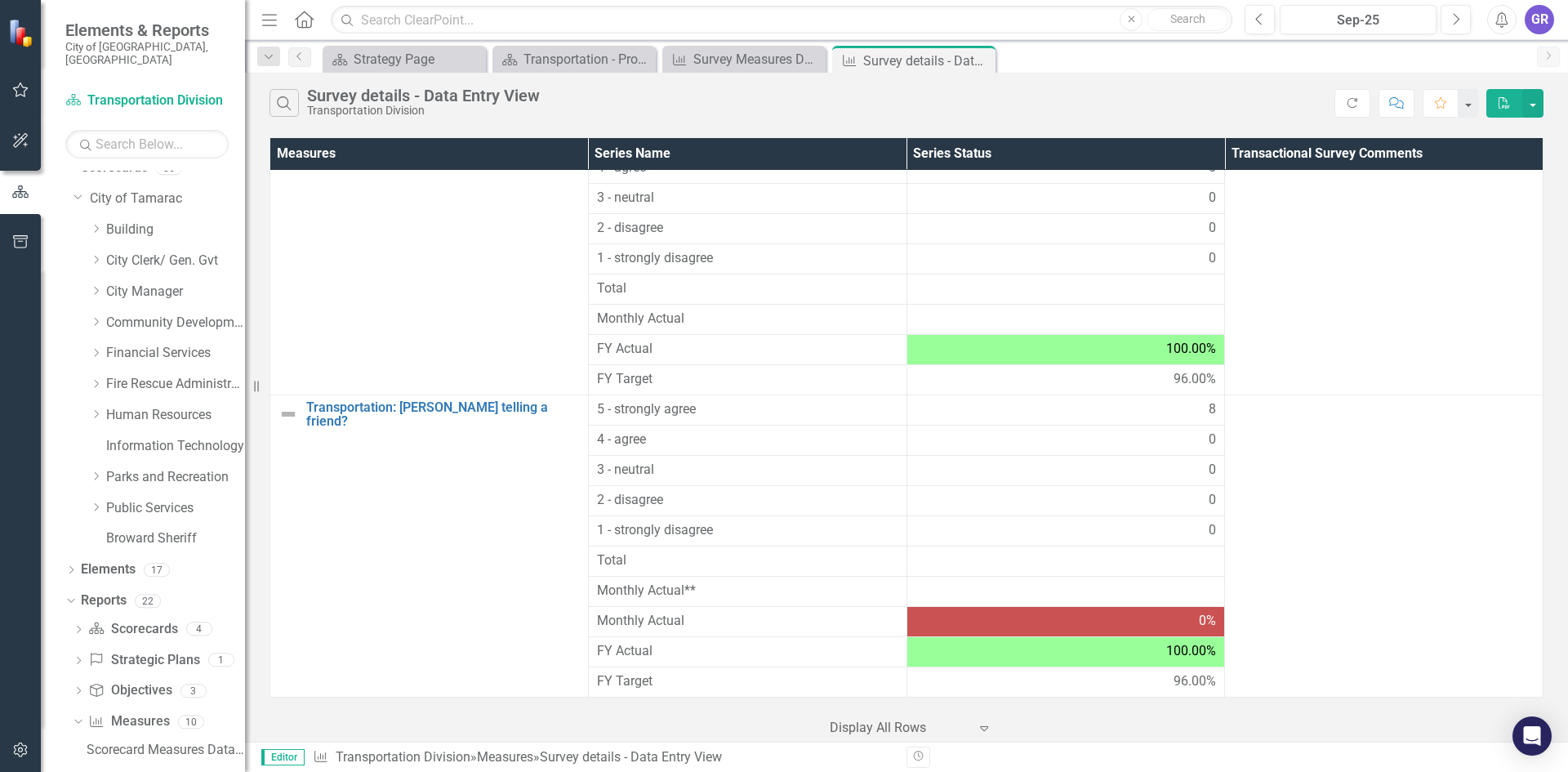
click at [80, 185] on div "Dropdown City of Tamarac Dropdown Building Certificate of Occupancy Customer Se…" at bounding box center [159, 370] width 172 height 370
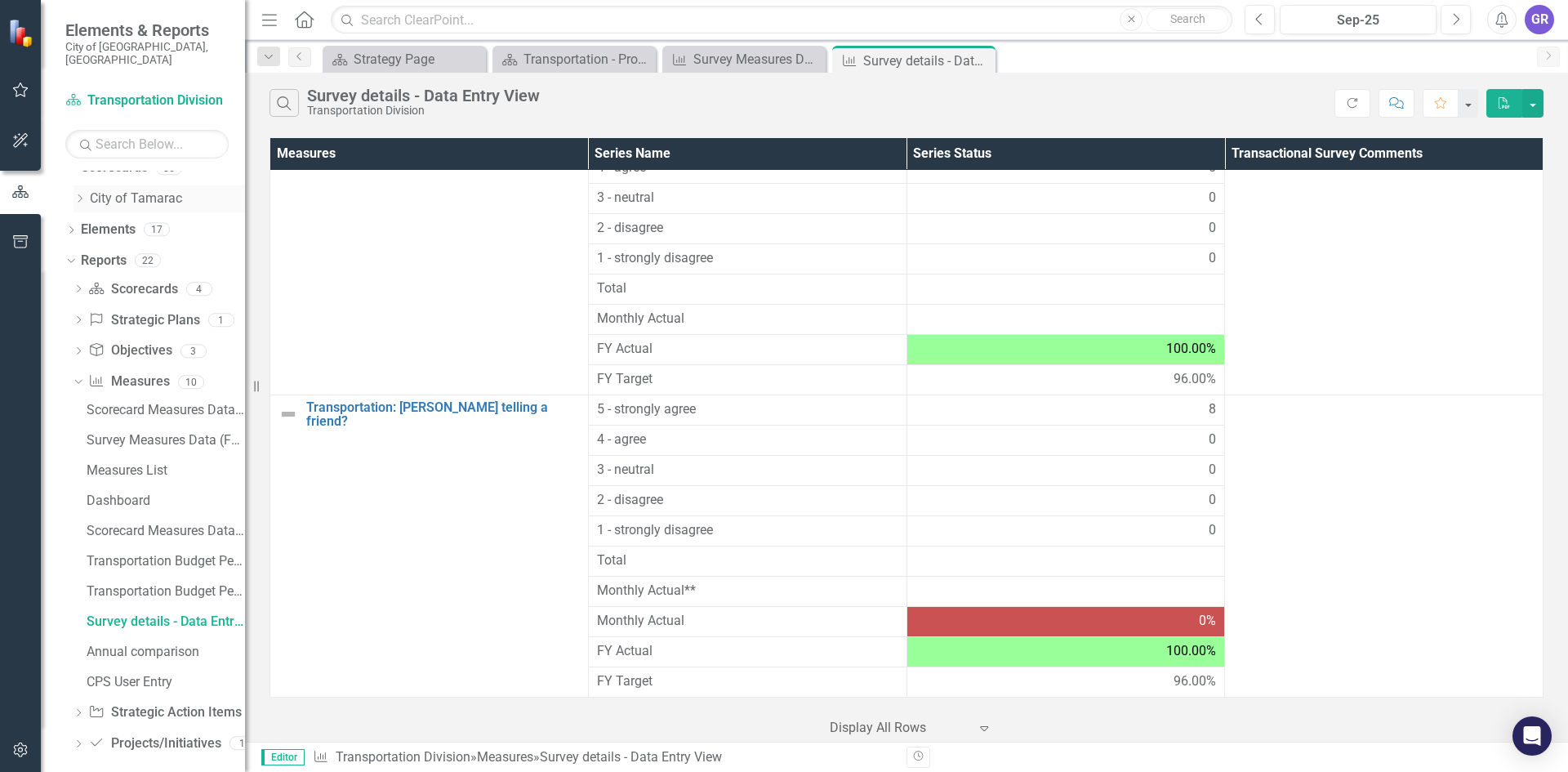
scroll to position [0, 0]
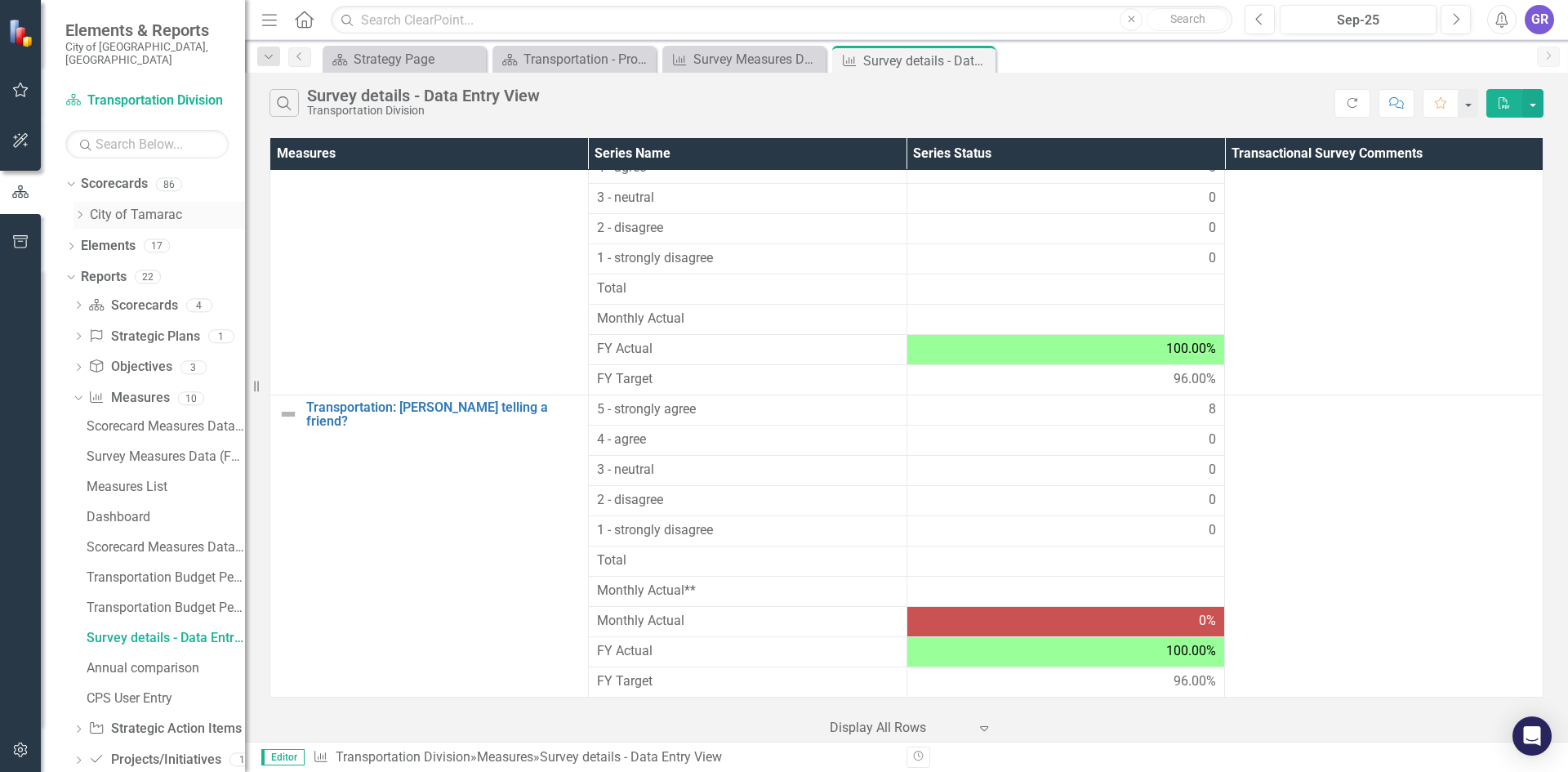
click at [84, 210] on icon "Dropdown" at bounding box center [80, 215] width 13 height 10
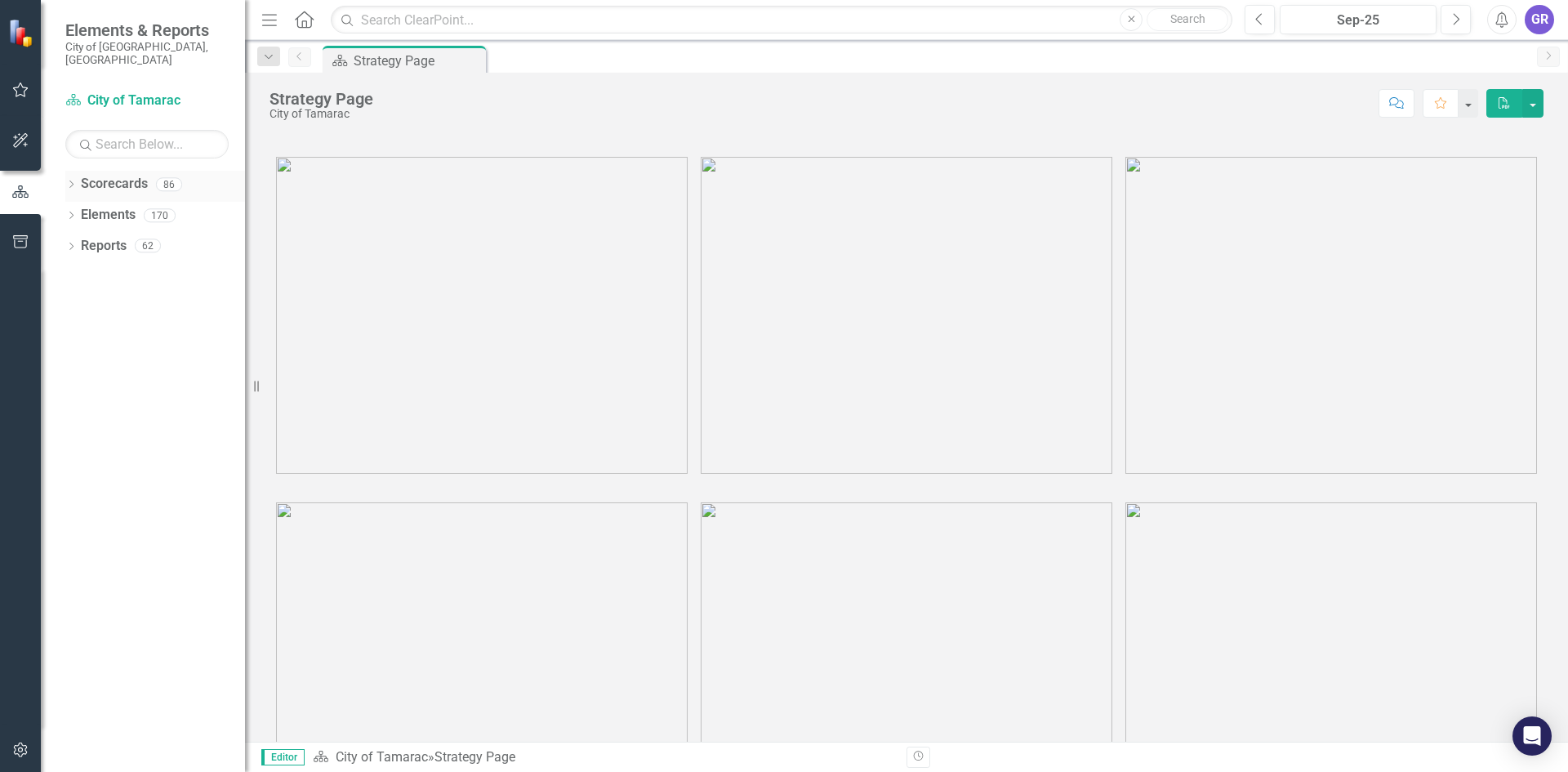
click at [75, 181] on icon "Dropdown" at bounding box center [71, 185] width 12 height 9
click at [80, 210] on icon at bounding box center [80, 215] width 4 height 8
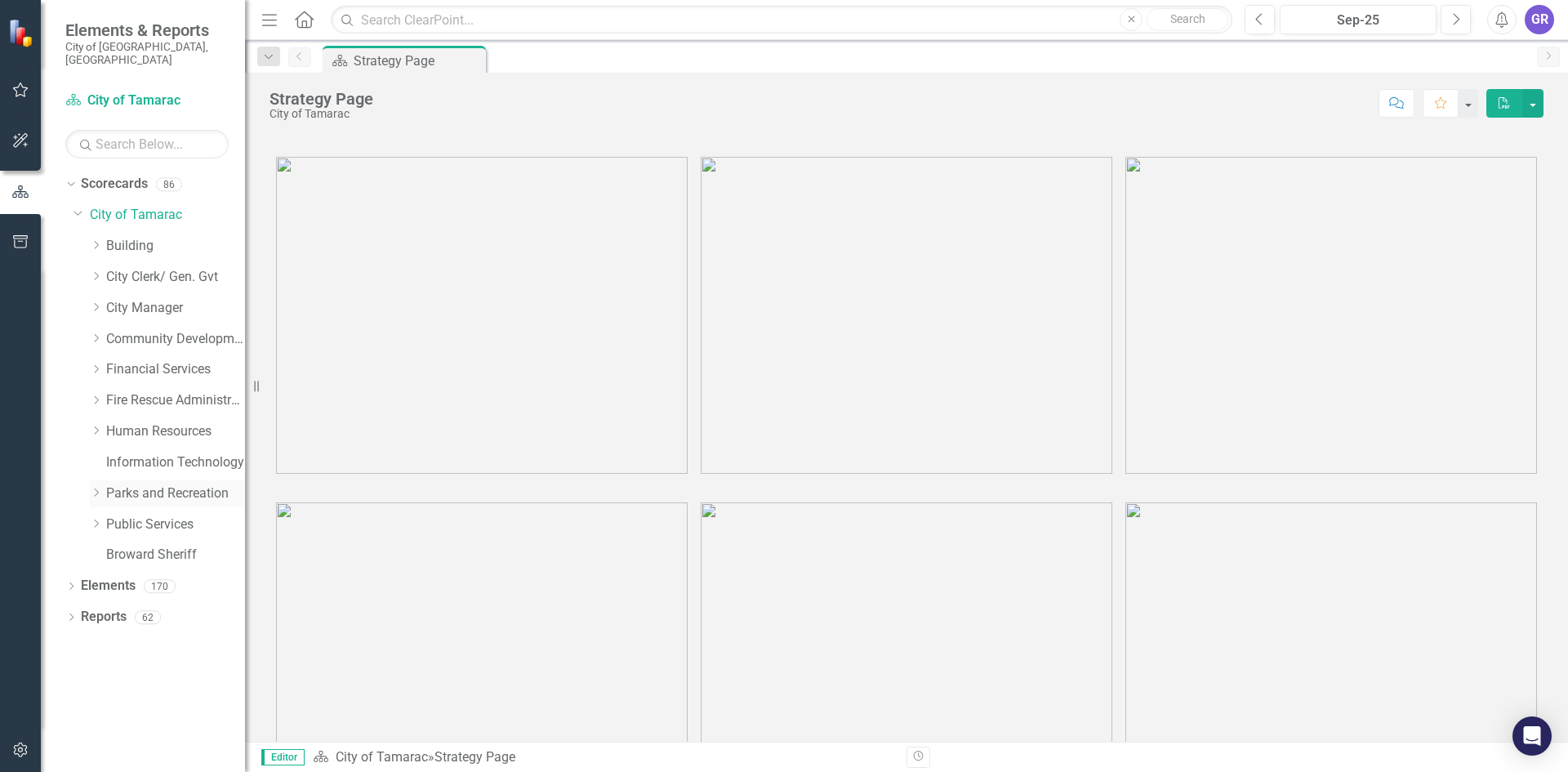
click at [132, 484] on link "Parks and Recreation" at bounding box center [176, 494] width 139 height 18
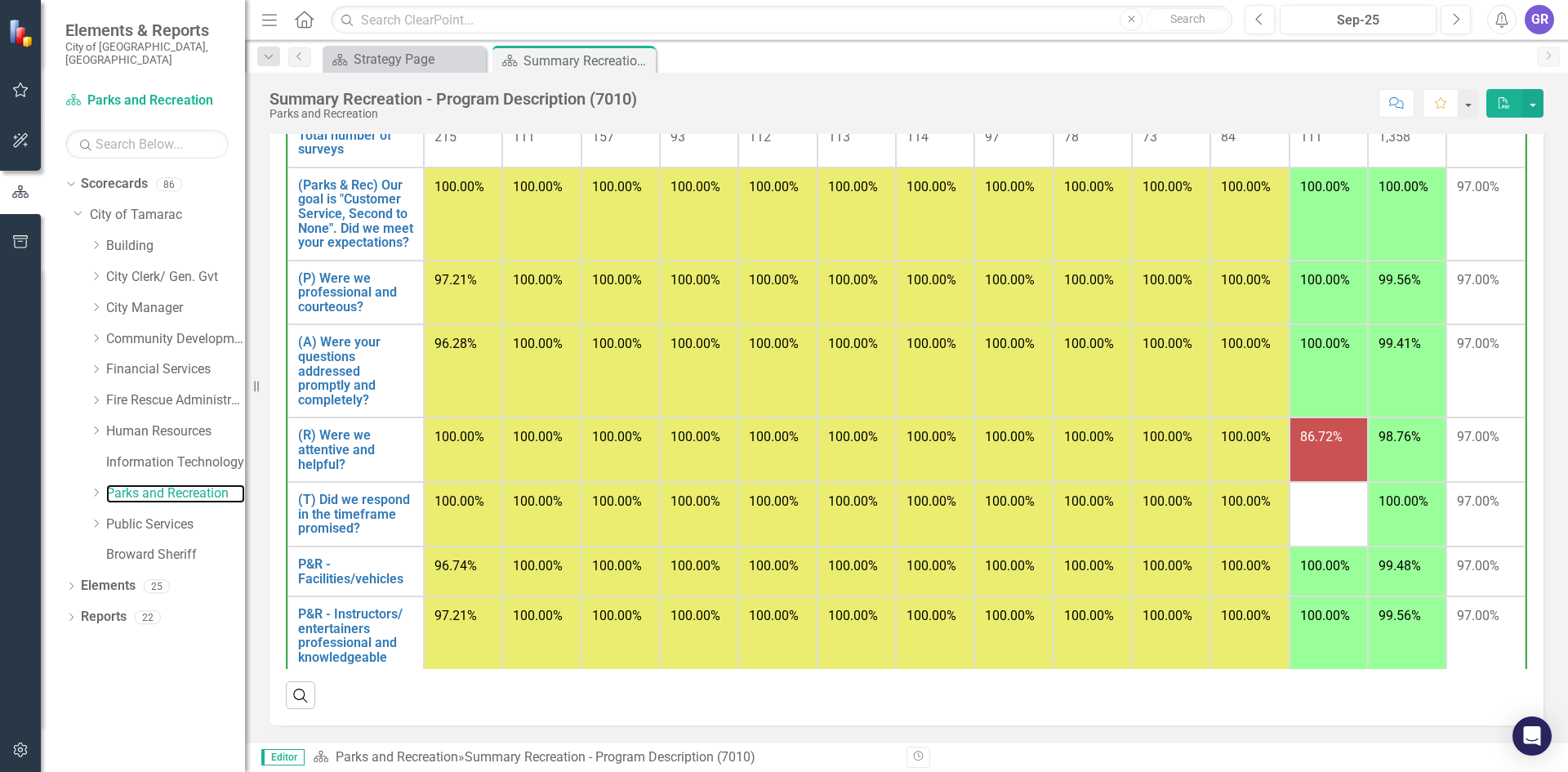
scroll to position [159, 0]
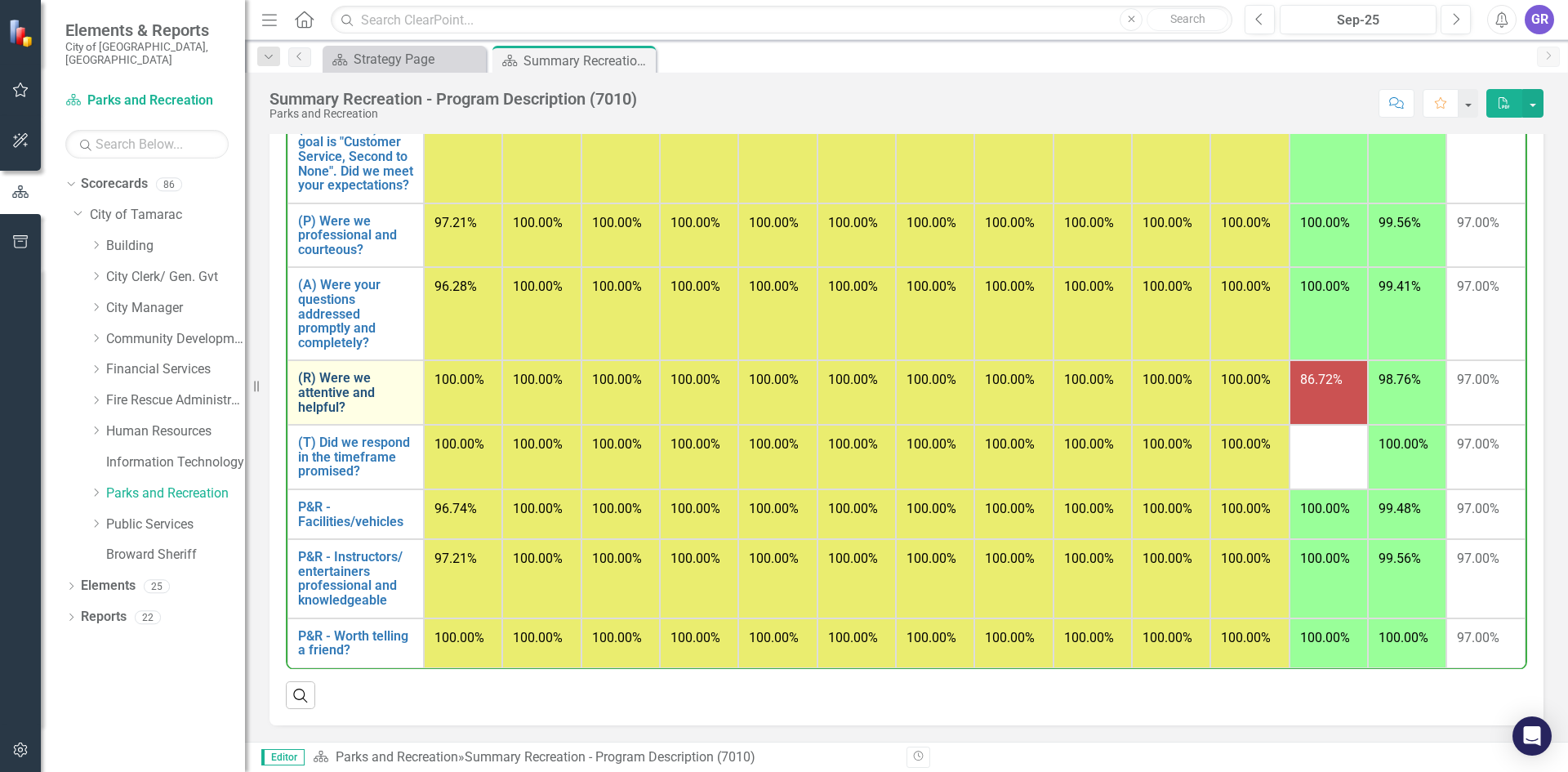
click at [347, 387] on link "(R) Were we attentive and helpful?" at bounding box center [355, 392] width 115 height 44
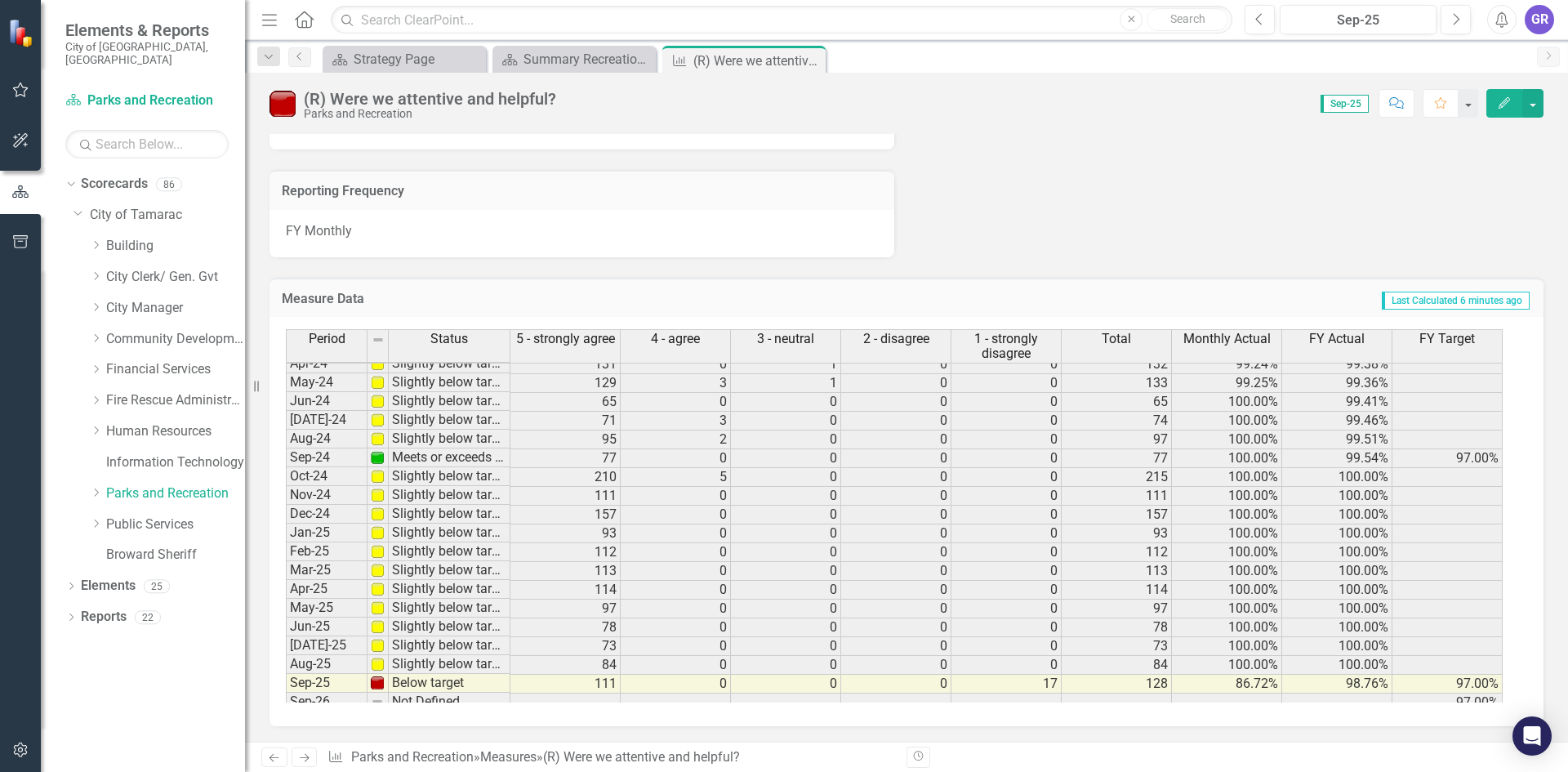
scroll to position [600, 0]
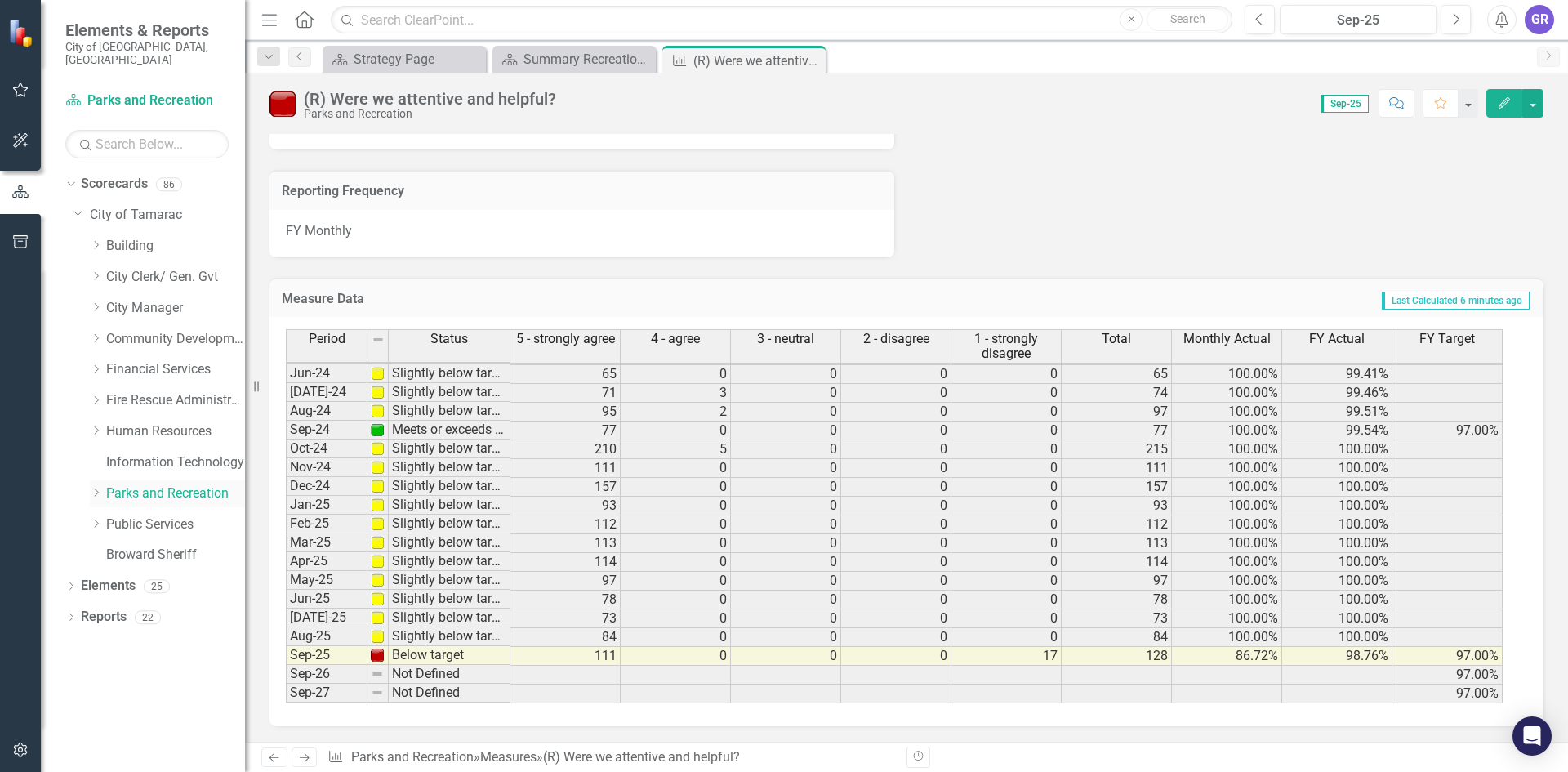
click at [182, 484] on link "Parks and Recreation" at bounding box center [176, 494] width 139 height 18
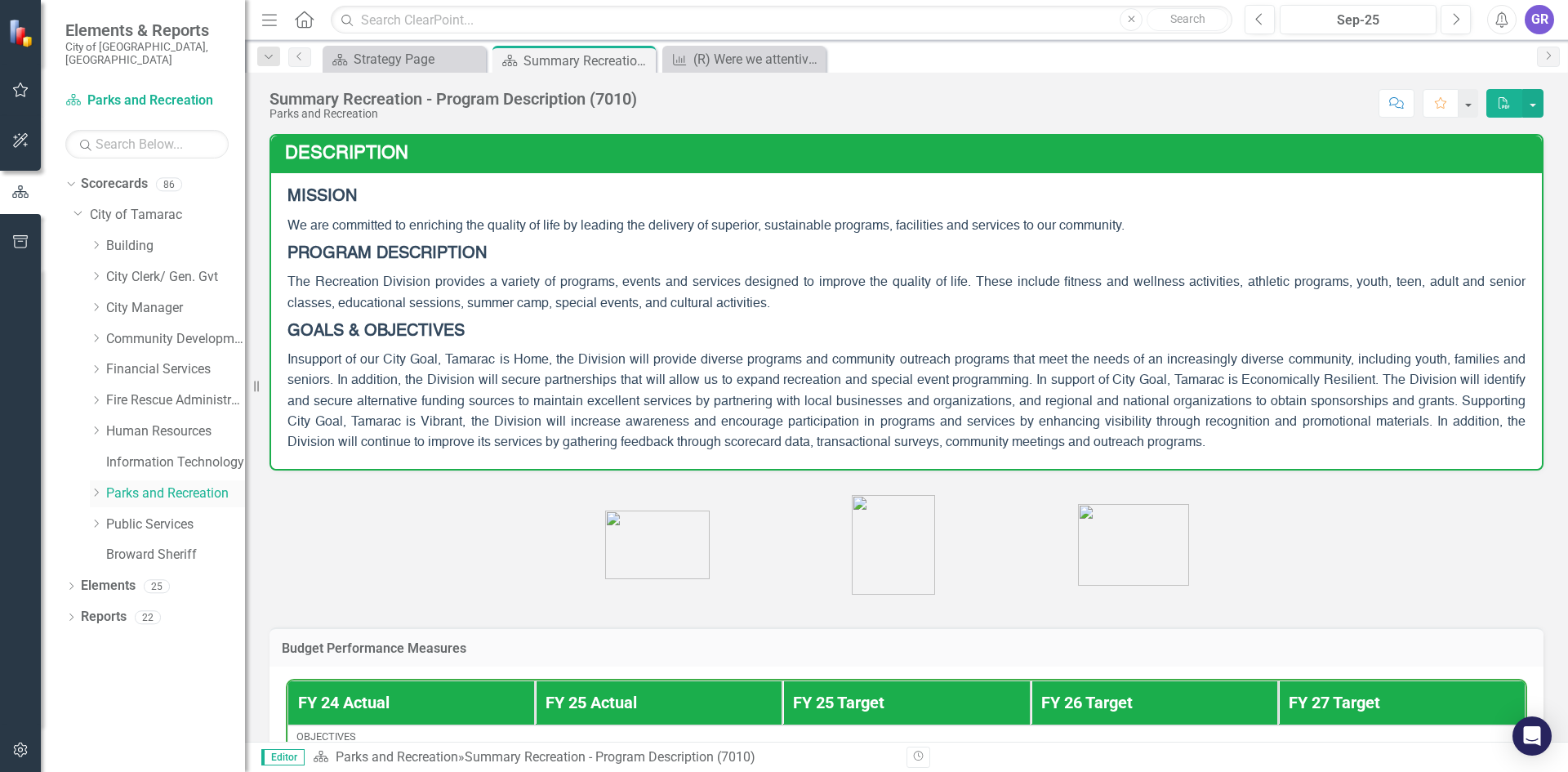
click at [97, 489] on icon at bounding box center [96, 493] width 4 height 8
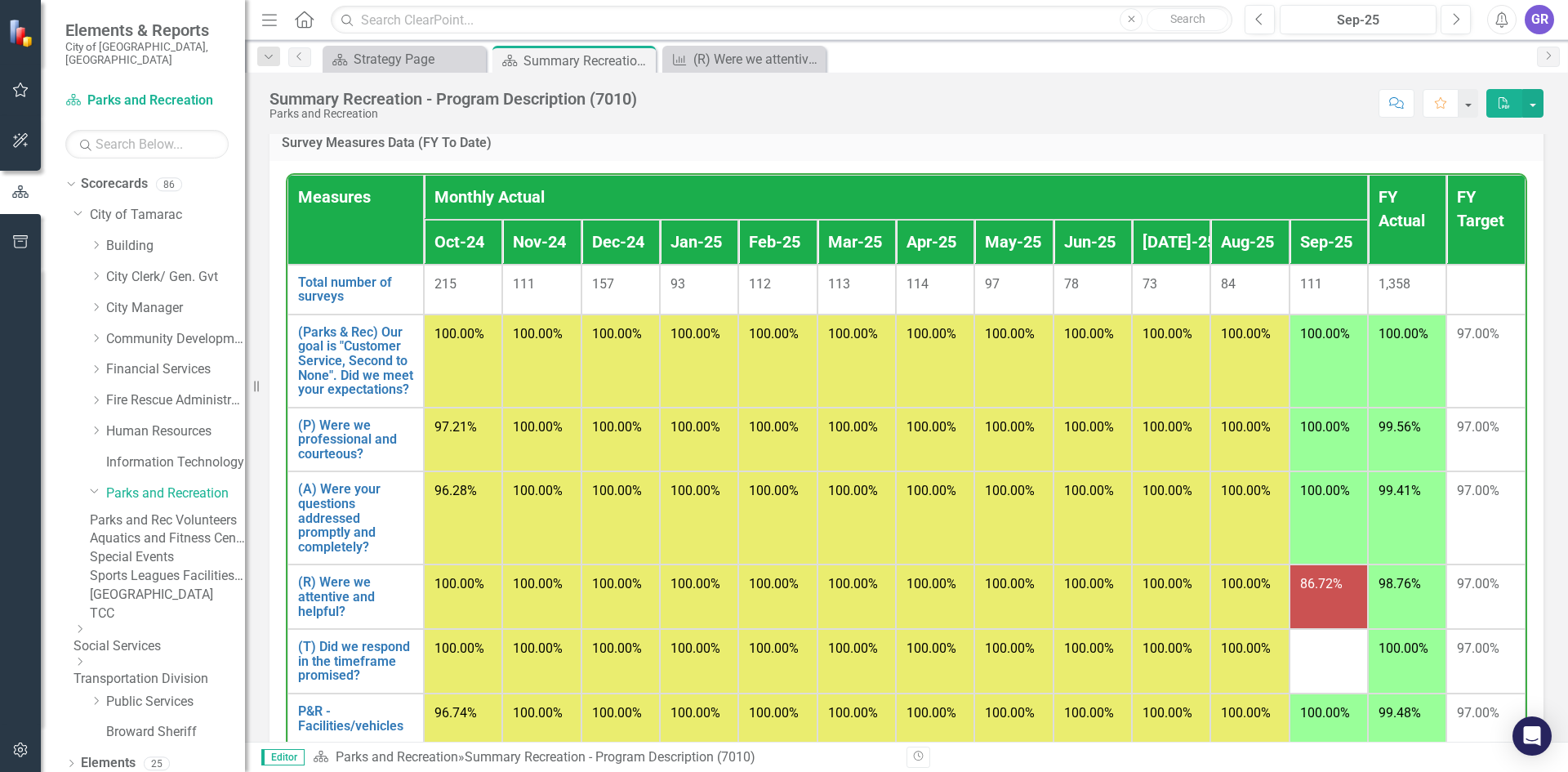
scroll to position [1897, 0]
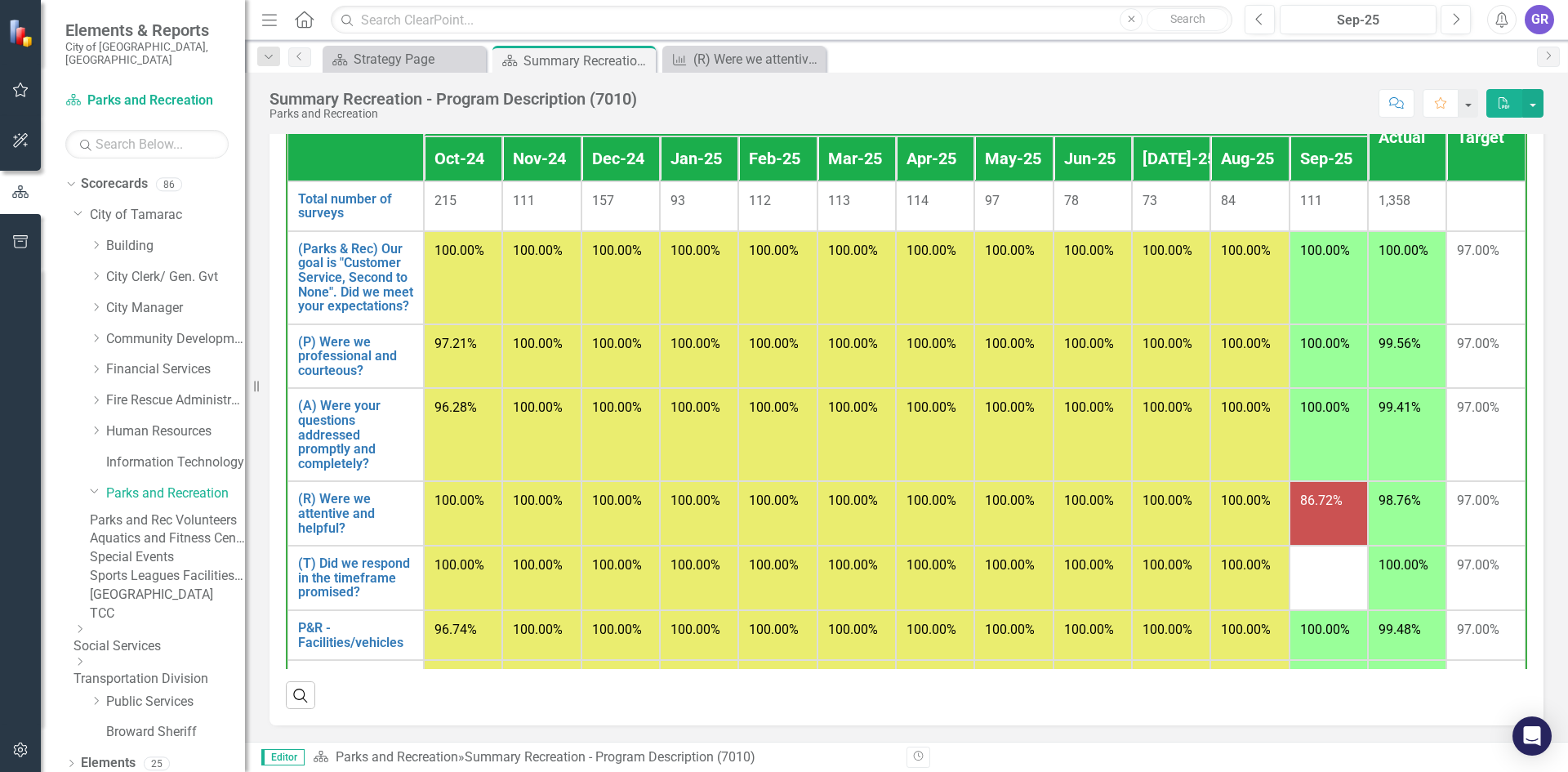
click at [184, 541] on link "Aquatics and Fitness Center" at bounding box center [167, 538] width 155 height 18
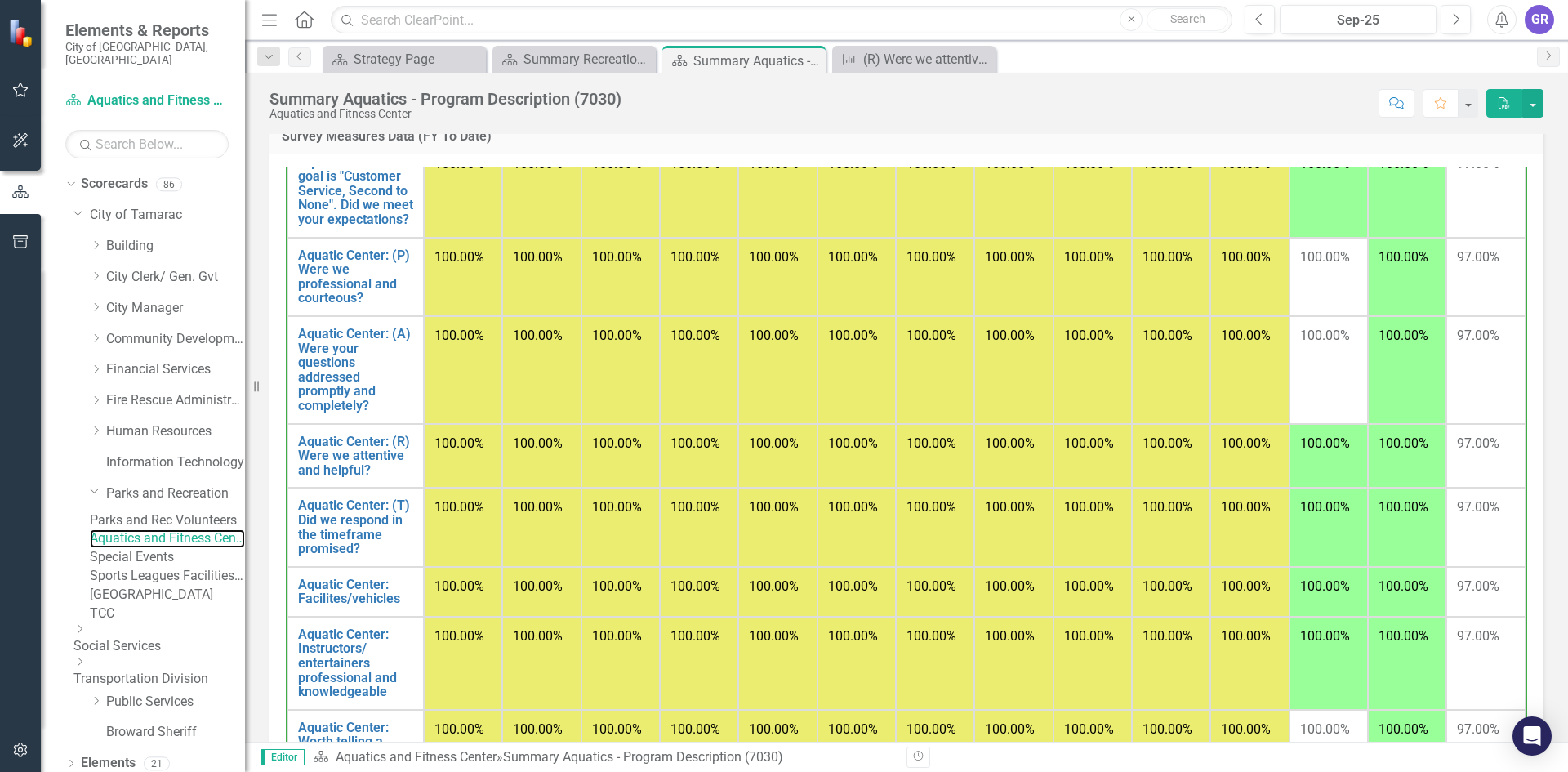
scroll to position [231, 0]
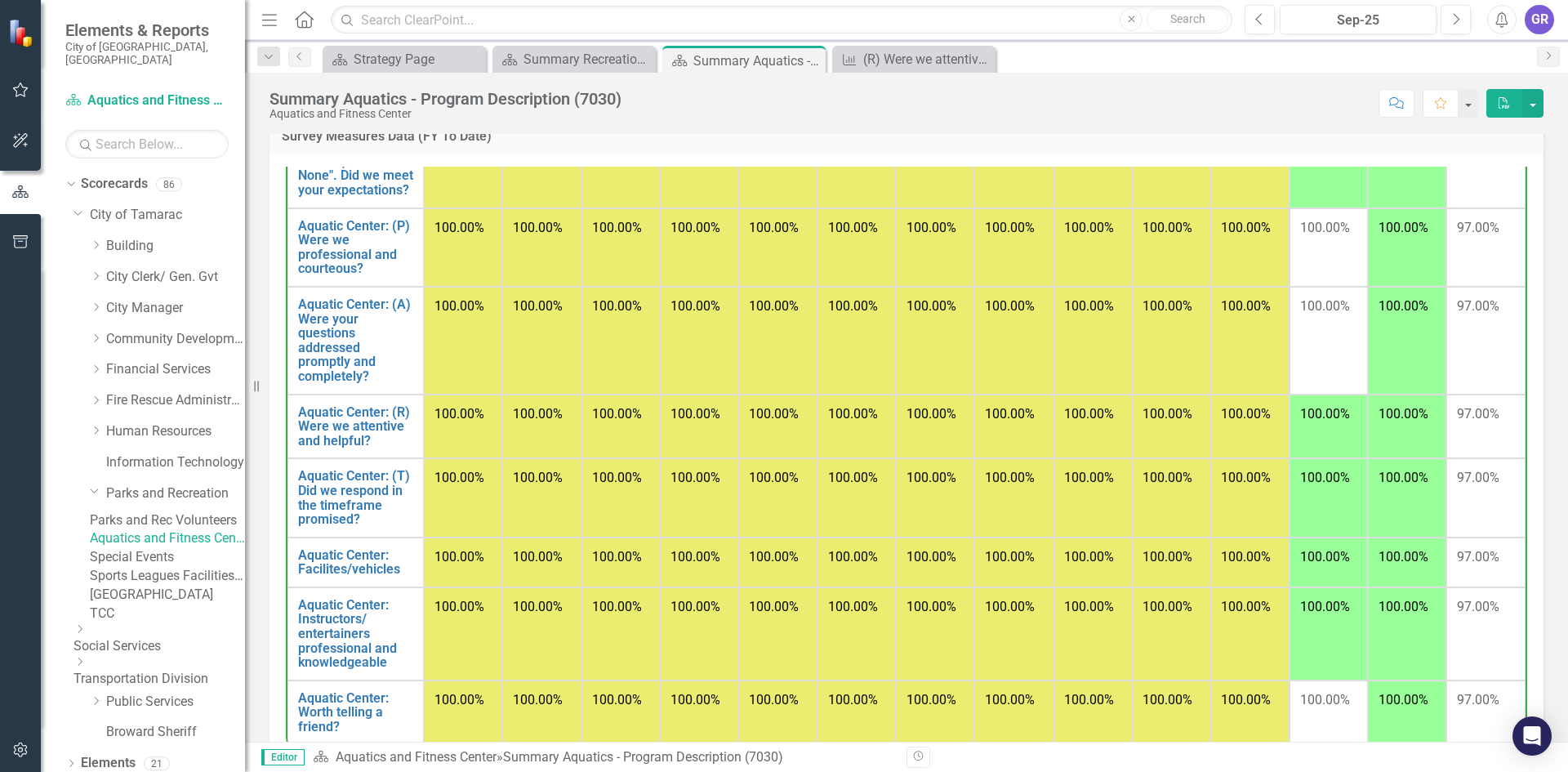
click at [179, 567] on link "Special Events" at bounding box center [167, 557] width 155 height 18
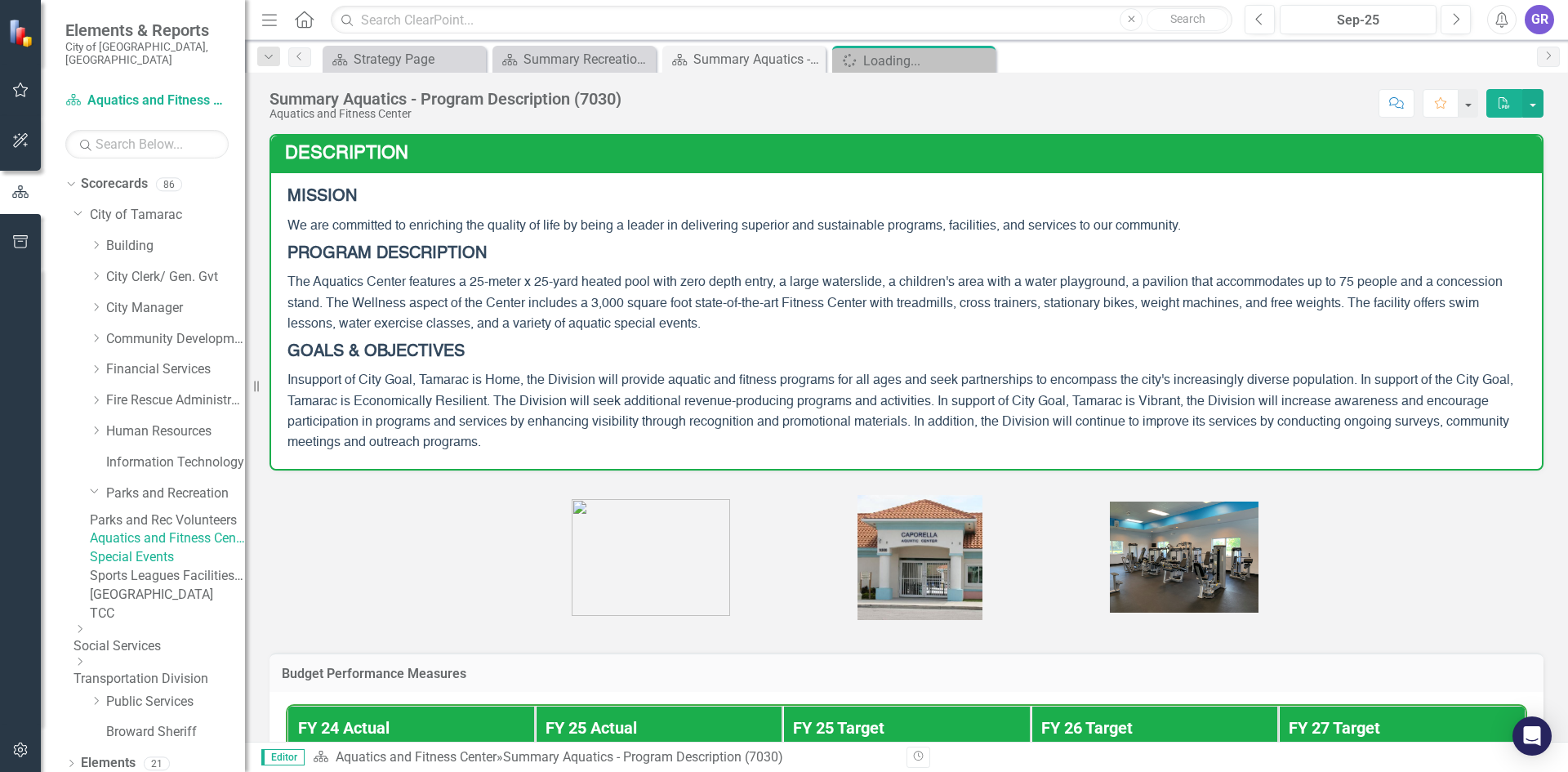
click at [182, 604] on link "[GEOGRAPHIC_DATA]" at bounding box center [167, 595] width 155 height 18
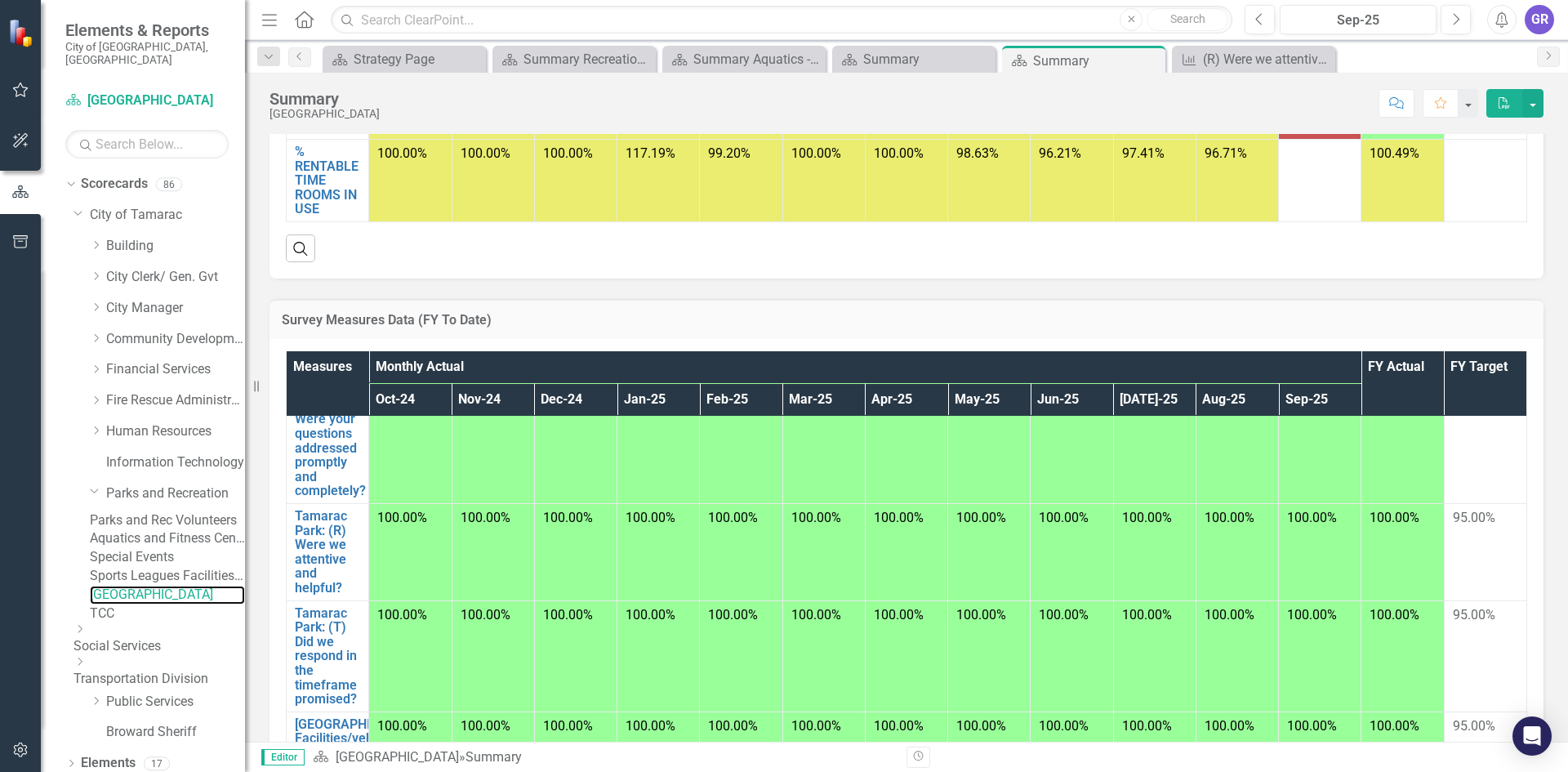
scroll to position [654, 0]
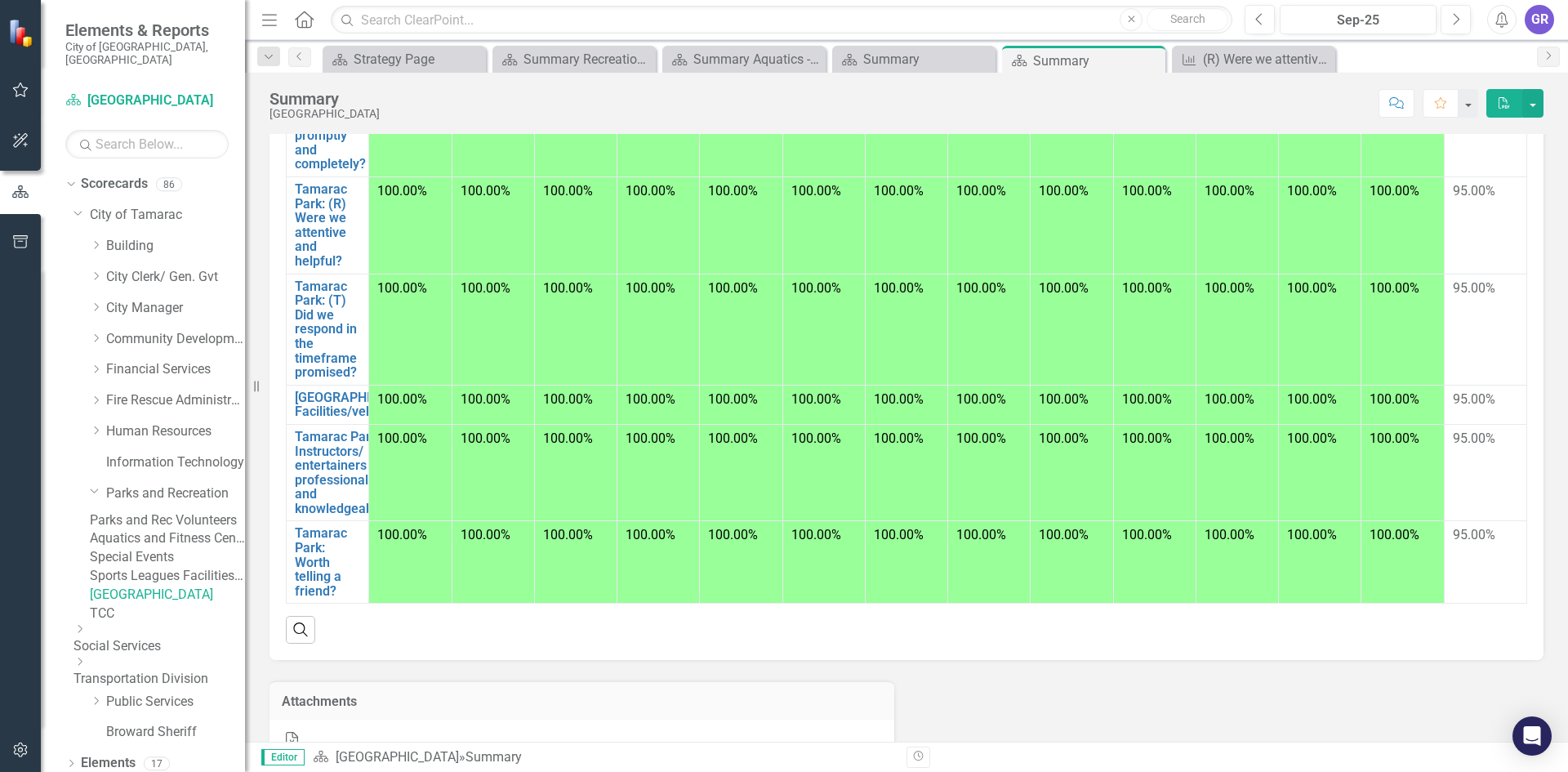
click at [132, 623] on link "TCC" at bounding box center [167, 614] width 155 height 18
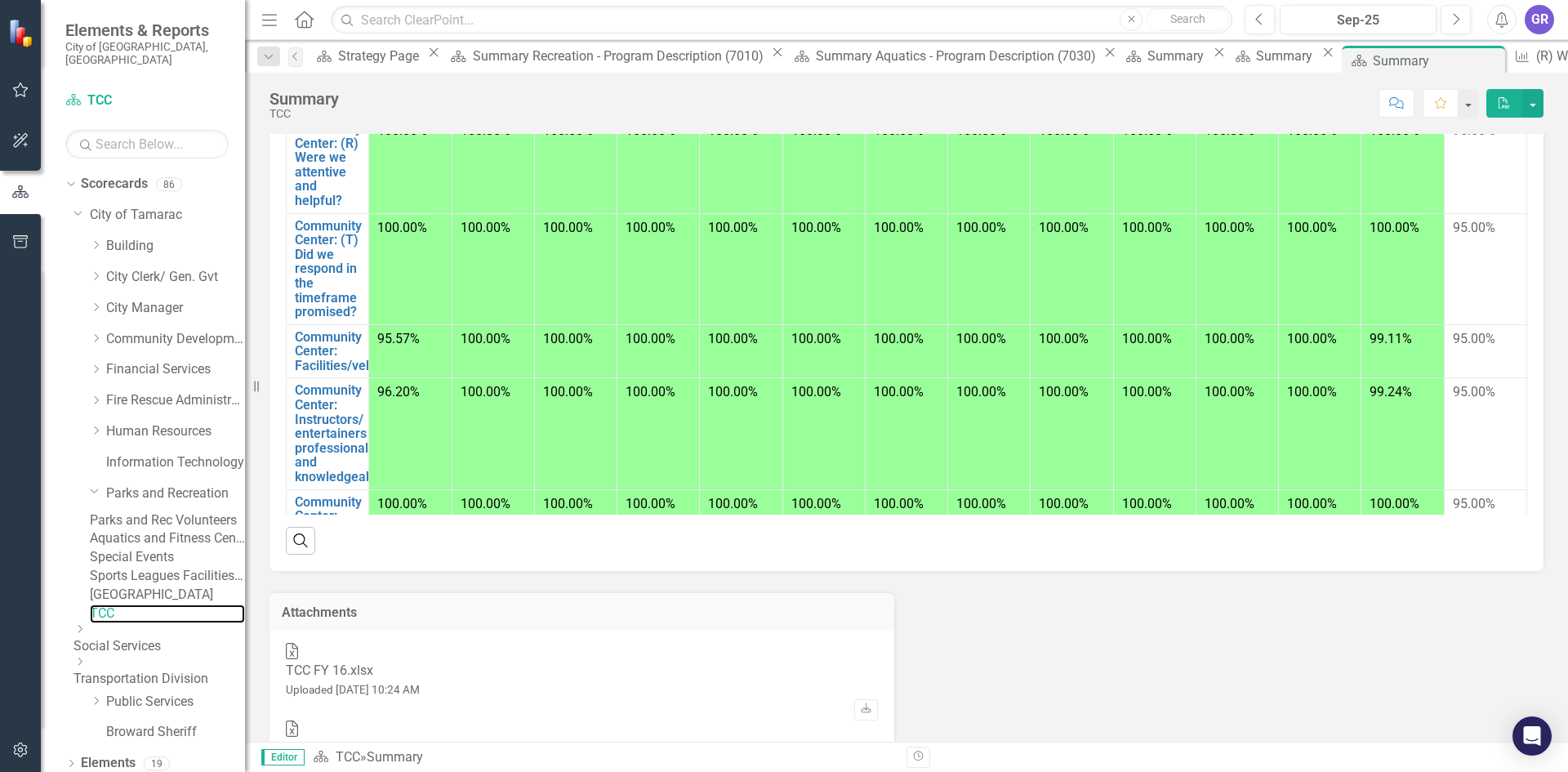
scroll to position [943, 0]
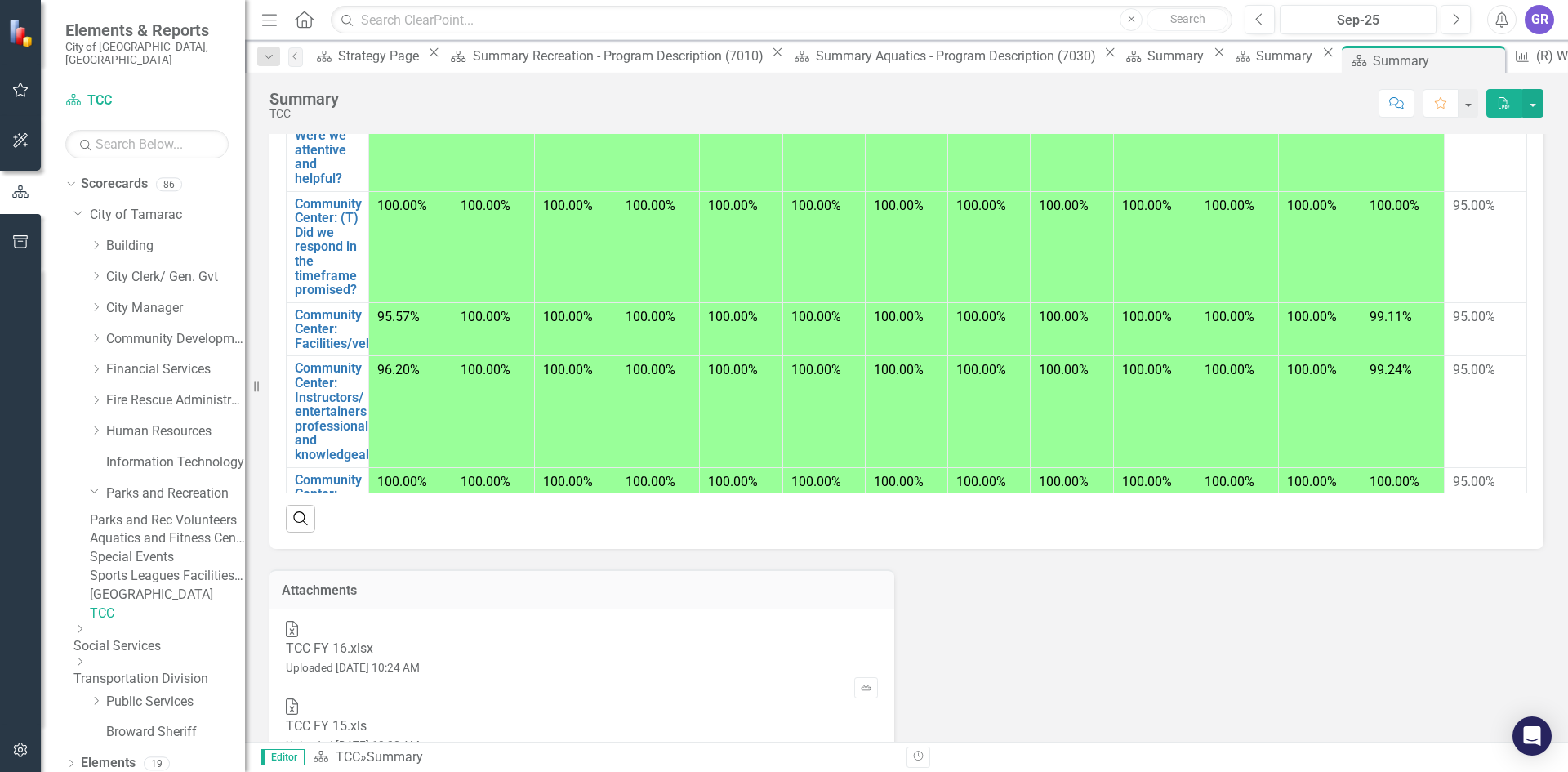
click at [190, 655] on link "Social Services" at bounding box center [159, 646] width 172 height 18
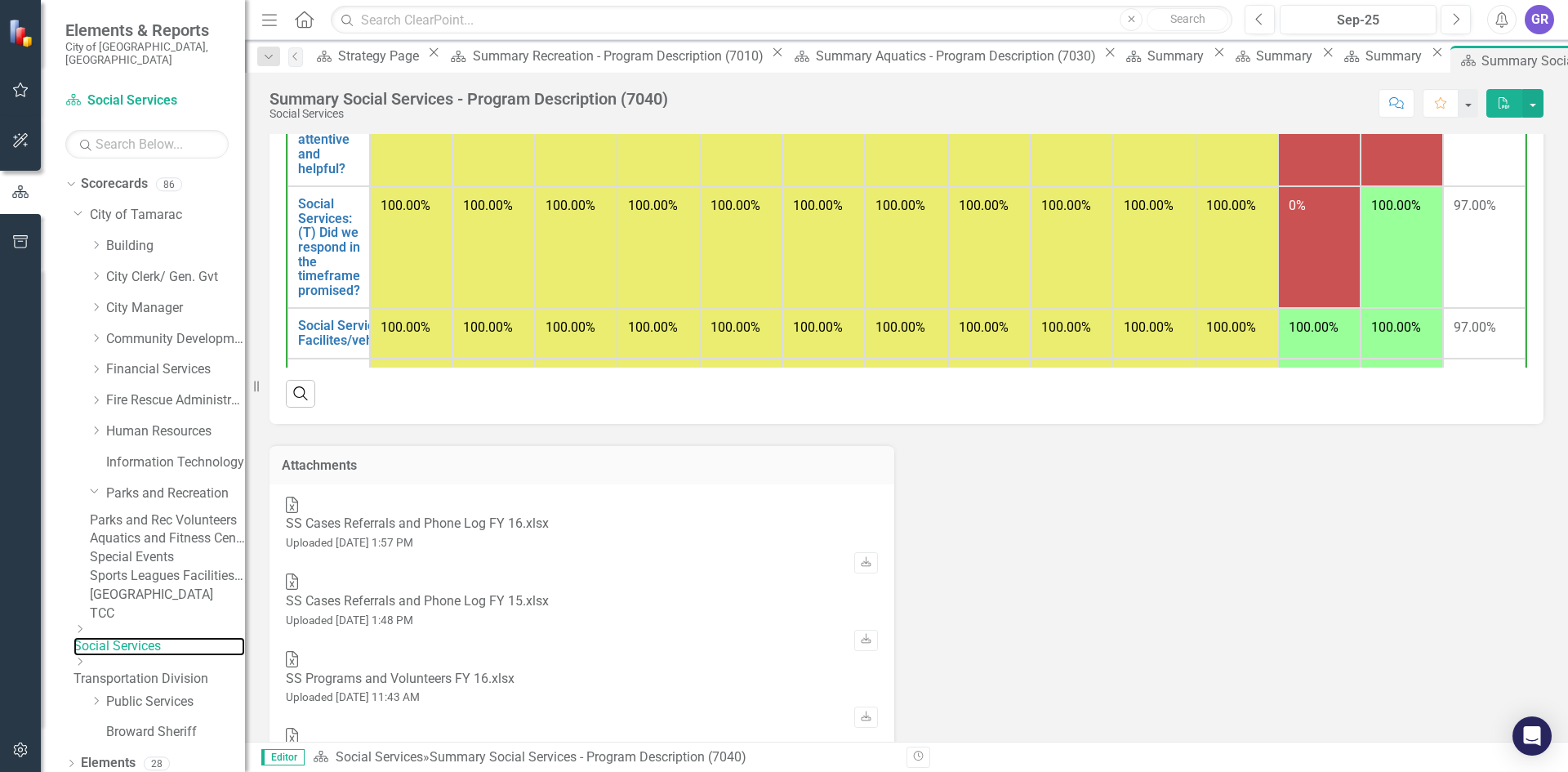
scroll to position [327, 0]
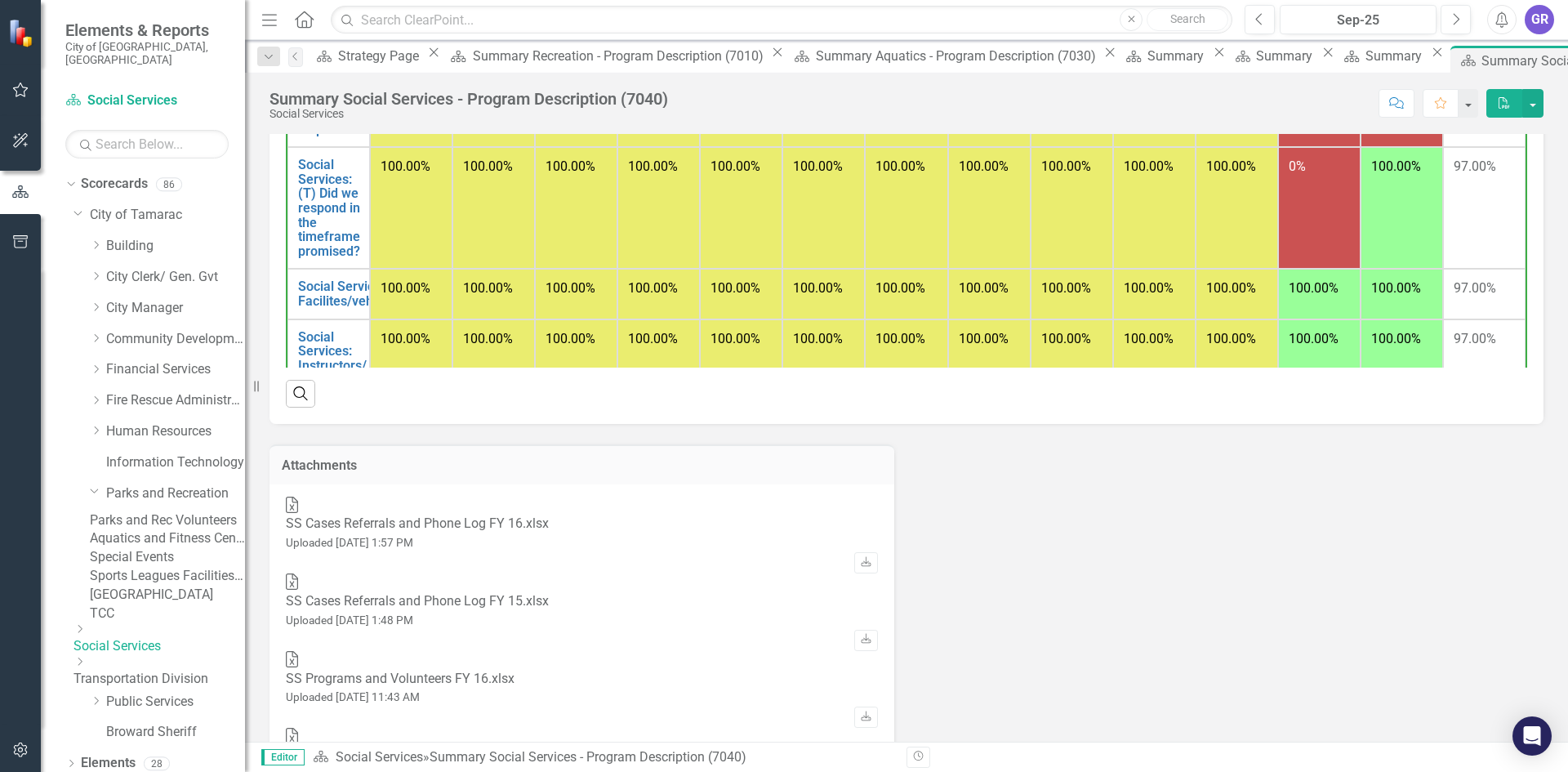
click at [159, 655] on link "Social Services" at bounding box center [159, 646] width 172 height 18
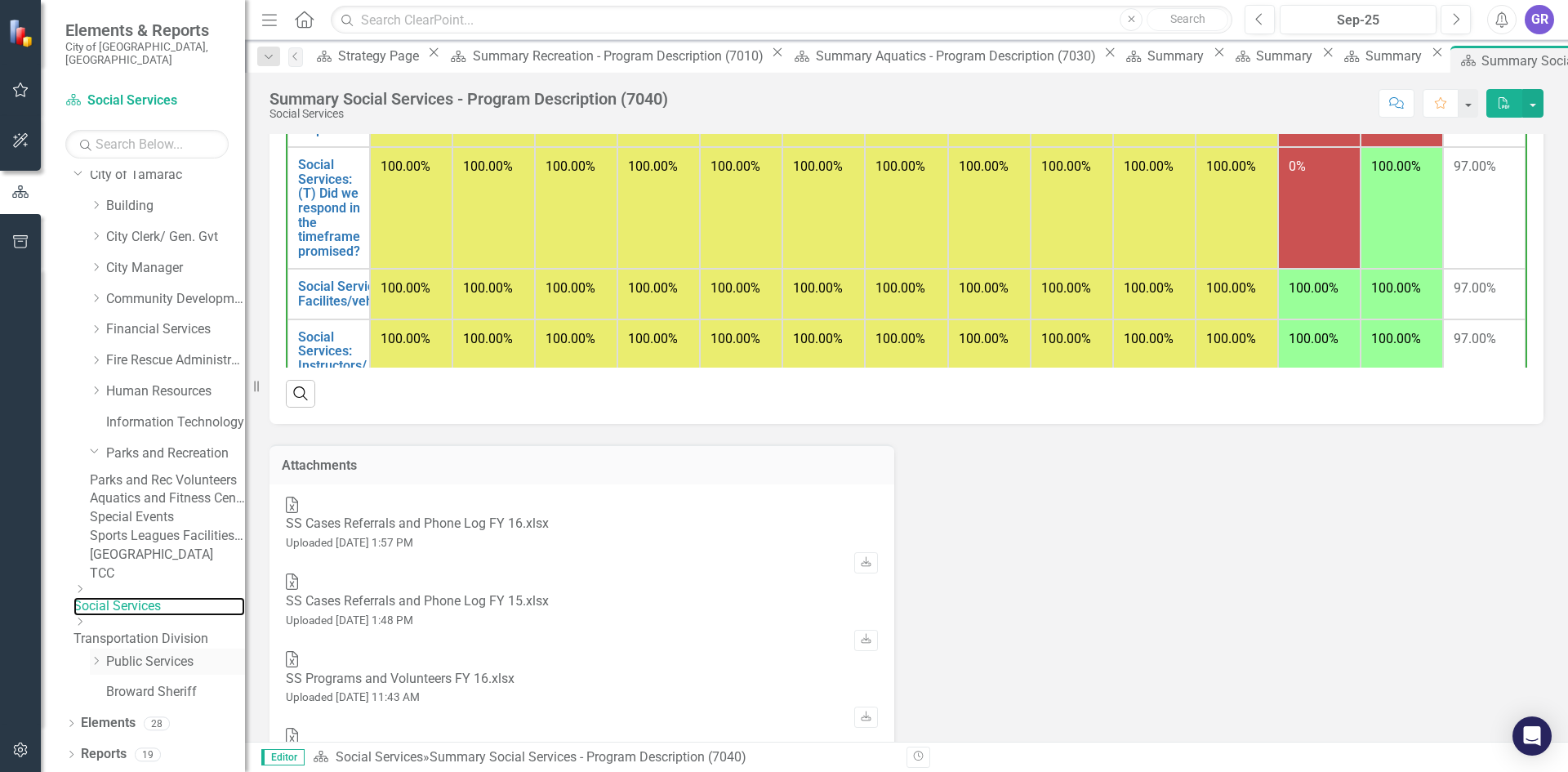
scroll to position [96, 0]
click at [185, 630] on link "Transportation Division" at bounding box center [159, 639] width 172 height 18
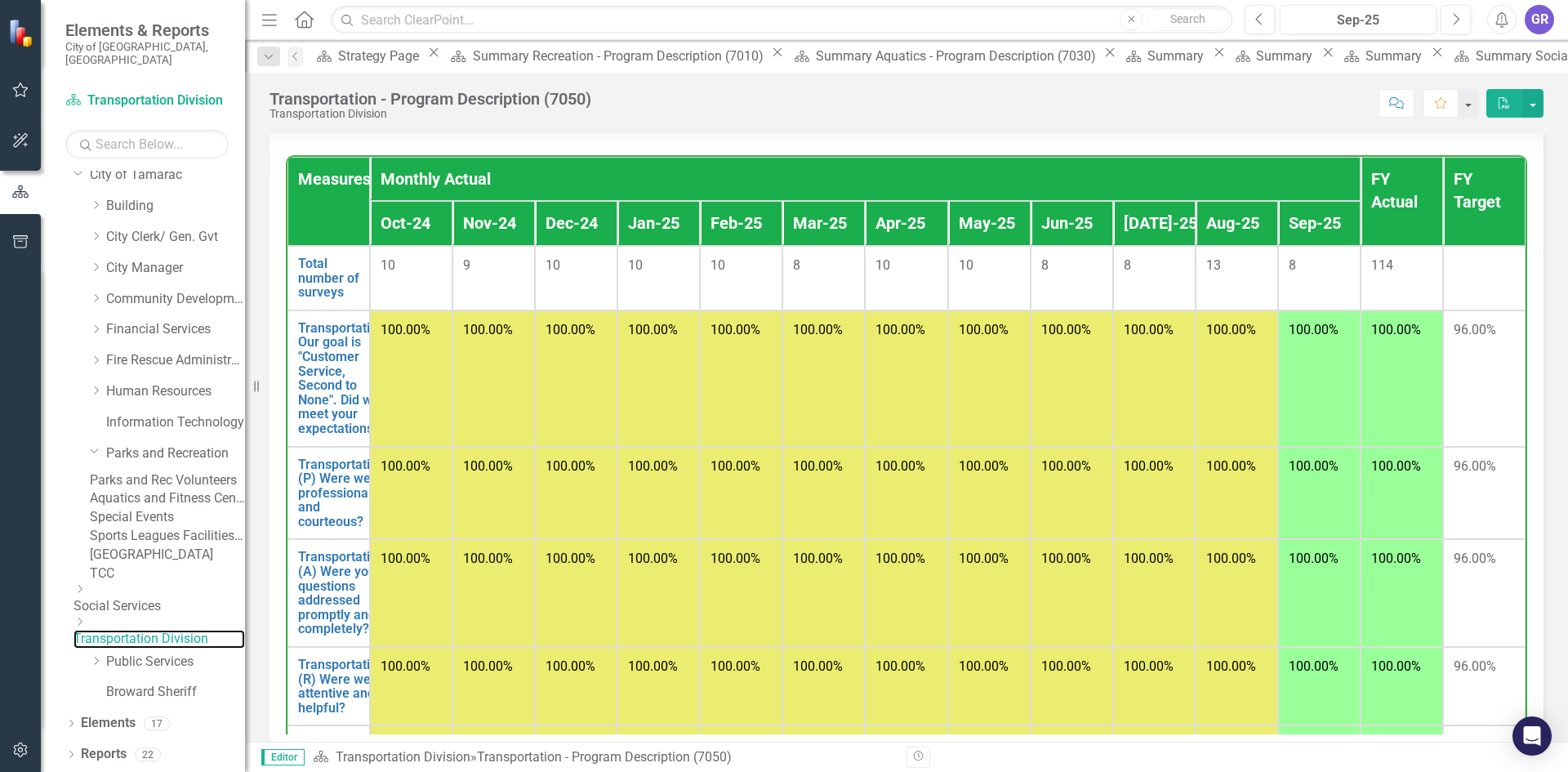
scroll to position [1961, 0]
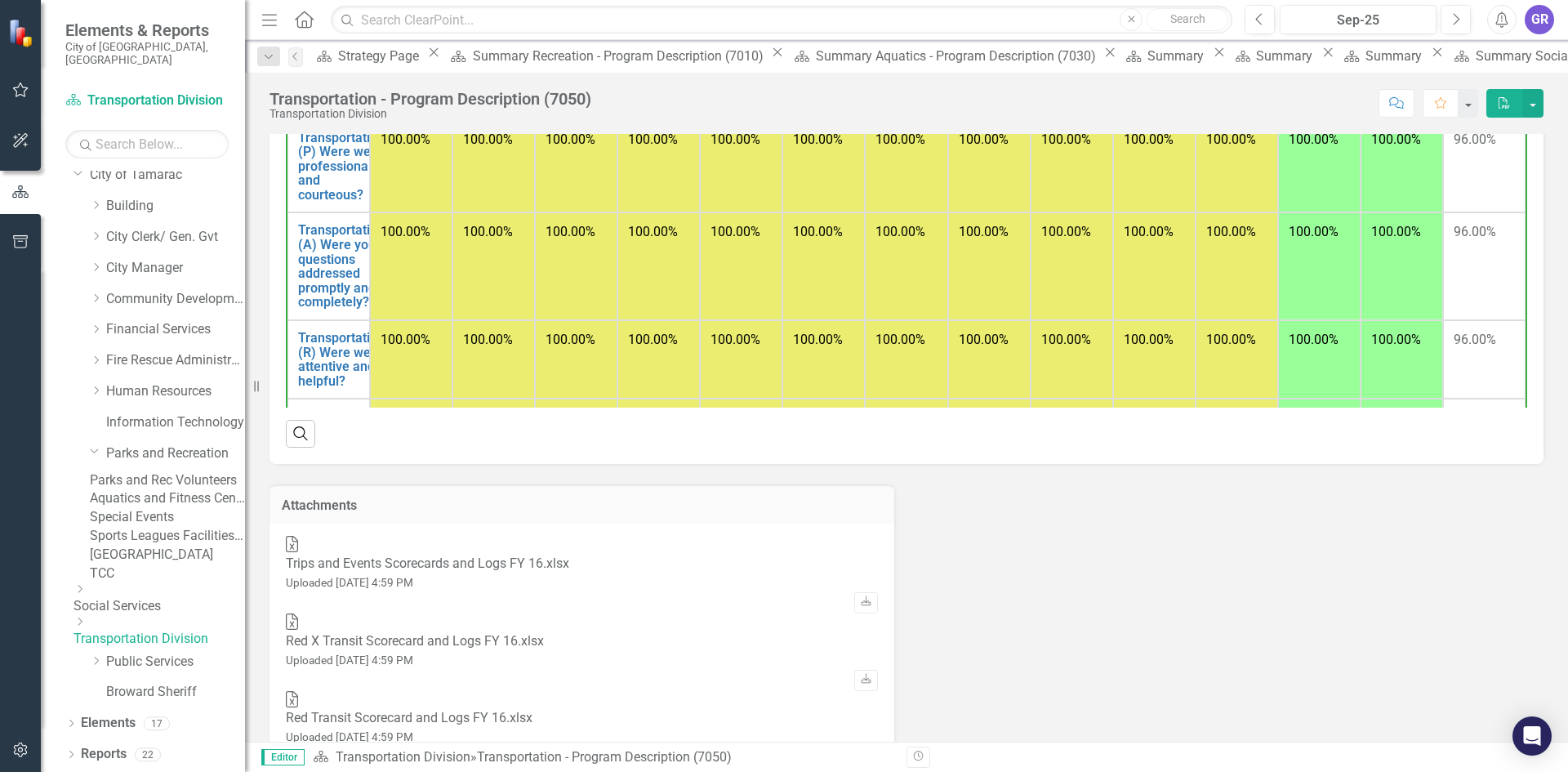
click at [184, 598] on link "Social Services" at bounding box center [159, 606] width 172 height 18
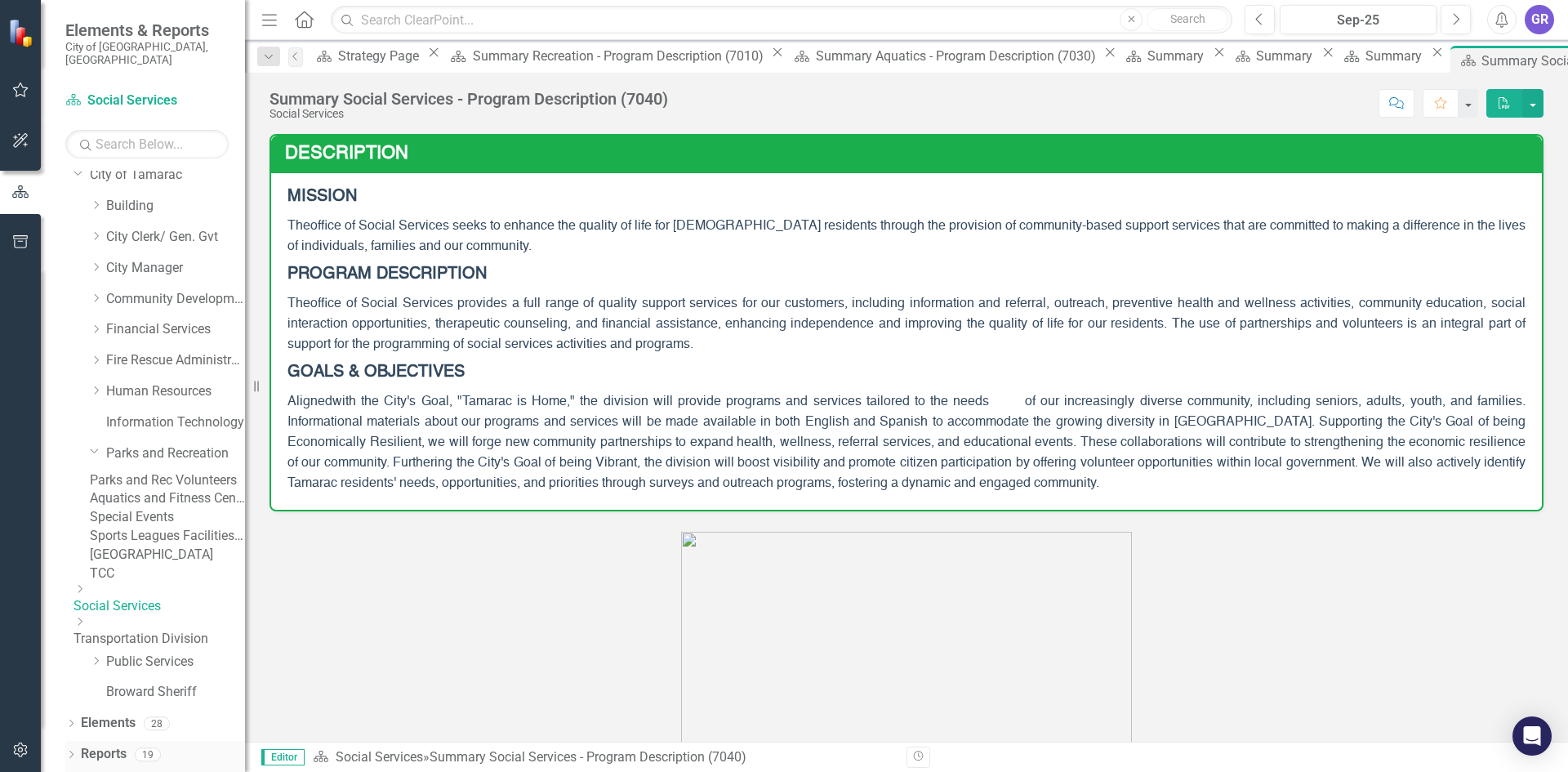
click at [70, 751] on icon "Dropdown" at bounding box center [71, 755] width 12 height 9
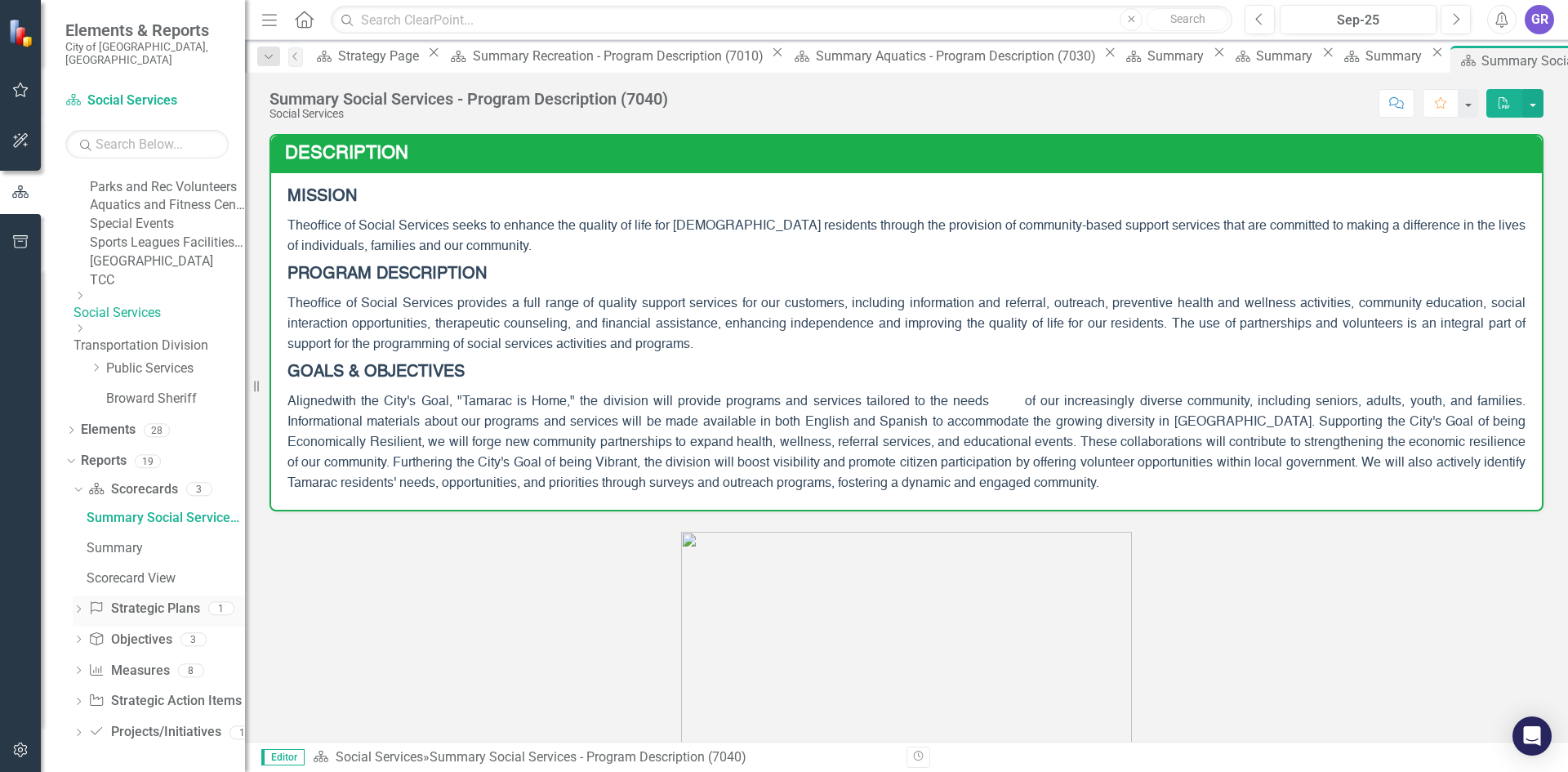
scroll to position [392, 0]
click at [79, 670] on icon "Dropdown" at bounding box center [79, 669] width 12 height 9
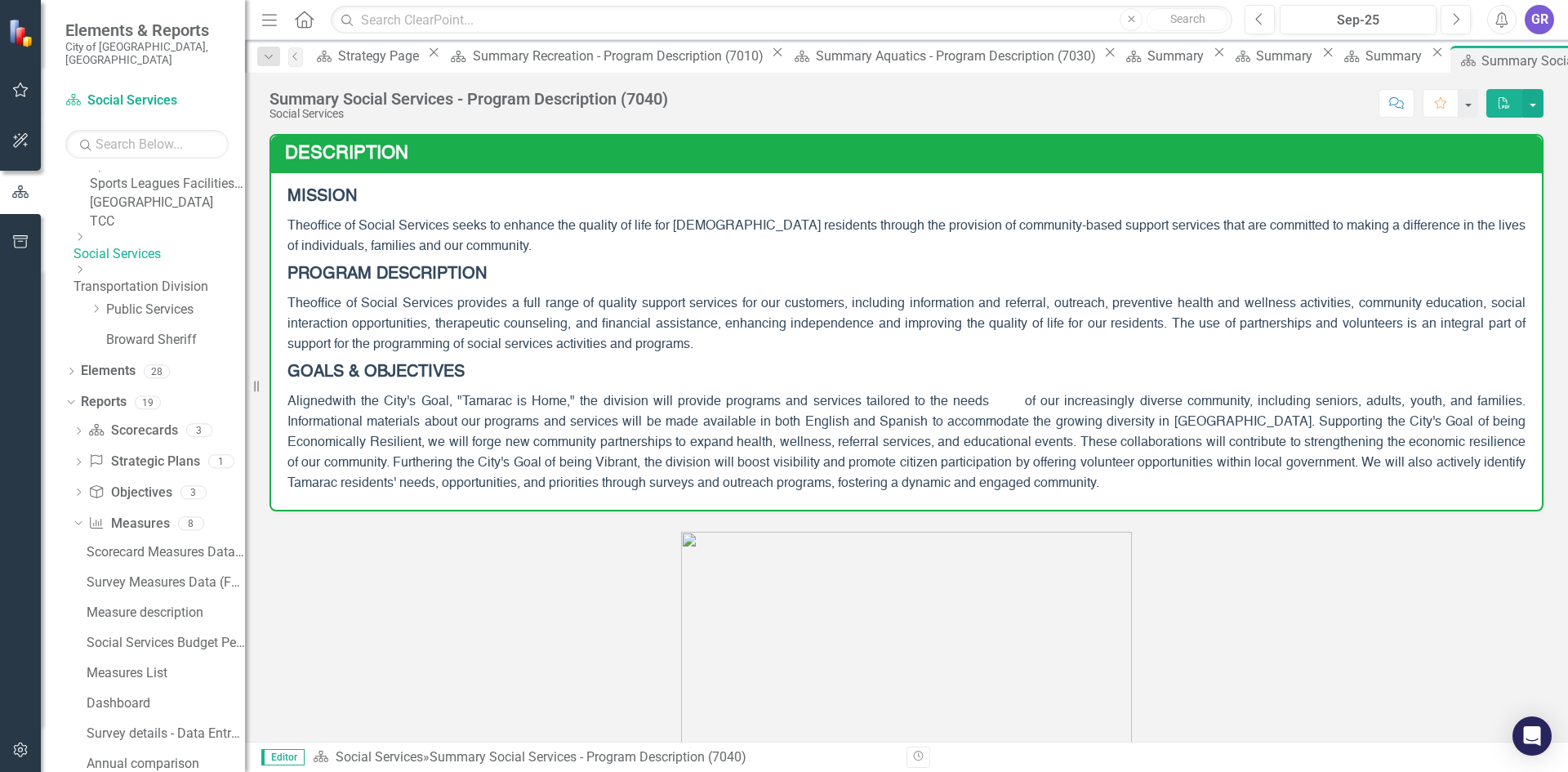
scroll to position [391, 0]
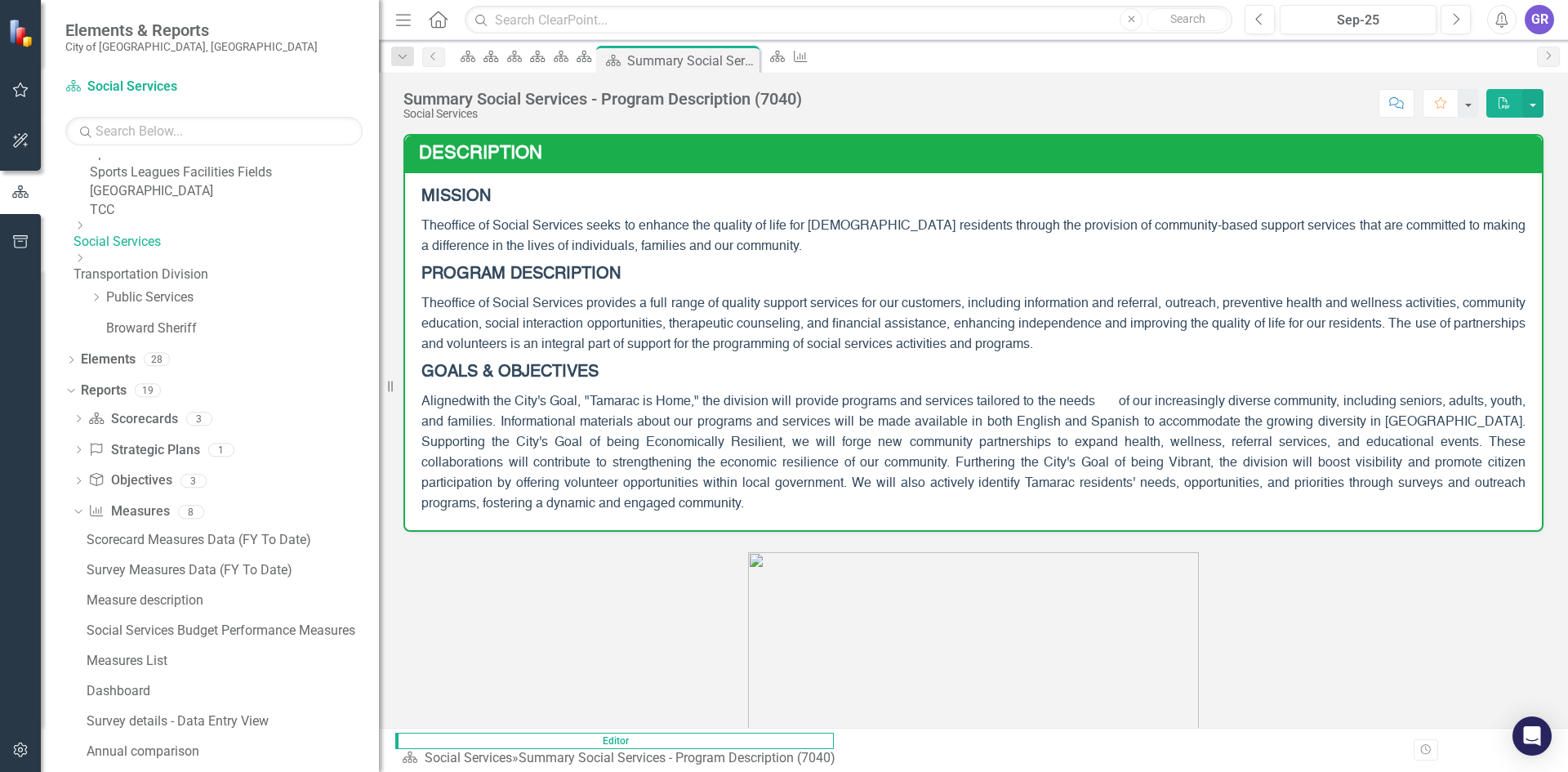
drag, startPoint x: 245, startPoint y: 626, endPoint x: 379, endPoint y: 641, distance: 134.8
click at [379, 641] on div "Resize" at bounding box center [386, 386] width 13 height 772
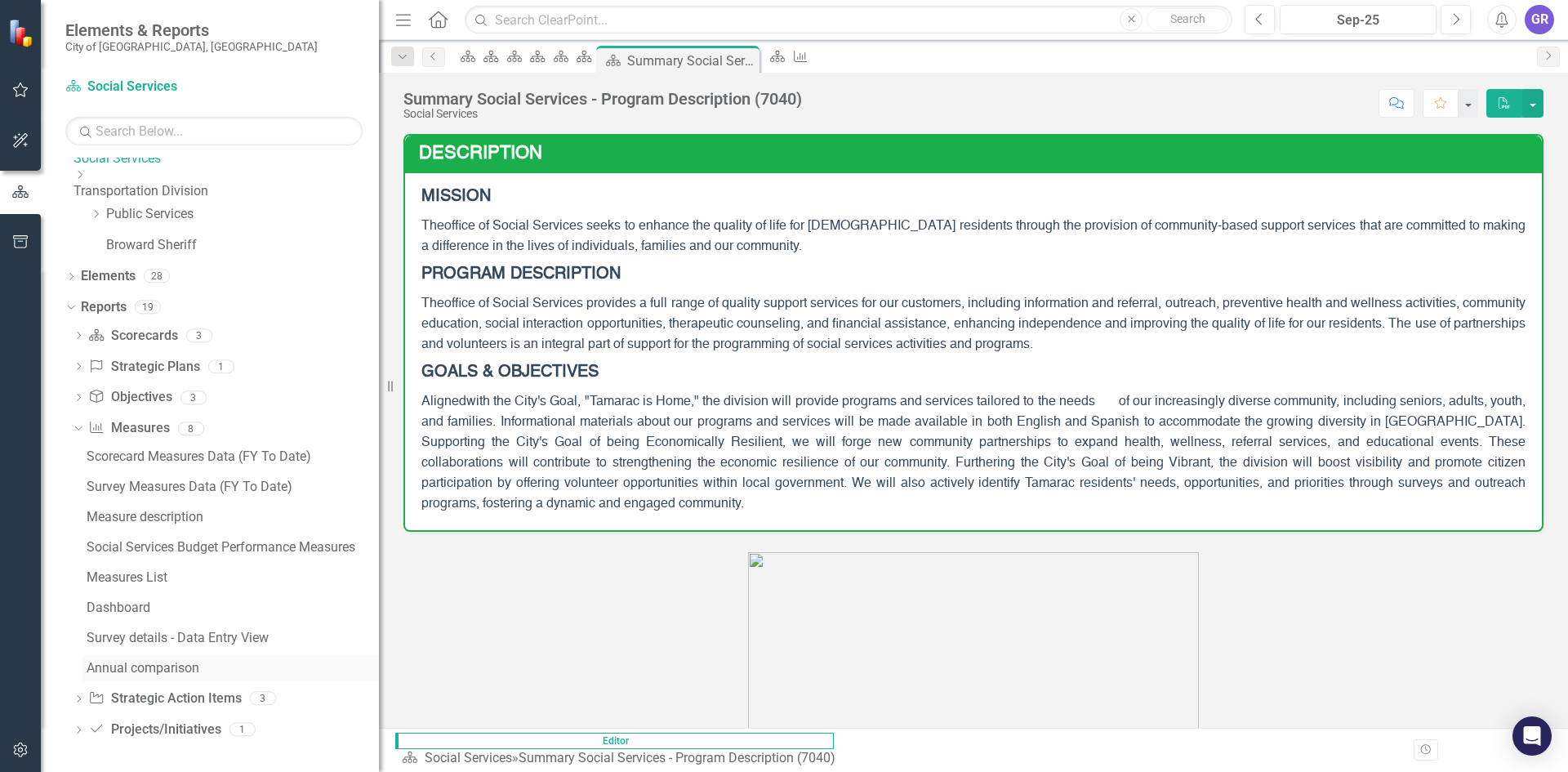
scroll to position [543, 0]
click at [228, 640] on div "Survey details - Data Entry View" at bounding box center [232, 638] width 292 height 15
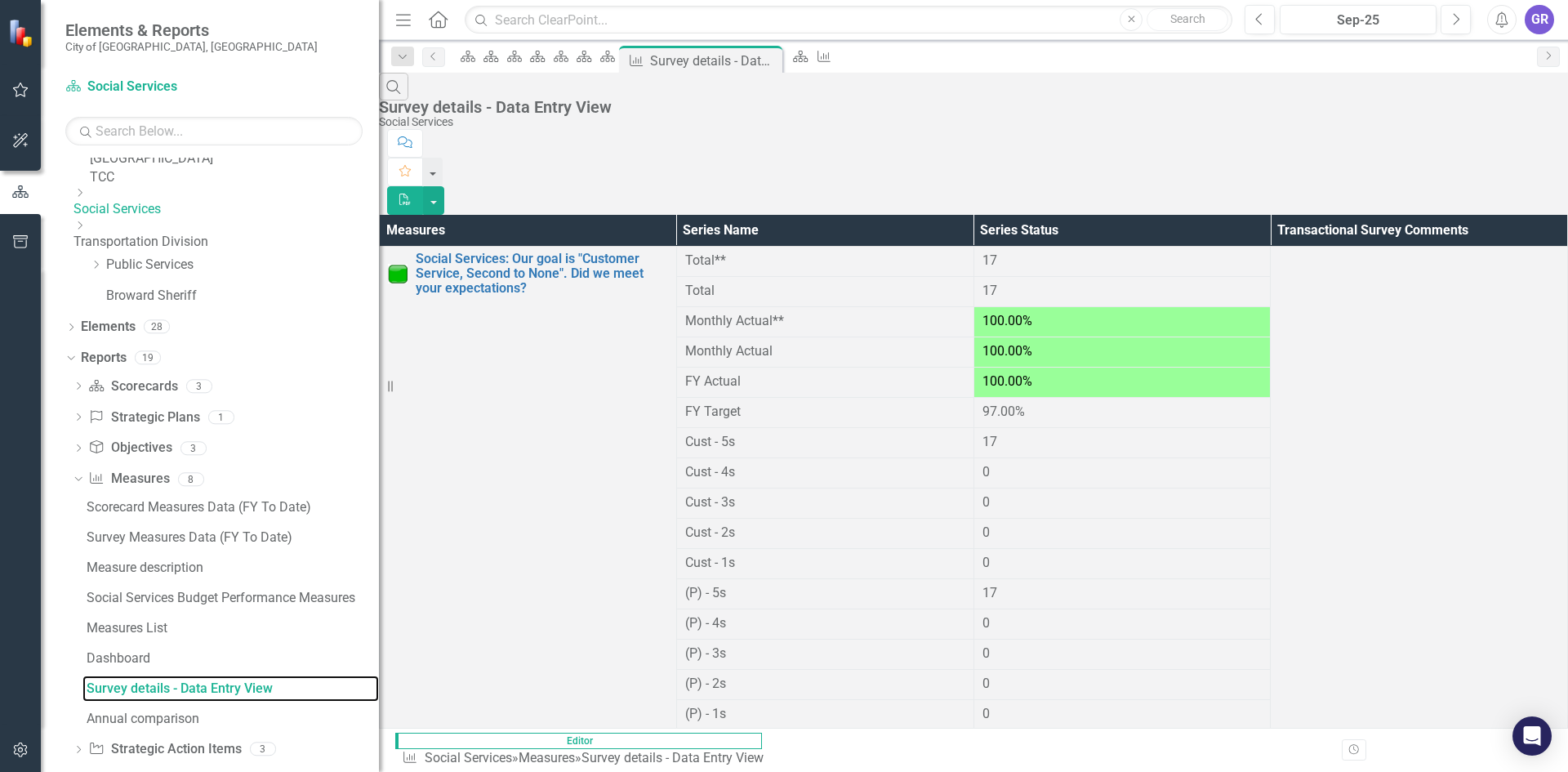
scroll to position [408, 0]
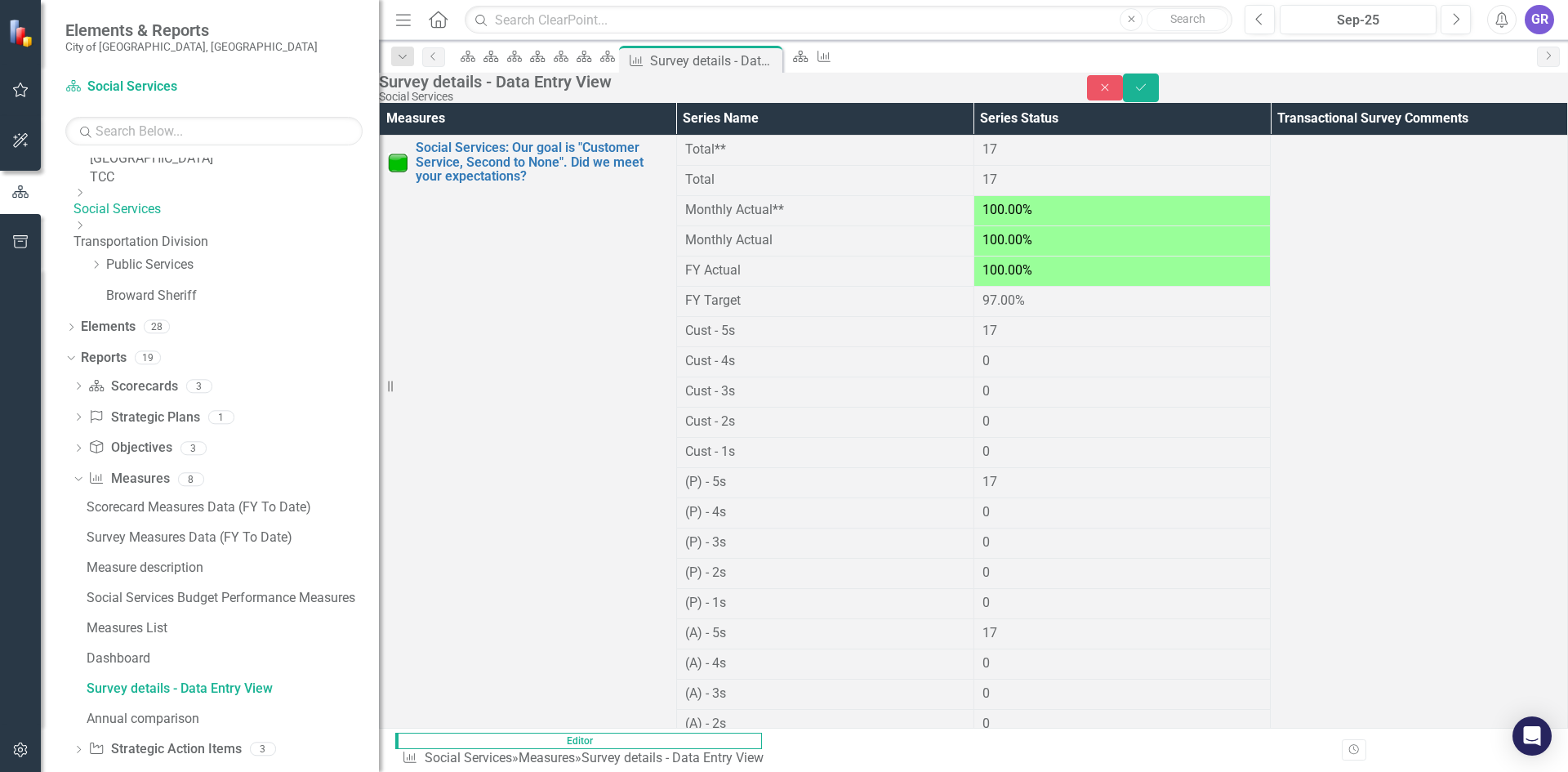
type input "0"
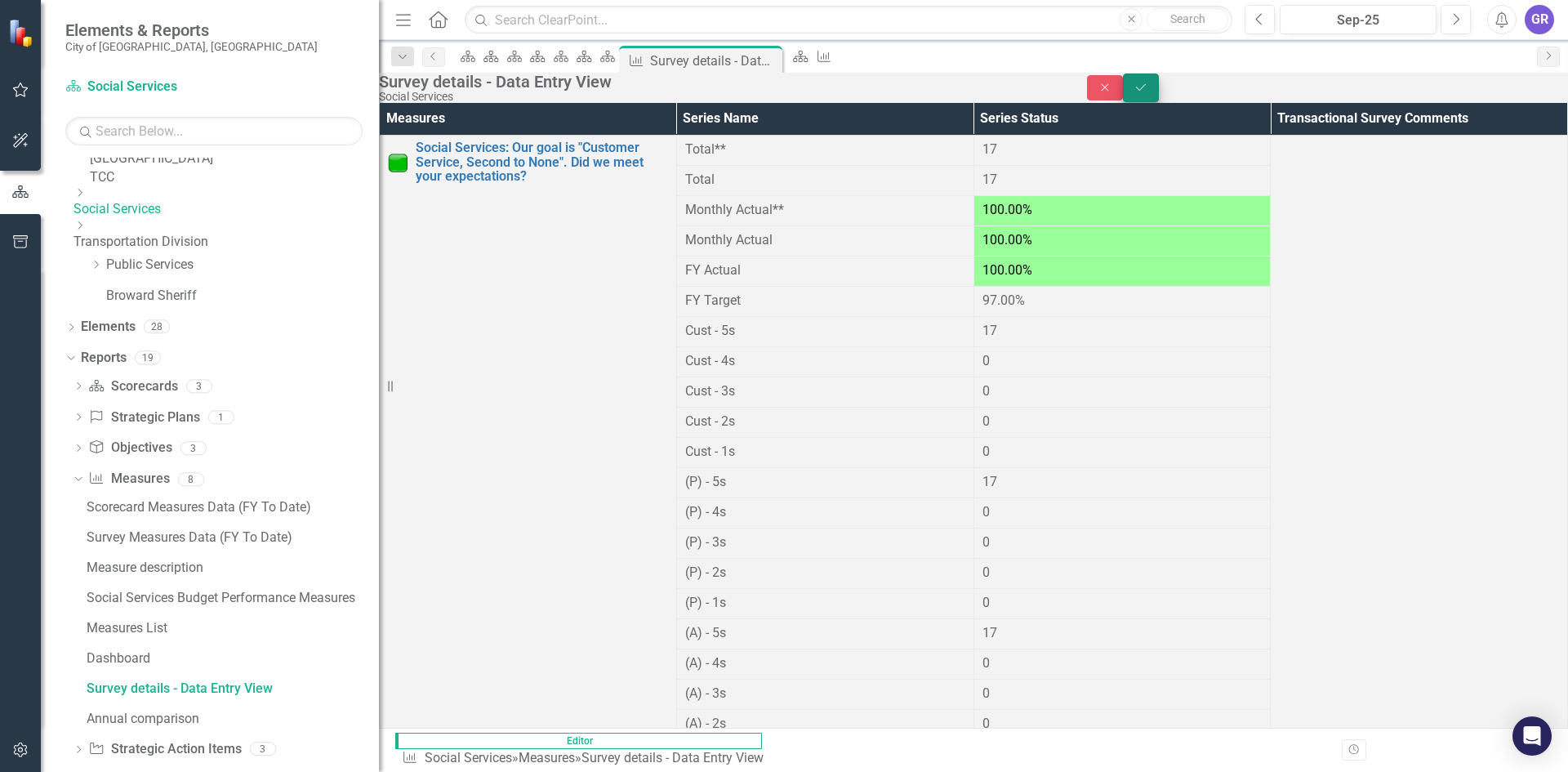
type input "17"
click at [1148, 93] on icon "Save" at bounding box center [1141, 87] width 15 height 12
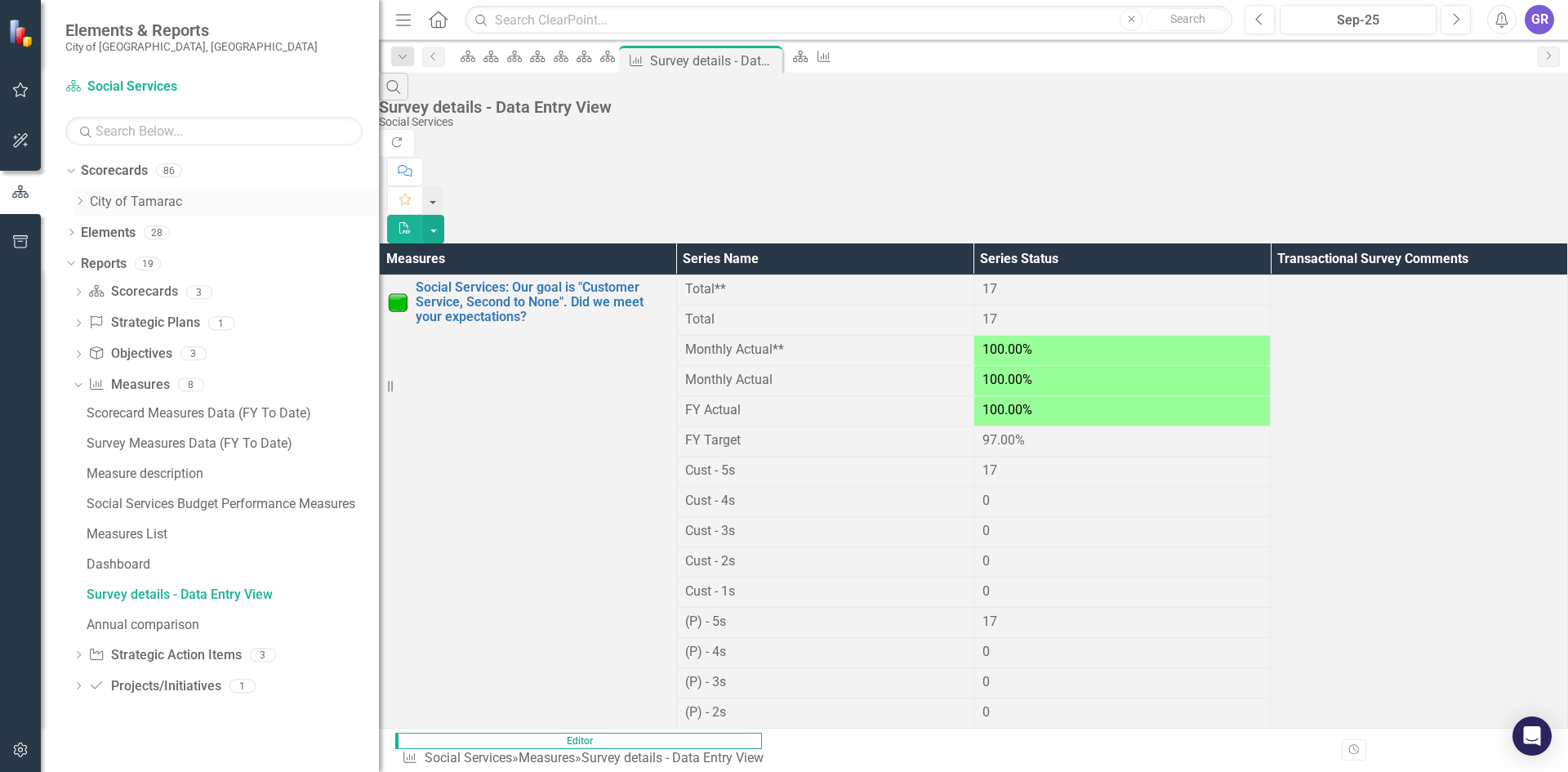
scroll to position [0, 0]
click at [91, 201] on link "City of Tamarac" at bounding box center [234, 202] width 289 height 18
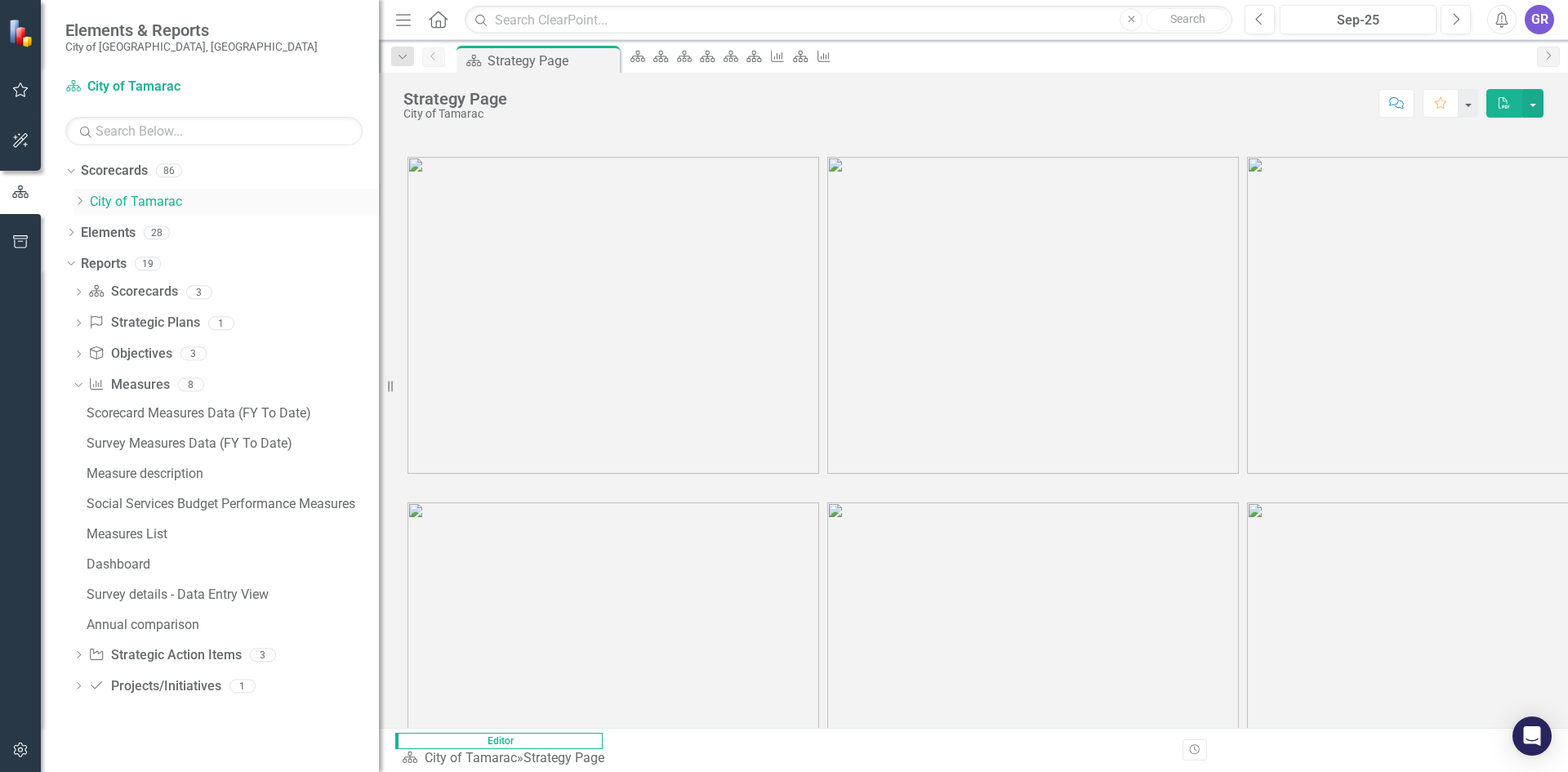
click at [82, 201] on icon at bounding box center [80, 201] width 4 height 8
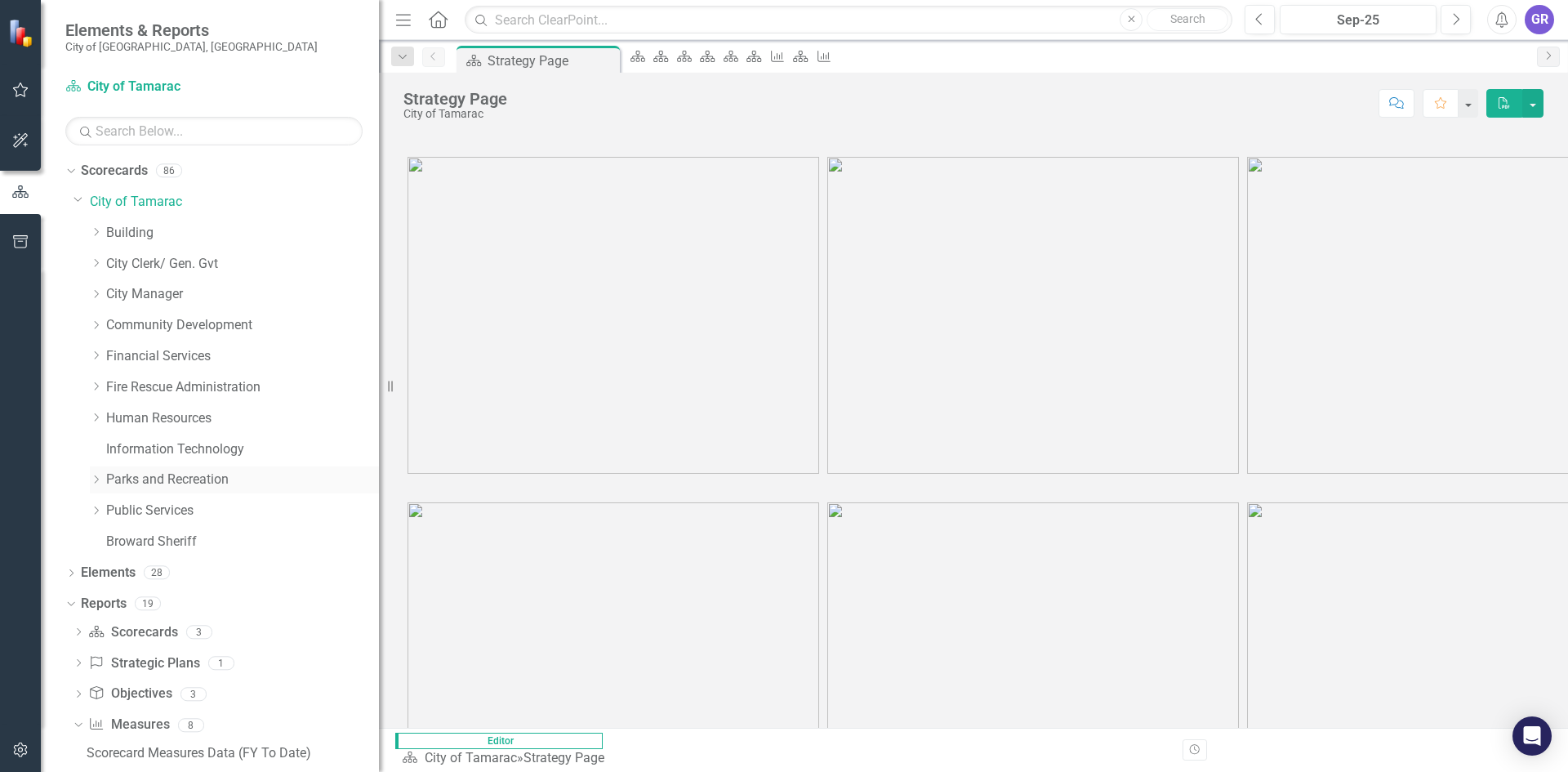
click at [118, 473] on link "Parks and Recreation" at bounding box center [242, 479] width 272 height 18
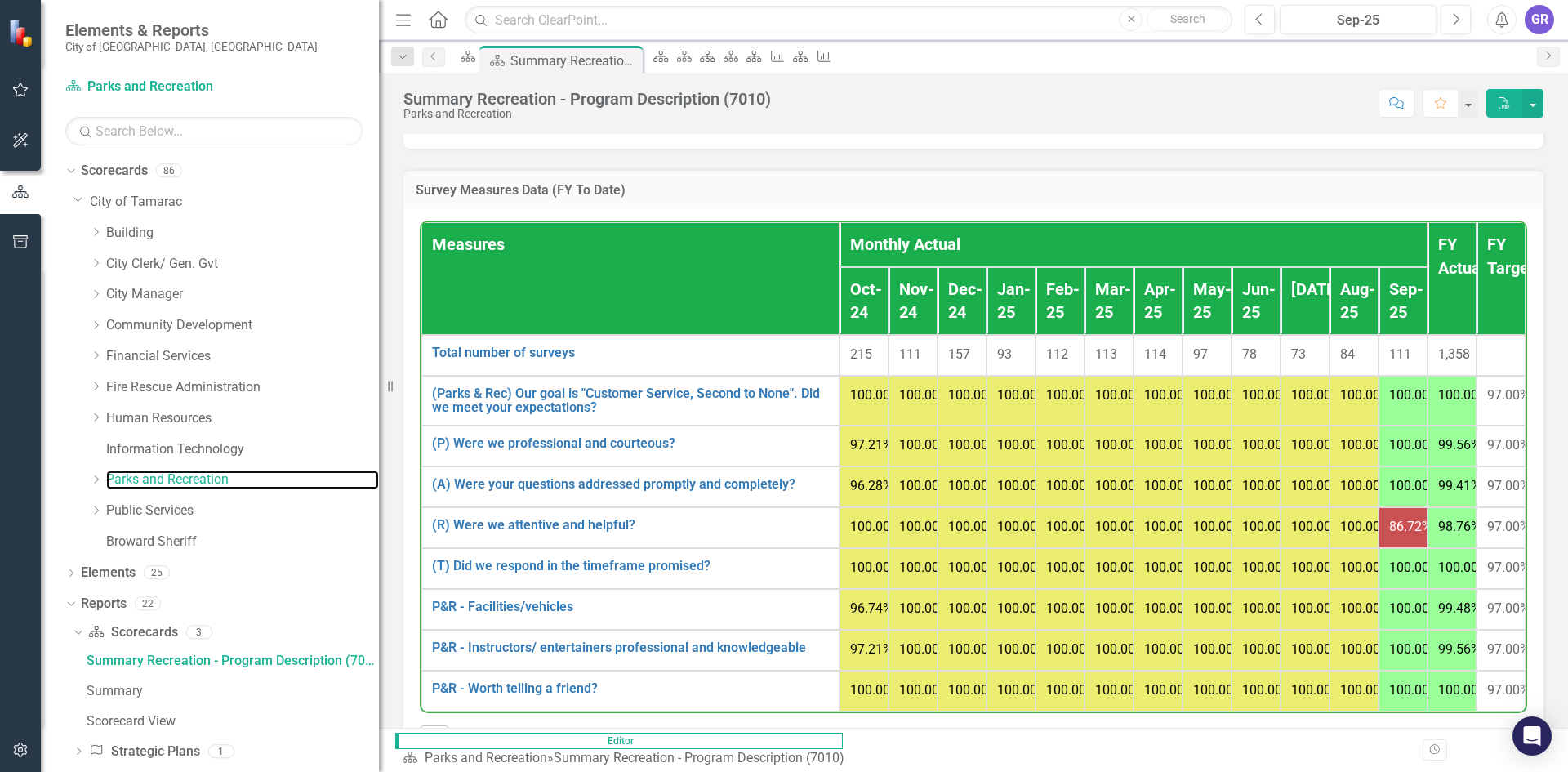
scroll to position [1919, 0]
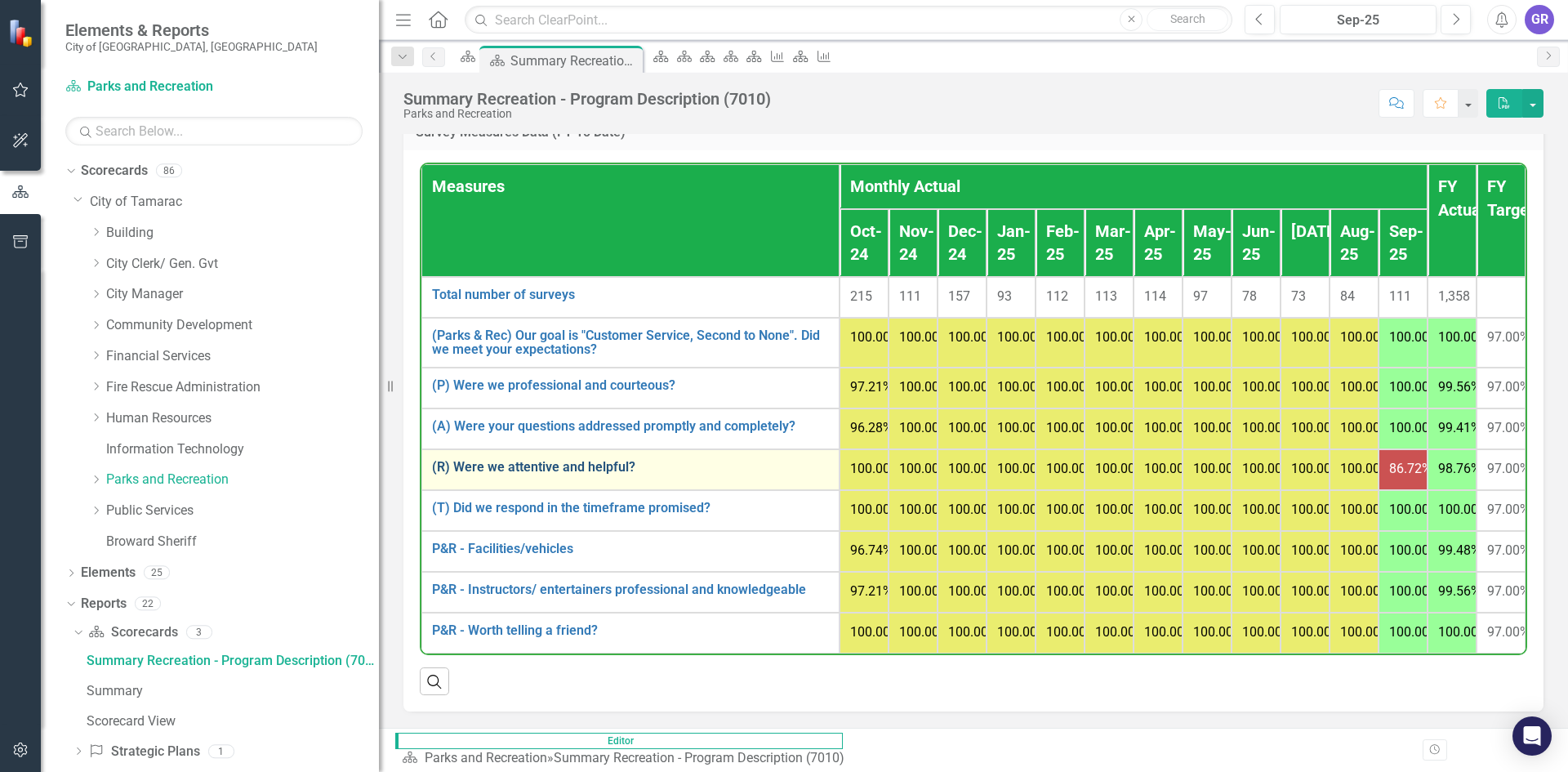
click at [465, 474] on link "(R) Were we attentive and helpful?" at bounding box center [630, 468] width 397 height 15
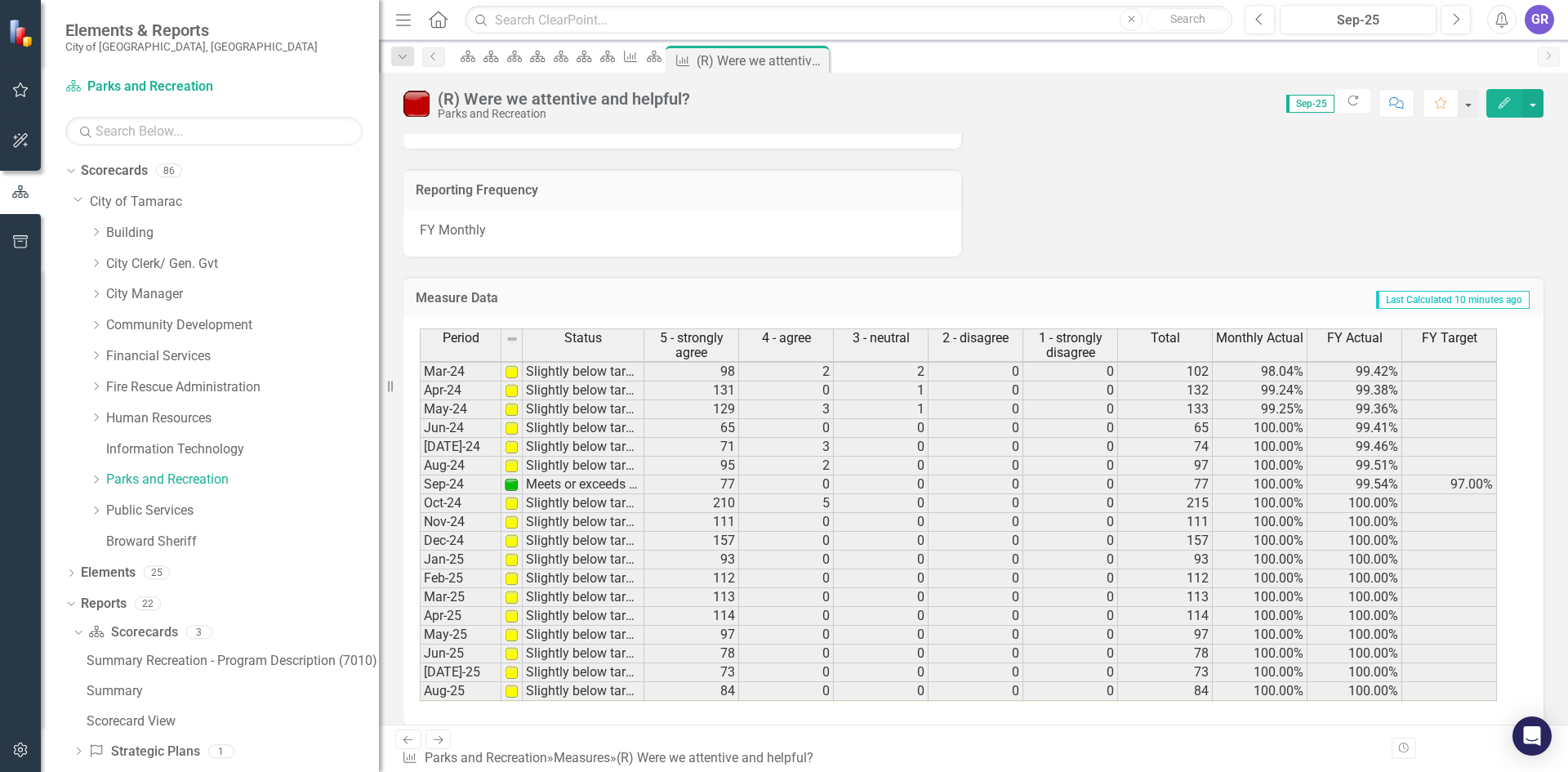
scroll to position [600, 0]
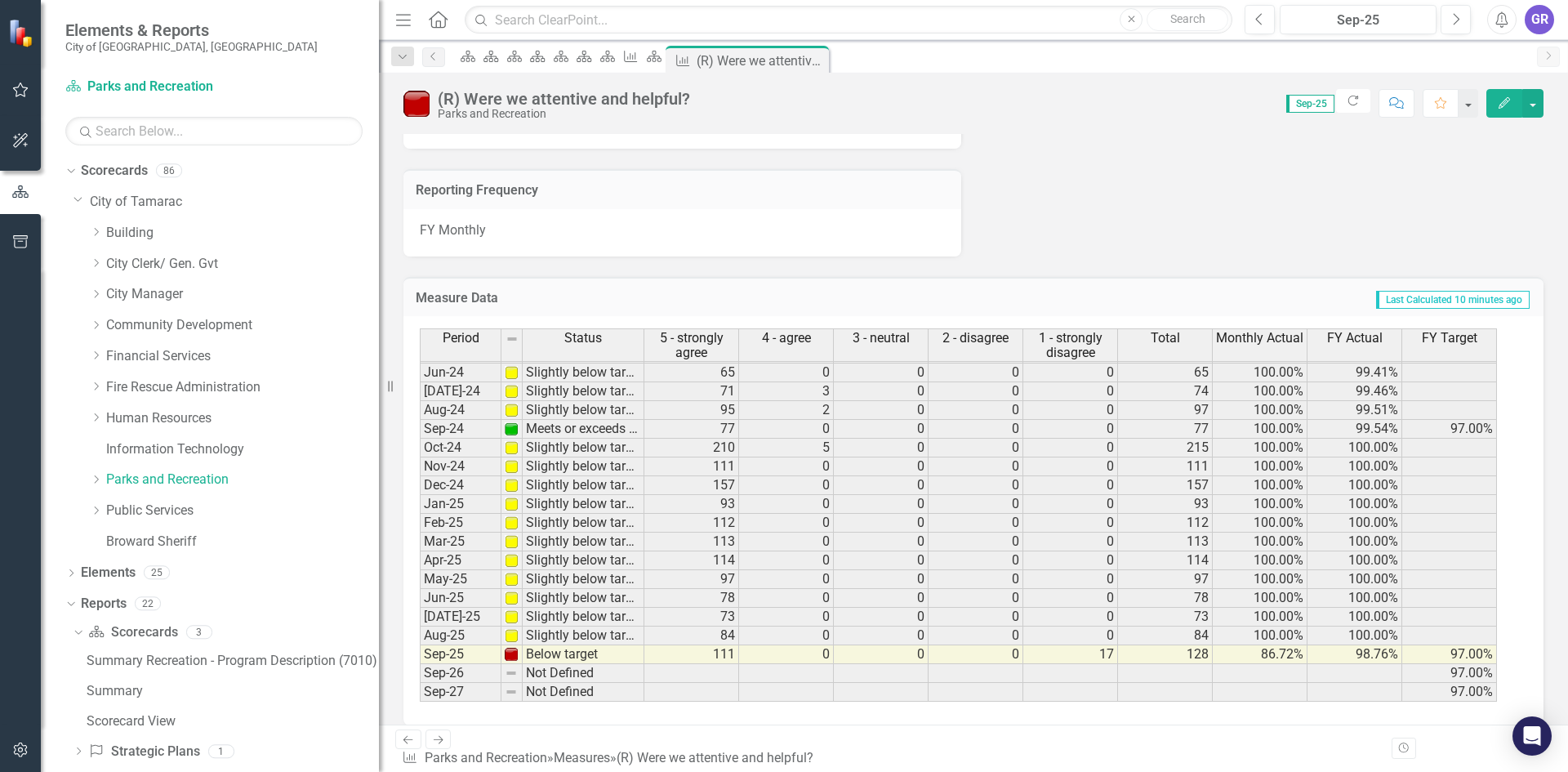
click at [1105, 655] on tbody "Mar-23 Slightly below target 126 3 0 0 1 130 99.23% 98.61% Apr-23 Slightly belo…" at bounding box center [958, 391] width 1077 height 621
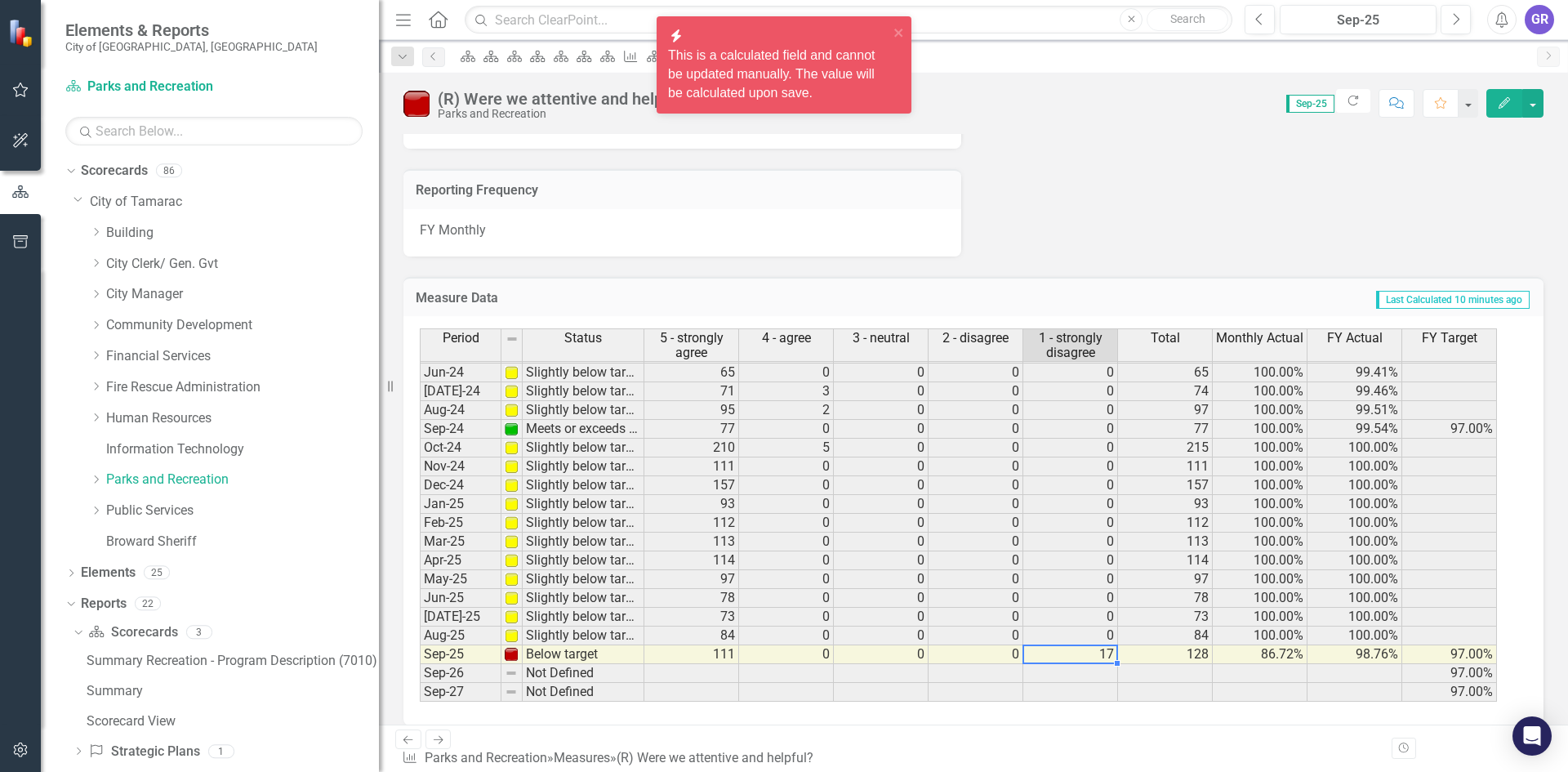
click at [1105, 655] on td "17" at bounding box center [1070, 655] width 95 height 18
click at [93, 479] on icon "Dropdown" at bounding box center [96, 479] width 13 height 10
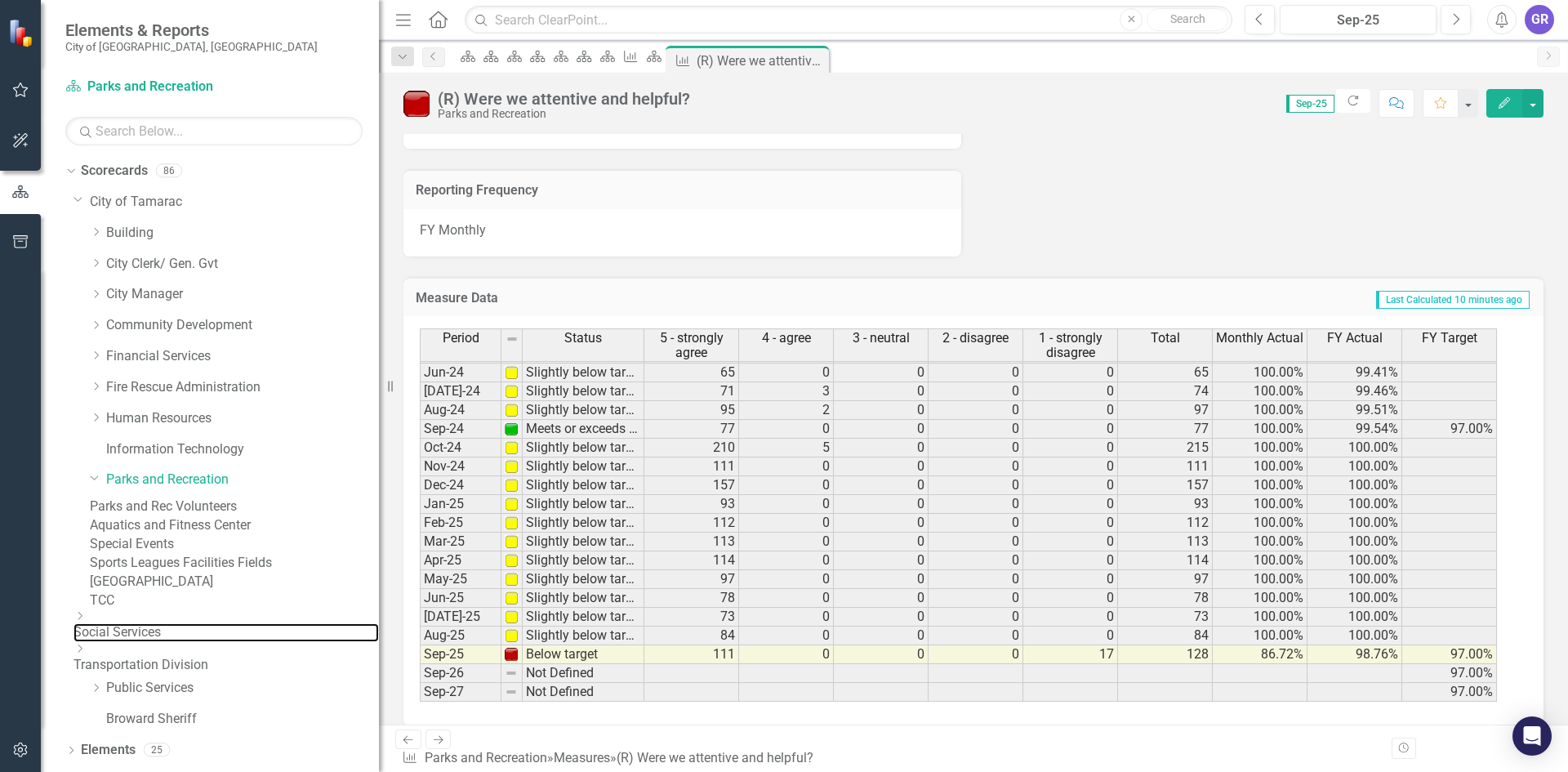
drag, startPoint x: 181, startPoint y: 692, endPoint x: 189, endPoint y: 671, distance: 22.5
click at [184, 642] on link "Social Services" at bounding box center [226, 632] width 305 height 18
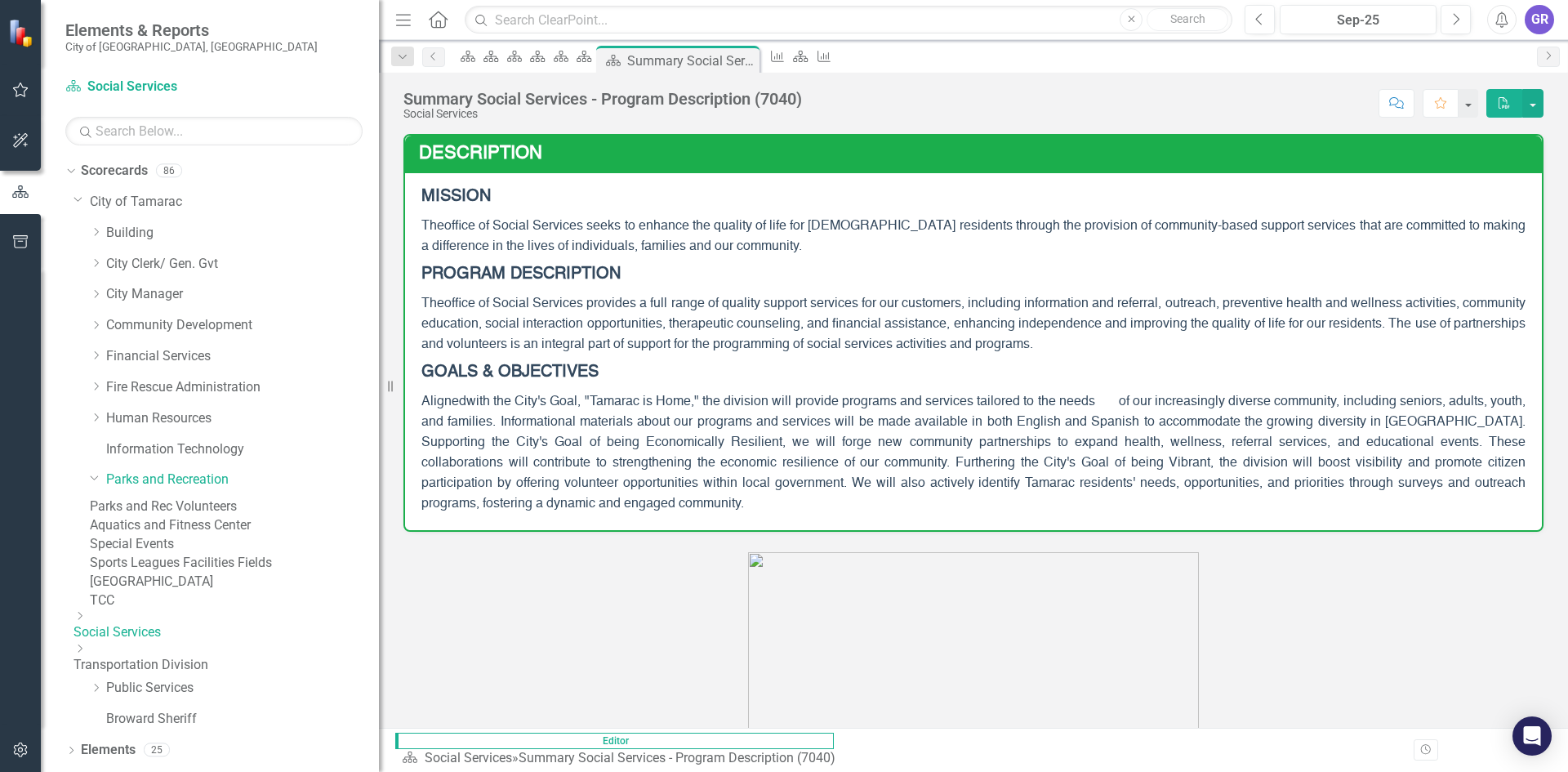
click at [82, 620] on icon at bounding box center [80, 616] width 4 height 8
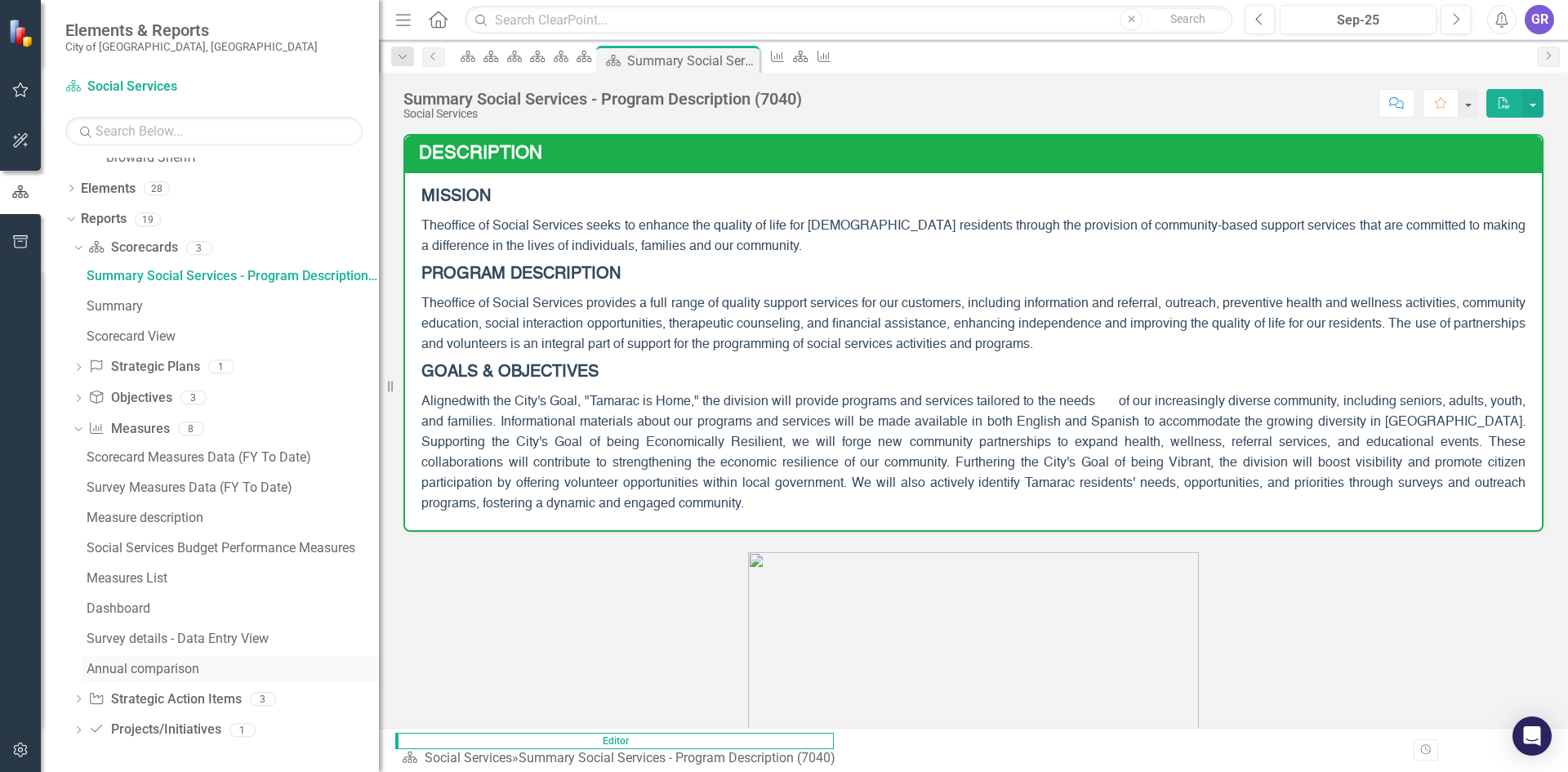
scroll to position [724, 0]
click at [249, 642] on div "Survey details - Data Entry View" at bounding box center [232, 639] width 292 height 15
